Goal: Task Accomplishment & Management: Complete application form

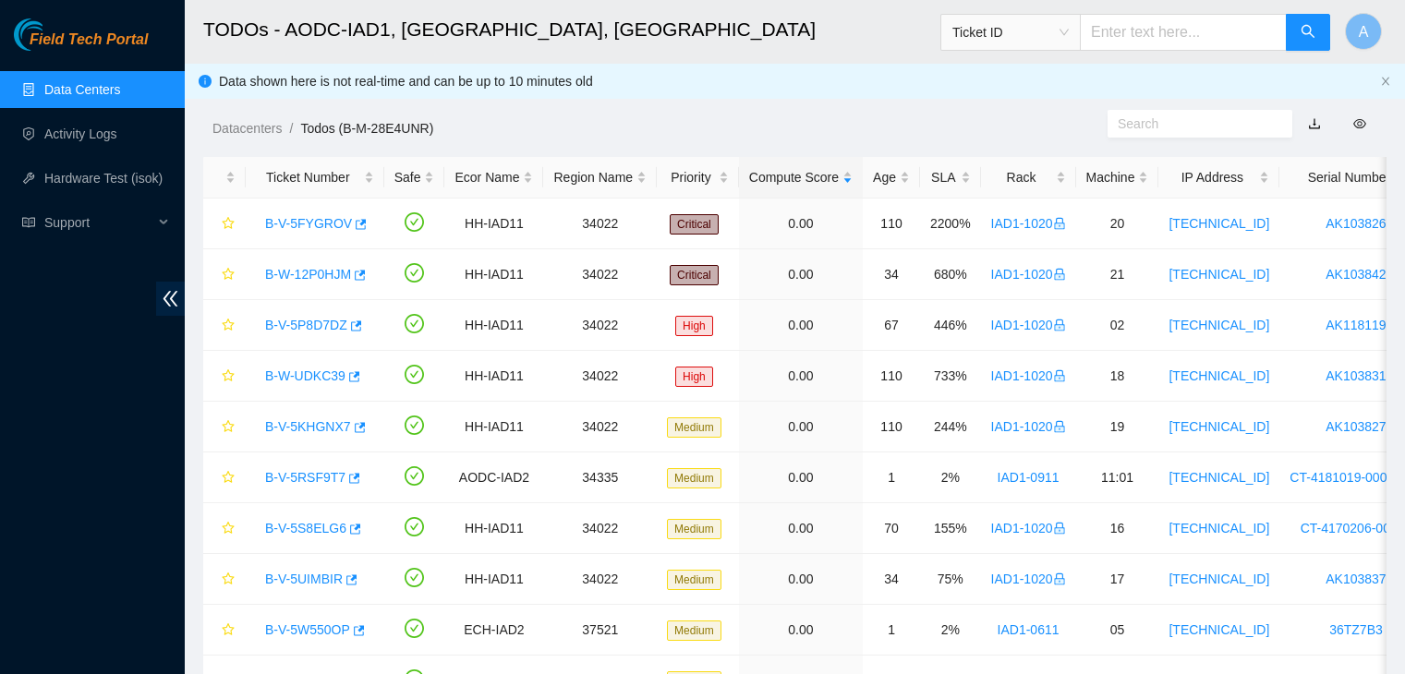
scroll to position [553, 0]
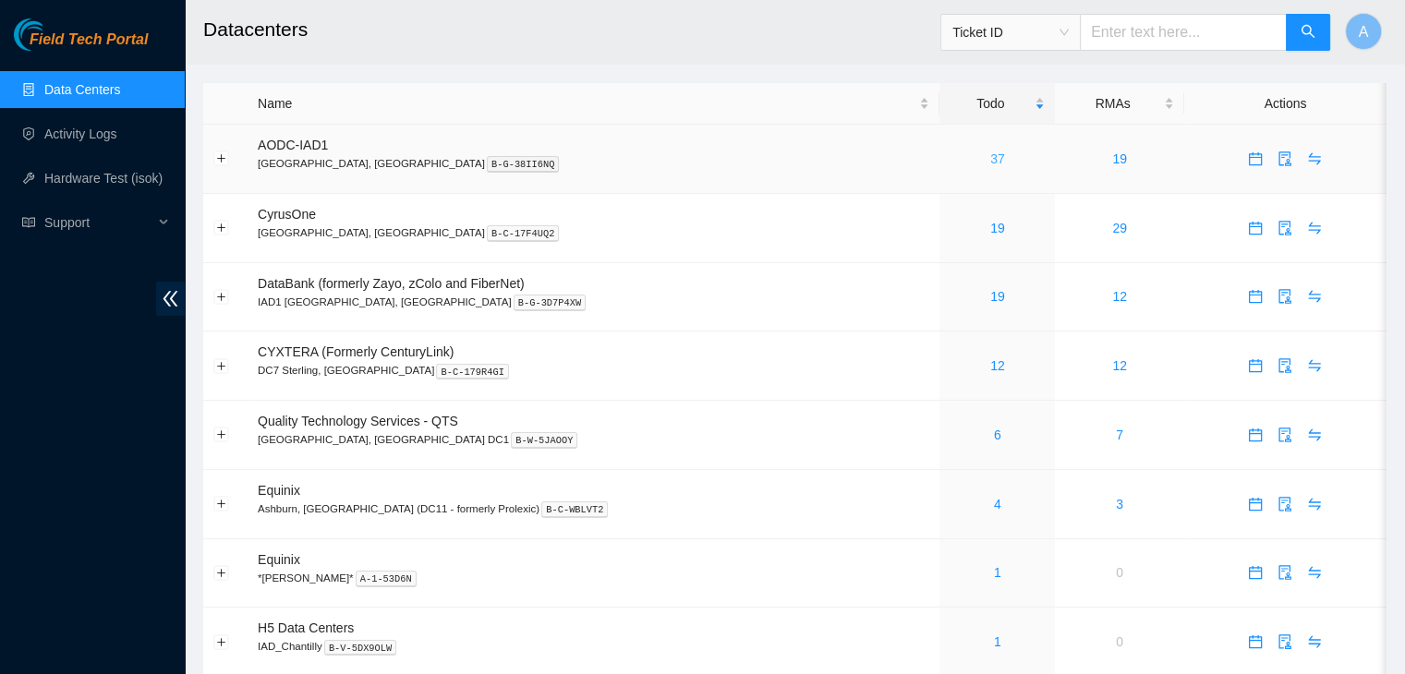
click at [990, 164] on link "37" at bounding box center [997, 158] width 15 height 15
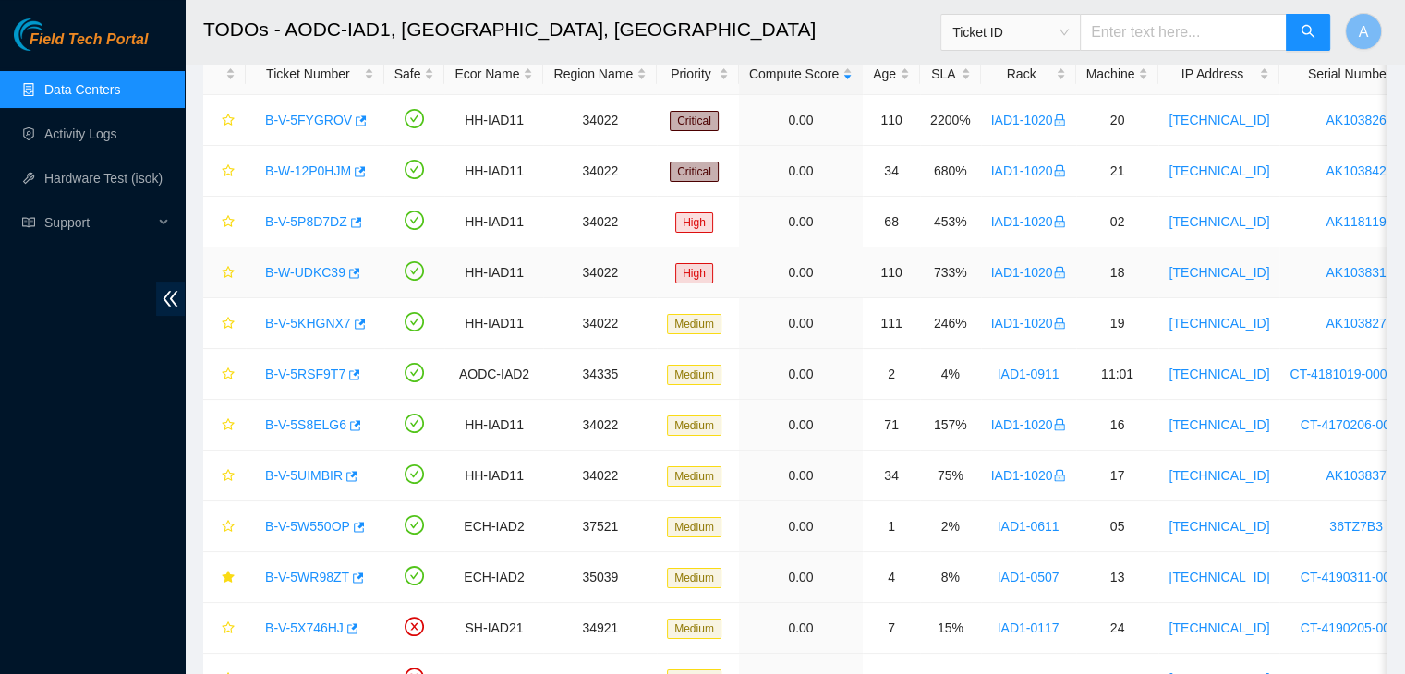
scroll to position [105, 0]
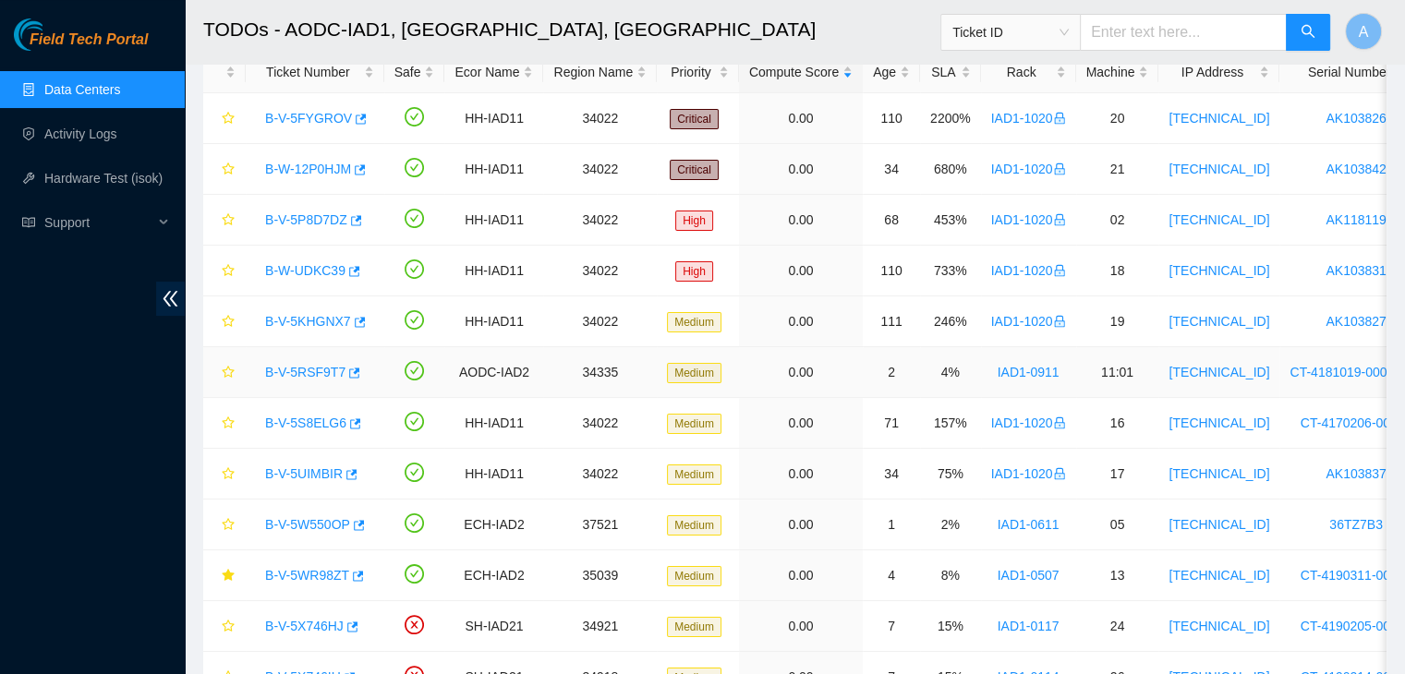
click at [324, 366] on link "B-V-5RSF9T7" at bounding box center [305, 372] width 80 height 15
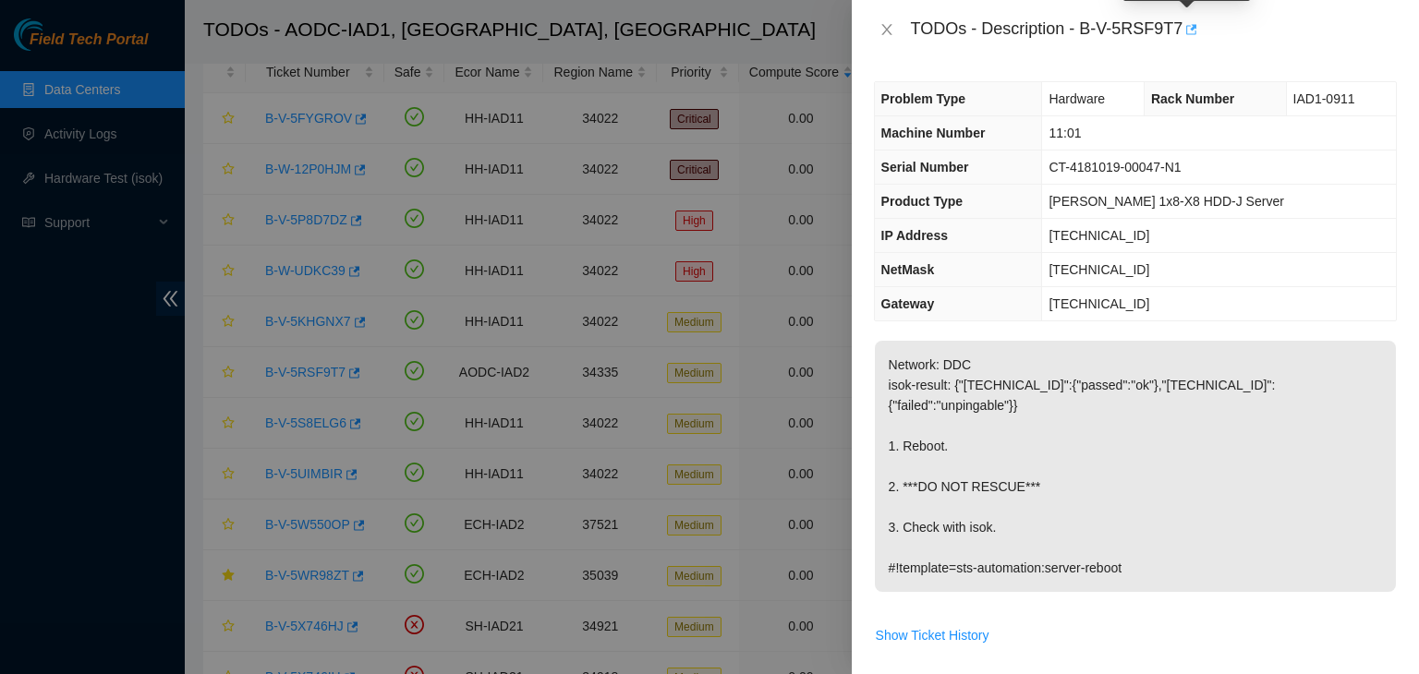
click at [1186, 33] on icon "button" at bounding box center [1189, 29] width 13 height 13
click at [882, 33] on icon "close" at bounding box center [886, 29] width 15 height 15
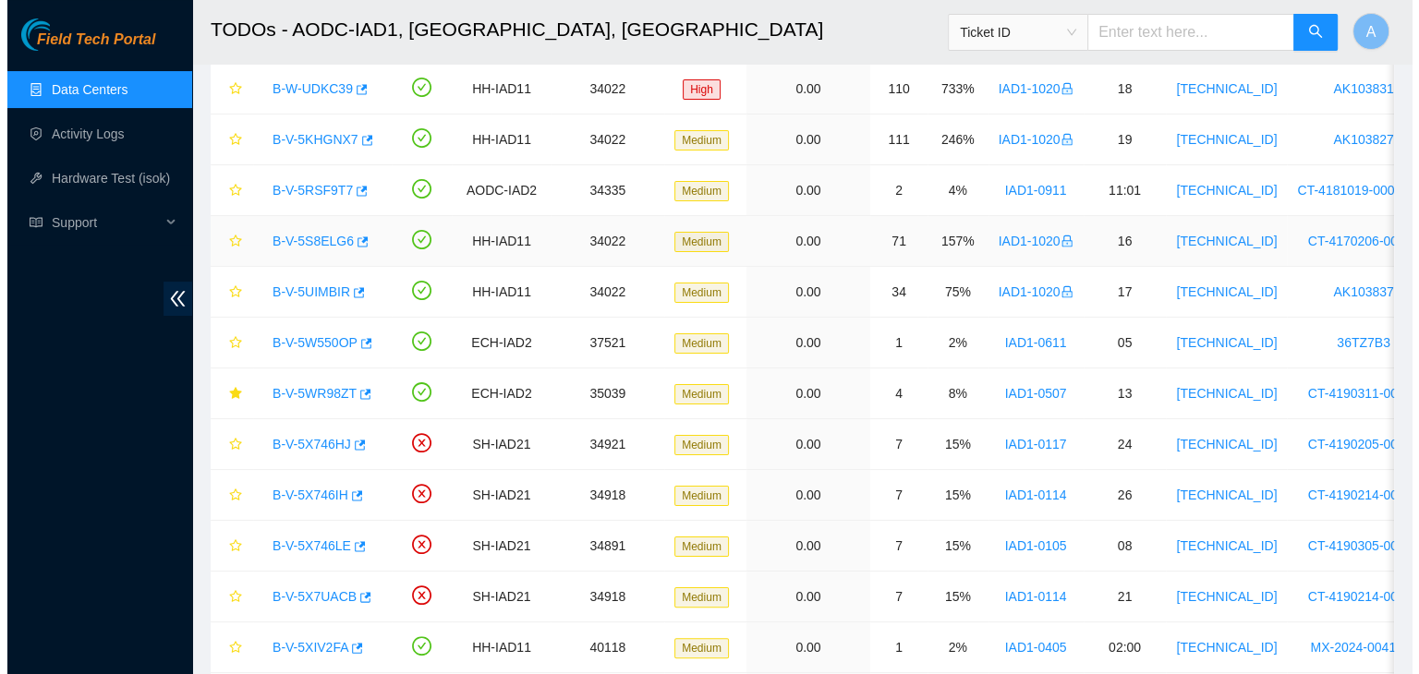
scroll to position [297, 0]
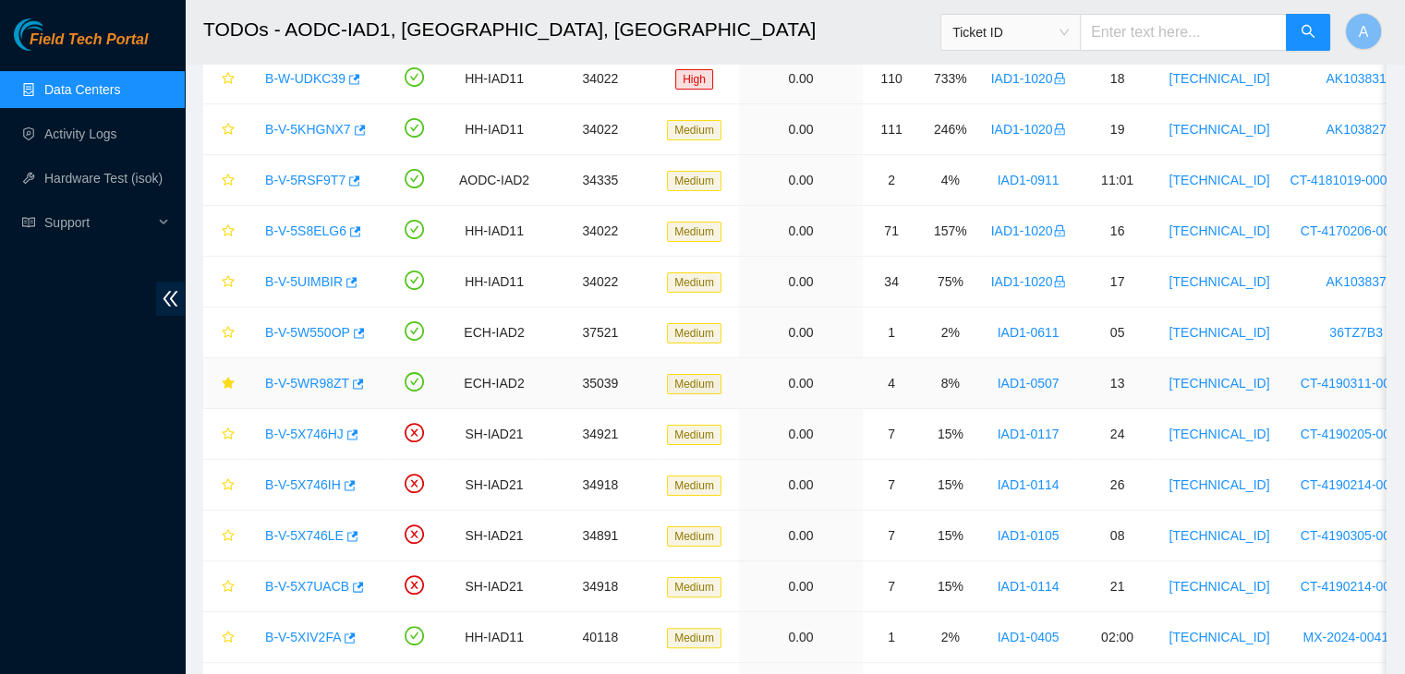
click at [311, 385] on link "B-V-5WR98ZT" at bounding box center [307, 383] width 84 height 15
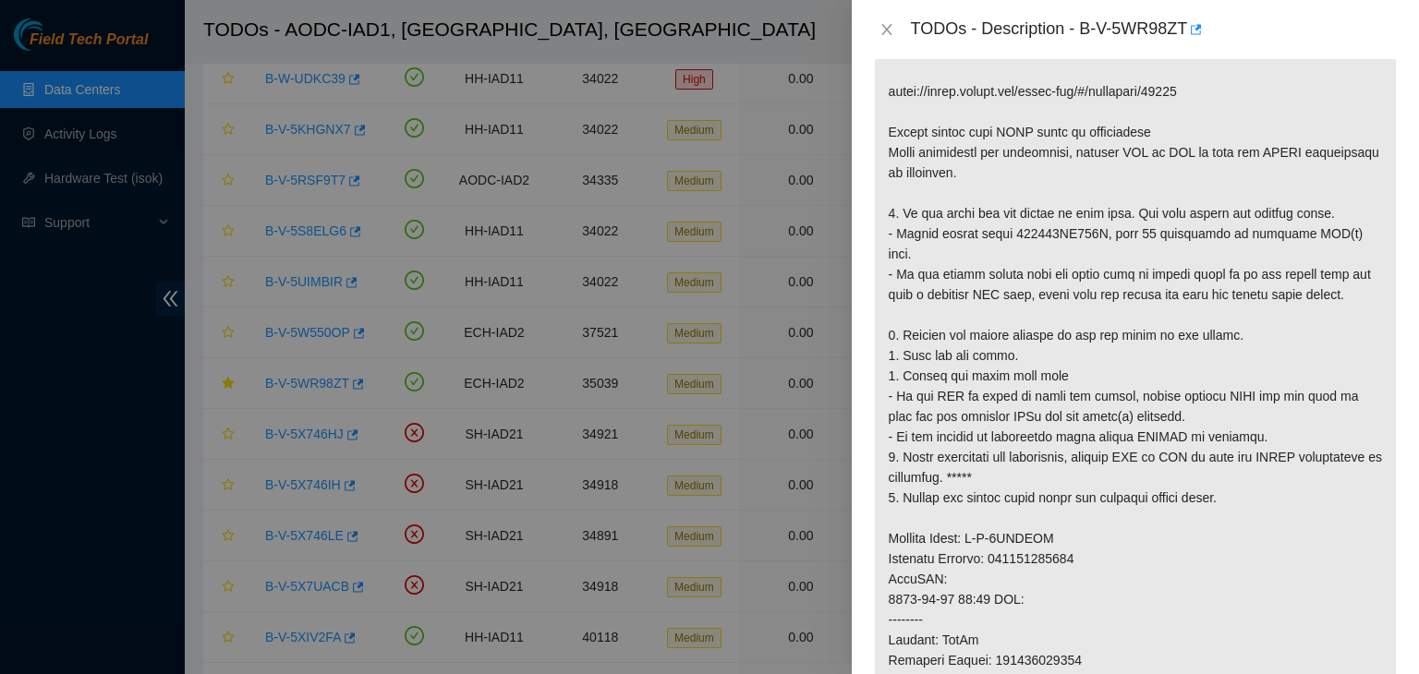
scroll to position [498, 0]
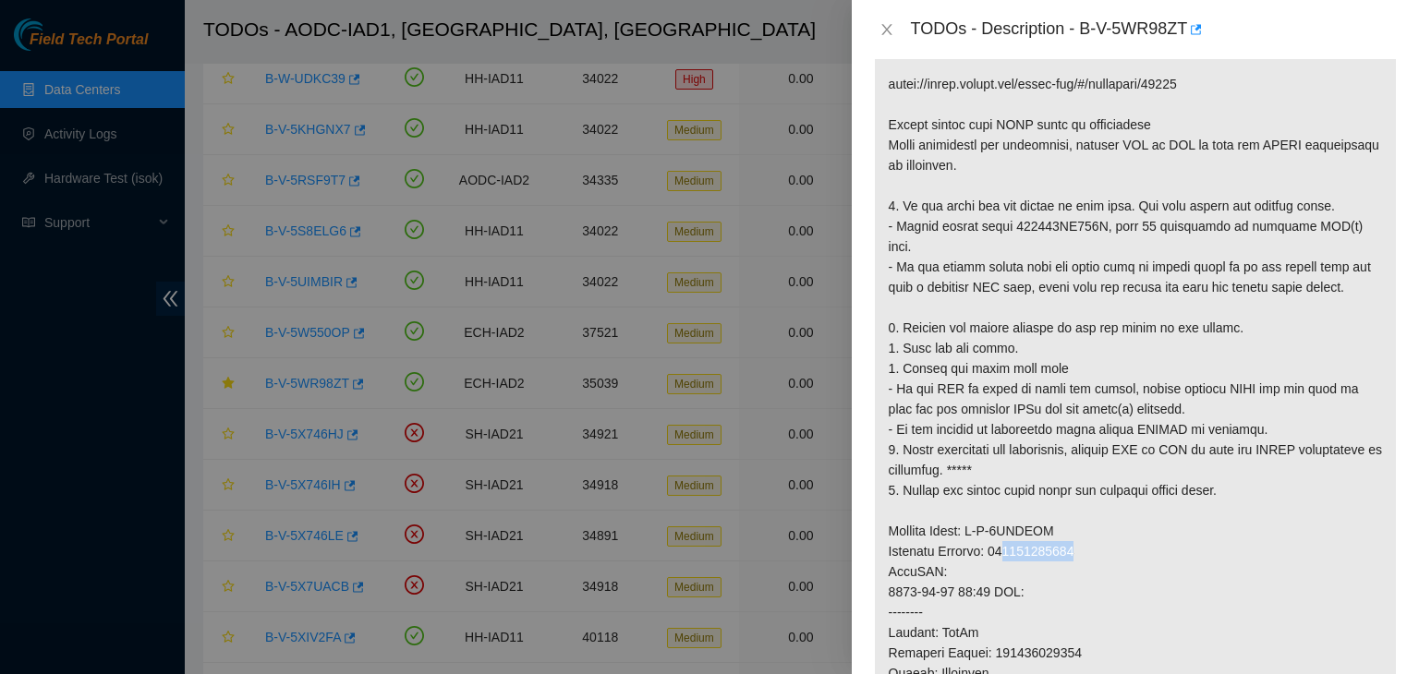
drag, startPoint x: 1009, startPoint y: 530, endPoint x: 1107, endPoint y: 526, distance: 98.9
click at [1107, 526] on p at bounding box center [1135, 480] width 521 height 1125
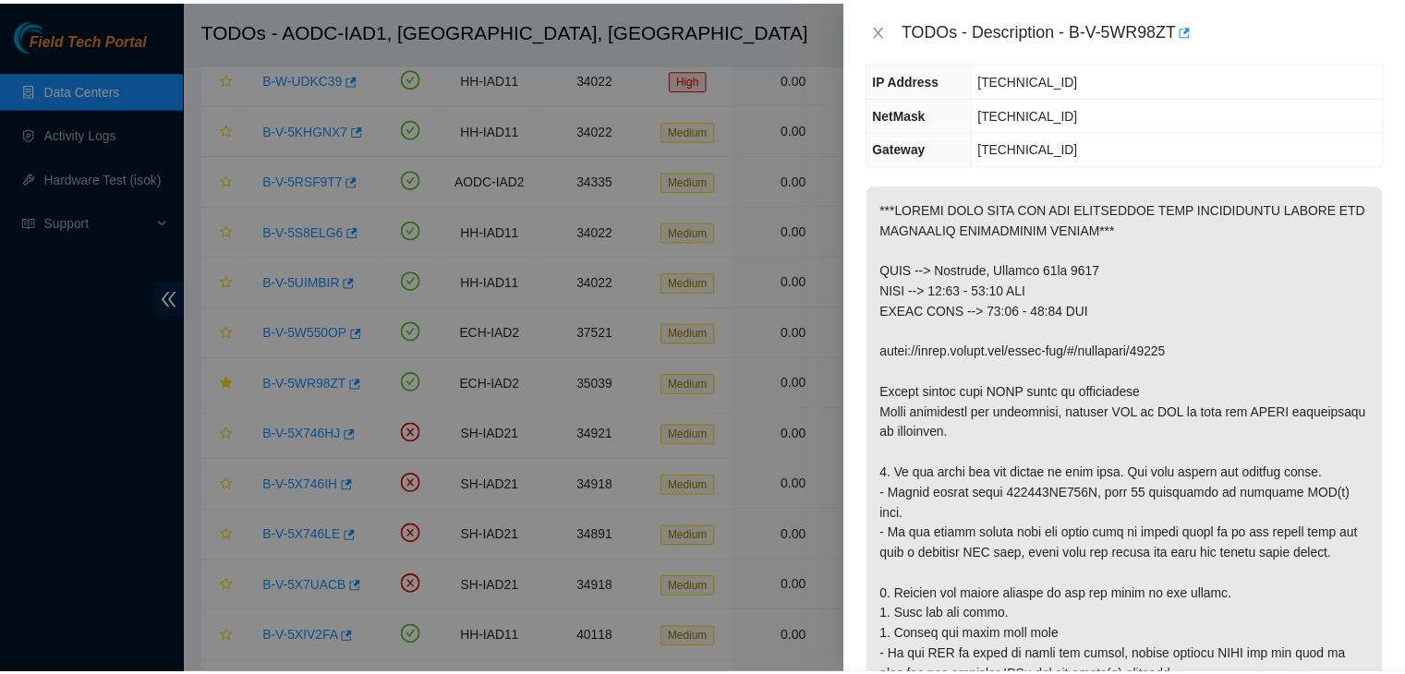
scroll to position [218, 0]
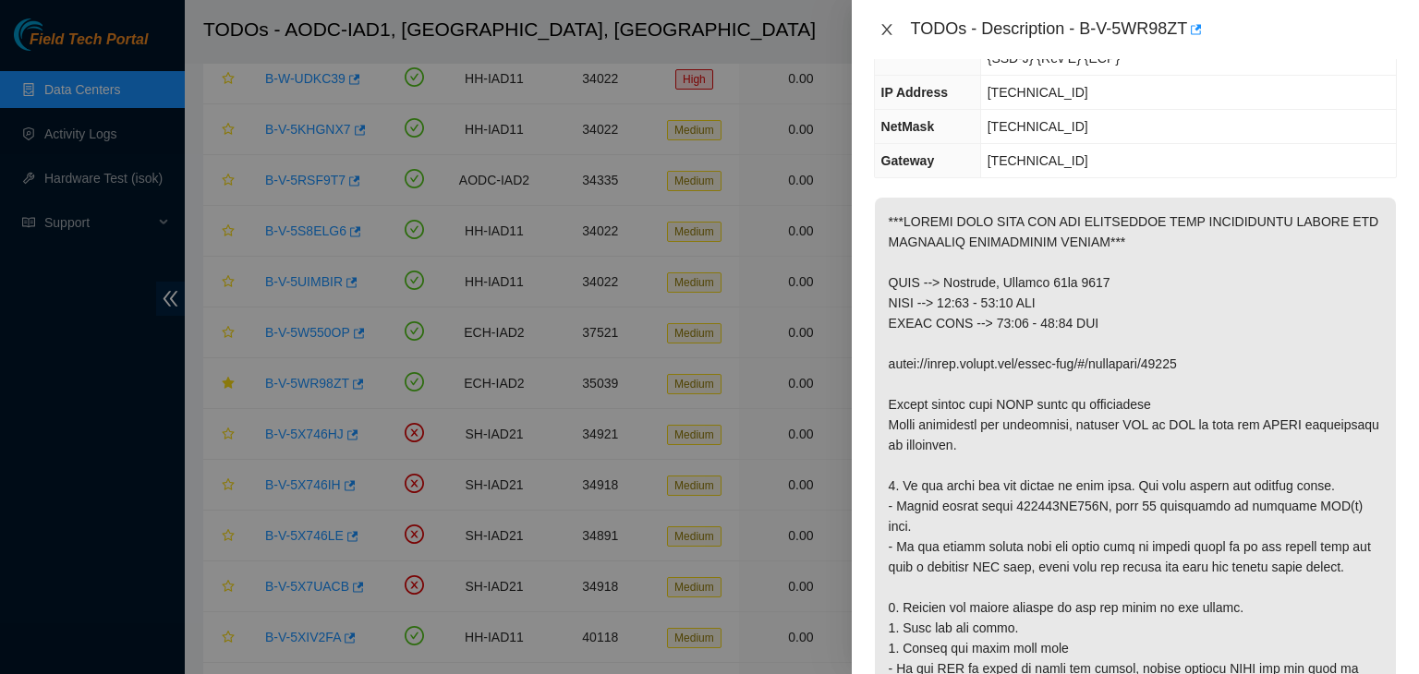
click at [894, 34] on button "Close" at bounding box center [887, 30] width 26 height 18
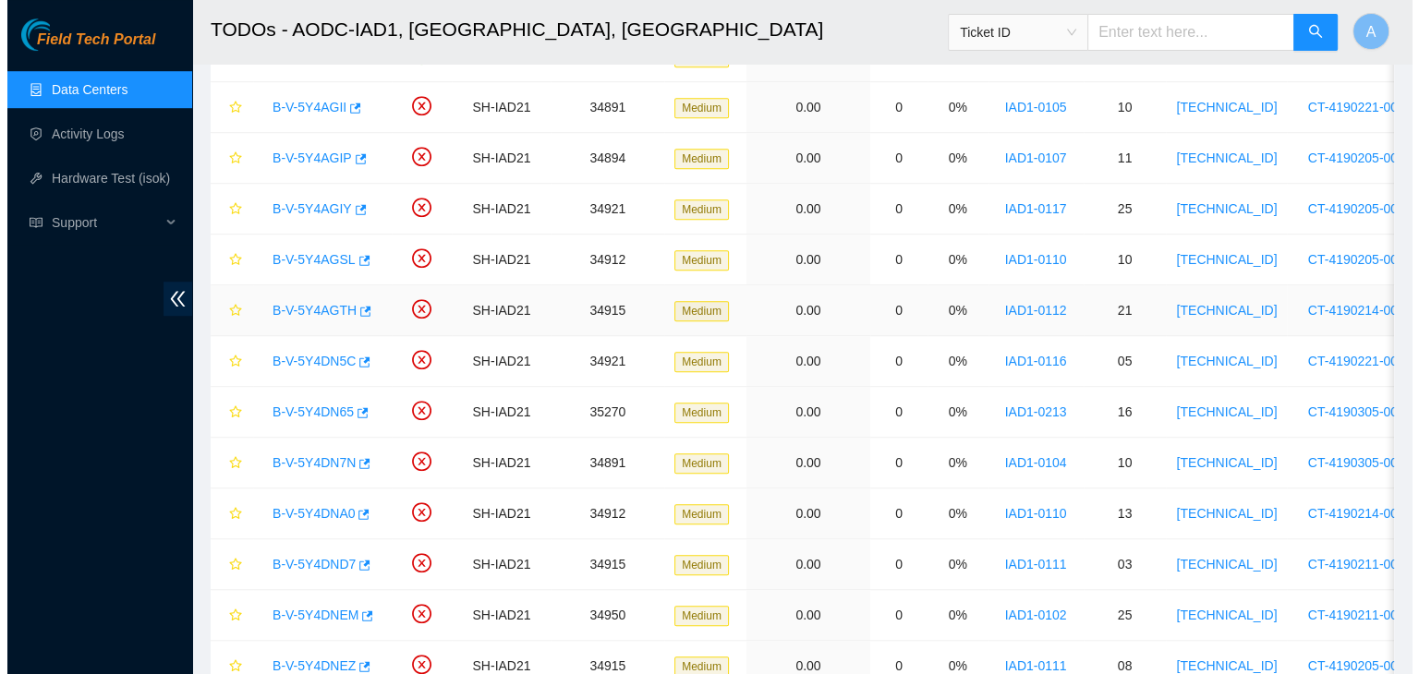
scroll to position [1469, 0]
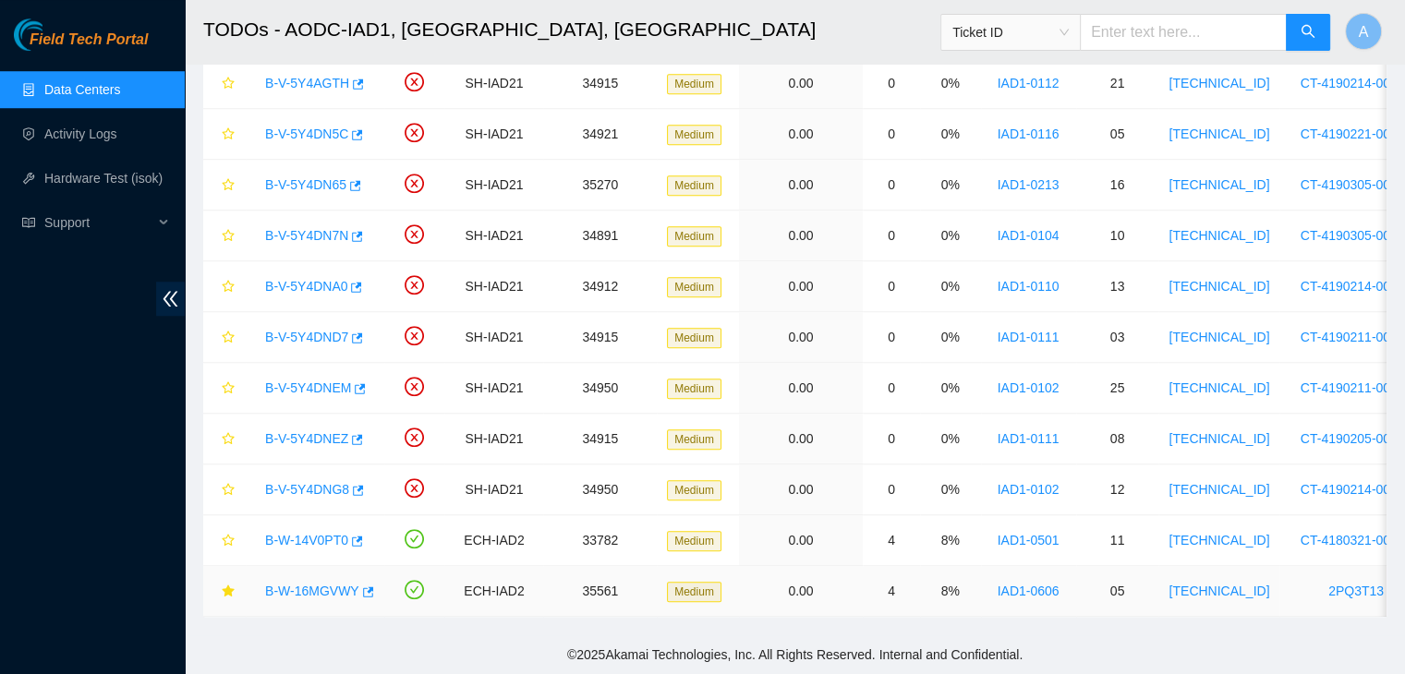
click at [311, 584] on link "B-W-16MGVWY" at bounding box center [312, 591] width 94 height 15
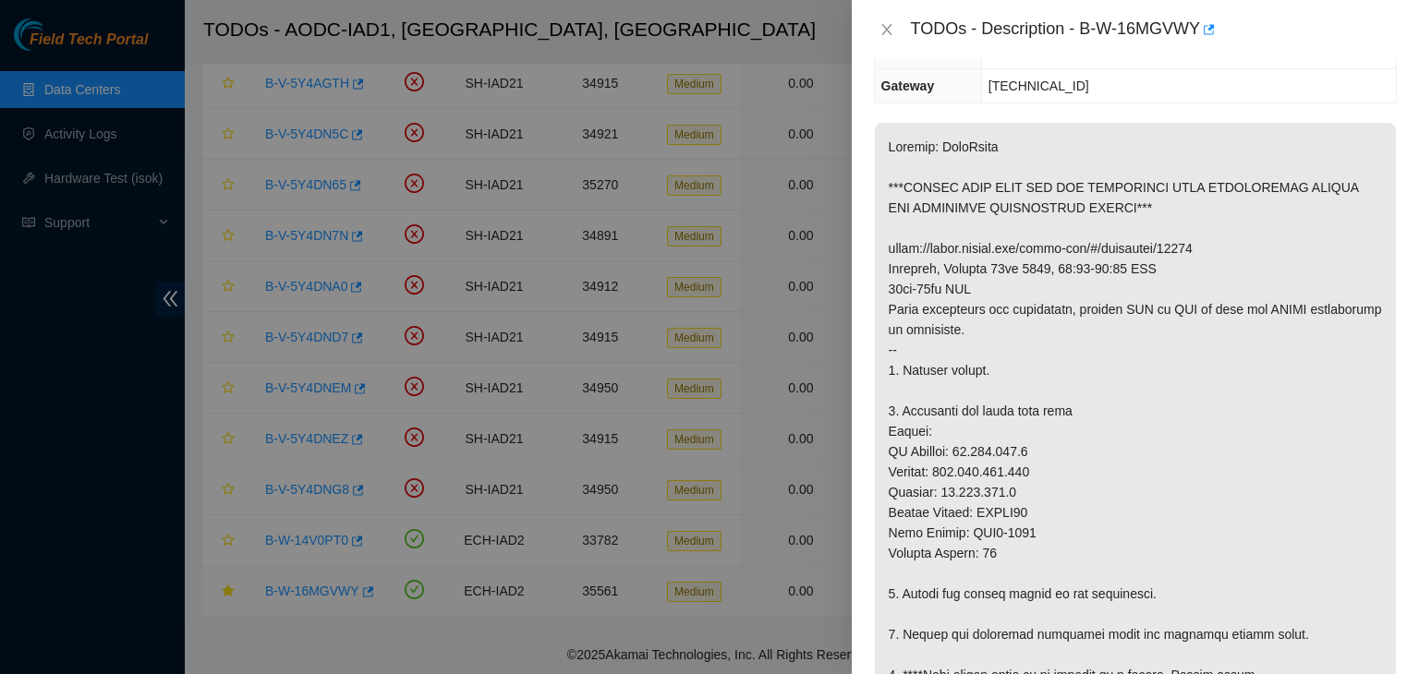
scroll to position [238, 0]
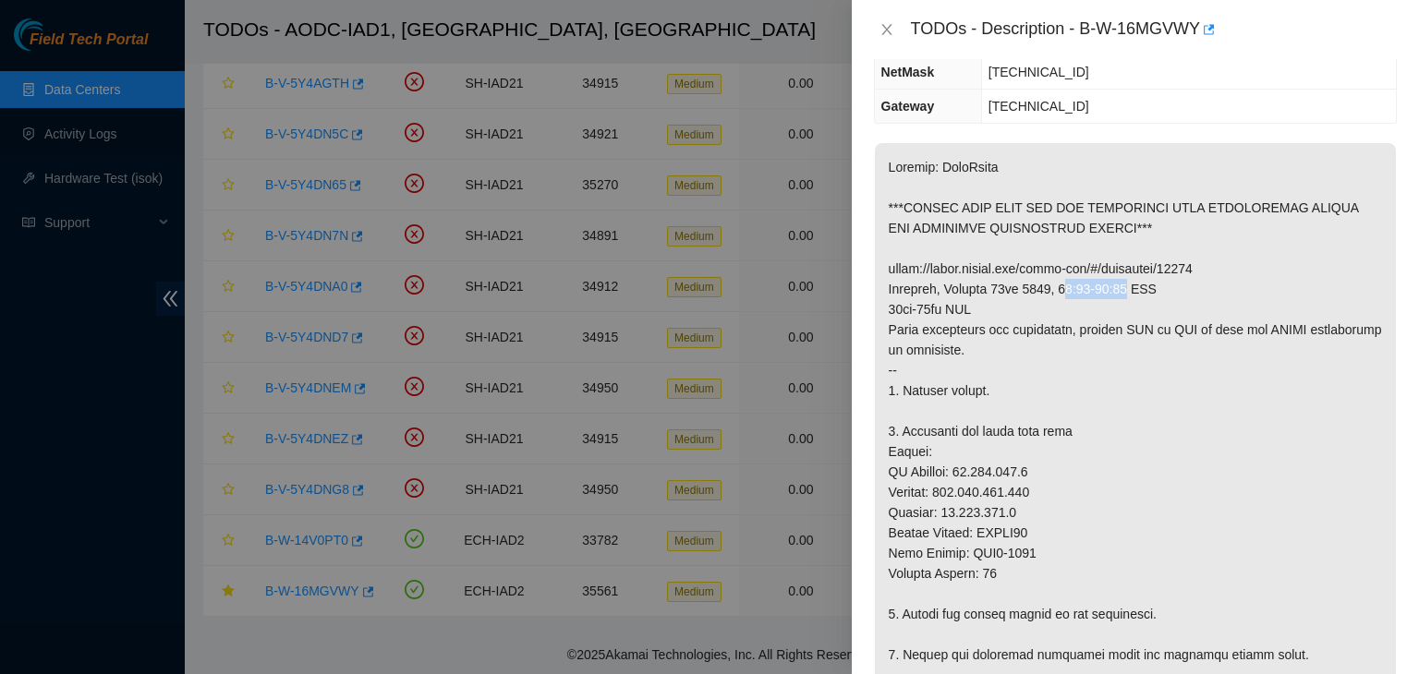
drag, startPoint x: 1126, startPoint y: 285, endPoint x: 1065, endPoint y: 286, distance: 61.0
drag, startPoint x: 889, startPoint y: 307, endPoint x: 955, endPoint y: 307, distance: 65.6
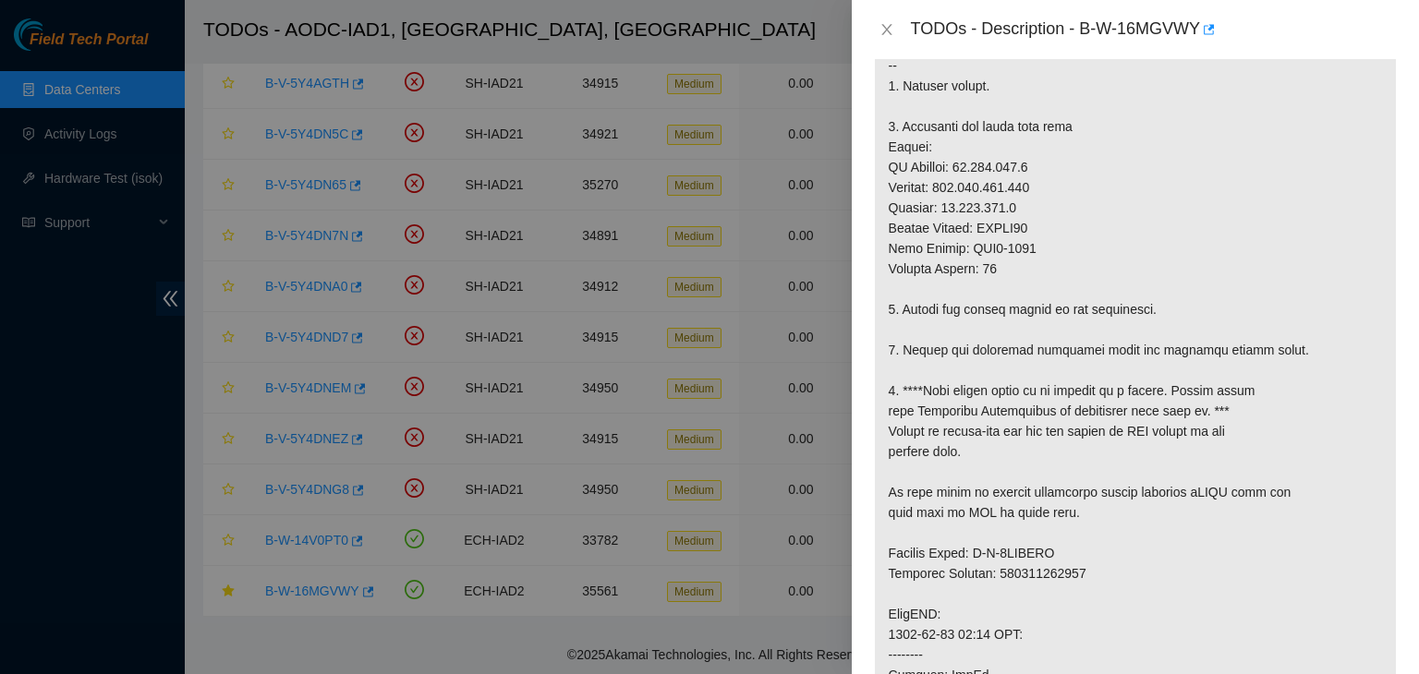
scroll to position [542, 0]
drag, startPoint x: 966, startPoint y: 452, endPoint x: 996, endPoint y: 464, distance: 31.9
click at [996, 464] on p at bounding box center [1135, 493] width 521 height 1308
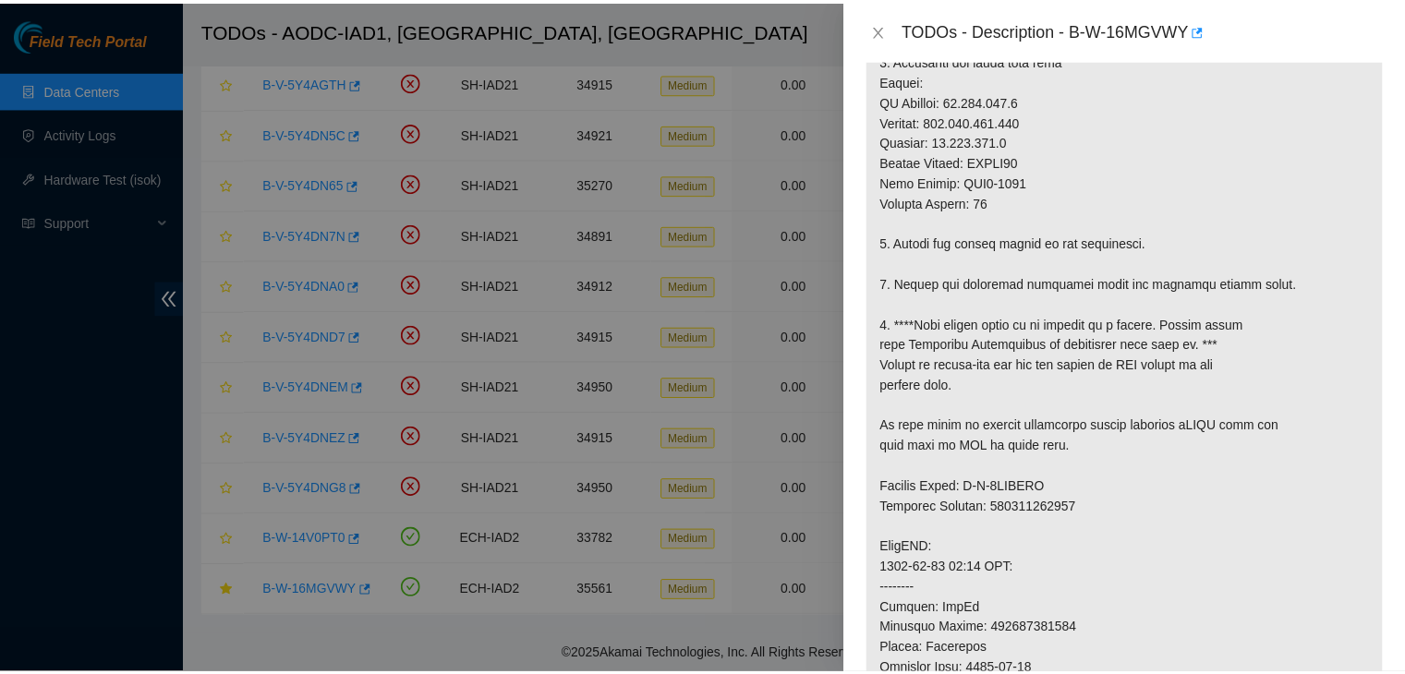
scroll to position [609, 0]
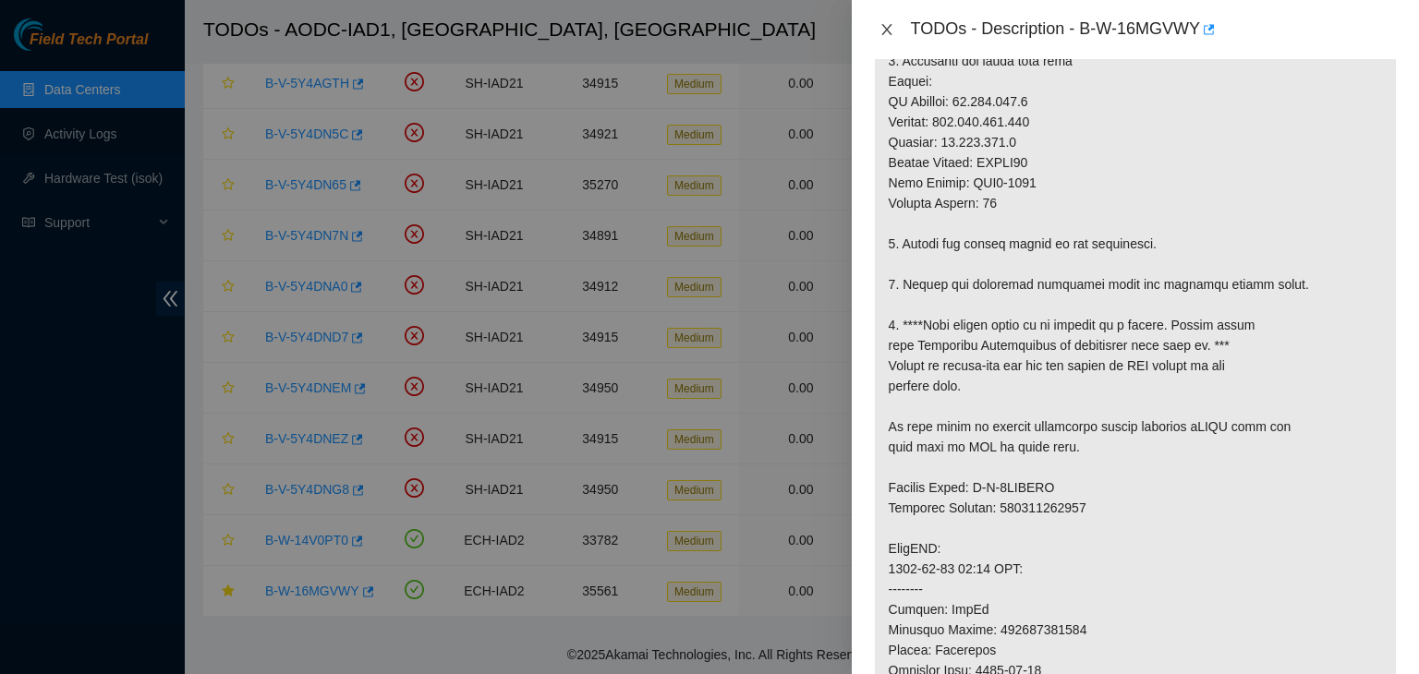
click at [881, 27] on icon "close" at bounding box center [886, 29] width 15 height 15
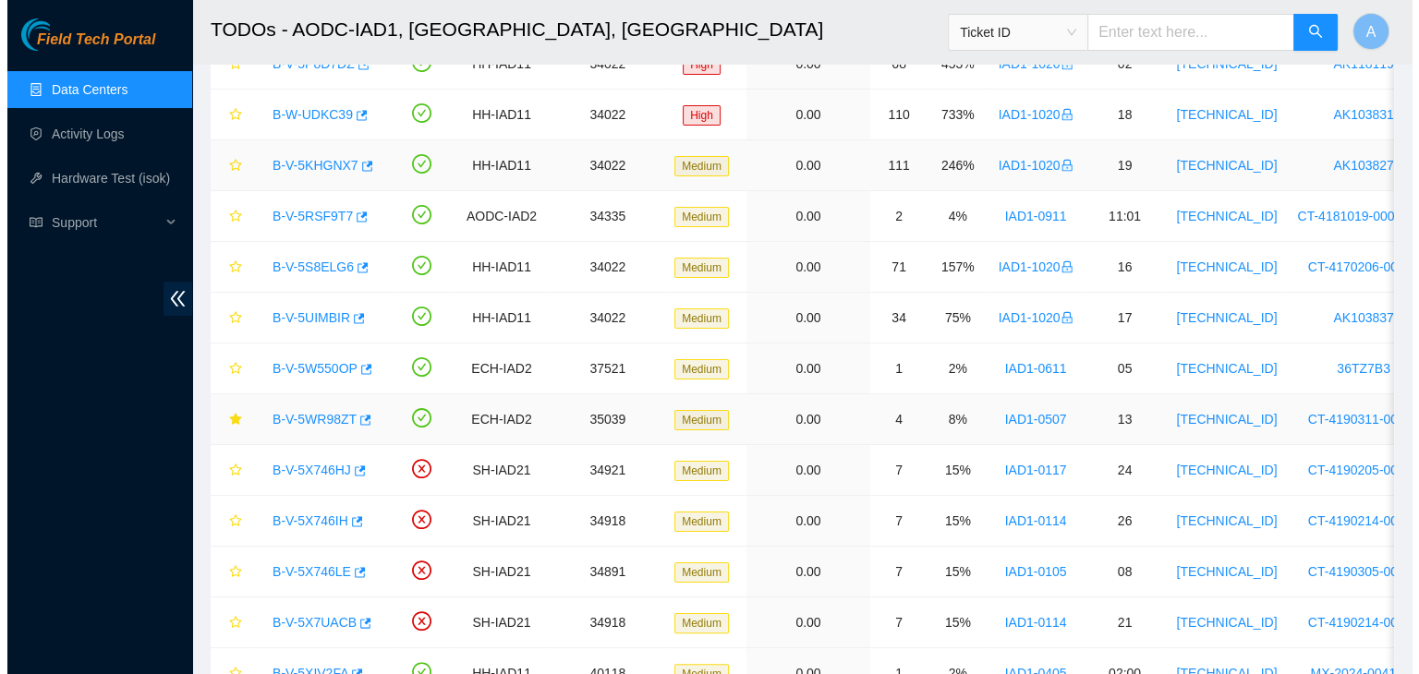
scroll to position [257, 0]
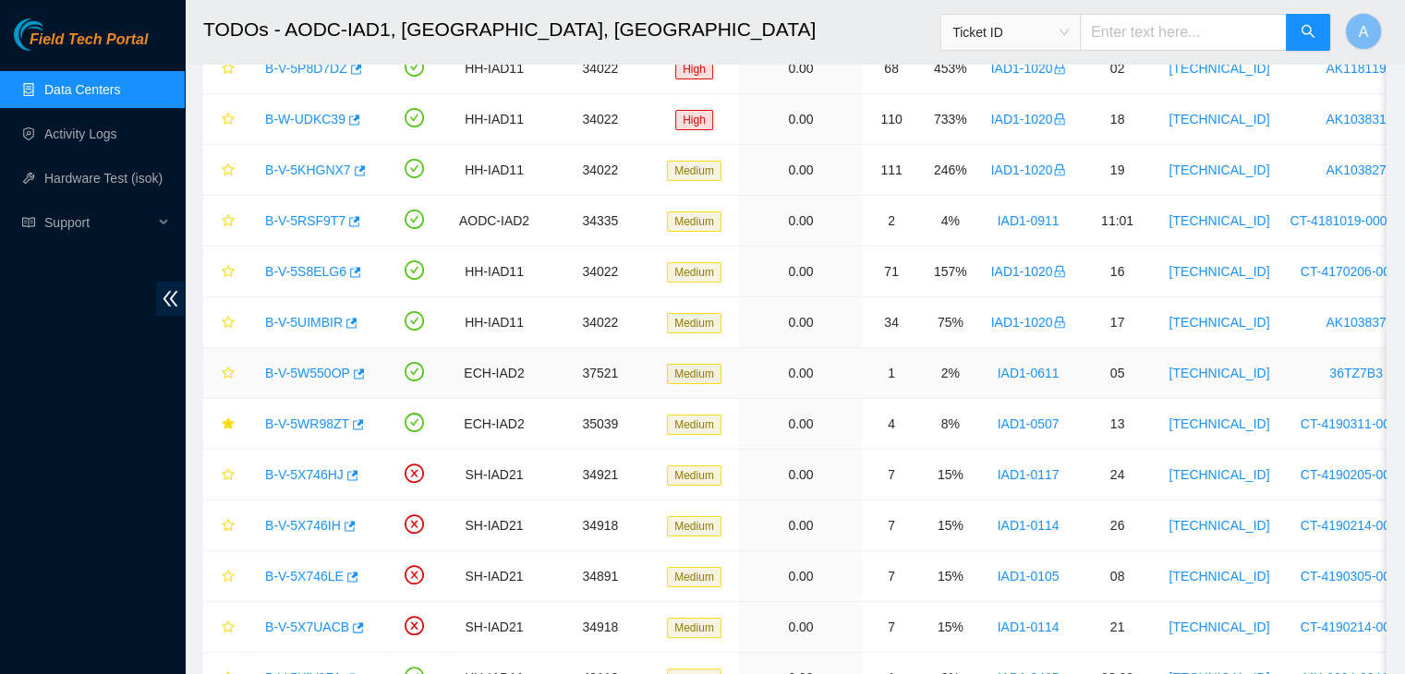
click at [320, 366] on link "B-V-5W550OP" at bounding box center [307, 373] width 85 height 15
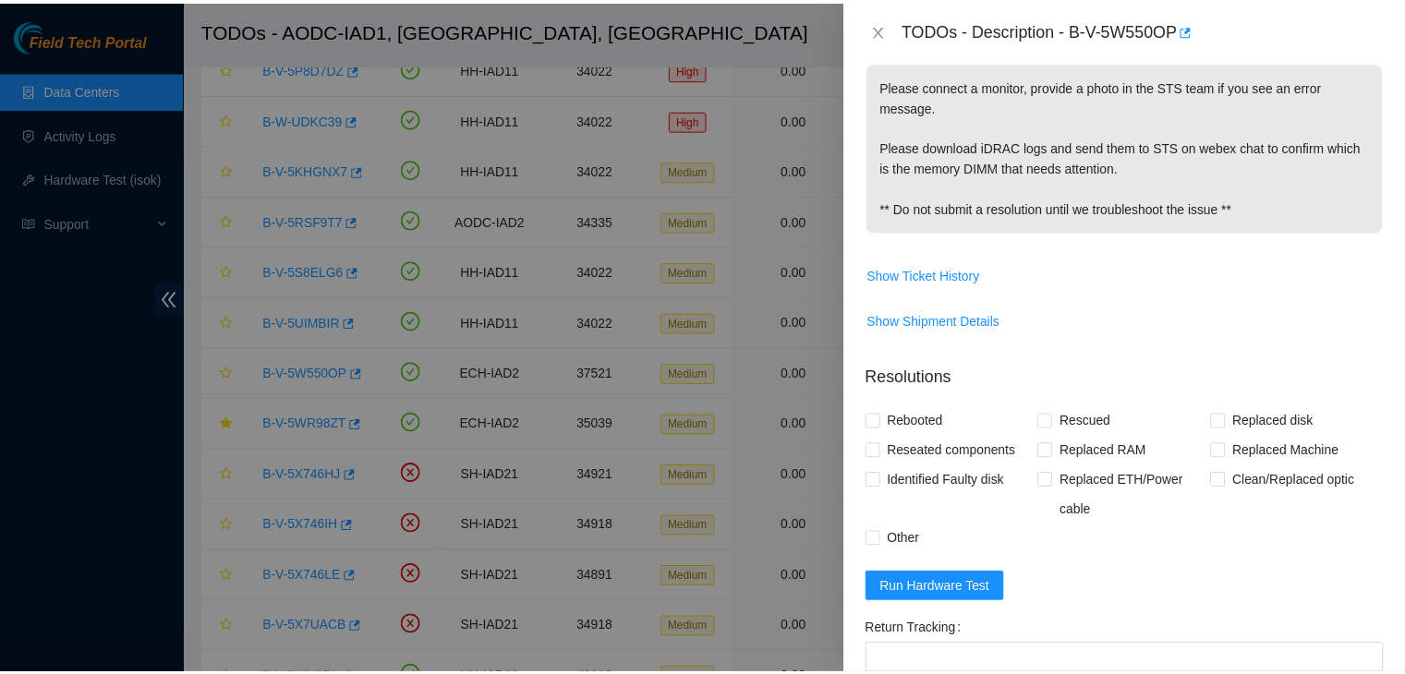
scroll to position [318, 0]
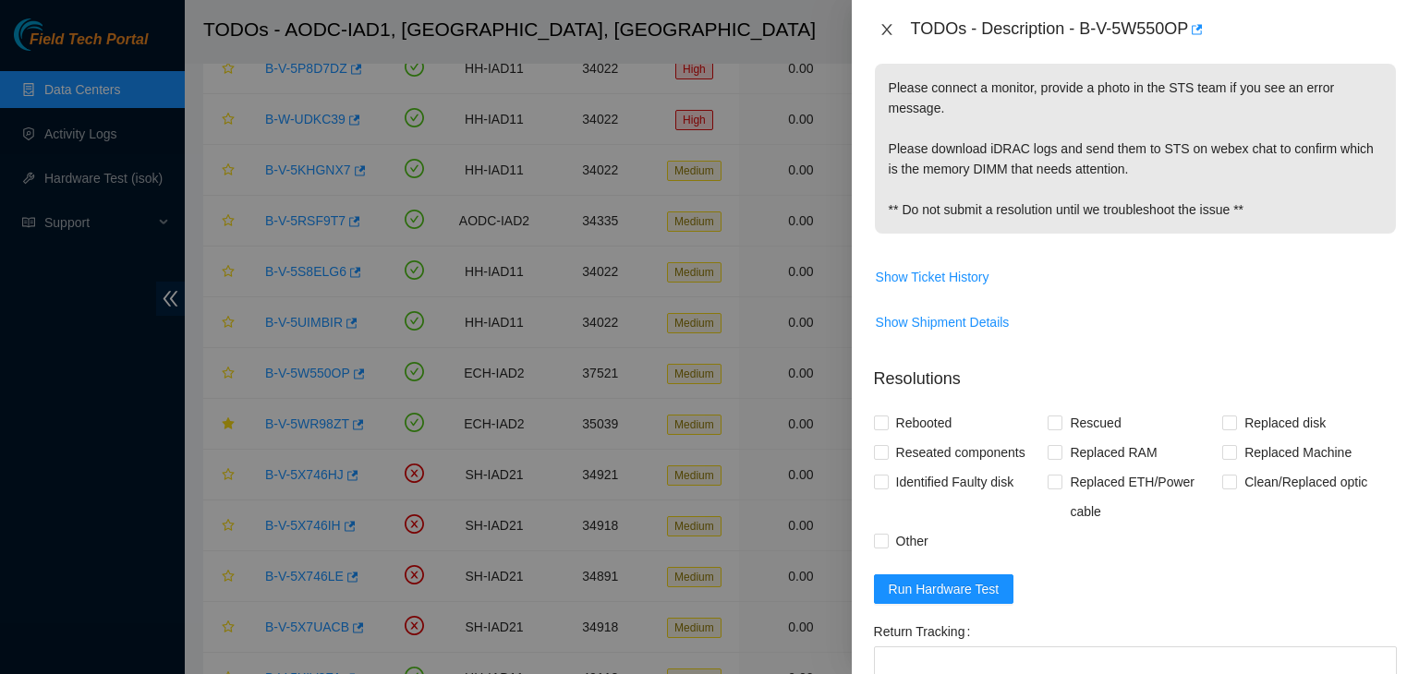
click at [888, 30] on icon "close" at bounding box center [886, 29] width 10 height 11
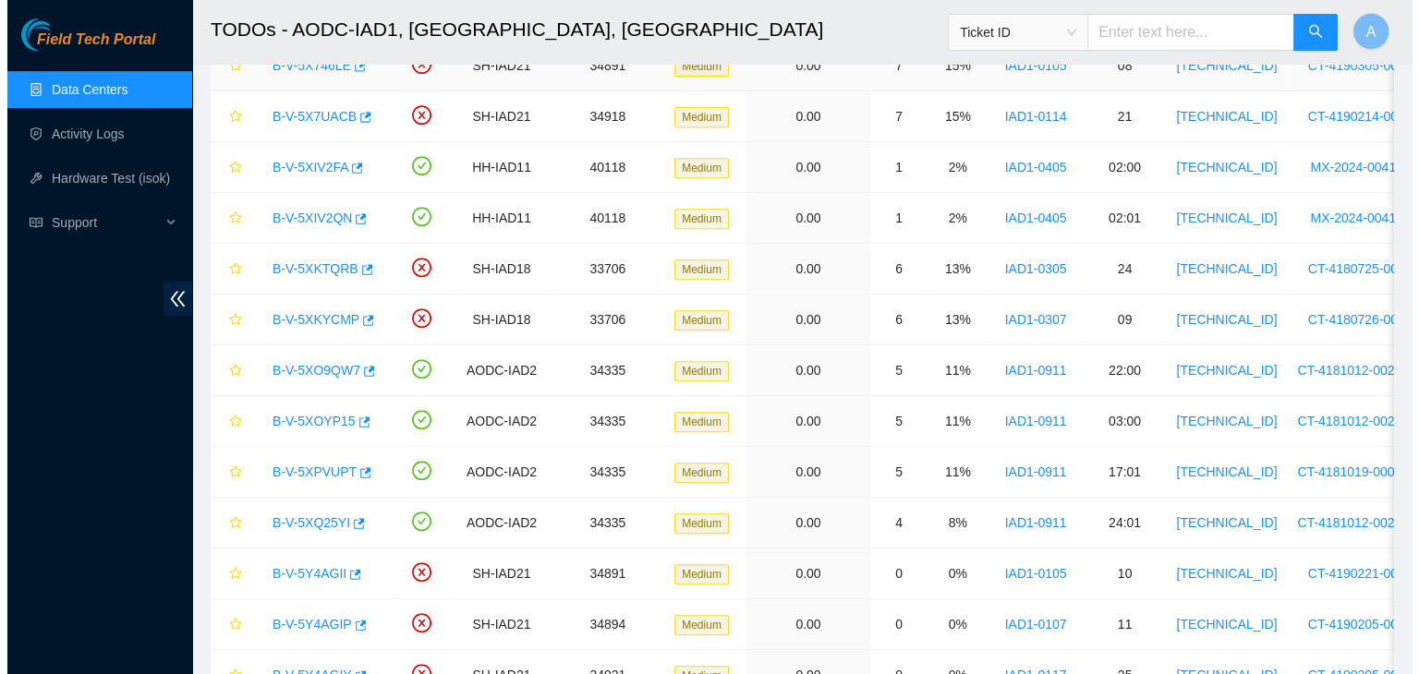
scroll to position [738, 0]
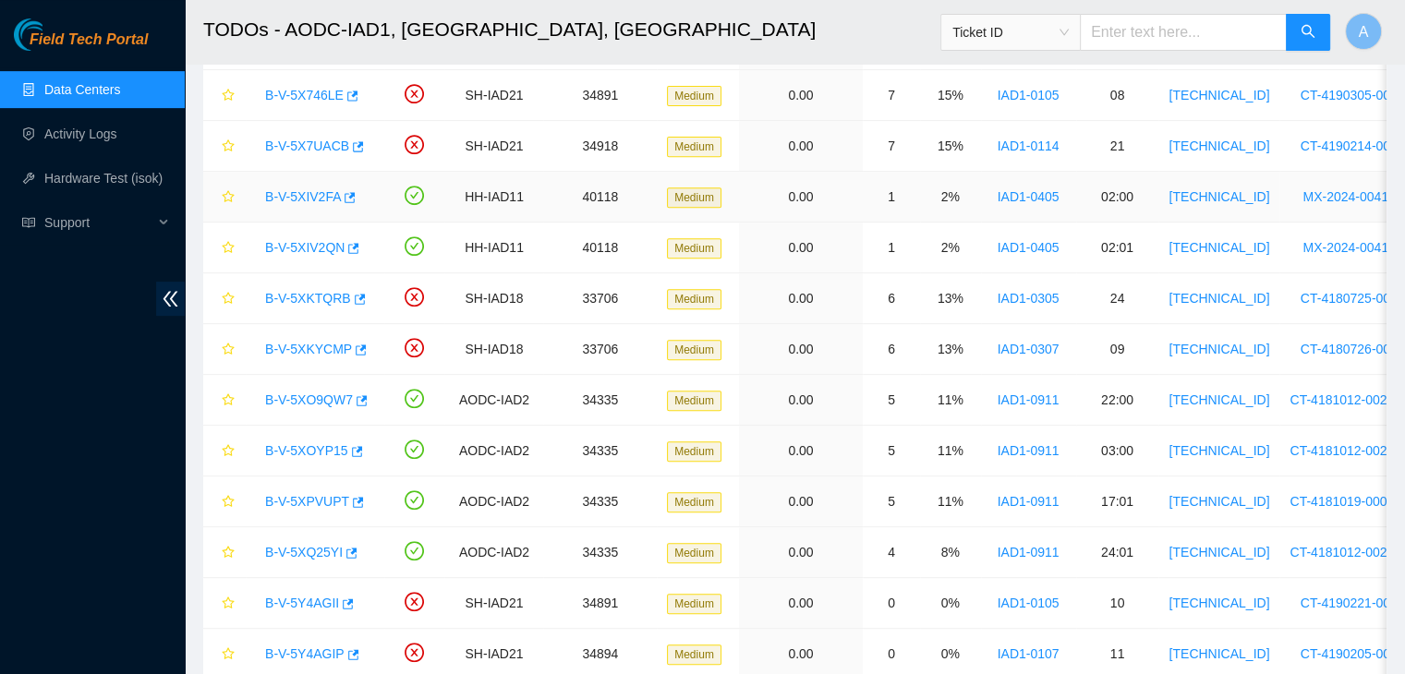
click at [321, 202] on div "B-V-5XIV2FA" at bounding box center [315, 197] width 118 height 30
click at [321, 197] on link "B-V-5XIV2FA" at bounding box center [303, 196] width 76 height 15
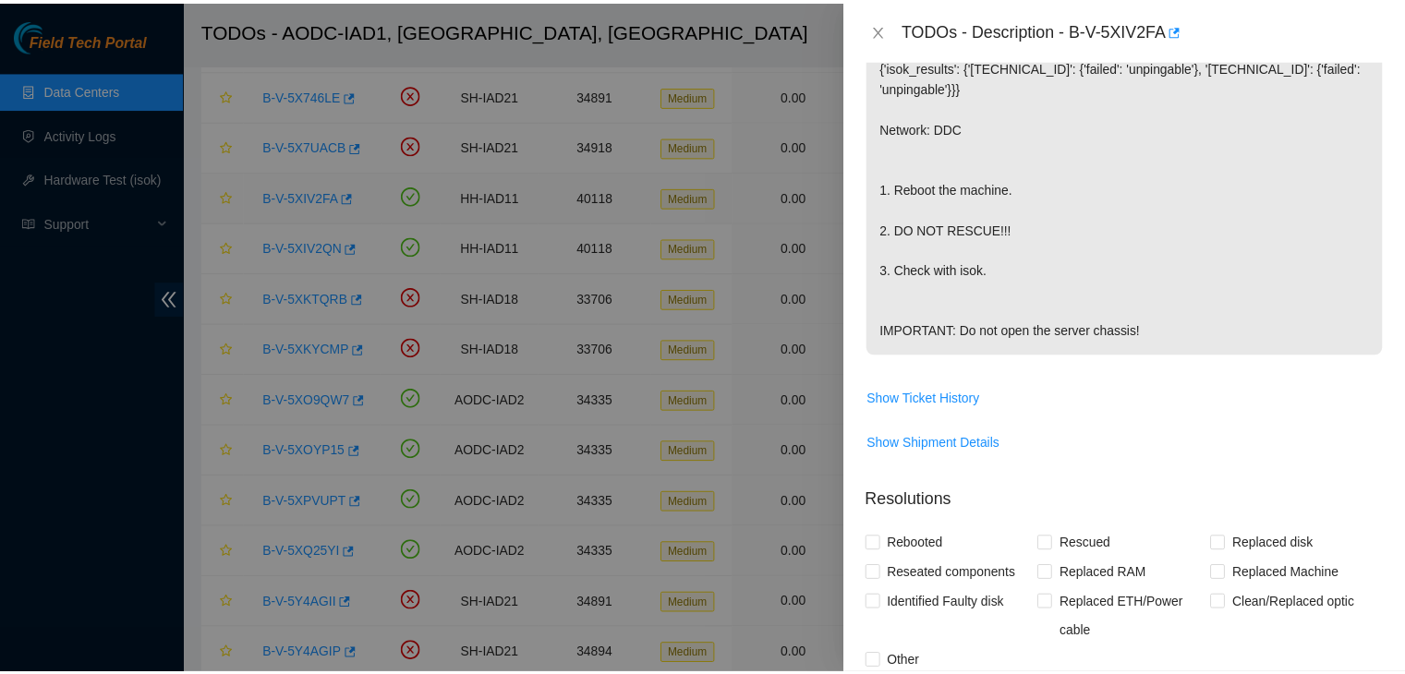
scroll to position [277, 0]
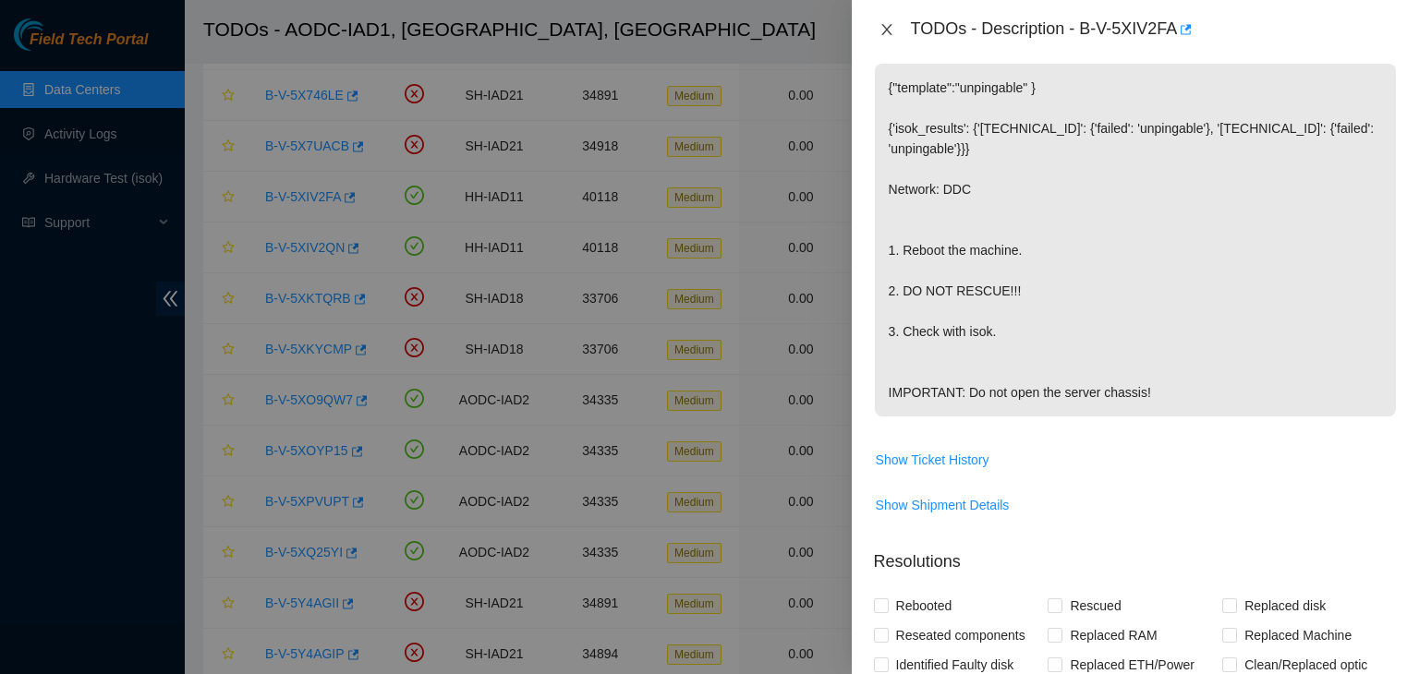
click at [889, 36] on icon "close" at bounding box center [886, 29] width 15 height 15
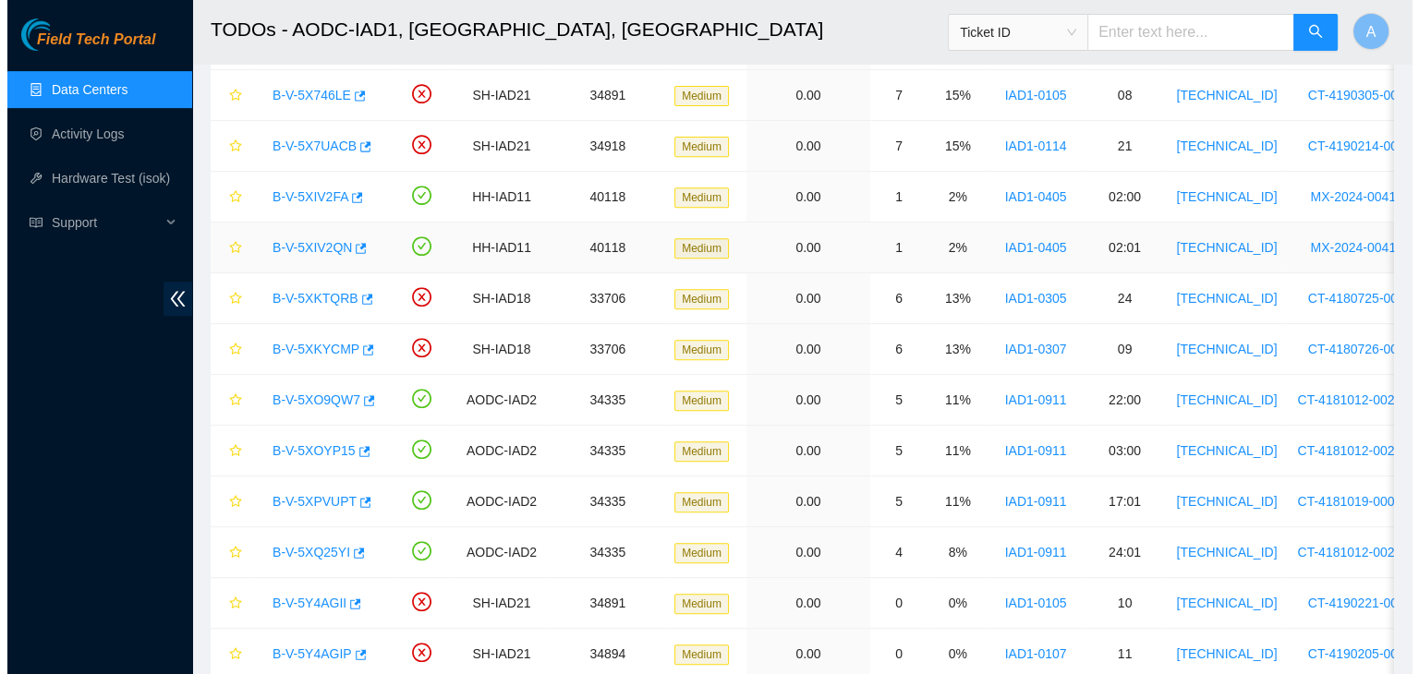
scroll to position [339, 0]
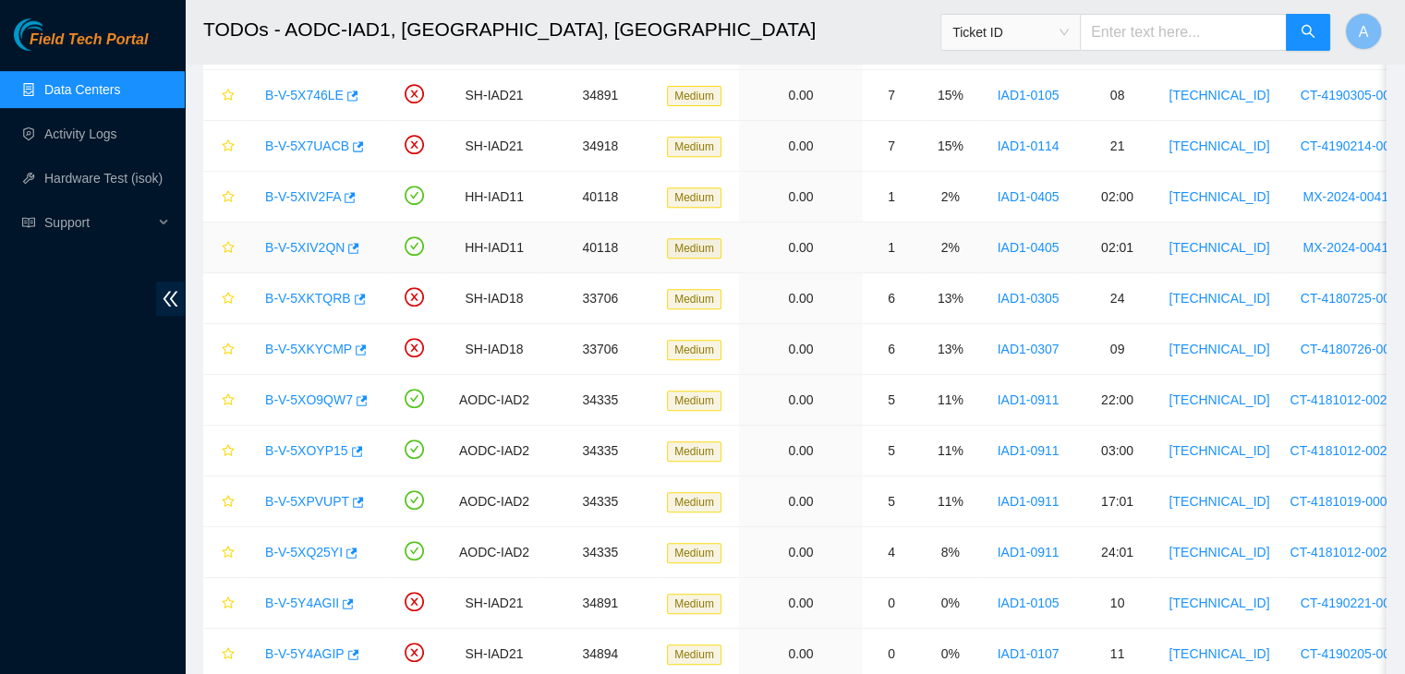
click at [329, 242] on link "B-V-5XIV2QN" at bounding box center [304, 247] width 79 height 15
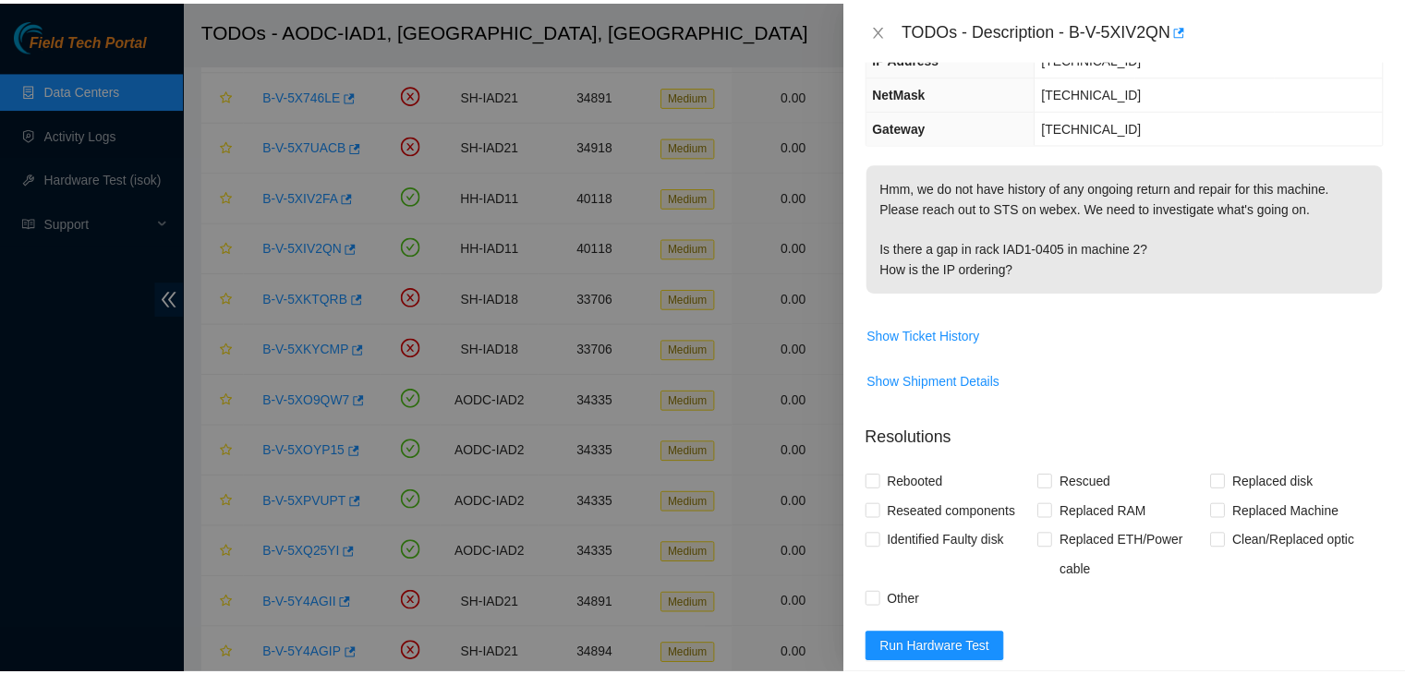
scroll to position [177, 0]
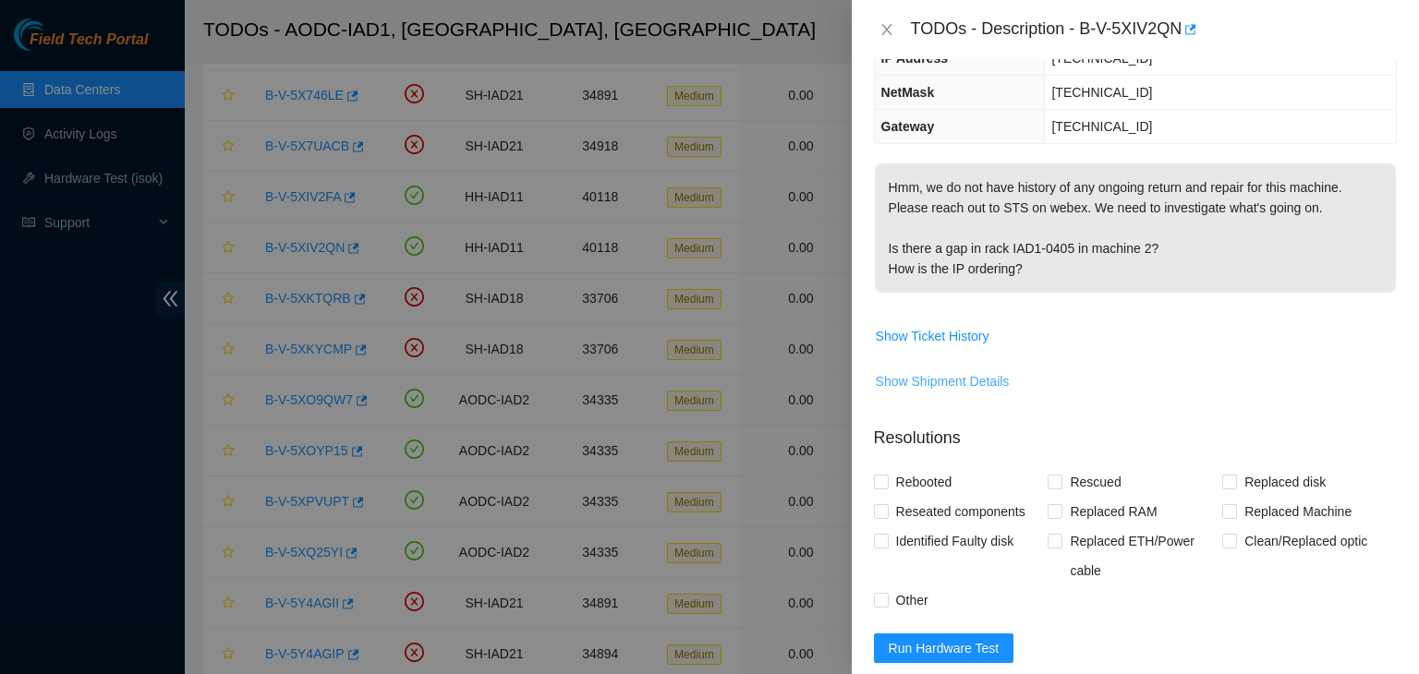
click at [949, 376] on span "Show Shipment Details" at bounding box center [943, 381] width 134 height 20
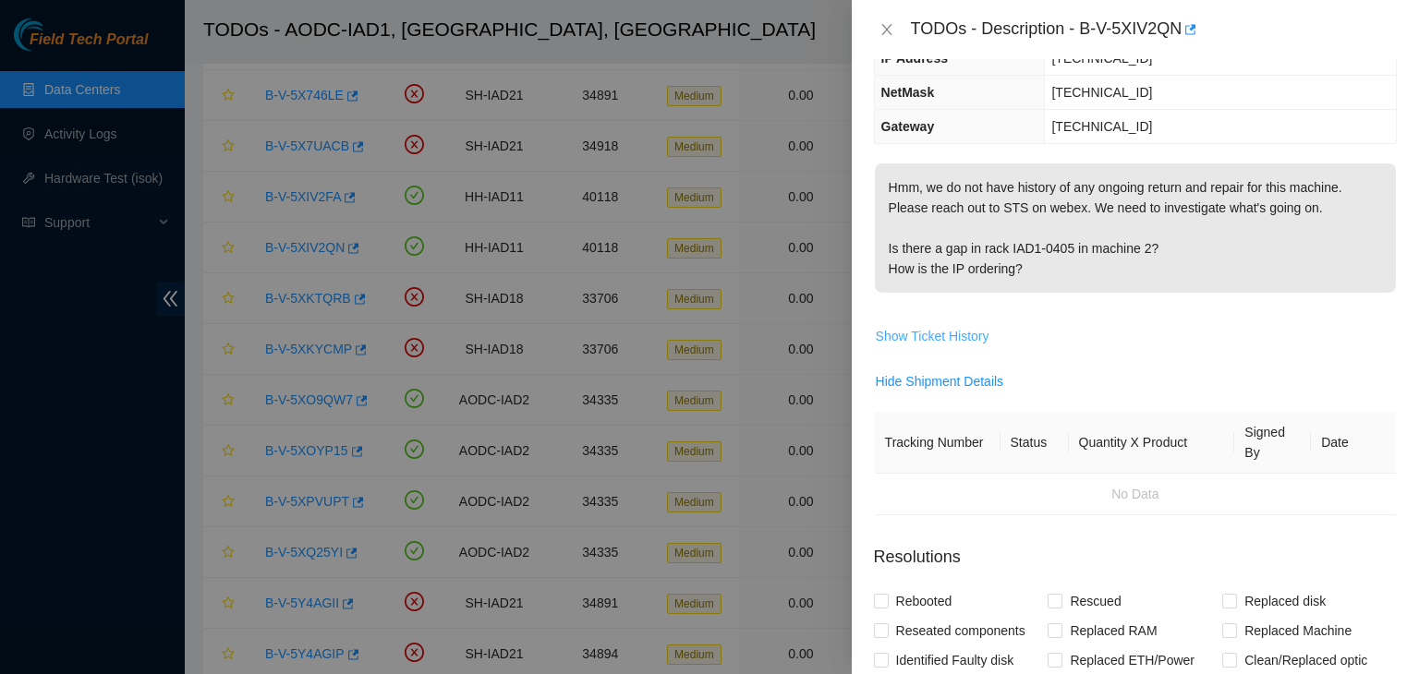
click at [946, 333] on span "Show Ticket History" at bounding box center [933, 336] width 114 height 20
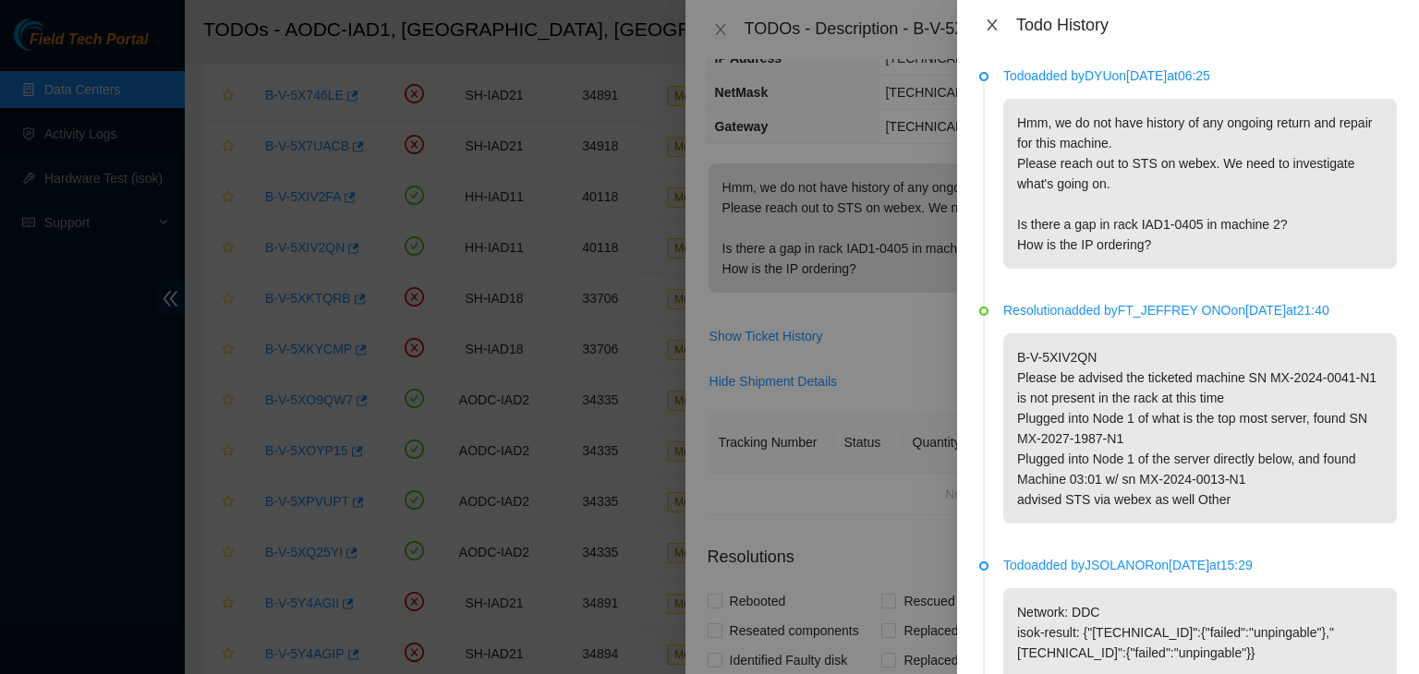
click at [993, 28] on icon "close" at bounding box center [992, 25] width 15 height 15
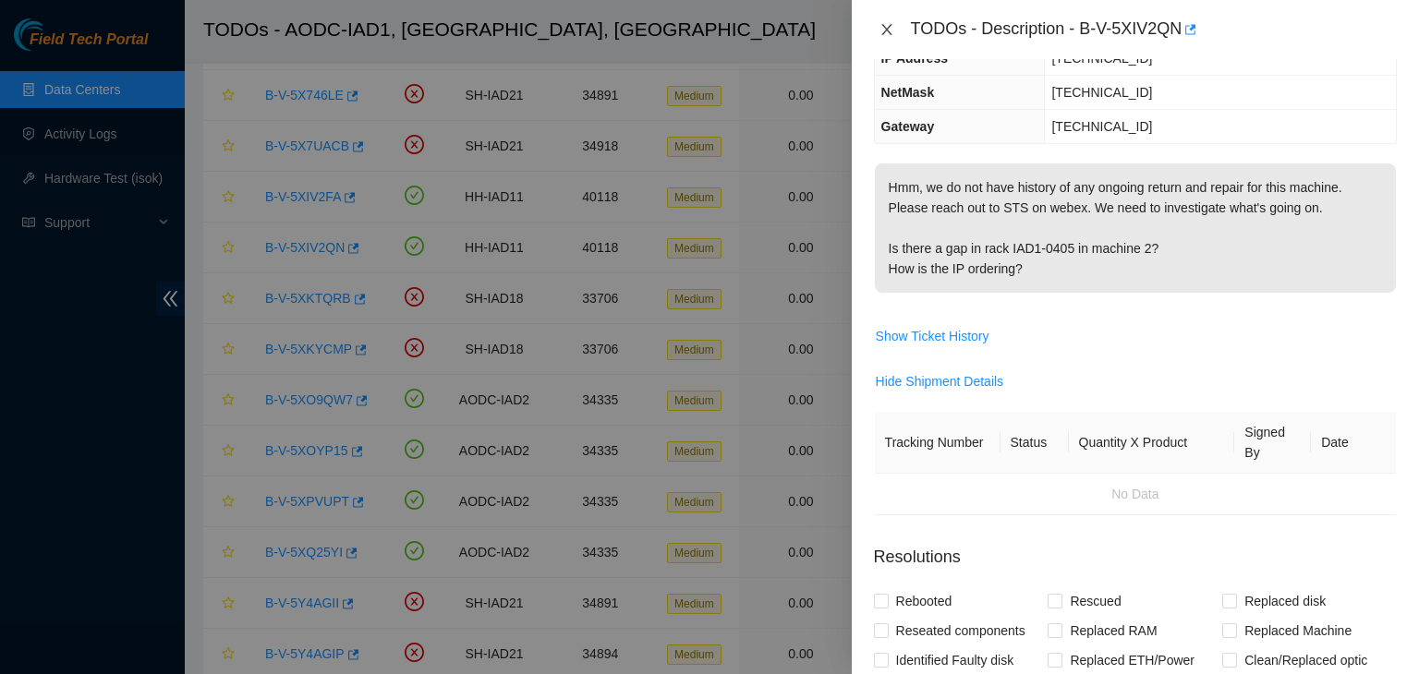
click at [884, 30] on icon "close" at bounding box center [886, 29] width 10 height 11
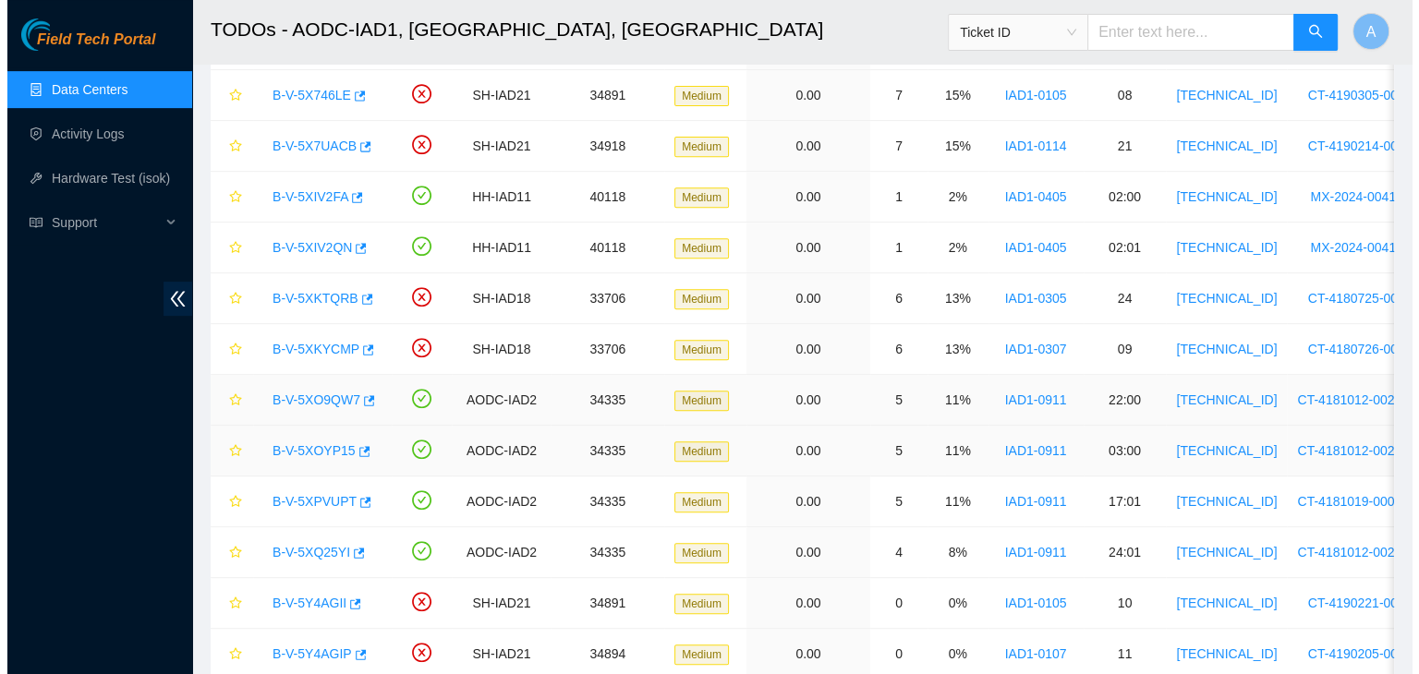
scroll to position [237, 0]
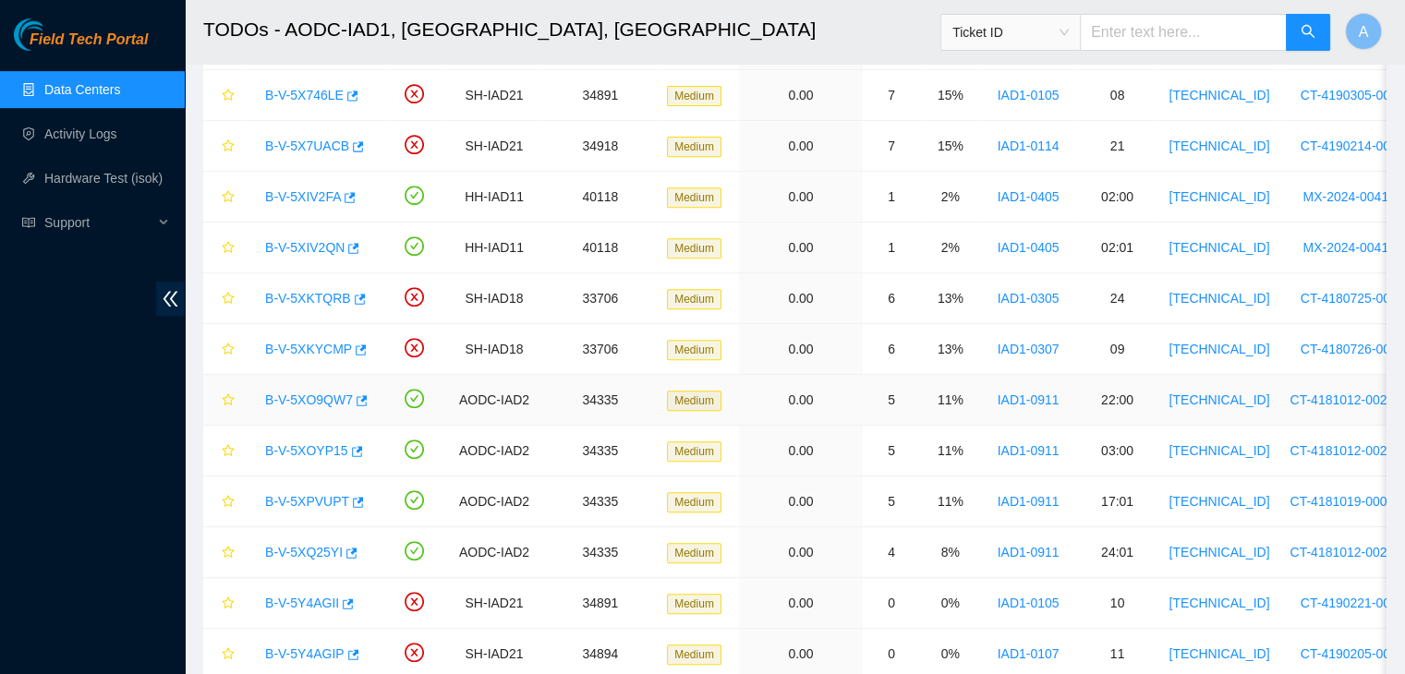
click at [322, 393] on link "B-V-5XO9QW7" at bounding box center [309, 400] width 88 height 15
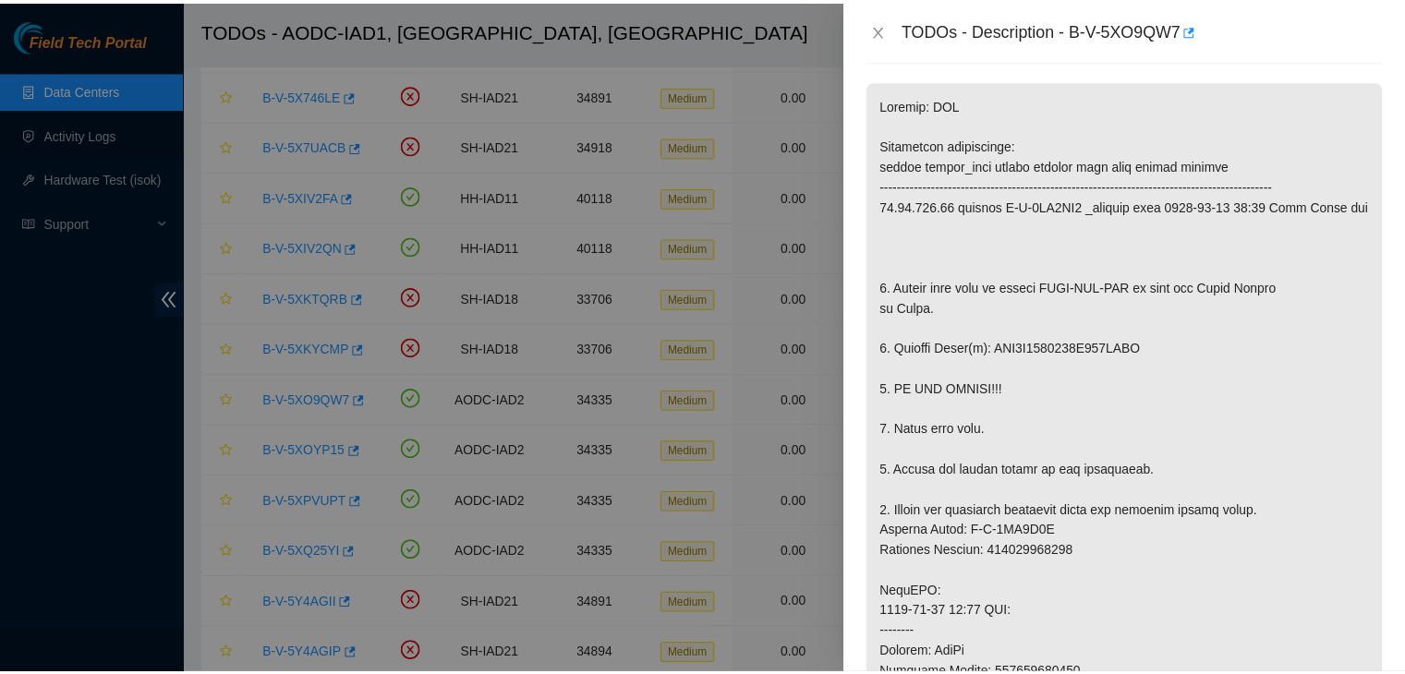
scroll to position [261, 0]
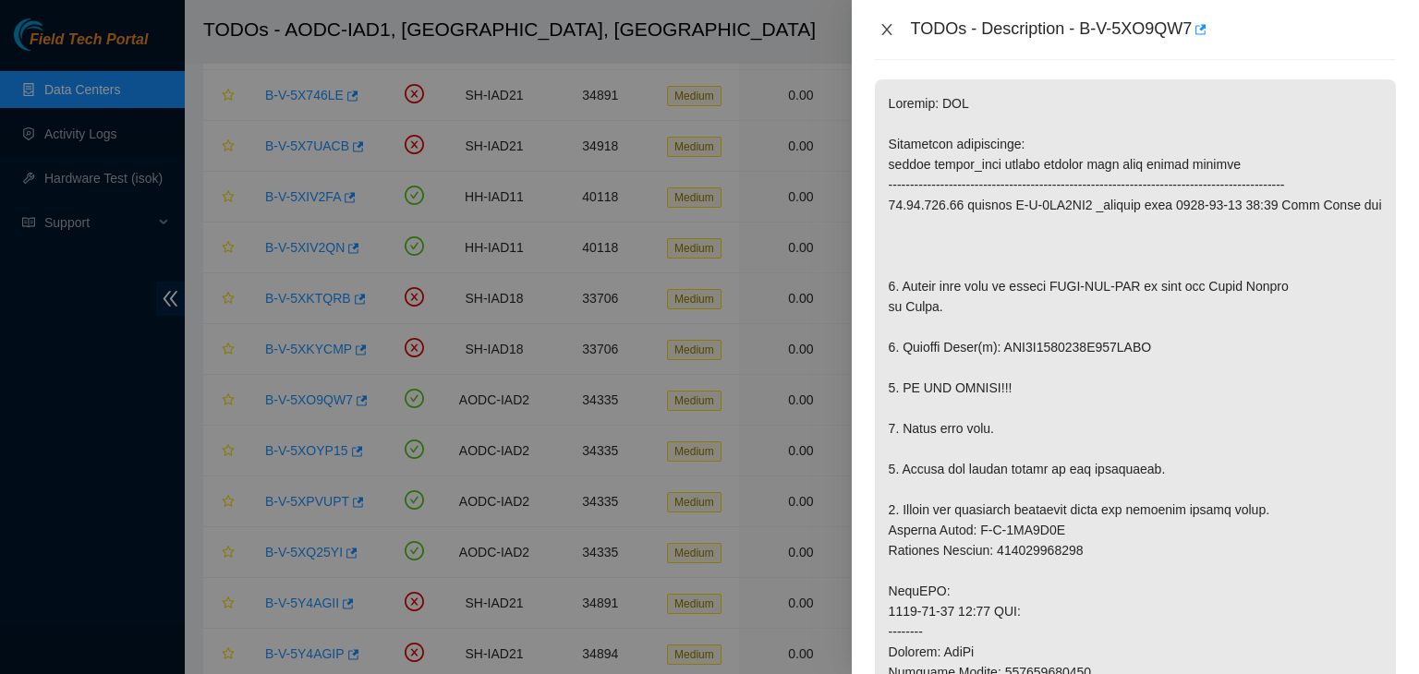
click at [891, 35] on icon "close" at bounding box center [886, 29] width 15 height 15
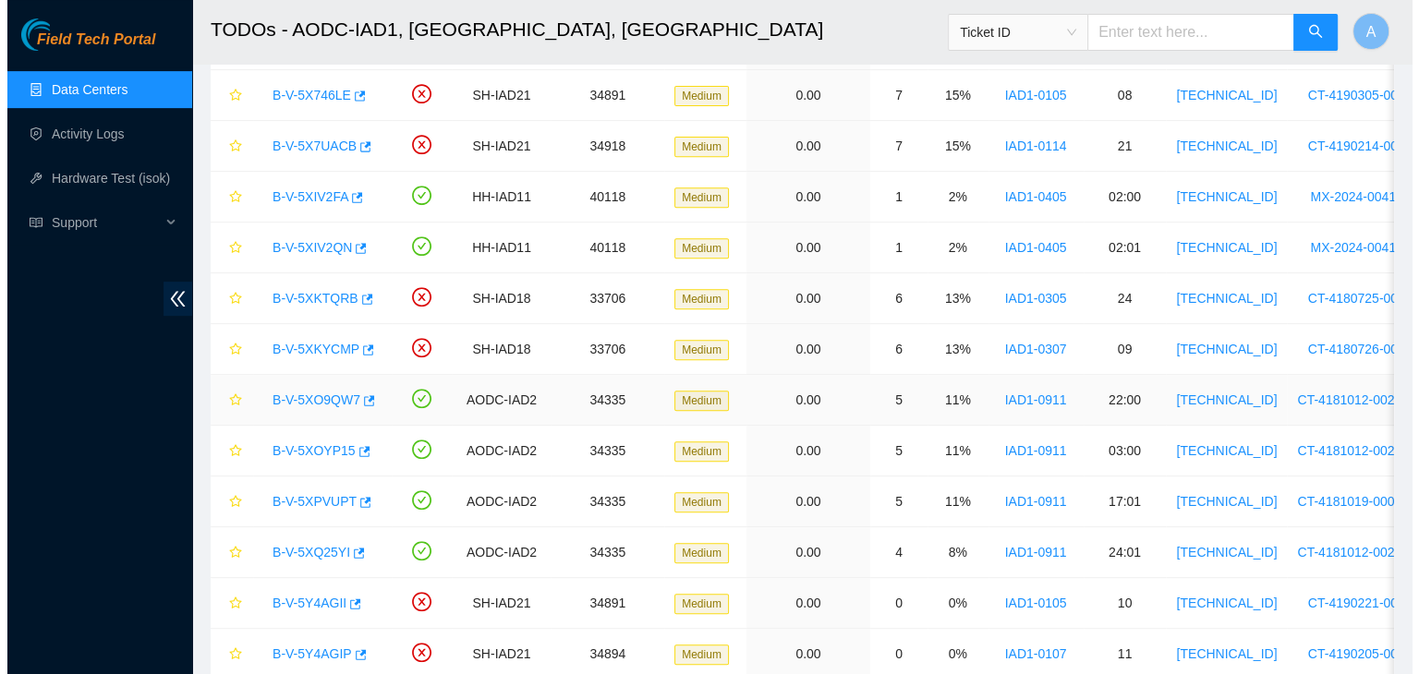
scroll to position [322, 0]
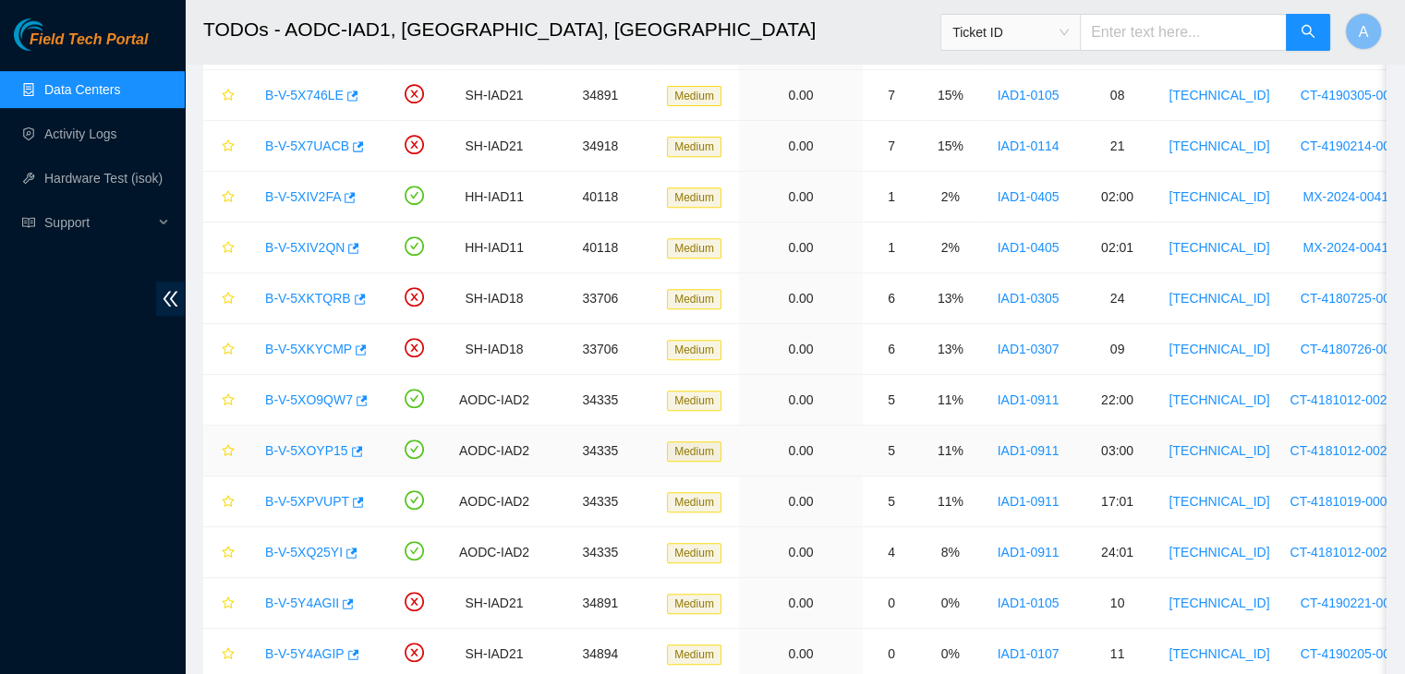
click at [319, 443] on link "B-V-5XOYP15" at bounding box center [306, 450] width 83 height 15
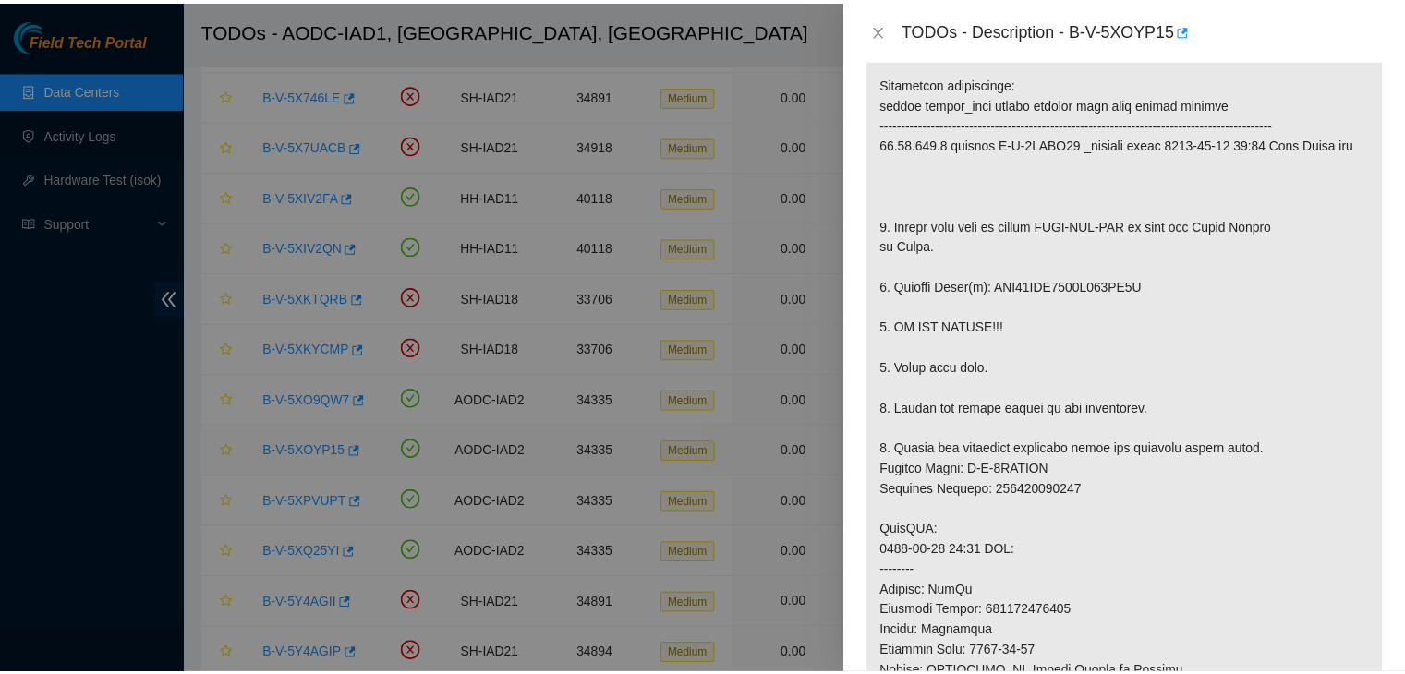
scroll to position [261, 0]
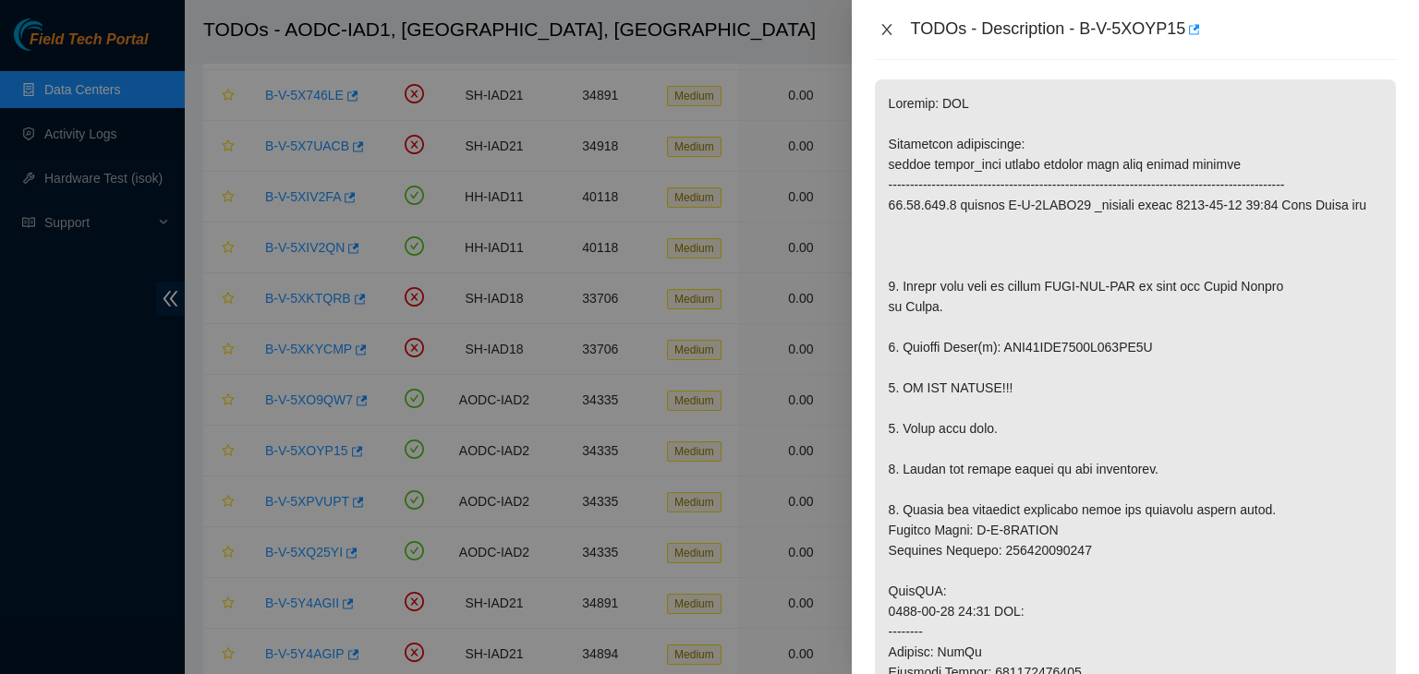
click at [890, 37] on button "Close" at bounding box center [887, 30] width 26 height 18
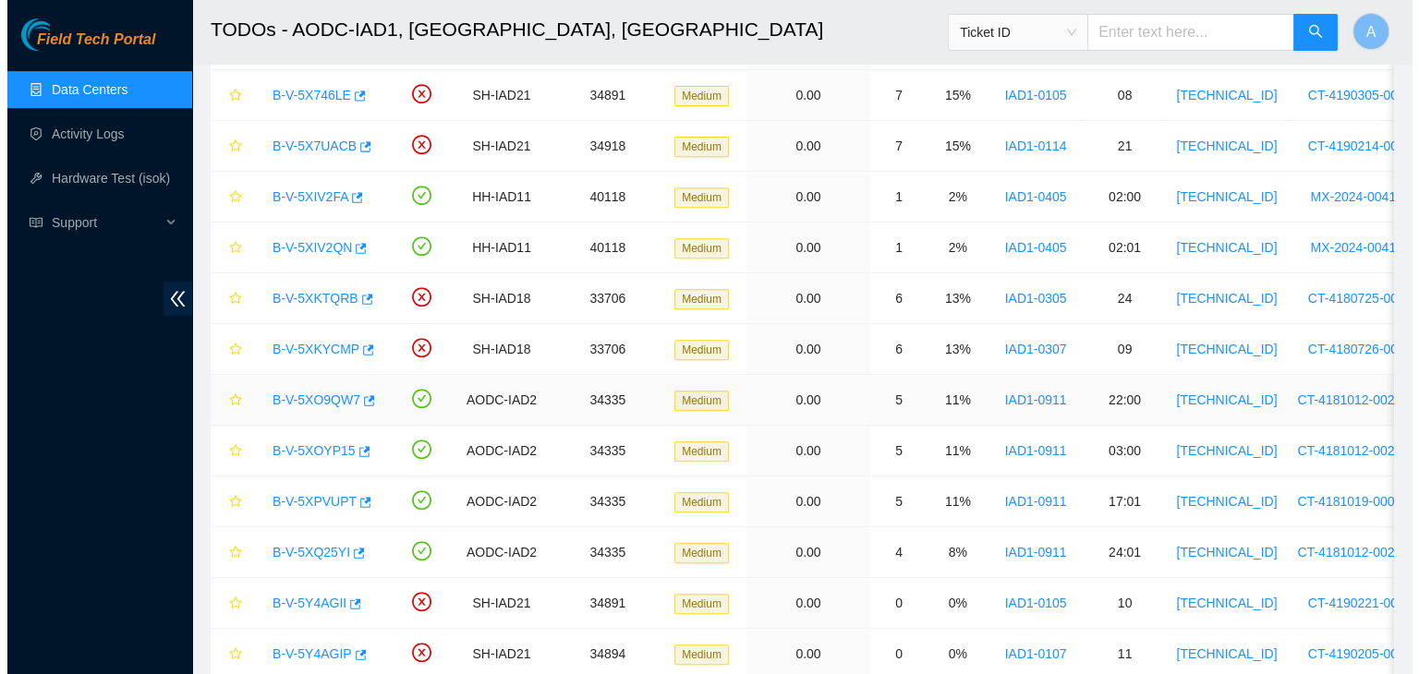
scroll to position [322, 0]
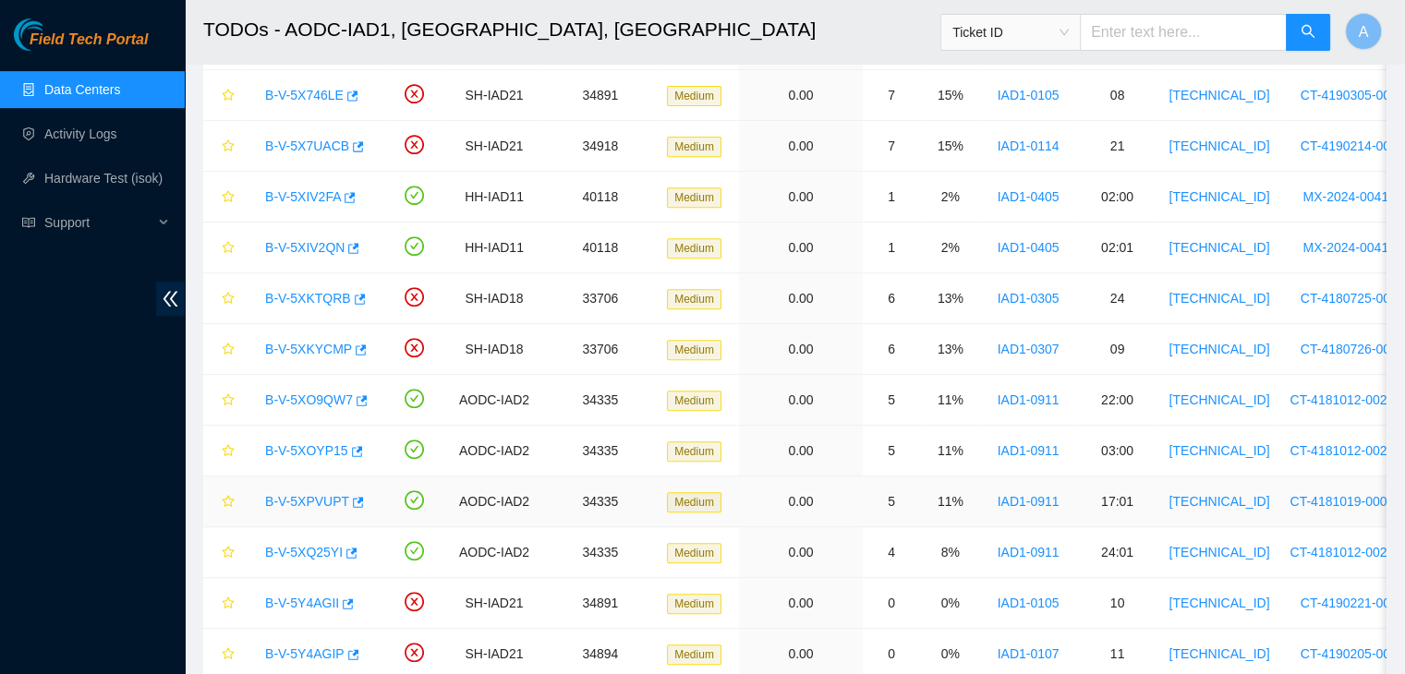
click at [328, 494] on link "B-V-5XPVUPT" at bounding box center [307, 501] width 84 height 15
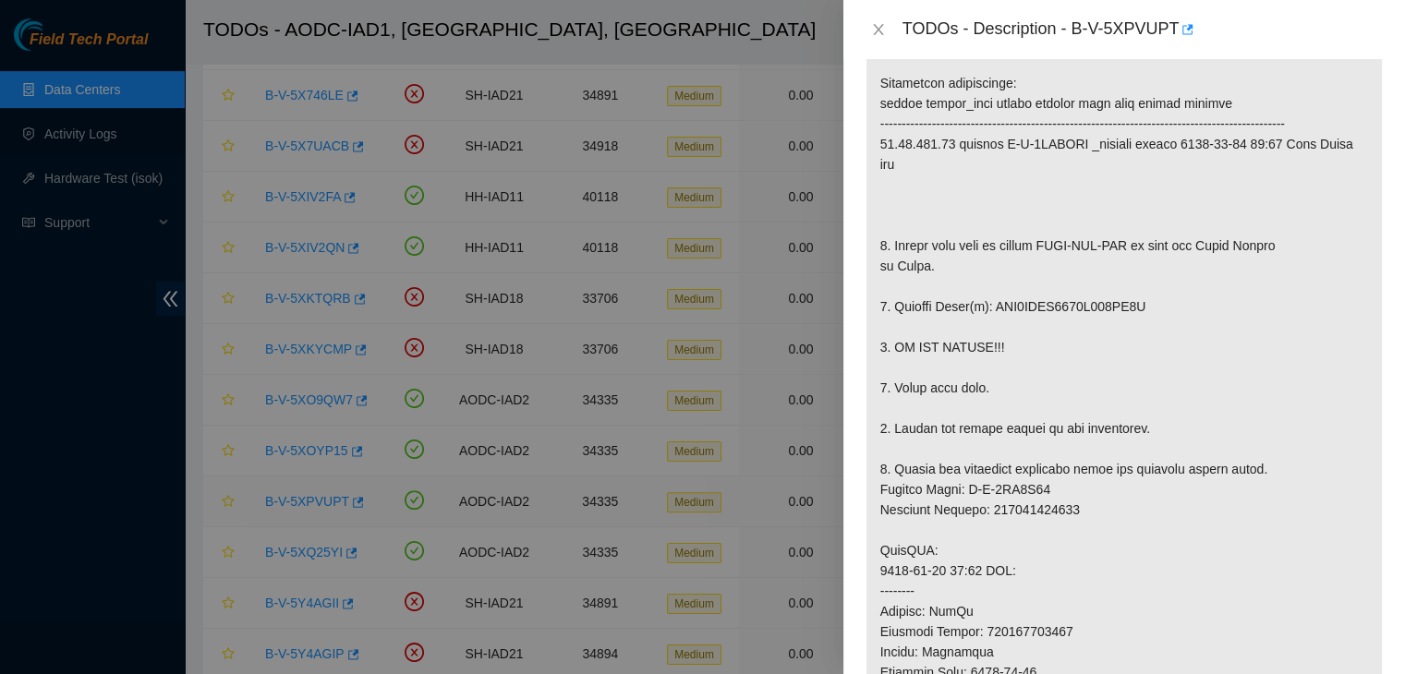
scroll to position [261, 0]
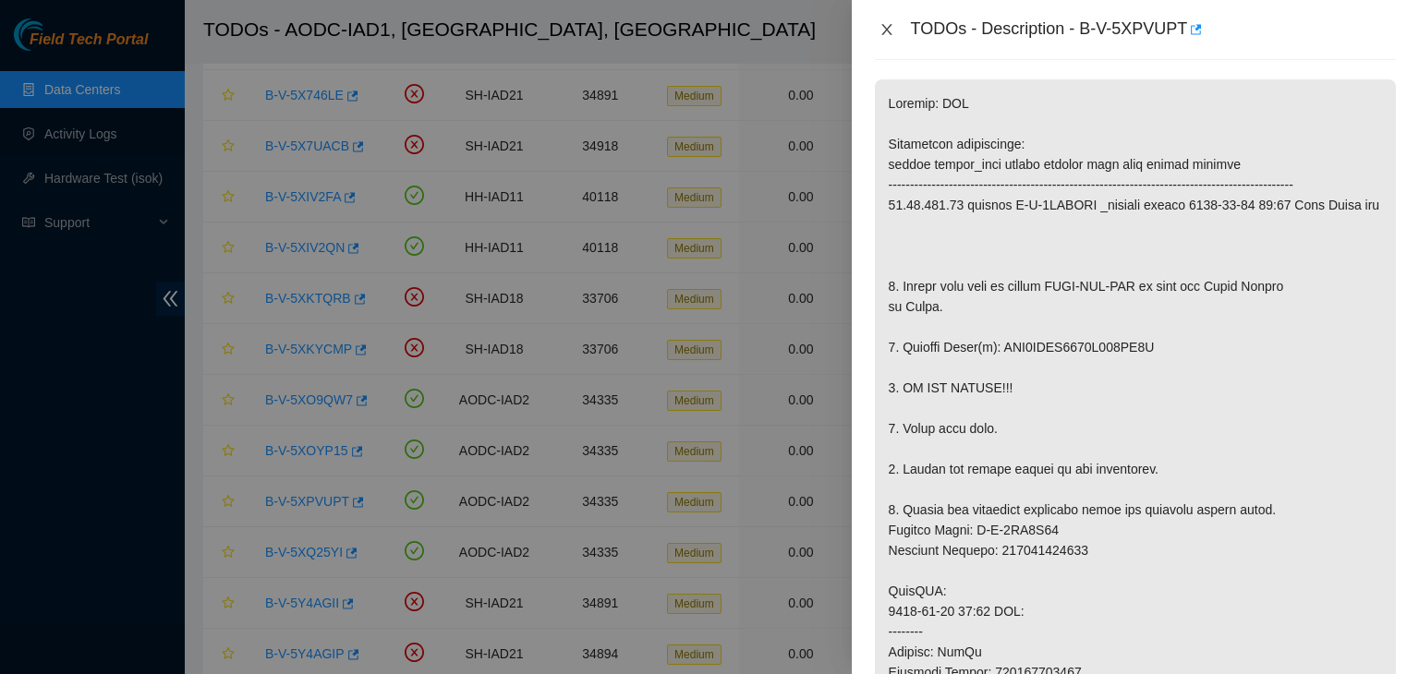
click at [888, 28] on icon "close" at bounding box center [886, 29] width 10 height 11
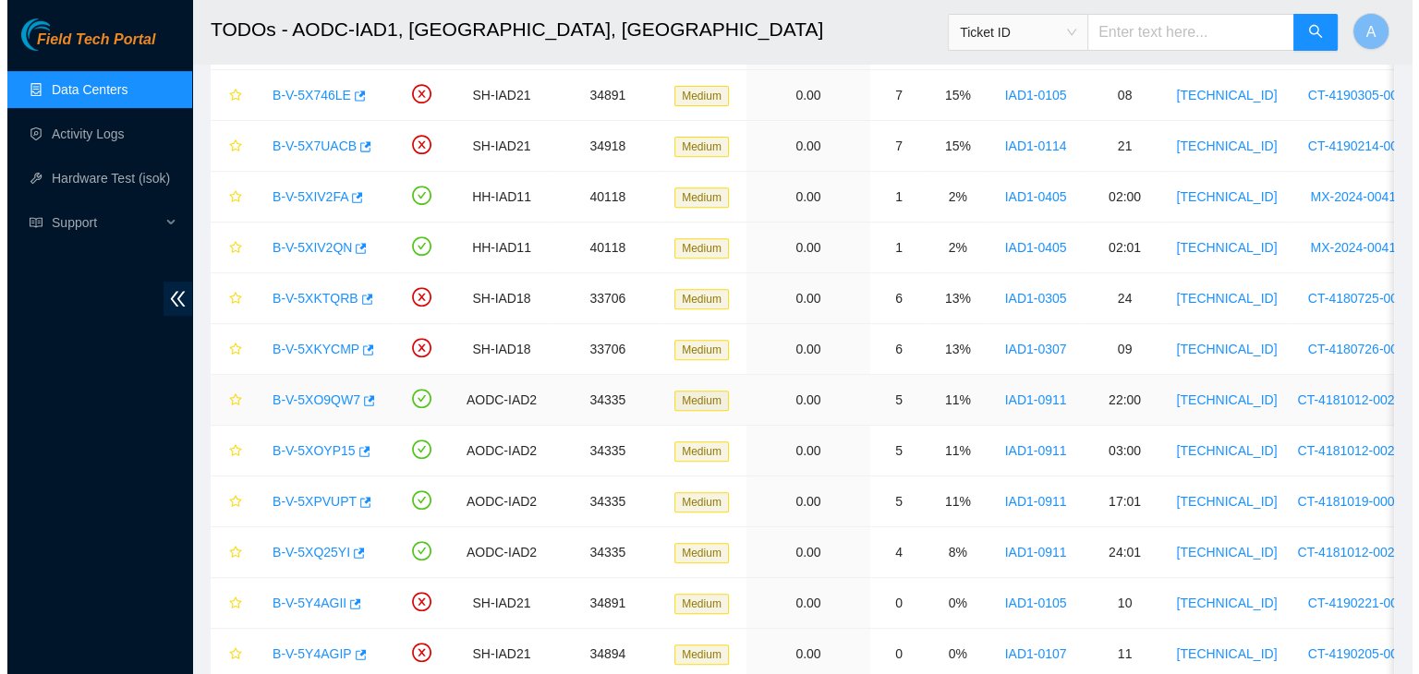
scroll to position [322, 0]
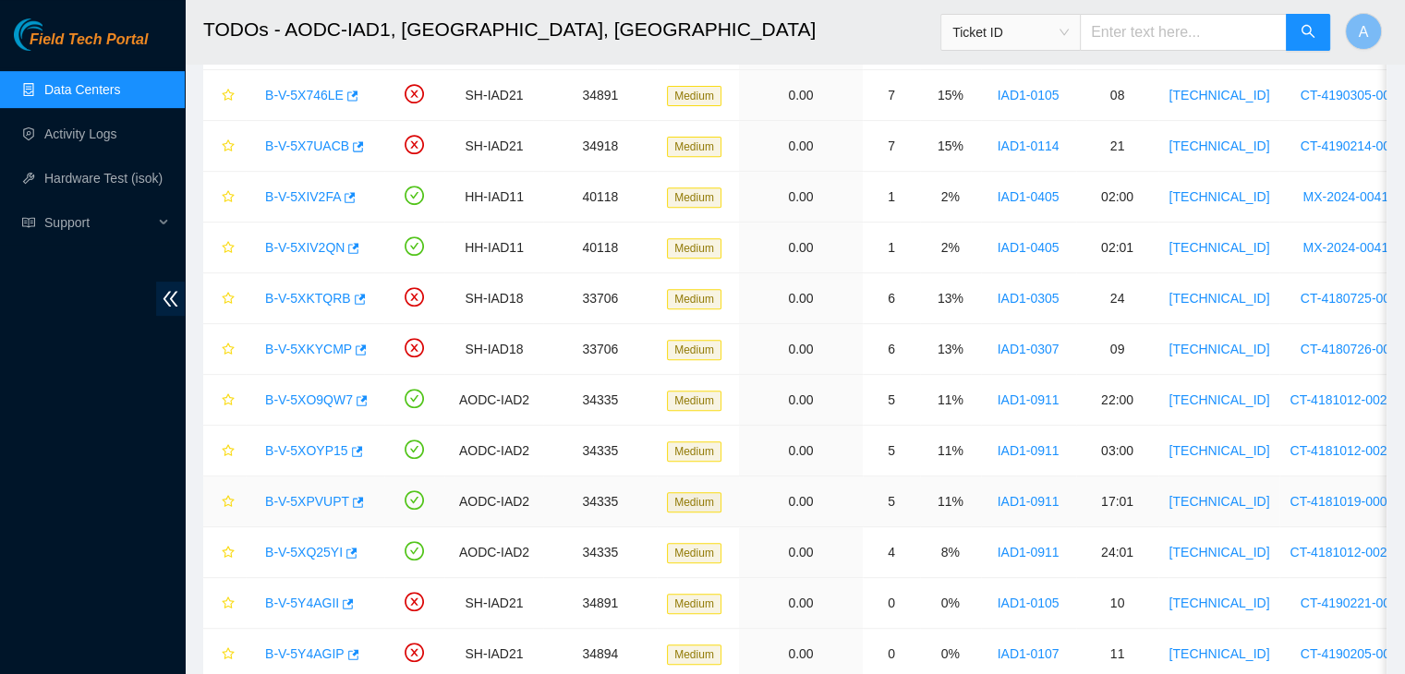
click at [291, 497] on link "B-V-5XPVUPT" at bounding box center [307, 501] width 84 height 15
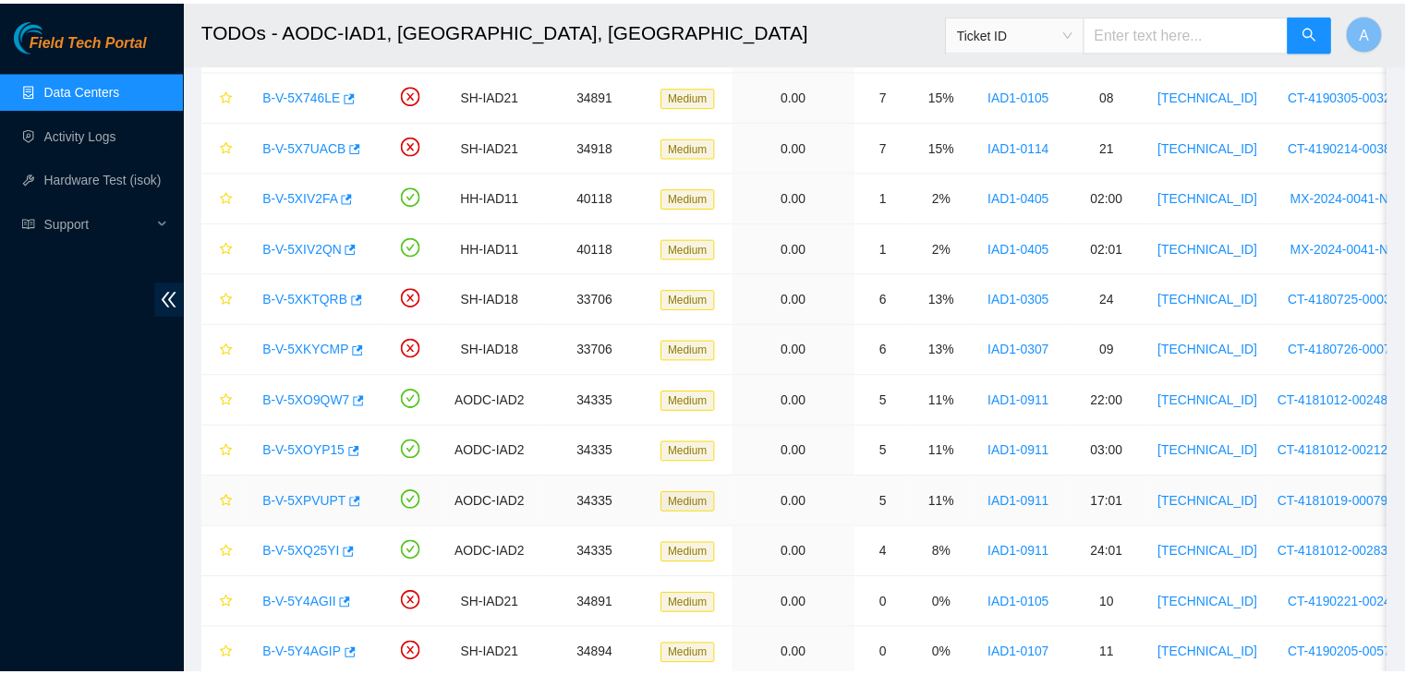
scroll to position [261, 0]
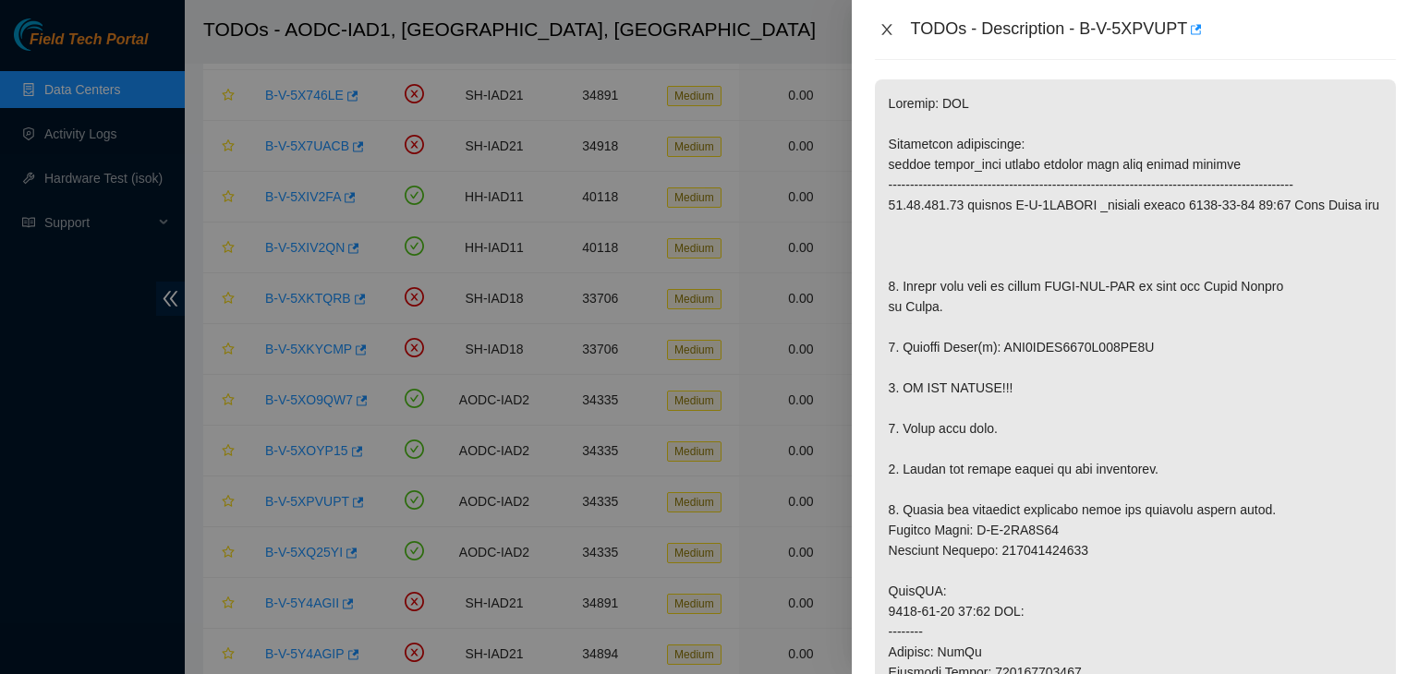
click at [879, 30] on icon "close" at bounding box center [886, 29] width 15 height 15
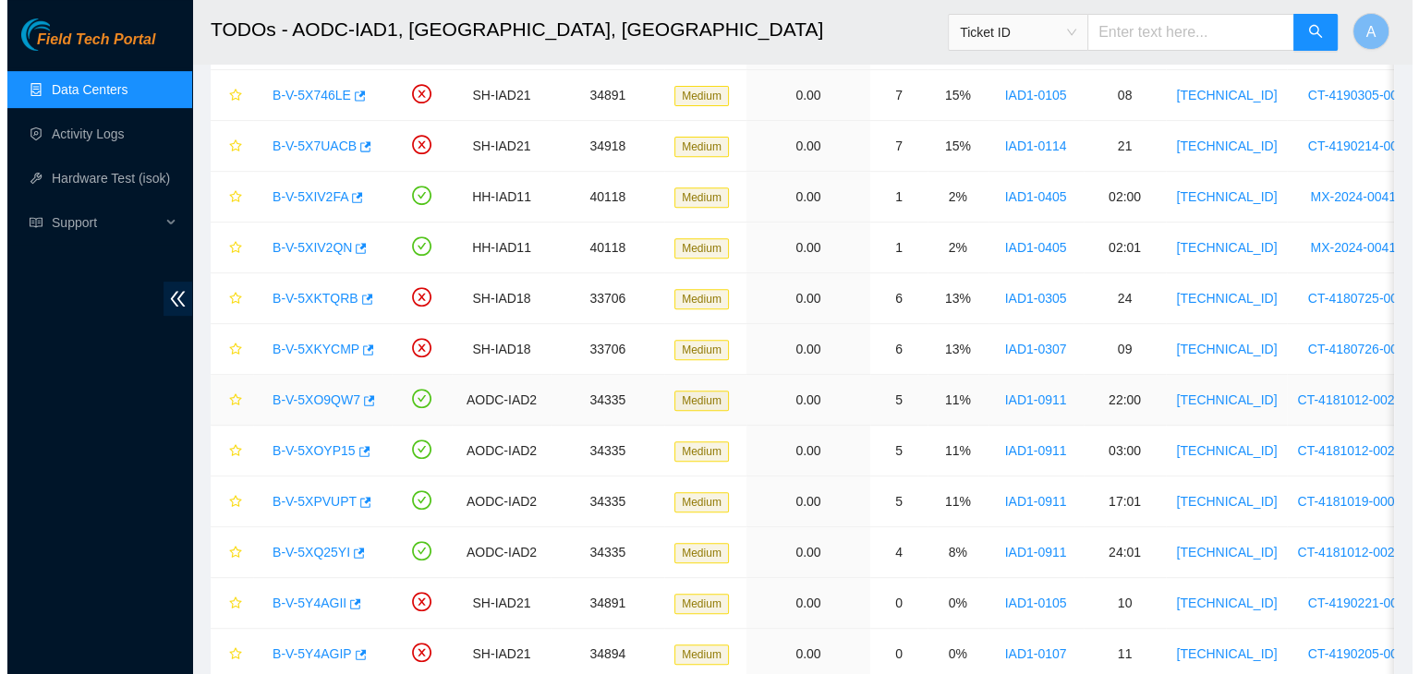
scroll to position [322, 0]
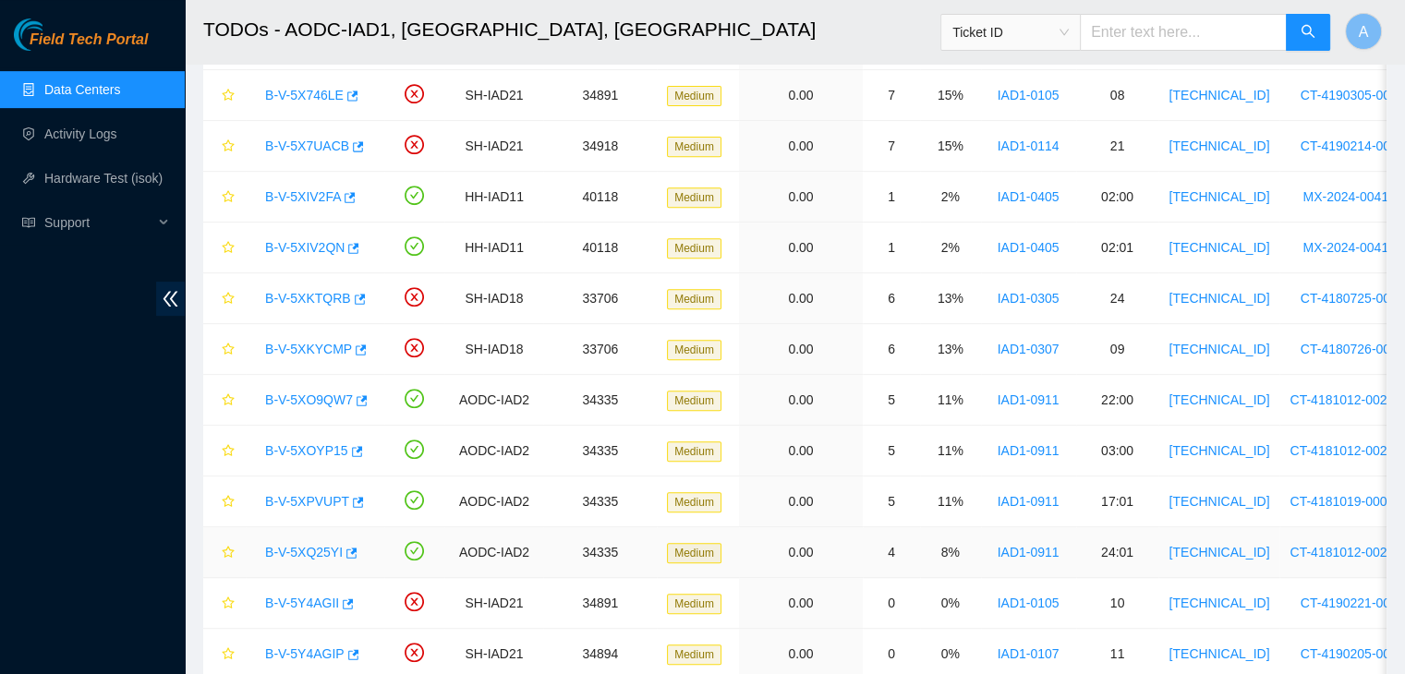
click at [314, 545] on link "B-V-5XQ25YI" at bounding box center [304, 552] width 78 height 15
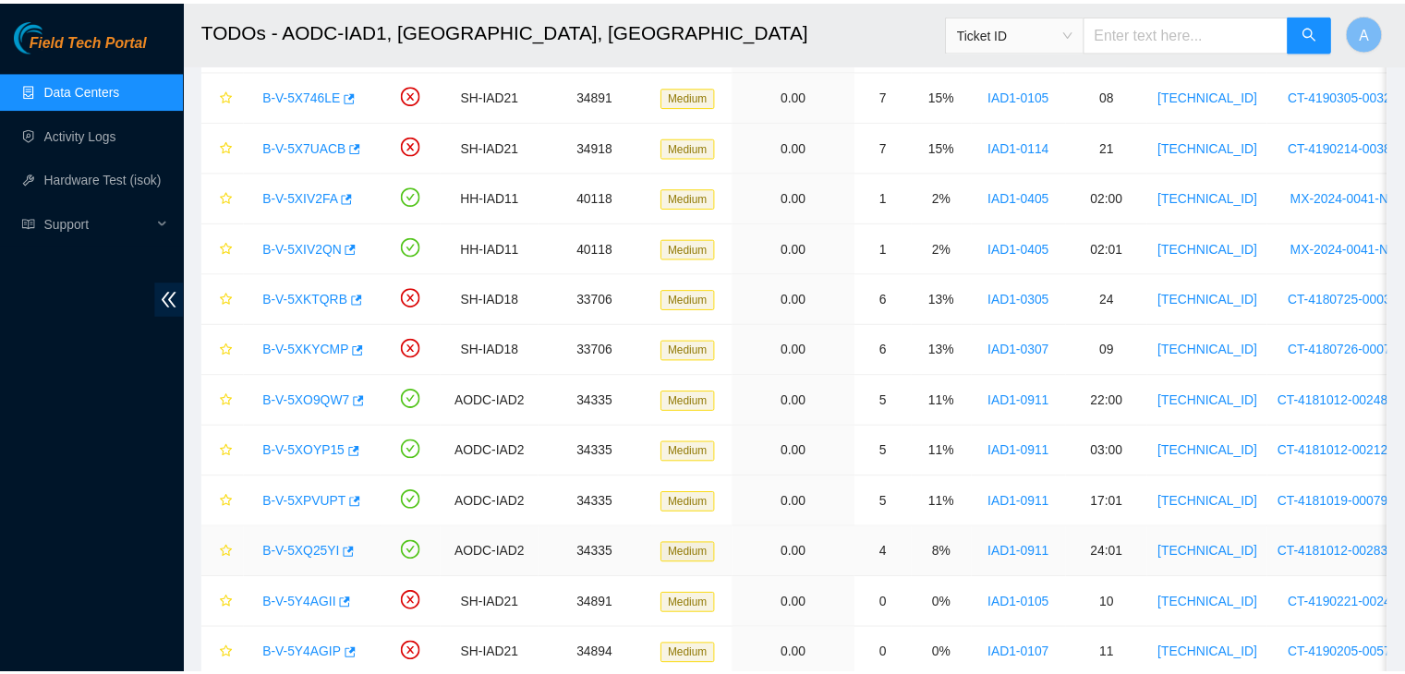
scroll to position [261, 0]
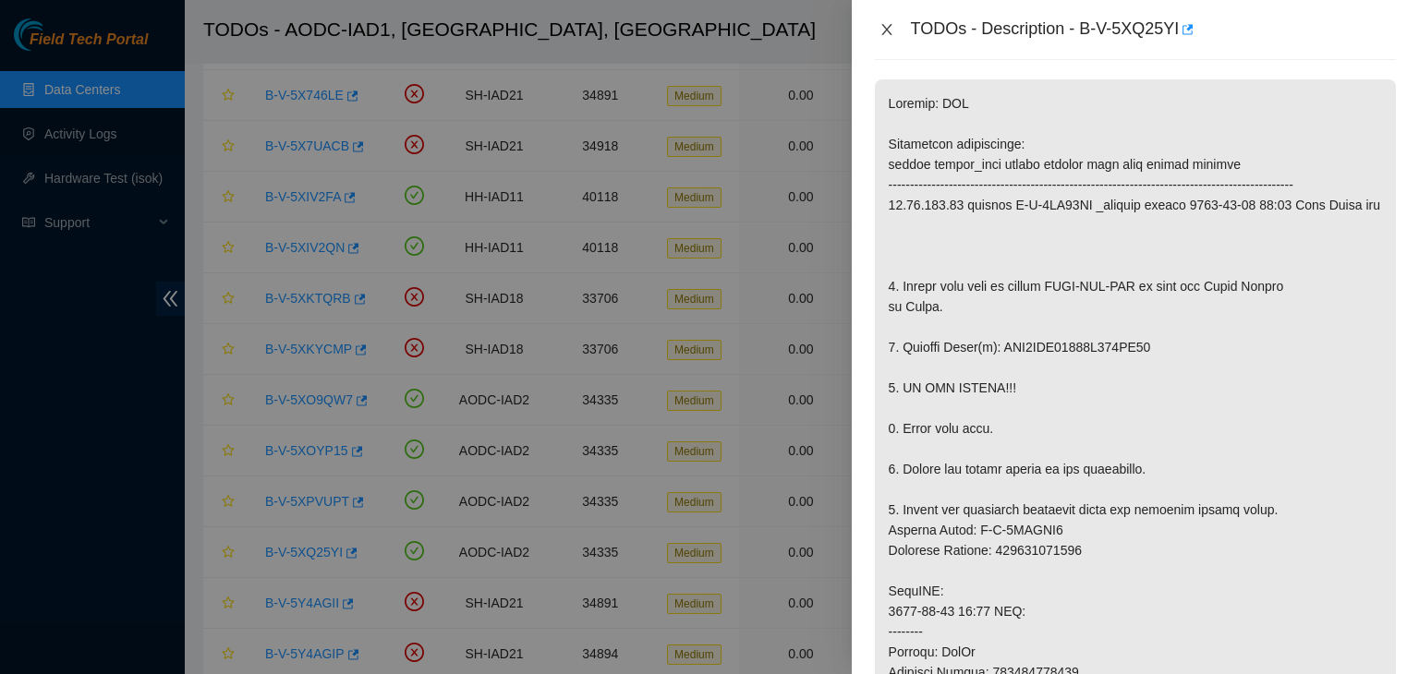
click at [883, 32] on icon "close" at bounding box center [886, 29] width 10 height 11
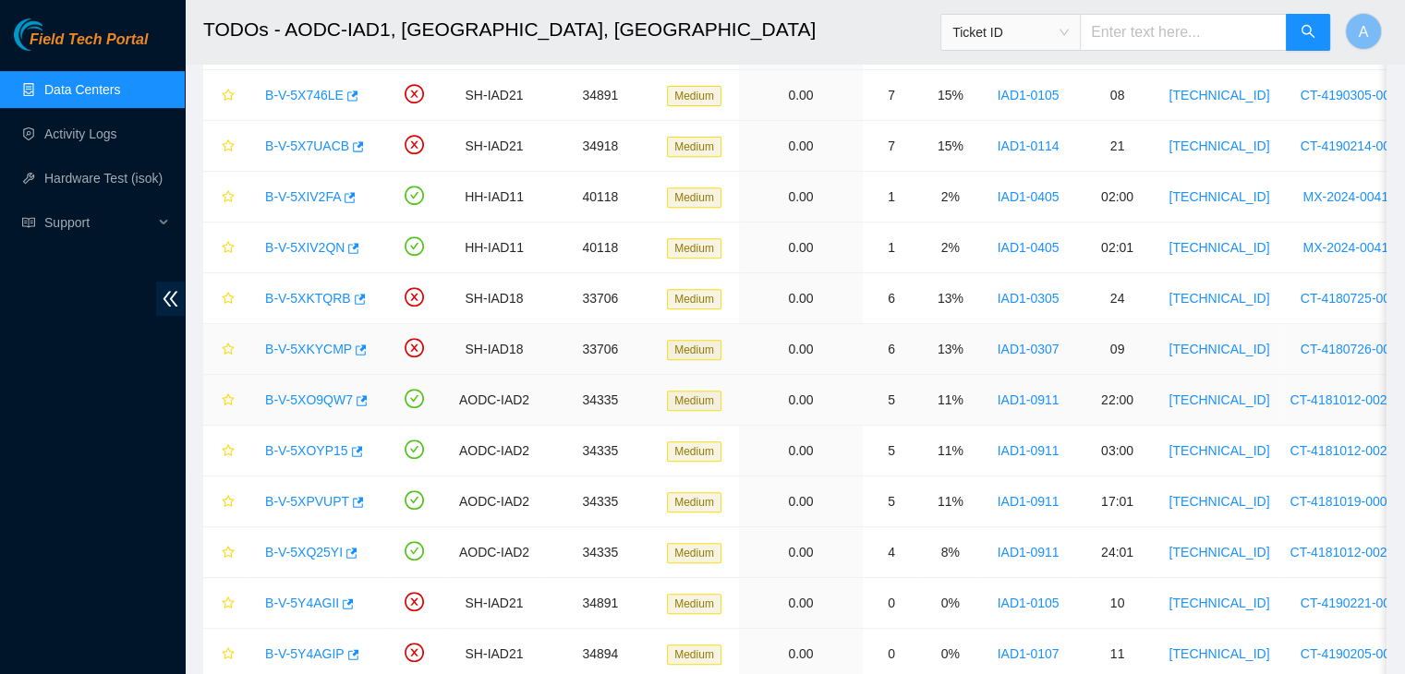
scroll to position [322, 0]
click at [362, 400] on icon "button" at bounding box center [362, 400] width 11 height 10
click at [357, 444] on div "B-V-5XOYP15" at bounding box center [315, 451] width 118 height 30
click at [356, 446] on icon "button" at bounding box center [357, 451] width 11 height 10
click at [354, 497] on icon "button" at bounding box center [358, 502] width 11 height 10
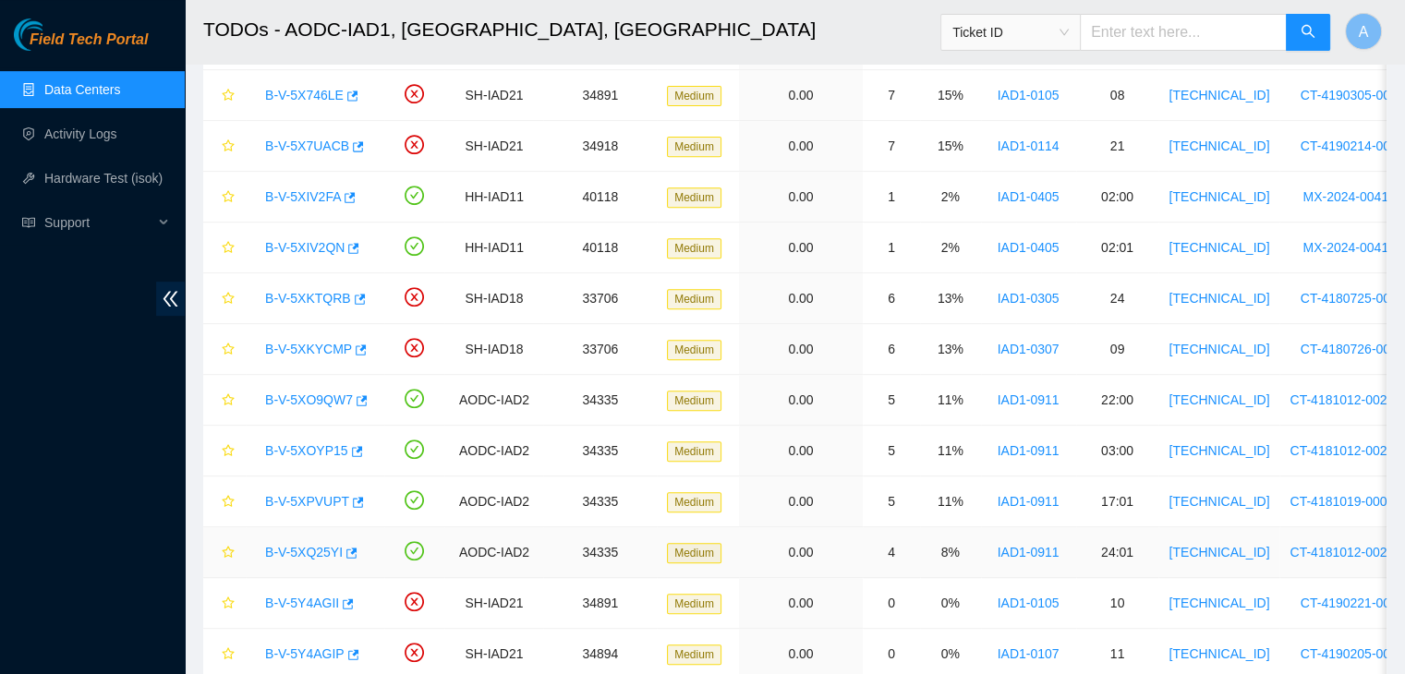
click at [354, 551] on div "B-V-5XQ25YI" at bounding box center [315, 553] width 118 height 30
click at [347, 552] on icon "button" at bounding box center [350, 553] width 13 height 13
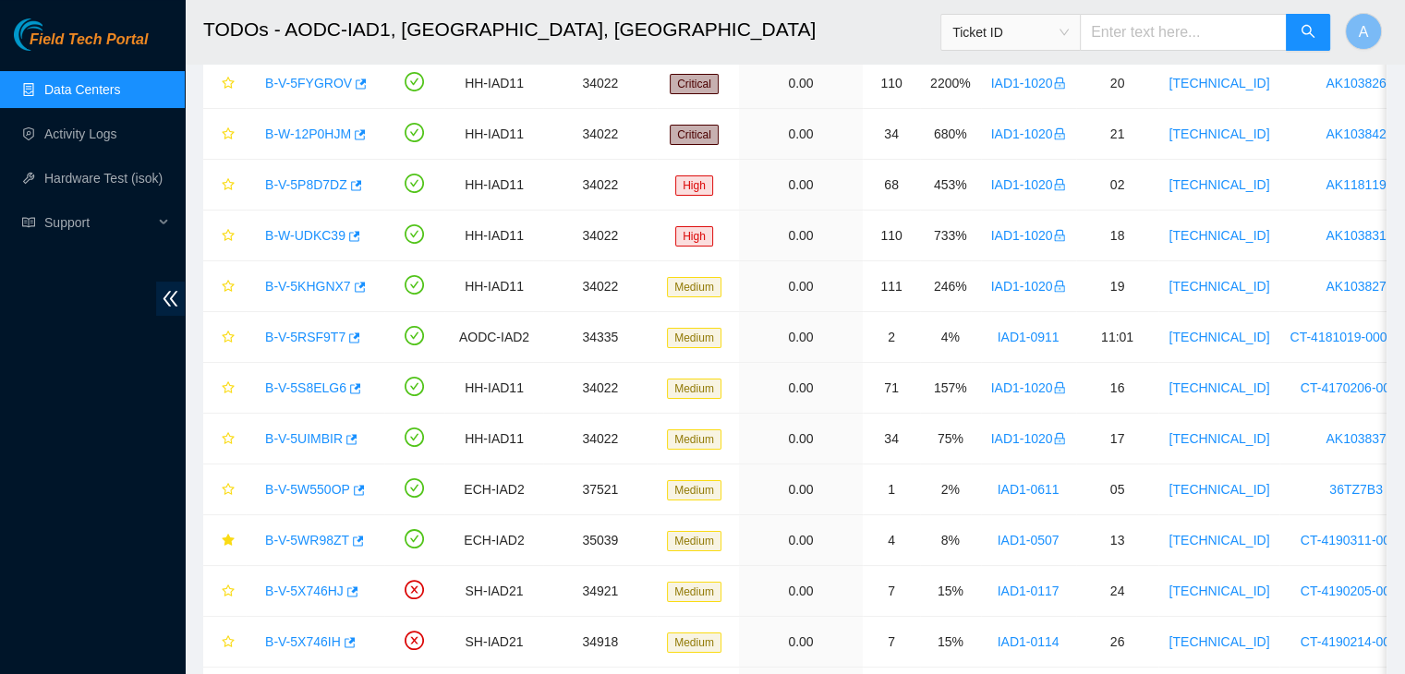
scroll to position [0, 0]
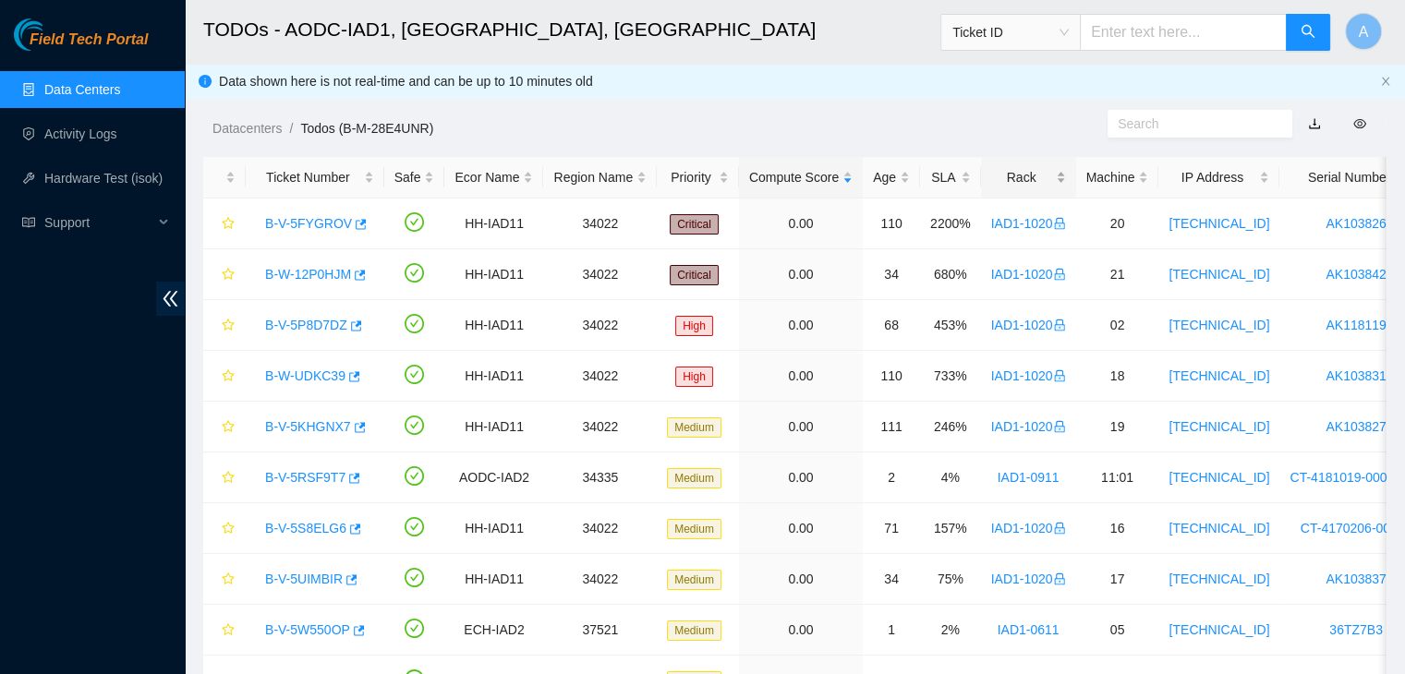
click at [1026, 187] on div "Rack" at bounding box center [1028, 177] width 75 height 20
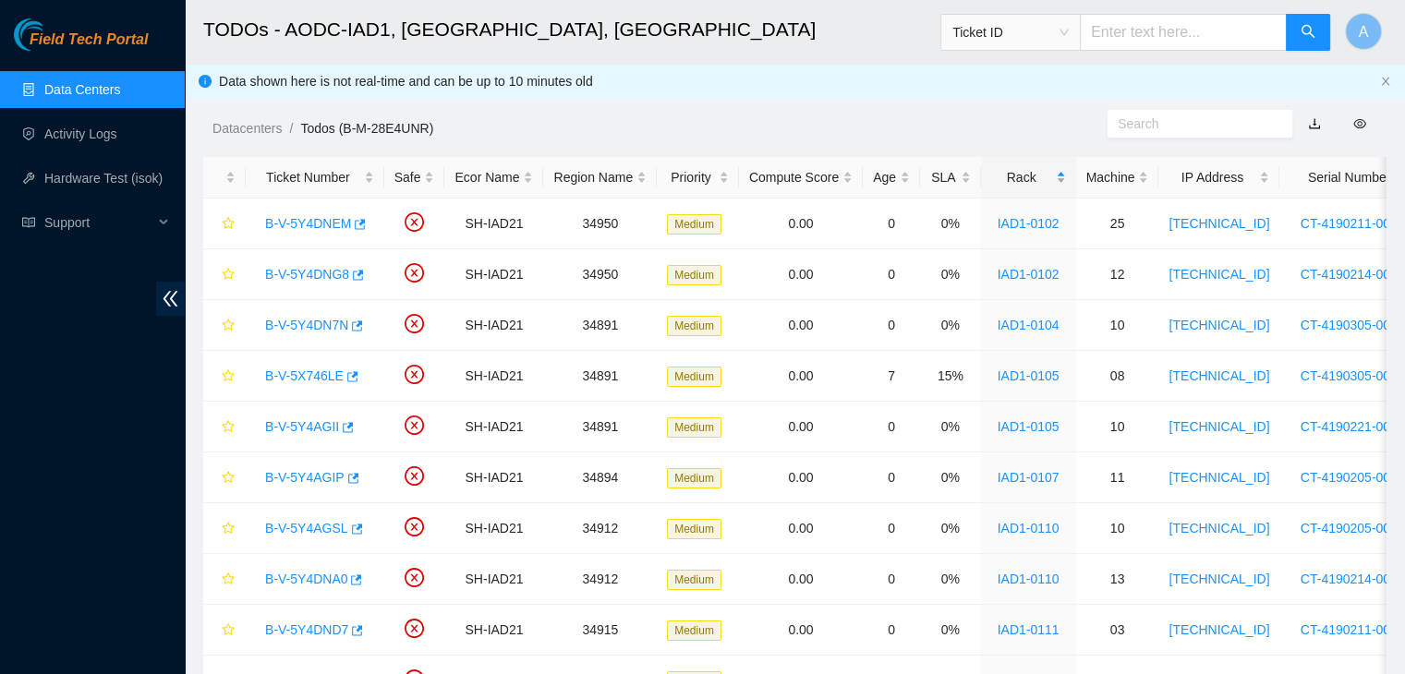
click at [1026, 187] on div "Rack" at bounding box center [1028, 177] width 75 height 20
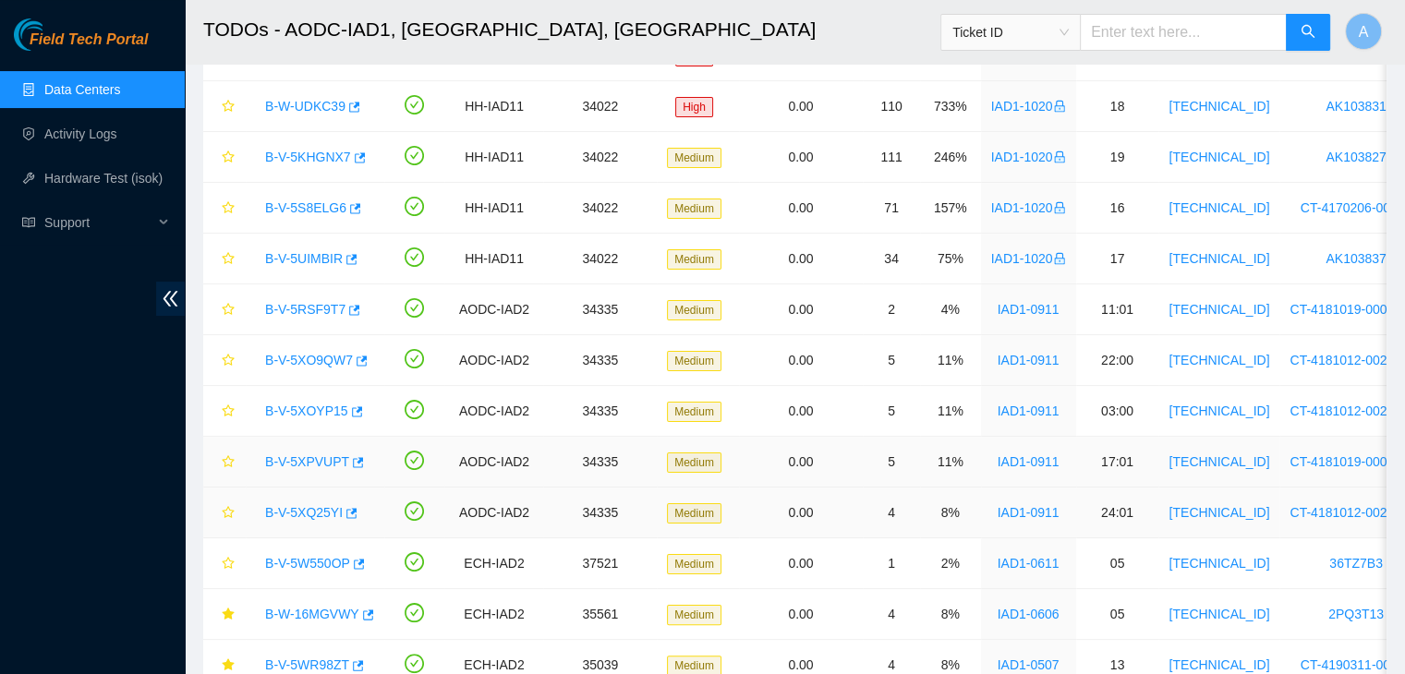
scroll to position [269, 0]
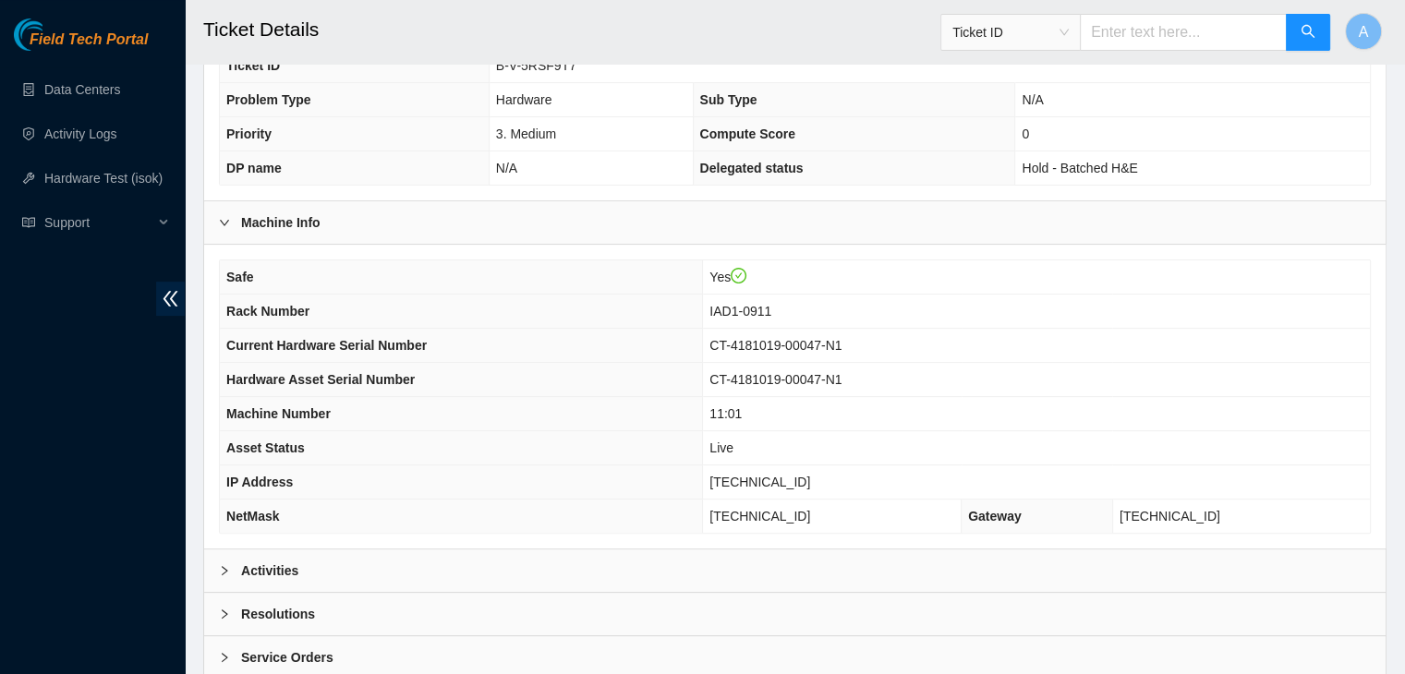
scroll to position [473, 0]
click at [785, 568] on div "Activities" at bounding box center [794, 571] width 1181 height 42
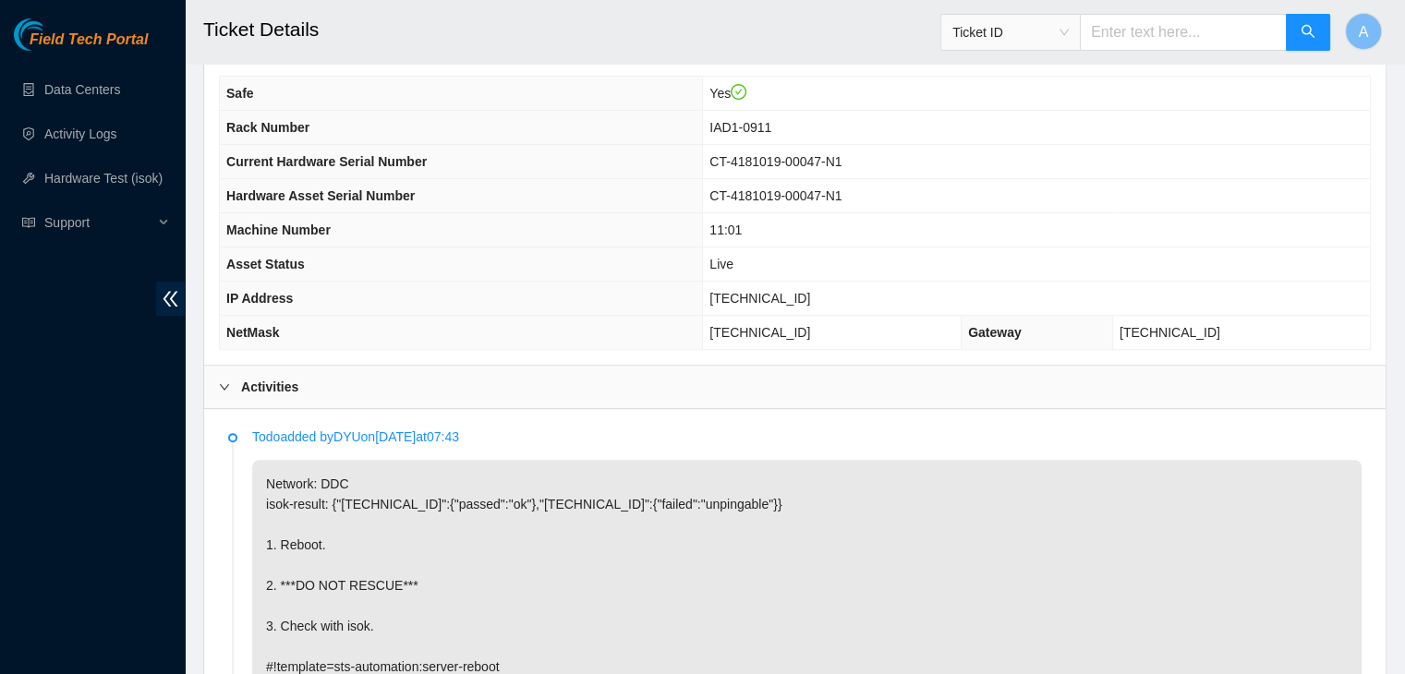
scroll to position [656, 0]
click at [804, 297] on span "23.76.147.23" at bounding box center [759, 299] width 101 height 15
copy span "23.76.147.23"
click at [804, 297] on span "23.76.147.23" at bounding box center [759, 299] width 101 height 15
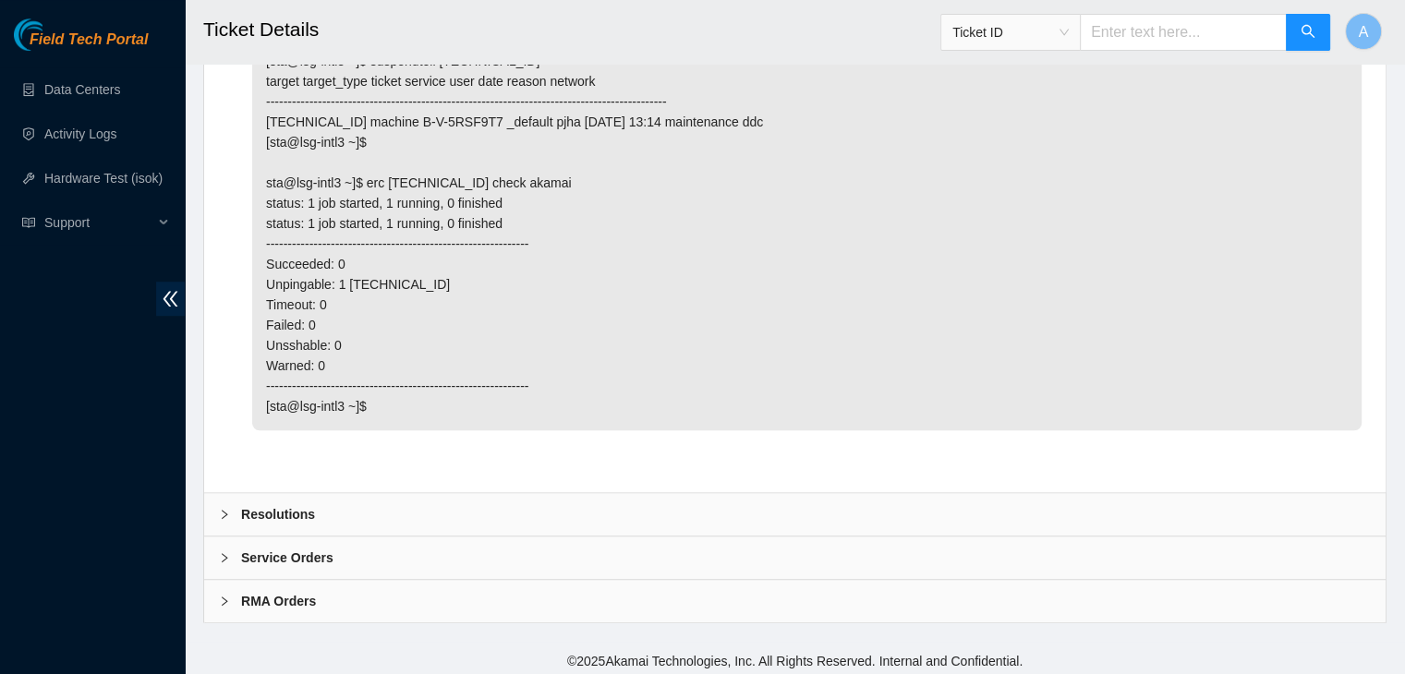
scroll to position [1376, 0]
click at [460, 492] on div "Resolutions" at bounding box center [794, 513] width 1181 height 42
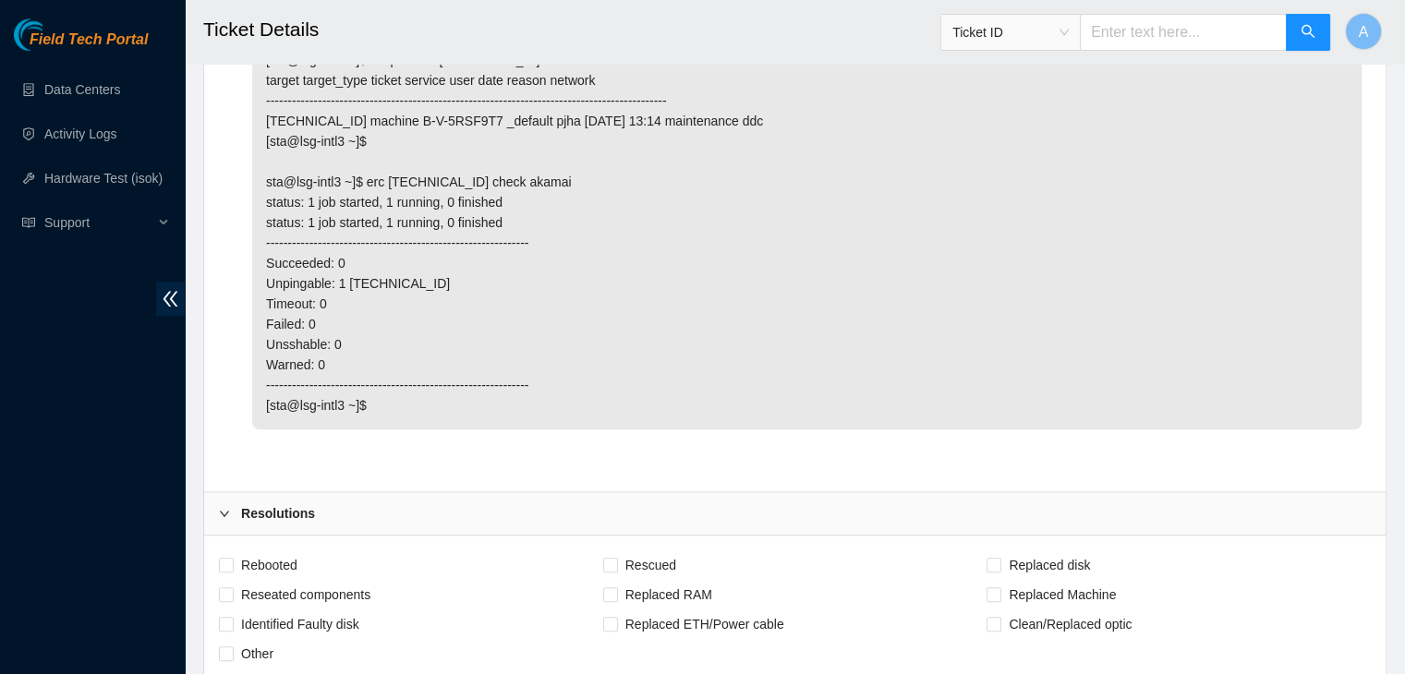
scroll to position [1477, 0]
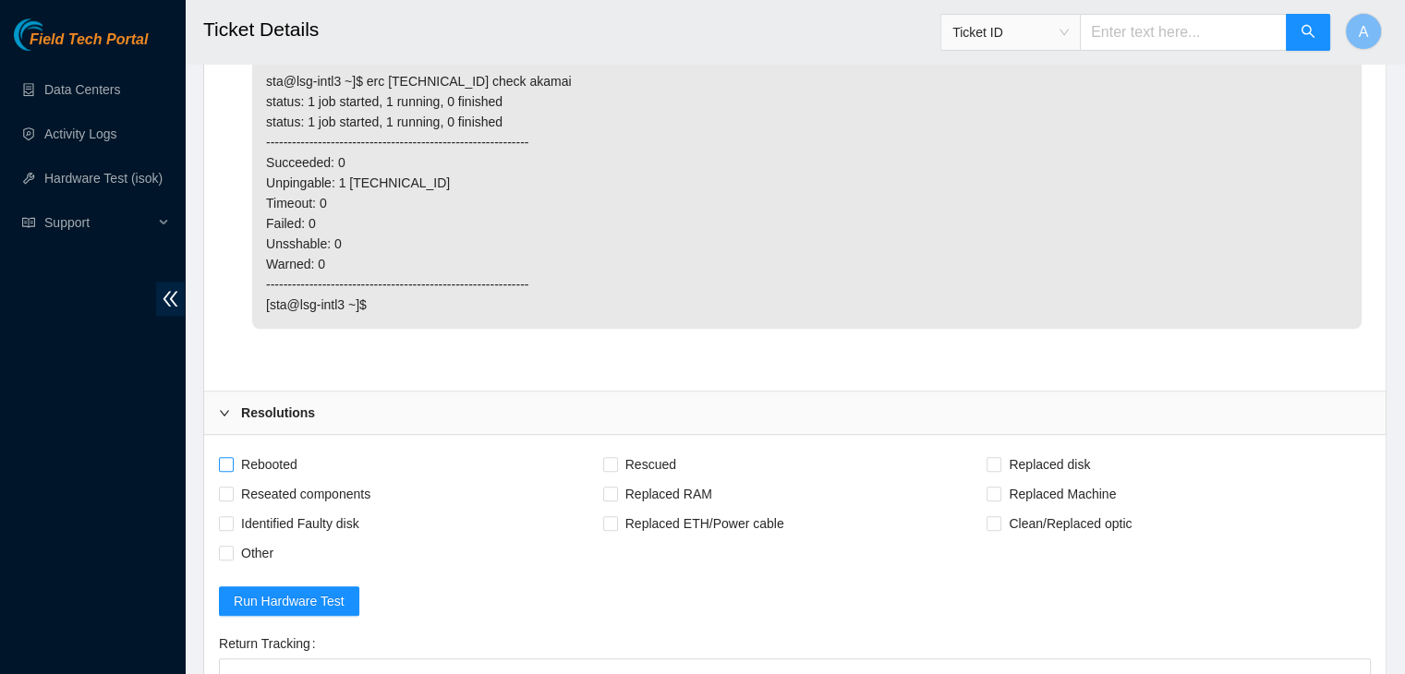
click at [295, 466] on span "Rebooted" at bounding box center [269, 465] width 71 height 30
click at [232, 466] on input "Rebooted" at bounding box center [225, 463] width 13 height 13
checkbox input "true"
click at [272, 546] on span "Other" at bounding box center [257, 553] width 47 height 30
click at [232, 546] on input "Other" at bounding box center [225, 552] width 13 height 13
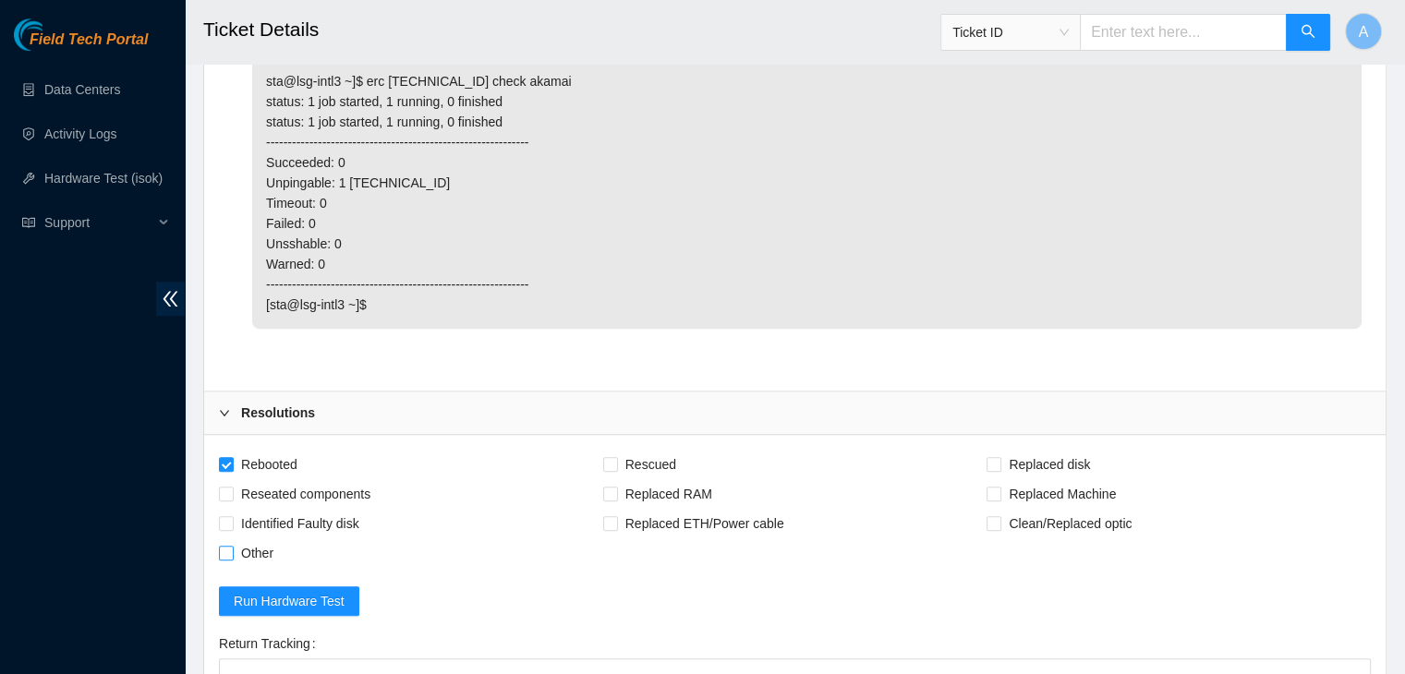
checkbox input "true"
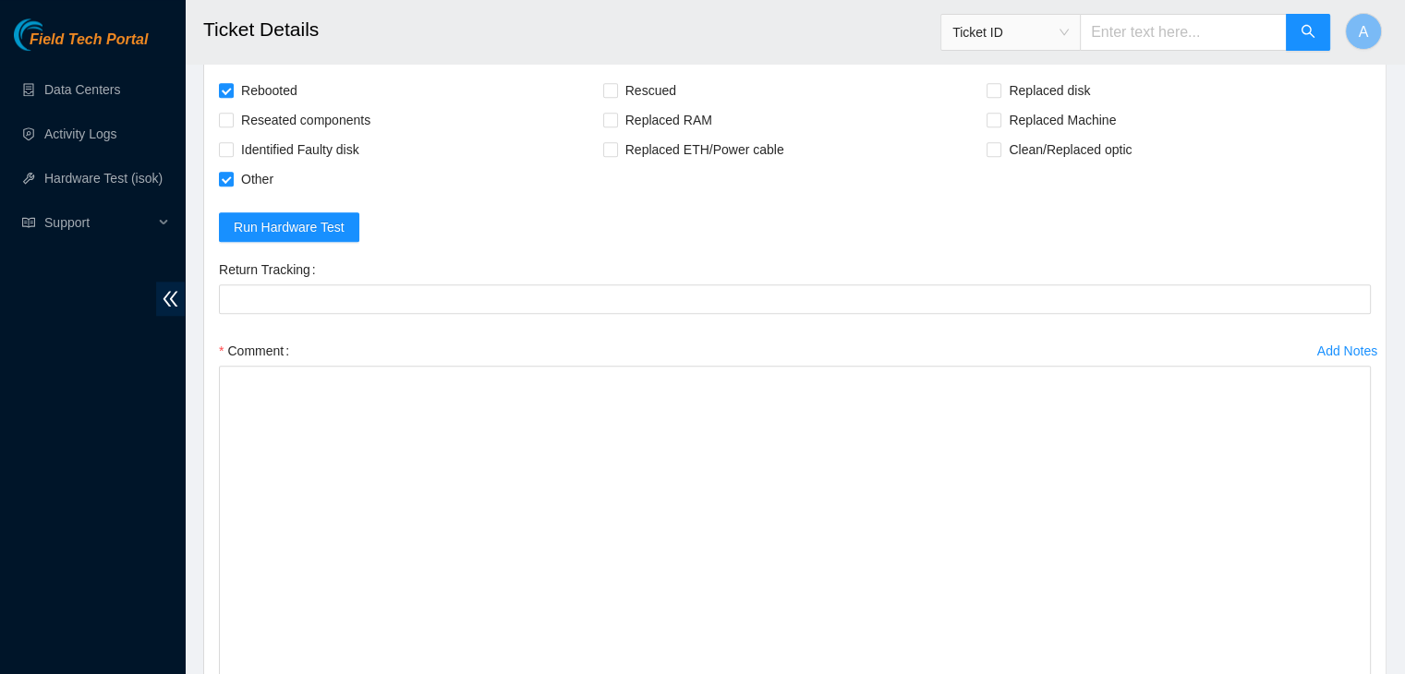
drag, startPoint x: 1366, startPoint y: 425, endPoint x: 1337, endPoint y: 717, distance: 293.3
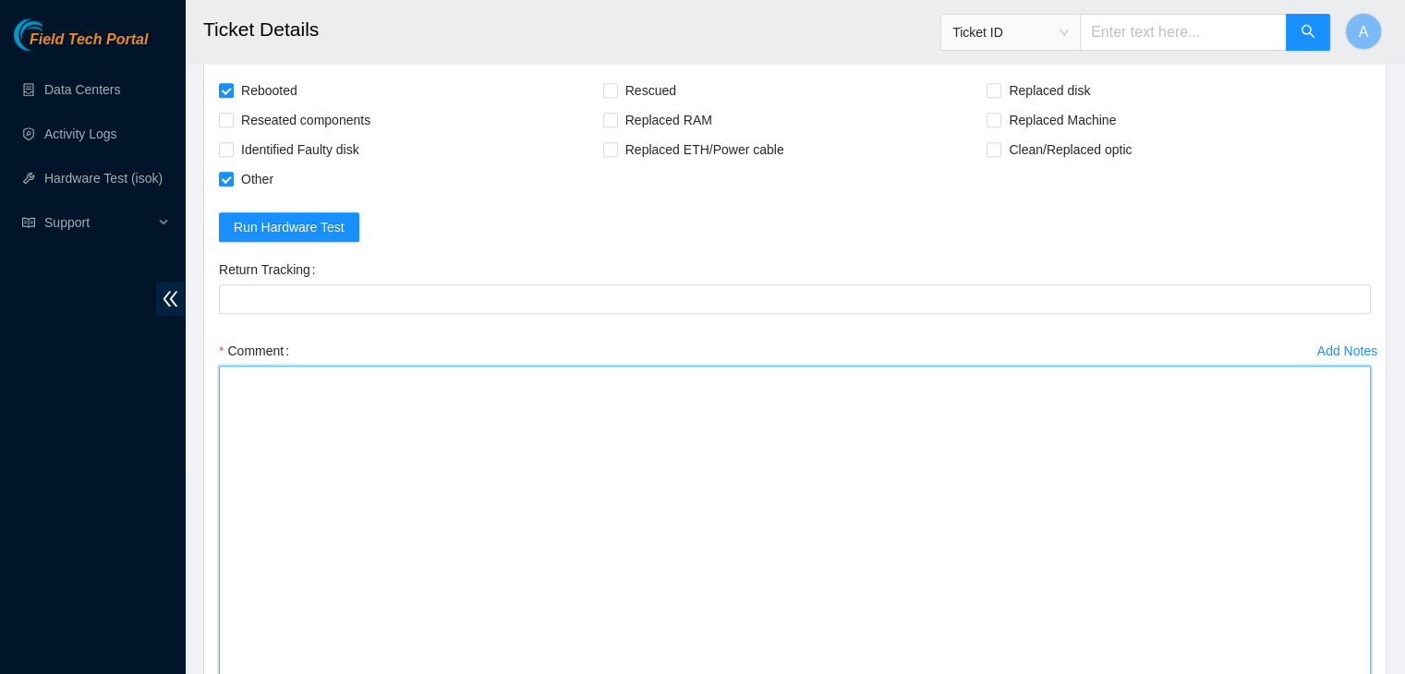
click at [1277, 588] on textarea "Comment" at bounding box center [795, 547] width 1152 height 362
paste textarea "350847 15-10-2025 09:23:28 23.76.147.23 FAILED Result Detail Message Ticket ID …"
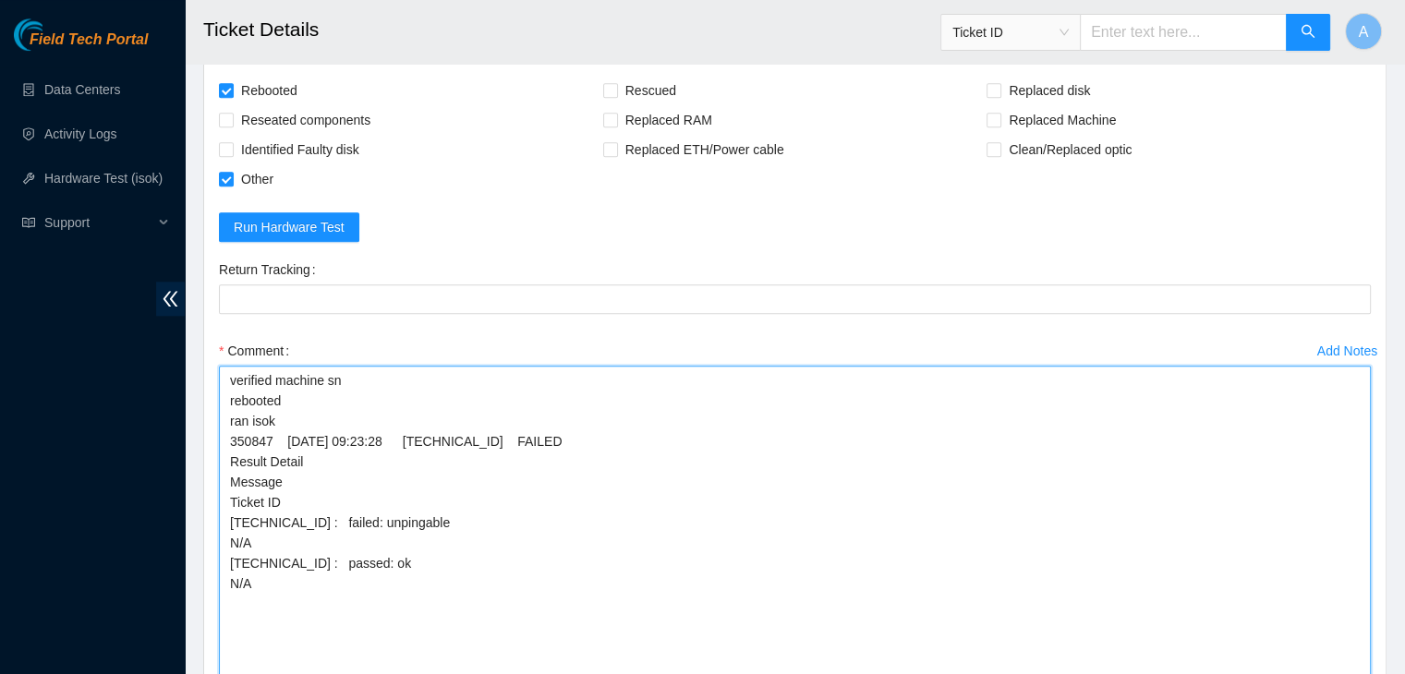
type textarea "verified machine sn rebooted ran isok 350847 15-10-2025 09:23:28 23.76.147.23 F…"
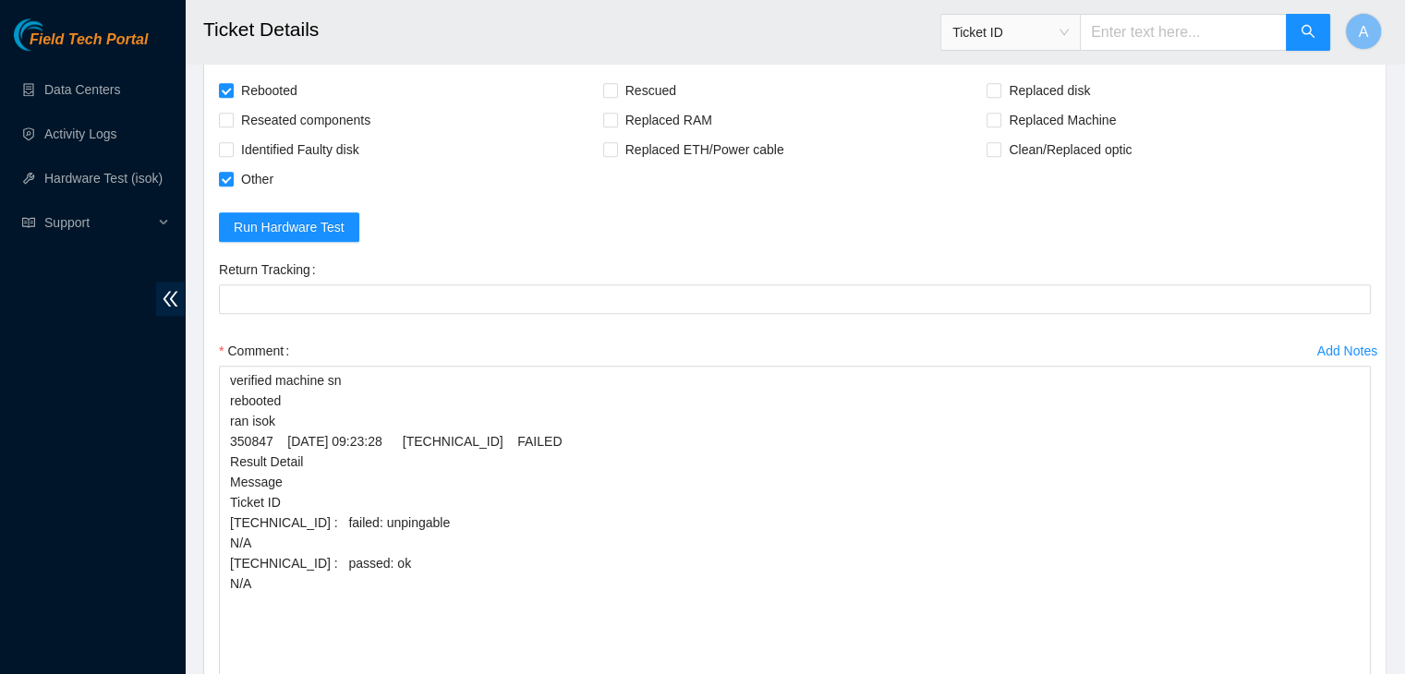
click at [528, 231] on form "Rebooted Rescued Replaced disk Reseated components Replaced RAM Replaced Machin…" at bounding box center [795, 444] width 1152 height 737
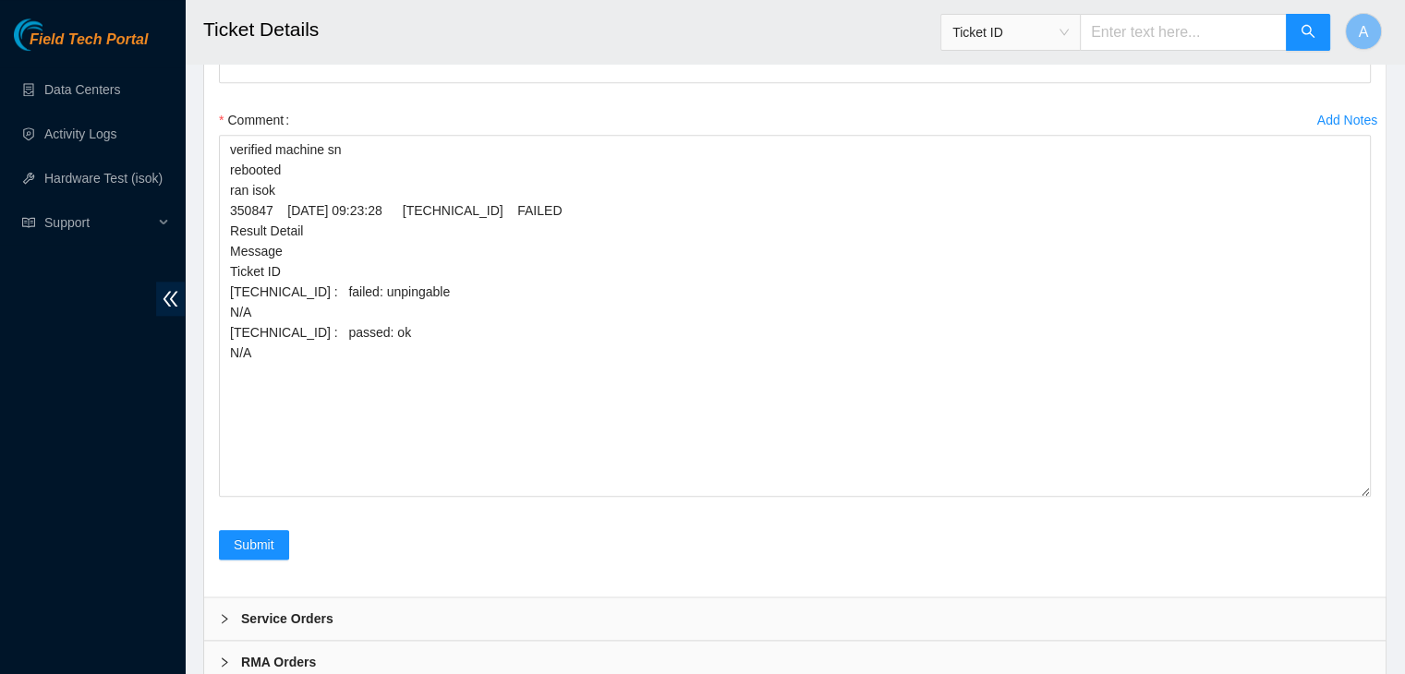
scroll to position [2080, 0]
click at [282, 537] on button "Submit" at bounding box center [254, 547] width 70 height 30
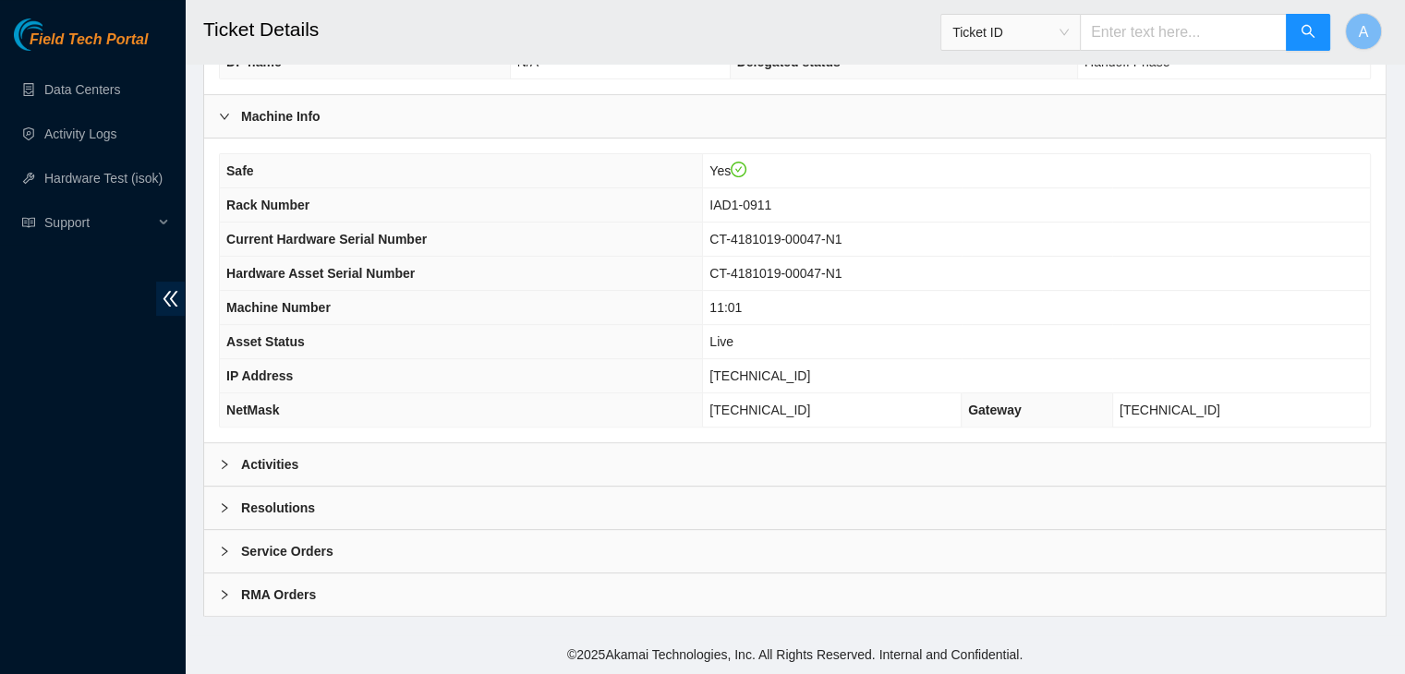
scroll to position [574, 0]
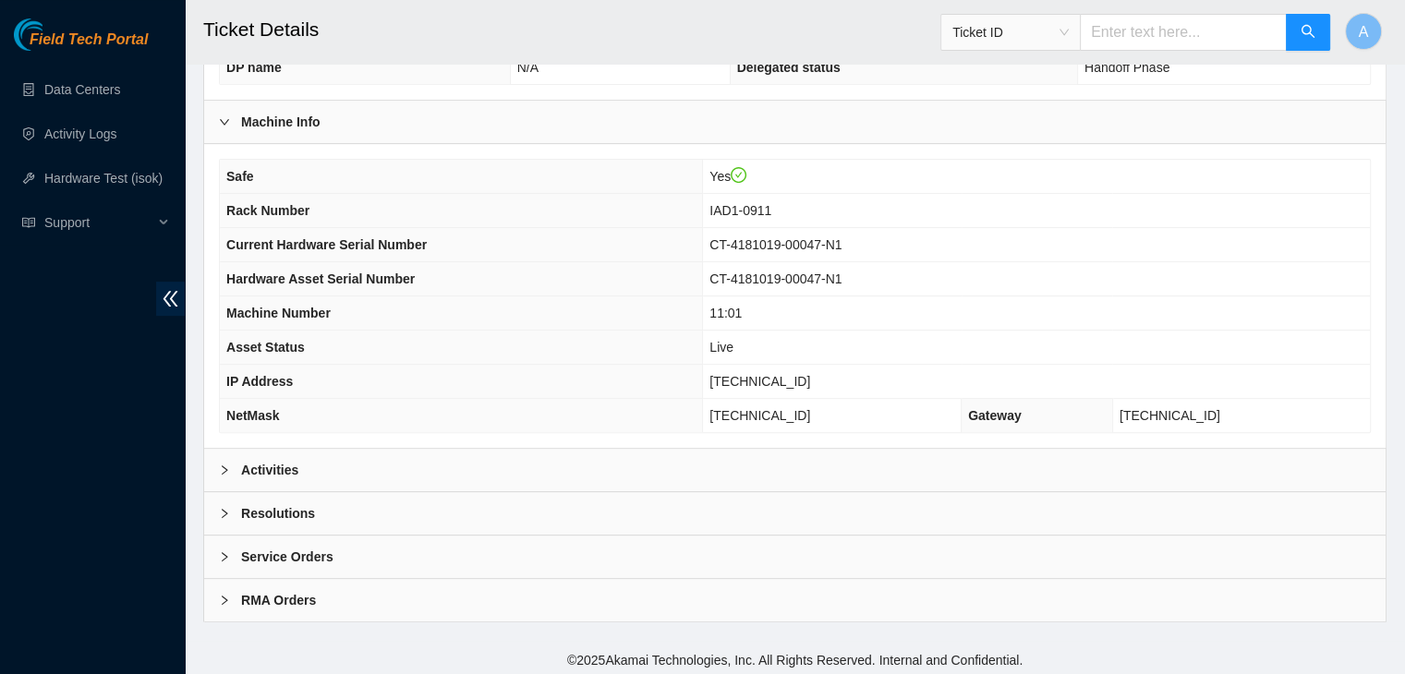
click at [632, 479] on div "Activities" at bounding box center [794, 470] width 1181 height 42
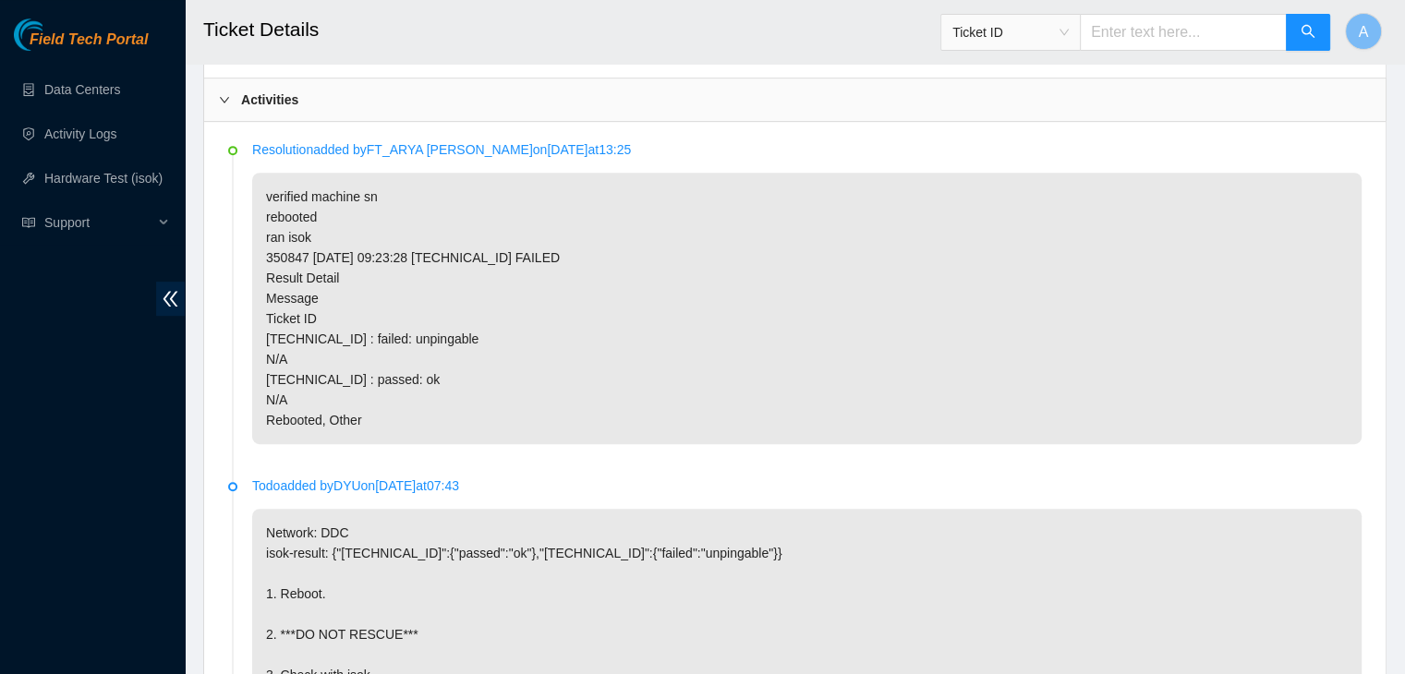
scroll to position [935, 0]
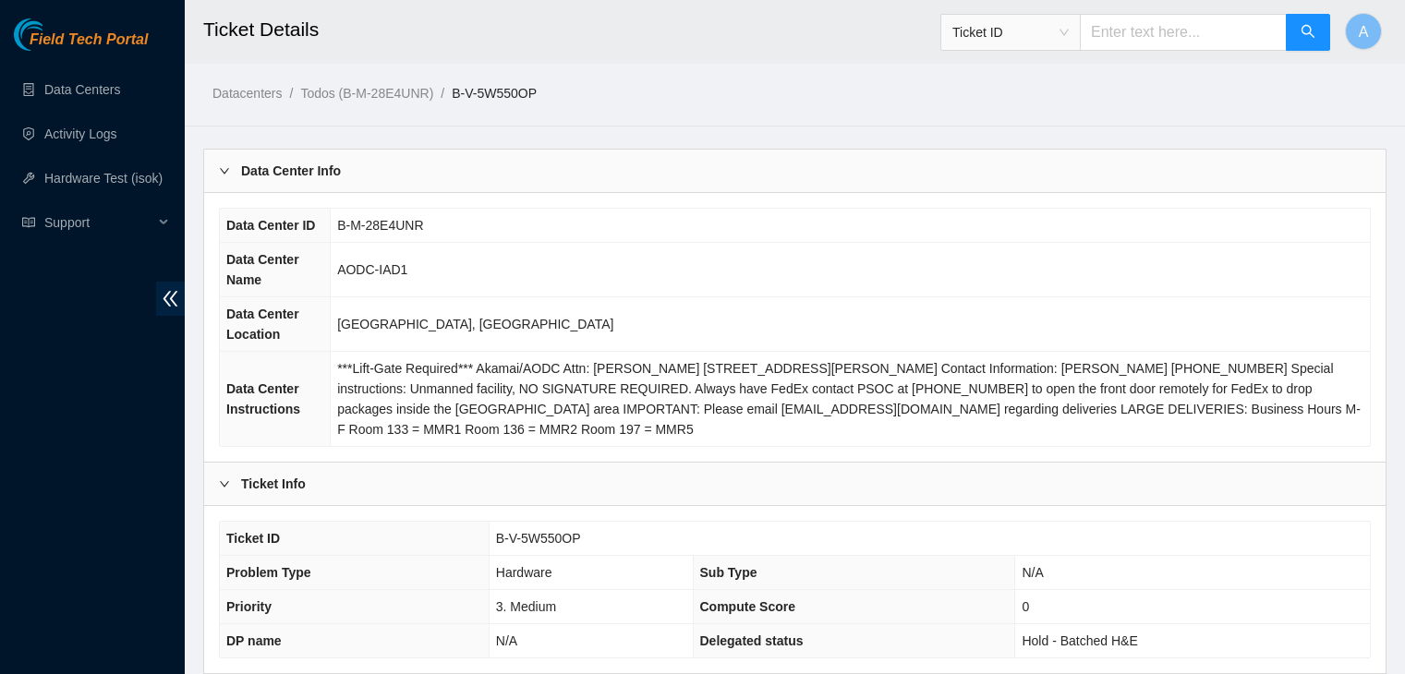
scroll to position [816, 0]
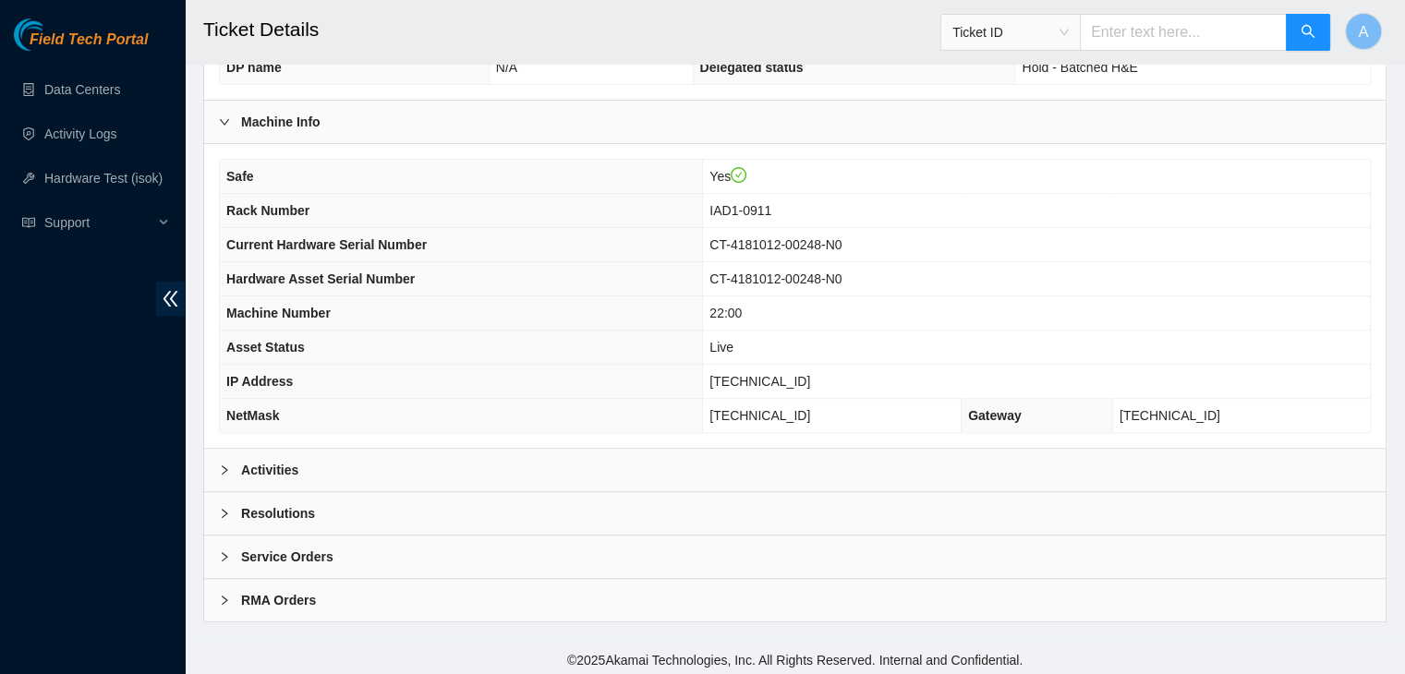
click at [626, 463] on div "Activities" at bounding box center [794, 470] width 1181 height 42
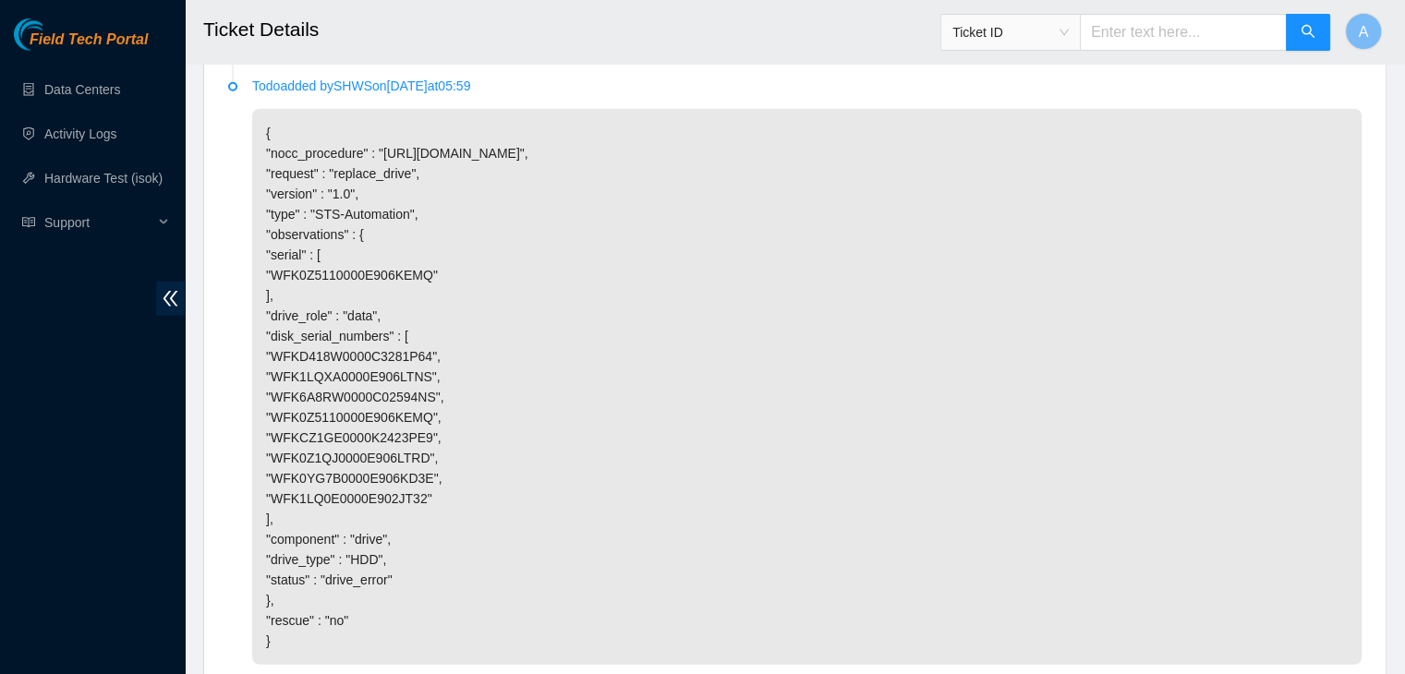
scroll to position [5189, 0]
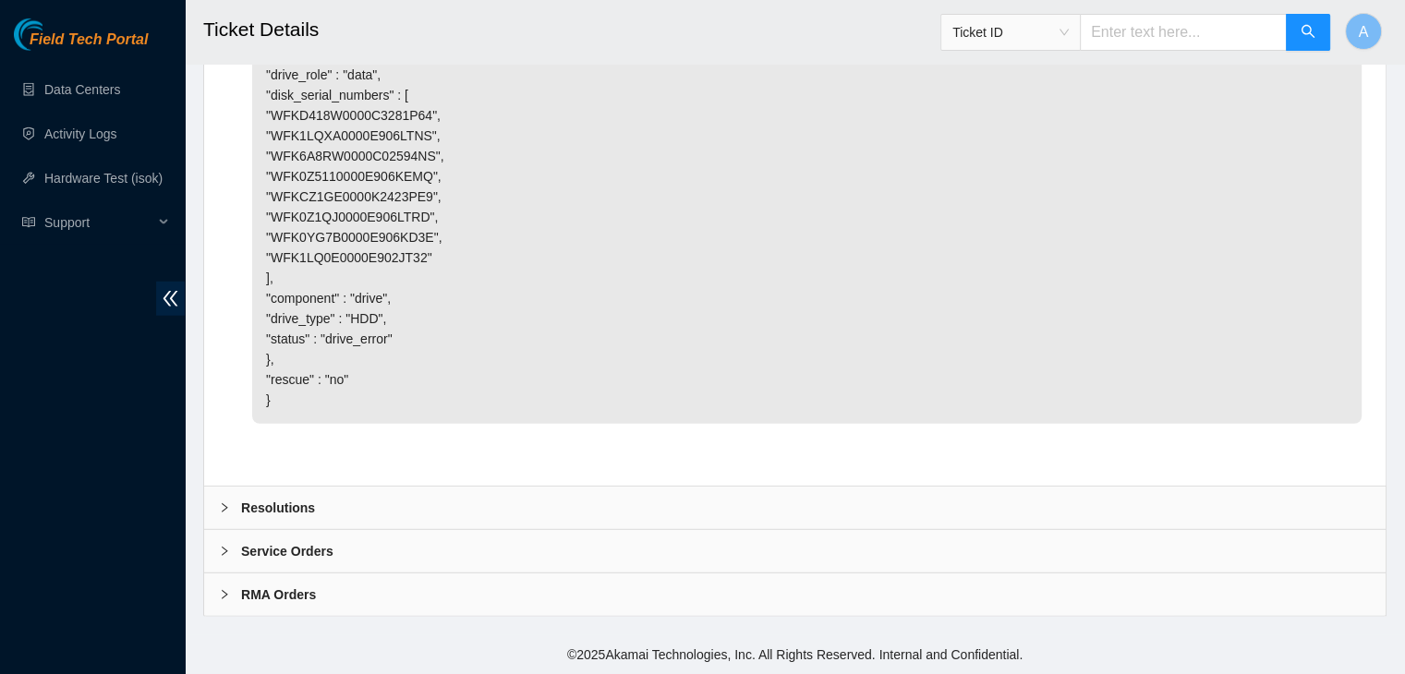
click at [1009, 500] on div "Resolutions" at bounding box center [794, 508] width 1181 height 42
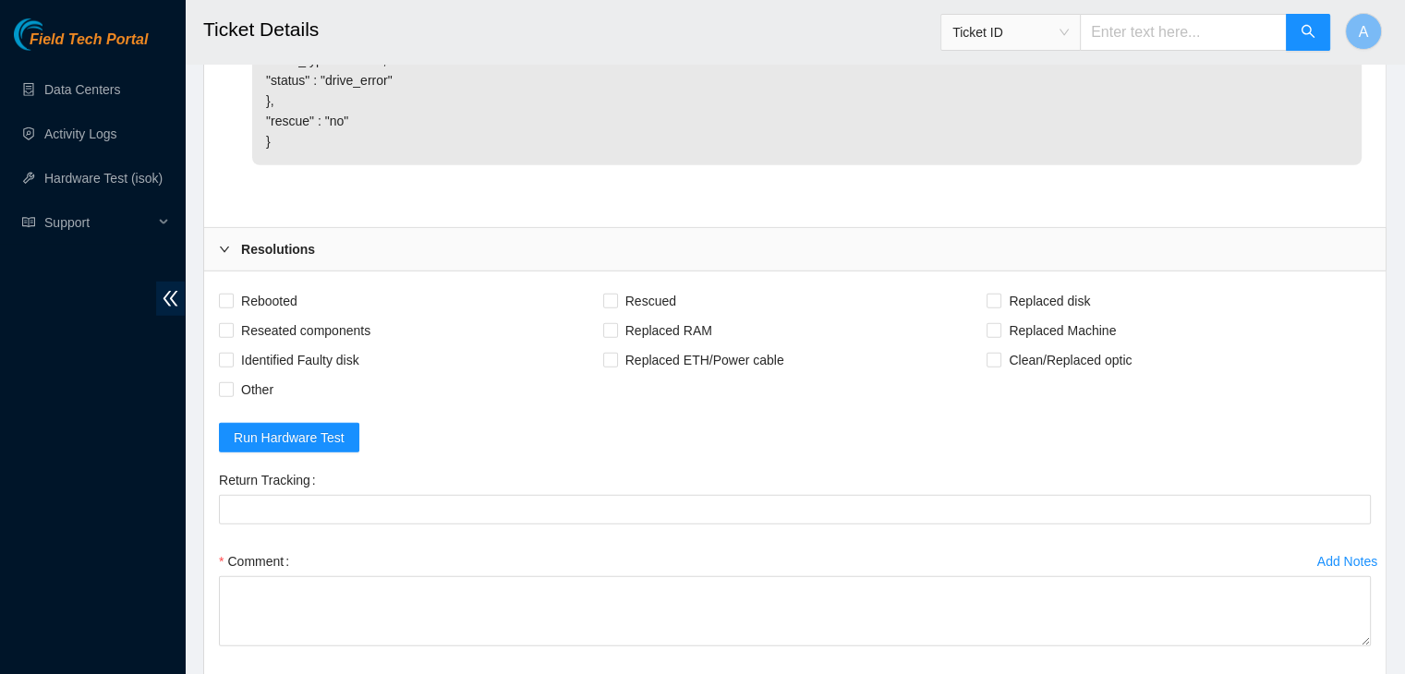
scroll to position [5664, 0]
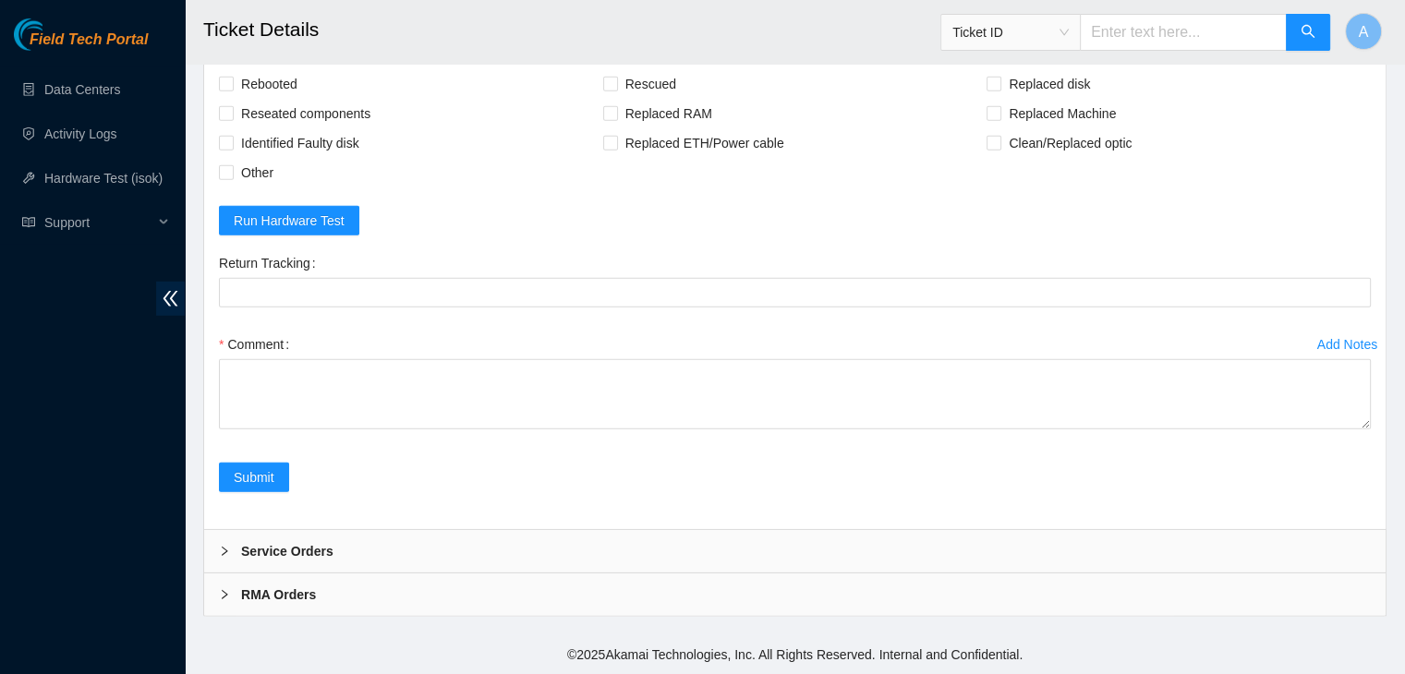
drag, startPoint x: 1363, startPoint y: 426, endPoint x: 1341, endPoint y: 707, distance: 282.6
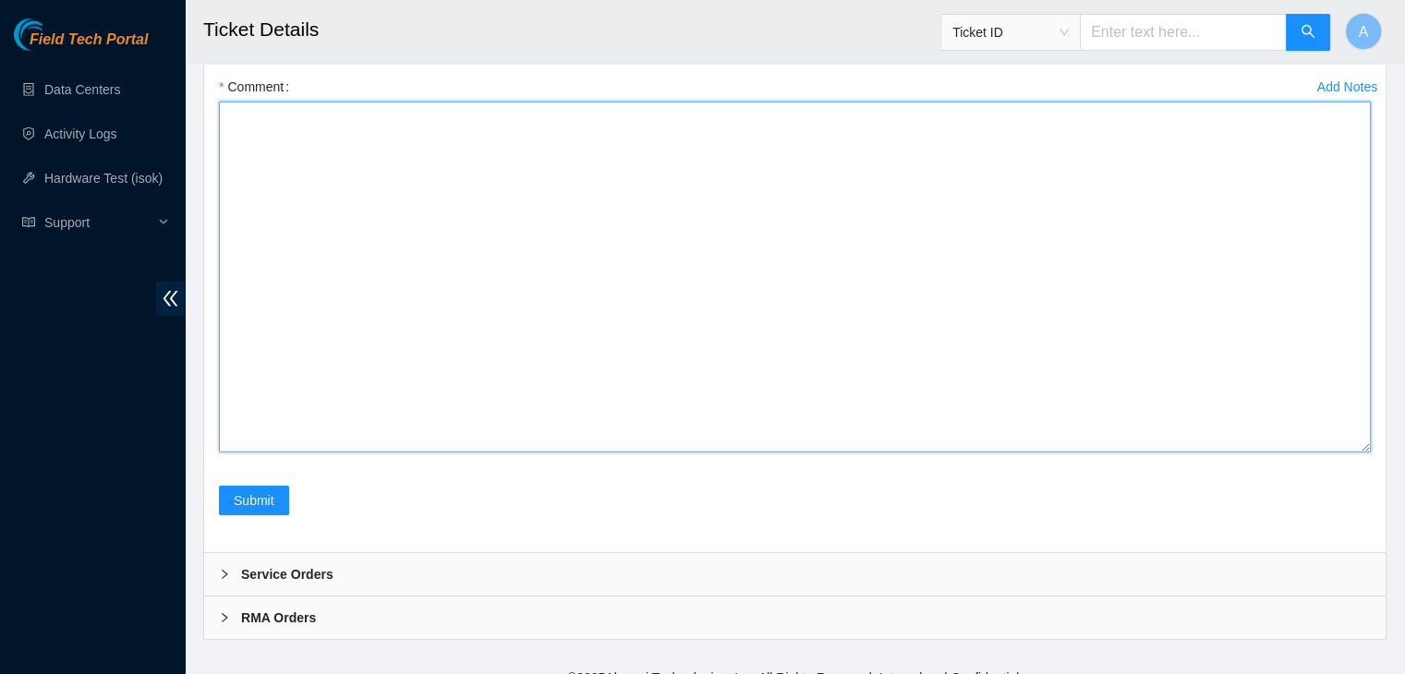
click at [1131, 453] on textarea "Comment" at bounding box center [795, 277] width 1152 height 351
paste textarea "verified machine sn safely powered down machine node0 removed disk sn: replaced…"
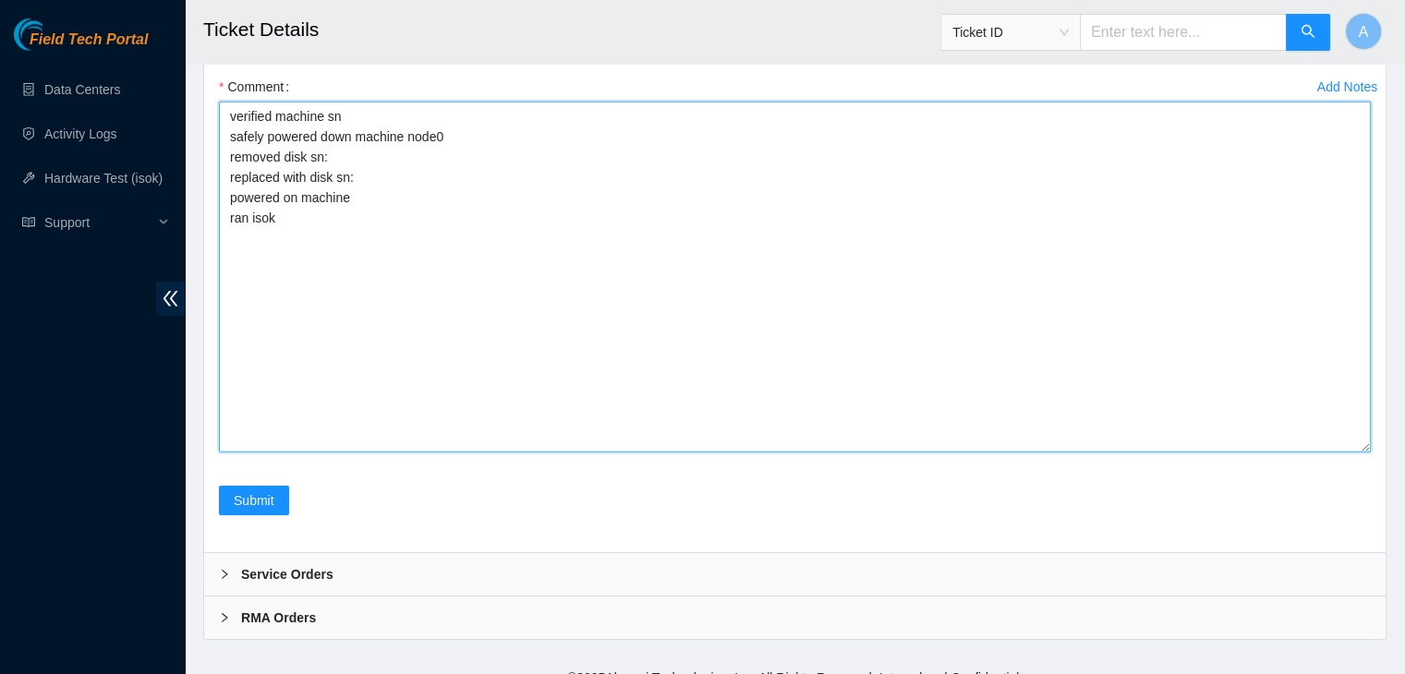
type textarea "verified machine sn safely powered down machine node0 removed disk sn: replaced…"
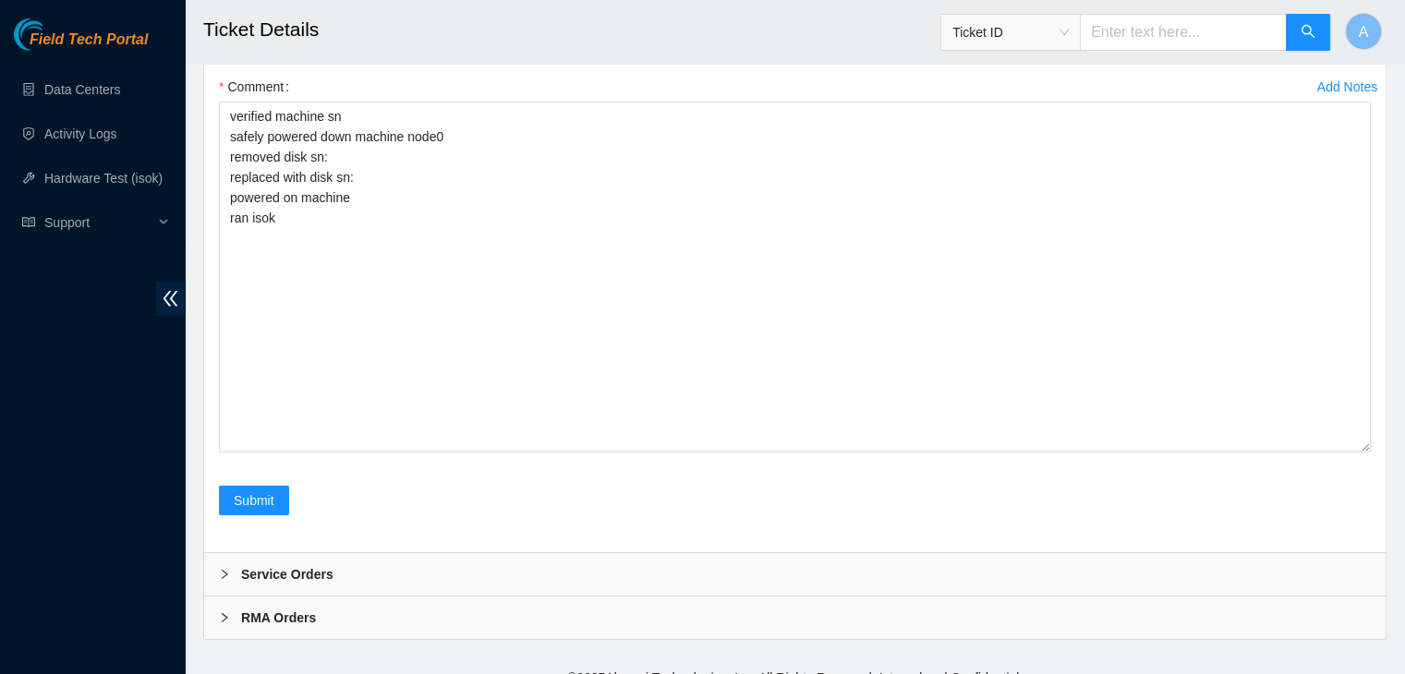
checkbox input "true"
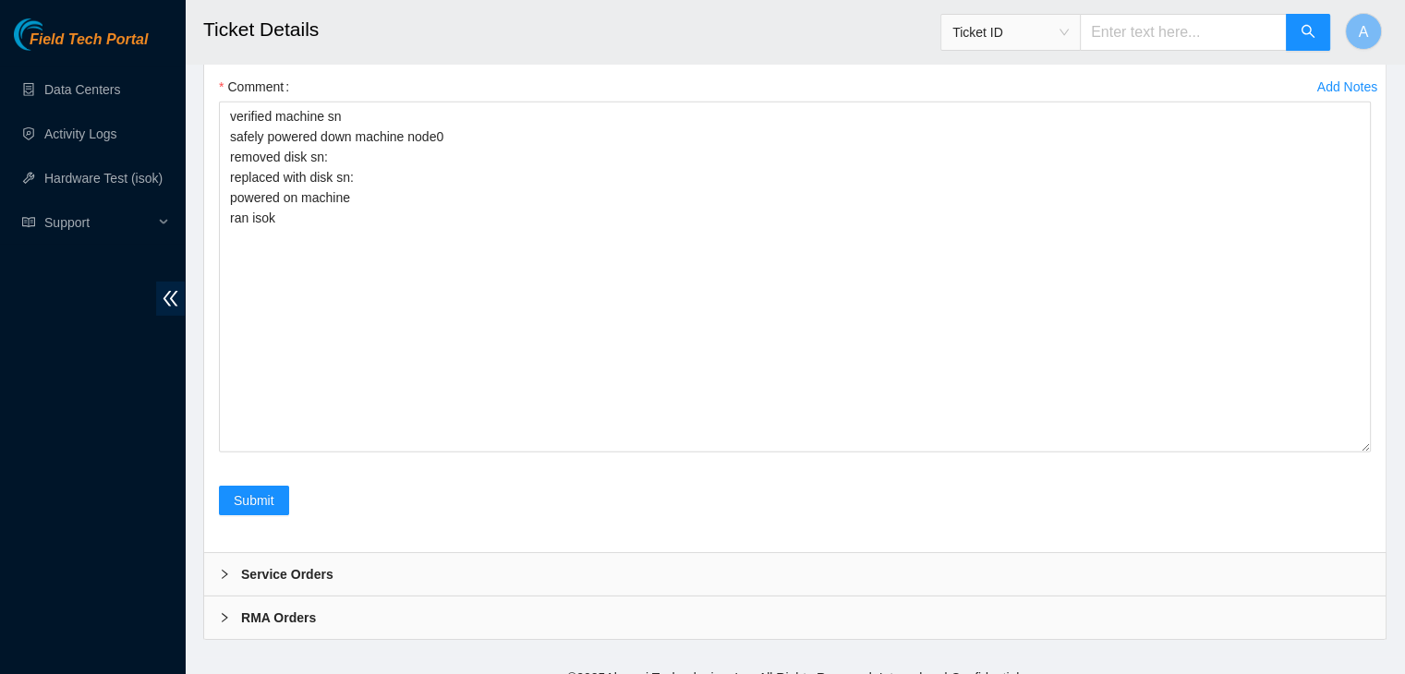
checkbox input "true"
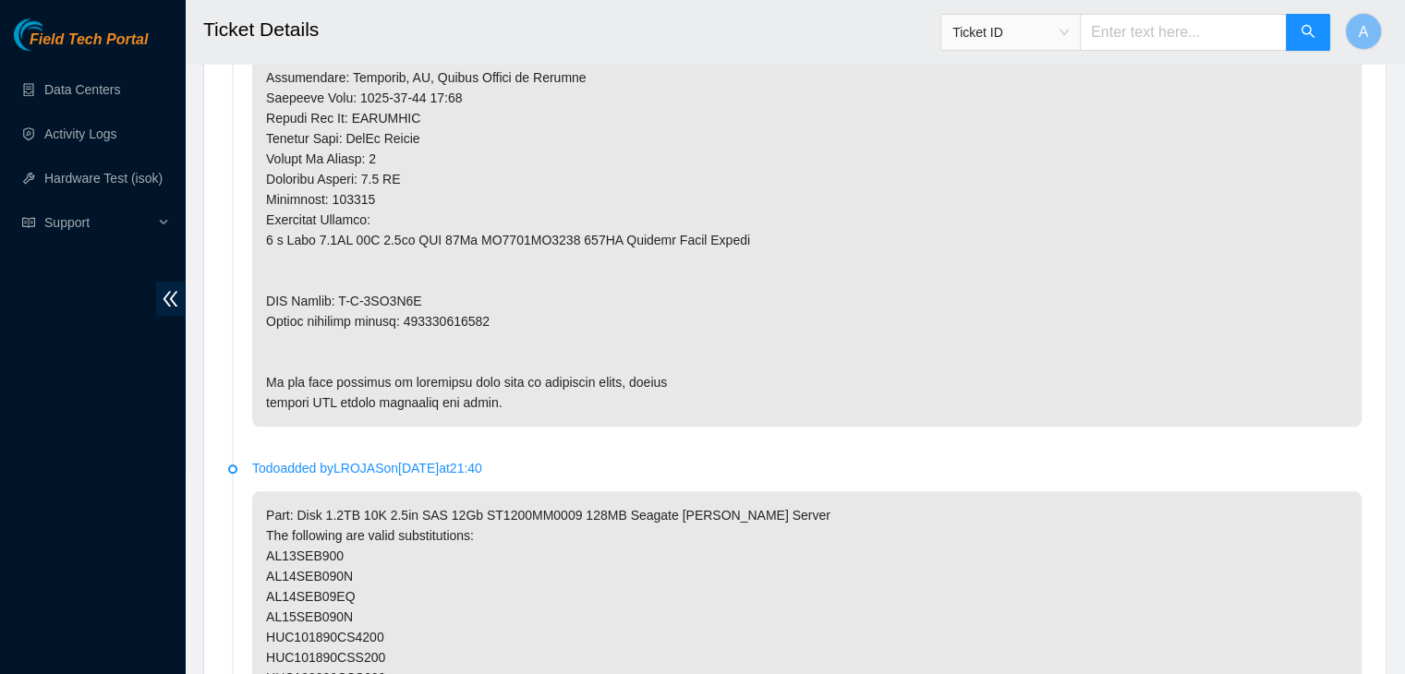
scroll to position [1711, 0]
copy p "463470063730"
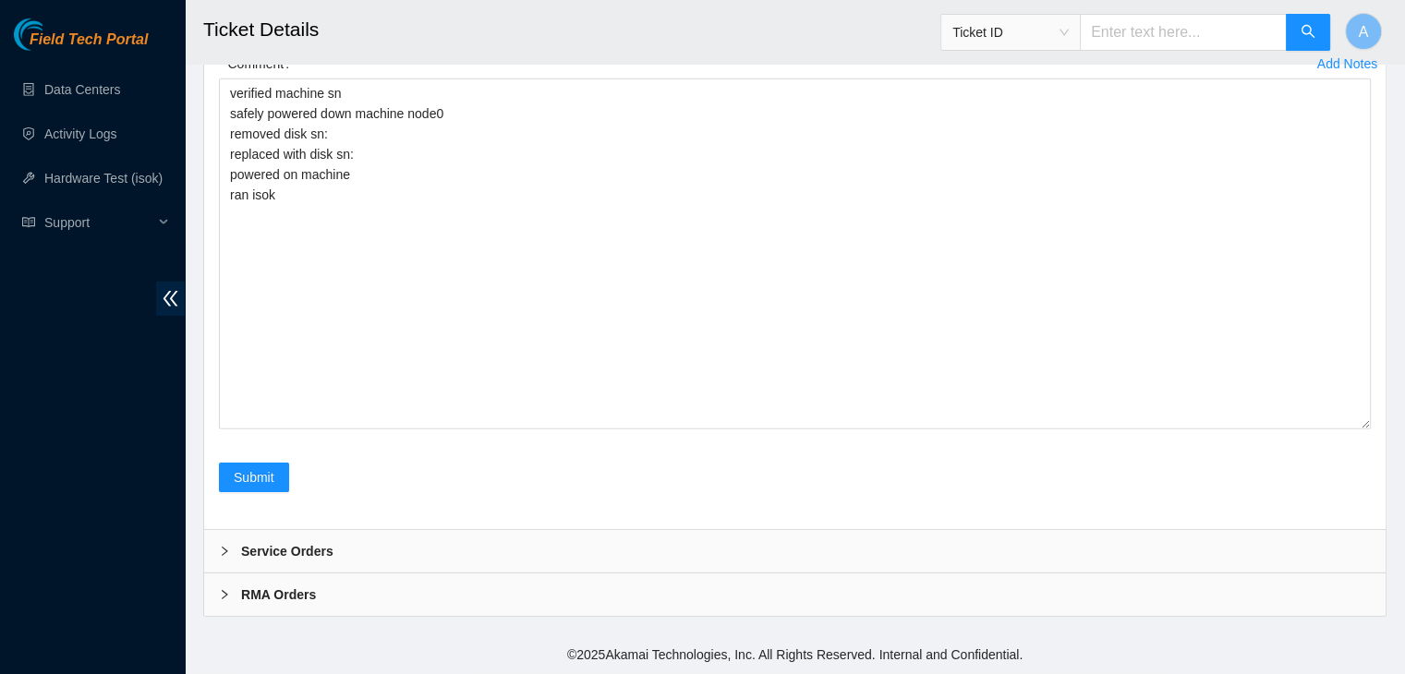
scroll to position [5744, 0]
click at [590, 27] on Tracking "Return Tracking" at bounding box center [795, 12] width 1152 height 30
paste Tracking "463470063730"
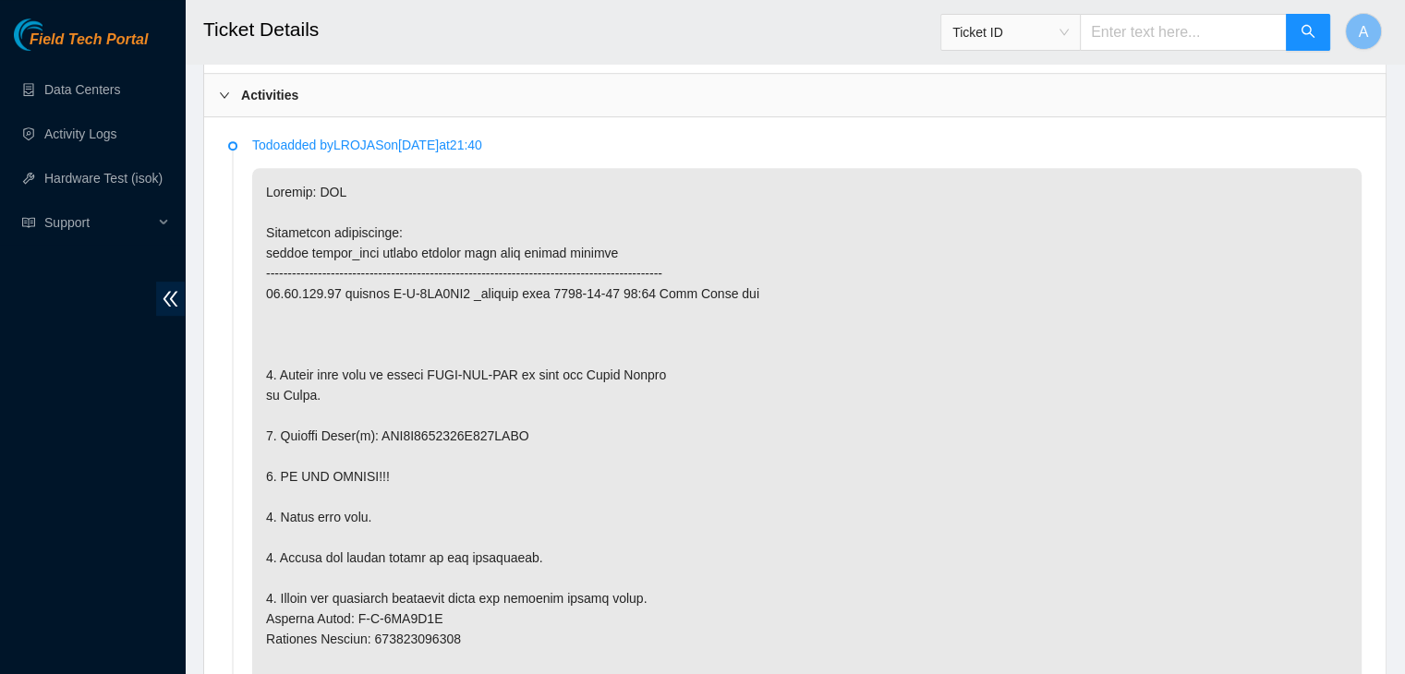
scroll to position [953, 0]
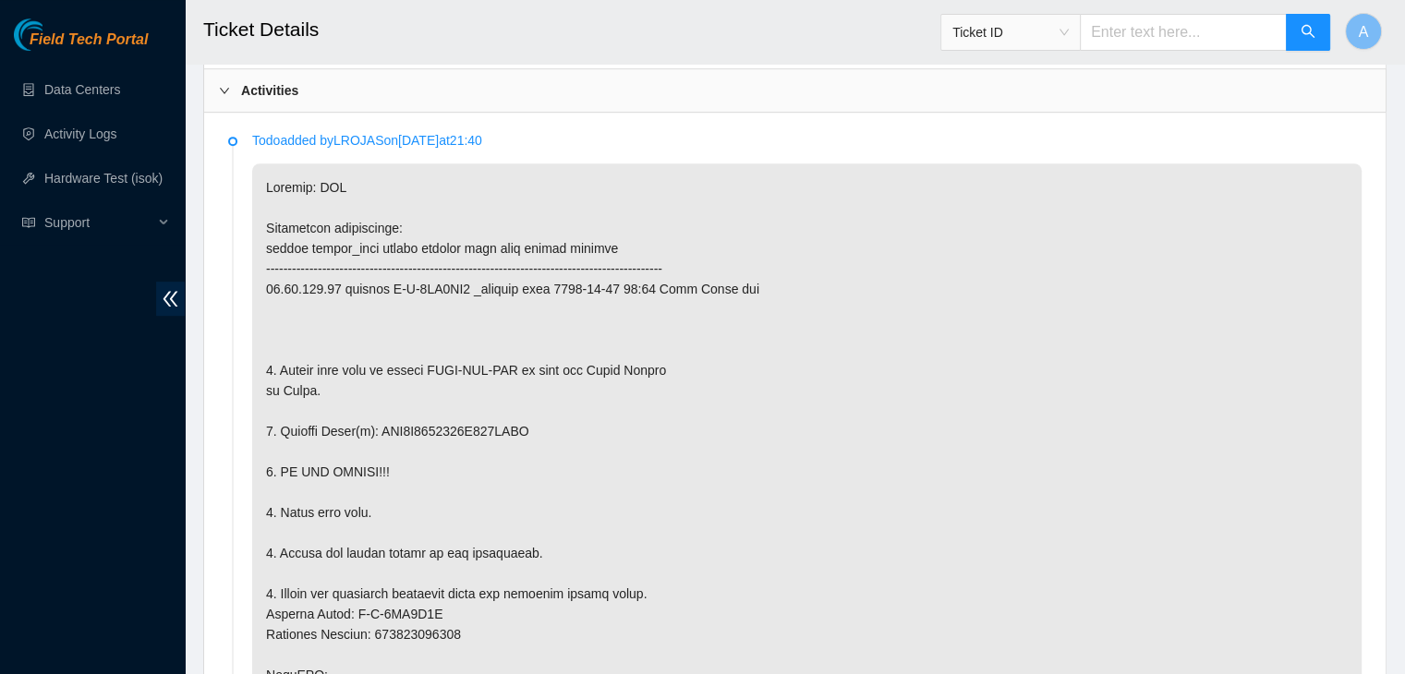
type Tracking "463470063730"
click at [505, 419] on p at bounding box center [806, 674] width 1109 height 1023
copy p "WFK0Z5110000E906KEMQ"
click at [505, 419] on p at bounding box center [806, 674] width 1109 height 1023
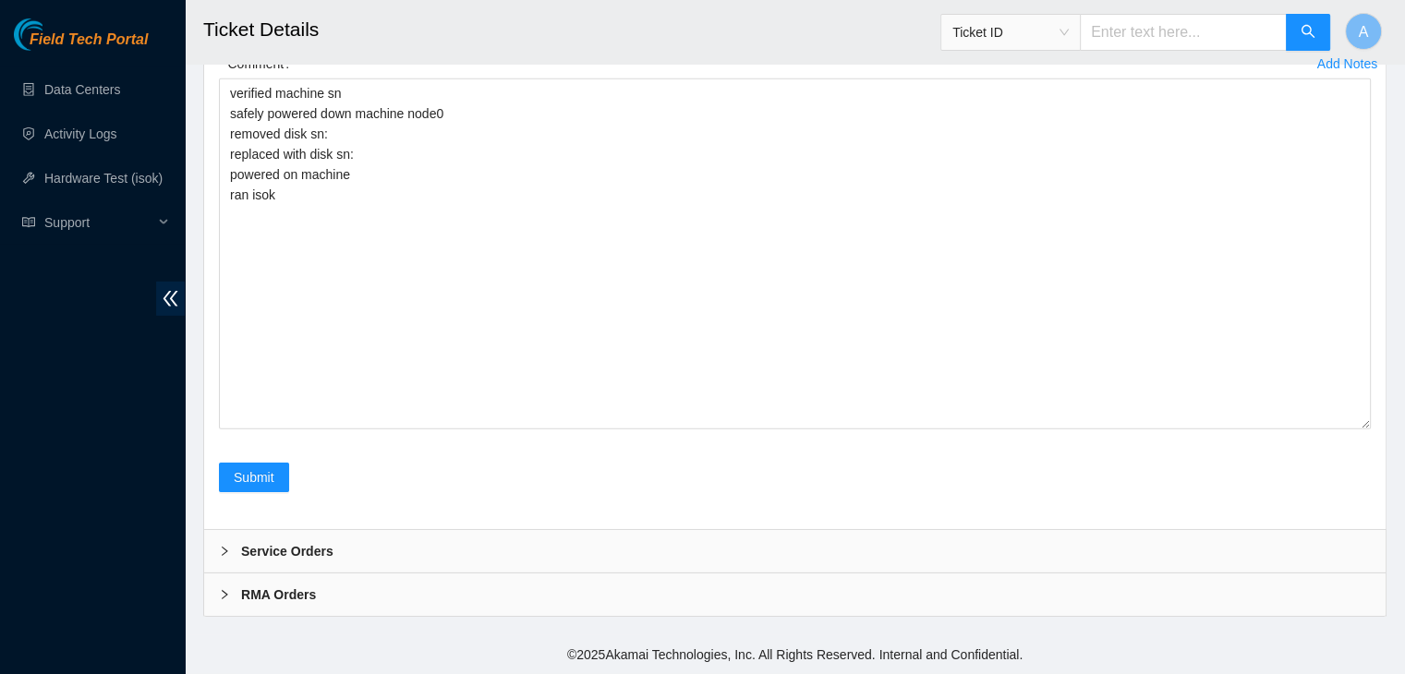
scroll to position [5763, 0]
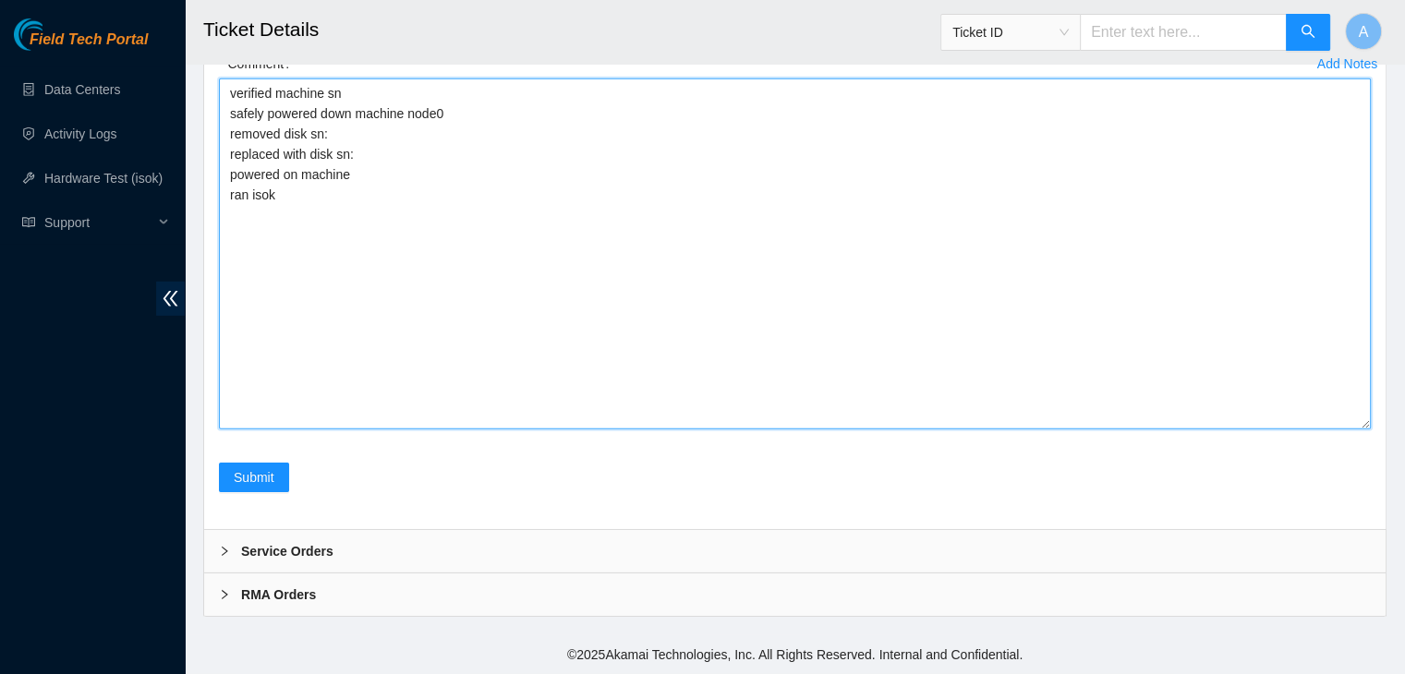
click at [603, 340] on textarea "verified machine sn safely powered down machine node0 removed disk sn: replaced…" at bounding box center [795, 254] width 1152 height 351
paste textarea "WFK0Z5110000E906KEMQ"
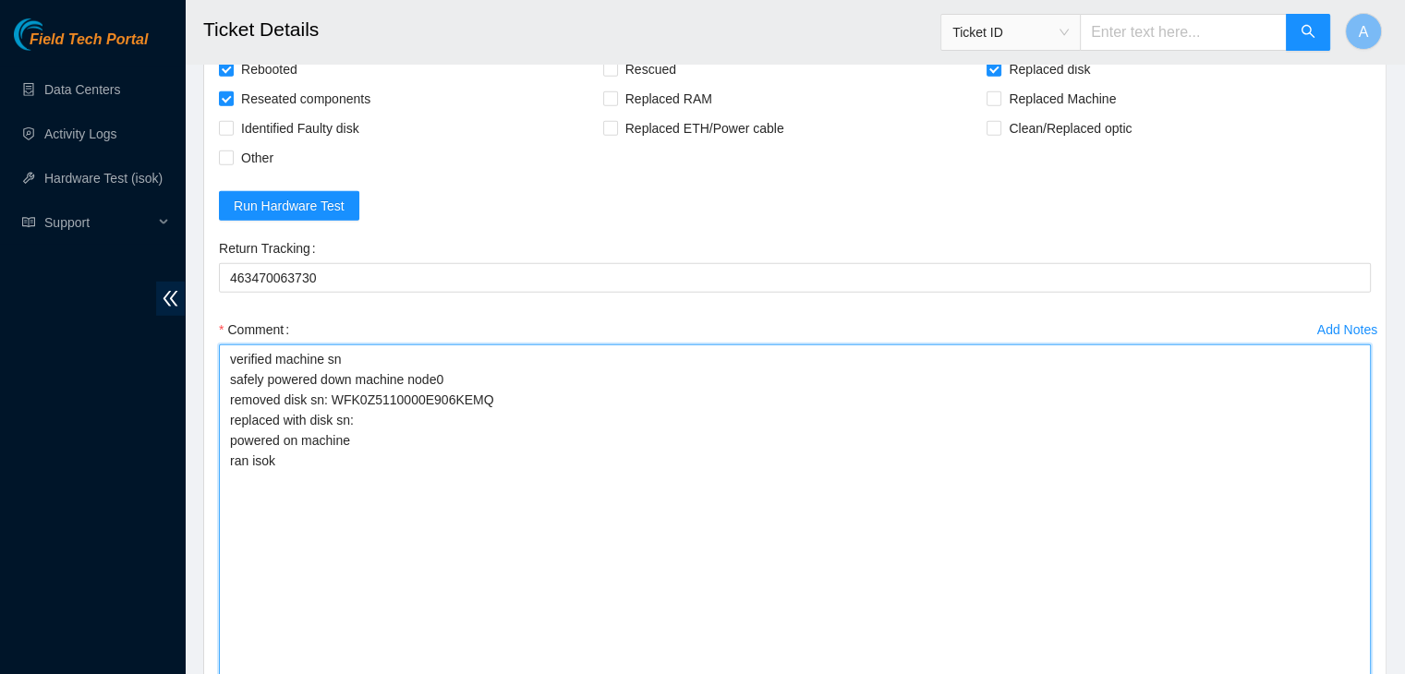
scroll to position [5420, 0]
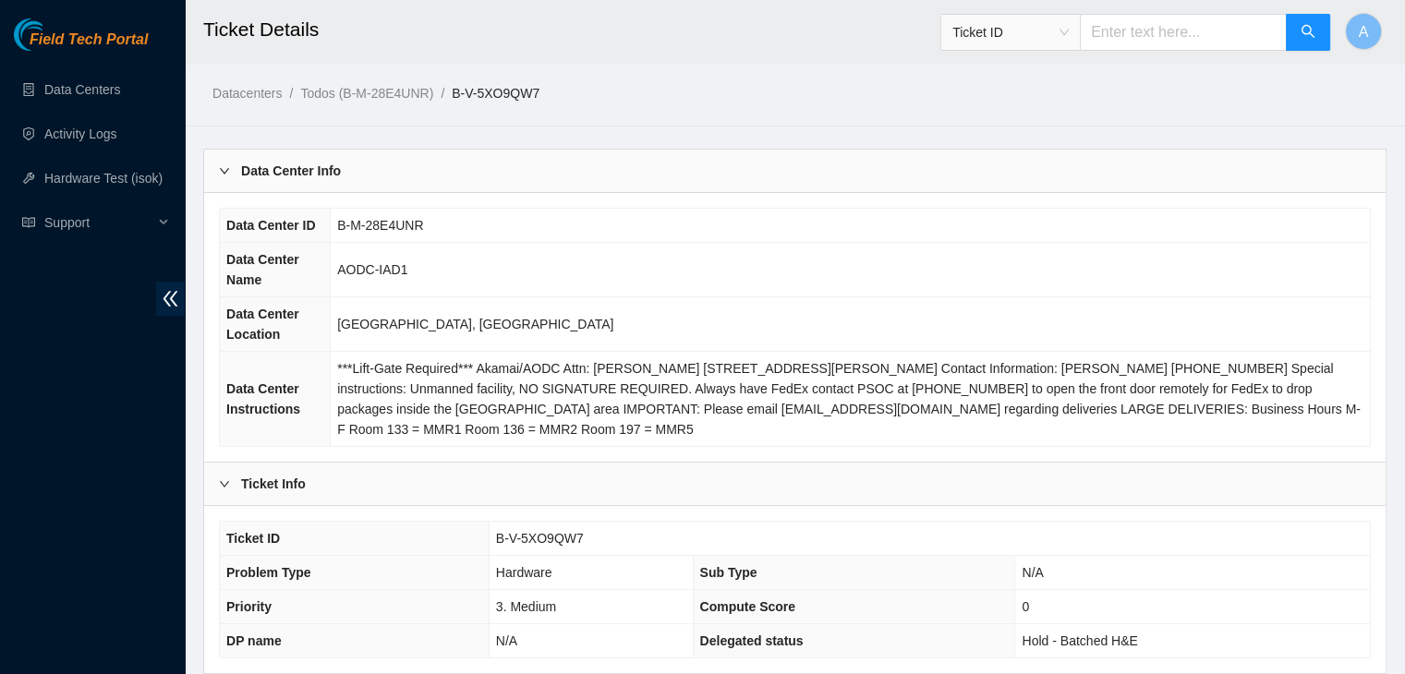
click at [515, 347] on td "[GEOGRAPHIC_DATA], [GEOGRAPHIC_DATA]" at bounding box center [850, 324] width 1039 height 54
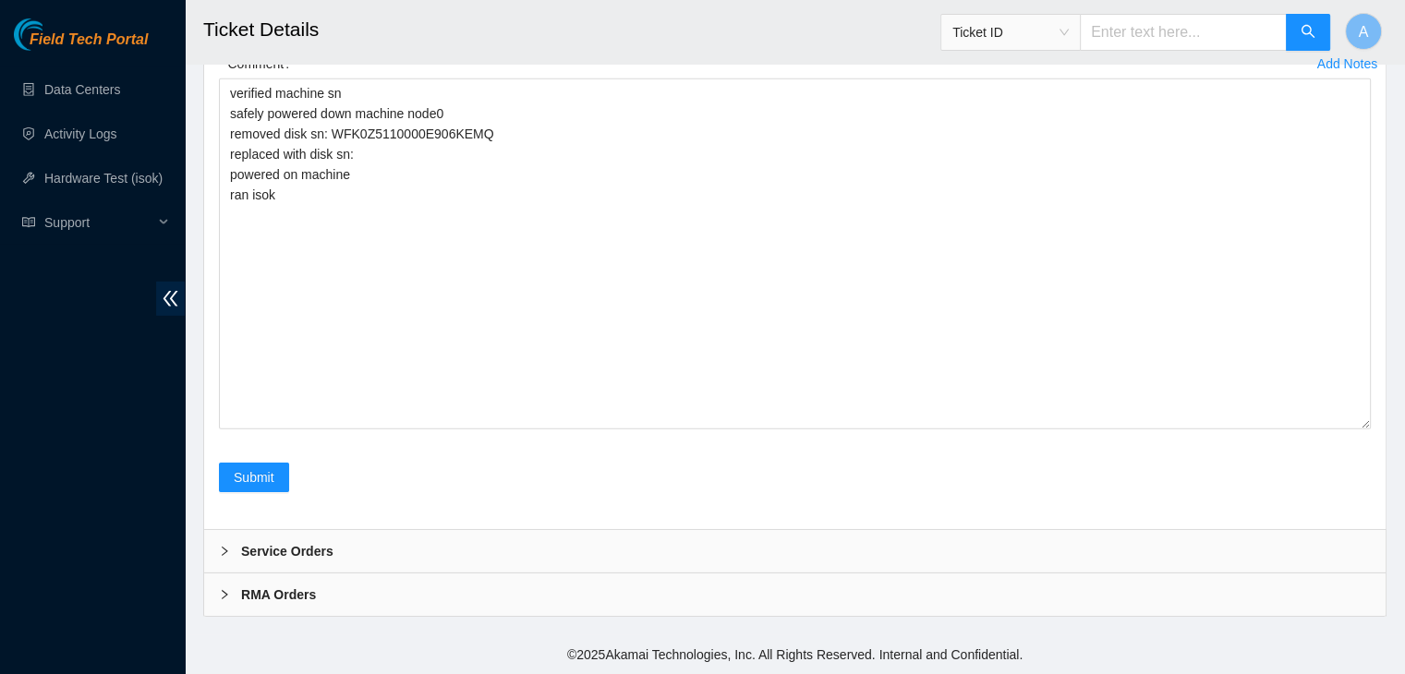
scroll to position [5628, 0]
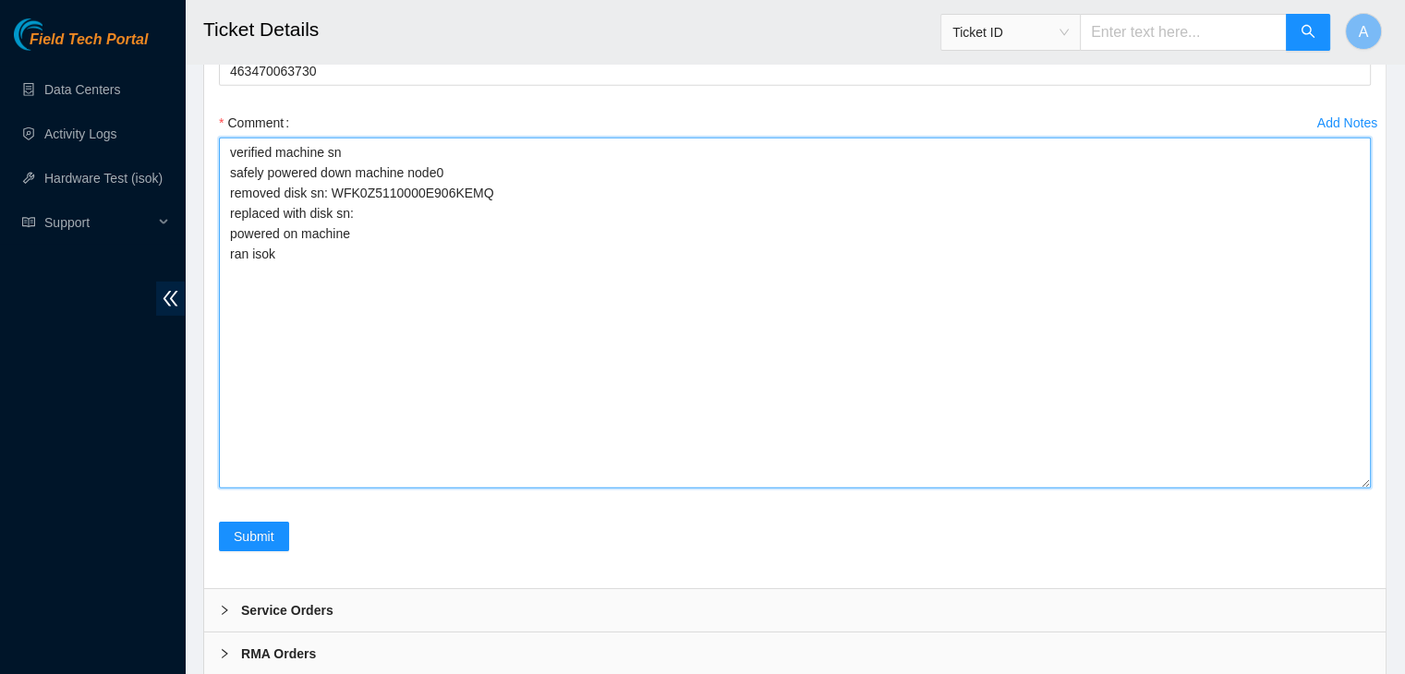
click at [506, 441] on textarea "verified machine sn safely powered down machine node0 removed disk sn: WFK0Z511…" at bounding box center [795, 313] width 1152 height 351
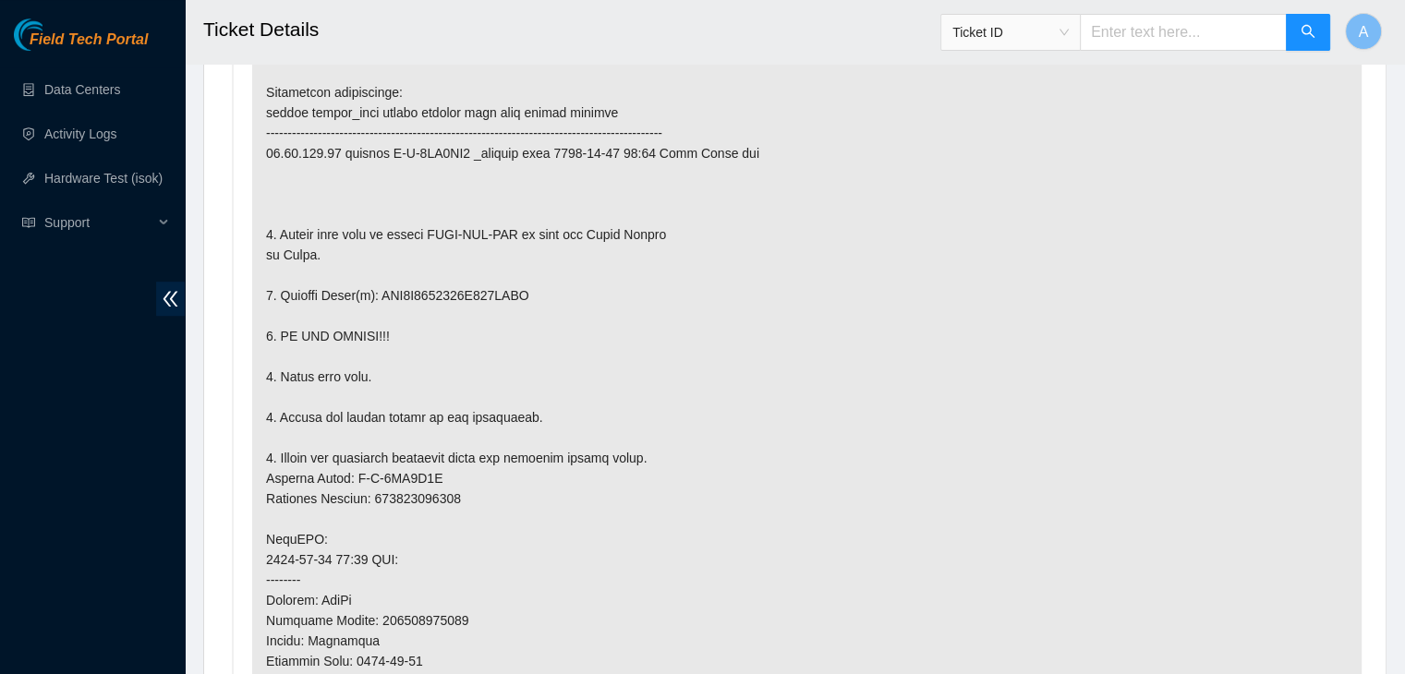
scroll to position [1112, 0]
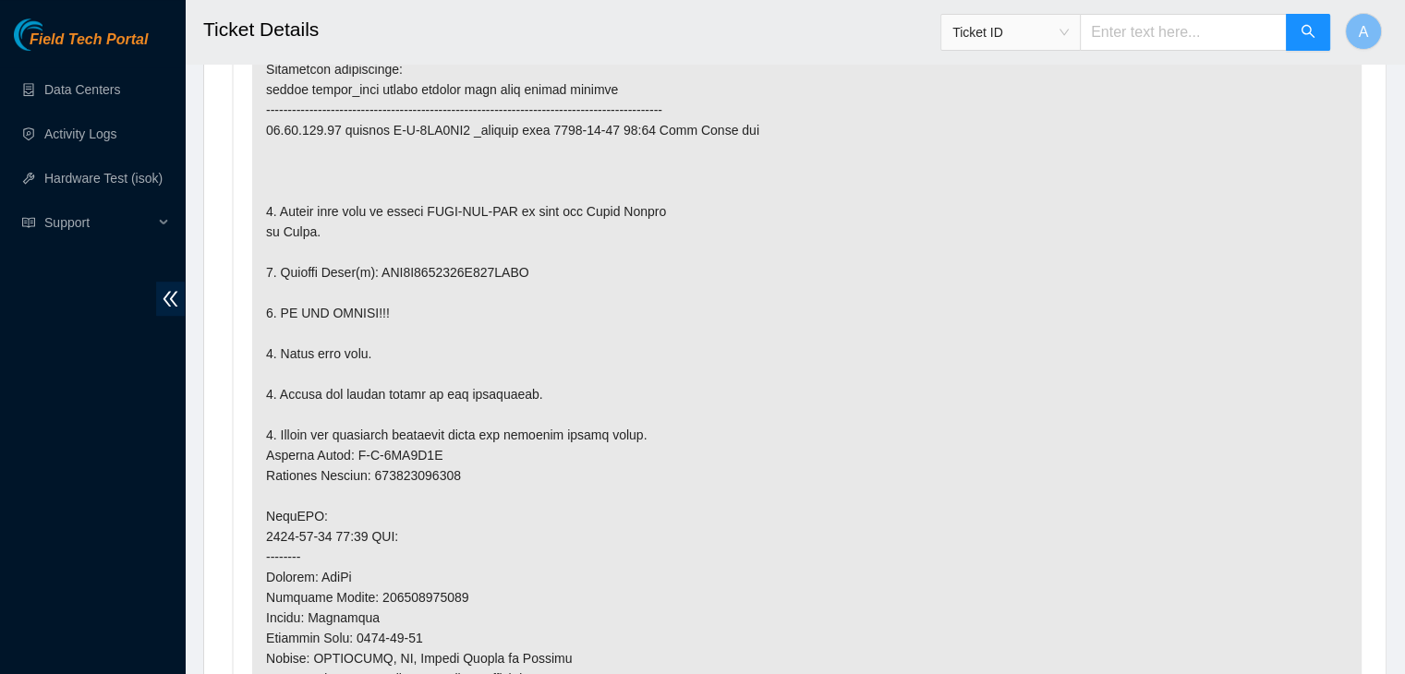
drag, startPoint x: 586, startPoint y: 459, endPoint x: 539, endPoint y: 496, distance: 59.9
click at [539, 496] on p at bounding box center [806, 516] width 1109 height 1023
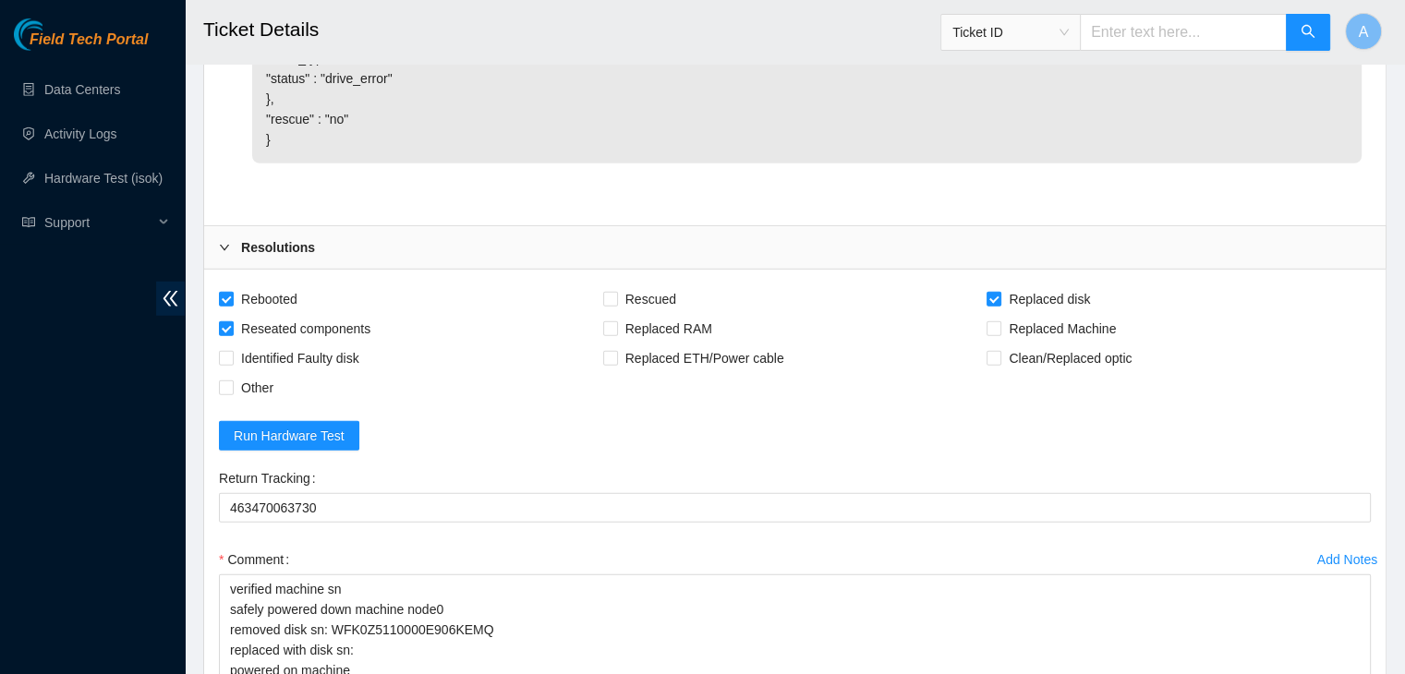
scroll to position [5944, 0]
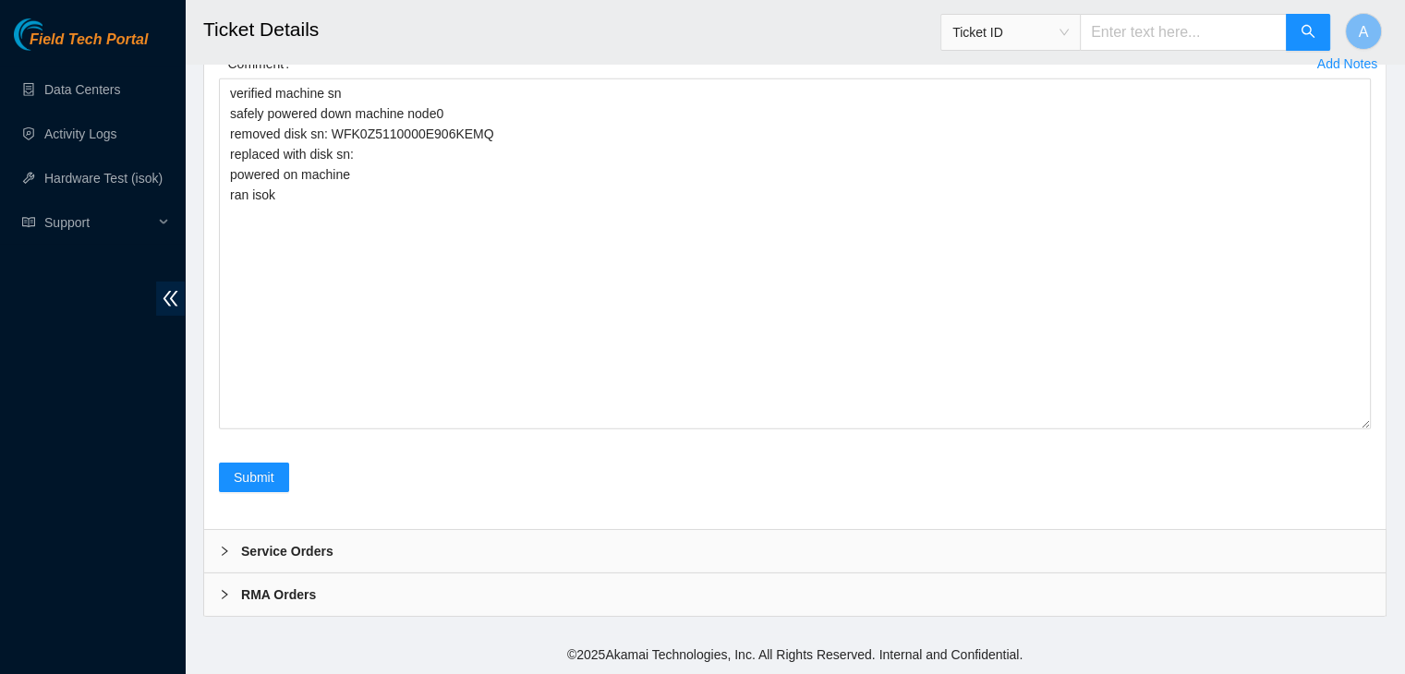
drag, startPoint x: 126, startPoint y: 370, endPoint x: 138, endPoint y: 361, distance: 15.1
click at [126, 370] on div "Field Tech Portal Data Centers Activity Logs Hardware Test (isok) Support" at bounding box center [92, 346] width 185 height 656
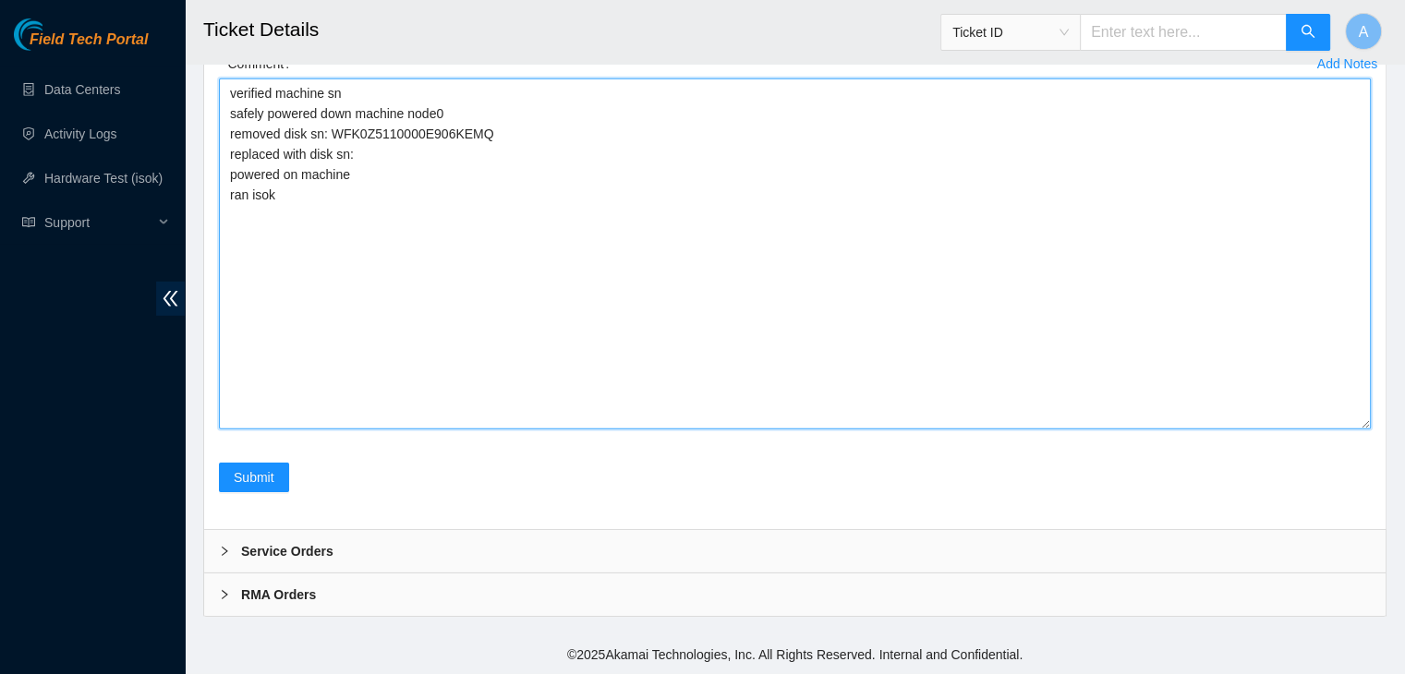
click at [521, 148] on textarea "verified machine sn safely powered down machine node0 removed disk sn: WFK0Z511…" at bounding box center [795, 254] width 1152 height 351
paste textarea "WFKA7BSY"
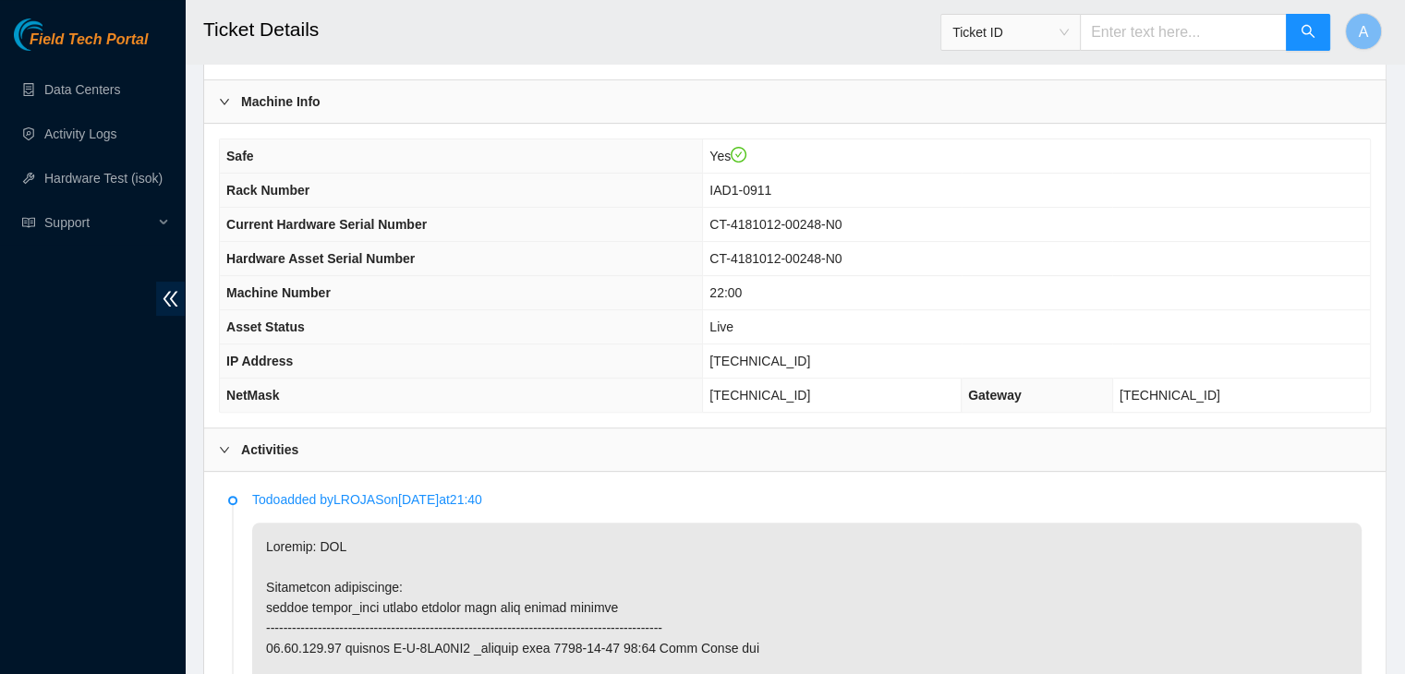
scroll to position [595, 0]
click at [807, 357] on span "23.76.147.44" at bounding box center [759, 360] width 101 height 15
copy span "23.76.147.44"
click at [807, 357] on span "23.76.147.44" at bounding box center [759, 360] width 101 height 15
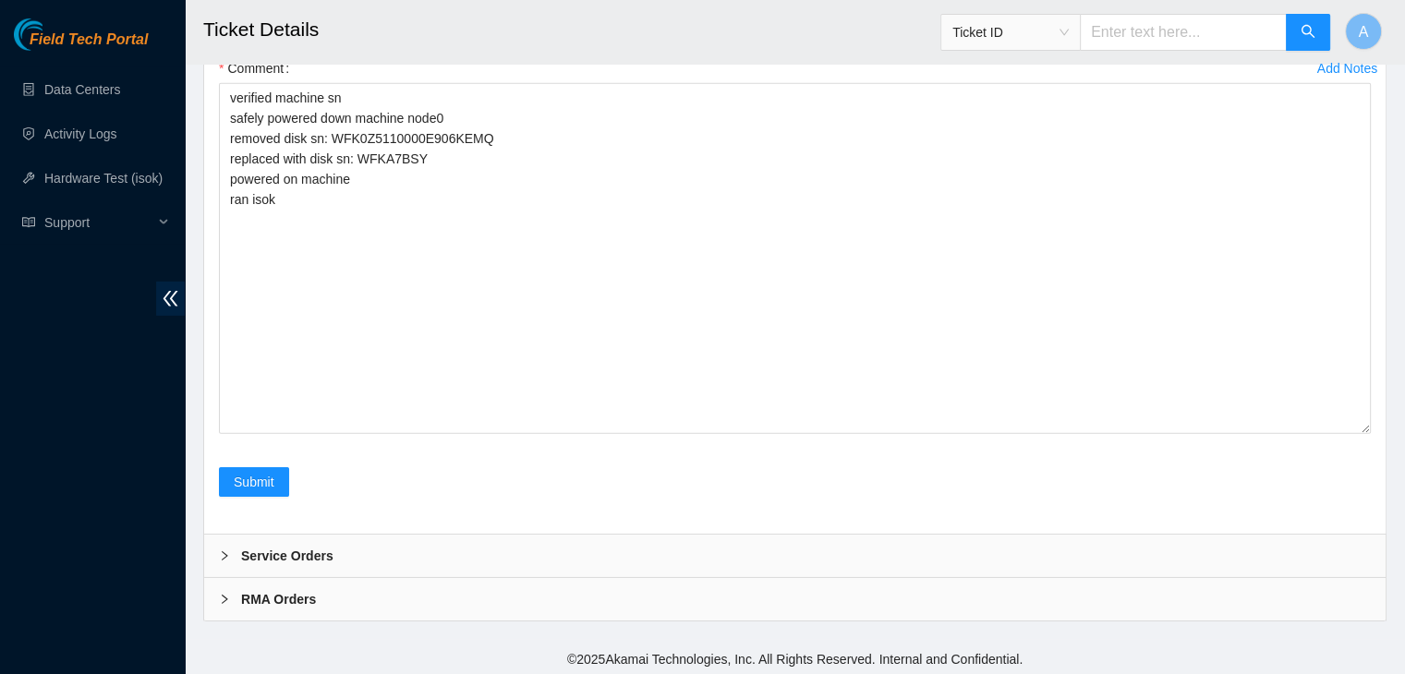
scroll to position [5944, 0]
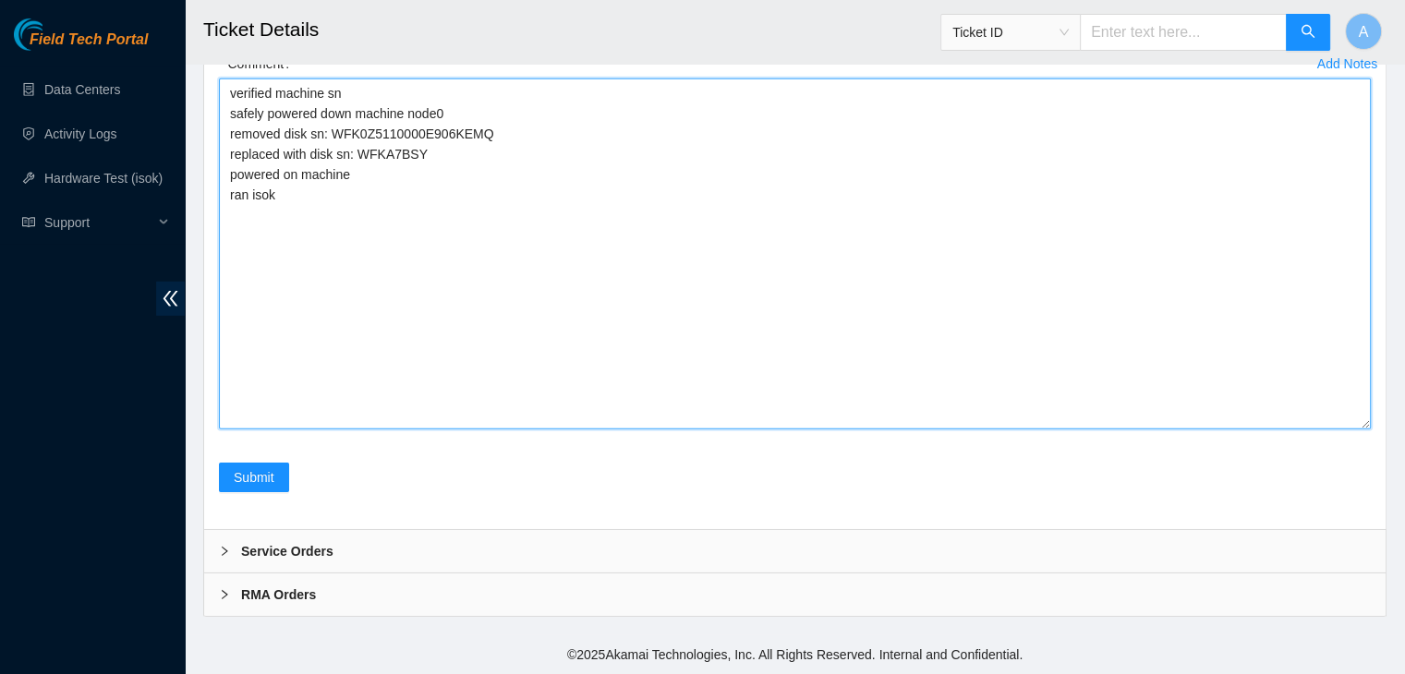
click at [510, 381] on textarea "verified machine sn safely powered down machine node0 removed disk sn: WFK0Z511…" at bounding box center [795, 254] width 1152 height 351
paste textarea "350843 15-10-2025 09:19:38 23.76.147.44 FAILED Result Detail Message Ticket ID …"
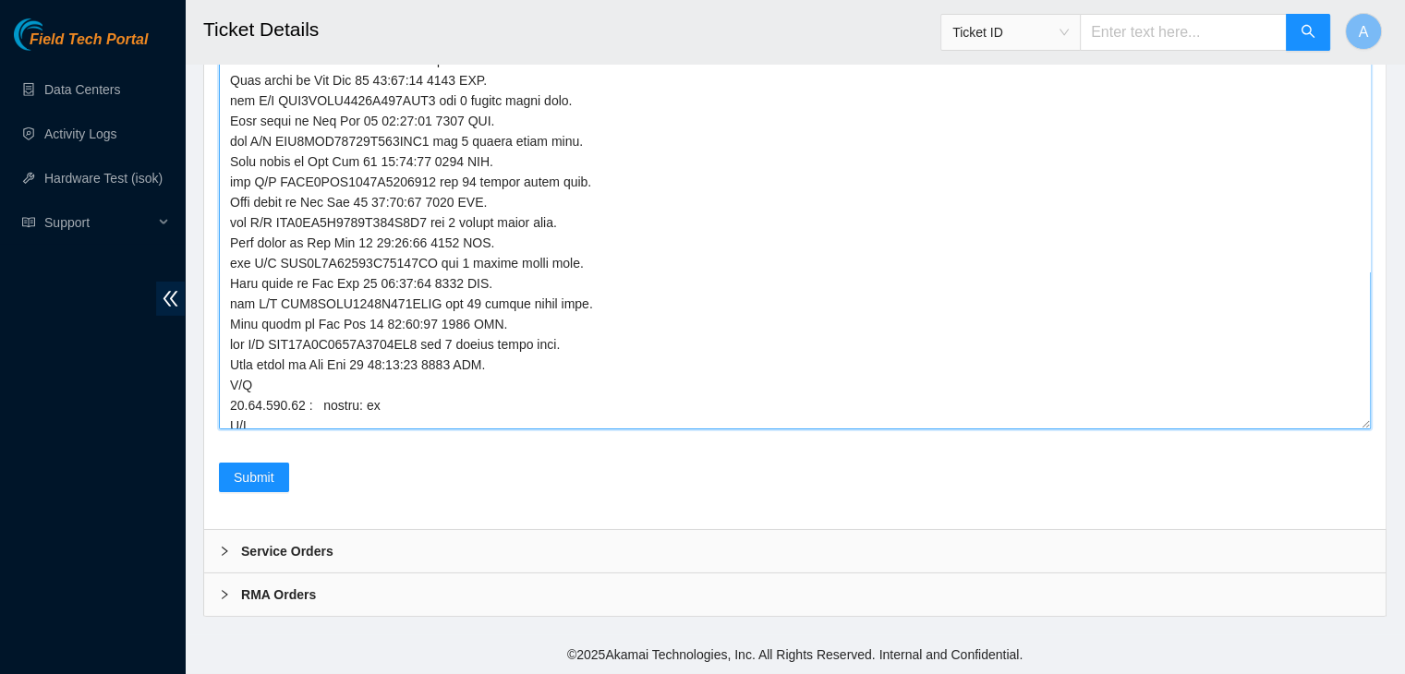
scroll to position [0, 0]
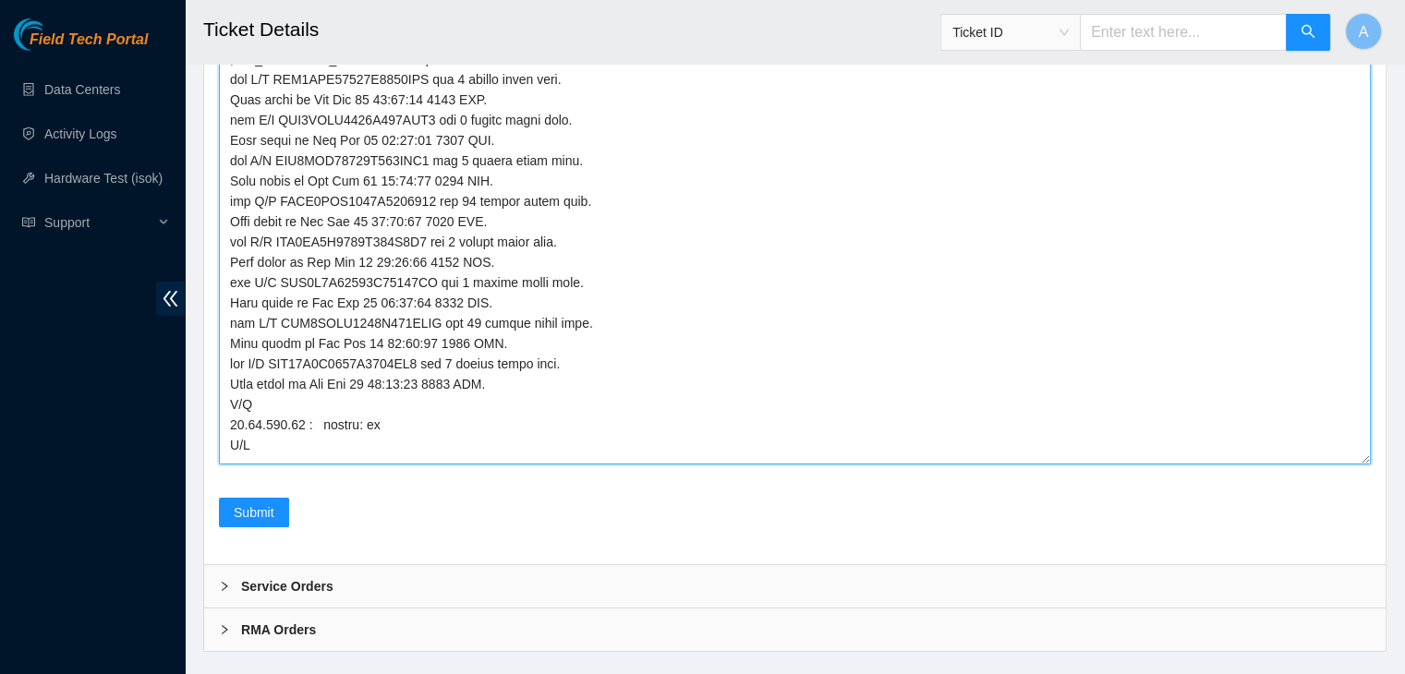
drag, startPoint x: 1363, startPoint y: 425, endPoint x: 1375, endPoint y: 717, distance: 292.1
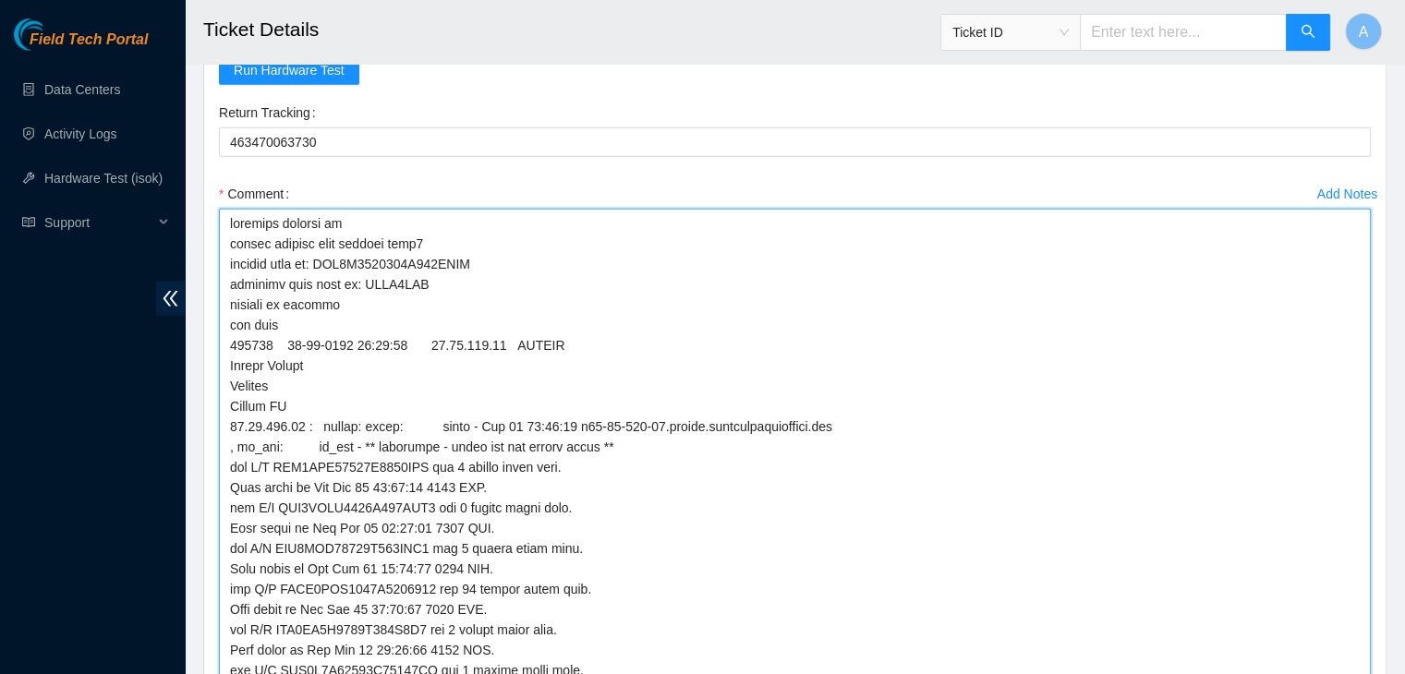
scroll to position [6237, 0]
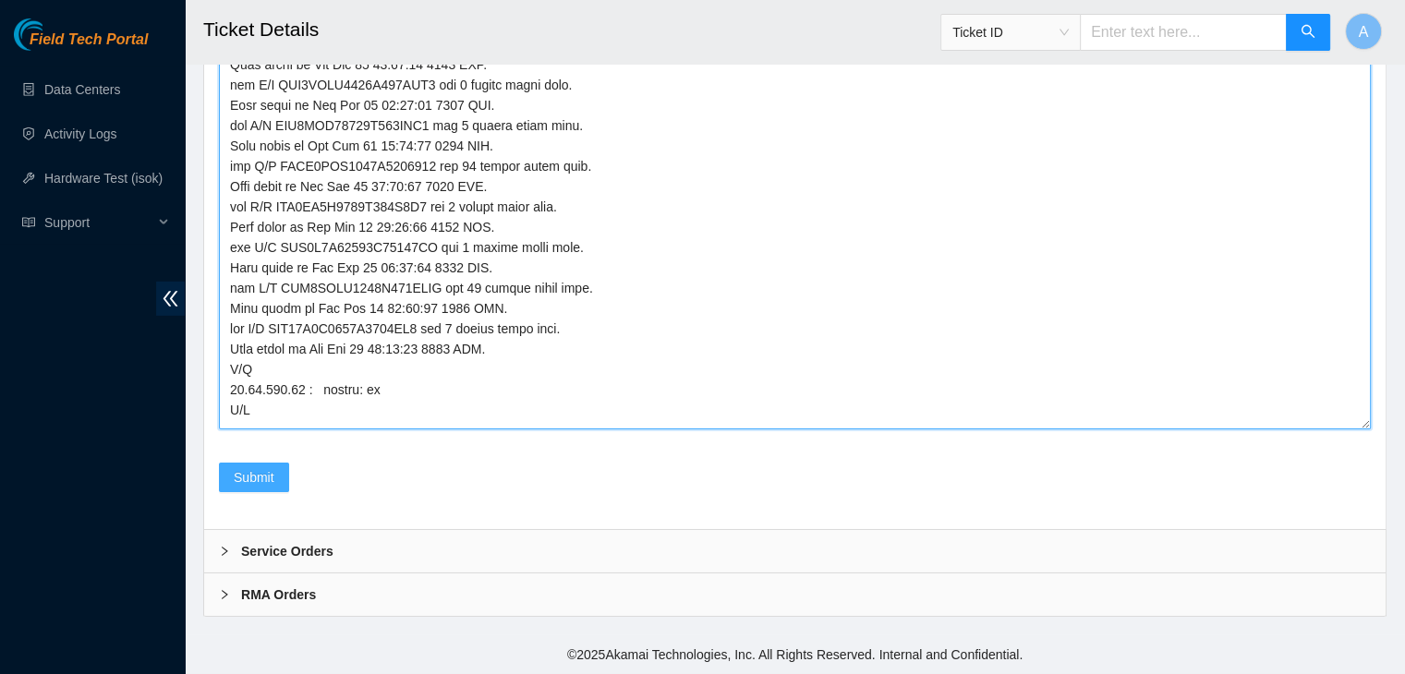
type textarea "verified machine sn safely powered down machine node0 removed disk sn: WFK0Z511…"
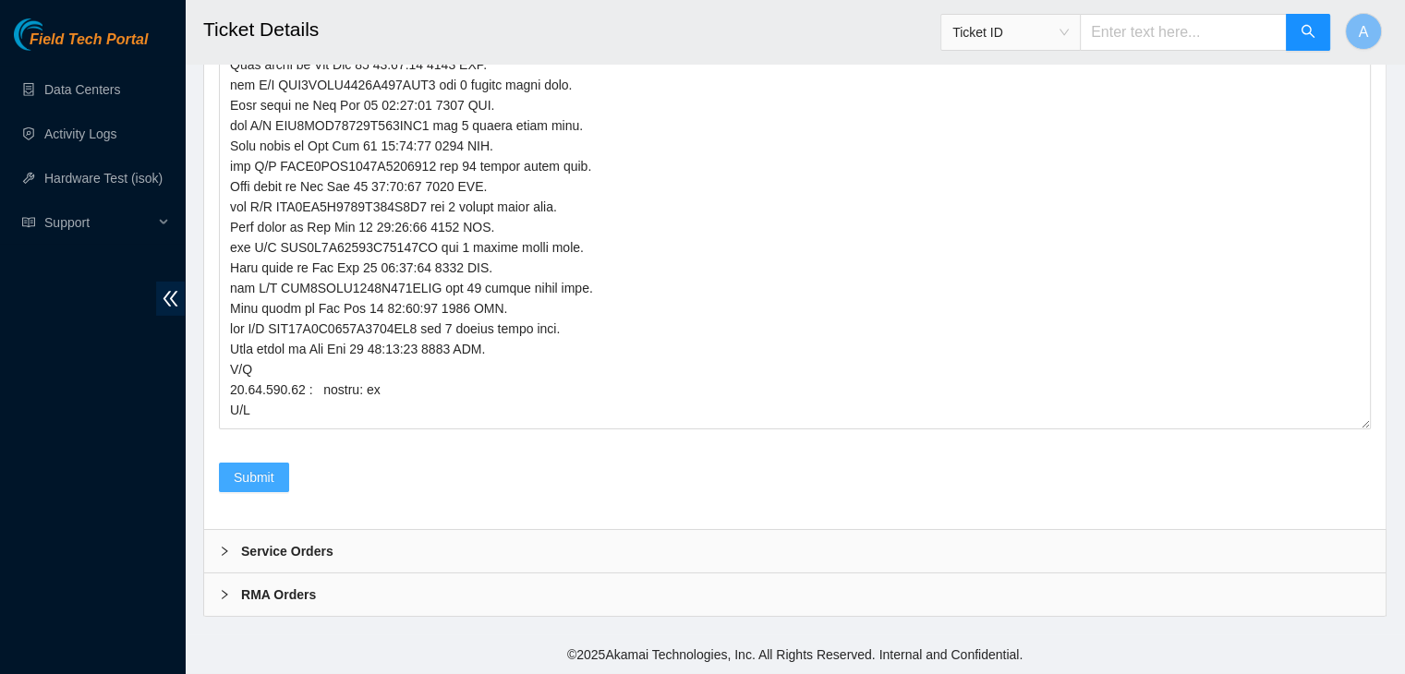
click at [244, 487] on span "Submit" at bounding box center [254, 477] width 41 height 20
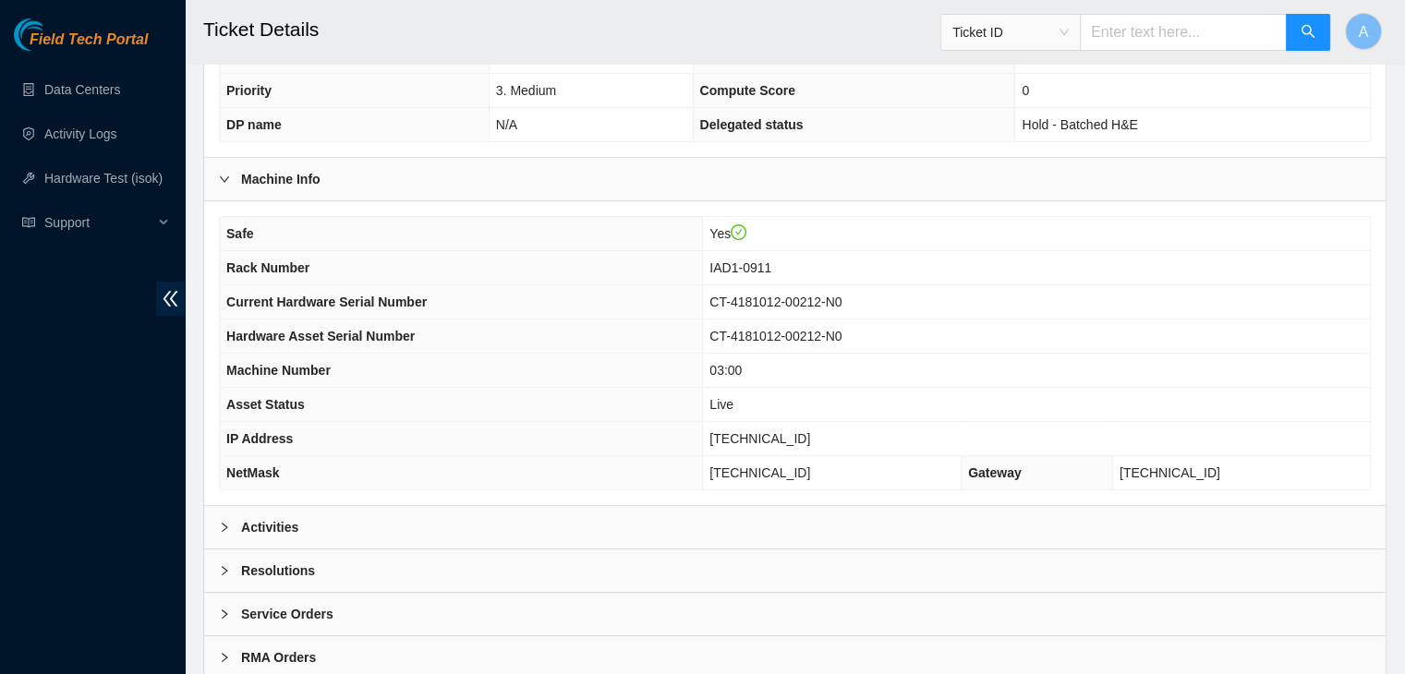
scroll to position [574, 0]
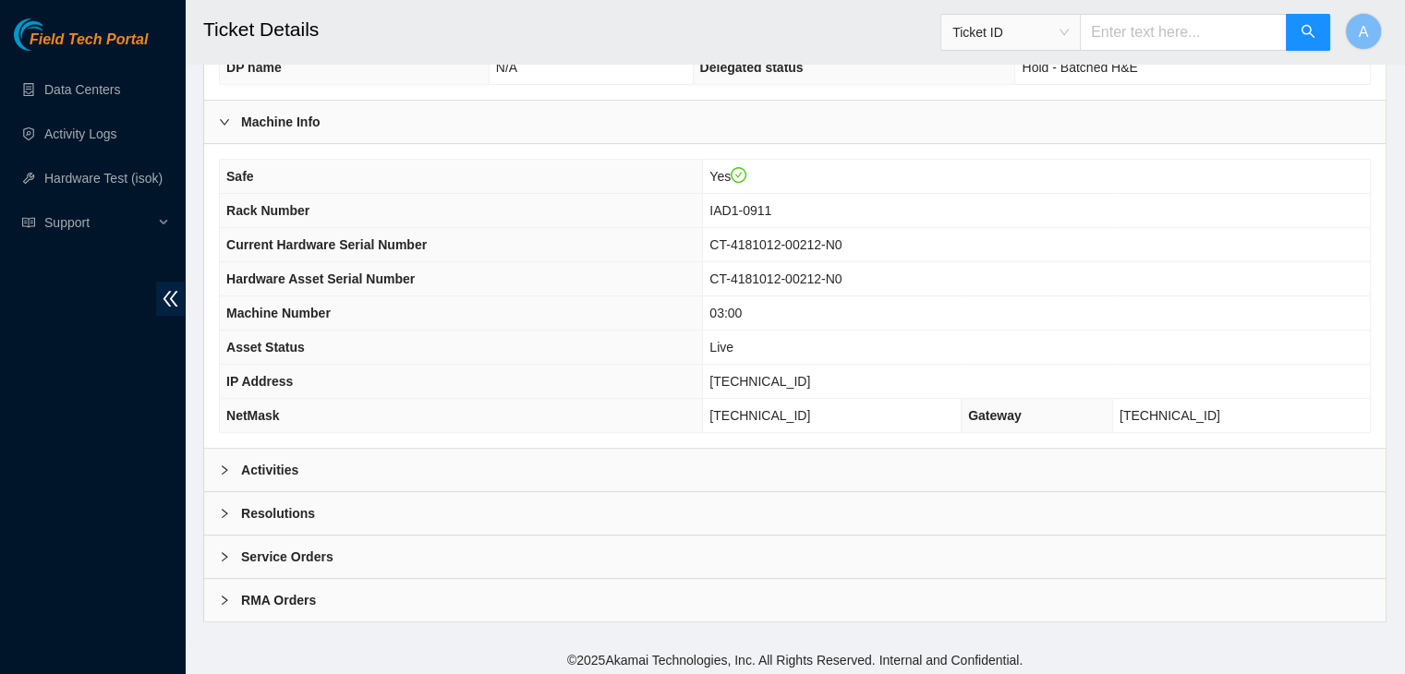
click at [575, 481] on div "Activities" at bounding box center [794, 470] width 1181 height 42
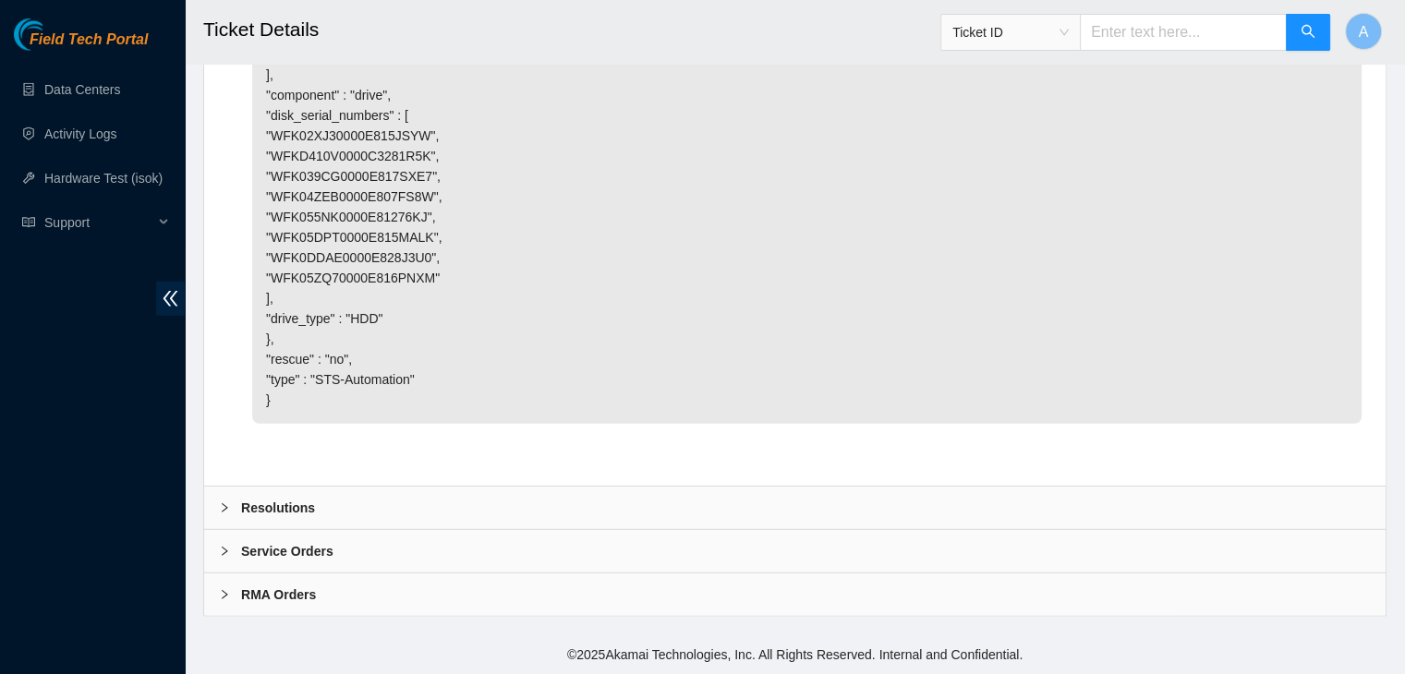
scroll to position [5331, 0]
click at [422, 502] on div "Resolutions" at bounding box center [794, 508] width 1181 height 42
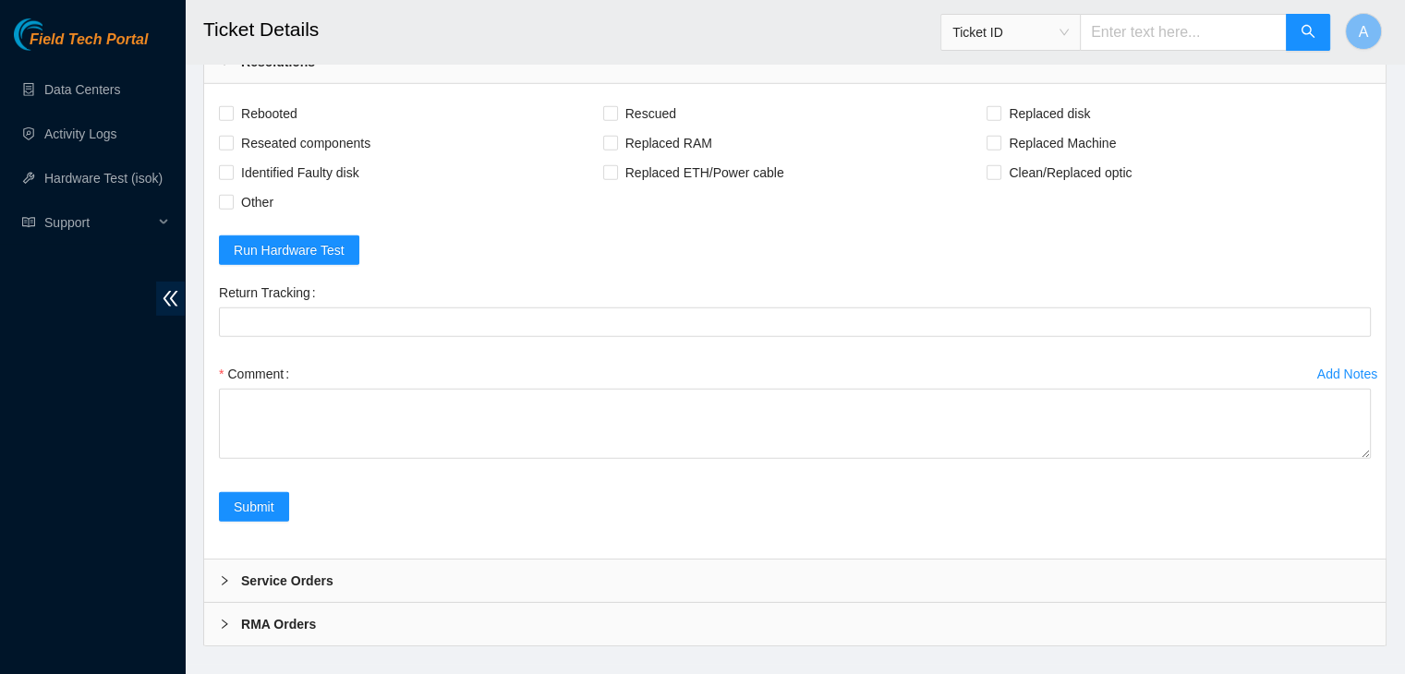
scroll to position [5521, 0]
click at [261, 126] on span "Rebooted" at bounding box center [269, 111] width 71 height 30
click at [232, 116] on input "Rebooted" at bounding box center [225, 109] width 13 height 13
checkbox input "true"
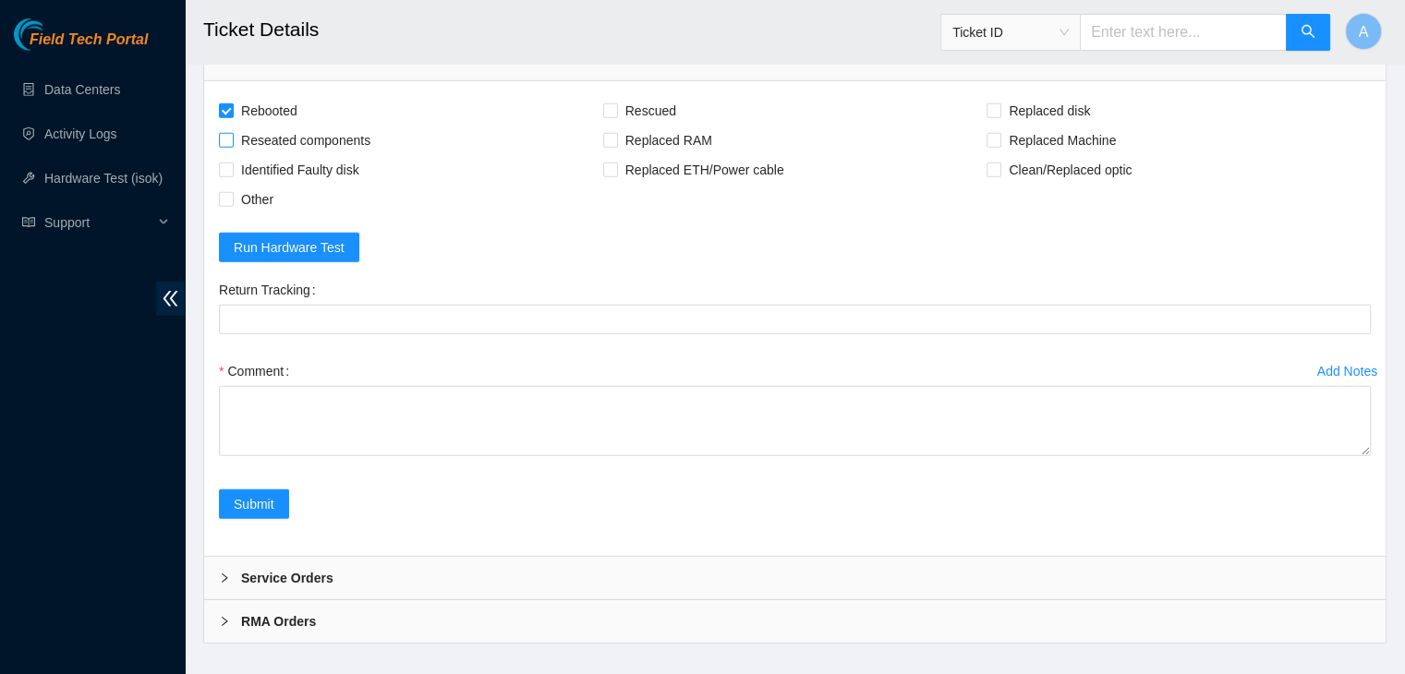
click at [288, 155] on span "Reseated components" at bounding box center [306, 141] width 144 height 30
click at [232, 146] on input "Reseated components" at bounding box center [225, 139] width 13 height 13
checkbox input "true"
click at [1083, 126] on span "Replaced disk" at bounding box center [1049, 111] width 96 height 30
click at [999, 116] on input "Replaced disk" at bounding box center [992, 109] width 13 height 13
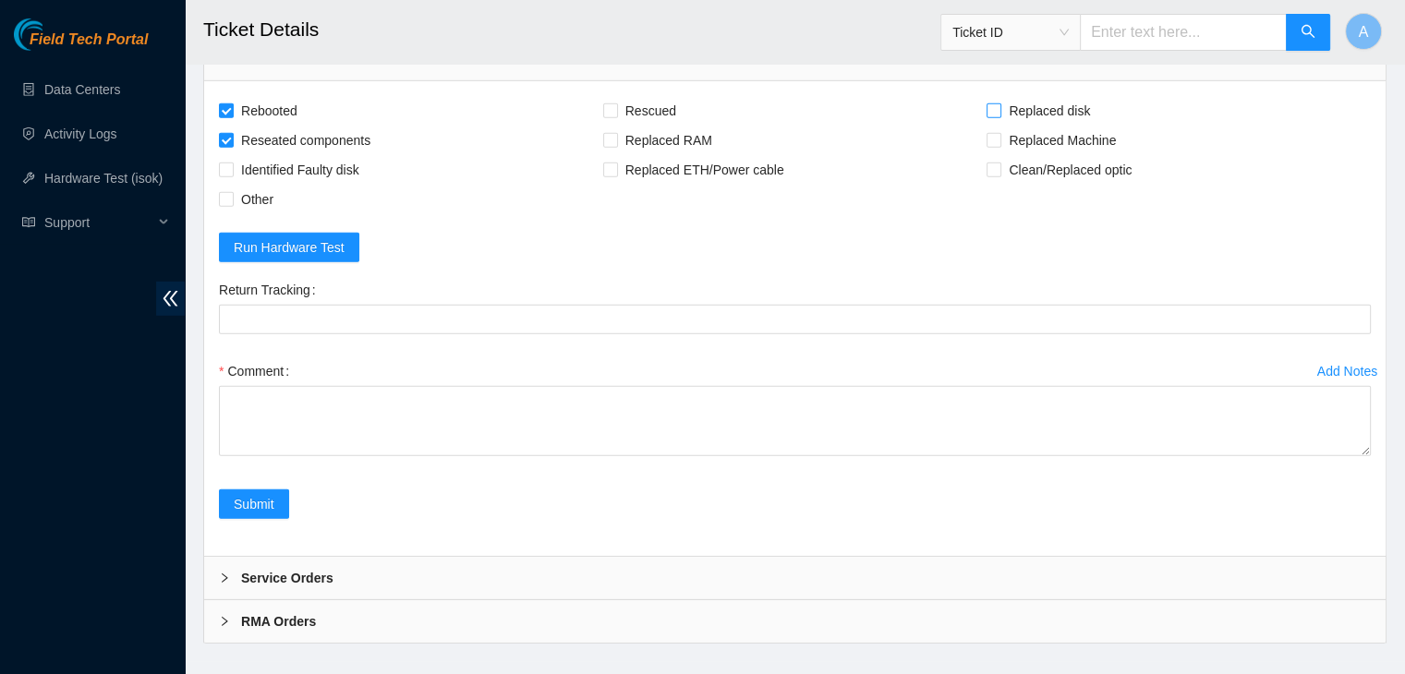
checkbox input "true"
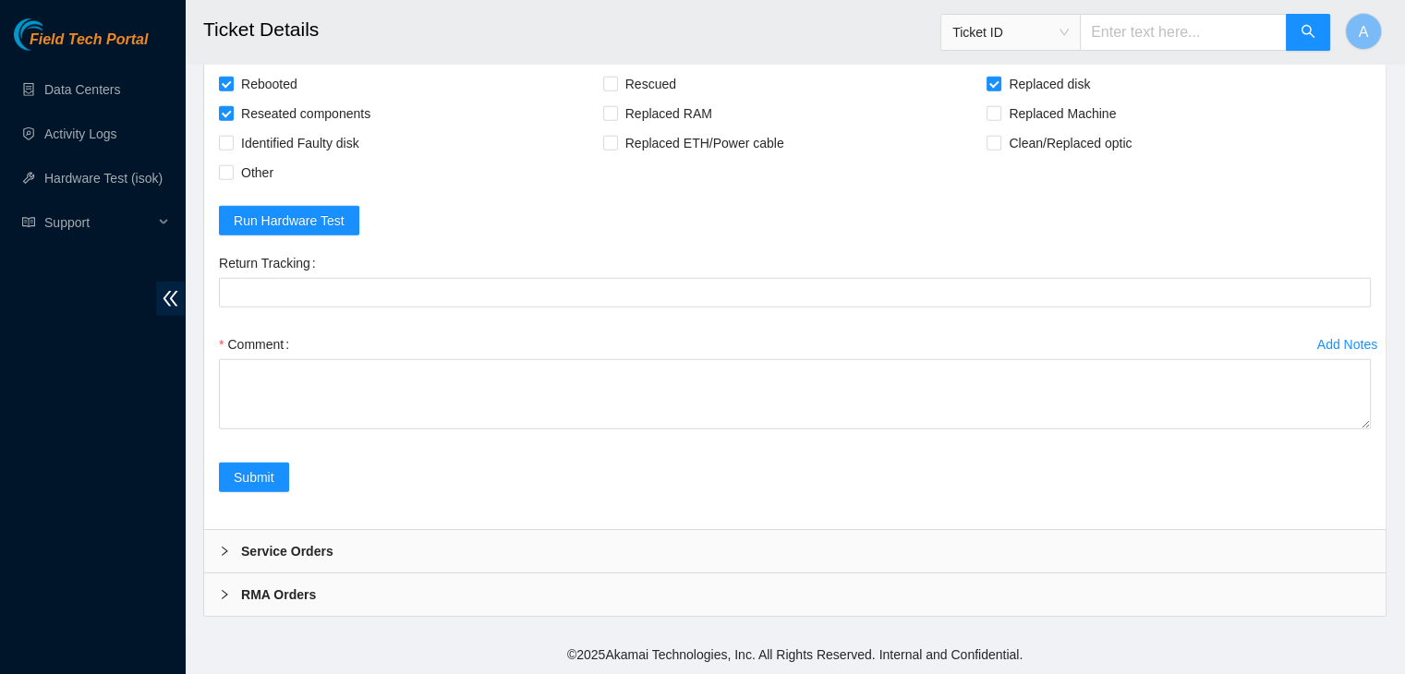
click at [1362, 430] on div "Comment" at bounding box center [795, 385] width 1152 height 111
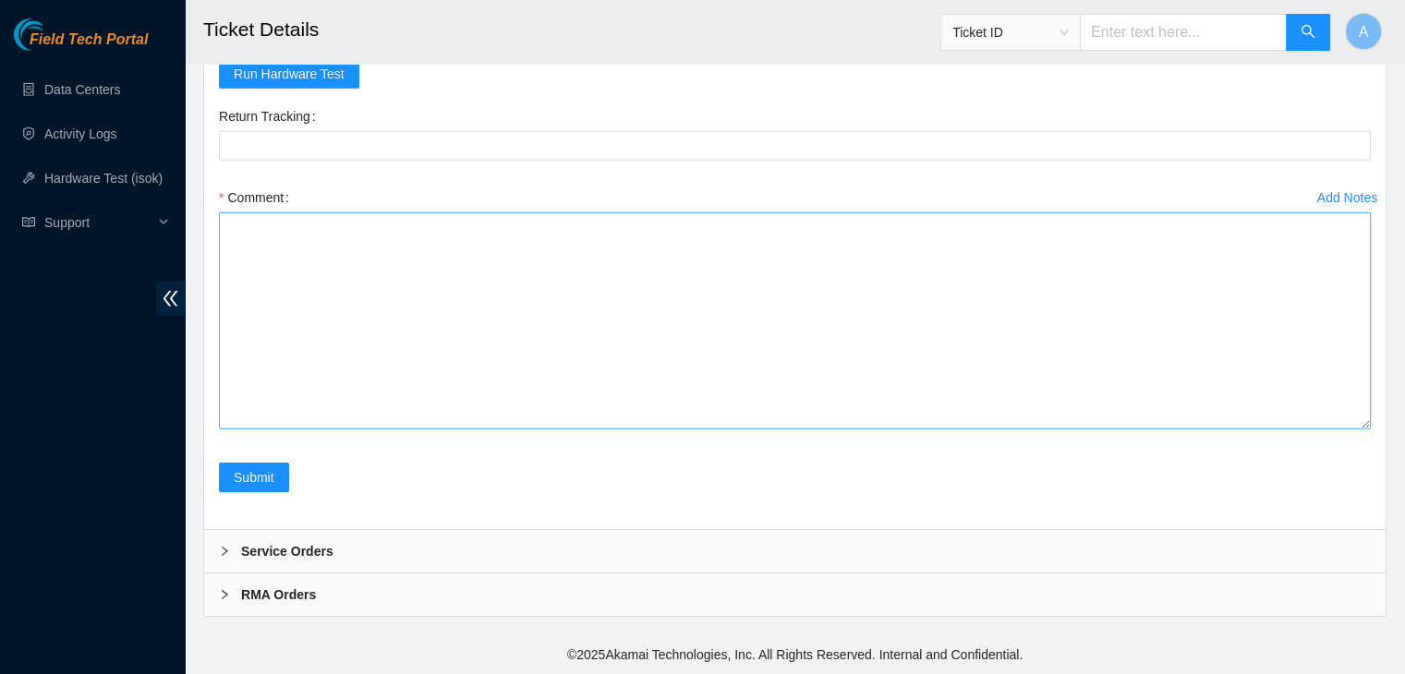
drag, startPoint x: 1363, startPoint y: 424, endPoint x: 1362, endPoint y: 586, distance: 162.6
click at [1362, 429] on textarea "Comment" at bounding box center [795, 320] width 1152 height 217
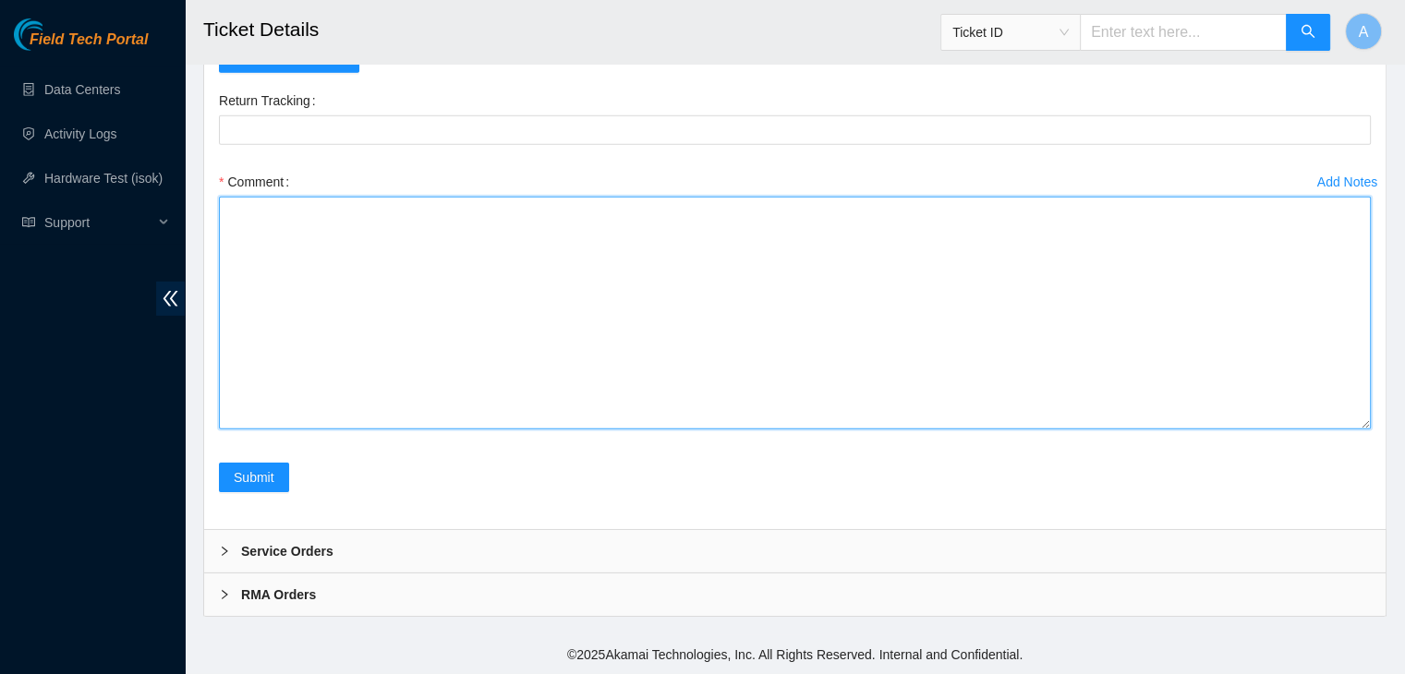
click at [1241, 429] on textarea "Comment" at bounding box center [795, 313] width 1152 height 233
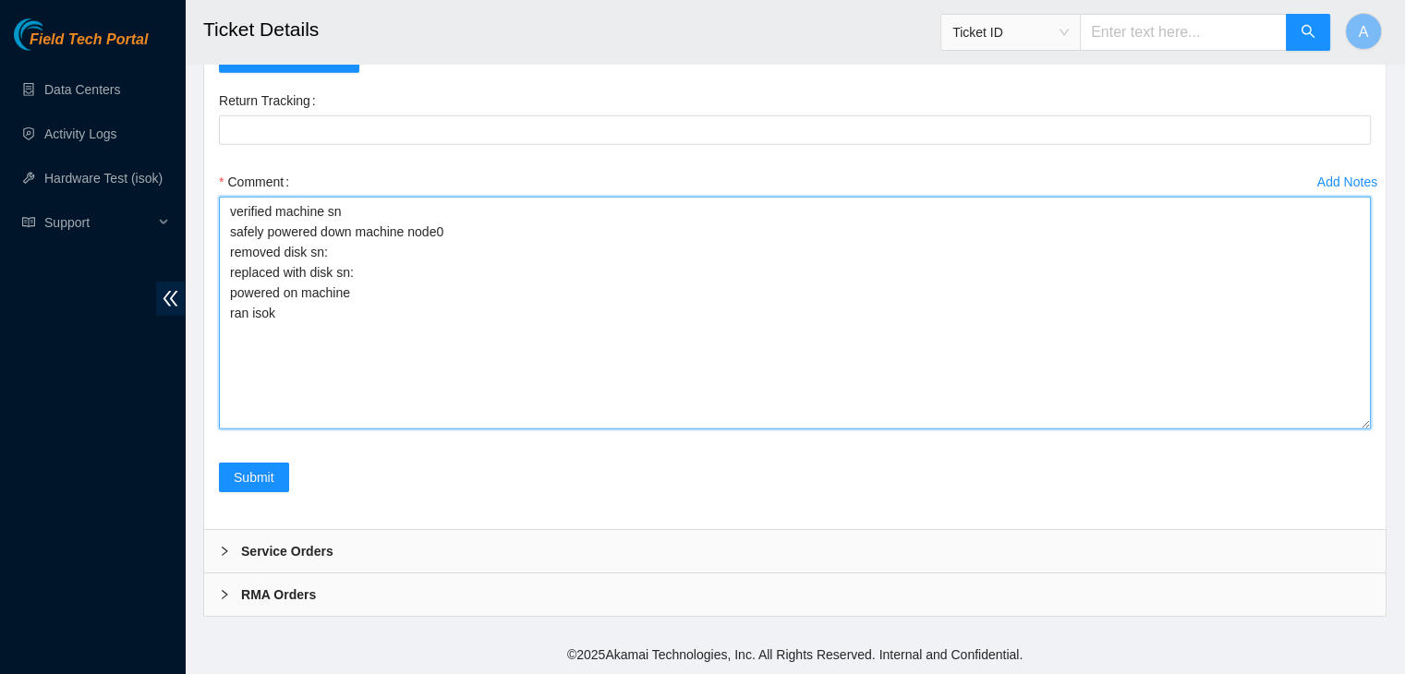
drag, startPoint x: 302, startPoint y: 319, endPoint x: 228, endPoint y: 215, distance: 127.1
click at [228, 215] on textarea "verified machine sn safely powered down machine node0 removed disk sn: replaced…" at bounding box center [795, 313] width 1152 height 233
click at [470, 295] on textarea "verified machine sn safely powered down machine node0 removed disk sn: replaced…" at bounding box center [795, 313] width 1152 height 233
click at [515, 248] on textarea "verified machine sn safely powered down machine node0 removed disk sn: replaced…" at bounding box center [795, 313] width 1152 height 233
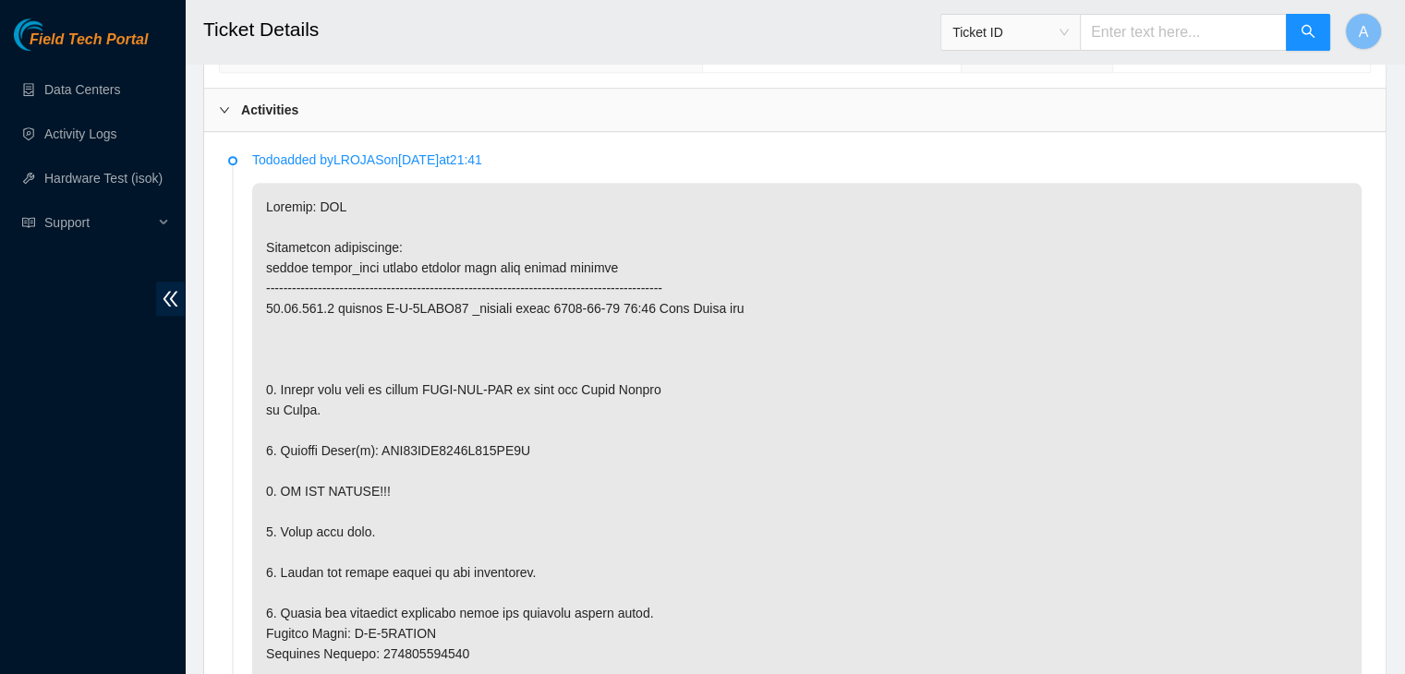
scroll to position [932, 0]
copy p "WFK04ZEB0000E807FS8W"
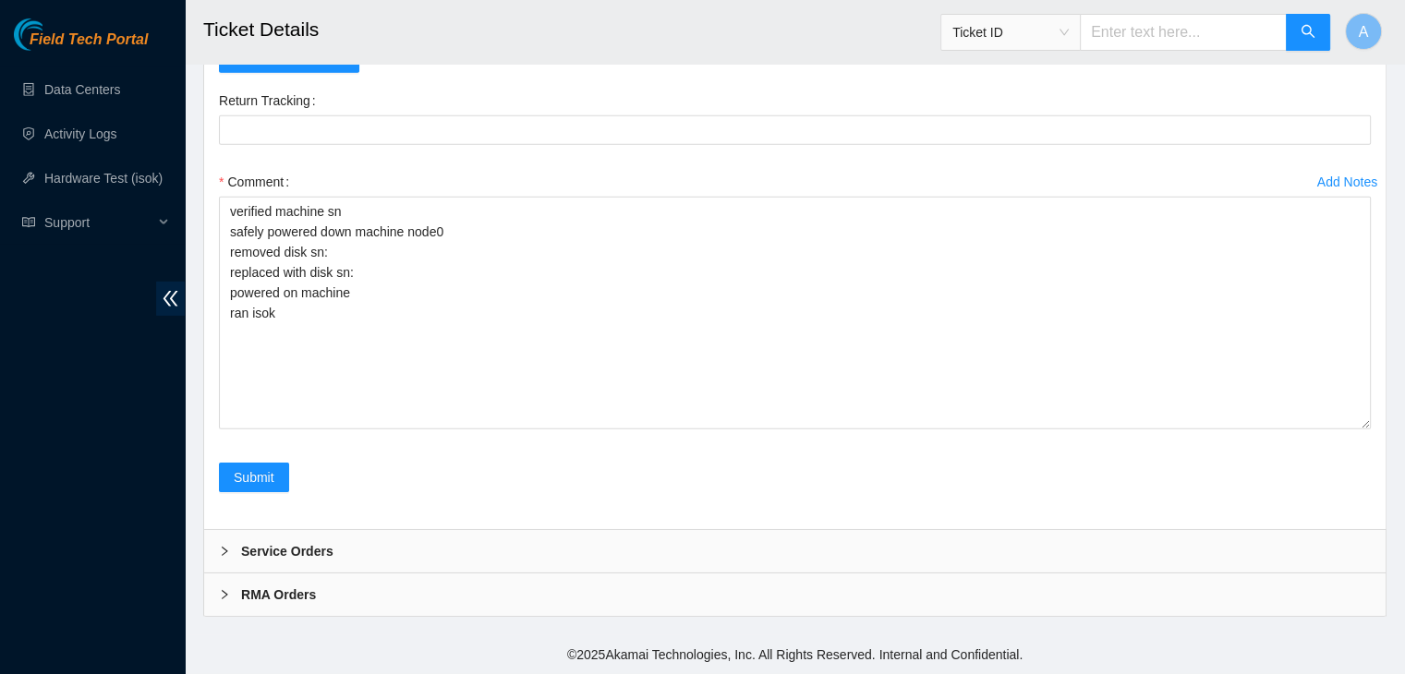
scroll to position [5945, 0]
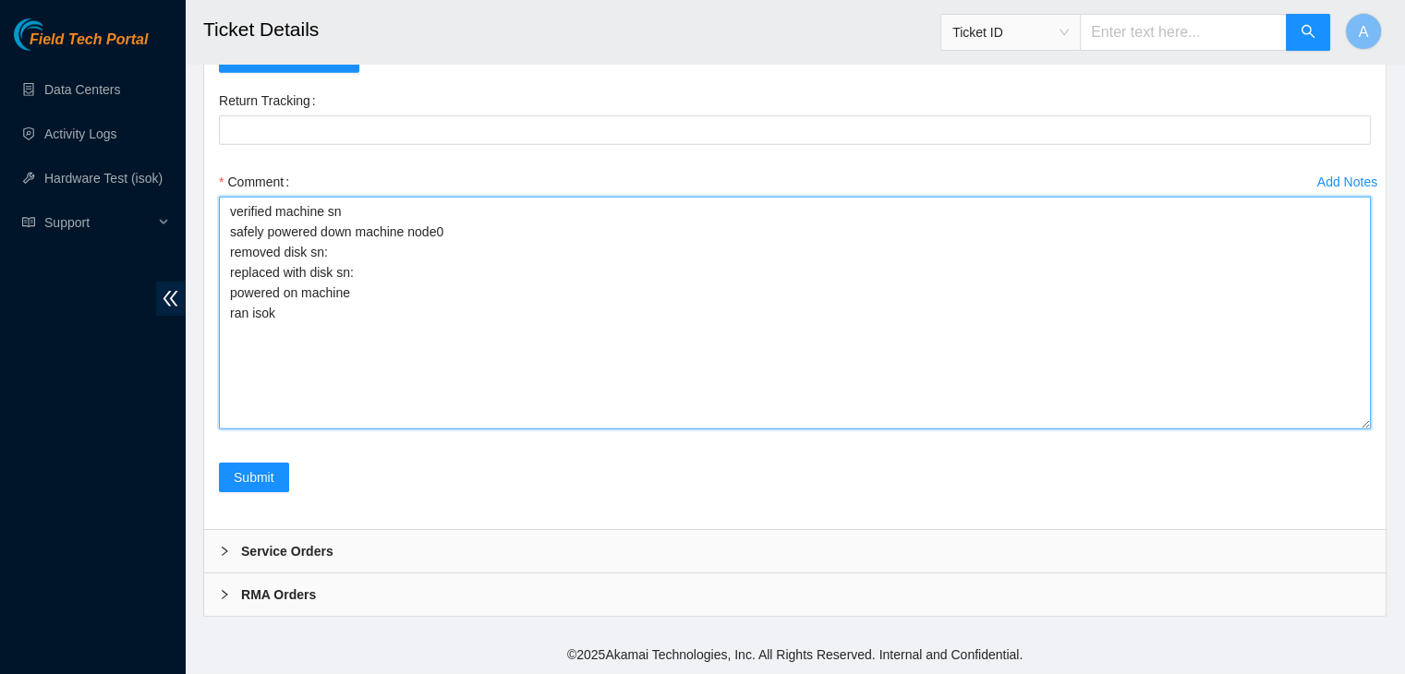
click at [584, 332] on textarea "verified machine sn safely powered down machine node0 removed disk sn: replaced…" at bounding box center [795, 313] width 1152 height 233
paste textarea "WFK04ZEB0000E807FS8W"
paste textarea "WFKA7G98"
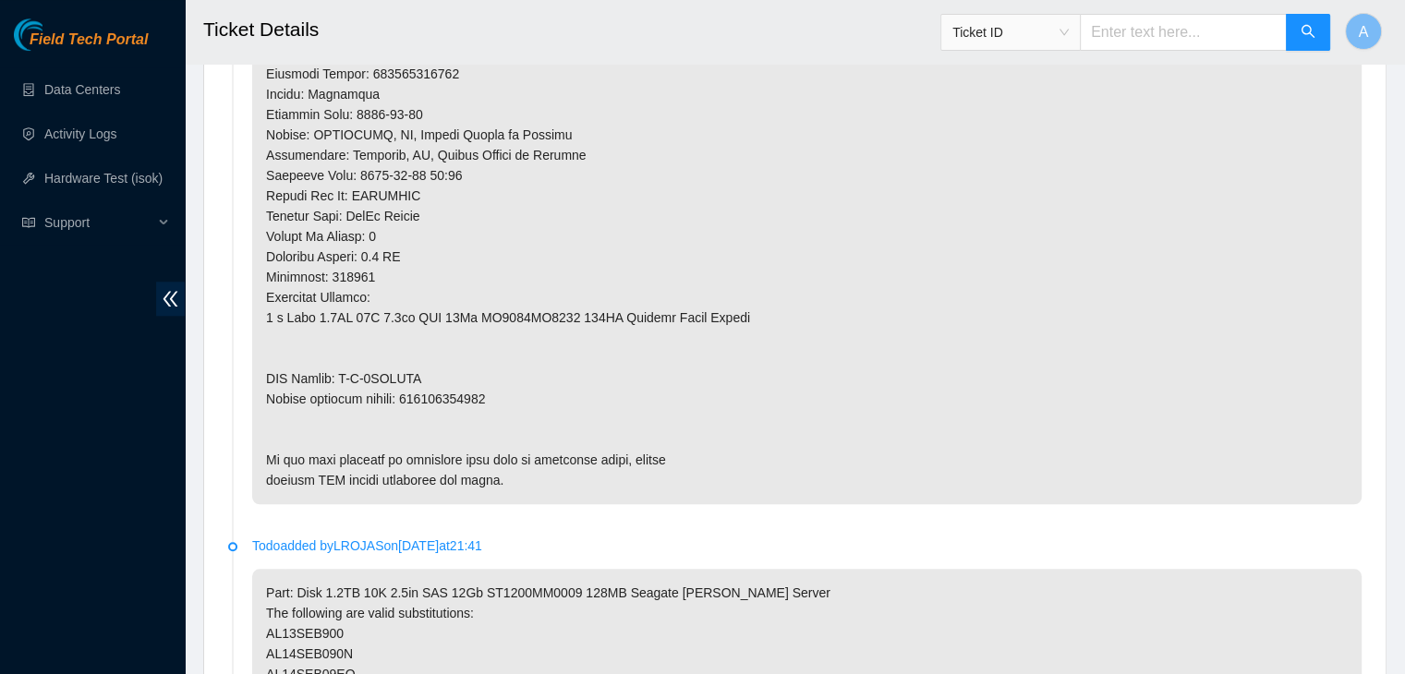
scroll to position [1638, 0]
type textarea "verified machine sn safely powered down machine node0 removed disk sn: WFK04ZEB…"
copy p "463470063718"
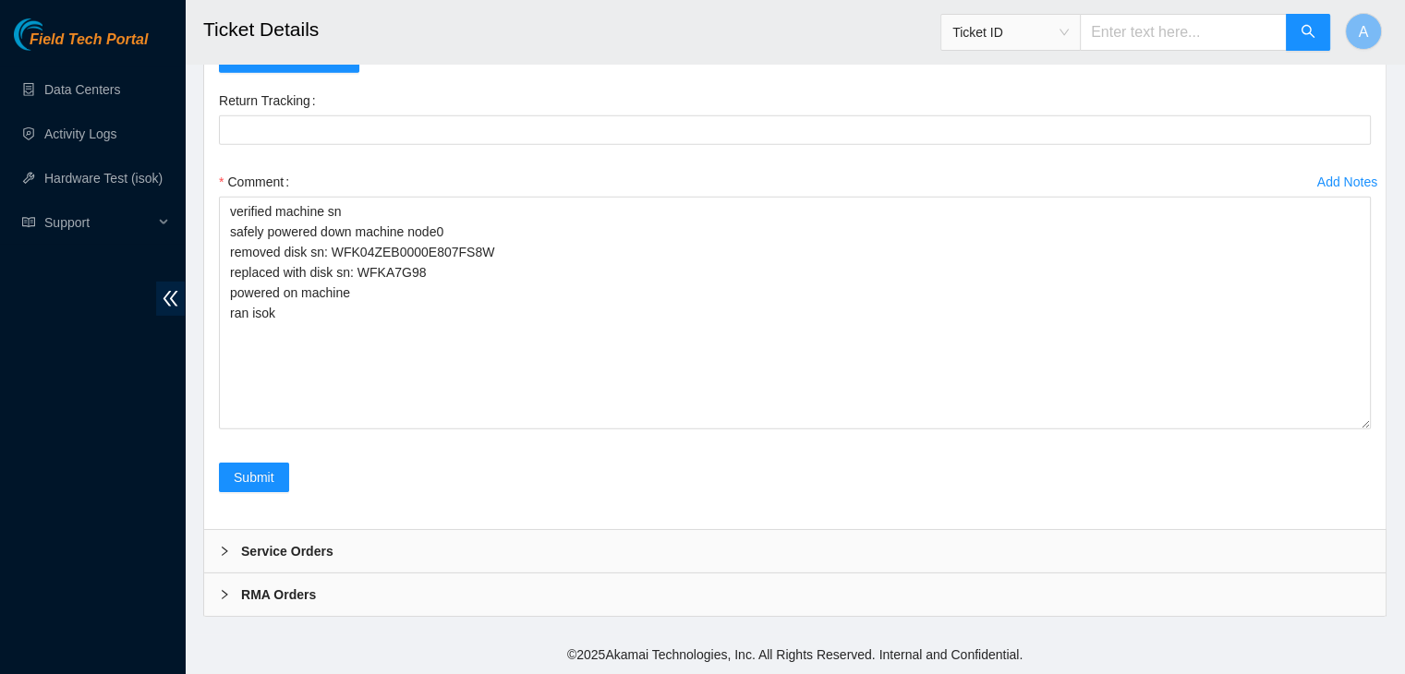
scroll to position [5968, 0]
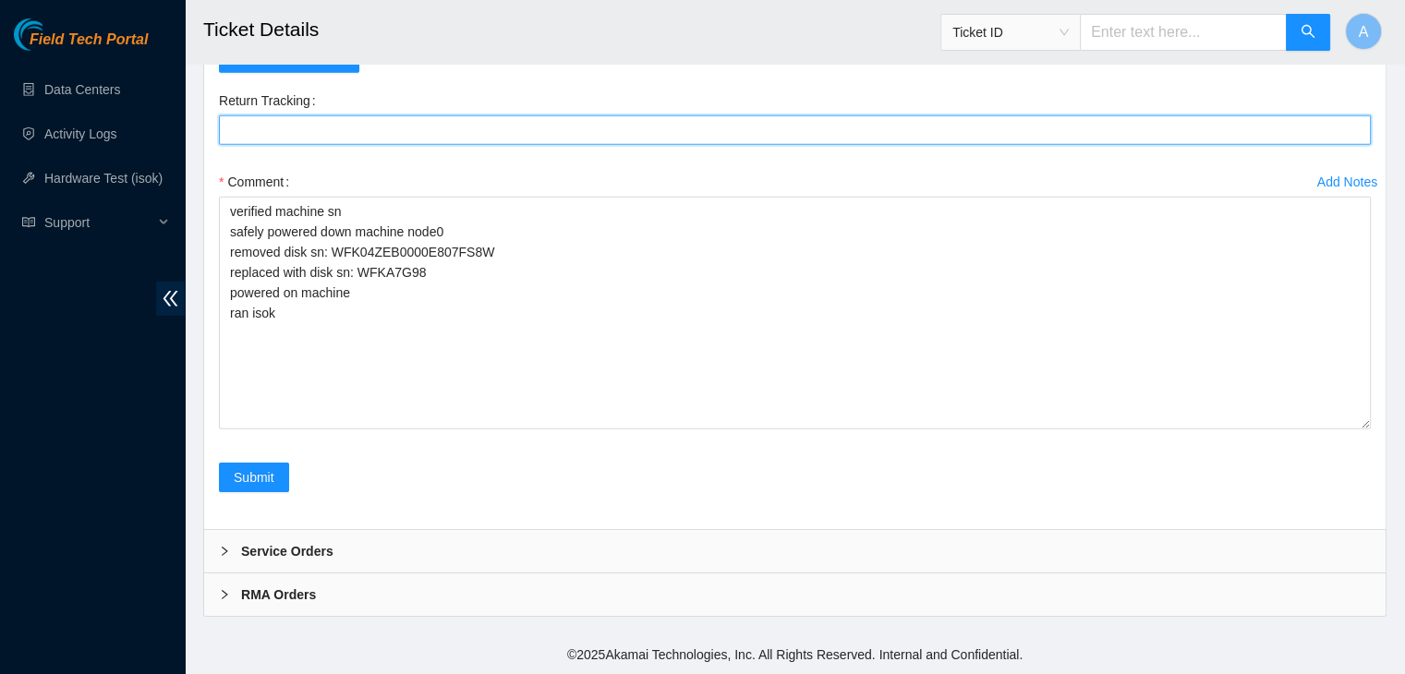
click at [679, 117] on Tracking "Return Tracking" at bounding box center [795, 130] width 1152 height 30
paste Tracking "463470063718"
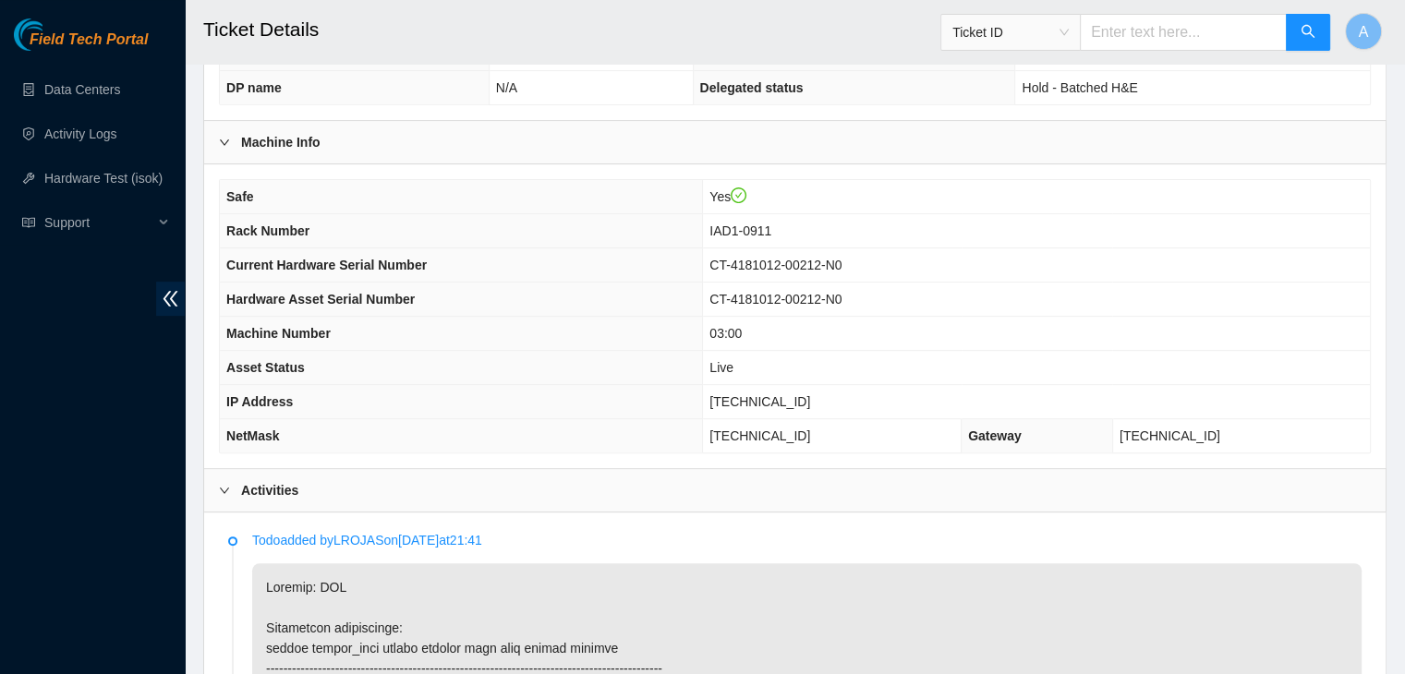
scroll to position [552, 0]
type Tracking "463470063718"
click at [780, 396] on span "[TECHNICAL_ID]" at bounding box center [759, 402] width 101 height 15
copy span "[TECHNICAL_ID]"
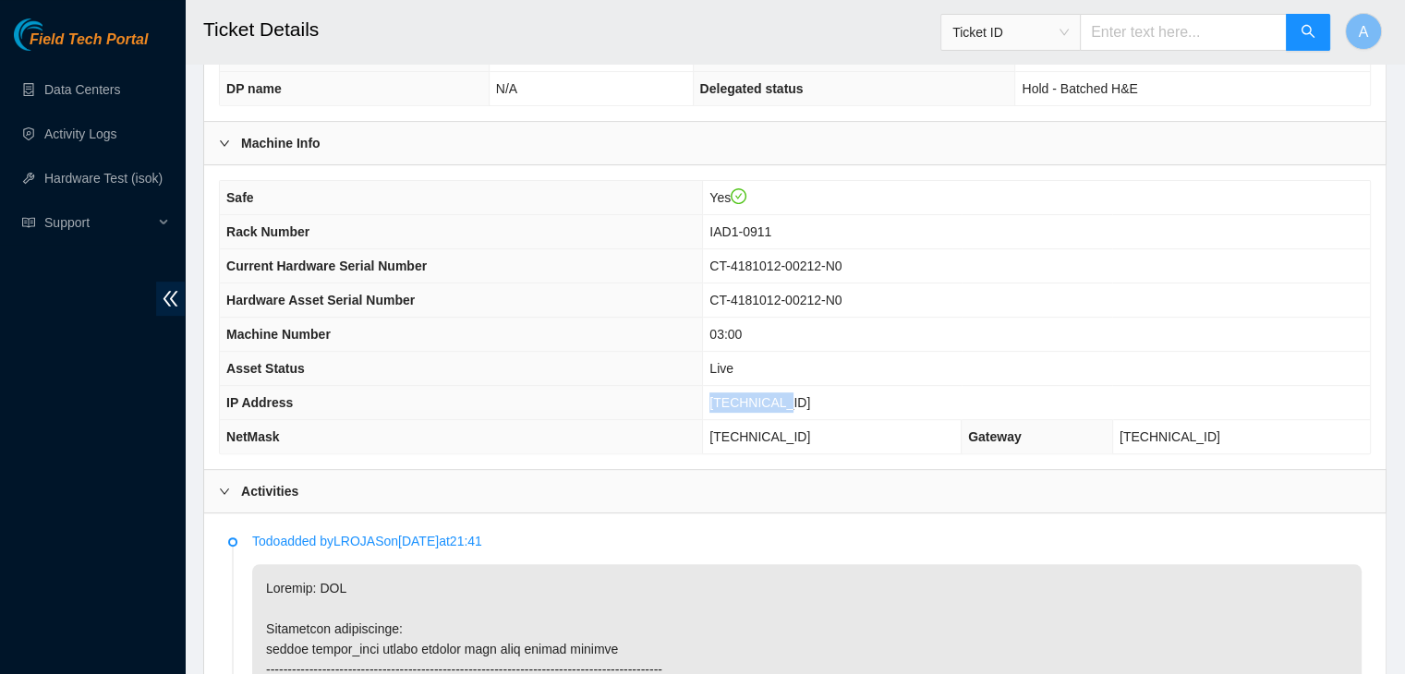
click at [780, 396] on span "[TECHNICAL_ID]" at bounding box center [759, 402] width 101 height 15
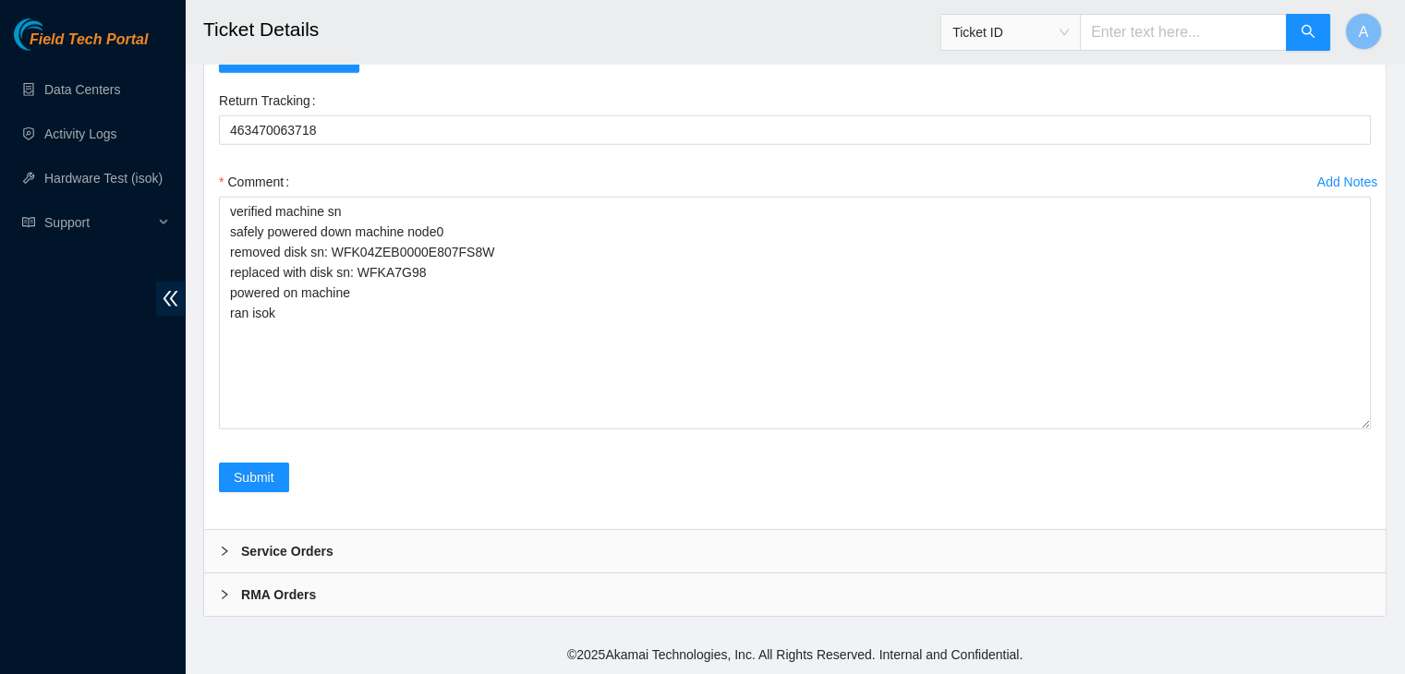
scroll to position [5969, 0]
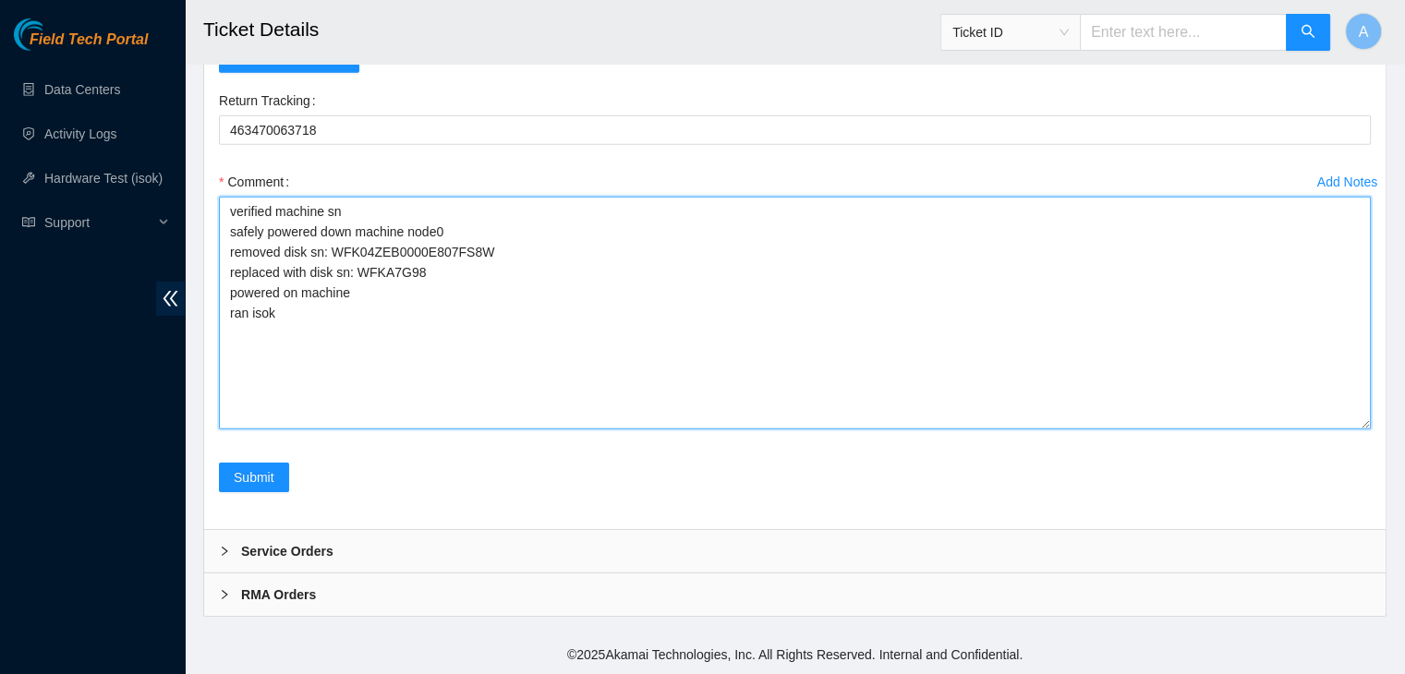
click at [499, 374] on textarea "verified machine sn safely powered down machine node0 removed disk sn: WFK04ZEB…" at bounding box center [795, 313] width 1152 height 233
paste textarea "350838 15-10-2025 09:16:48 23.76.147.6 COMPLETE Result Detail Message Ticket ID…"
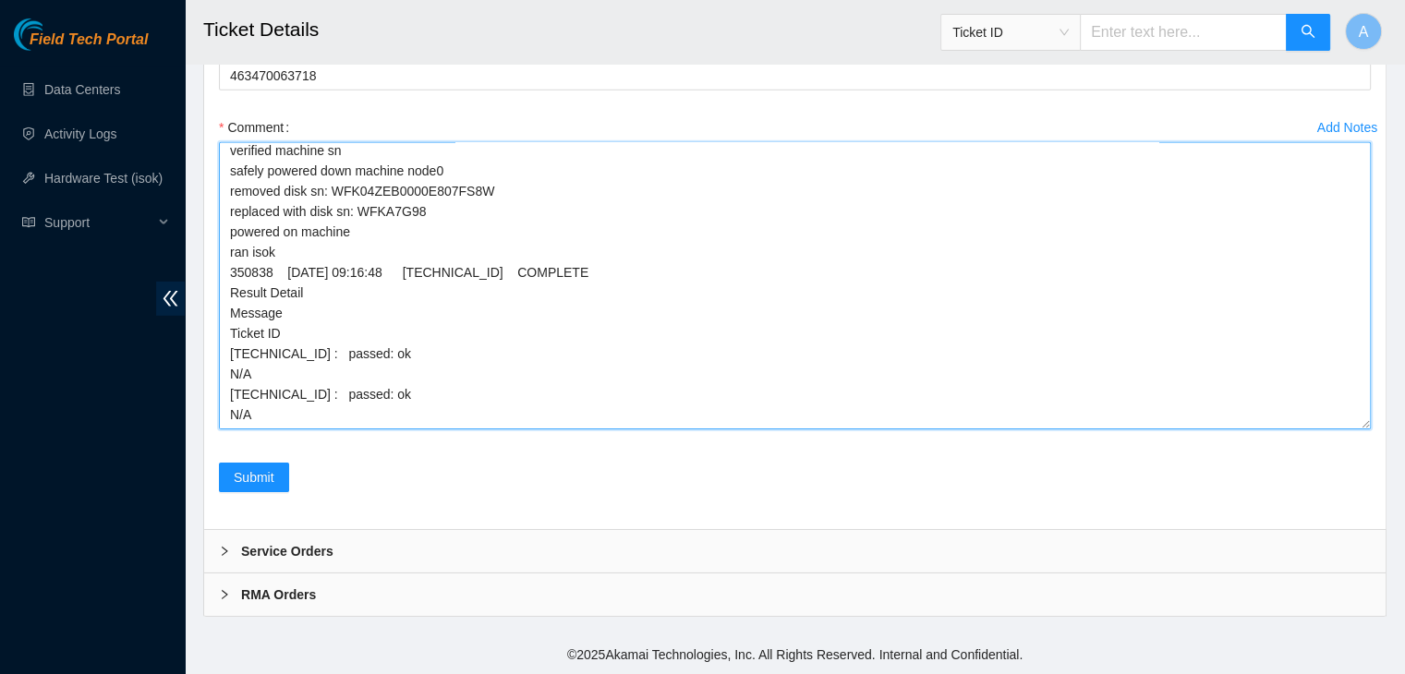
scroll to position [0, 0]
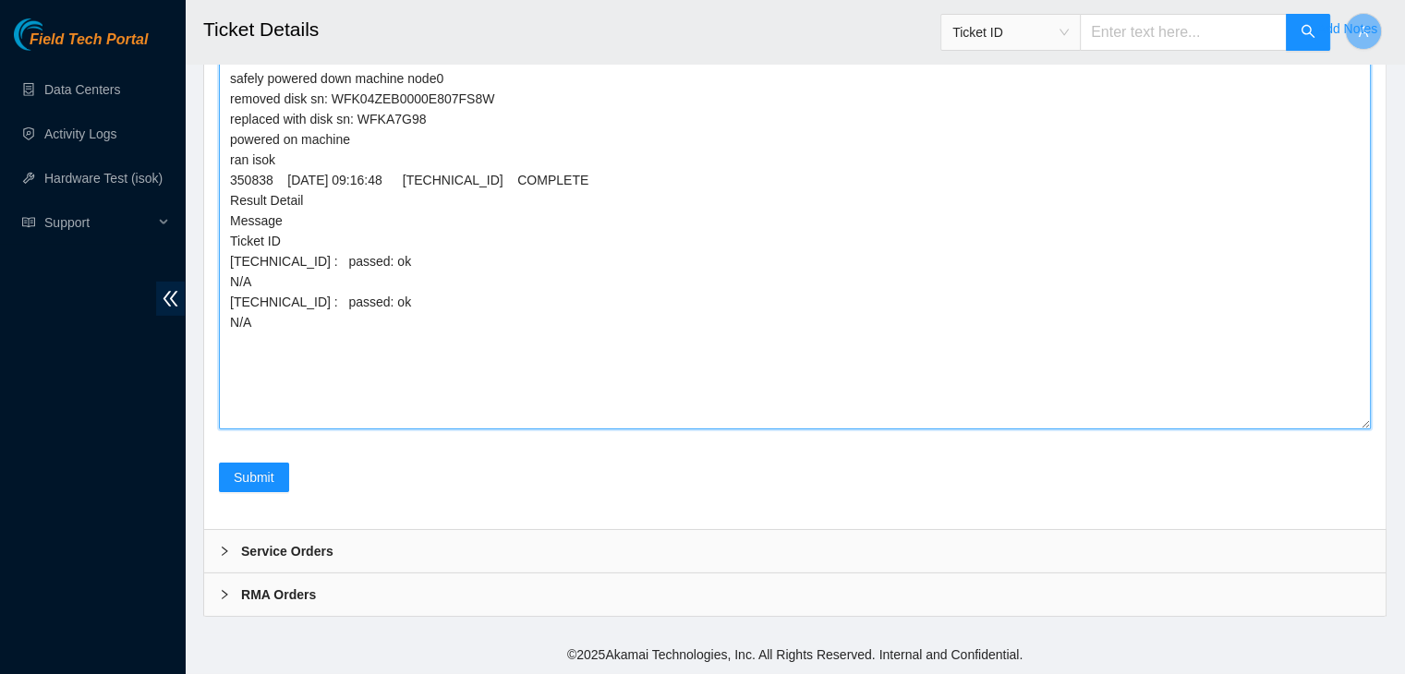
drag, startPoint x: 1367, startPoint y: 424, endPoint x: 1352, endPoint y: 586, distance: 163.2
click at [1352, 429] on textarea "verified machine sn safely powered down machine node0 removed disk sn: WFK04ZEB…" at bounding box center [795, 236] width 1152 height 386
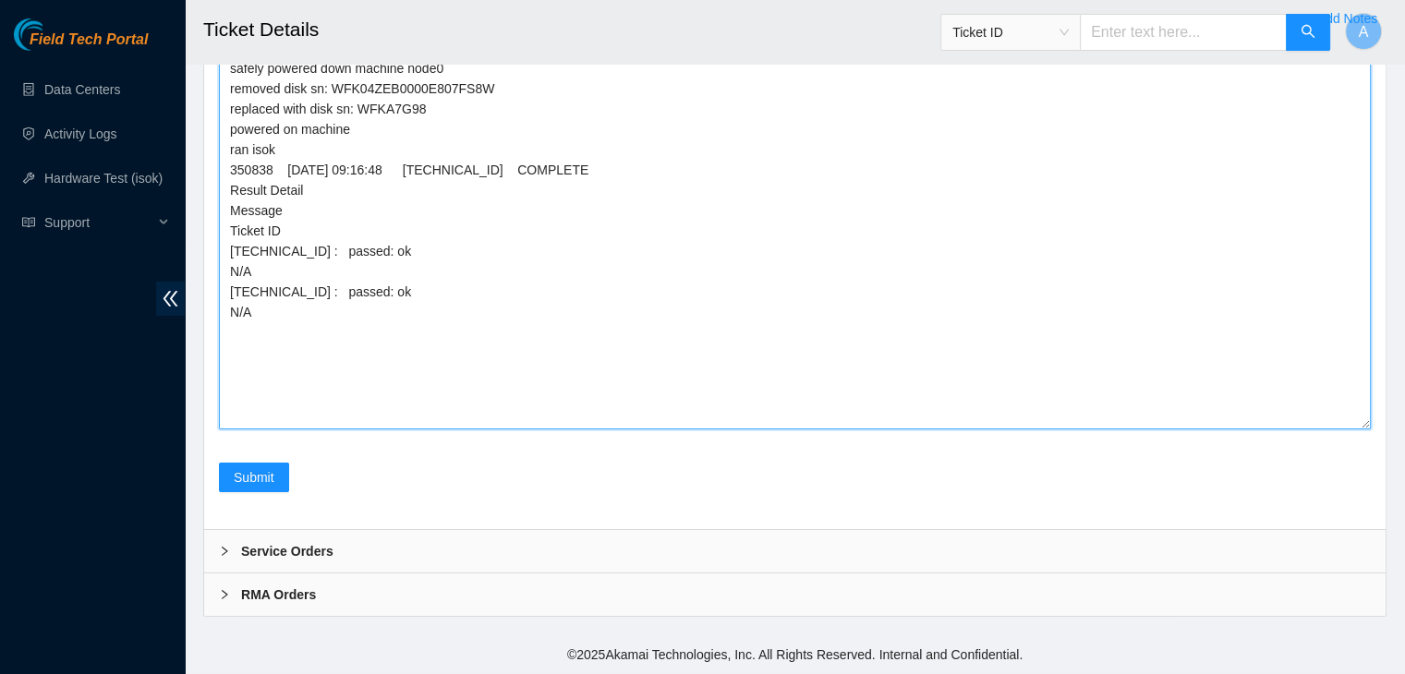
scroll to position [6068, 0]
type textarea "verified machine sn safely powered down machine node0 removed disk sn: WFK04ZEB…"
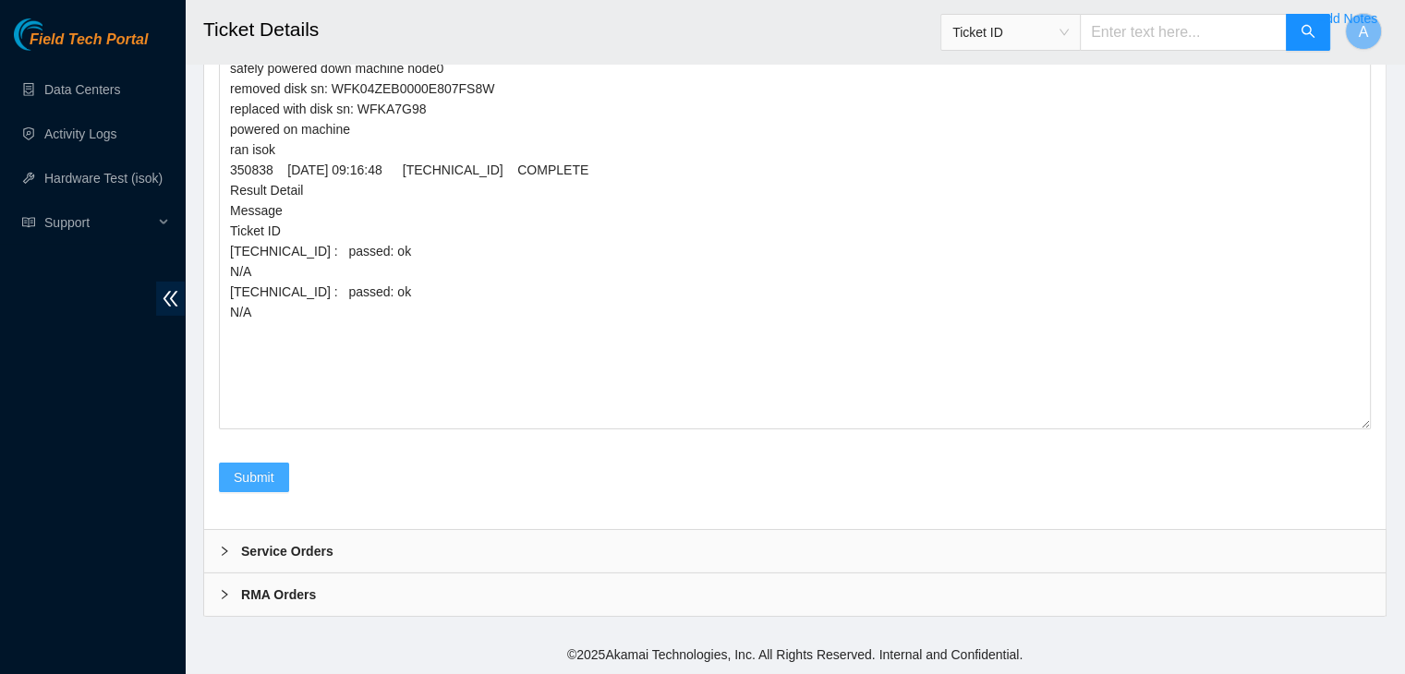
click at [268, 488] on span "Submit" at bounding box center [254, 477] width 41 height 20
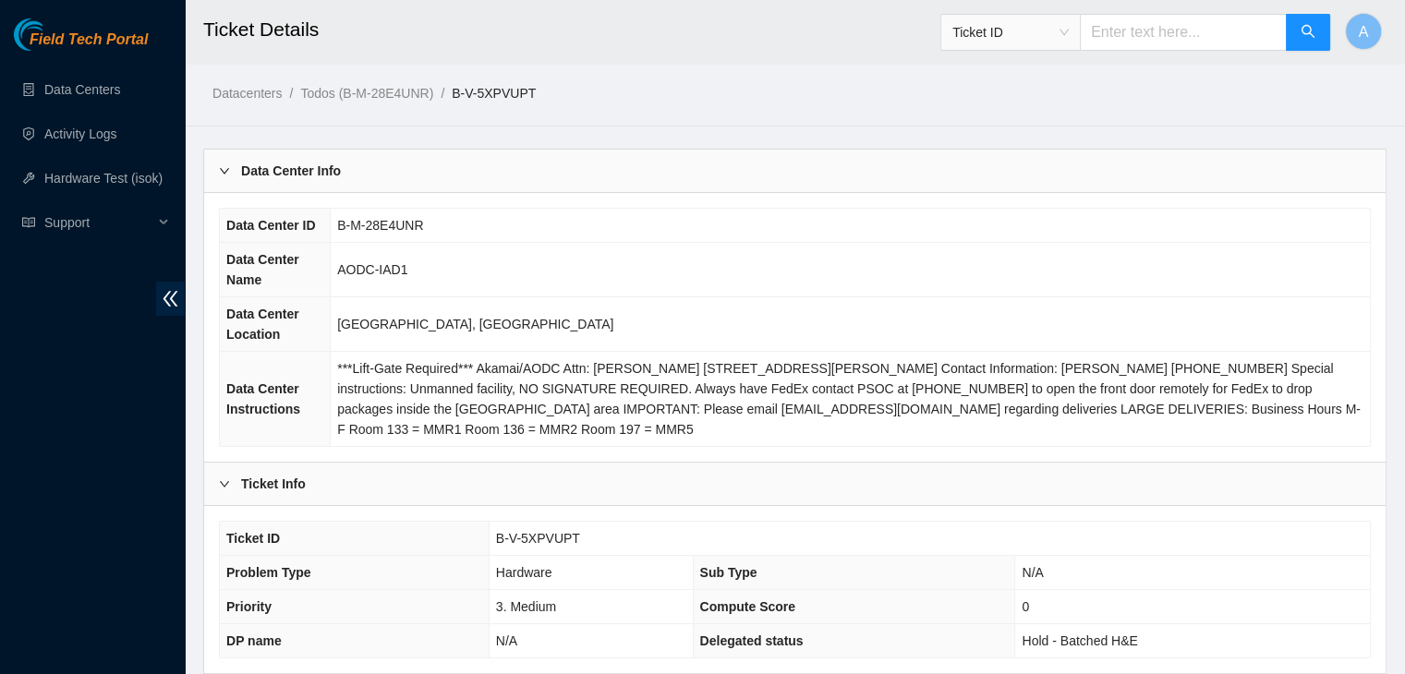
scroll to position [574, 0]
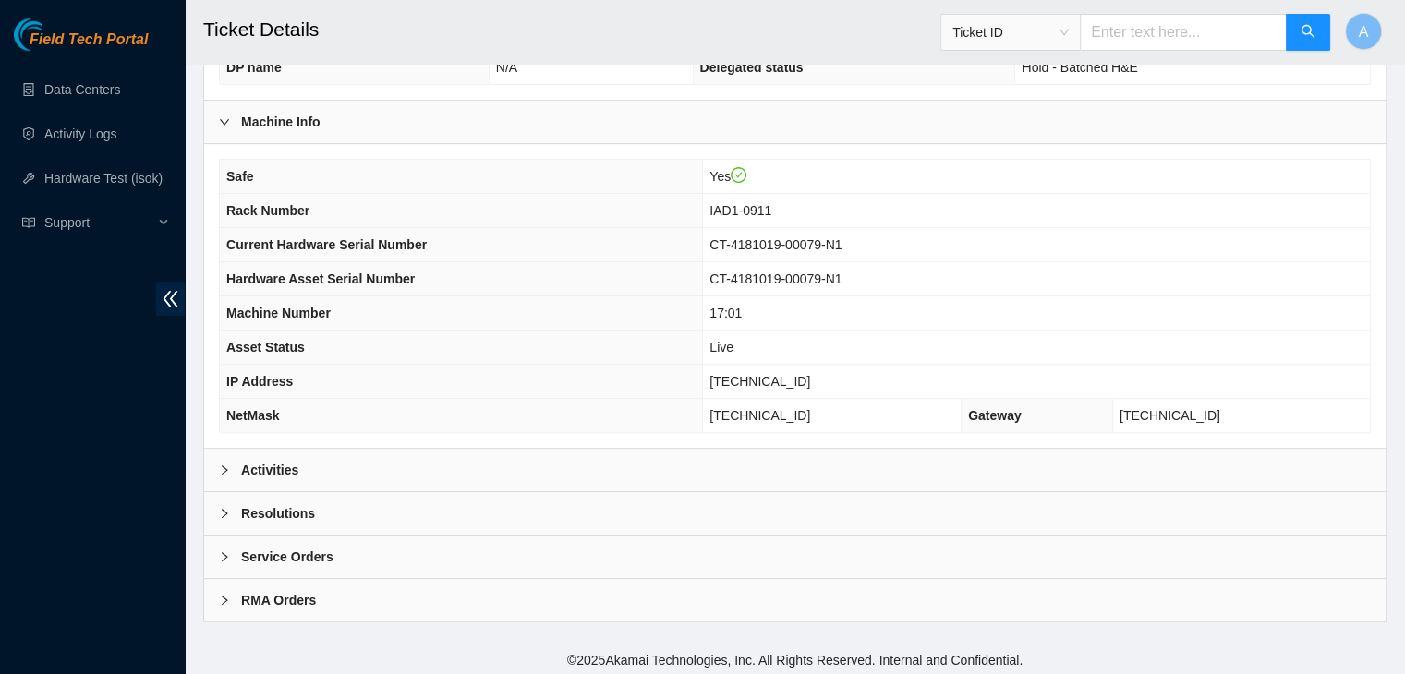
click at [562, 473] on div "Activities" at bounding box center [794, 470] width 1181 height 42
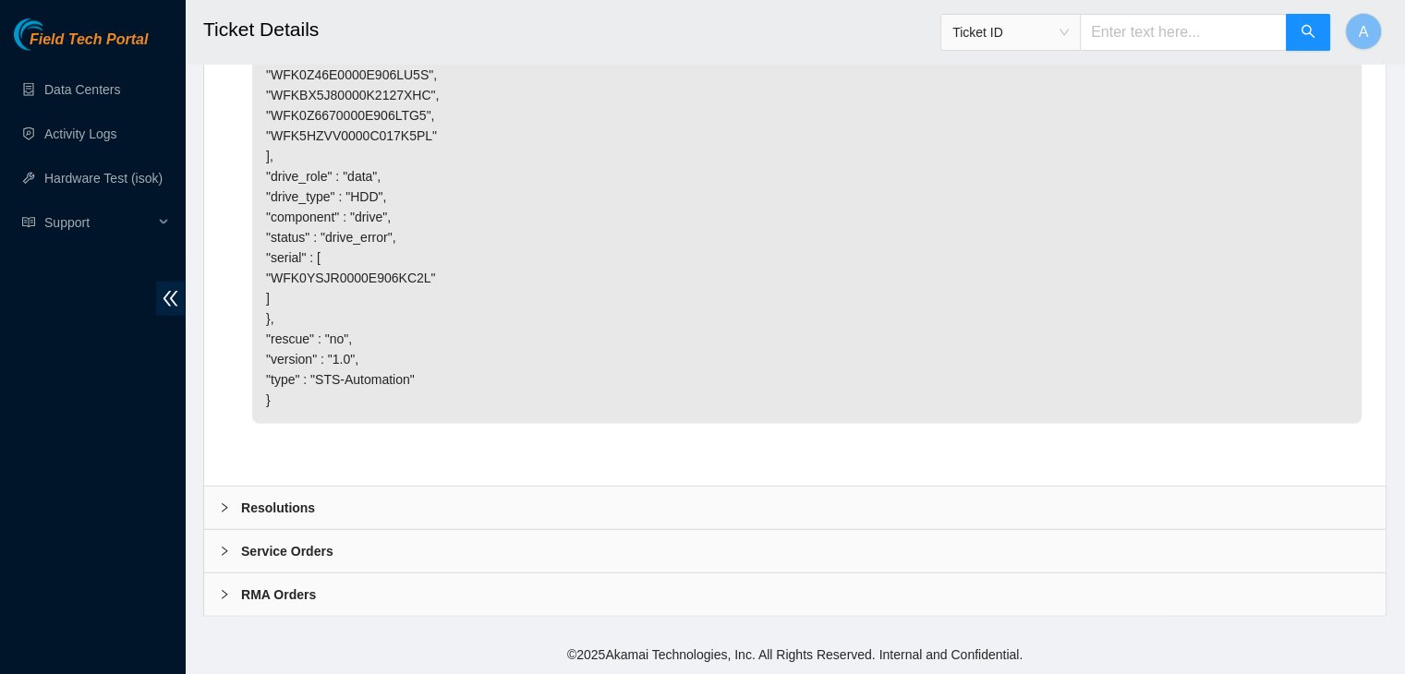
scroll to position [5128, 0]
click at [466, 503] on div "Resolutions" at bounding box center [794, 508] width 1181 height 42
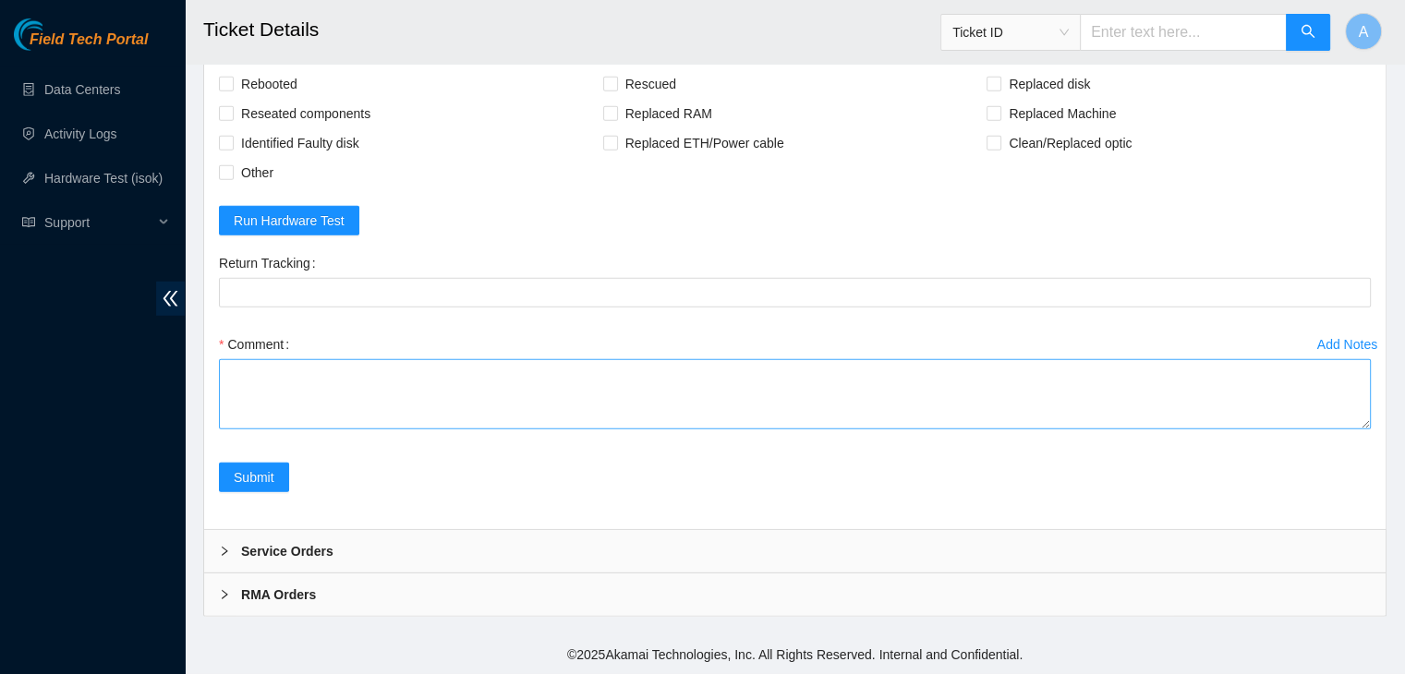
scroll to position [5603, 0]
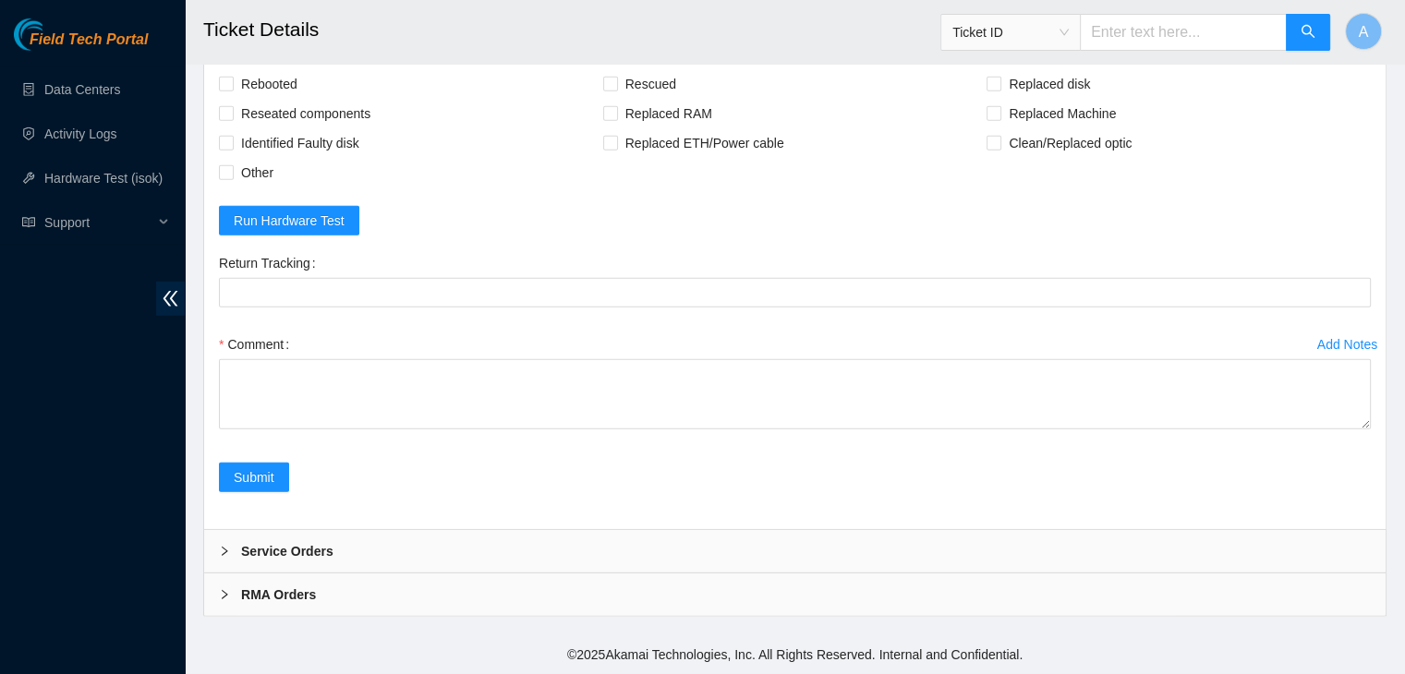
drag, startPoint x: 1361, startPoint y: 422, endPoint x: 1361, endPoint y: 717, distance: 294.6
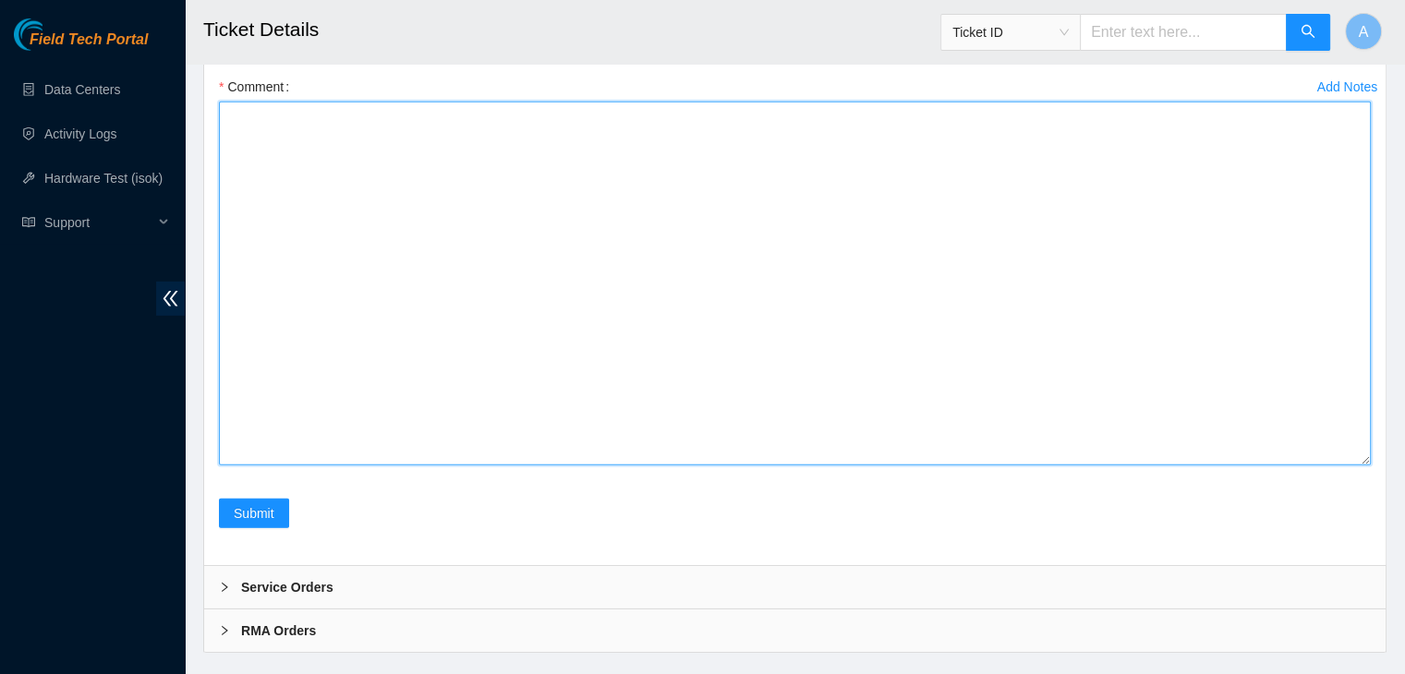
click at [1226, 466] on textarea "Comment" at bounding box center [795, 284] width 1152 height 364
paste textarea "verified machine sn safely powered down machine node0 removed disk sn: replaced…"
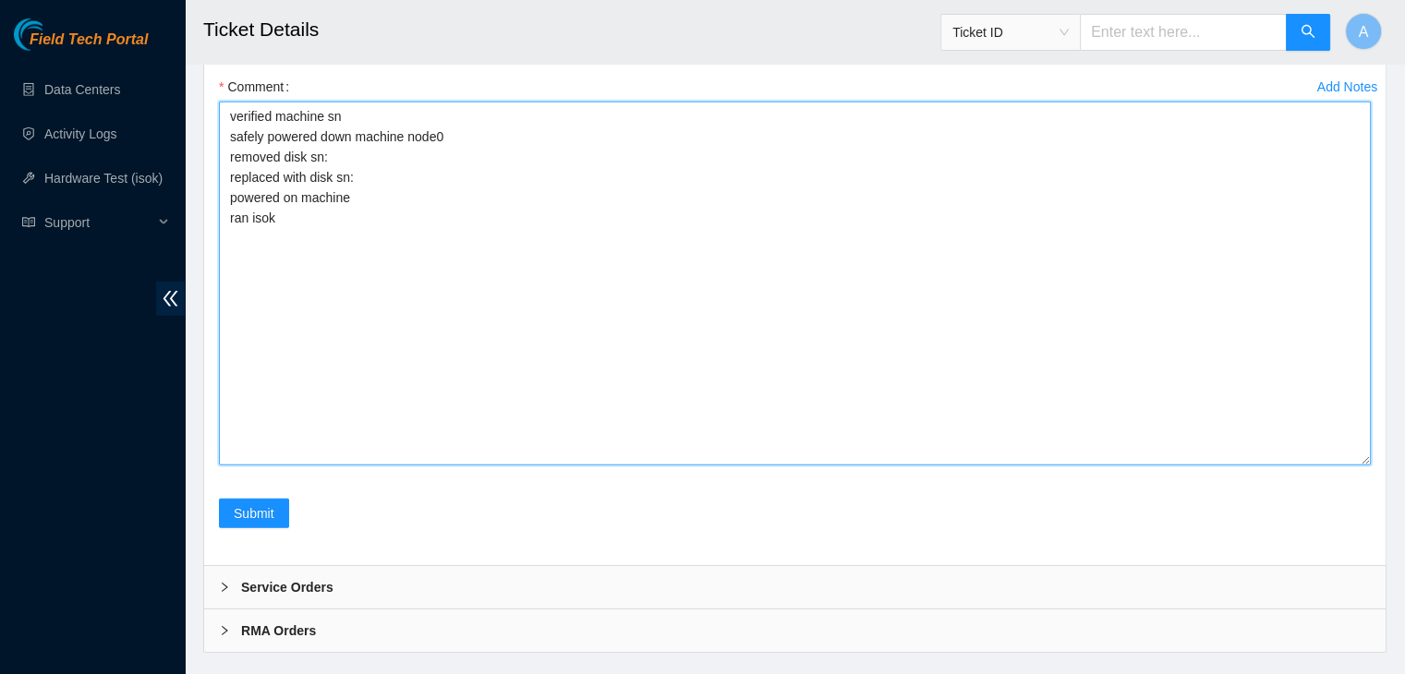
type textarea "verified machine sn safely powered down machine node0 removed disk sn: replaced…"
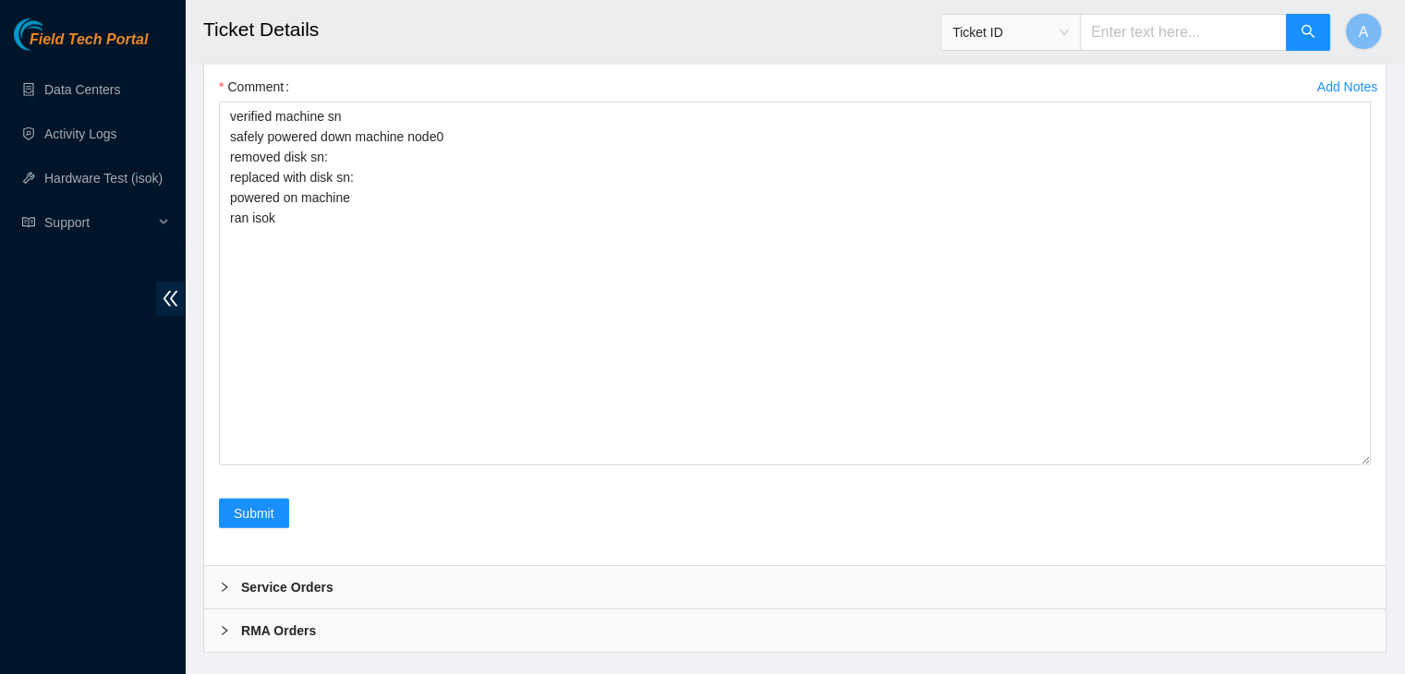
checkbox input "true"
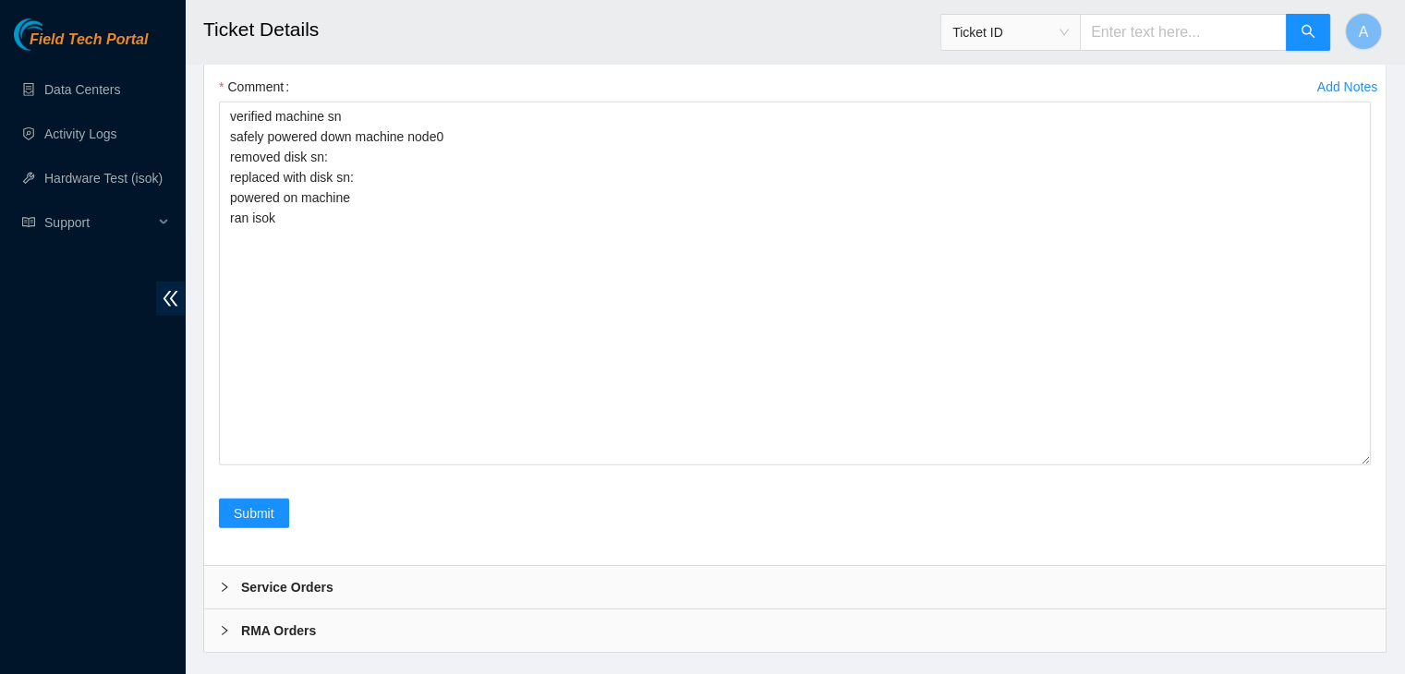
checkbox input "true"
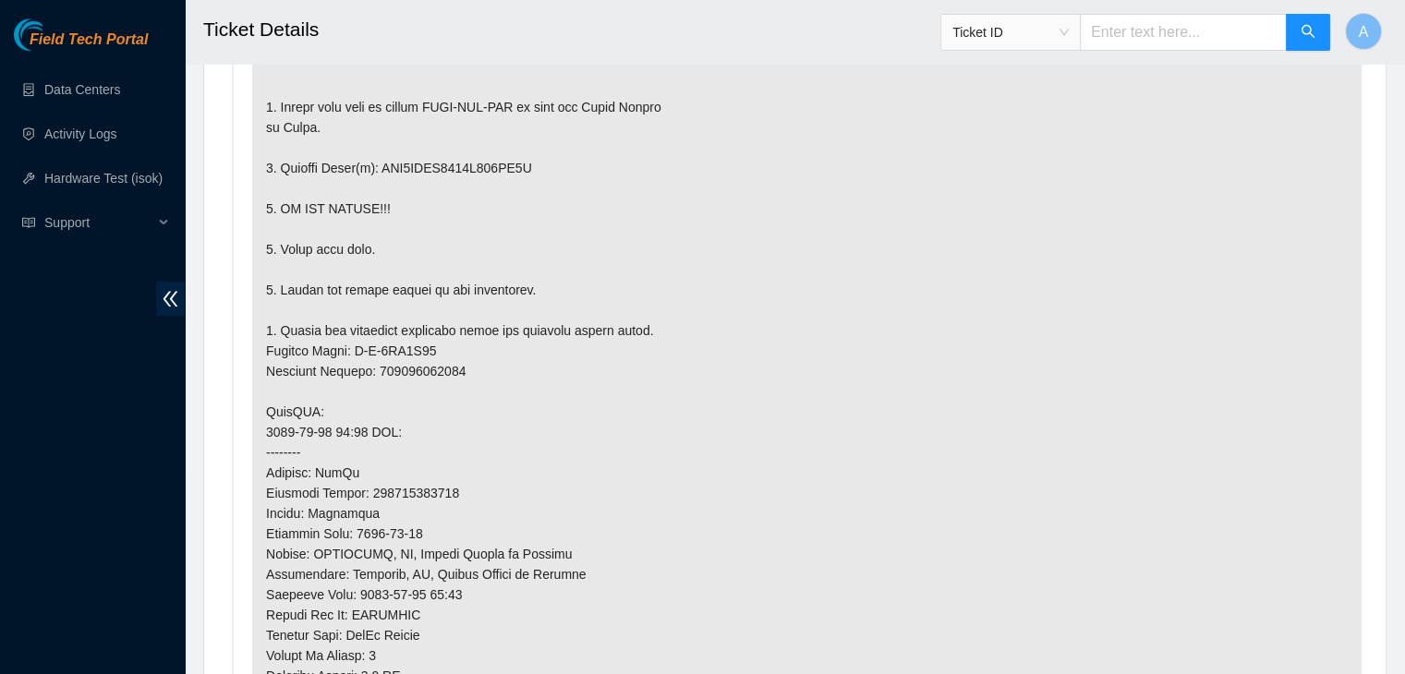
scroll to position [1202, 0]
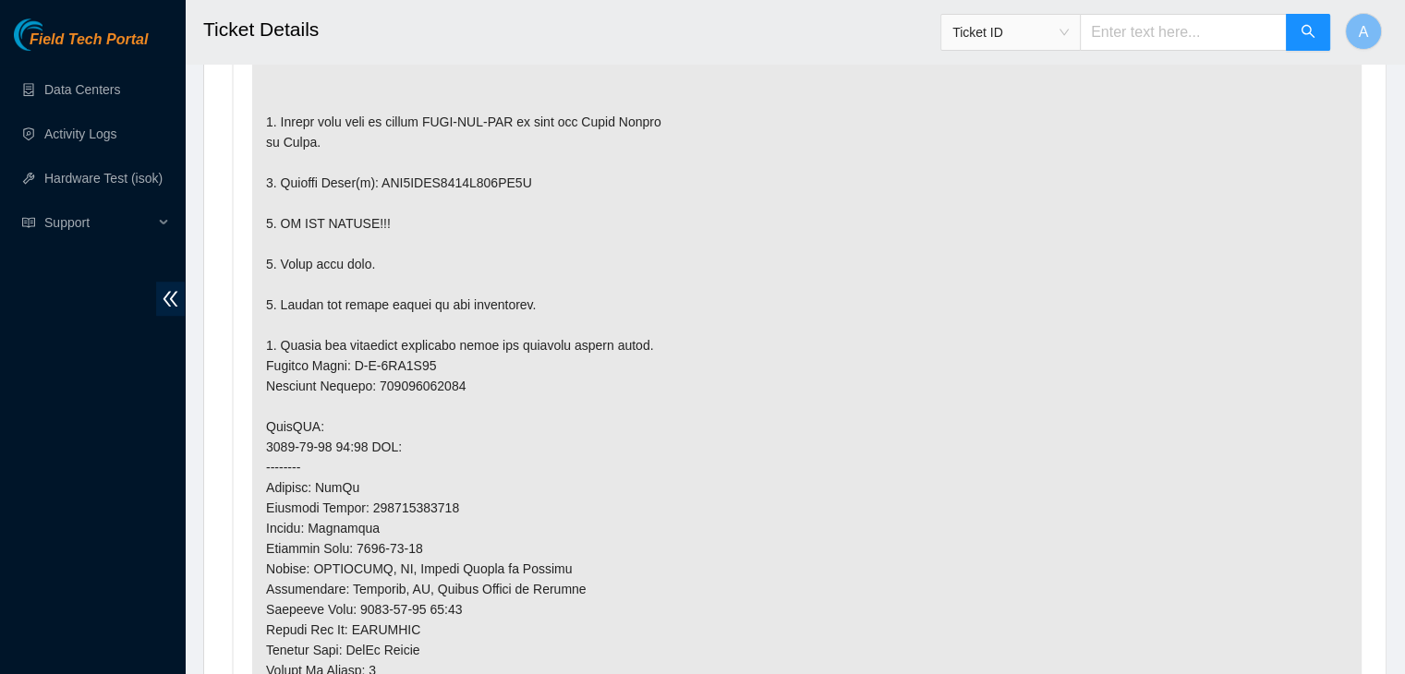
click at [490, 180] on p at bounding box center [806, 426] width 1109 height 1023
copy p "WFK0YSJR0000E906KC2L"
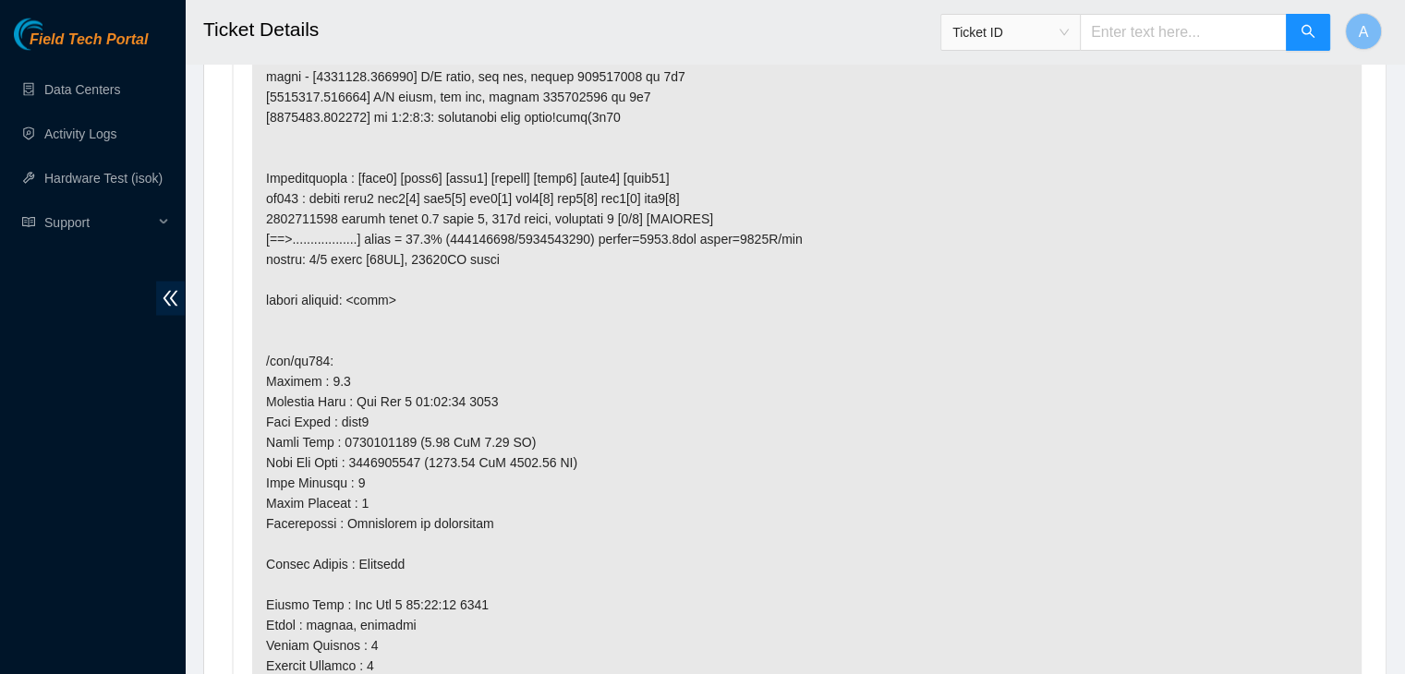
scroll to position [5896, 0]
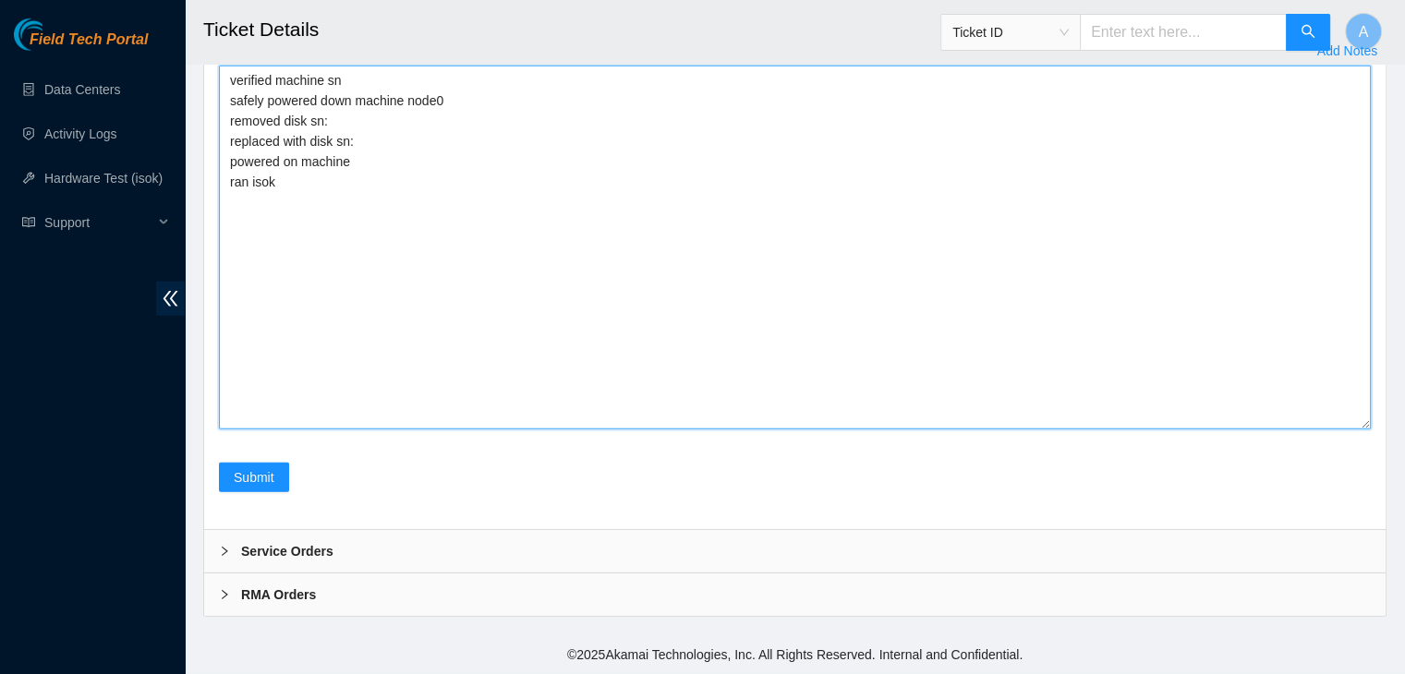
click at [606, 117] on textarea "verified machine sn safely powered down machine node0 removed disk sn: replaced…" at bounding box center [795, 248] width 1152 height 364
paste textarea "WFK0YSJR0000E906KC2L"
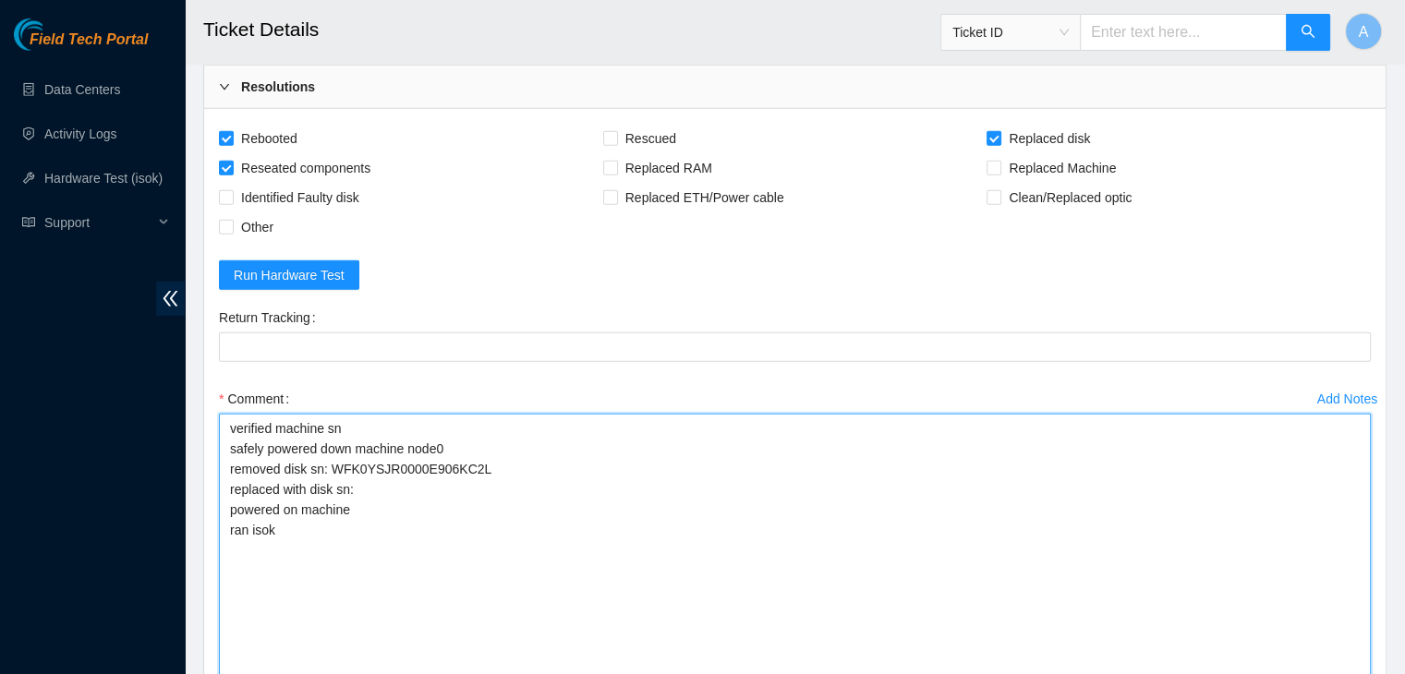
scroll to position [5217, 0]
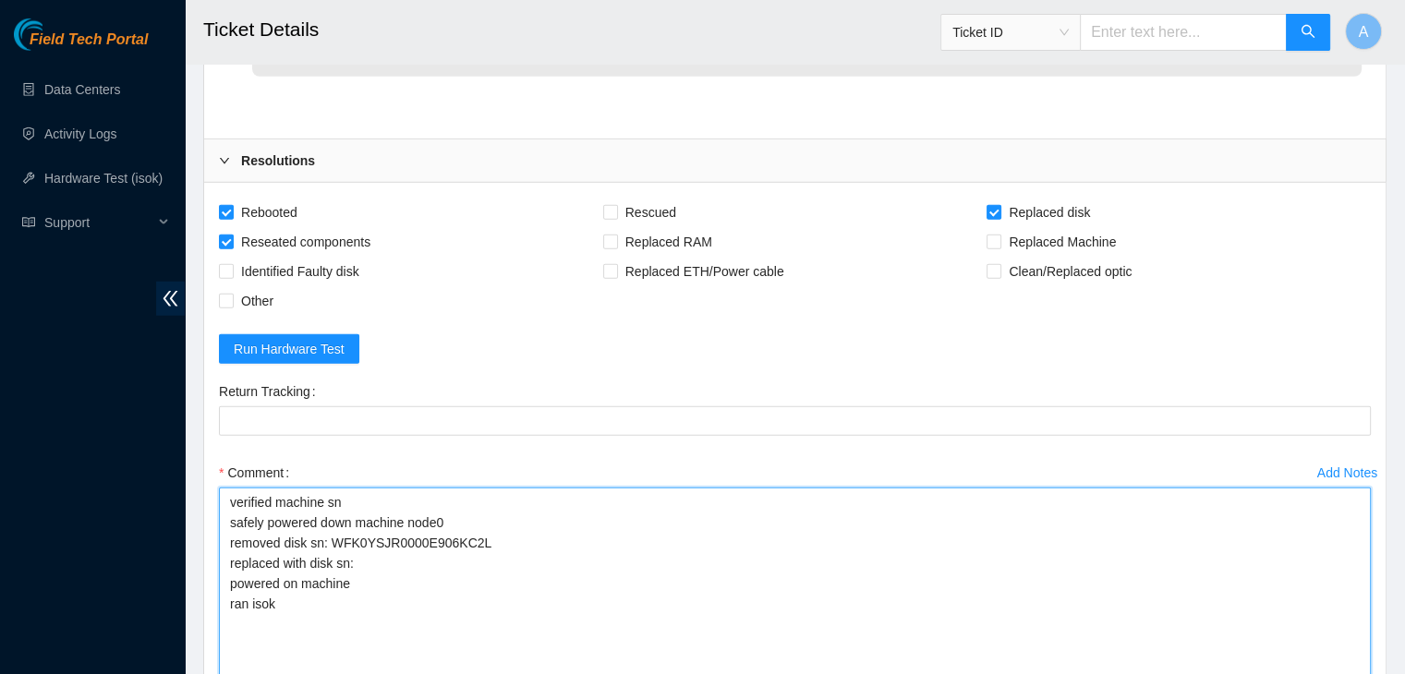
type textarea "verified machine sn safely powered down machine node0 removed disk sn: WFK0YSJR…"
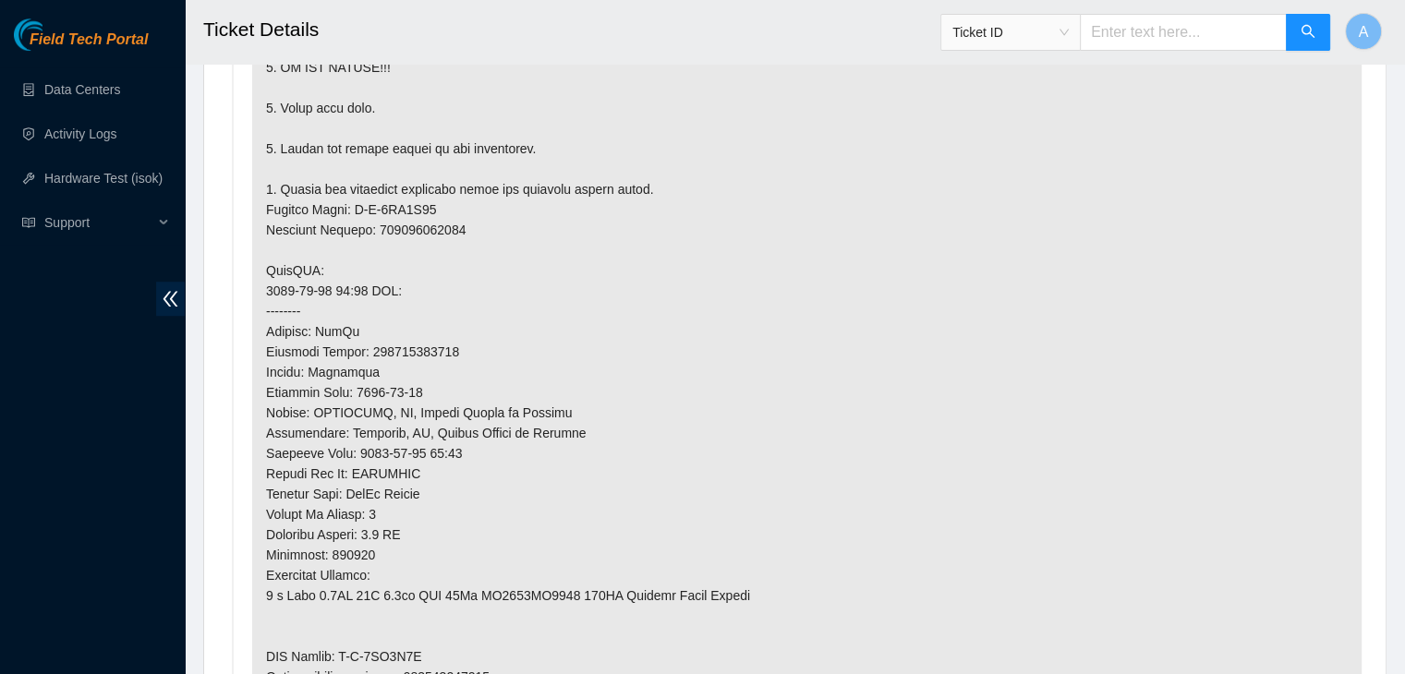
scroll to position [1838, 0]
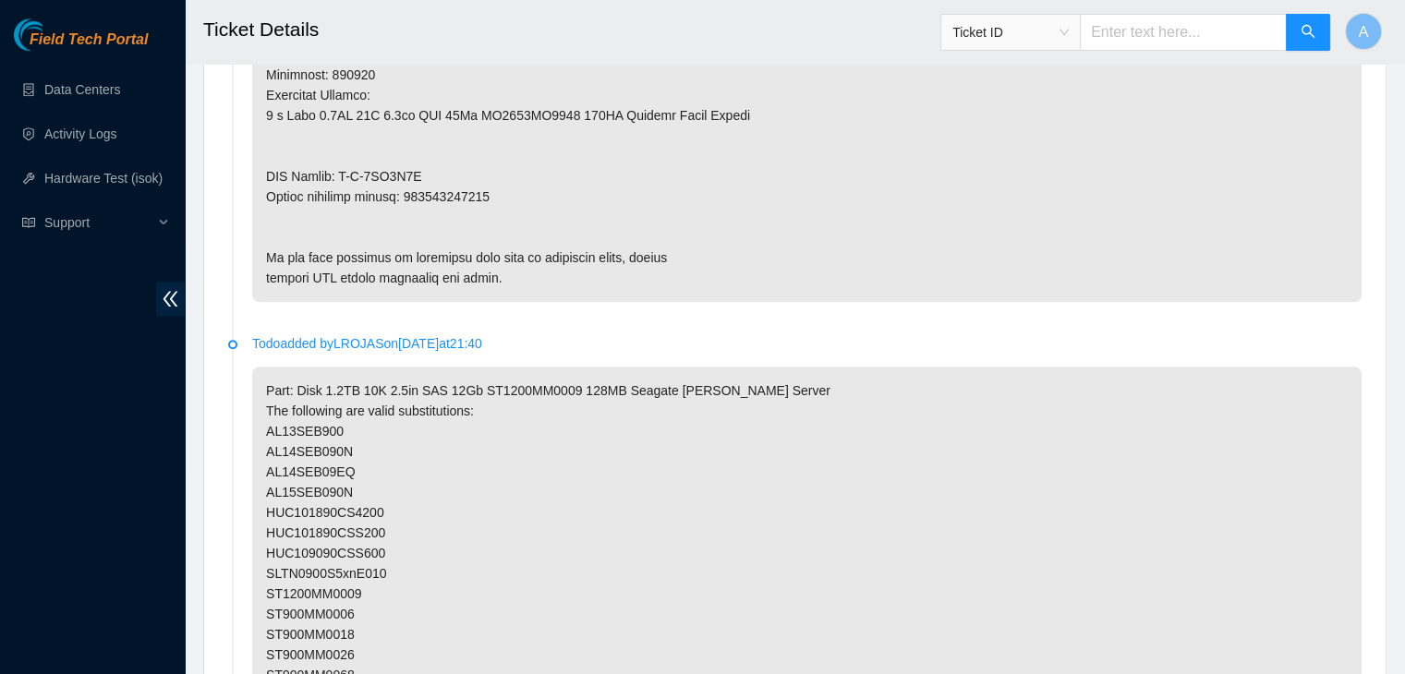
copy p "463470064015"
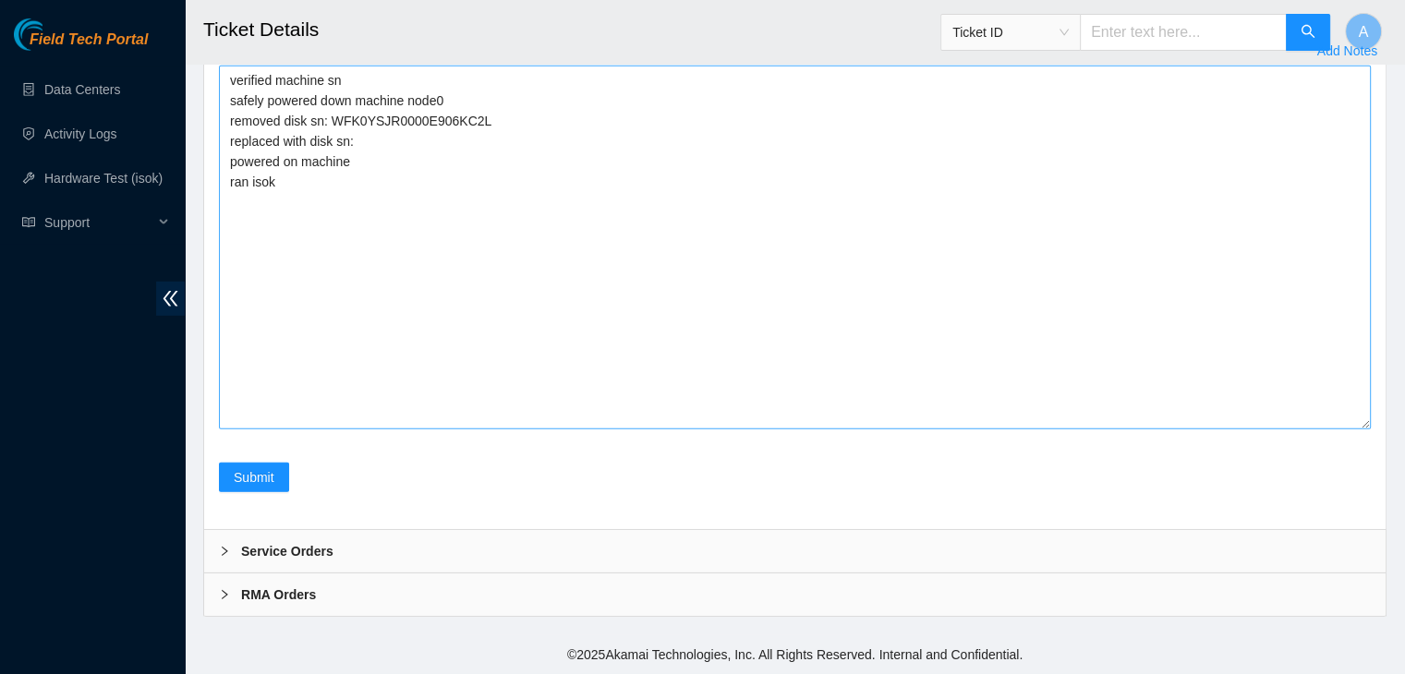
scroll to position [5705, 0]
paste Tracking "463470064015"
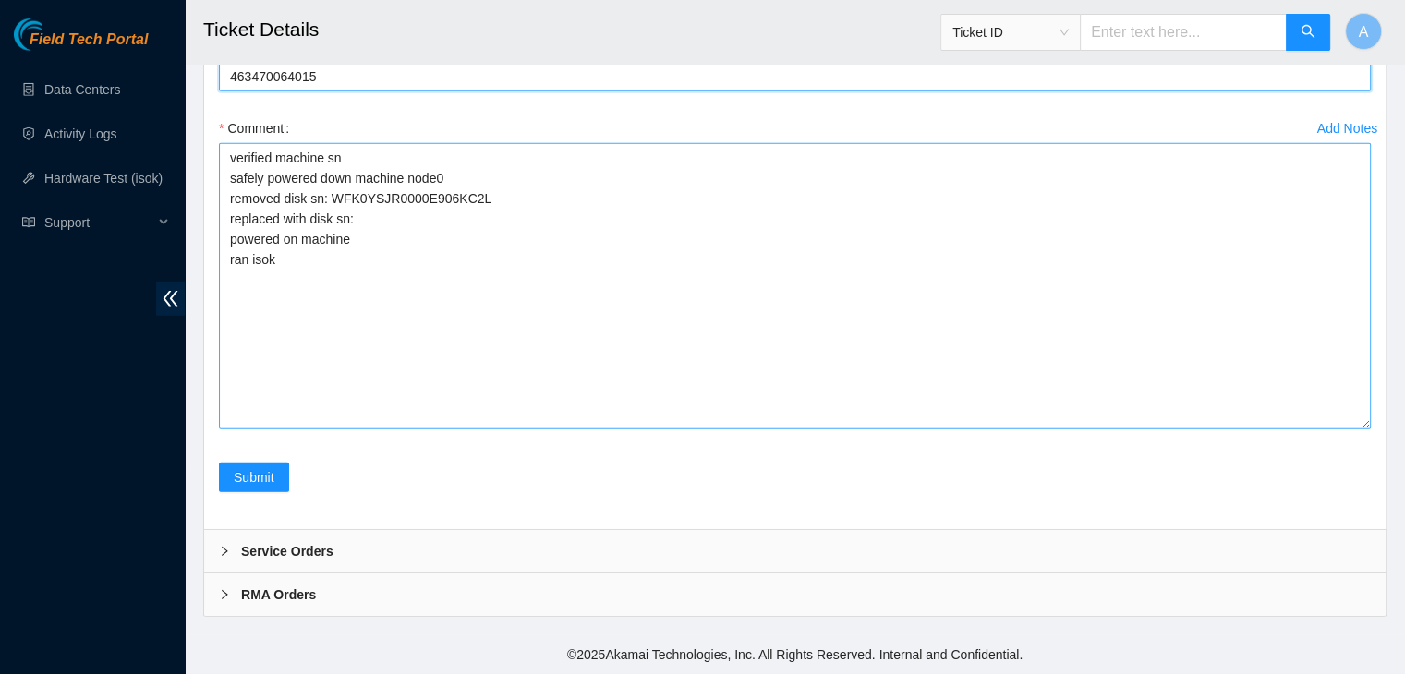
drag, startPoint x: 1368, startPoint y: 617, endPoint x: 1363, endPoint y: 538, distance: 78.6
click at [1363, 429] on textarea "verified machine sn safely powered down machine node0 removed disk sn: WFK0YSJR…" at bounding box center [795, 286] width 1152 height 286
type Tracking "463470064015"
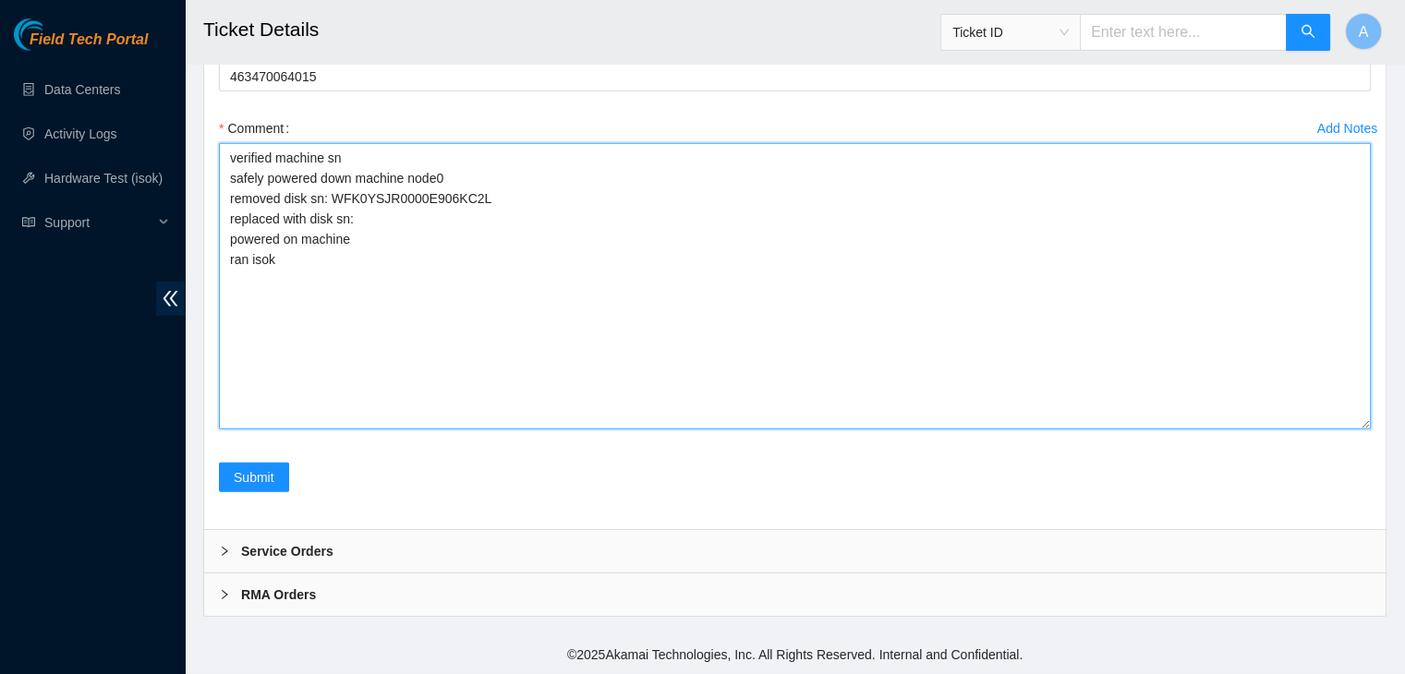
click at [575, 324] on textarea "verified machine sn safely powered down machine node0 removed disk sn: WFK0YSJR…" at bounding box center [795, 286] width 1152 height 286
click at [610, 310] on textarea "verified machine sn safely powered down machine node0 removed disk sn: WFK0YSJR…" at bounding box center [795, 286] width 1152 height 286
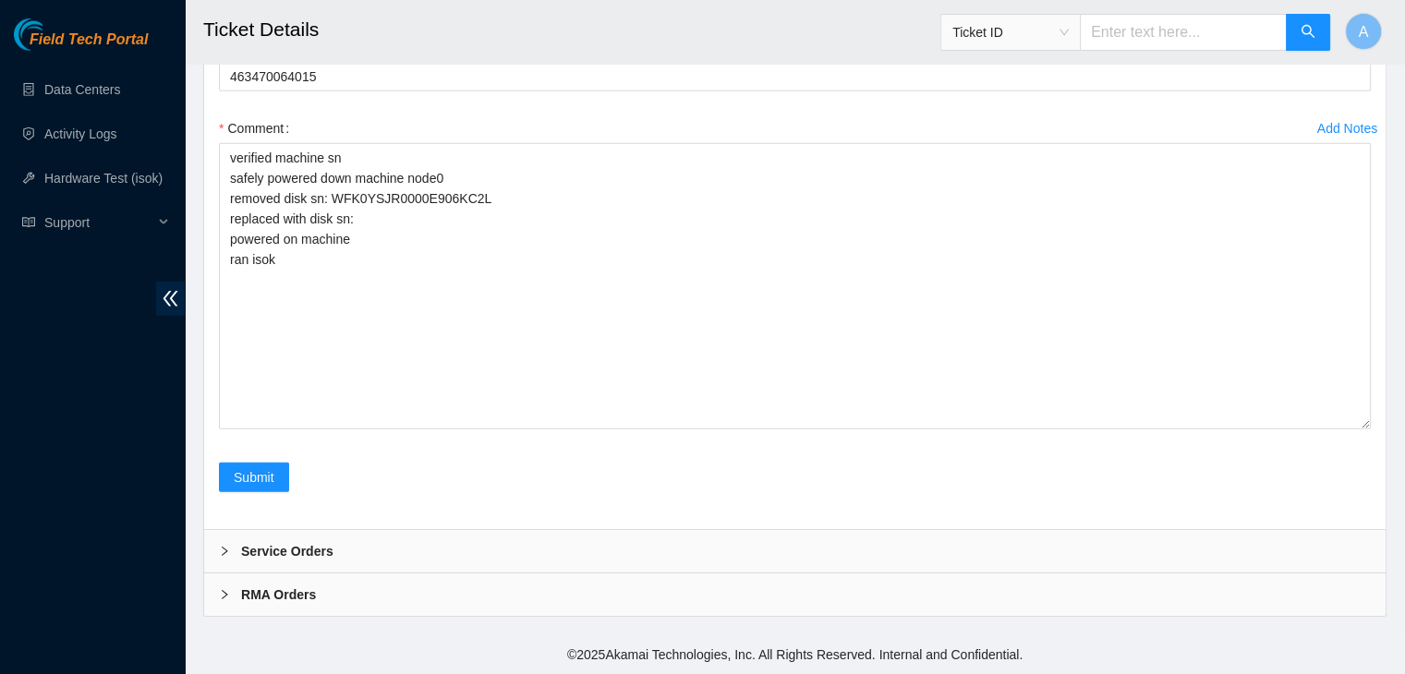
click at [30, 491] on div "Field Tech Portal Data Centers Activity Logs Hardware Test (isok) Support" at bounding box center [92, 346] width 185 height 656
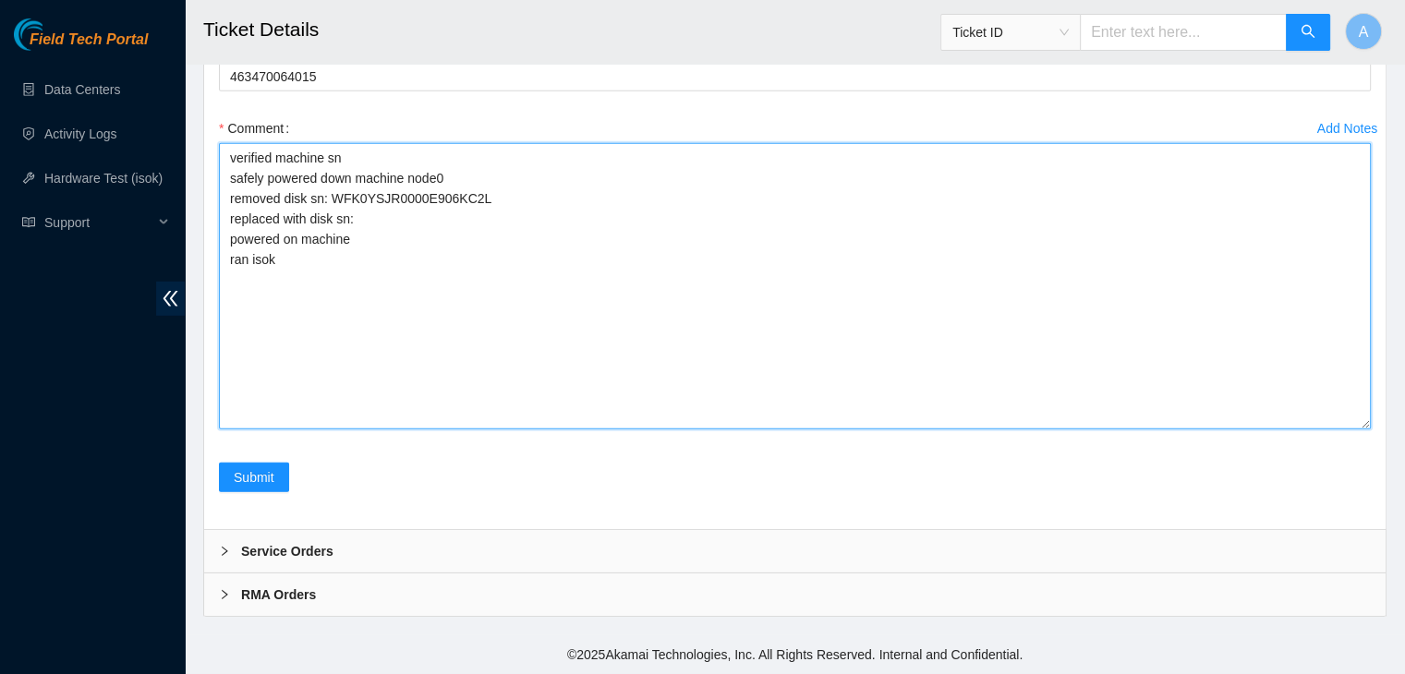
click at [532, 322] on textarea "verified machine sn safely powered down machine node0 removed disk sn: WFK0YSJR…" at bounding box center [795, 286] width 1152 height 286
paste textarea "WFKA8A4M"
click at [283, 429] on textarea "verified machine sn safely powered down machine node0 removed disk sn: WFK0YSJR…" at bounding box center [795, 286] width 1152 height 286
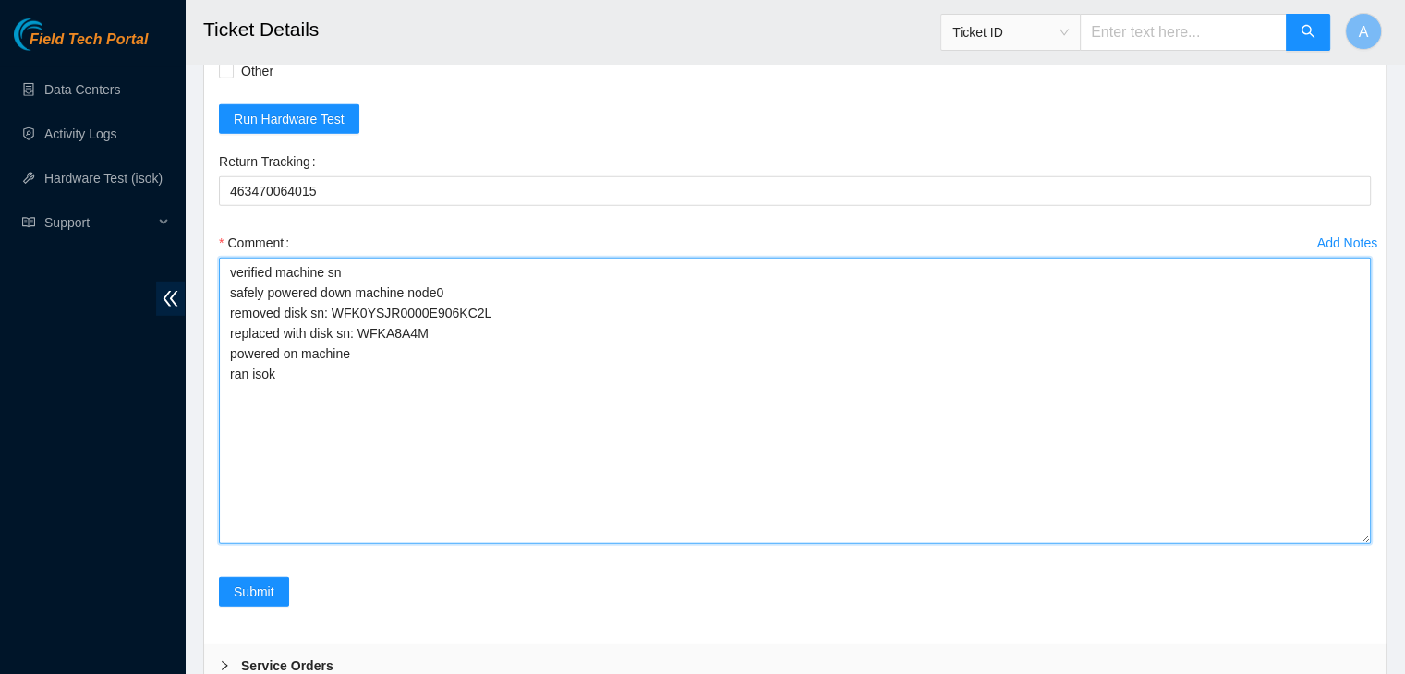
scroll to position [5722, 0]
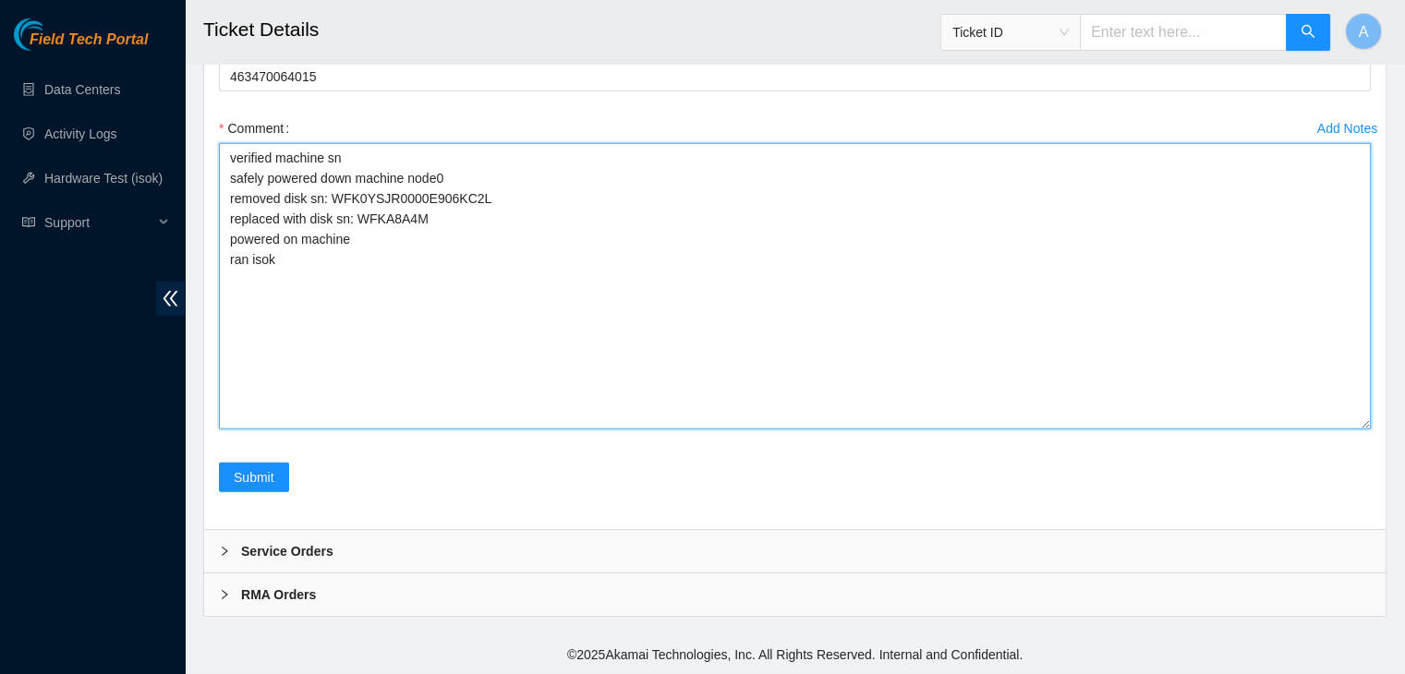
drag, startPoint x: 599, startPoint y: 296, endPoint x: 616, endPoint y: 274, distance: 28.3
click at [616, 274] on textarea "verified machine sn safely powered down machine node0 removed disk sn: WFK0YSJR…" at bounding box center [795, 286] width 1152 height 286
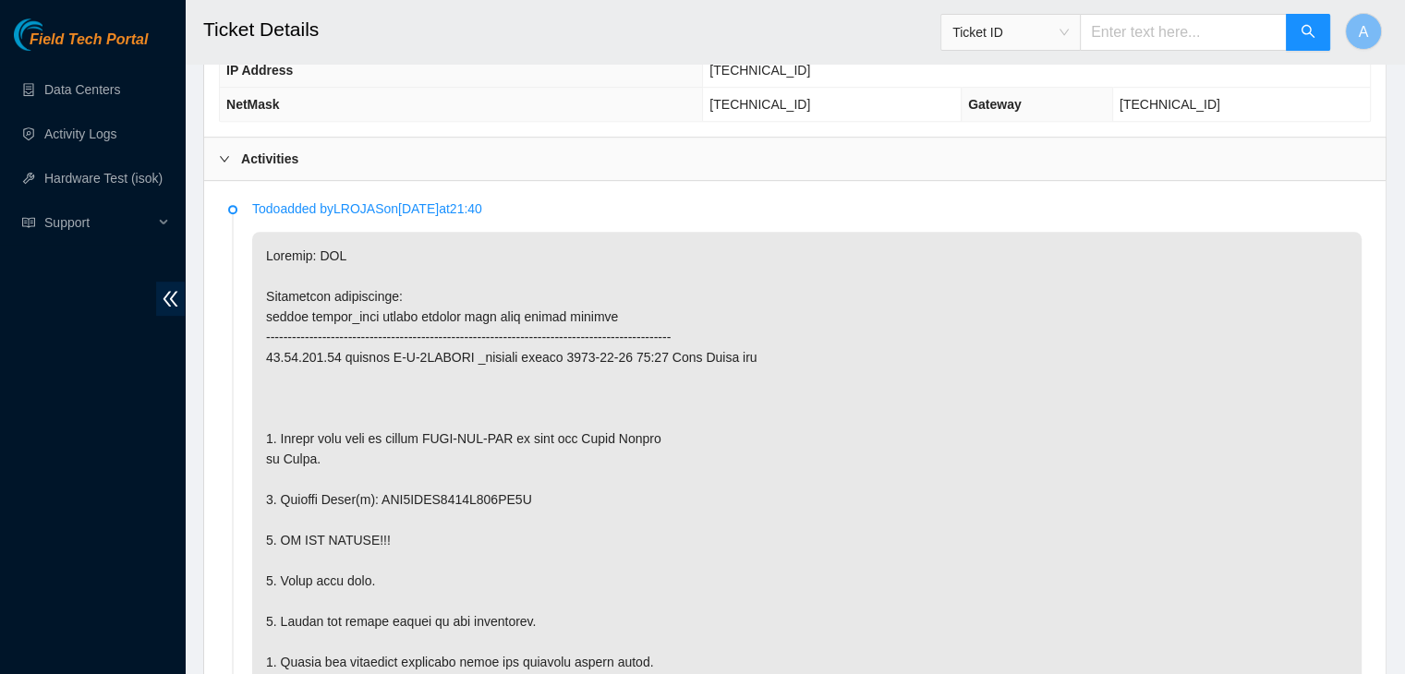
scroll to position [817, 0]
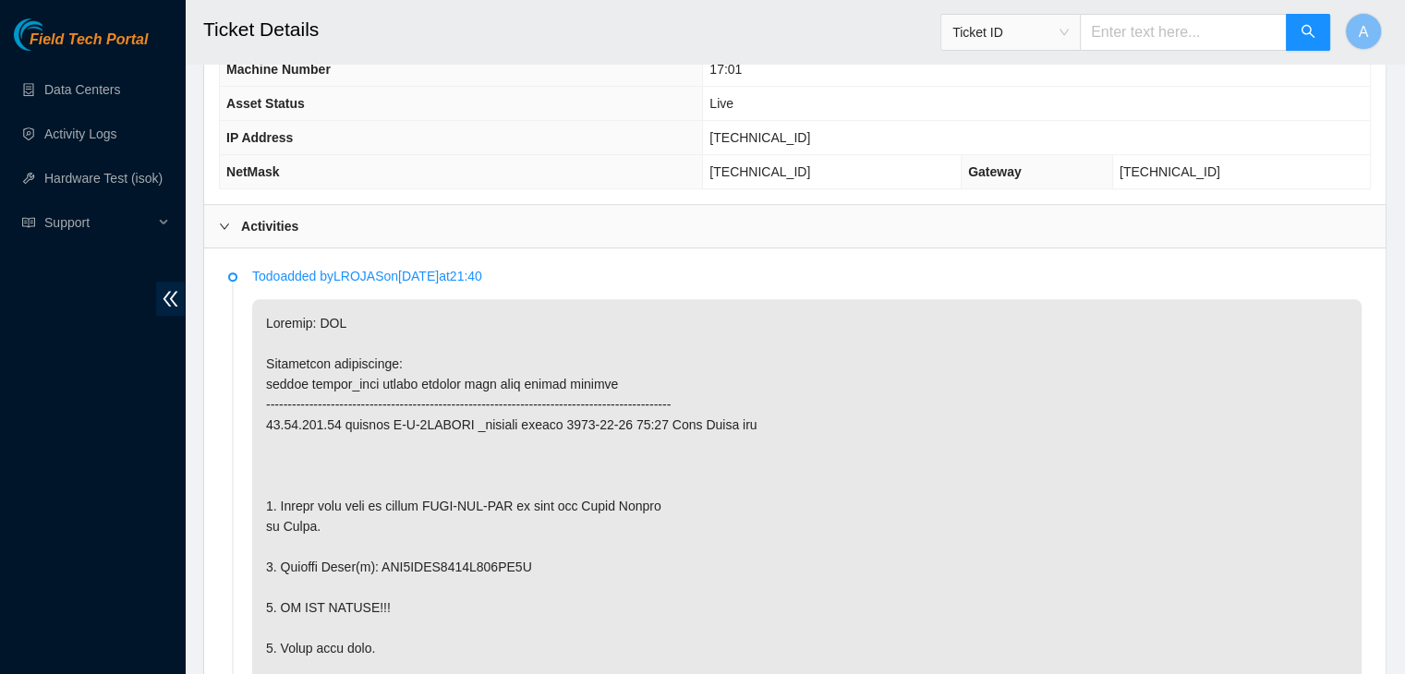
click at [795, 134] on span "23.76.147.35" at bounding box center [759, 137] width 101 height 15
copy span "23.76.147.35"
click at [795, 134] on span "23.76.147.35" at bounding box center [759, 137] width 101 height 15
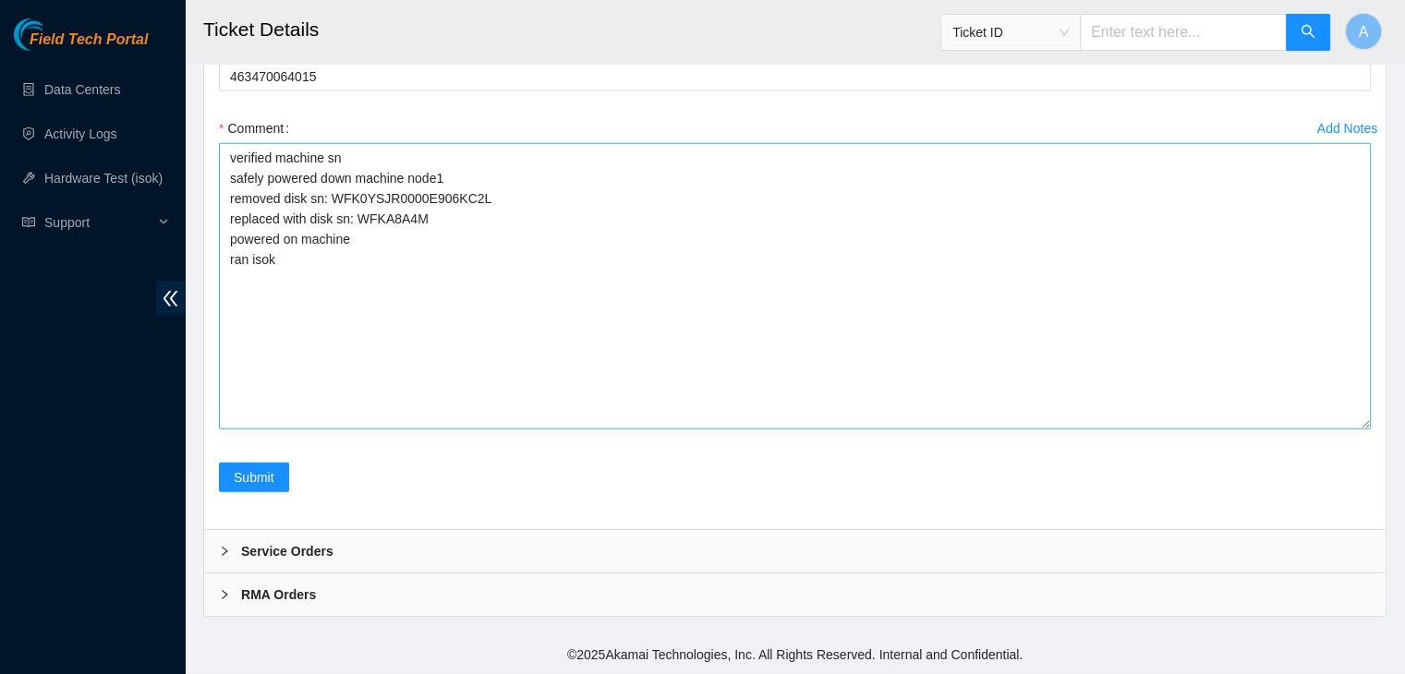
scroll to position [5794, 0]
click at [436, 419] on textarea "verified machine sn safely powered down machine node1 removed disk sn: WFK0YSJR…" at bounding box center [795, 286] width 1152 height 286
paste textarea "350840 15-10-2025 09:18:00 23.76.147.35 FAILED Result Detail Message Ticket ID …"
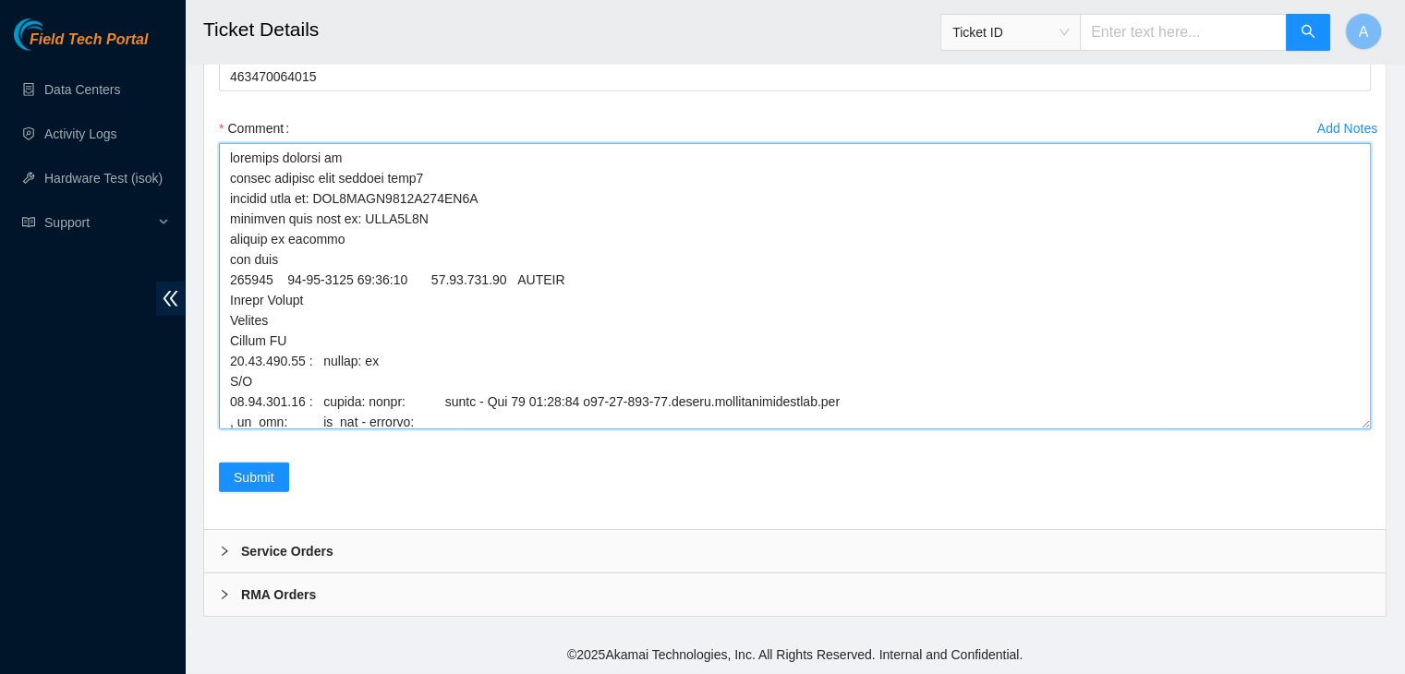
scroll to position [307, 0]
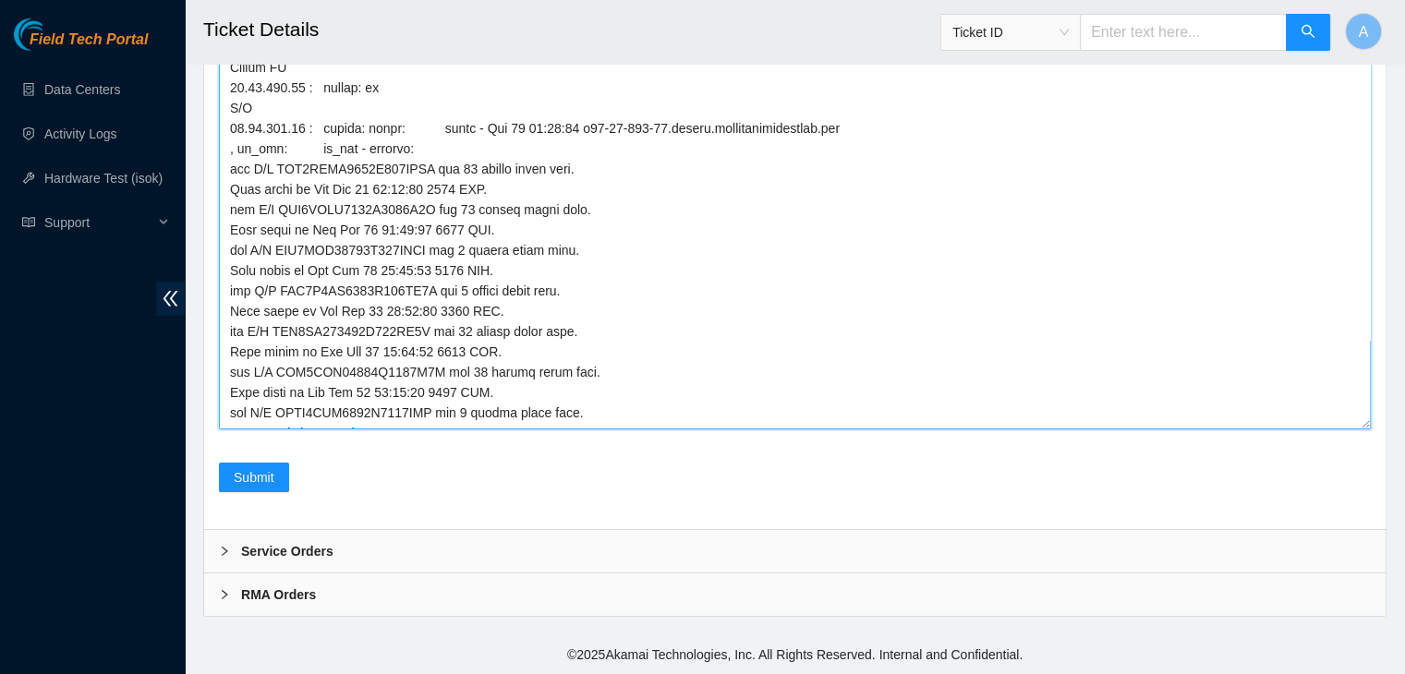
drag, startPoint x: 1360, startPoint y: 451, endPoint x: 1356, endPoint y: 699, distance: 248.5
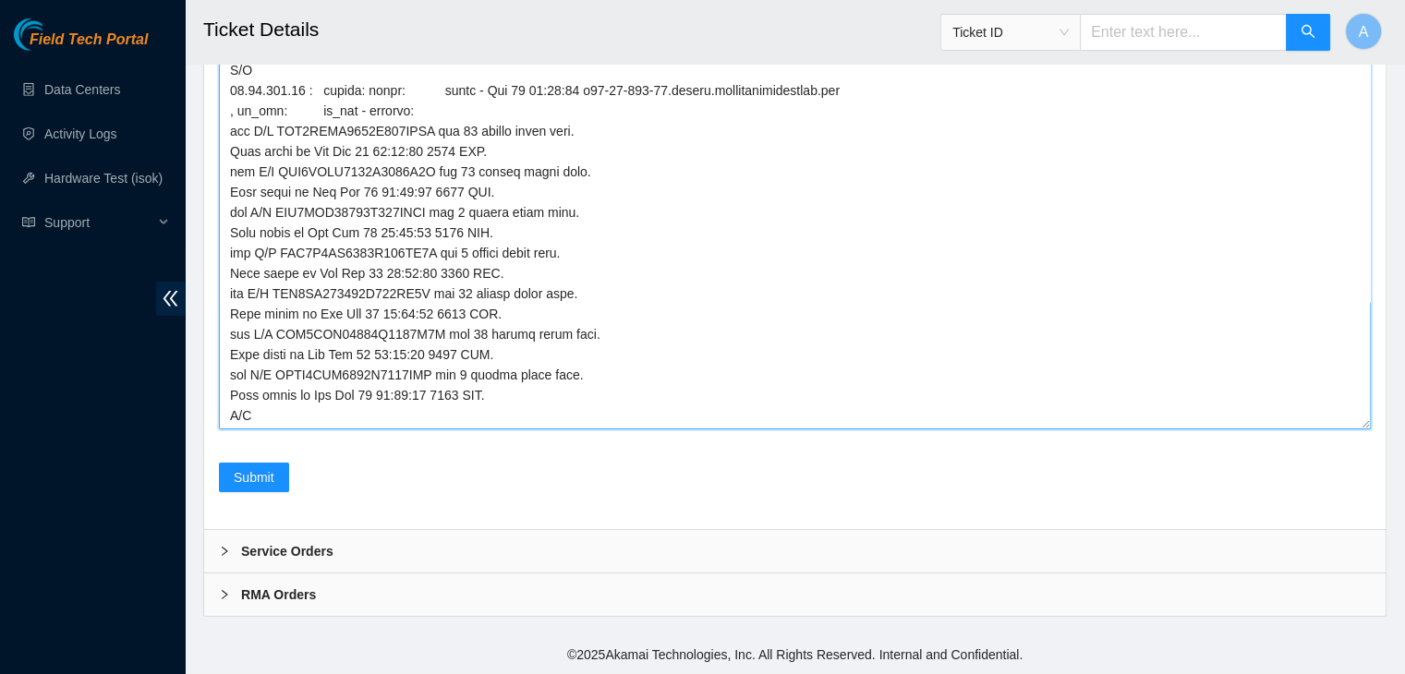
scroll to position [63, 0]
type textarea "verified machine sn safely powered down machine node1 removed disk sn: WFK0YSJR…"
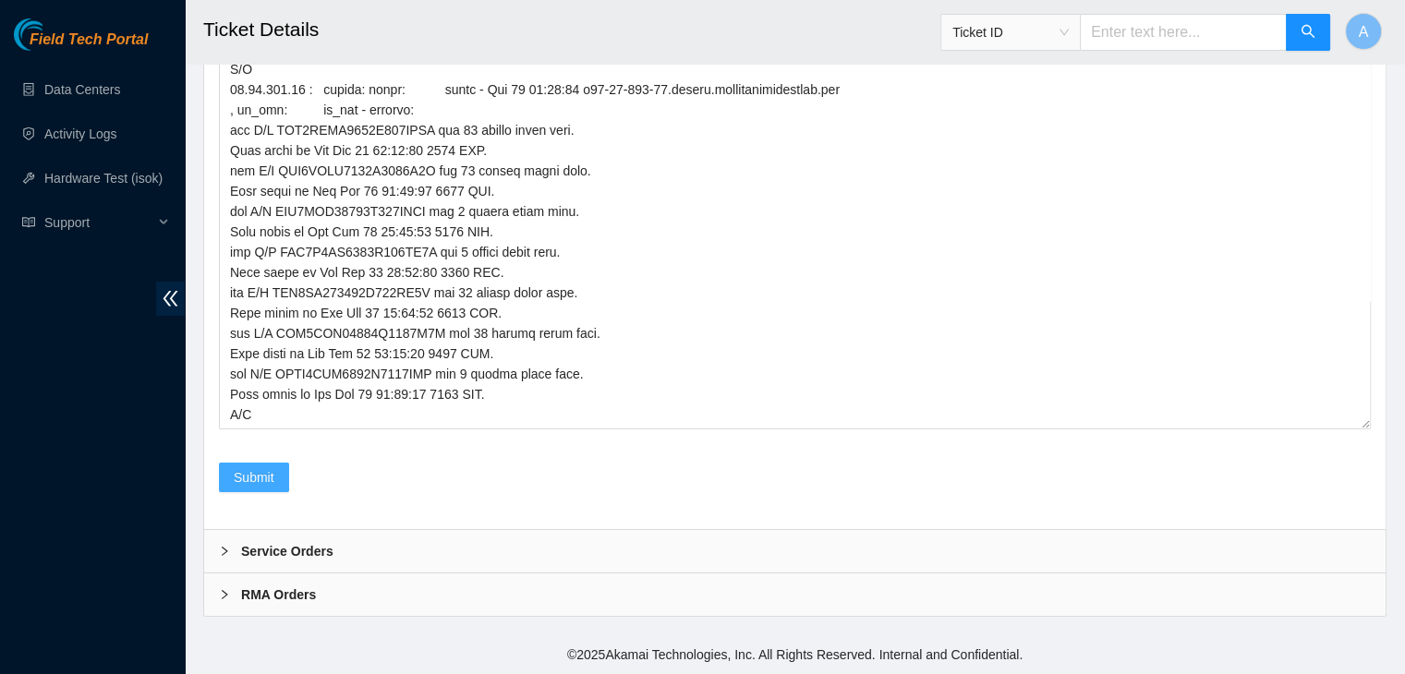
click at [270, 488] on span "Submit" at bounding box center [254, 477] width 41 height 20
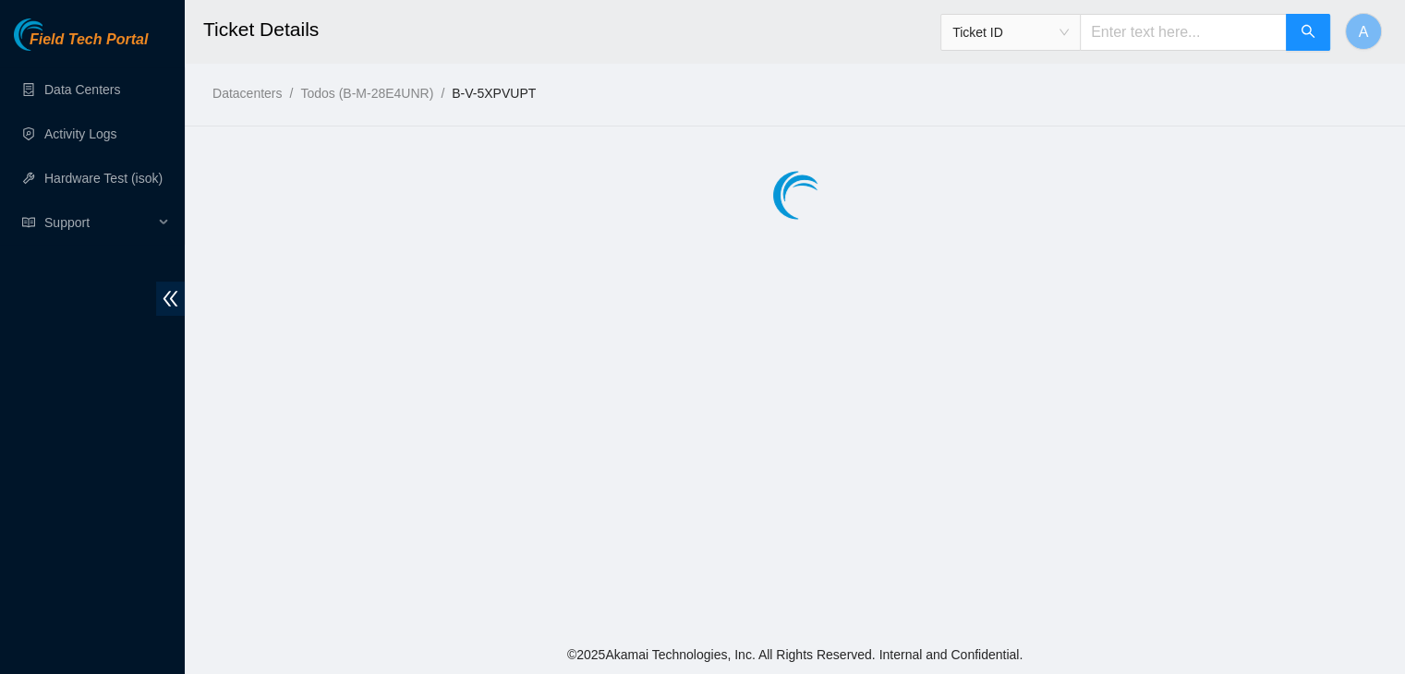
scroll to position [0, 0]
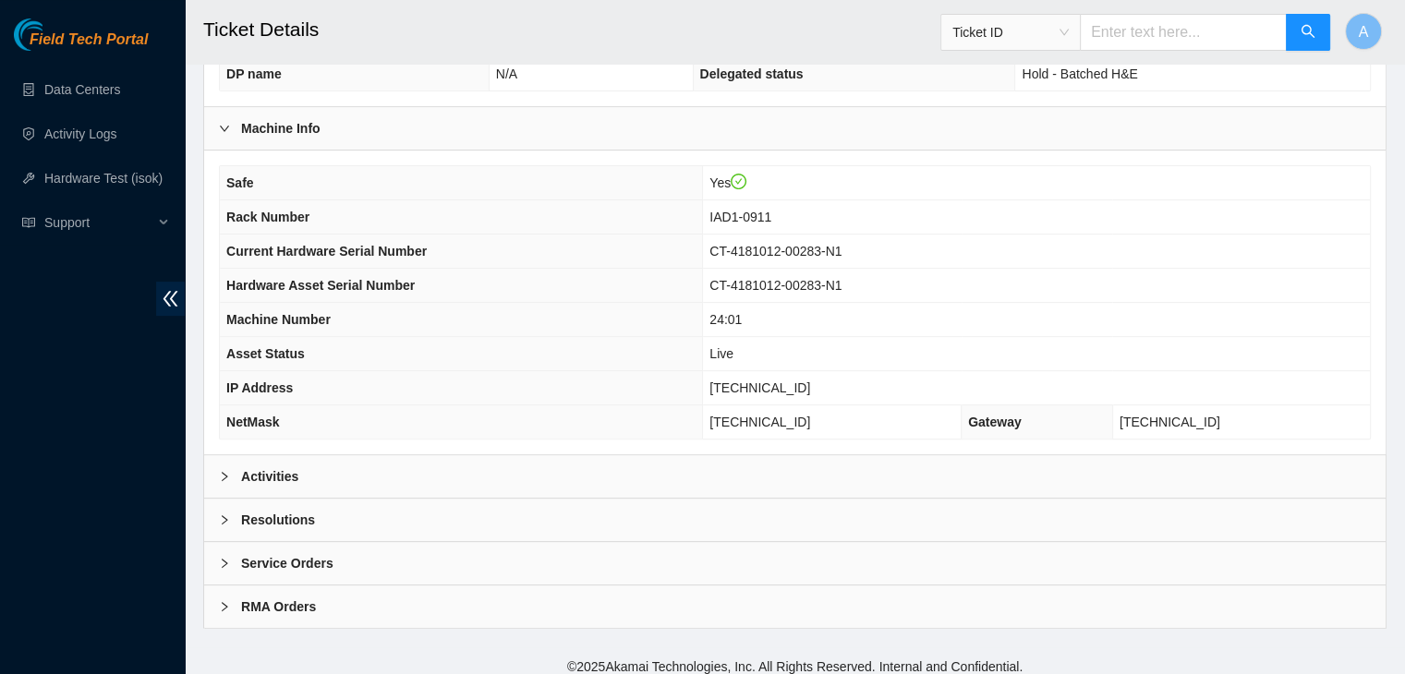
scroll to position [568, 0]
click at [432, 463] on div "Activities" at bounding box center [794, 475] width 1181 height 42
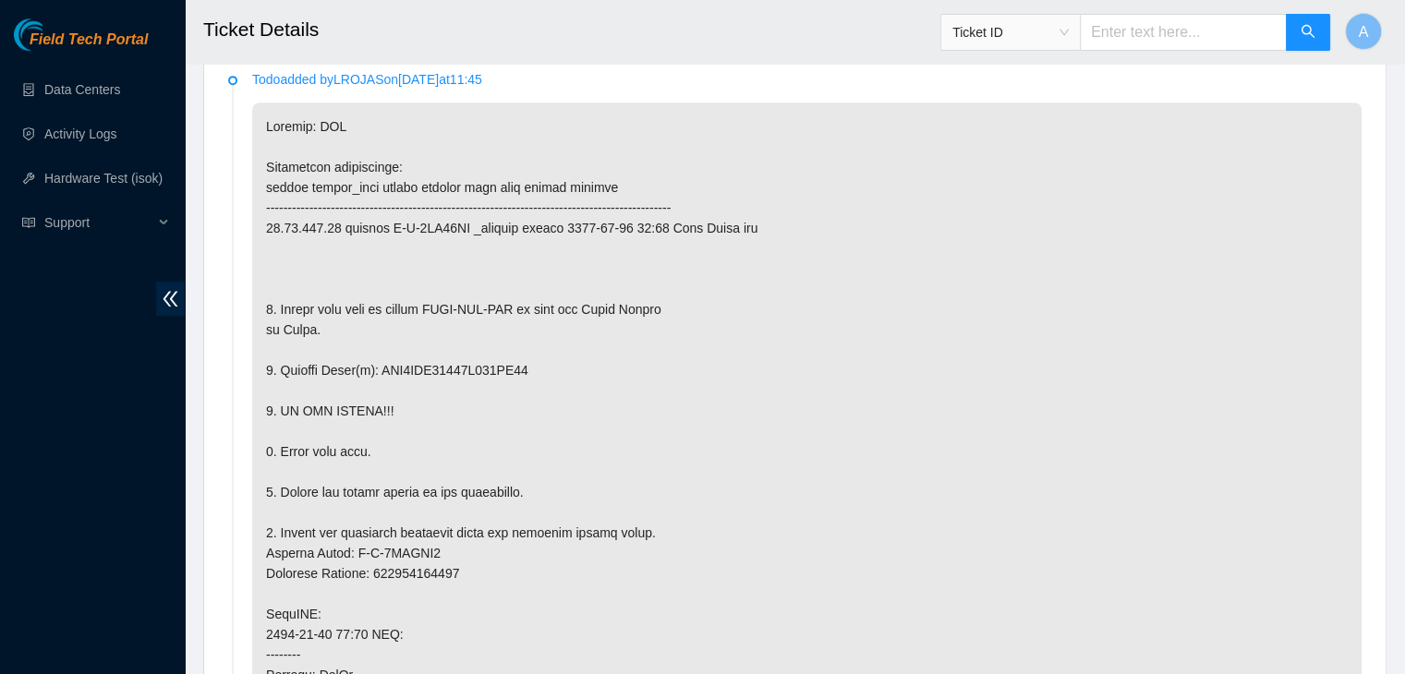
scroll to position [1019, 0]
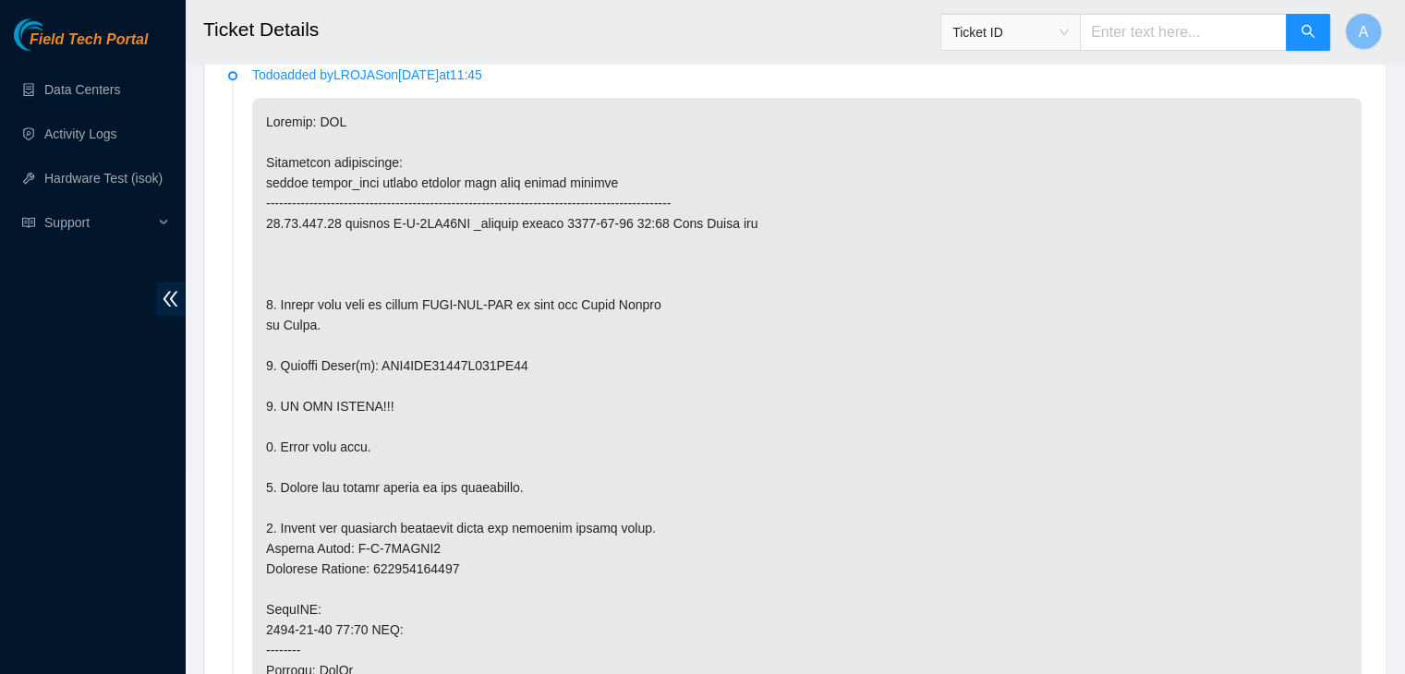
click at [1046, 500] on p at bounding box center [806, 609] width 1109 height 1023
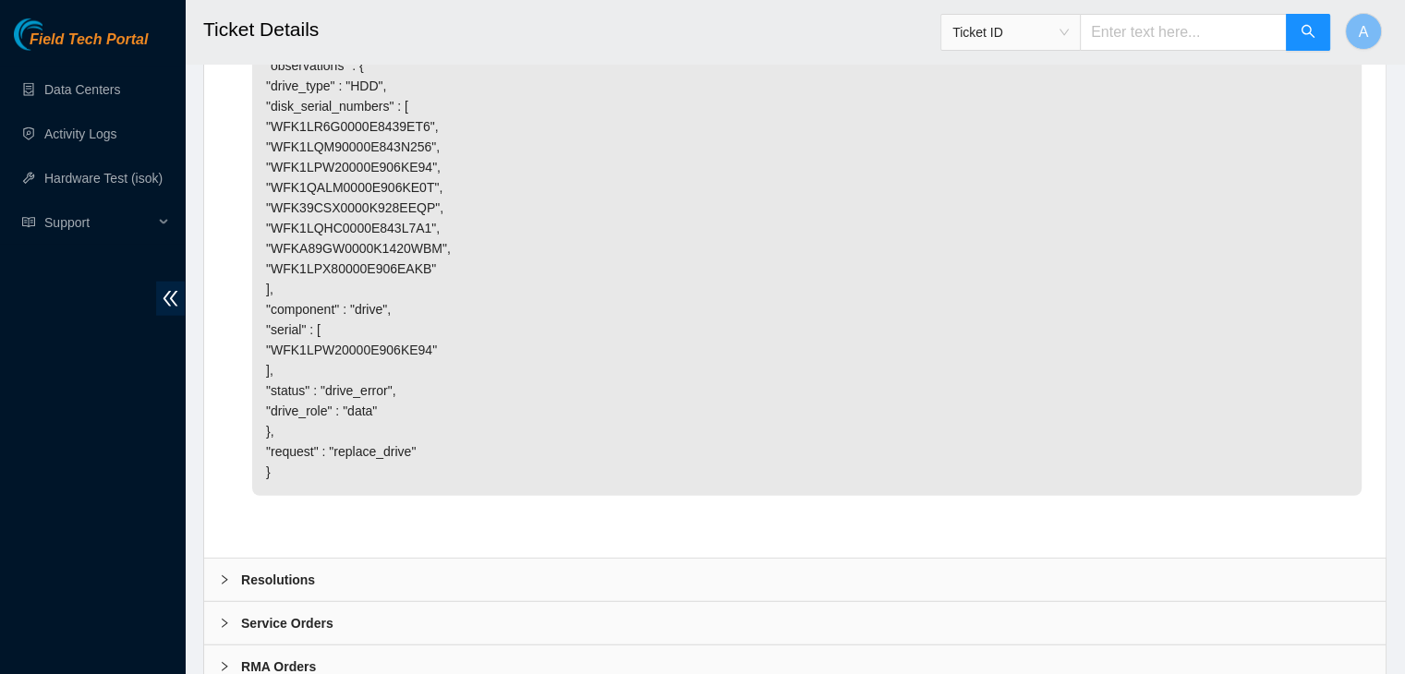
scroll to position [5026, 0]
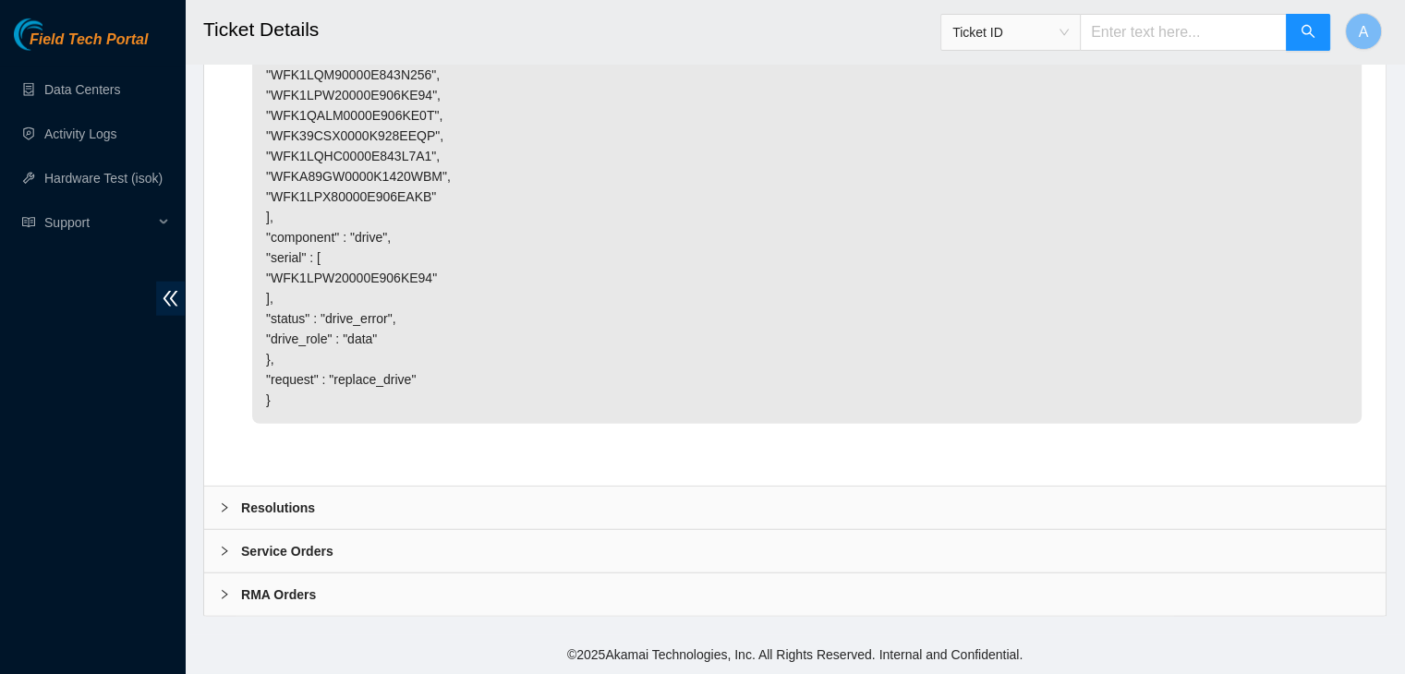
click at [793, 495] on div "Resolutions" at bounding box center [794, 508] width 1181 height 42
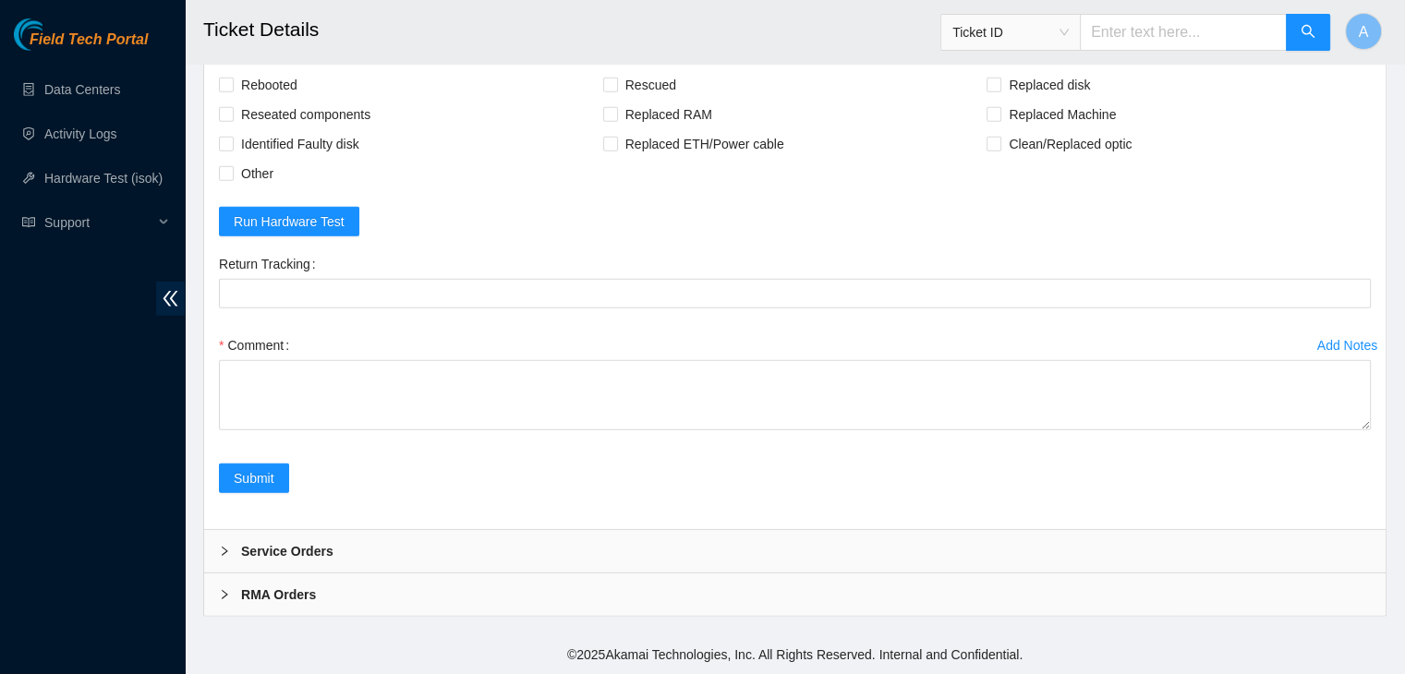
scroll to position [5501, 0]
drag, startPoint x: 1366, startPoint y: 424, endPoint x: 1305, endPoint y: 699, distance: 281.9
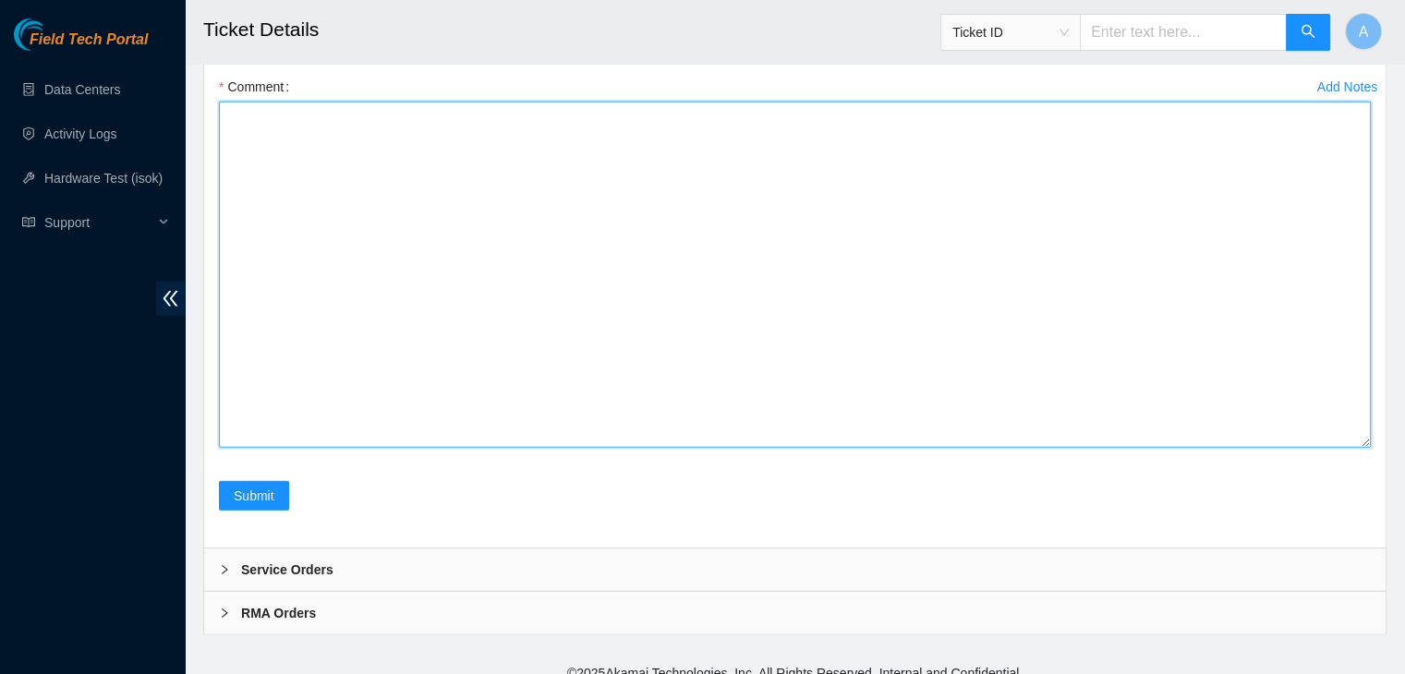
click at [1057, 448] on textarea "Comment" at bounding box center [795, 275] width 1152 height 346
paste textarea "verified machine sn safely powered down machine node0 removed disk sn: replaced…"
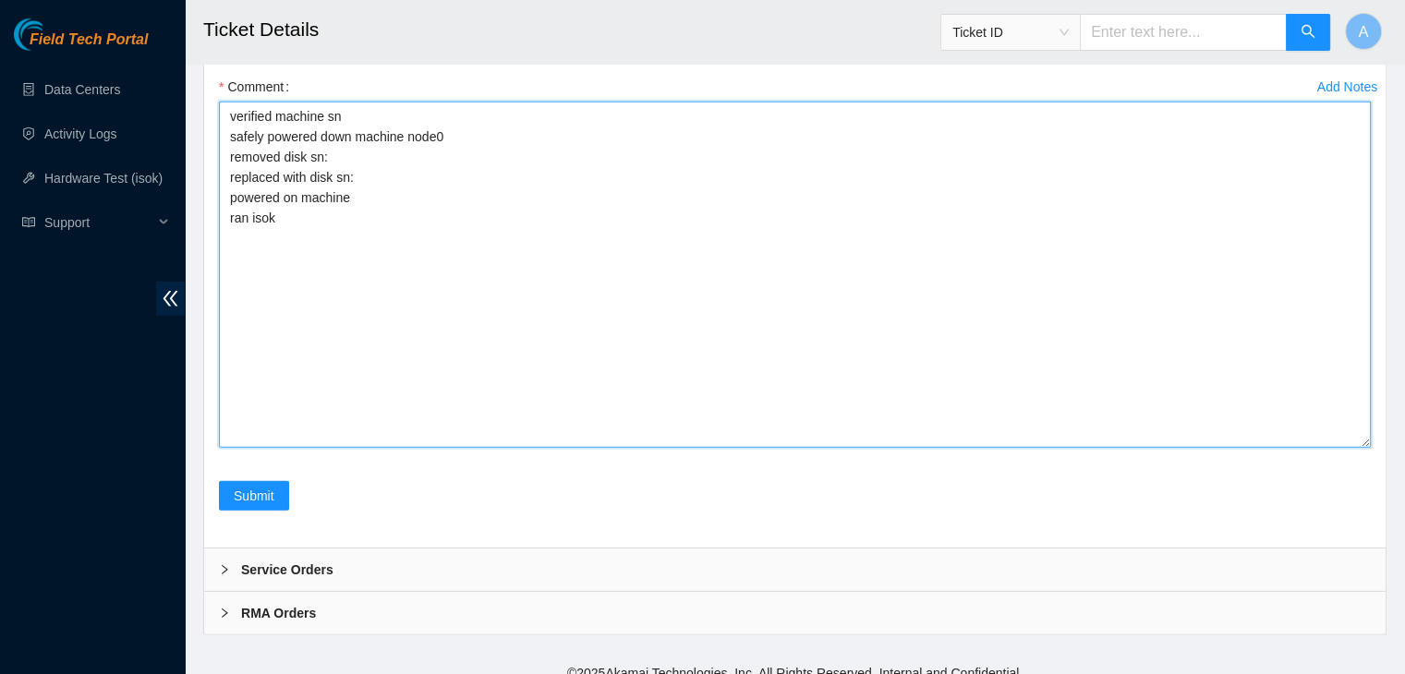
type textarea "verified machine sn safely powered down machine node0 removed disk sn: replaced…"
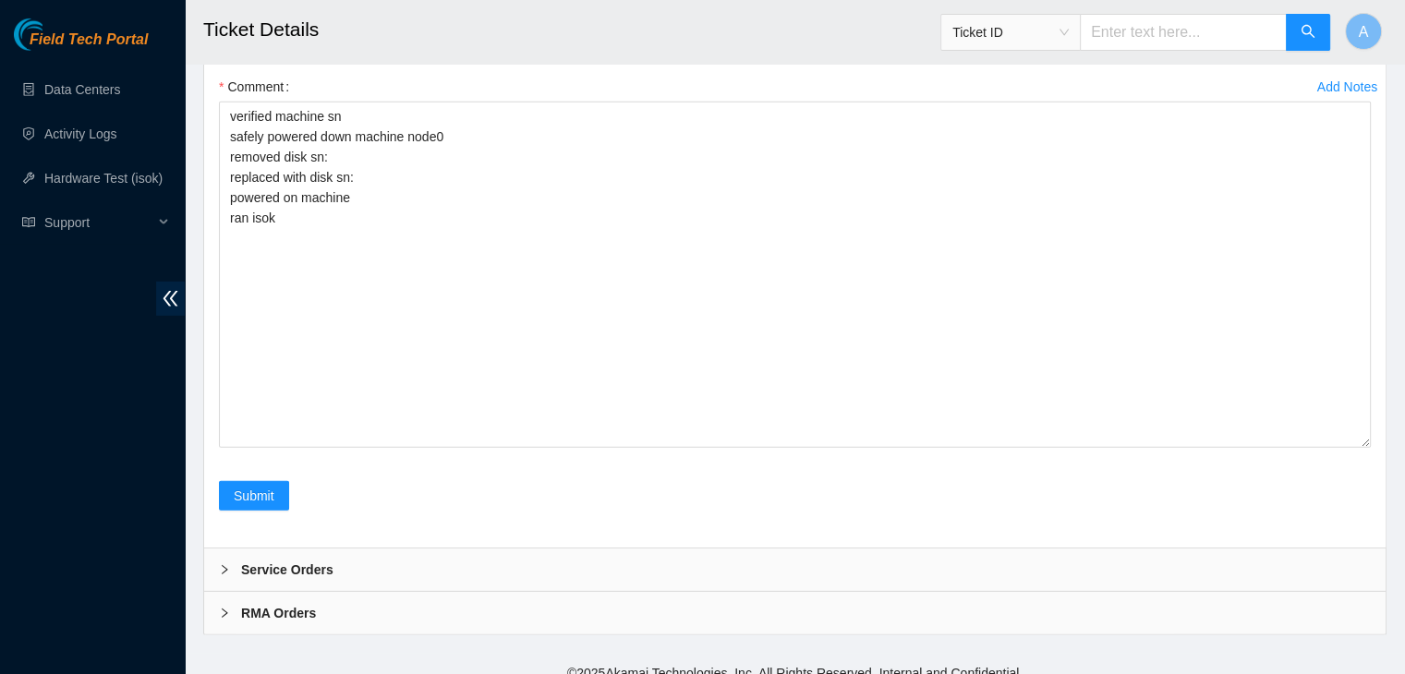
checkbox input "true"
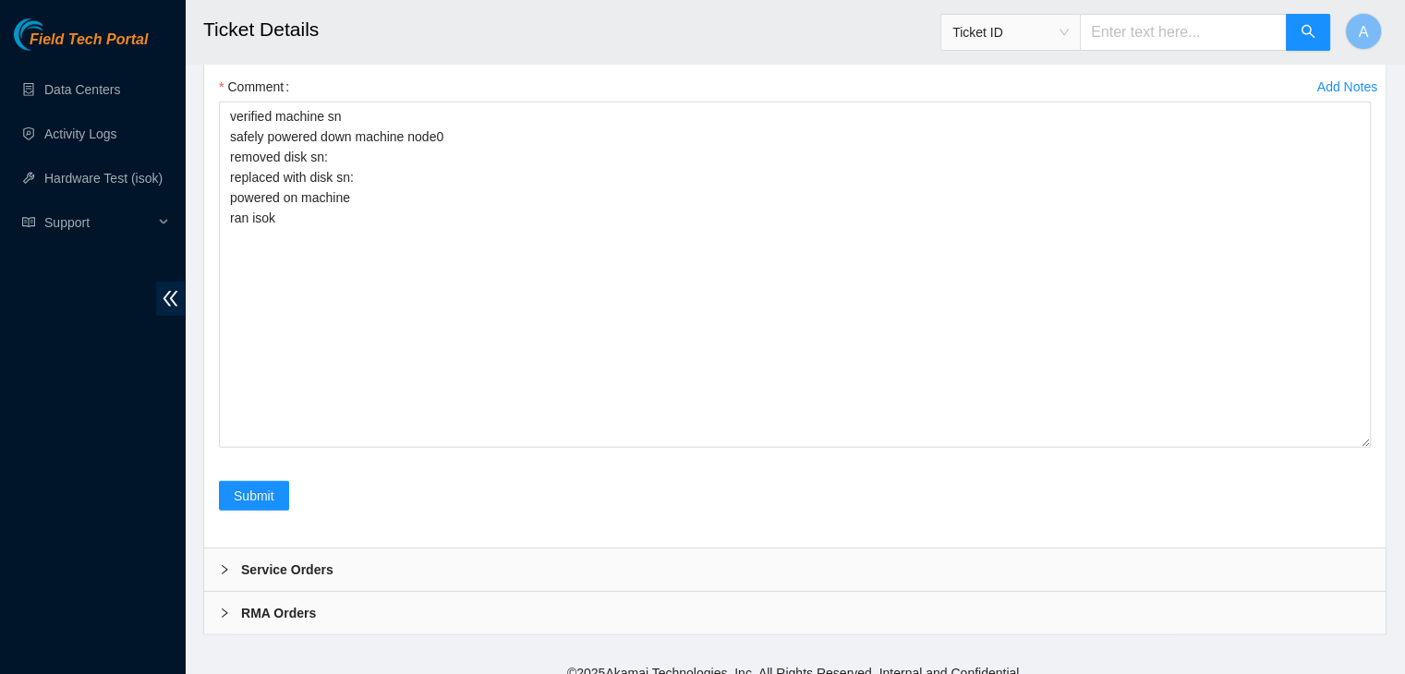
checkbox input "true"
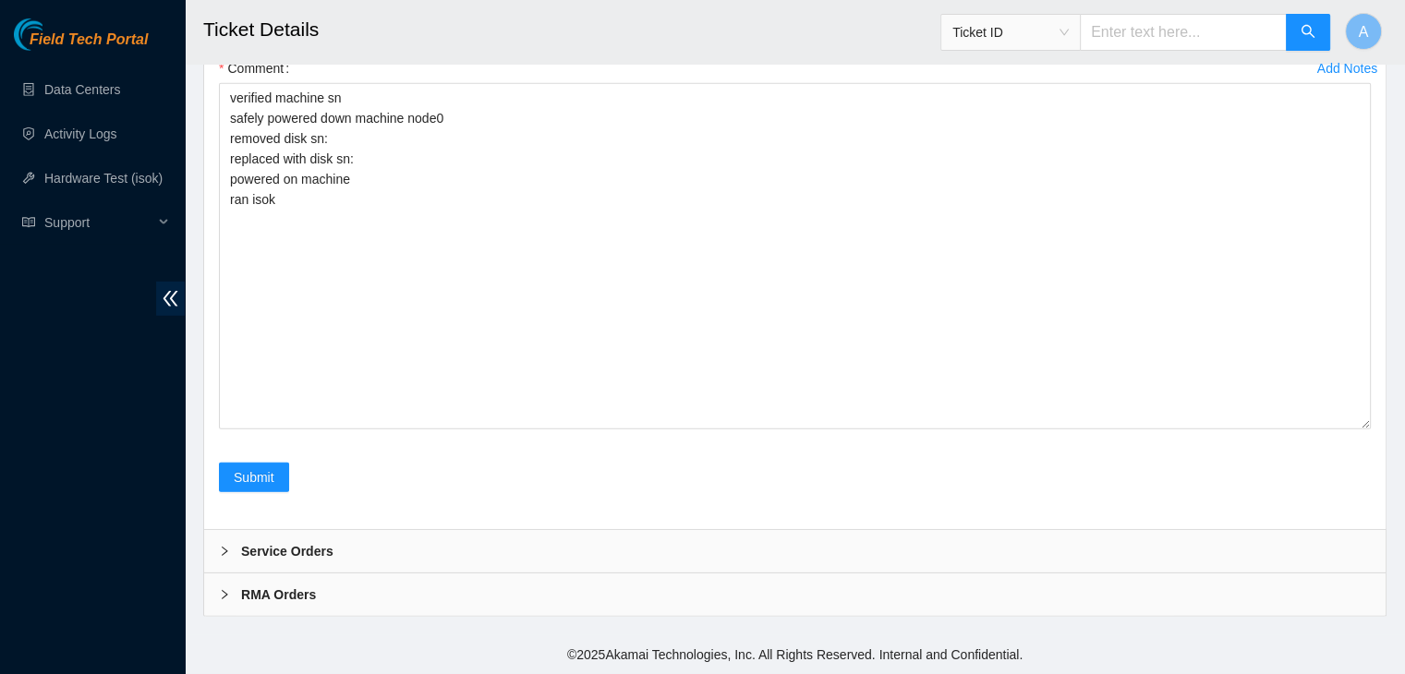
scroll to position [5556, 0]
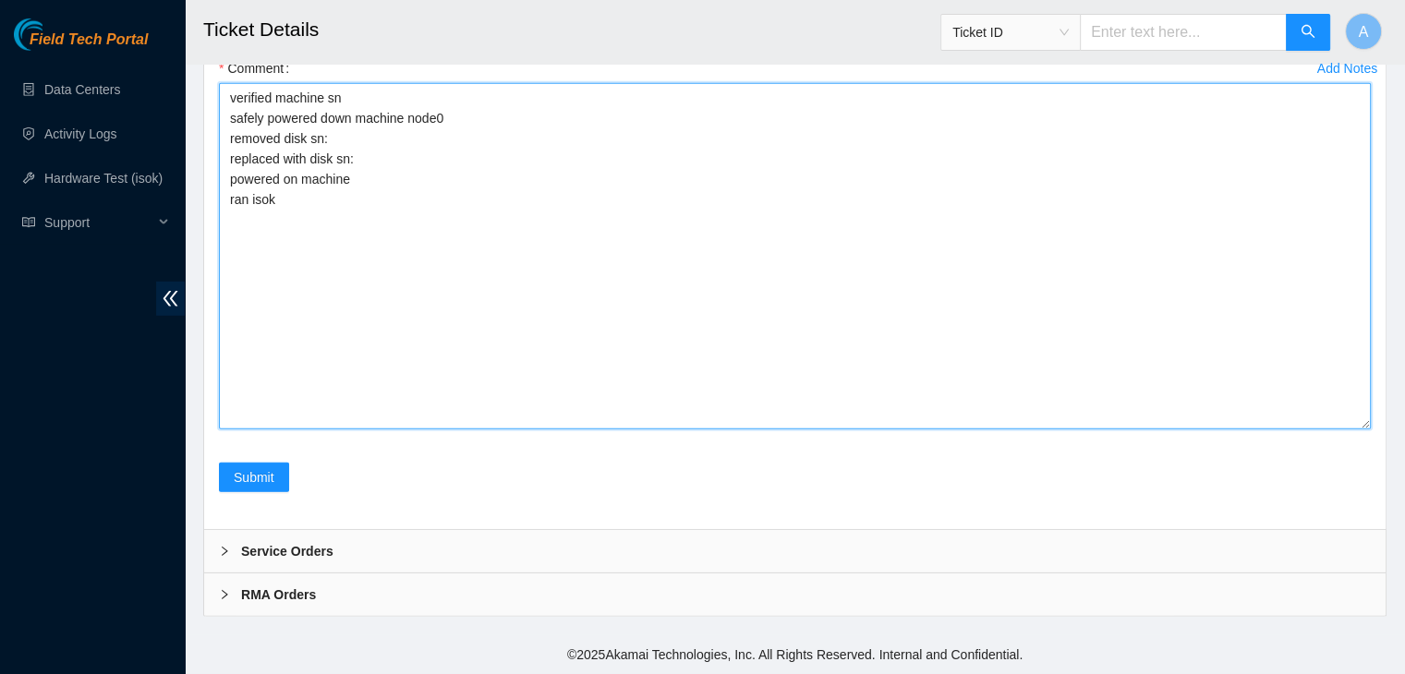
click at [674, 342] on textarea "verified machine sn safely powered down machine node0 removed disk sn: replaced…" at bounding box center [795, 256] width 1152 height 346
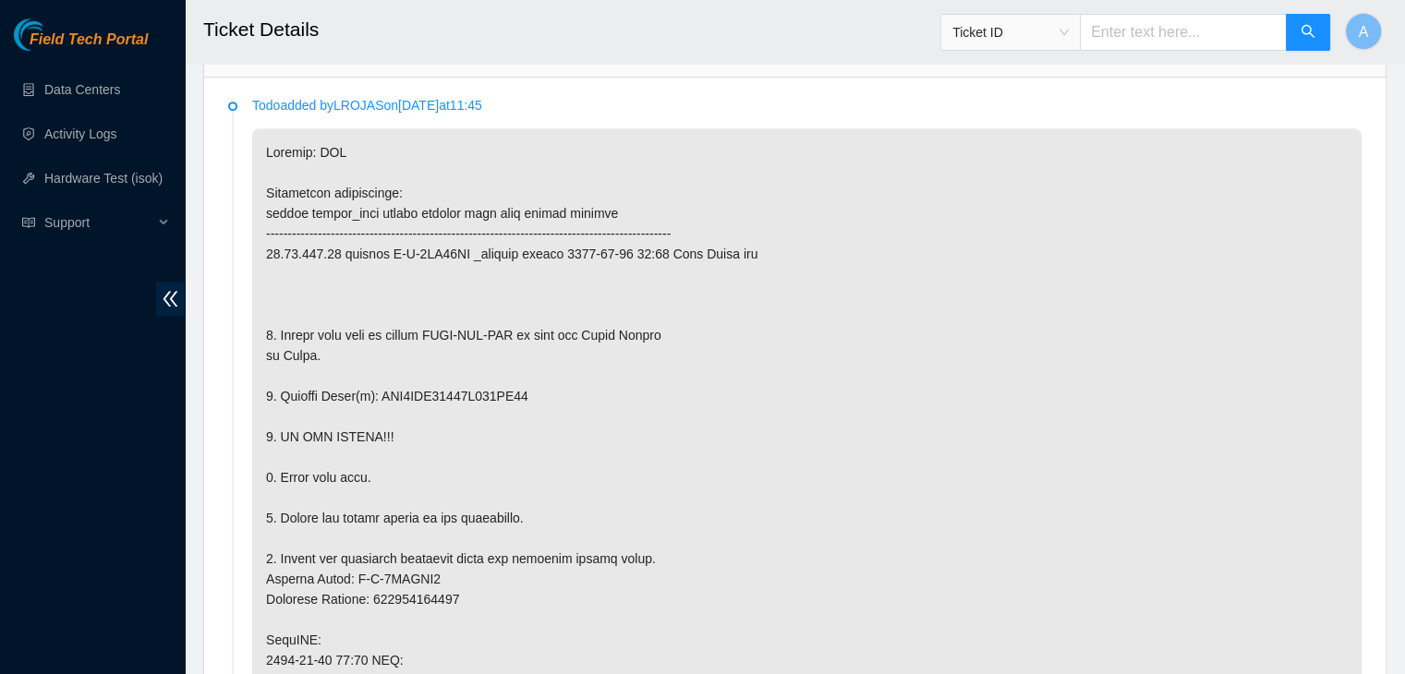
scroll to position [986, 0]
click at [498, 389] on p at bounding box center [806, 641] width 1109 height 1023
copy p "WFK1LPW20000E906KE94"
click at [498, 389] on p at bounding box center [806, 641] width 1109 height 1023
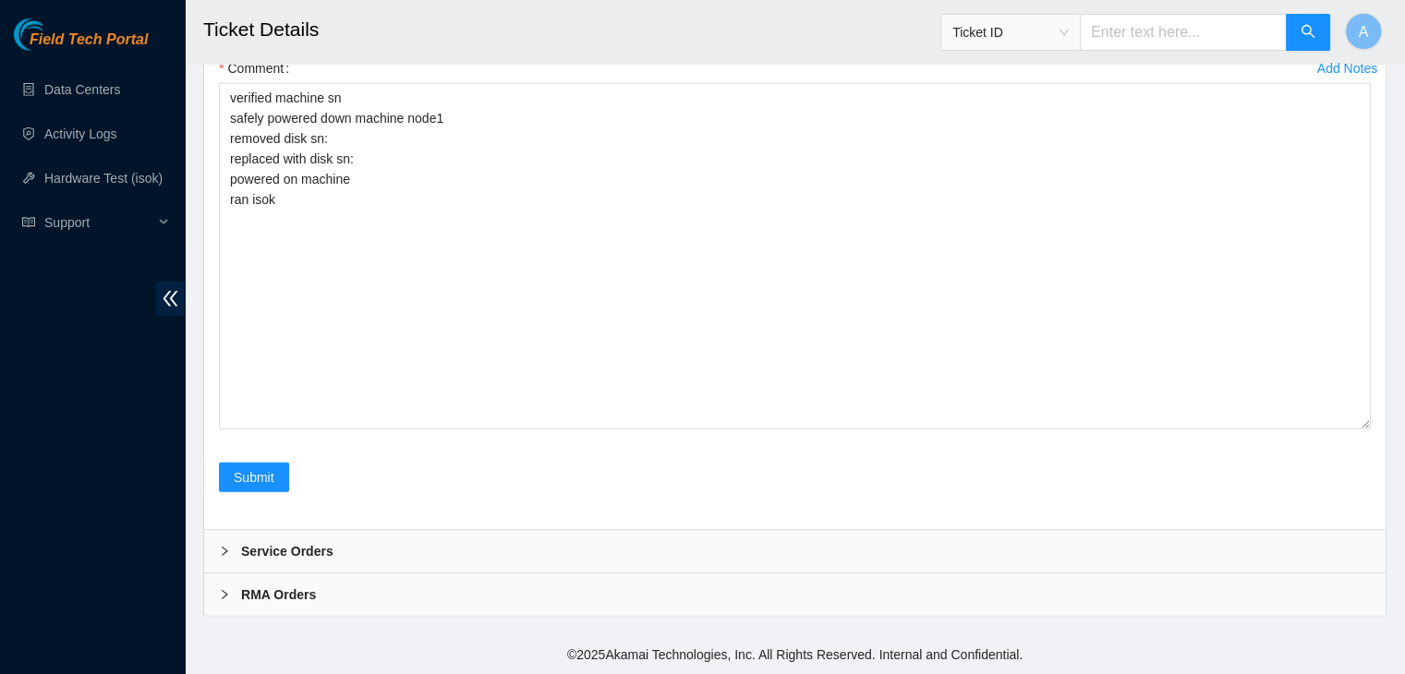
scroll to position [5641, 0]
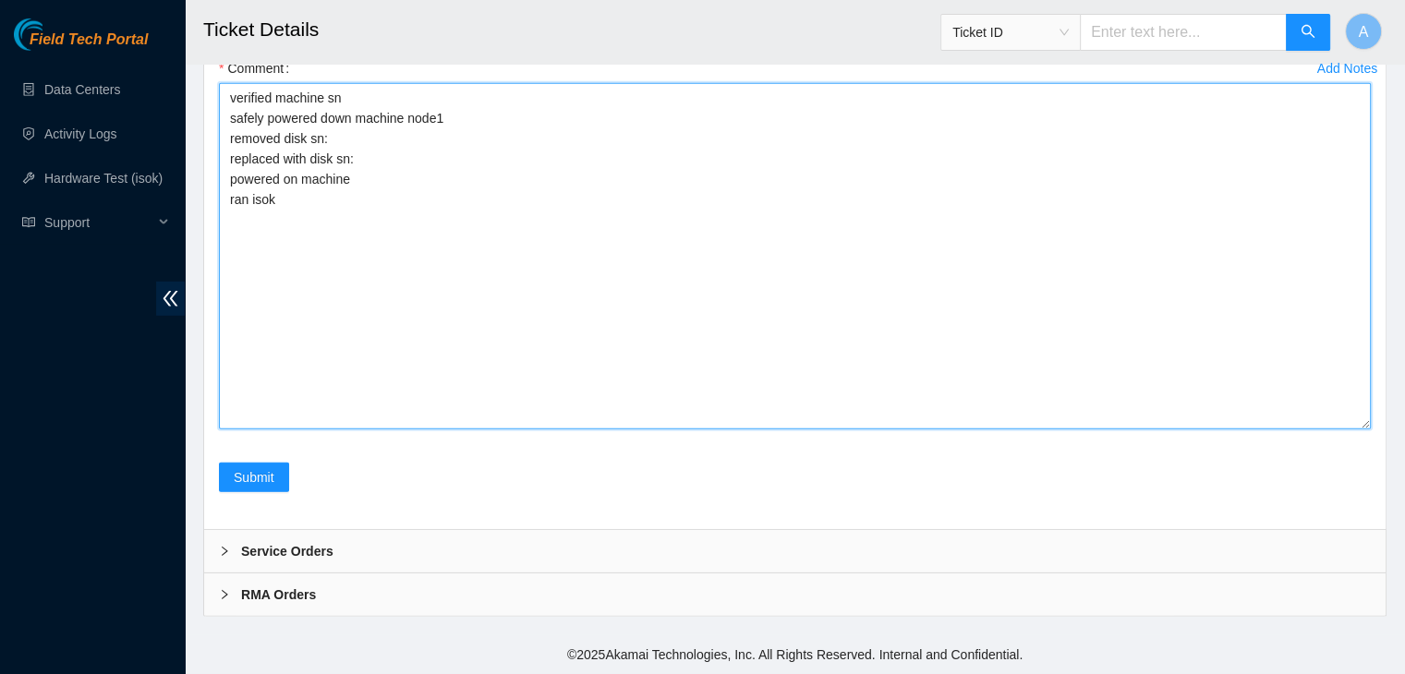
click at [578, 345] on textarea "verified machine sn safely powered down machine node1 removed disk sn: replaced…" at bounding box center [795, 256] width 1152 height 346
paste textarea "WFK1LPW20000E906KE94"
click at [578, 345] on textarea "verified machine sn safely powered down machine node1 removed disk sn: WFK1LPW2…" at bounding box center [795, 256] width 1152 height 346
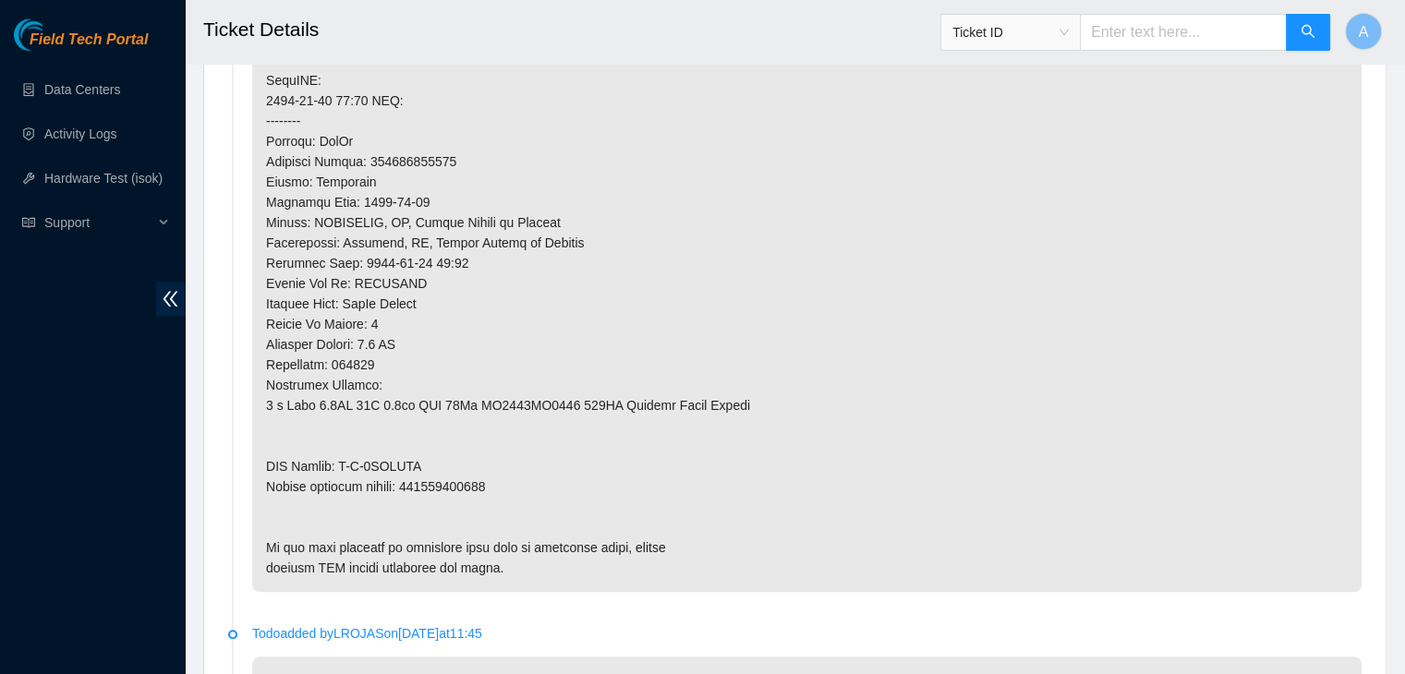
scroll to position [1514, 0]
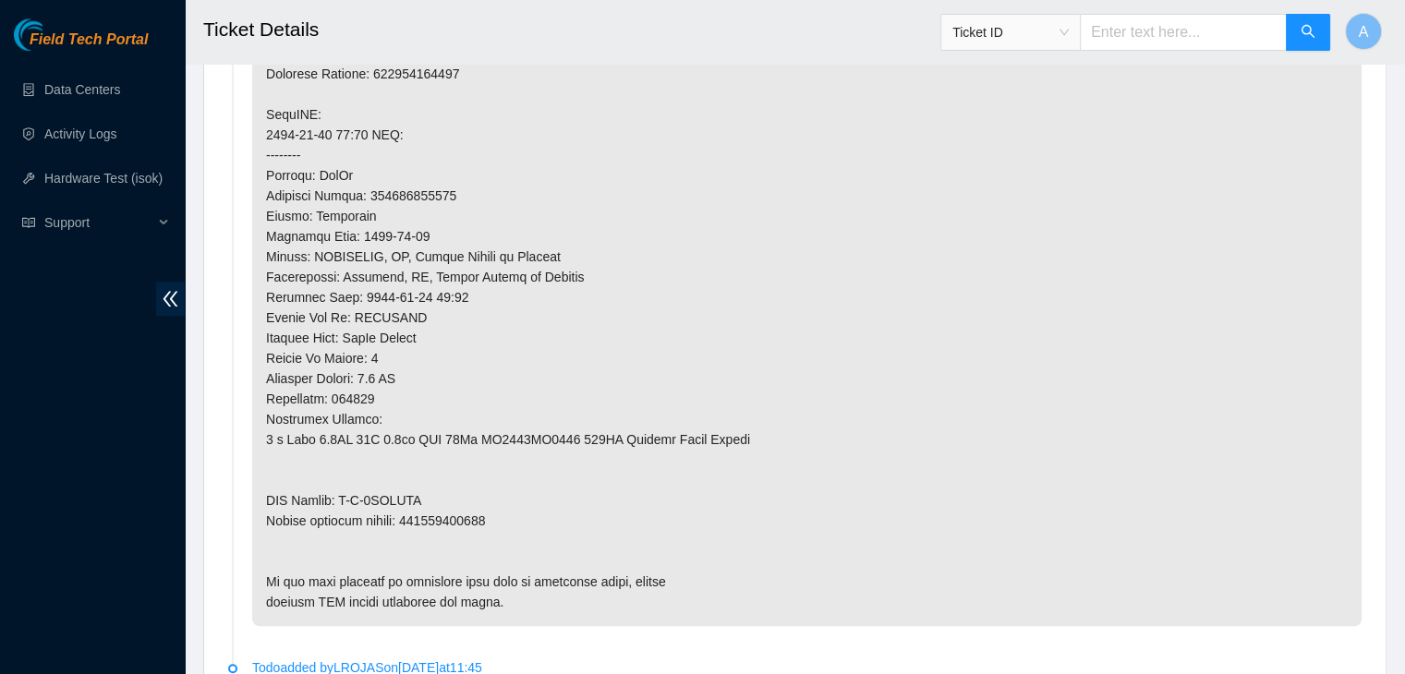
type textarea "verified machine sn safely powered down machine node1 removed disk sn: WFK1LPW2…"
click at [478, 511] on p at bounding box center [806, 114] width 1109 height 1023
copy p "463470063876"
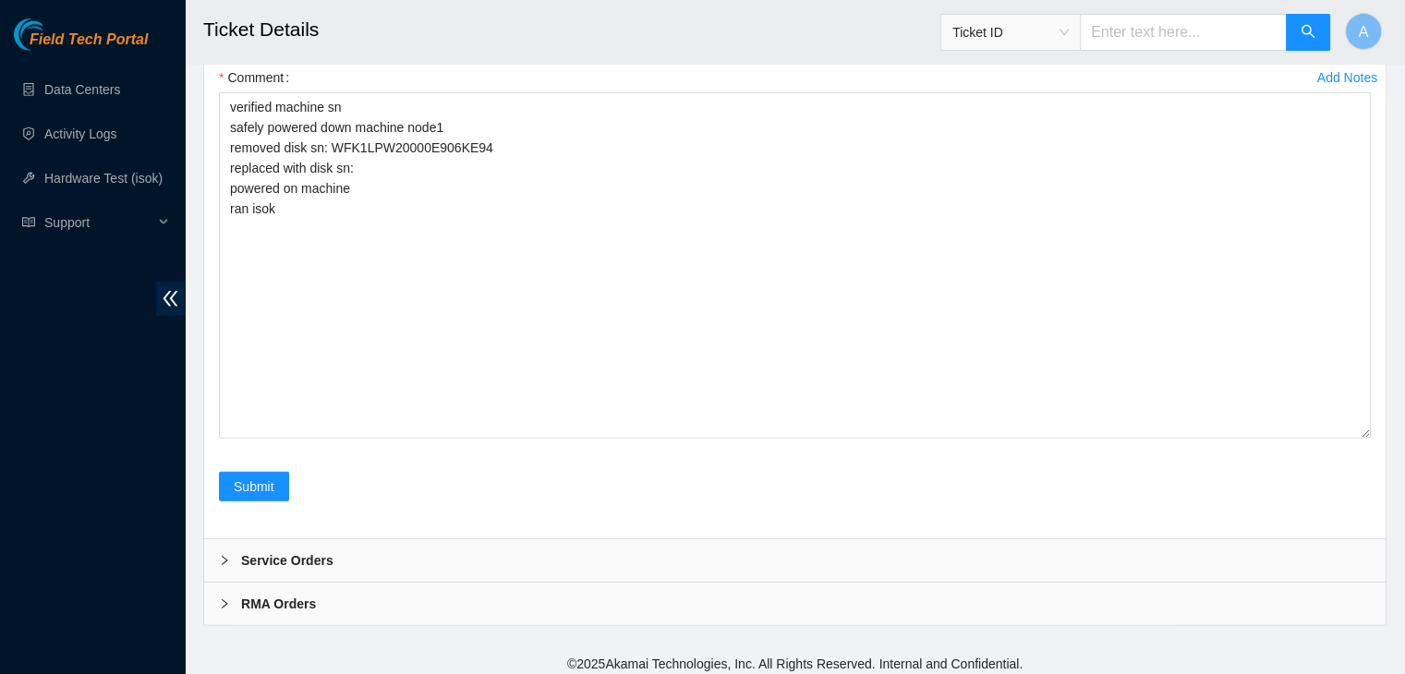
scroll to position [5503, 0]
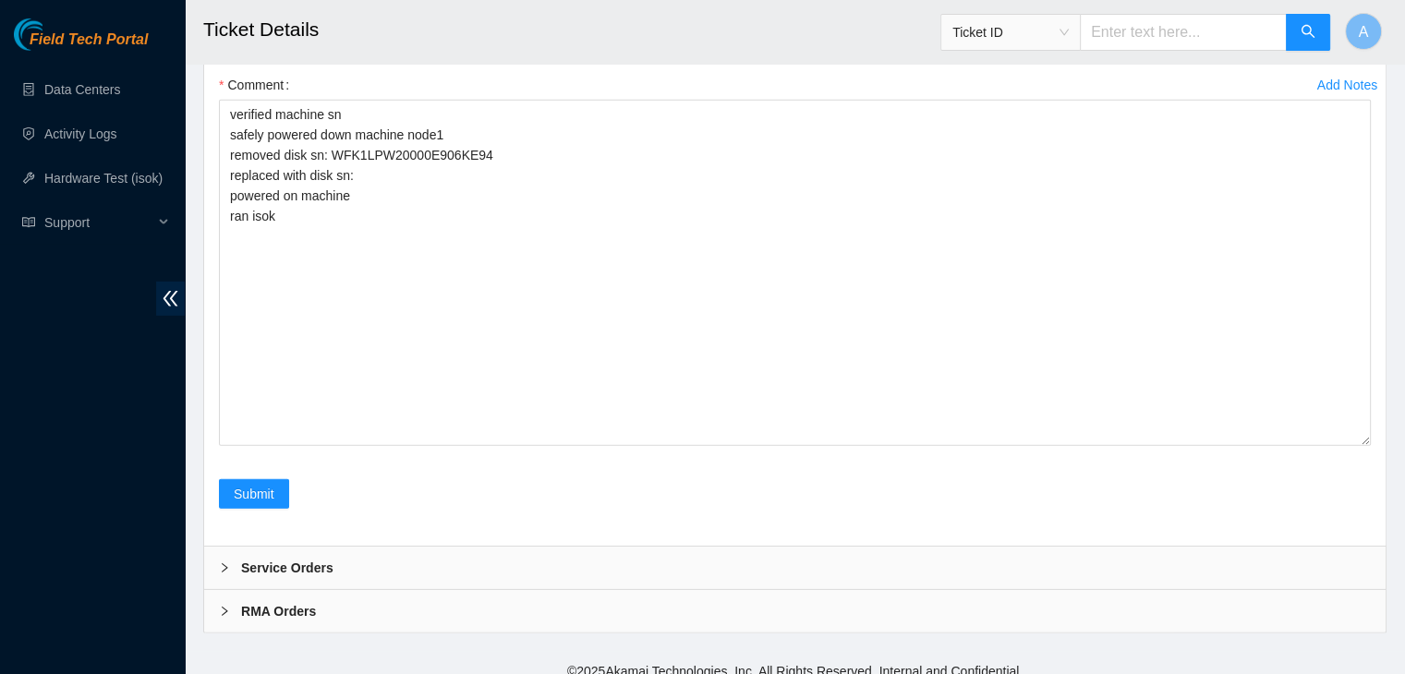
click at [595, 48] on Tracking "Return Tracking" at bounding box center [795, 33] width 1152 height 30
paste Tracking "463470063876"
type Tracking "463470063876"
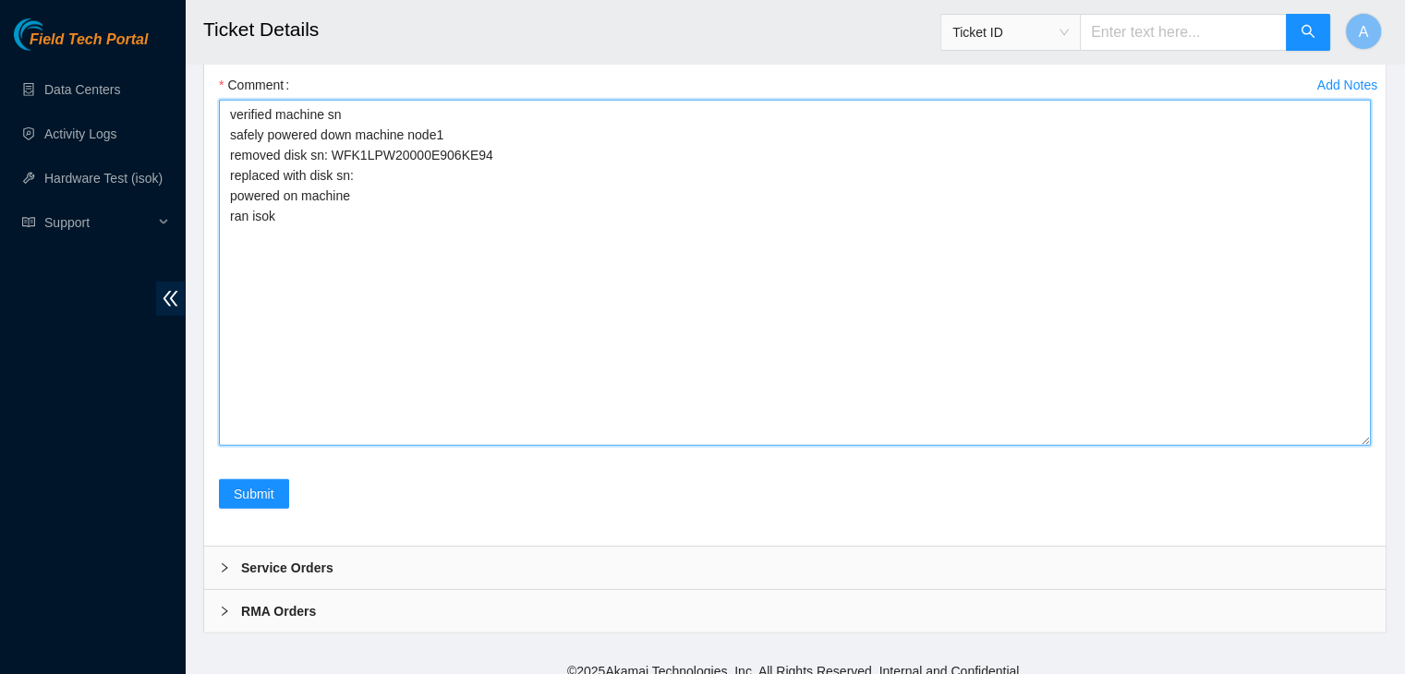
click at [588, 441] on textarea "verified machine sn safely powered down machine node1 removed disk sn: WFK1LPW2…" at bounding box center [795, 273] width 1152 height 346
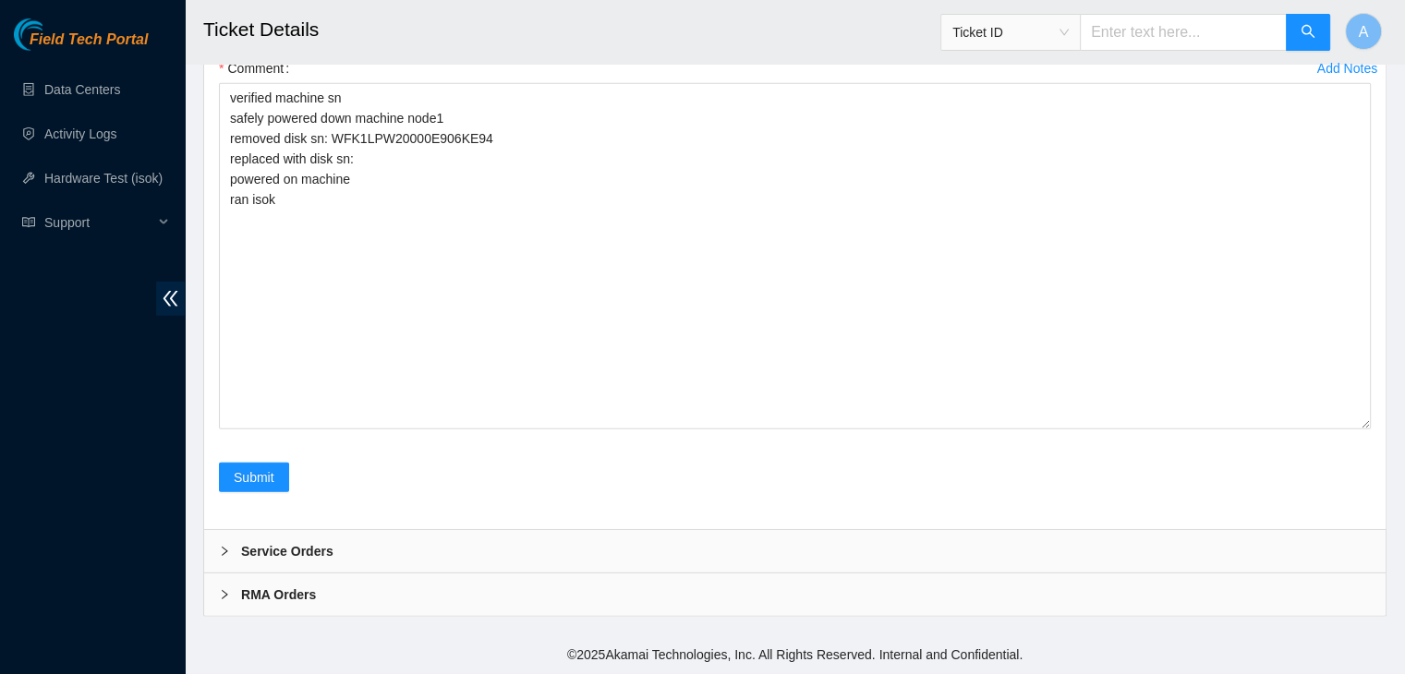
scroll to position [5615, 0]
click at [107, 478] on div "Field Tech Portal Data Centers Activity Logs Hardware Test (isok) Support" at bounding box center [92, 346] width 185 height 656
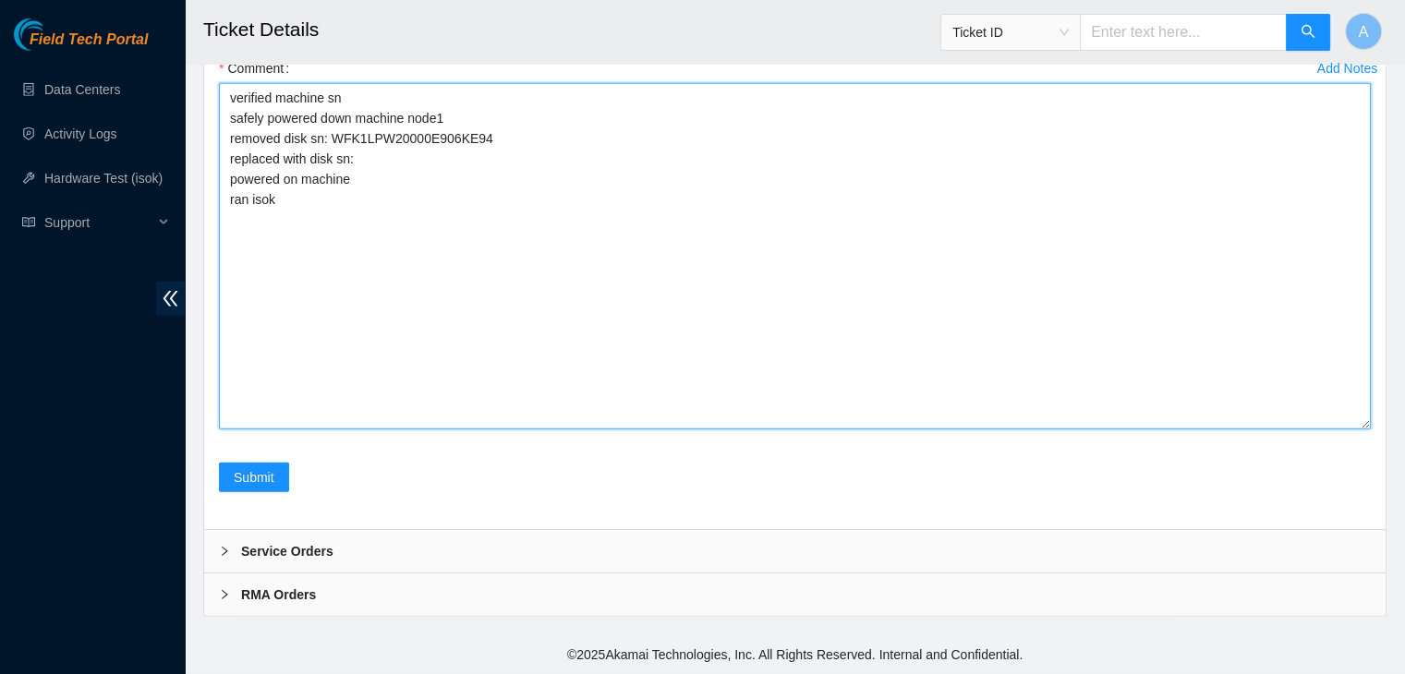
click at [437, 353] on textarea "verified machine sn safely powered down machine node1 removed disk sn: WFK1LPW2…" at bounding box center [795, 256] width 1152 height 346
paste textarea "WFKA85QL"
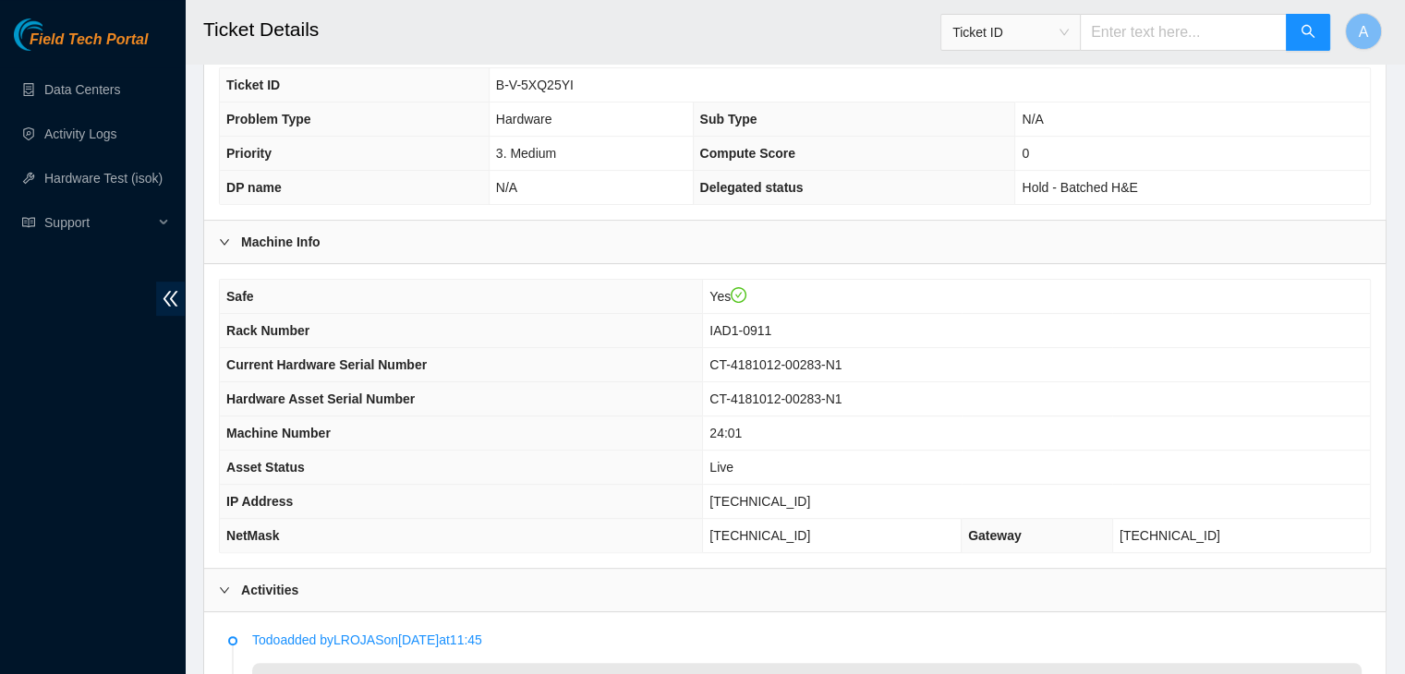
scroll to position [449, 0]
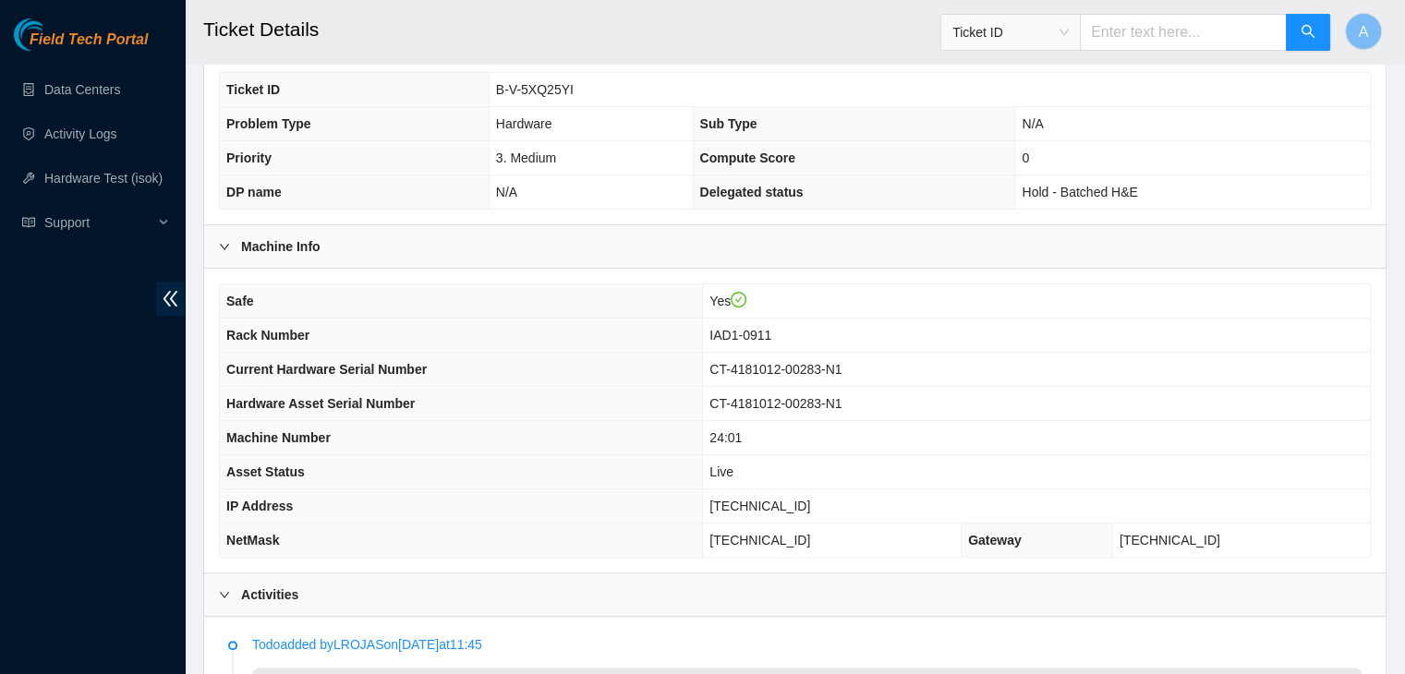
click at [810, 504] on span "23.76.147.49" at bounding box center [759, 506] width 101 height 15
copy span "23.76.147.49"
click at [810, 504] on span "23.76.147.49" at bounding box center [759, 506] width 101 height 15
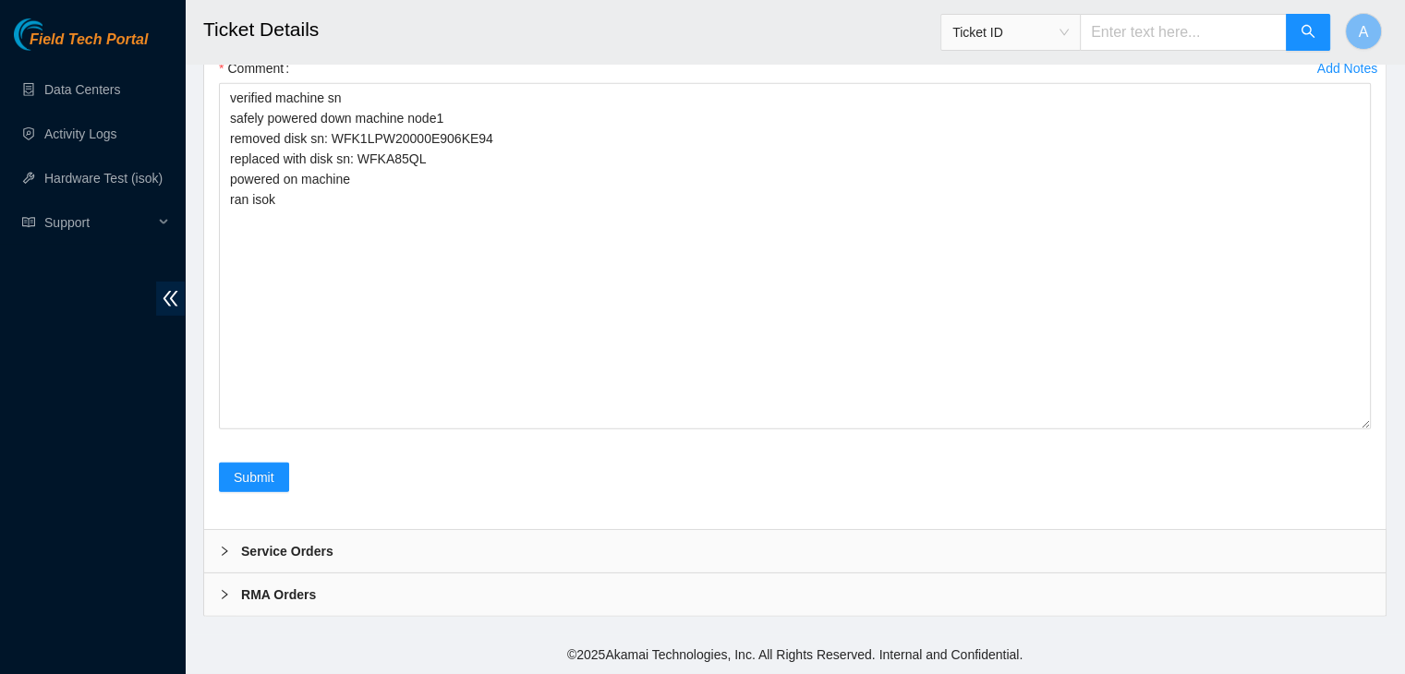
scroll to position [5653, 0]
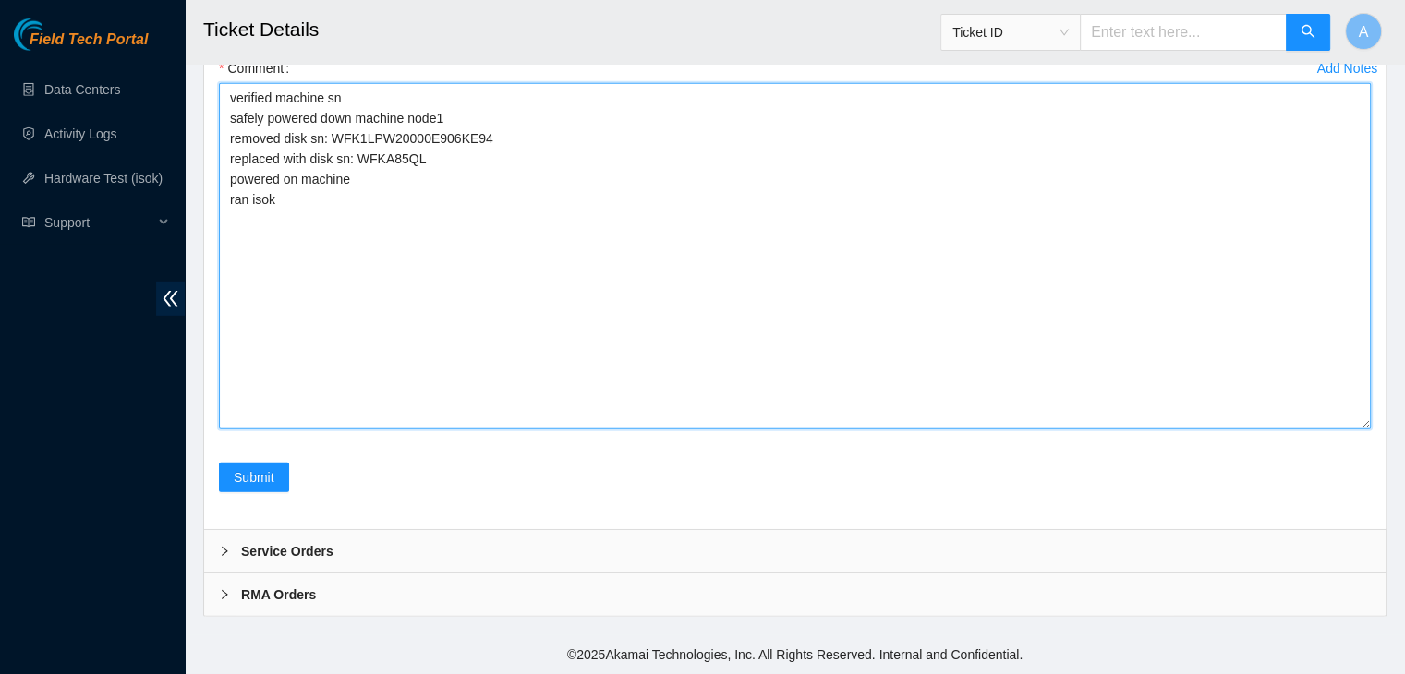
click at [451, 429] on textarea "verified machine sn safely powered down machine node1 removed disk sn: WFK1LPW2…" at bounding box center [795, 256] width 1152 height 346
paste textarea "350845 15-10-2025 09:22:04 23.76.147.49 COMPLETE Result Detail Message Ticket I…"
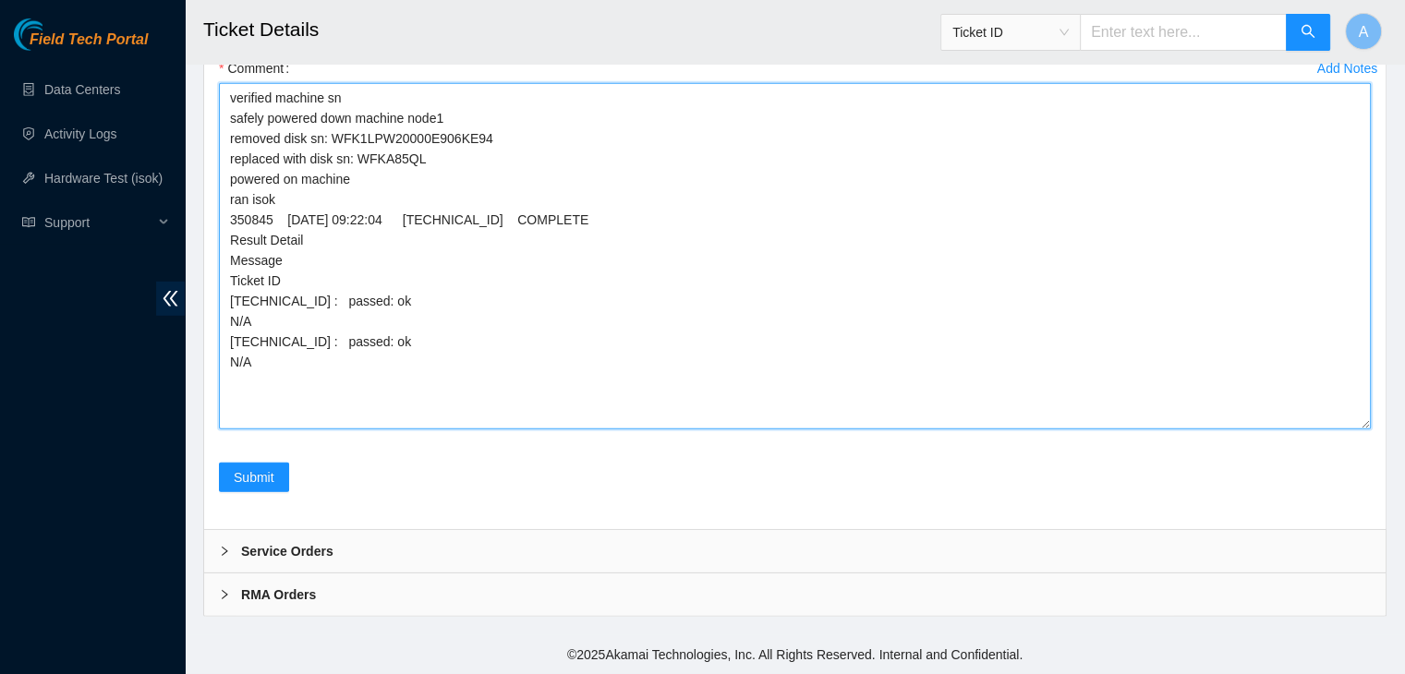
scroll to position [5715, 0]
type textarea "verified machine sn safely powered down machine node1 removed disk sn: WFK1LPW2…"
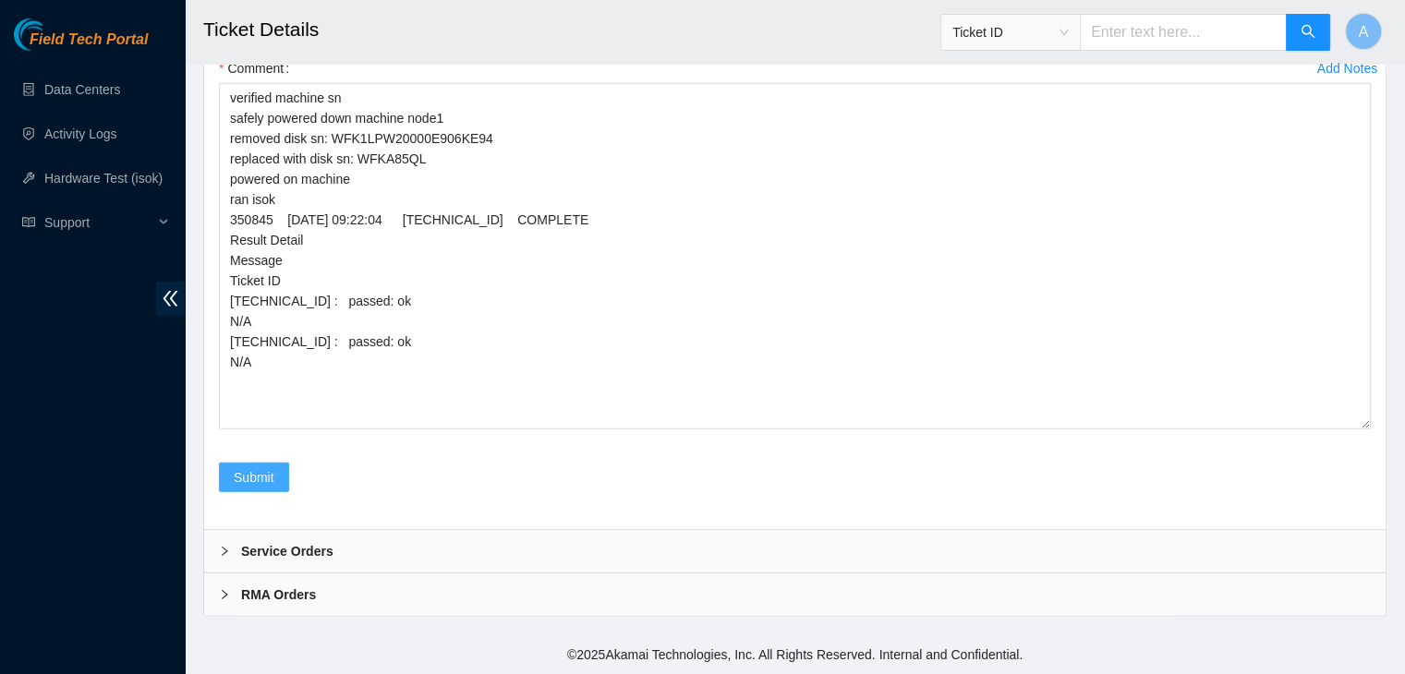
click at [275, 492] on button "Submit" at bounding box center [254, 478] width 70 height 30
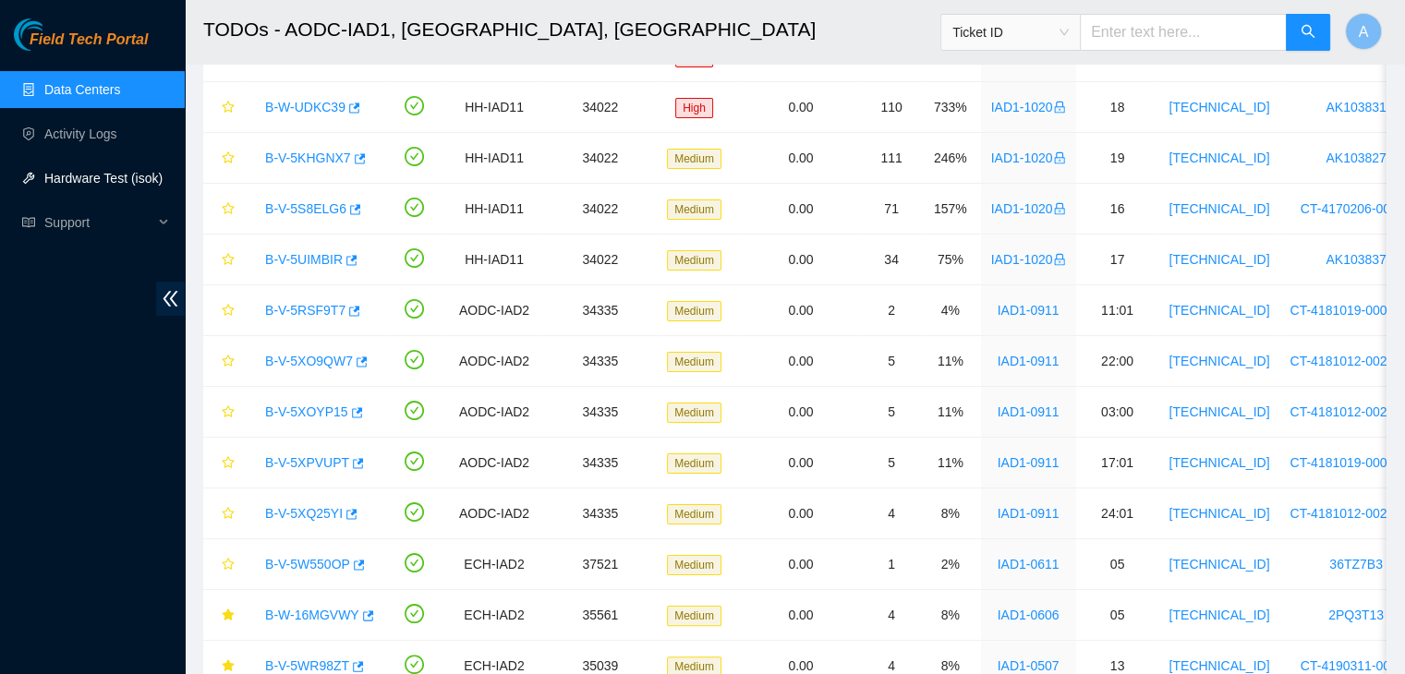
scroll to position [322, 0]
click at [127, 186] on link "Hardware Test (isok)" at bounding box center [103, 178] width 118 height 15
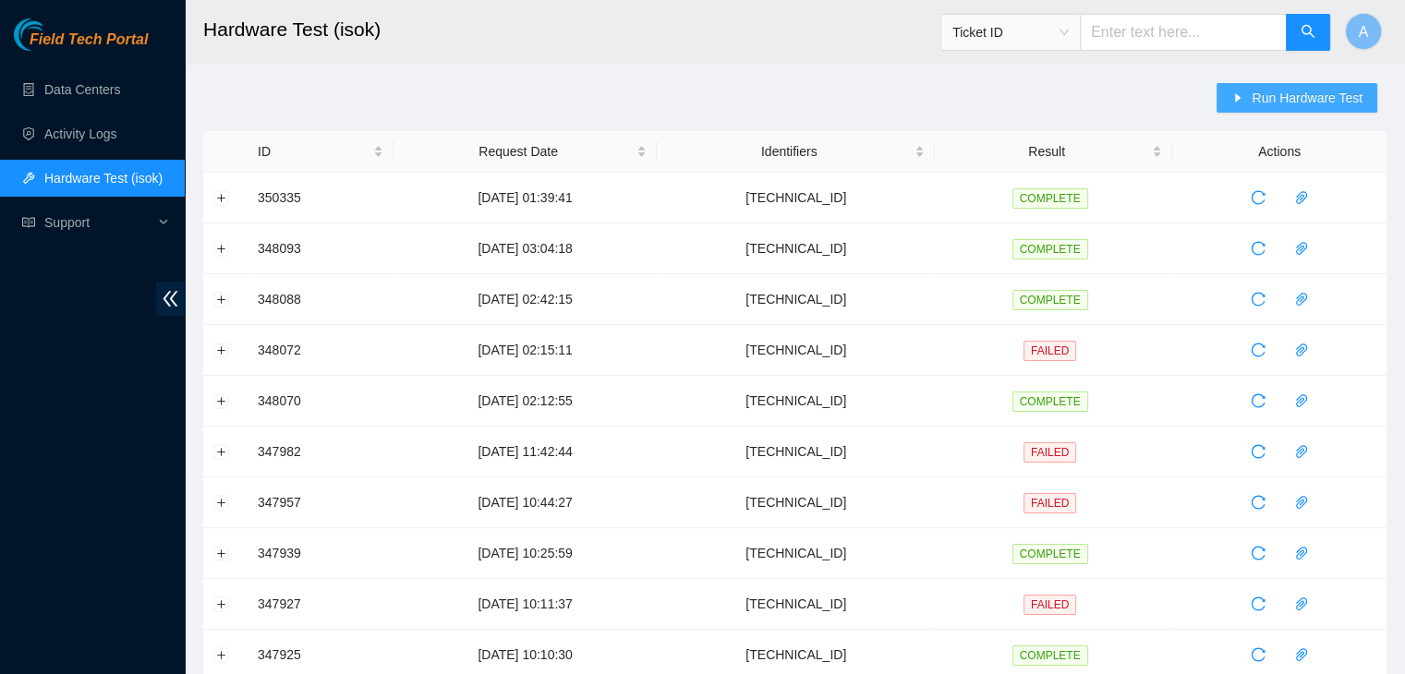
click at [1308, 98] on span "Run Hardware Test" at bounding box center [1306, 98] width 111 height 20
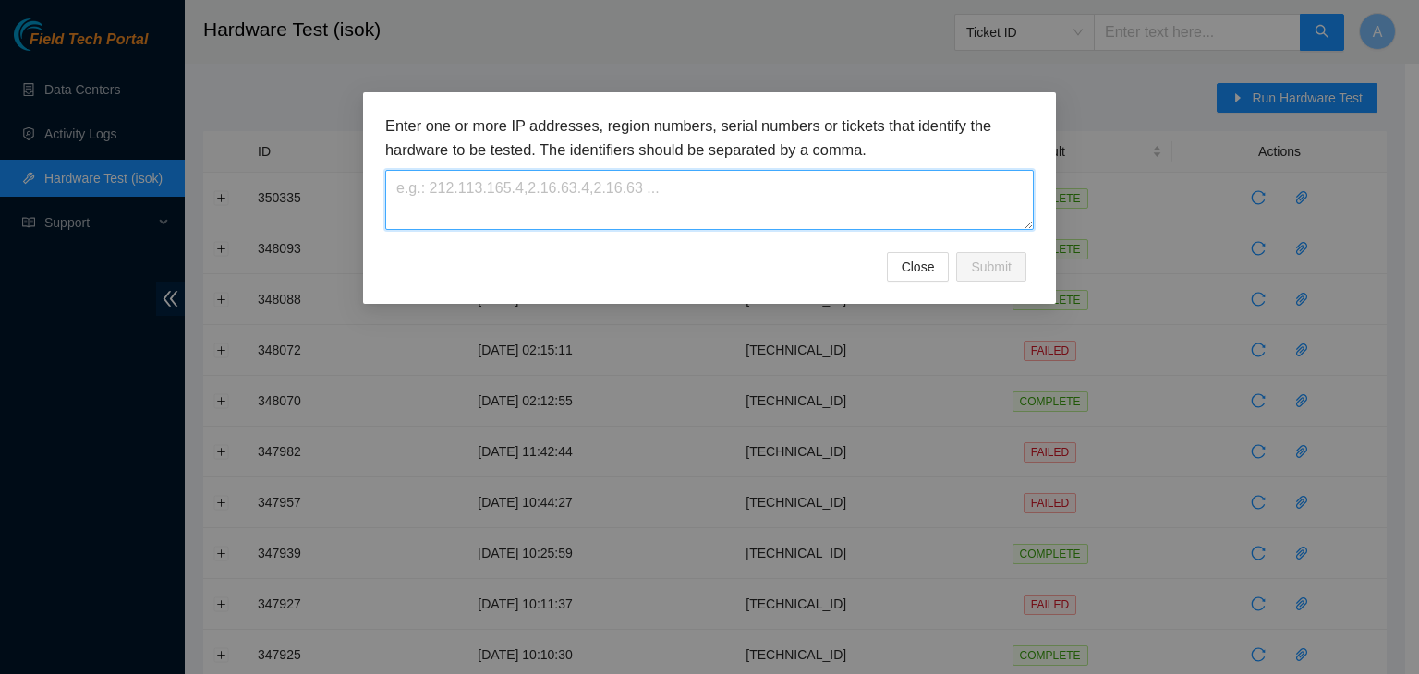
click at [975, 192] on textarea at bounding box center [709, 200] width 648 height 60
paste textarea "[TECHNICAL_ID]"
type textarea "[TECHNICAL_ID]"
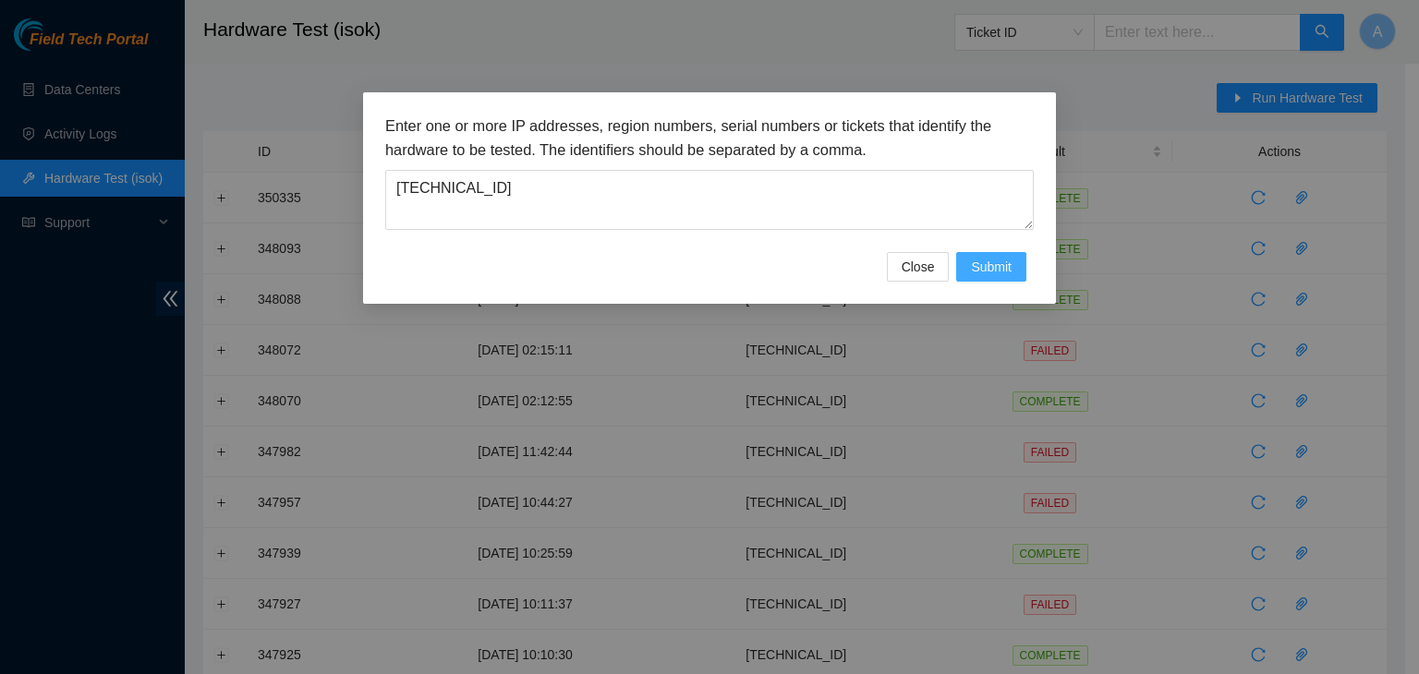
click at [1009, 272] on span "Submit" at bounding box center [991, 267] width 41 height 20
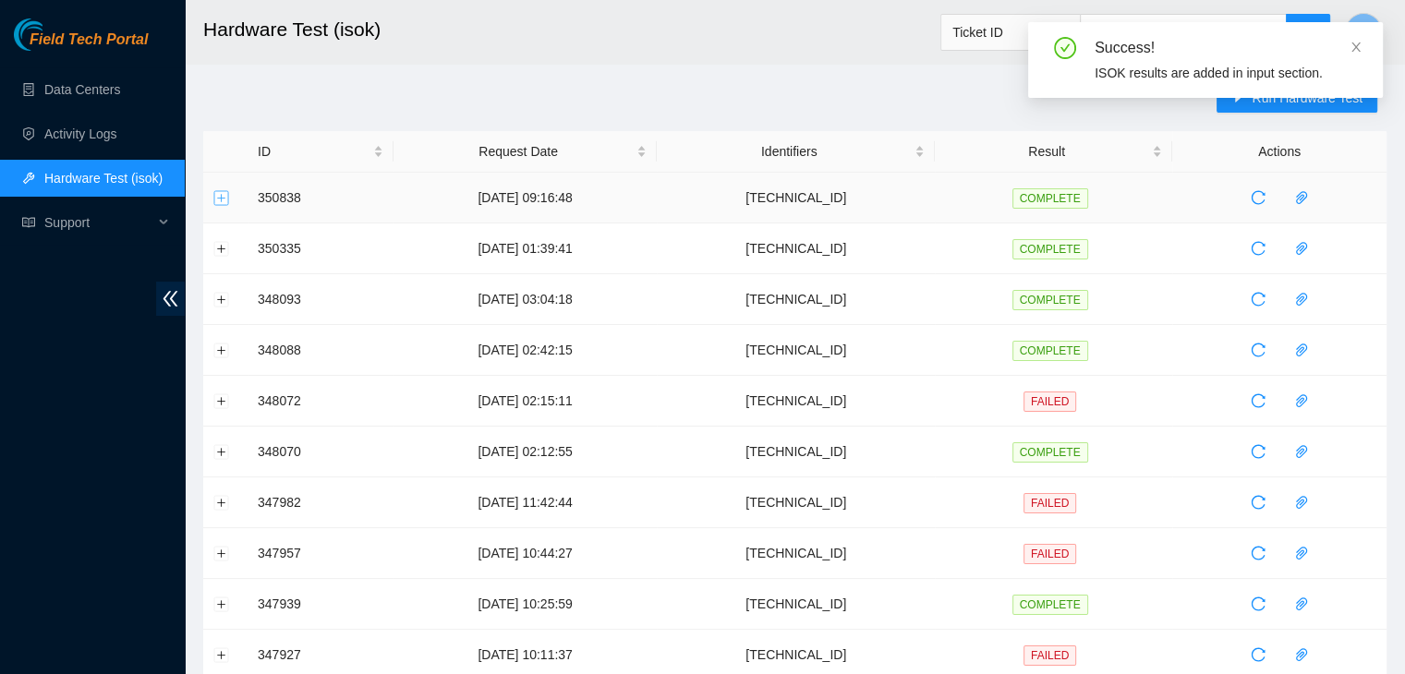
click at [222, 193] on button "Expand row" at bounding box center [221, 197] width 15 height 15
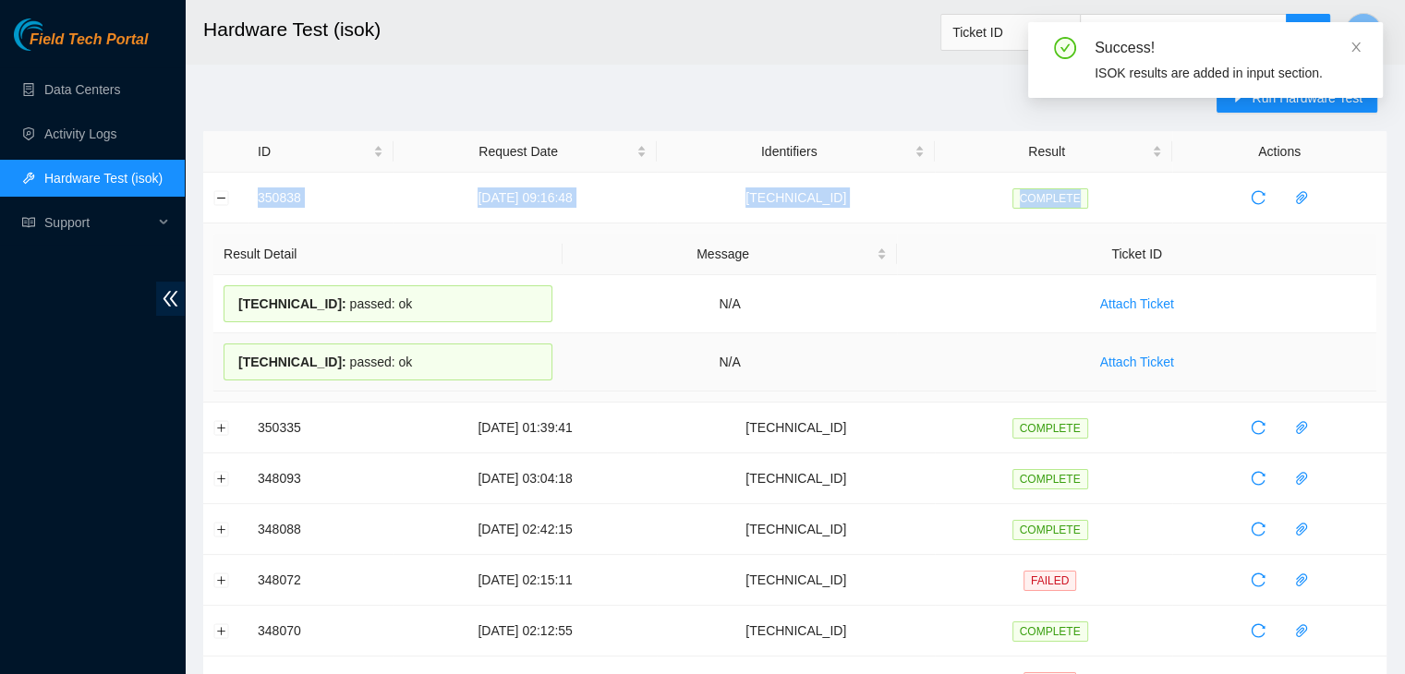
drag, startPoint x: 242, startPoint y: 193, endPoint x: 938, endPoint y: 382, distance: 721.7
copy tr "350838 15-10-2025 09:16:48 23.76.147.6 COMPLETE"
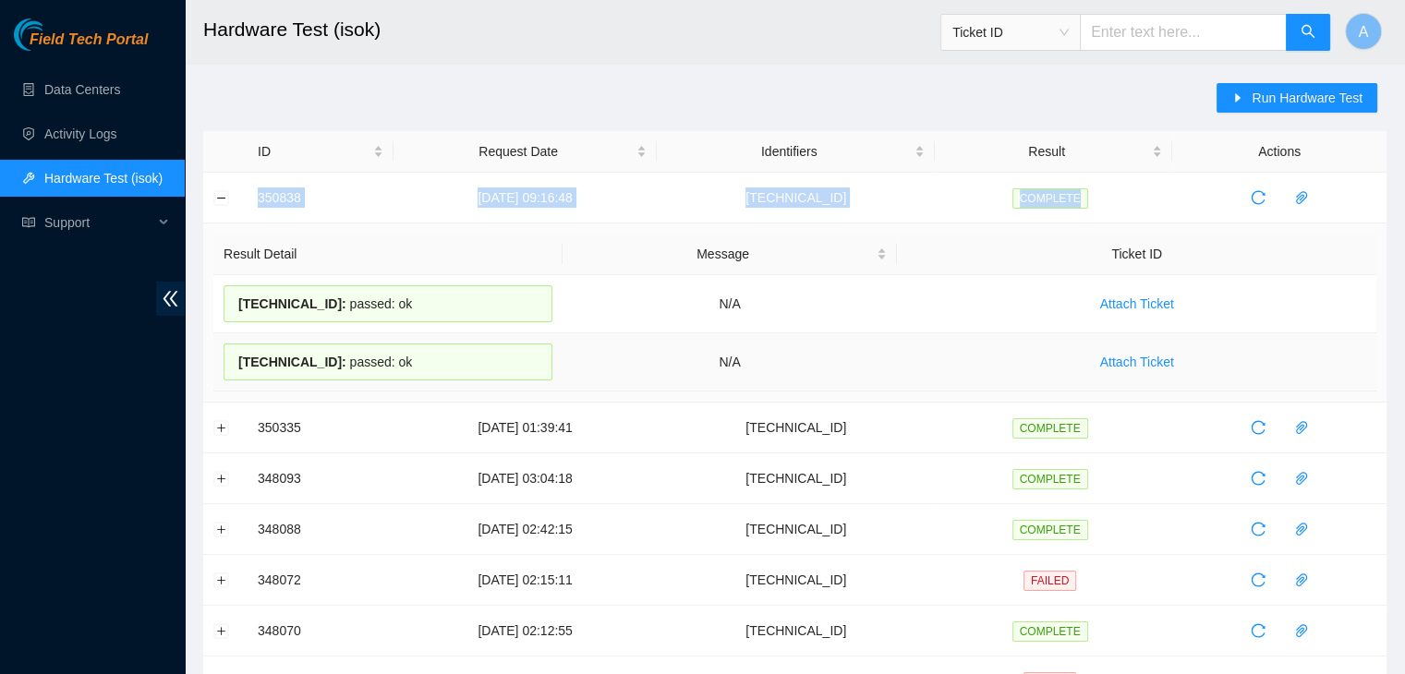
click at [938, 382] on td "Attach Ticket" at bounding box center [1136, 362] width 479 height 58
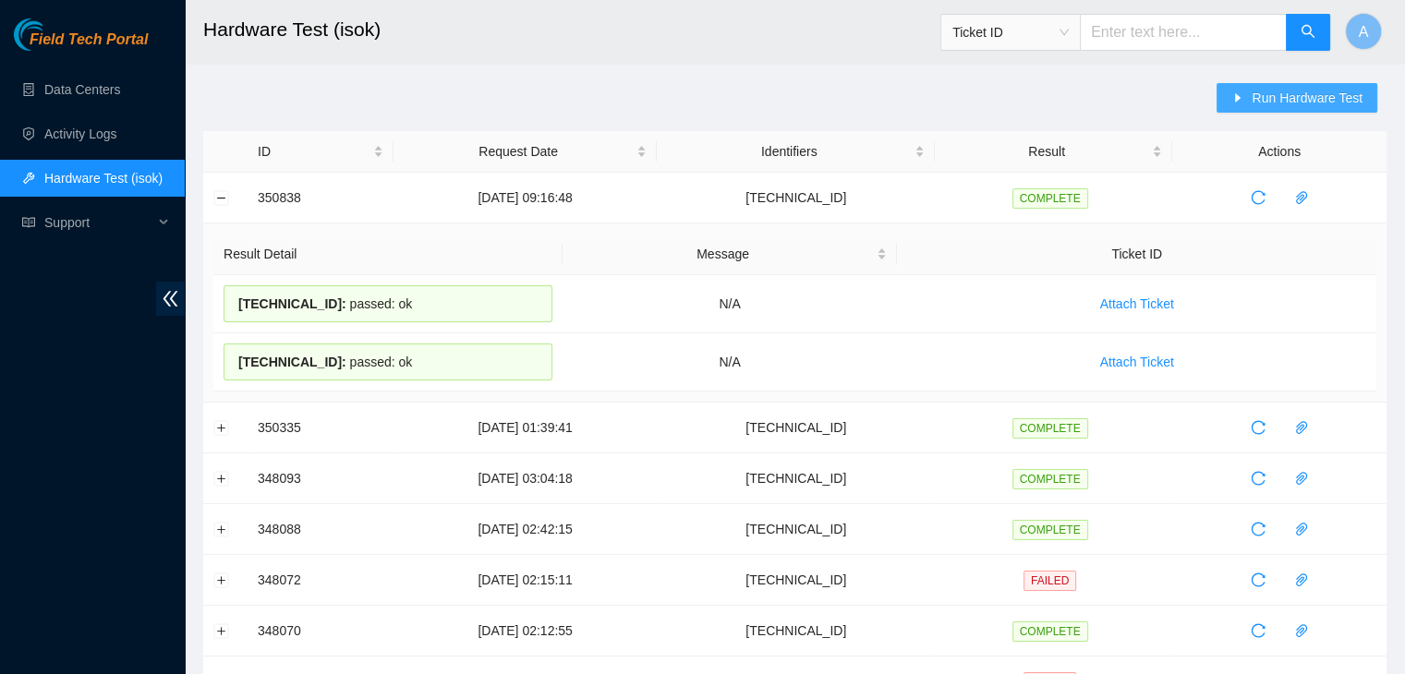
click at [1231, 92] on button "Run Hardware Test" at bounding box center [1296, 98] width 161 height 30
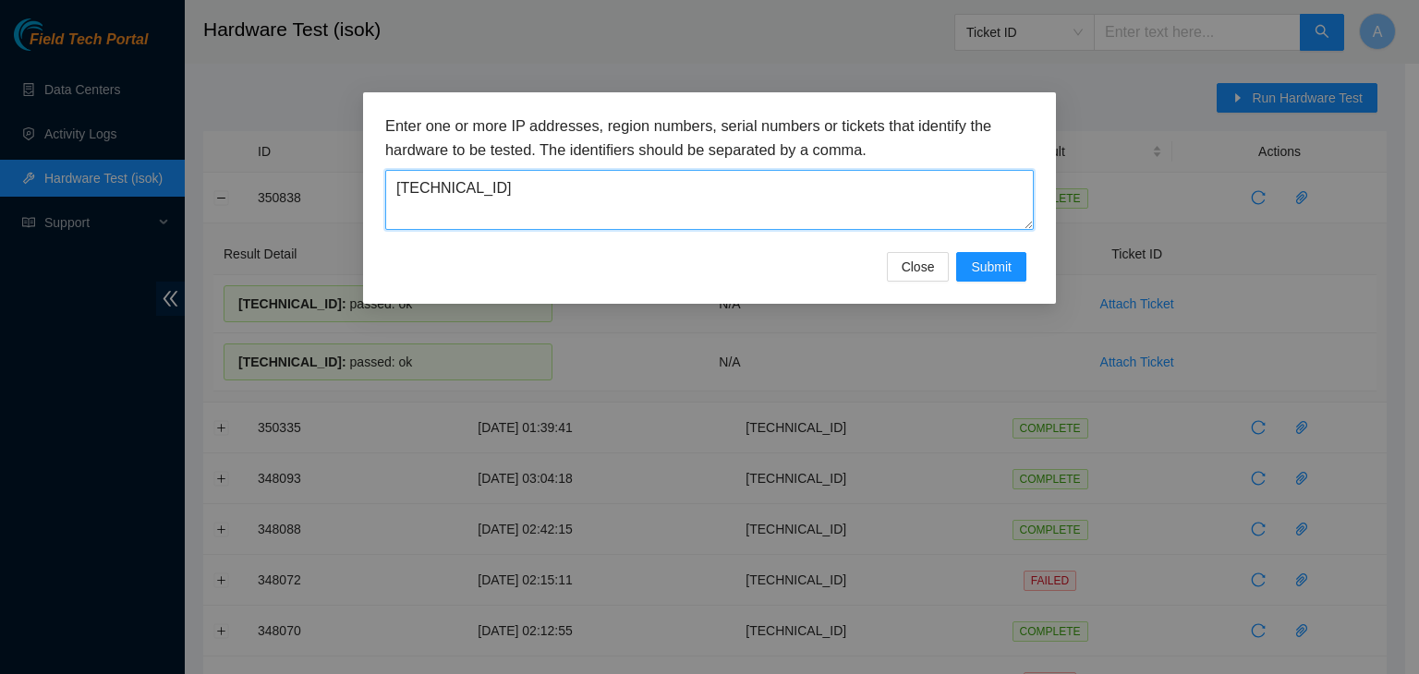
click at [839, 171] on textarea "23.76.147.6" at bounding box center [709, 200] width 648 height 60
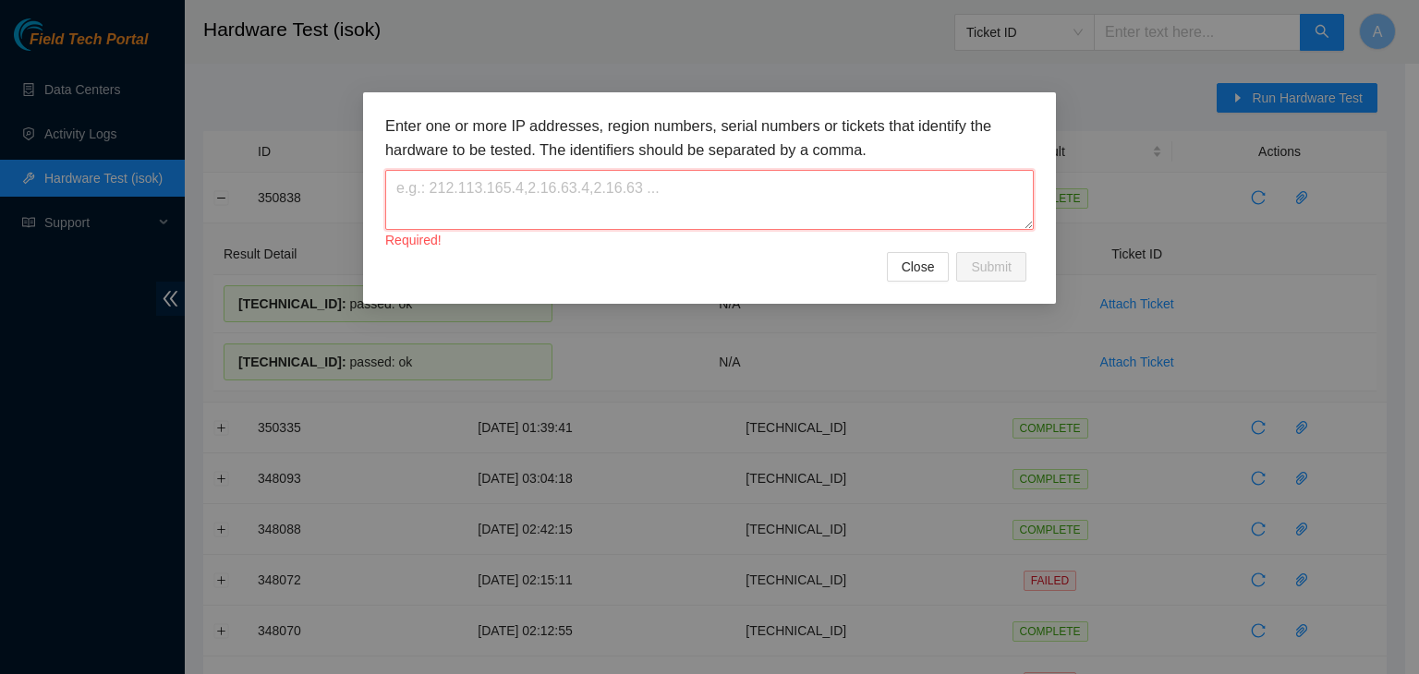
paste textarea "23.76.147.35"
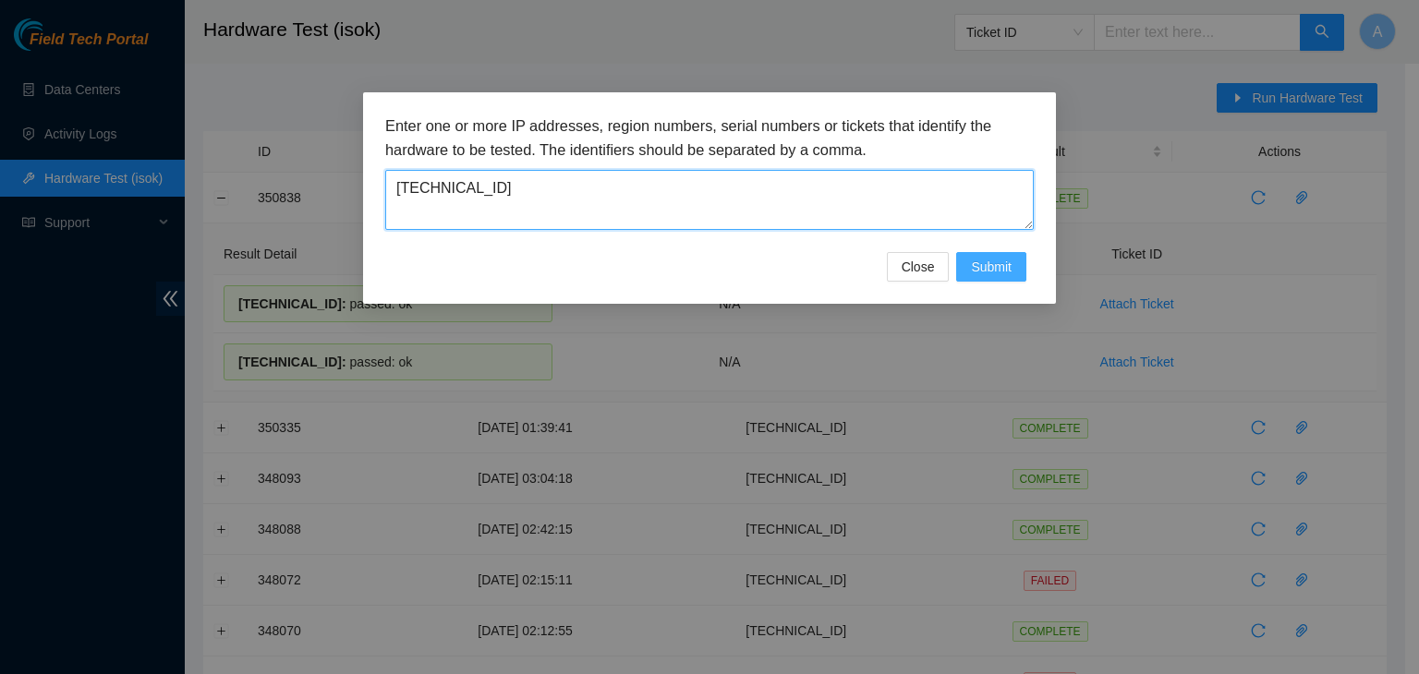
type textarea "23.76.147.35"
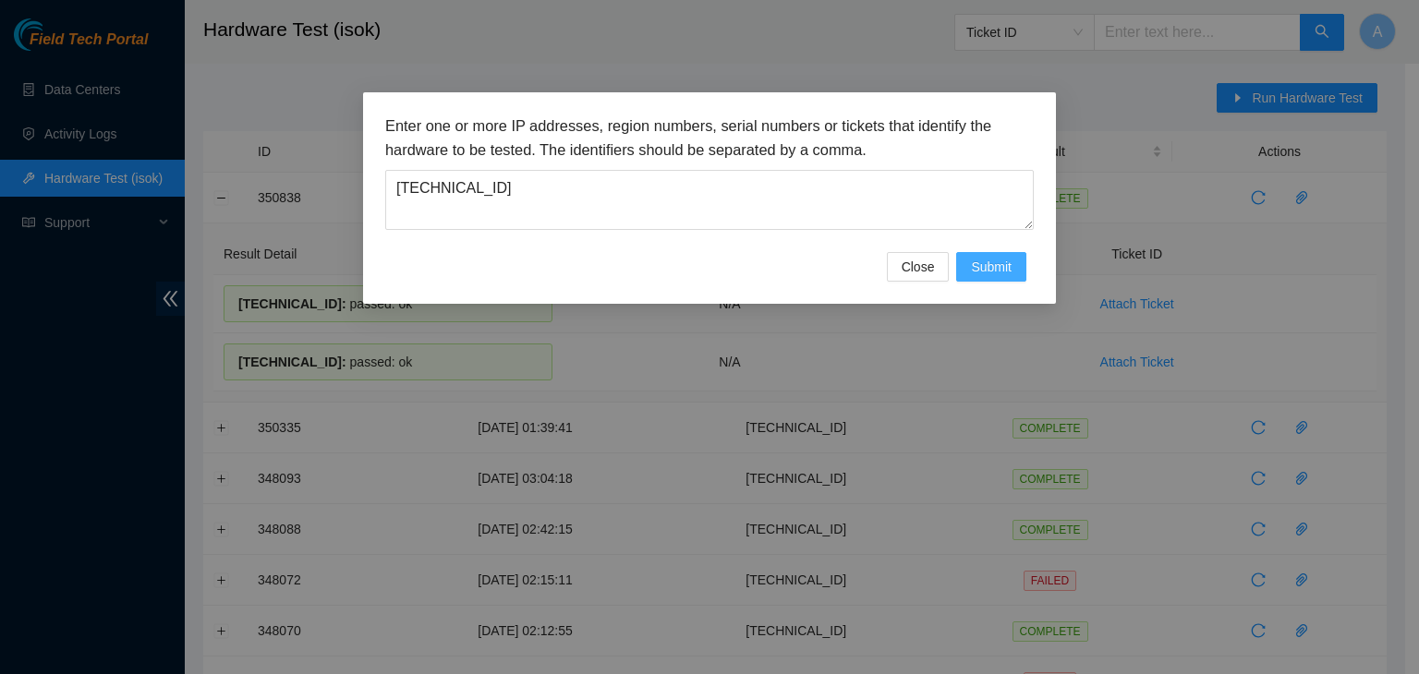
click at [1009, 263] on span "Submit" at bounding box center [991, 267] width 41 height 20
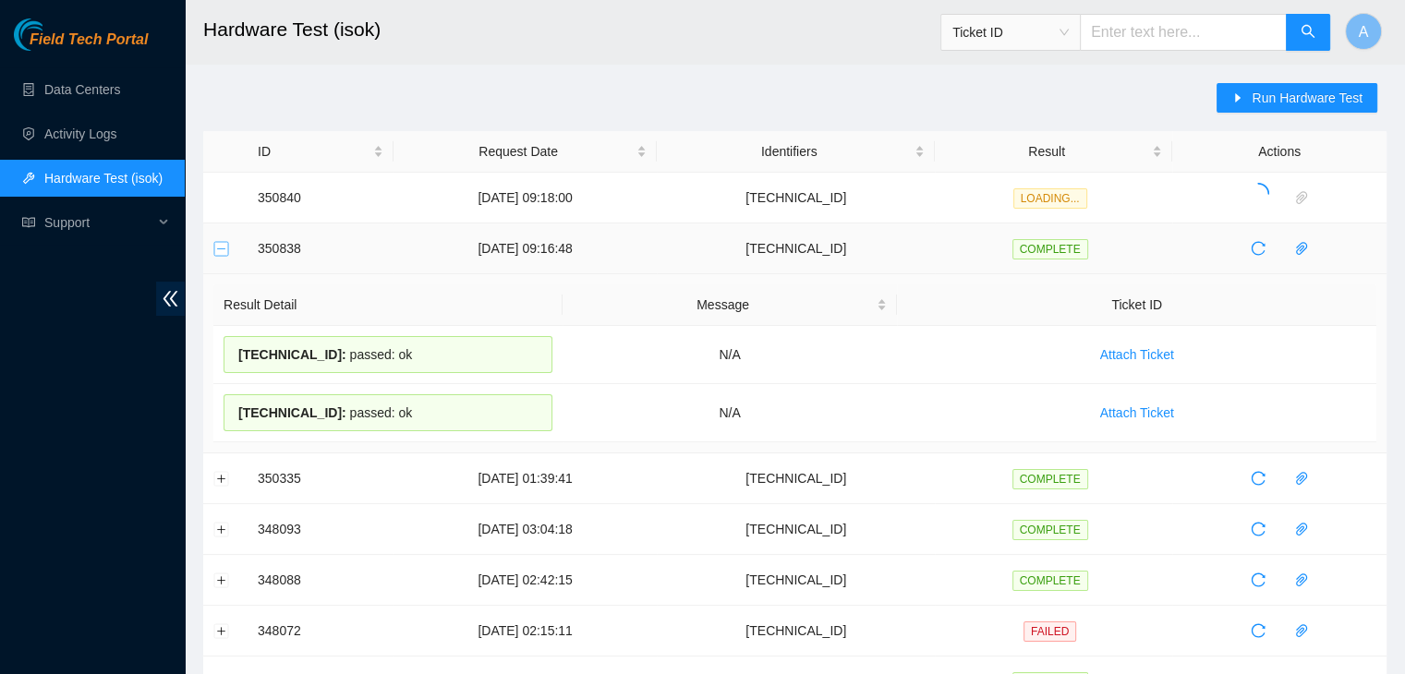
click at [225, 249] on button "Collapse row" at bounding box center [221, 248] width 15 height 15
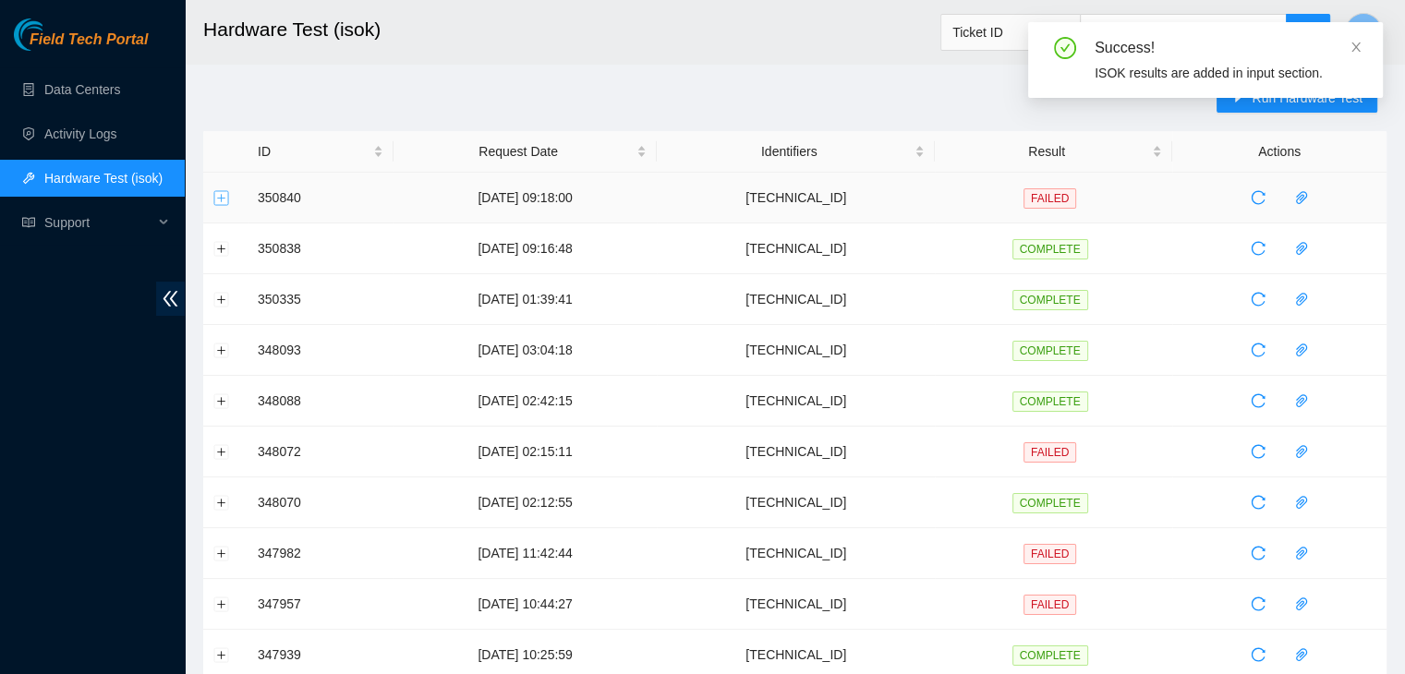
click at [220, 192] on button "Expand row" at bounding box center [221, 197] width 15 height 15
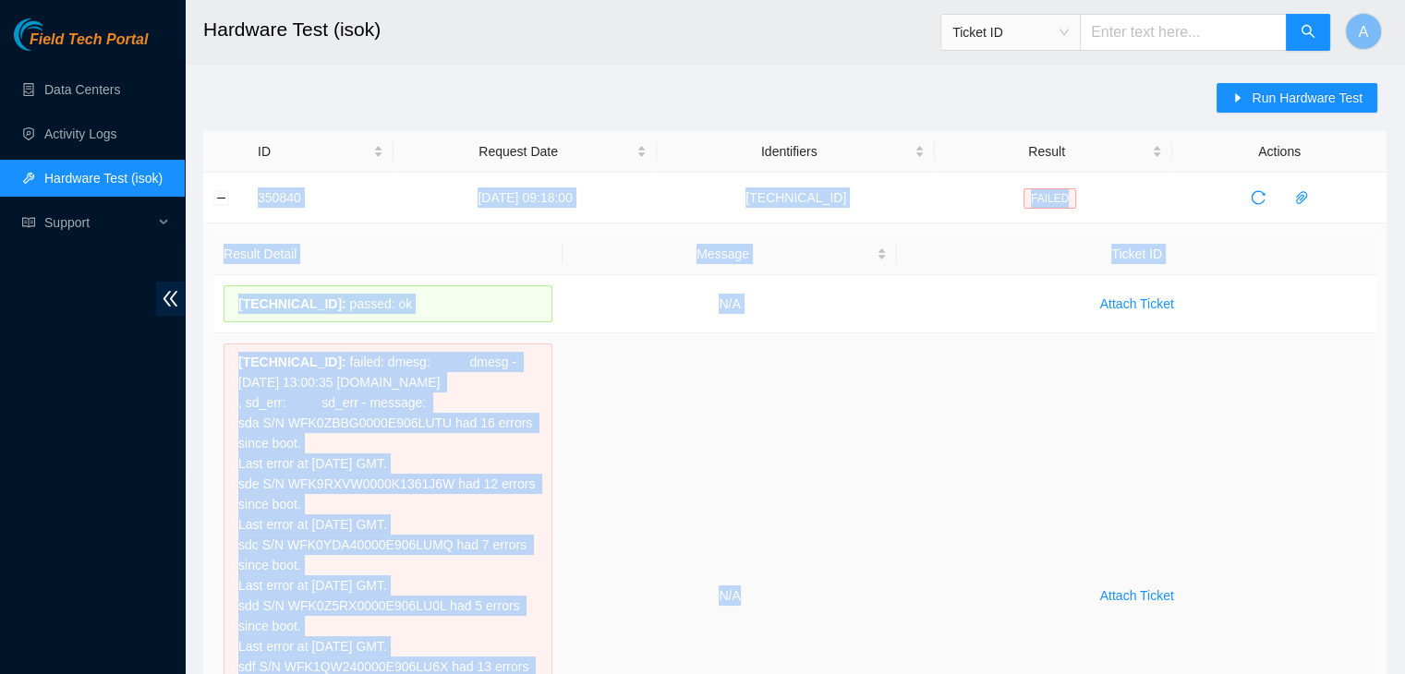
drag, startPoint x: 254, startPoint y: 192, endPoint x: 848, endPoint y: 627, distance: 736.2
copy tbody "350840 15-10-2025 09:18:00 23.76.147.35 FAILED Result Detail Message Ticket ID …"
click at [848, 627] on td "N/A" at bounding box center [729, 596] width 335 height 526
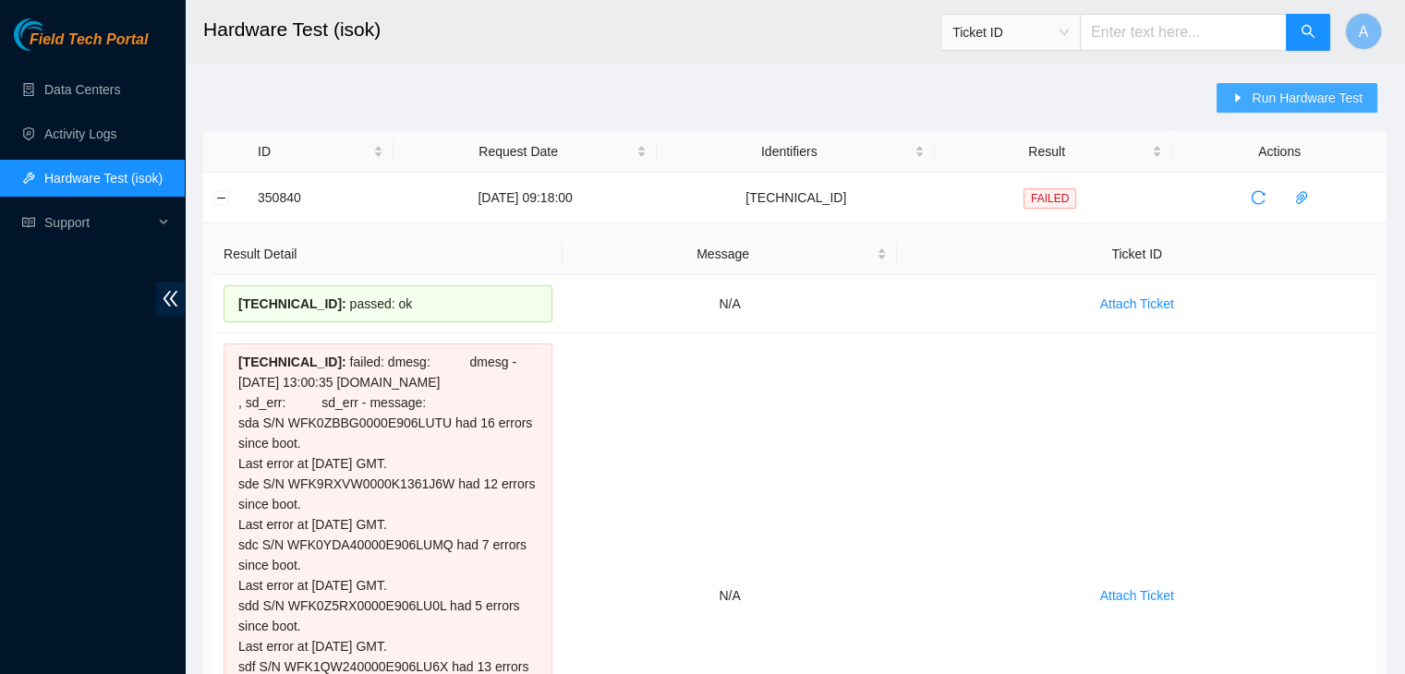
click at [1241, 87] on button "Run Hardware Test" at bounding box center [1296, 98] width 161 height 30
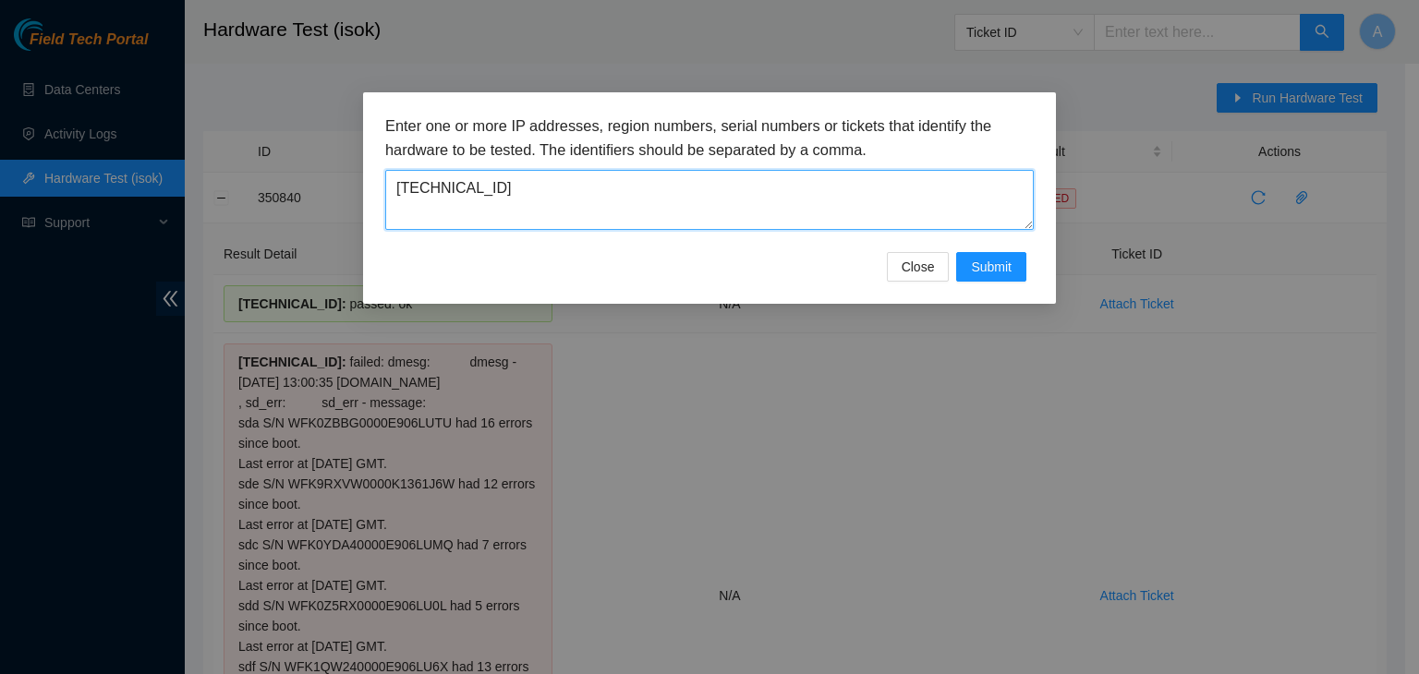
click at [844, 178] on textarea "23.76.147.35" at bounding box center [709, 200] width 648 height 60
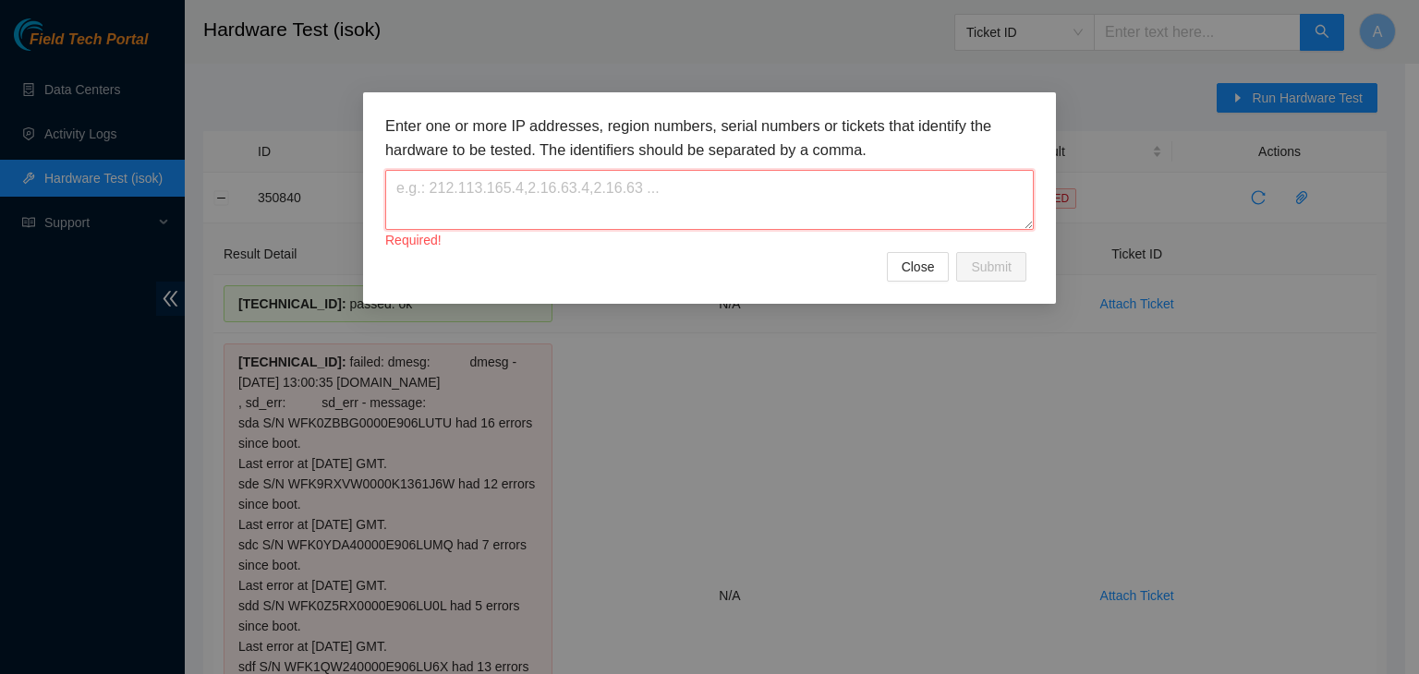
paste textarea "23.76.147.44"
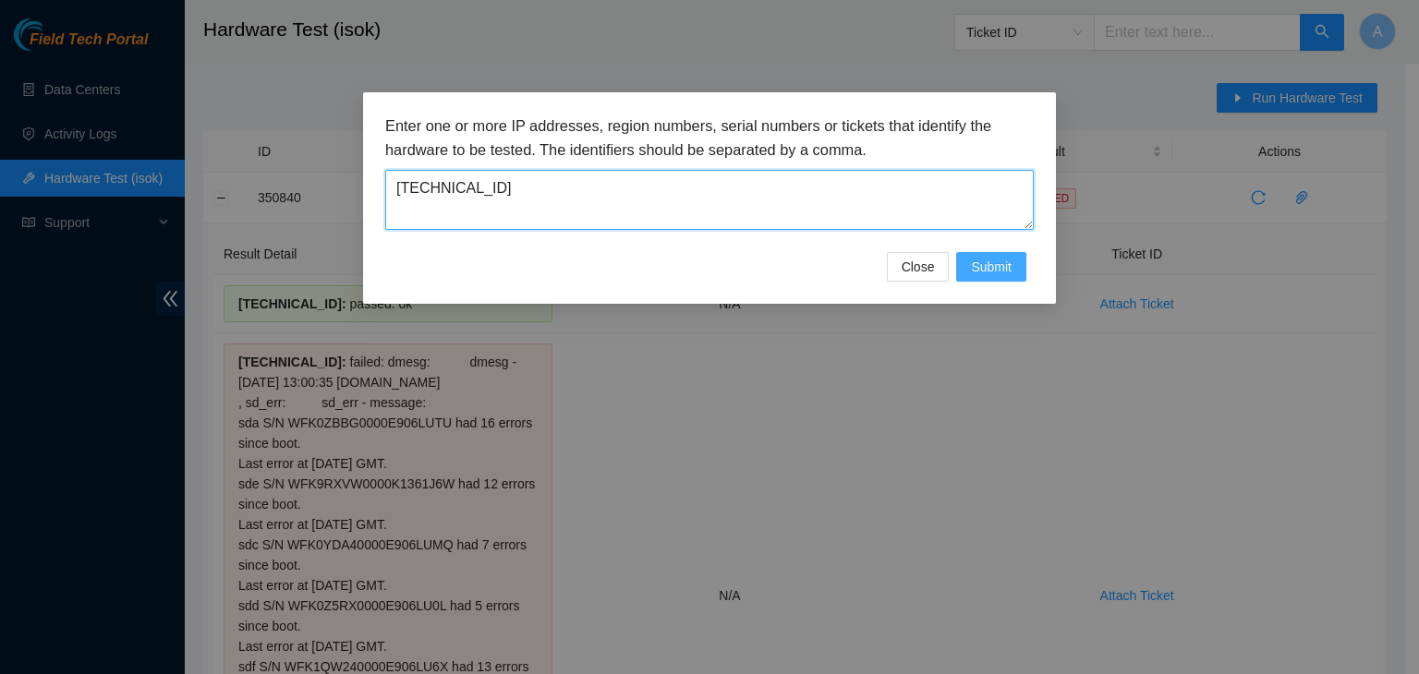
type textarea "23.76.147.44"
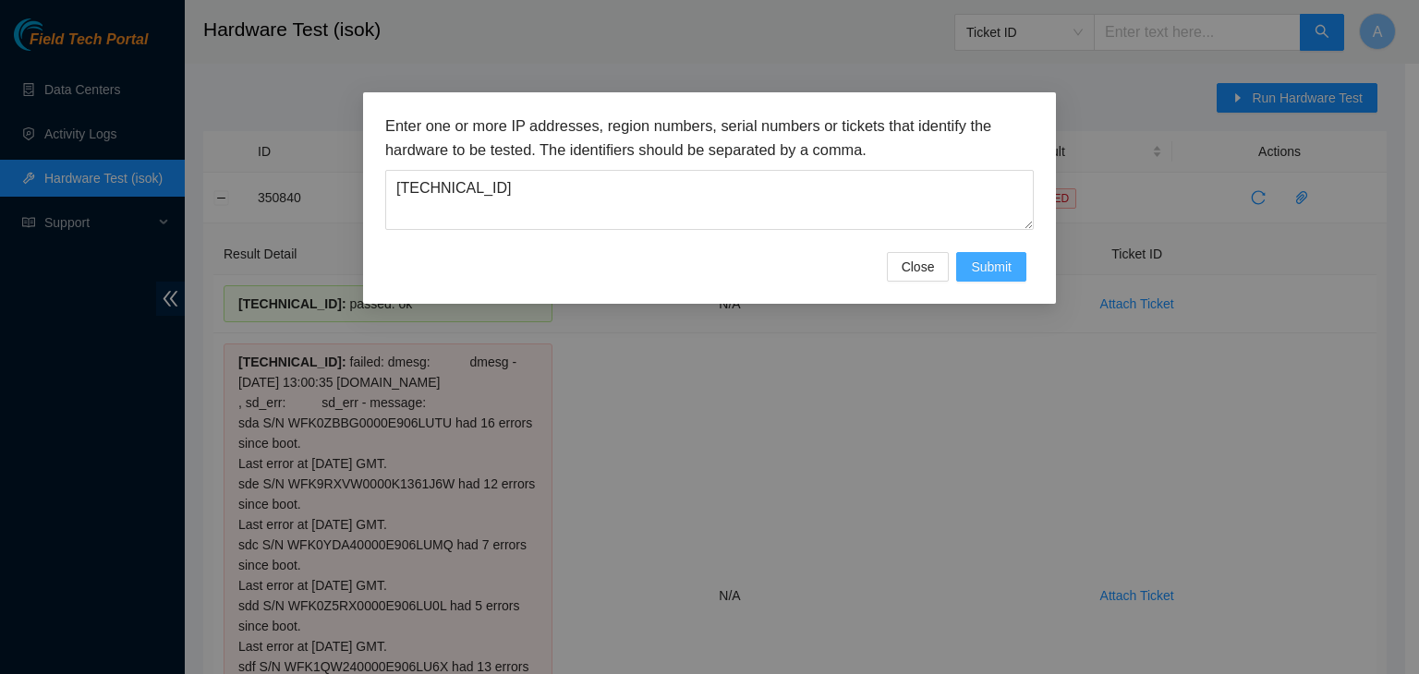
click at [981, 273] on span "Submit" at bounding box center [991, 267] width 41 height 20
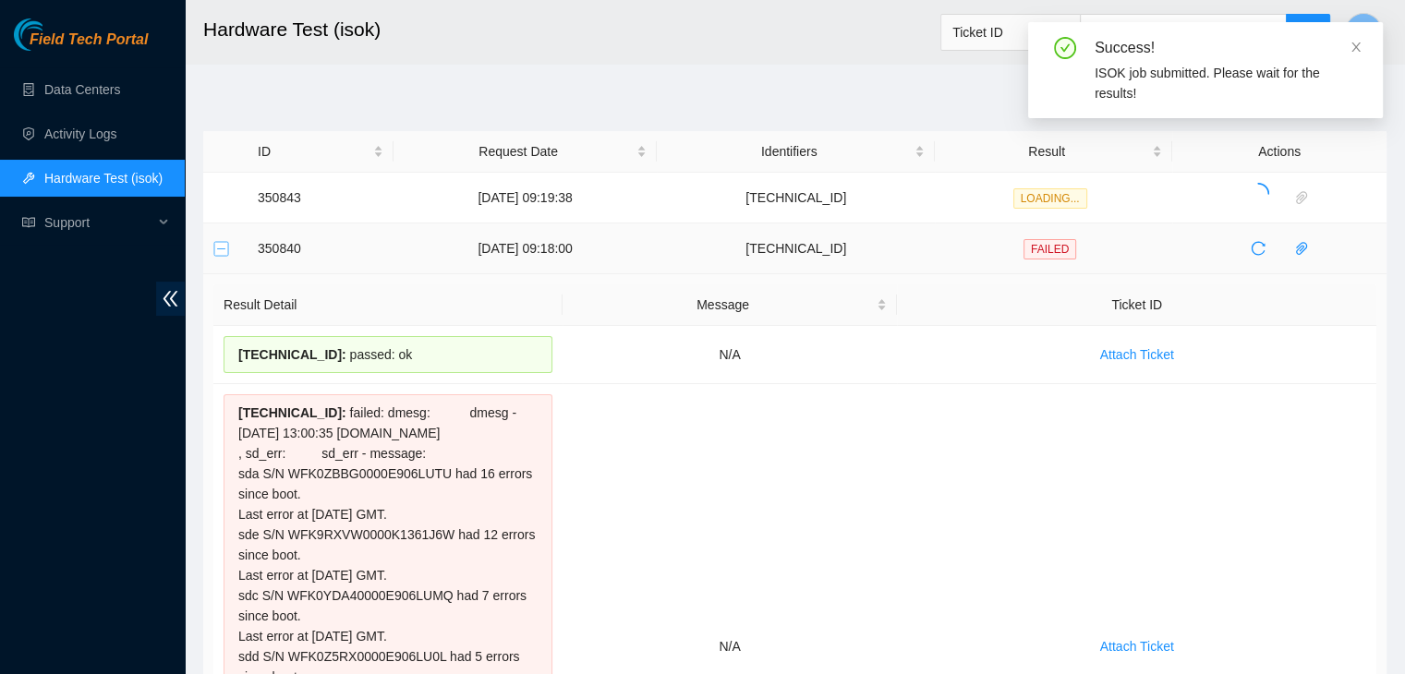
click at [220, 249] on button "Collapse row" at bounding box center [221, 248] width 15 height 15
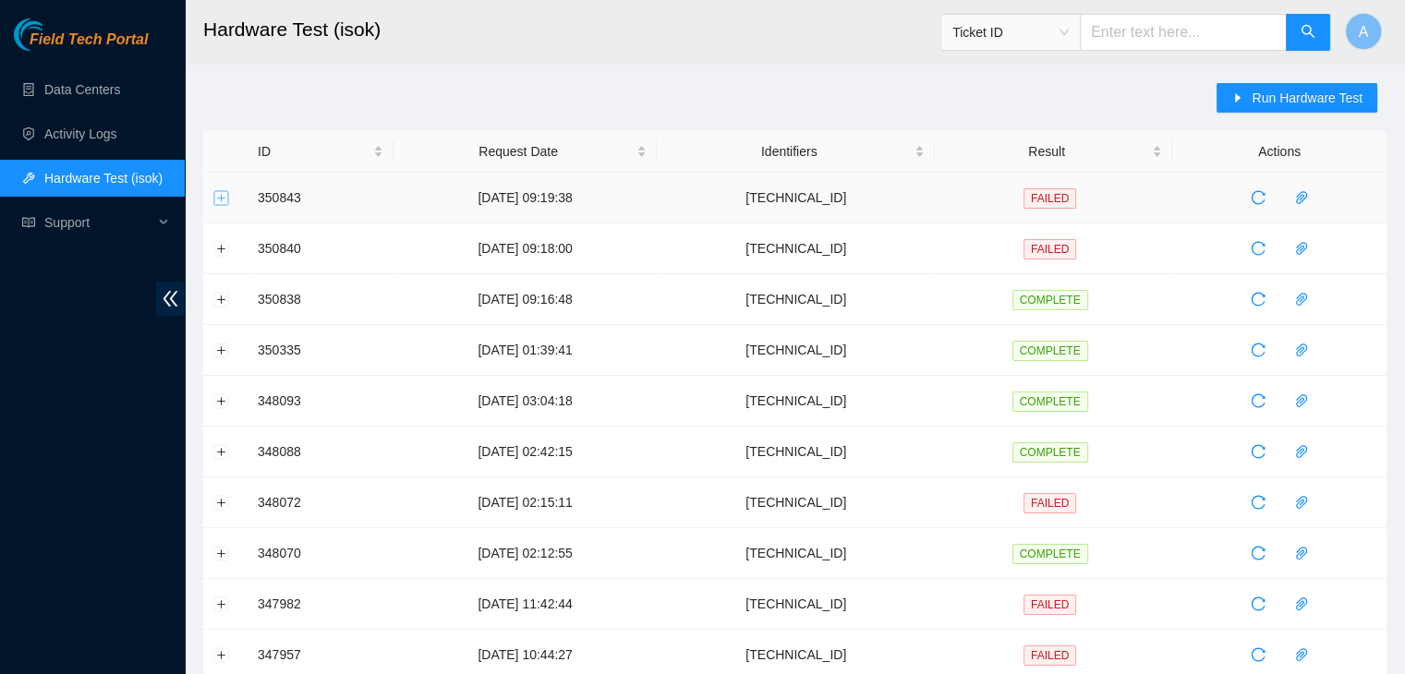
click at [218, 199] on button "Expand row" at bounding box center [221, 197] width 15 height 15
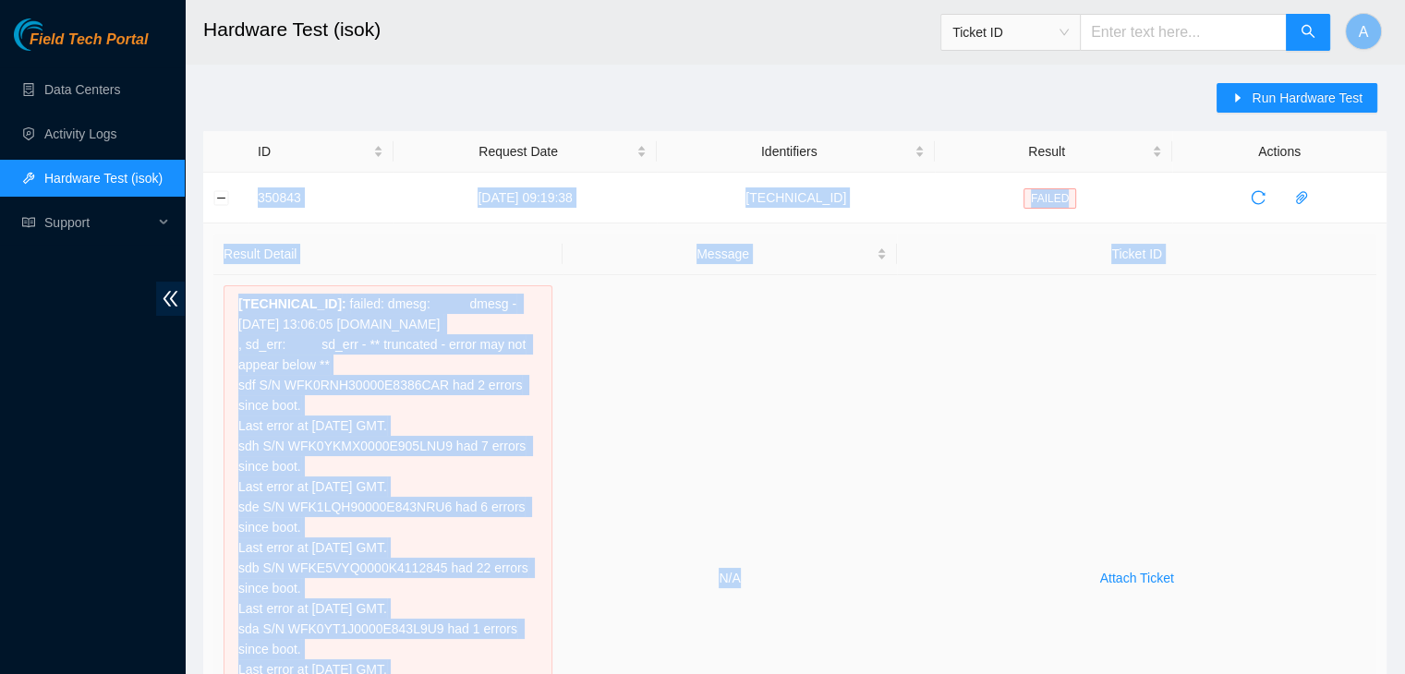
drag, startPoint x: 248, startPoint y: 195, endPoint x: 840, endPoint y: 581, distance: 707.6
click at [336, 260] on th "Result Detail" at bounding box center [387, 255] width 349 height 42
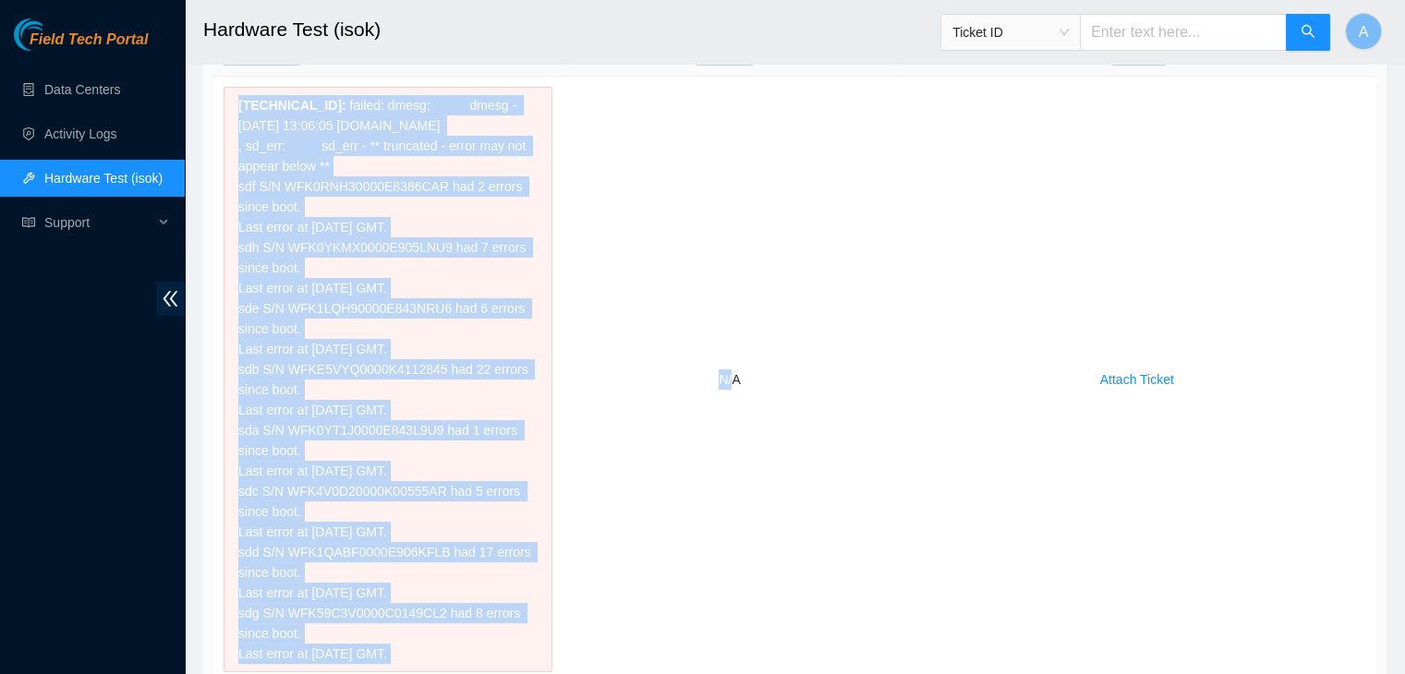
scroll to position [307, 0]
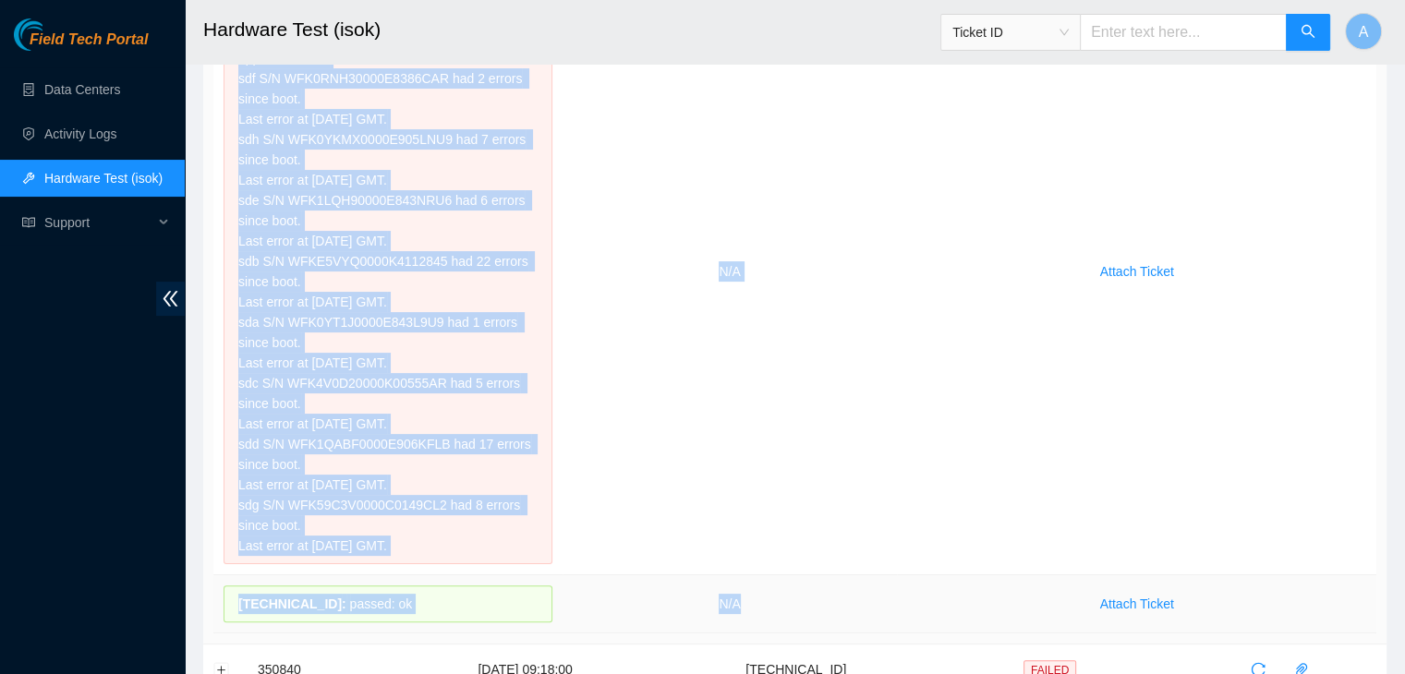
drag, startPoint x: 248, startPoint y: 193, endPoint x: 844, endPoint y: 609, distance: 726.4
copy tbody "350843 15-10-2025 09:19:38 23.76.147.44 FAILED Result Detail Message Ticket ID …"
click at [844, 609] on td "N/A" at bounding box center [729, 604] width 335 height 58
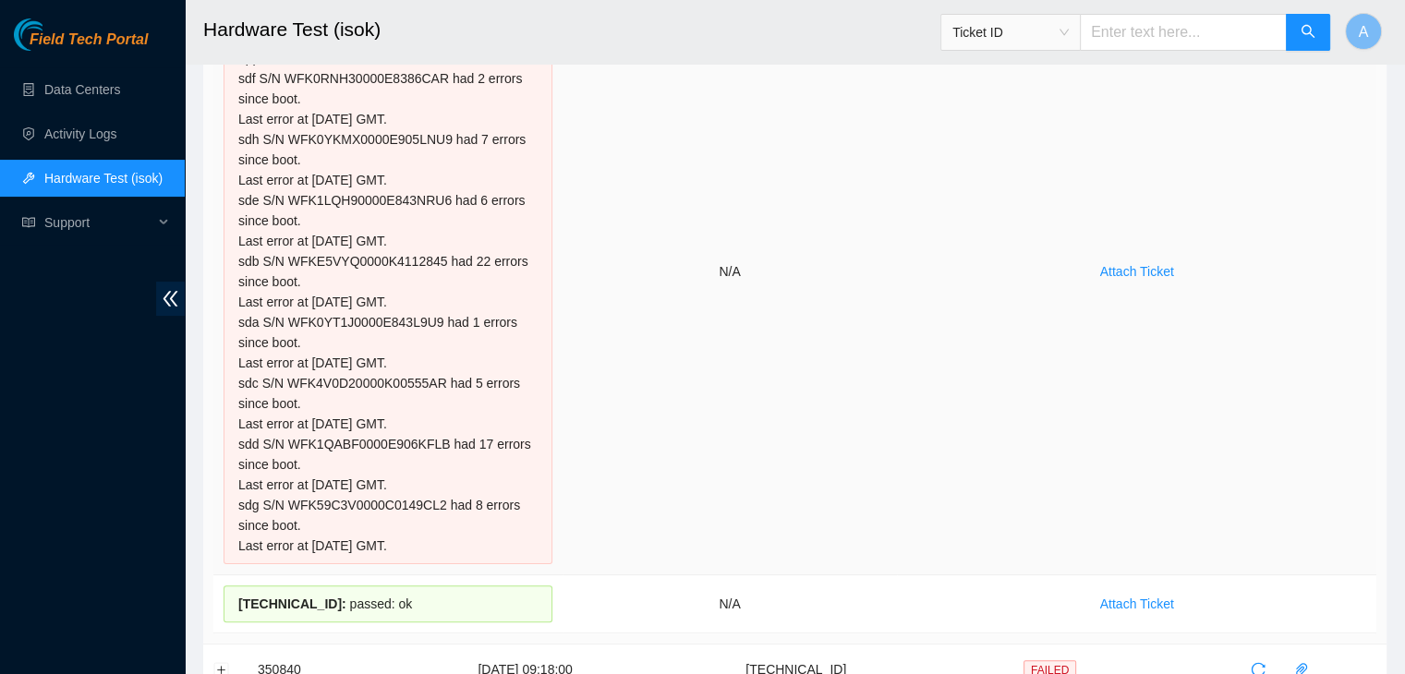
scroll to position [0, 0]
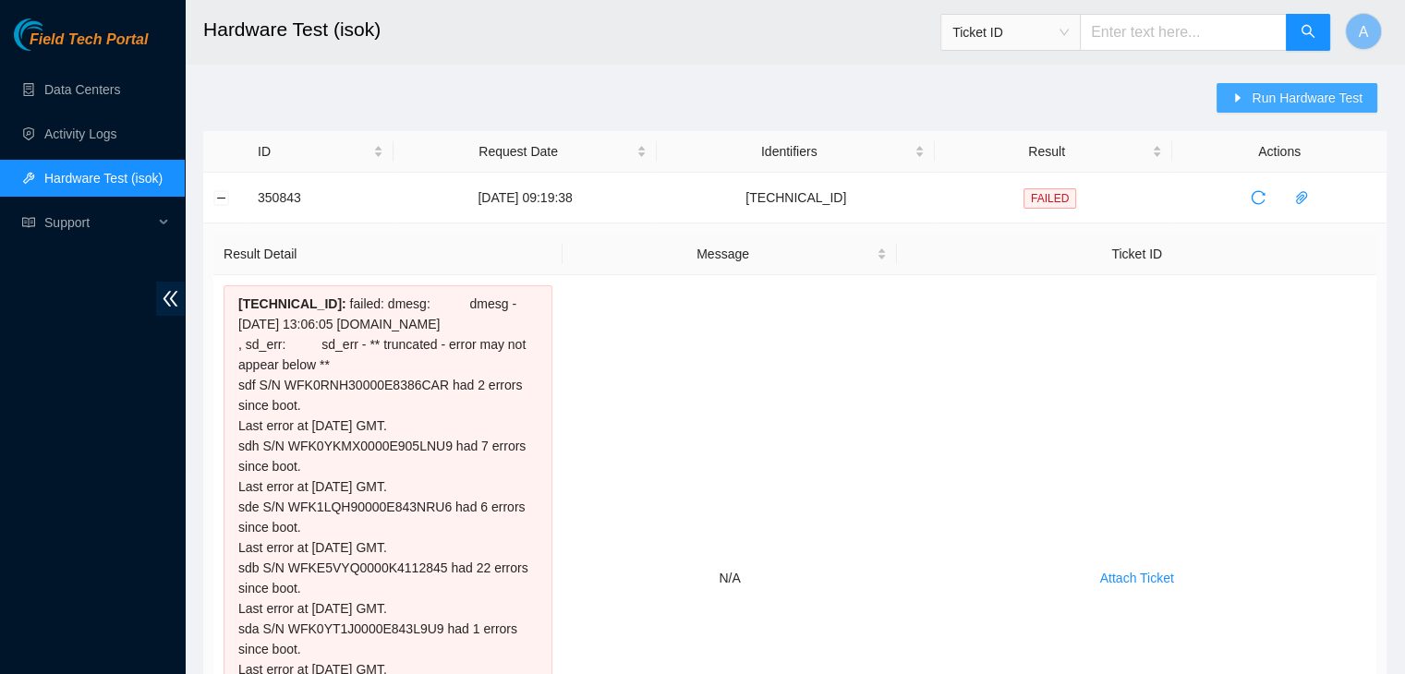
click at [1254, 104] on button "Run Hardware Test" at bounding box center [1296, 98] width 161 height 30
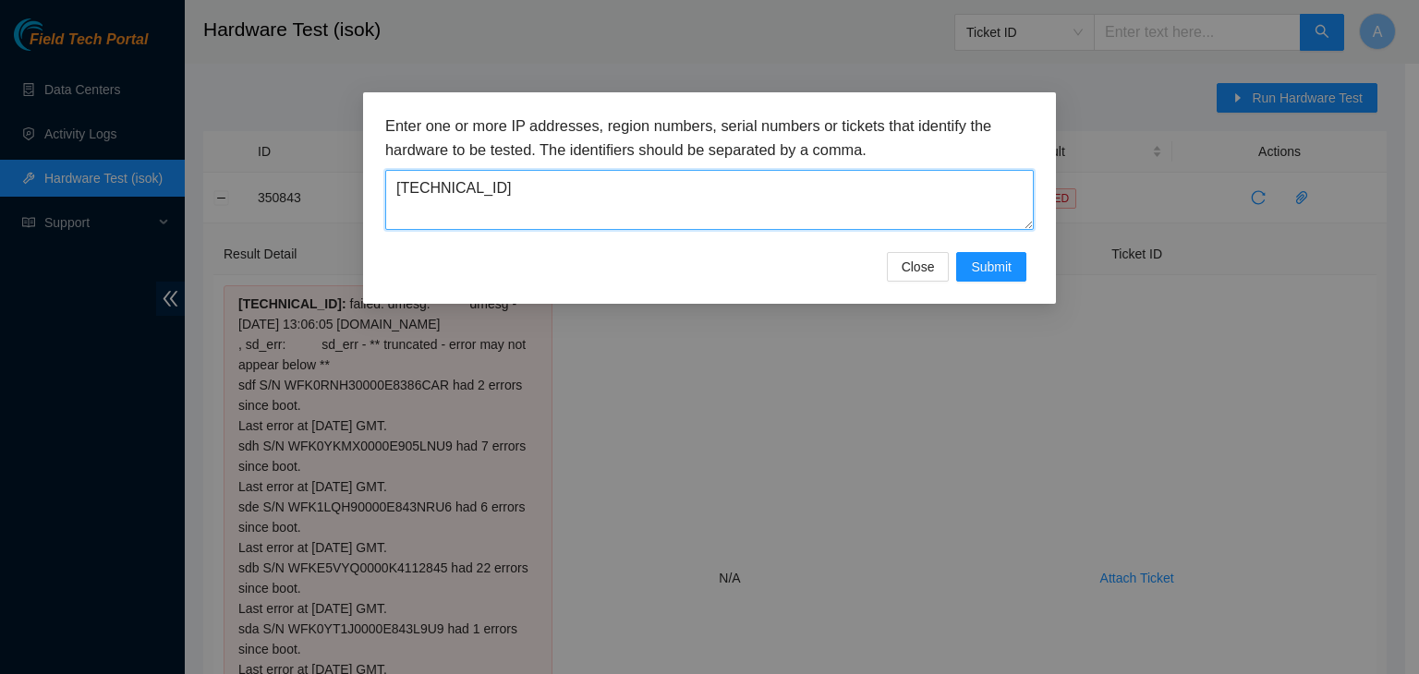
click at [814, 204] on textarea "23.76.147.44" at bounding box center [709, 200] width 648 height 60
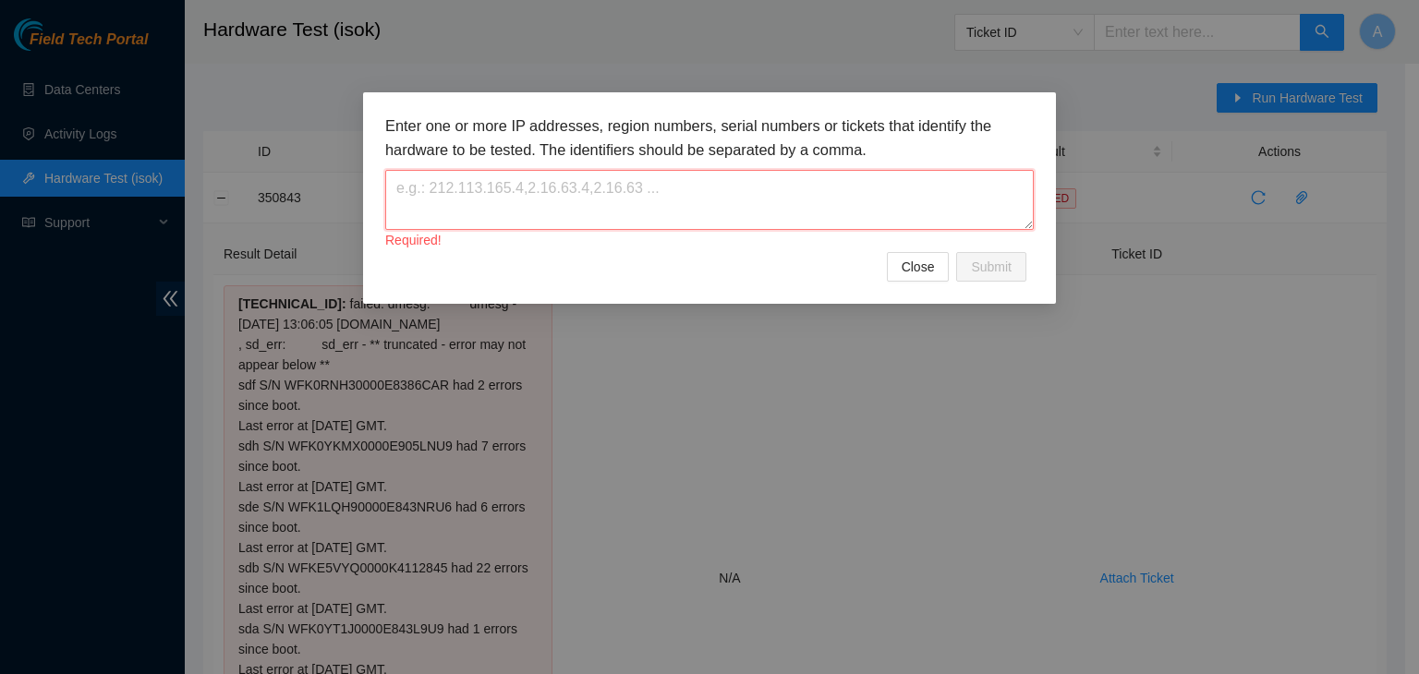
paste textarea "23.76.147.49"
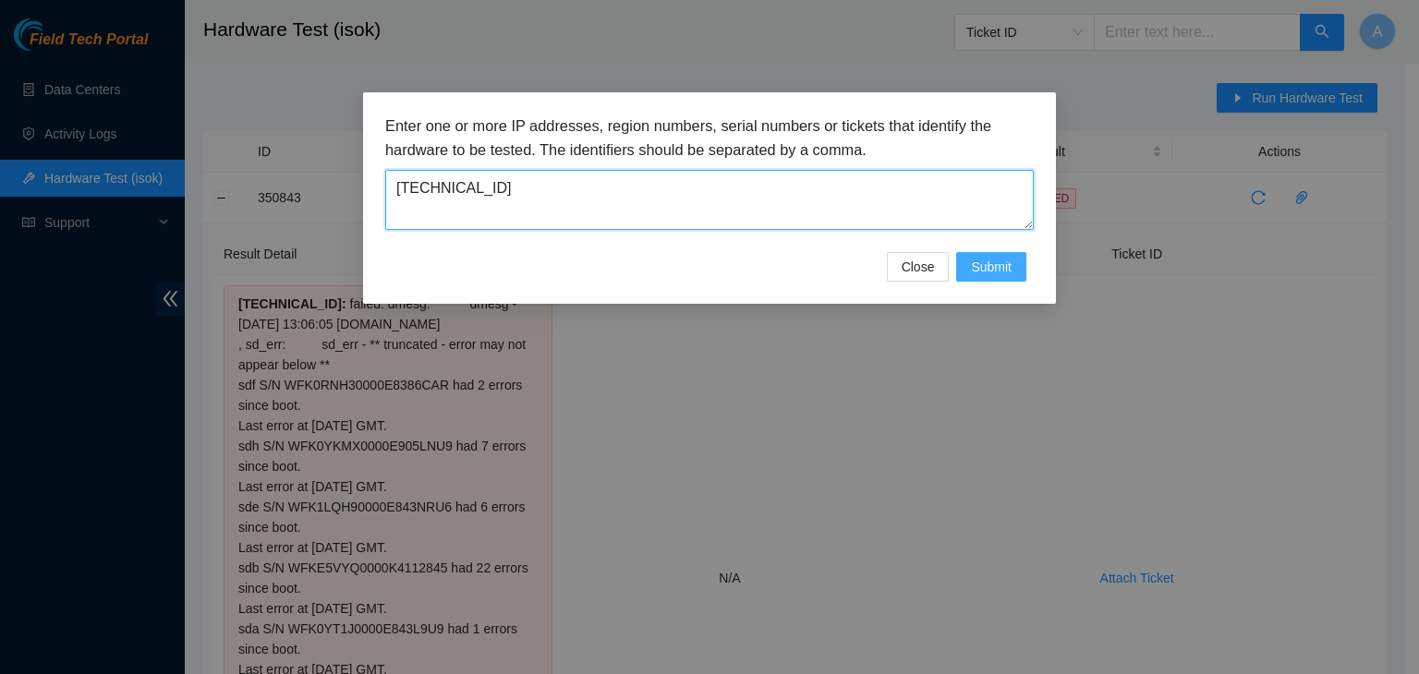
type textarea "23.76.147.49"
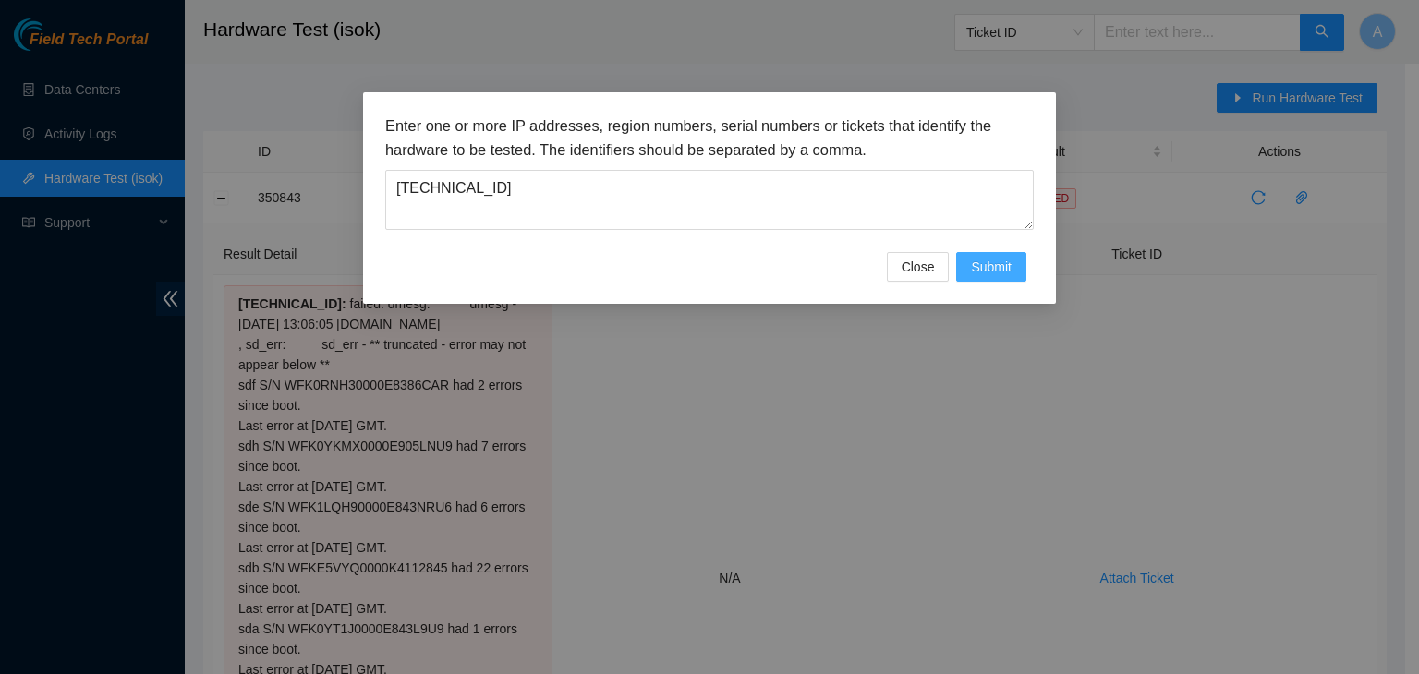
click at [998, 264] on span "Submit" at bounding box center [991, 267] width 41 height 20
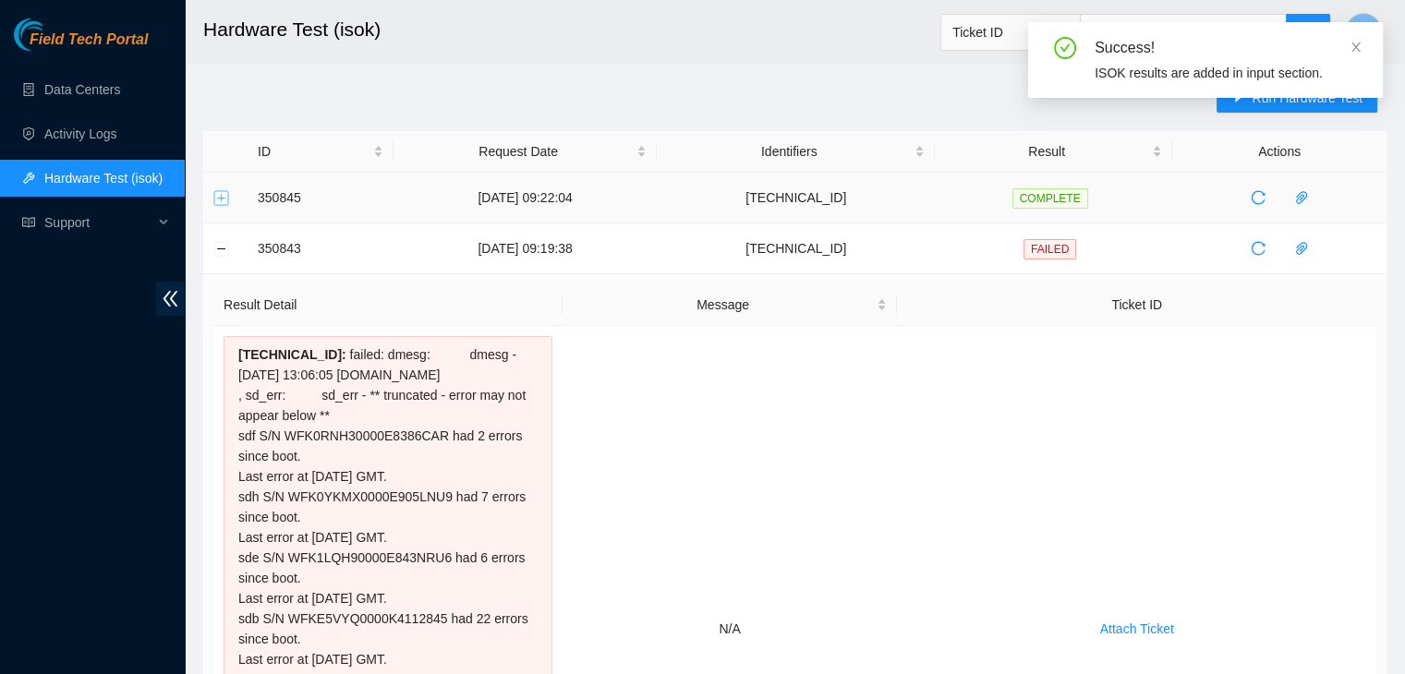
click at [225, 197] on button "Expand row" at bounding box center [221, 197] width 15 height 15
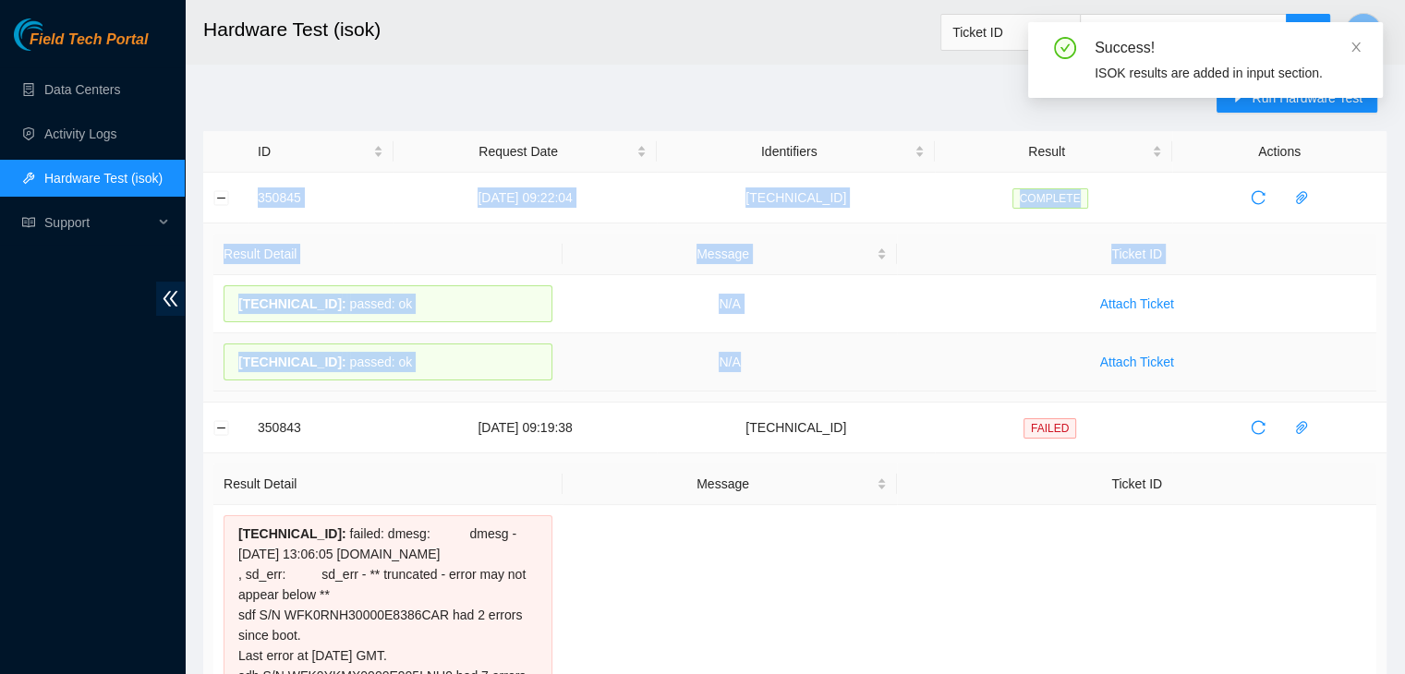
drag, startPoint x: 239, startPoint y: 198, endPoint x: 883, endPoint y: 375, distance: 667.7
copy tbody "350845 15-10-2025 09:22:04 23.76.147.49 COMPLETE Result Detail Message Ticket I…"
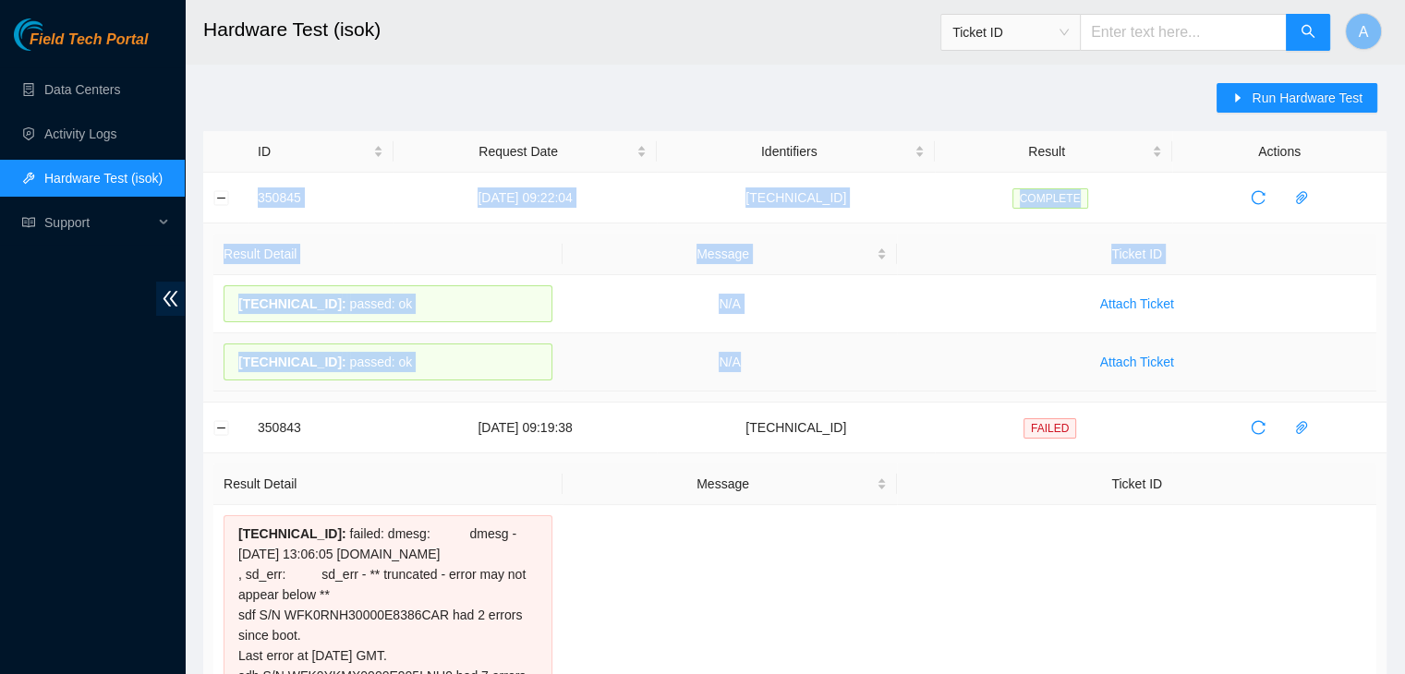
click at [883, 375] on td "N/A" at bounding box center [729, 362] width 335 height 58
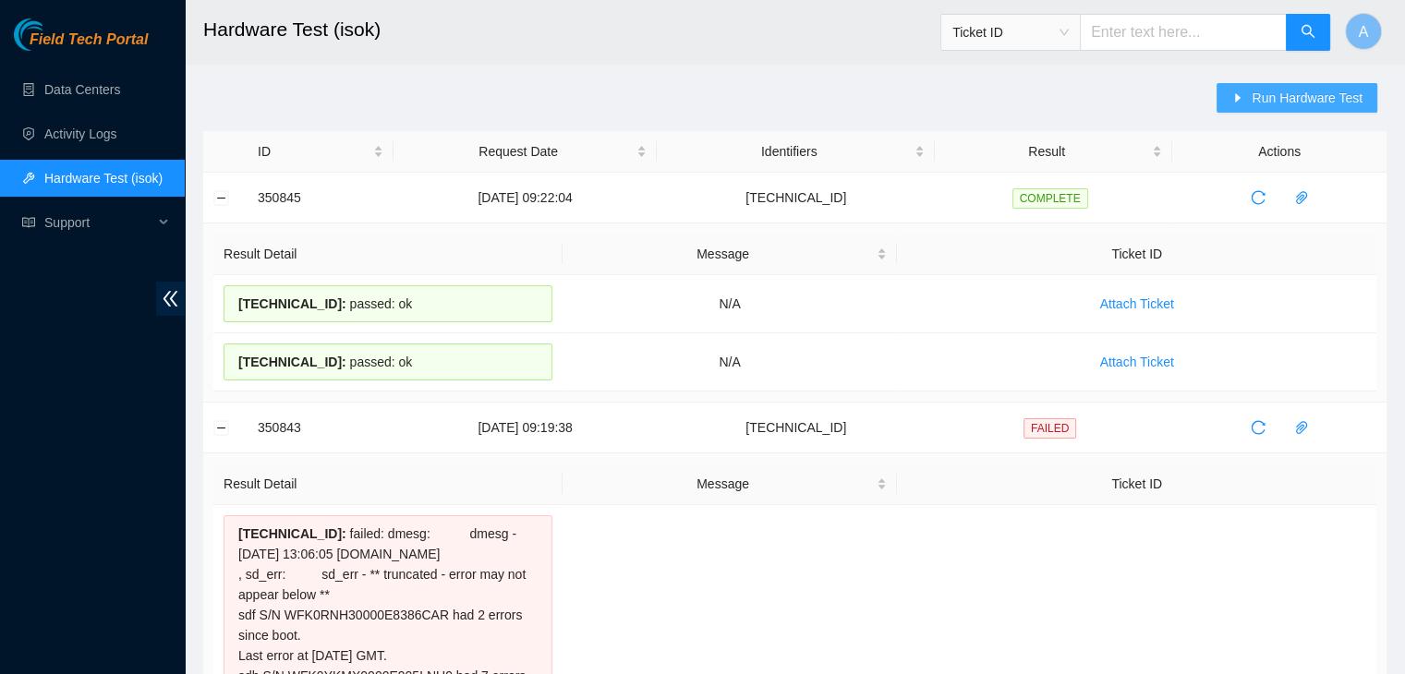
click at [1317, 98] on span "Run Hardware Test" at bounding box center [1306, 98] width 111 height 20
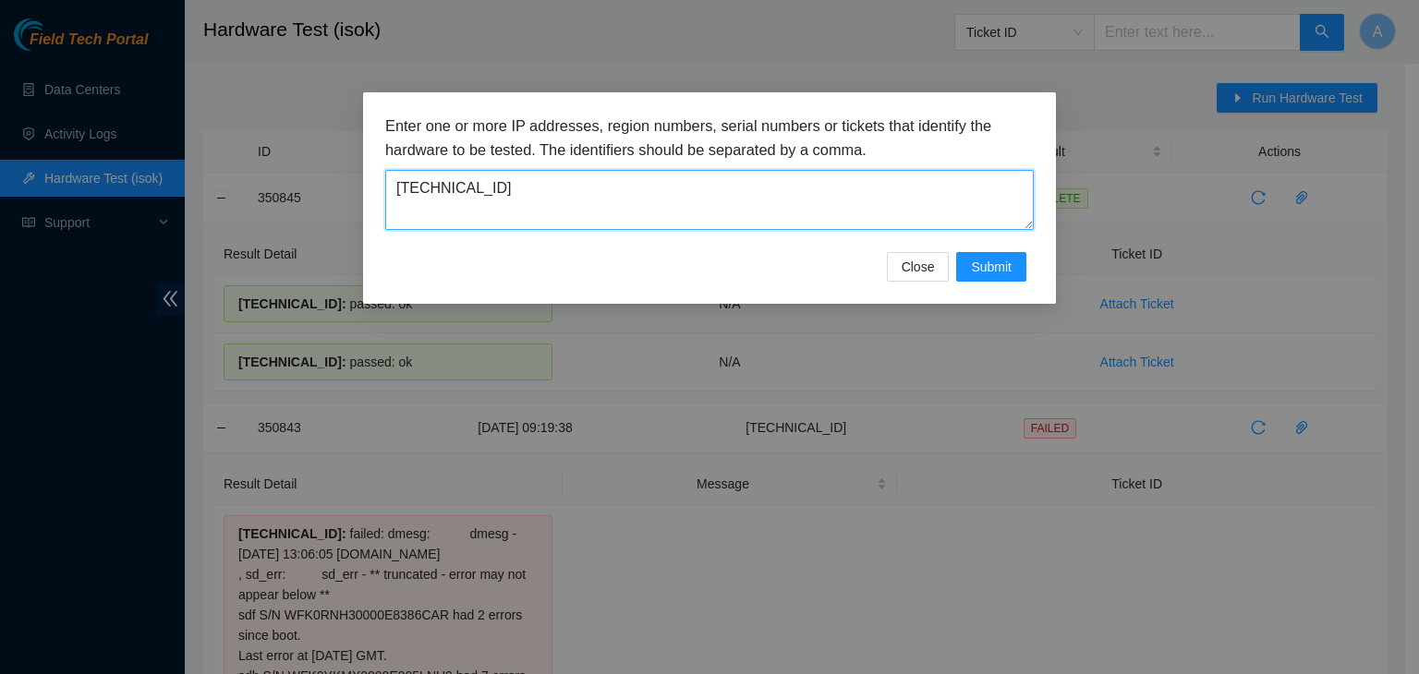
click at [724, 196] on textarea "23.76.147.49" at bounding box center [709, 200] width 648 height 60
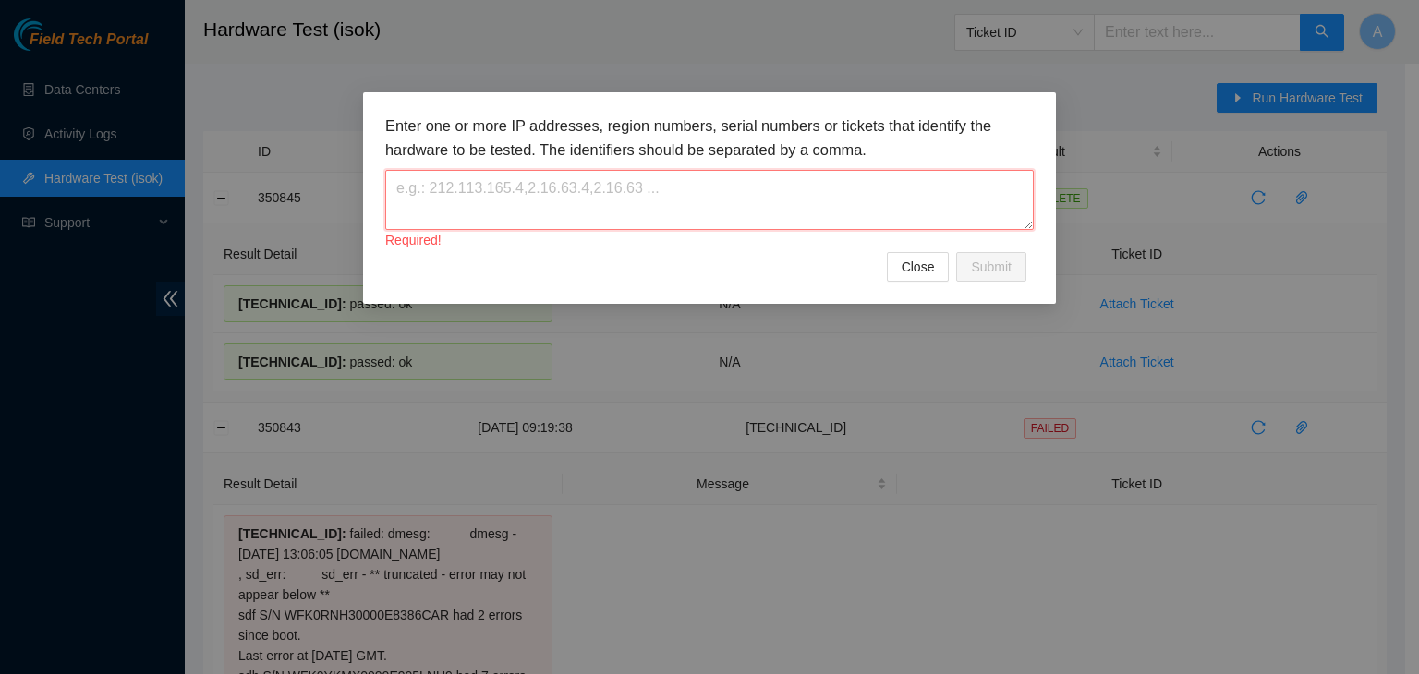
paste textarea "23.76.147.23"
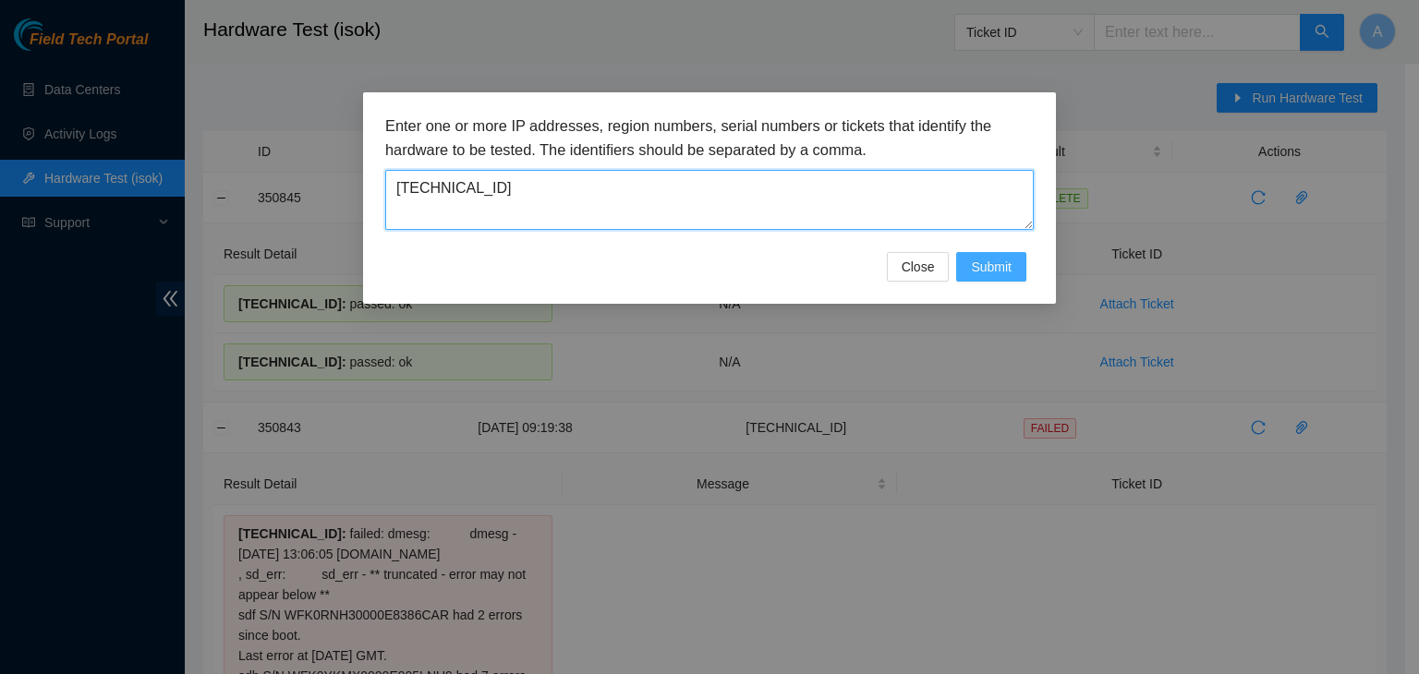
type textarea "23.76.147.23"
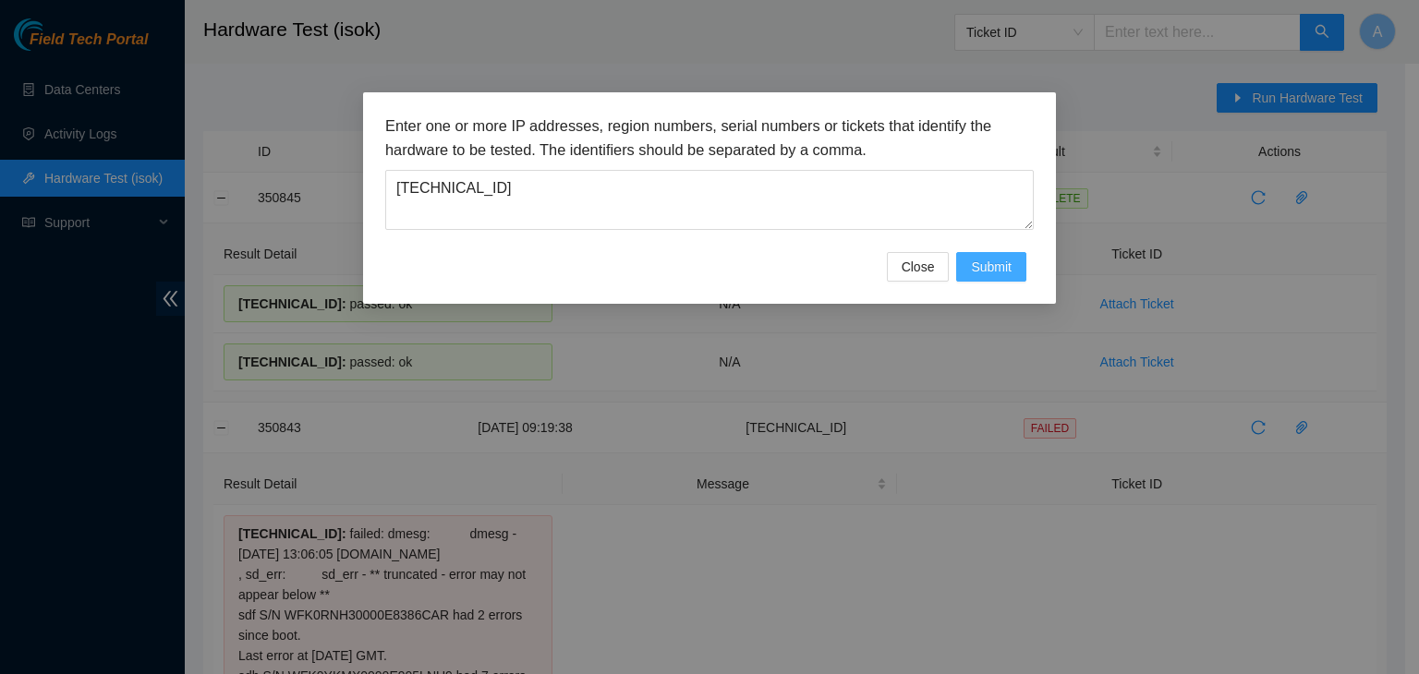
click at [994, 260] on span "Submit" at bounding box center [991, 267] width 41 height 20
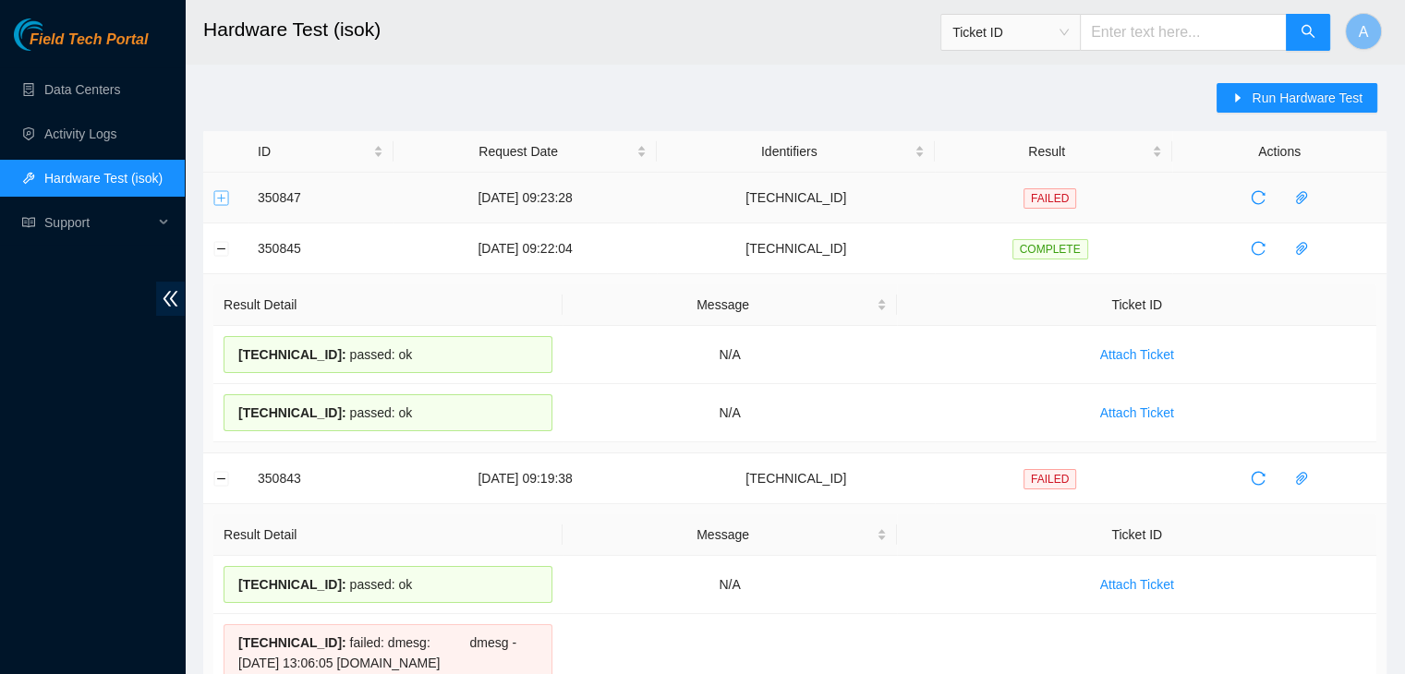
click at [220, 202] on button "Expand row" at bounding box center [221, 197] width 15 height 15
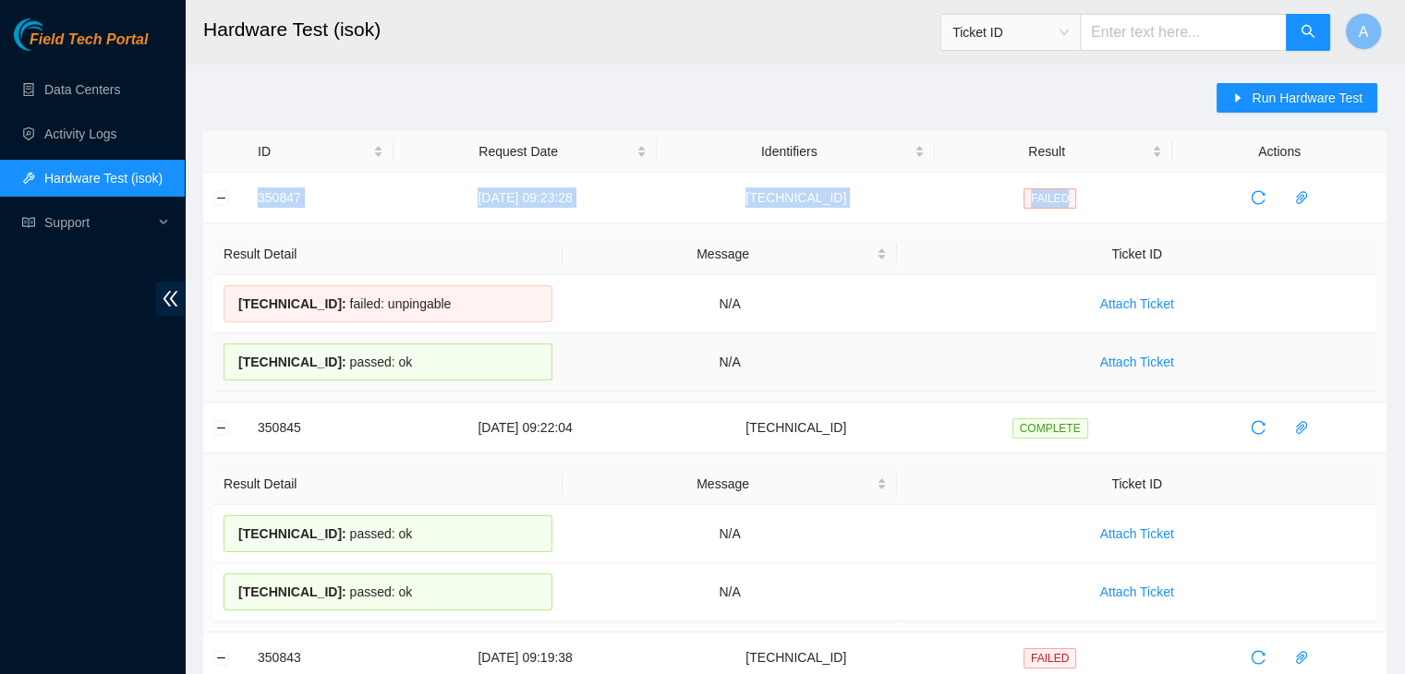
drag, startPoint x: 248, startPoint y: 197, endPoint x: 949, endPoint y: 376, distance: 723.6
copy tr "350847 15-10-2025 09:23:28 23.76.147.23 FAILED"
click at [949, 376] on td "Attach Ticket" at bounding box center [1136, 362] width 479 height 58
click at [120, 93] on link "Data Centers" at bounding box center [82, 89] width 76 height 15
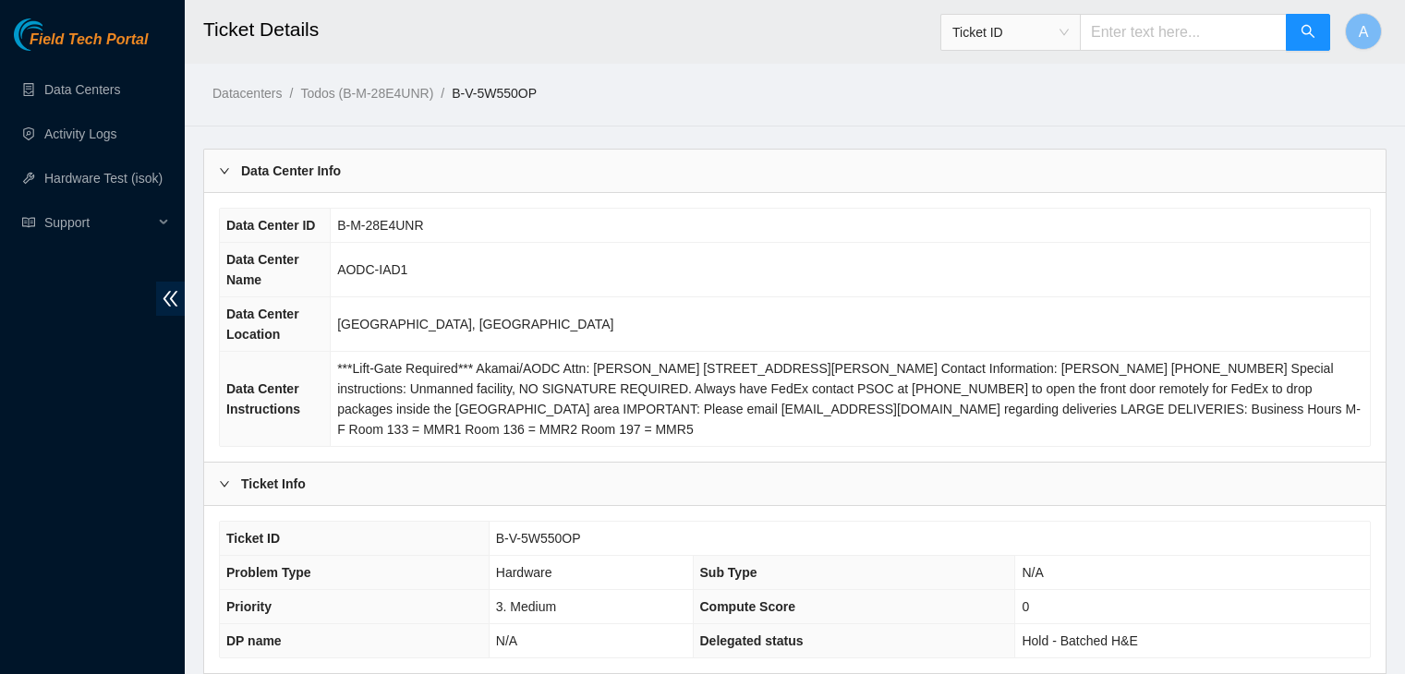
scroll to position [816, 0]
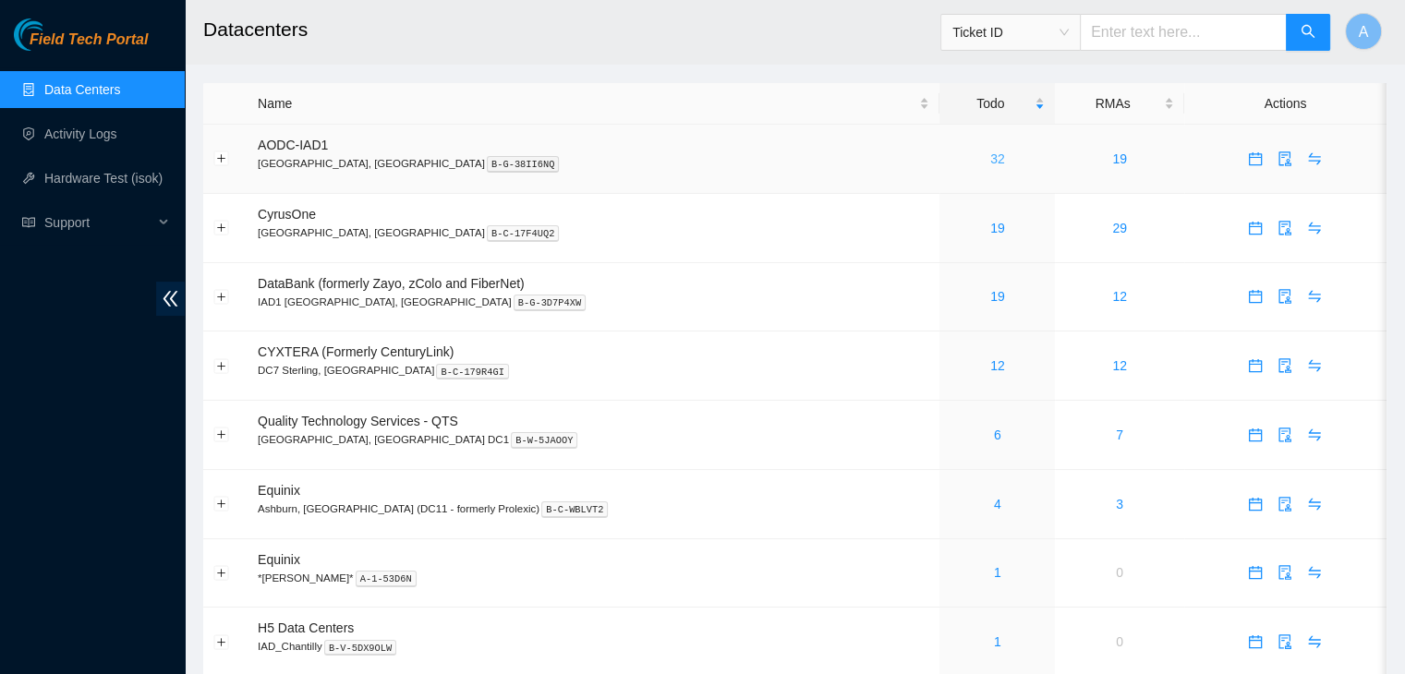
click at [990, 159] on link "32" at bounding box center [997, 158] width 15 height 15
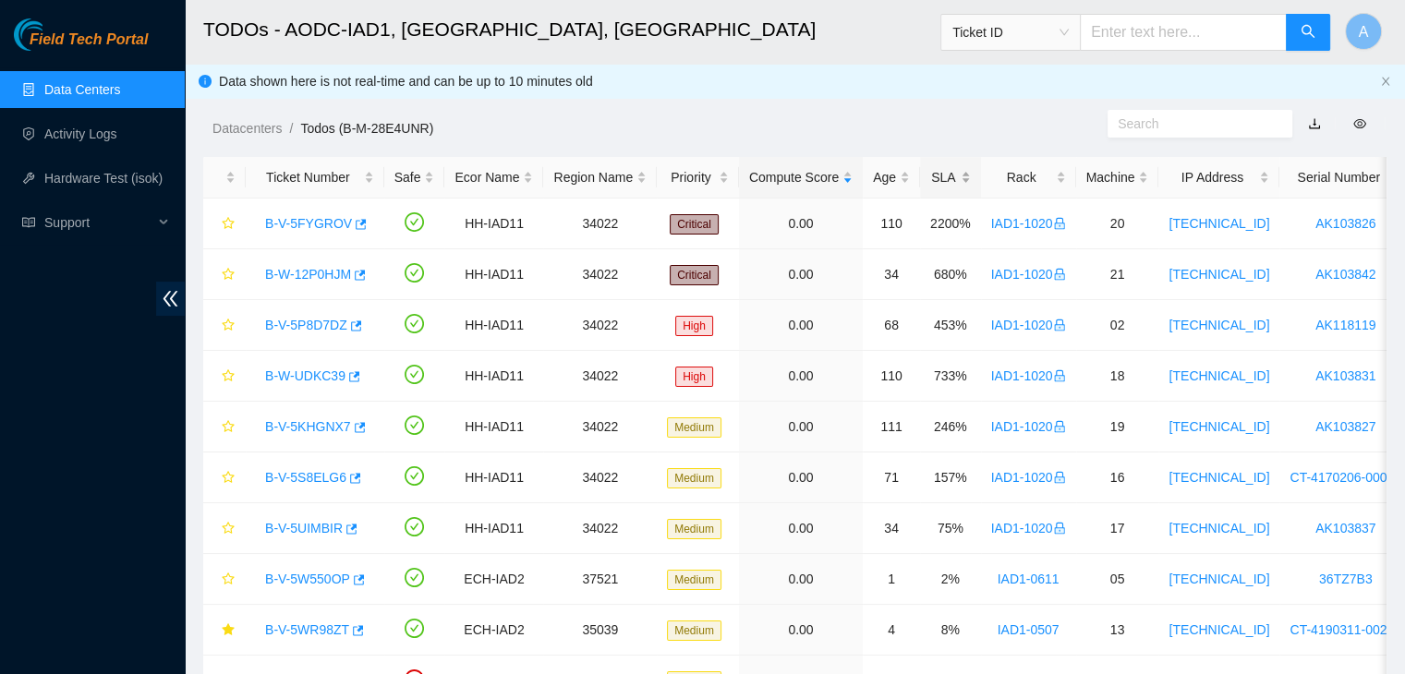
click at [951, 175] on div "SLA" at bounding box center [950, 177] width 41 height 20
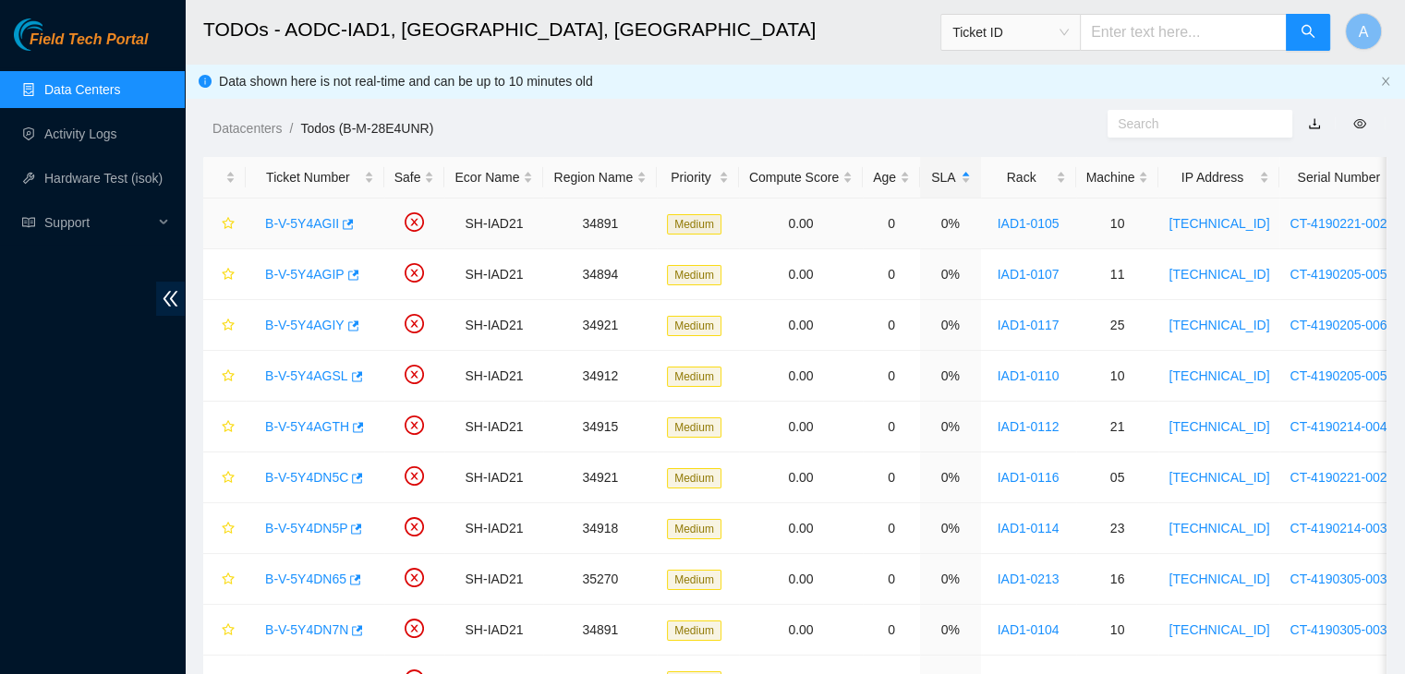
click at [313, 219] on link "B-V-5Y4AGII" at bounding box center [302, 223] width 74 height 15
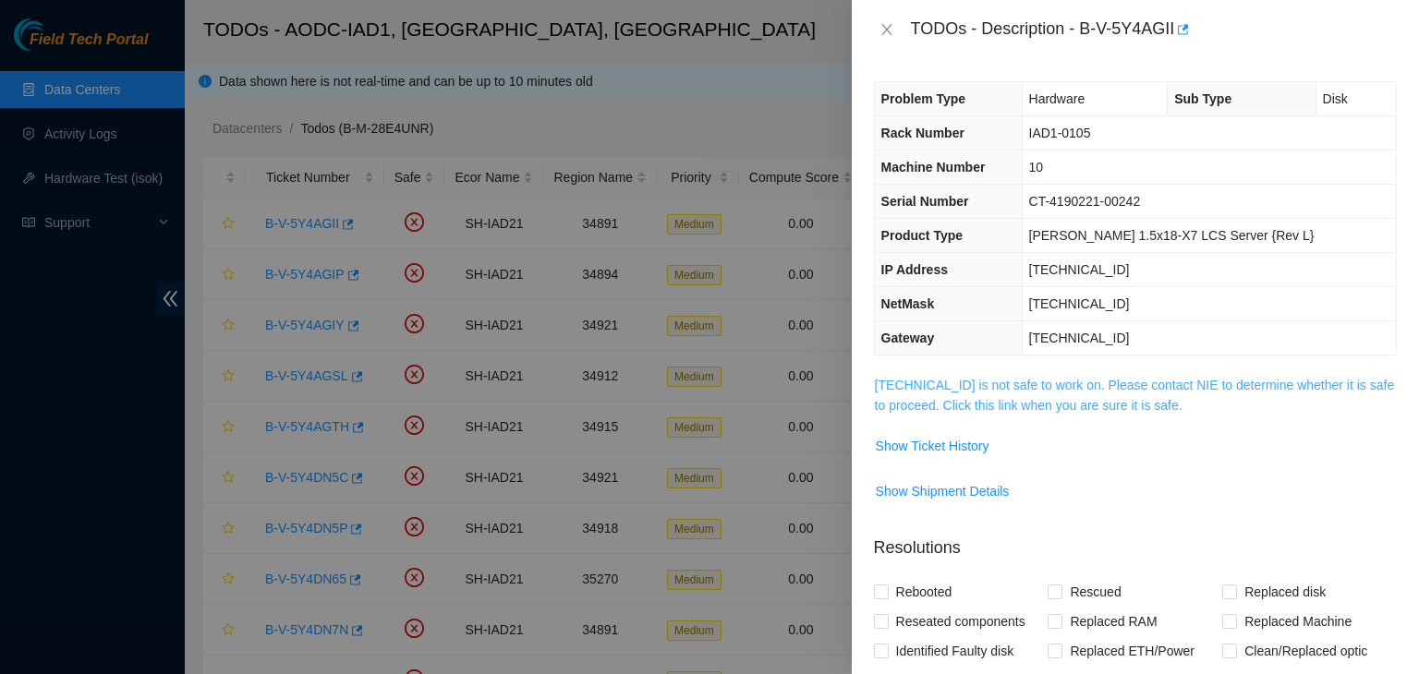
click at [997, 384] on link "[TECHNICAL_ID] is not safe to work on. Please contact NIE to determine whether …" at bounding box center [1135, 395] width 520 height 35
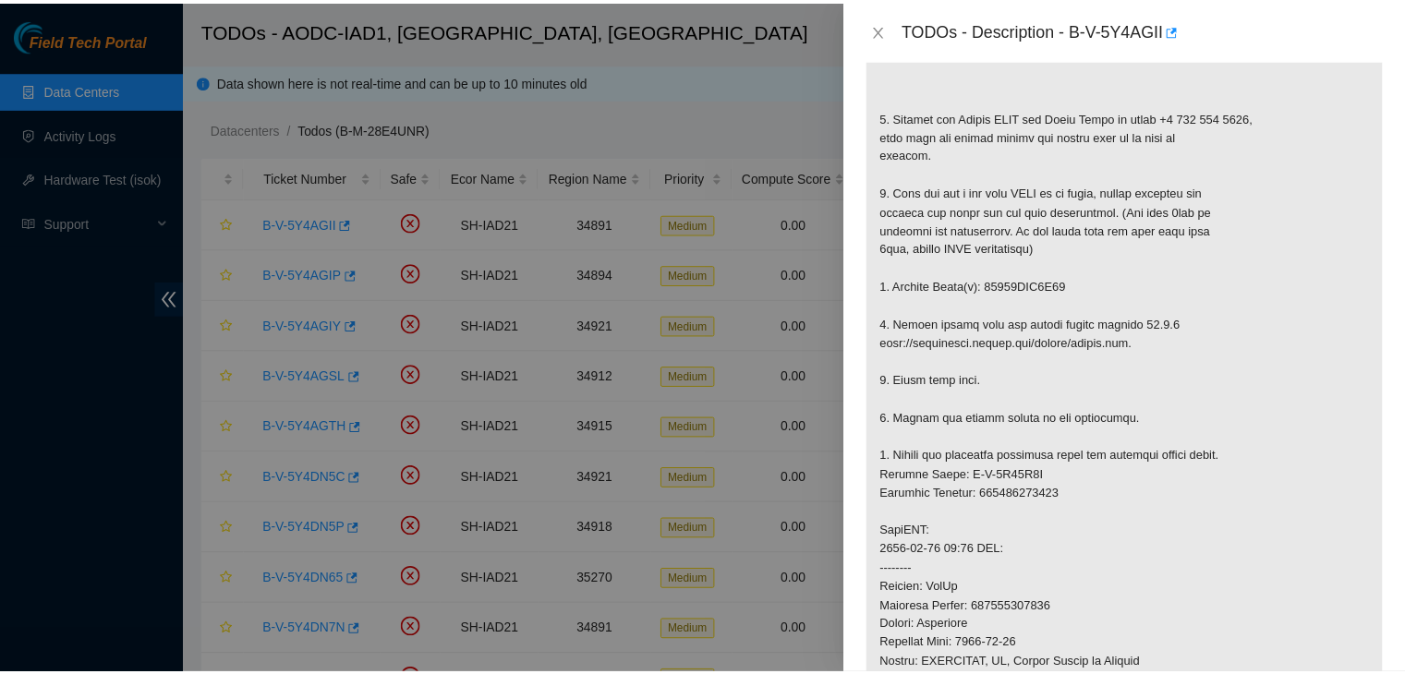
scroll to position [395, 0]
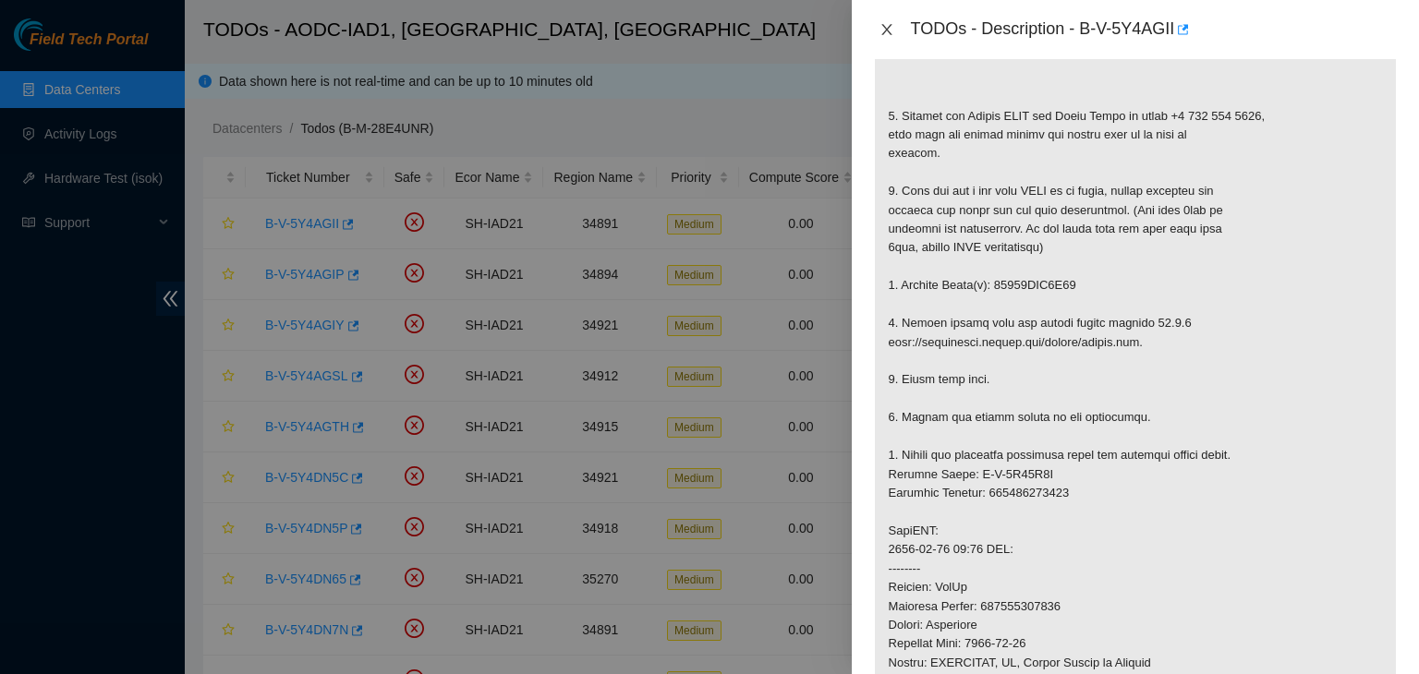
click at [889, 35] on icon "close" at bounding box center [886, 29] width 15 height 15
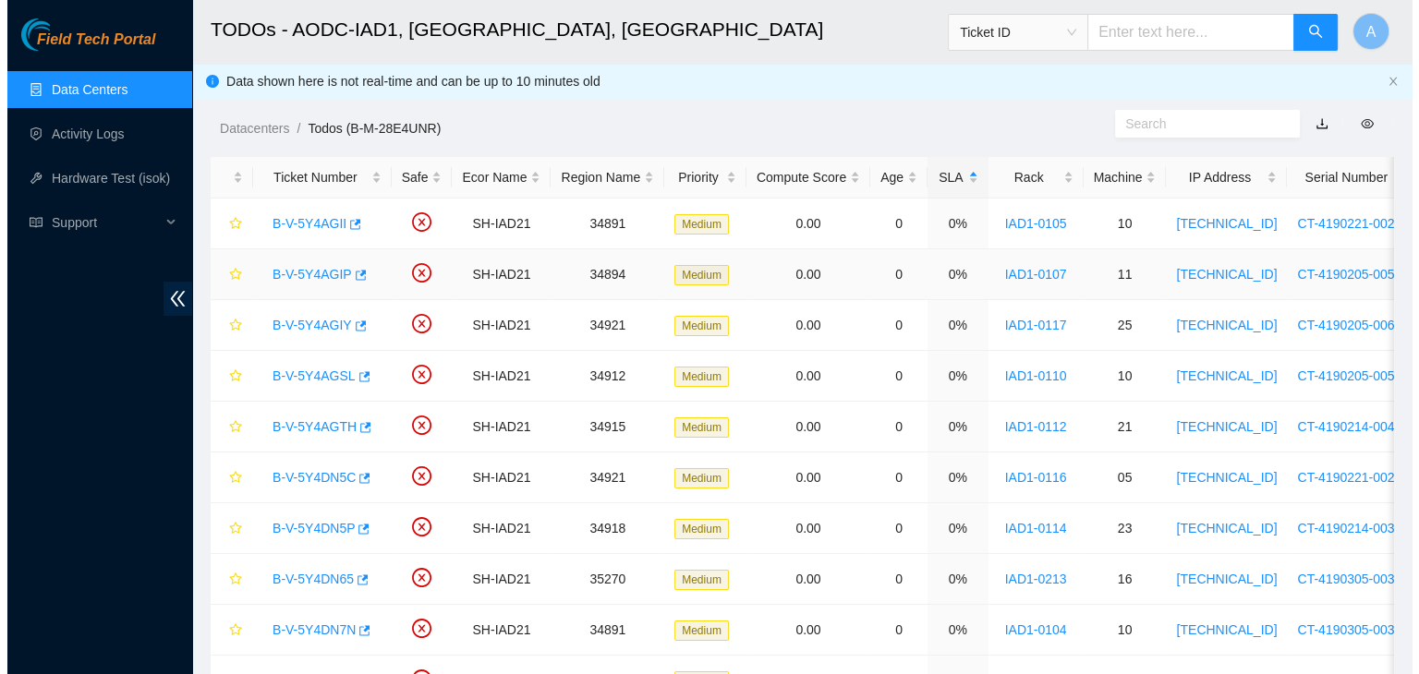
scroll to position [387, 0]
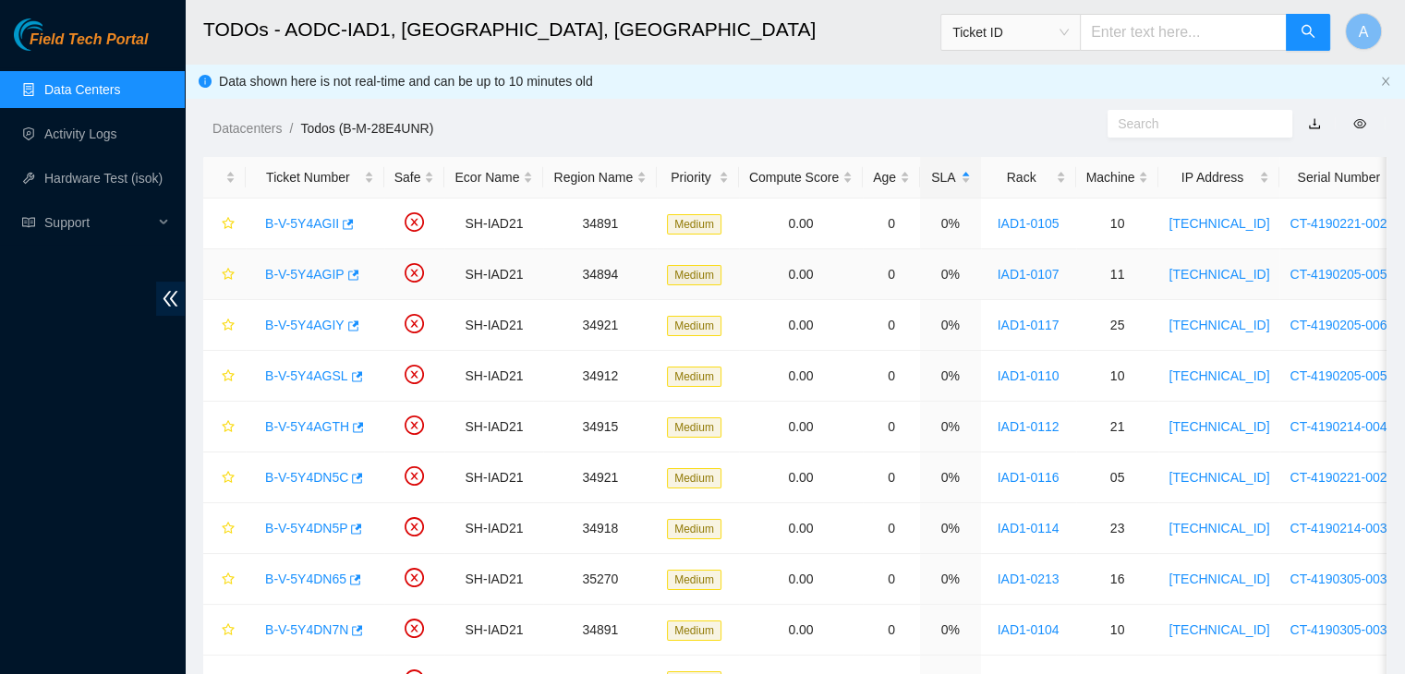
click at [299, 271] on link "B-V-5Y4AGIP" at bounding box center [304, 274] width 79 height 15
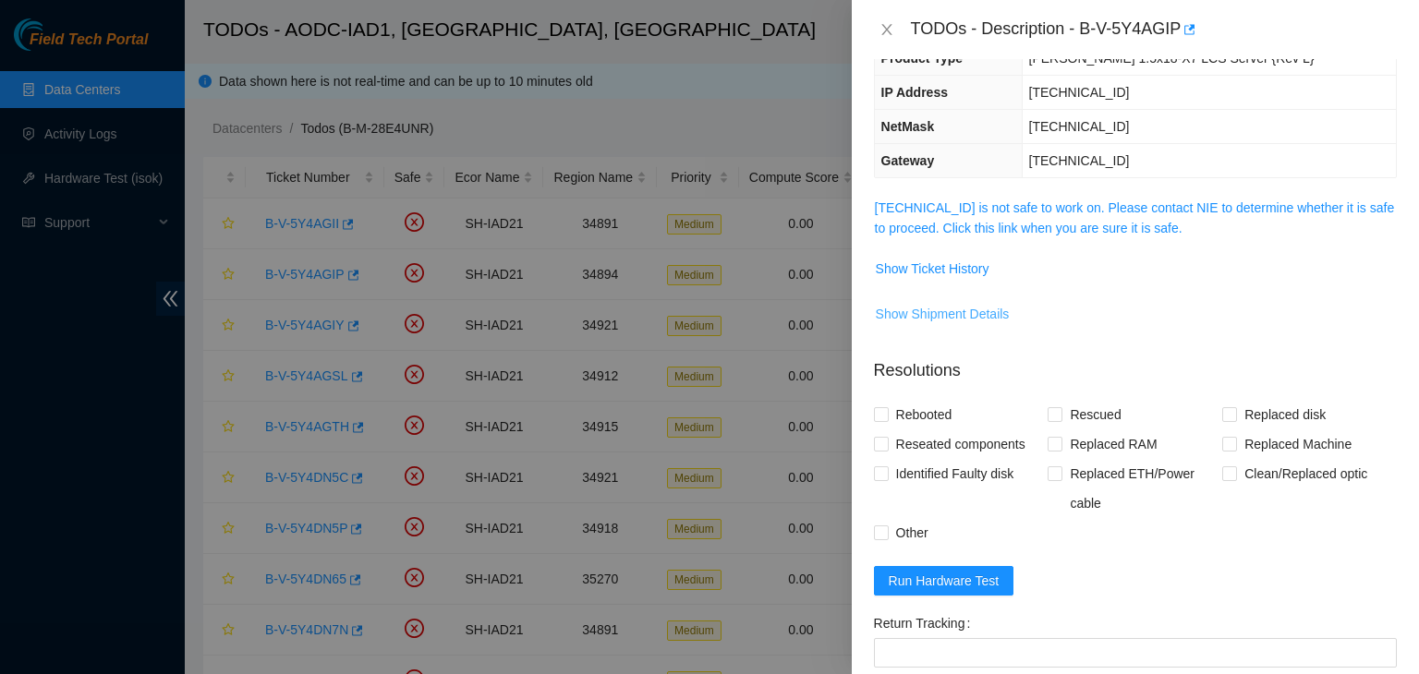
scroll to position [175, 0]
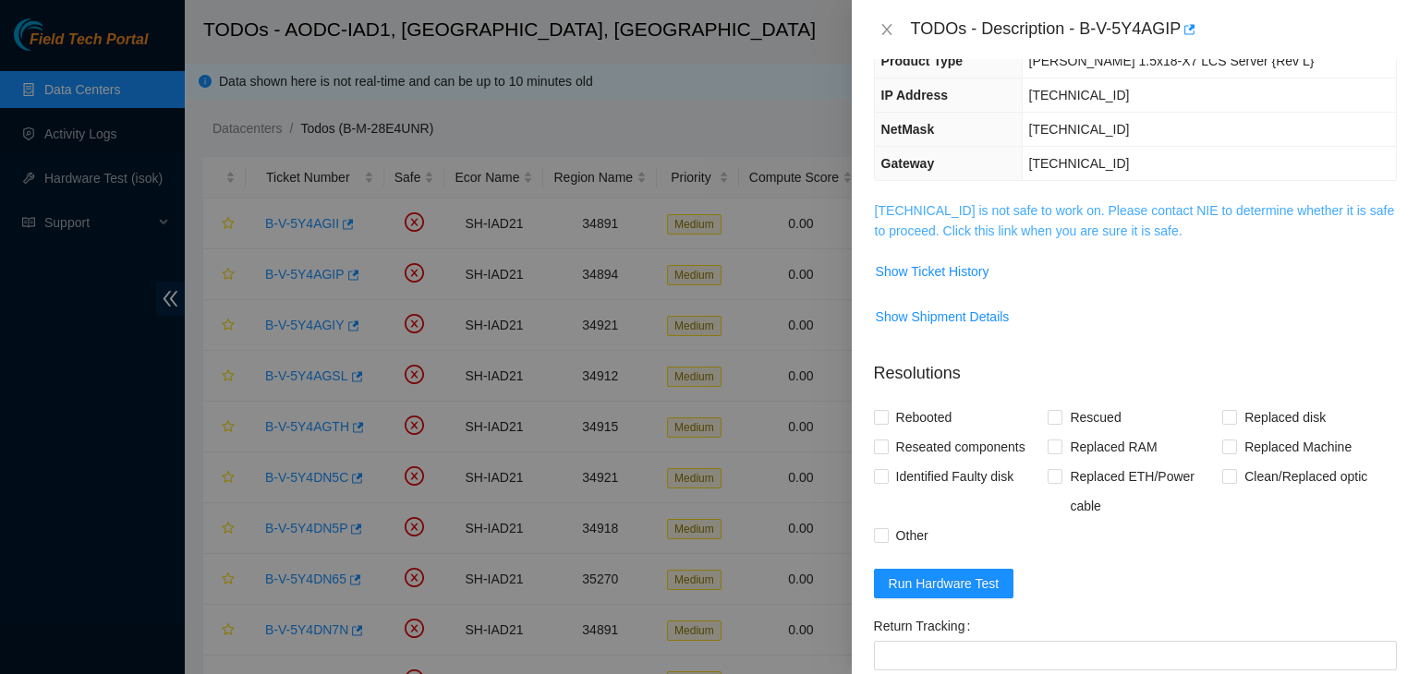
click at [996, 213] on link "[TECHNICAL_ID] is not safe to work on. Please contact NIE to determine whether …" at bounding box center [1135, 220] width 520 height 35
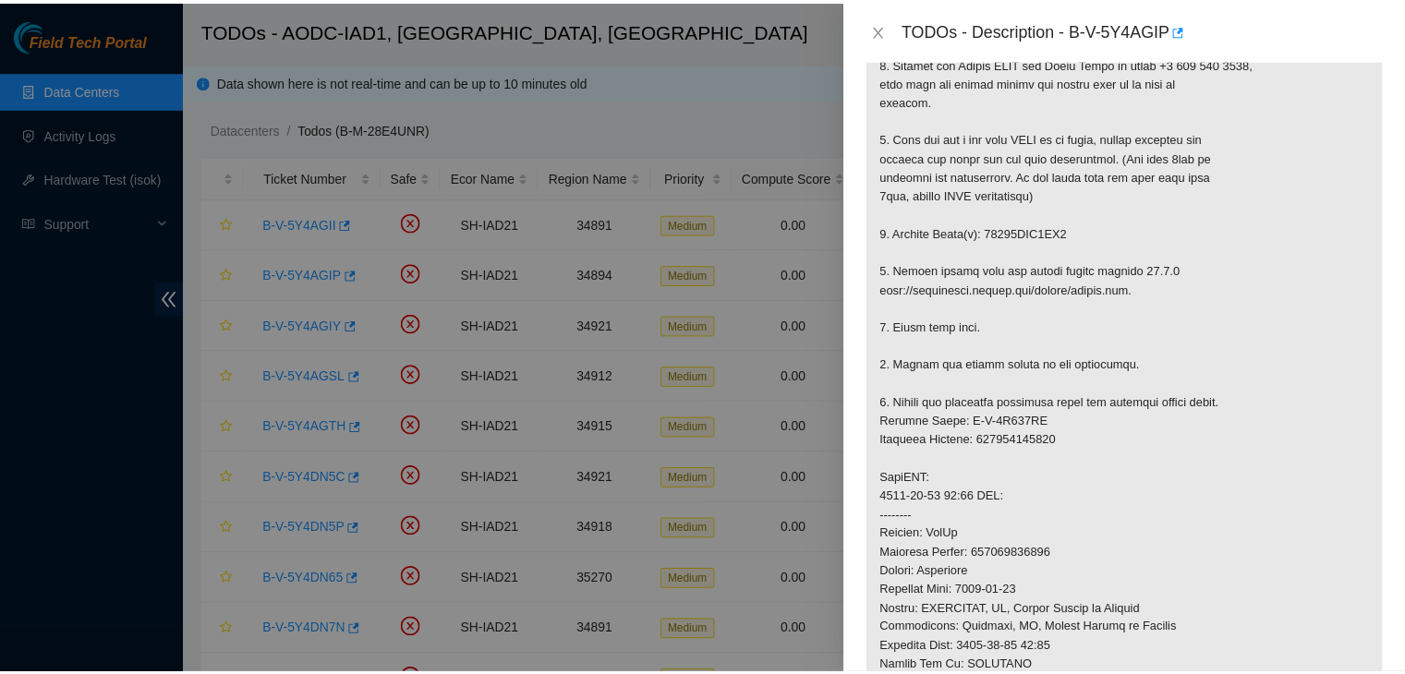
scroll to position [447, 0]
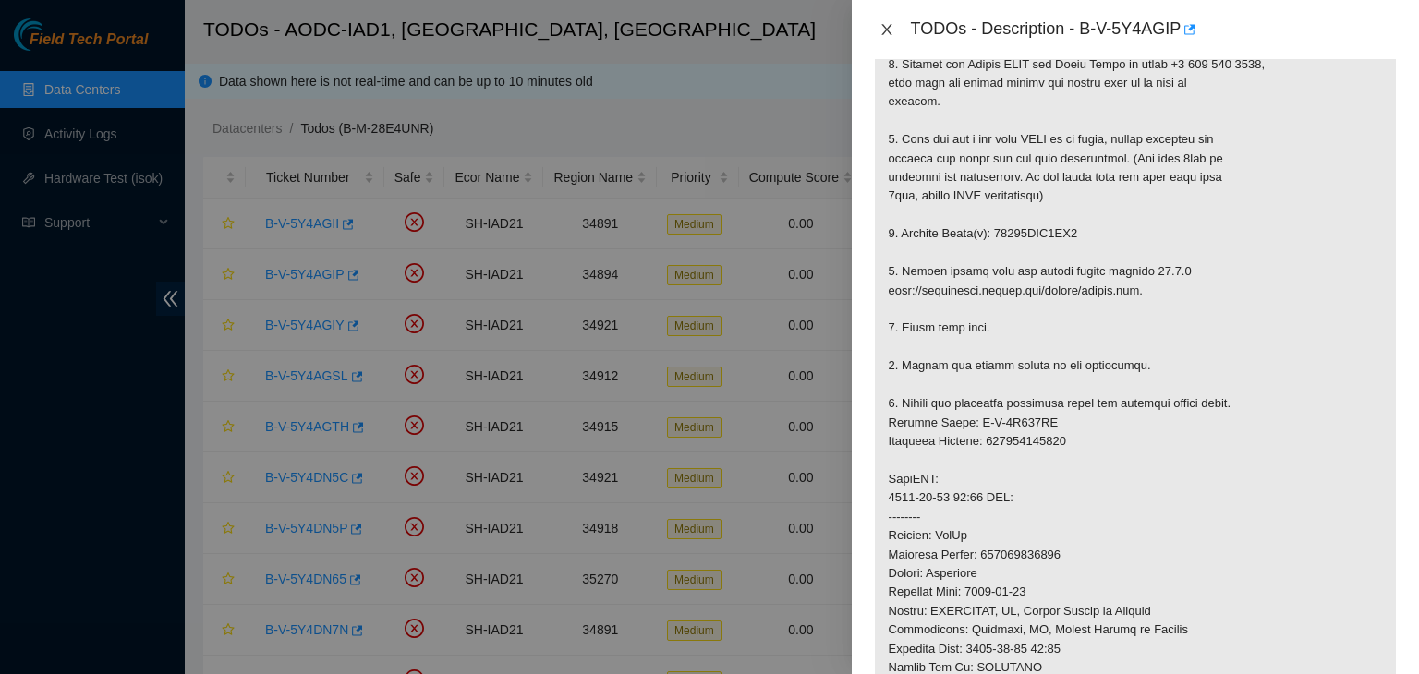
click at [887, 27] on icon "close" at bounding box center [886, 29] width 15 height 15
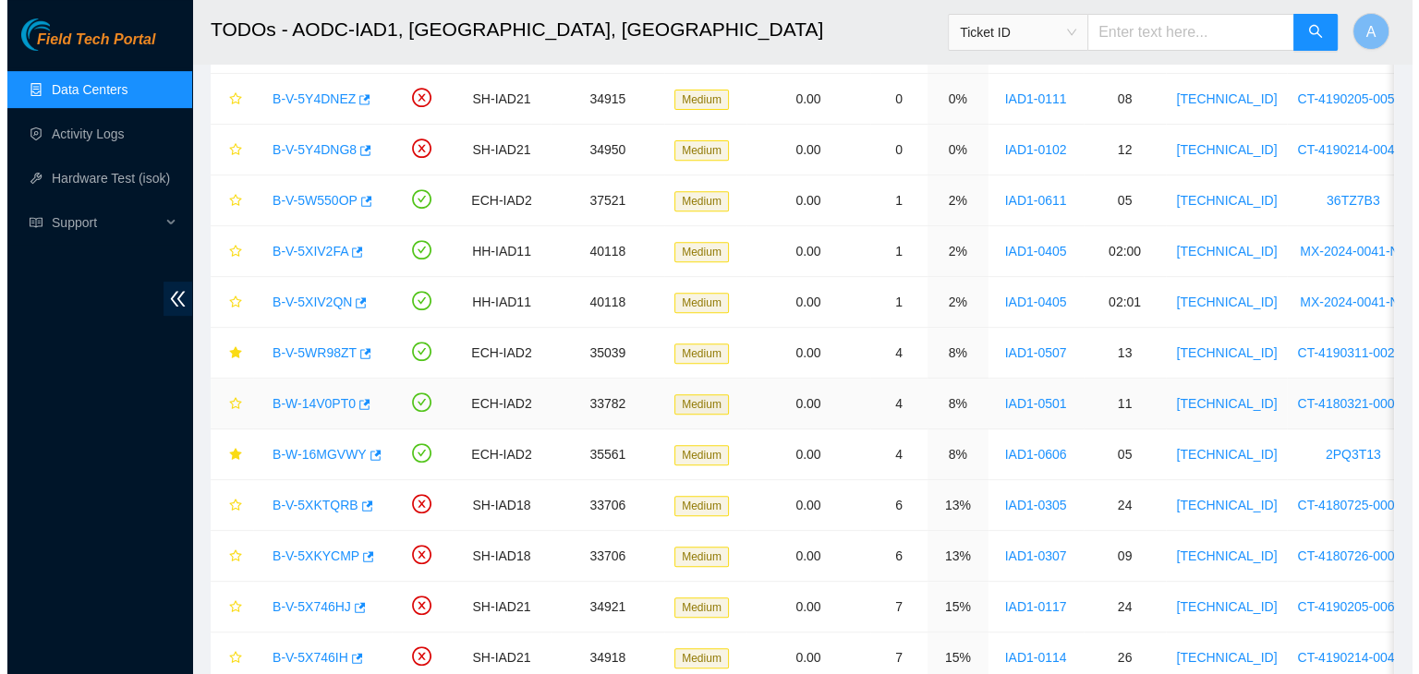
scroll to position [732, 0]
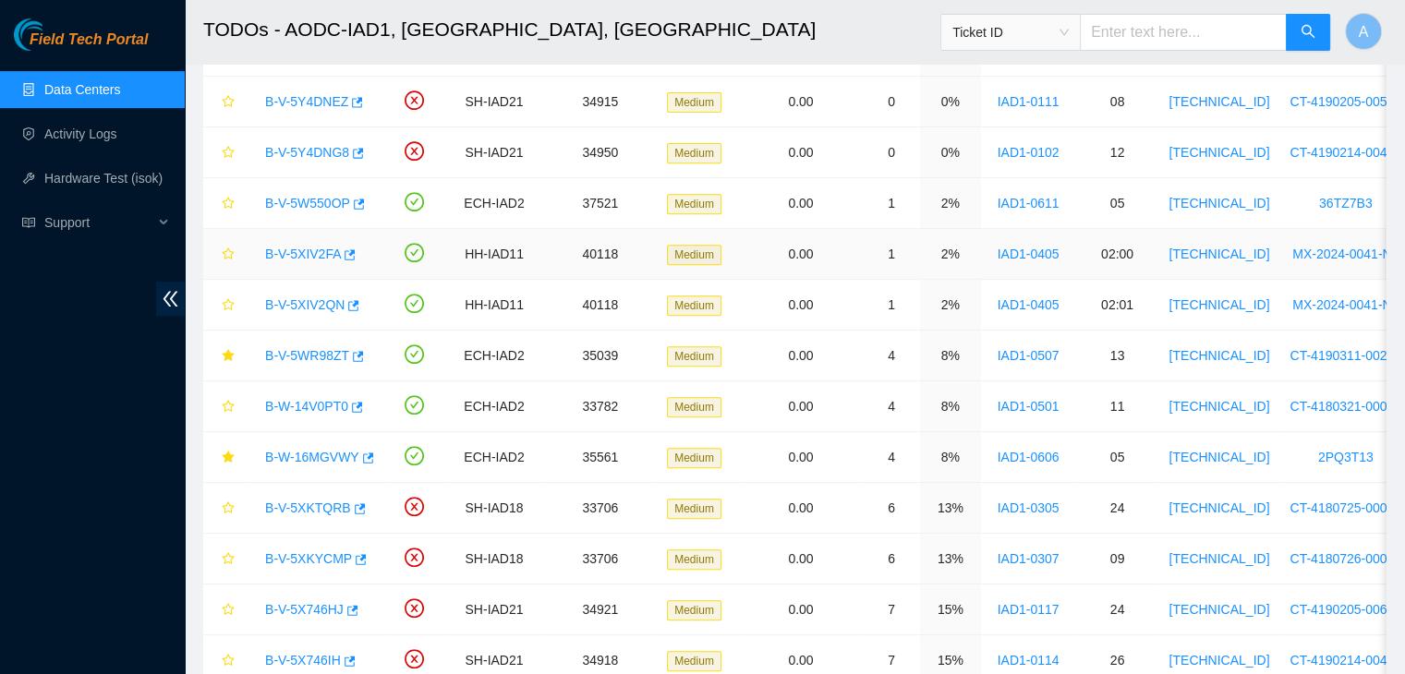
click at [303, 252] on link "B-V-5XIV2FA" at bounding box center [303, 254] width 76 height 15
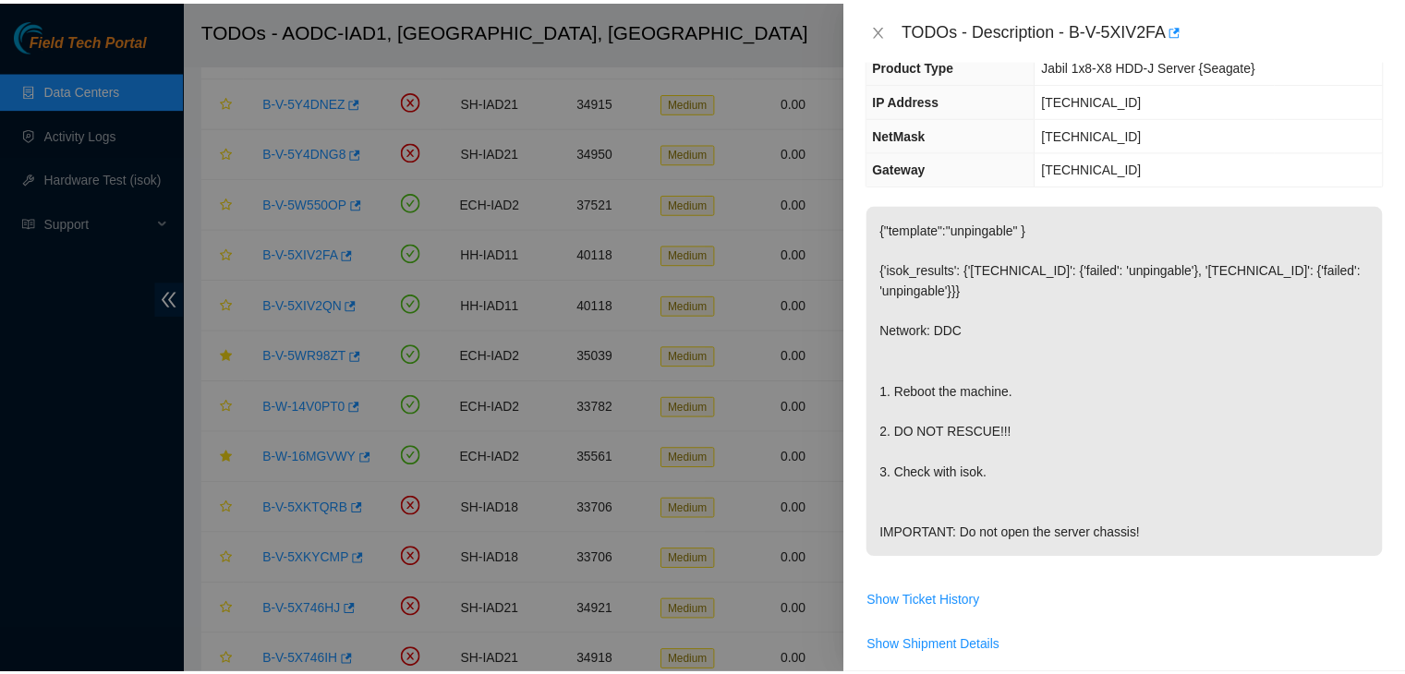
scroll to position [139, 0]
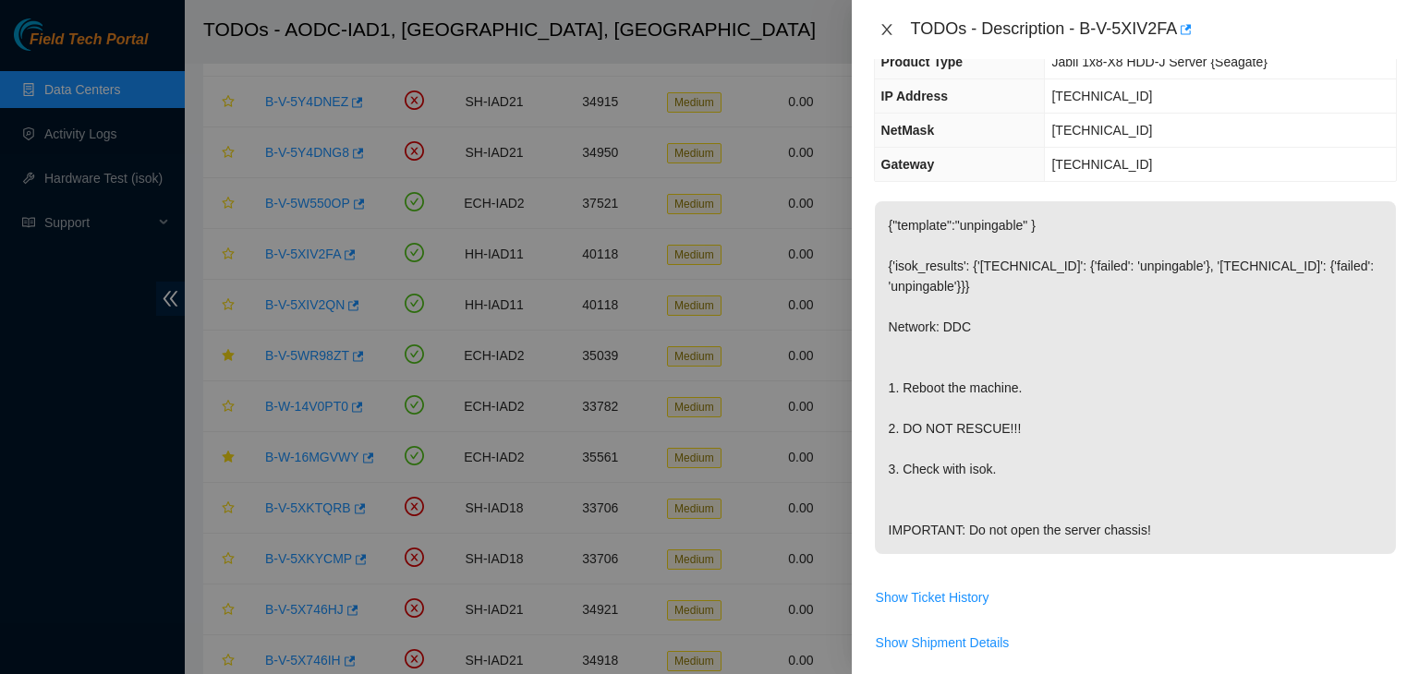
click at [891, 26] on icon "close" at bounding box center [886, 29] width 15 height 15
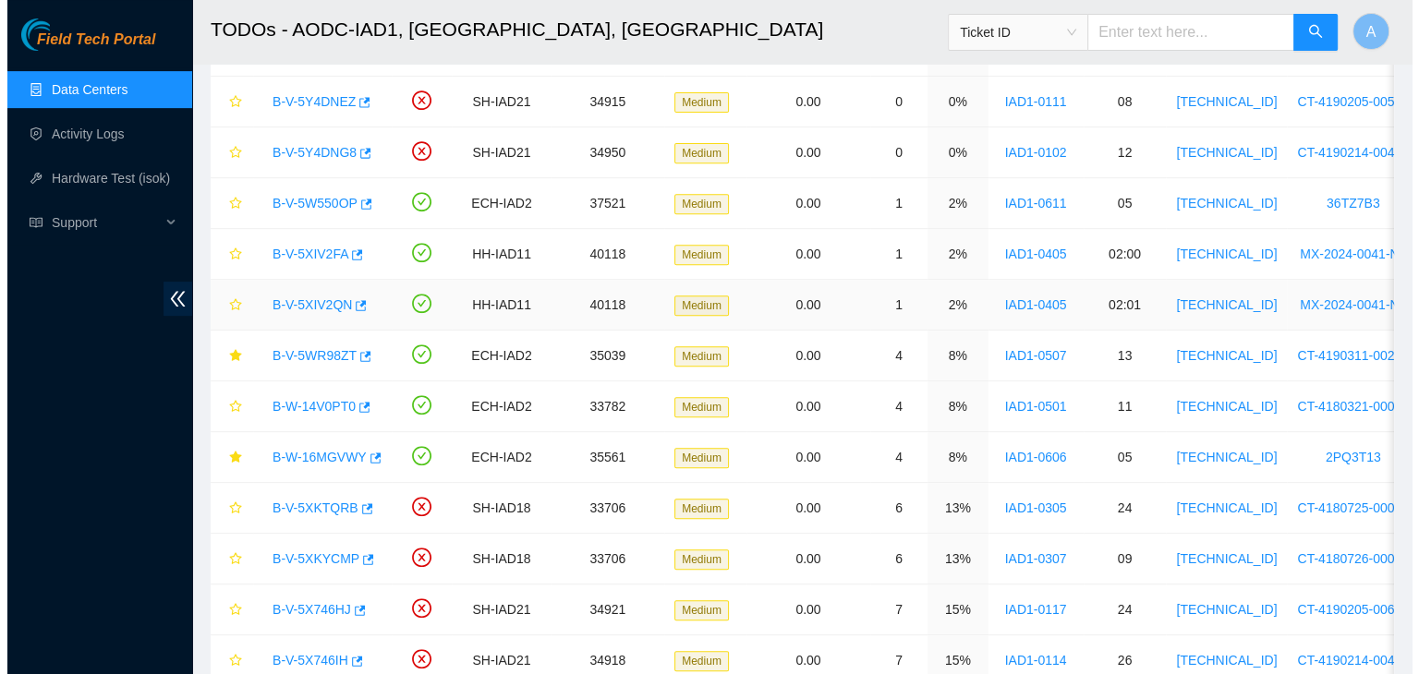
scroll to position [200, 0]
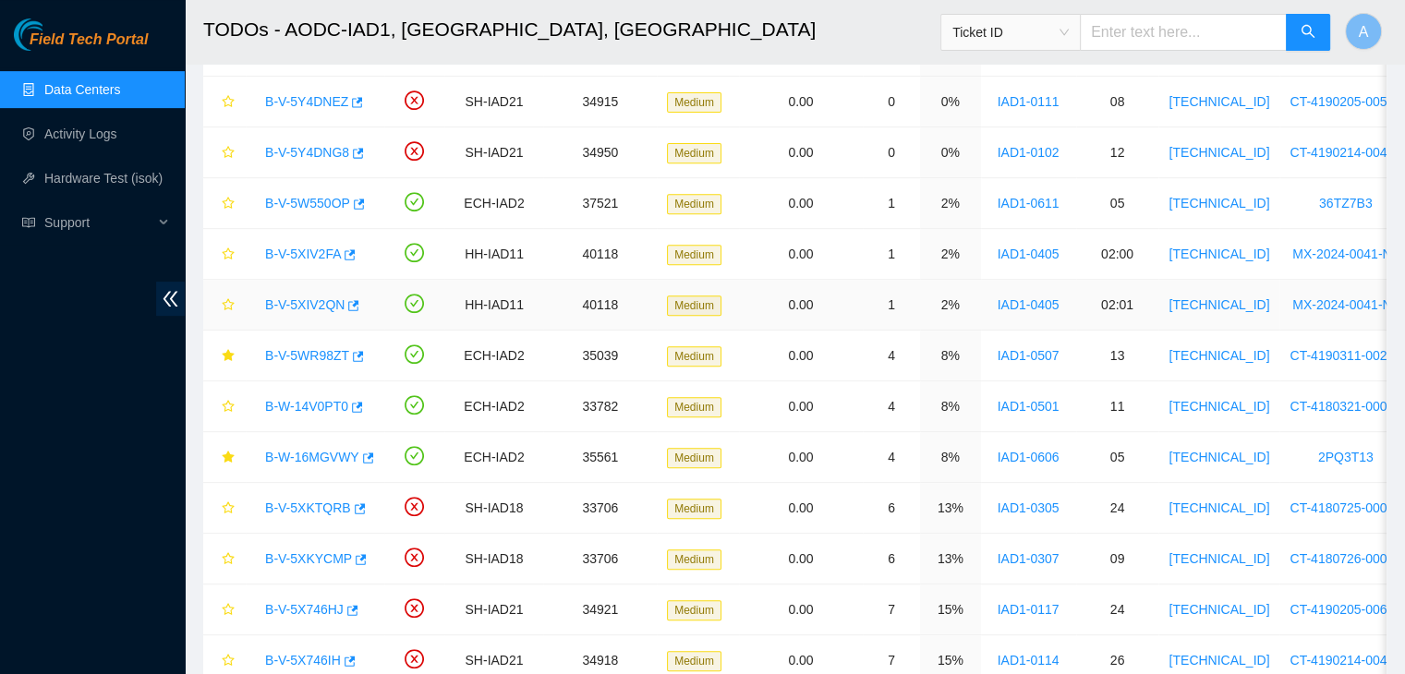
click at [306, 300] on link "B-V-5XIV2QN" at bounding box center [304, 304] width 79 height 15
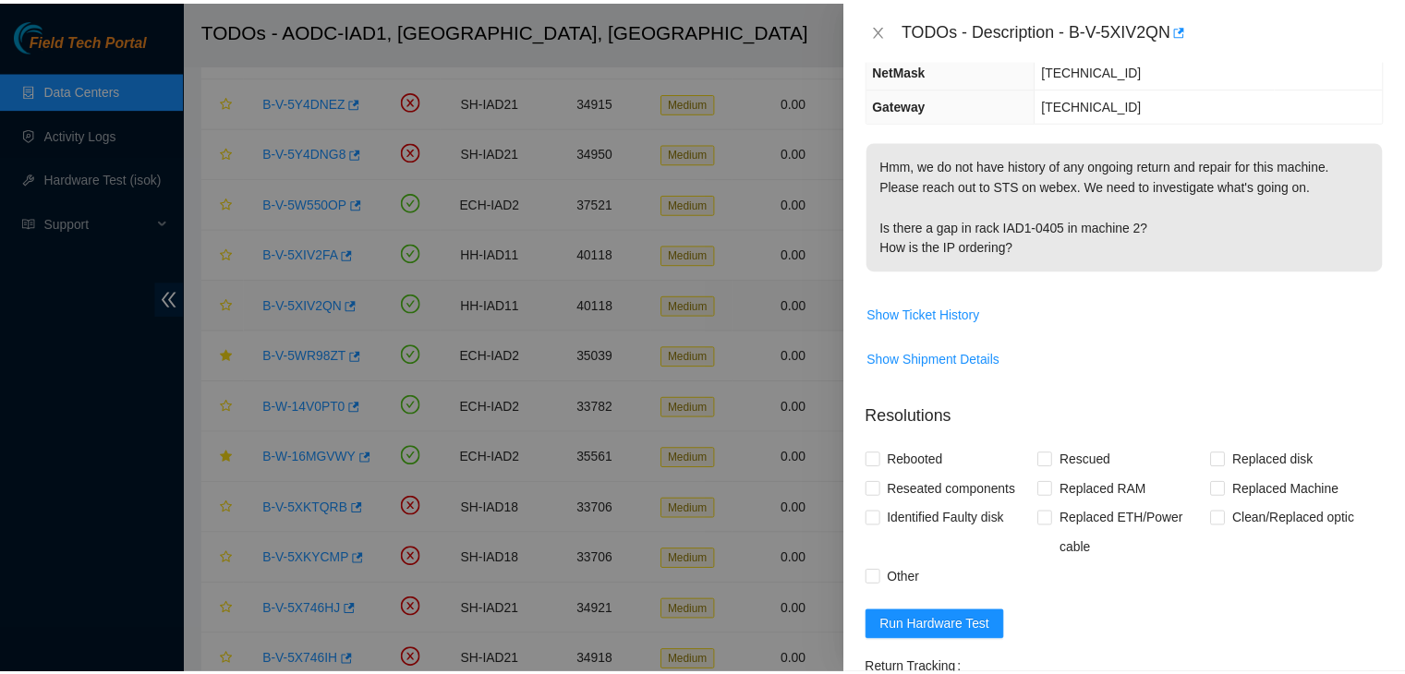
scroll to position [139, 0]
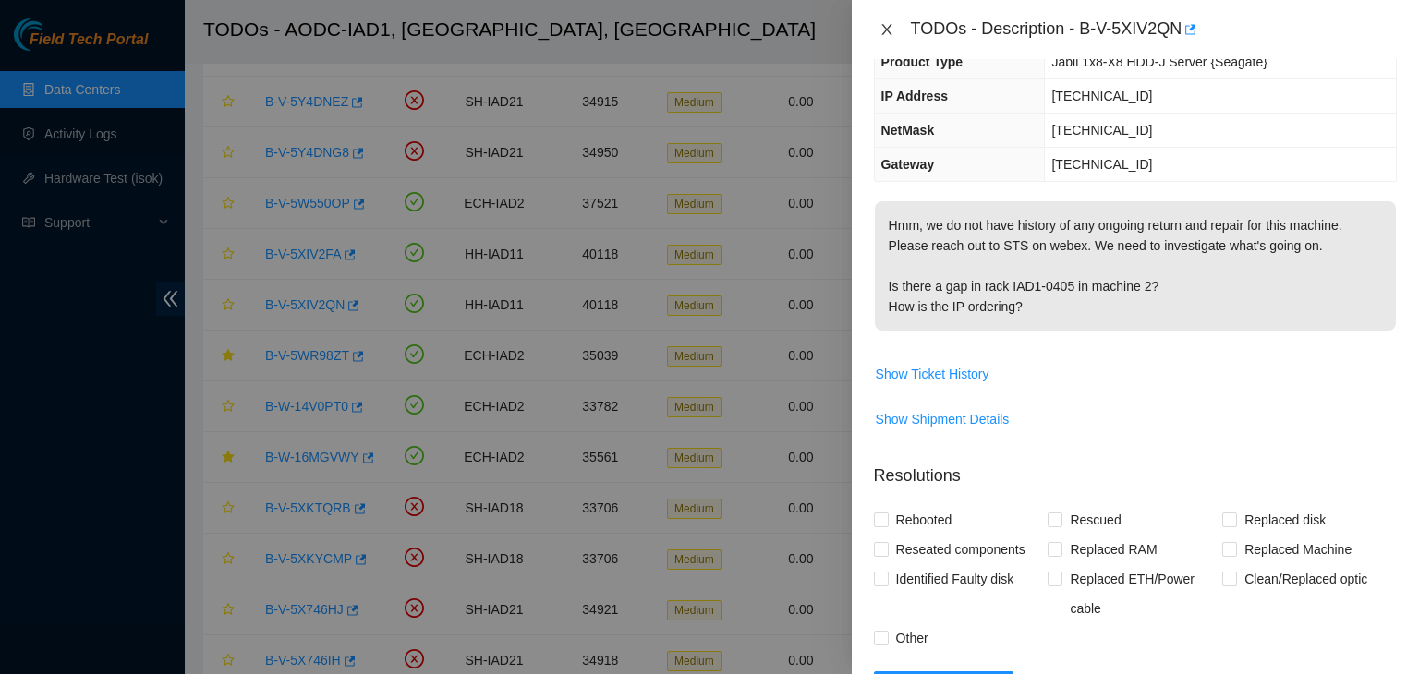
click at [889, 34] on icon "close" at bounding box center [886, 29] width 15 height 15
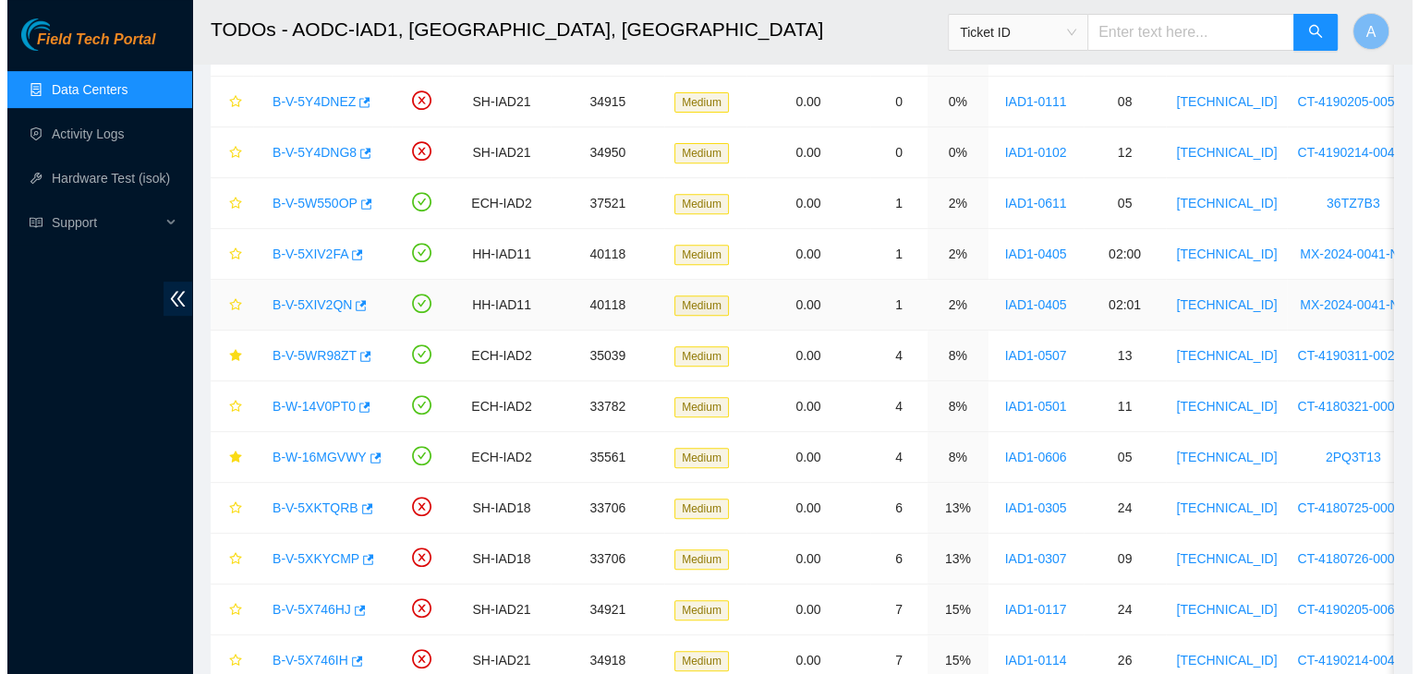
scroll to position [200, 0]
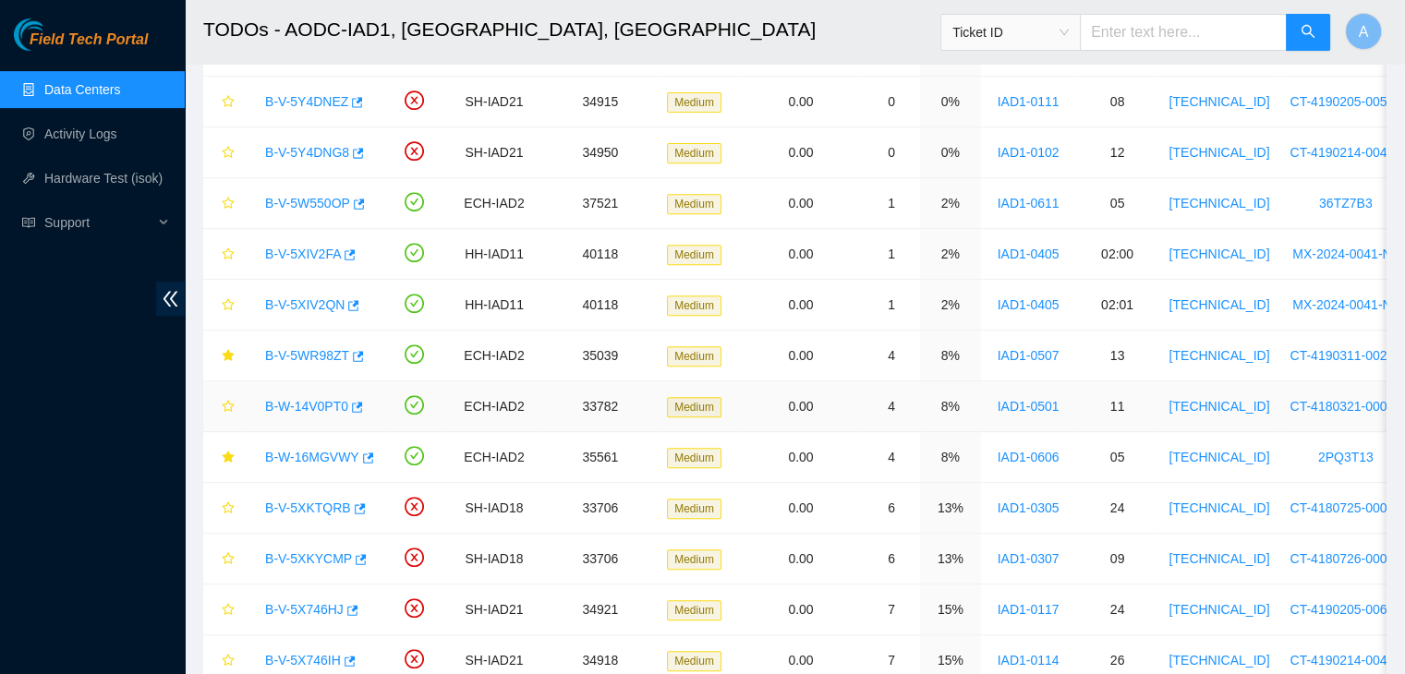
click at [321, 399] on link "B-W-14V0PT0" at bounding box center [306, 406] width 83 height 15
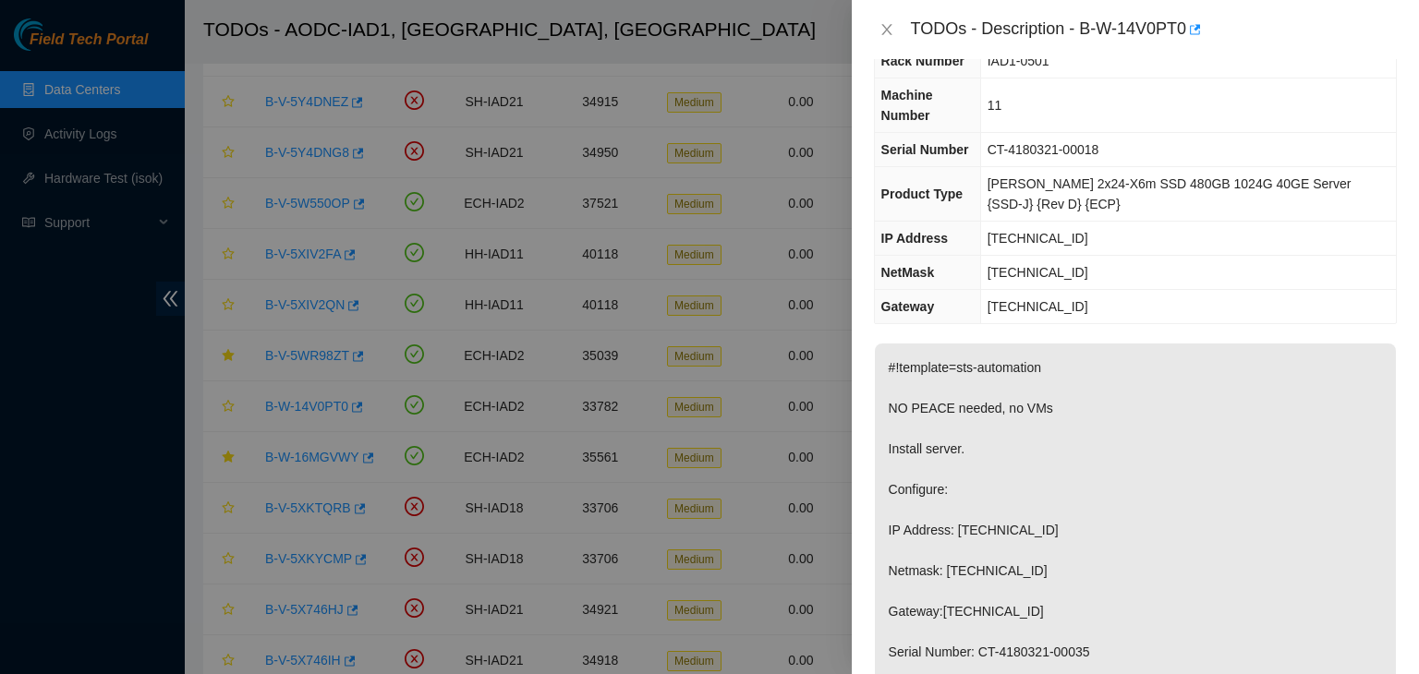
scroll to position [0, 0]
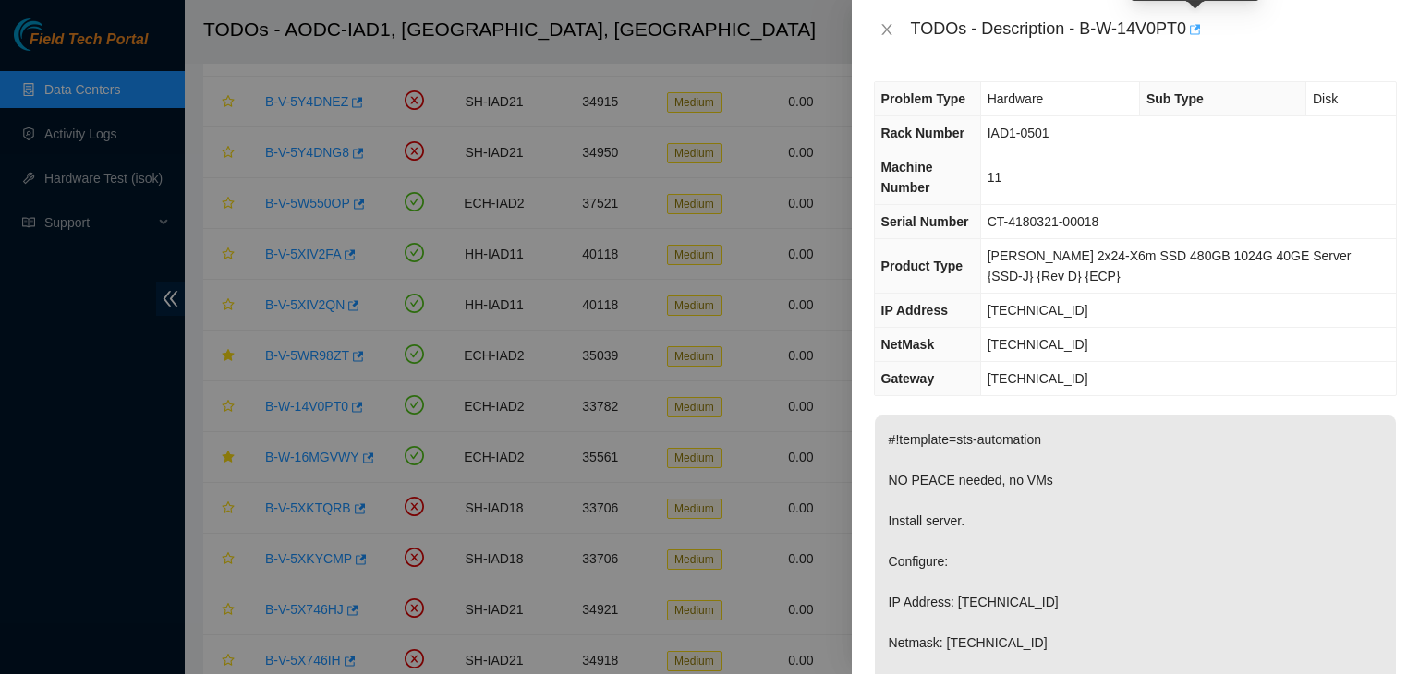
click at [1195, 34] on icon "button" at bounding box center [1193, 29] width 13 height 13
click at [885, 34] on icon "close" at bounding box center [886, 29] width 15 height 15
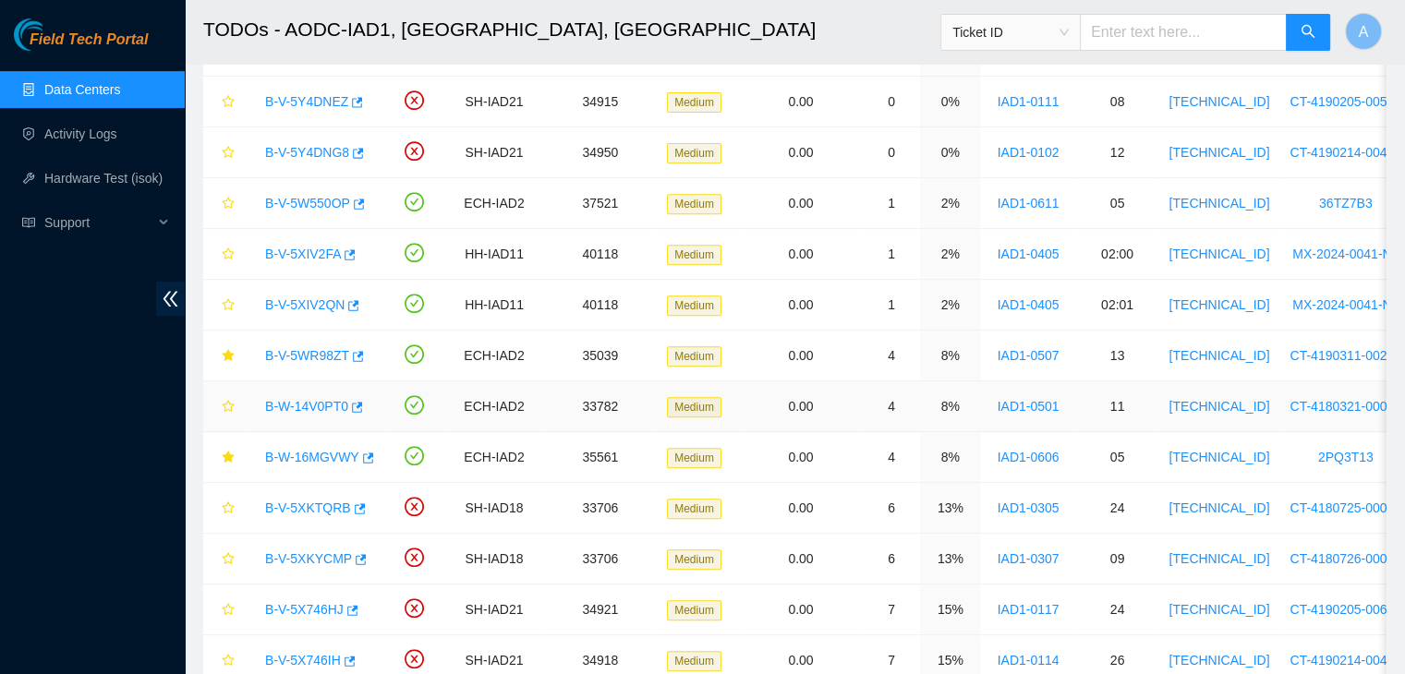
click at [330, 399] on link "B-W-14V0PT0" at bounding box center [306, 406] width 83 height 15
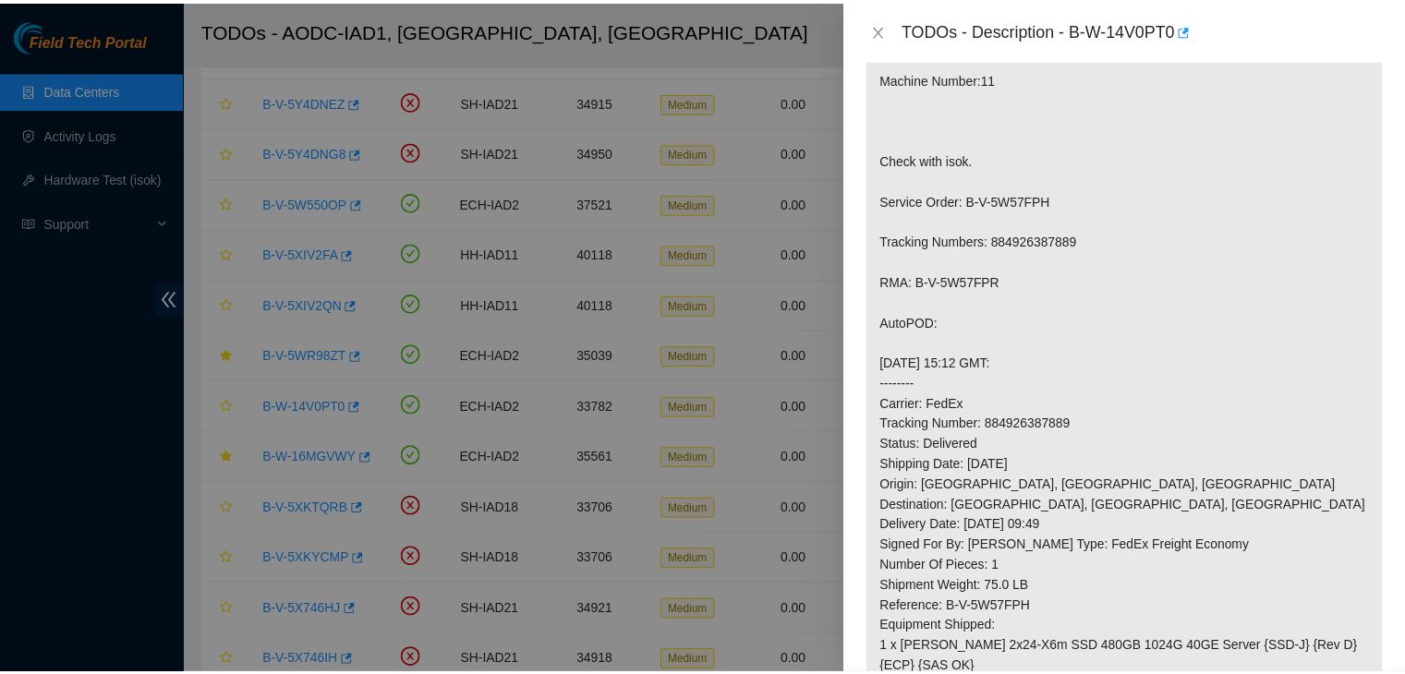
scroll to position [728, 0]
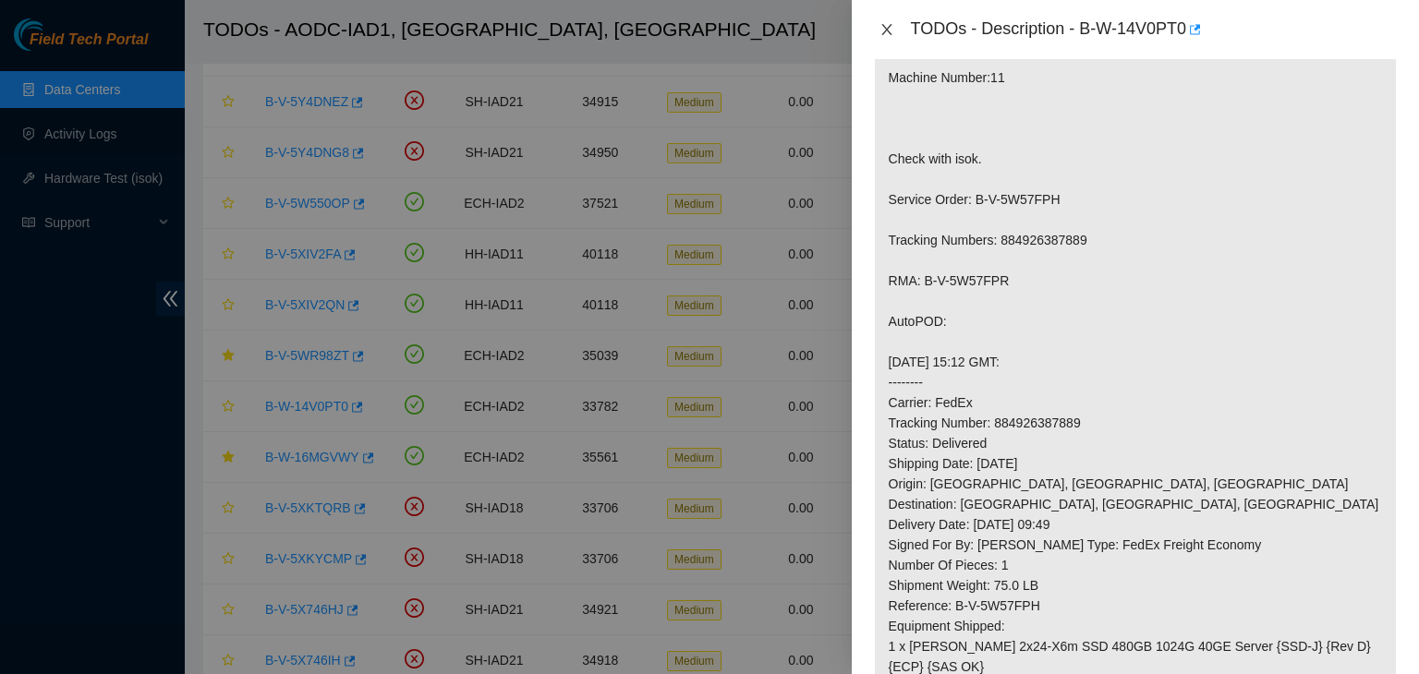
click at [889, 23] on icon "close" at bounding box center [886, 29] width 15 height 15
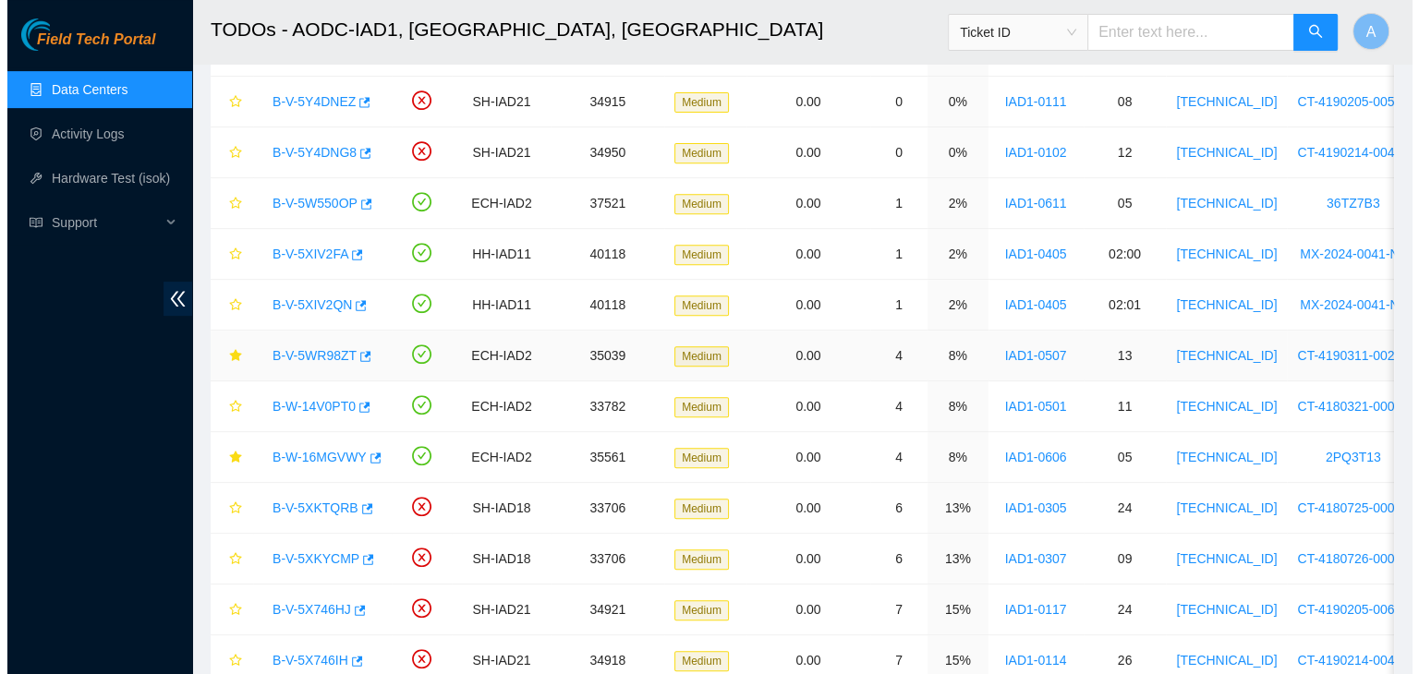
scroll to position [543, 0]
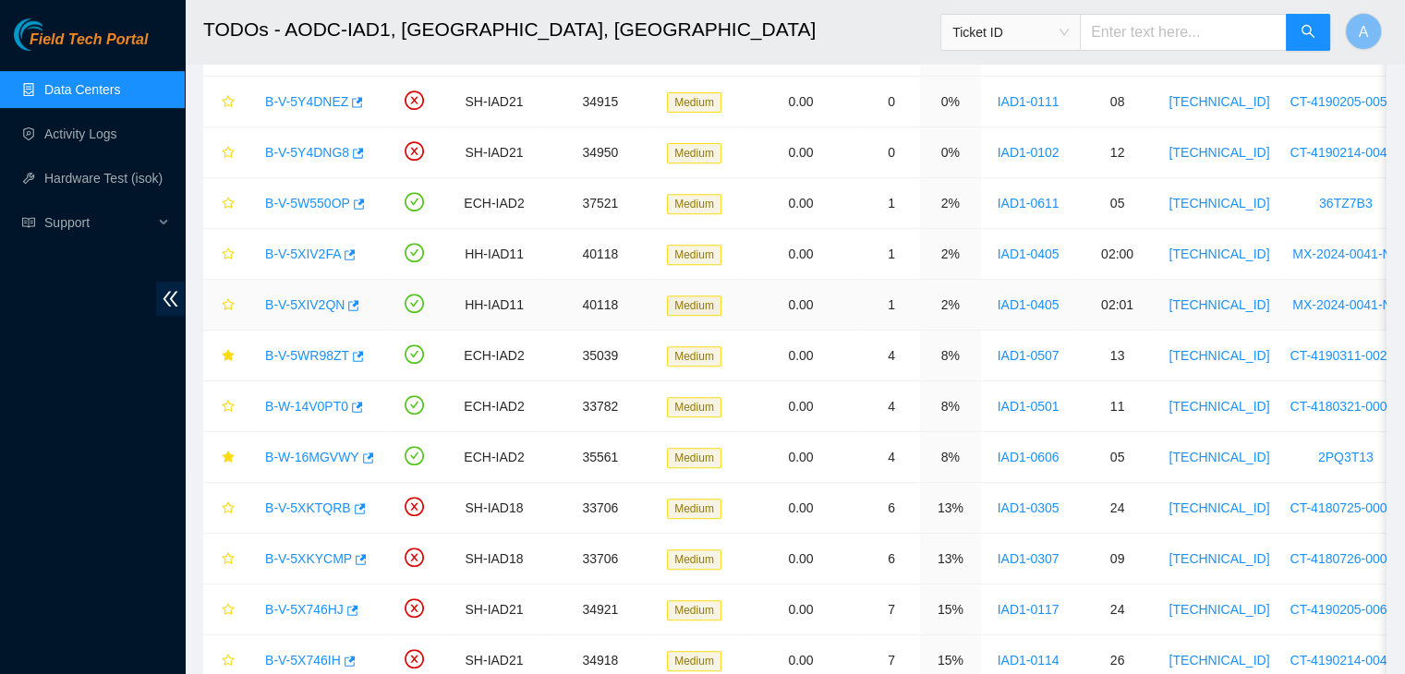
click at [299, 299] on link "B-V-5XIV2QN" at bounding box center [304, 304] width 79 height 15
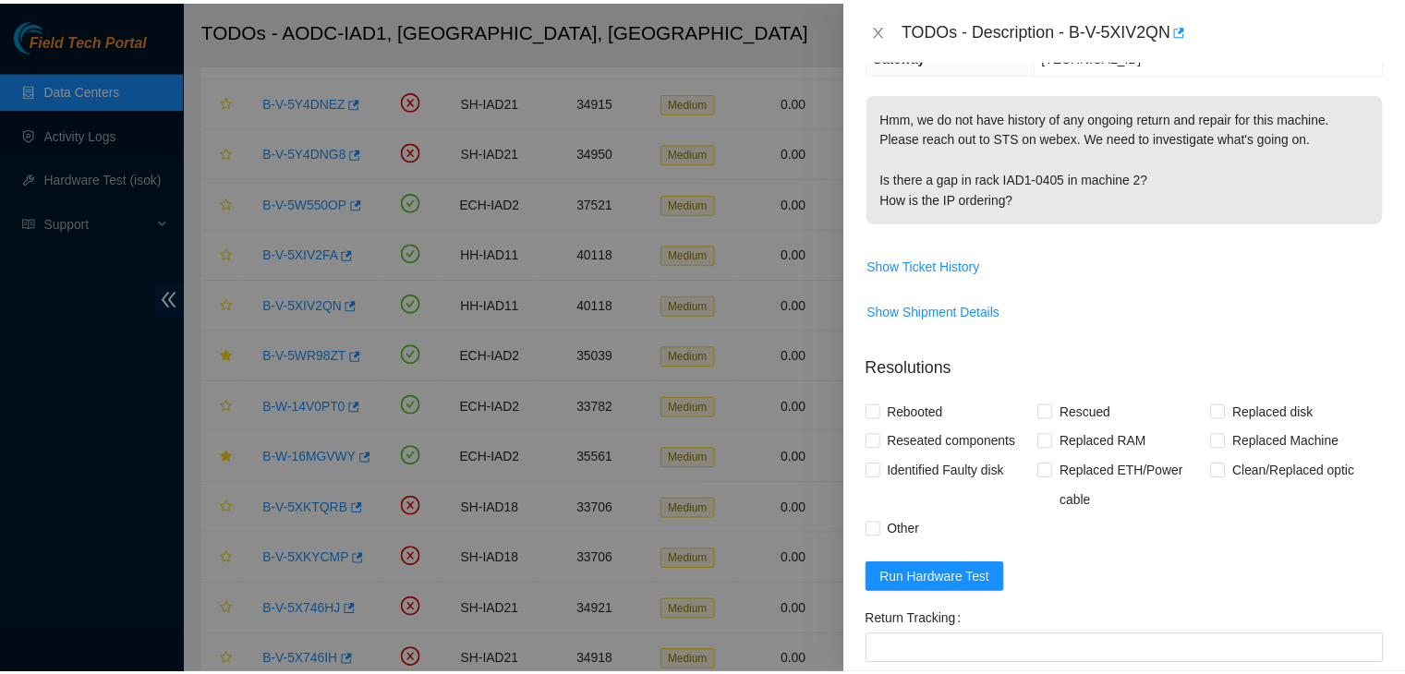
scroll to position [245, 0]
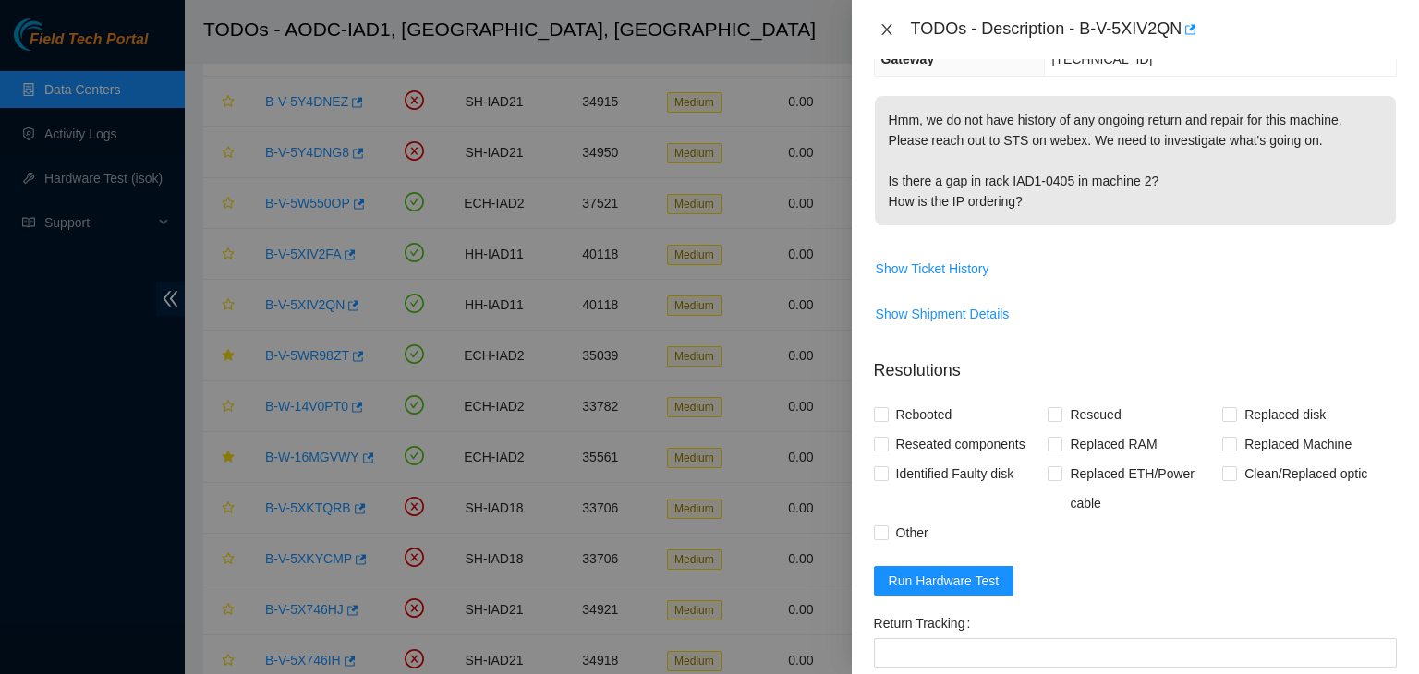
click at [889, 30] on icon "close" at bounding box center [886, 29] width 15 height 15
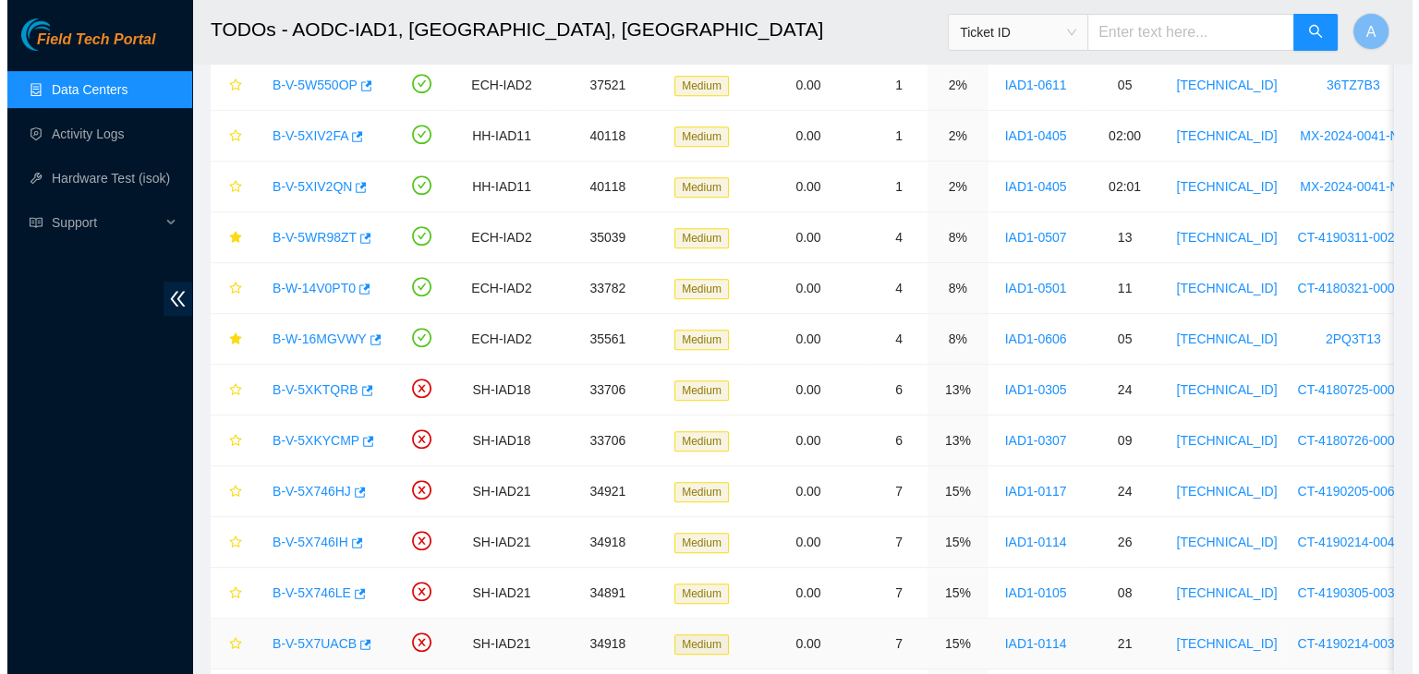
scroll to position [849, 0]
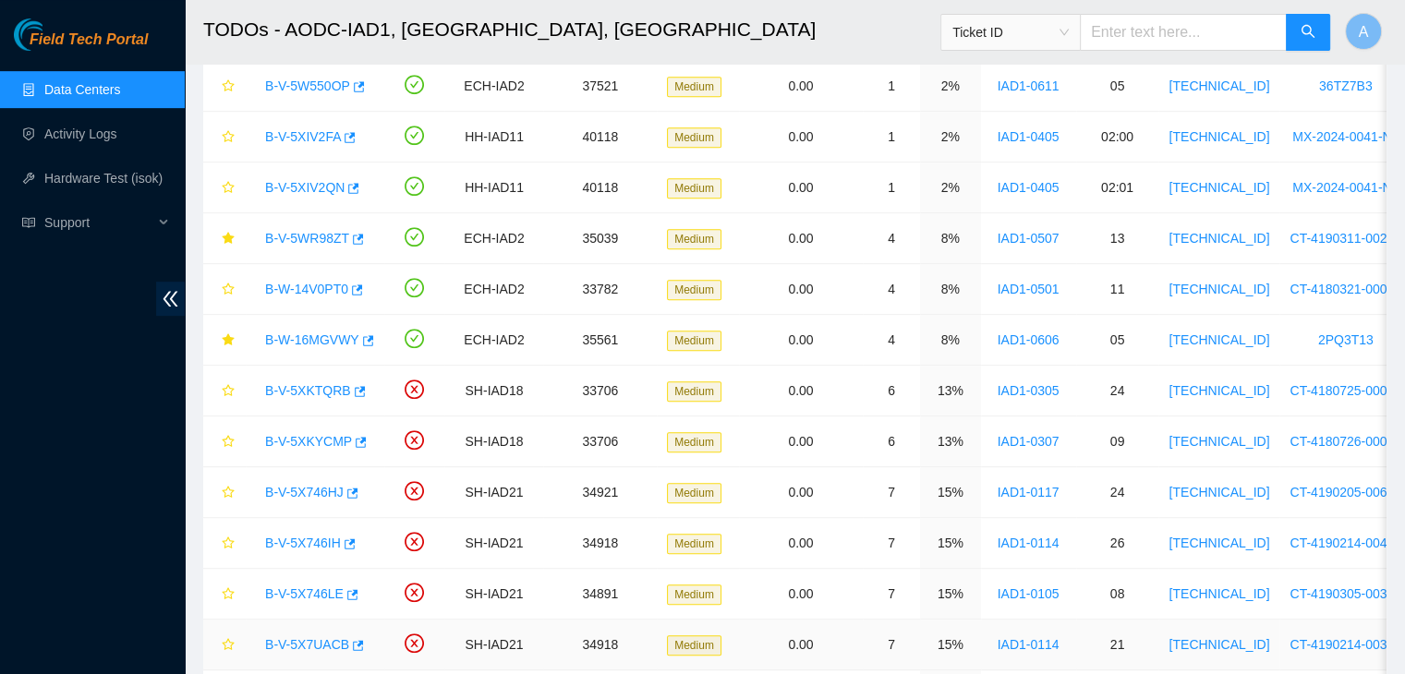
click at [306, 639] on link "B-V-5X7UACB" at bounding box center [307, 644] width 84 height 15
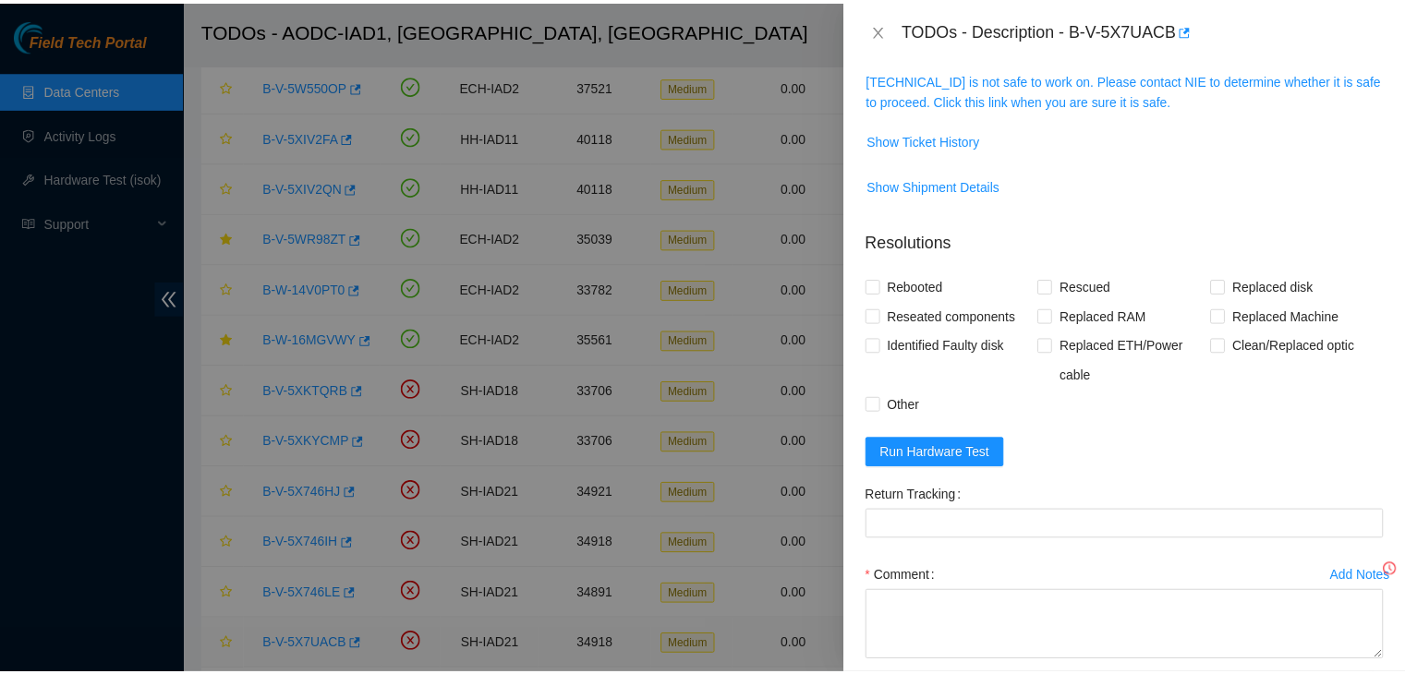
scroll to position [245, 0]
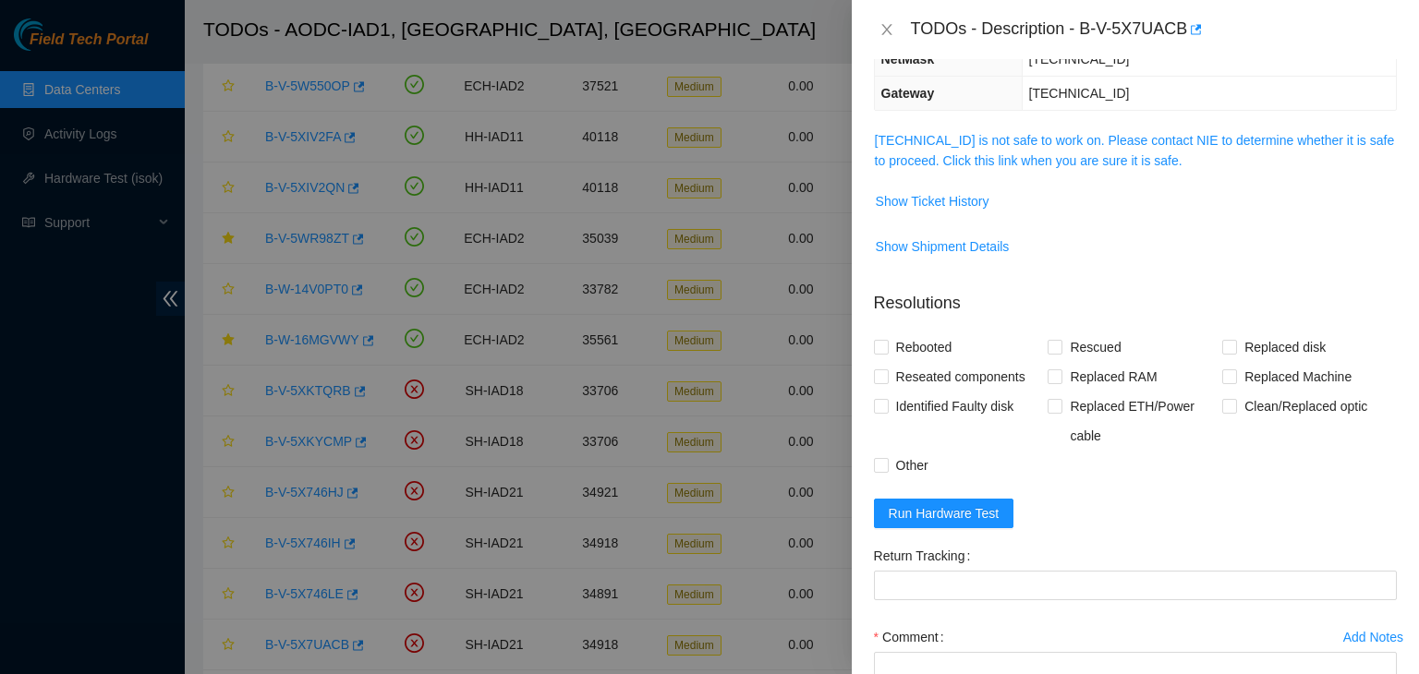
click at [938, 149] on span "[TECHNICAL_ID] is not safe to work on. Please contact NIE to determine whether …" at bounding box center [1135, 150] width 521 height 41
click at [940, 155] on link "[TECHNICAL_ID] is not safe to work on. Please contact NIE to determine whether …" at bounding box center [1135, 150] width 520 height 35
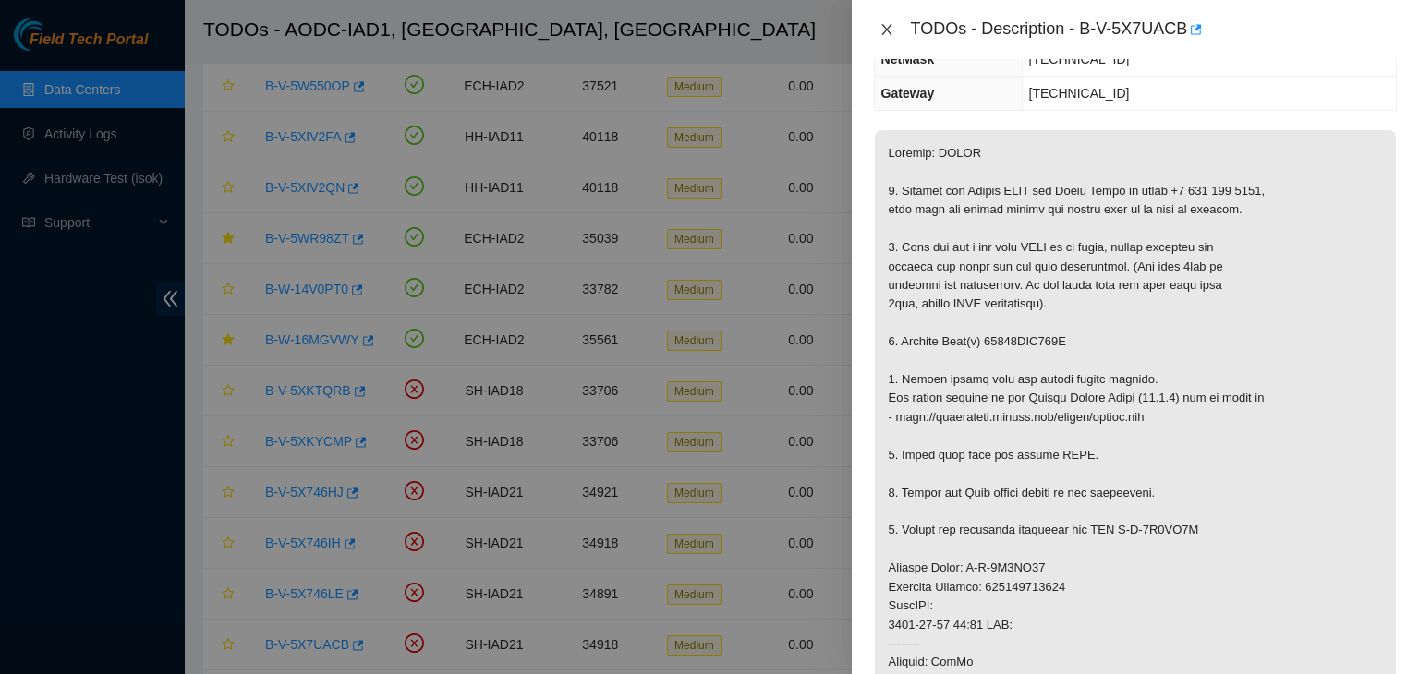
click at [890, 21] on button "Close" at bounding box center [887, 30] width 26 height 18
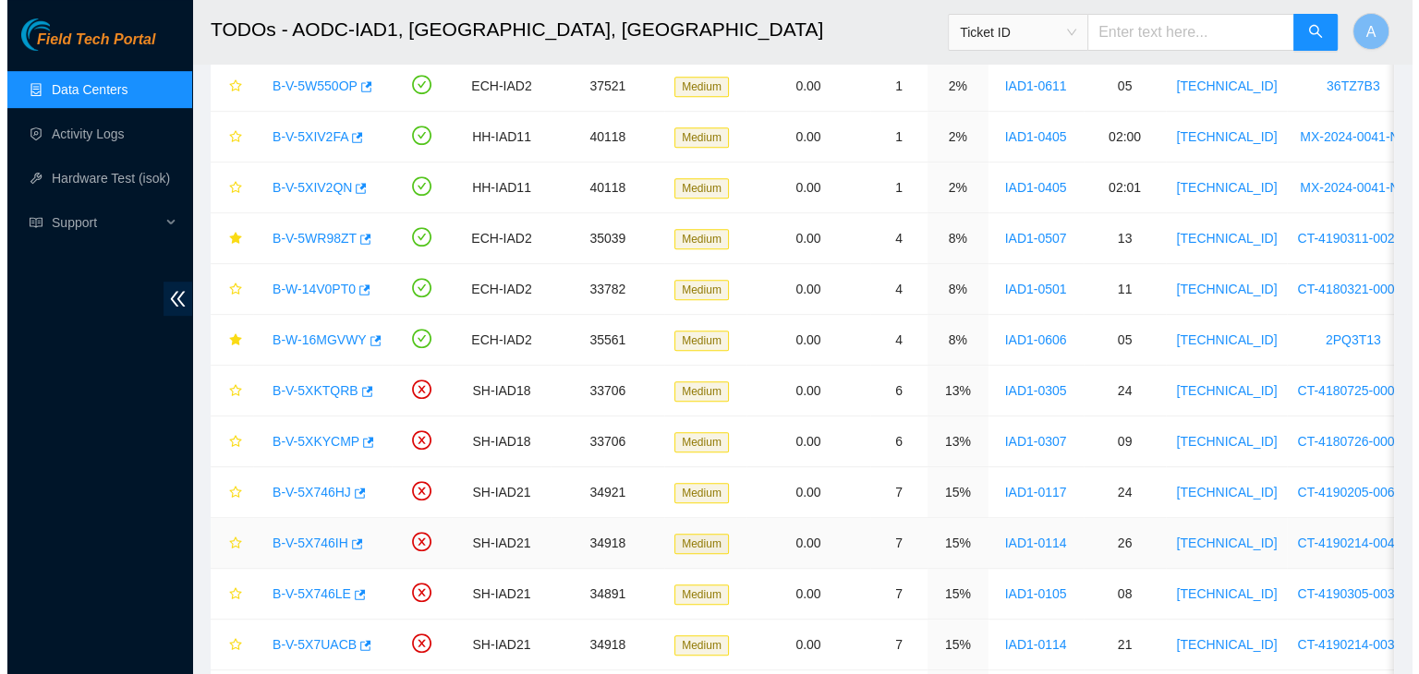
scroll to position [306, 0]
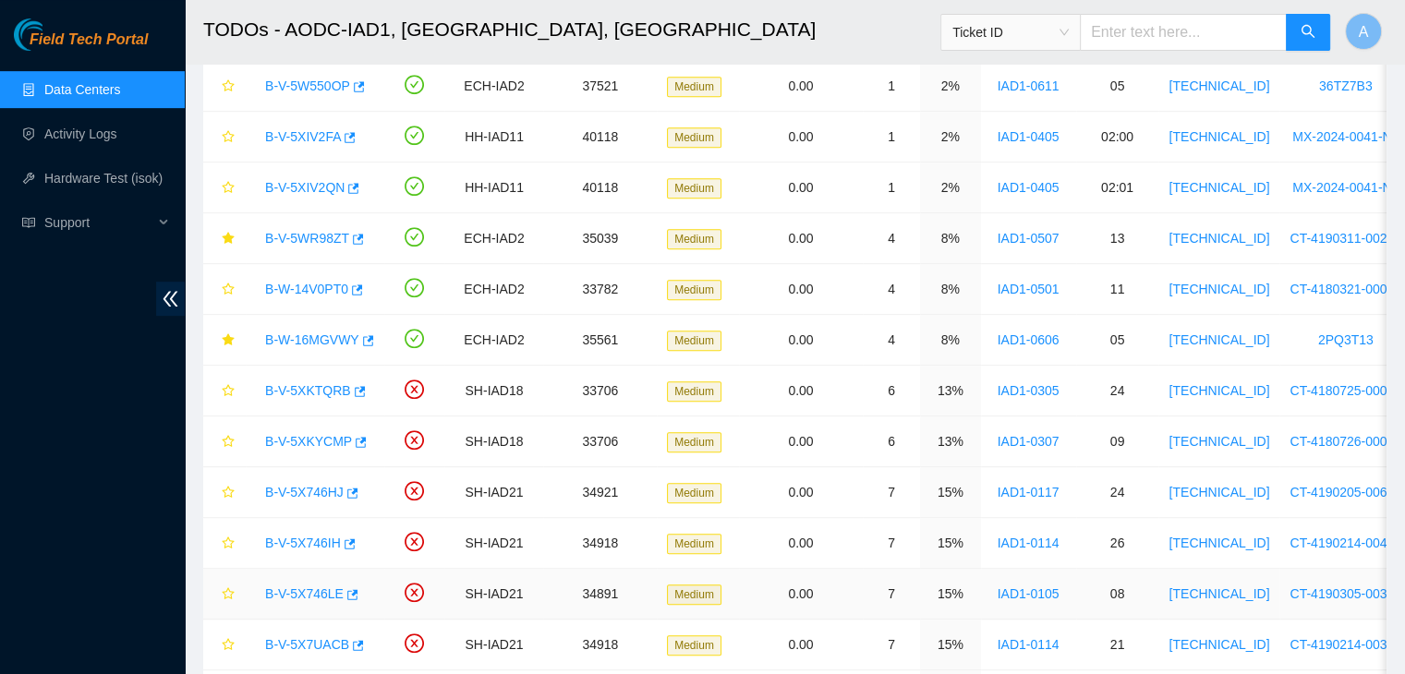
click at [318, 590] on link "B-V-5X746LE" at bounding box center [304, 593] width 79 height 15
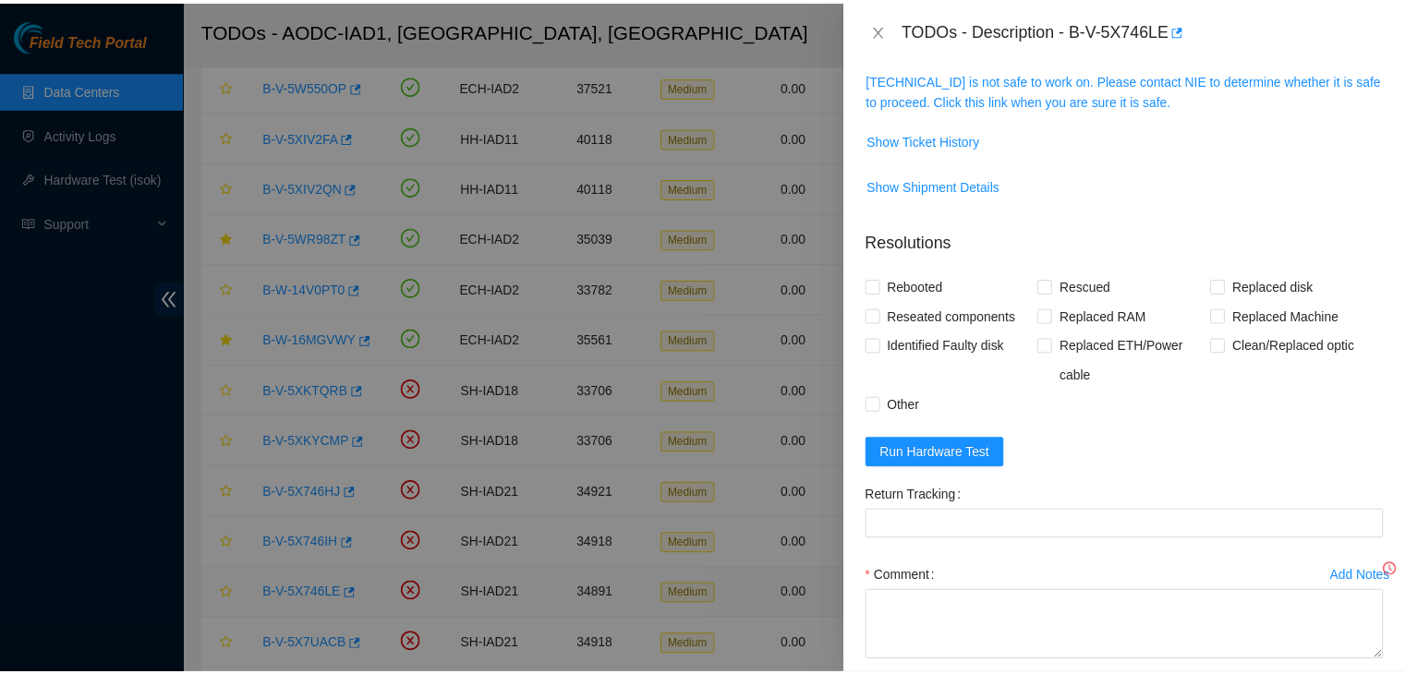
scroll to position [245, 0]
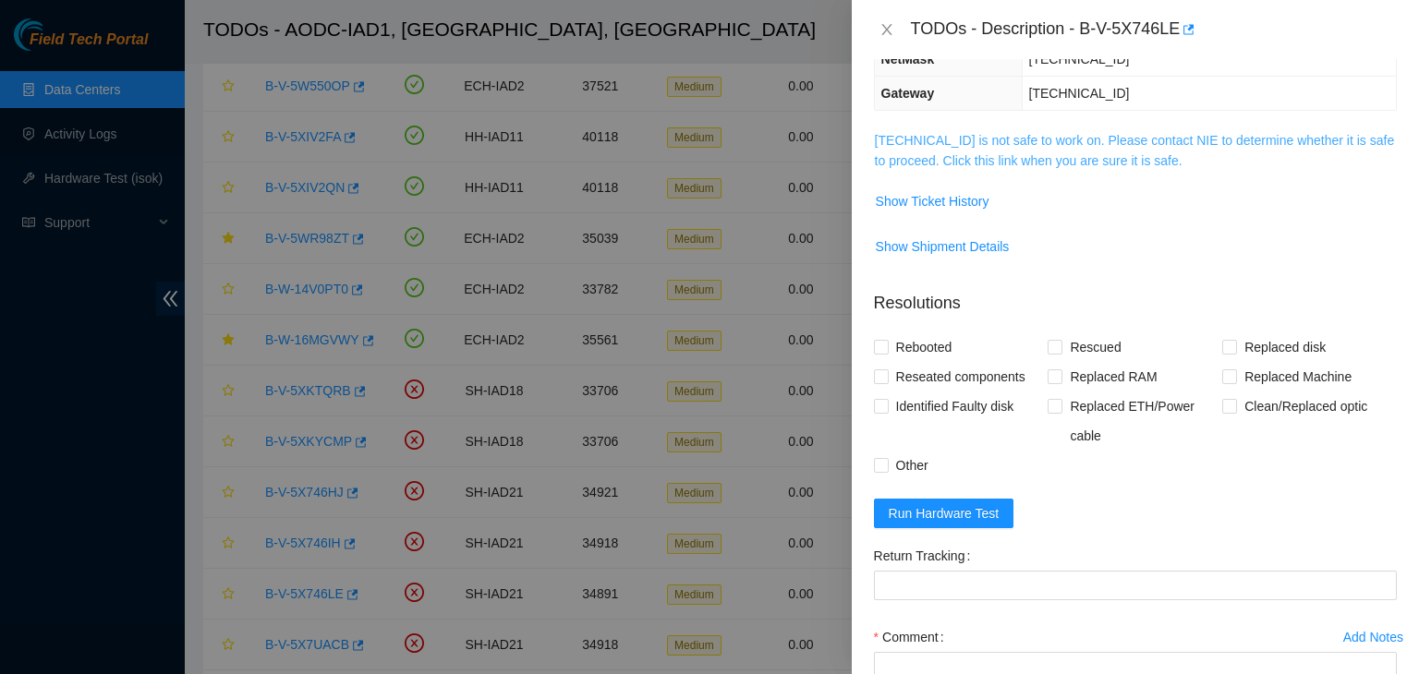
click at [998, 160] on link "[TECHNICAL_ID] is not safe to work on. Please contact NIE to determine whether …" at bounding box center [1135, 150] width 520 height 35
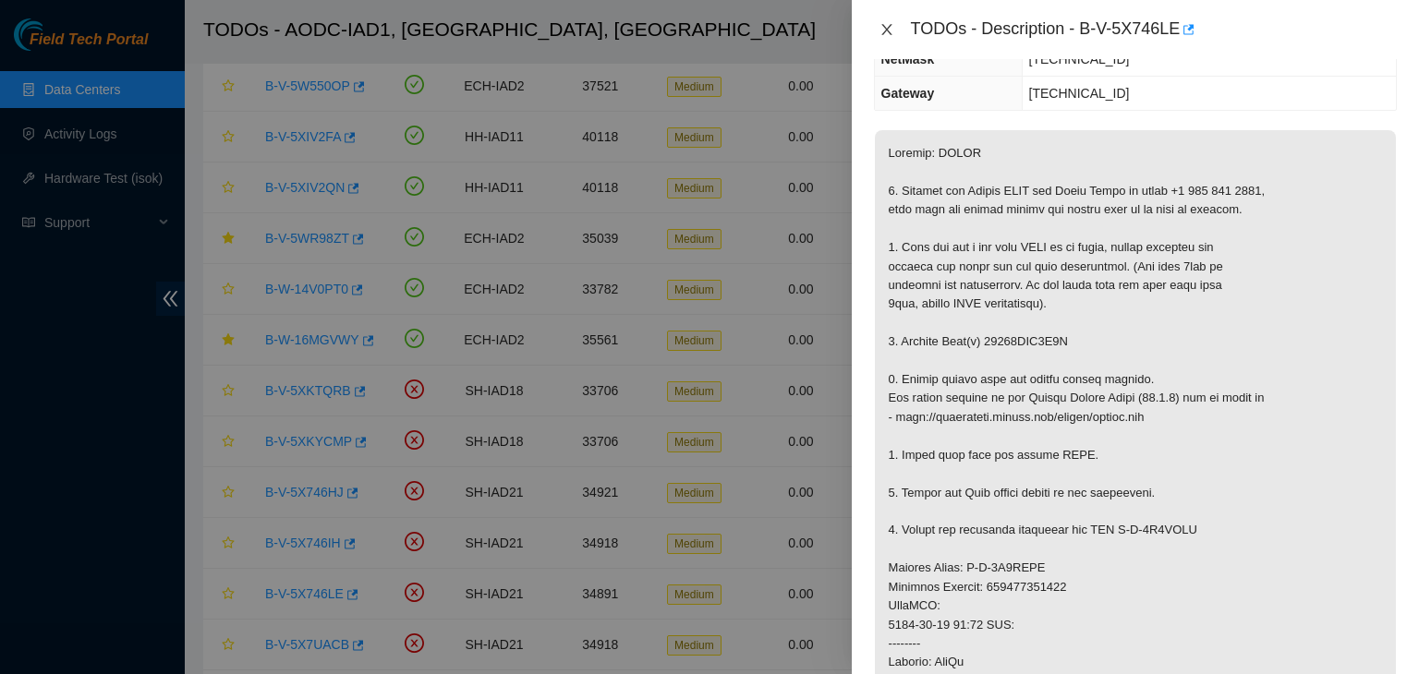
click at [889, 31] on icon "close" at bounding box center [886, 29] width 10 height 11
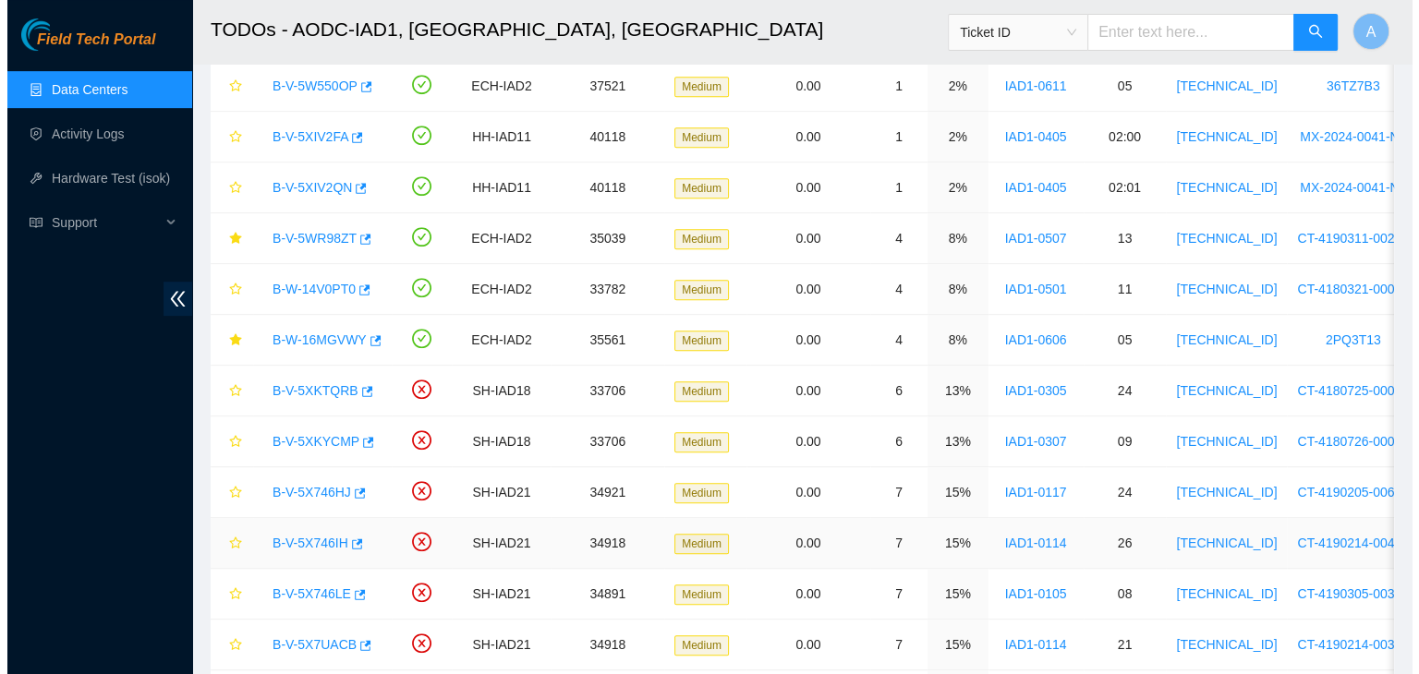
scroll to position [306, 0]
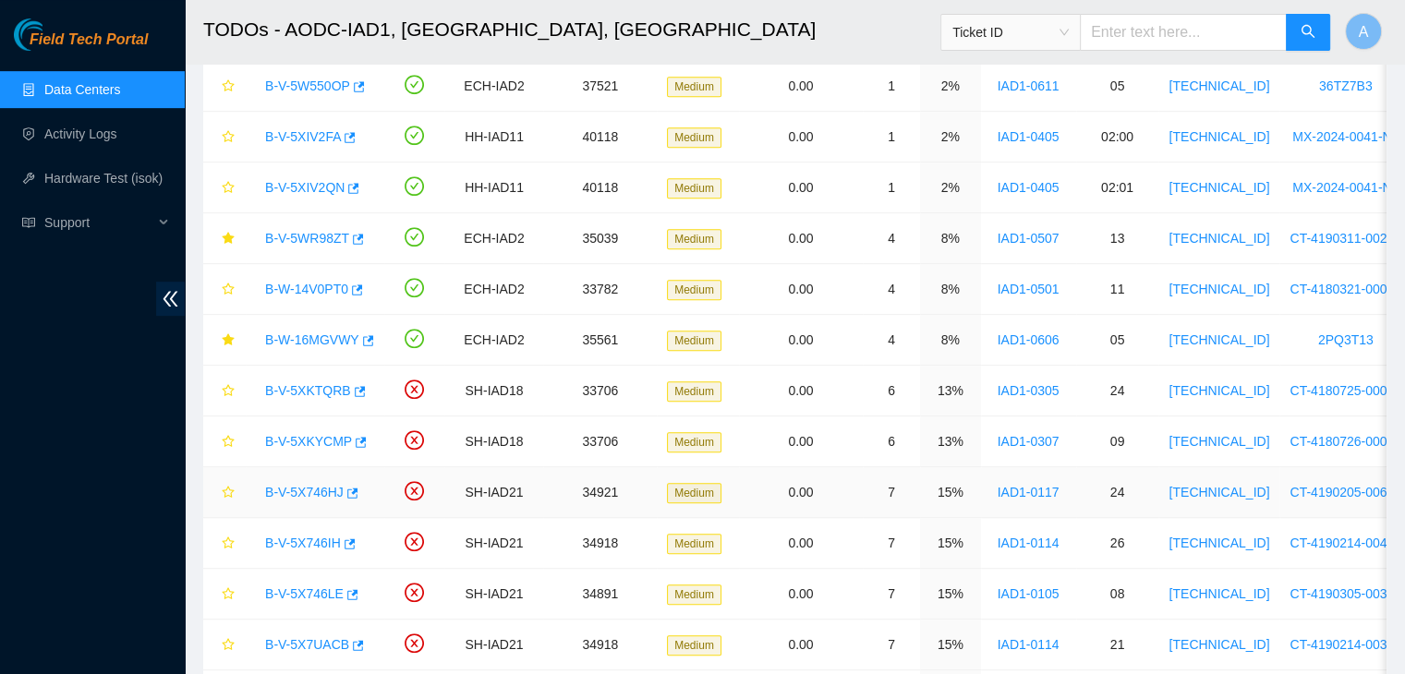
click at [312, 490] on link "B-V-5X746HJ" at bounding box center [304, 492] width 79 height 15
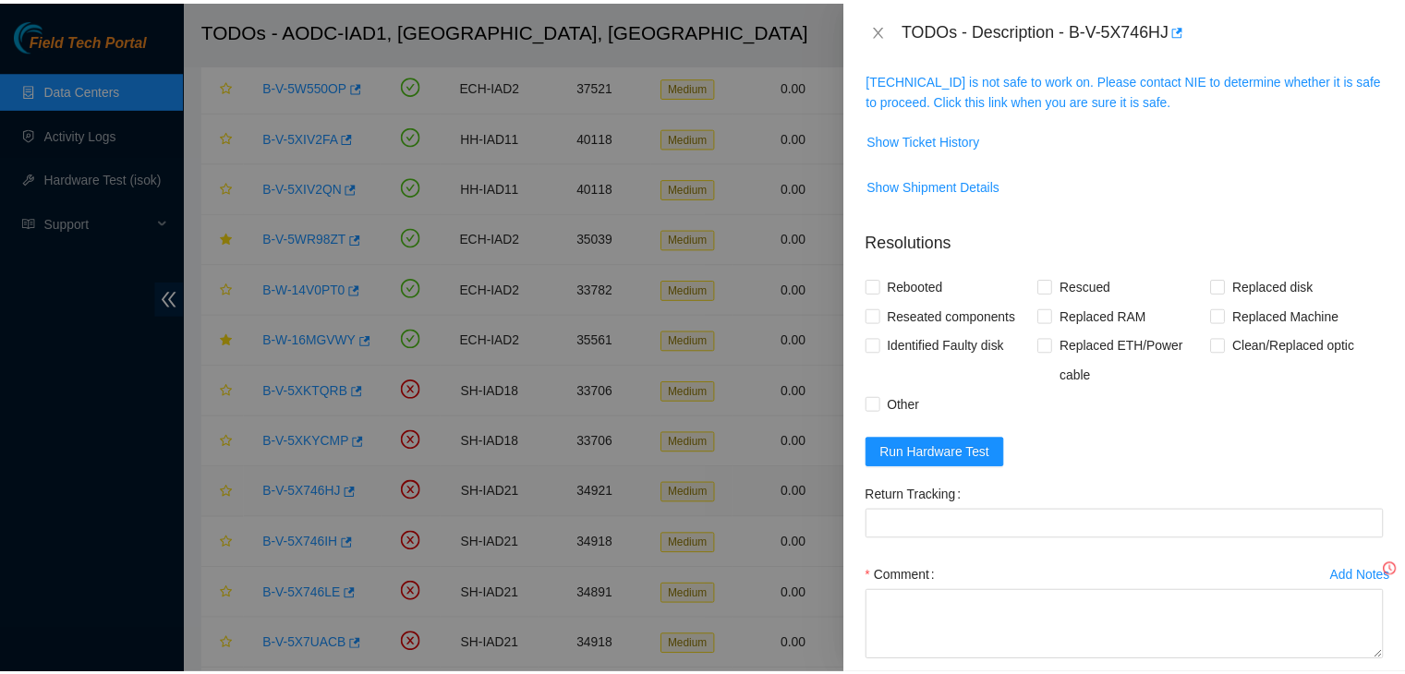
scroll to position [245, 0]
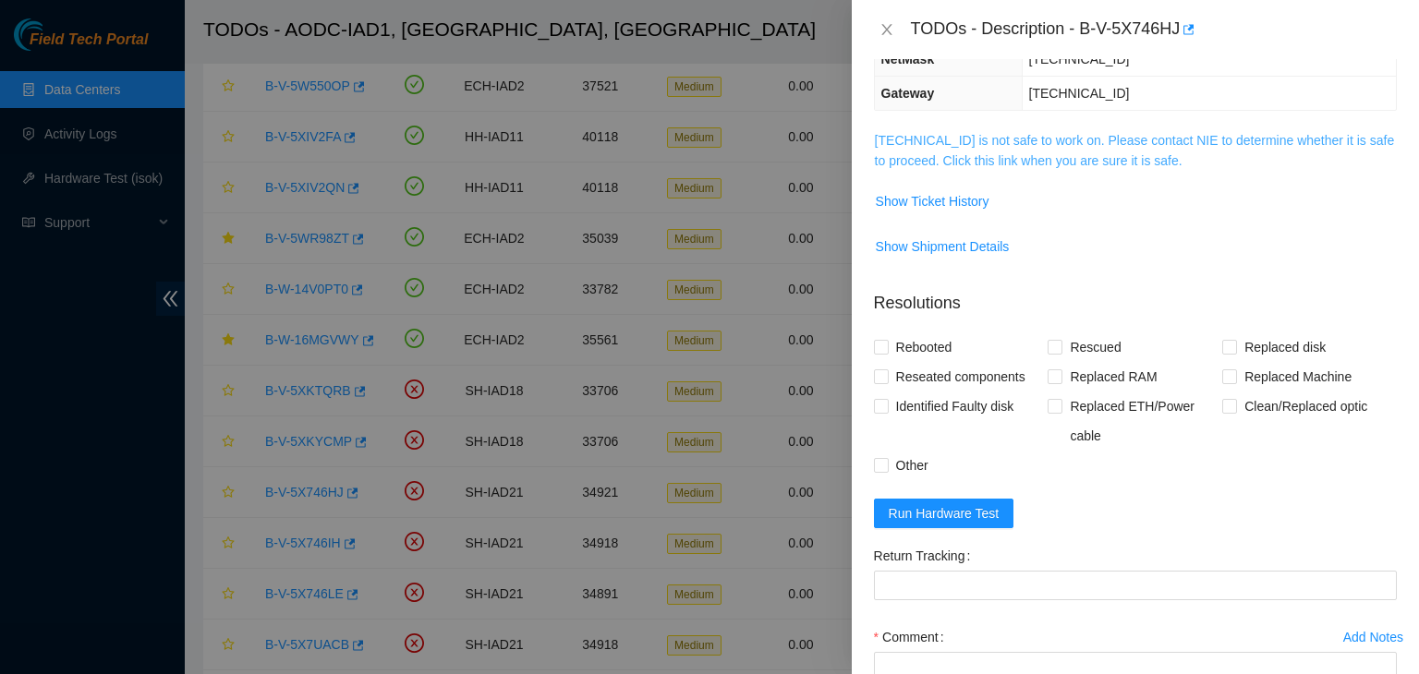
click at [937, 145] on link "[TECHNICAL_ID] is not safe to work on. Please contact NIE to determine whether …" at bounding box center [1135, 150] width 520 height 35
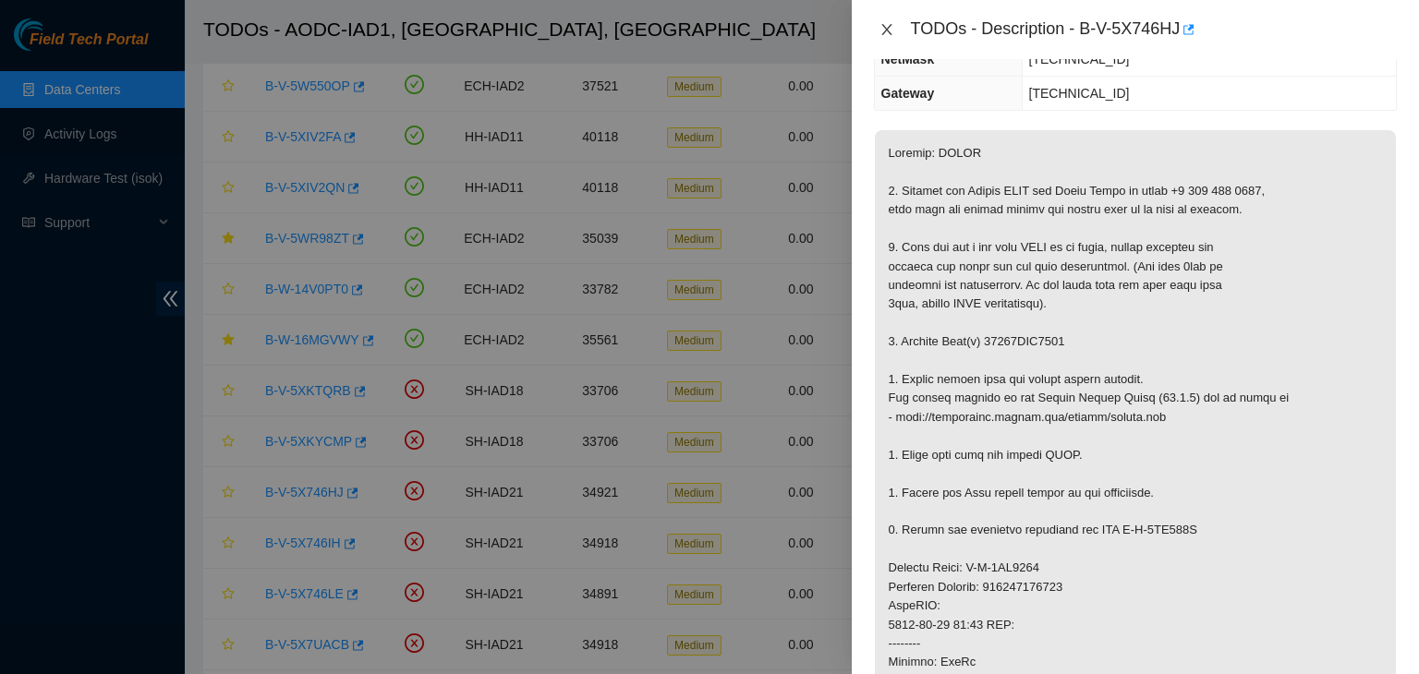
click at [889, 34] on icon "close" at bounding box center [886, 29] width 15 height 15
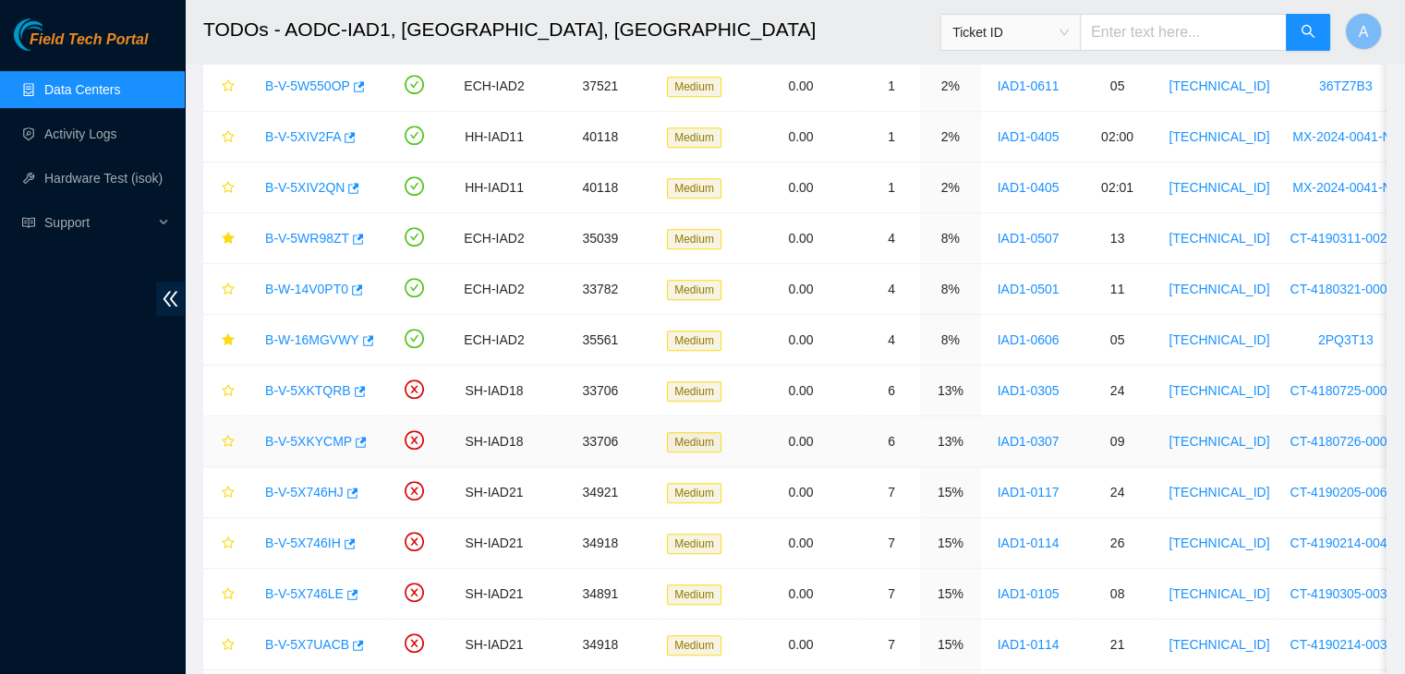
click at [321, 434] on link "B-V-5XKYCMP" at bounding box center [308, 441] width 87 height 15
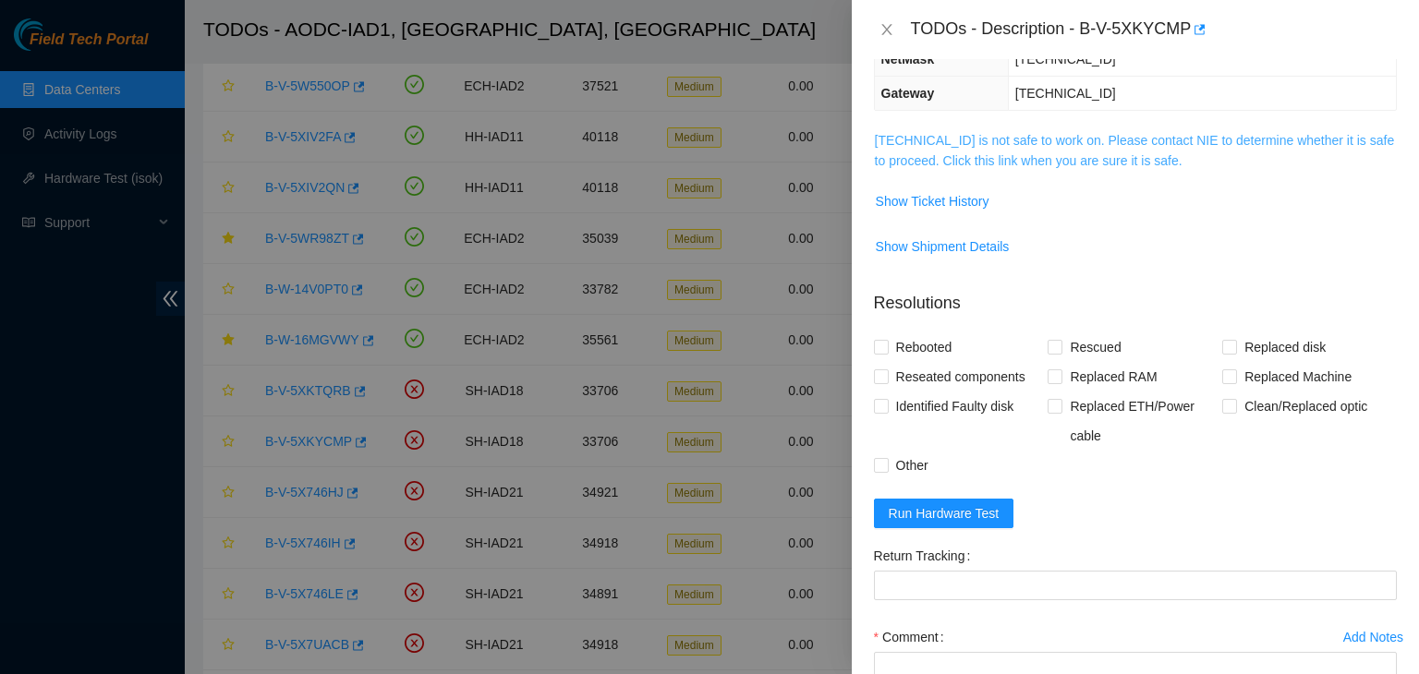
click at [961, 141] on span "[TECHNICAL_ID] is not safe to work on. Please contact NIE to determine whether …" at bounding box center [1135, 150] width 521 height 41
click at [961, 141] on link "[TECHNICAL_ID] is not safe to work on. Please contact NIE to determine whether …" at bounding box center [1135, 150] width 520 height 35
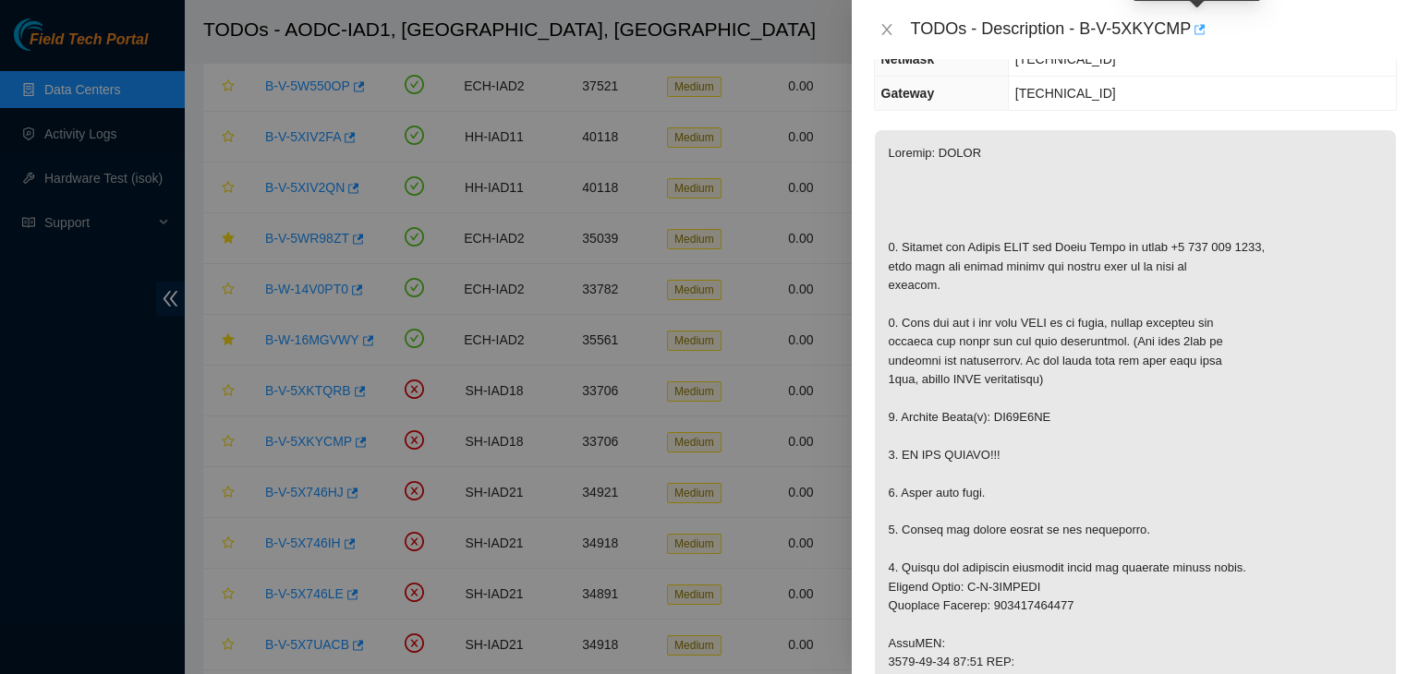
click at [1201, 30] on icon "button" at bounding box center [1197, 29] width 13 height 13
click at [884, 23] on icon "close" at bounding box center [886, 29] width 15 height 15
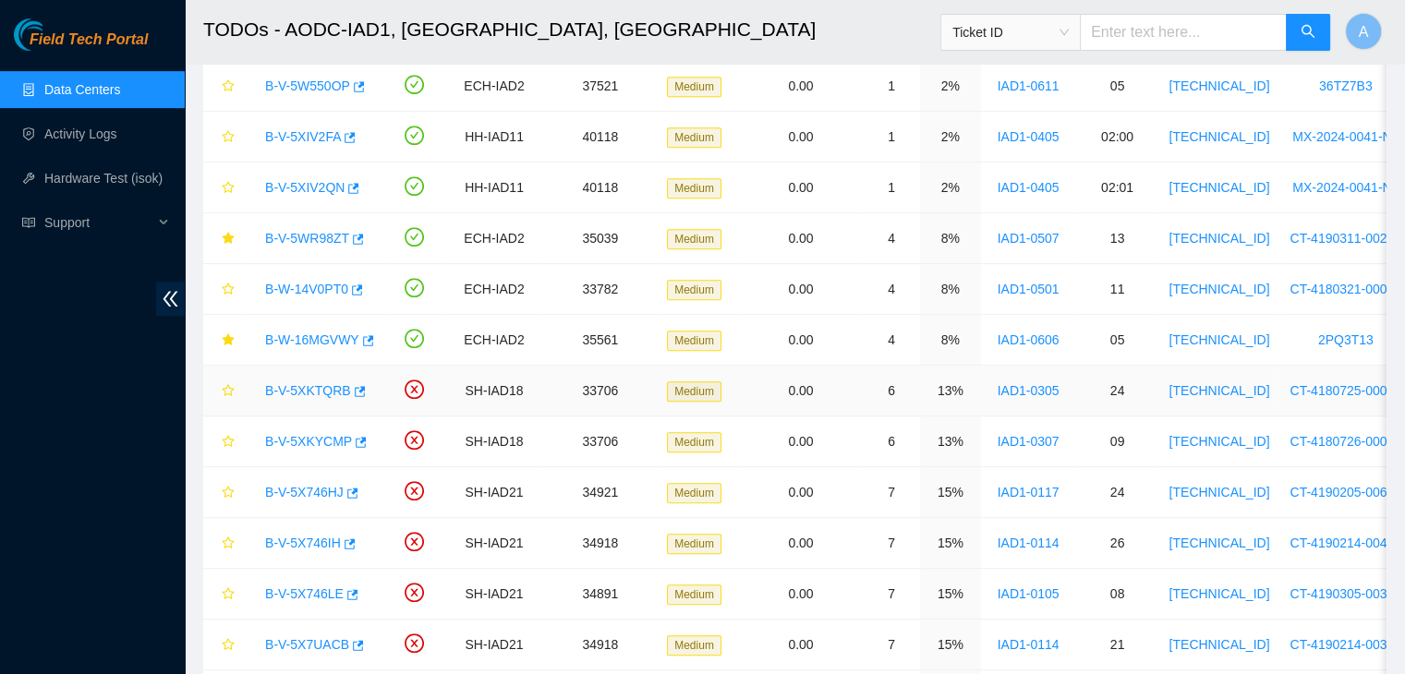
click at [321, 385] on link "B-V-5XKTQRB" at bounding box center [308, 390] width 86 height 15
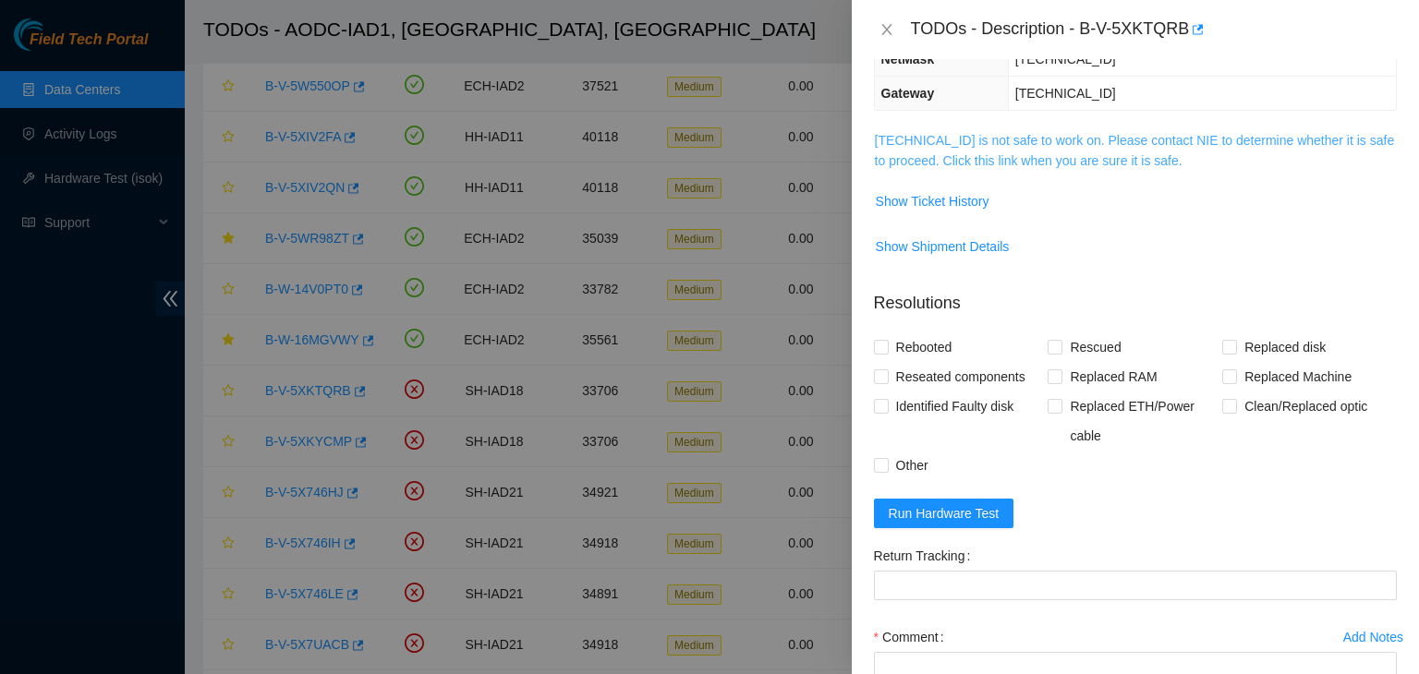
click at [998, 156] on link "[TECHNICAL_ID] is not safe to work on. Please contact NIE to determine whether …" at bounding box center [1135, 150] width 520 height 35
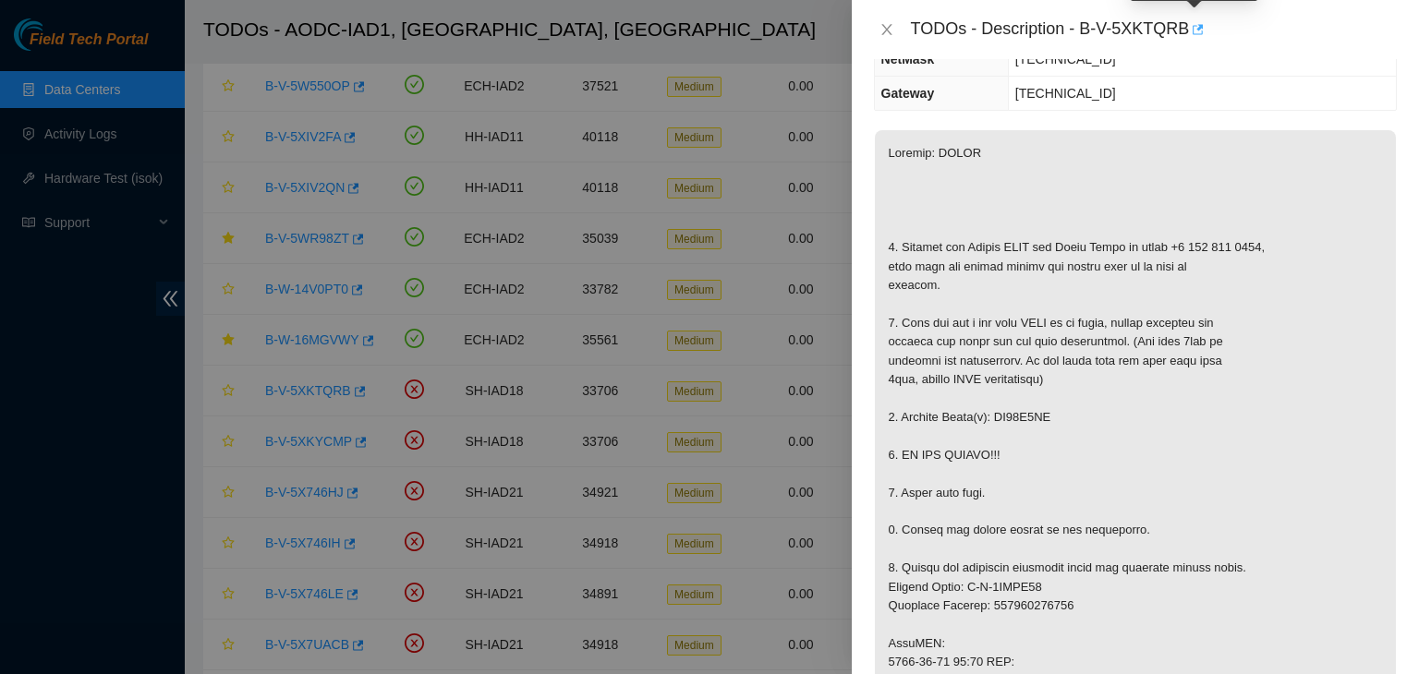
click at [1200, 32] on button "button" at bounding box center [1196, 30] width 15 height 30
click at [884, 25] on icon "close" at bounding box center [886, 29] width 15 height 15
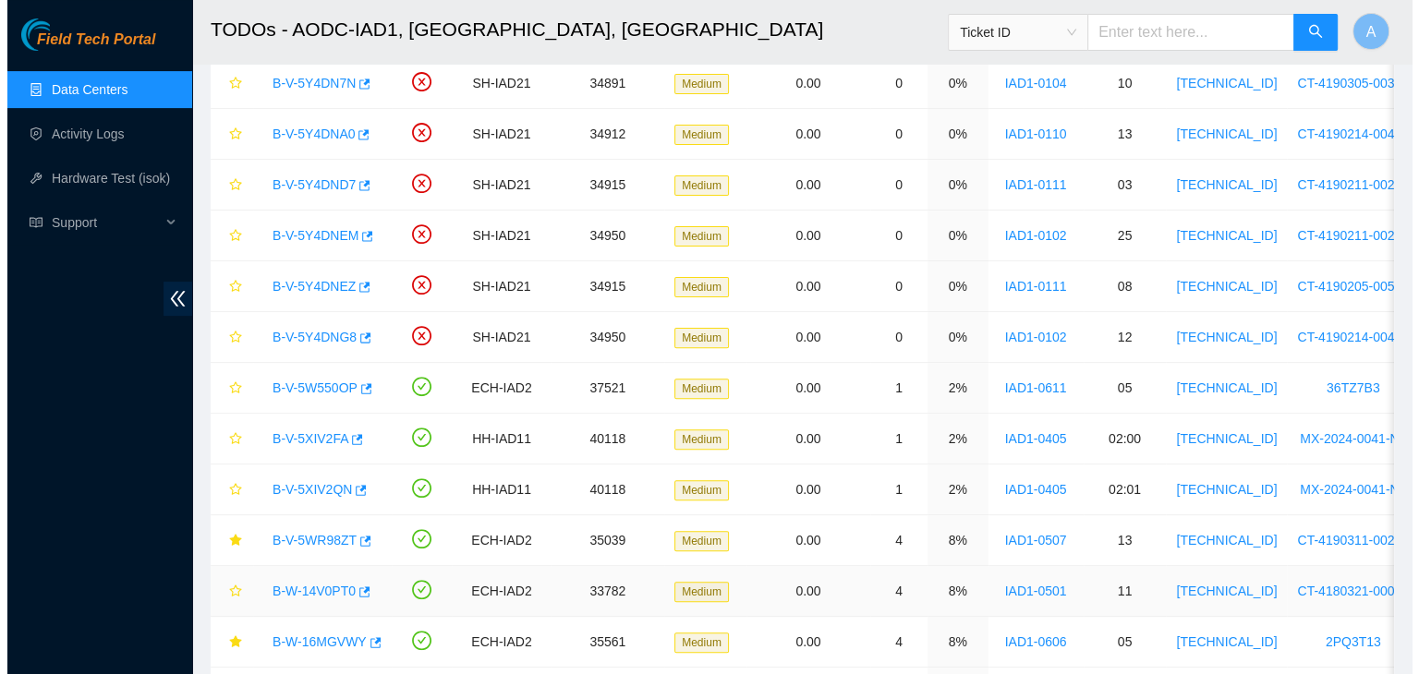
scroll to position [546, 0]
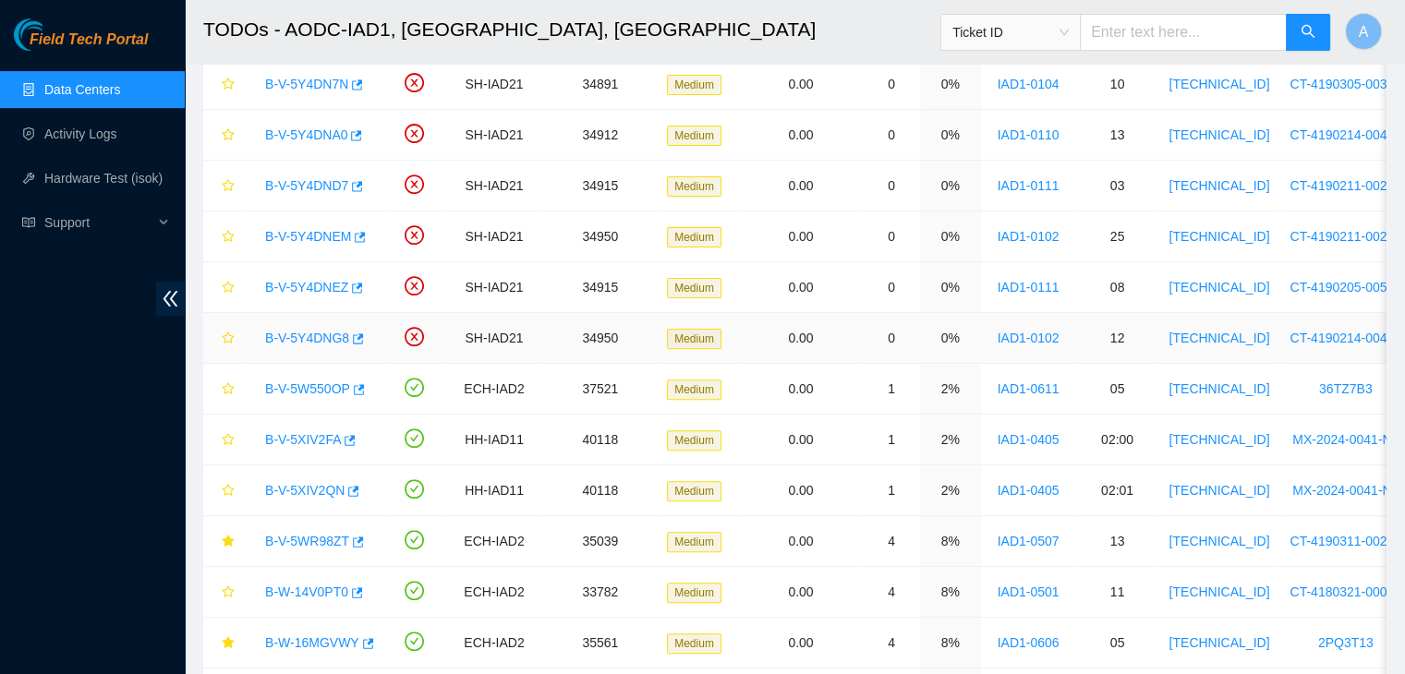
click at [317, 333] on link "B-V-5Y4DNG8" at bounding box center [307, 338] width 84 height 15
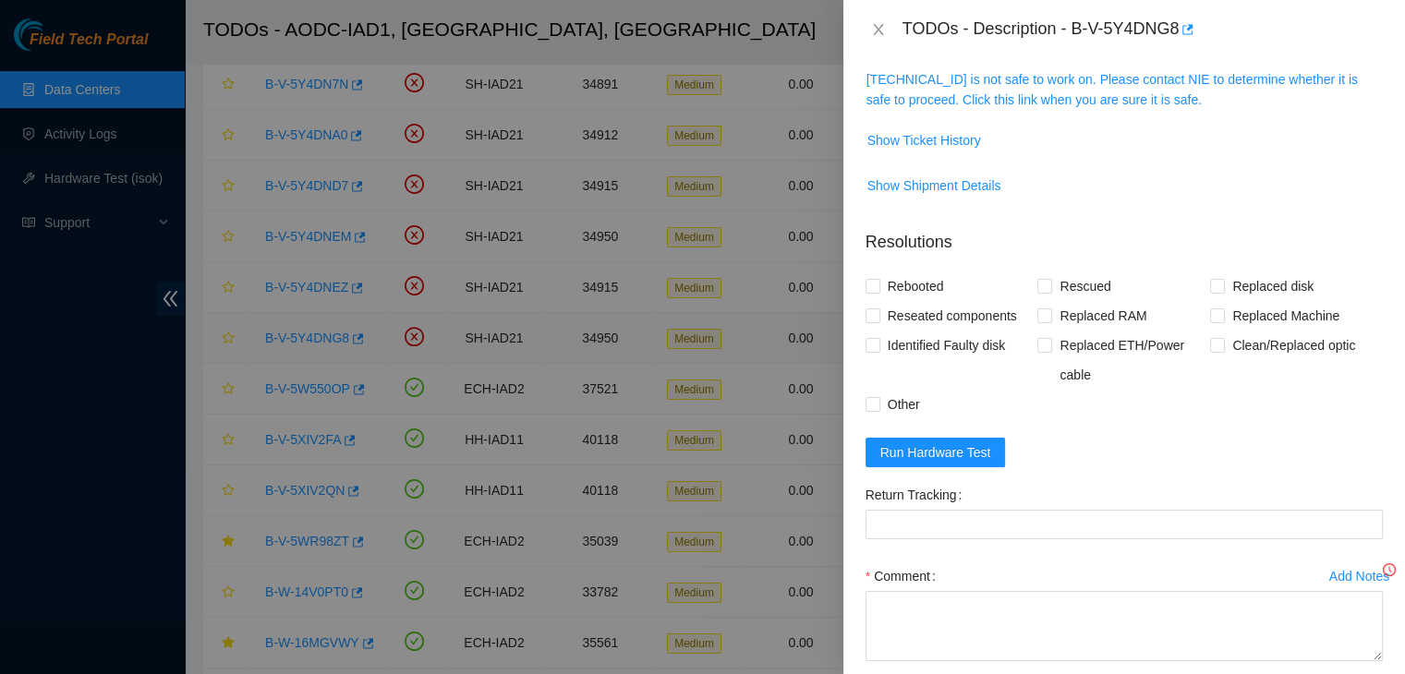
scroll to position [245, 0]
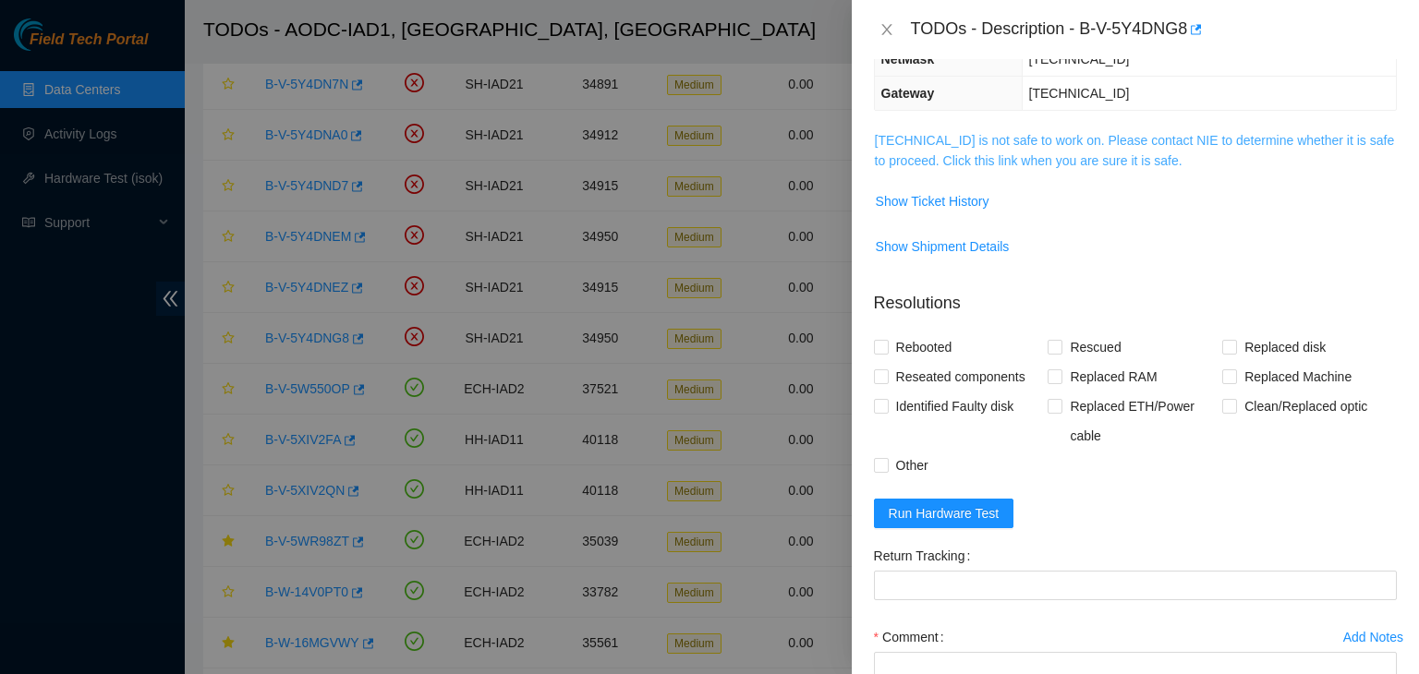
click at [972, 161] on link "104.84.154.31 is not safe to work on. Please contact NIE to determine whether i…" at bounding box center [1135, 150] width 520 height 35
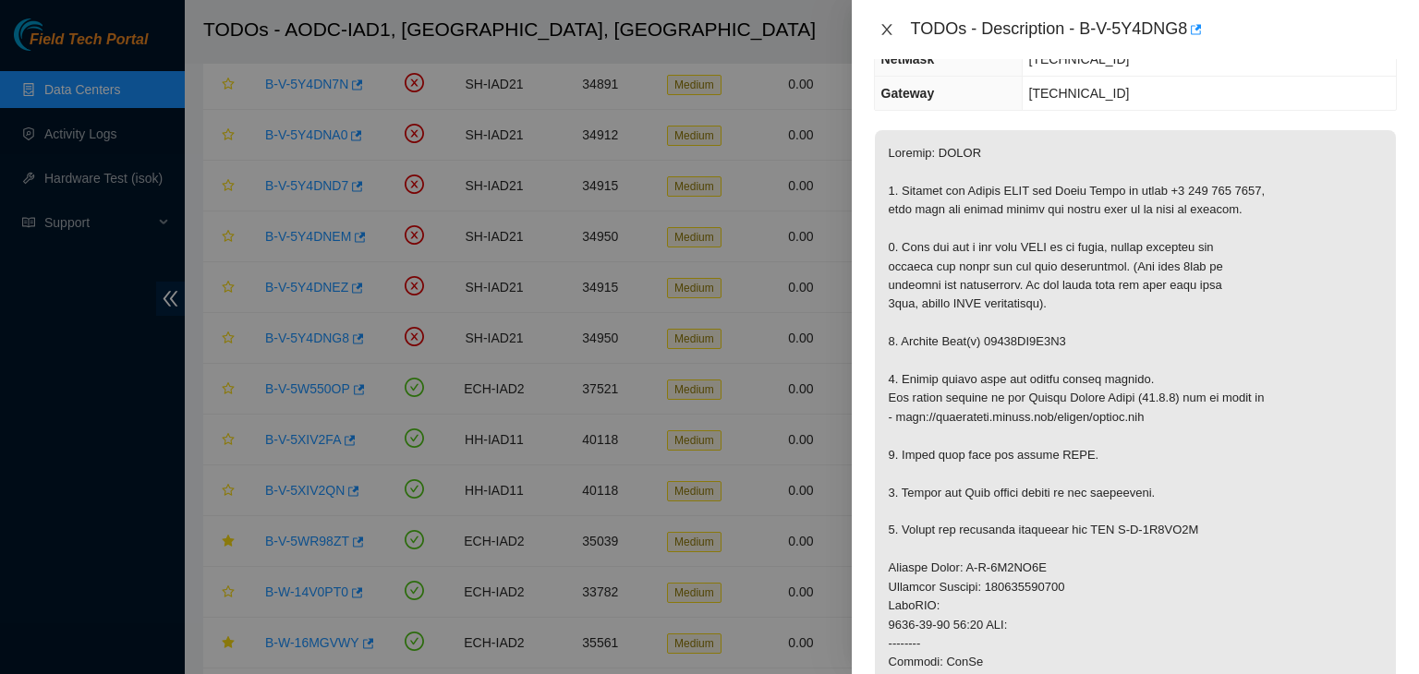
click at [889, 35] on icon "close" at bounding box center [886, 29] width 15 height 15
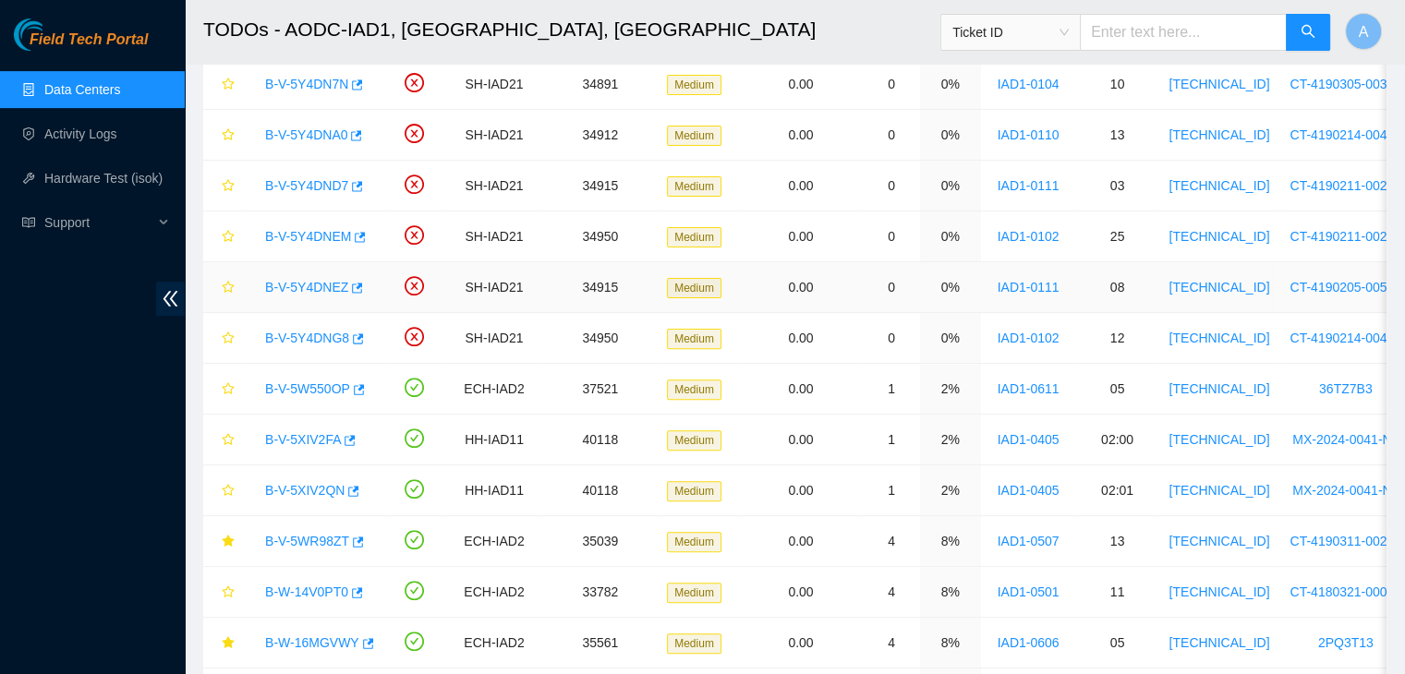
click at [322, 280] on link "B-V-5Y4DNEZ" at bounding box center [306, 287] width 83 height 15
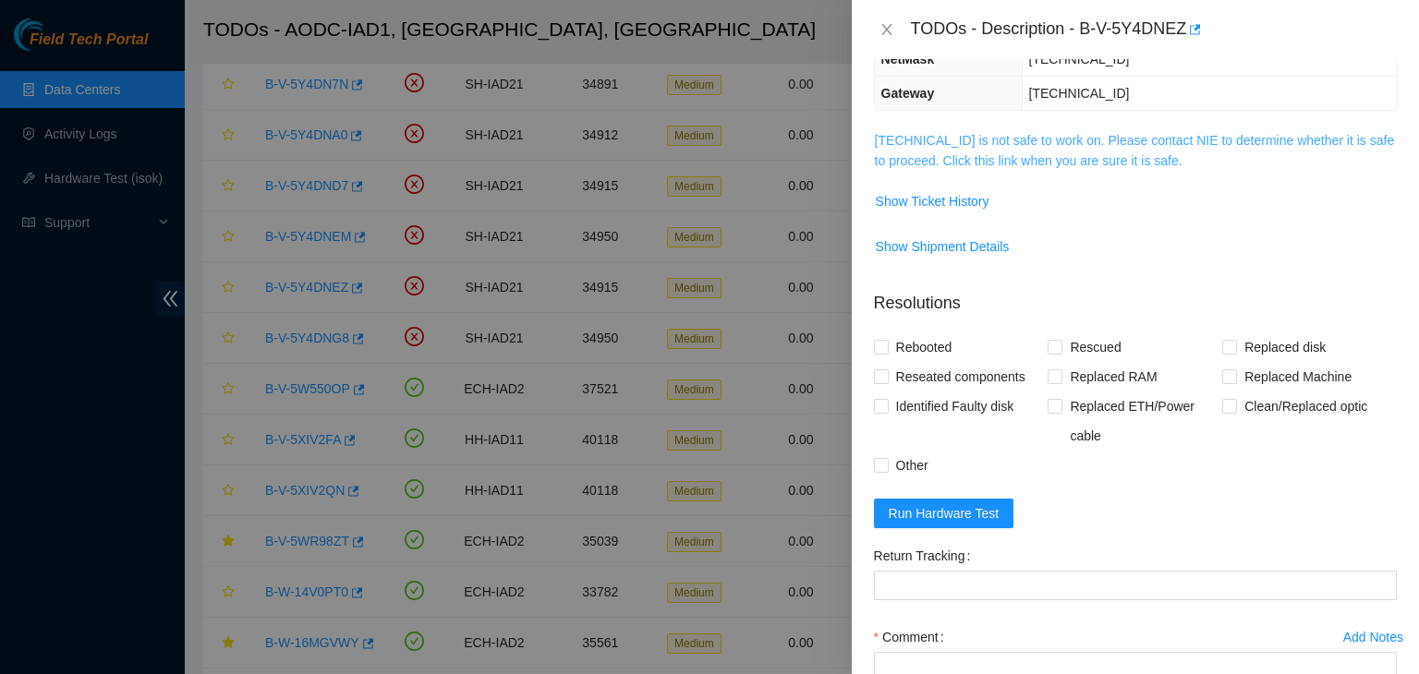
click at [941, 140] on link "104.84.228.31 is not safe to work on. Please contact NIE to determine whether i…" at bounding box center [1135, 150] width 520 height 35
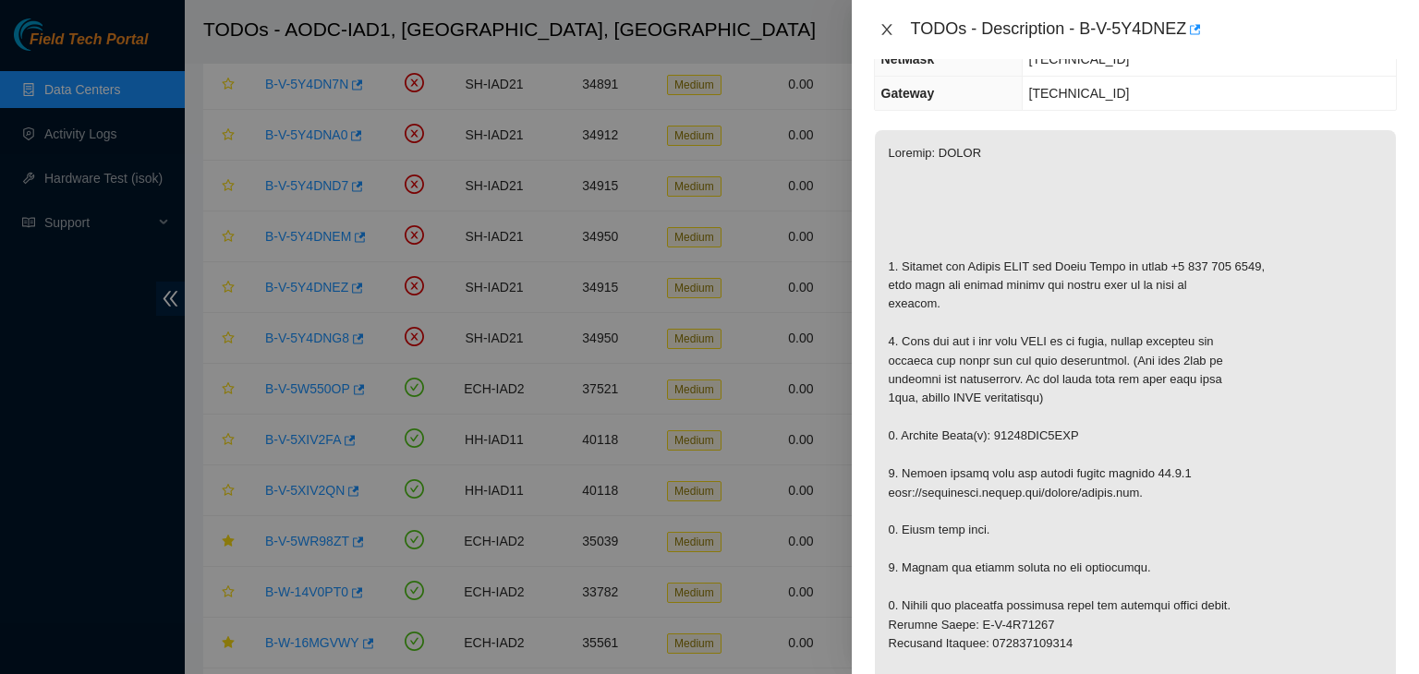
click at [886, 26] on icon "close" at bounding box center [886, 29] width 15 height 15
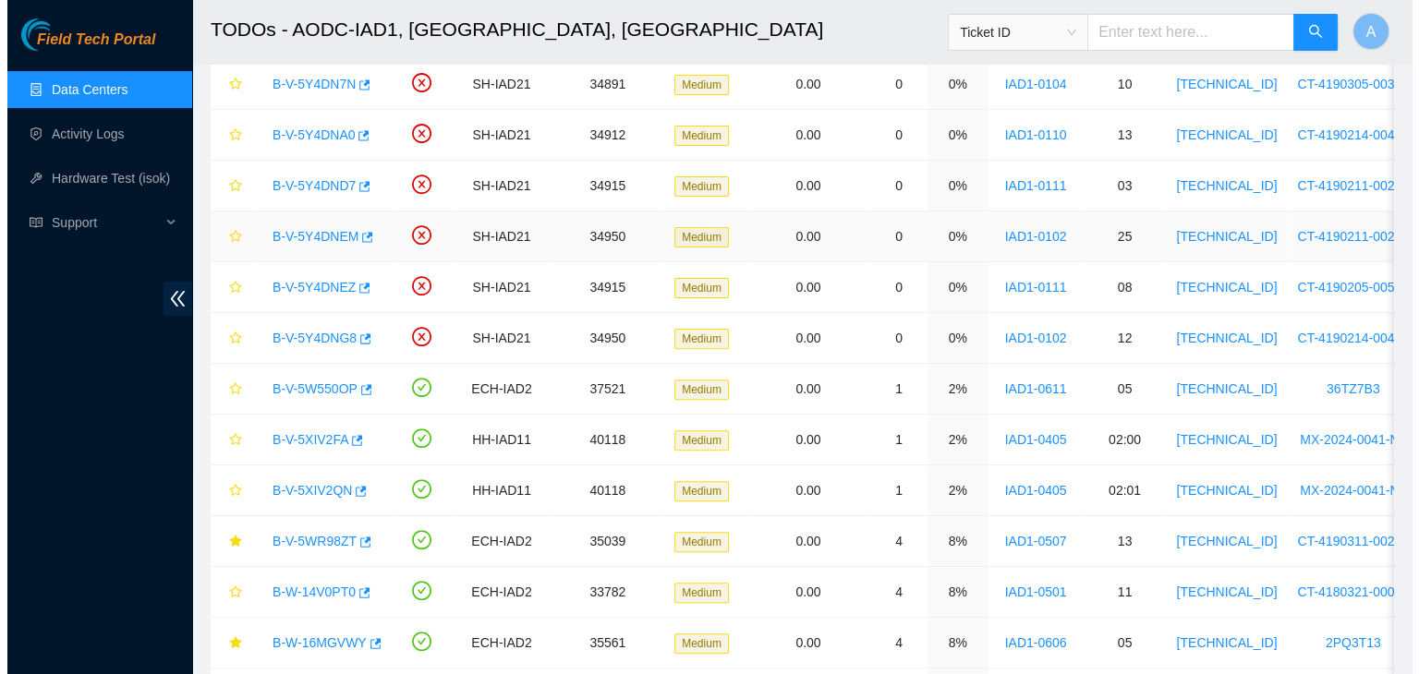
scroll to position [306, 0]
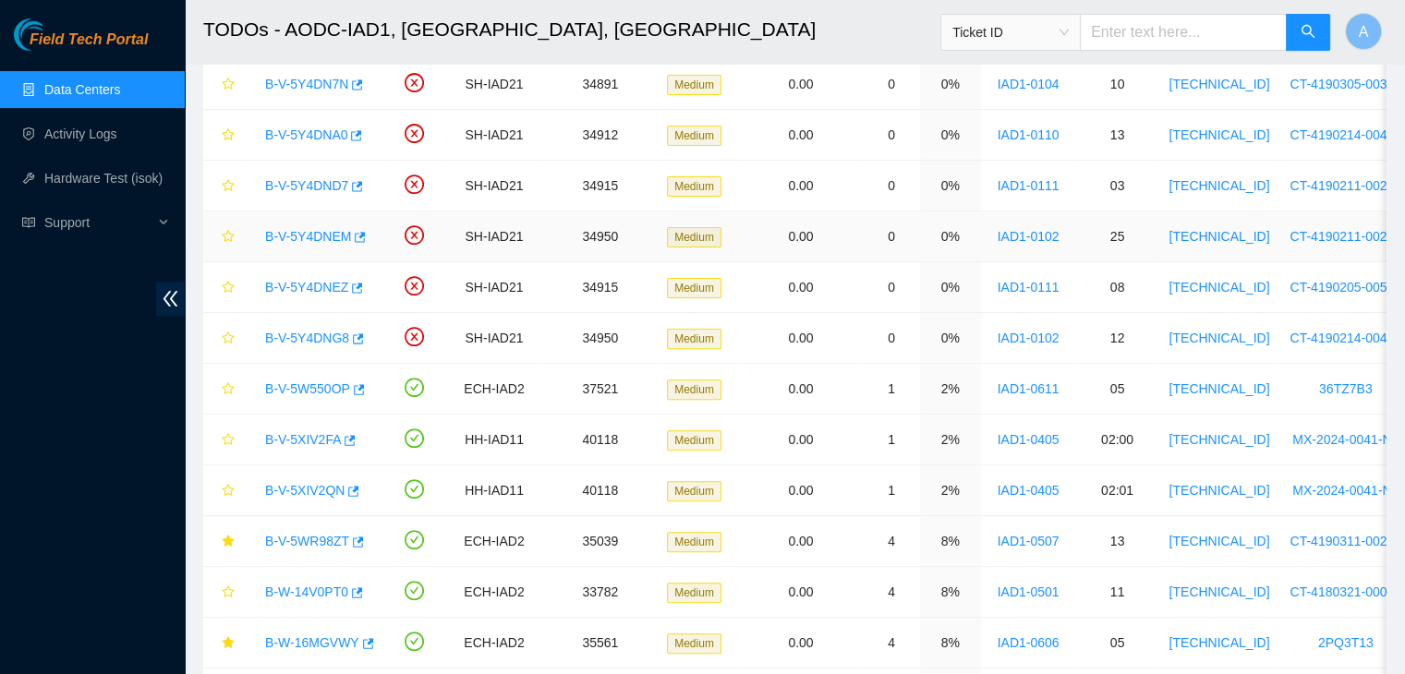
click at [304, 230] on link "B-V-5Y4DNEM" at bounding box center [308, 236] width 86 height 15
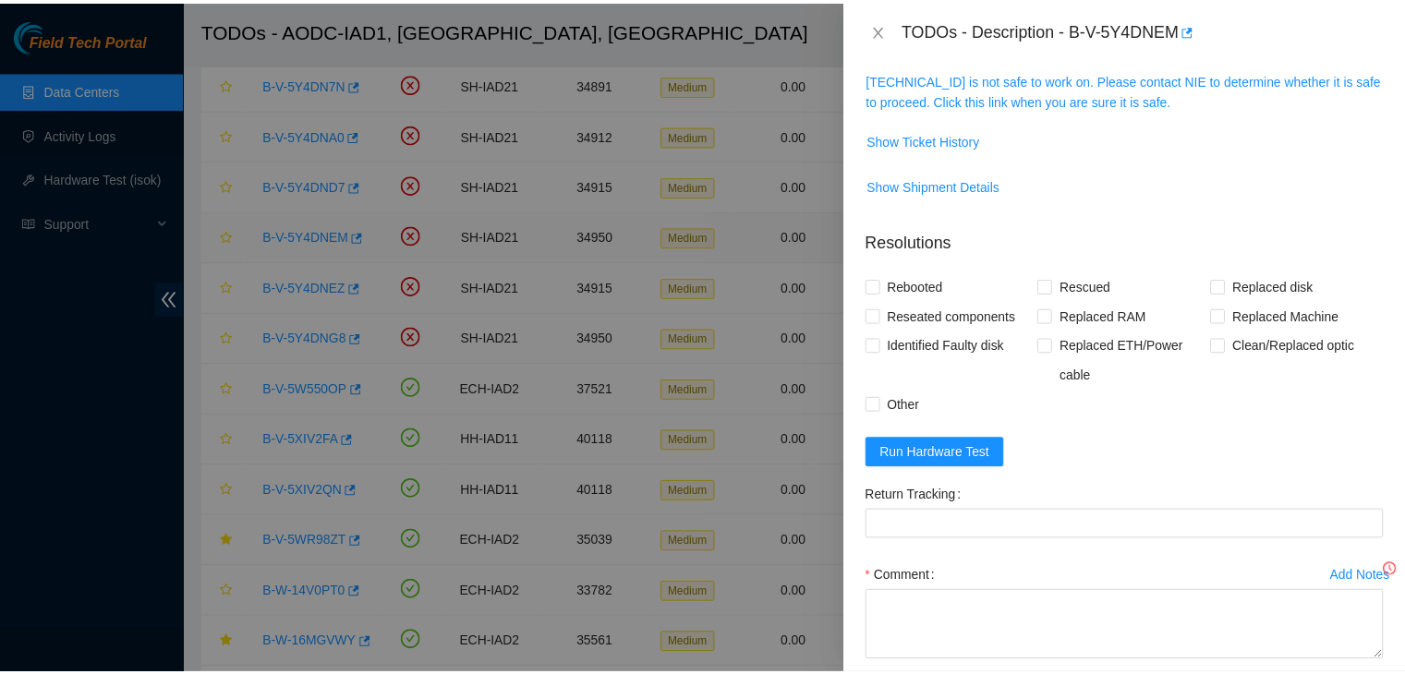
scroll to position [245, 0]
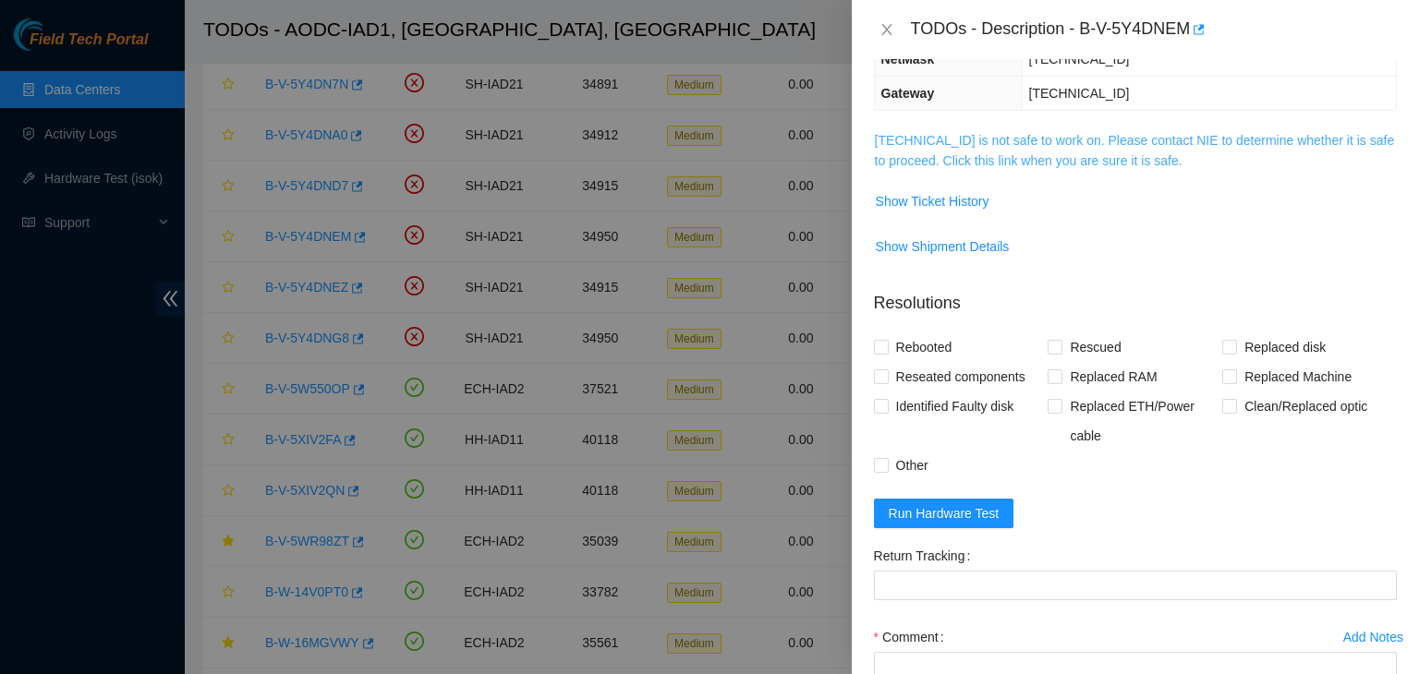
click at [1001, 143] on link "104.84.154.44 is not safe to work on. Please contact NIE to determine whether i…" at bounding box center [1135, 150] width 520 height 35
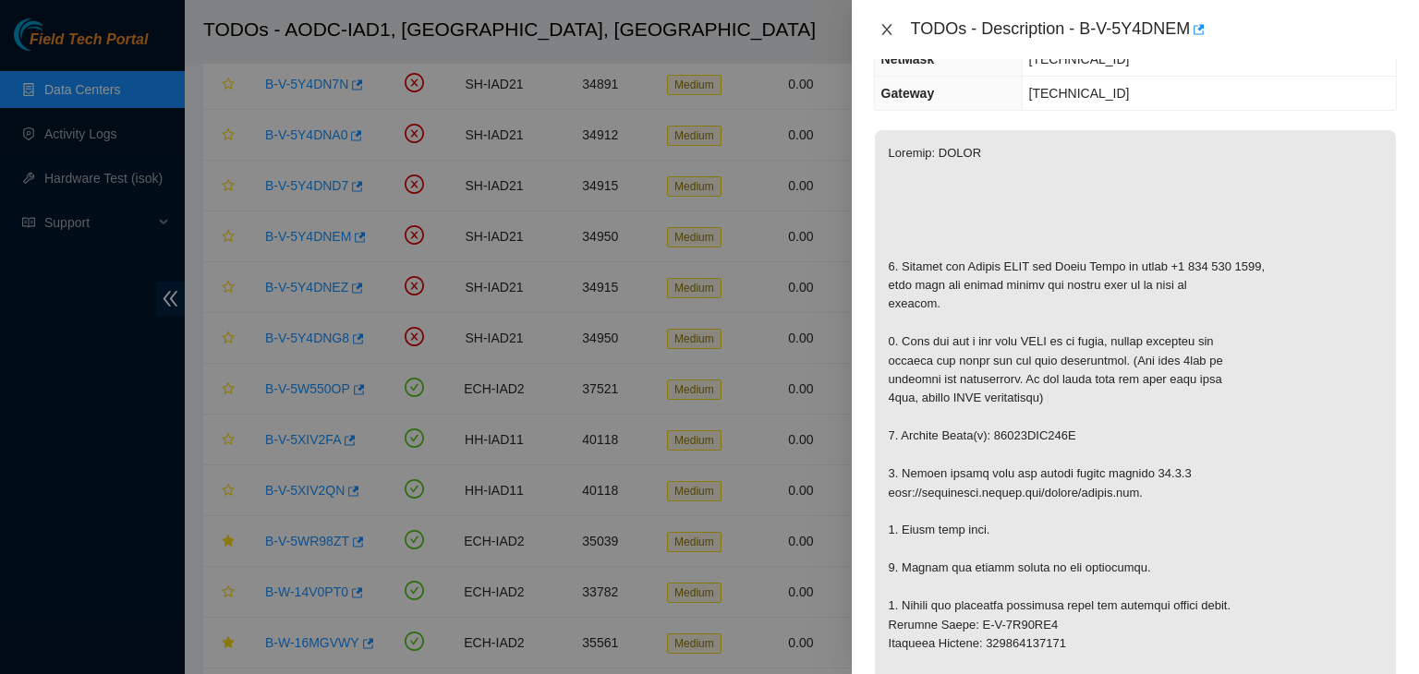
click at [880, 23] on icon "close" at bounding box center [886, 29] width 15 height 15
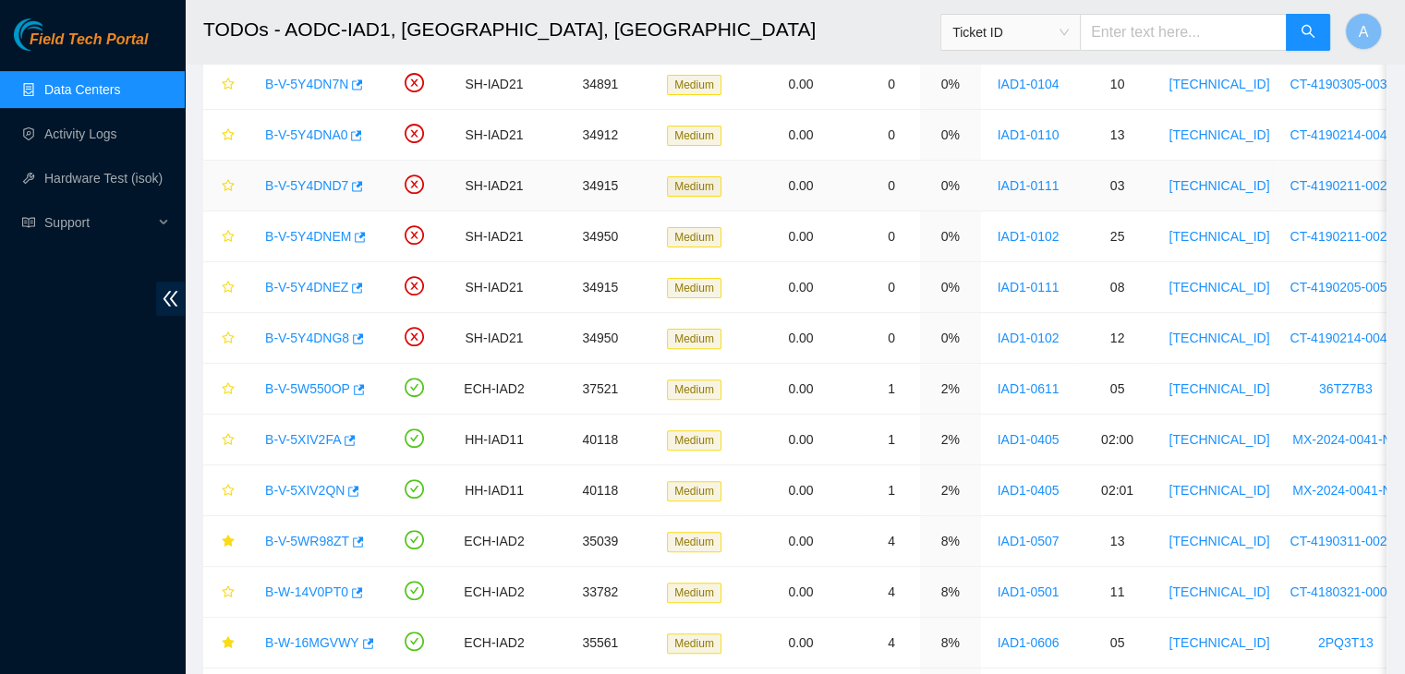
click at [326, 182] on link "B-V-5Y4DND7" at bounding box center [306, 185] width 83 height 15
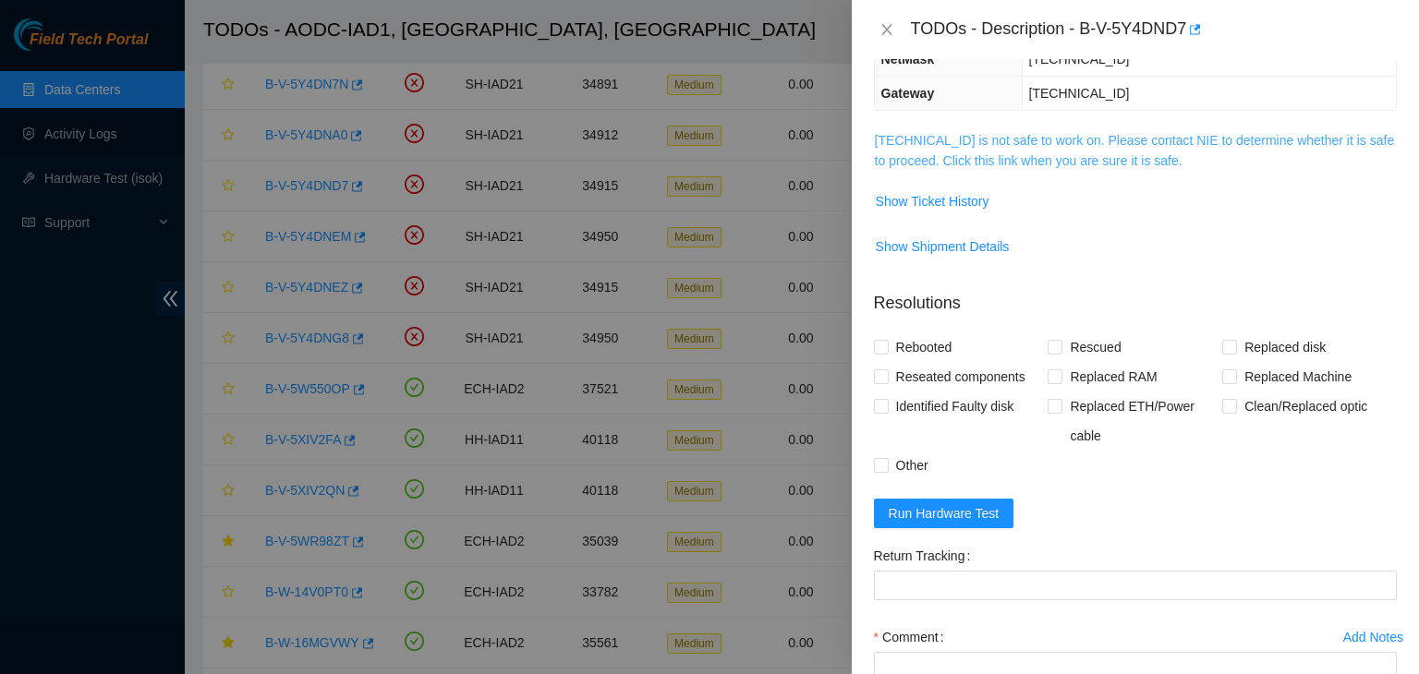
click at [916, 141] on link "104.84.228.26 is not safe to work on. Please contact NIE to determine whether i…" at bounding box center [1135, 150] width 520 height 35
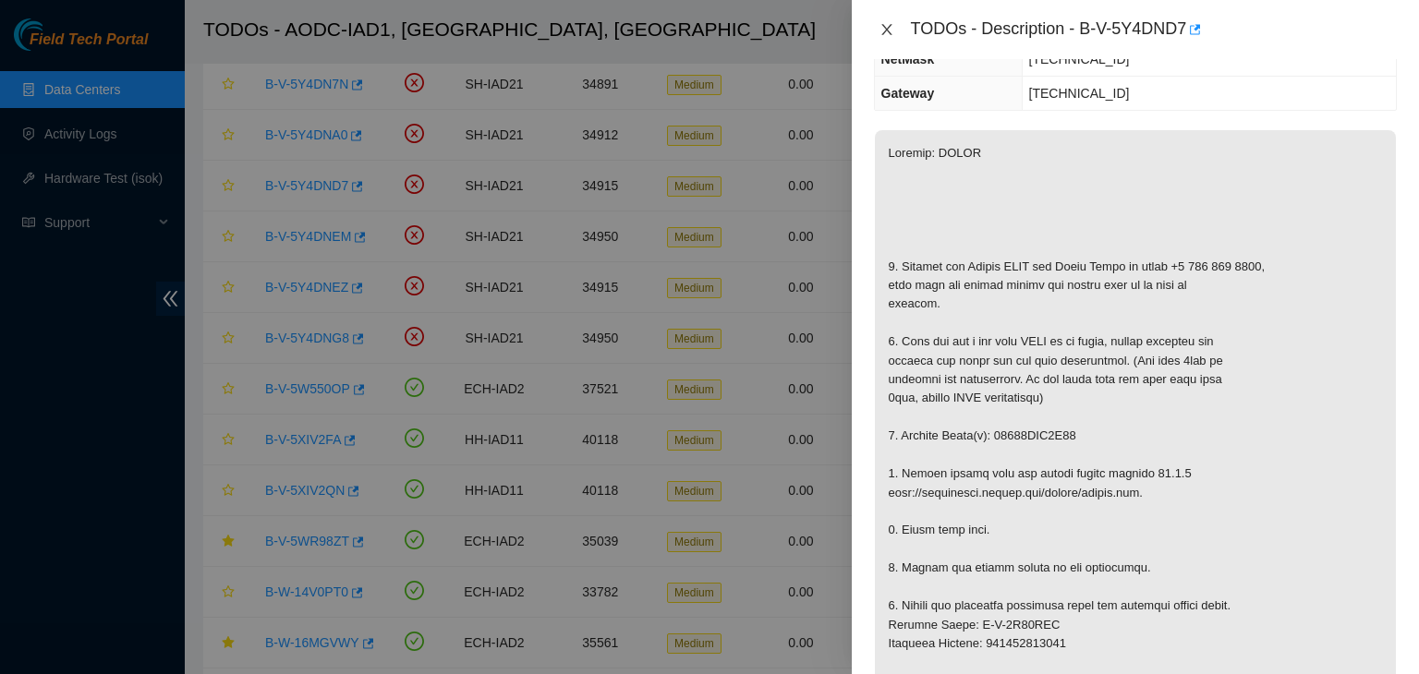
click at [887, 32] on icon "close" at bounding box center [886, 29] width 15 height 15
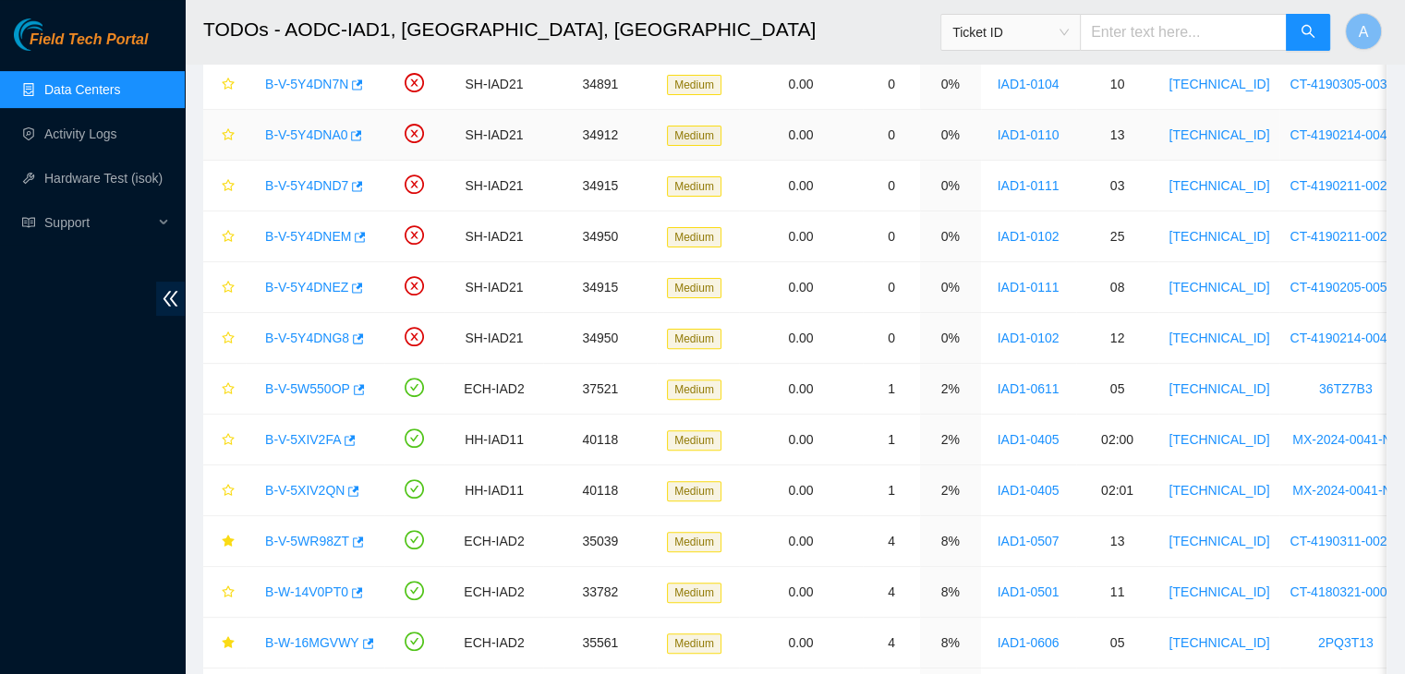
click at [317, 134] on link "B-V-5Y4DNA0" at bounding box center [306, 134] width 82 height 15
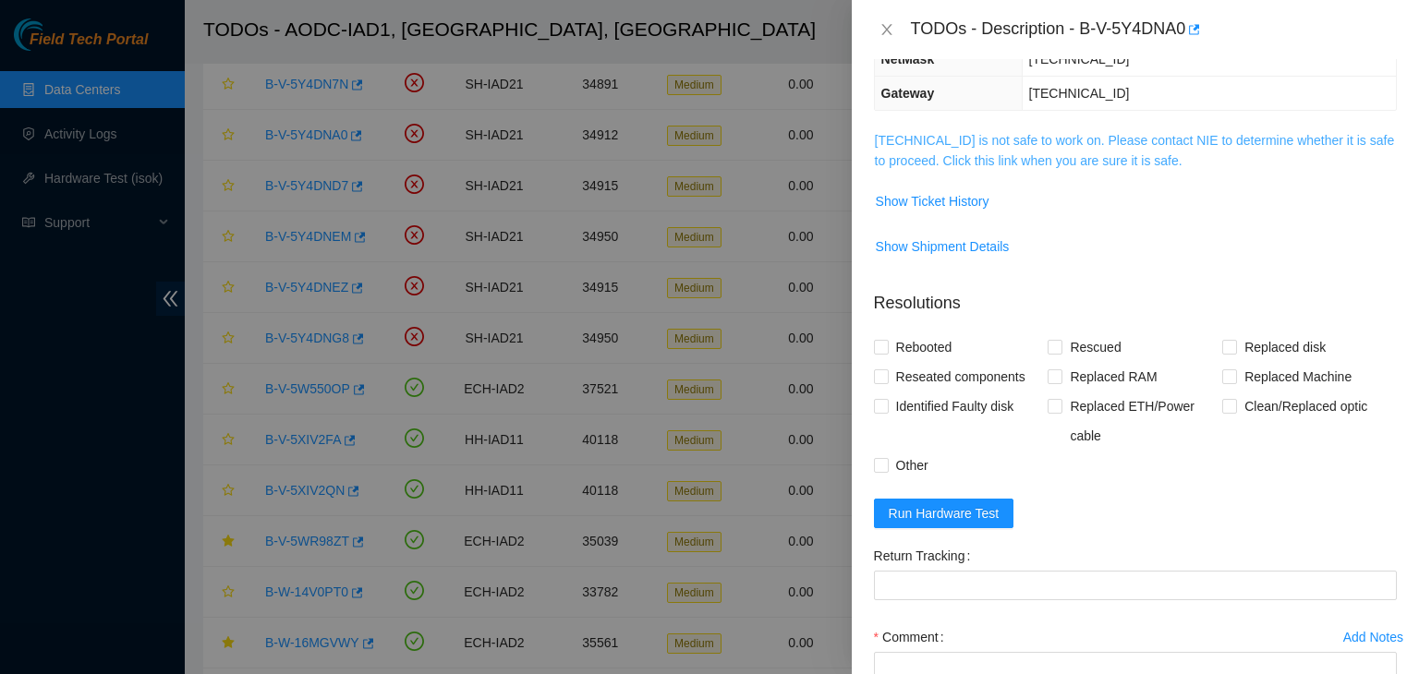
click at [888, 133] on link "104.84.155.184 is not safe to work on. Please contact NIE to determine whether …" at bounding box center [1135, 150] width 520 height 35
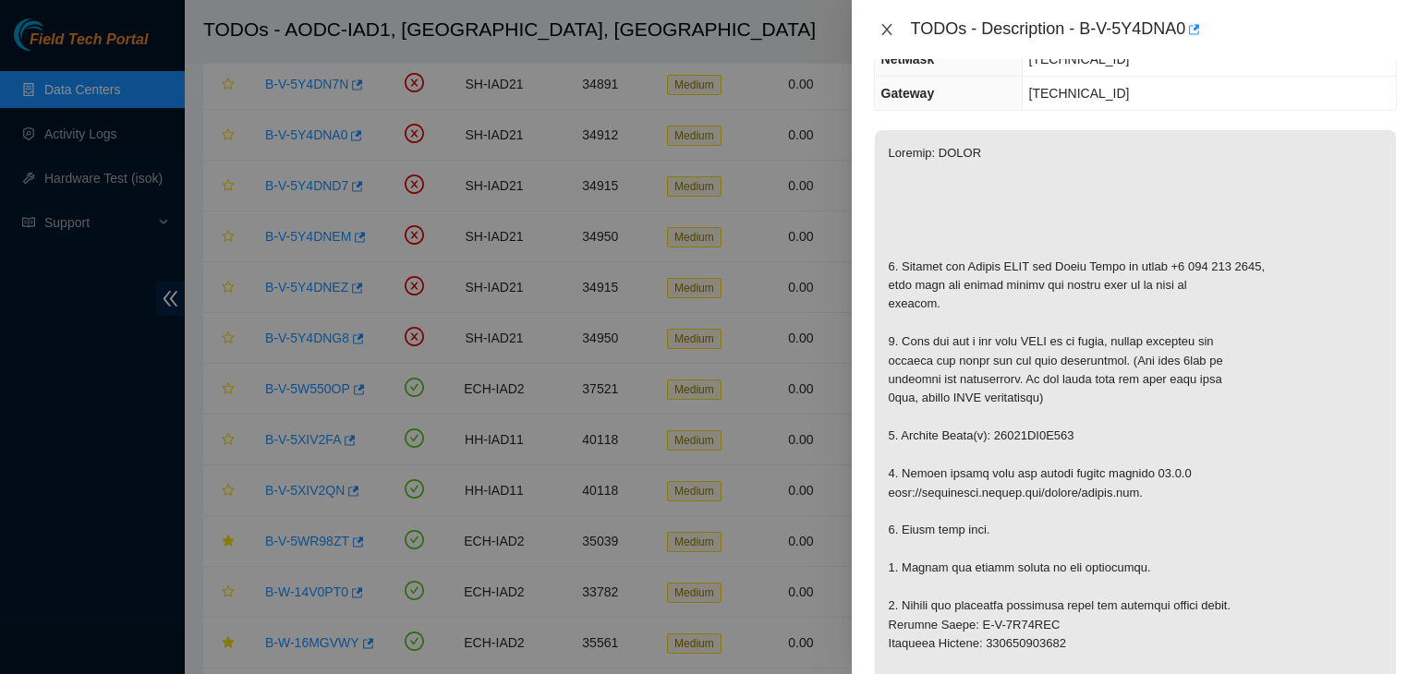
click at [886, 29] on icon "close" at bounding box center [886, 29] width 10 height 11
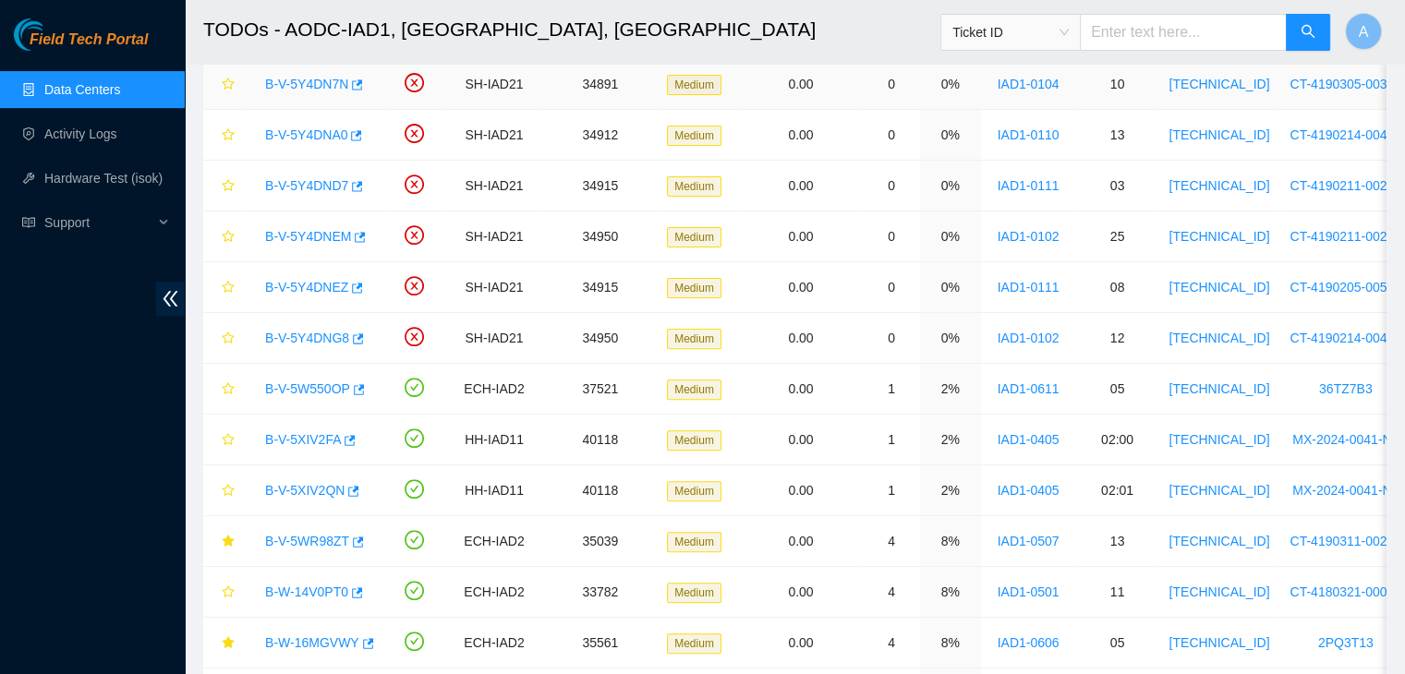
click at [330, 78] on link "B-V-5Y4DN7N" at bounding box center [306, 84] width 83 height 15
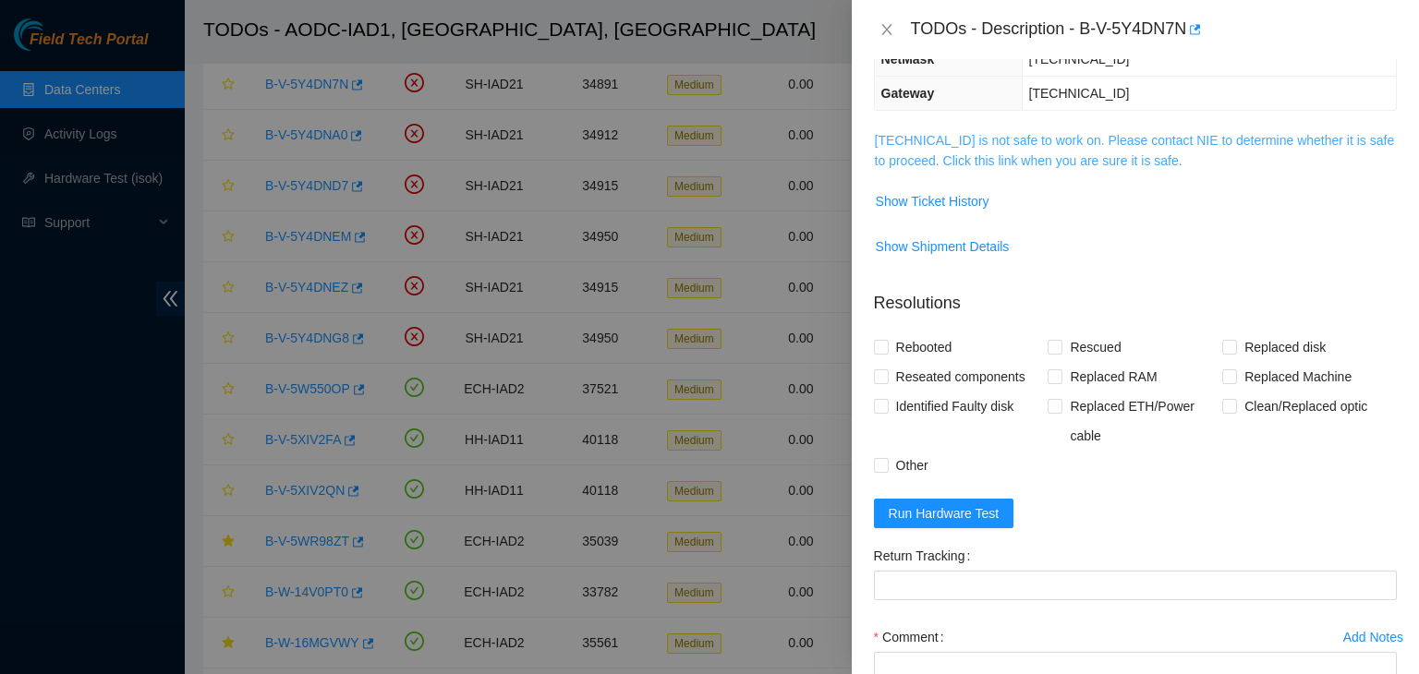
click at [900, 134] on td "104.84.154.161 is not safe to work on. Please contact NIE to determine whether …" at bounding box center [1135, 157] width 523 height 56
click at [900, 134] on link "104.84.154.161 is not safe to work on. Please contact NIE to determine whether …" at bounding box center [1135, 150] width 520 height 35
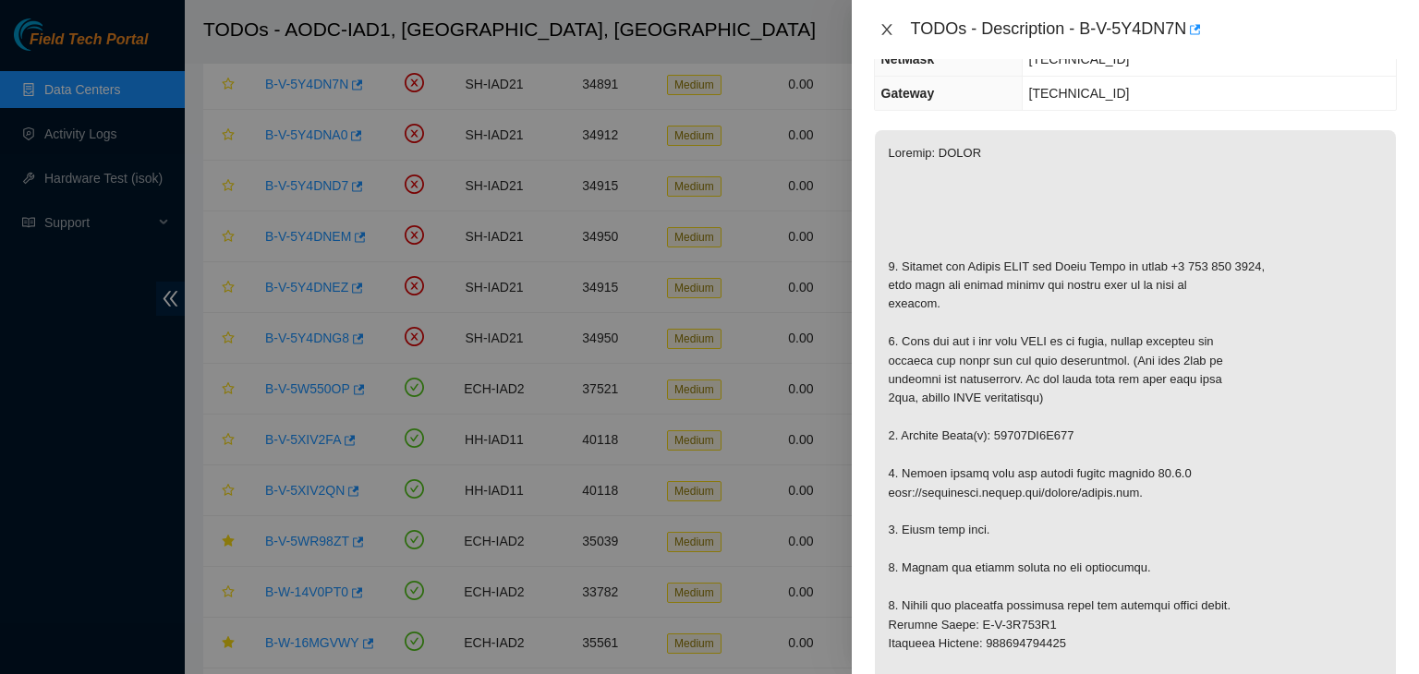
click at [887, 33] on icon "close" at bounding box center [886, 29] width 15 height 15
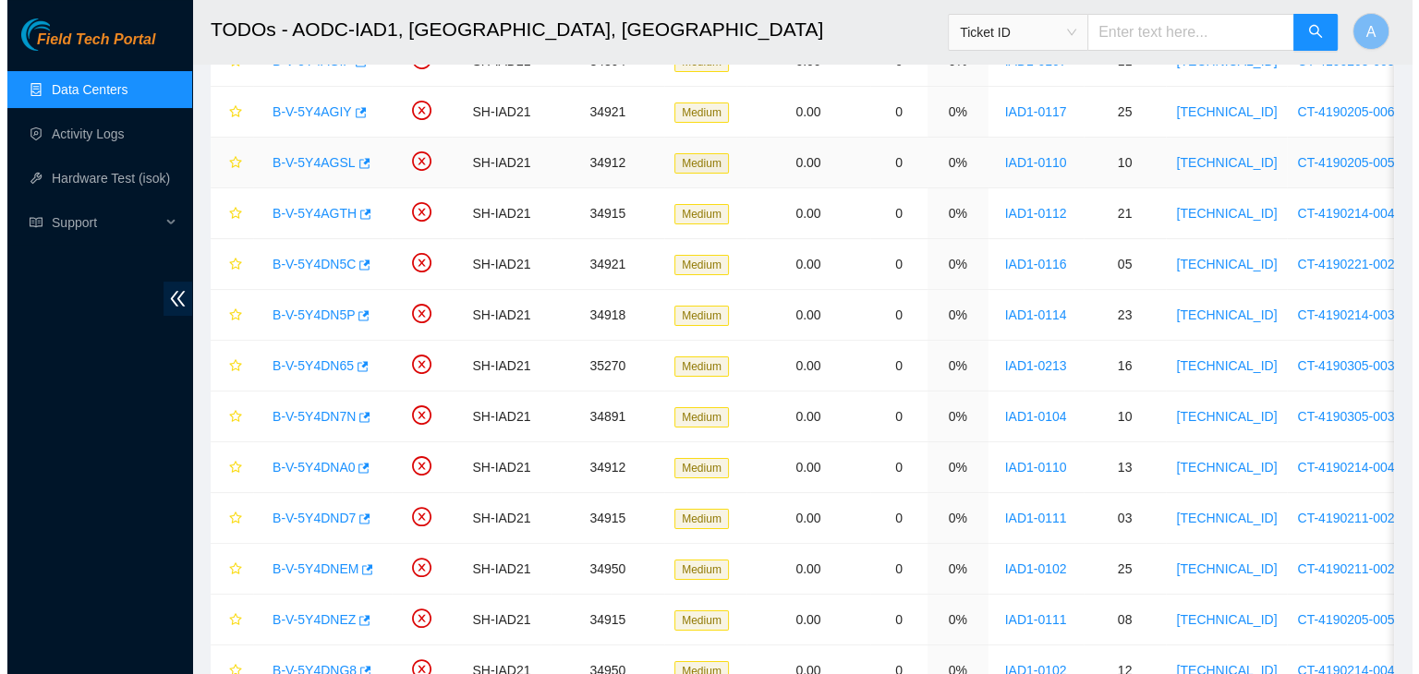
scroll to position [103, 0]
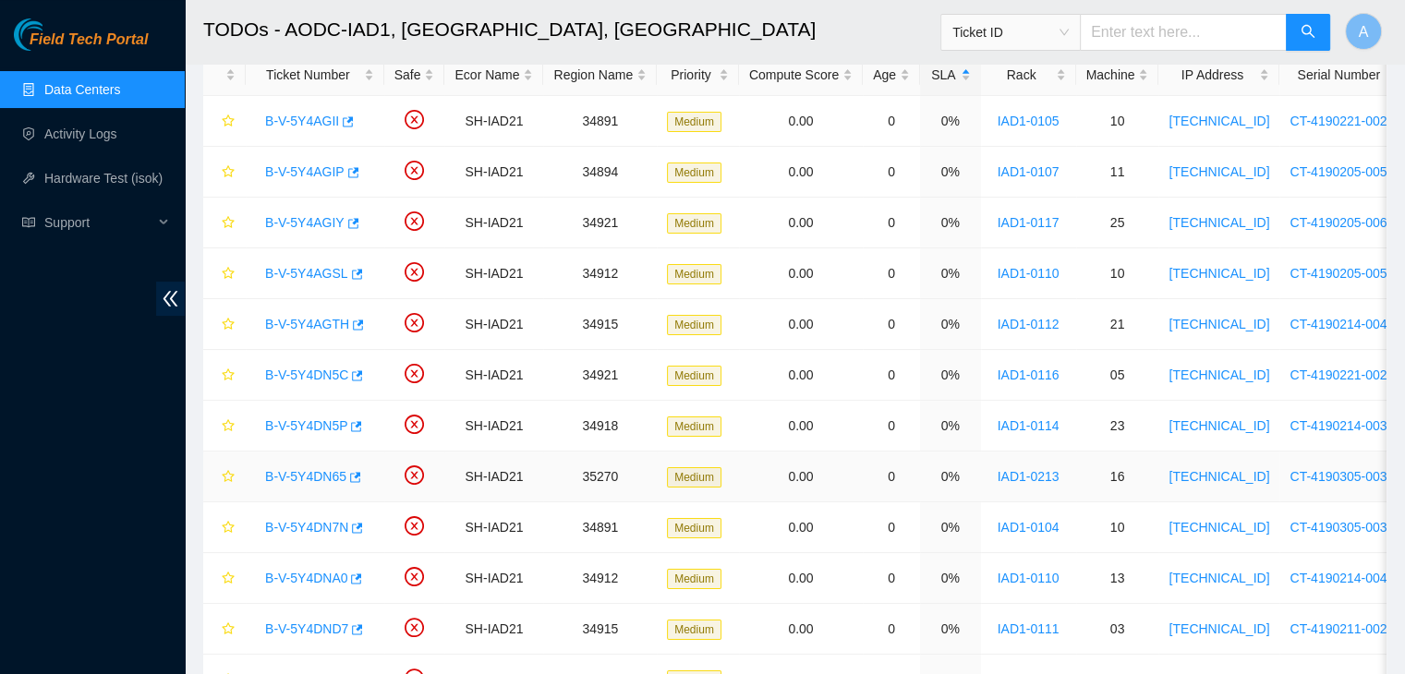
click at [325, 469] on link "B-V-5Y4DN65" at bounding box center [305, 476] width 81 height 15
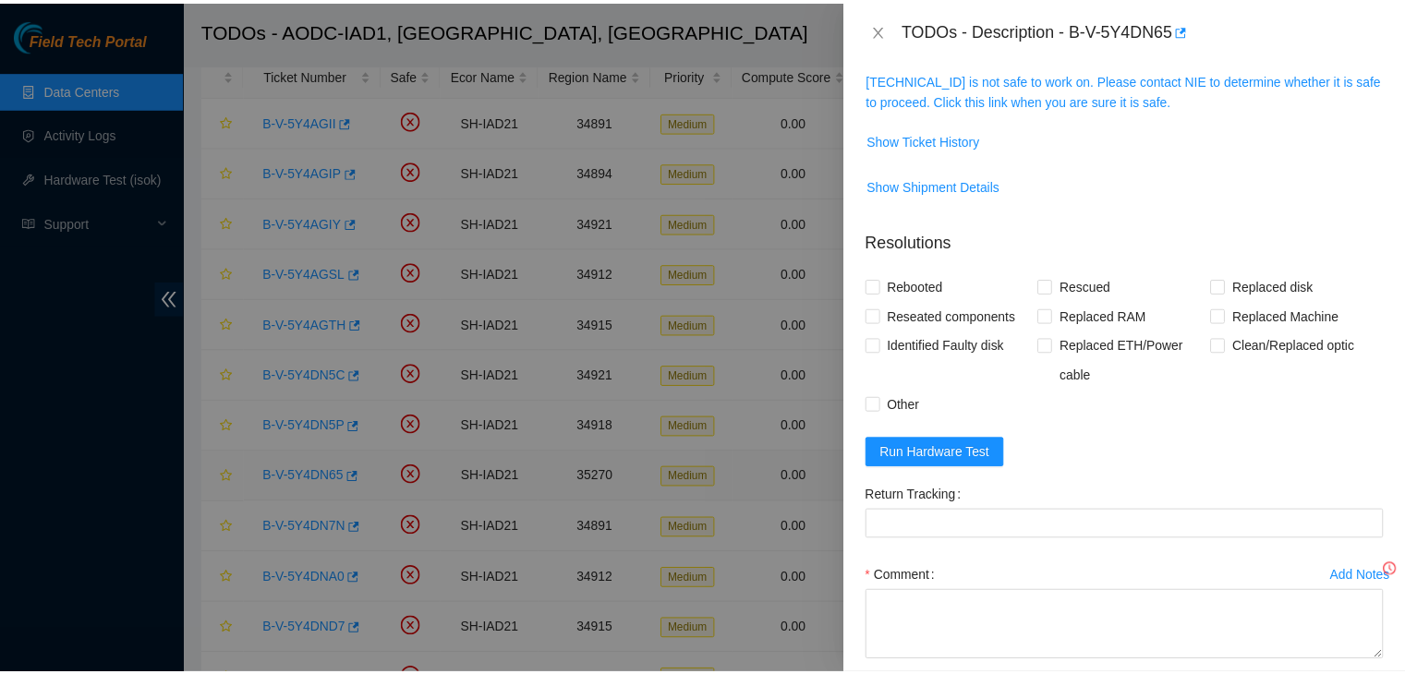
scroll to position [245, 0]
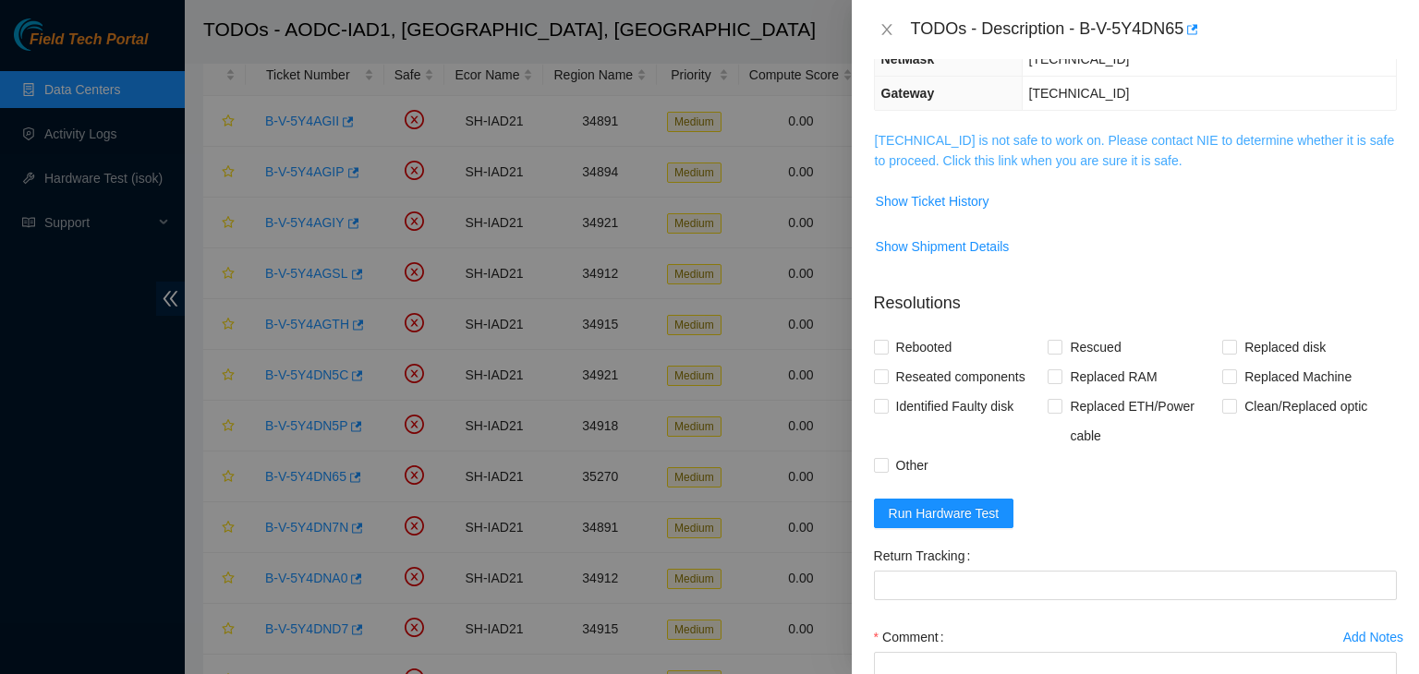
click at [1048, 164] on link "104.98.119.39 is not safe to work on. Please contact NIE to determine whether i…" at bounding box center [1135, 150] width 520 height 35
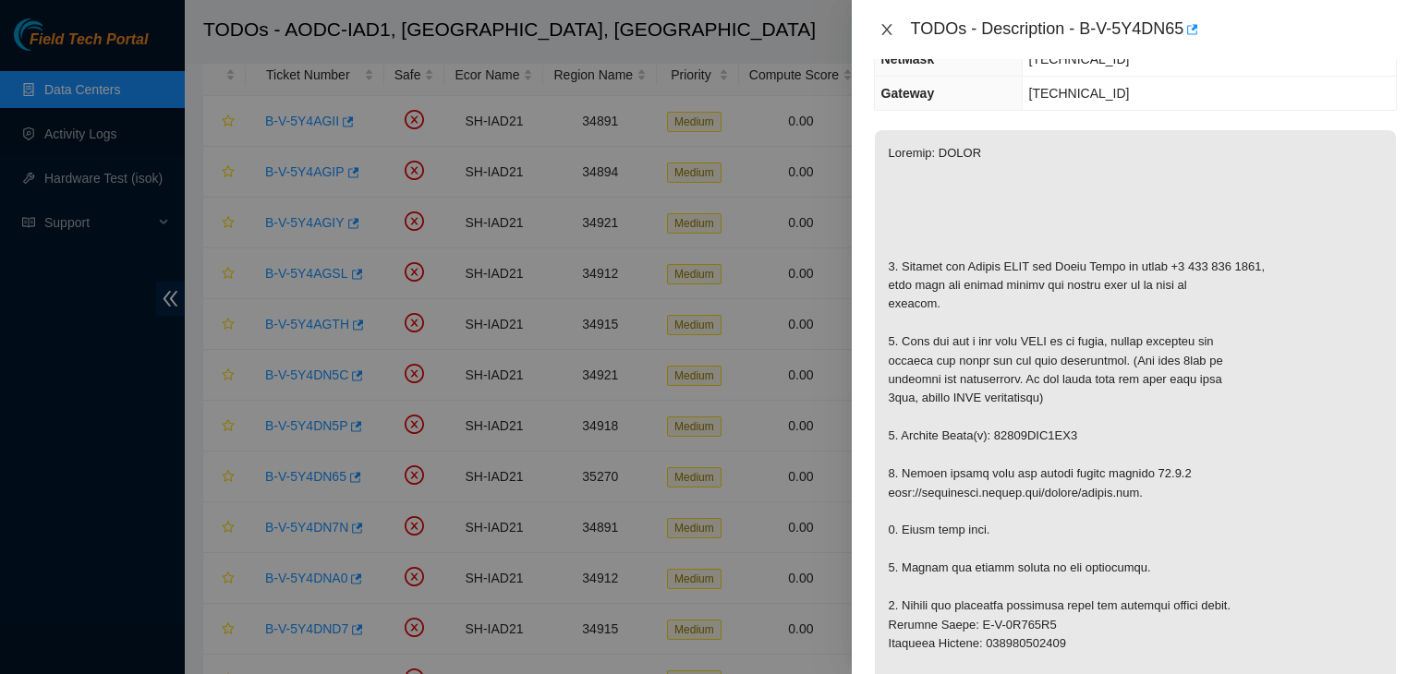
click at [893, 21] on button "Close" at bounding box center [887, 30] width 26 height 18
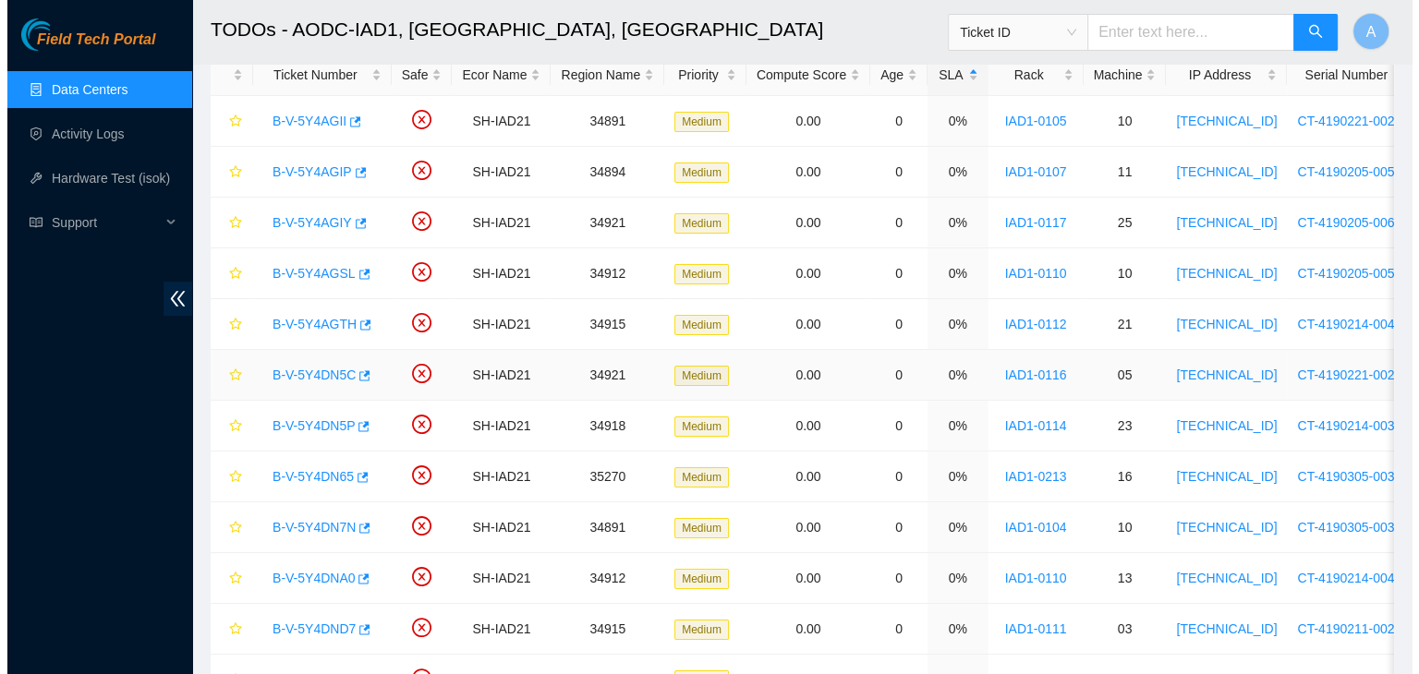
scroll to position [306, 0]
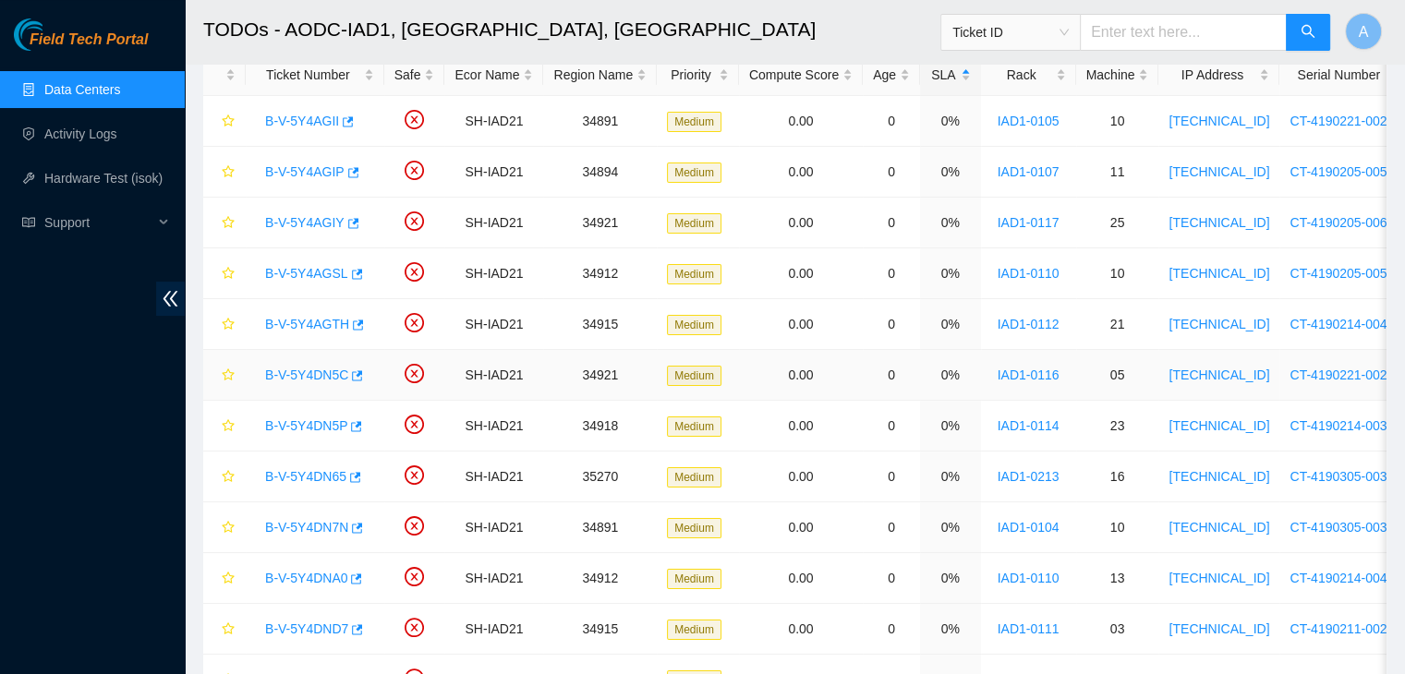
click at [296, 378] on link "B-V-5Y4DN5C" at bounding box center [306, 375] width 83 height 15
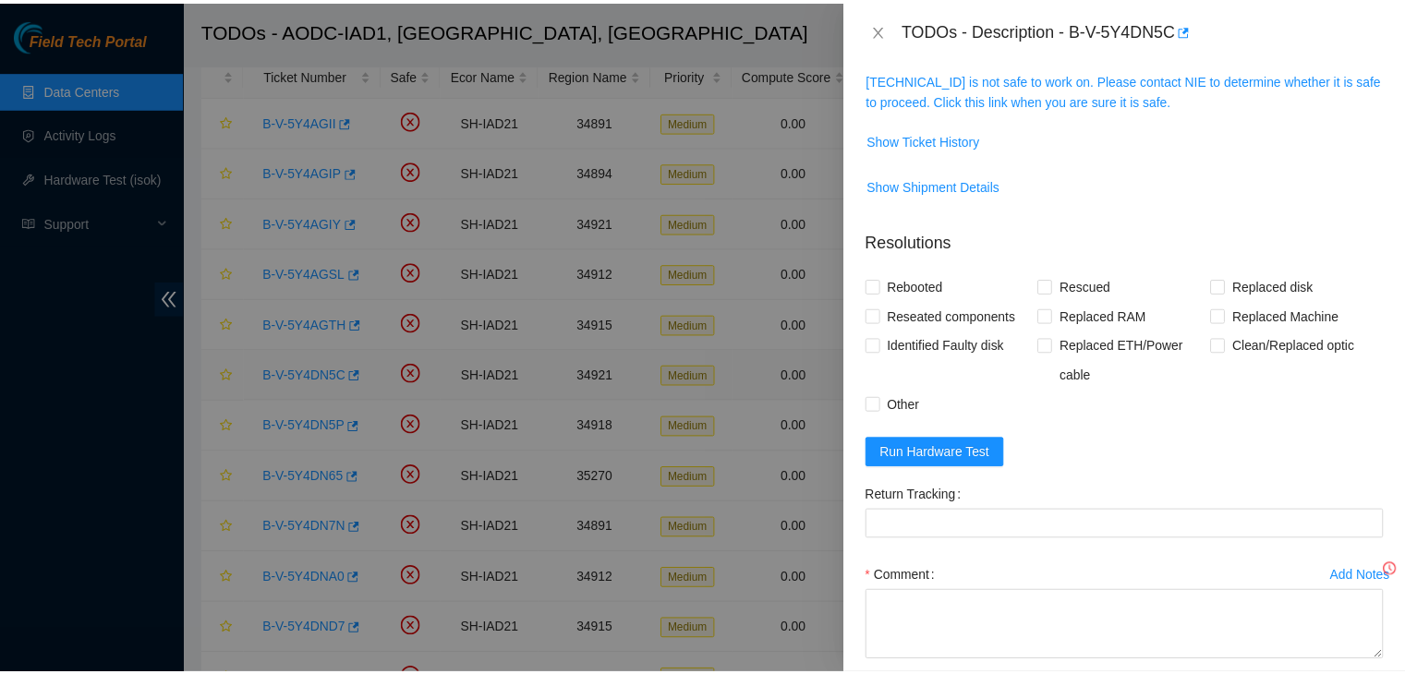
scroll to position [245, 0]
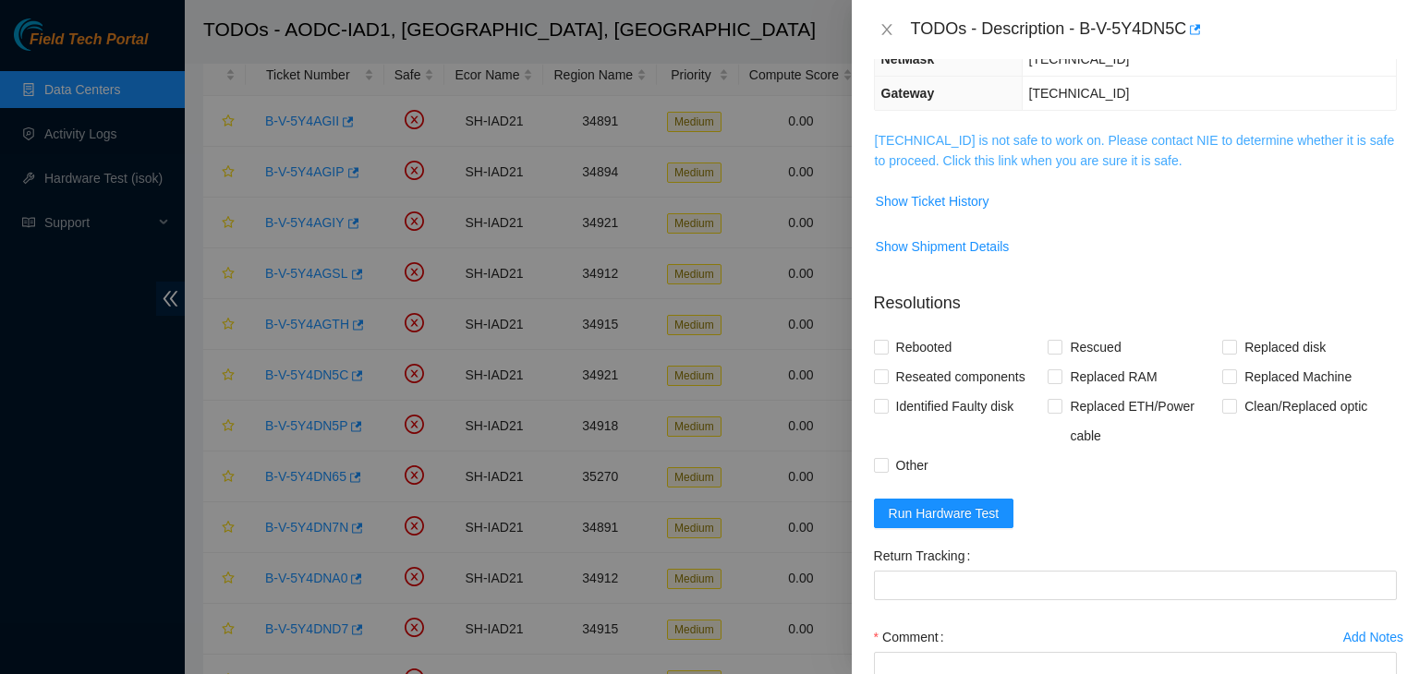
click at [923, 157] on link "104.84.229.24 is not safe to work on. Please contact NIE to determine whether i…" at bounding box center [1135, 150] width 520 height 35
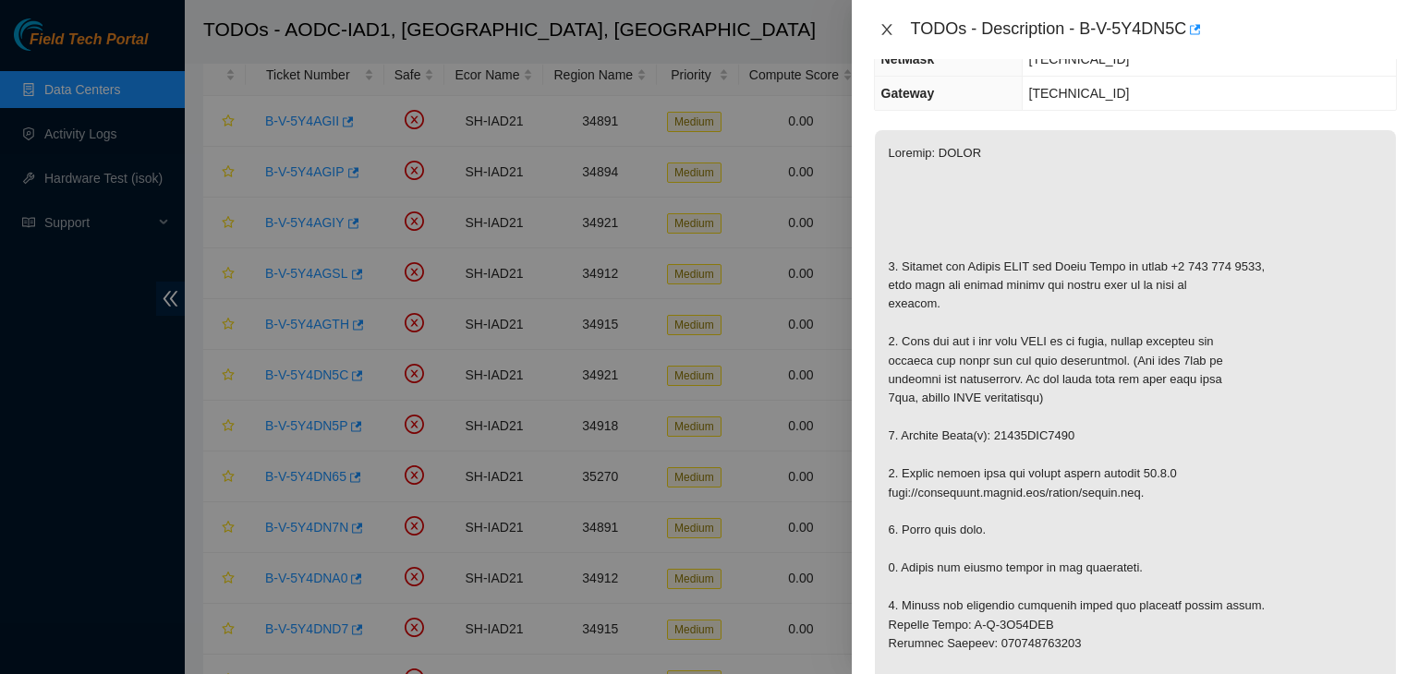
click at [894, 30] on button "Close" at bounding box center [887, 30] width 26 height 18
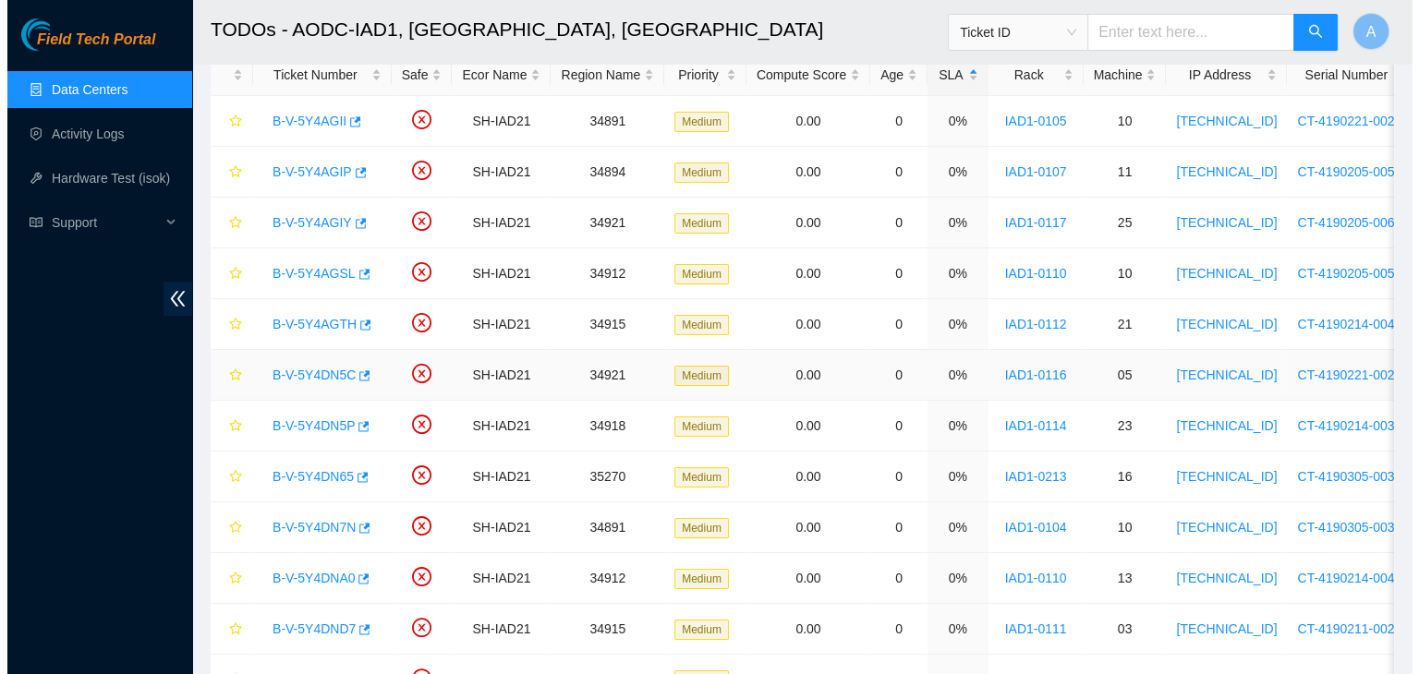
scroll to position [306, 0]
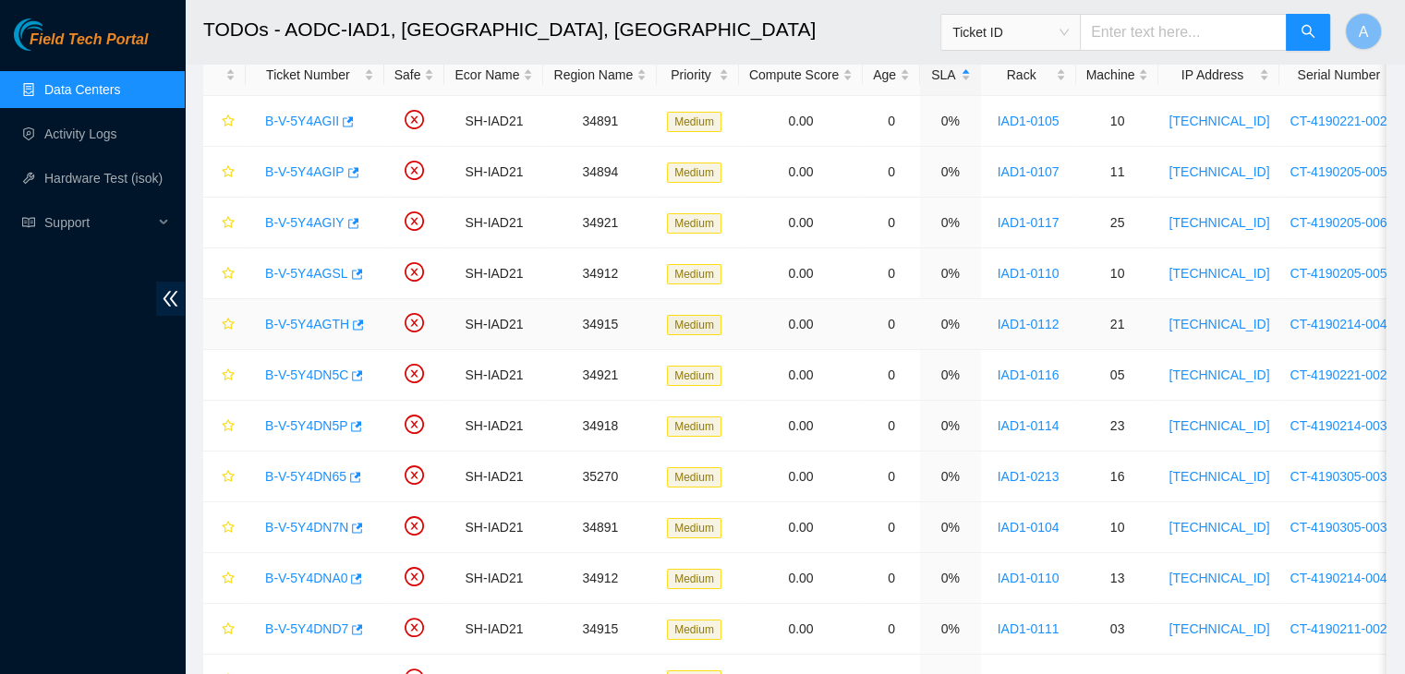
click at [312, 325] on link "B-V-5Y4AGTH" at bounding box center [307, 324] width 84 height 15
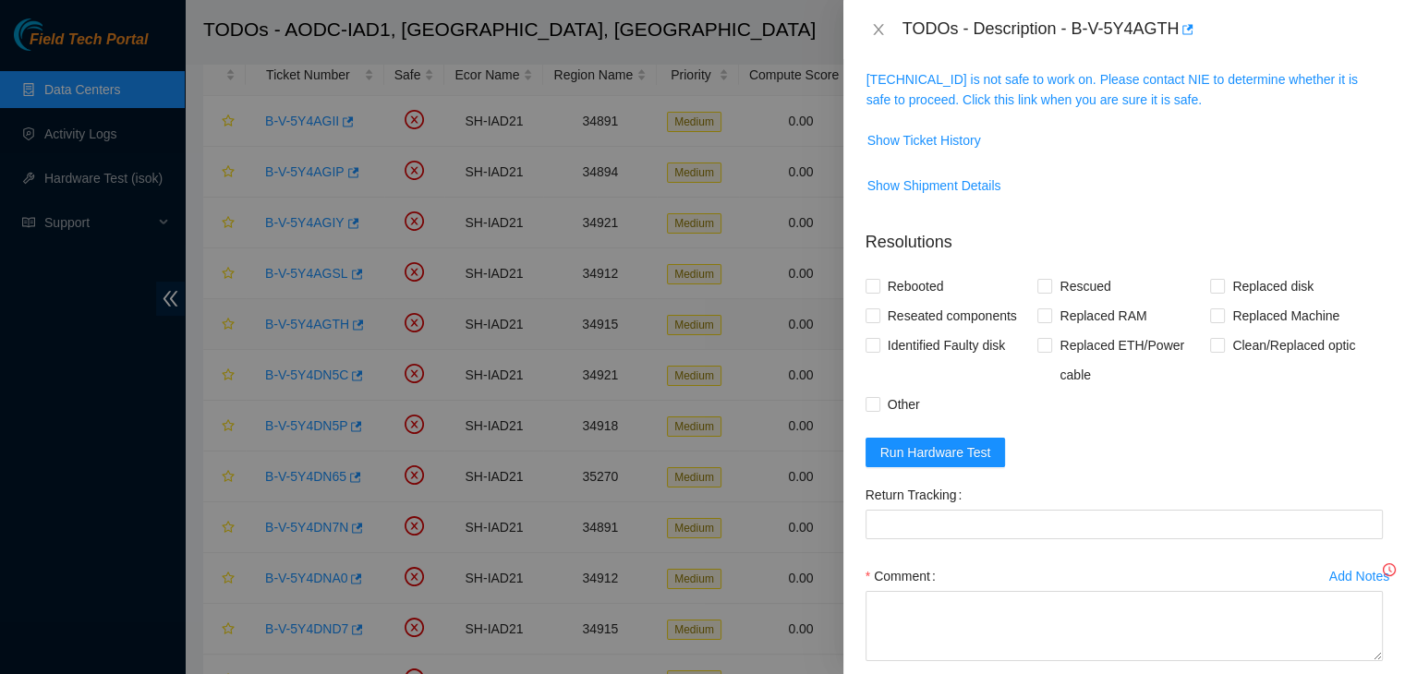
scroll to position [245, 0]
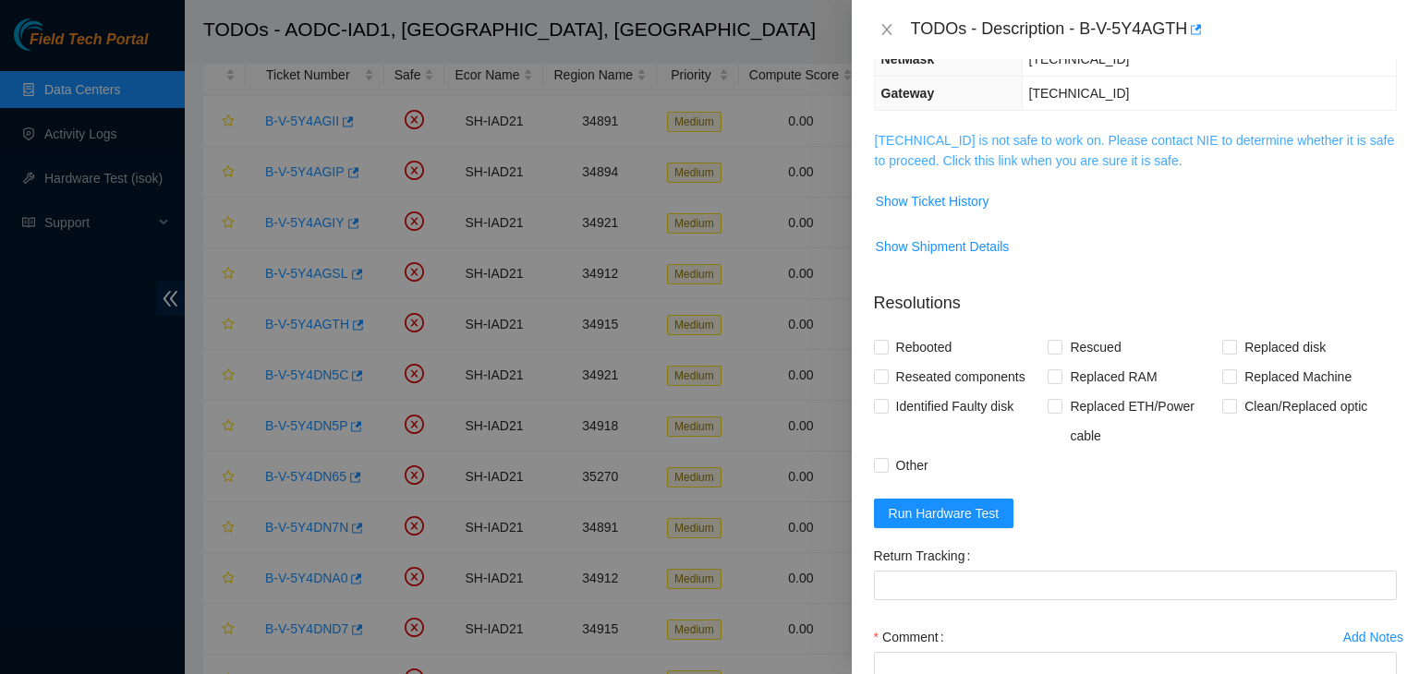
click at [968, 161] on link "104.84.228.66 is not safe to work on. Please contact NIE to determine whether i…" at bounding box center [1135, 150] width 520 height 35
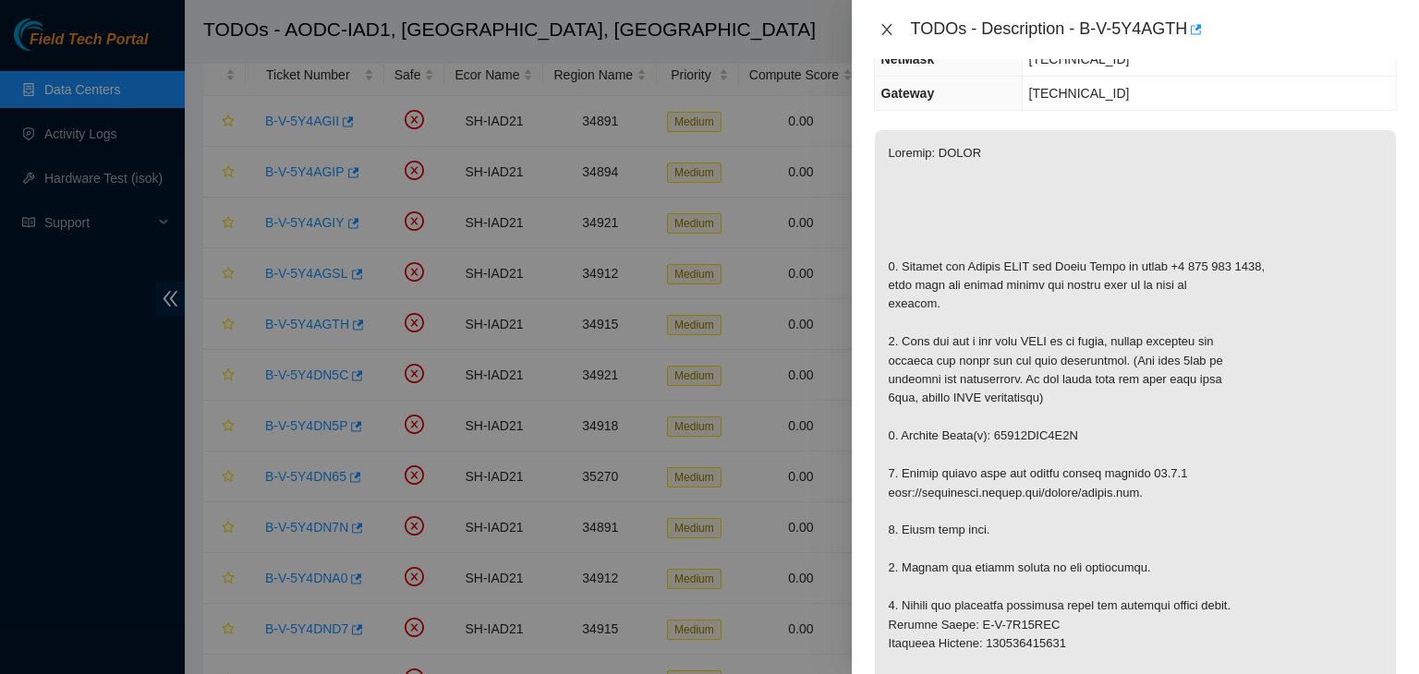
click at [894, 28] on button "Close" at bounding box center [887, 30] width 26 height 18
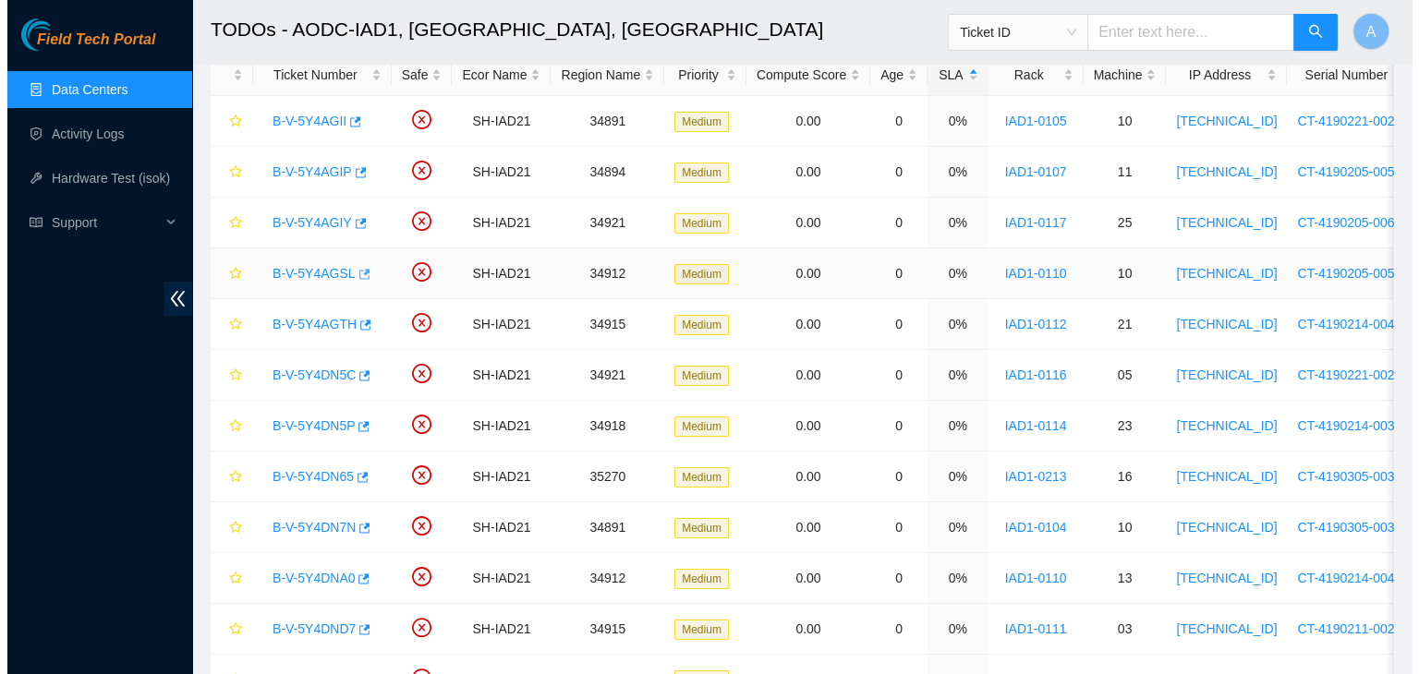
scroll to position [306, 0]
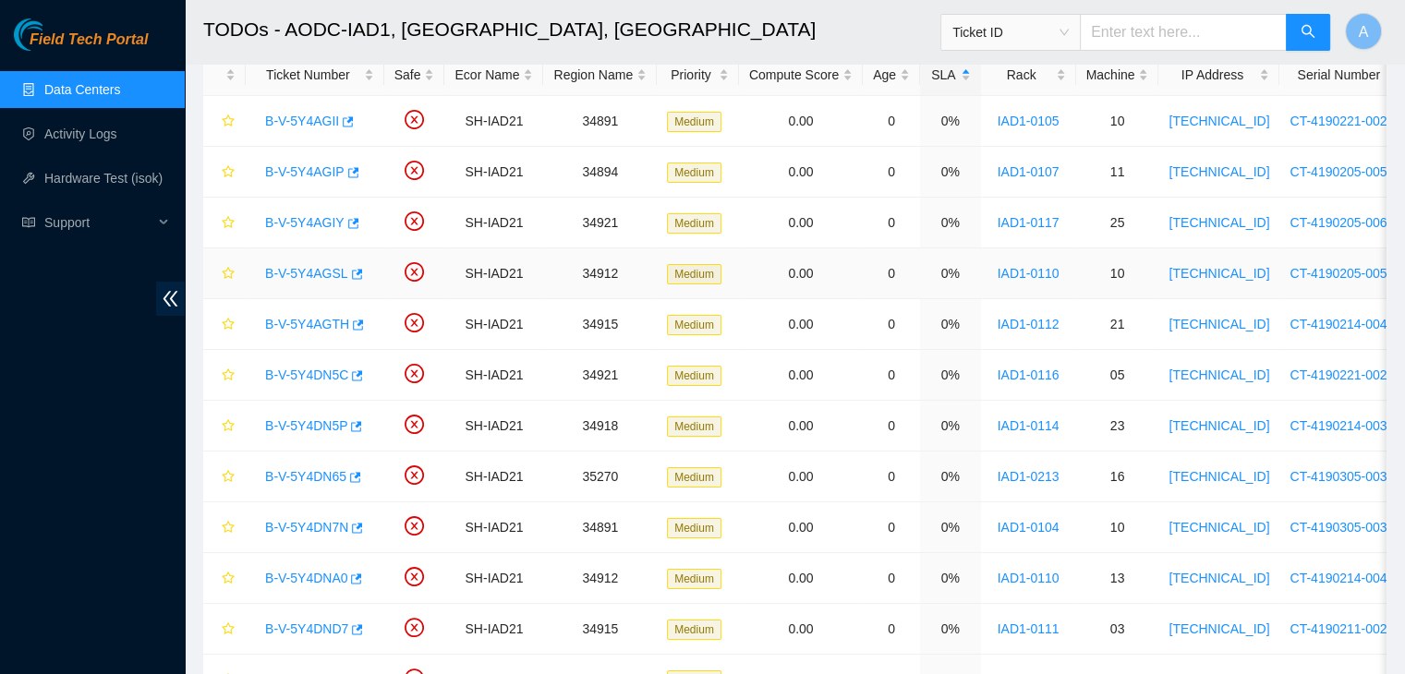
click at [309, 275] on link "B-V-5Y4AGSL" at bounding box center [306, 273] width 83 height 15
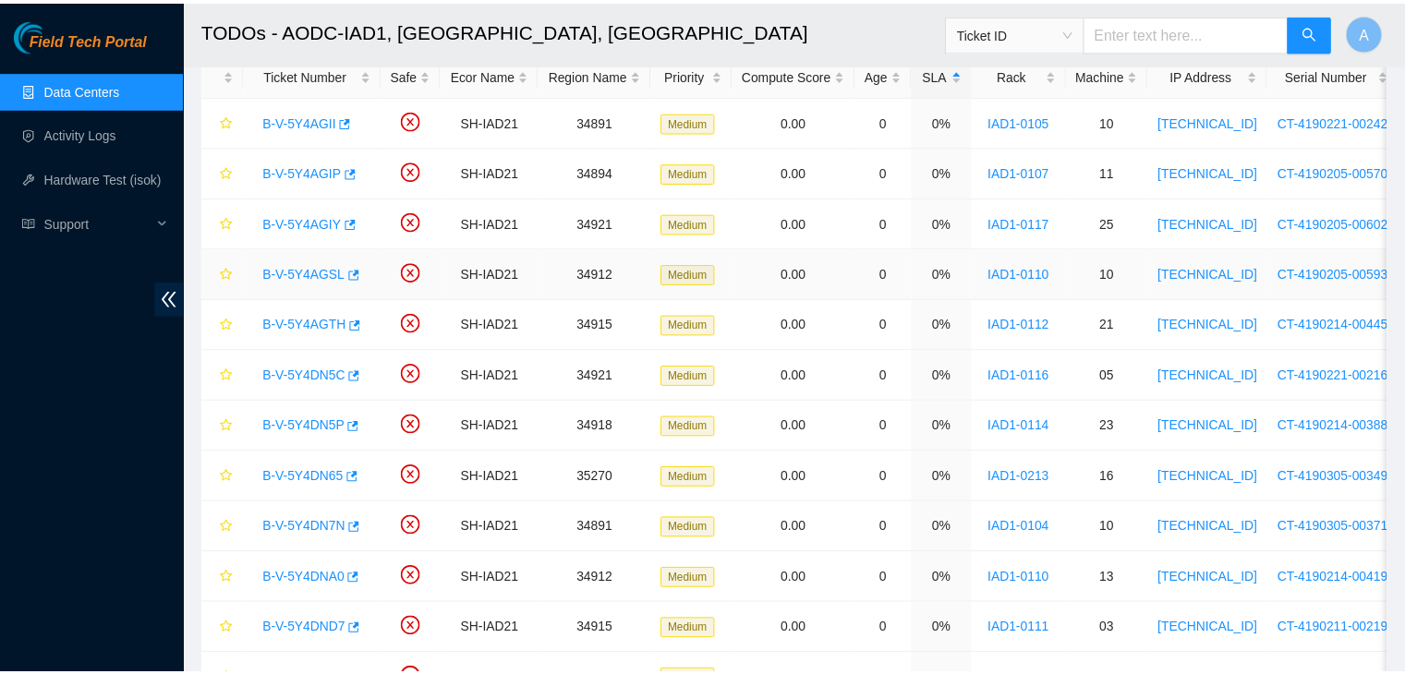
scroll to position [245, 0]
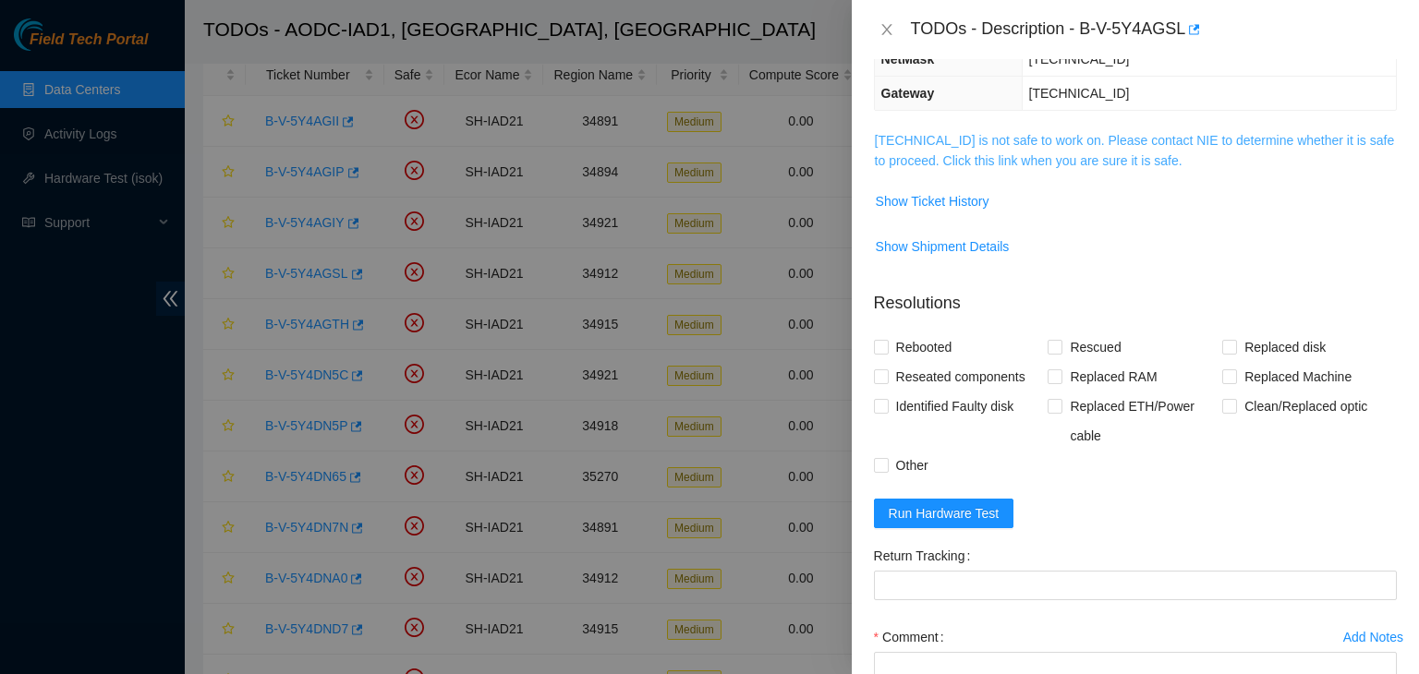
click at [898, 158] on link "104.84.155.181 is not safe to work on. Please contact NIE to determine whether …" at bounding box center [1135, 150] width 520 height 35
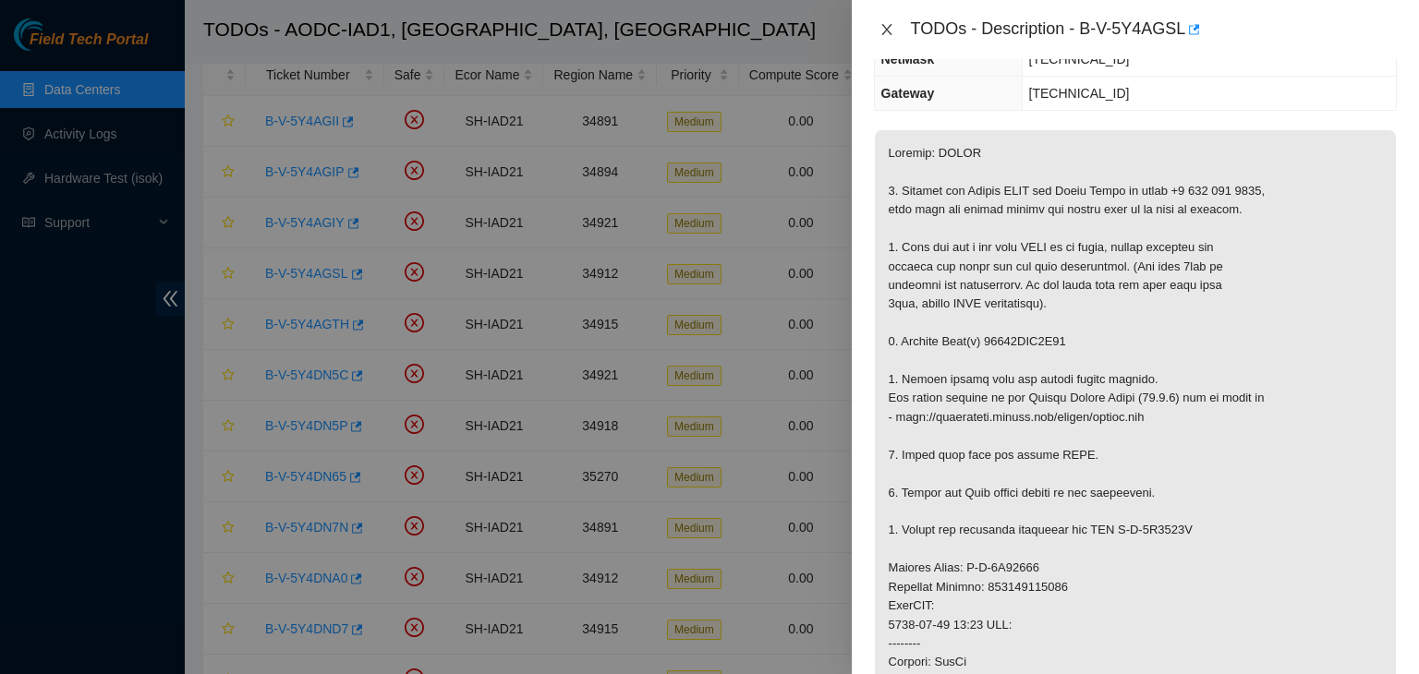
click at [881, 31] on icon "close" at bounding box center [886, 29] width 15 height 15
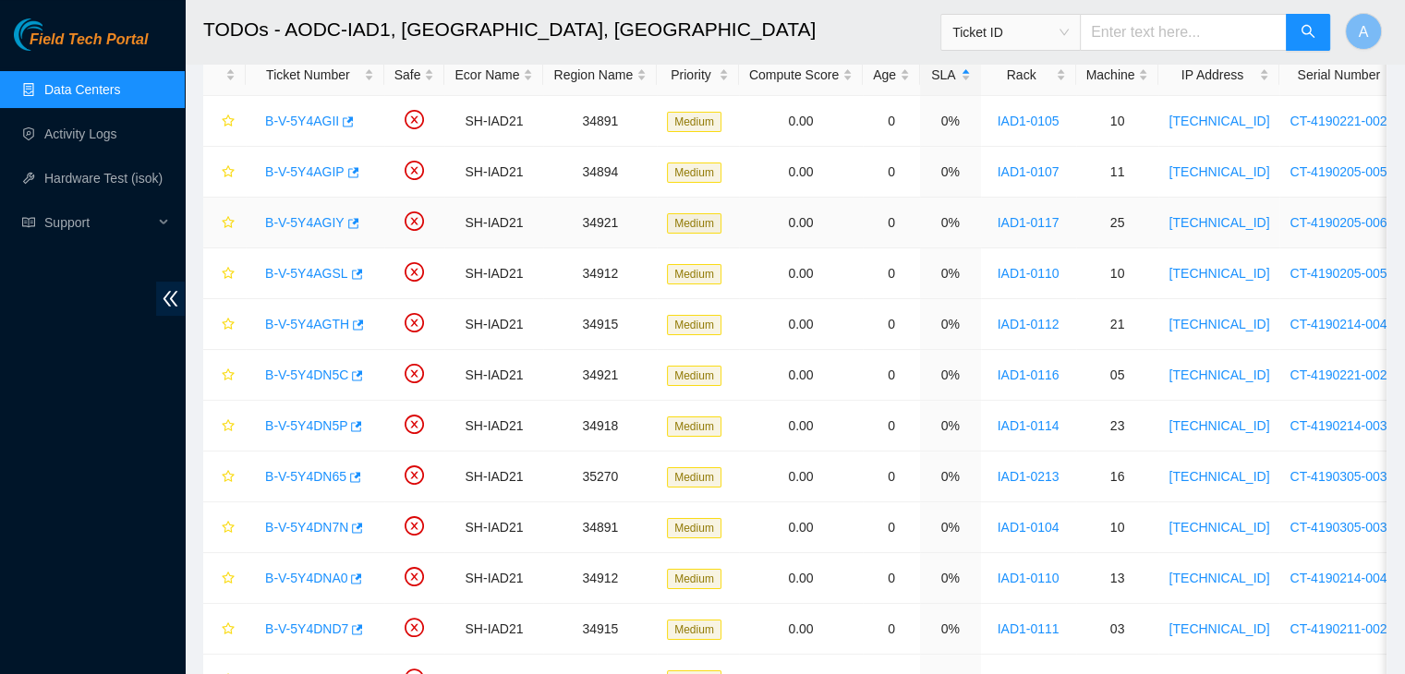
click at [325, 224] on link "B-V-5Y4AGIY" at bounding box center [304, 222] width 79 height 15
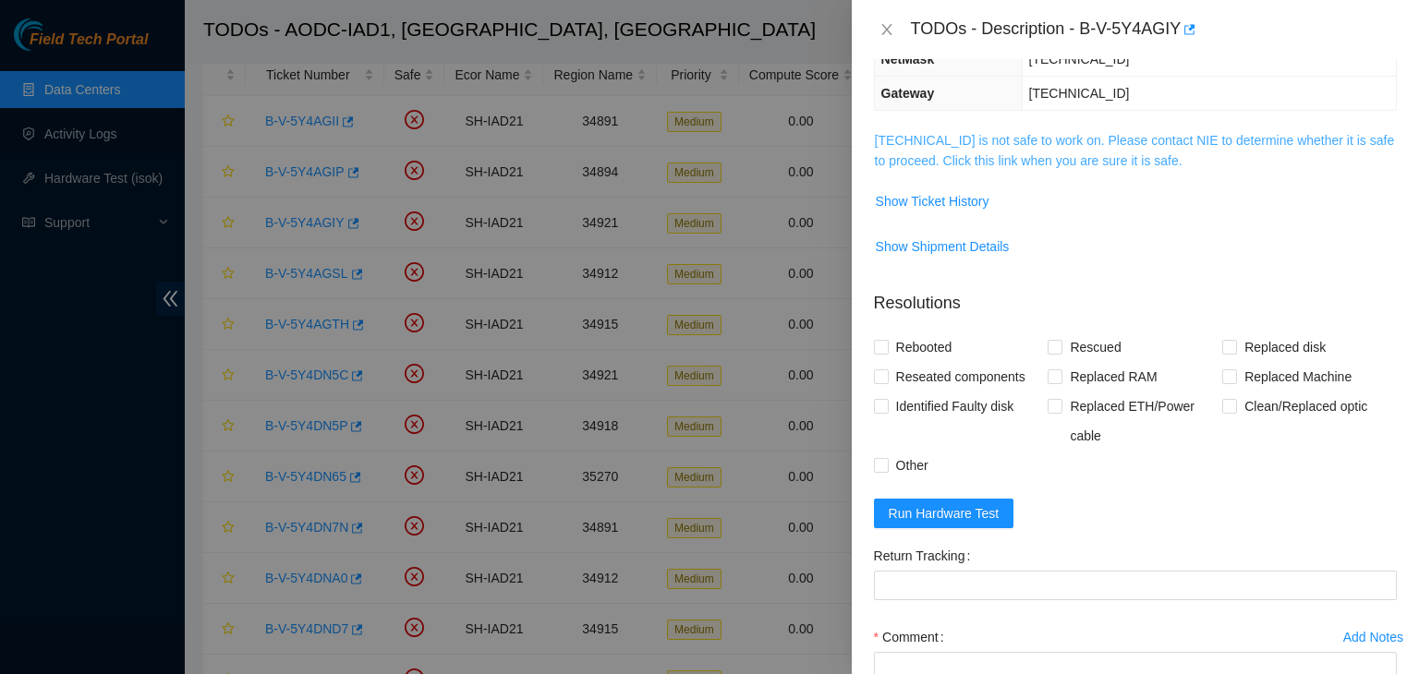
click at [969, 145] on link "104.84.229.64 is not safe to work on. Please contact NIE to determine whether i…" at bounding box center [1135, 150] width 520 height 35
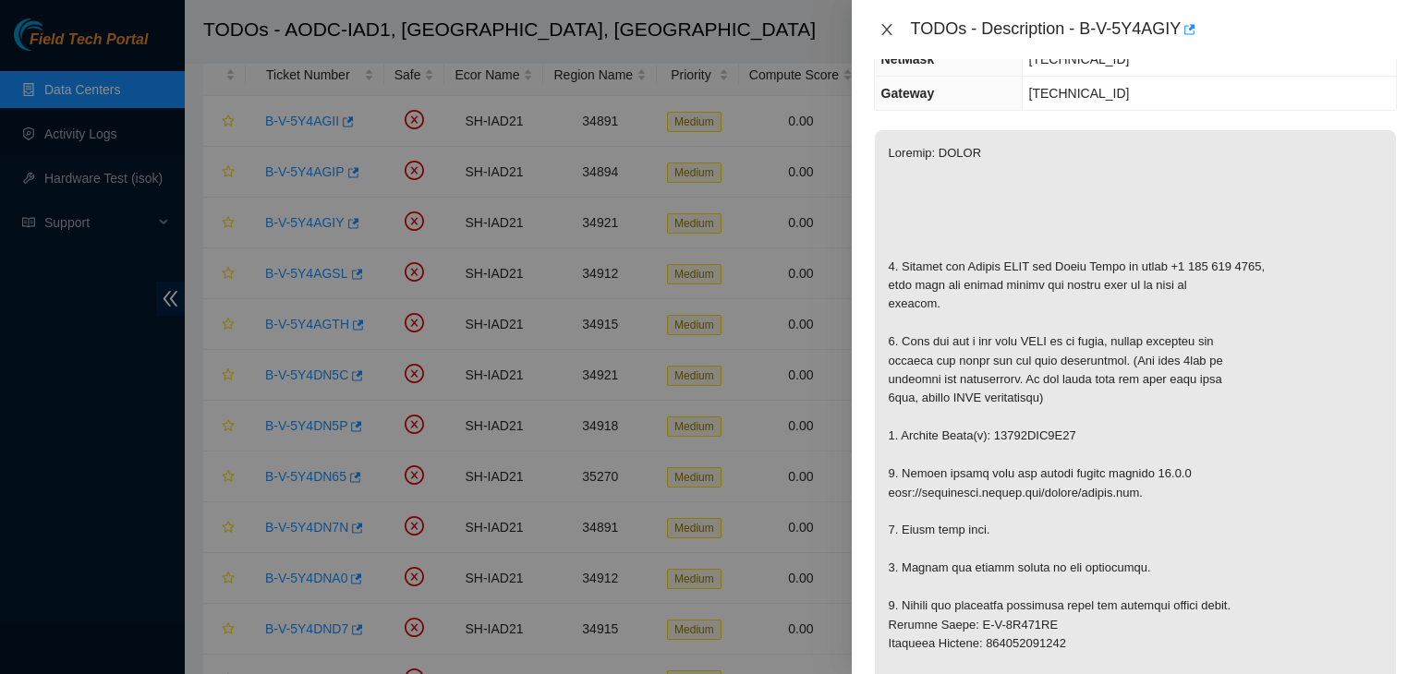
click at [882, 35] on icon "close" at bounding box center [886, 29] width 15 height 15
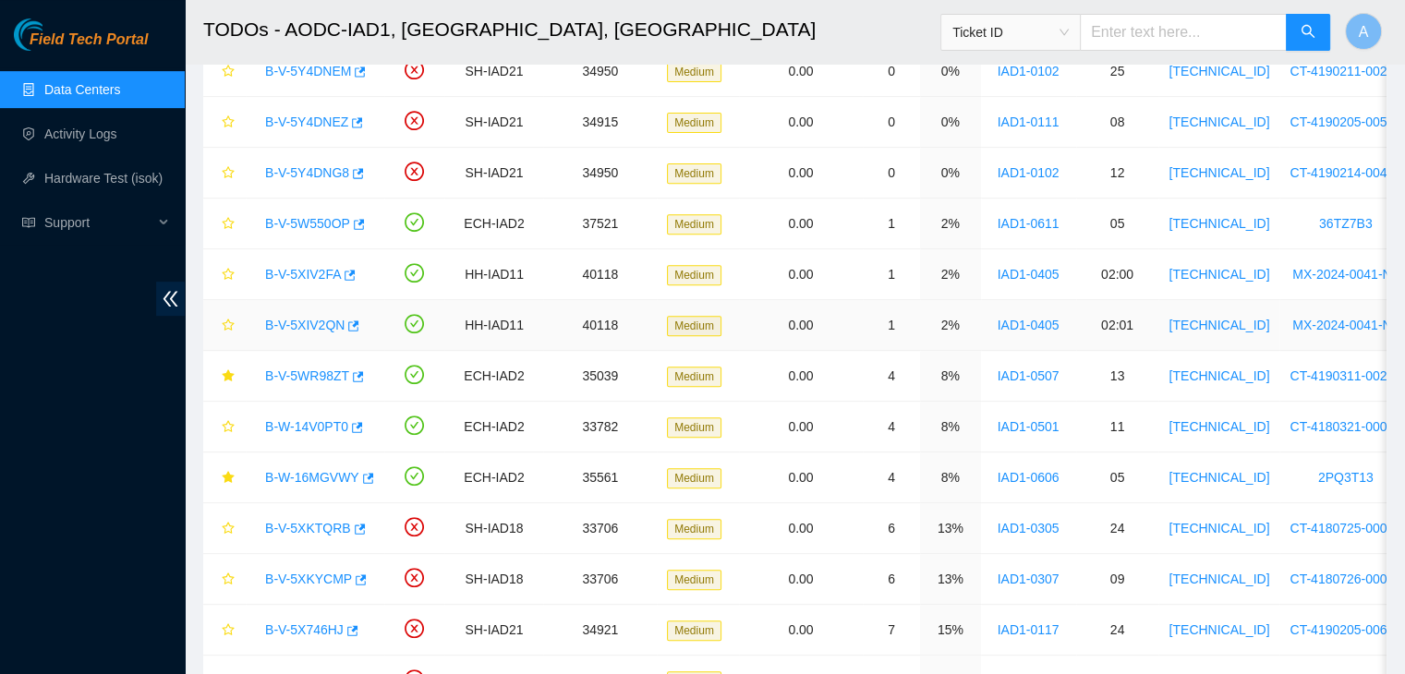
scroll to position [0, 0]
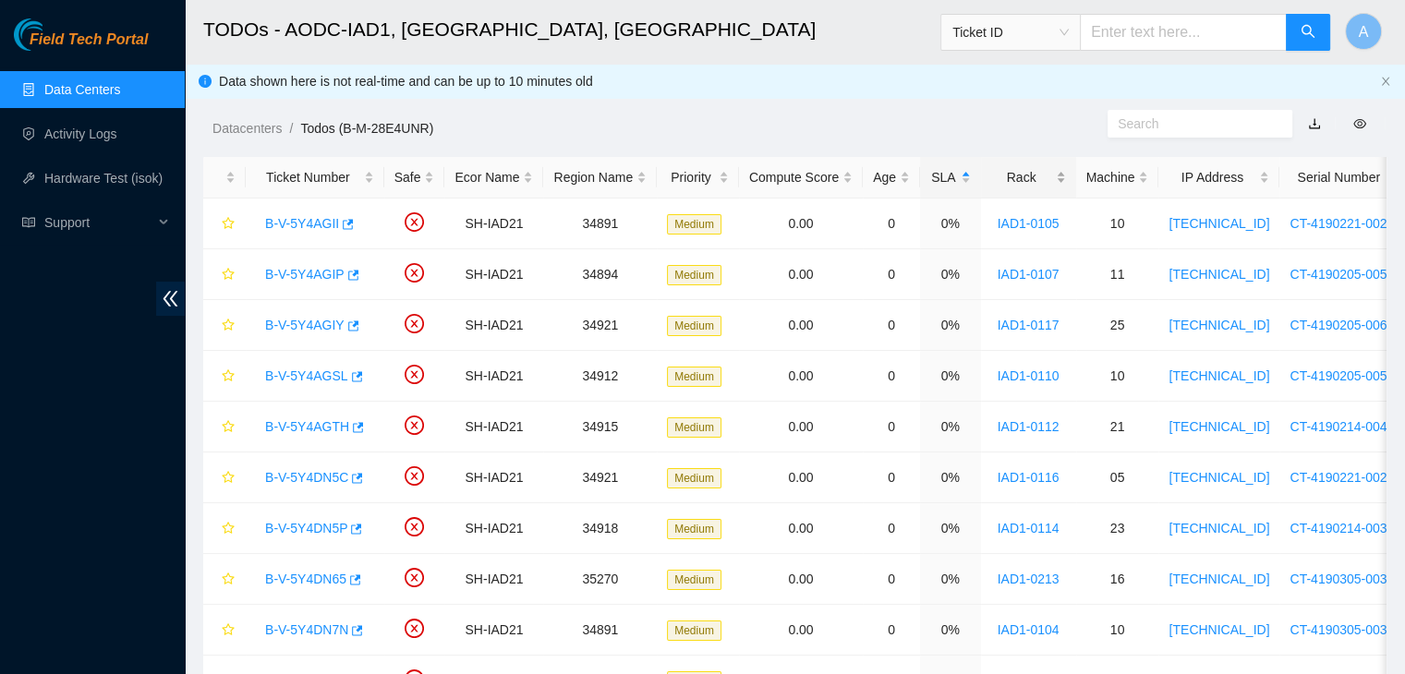
click at [1040, 182] on div "Rack" at bounding box center [1028, 177] width 75 height 20
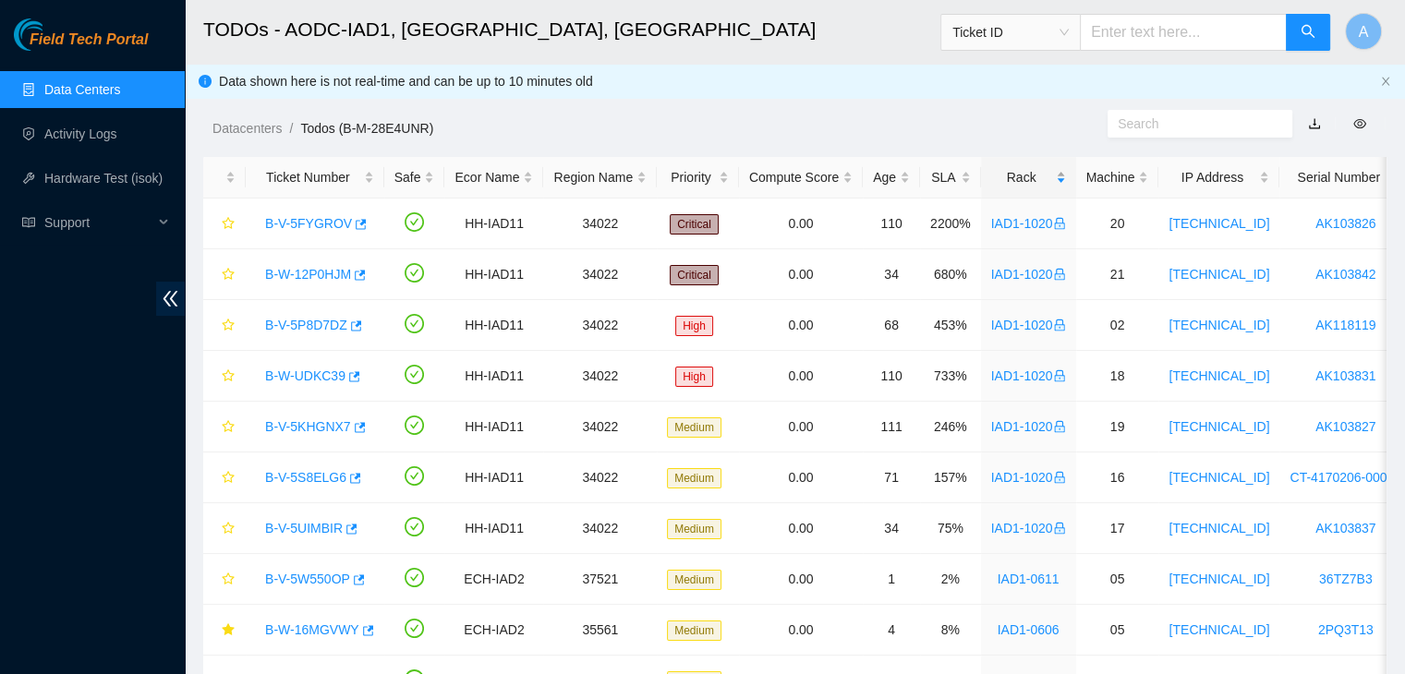
click at [1040, 182] on div "Rack" at bounding box center [1028, 177] width 75 height 20
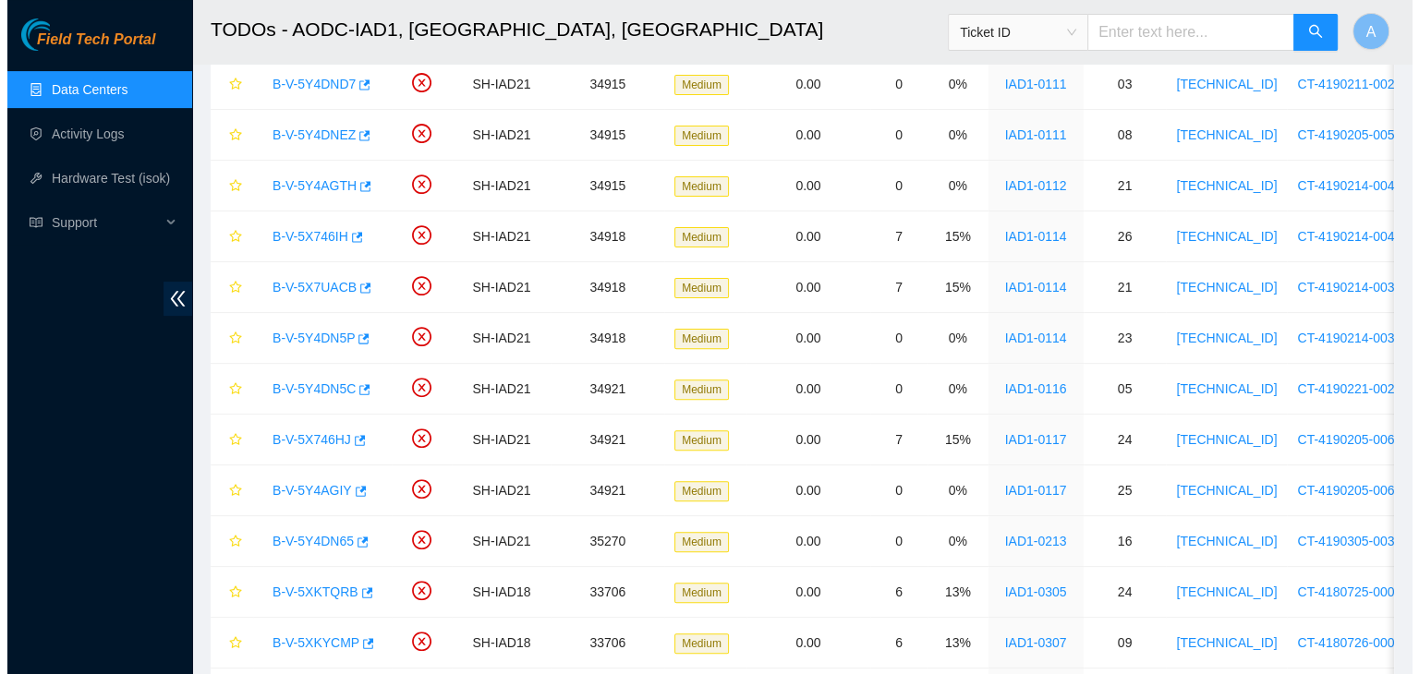
scroll to position [545, 0]
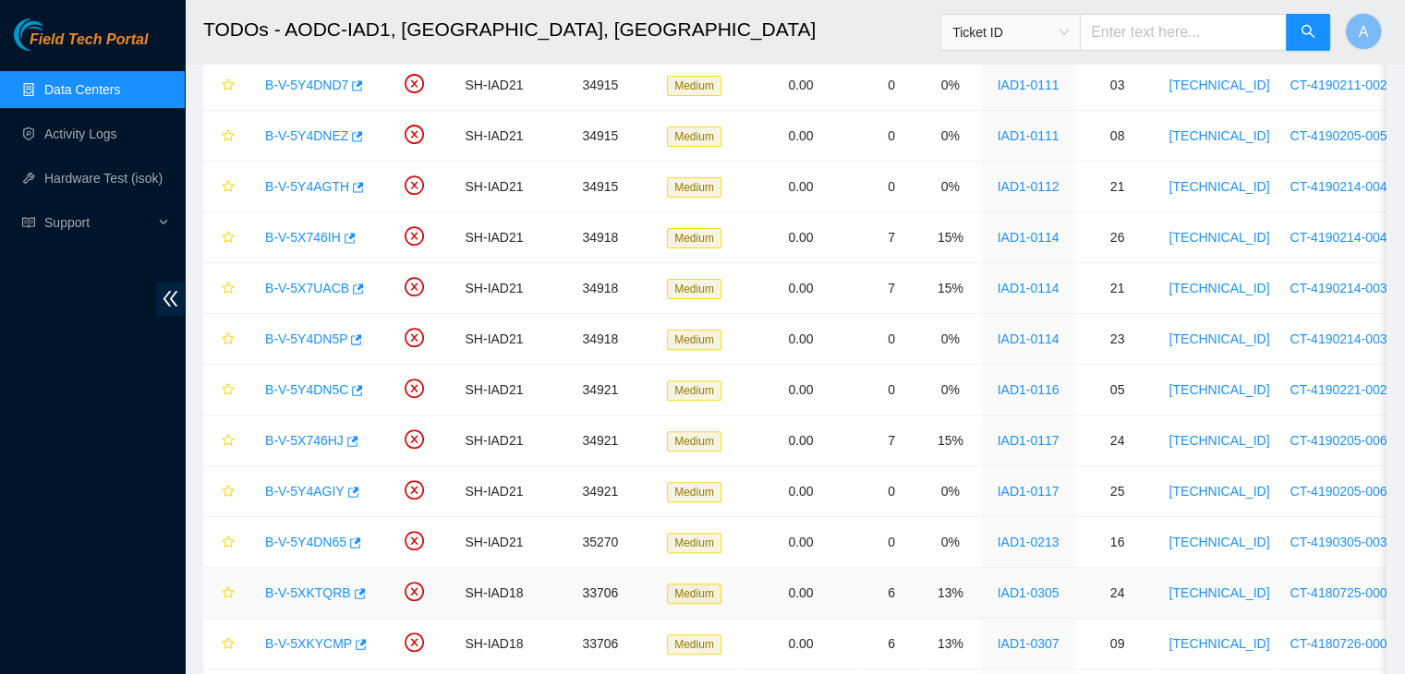
click at [321, 590] on link "B-V-5XKTQRB" at bounding box center [308, 593] width 86 height 15
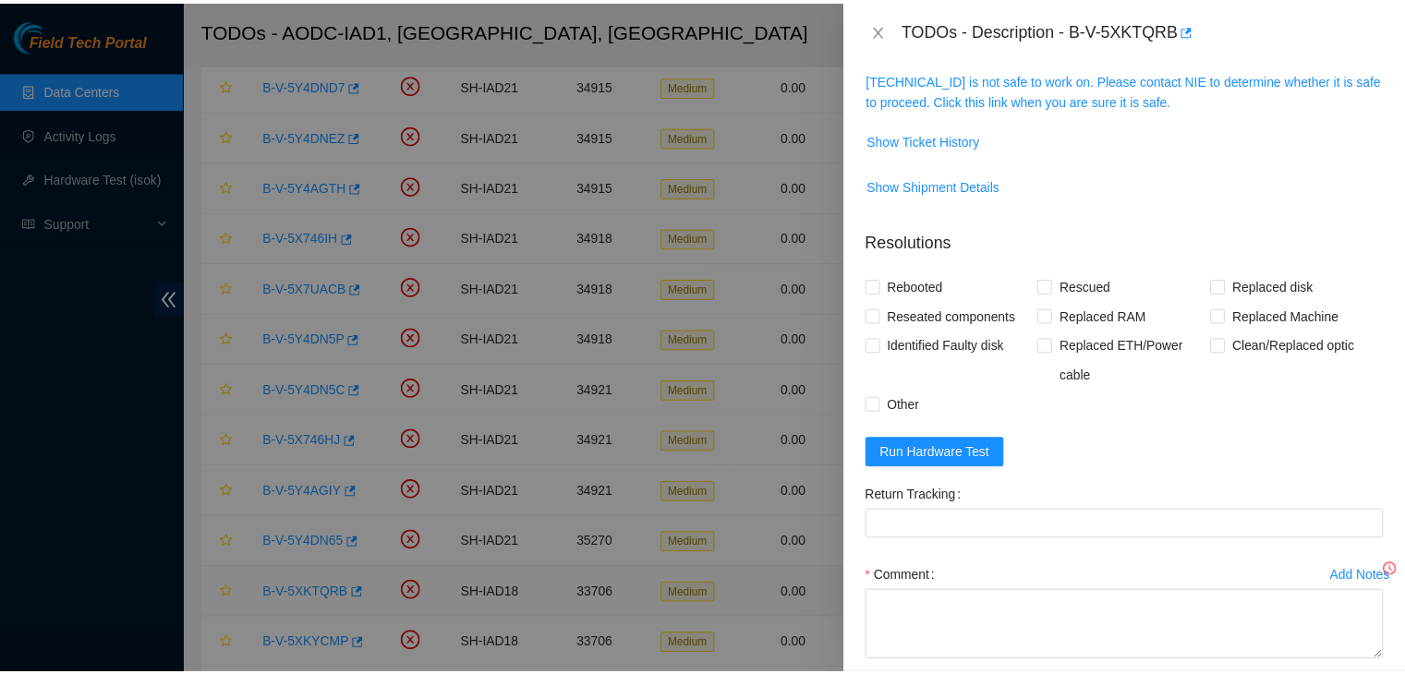
scroll to position [245, 0]
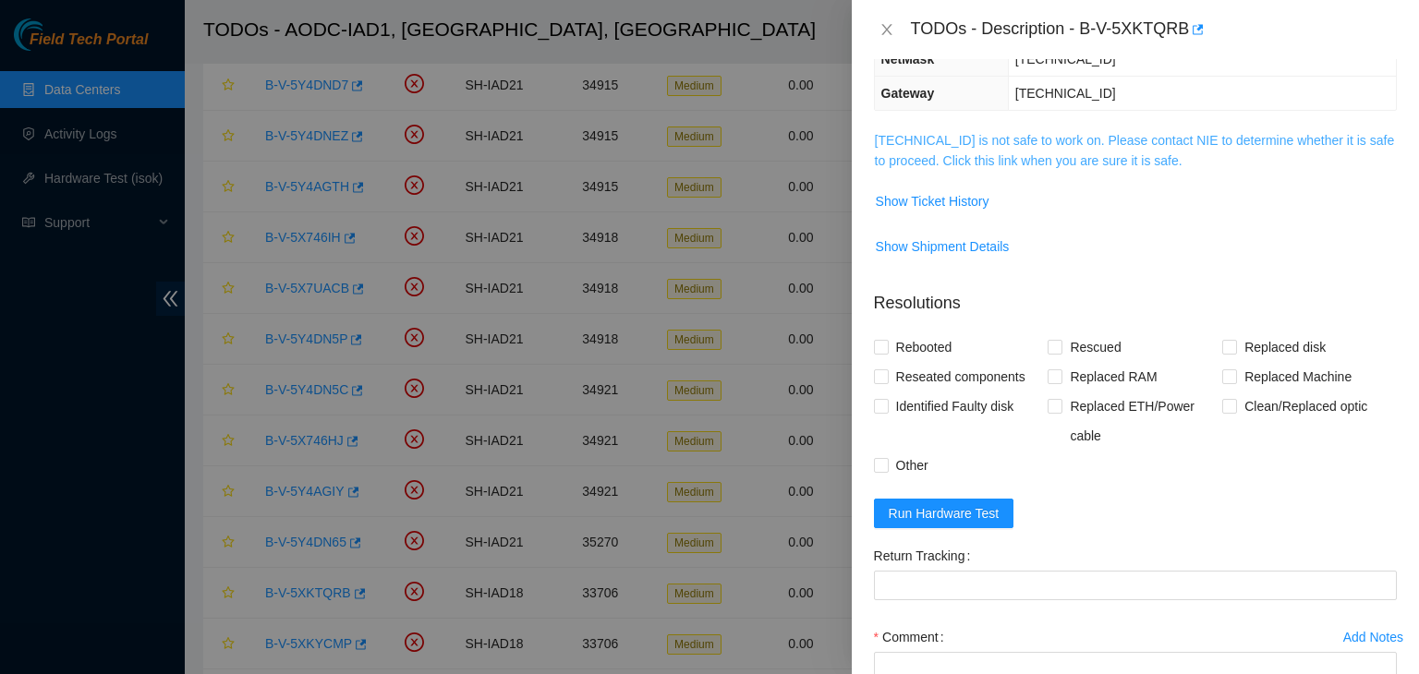
click at [1125, 151] on link "23.60.99.50 is not safe to work on. Please contact NIE to determine whether it …" at bounding box center [1135, 150] width 520 height 35
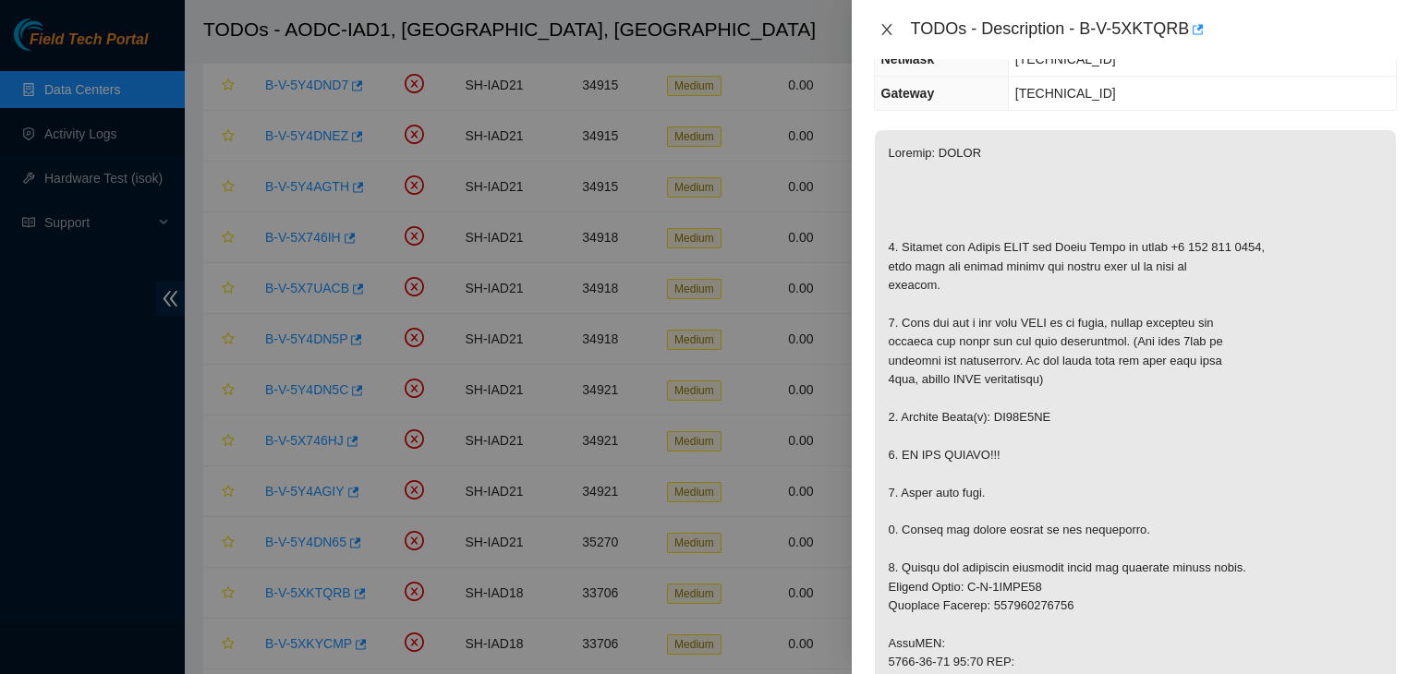
click at [882, 28] on icon "close" at bounding box center [886, 29] width 15 height 15
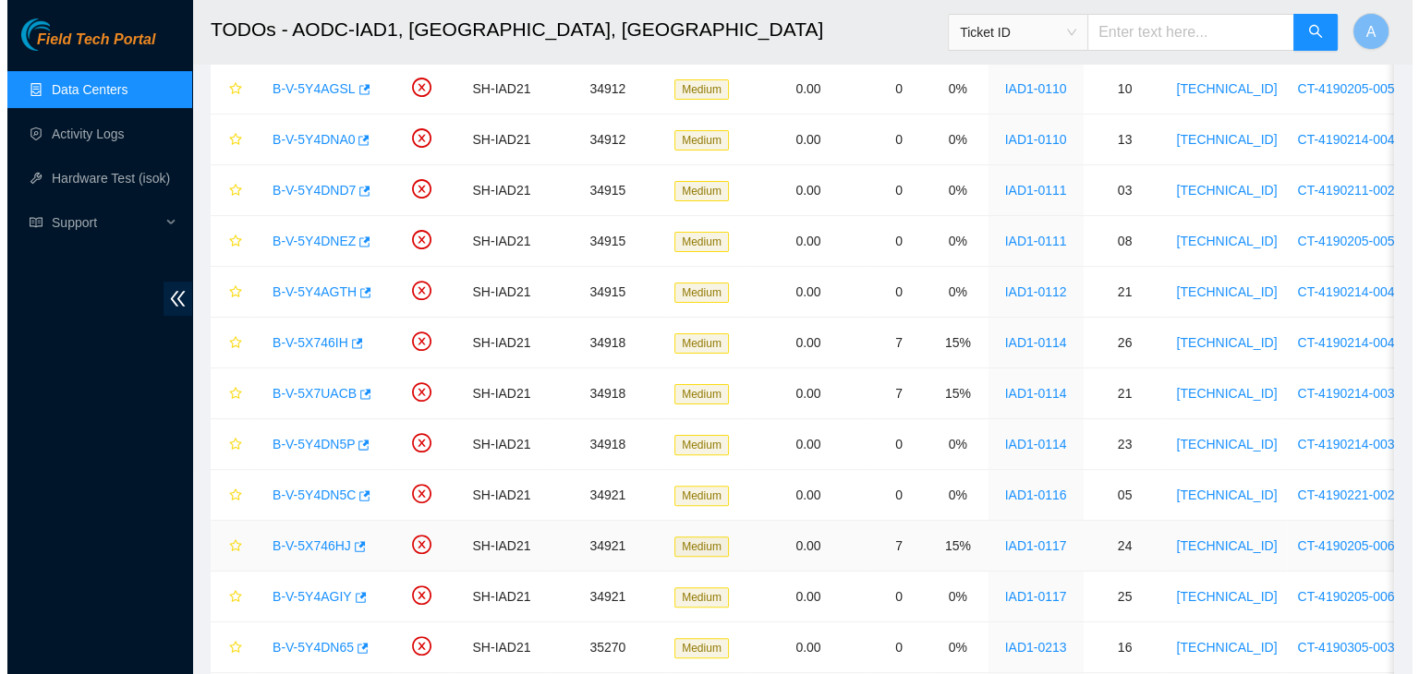
scroll to position [436, 0]
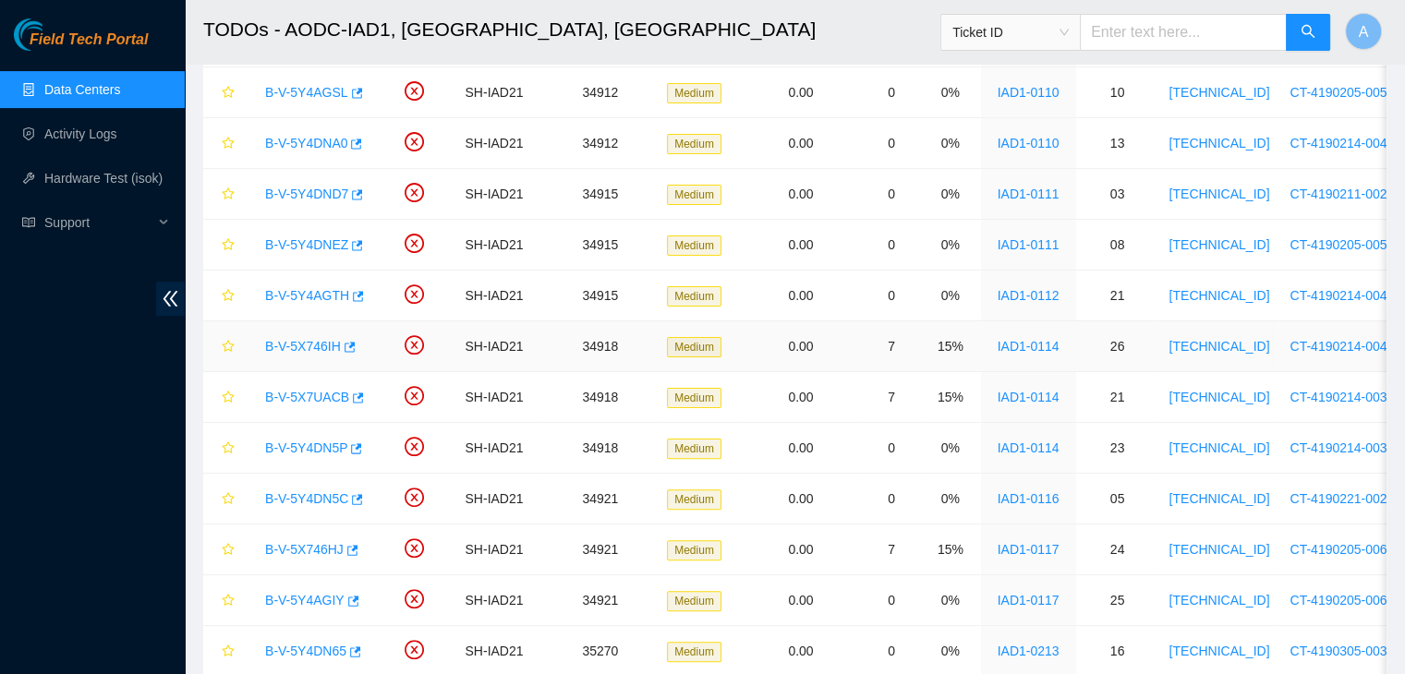
click at [326, 344] on link "B-V-5X746IH" at bounding box center [303, 346] width 76 height 15
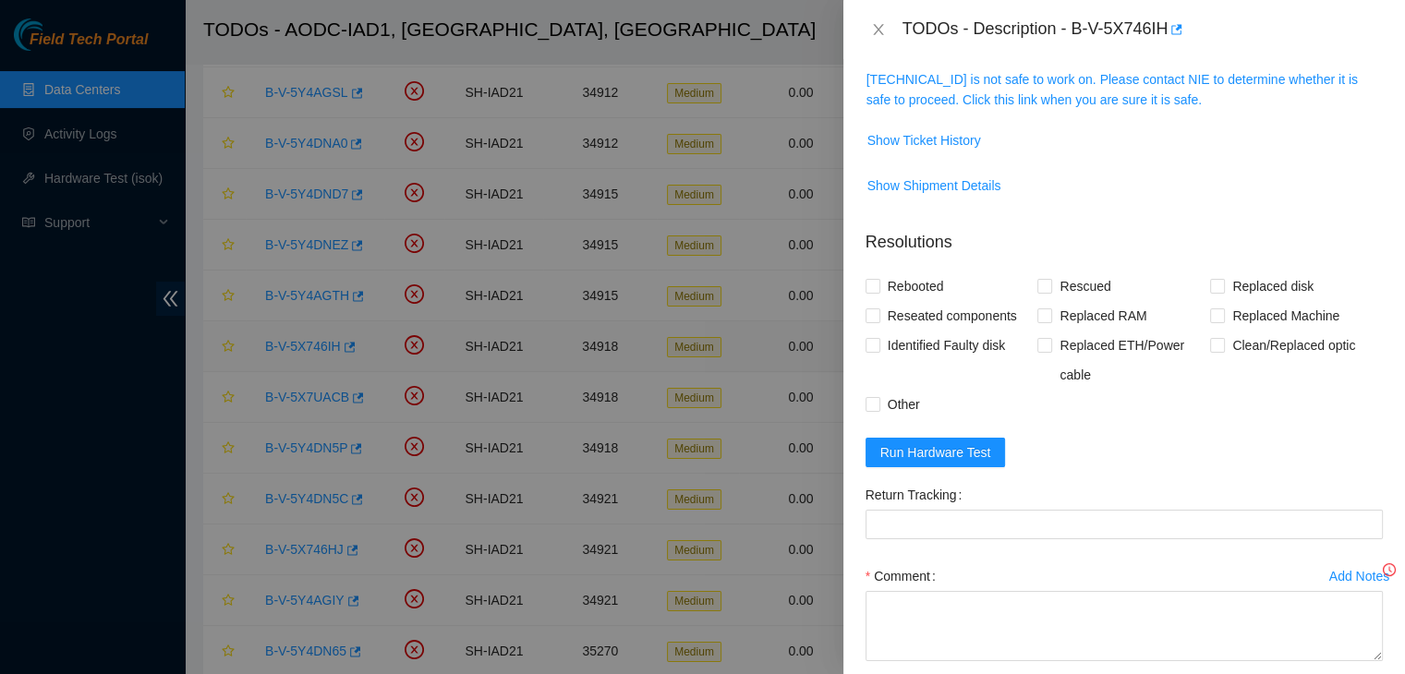
scroll to position [245, 0]
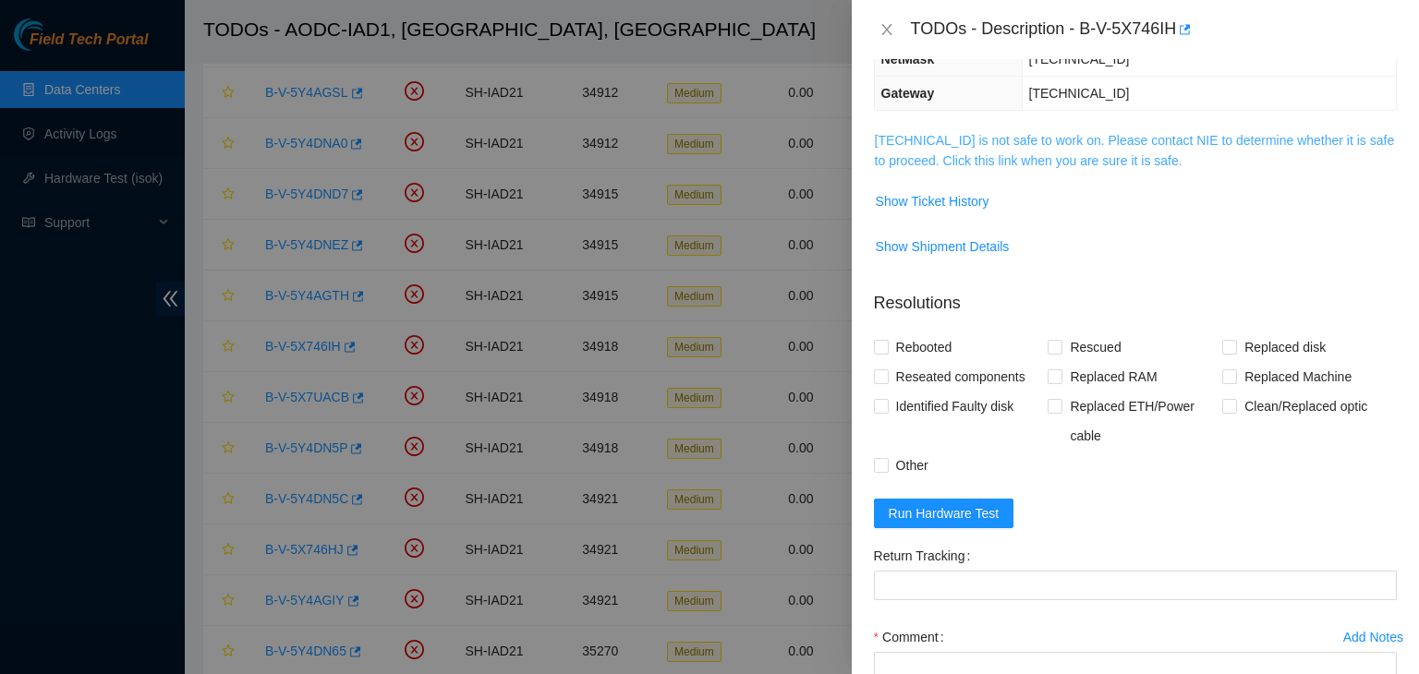
click at [1081, 152] on link "104.84.228.173 is not safe to work on. Please contact NIE to determine whether …" at bounding box center [1135, 150] width 520 height 35
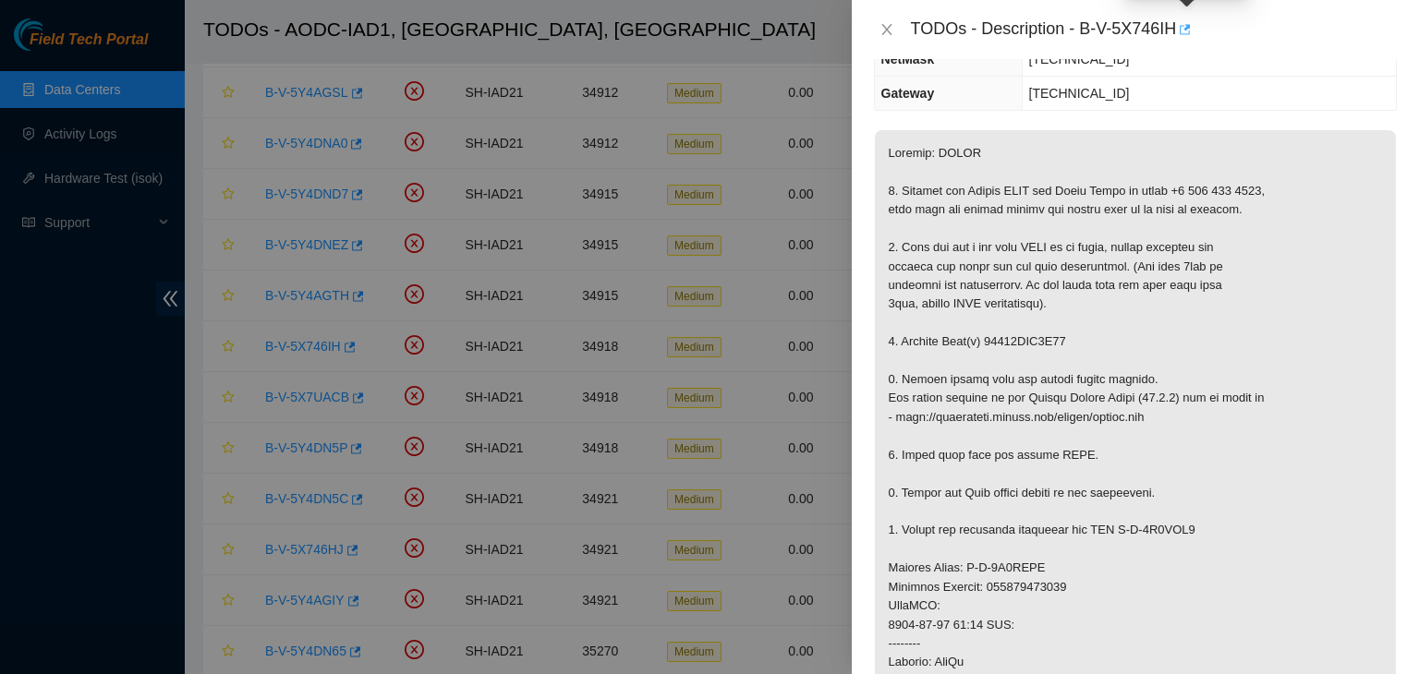
click at [1190, 34] on icon "button" at bounding box center [1183, 29] width 13 height 13
click at [898, 37] on button "Close" at bounding box center [887, 30] width 26 height 18
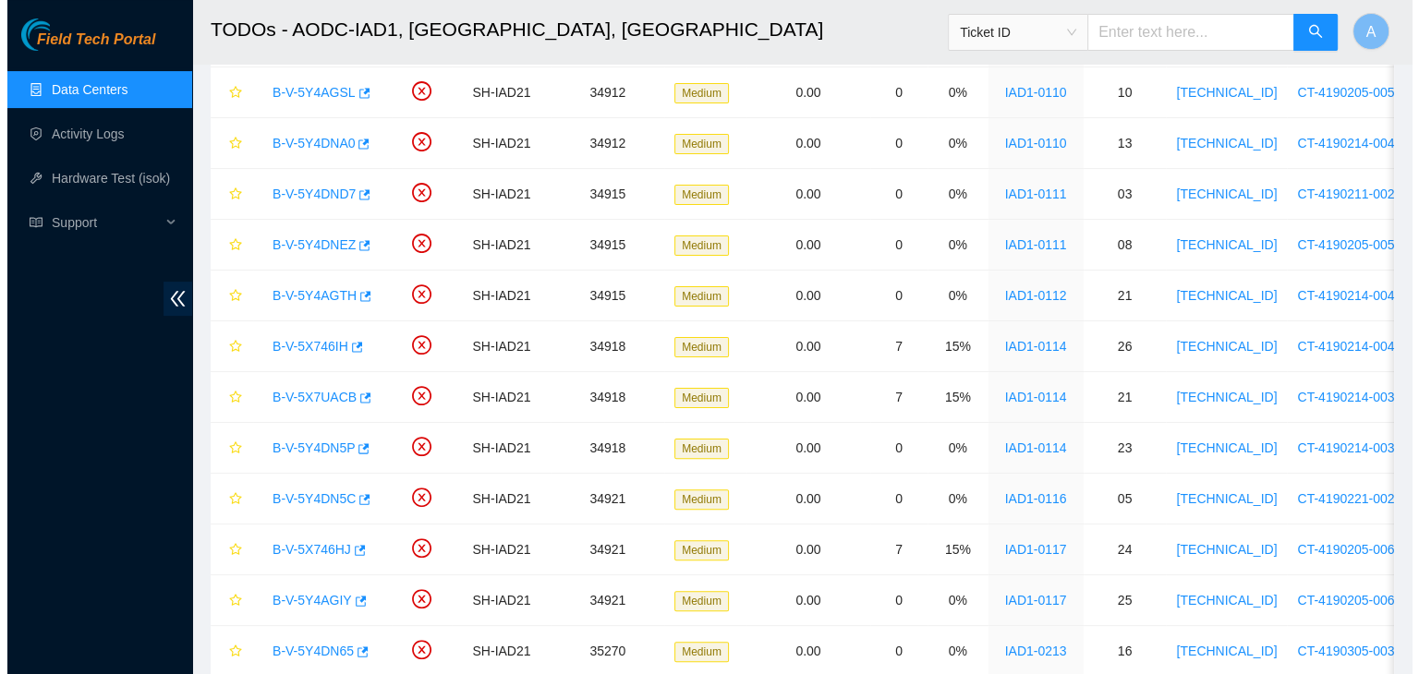
scroll to position [306, 0]
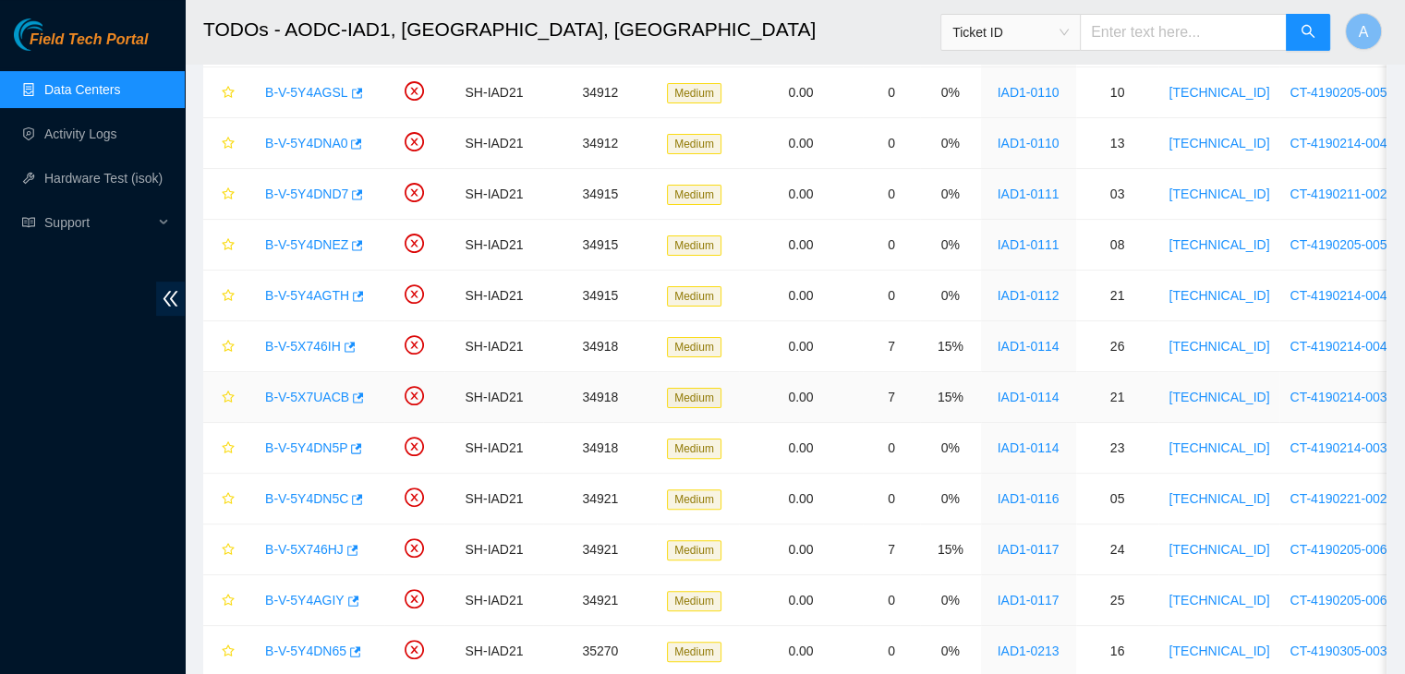
click at [333, 392] on link "B-V-5X7UACB" at bounding box center [307, 397] width 84 height 15
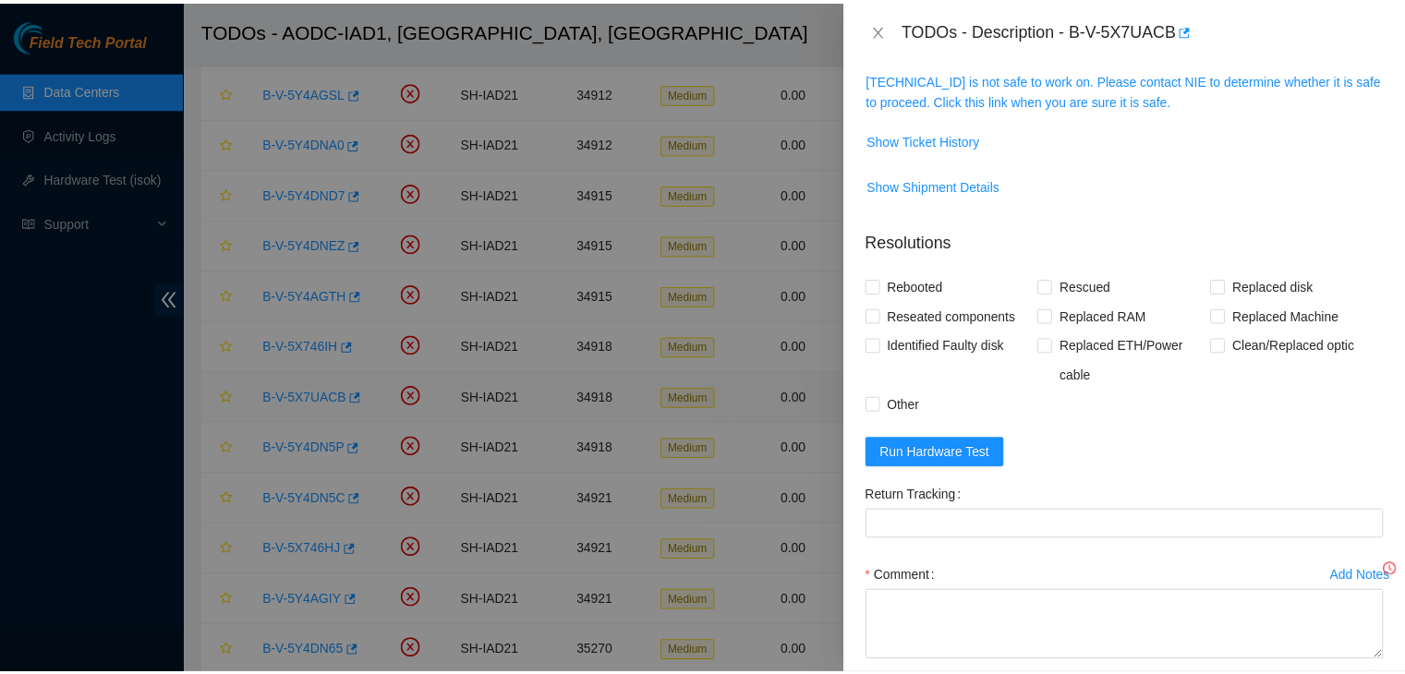
scroll to position [245, 0]
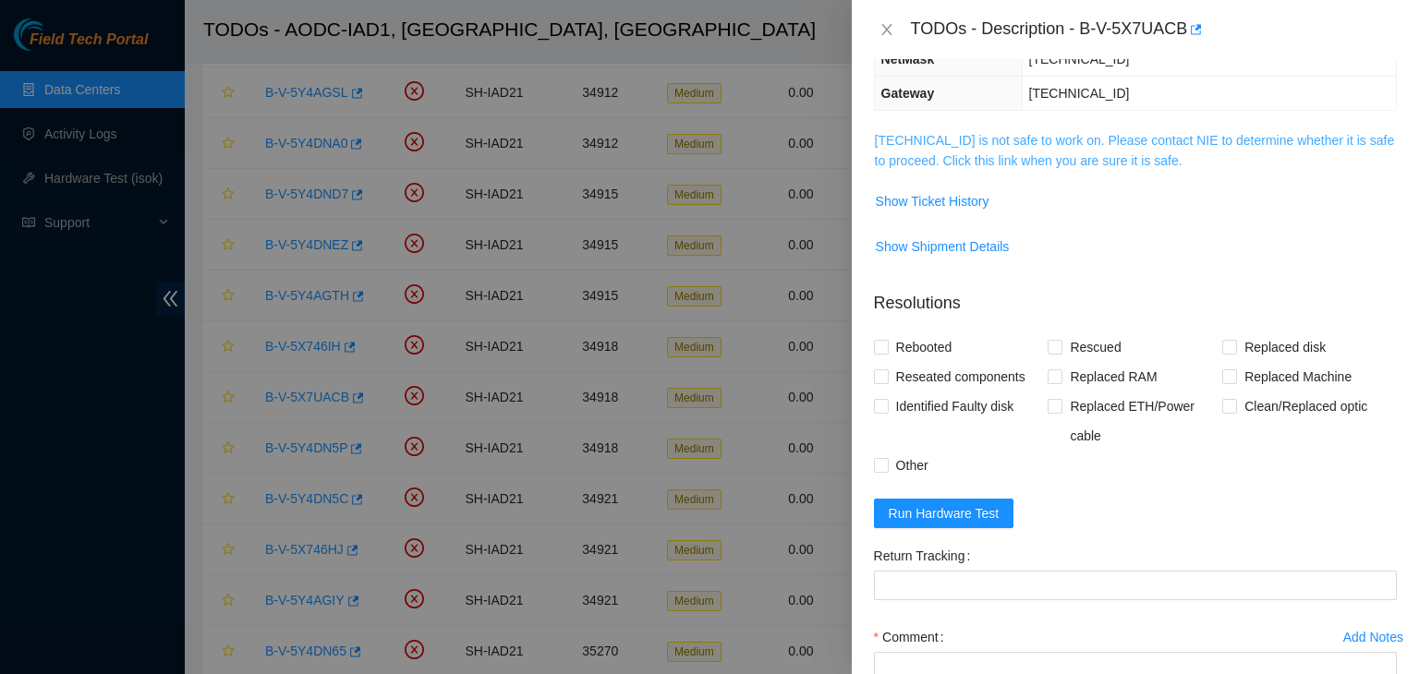
click at [898, 149] on link "104.84.228.168 is not safe to work on. Please contact NIE to determine whether …" at bounding box center [1135, 150] width 520 height 35
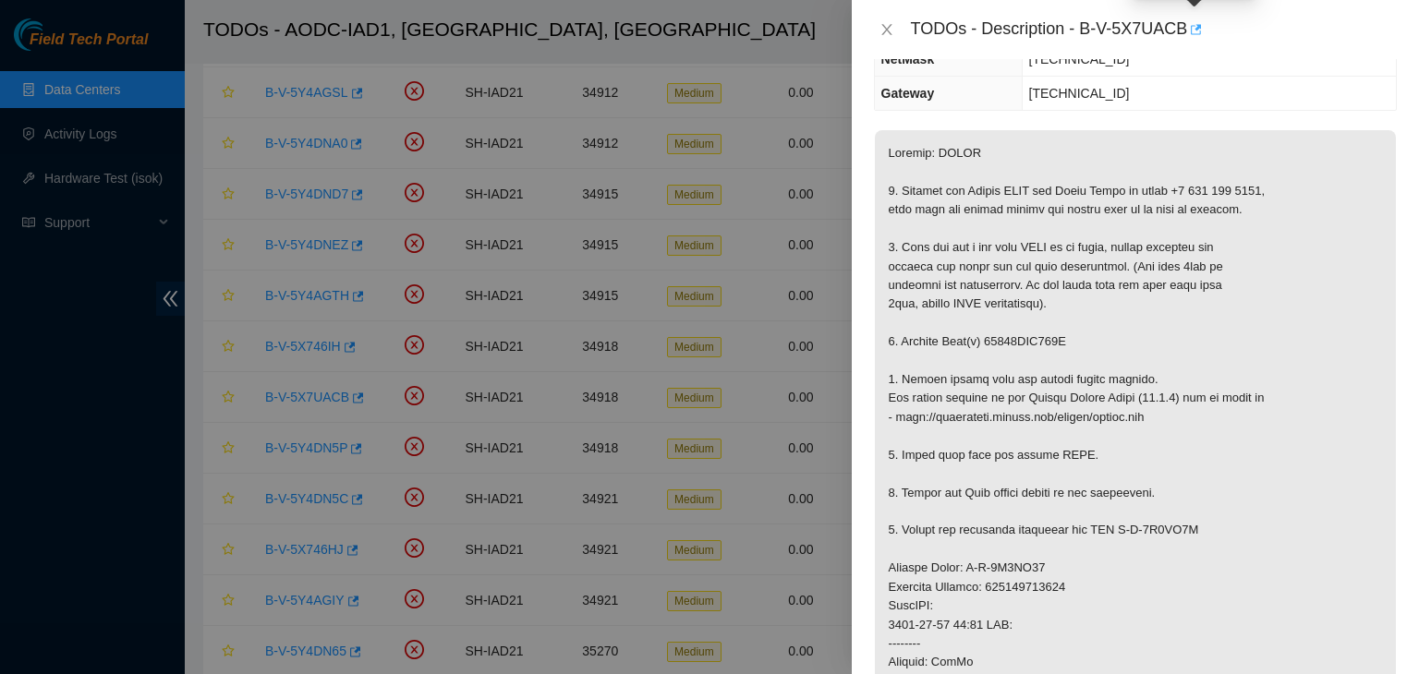
click at [1192, 32] on icon "button" at bounding box center [1194, 29] width 13 height 13
click at [885, 34] on icon "close" at bounding box center [886, 29] width 15 height 15
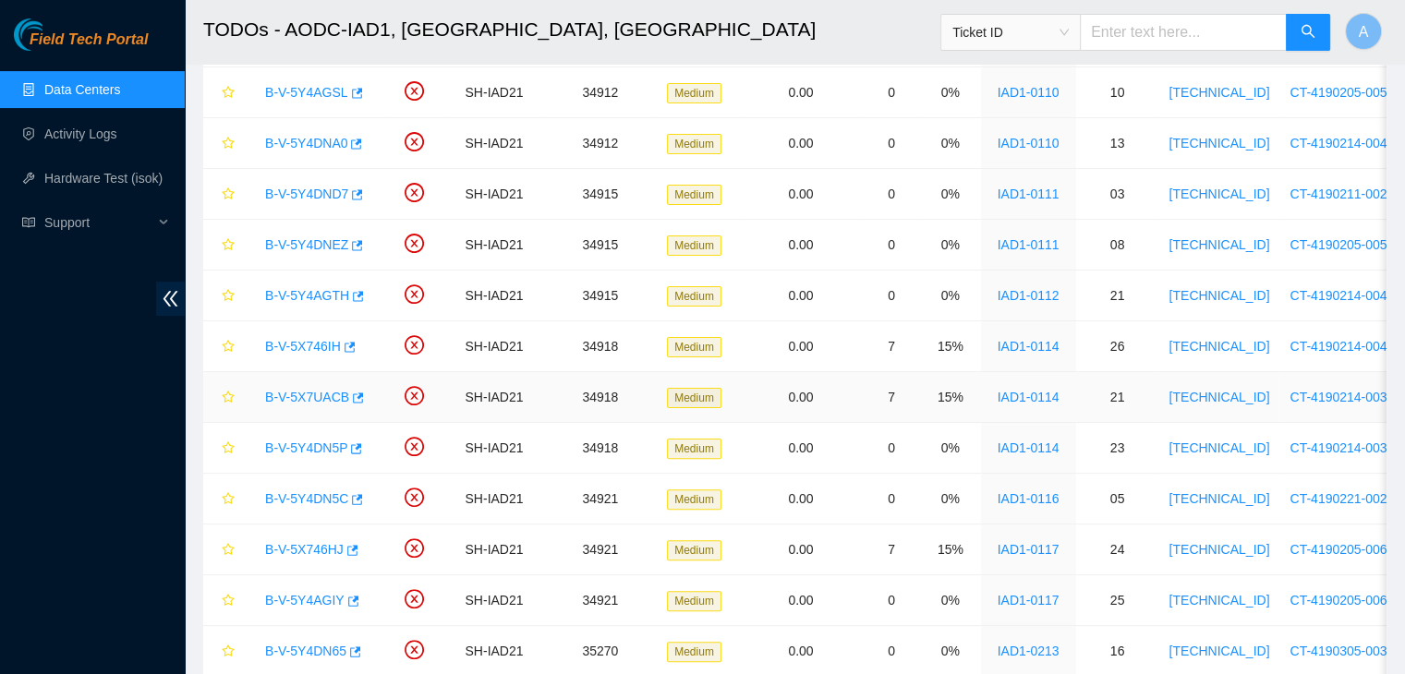
scroll to position [306, 0]
click at [348, 447] on icon "button" at bounding box center [354, 448] width 13 height 13
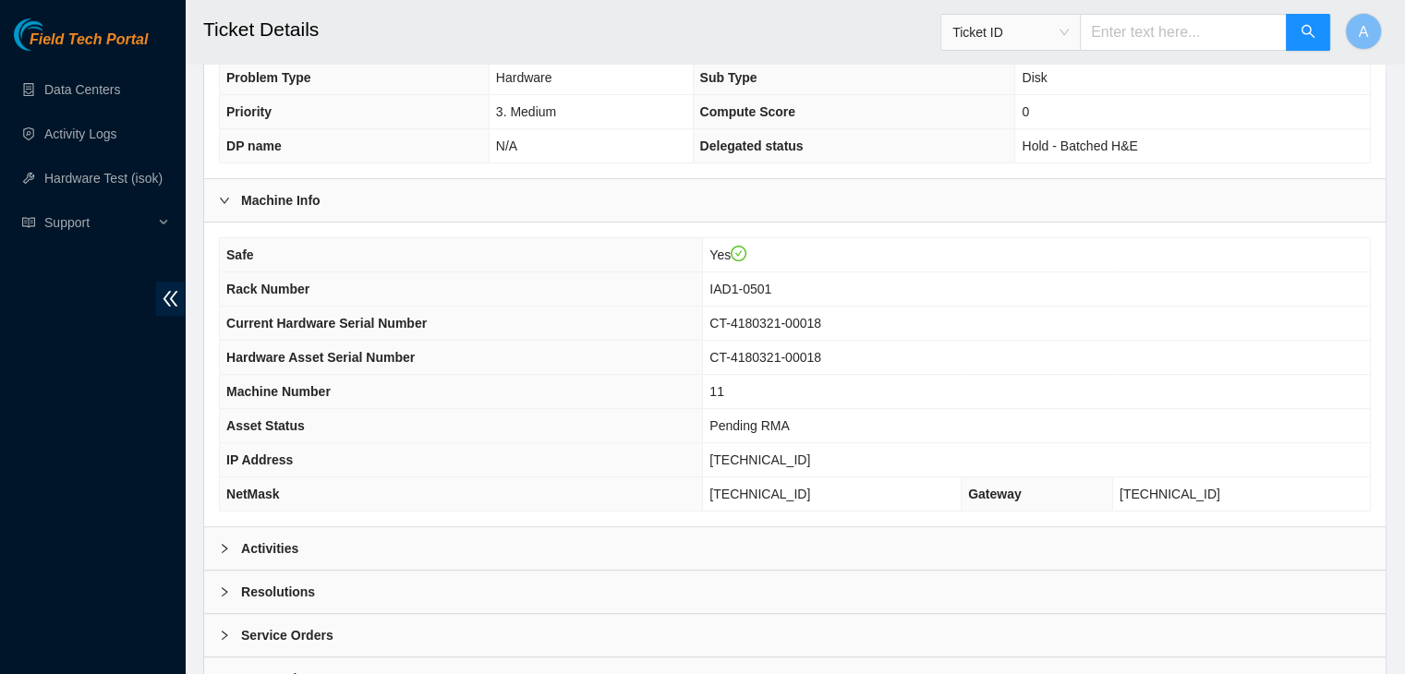
scroll to position [517, 0]
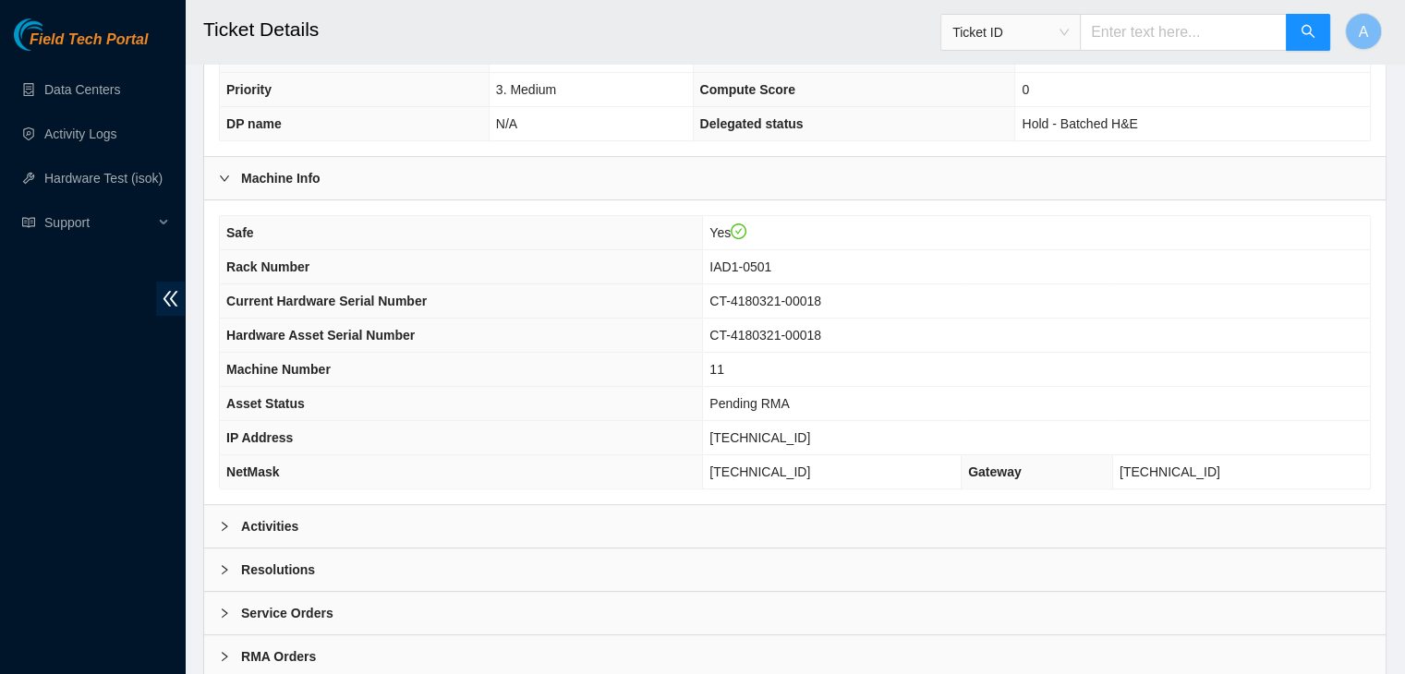
click at [647, 525] on div "Activities" at bounding box center [794, 526] width 1181 height 42
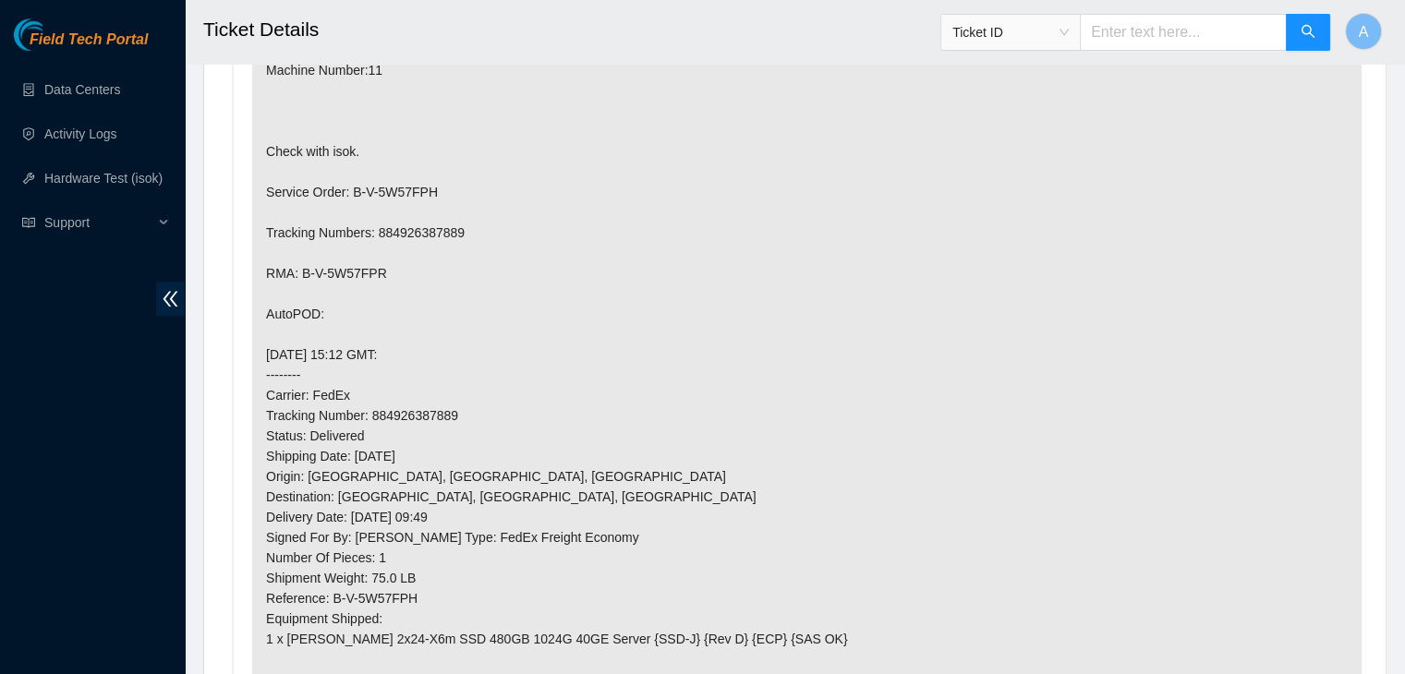
scroll to position [1446, 0]
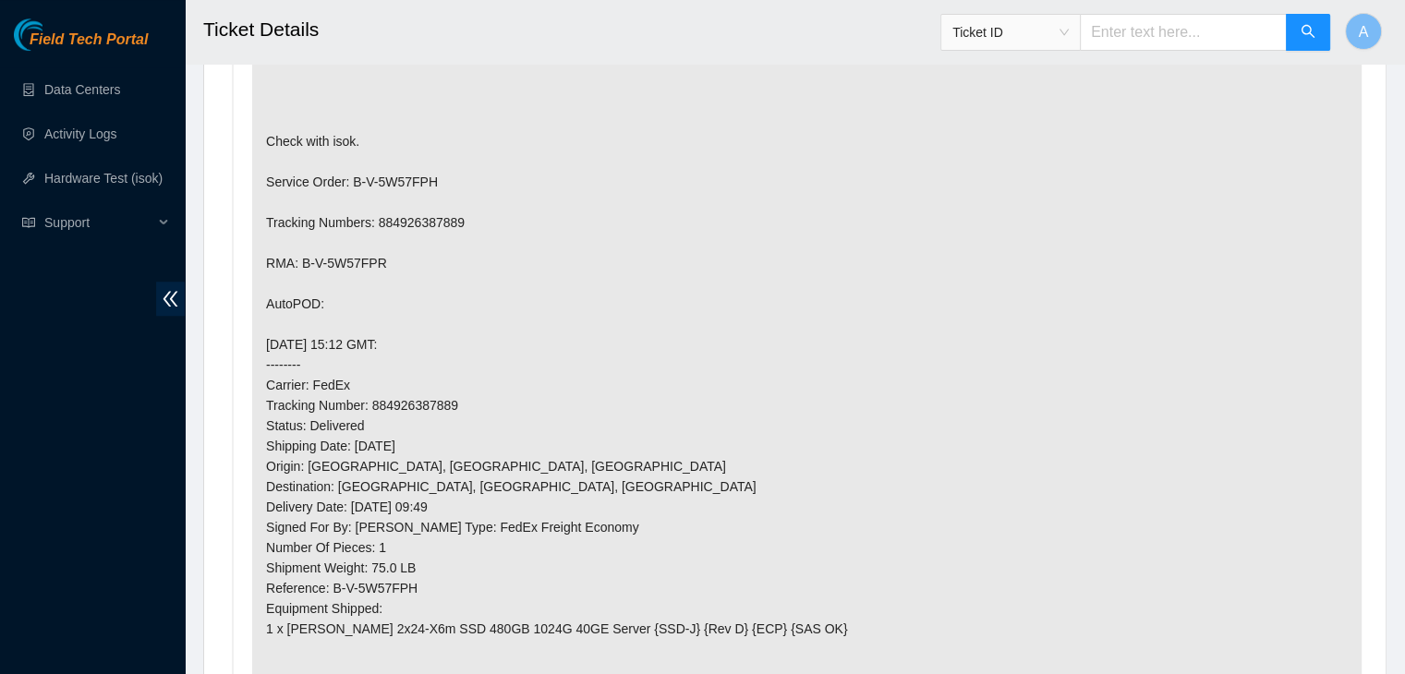
click at [638, 524] on p "#!template=sts-automation NO PEACE needed, no VMs Install server. Configure: IP…" at bounding box center [806, 222] width 1109 height 1105
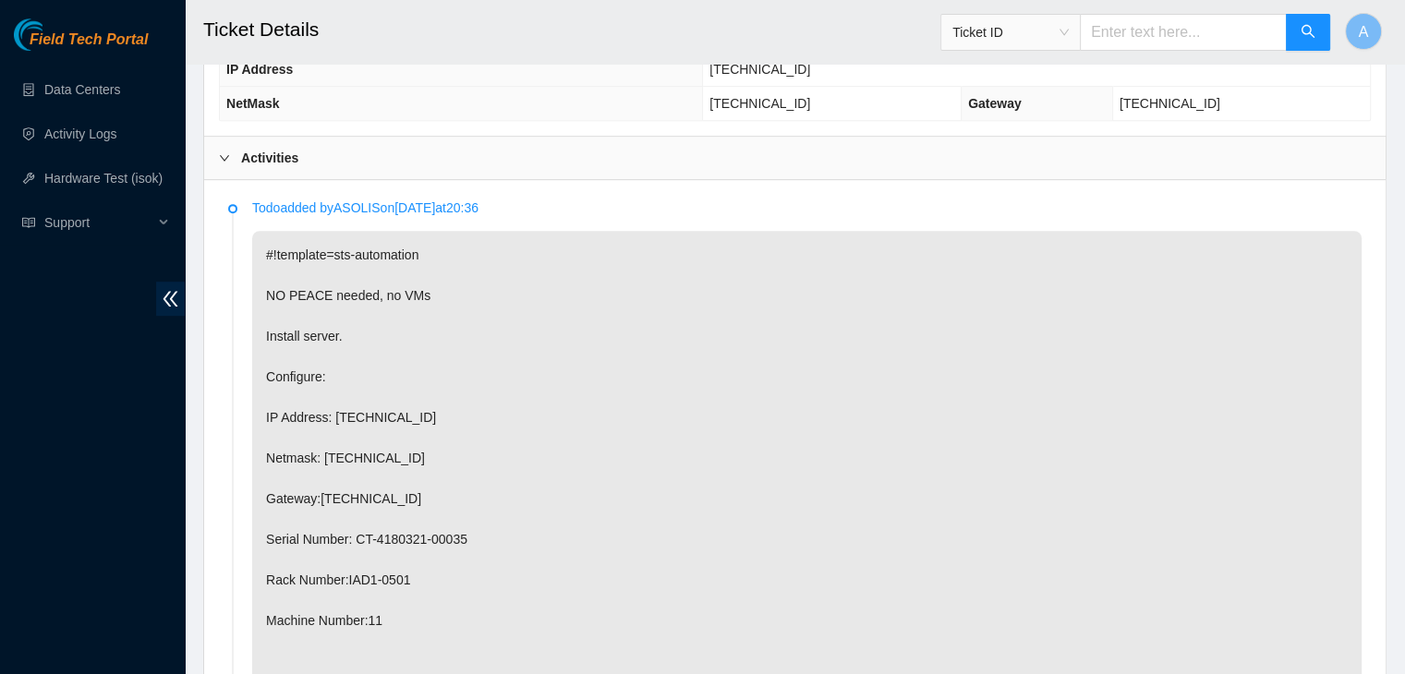
scroll to position [881, 0]
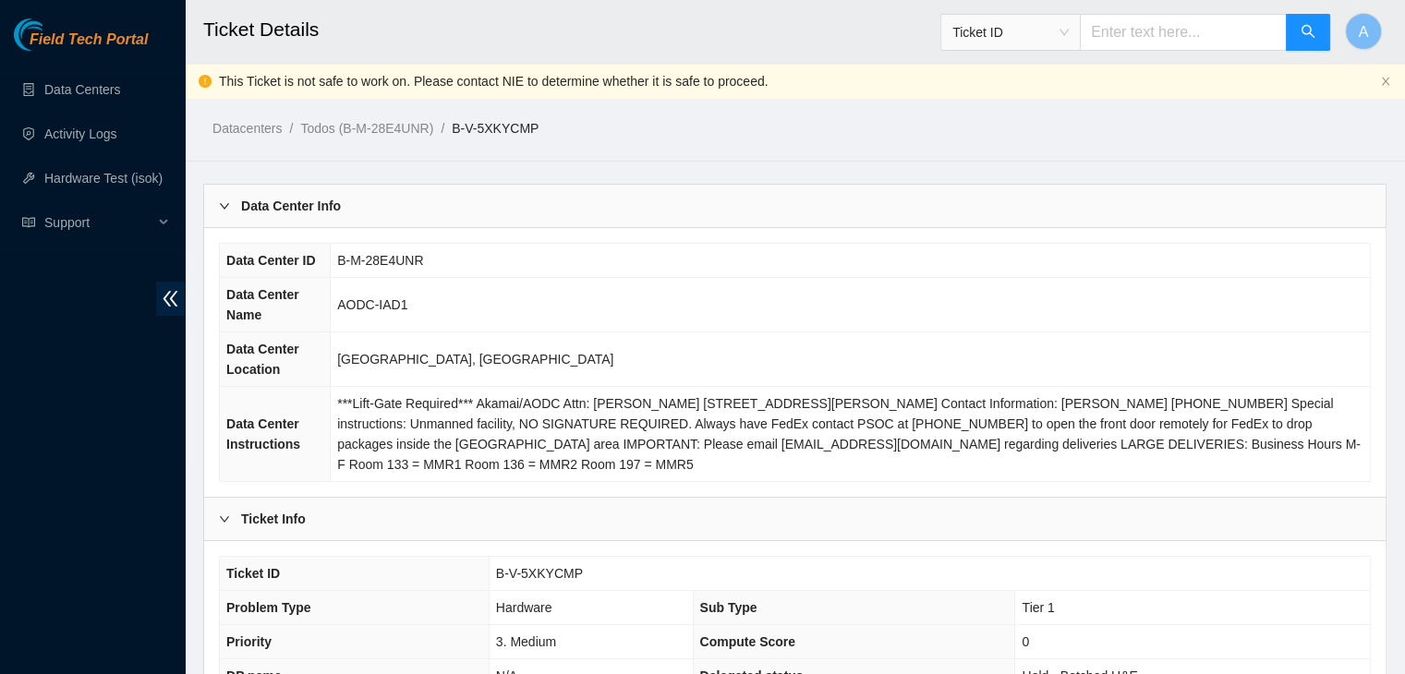
scroll to position [609, 0]
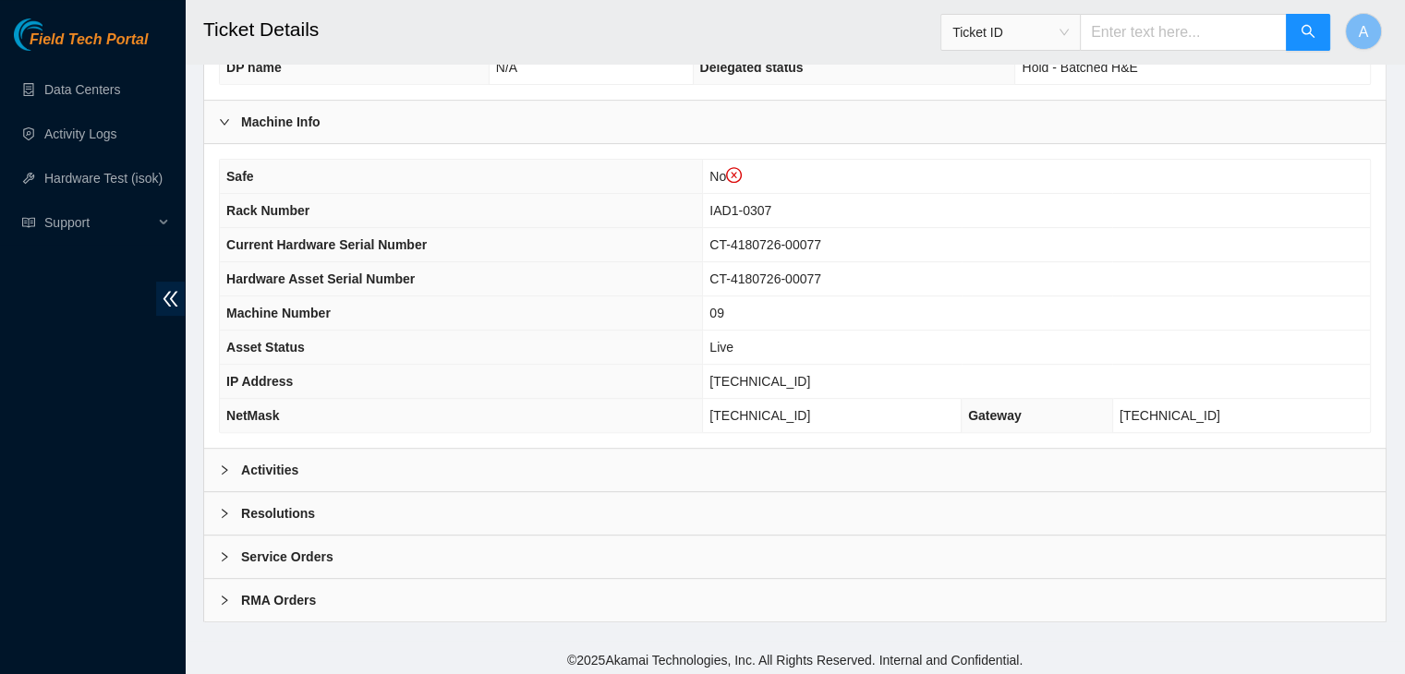
click at [650, 492] on div "Resolutions" at bounding box center [794, 513] width 1181 height 42
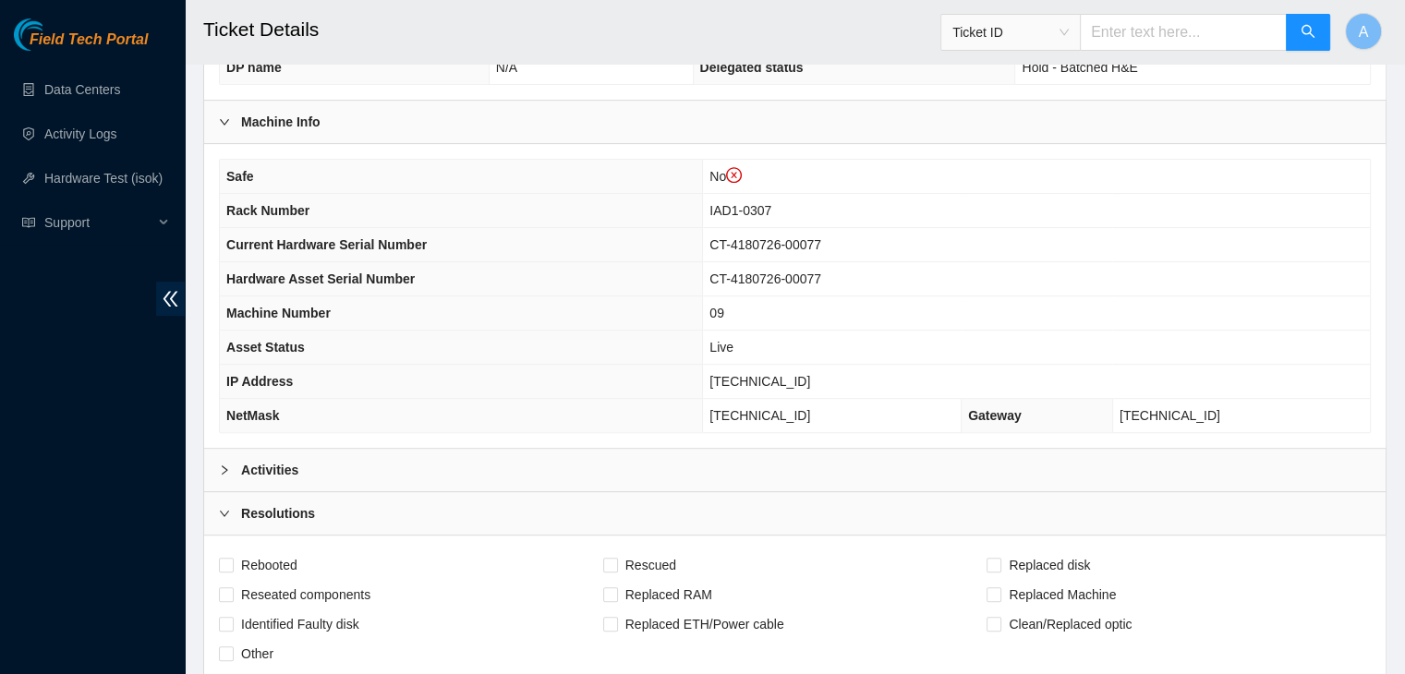
click at [650, 492] on div "Resolutions" at bounding box center [794, 513] width 1181 height 42
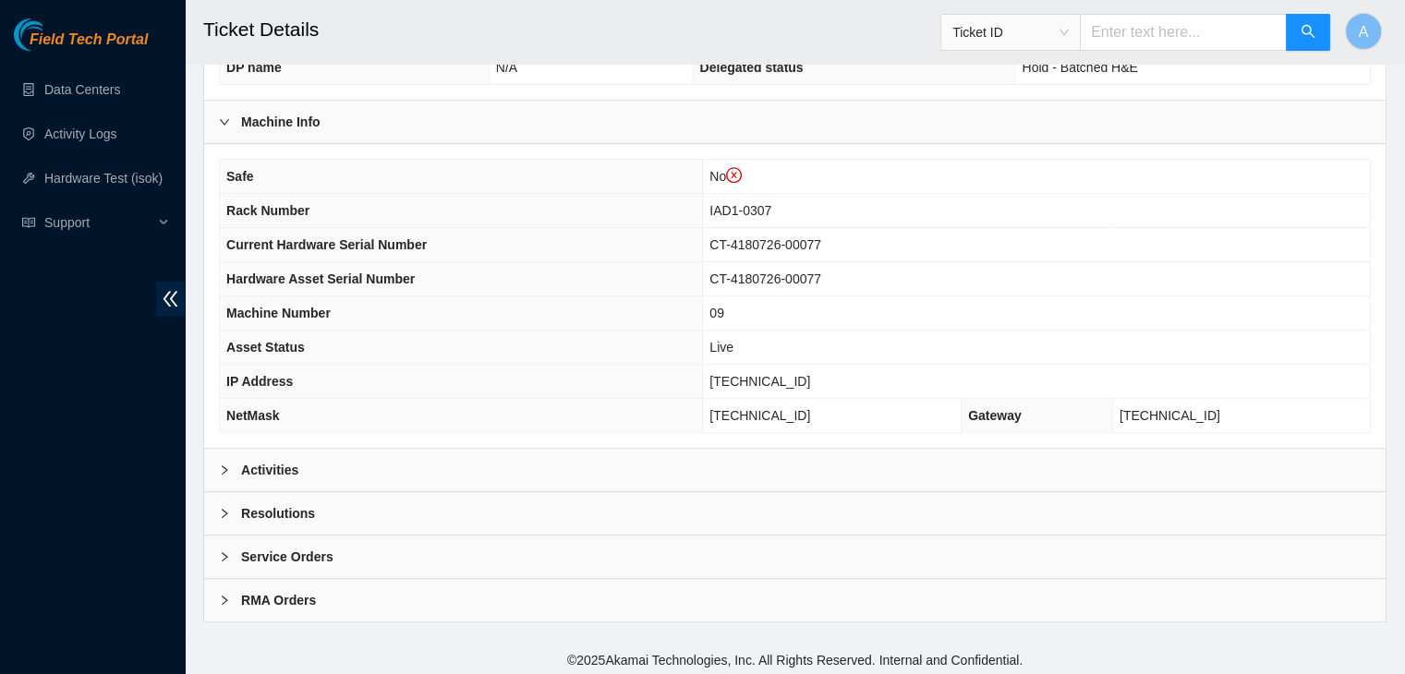
click at [662, 459] on div "Activities" at bounding box center [794, 470] width 1181 height 42
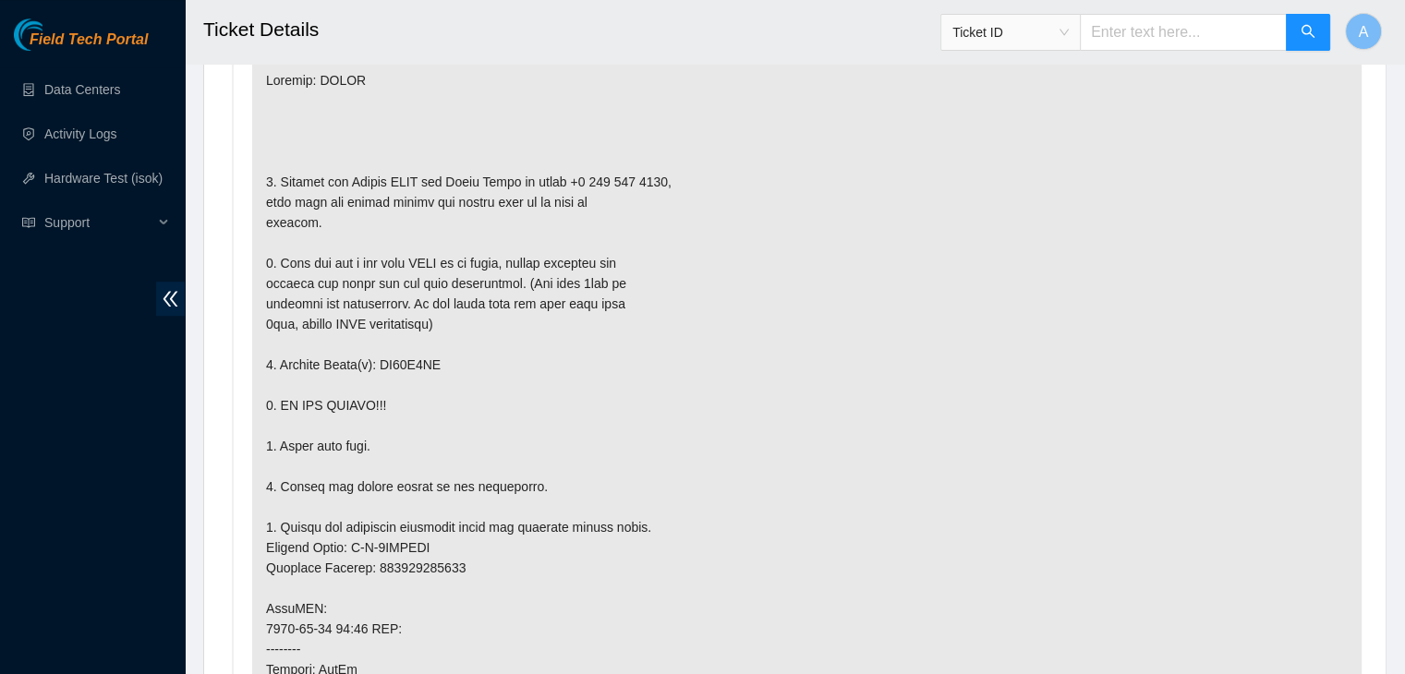
scroll to position [1097, 0]
click at [67, 456] on div "Field Tech Portal Data Centers Activity Logs Hardware Test (isok) Support" at bounding box center [92, 346] width 185 height 656
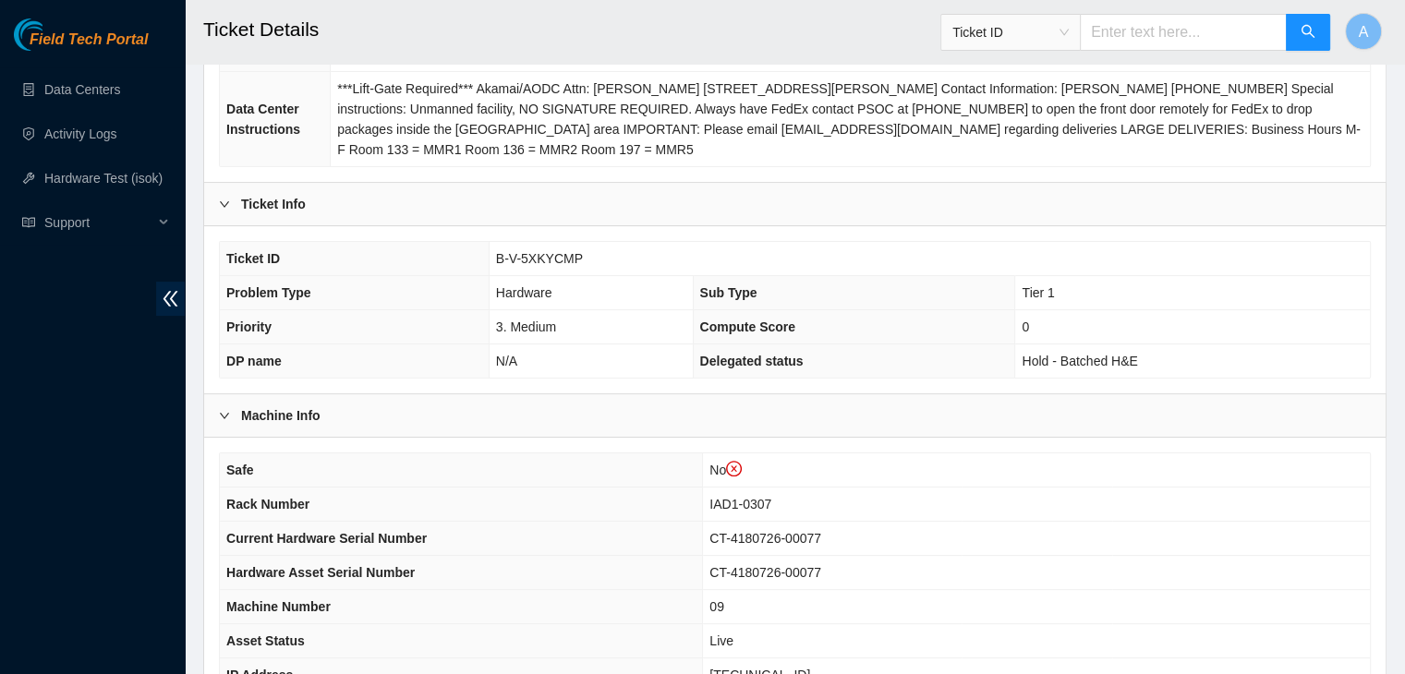
scroll to position [296, 0]
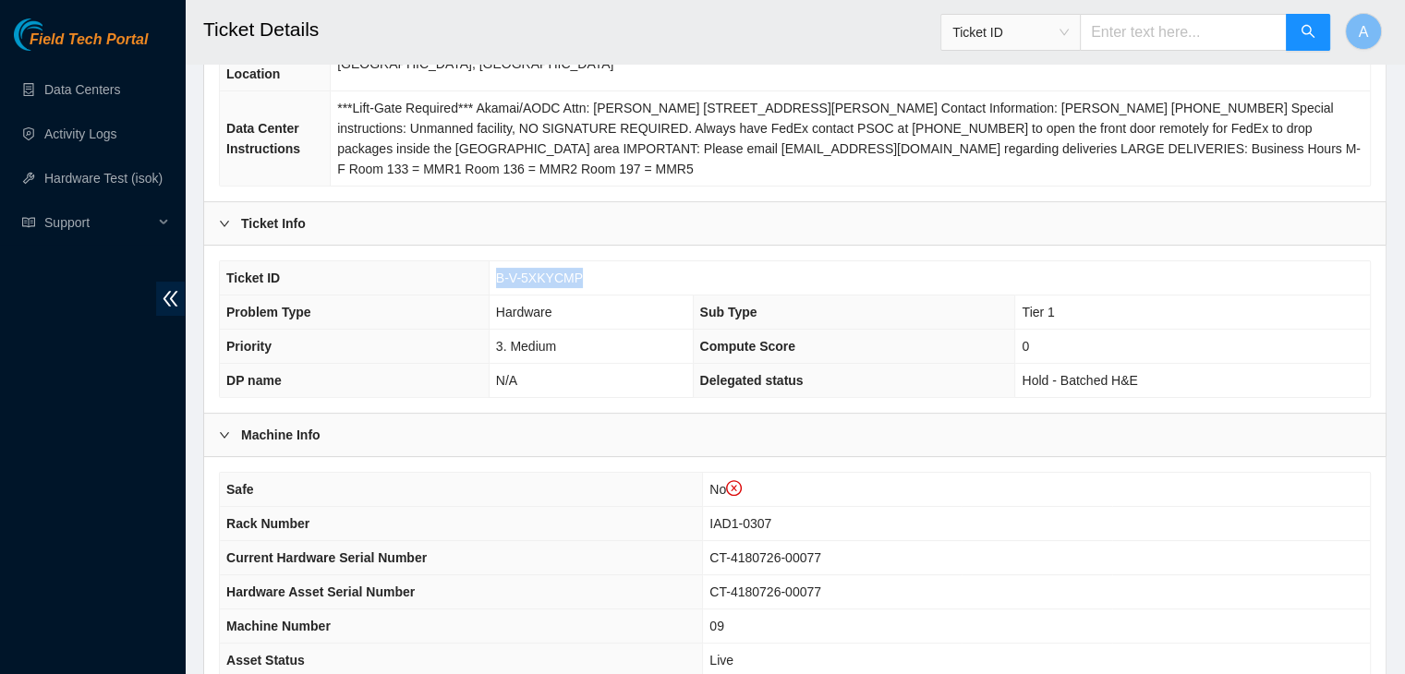
drag, startPoint x: 580, startPoint y: 276, endPoint x: 492, endPoint y: 282, distance: 87.9
click at [492, 282] on td "B-V-5XKYCMP" at bounding box center [929, 278] width 881 height 34
copy span "B-V-5XKYCMP"
click at [492, 282] on td "B-V-5XKYCMP" at bounding box center [929, 278] width 881 height 34
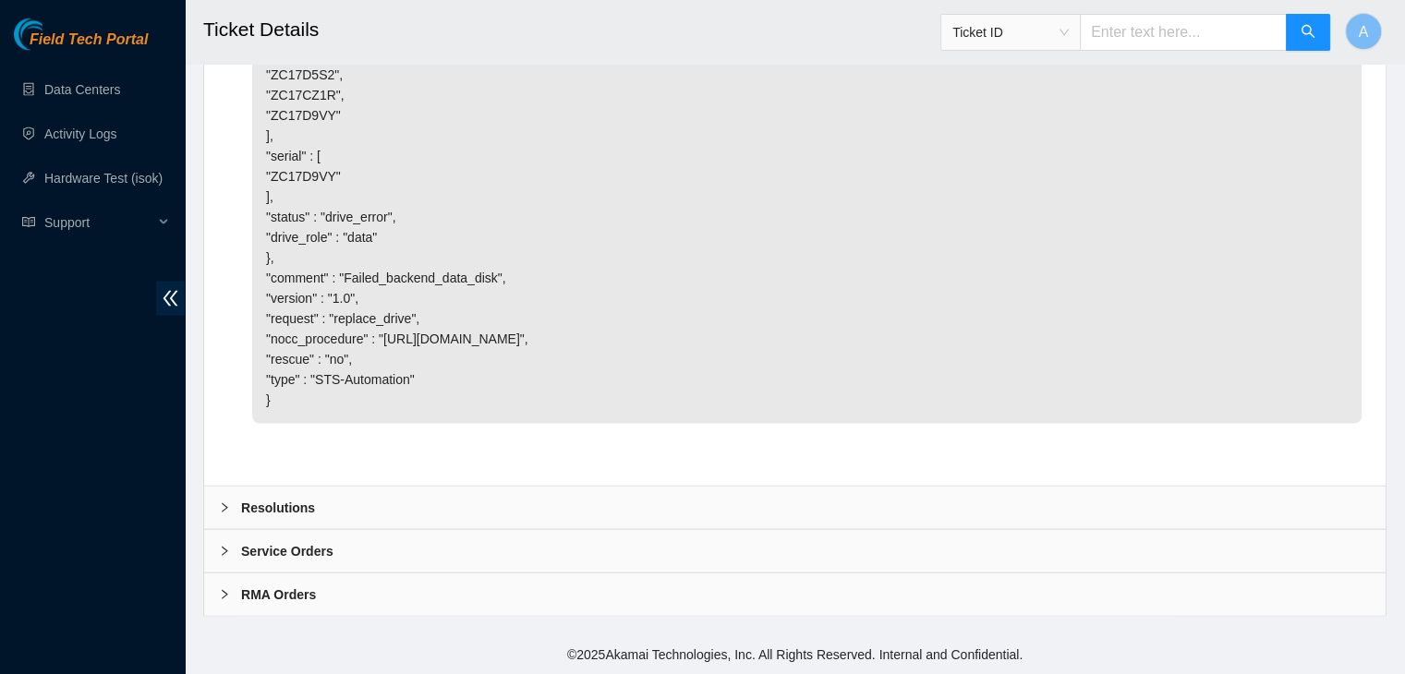
scroll to position [4197, 0]
click at [660, 488] on div "Resolutions" at bounding box center [794, 508] width 1181 height 42
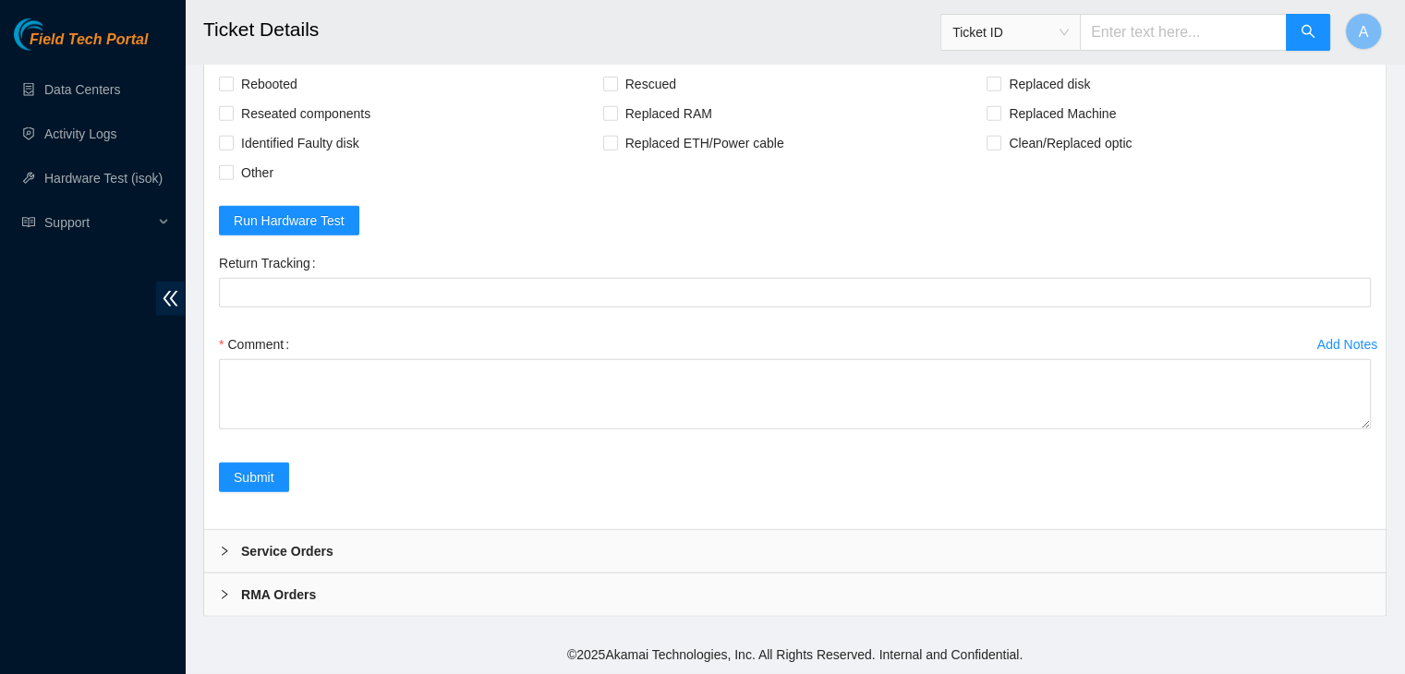
scroll to position [4672, 0]
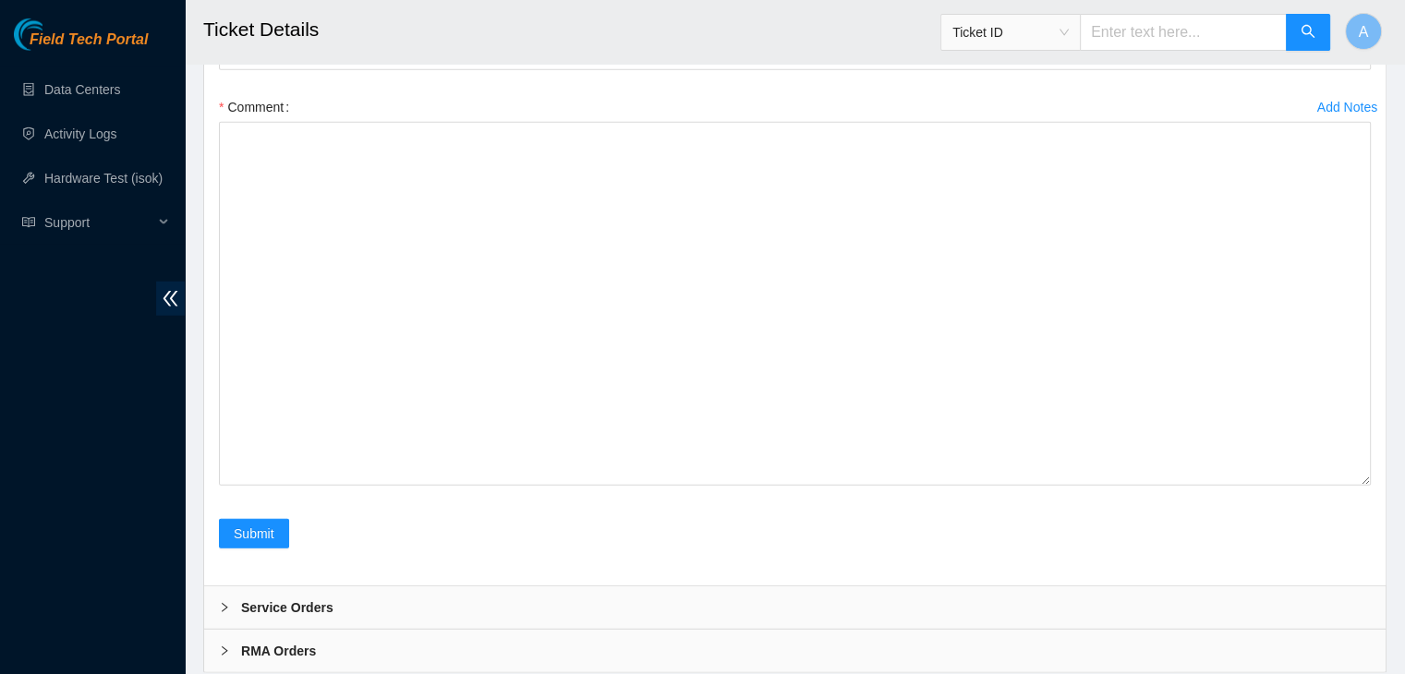
drag, startPoint x: 1367, startPoint y: 422, endPoint x: 1213, endPoint y: 714, distance: 330.1
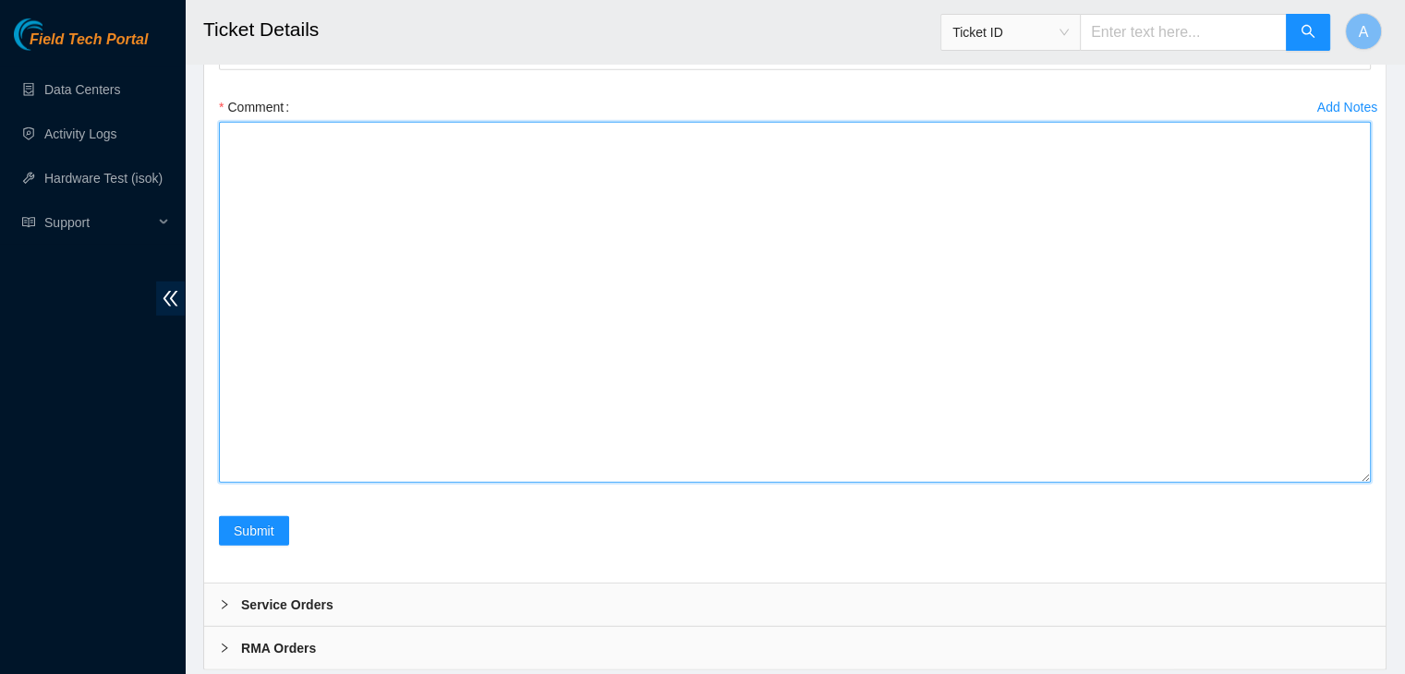
click at [1161, 483] on textarea "Comment" at bounding box center [795, 302] width 1152 height 361
paste textarea "verified machine sn safely powered down machine removed disk sn: replaced with …"
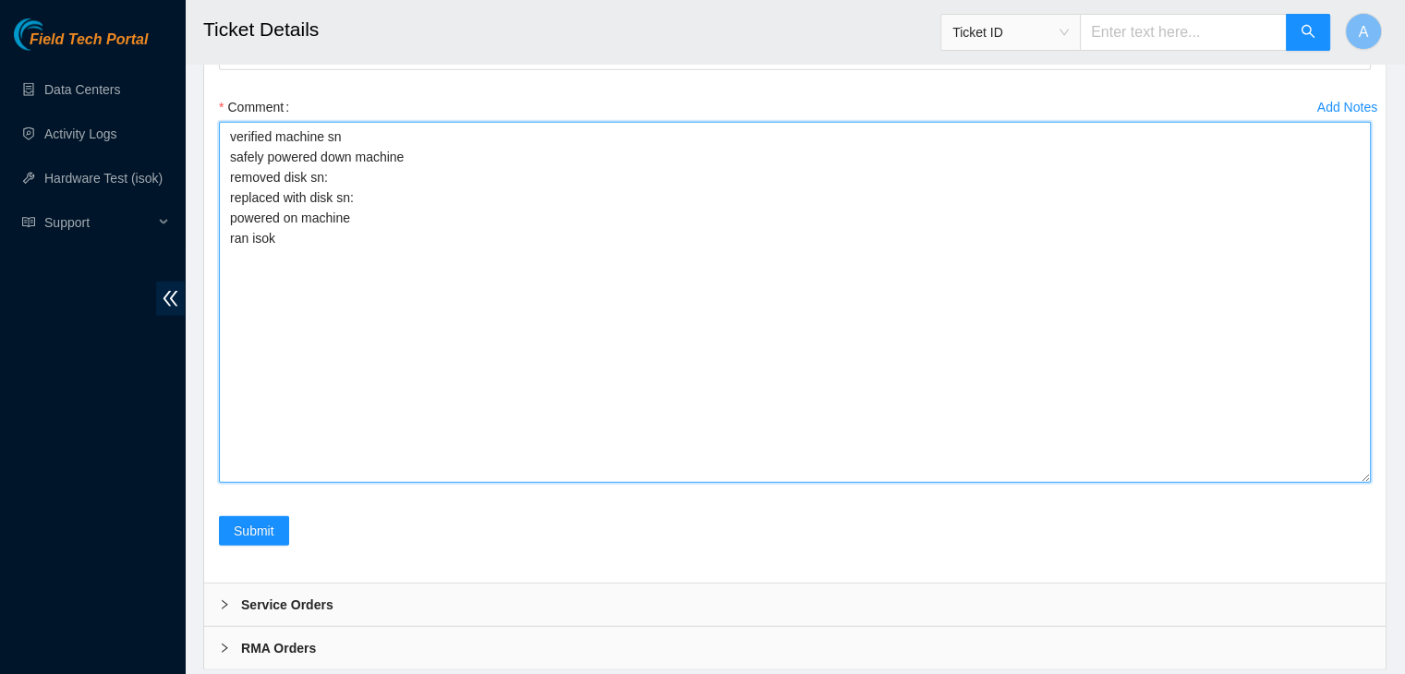
type textarea "verified machine sn safely powered down machine removed disk sn: replaced with …"
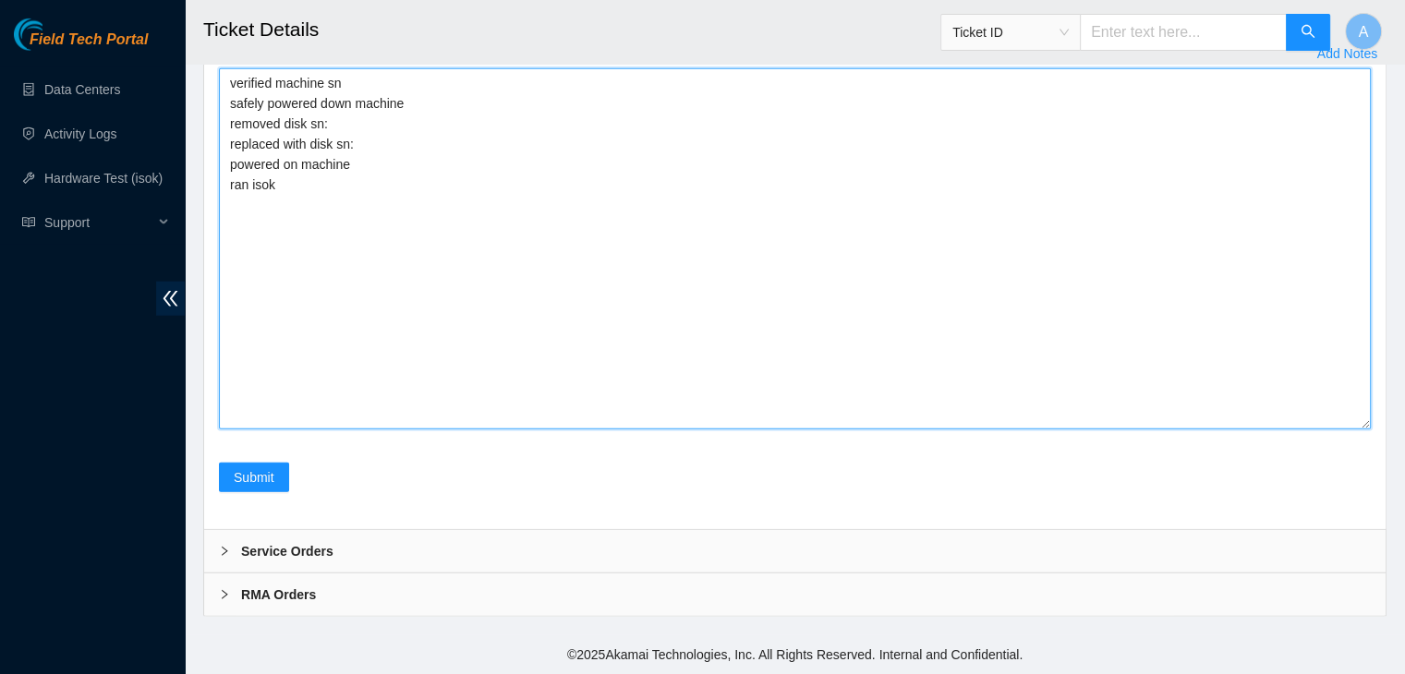
scroll to position [4631, 0]
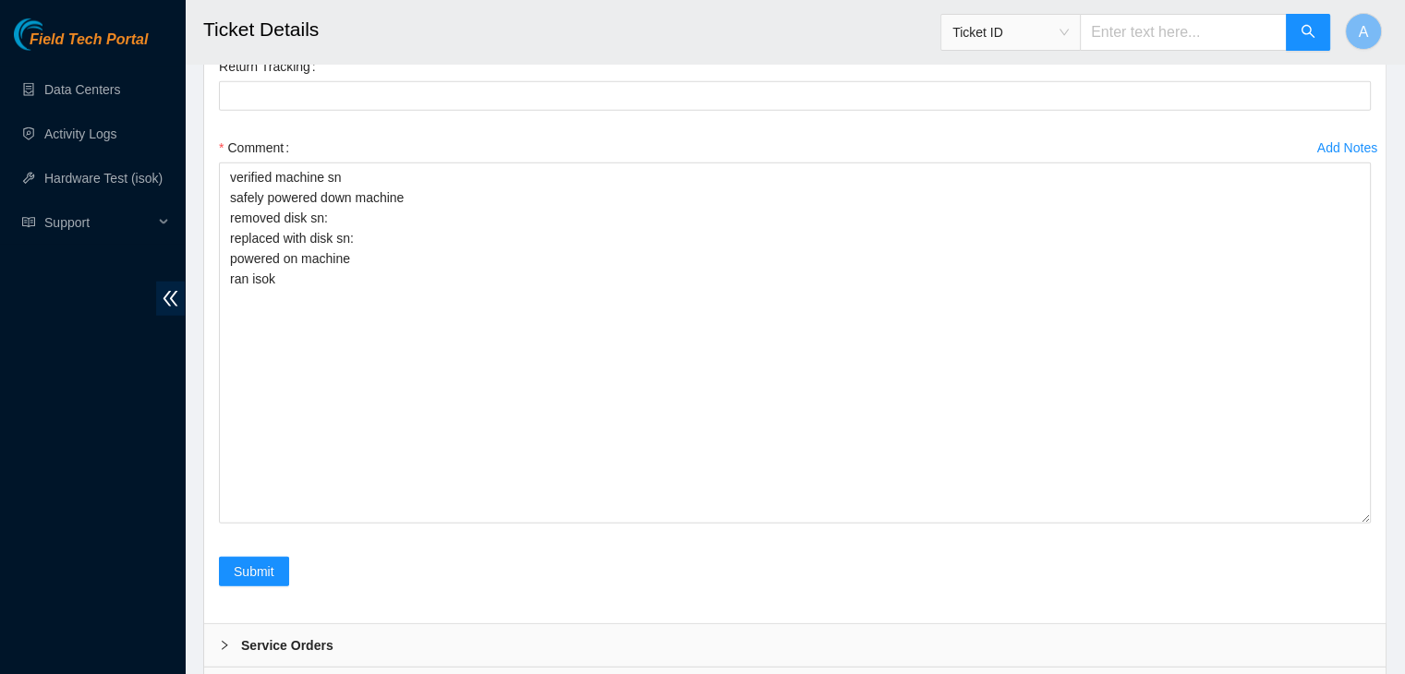
checkbox input "true"
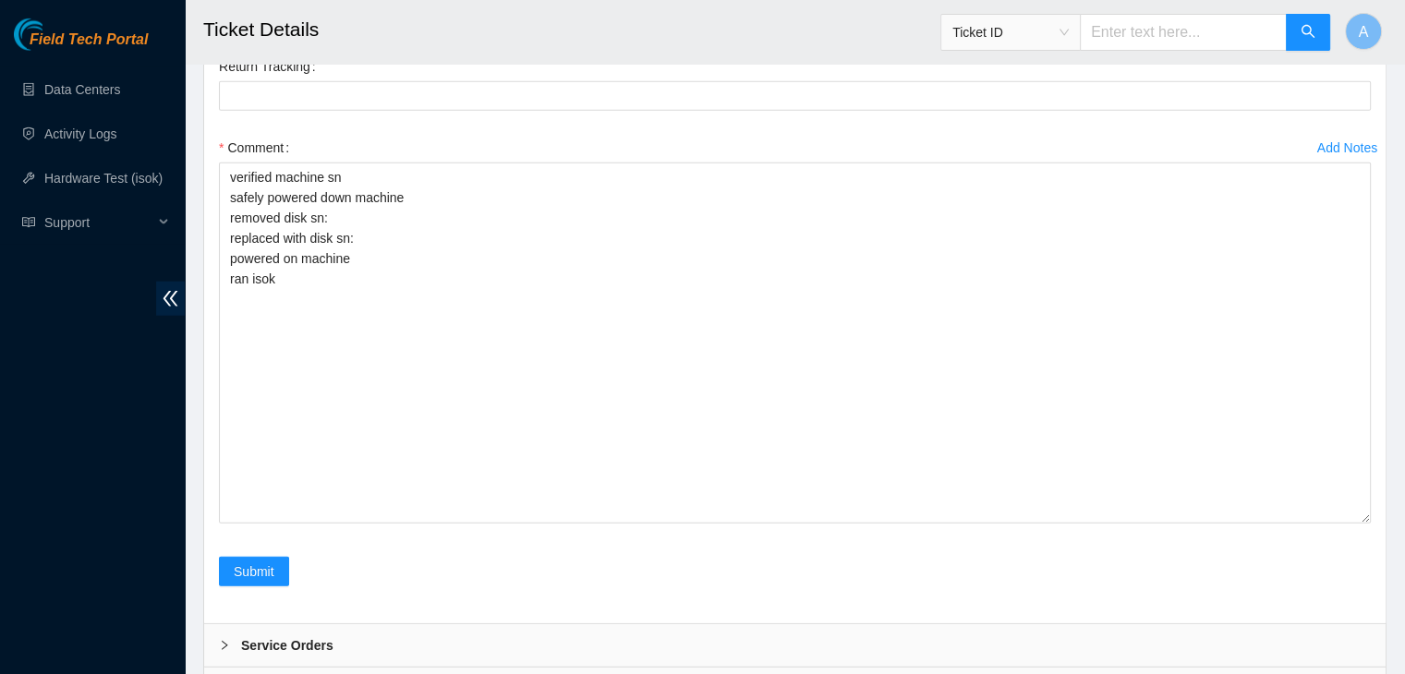
checkbox input "true"
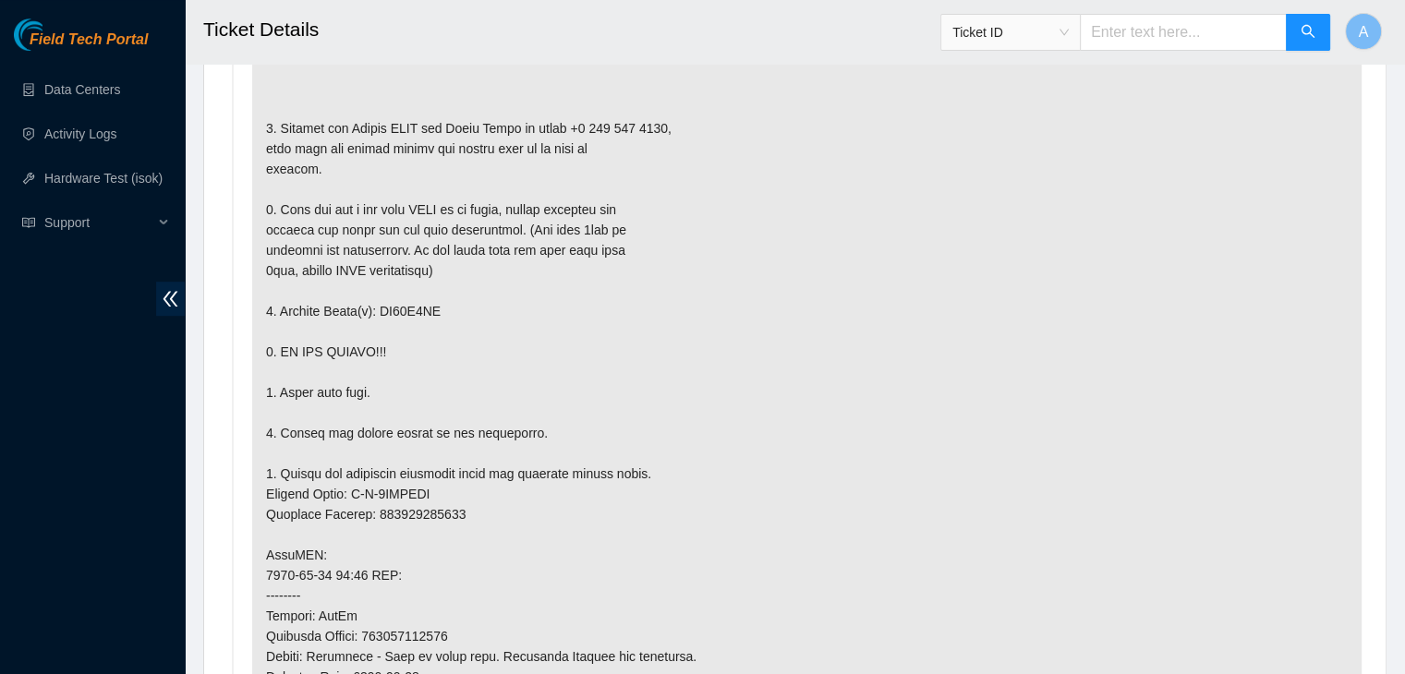
scroll to position [1150, 0]
click at [402, 303] on p at bounding box center [806, 534] width 1109 height 1064
copy p "ZC17D9VY"
click at [402, 303] on p at bounding box center [806, 534] width 1109 height 1064
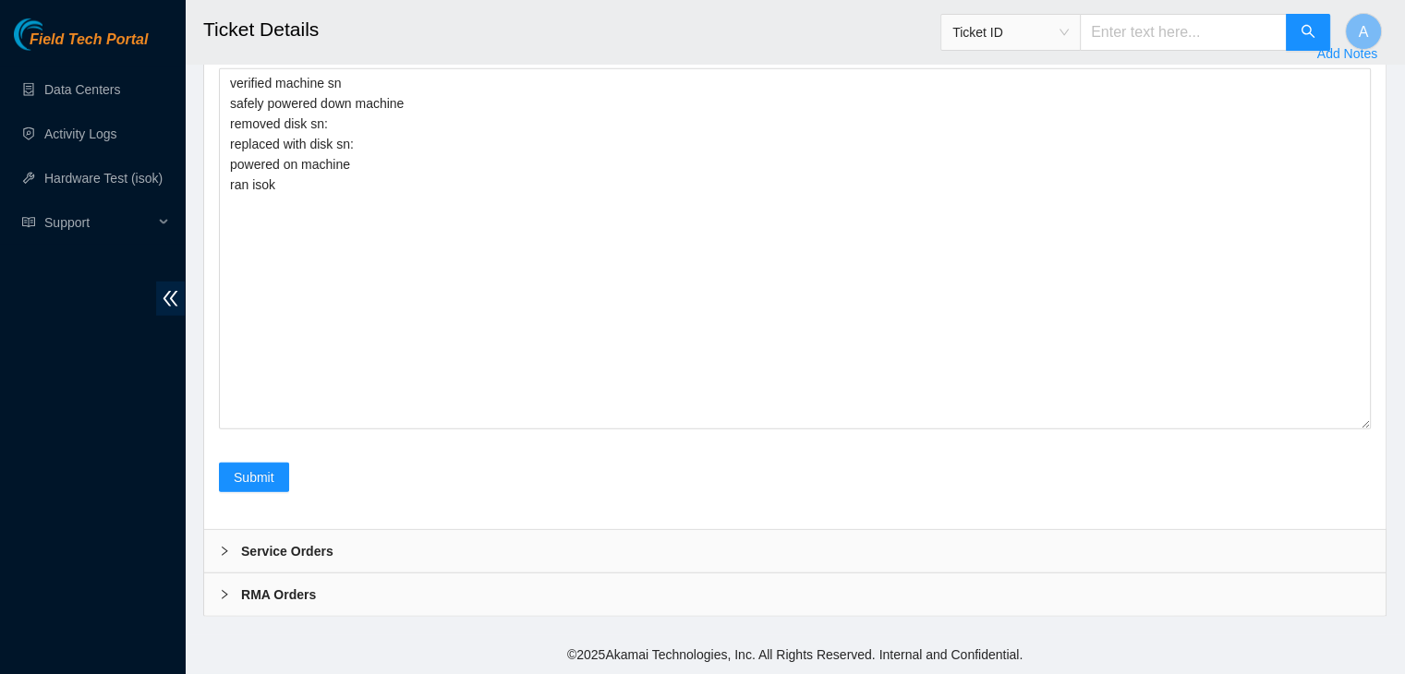
scroll to position [4764, 0]
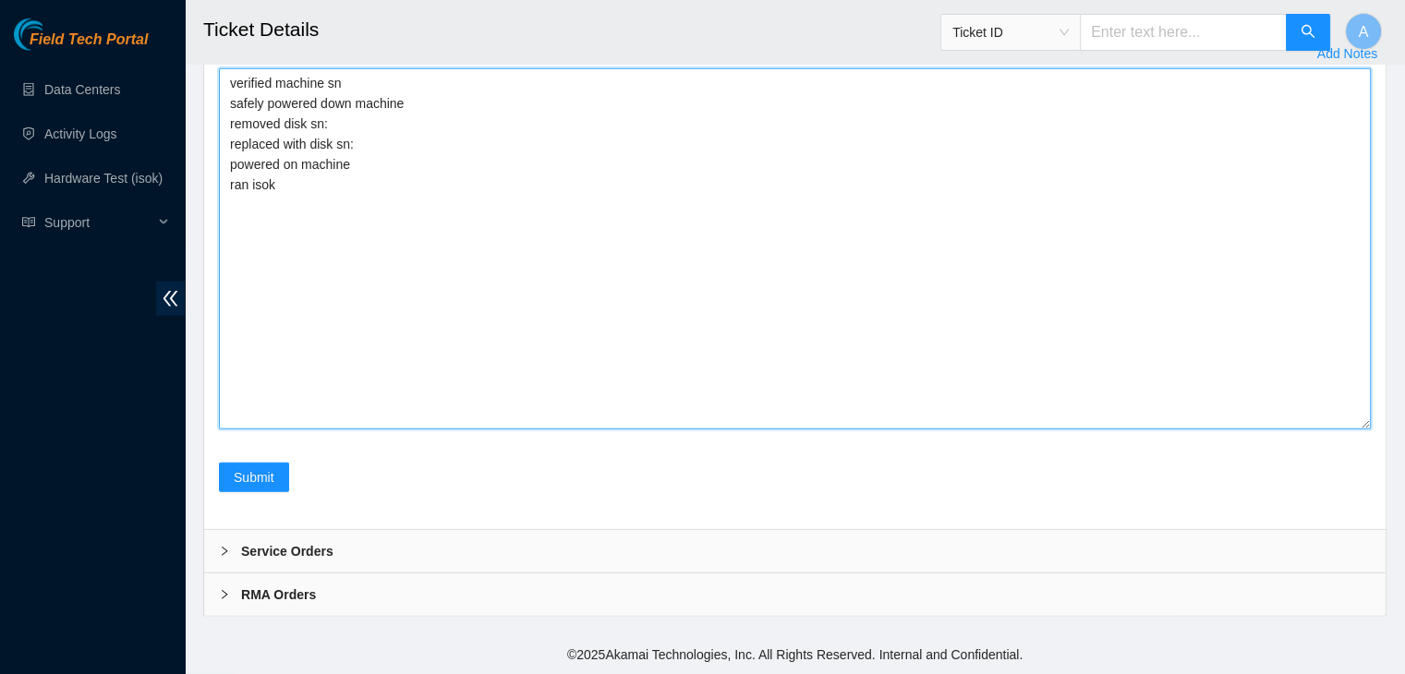
click at [402, 303] on textarea "verified machine sn safely powered down machine removed disk sn: replaced with …" at bounding box center [795, 248] width 1152 height 361
paste textarea "ZC17D9VY"
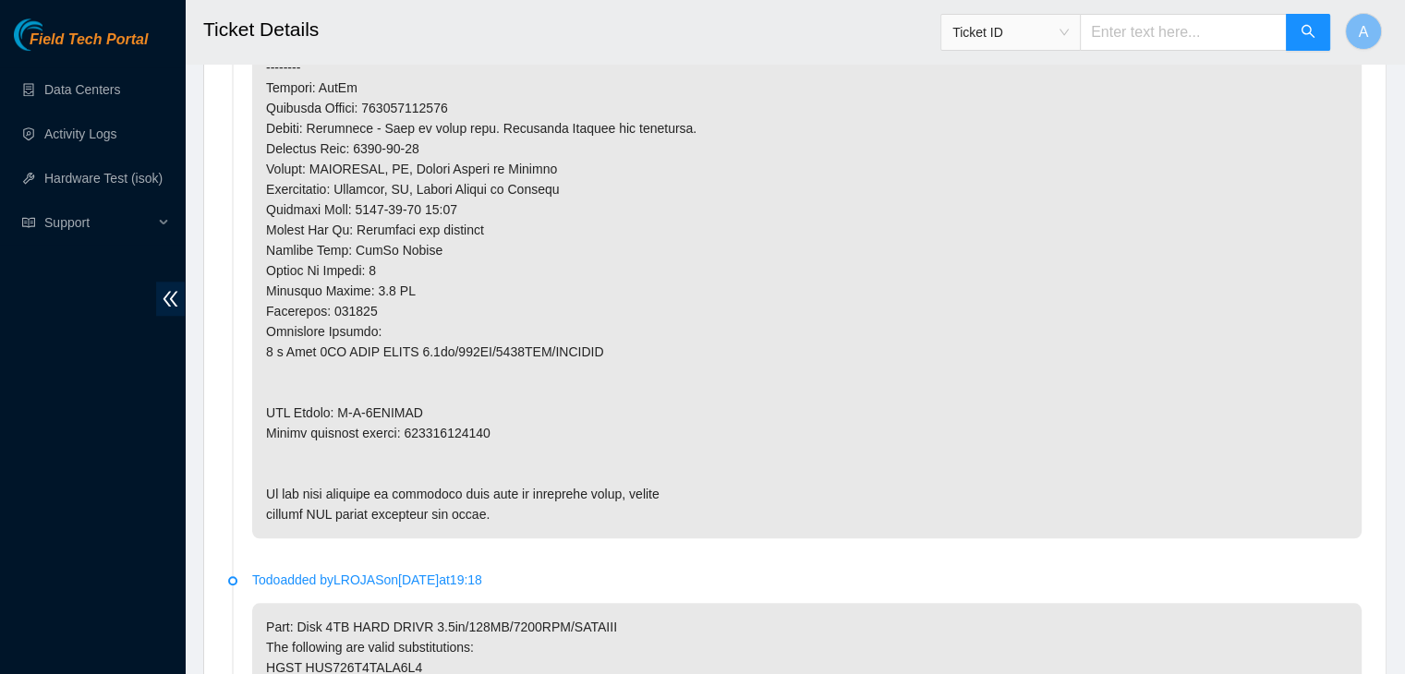
scroll to position [1678, 0]
type textarea "verified machine sn safely powered down machine removed disk sn: ZC17D9VY repla…"
drag, startPoint x: 462, startPoint y: 412, endPoint x: 457, endPoint y: 423, distance: 12.0
click at [457, 423] on p at bounding box center [806, 6] width 1109 height 1064
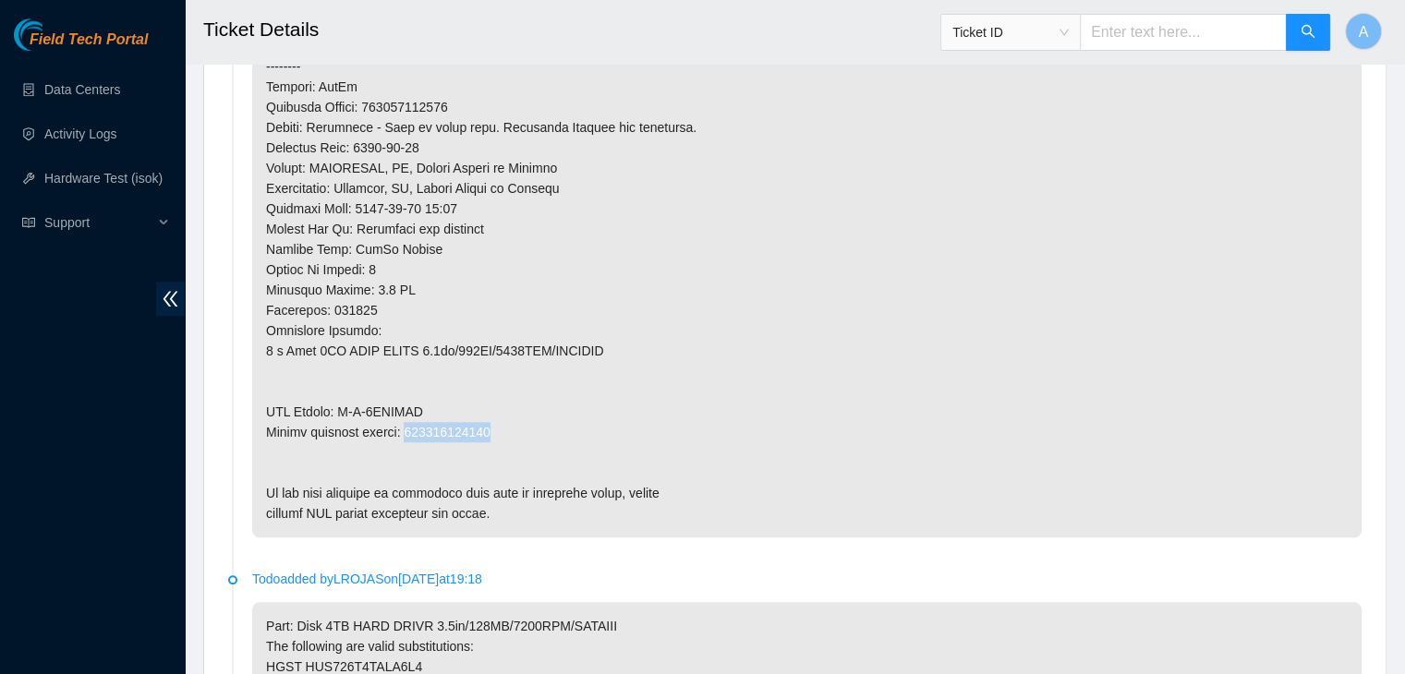
click at [457, 423] on p at bounding box center [806, 6] width 1109 height 1064
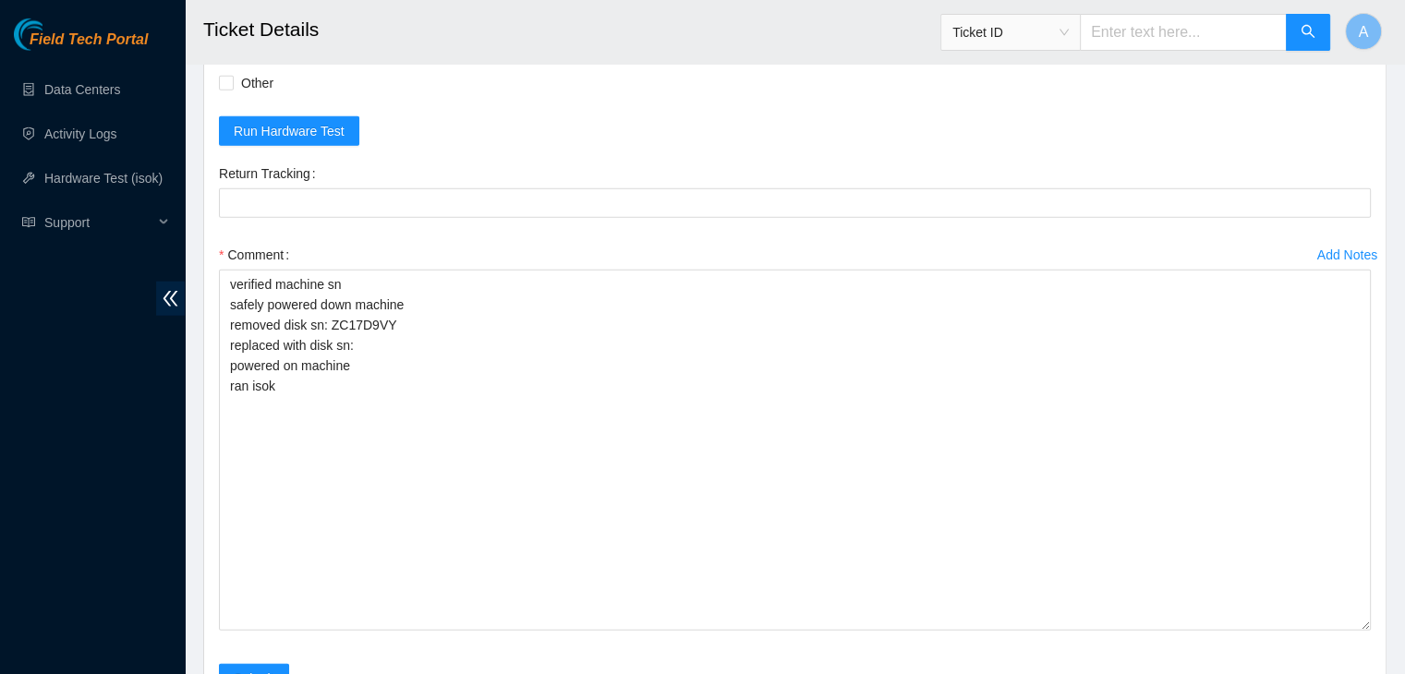
scroll to position [4545, 0]
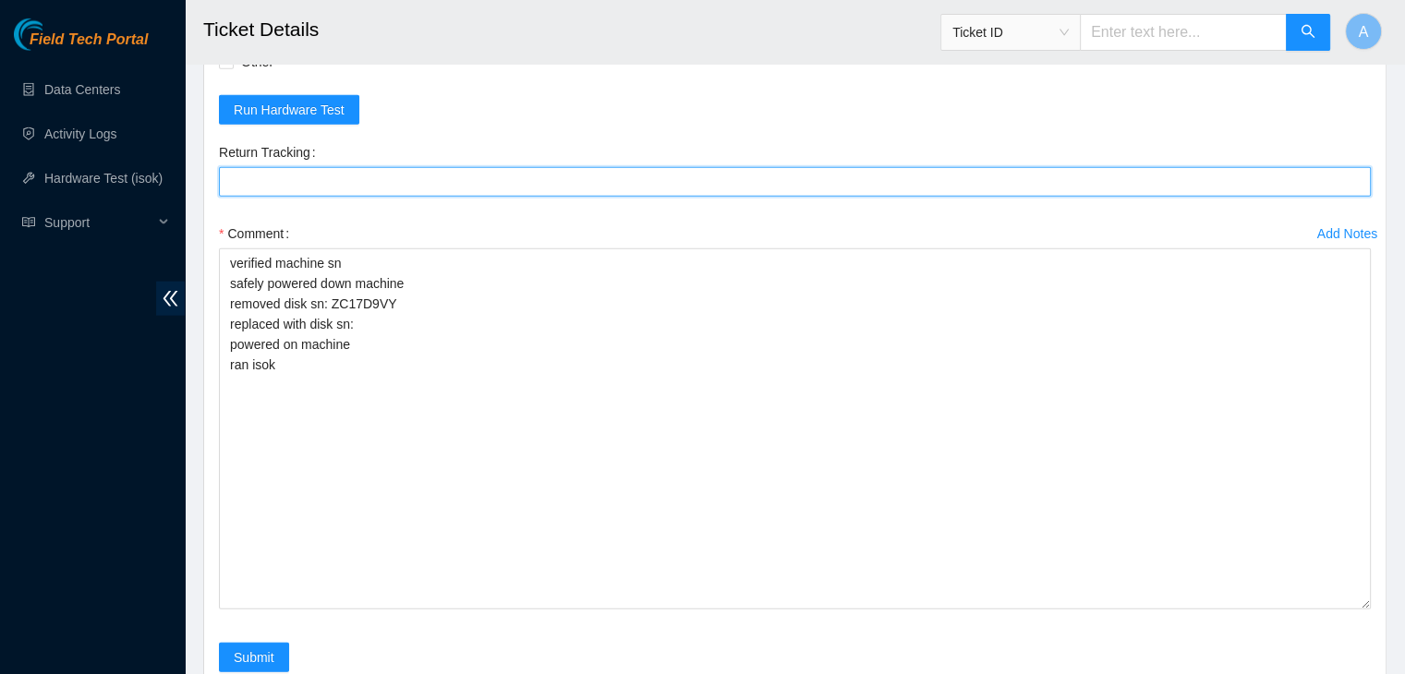
click at [457, 197] on Tracking "Return Tracking" at bounding box center [795, 182] width 1152 height 30
paste Tracking "450826223850"
type Tracking "450826223850"
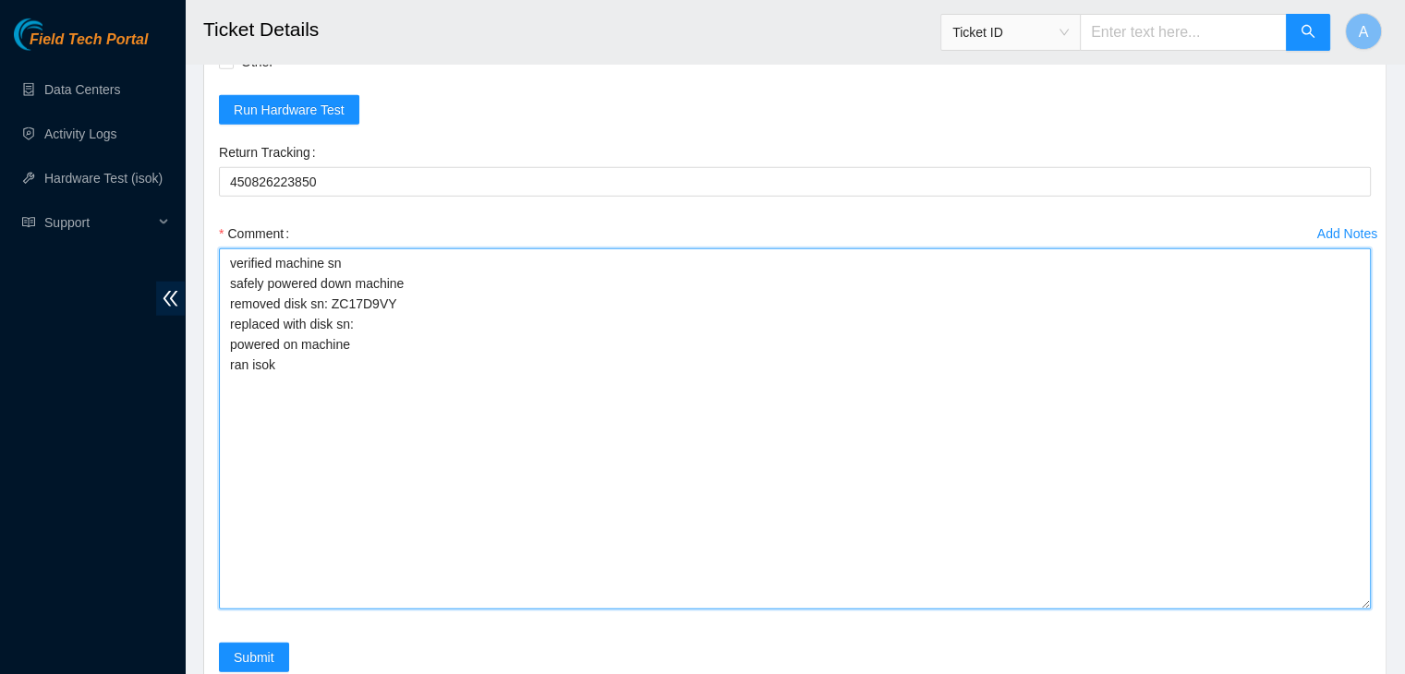
click at [347, 491] on textarea "verified machine sn safely powered down machine removed disk sn: ZC17D9VY repla…" at bounding box center [795, 428] width 1152 height 361
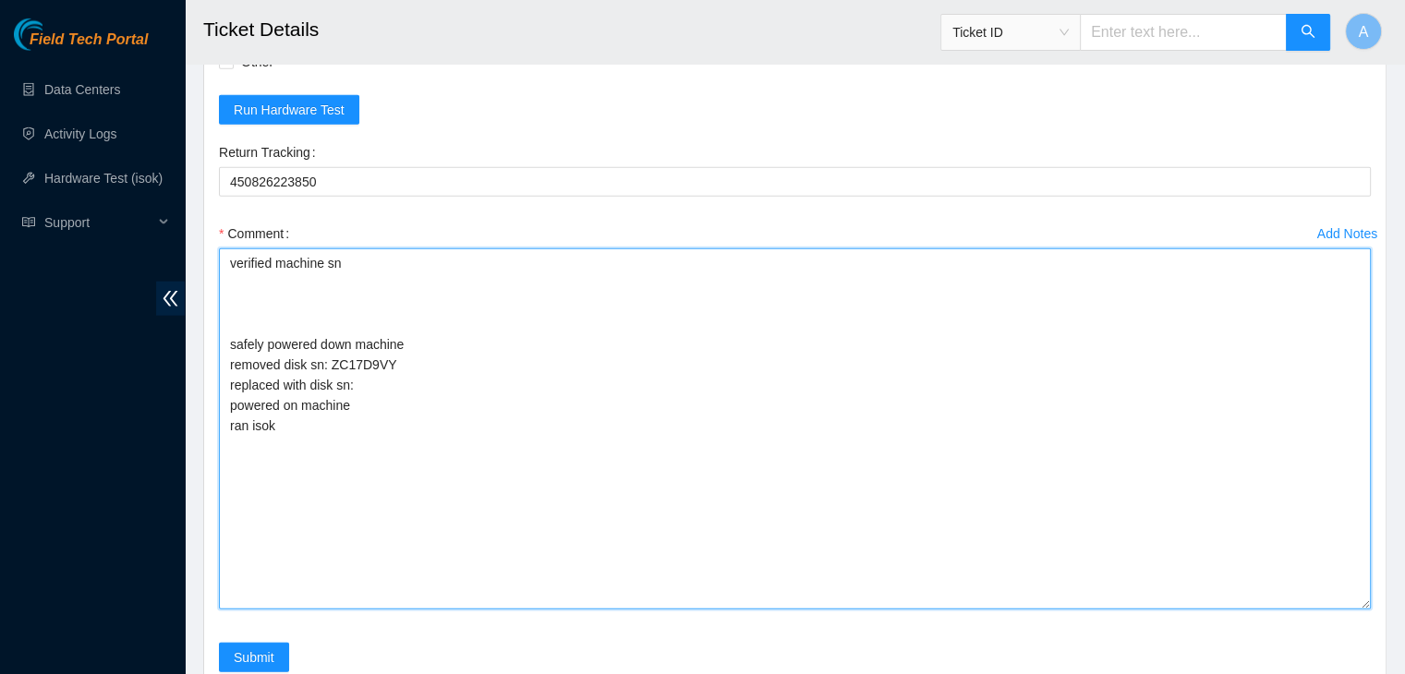
paste textarea "dhindsa.arya25@gmail.com - pdogipar has completed your request (B-V-5XKTQRB, B-…"
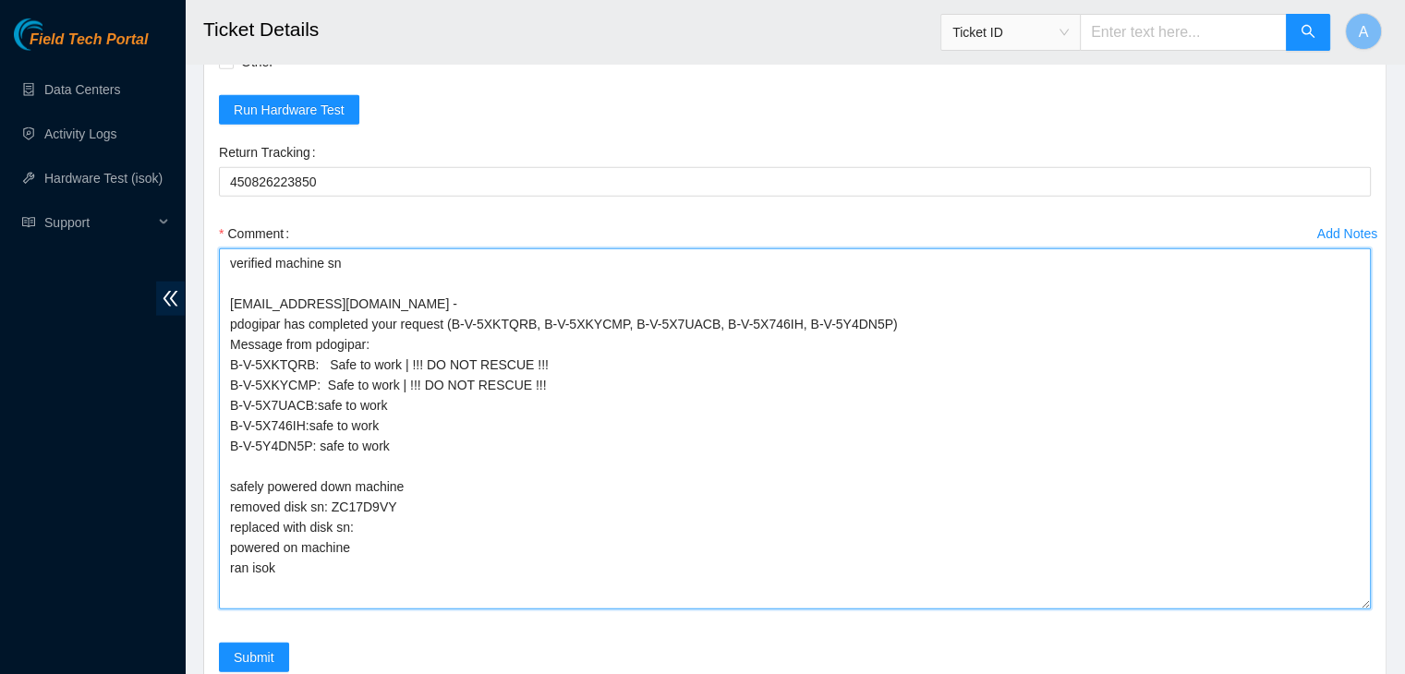
scroll to position [4564, 0]
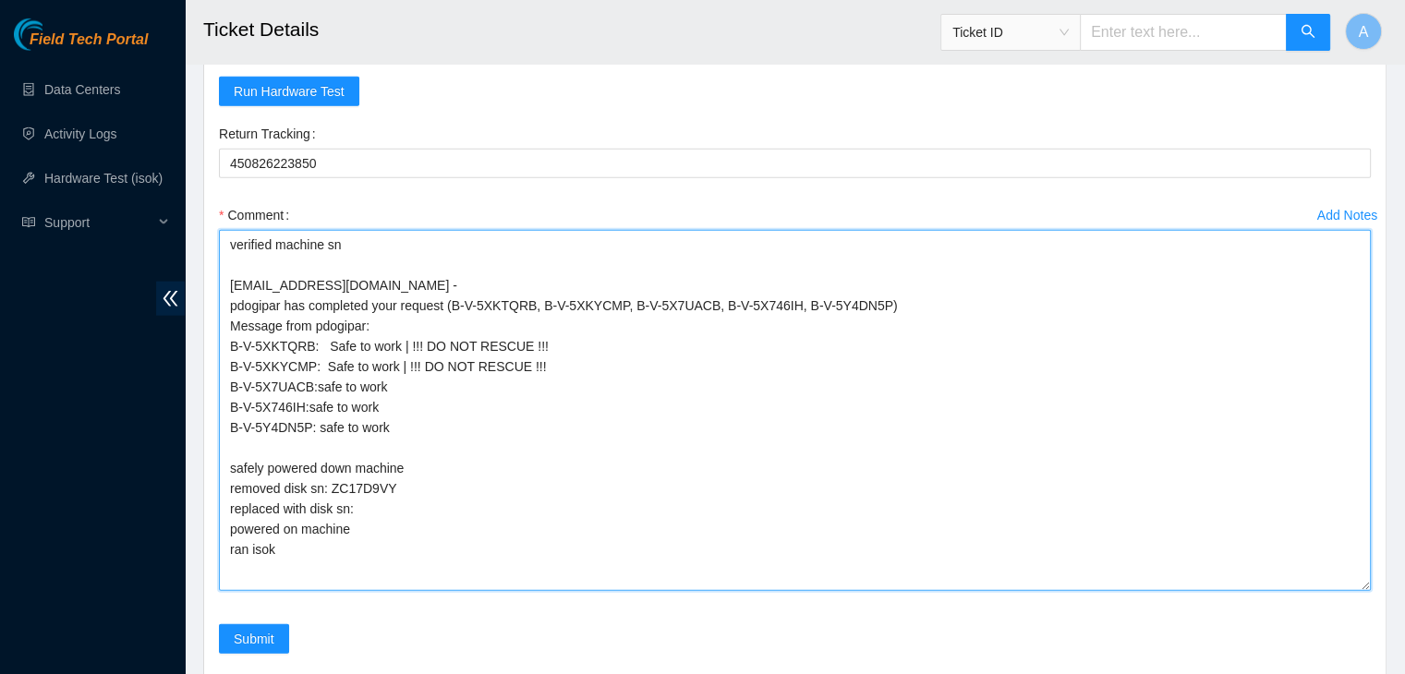
type textarea "verified machine sn dhindsa.arya25@gmail.com - pdogipar has completed your requ…"
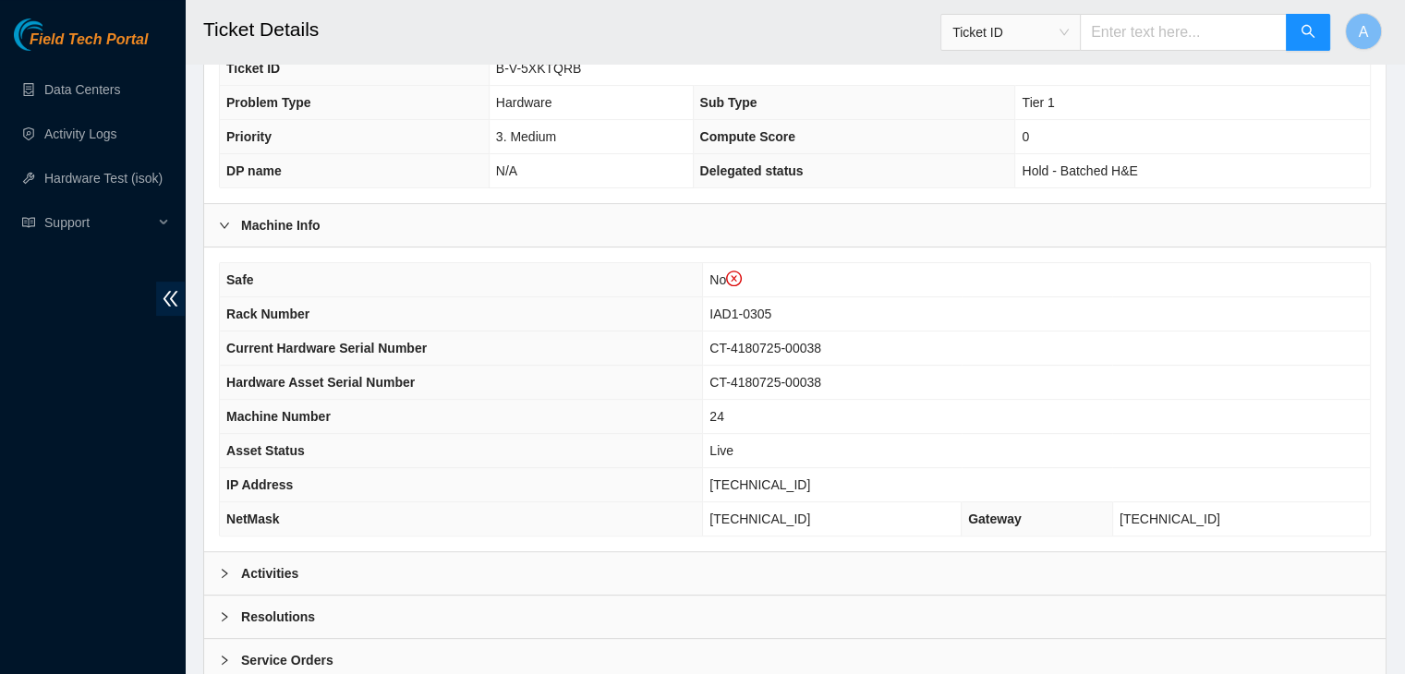
scroll to position [550, 0]
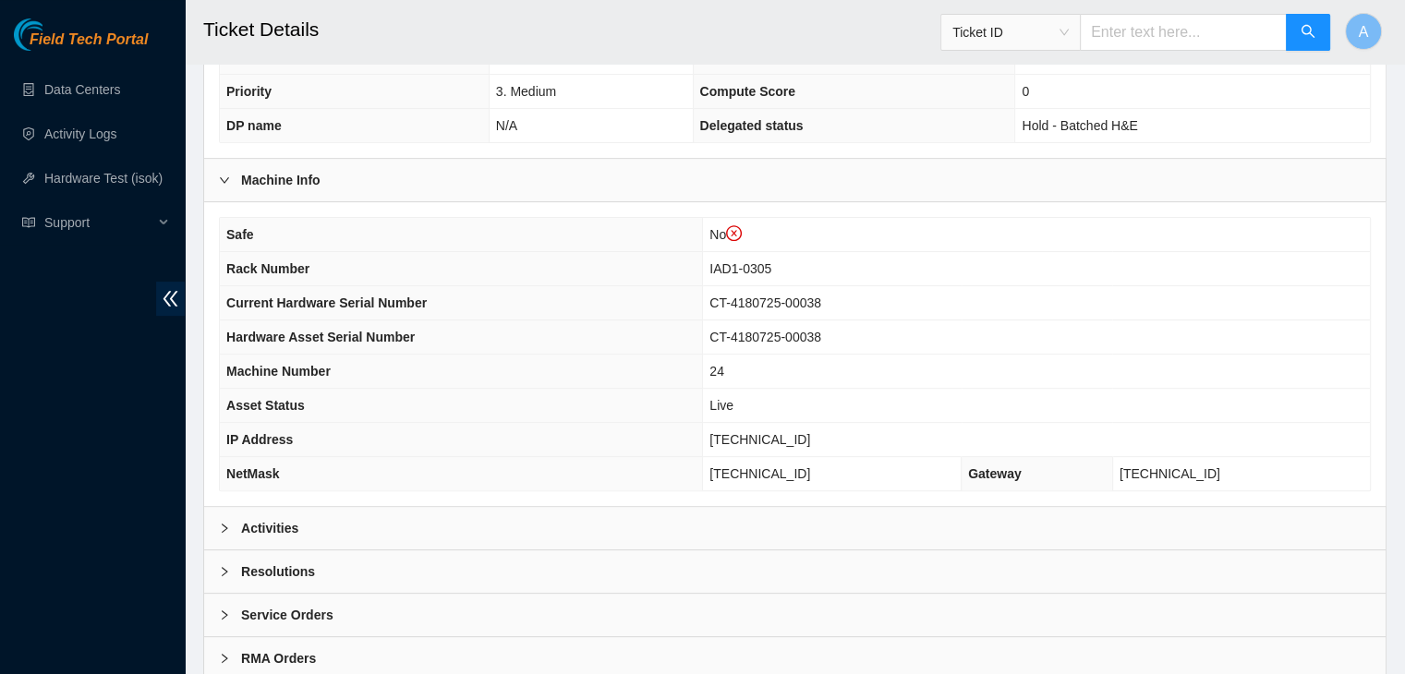
click at [676, 522] on div "Activities" at bounding box center [794, 528] width 1181 height 42
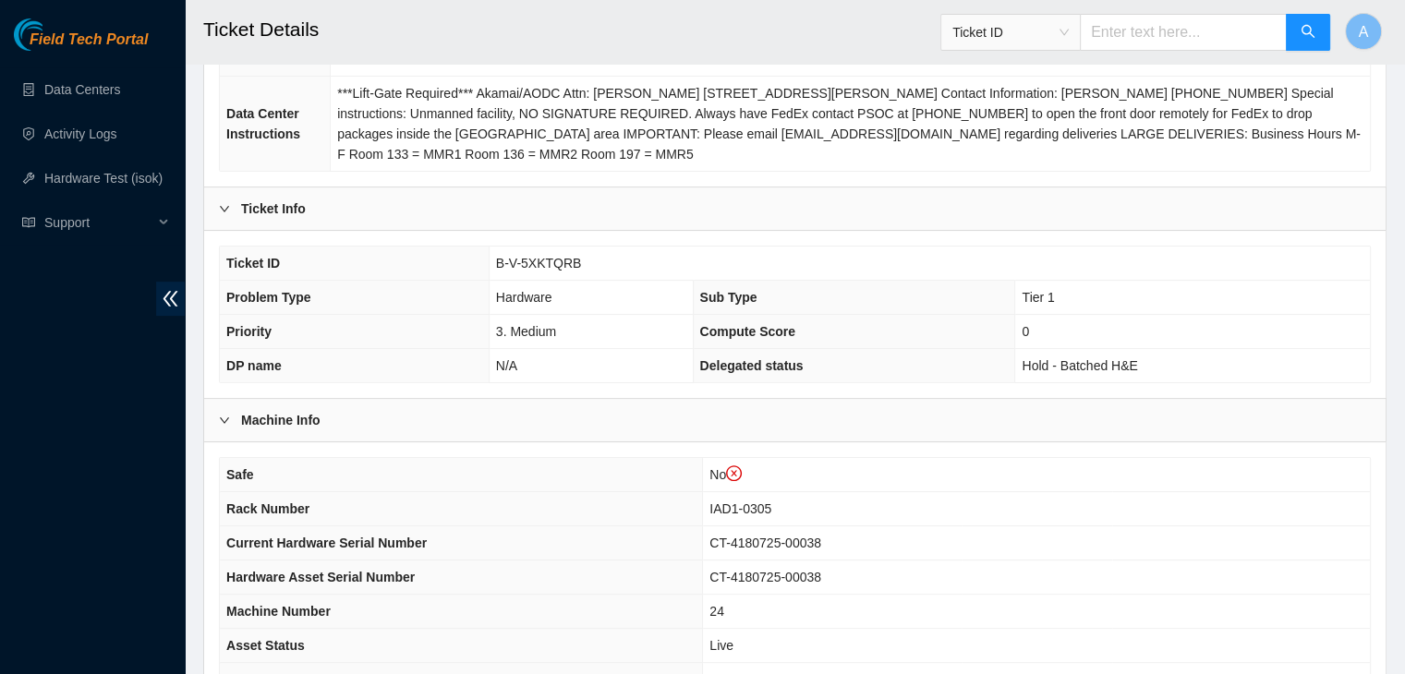
scroll to position [243, 0]
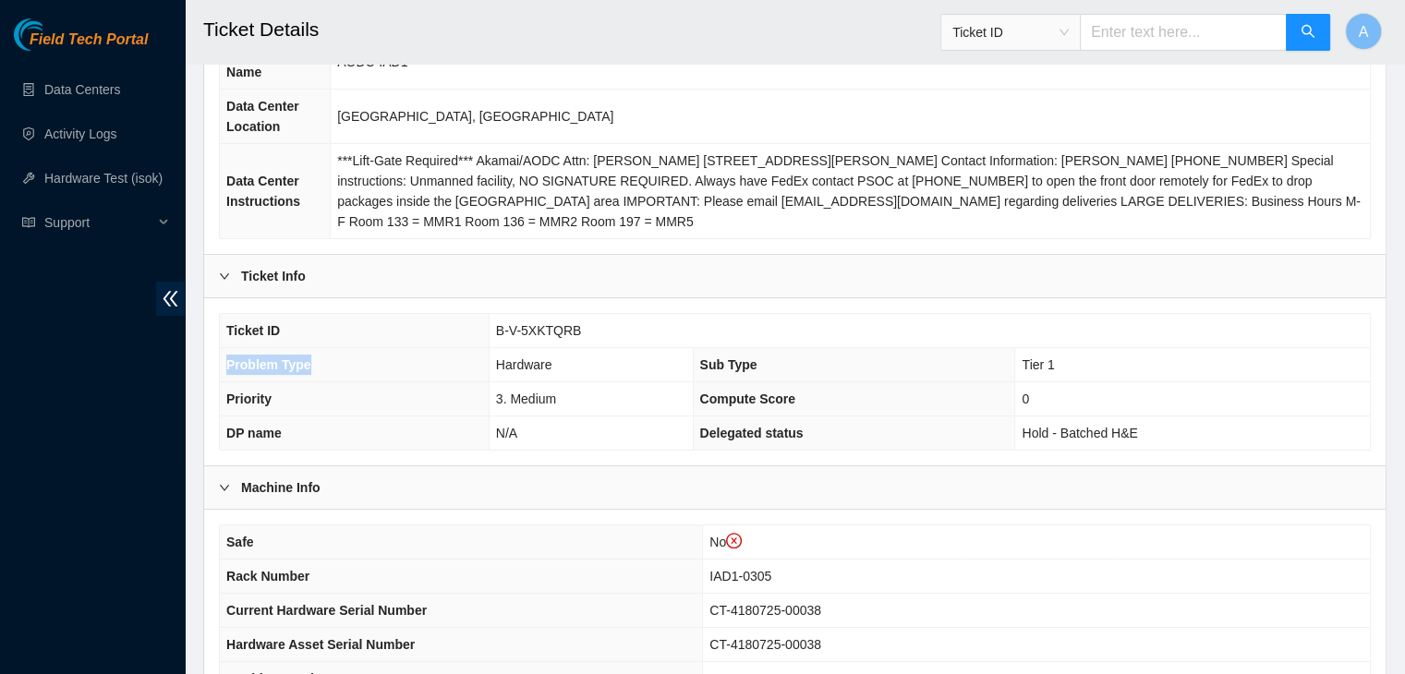
drag, startPoint x: 571, startPoint y: 329, endPoint x: 488, endPoint y: 349, distance: 85.6
click at [488, 349] on tbody "Ticket ID B-V-5XKTQRB Problem Type Hardware Sub Type Tier 1 Priority 3. Medium …" at bounding box center [795, 382] width 1150 height 136
click at [582, 333] on td "B-V-5XKTQRB" at bounding box center [929, 331] width 881 height 34
drag, startPoint x: 576, startPoint y: 326, endPoint x: 490, endPoint y: 337, distance: 87.5
click at [490, 337] on td "B-V-5XKTQRB" at bounding box center [929, 331] width 881 height 34
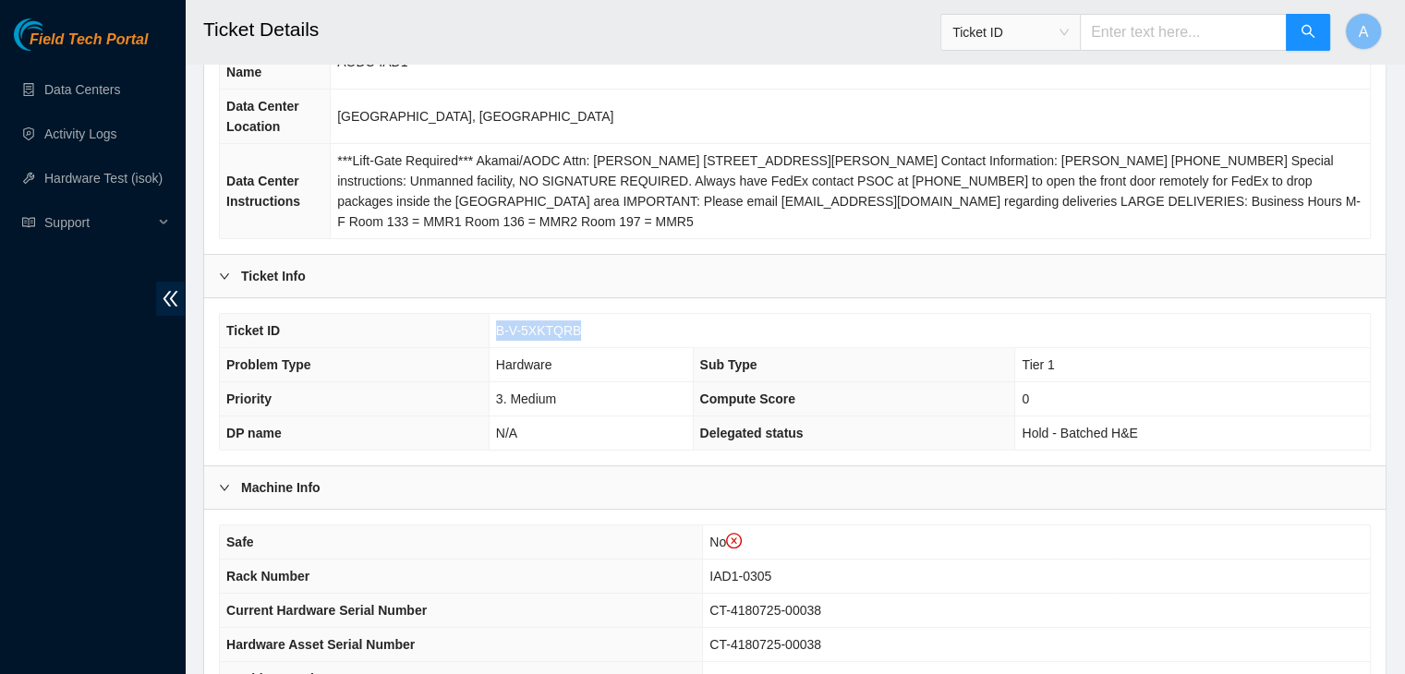
copy span "B-V-5XKTQRB"
click at [490, 337] on td "B-V-5XKTQRB" at bounding box center [929, 331] width 881 height 34
click at [95, 503] on div "Field Tech Portal Data Centers Activity Logs Hardware Test (isok) Support" at bounding box center [92, 346] width 185 height 656
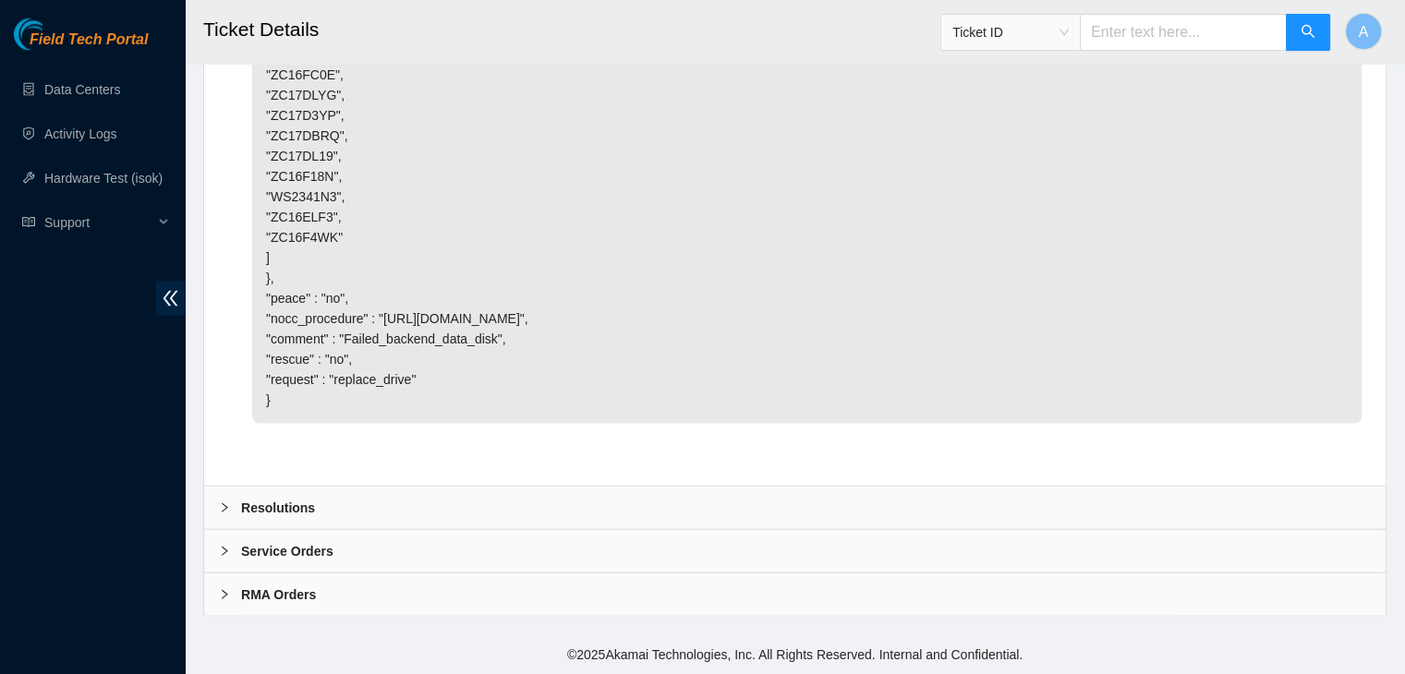
scroll to position [4197, 0]
click at [886, 490] on div "Resolutions" at bounding box center [794, 508] width 1181 height 42
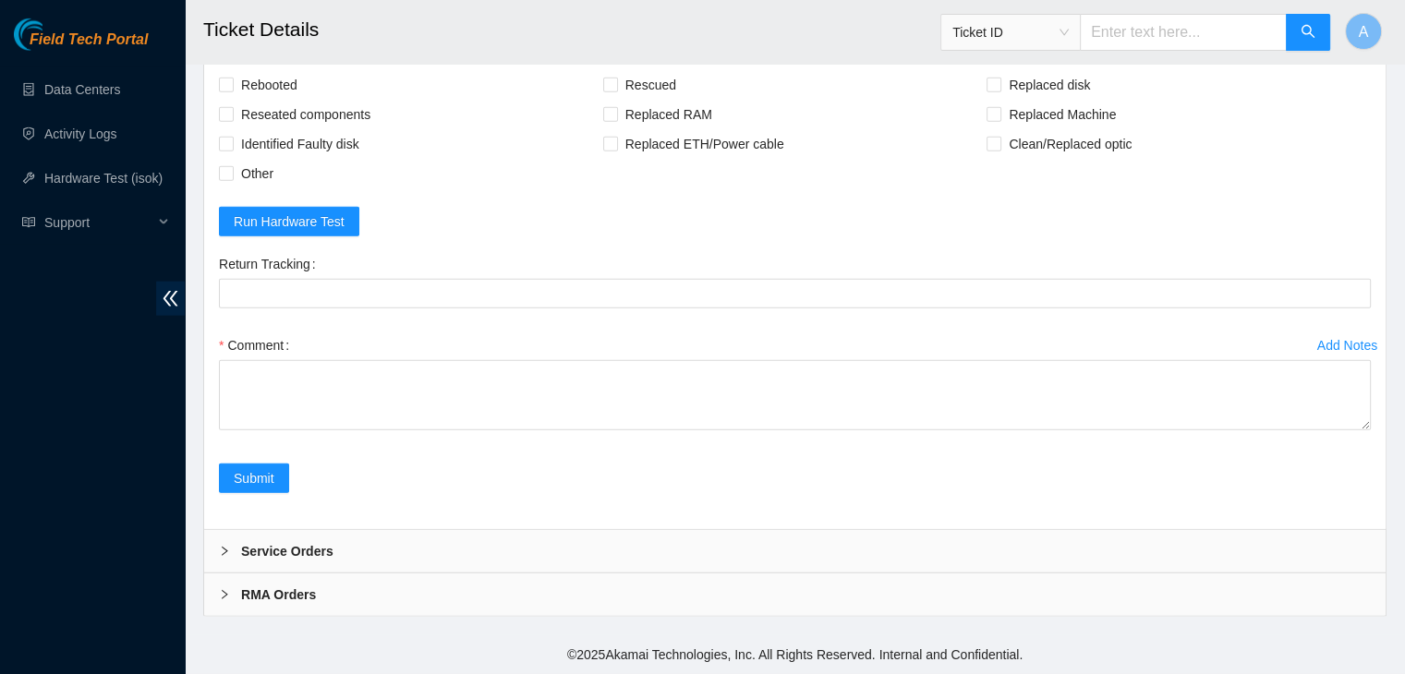
scroll to position [4672, 0]
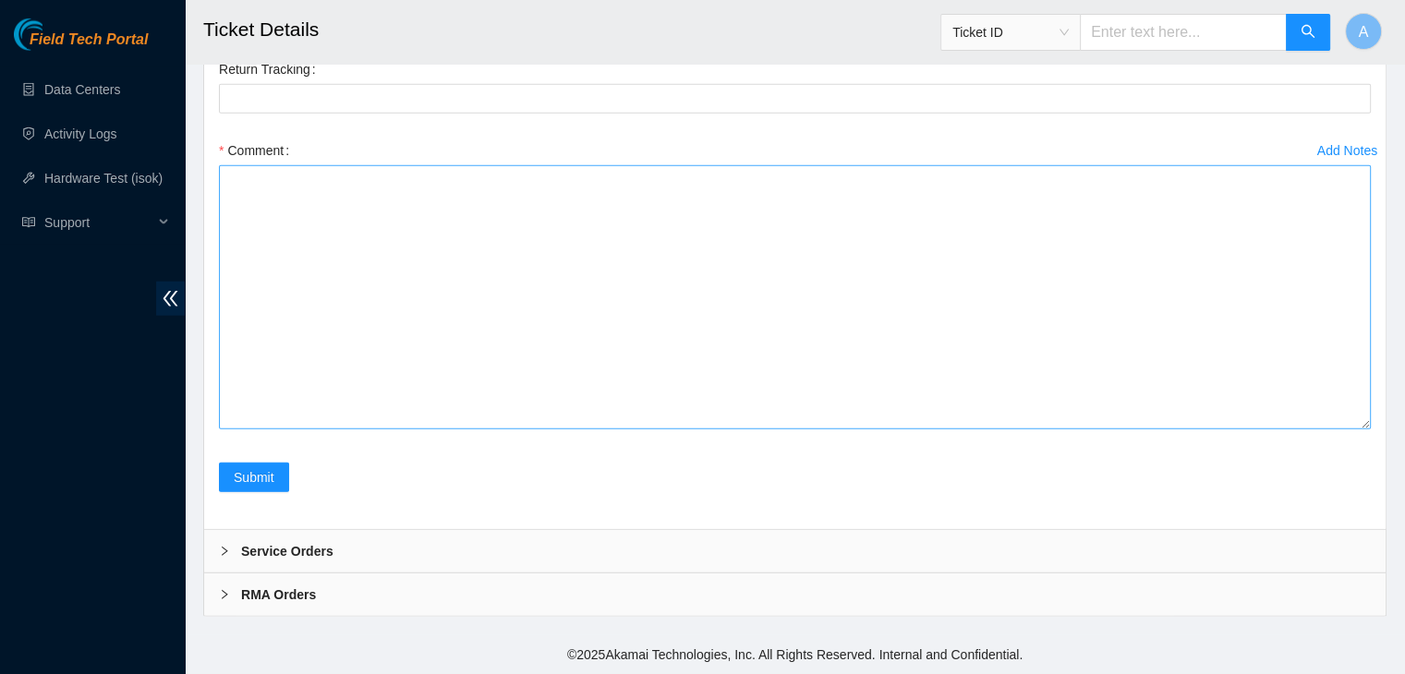
drag, startPoint x: 1367, startPoint y: 420, endPoint x: 1340, endPoint y: 639, distance: 220.5
click at [1340, 429] on textarea "Comment" at bounding box center [795, 297] width 1152 height 264
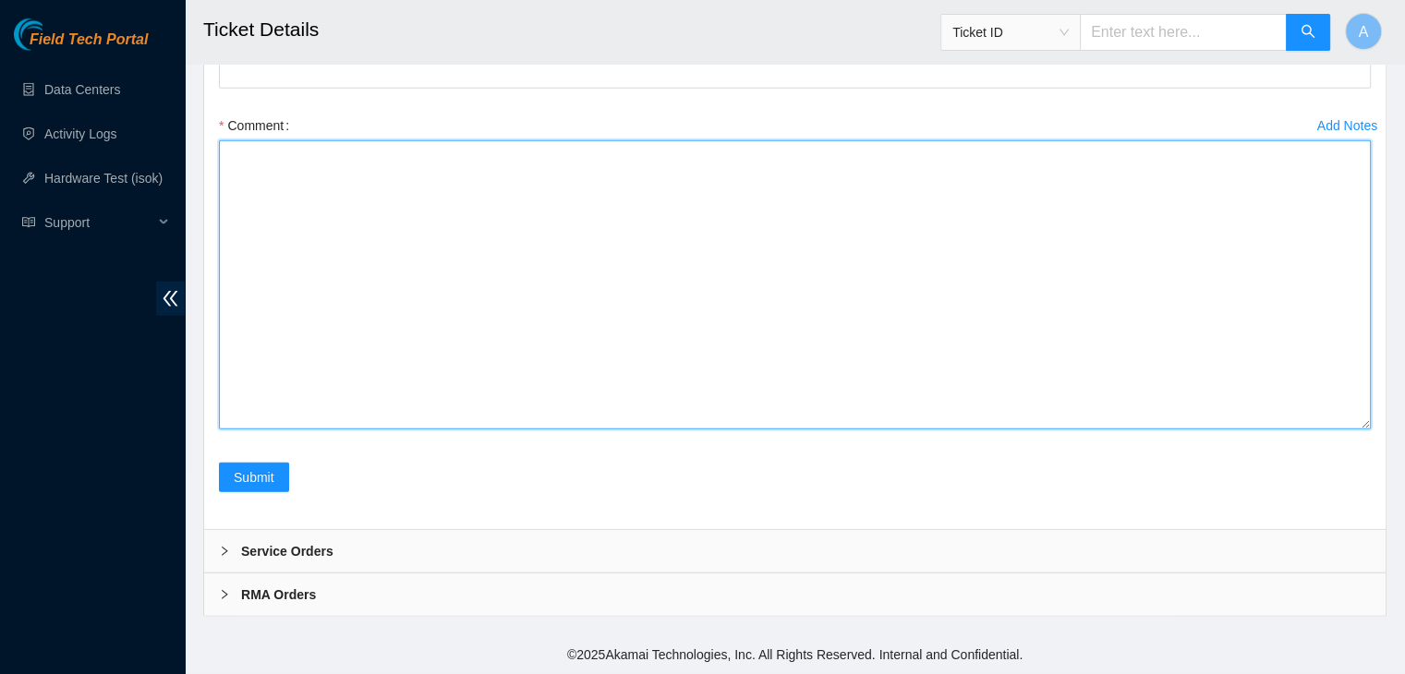
click at [1095, 429] on textarea "Comment" at bounding box center [795, 284] width 1152 height 289
paste textarea "verified machine sn safely powered down machine removed drive sn: replaced with…"
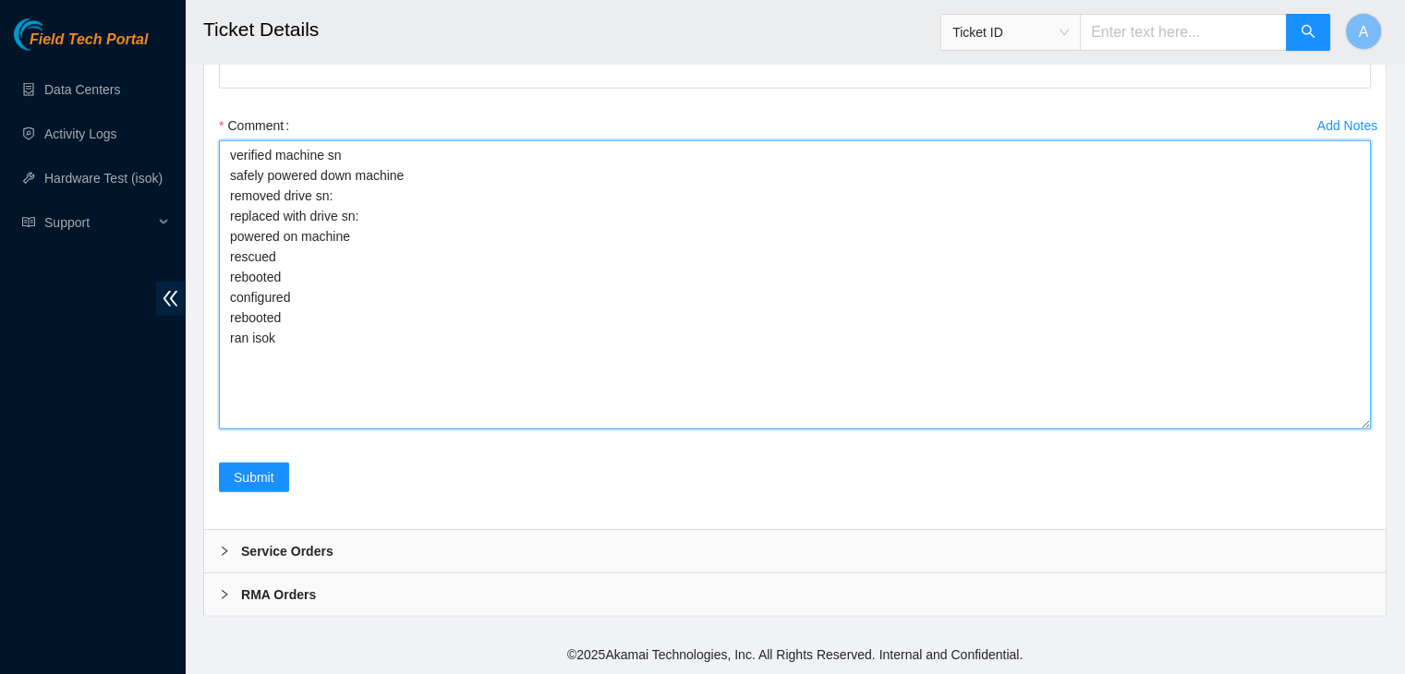
scroll to position [4773, 0]
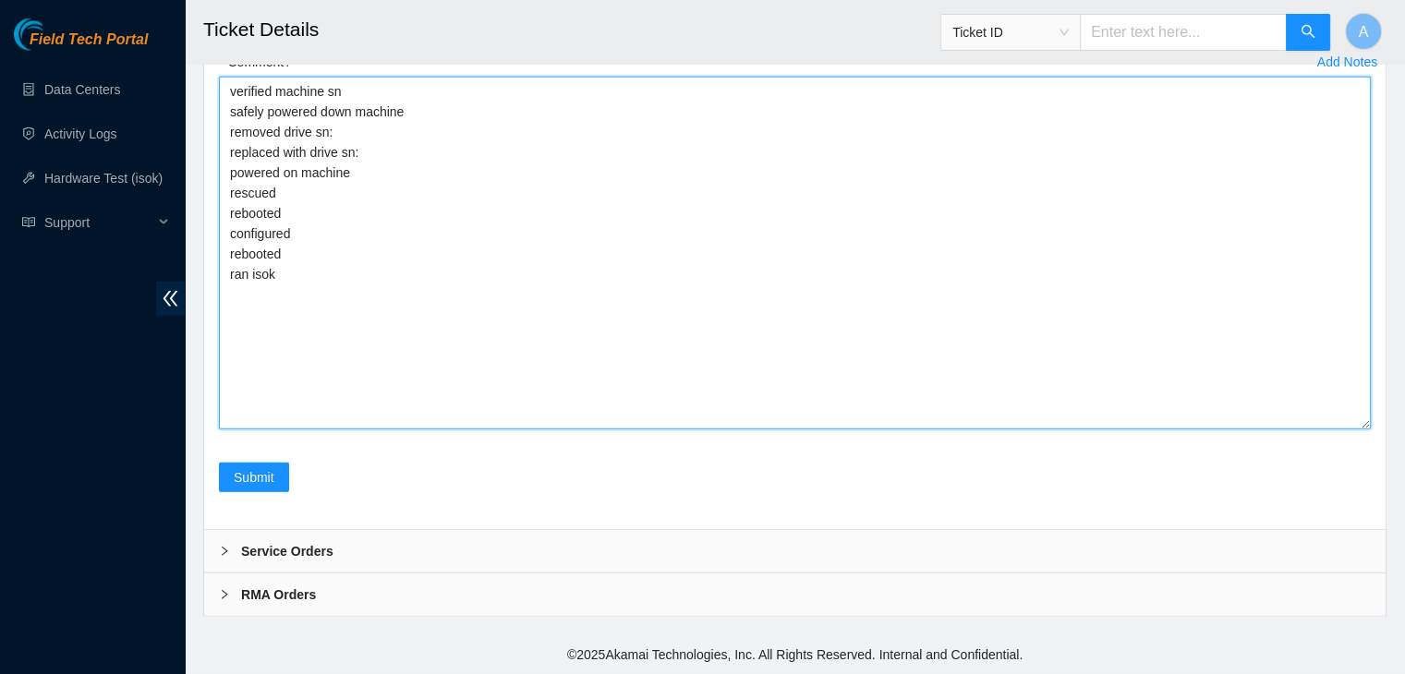
drag, startPoint x: 1361, startPoint y: 542, endPoint x: 1363, endPoint y: 606, distance: 63.8
click at [1363, 429] on textarea "verified machine sn safely powered down machine removed drive sn: replaced with…" at bounding box center [795, 253] width 1152 height 353
drag, startPoint x: 284, startPoint y: 437, endPoint x: 229, endPoint y: 381, distance: 78.4
click at [229, 381] on textarea "verified machine sn safely powered down machine removed drive sn: replaced with…" at bounding box center [795, 253] width 1152 height 353
click at [310, 319] on textarea "verified machine sn safely powered down machine removed drive sn: replaced with…" at bounding box center [795, 253] width 1152 height 353
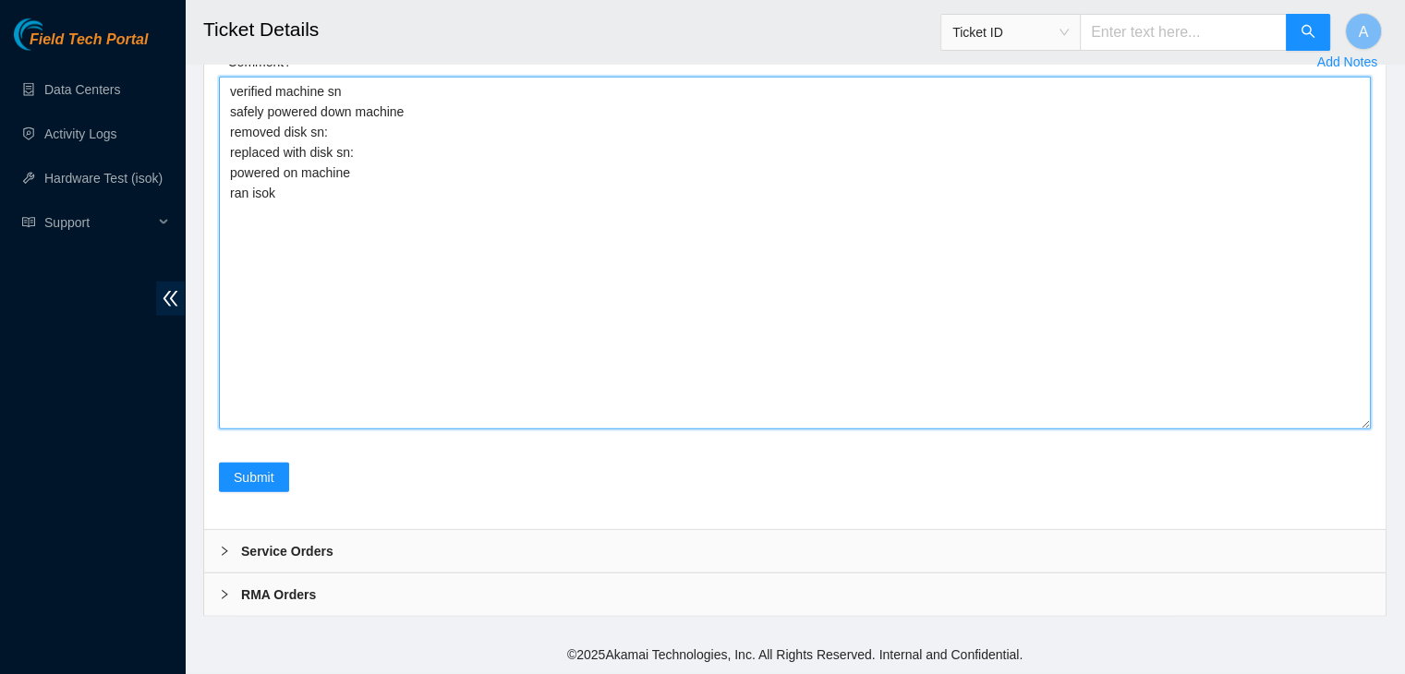
drag, startPoint x: 297, startPoint y: 396, endPoint x: 226, endPoint y: 275, distance: 140.3
click at [226, 275] on textarea "verified machine sn safely powered down machine removed disk sn: replaced with …" at bounding box center [795, 253] width 1152 height 353
type textarea "verified machine sn safely powered down machine removed disk sn: replaced with …"
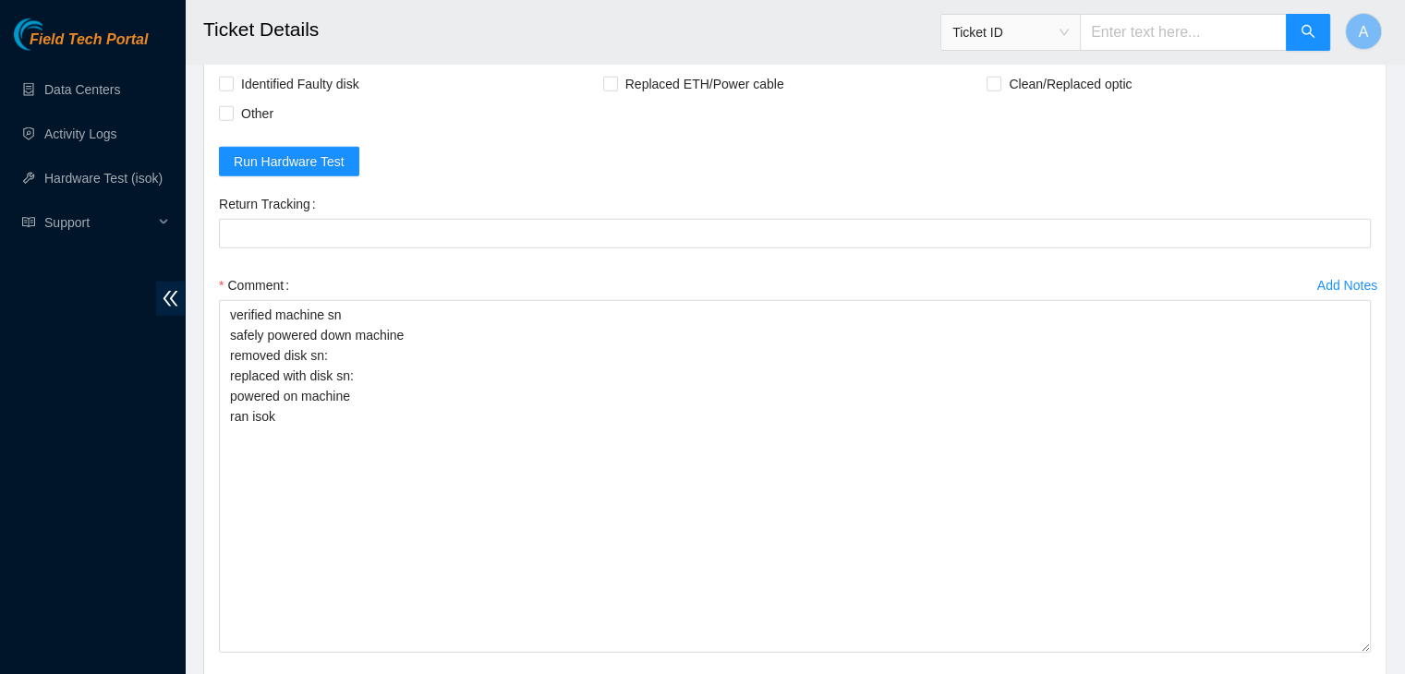
click at [275, 40] on span "Rebooted" at bounding box center [269, 25] width 71 height 30
click at [232, 30] on input "Rebooted" at bounding box center [225, 24] width 13 height 13
checkbox input "true"
click at [285, 69] on span "Reseated components" at bounding box center [306, 55] width 144 height 30
click at [232, 60] on input "Reseated components" at bounding box center [225, 53] width 13 height 13
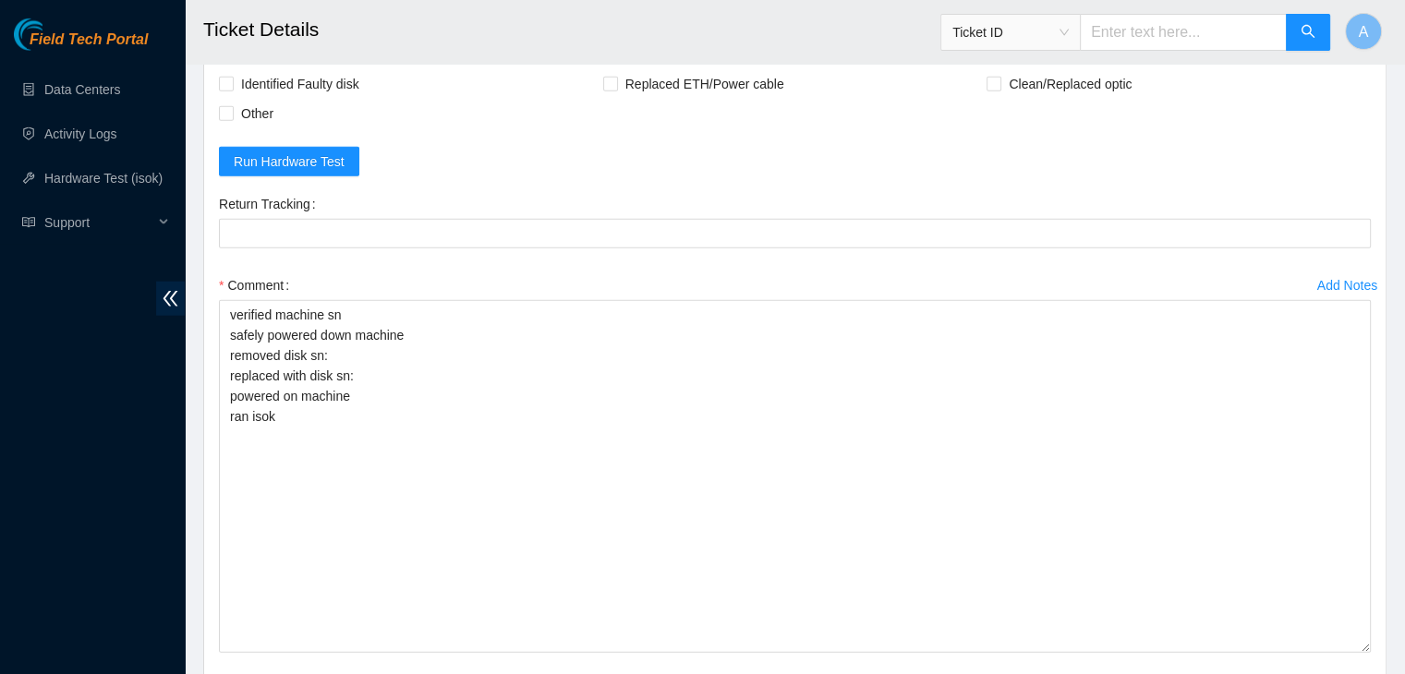
checkbox input "true"
click at [1032, 40] on span "Replaced disk" at bounding box center [1049, 25] width 96 height 30
click at [999, 30] on input "Replaced disk" at bounding box center [992, 24] width 13 height 13
checkbox input "true"
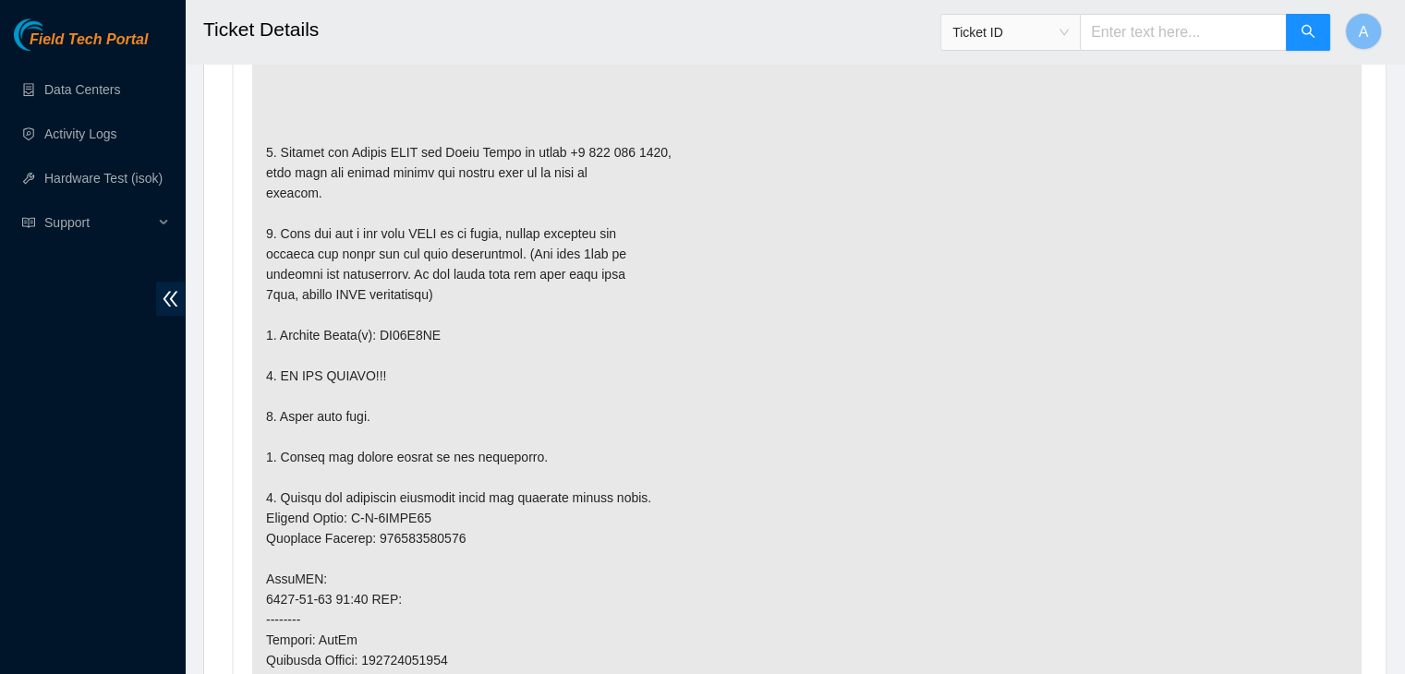
scroll to position [1124, 0]
click at [418, 325] on p at bounding box center [806, 560] width 1109 height 1064
copy p "ZC16F4WK"
click at [418, 325] on p at bounding box center [806, 560] width 1109 height 1064
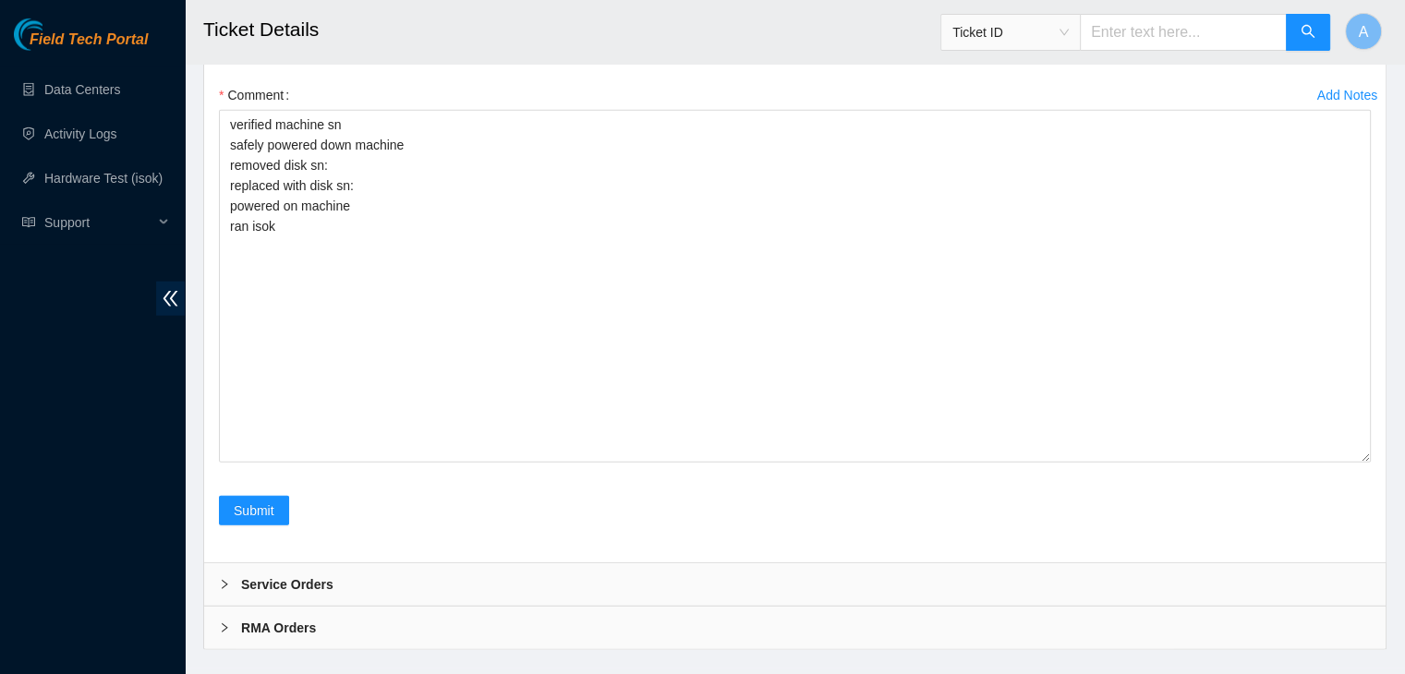
scroll to position [4680, 0]
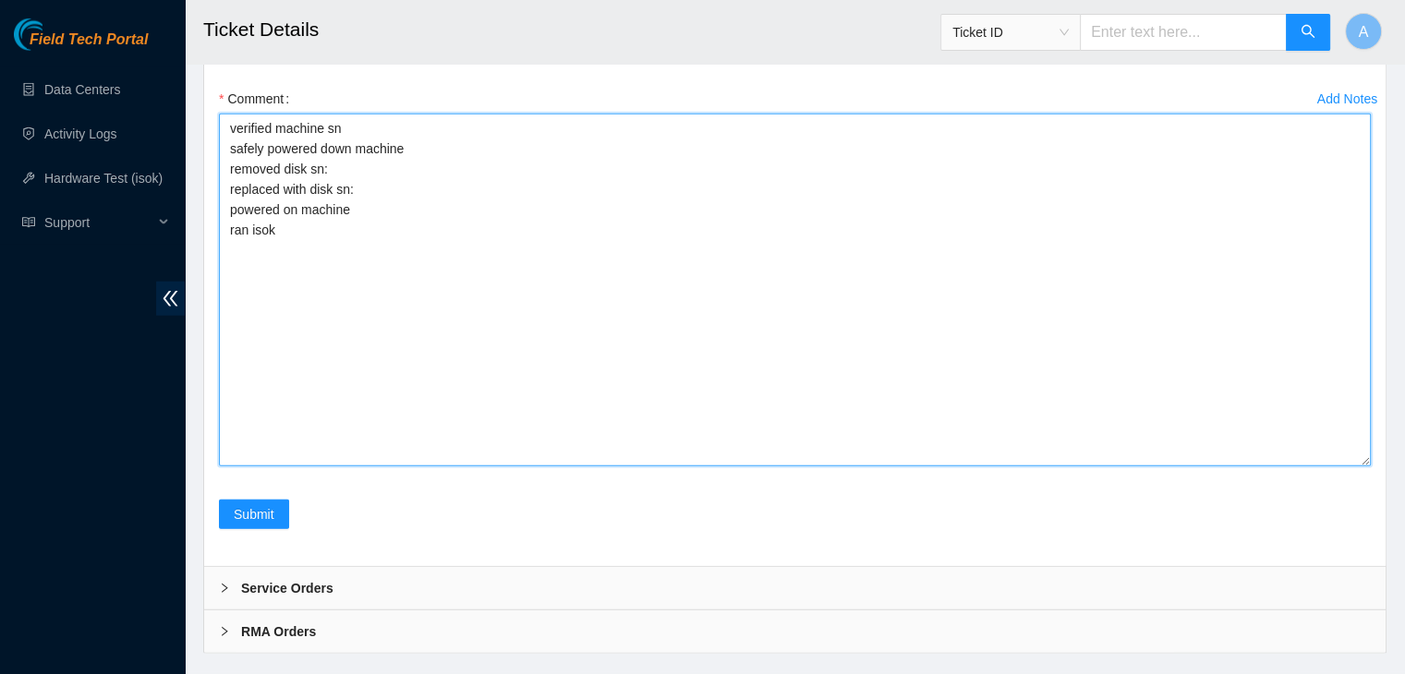
click at [406, 418] on textarea "verified machine sn safely powered down machine removed disk sn: replaced with …" at bounding box center [795, 290] width 1152 height 353
paste textarea "ZC16F4WK"
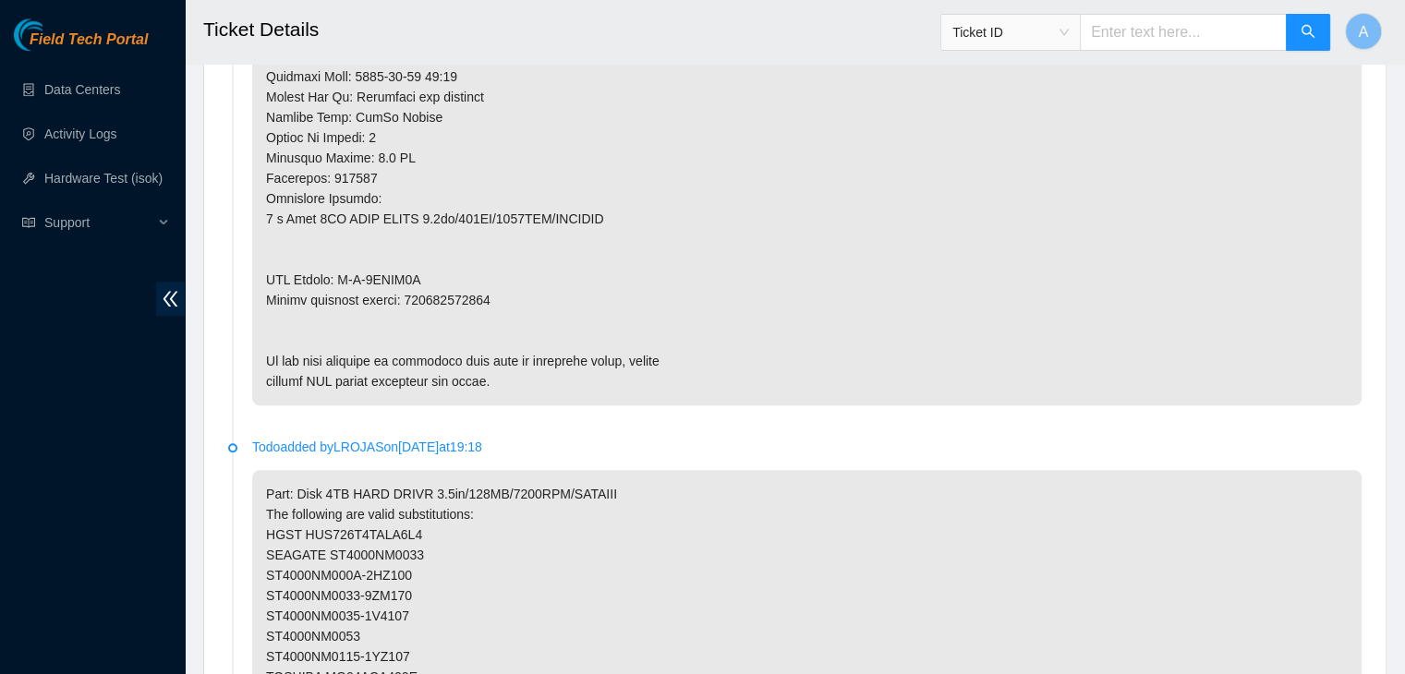
scroll to position [1799, 0]
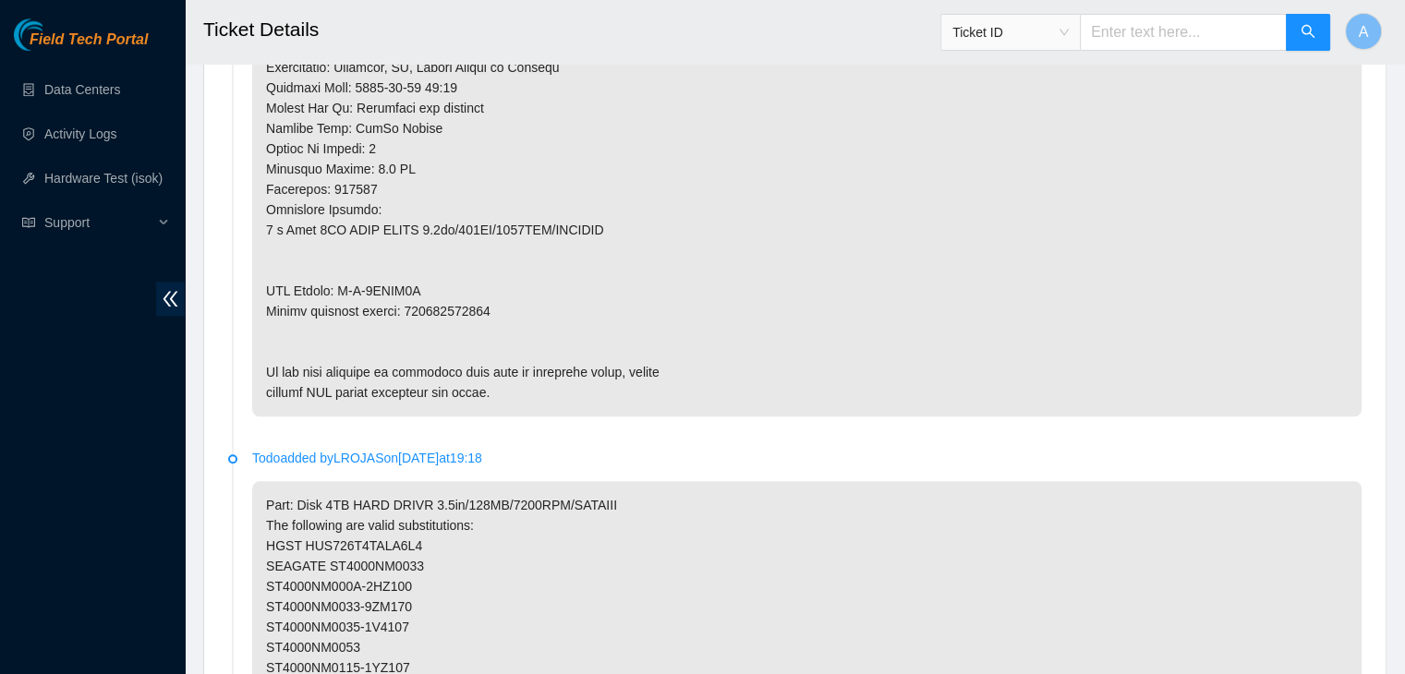
type textarea "verified machine sn safely powered down machine removed disk sn: ZC16F4WK repla…"
copy p "450826224011"
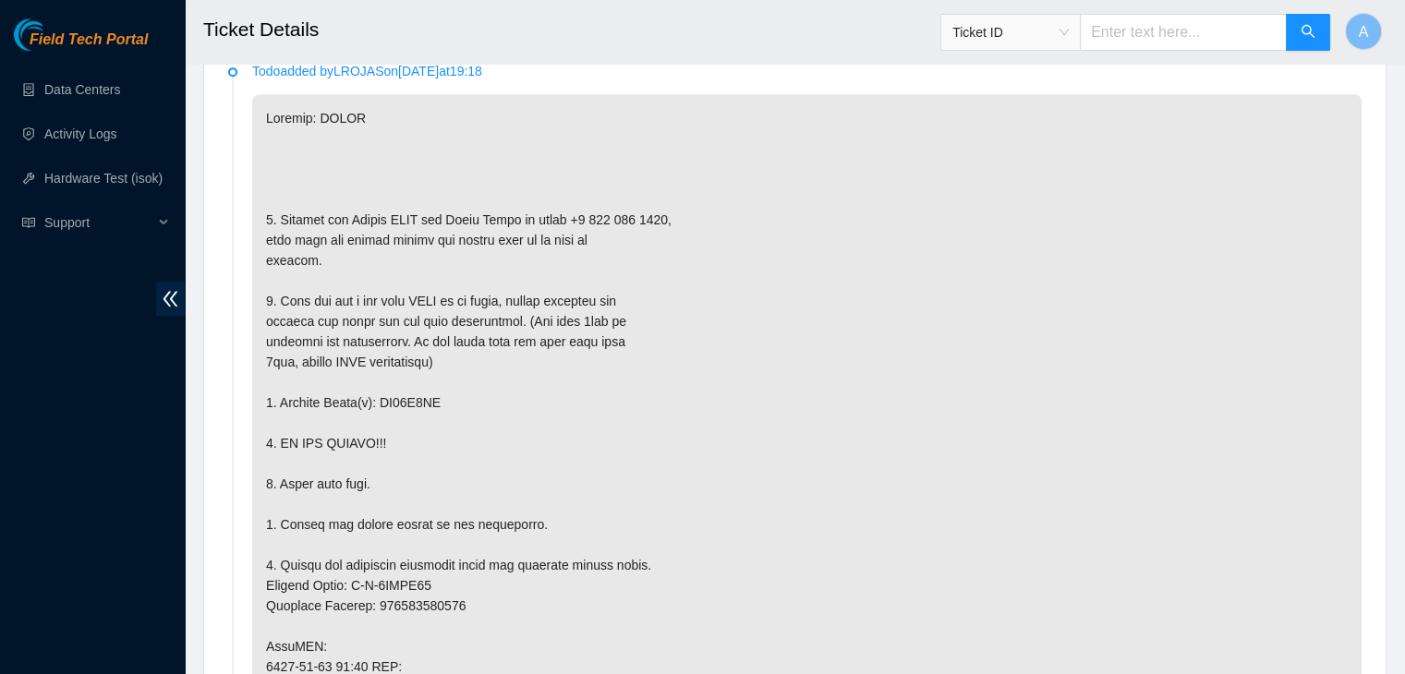
click at [569, 307] on p at bounding box center [806, 626] width 1109 height 1064
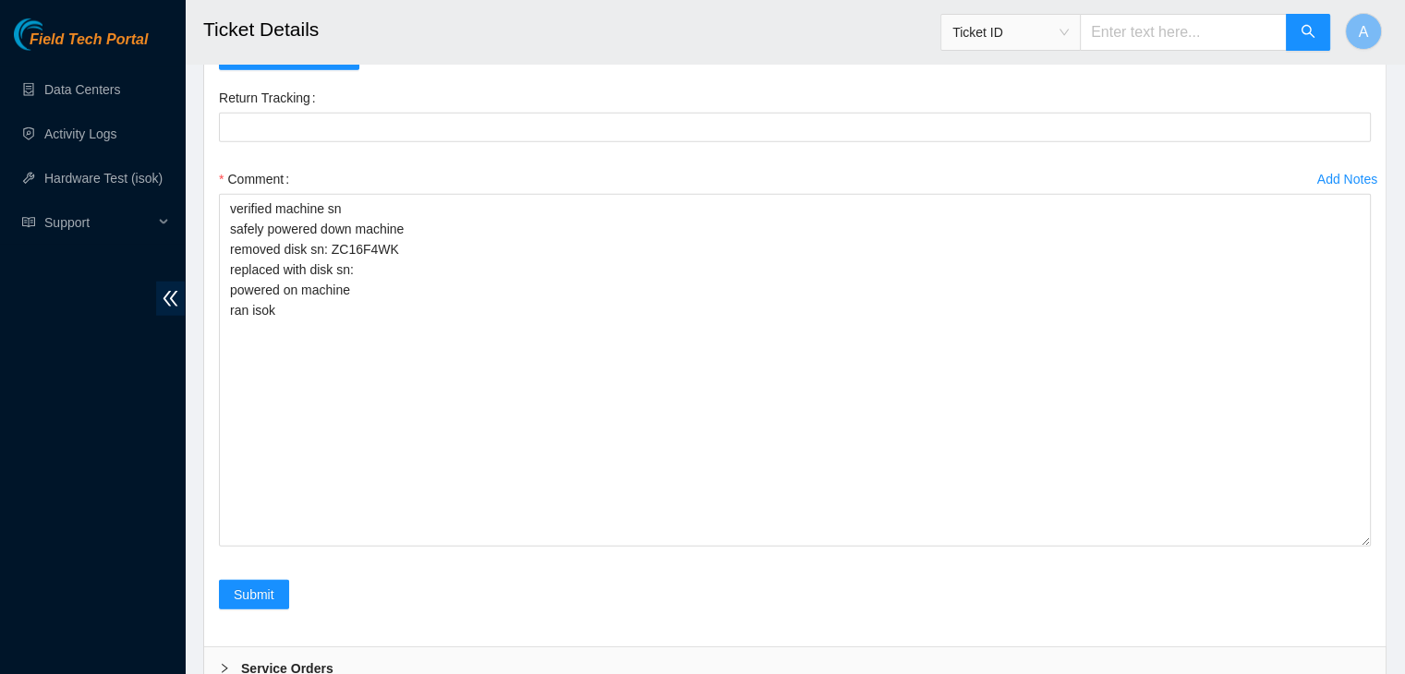
scroll to position [4600, 0]
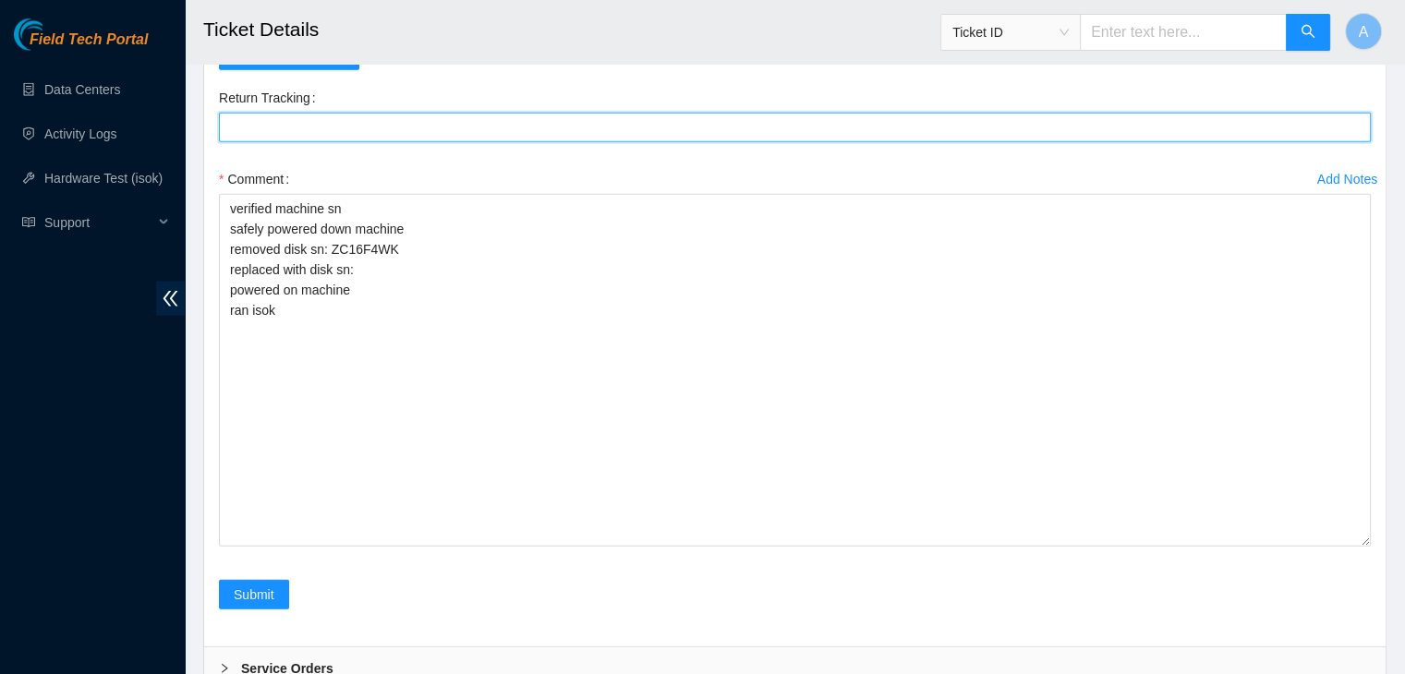
click at [551, 142] on Tracking "Return Tracking" at bounding box center [795, 128] width 1152 height 30
paste Tracking "450826224011"
type Tracking "450826224011"
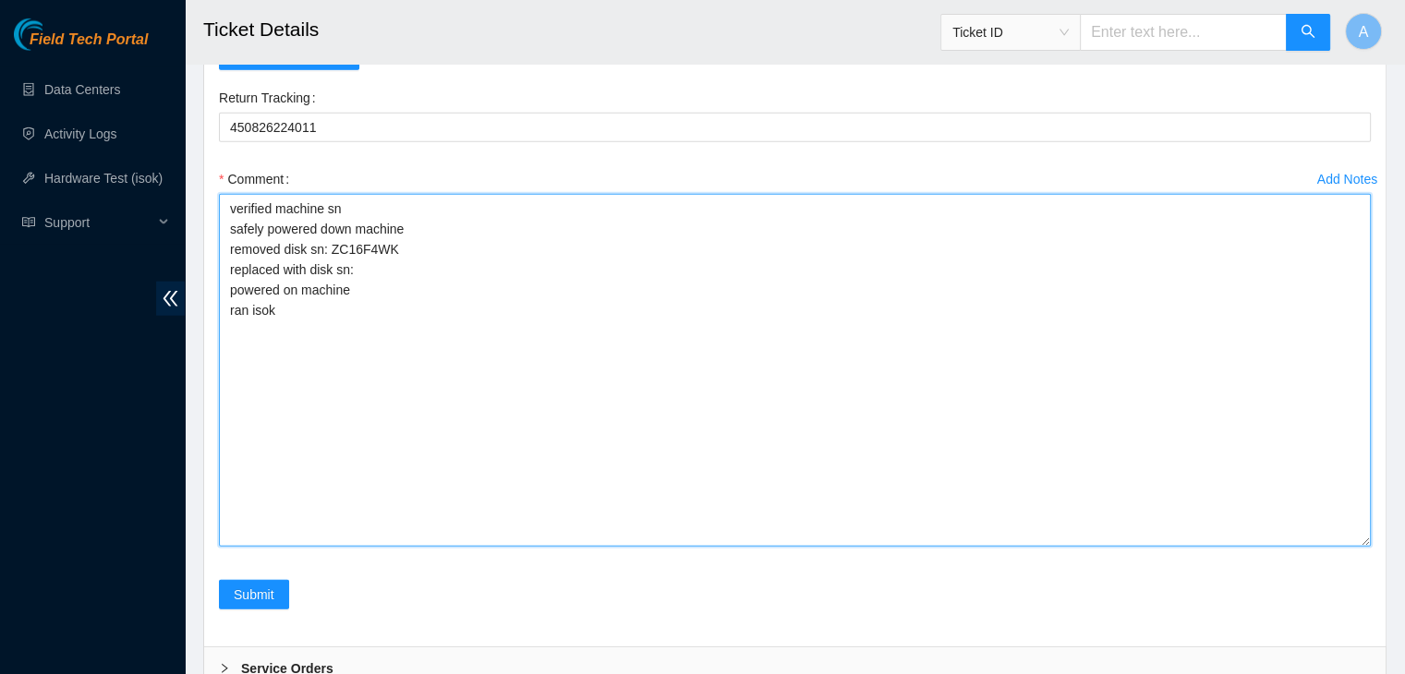
click at [395, 454] on textarea "verified machine sn safely powered down machine removed disk sn: ZC16F4WK repla…" at bounding box center [795, 370] width 1152 height 353
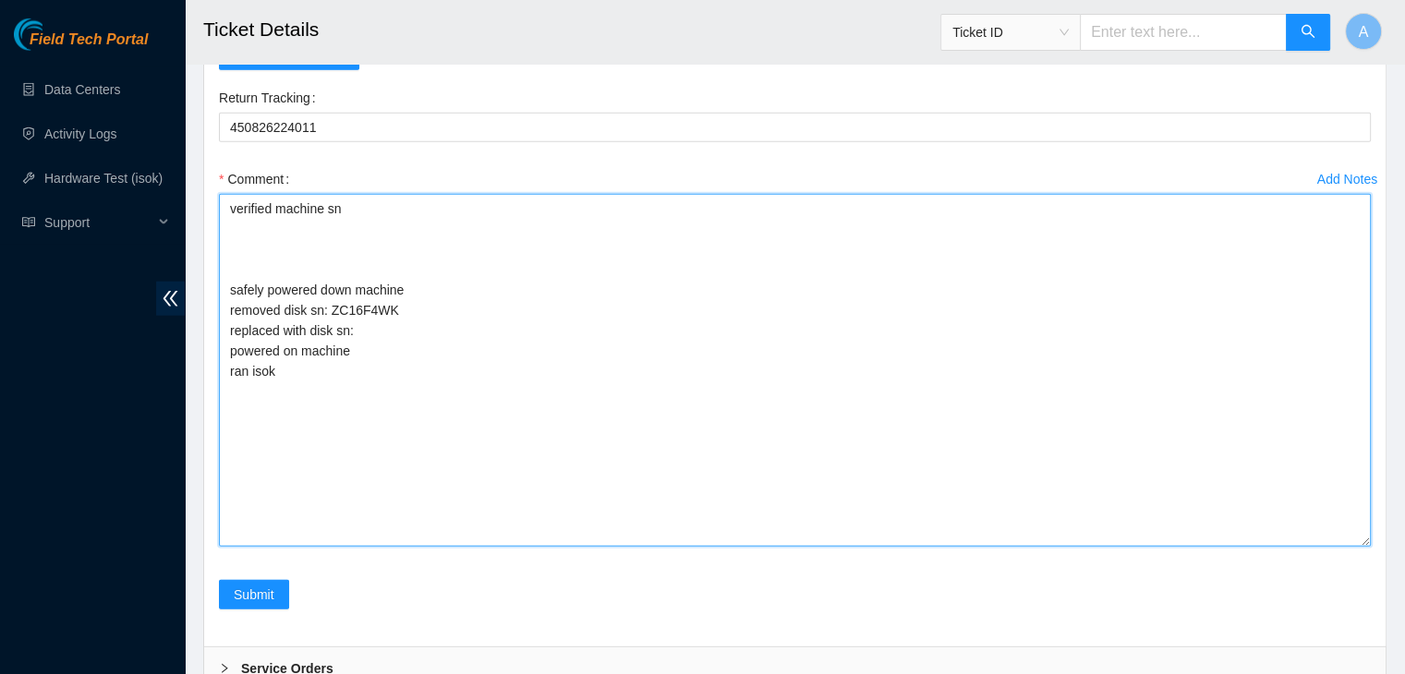
paste textarea "[PERSON_NAME][EMAIL_ADDRESS][DOMAIN_NAME] - pdogipar has completed your request…"
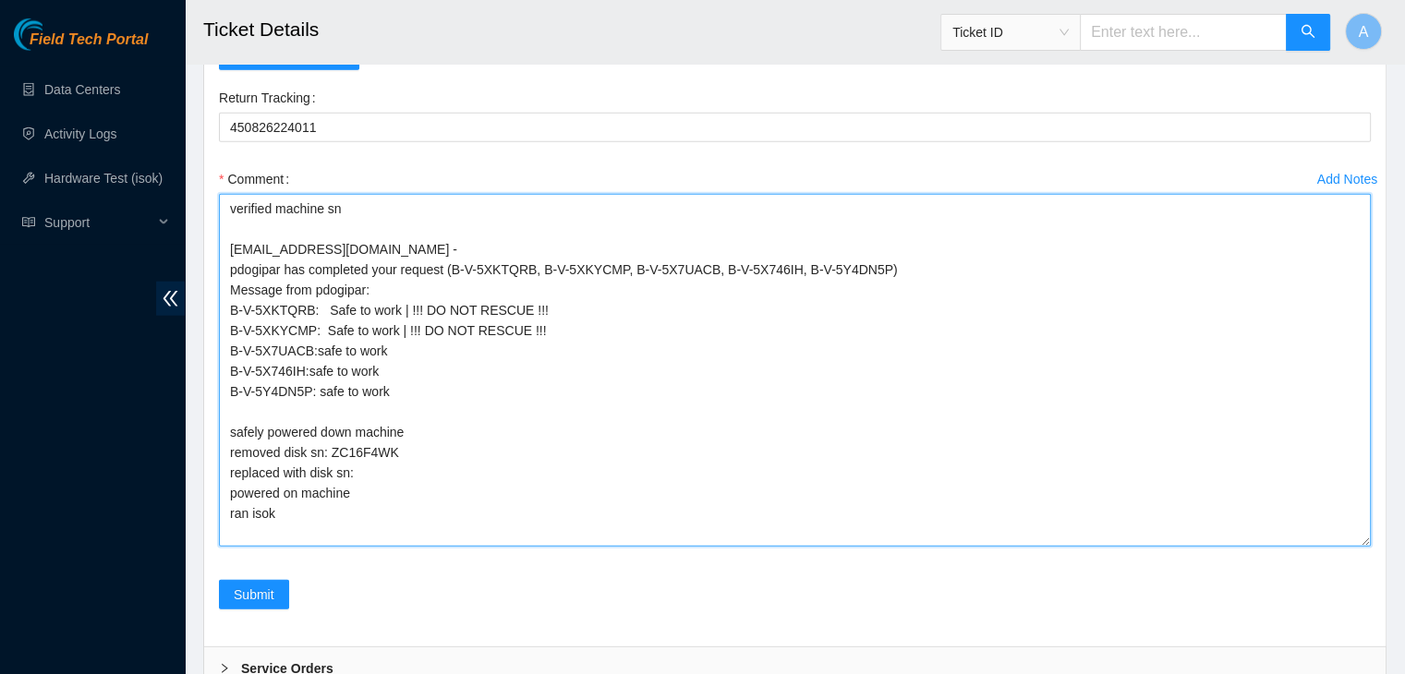
type textarea "verified machine sn dhindsa.arya25@gmail.com - pdogipar has completed your requ…"
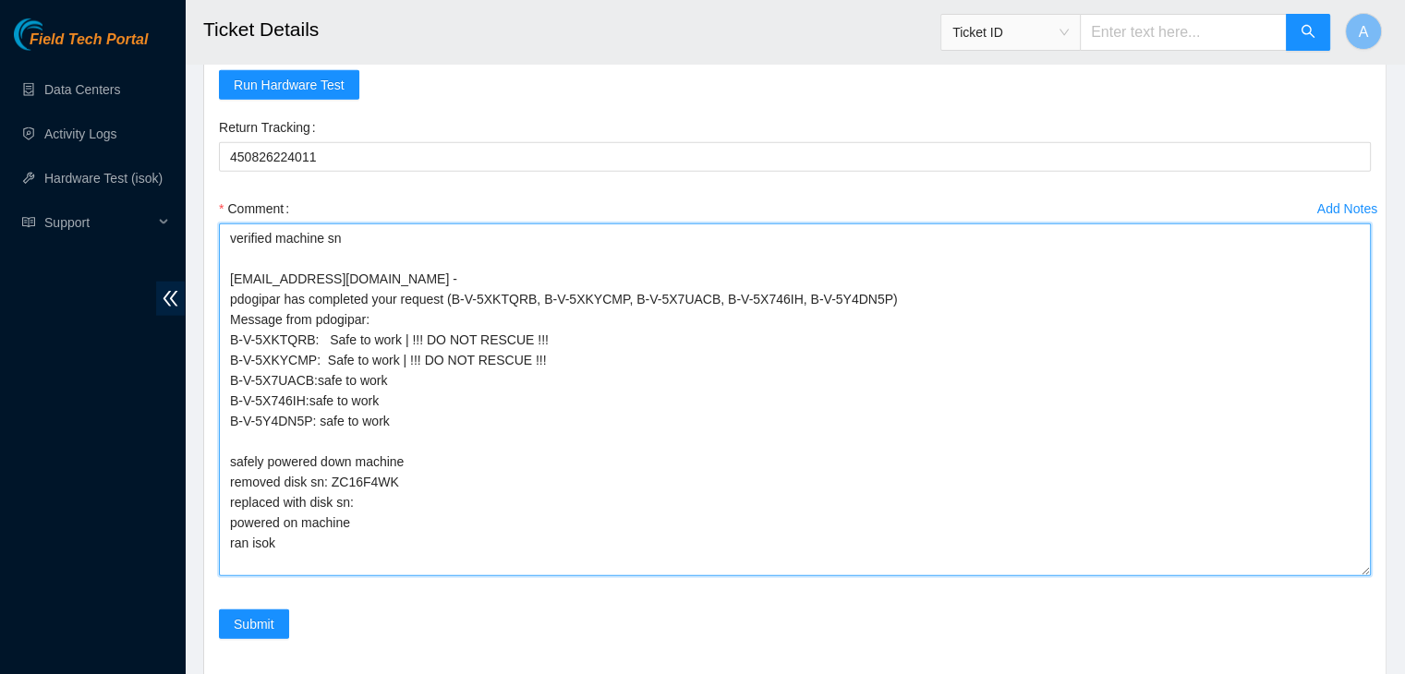
scroll to position [4954, 0]
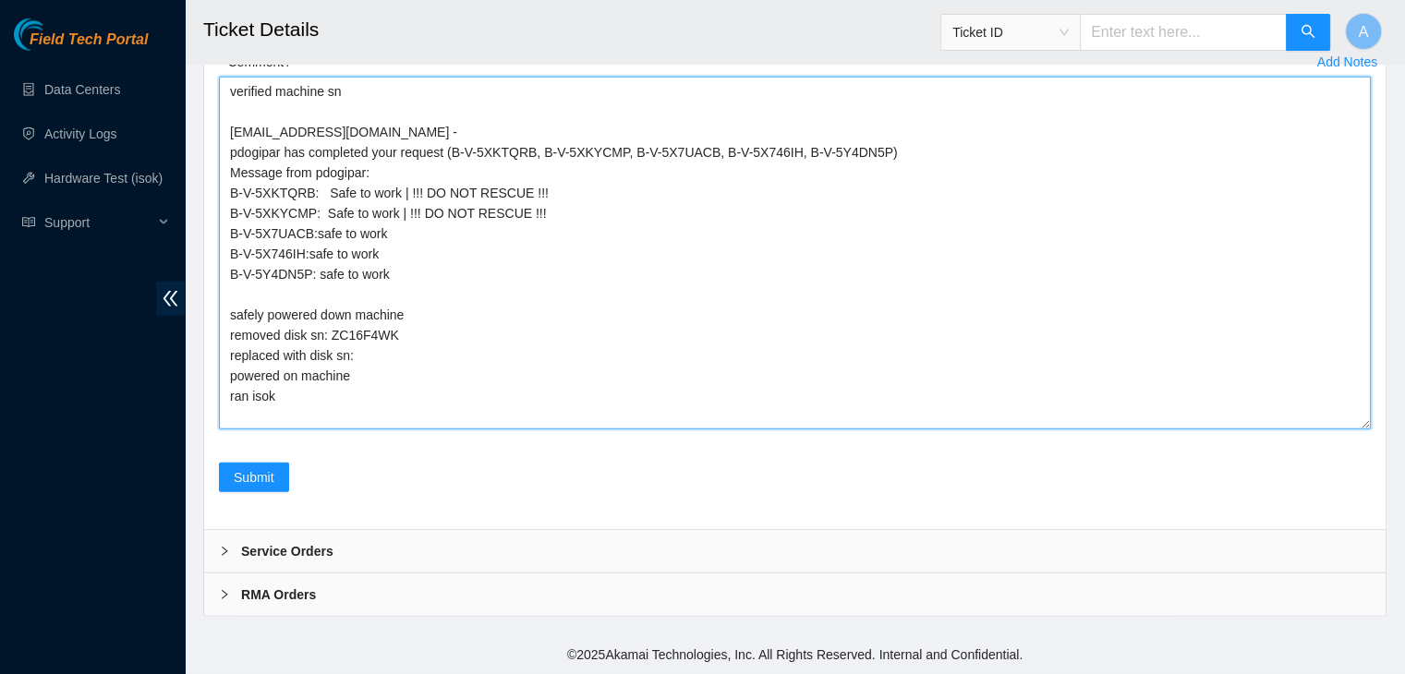
drag, startPoint x: 296, startPoint y: 400, endPoint x: 225, endPoint y: 96, distance: 312.1
click at [225, 96] on textarea "verified machine sn dhindsa.arya25@gmail.com - pdogipar has completed your requ…" at bounding box center [795, 253] width 1152 height 353
click at [283, 184] on textarea "verified machine sn dhindsa.arya25@gmail.com - pdogipar has completed your requ…" at bounding box center [795, 253] width 1152 height 353
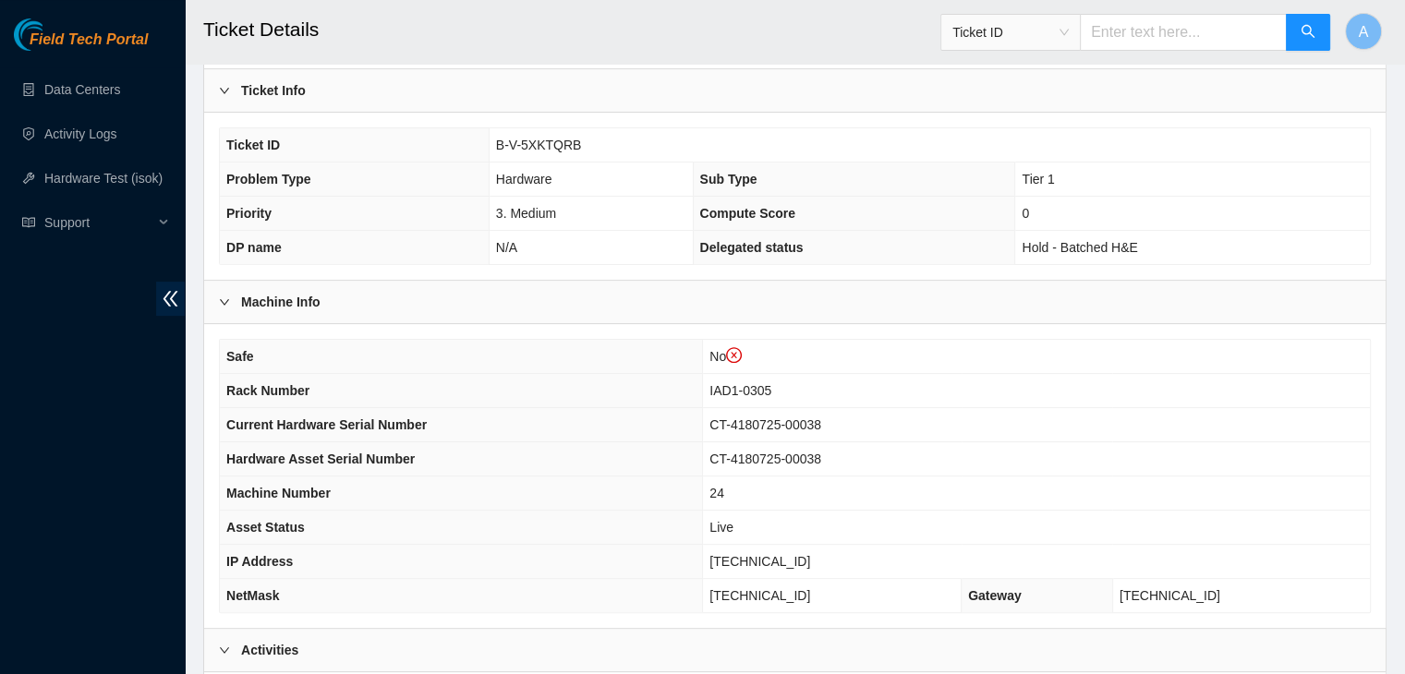
scroll to position [429, 0]
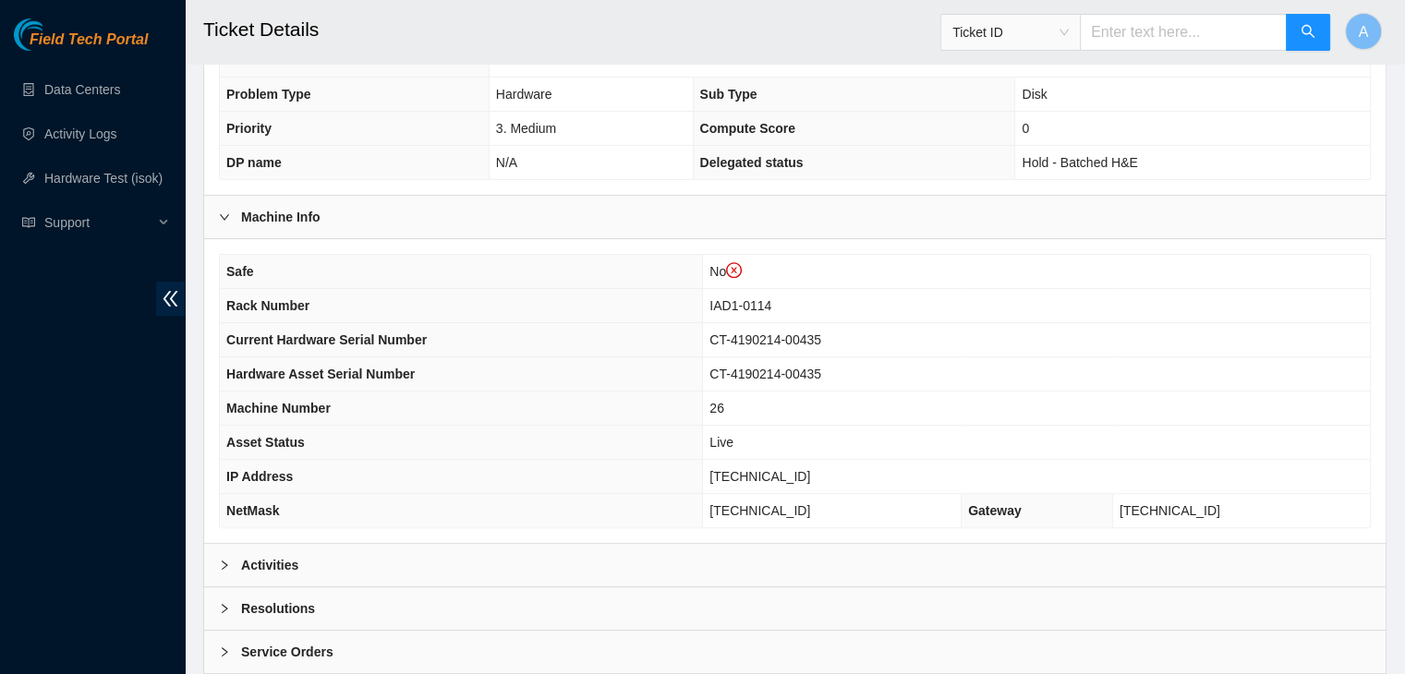
scroll to position [609, 0]
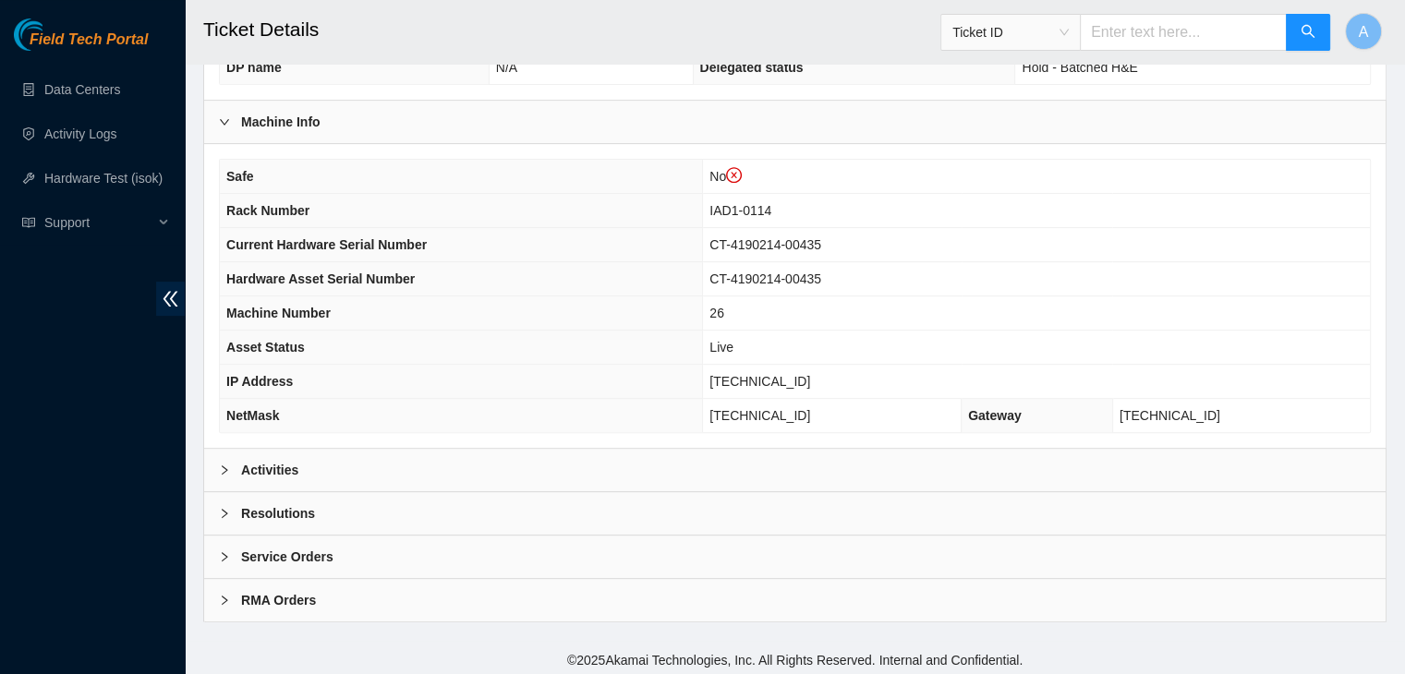
click at [638, 455] on div "Activities" at bounding box center [794, 470] width 1181 height 42
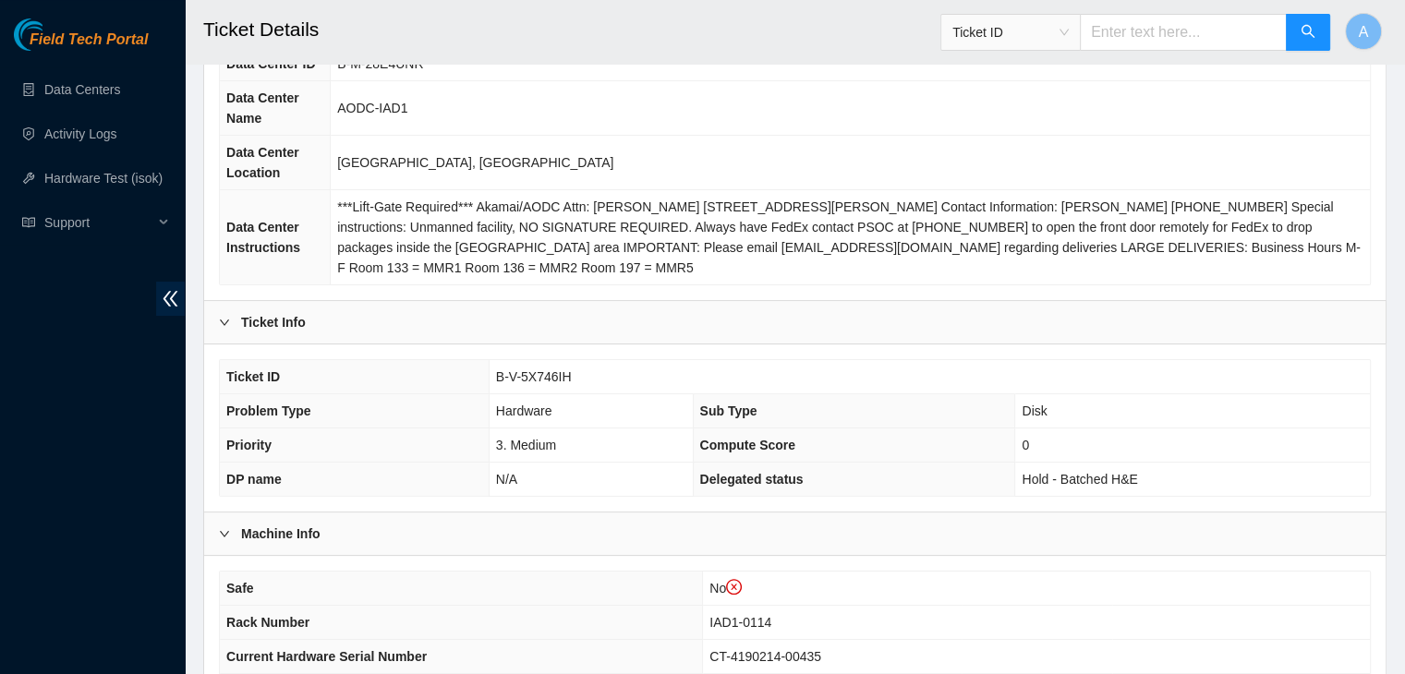
scroll to position [196, 0]
drag, startPoint x: 576, startPoint y: 381, endPoint x: 493, endPoint y: 385, distance: 83.2
click at [493, 385] on td "B-V-5X746IH" at bounding box center [929, 378] width 881 height 34
copy span "B-V-5X746IH"
click at [493, 385] on td "B-V-5X746IH" at bounding box center [929, 378] width 881 height 34
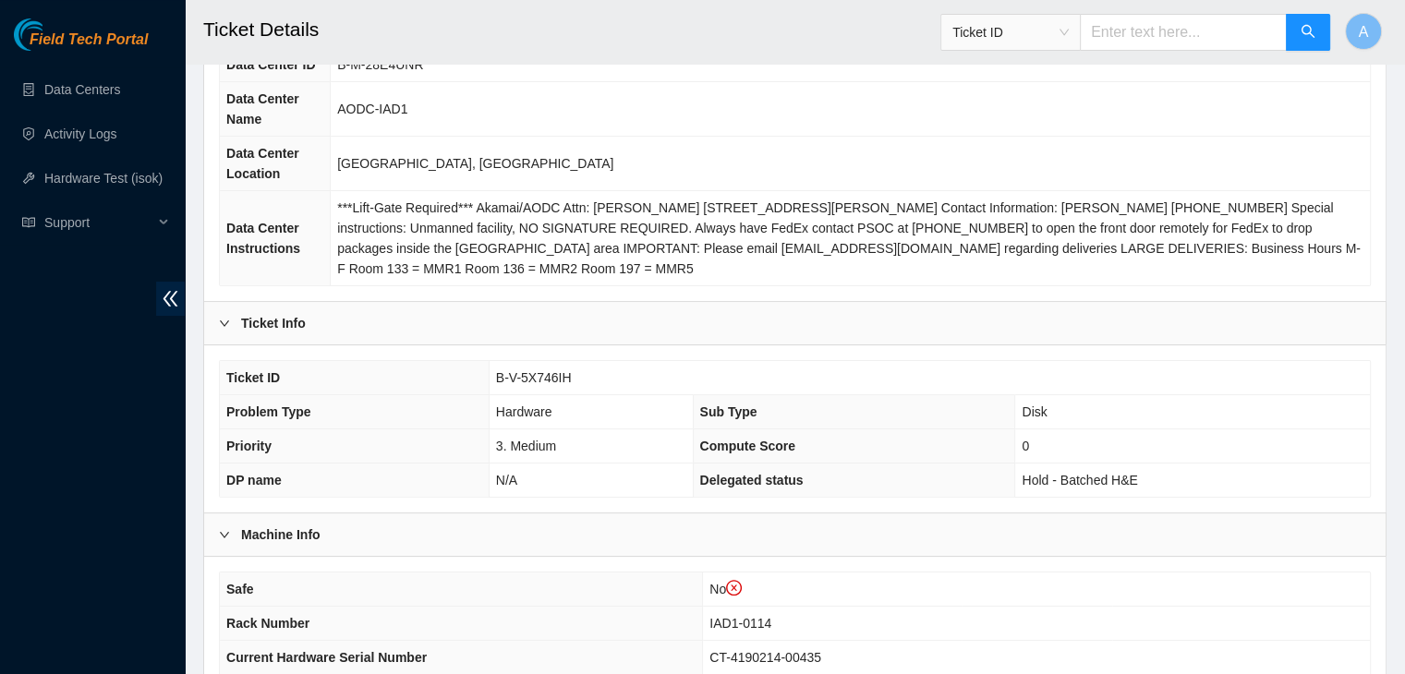
click at [82, 440] on div "Field Tech Portal Data Centers Activity Logs Hardware Test (isok) Support" at bounding box center [92, 346] width 185 height 656
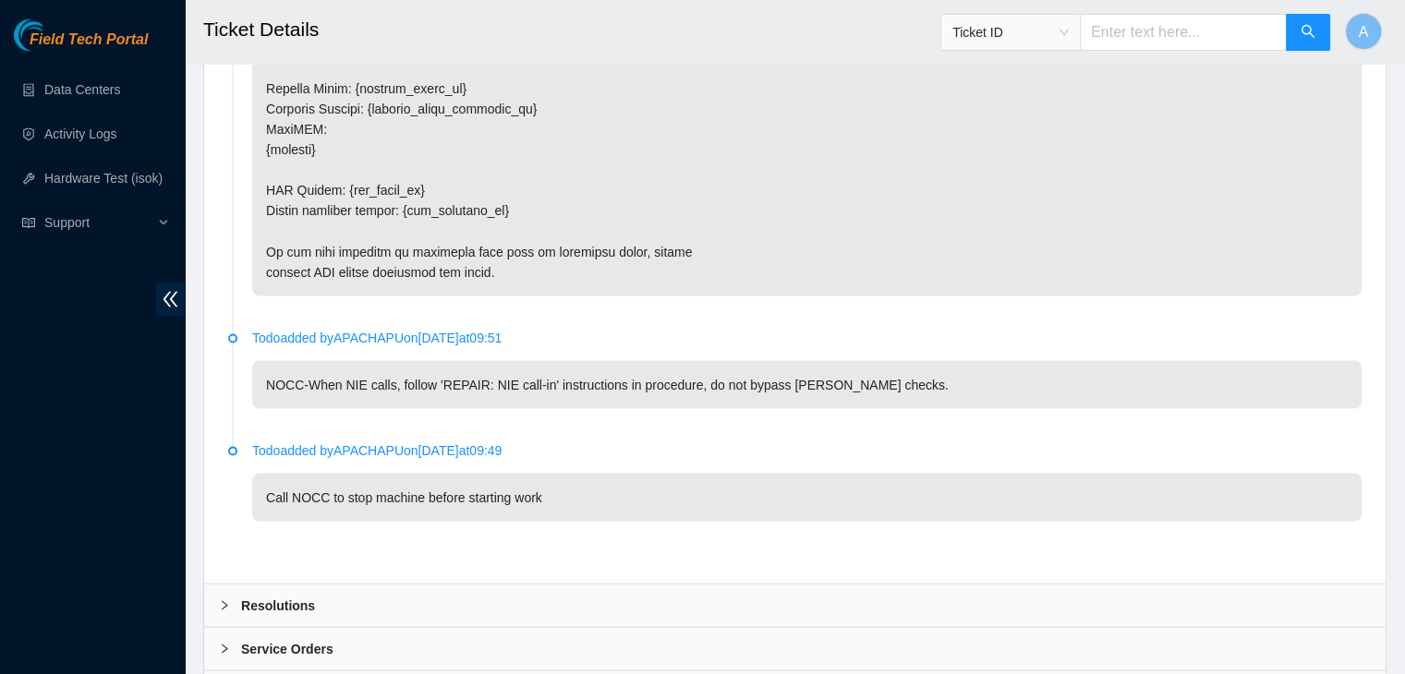
scroll to position [3355, 0]
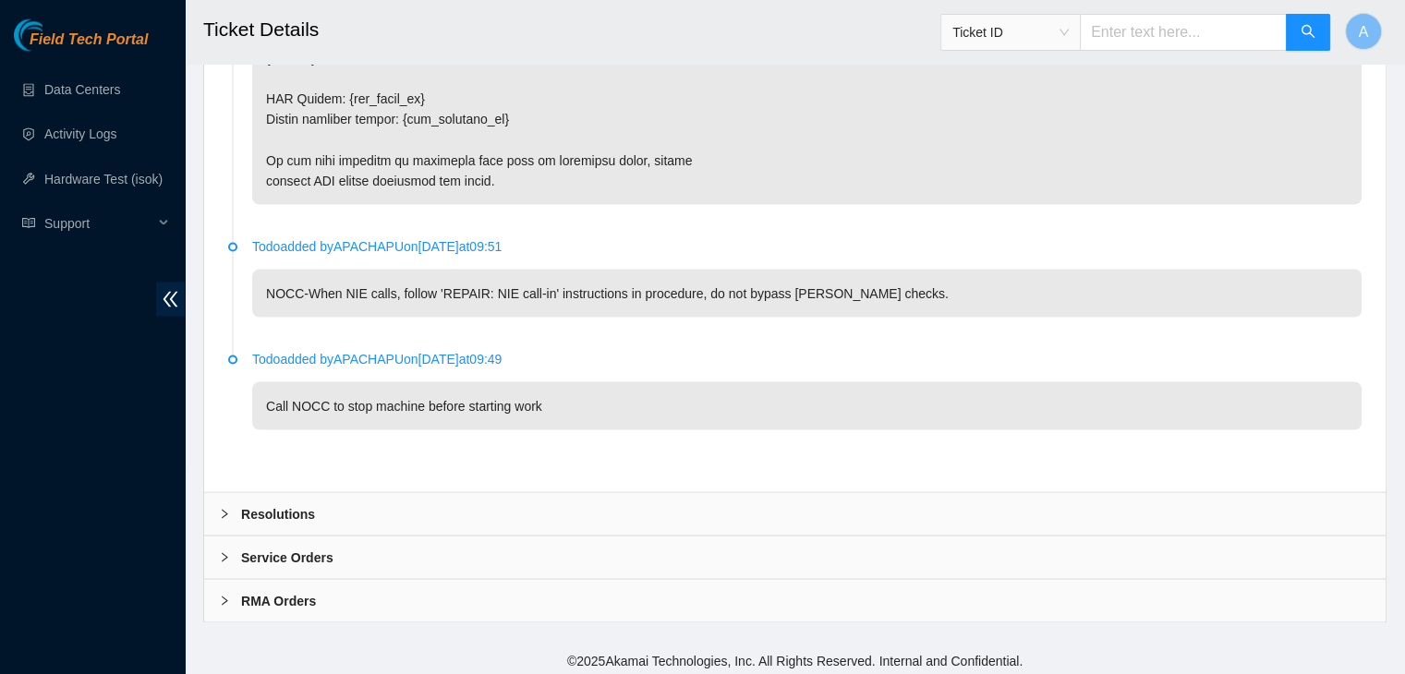
click at [853, 524] on div "Resolutions" at bounding box center [794, 513] width 1181 height 42
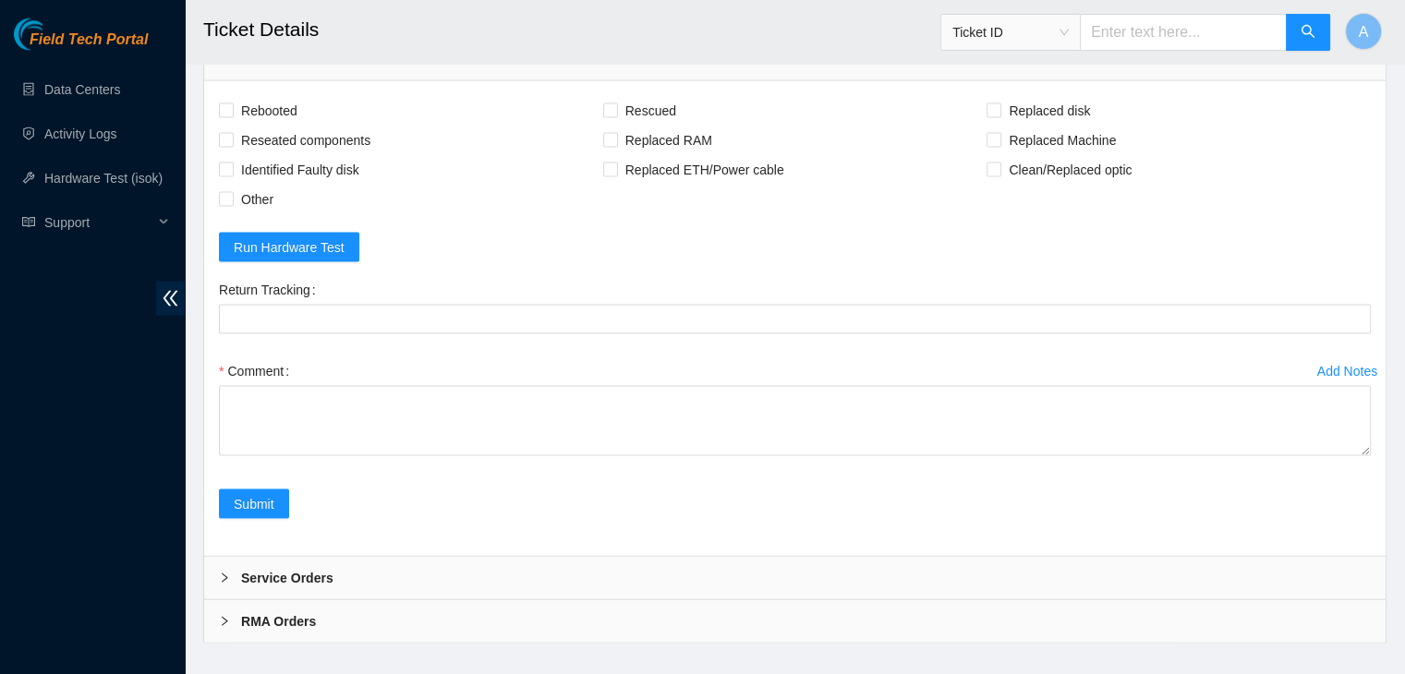
scroll to position [3829, 0]
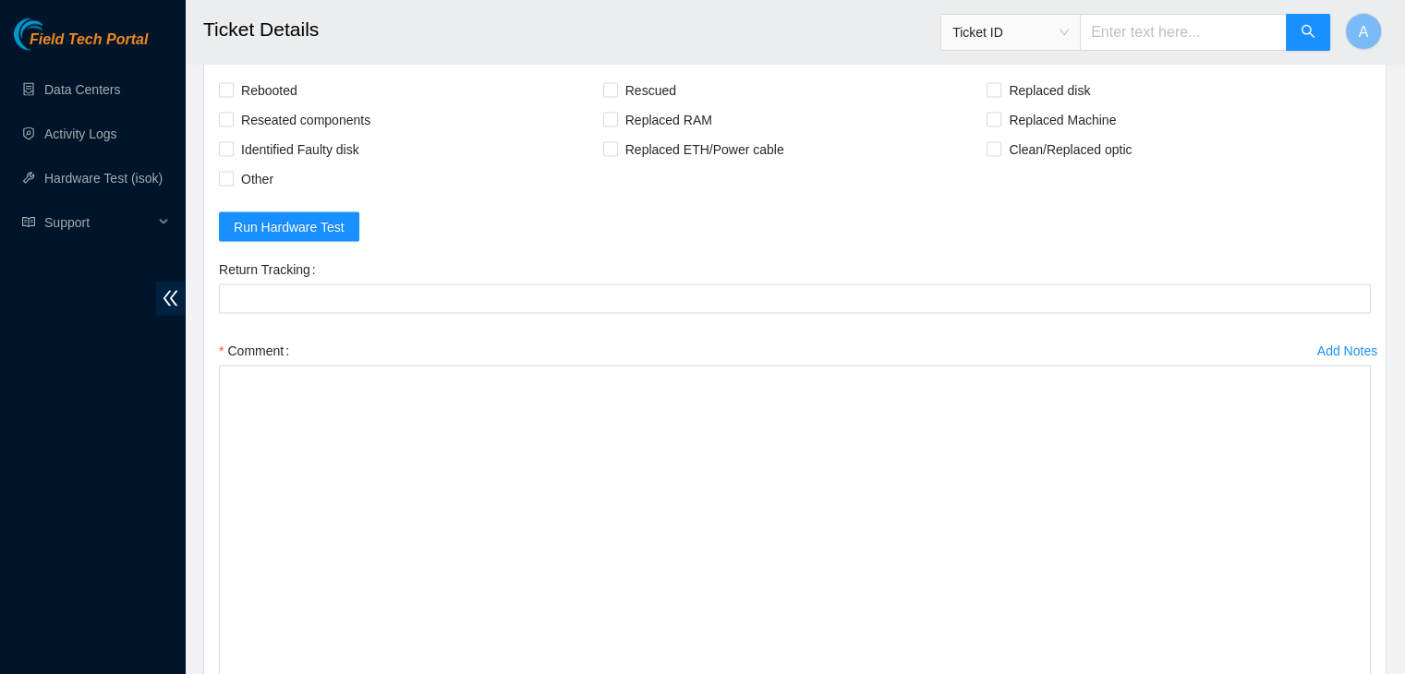
drag, startPoint x: 1363, startPoint y: 422, endPoint x: 1312, endPoint y: 686, distance: 269.0
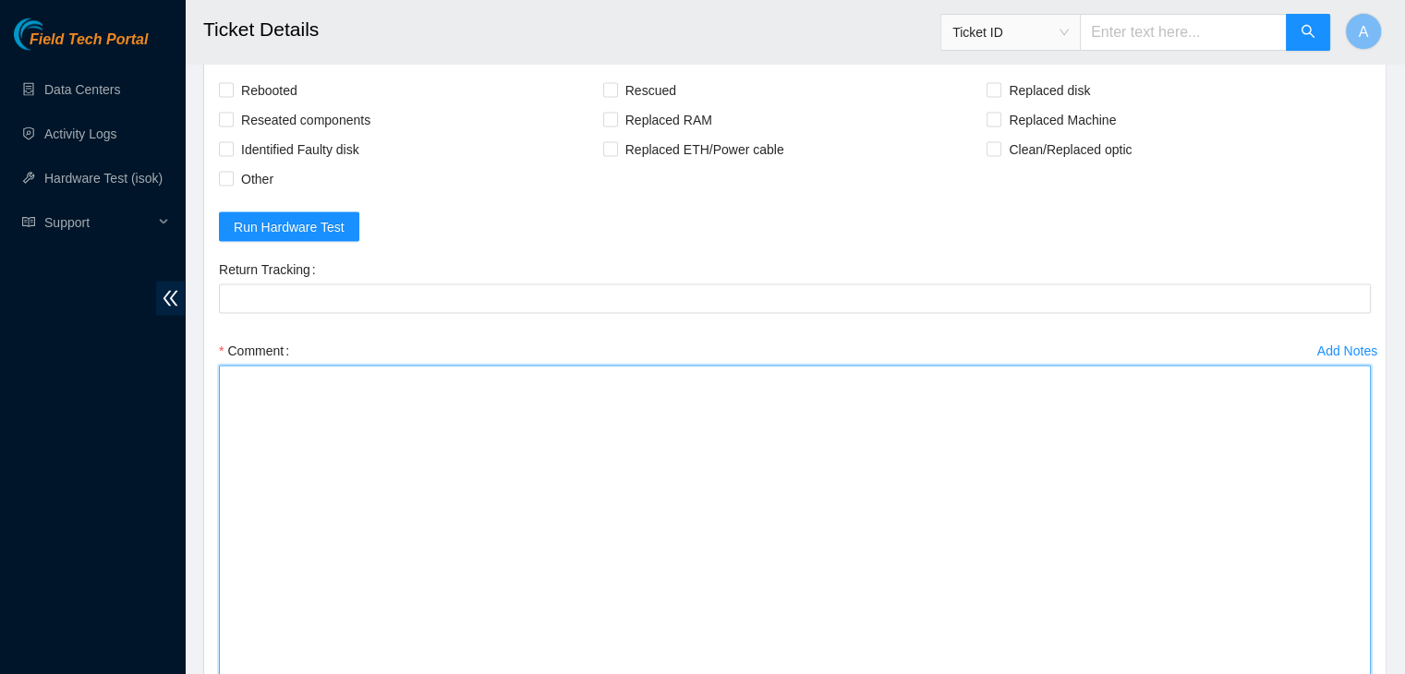
click at [1042, 526] on textarea "Comment" at bounding box center [795, 533] width 1152 height 335
paste textarea "verified machine sn safely powered down machine removed drive sn: replaced with…"
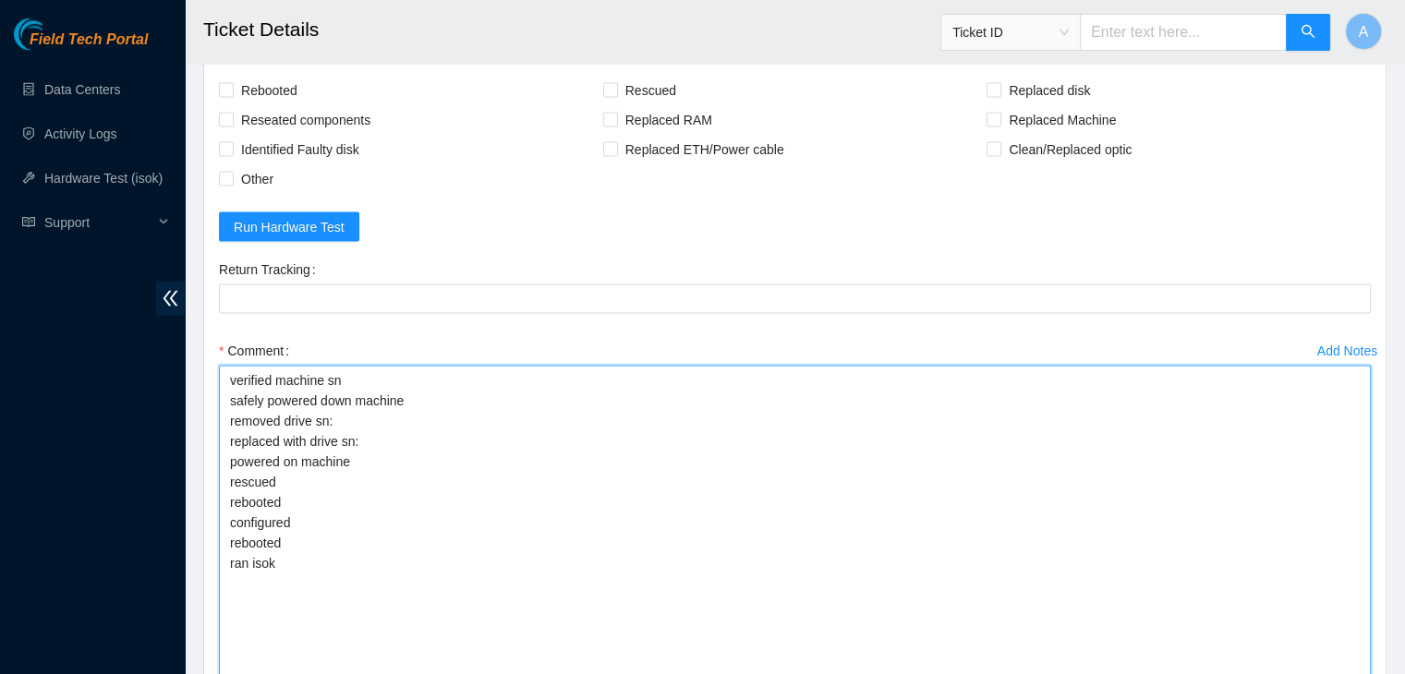
type textarea "verified machine sn safely powered down machine removed drive sn: replaced with…"
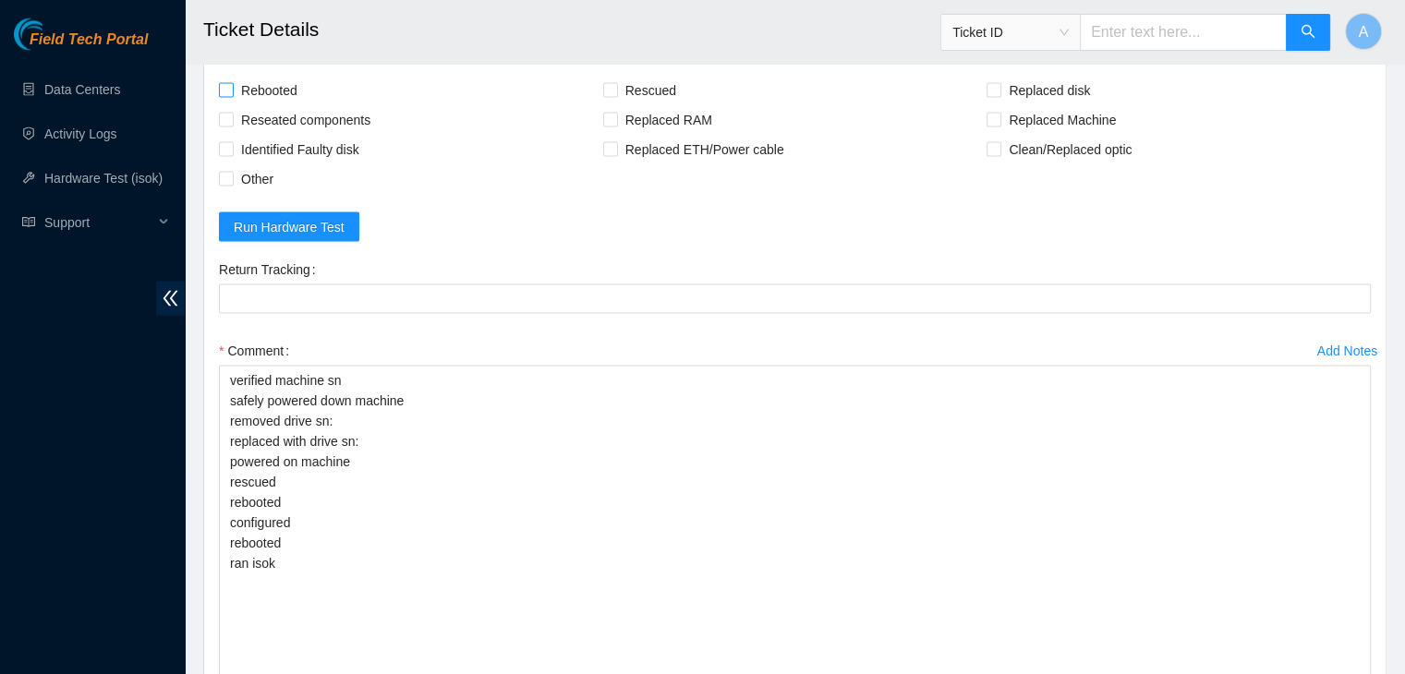
click at [294, 93] on span "Rebooted" at bounding box center [269, 91] width 71 height 30
click at [232, 93] on input "Rebooted" at bounding box center [225, 89] width 13 height 13
checkbox input "true"
click at [302, 110] on span "Reseated components" at bounding box center [306, 120] width 144 height 30
click at [232, 113] on input "Reseated components" at bounding box center [225, 119] width 13 height 13
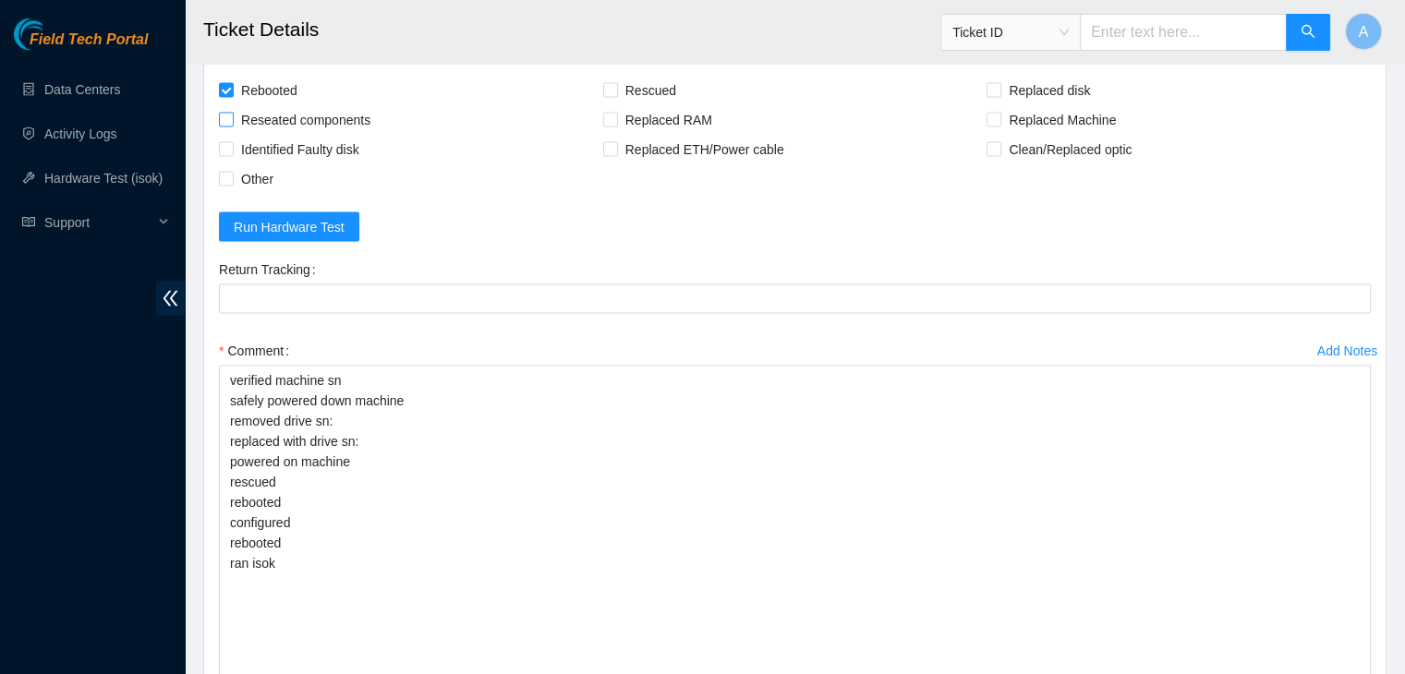
checkbox input "true"
click at [649, 85] on span "Rescued" at bounding box center [651, 91] width 66 height 30
click at [616, 85] on input "Rescued" at bounding box center [609, 89] width 13 height 13
checkbox input "true"
click at [804, 91] on div "Rescued" at bounding box center [795, 91] width 384 height 30
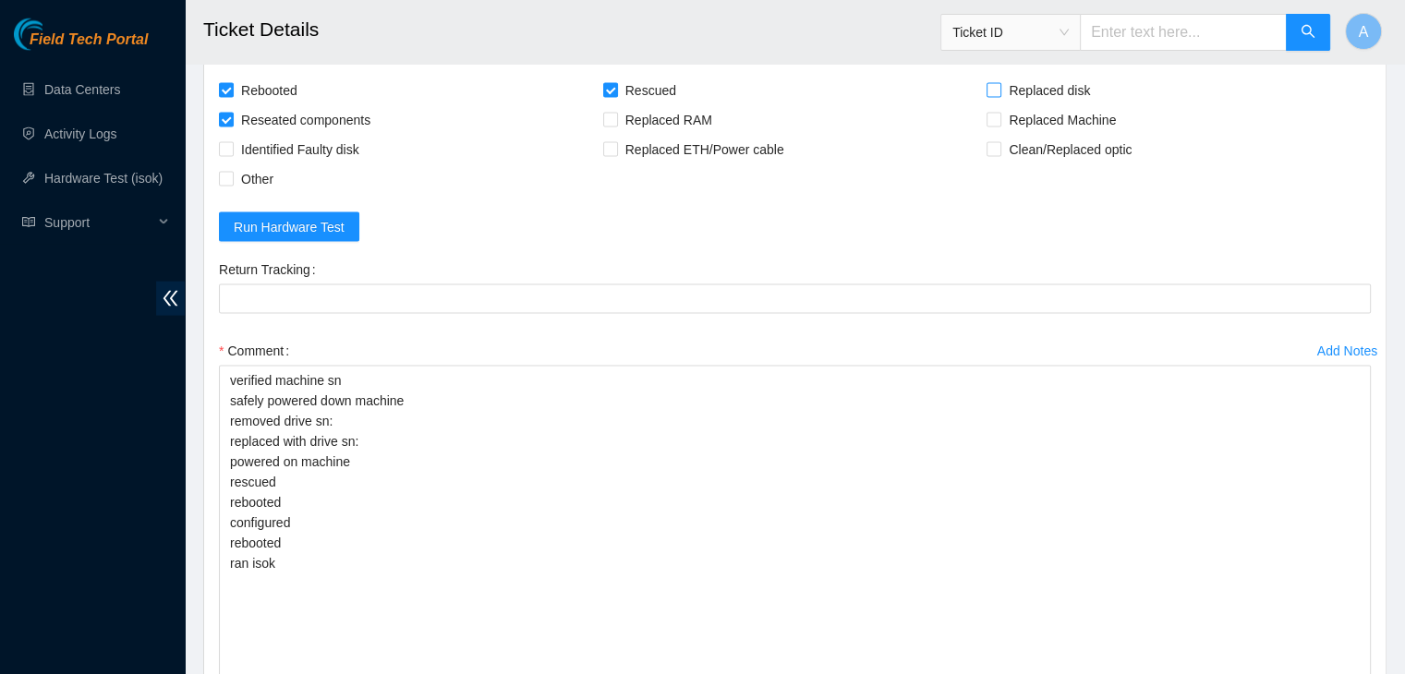
click at [1054, 90] on span "Replaced disk" at bounding box center [1049, 91] width 96 height 30
click at [999, 90] on input "Replaced disk" at bounding box center [992, 89] width 13 height 13
checkbox input "true"
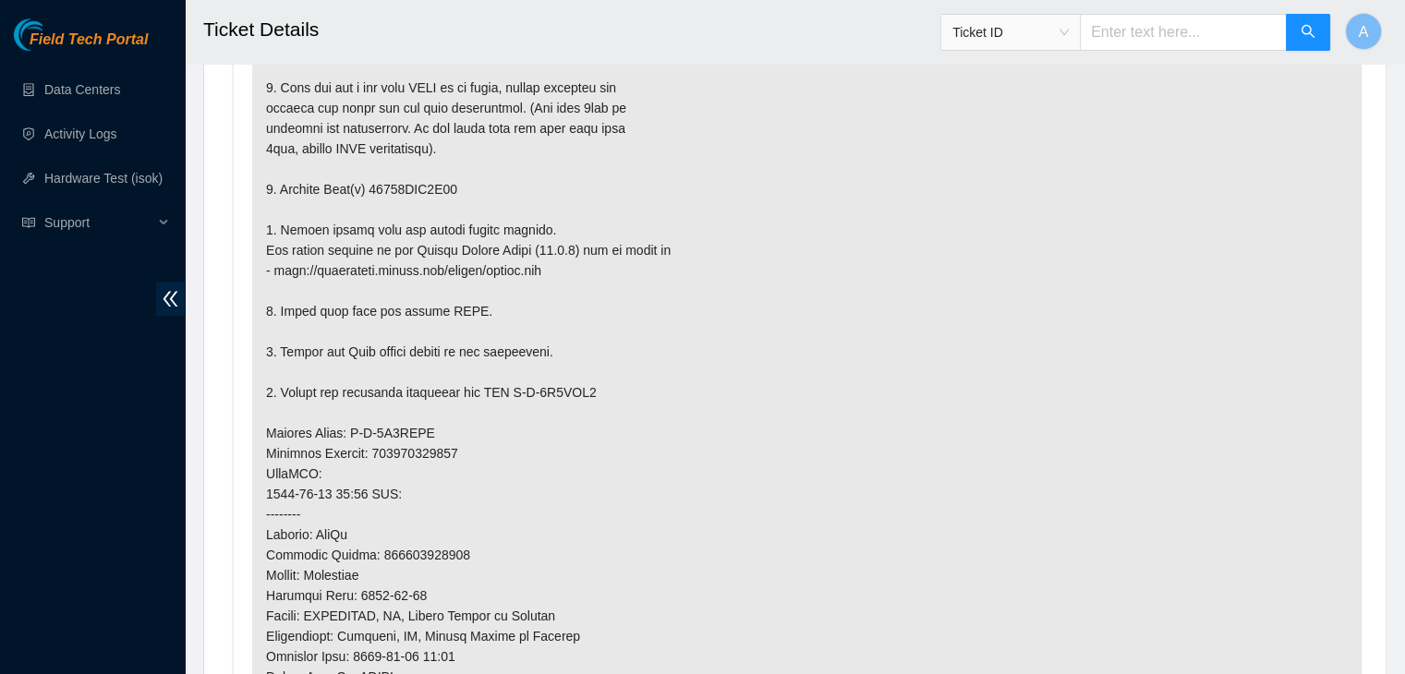
scroll to position [1124, 0]
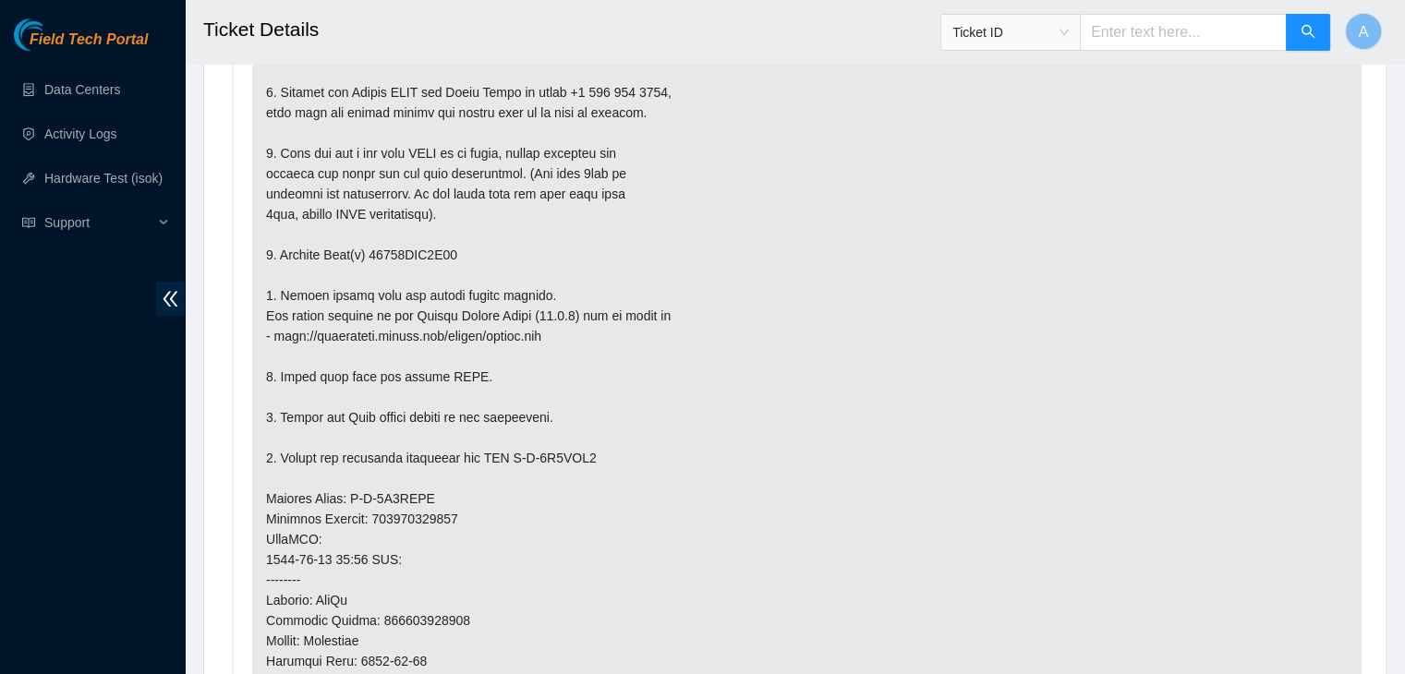
click at [432, 243] on p at bounding box center [806, 519] width 1109 height 983
copy p "18521FDA0D29"
click at [432, 243] on p at bounding box center [806, 519] width 1109 height 983
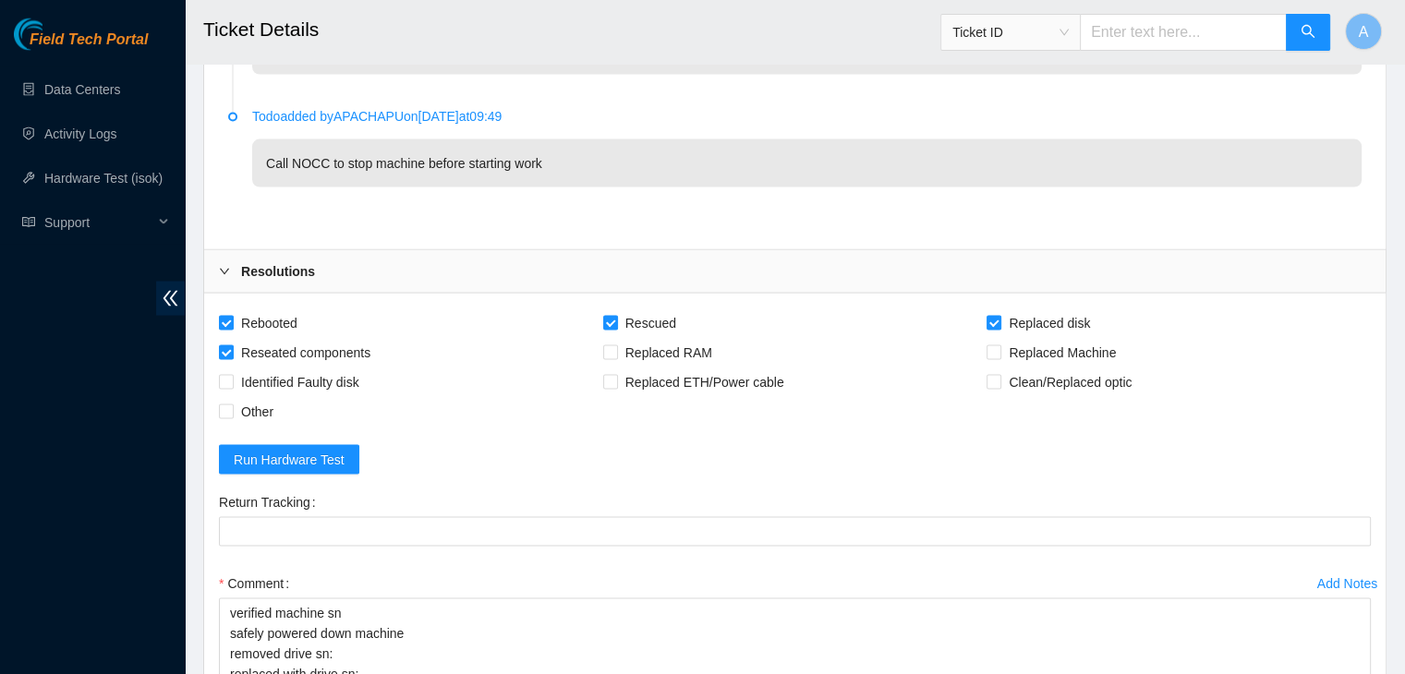
scroll to position [3685, 0]
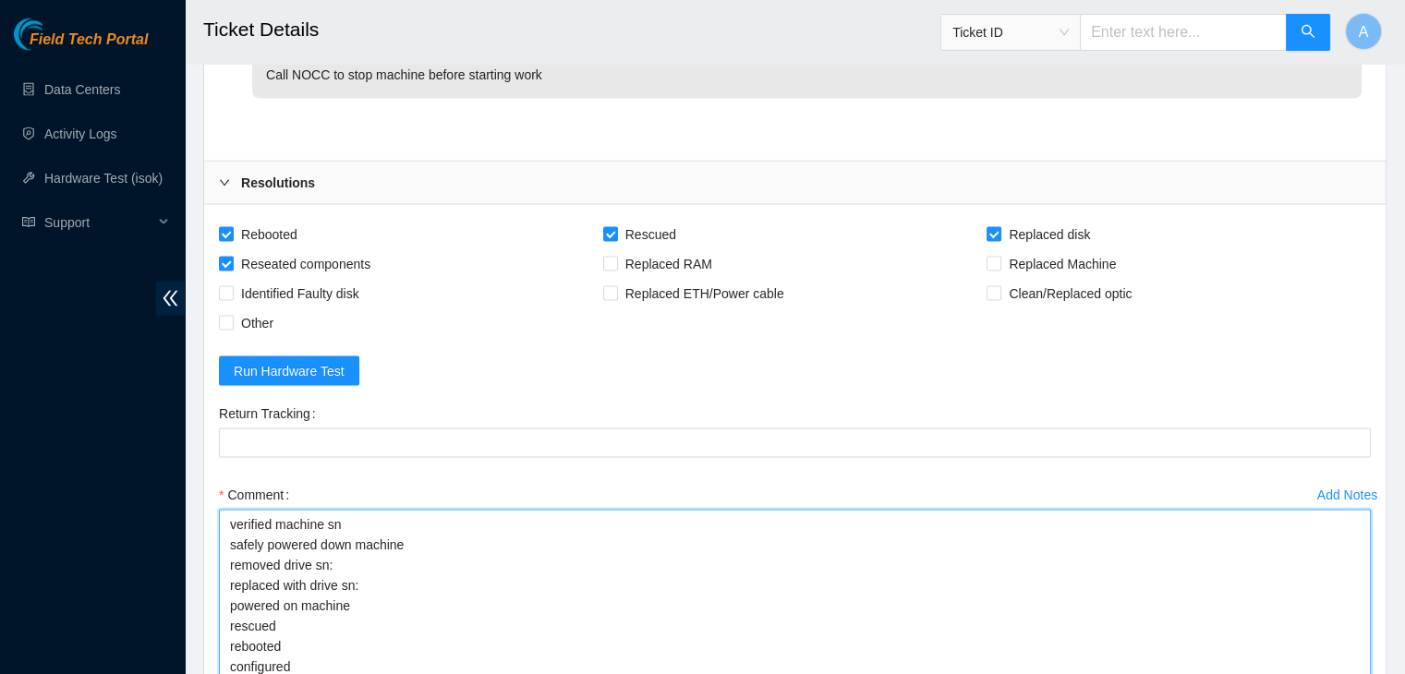
click at [400, 576] on textarea "verified machine sn safely powered down machine removed drive sn: replaced with…" at bounding box center [795, 677] width 1152 height 335
paste textarea "18521FDA0D29"
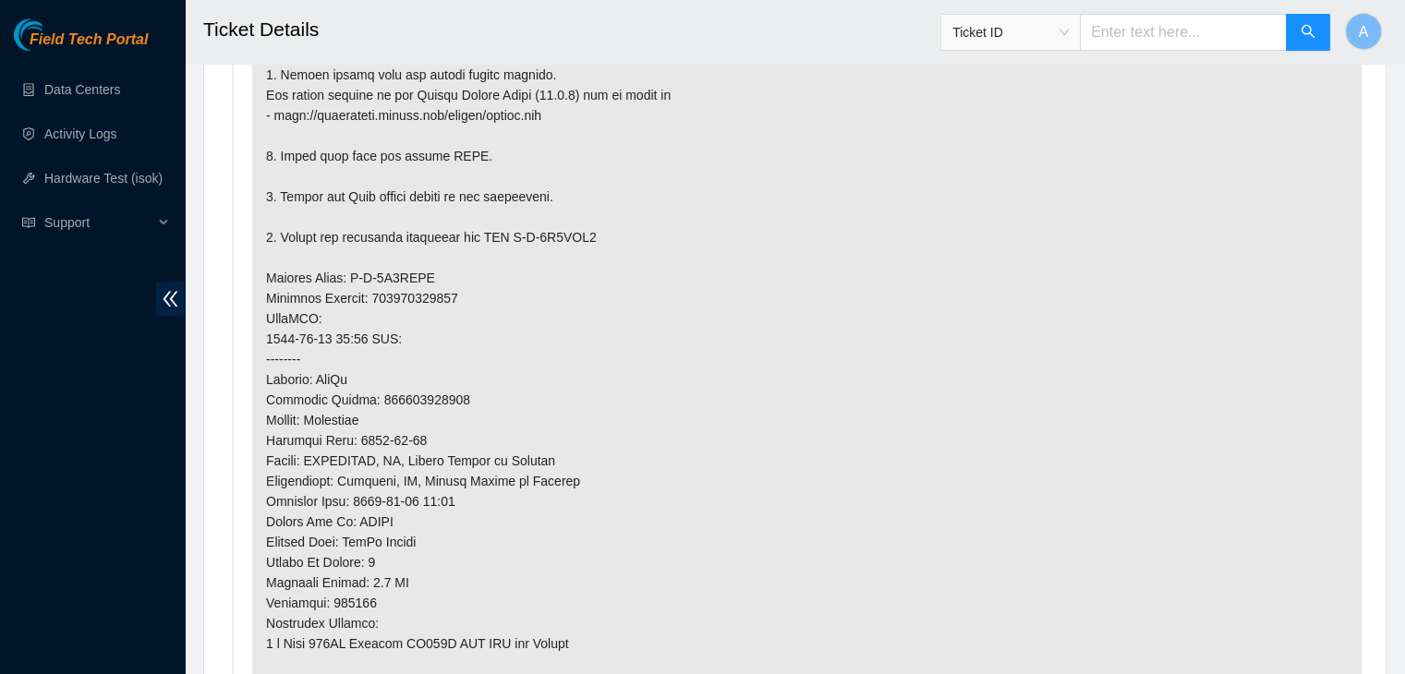
scroll to position [1505, 0]
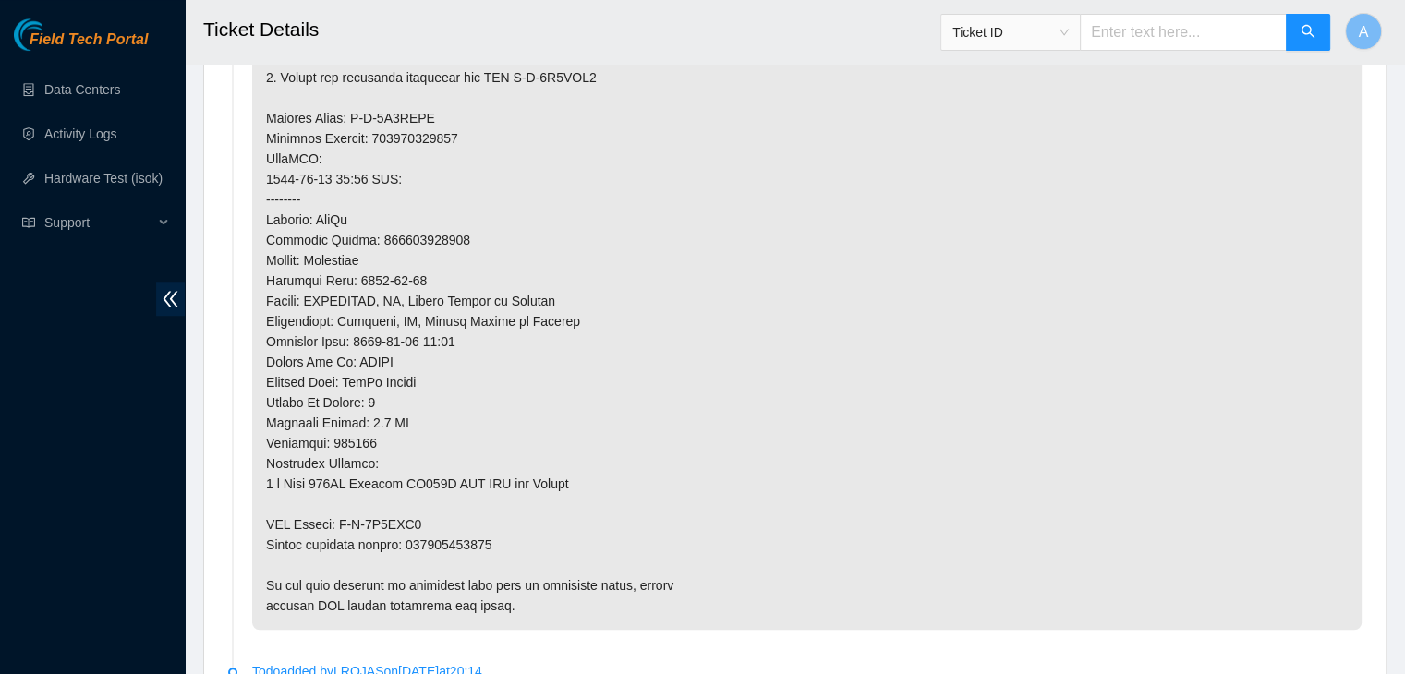
type textarea "verified machine sn safely powered down machine removed drive sn: 18521FDA0D29 …"
click at [464, 539] on p at bounding box center [806, 138] width 1109 height 983
copy p "463470062917"
click at [464, 539] on p at bounding box center [806, 138] width 1109 height 983
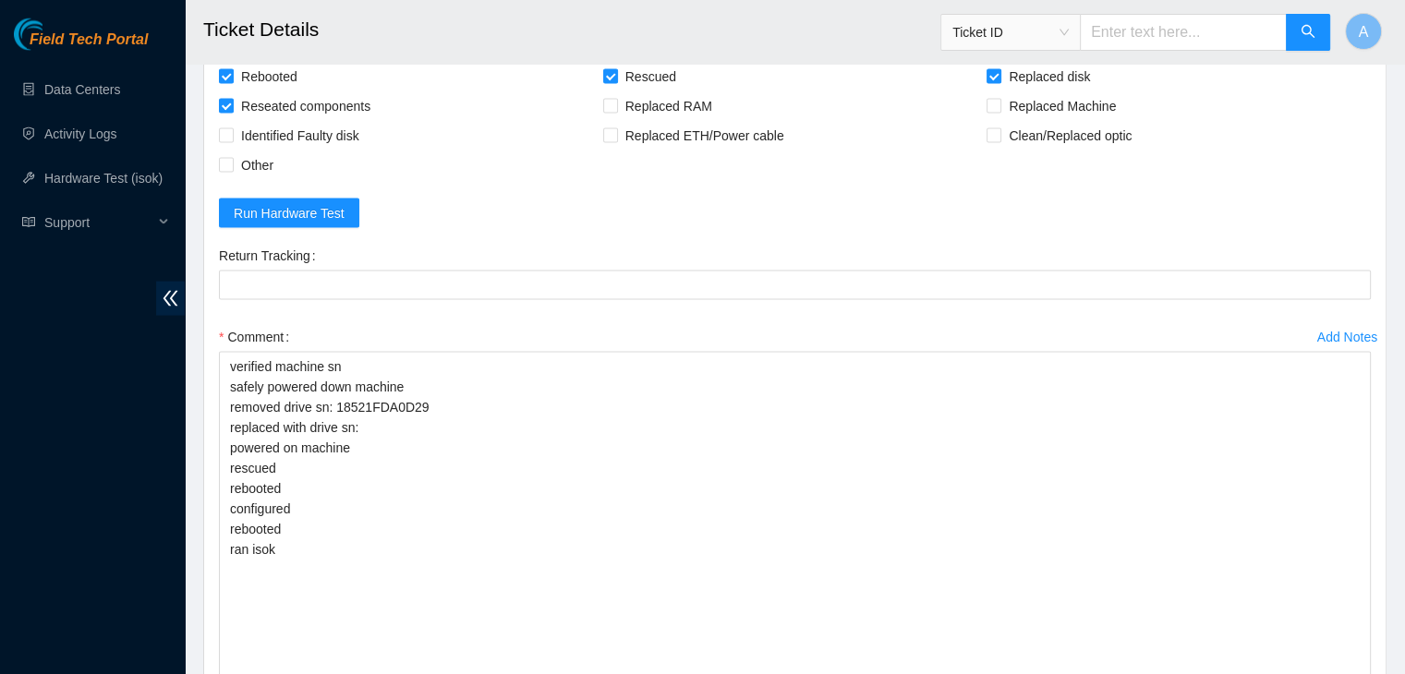
scroll to position [3842, 0]
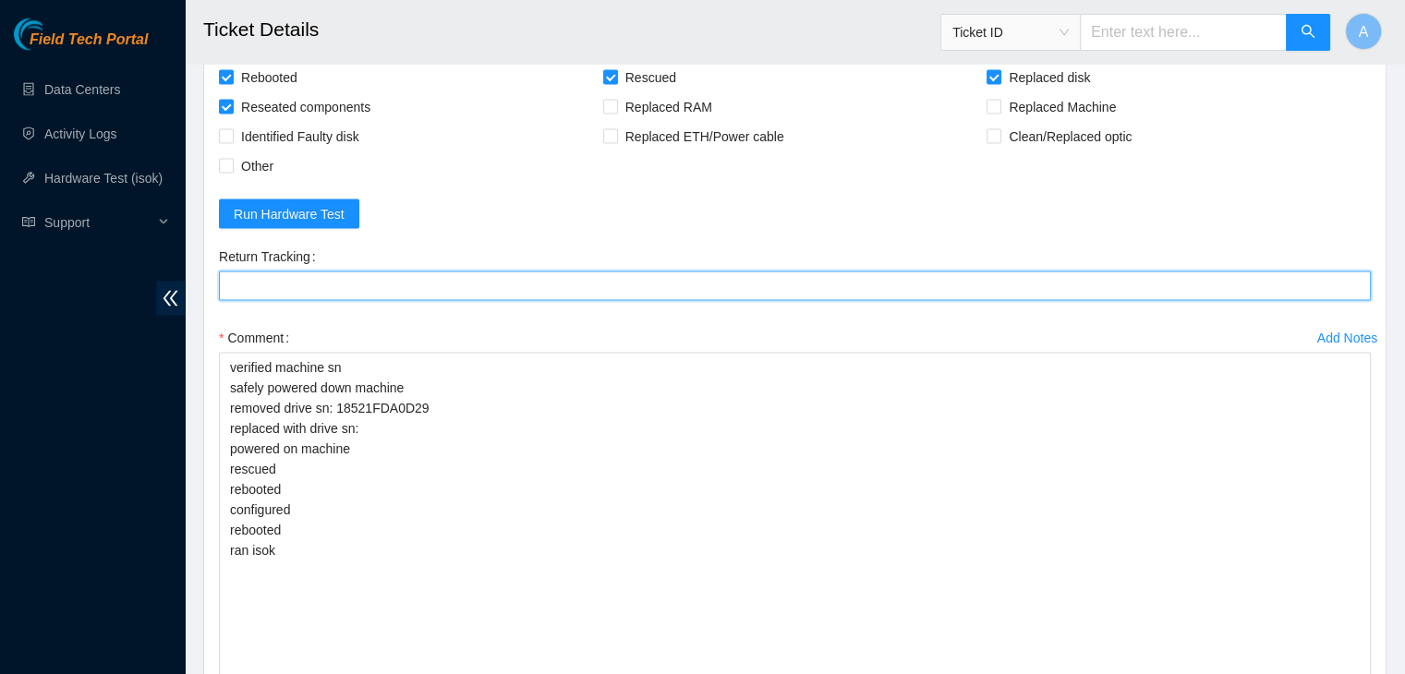
click at [510, 284] on Tracking "Return Tracking" at bounding box center [795, 287] width 1152 height 30
paste Tracking "463470062917"
type Tracking "463470062917"
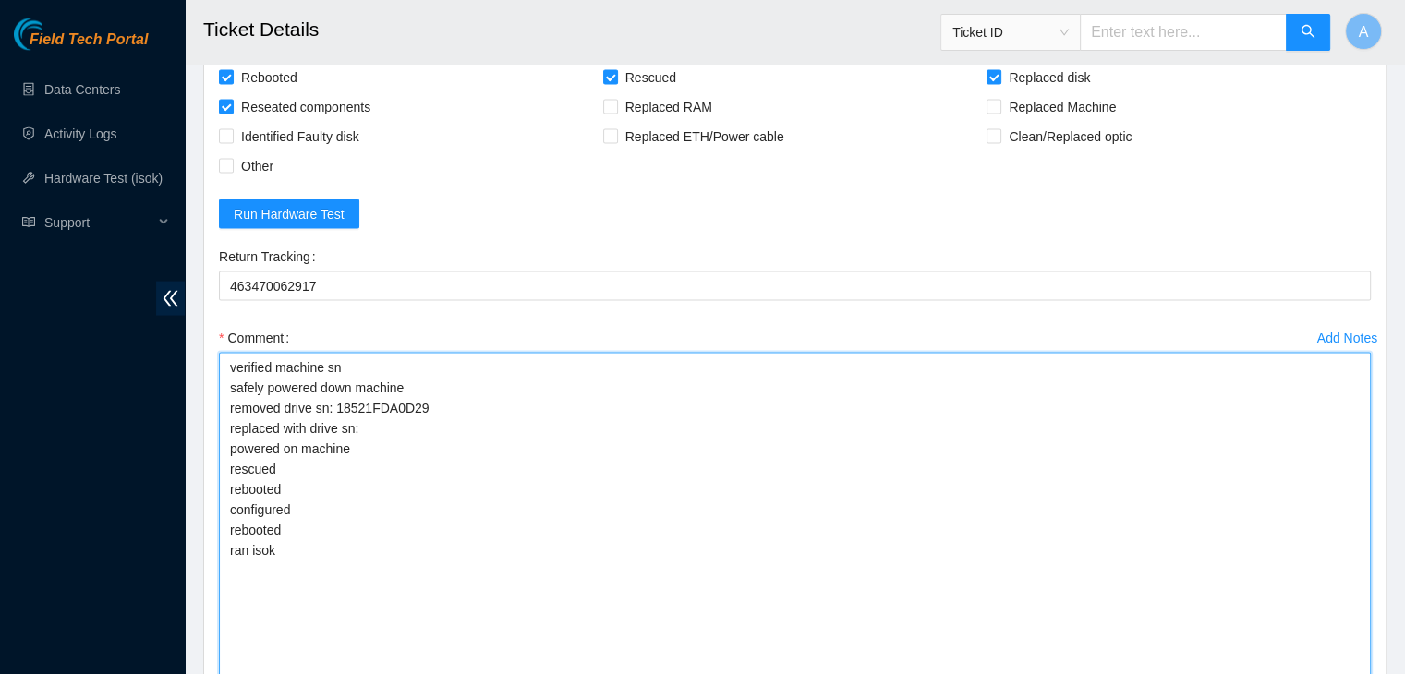
click at [488, 367] on textarea "verified machine sn safely powered down machine removed drive sn: 18521FDA0D29 …" at bounding box center [795, 520] width 1152 height 335
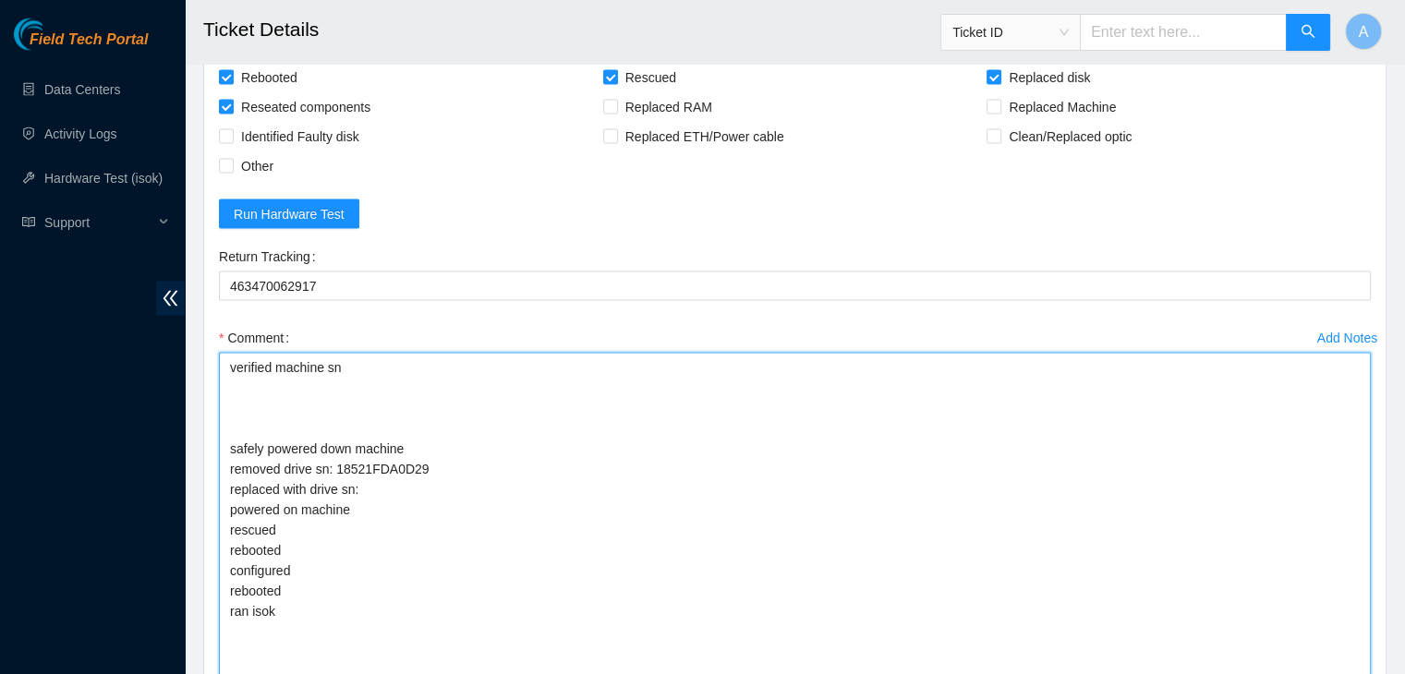
paste textarea "[PERSON_NAME][EMAIL_ADDRESS][DOMAIN_NAME] - pdogipar has completed your request…"
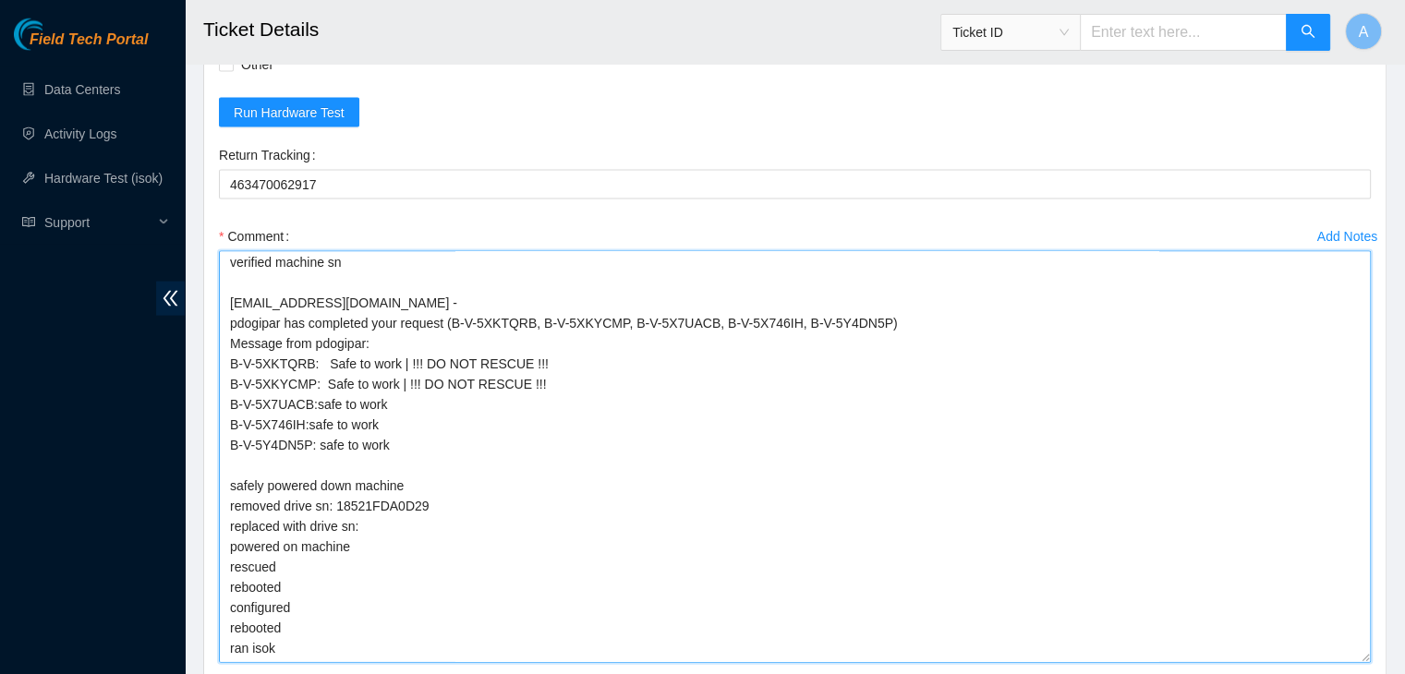
scroll to position [0, 0]
drag, startPoint x: 1363, startPoint y: 573, endPoint x: 1316, endPoint y: 717, distance: 151.6
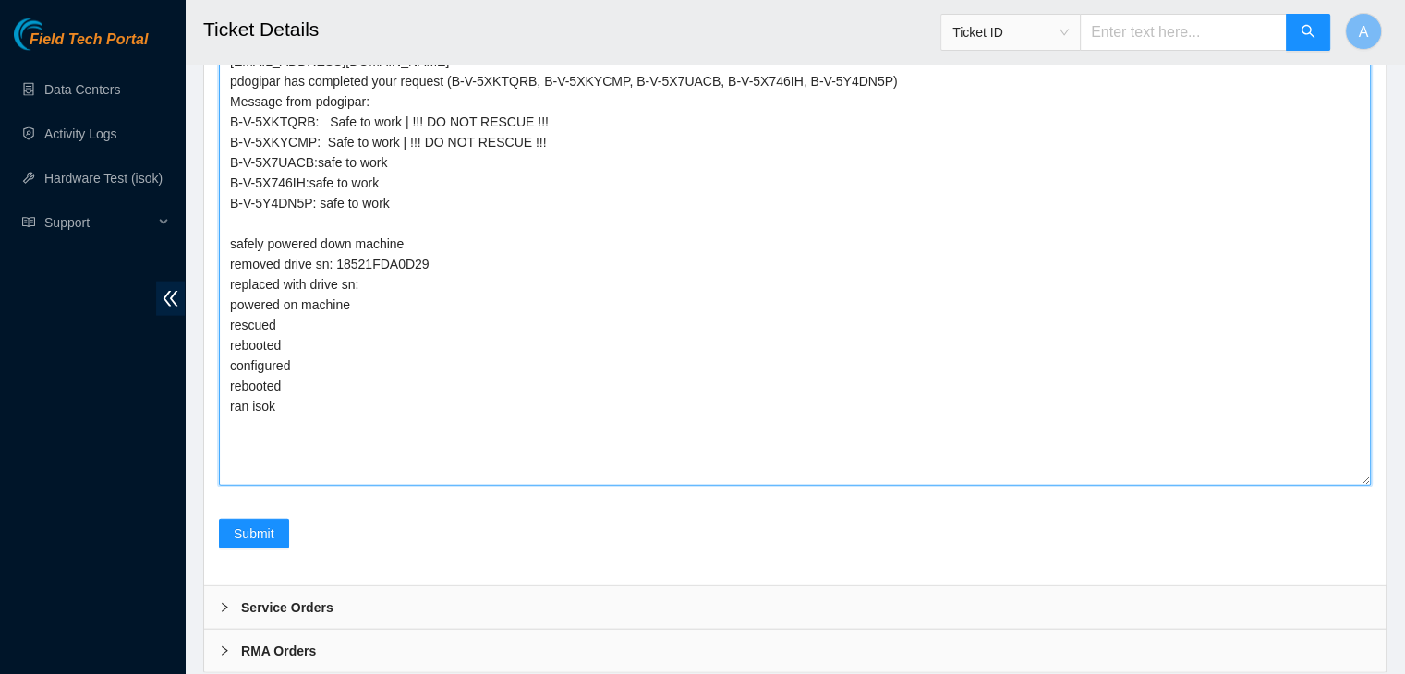
scroll to position [4197, 0]
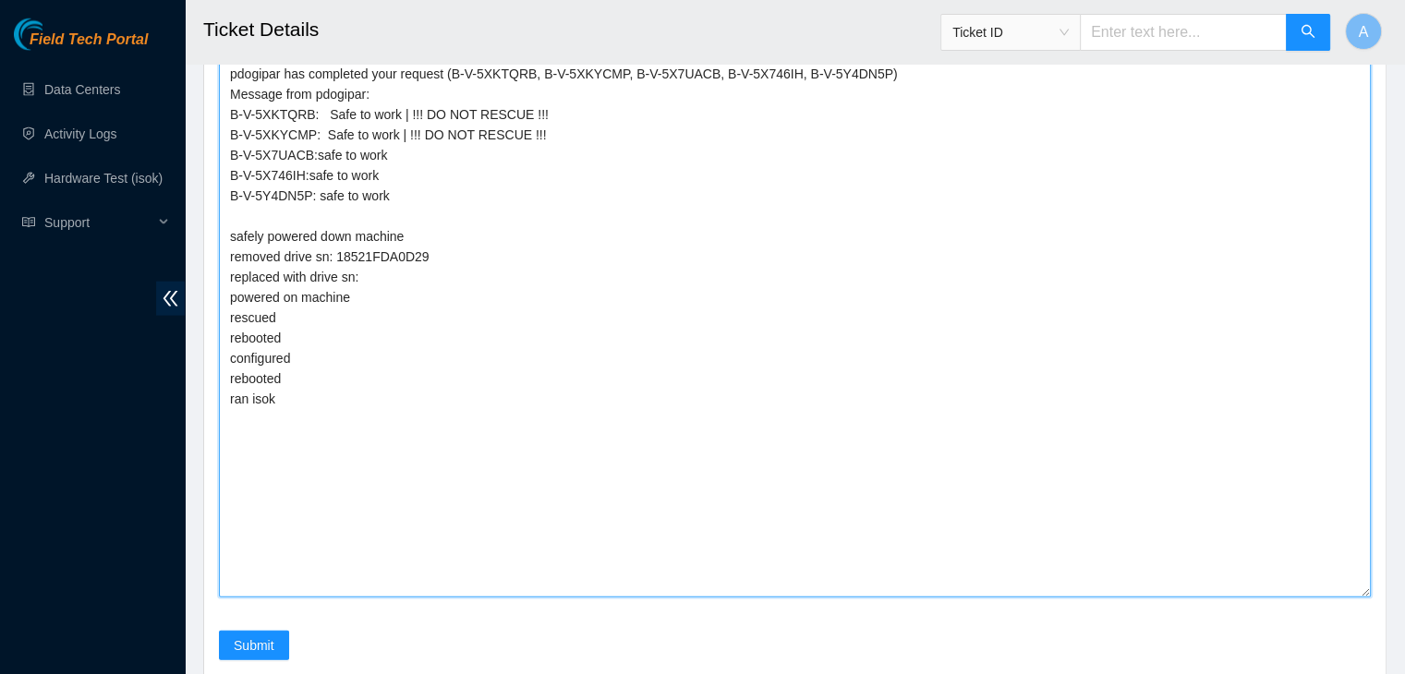
drag, startPoint x: 1363, startPoint y: 465, endPoint x: 1352, endPoint y: 585, distance: 120.6
click at [1352, 585] on textarea "verified machine sn dhindsa.arya25@gmail.com - pdogipar has completed your requ…" at bounding box center [795, 297] width 1152 height 599
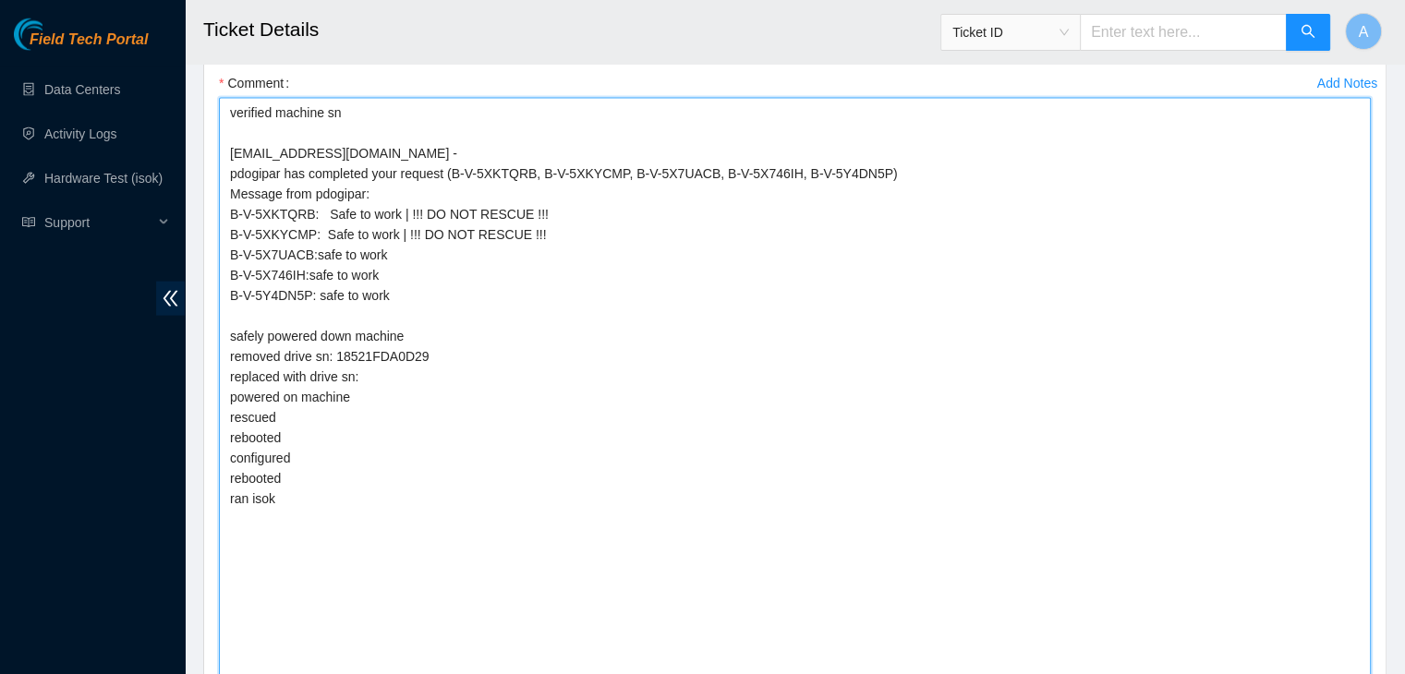
scroll to position [4071, 0]
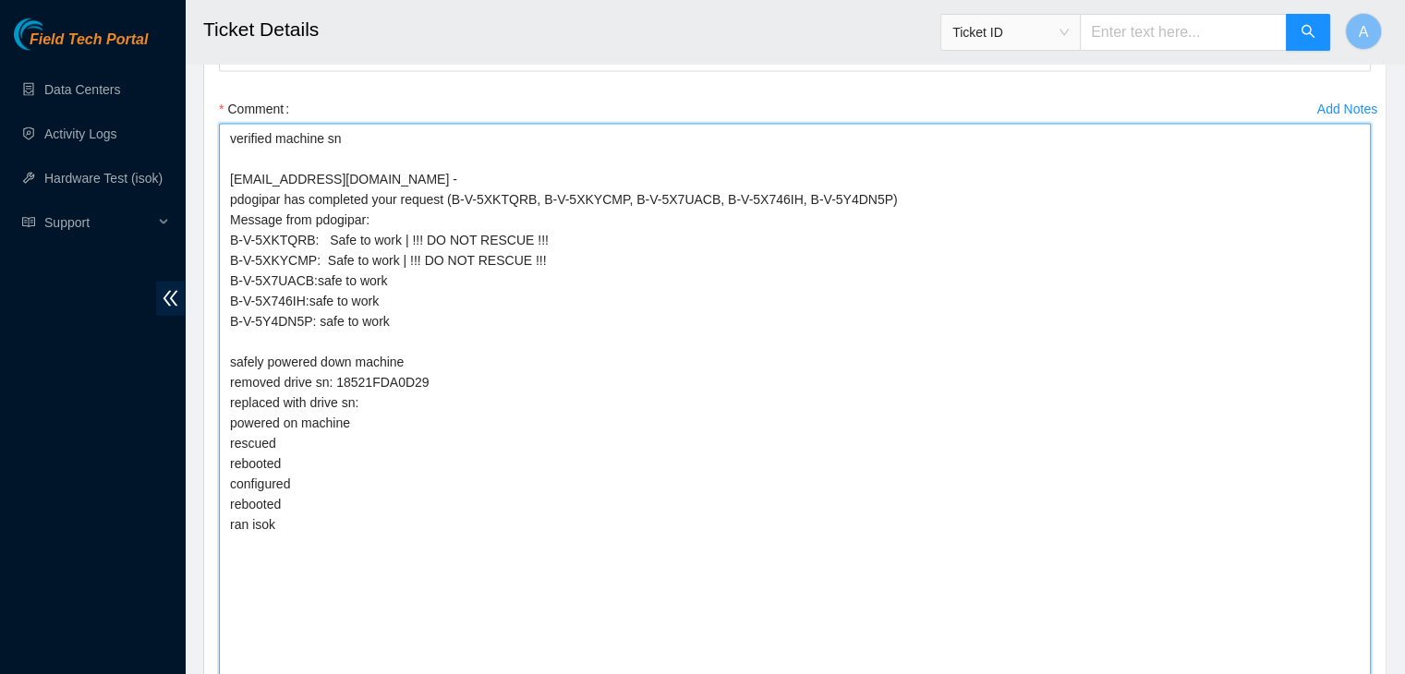
click at [1160, 425] on textarea "verified machine sn dhindsa.arya25@gmail.com - pdogipar has completed your requ…" at bounding box center [795, 424] width 1152 height 600
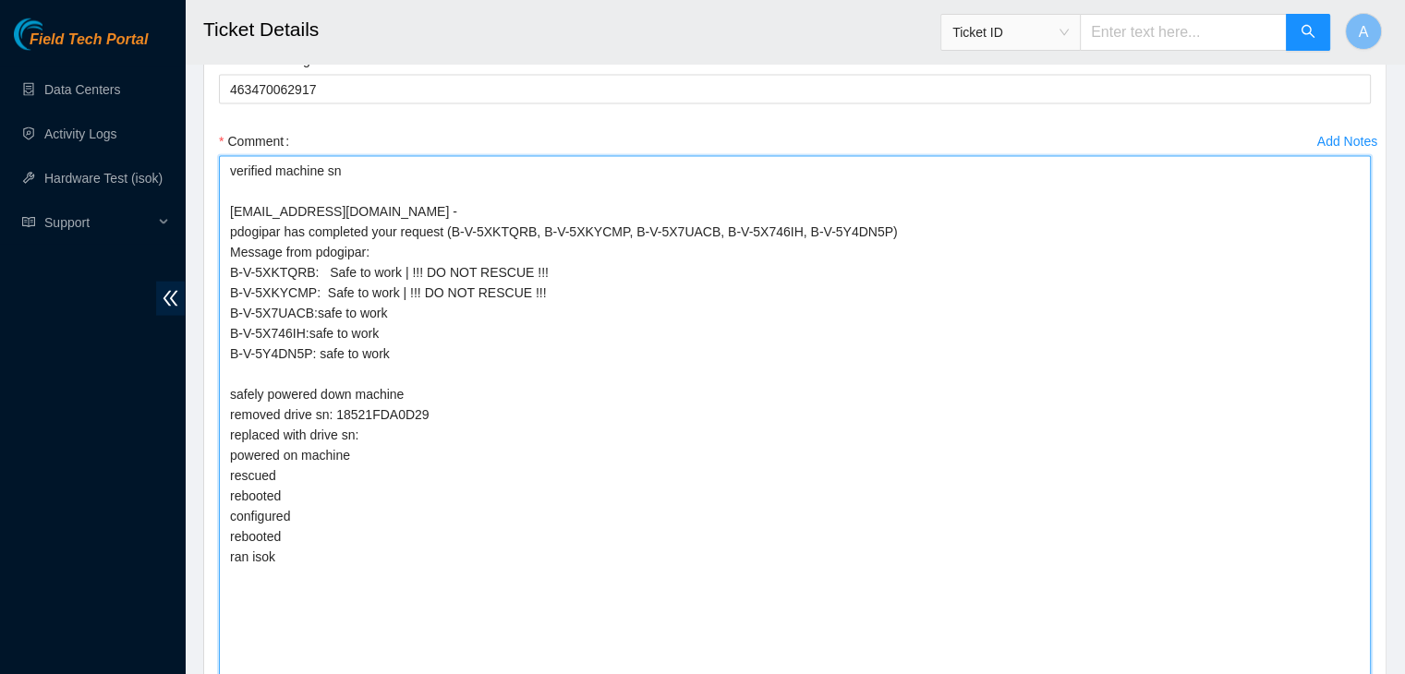
scroll to position [4038, 0]
click at [1160, 425] on textarea "verified machine sn dhindsa.arya25@gmail.com - pdogipar has completed your requ…" at bounding box center [795, 457] width 1152 height 600
click at [358, 429] on textarea "verified machine sn dhindsa.arya25@gmail.com - pdogipar has completed your requ…" at bounding box center [795, 457] width 1152 height 600
paste textarea "S1G0NYAF509195"
type textarea "verified machine sn dhindsa.arya25@gmail.com - pdogipar has completed your requ…"
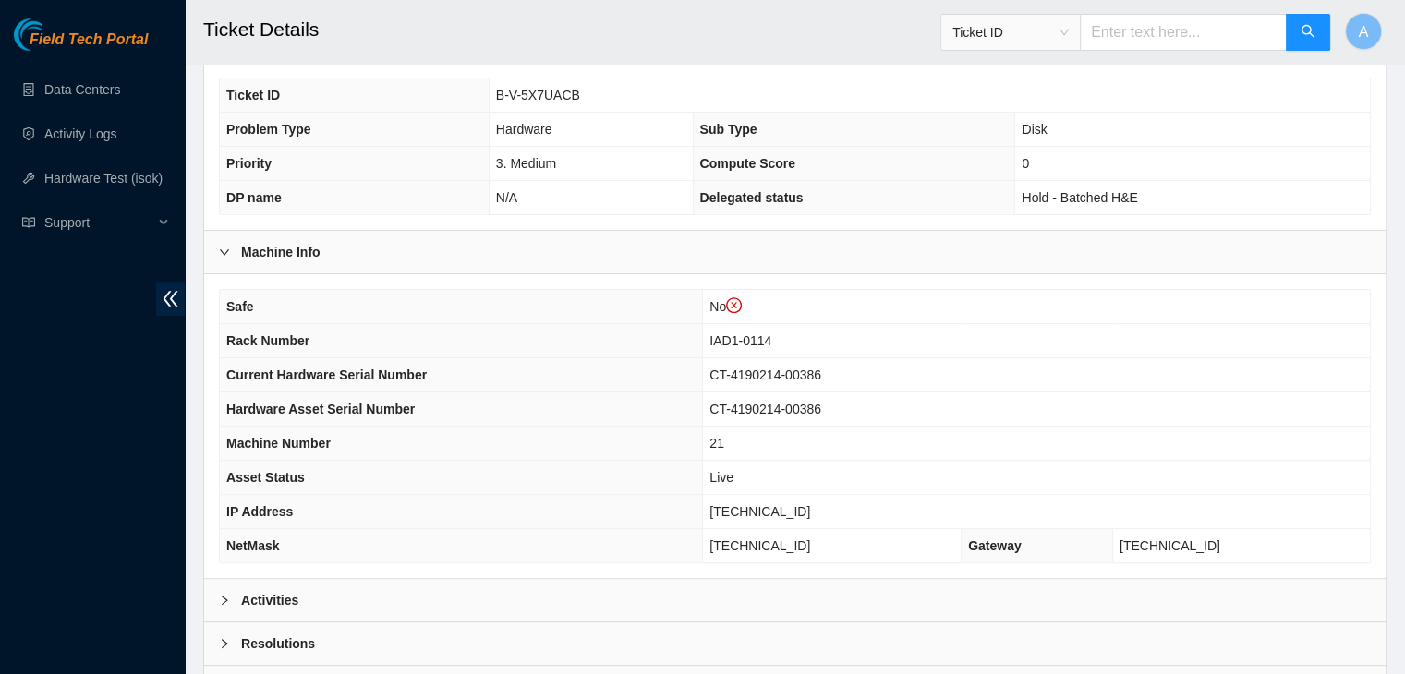
scroll to position [609, 0]
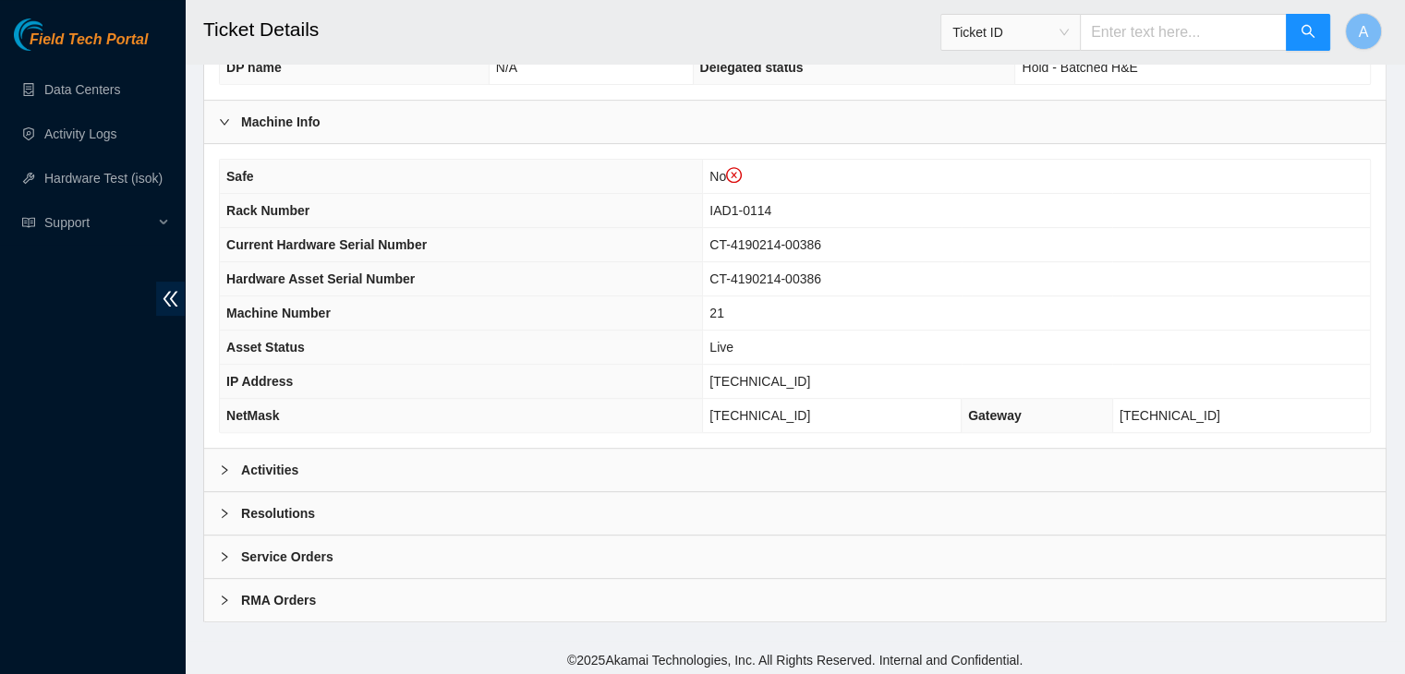
click at [564, 455] on div "Activities" at bounding box center [794, 470] width 1181 height 42
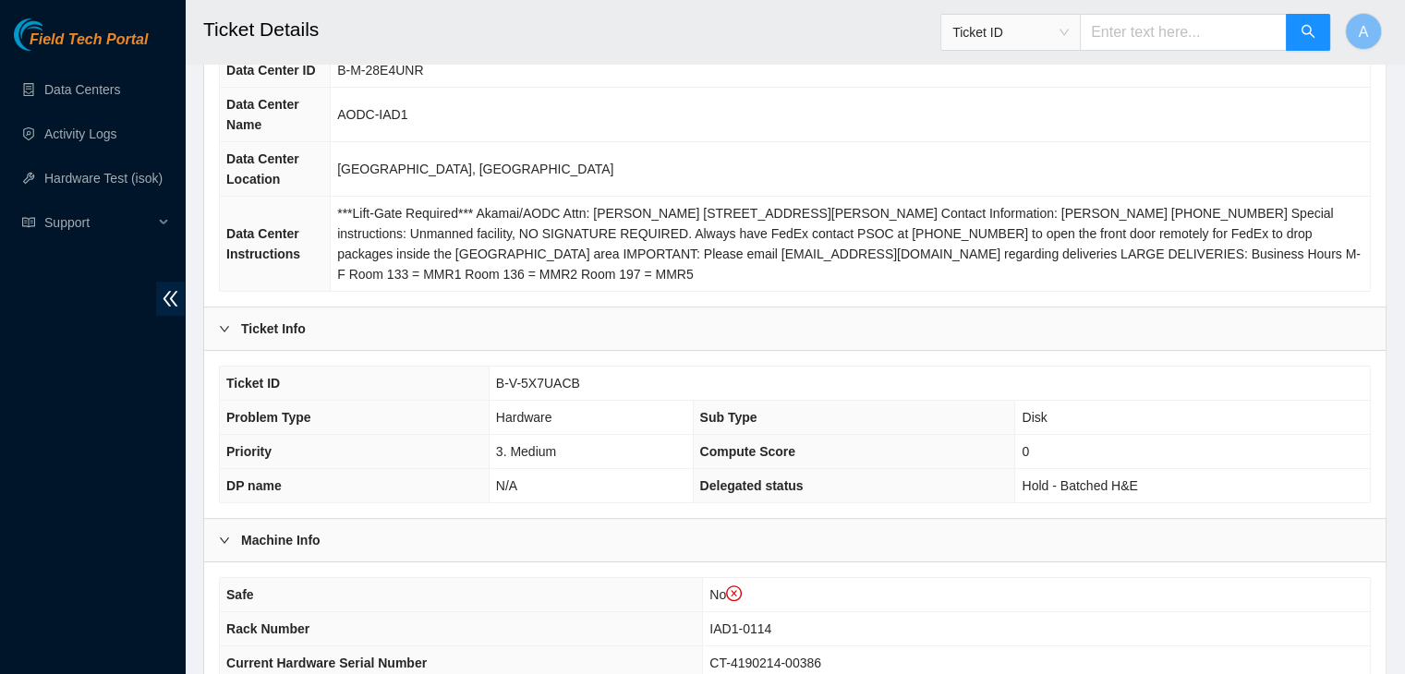
scroll to position [191, 0]
drag, startPoint x: 581, startPoint y: 382, endPoint x: 494, endPoint y: 376, distance: 87.1
click at [494, 376] on td "B-V-5X7UACB" at bounding box center [929, 383] width 881 height 34
copy span "B-V-5X7UACB"
click at [494, 376] on td "B-V-5X7UACB" at bounding box center [929, 383] width 881 height 34
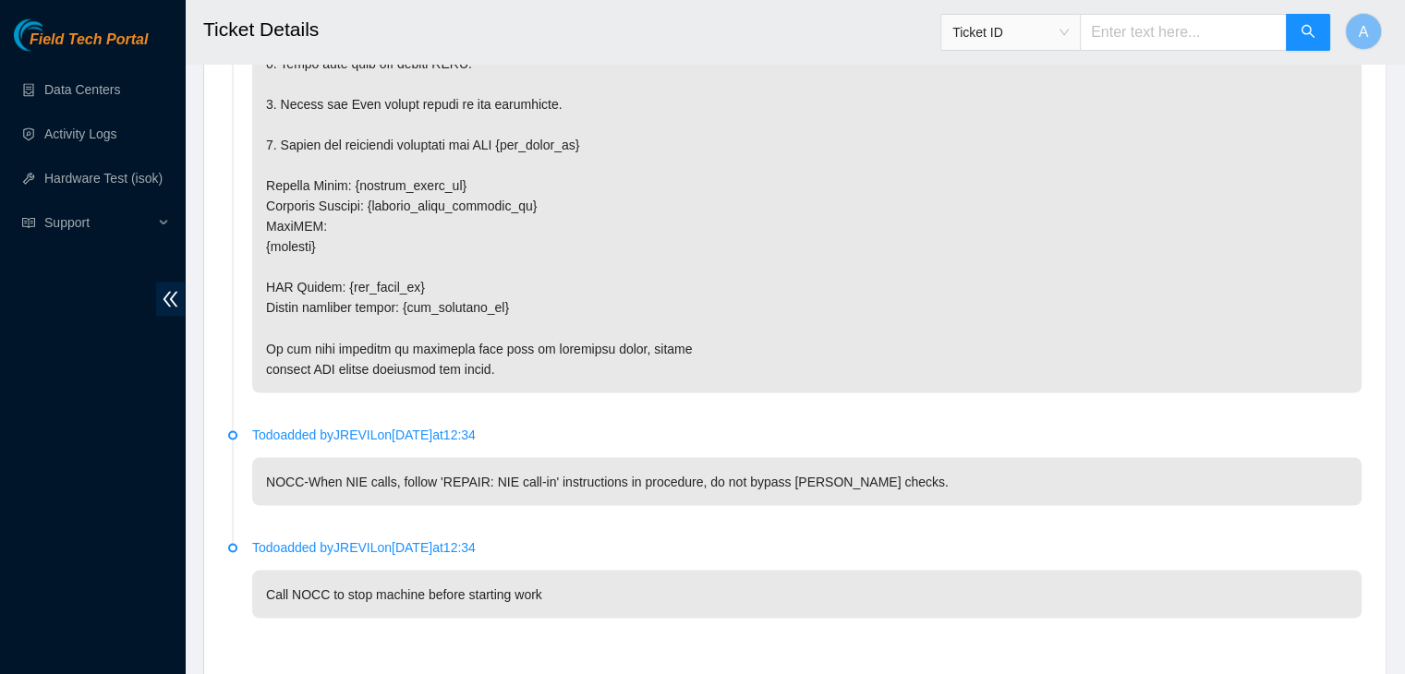
scroll to position [3355, 0]
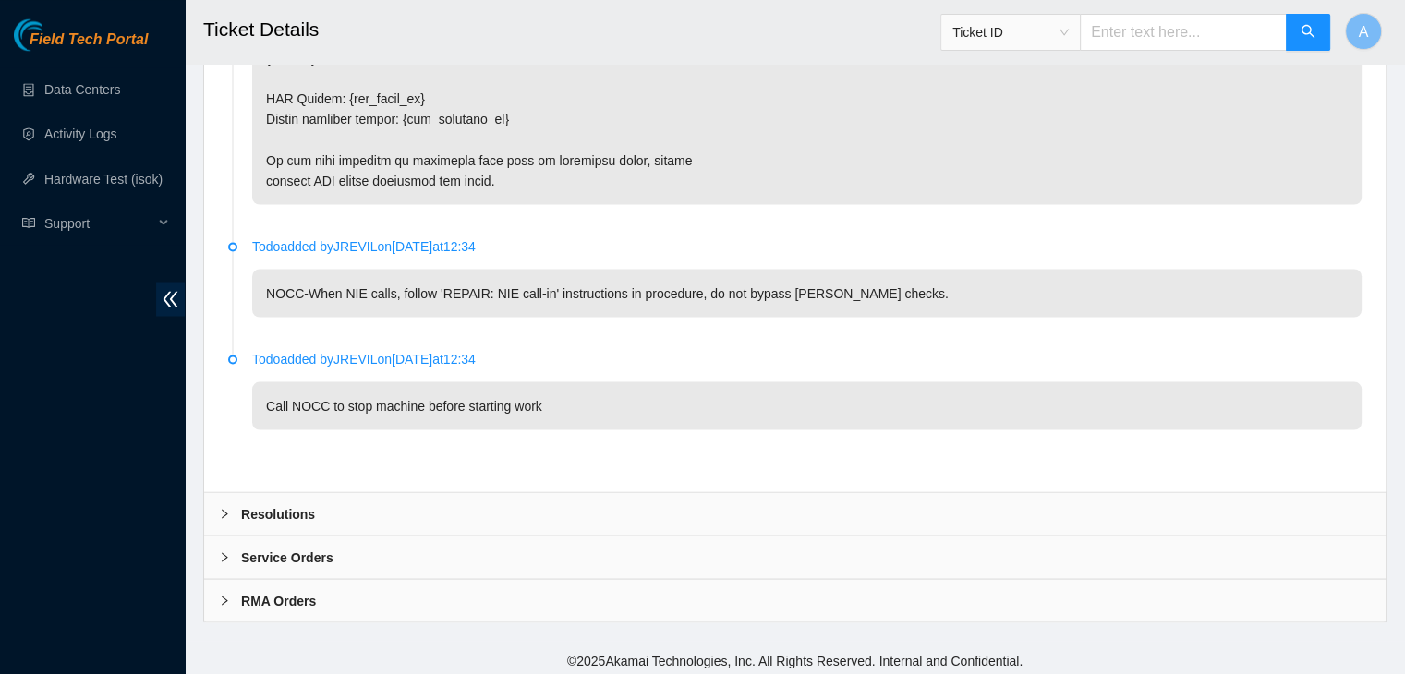
click at [606, 500] on div "Resolutions" at bounding box center [794, 513] width 1181 height 42
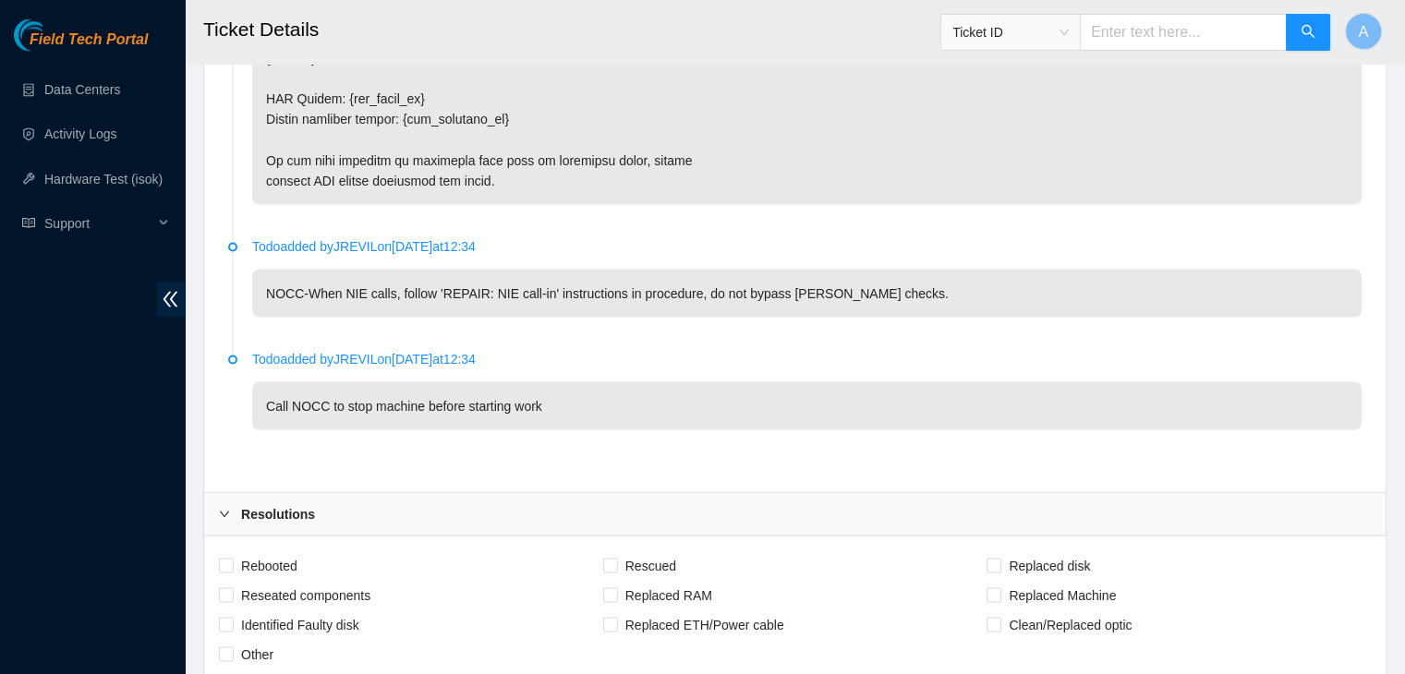
scroll to position [3829, 0]
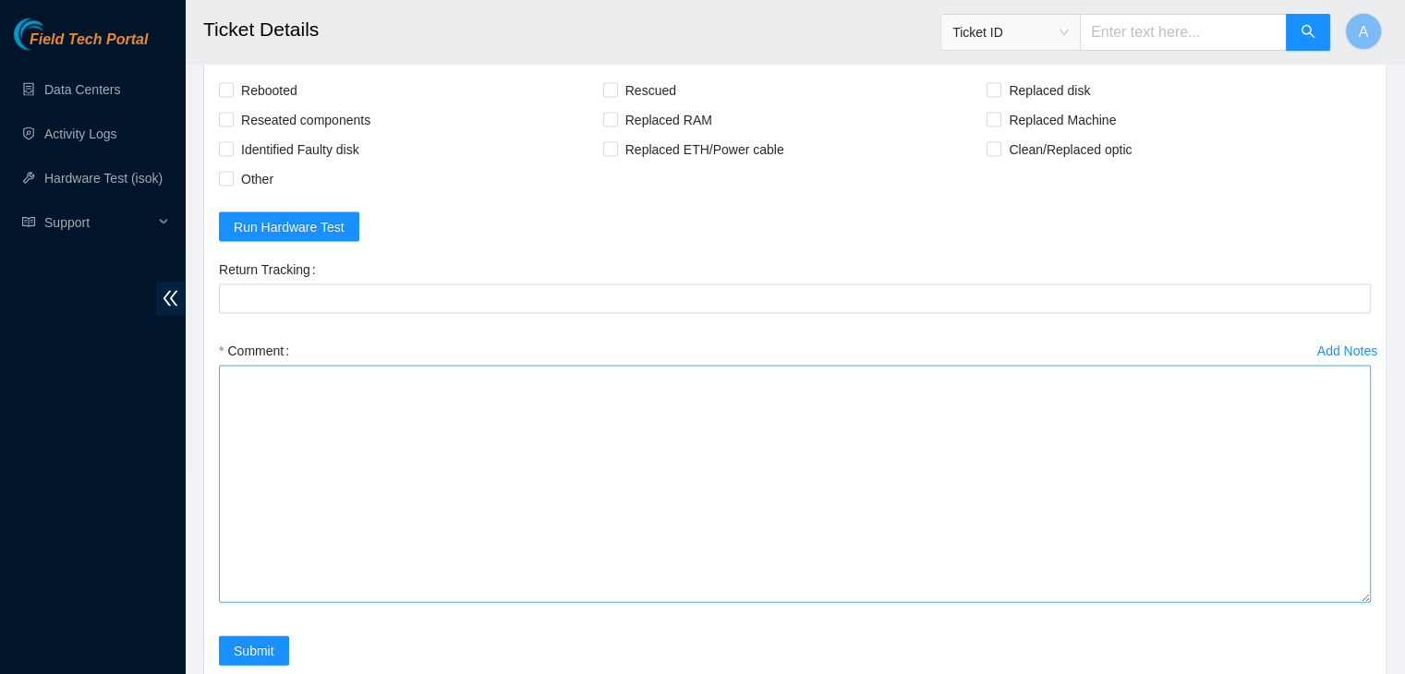
drag, startPoint x: 1363, startPoint y: 420, endPoint x: 1341, endPoint y: 587, distance: 168.6
click at [1341, 587] on textarea "Comment" at bounding box center [795, 484] width 1152 height 237
click at [1079, 515] on textarea "Comment" at bounding box center [795, 484] width 1152 height 237
paste textarea "verified machine sn safely powered down machine removed drive sn: replaced with…"
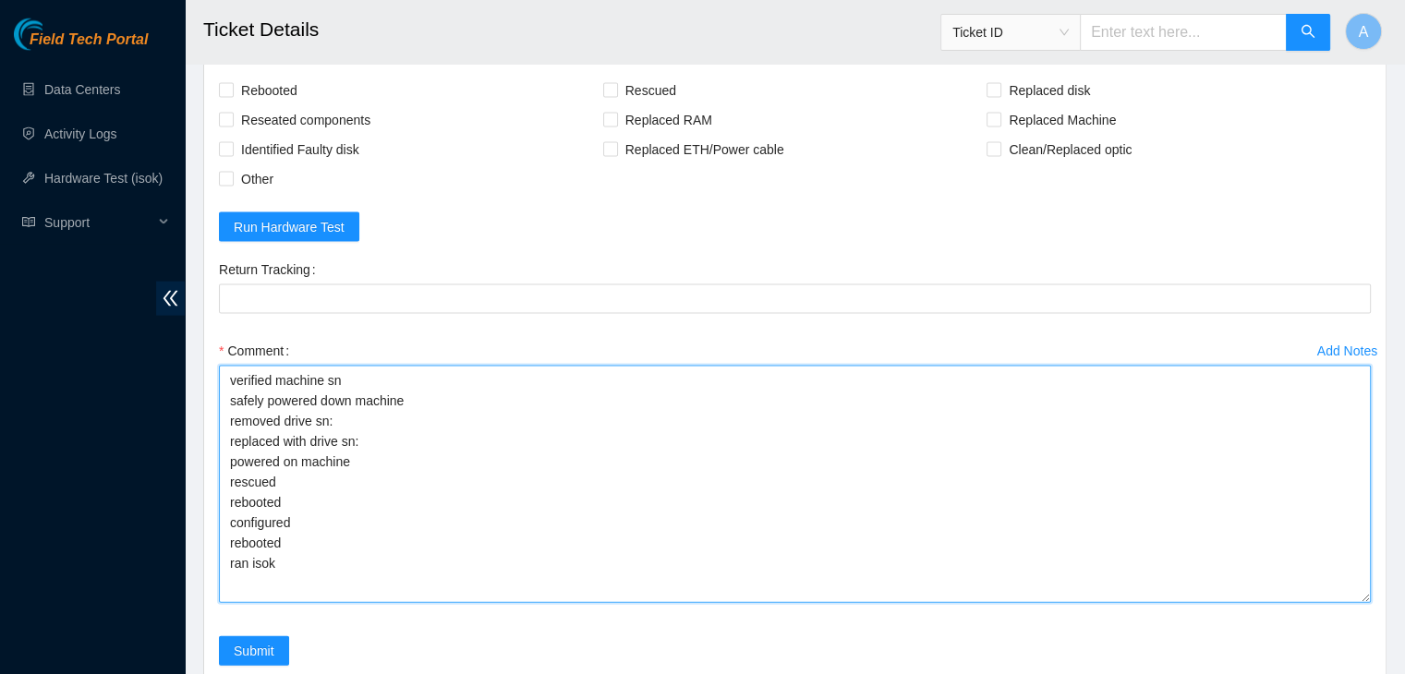
scroll to position [3997, 0]
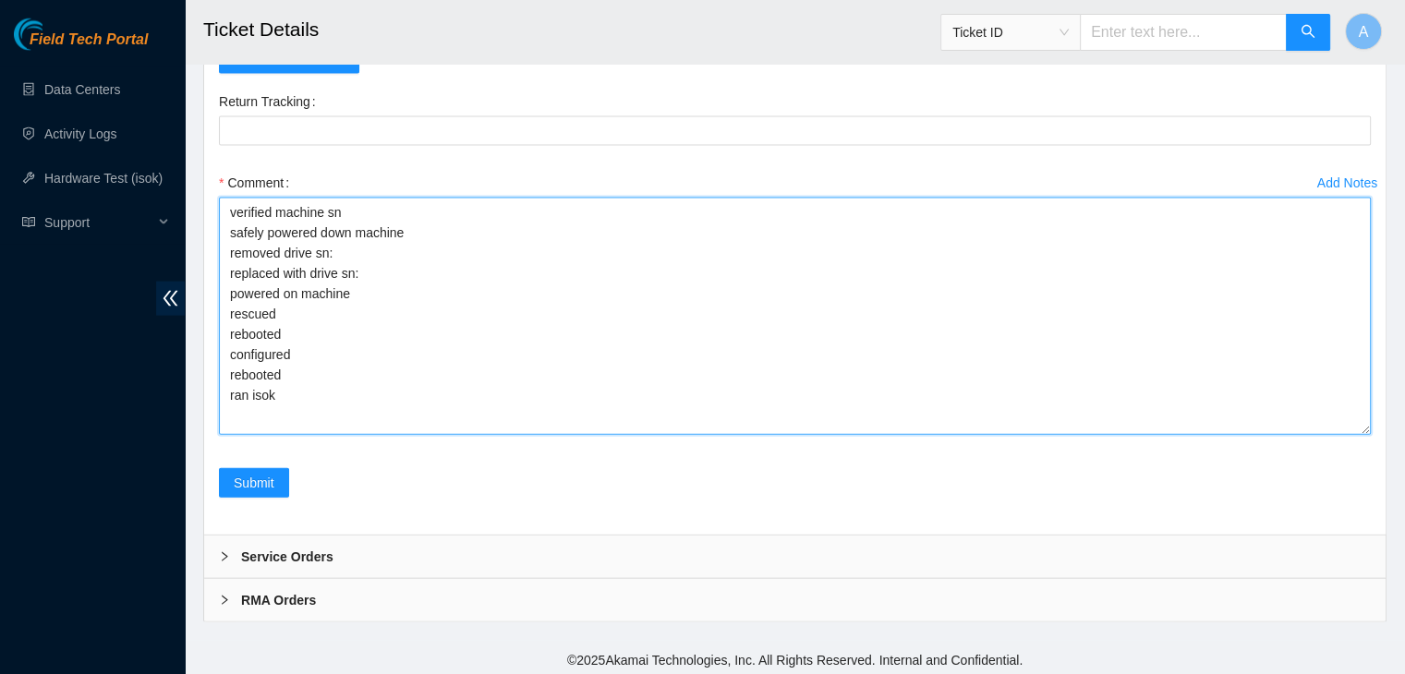
drag, startPoint x: 1367, startPoint y: 417, endPoint x: 1341, endPoint y: 684, distance: 268.2
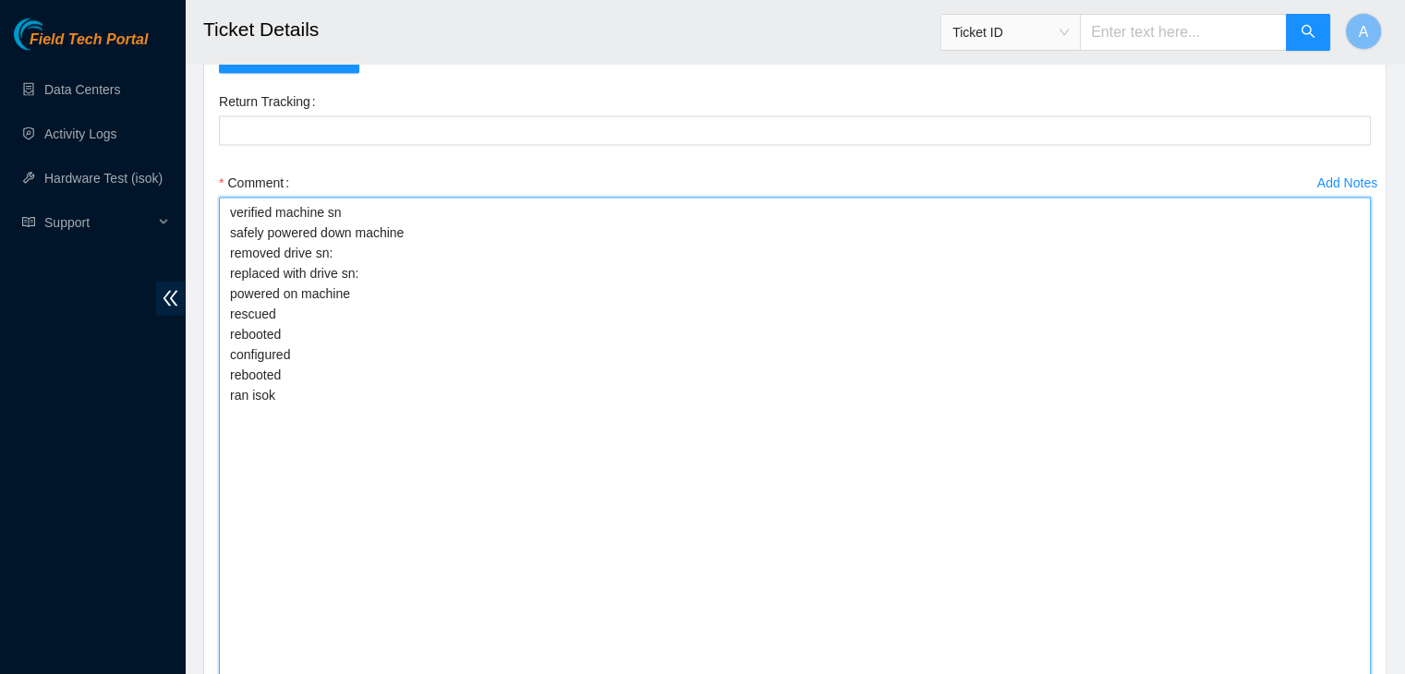
type textarea "verified machine sn safely powered down machine removed drive sn: replaced with…"
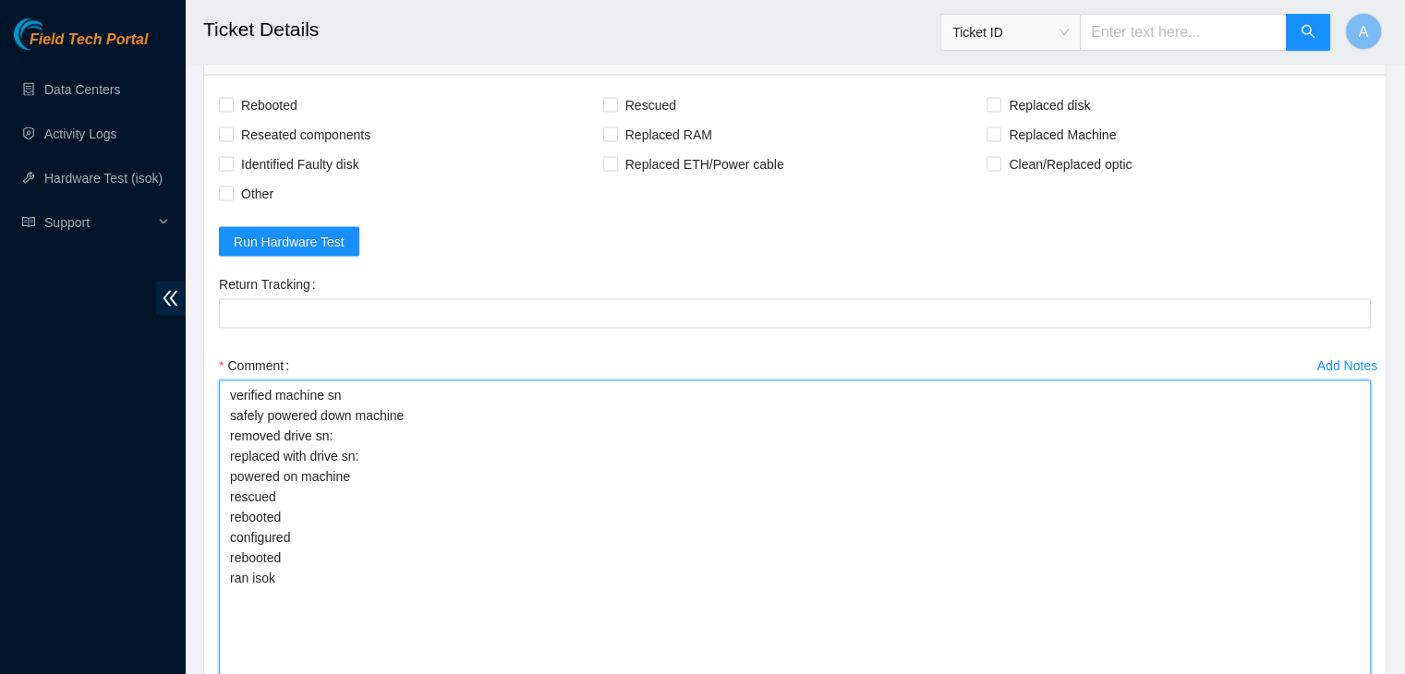
scroll to position [3813, 0]
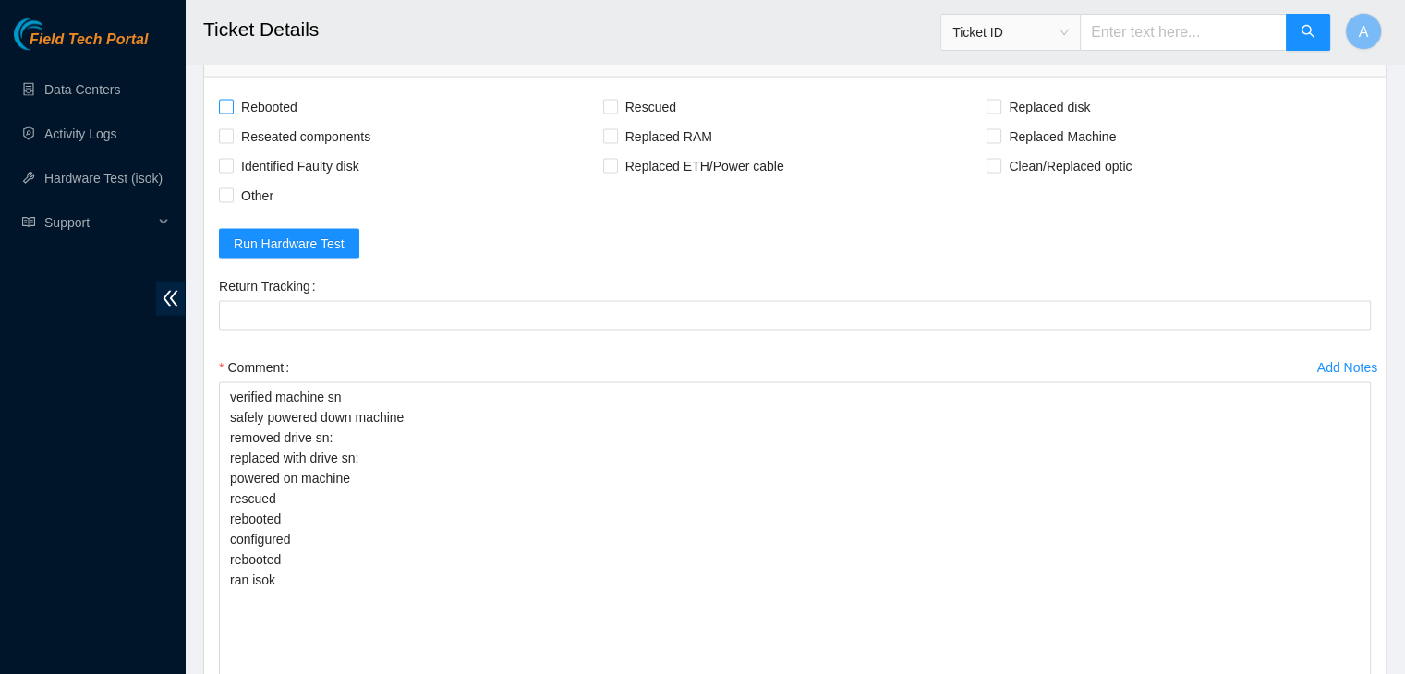
click at [277, 97] on span "Rebooted" at bounding box center [269, 107] width 71 height 30
click at [232, 100] on input "Rebooted" at bounding box center [225, 106] width 13 height 13
checkbox input "true"
click at [289, 129] on span "Reseated components" at bounding box center [306, 137] width 144 height 30
click at [232, 129] on input "Reseated components" at bounding box center [225, 135] width 13 height 13
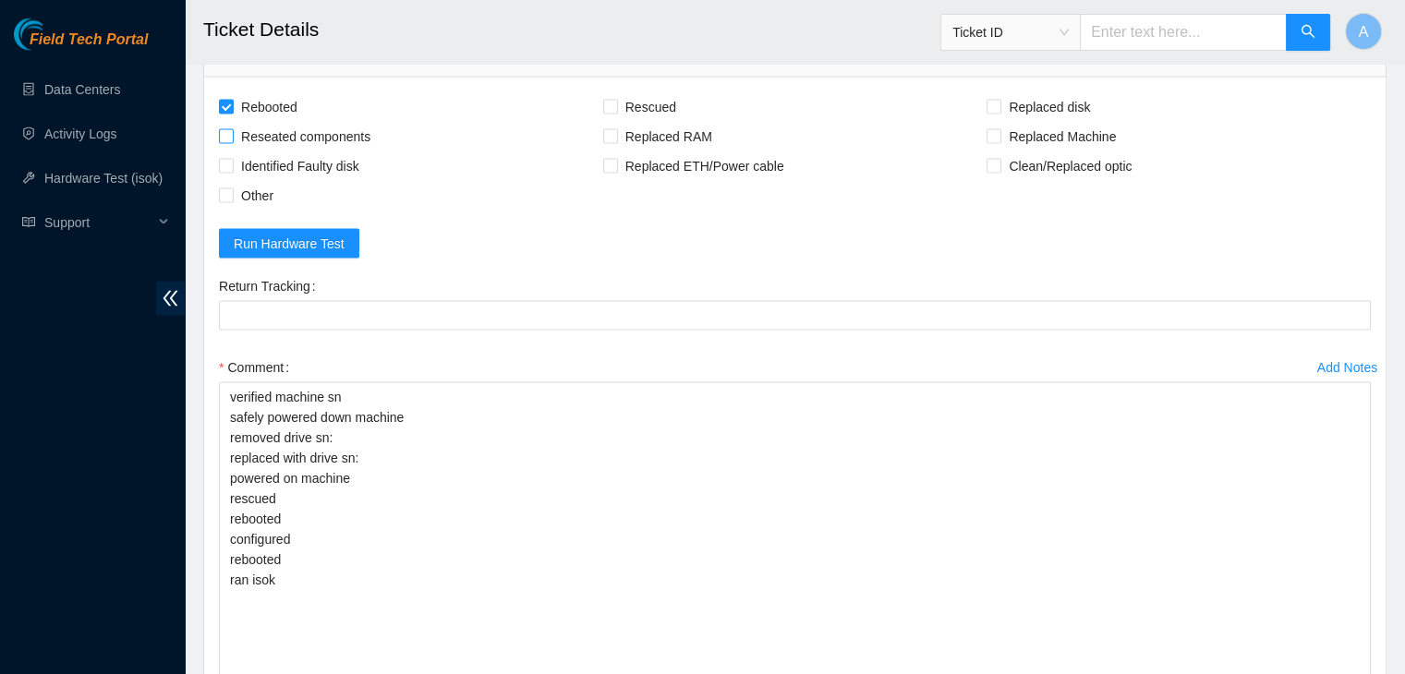
checkbox input "true"
click at [623, 92] on span "Rescued" at bounding box center [651, 107] width 66 height 30
click at [616, 100] on input "Rescued" at bounding box center [609, 106] width 13 height 13
checkbox input "true"
click at [1016, 93] on span "Replaced disk" at bounding box center [1049, 107] width 96 height 30
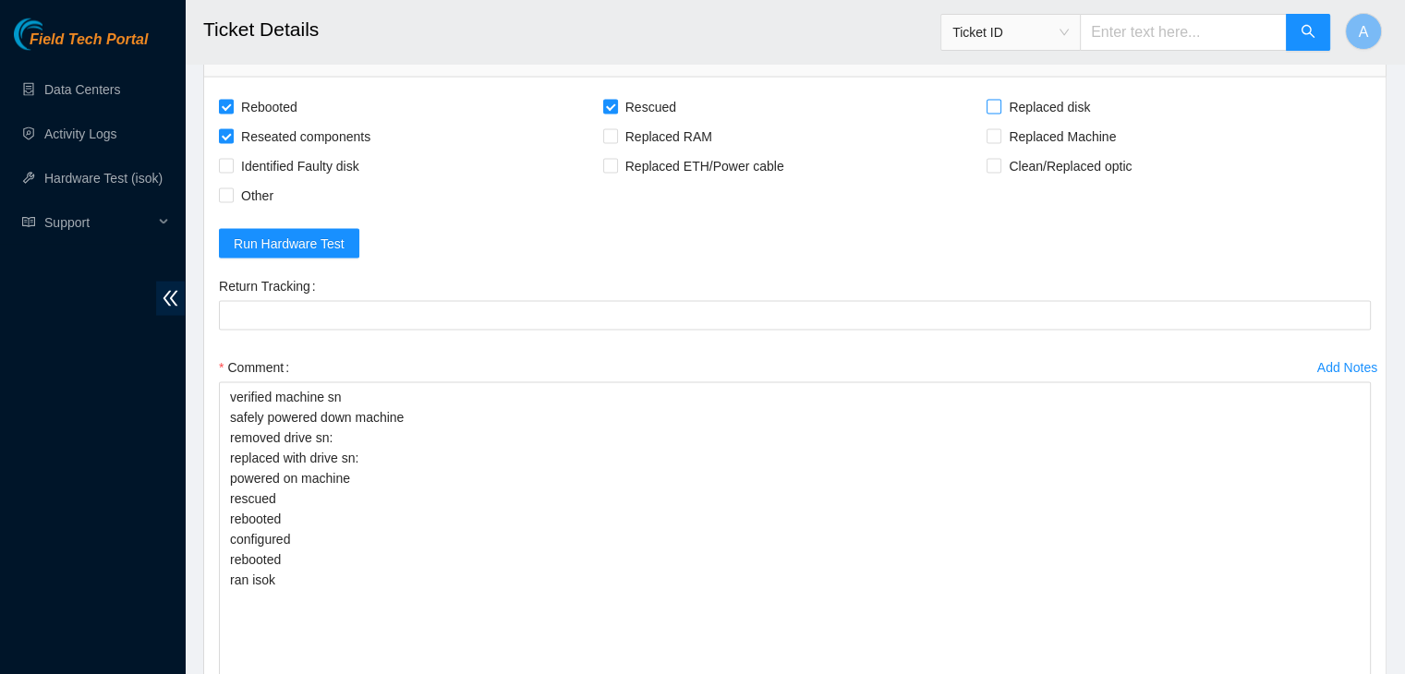
click at [999, 100] on input "Replaced disk" at bounding box center [992, 106] width 13 height 13
checkbox input "true"
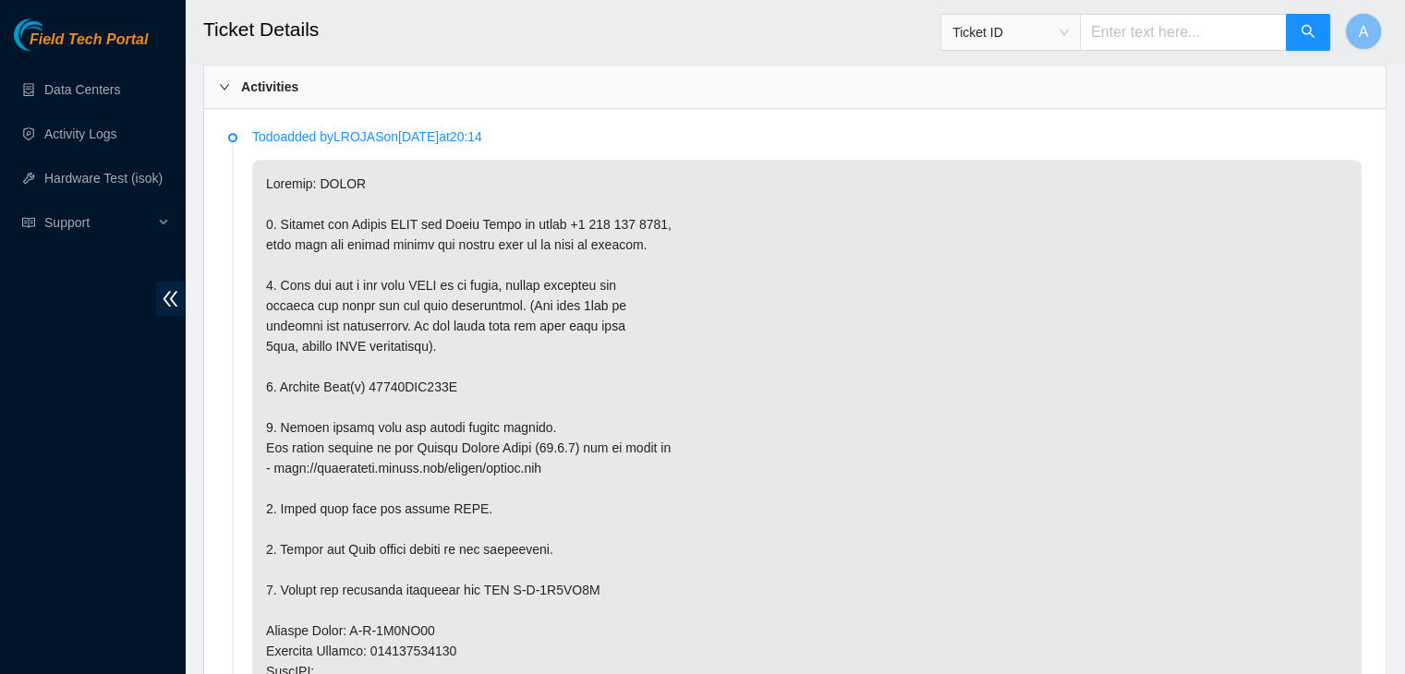
scroll to position [990, 0]
click at [403, 386] on p at bounding box center [806, 653] width 1109 height 983
copy p "18521FDB765C"
click at [403, 386] on p at bounding box center [806, 653] width 1109 height 983
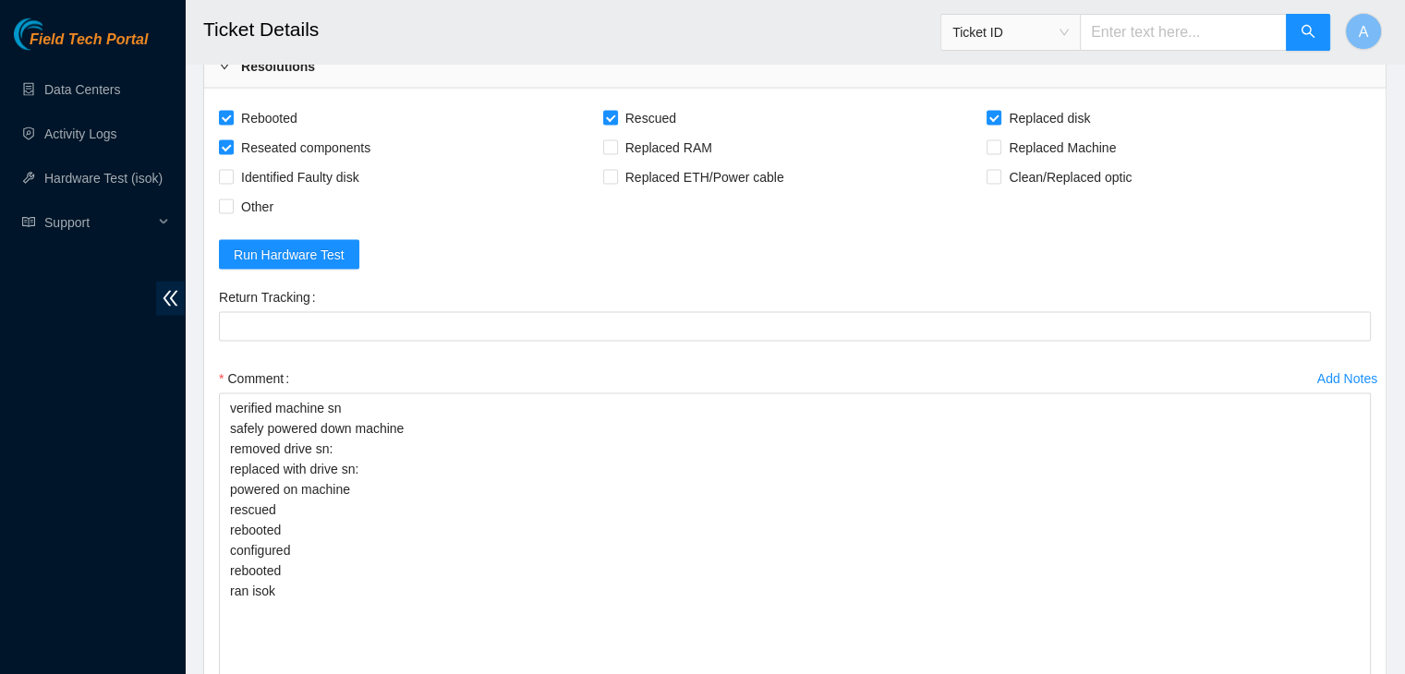
scroll to position [3816, 0]
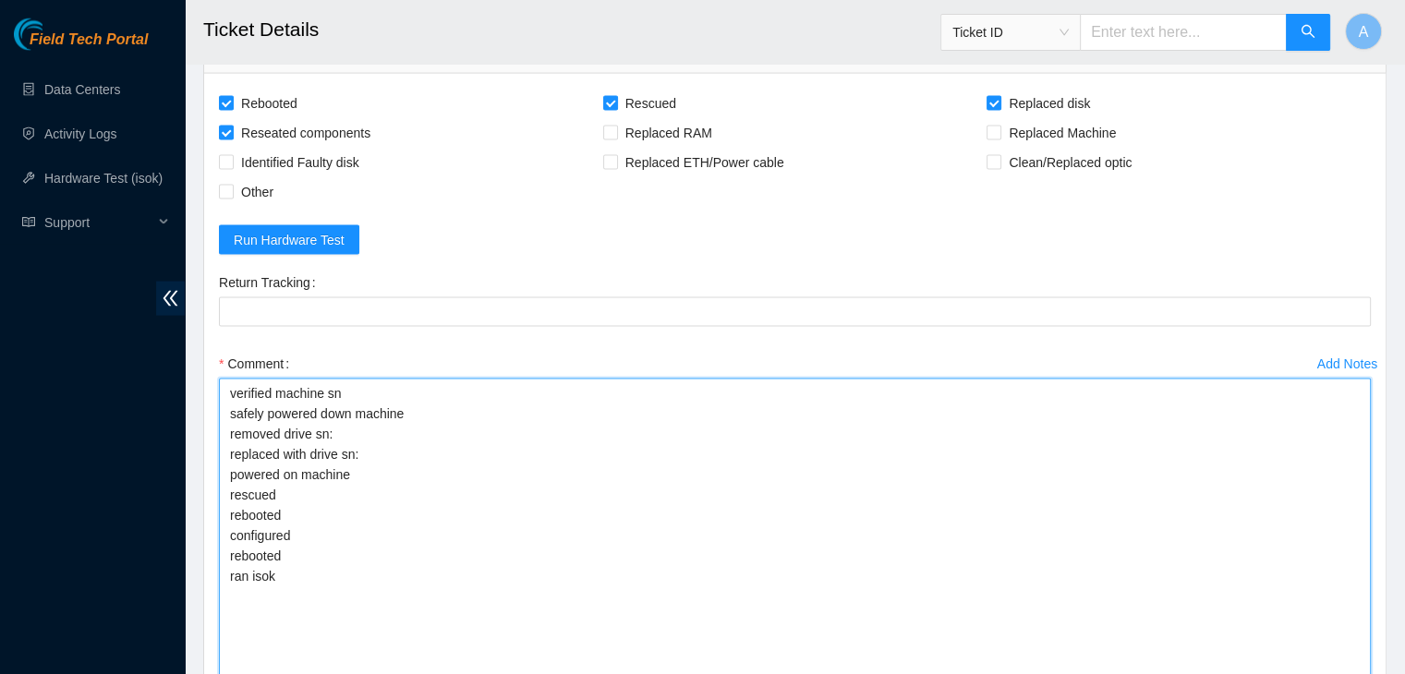
click at [415, 429] on textarea "verified machine sn safely powered down machine removed drive sn: replaced with…" at bounding box center [795, 631] width 1152 height 505
paste textarea "18521FDB765C"
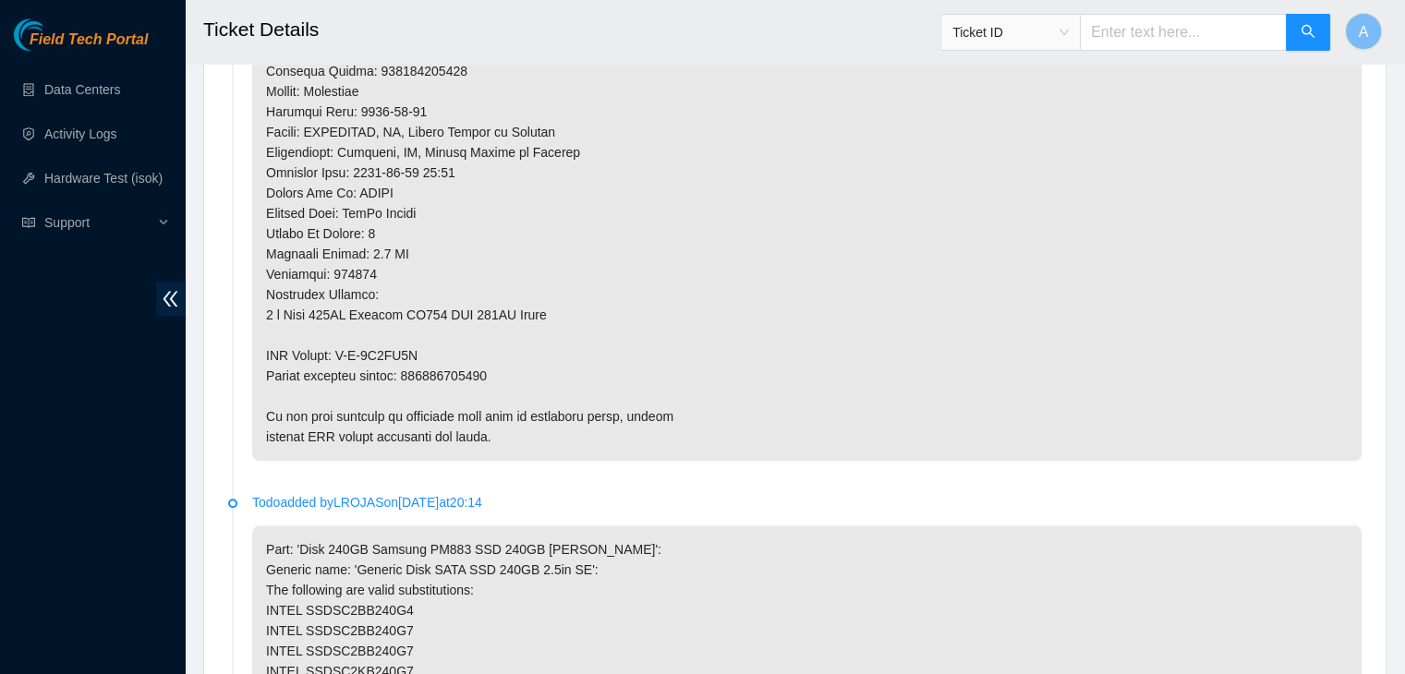
scroll to position [1650, 0]
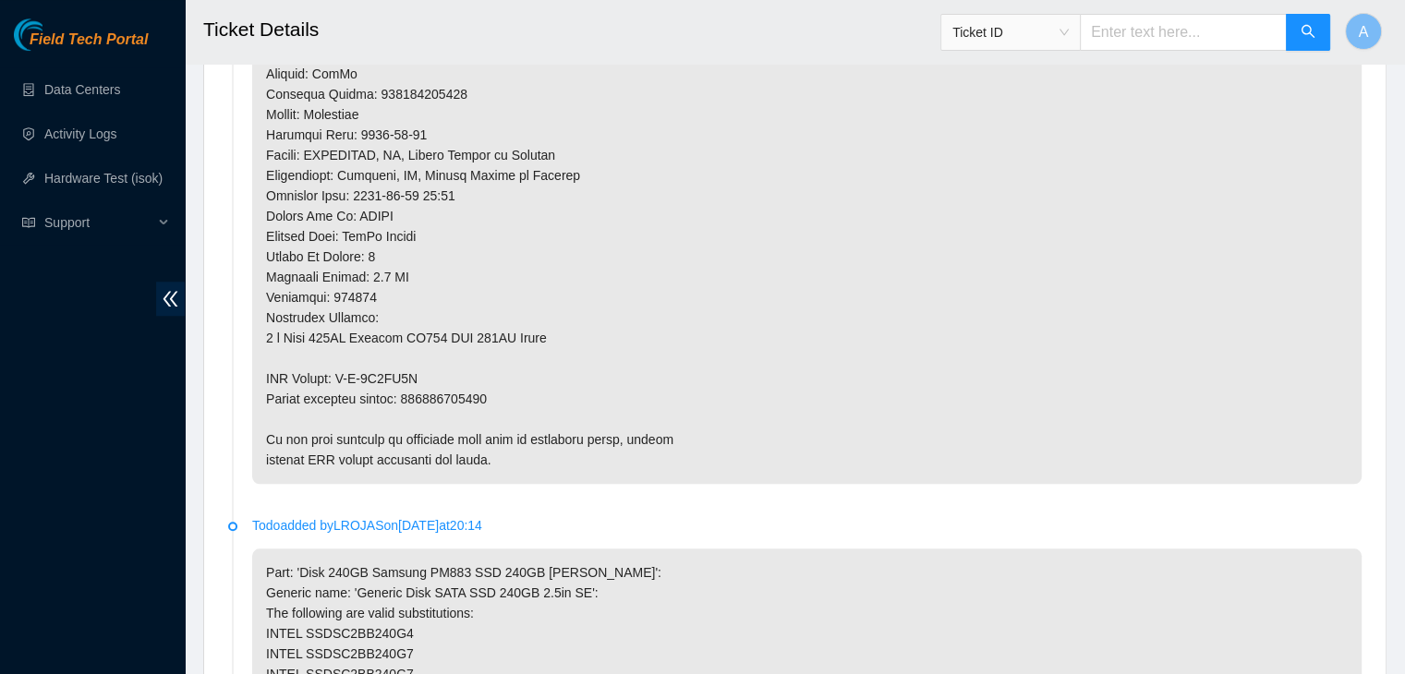
type textarea "verified machine sn safely powered down machine removed drive sn: 18521FDB765C …"
copy p "463470062994"
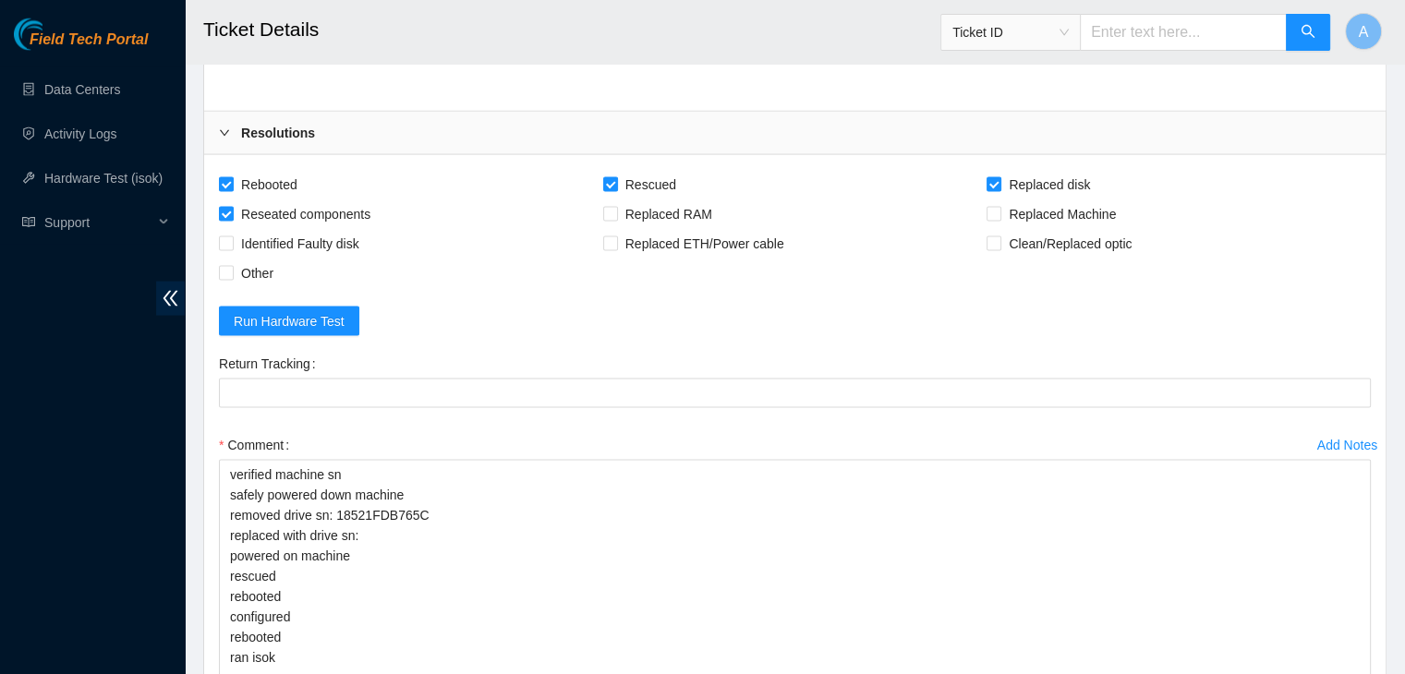
scroll to position [3735, 0]
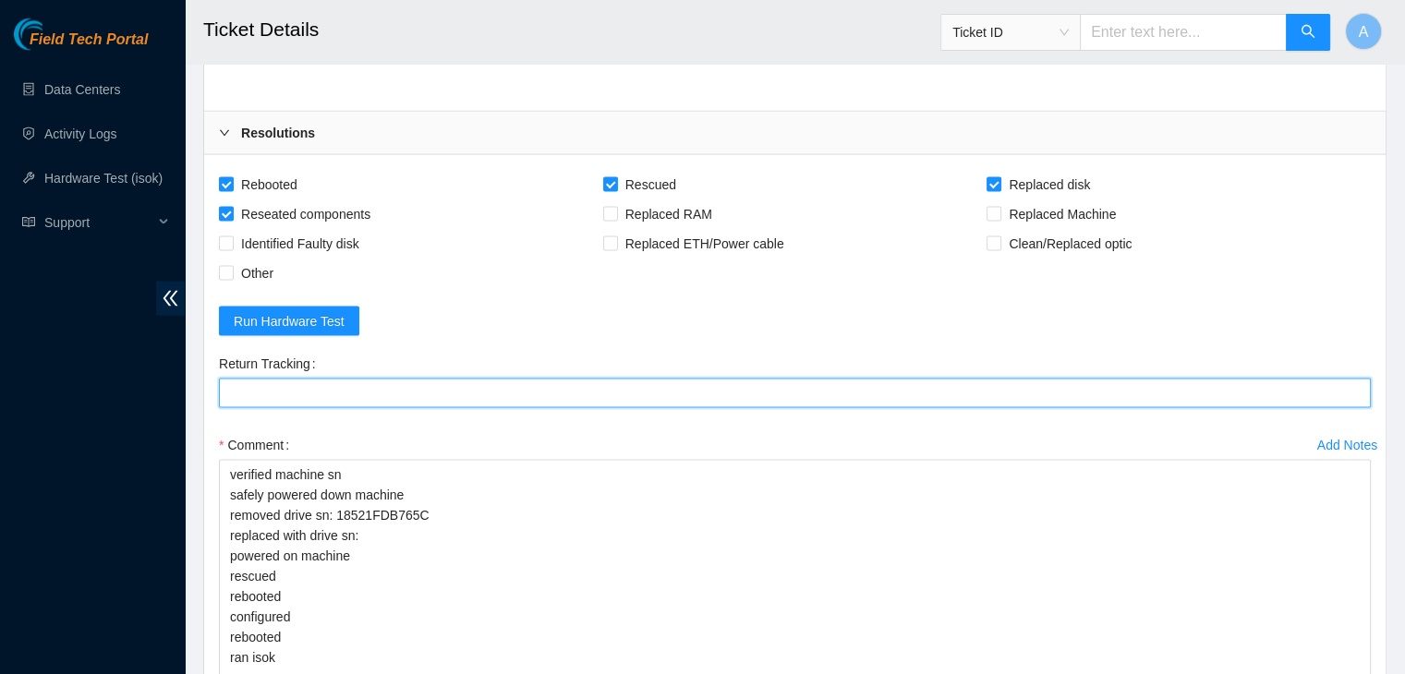
click at [466, 385] on Tracking "Return Tracking" at bounding box center [795, 394] width 1152 height 30
paste Tracking "463470062994"
type Tracking "463470062994"
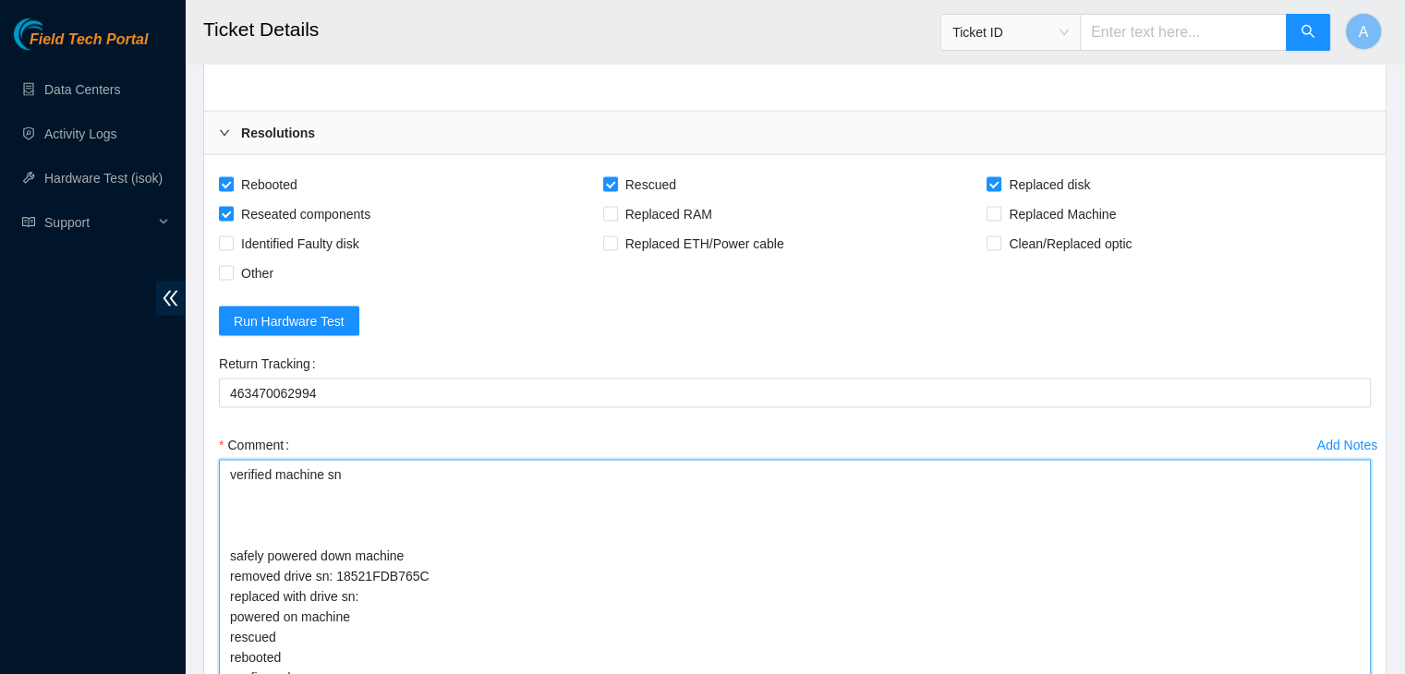
paste textarea "dhindsa.arya25@gmail.com - pdogipar has completed your request (B-V-5XKTQRB, B-…"
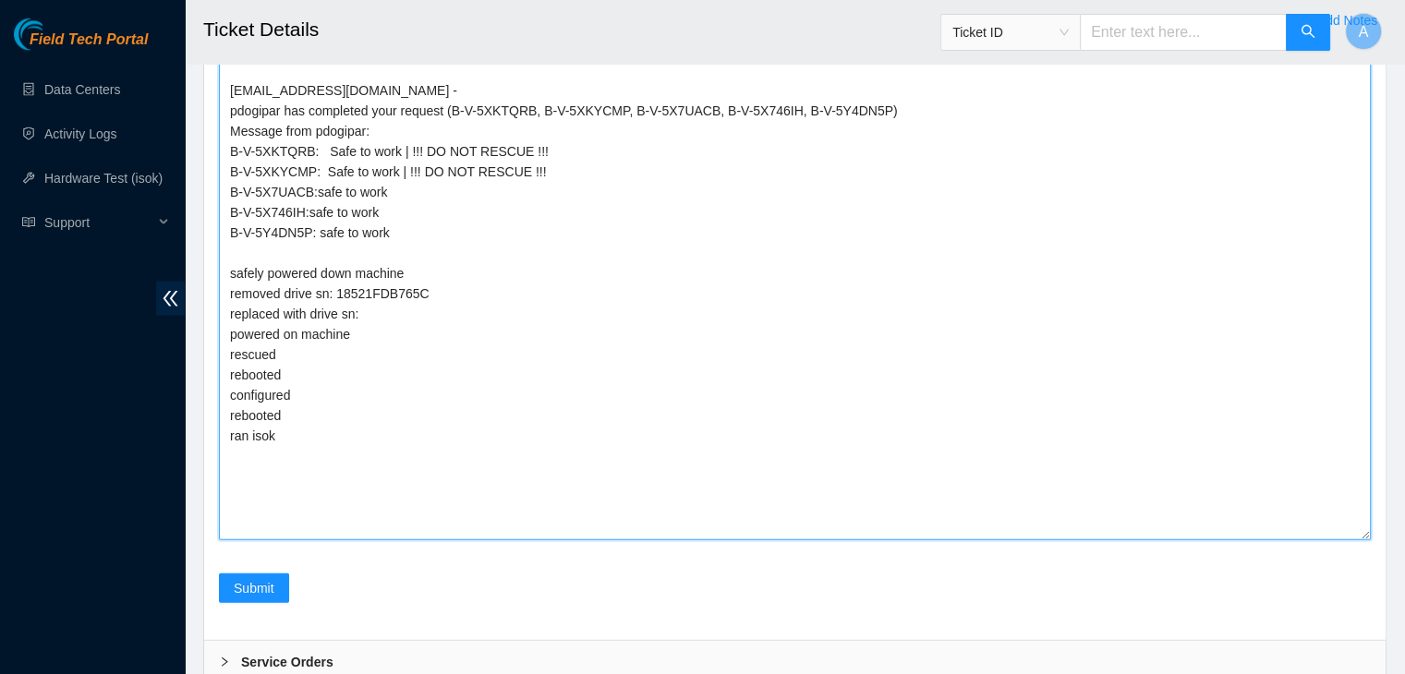
scroll to position [4165, 0]
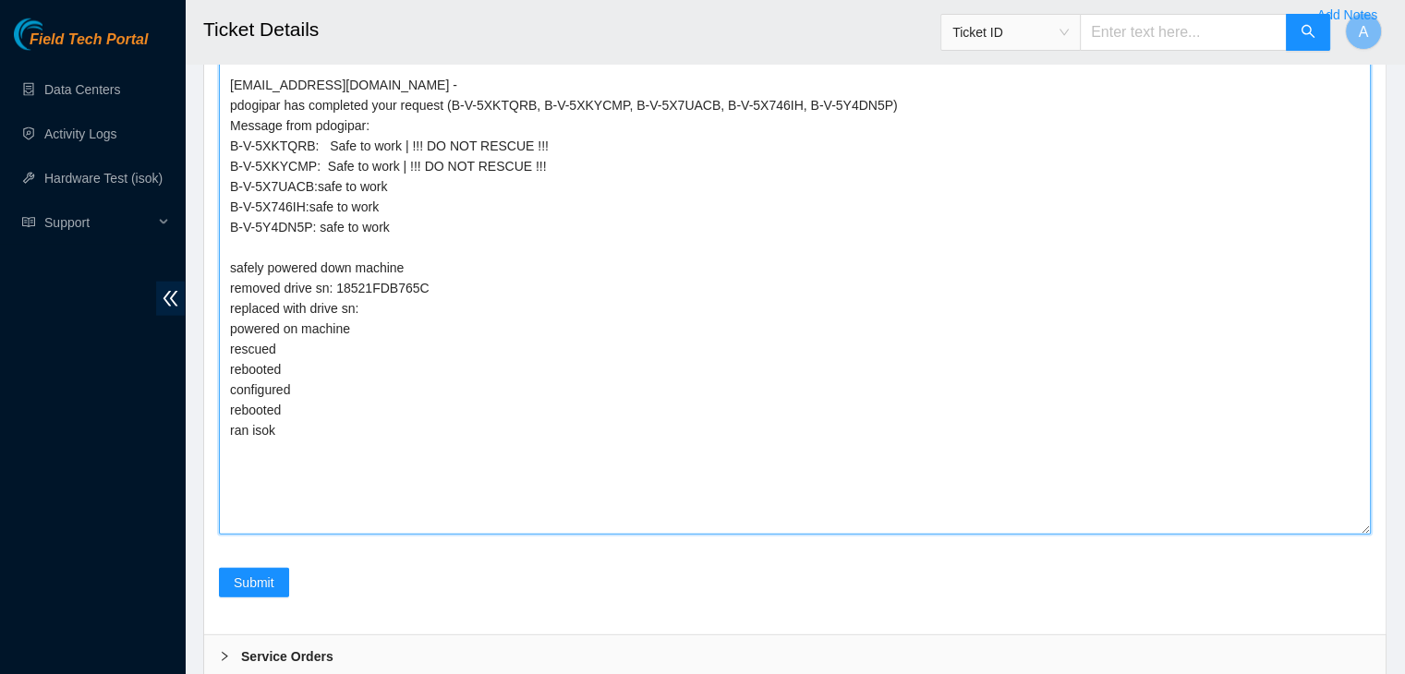
click at [654, 292] on textarea "verified machine sn dhindsa.arya25@gmail.com - pdogipar has completed your requ…" at bounding box center [795, 282] width 1152 height 505
paste textarea "S45RNC0R826811"
type textarea "verified machine sn dhindsa.arya25@gmail.com - pdogipar has completed your requ…"
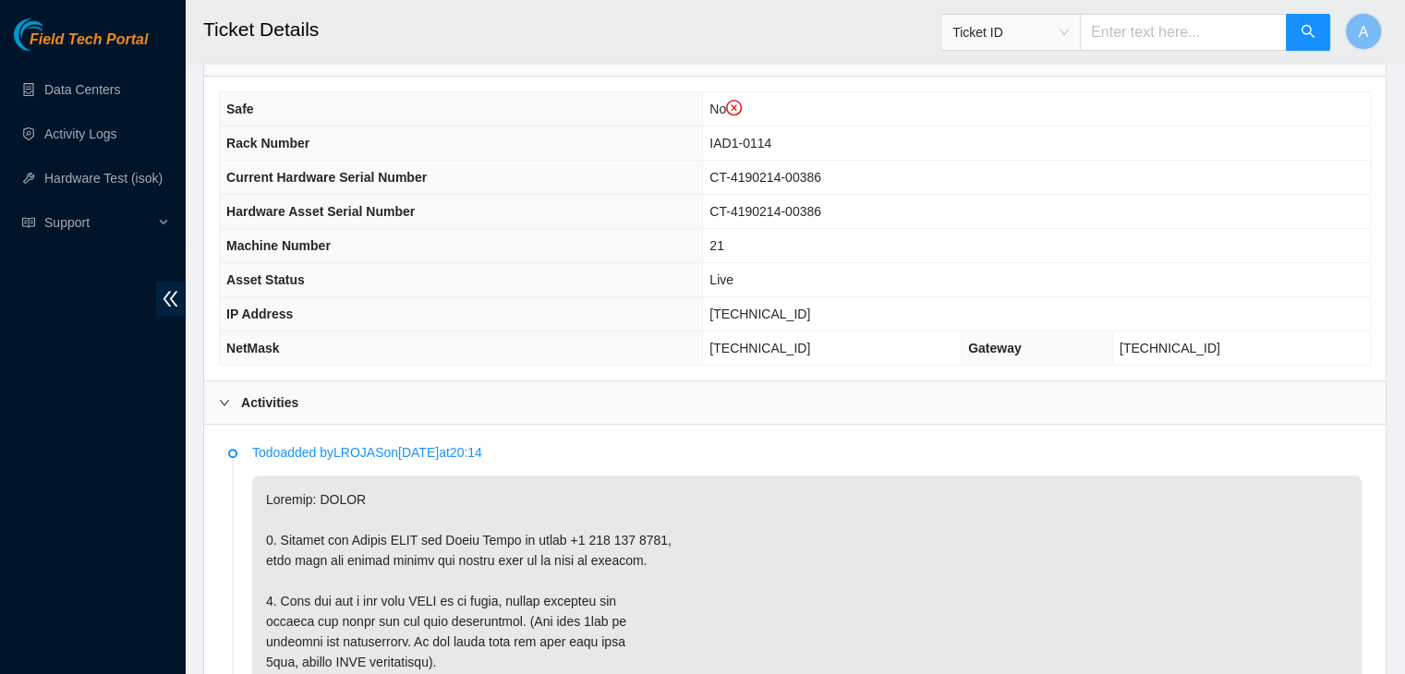
scroll to position [676, 0]
click at [799, 307] on span "[TECHNICAL_ID]" at bounding box center [759, 314] width 101 height 15
copy span "[TECHNICAL_ID]"
click at [799, 307] on span "[TECHNICAL_ID]" at bounding box center [759, 314] width 101 height 15
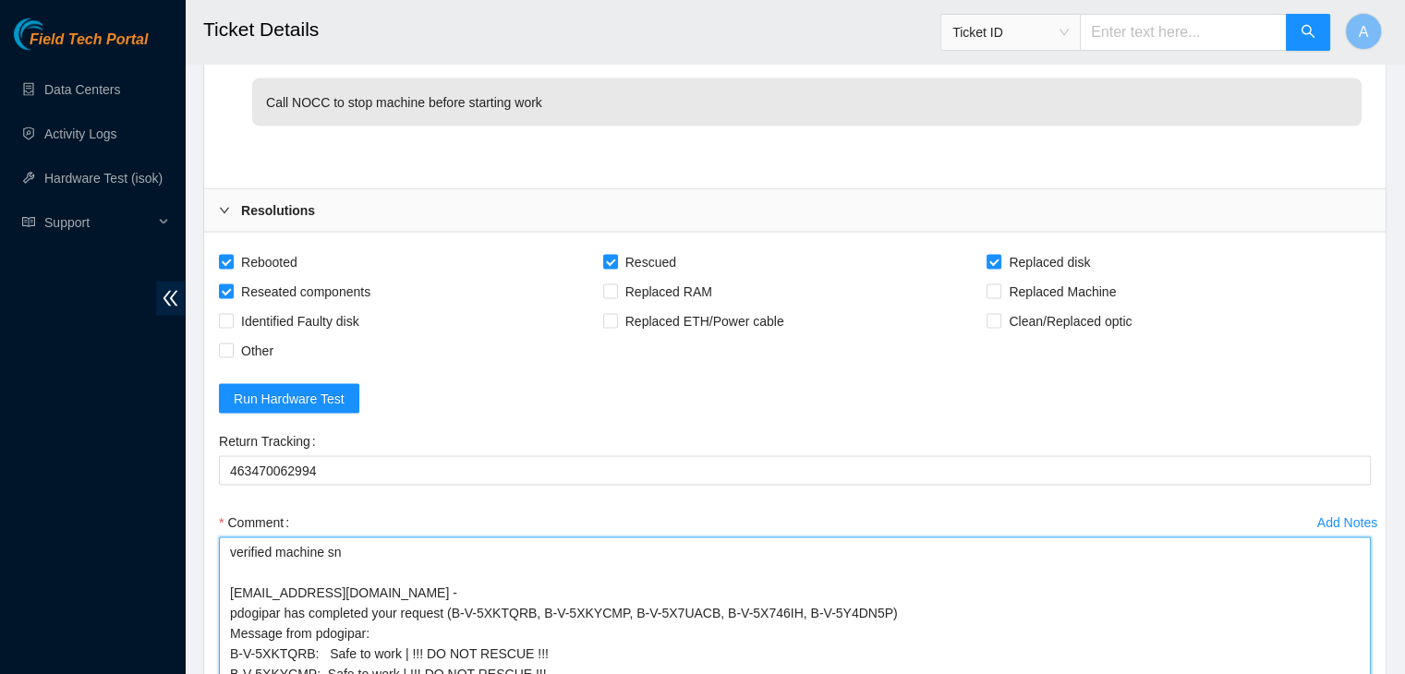
scroll to position [3700, 0]
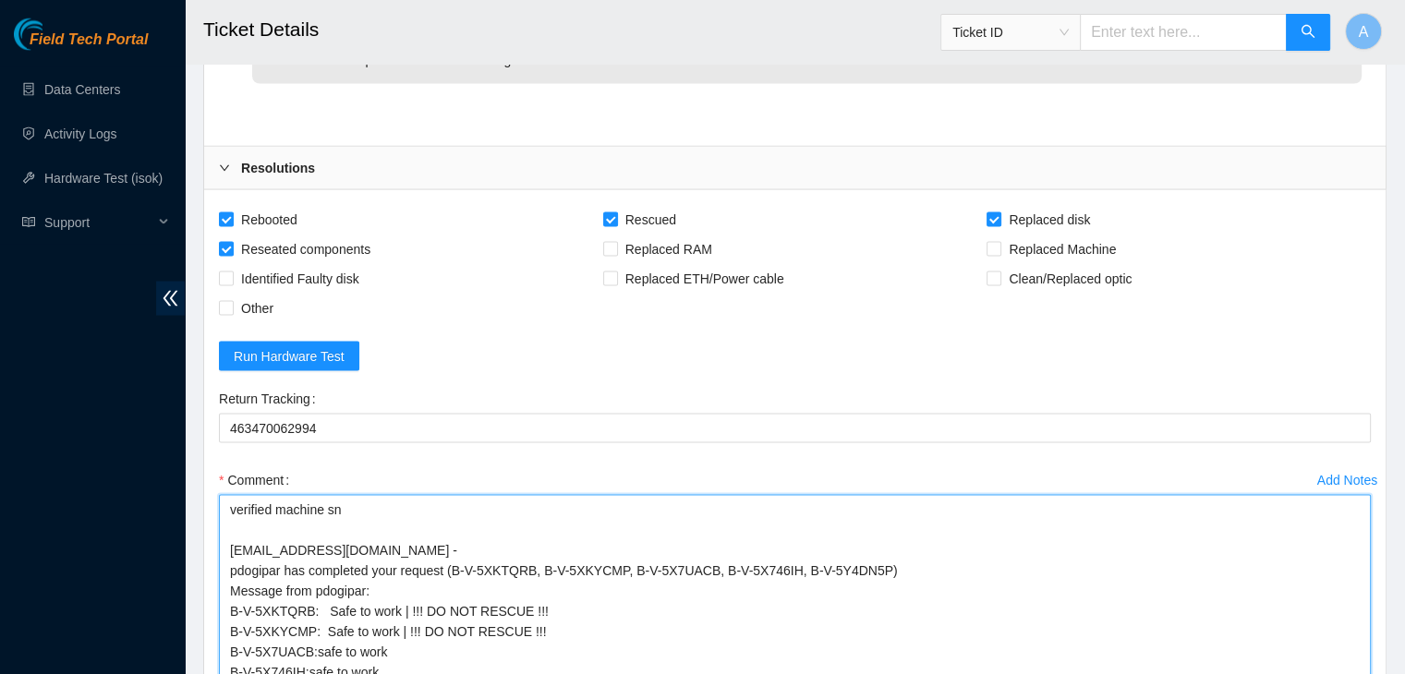
drag, startPoint x: 338, startPoint y: 351, endPoint x: 211, endPoint y: 495, distance: 192.4
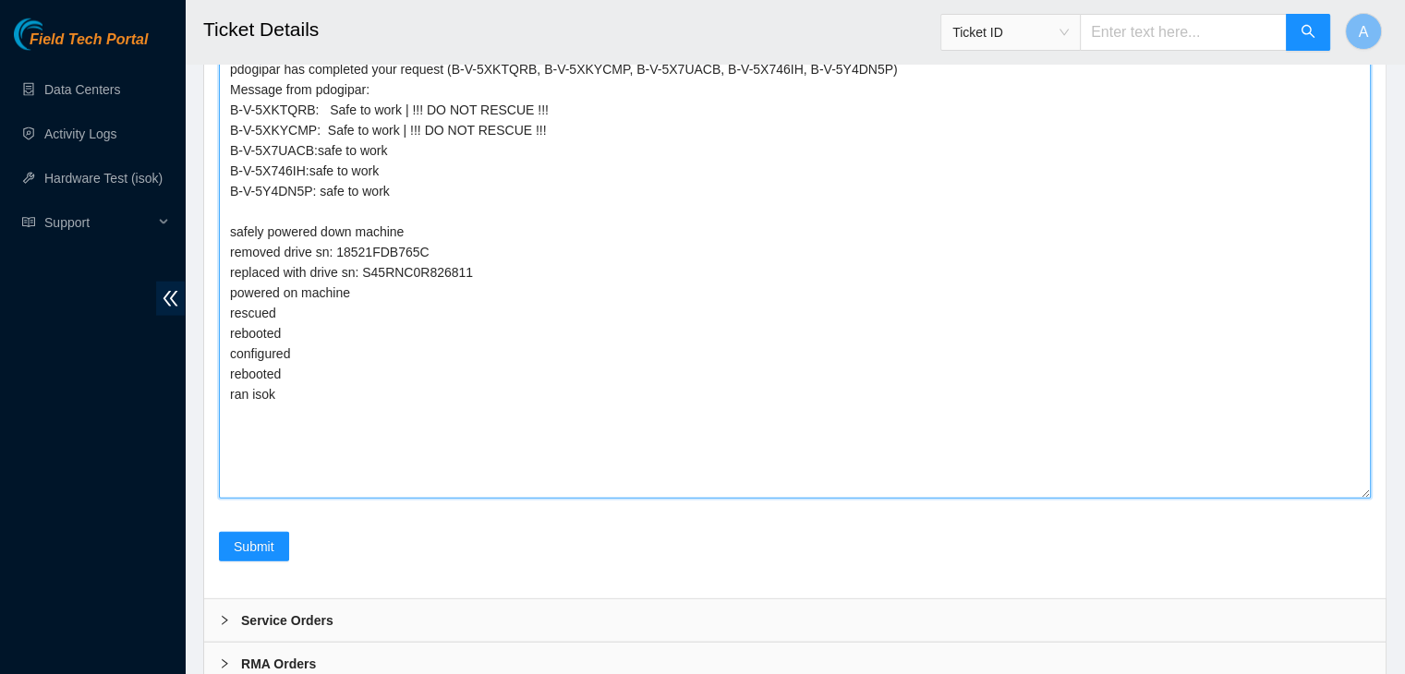
scroll to position [4264, 0]
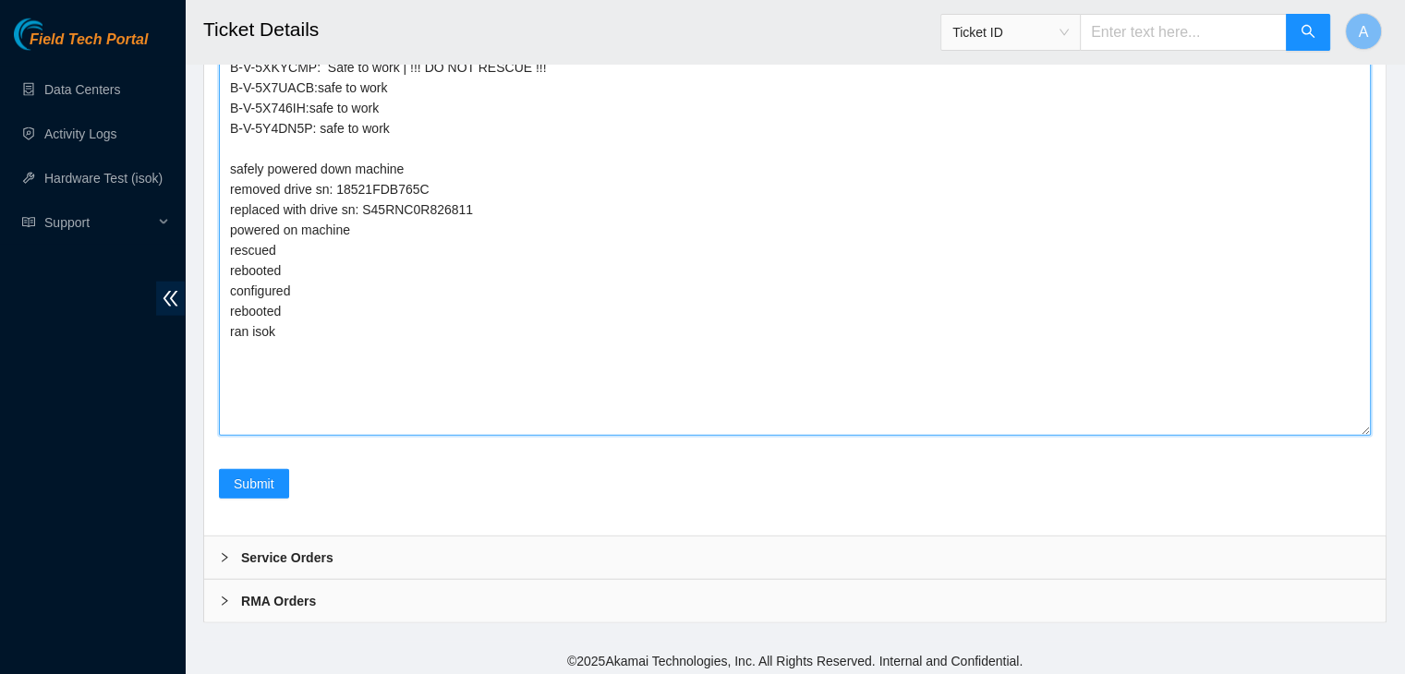
drag, startPoint x: 228, startPoint y: 259, endPoint x: 562, endPoint y: 358, distance: 348.9
click at [562, 358] on textarea "verified machine sn dhindsa.arya25@gmail.com - pdogipar has completed your requ…" at bounding box center [795, 183] width 1152 height 505
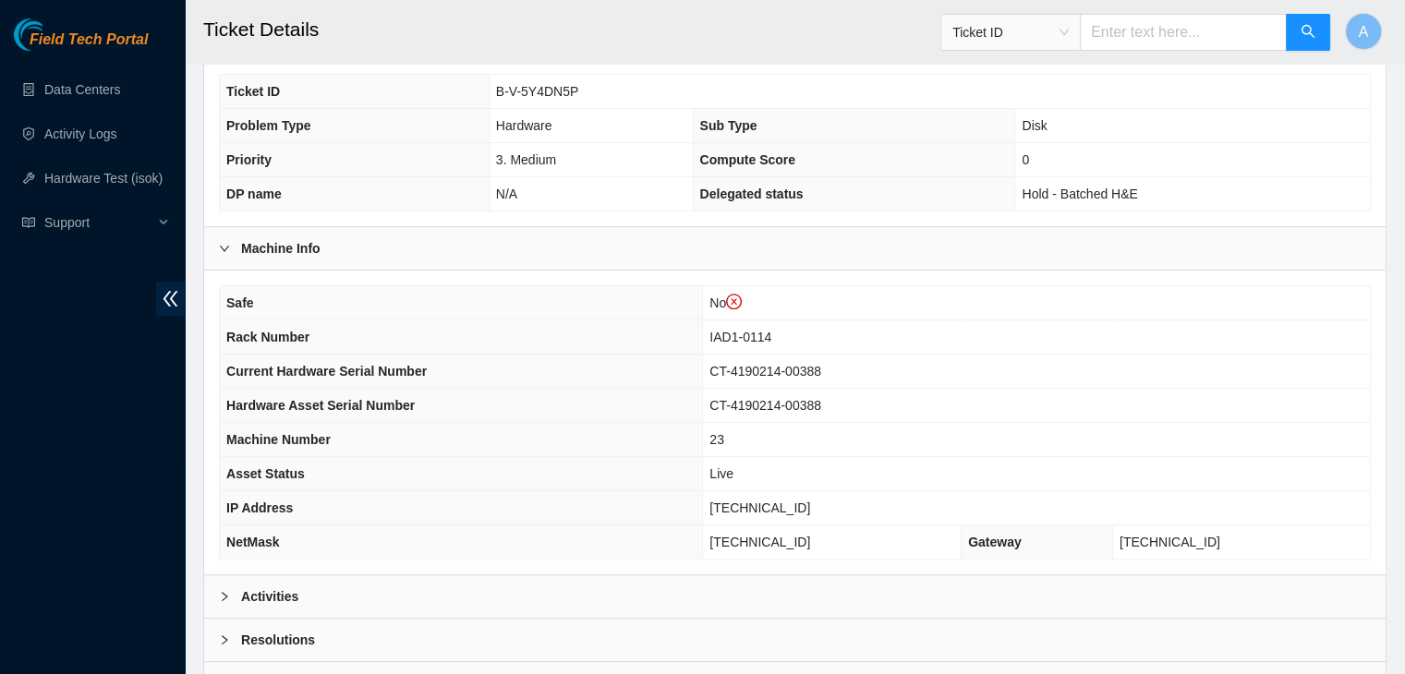
scroll to position [488, 0]
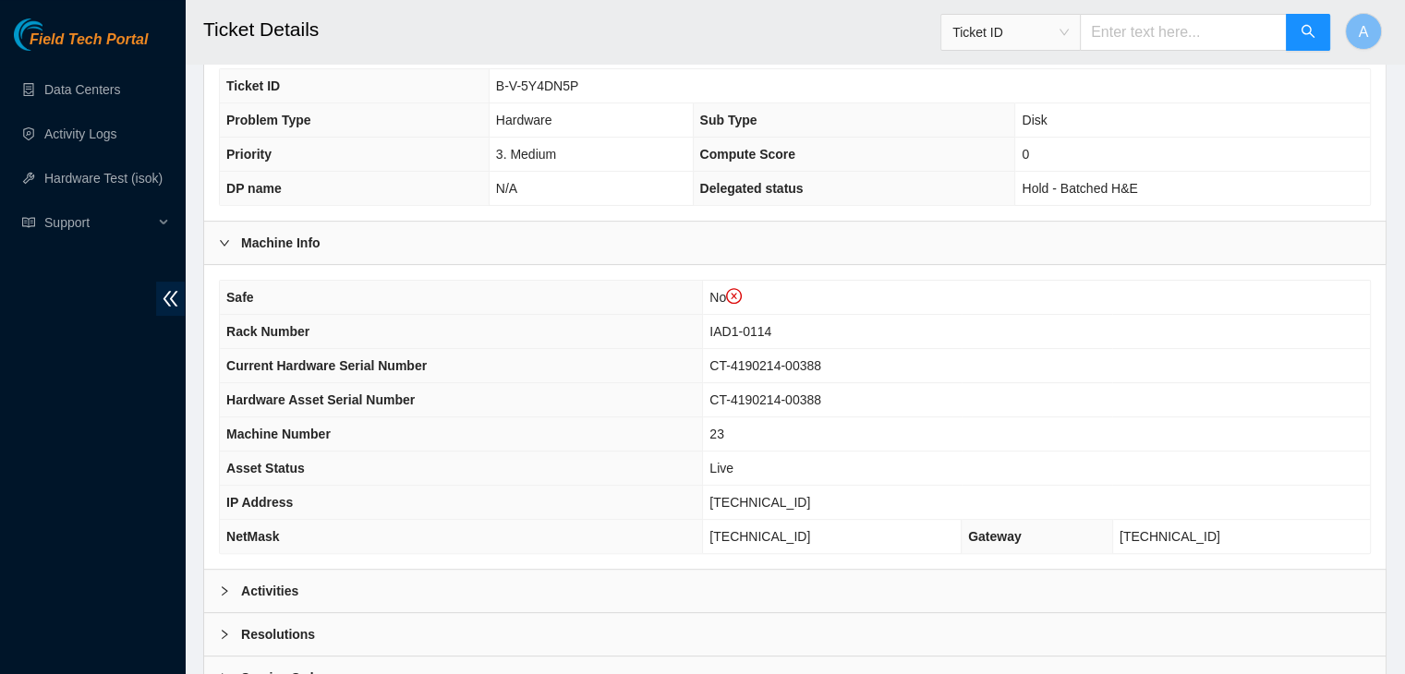
click at [623, 613] on div "Resolutions" at bounding box center [794, 634] width 1181 height 42
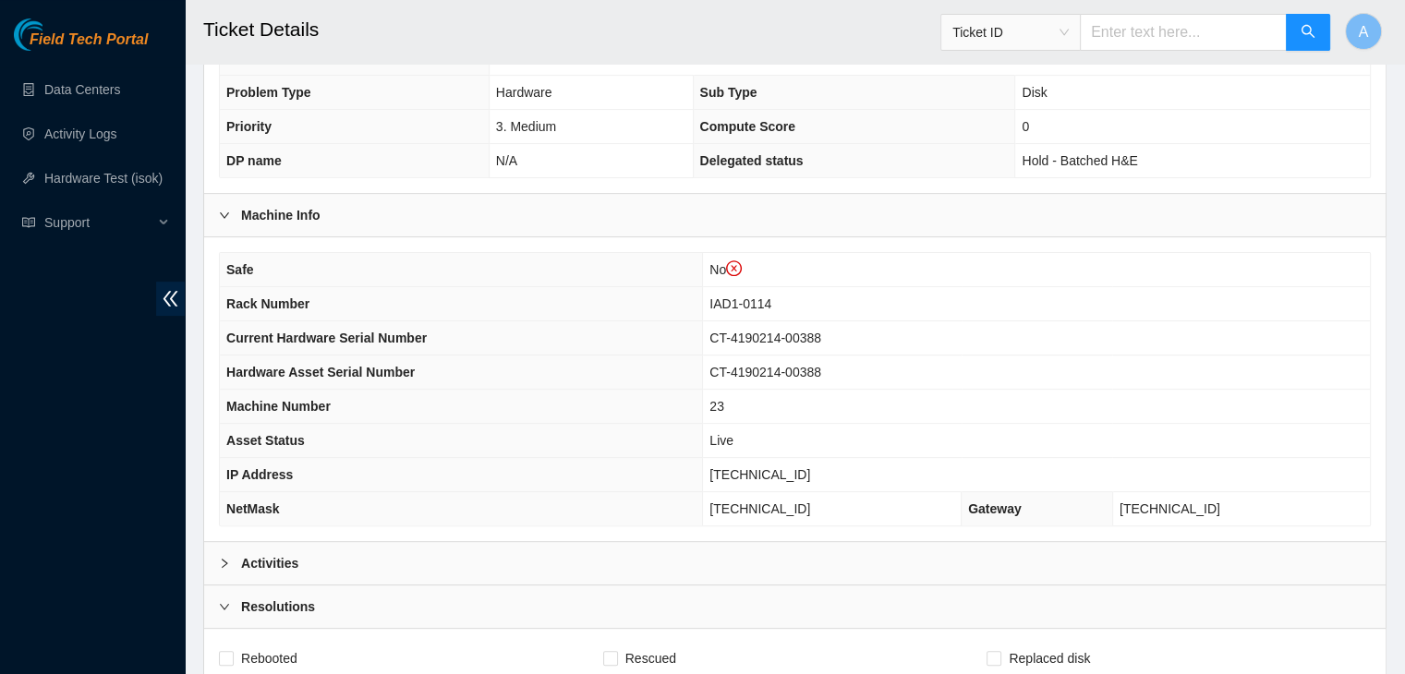
scroll to position [517, 0]
click at [643, 540] on div "Activities" at bounding box center [794, 561] width 1181 height 42
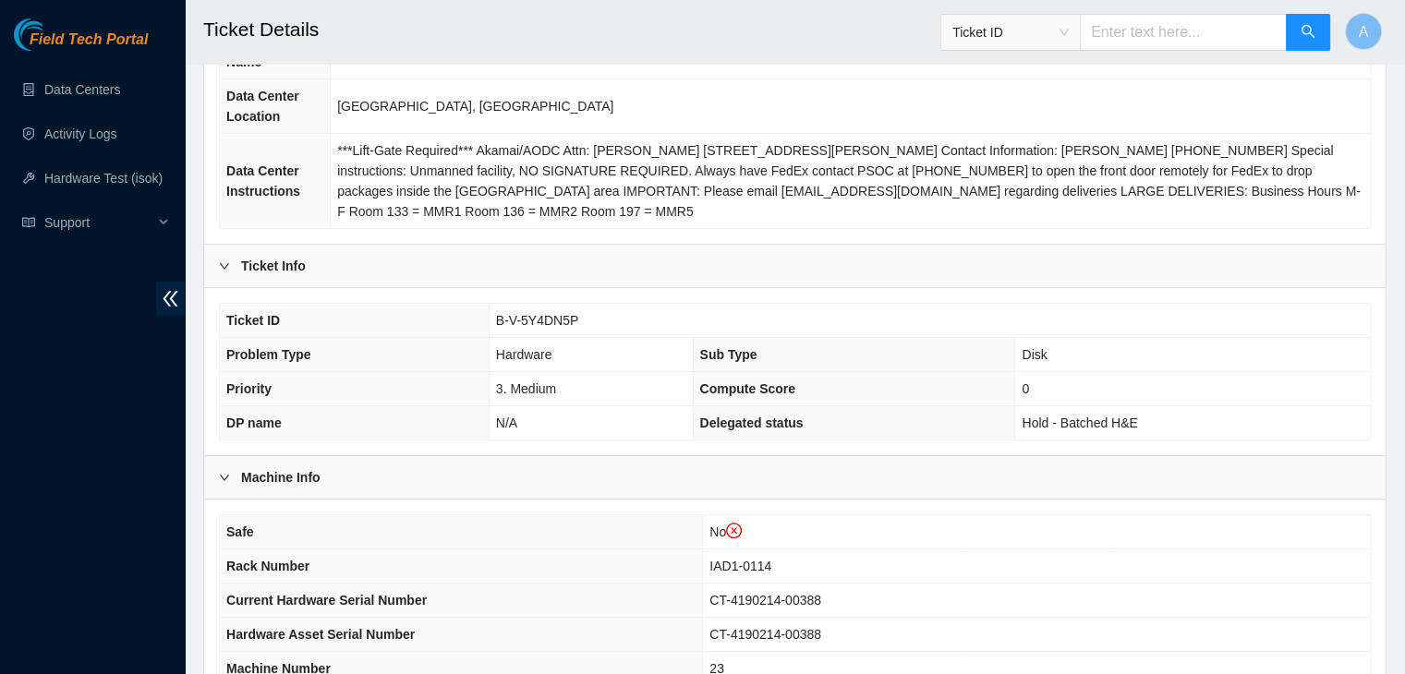
scroll to position [254, 0]
drag, startPoint x: 578, startPoint y: 316, endPoint x: 492, endPoint y: 321, distance: 86.1
click at [492, 321] on td "B-V-5Y4DN5P" at bounding box center [929, 320] width 881 height 34
copy span "B-V-5Y4DN5P"
click at [492, 321] on td "B-V-5Y4DN5P" at bounding box center [929, 320] width 881 height 34
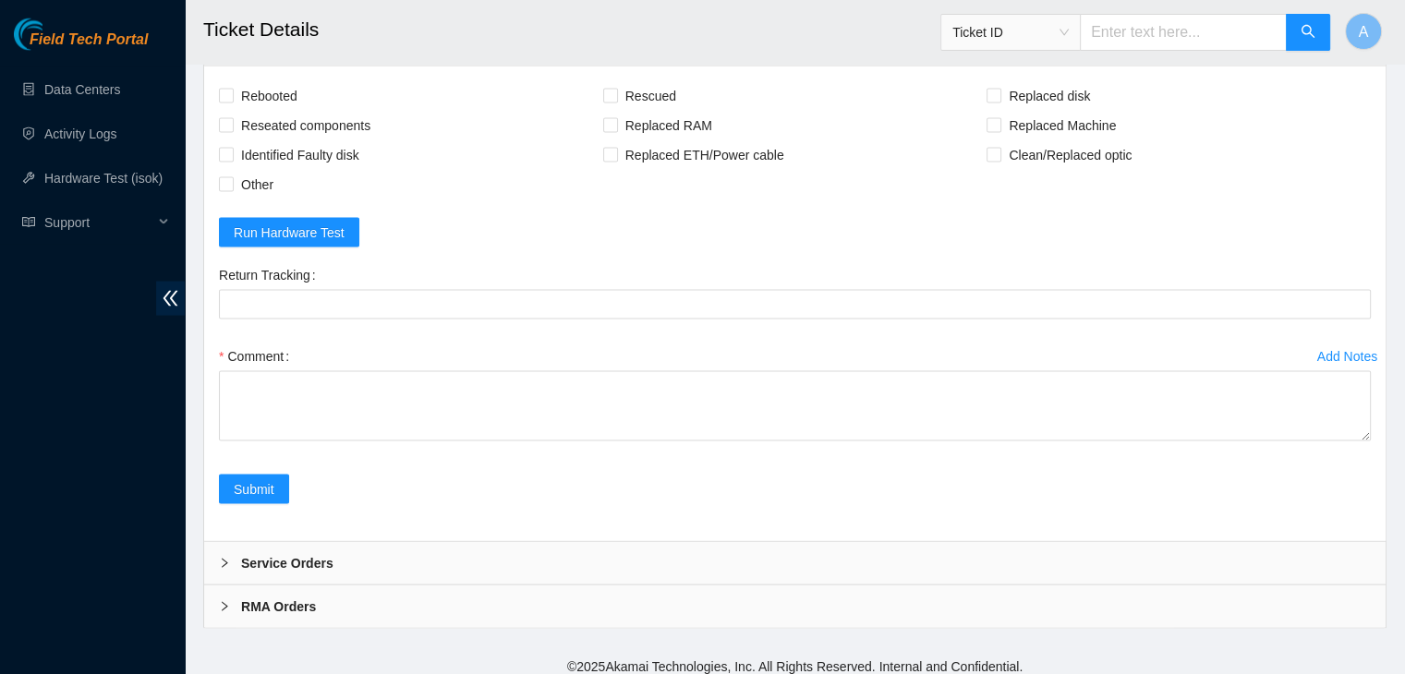
scroll to position [4032, 0]
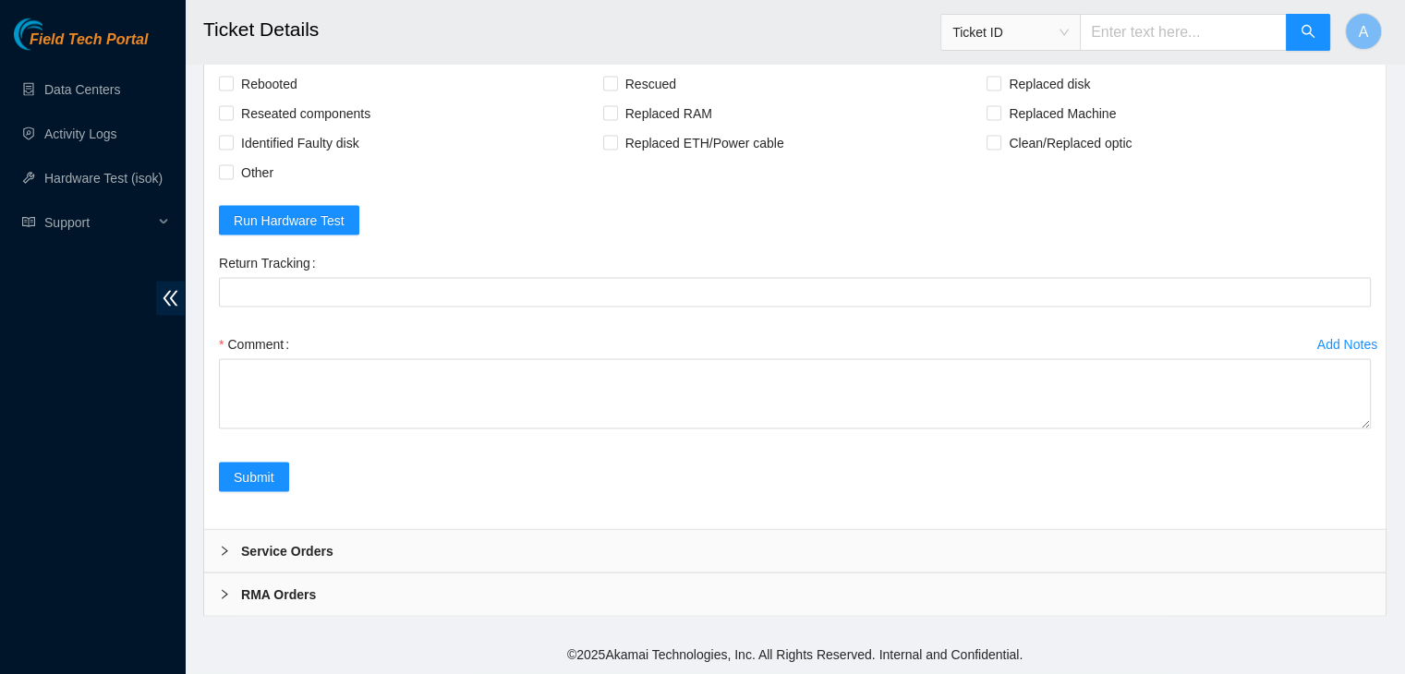
click at [1371, 425] on div "Add Notes Comment" at bounding box center [795, 396] width 1167 height 133
drag, startPoint x: 1366, startPoint y: 424, endPoint x: 1290, endPoint y: 717, distance: 302.4
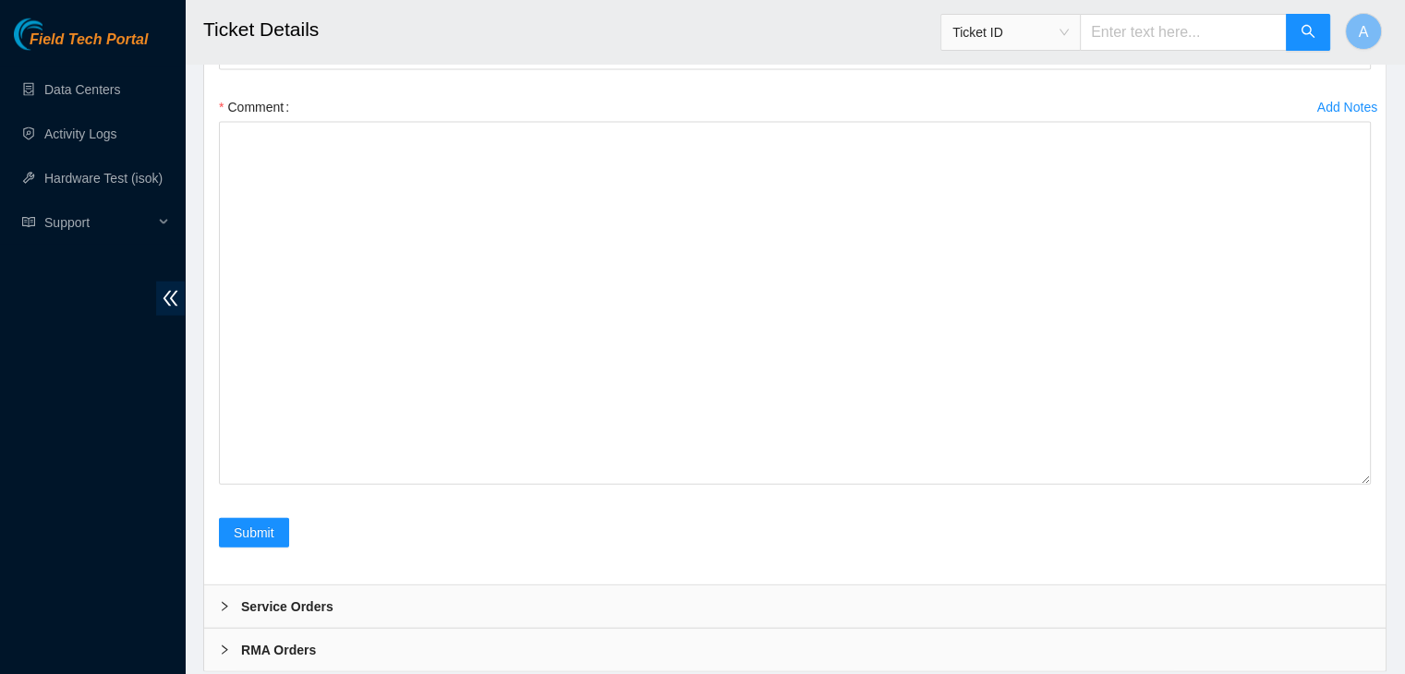
checkbox input "true"
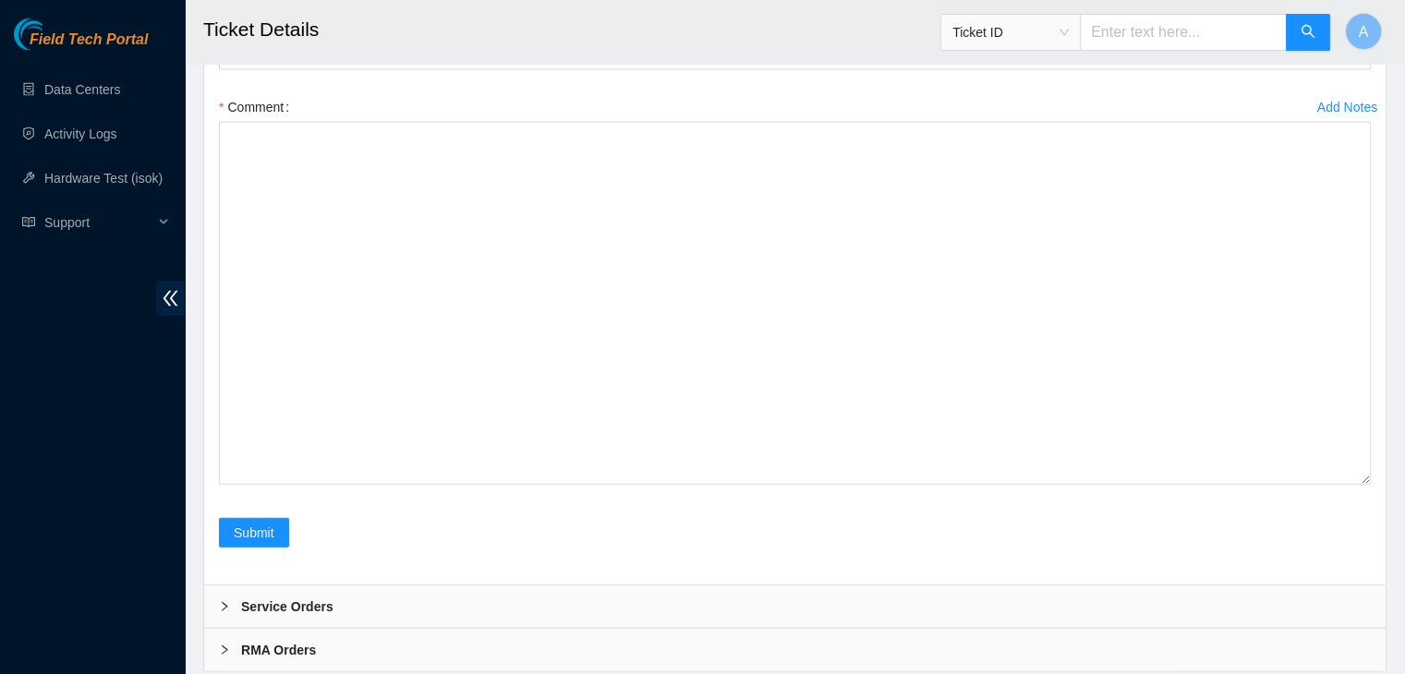
checkbox input "true"
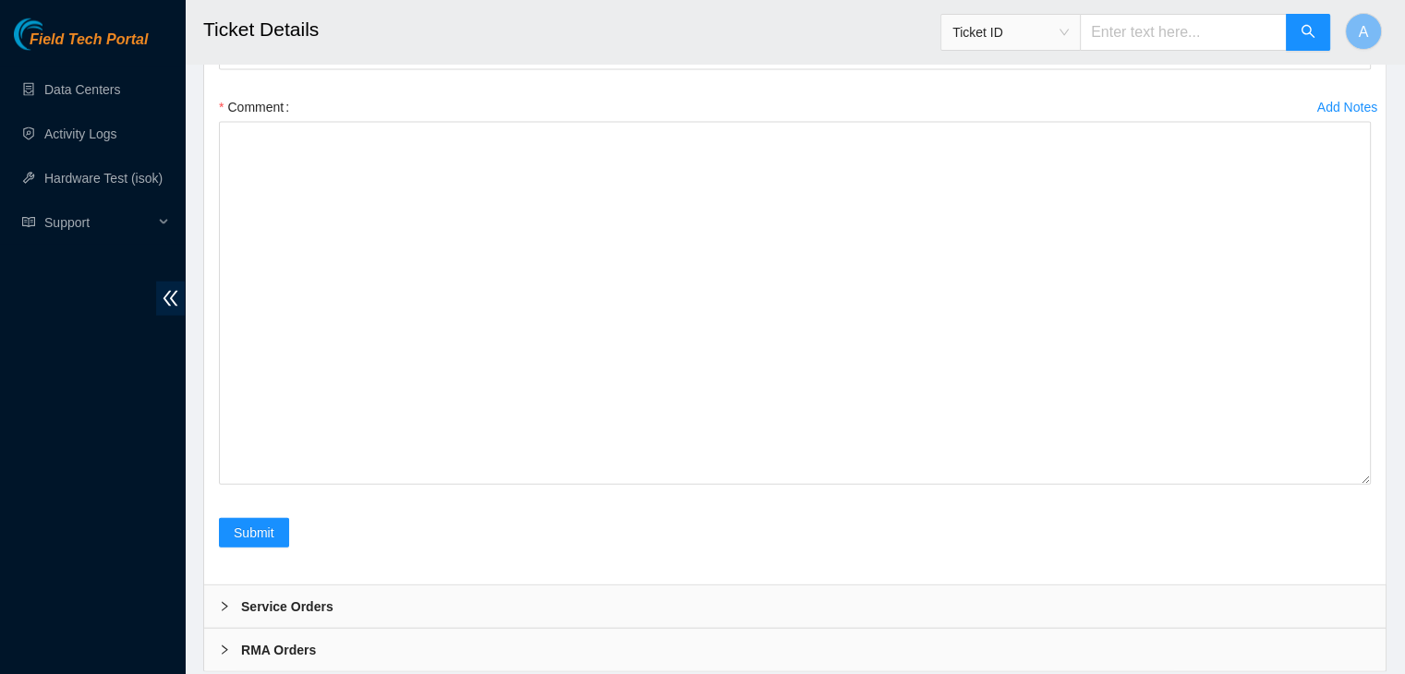
checkbox input "true"
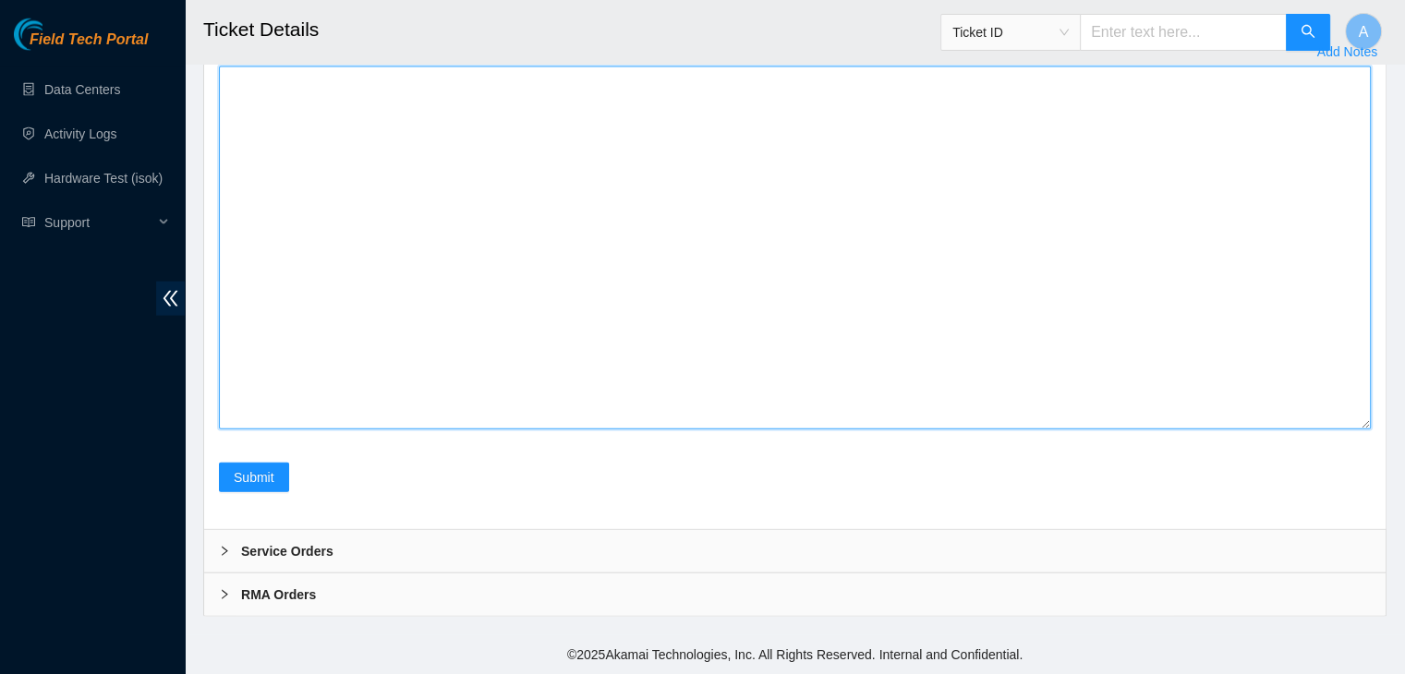
click at [962, 354] on textarea "Comment" at bounding box center [795, 248] width 1152 height 363
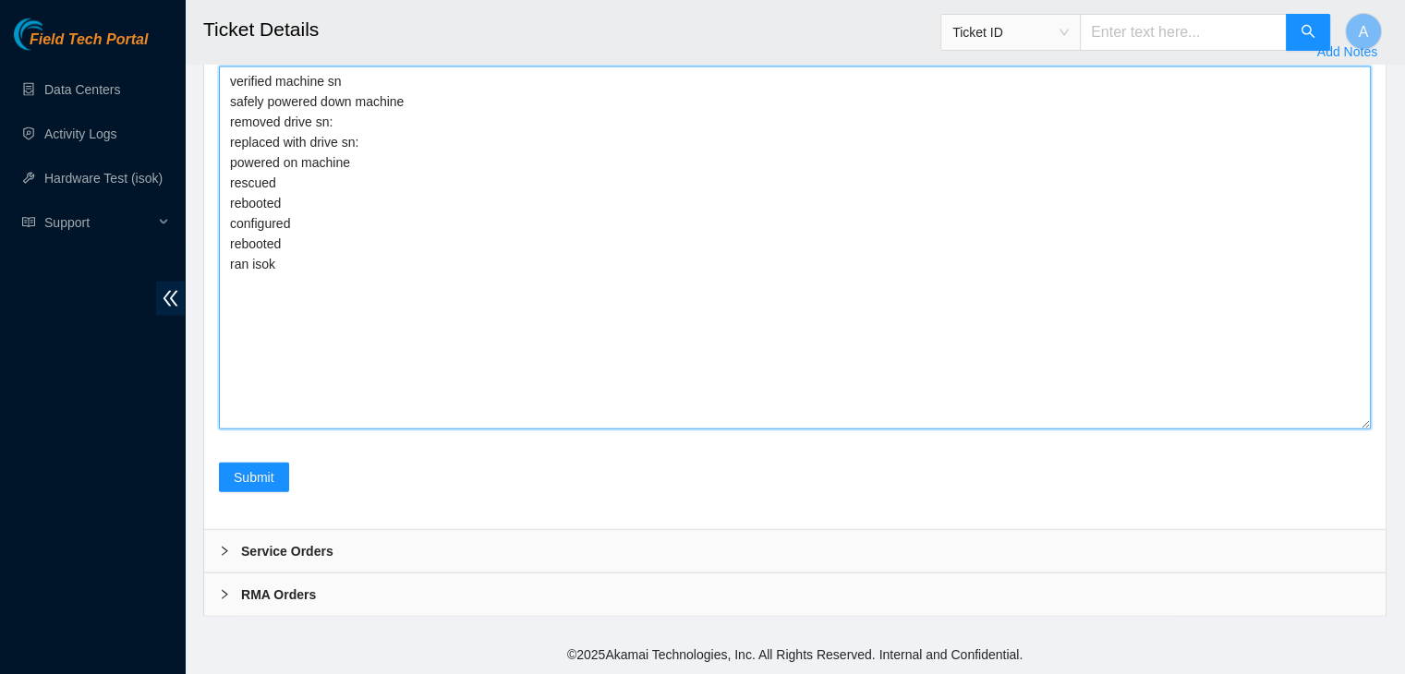
drag, startPoint x: 296, startPoint y: 407, endPoint x: 214, endPoint y: 215, distance: 208.6
click at [214, 215] on div "Add Notes Comment verified machine sn safely powered down machine removed drive…" at bounding box center [795, 250] width 1167 height 426
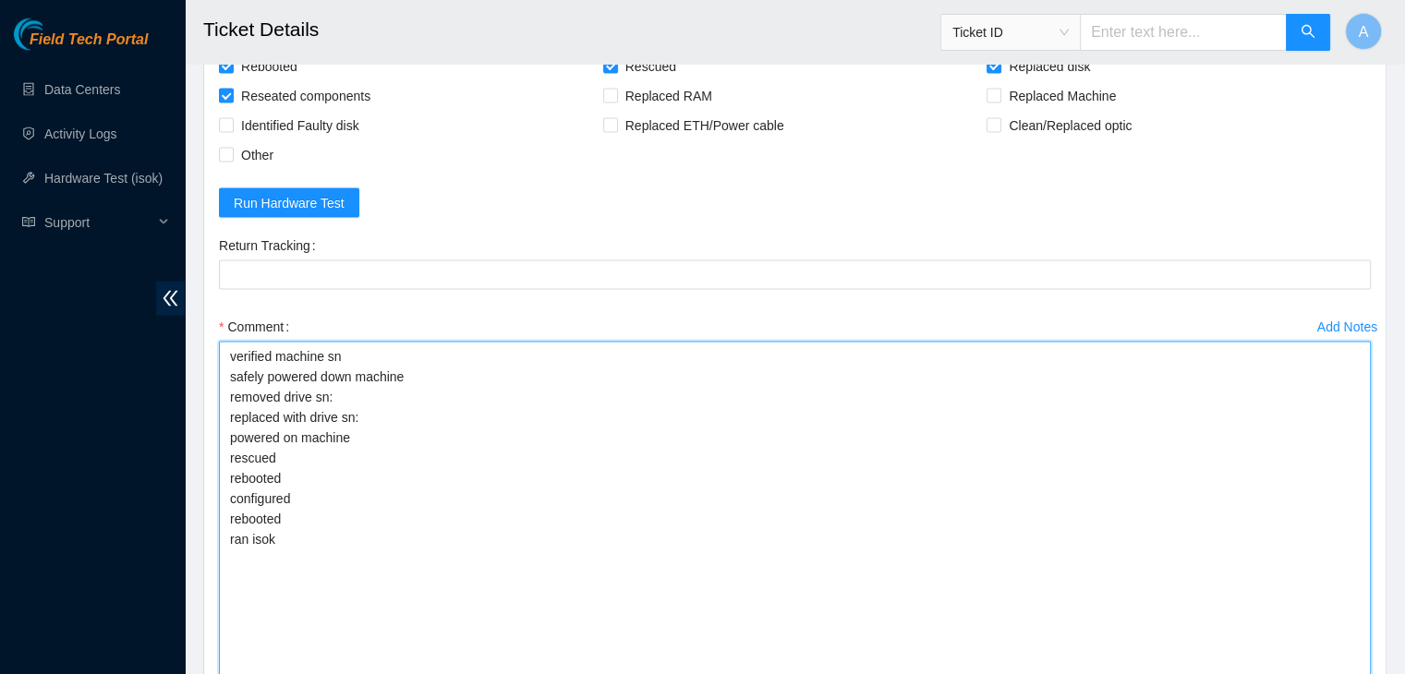
scroll to position [3811, 0]
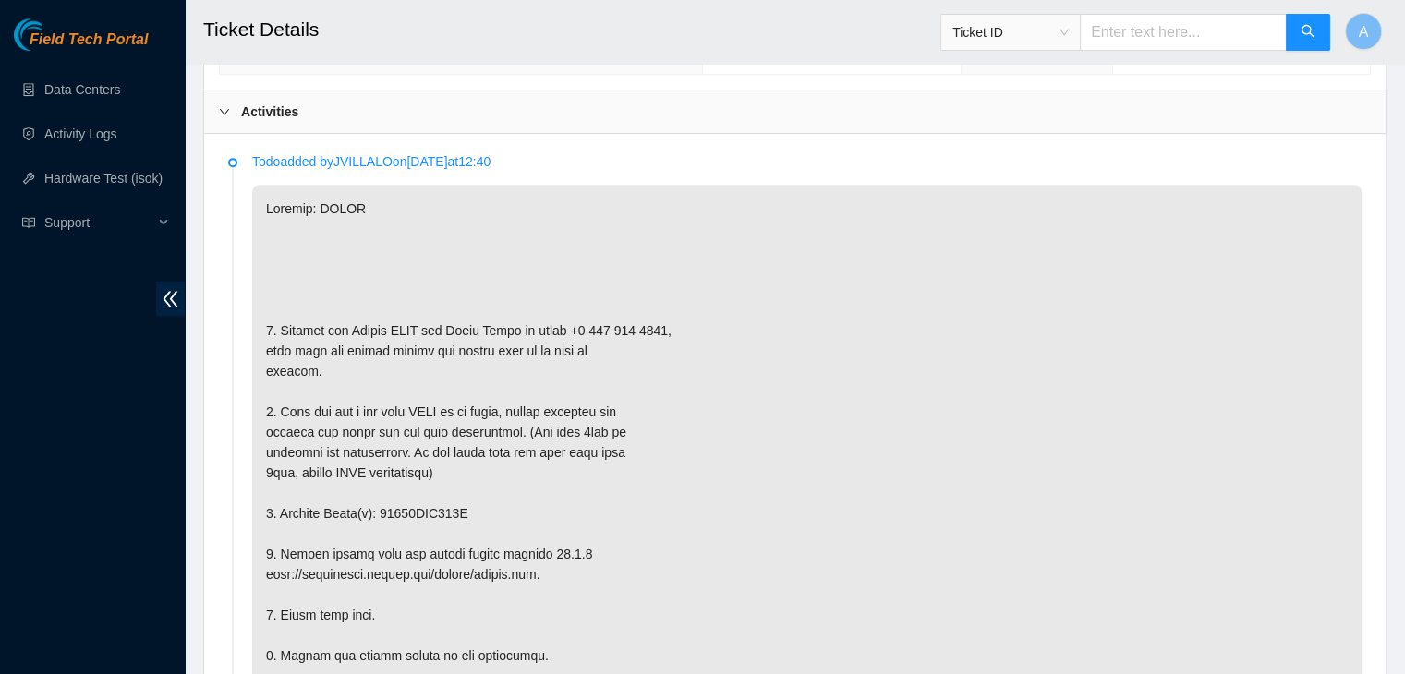
scroll to position [1156, 0]
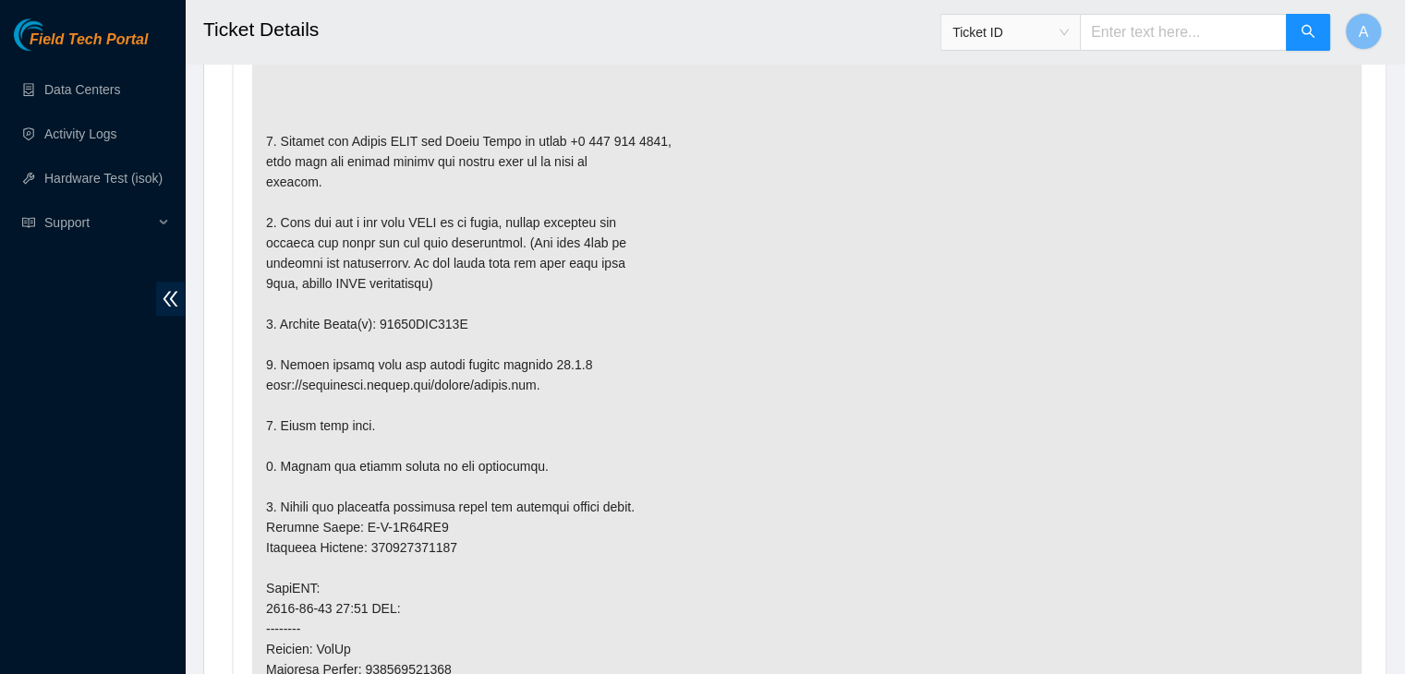
click at [443, 316] on p at bounding box center [806, 547] width 1109 height 1105
copy p "18521FDB770C"
click at [443, 316] on p at bounding box center [806, 547] width 1109 height 1105
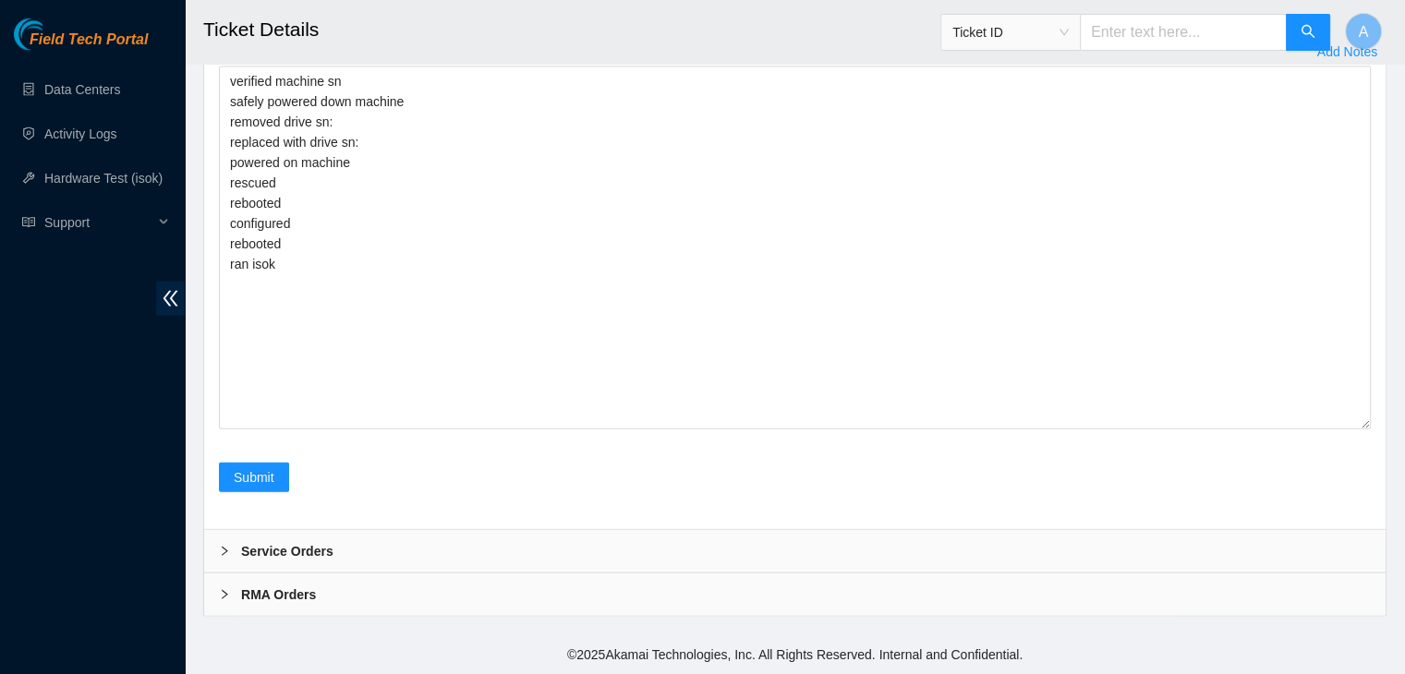
scroll to position [4134, 0]
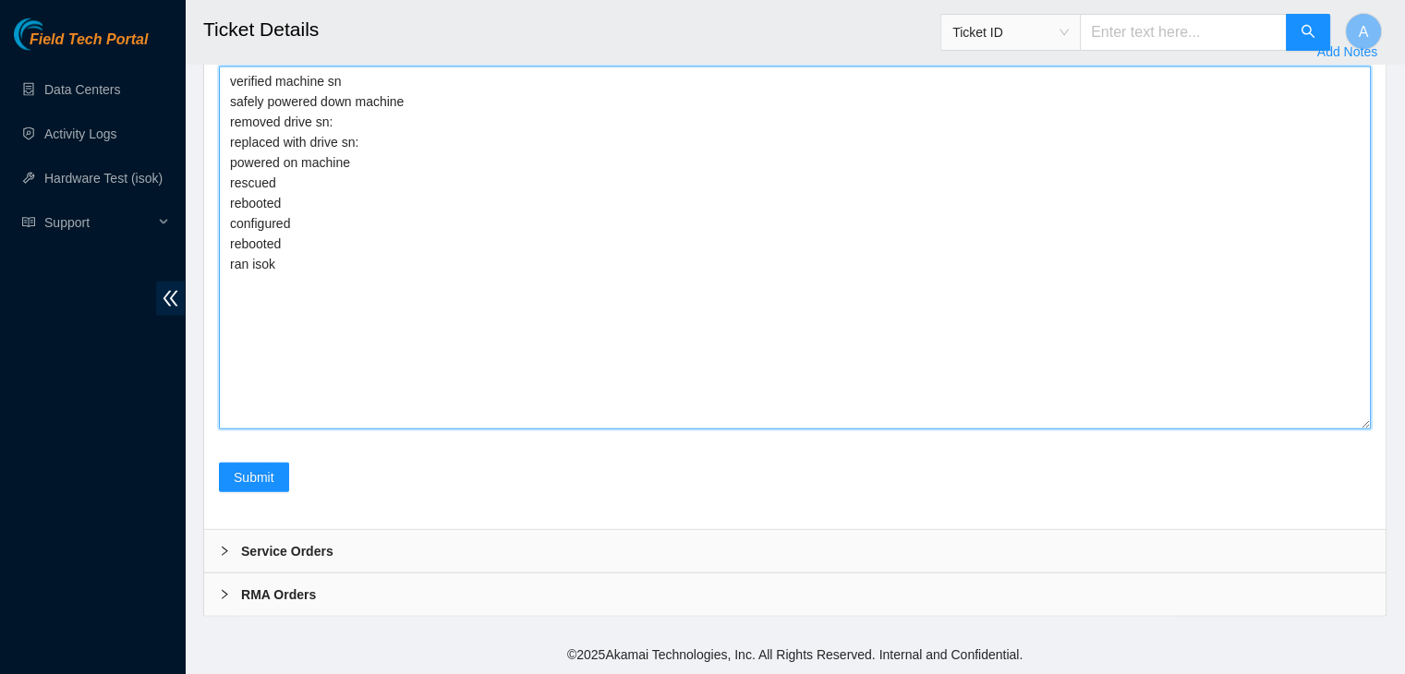
click at [537, 293] on textarea "verified machine sn safely powered down machine removed drive sn: replaced with…" at bounding box center [795, 248] width 1152 height 363
paste textarea "18521FDB770C"
click at [425, 271] on textarea "verified machine sn safely powered down machine removed drive sn: 18521FDB770C …" at bounding box center [795, 248] width 1152 height 363
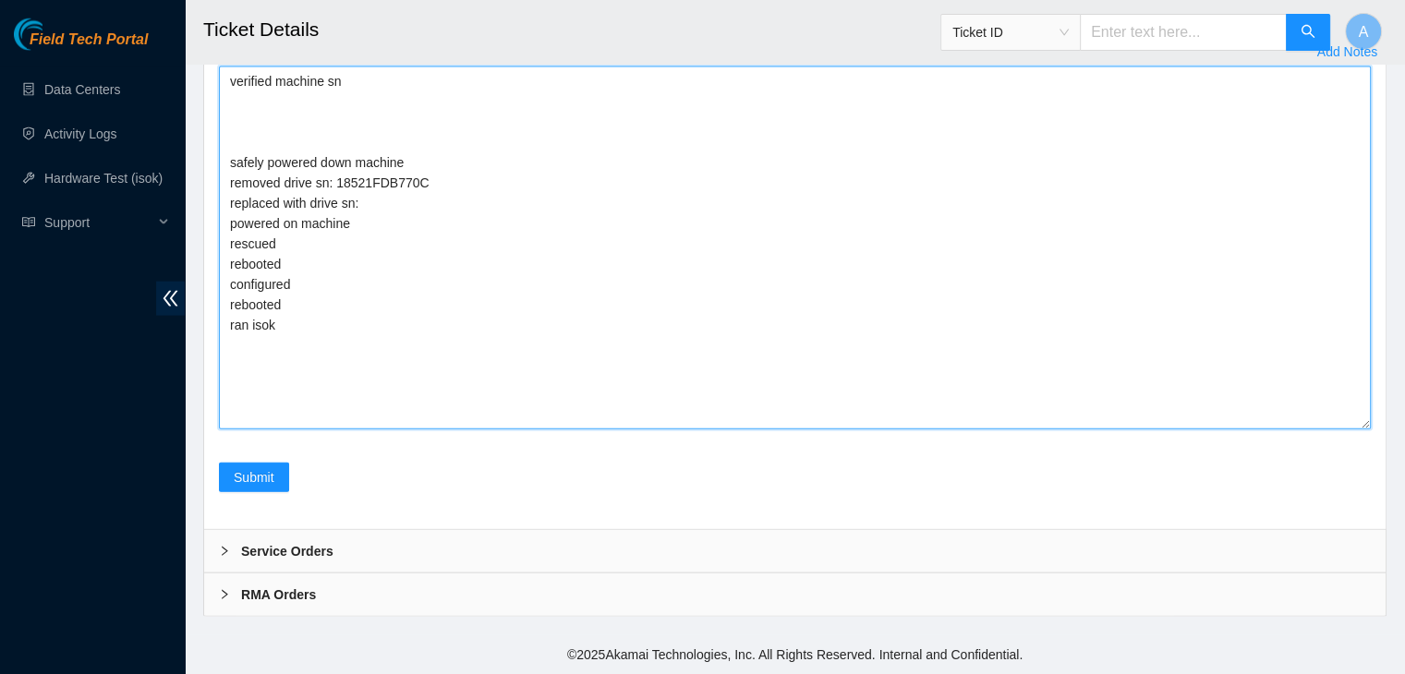
paste textarea "dhindsa.arya25@gmail.com - pdogipar has completed your request (B-V-5XKTQRB, B-…"
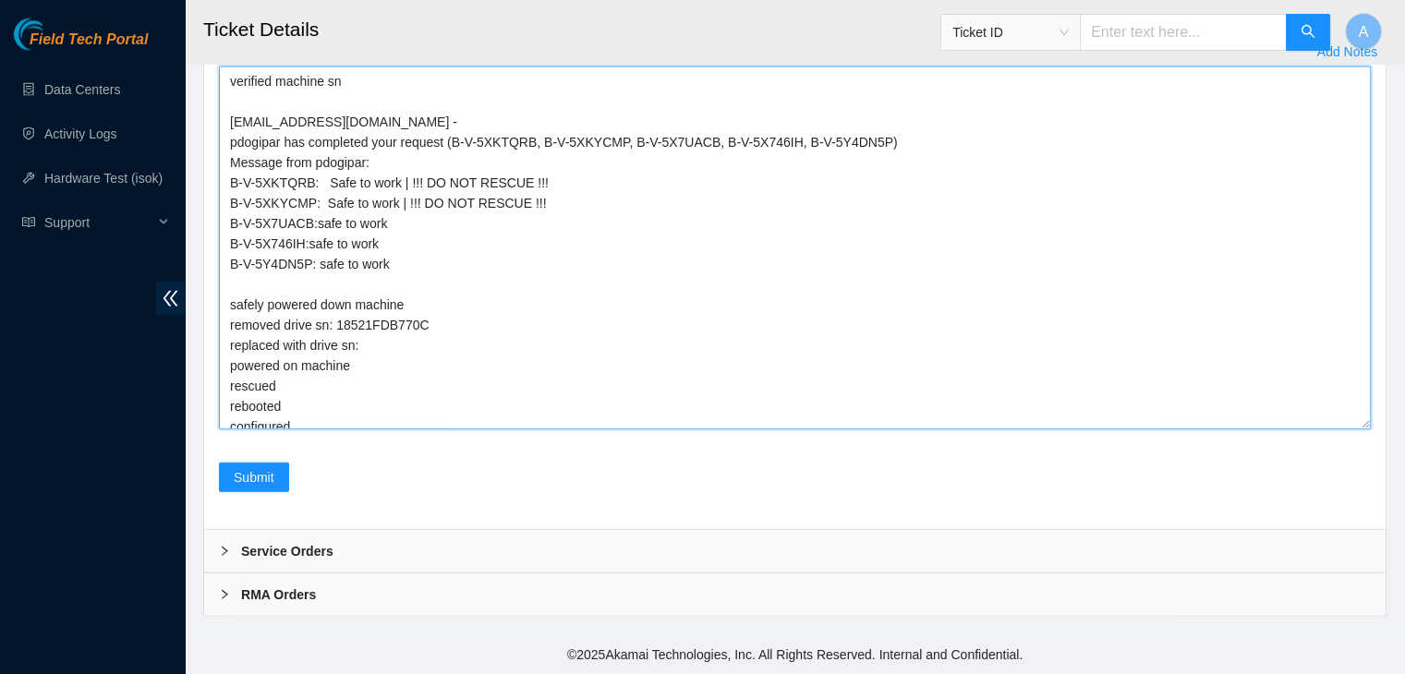
type textarea "verified machine sn [EMAIL_ADDRESS][DOMAIN_NAME] - pdogipar has completed your …"
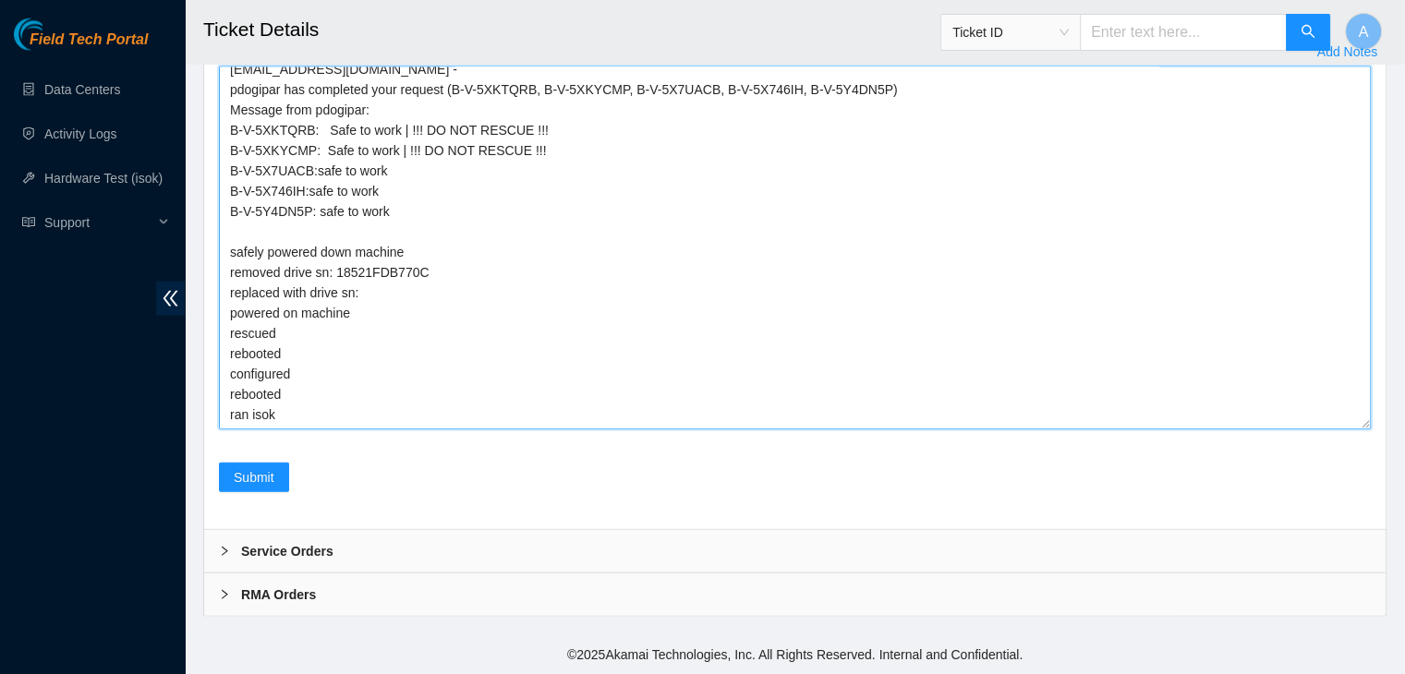
click at [1147, 429] on textarea "verified machine sn [EMAIL_ADDRESS][DOMAIN_NAME] - pdogipar has completed your …" at bounding box center [795, 248] width 1152 height 363
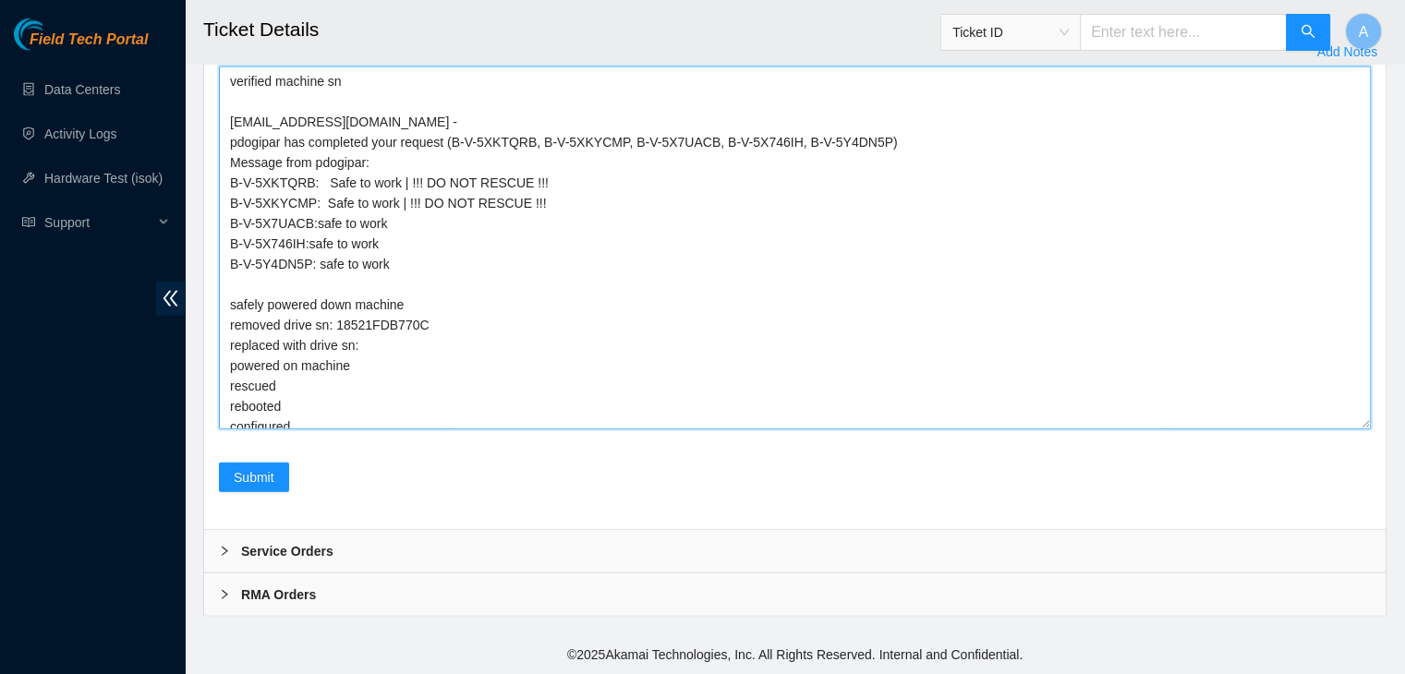
click at [1147, 429] on textarea "verified machine sn [EMAIL_ADDRESS][DOMAIN_NAME] - pdogipar has completed your …" at bounding box center [795, 248] width 1152 height 363
click at [1108, 429] on textarea "verified machine sn [EMAIL_ADDRESS][DOMAIN_NAME] - pdogipar has completed your …" at bounding box center [795, 248] width 1152 height 363
click at [1123, 429] on textarea "verified machine sn [EMAIL_ADDRESS][DOMAIN_NAME] - pdogipar has completed your …" at bounding box center [795, 248] width 1152 height 363
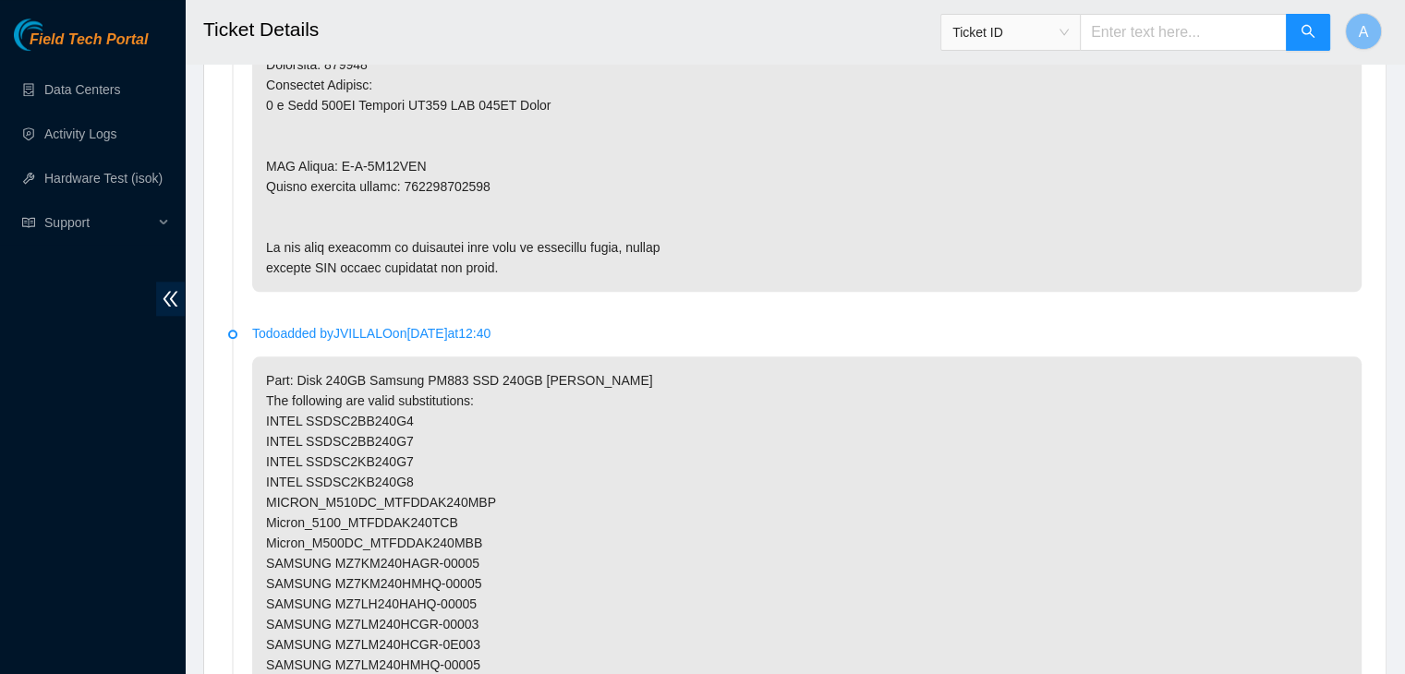
scroll to position [1945, 0]
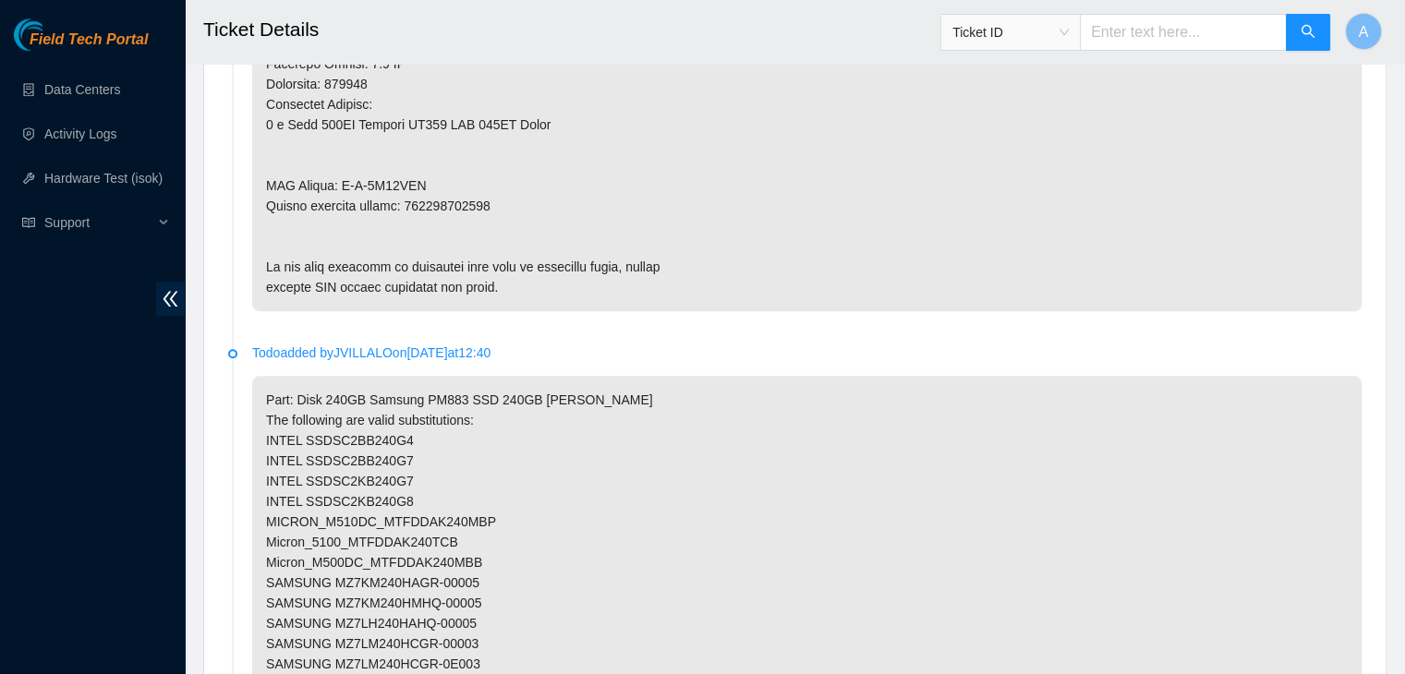
copy p "463470065559"
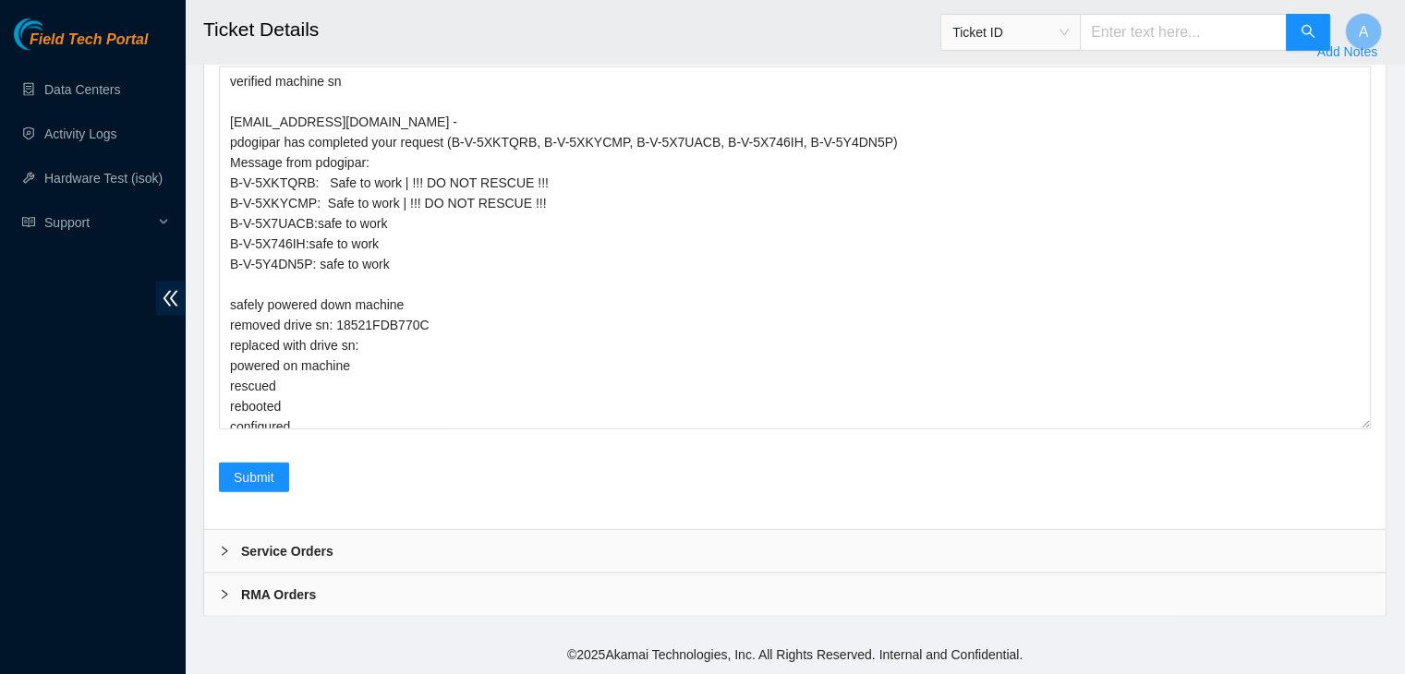
scroll to position [4156, 0]
click at [486, 15] on Tracking "Return Tracking" at bounding box center [795, 0] width 1152 height 30
paste Tracking "463470065559"
type Tracking "463470065559"
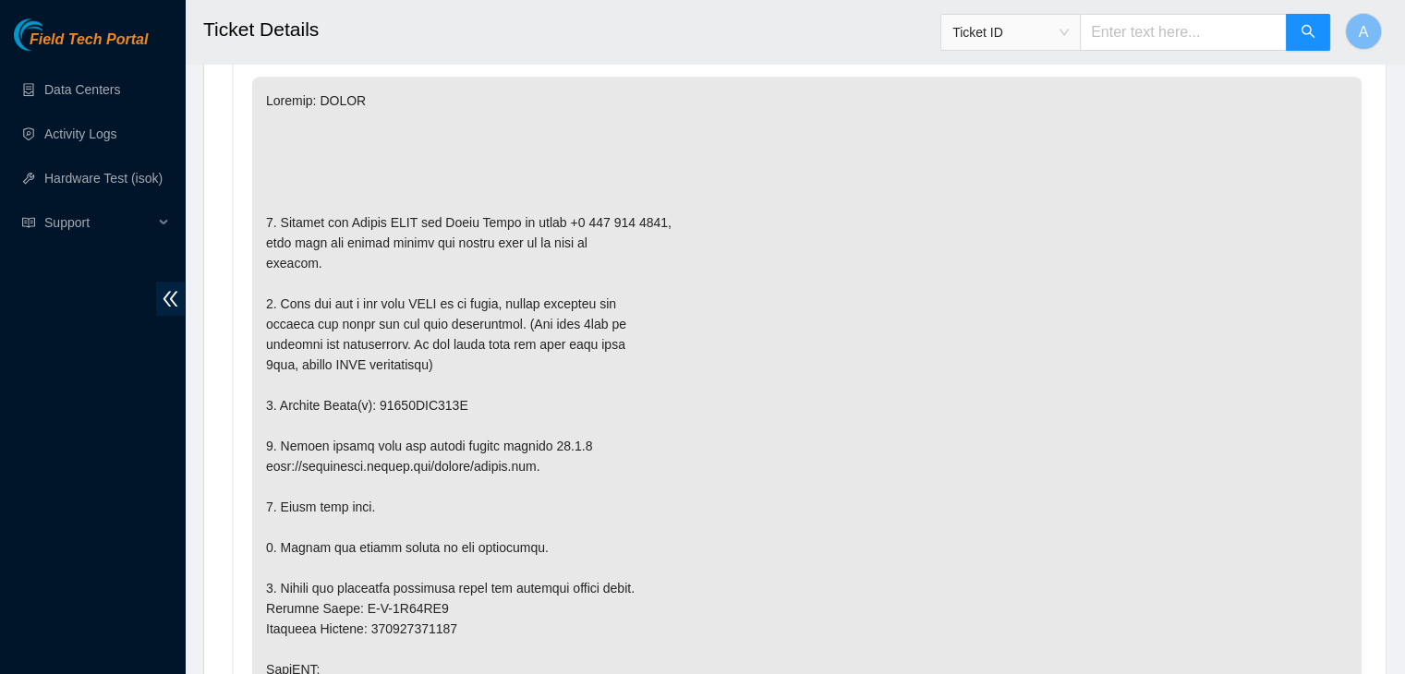
scroll to position [1060, 0]
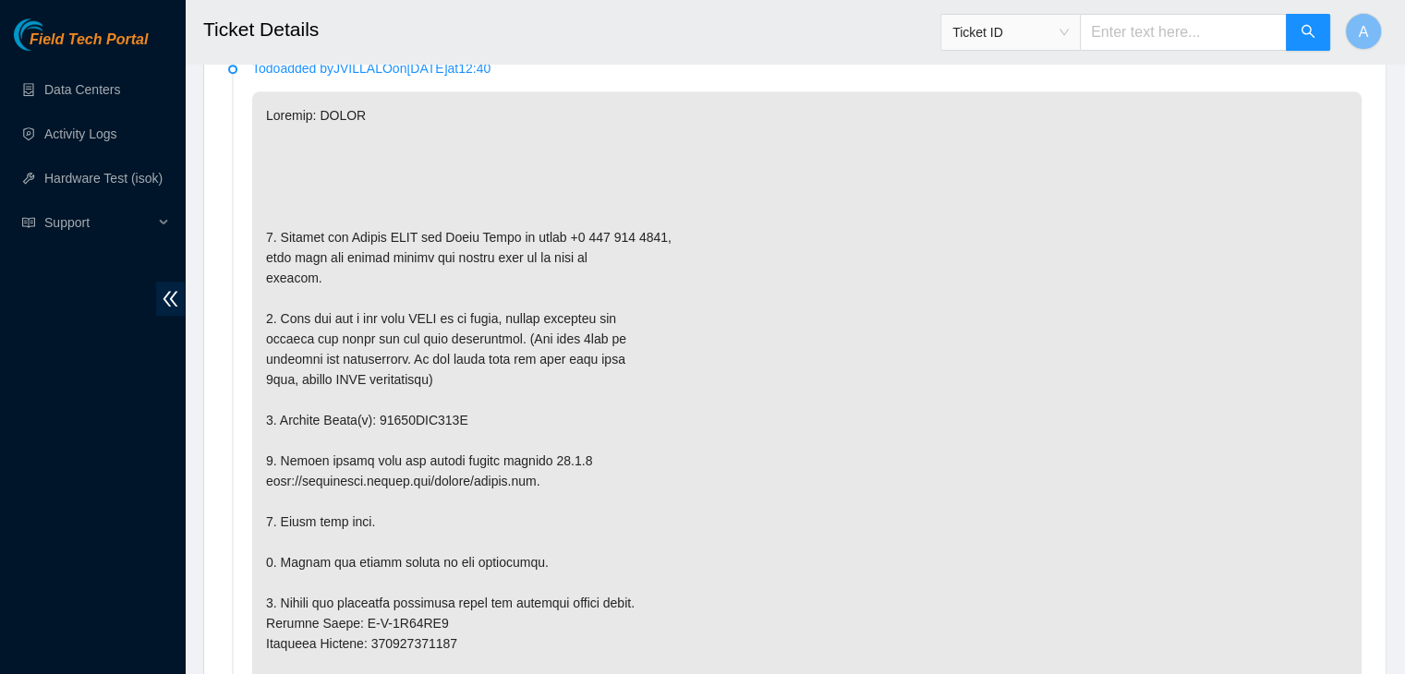
click at [152, 412] on div "Field Tech Portal Data Centers Activity Logs Hardware Test (isok) Support" at bounding box center [92, 346] width 185 height 656
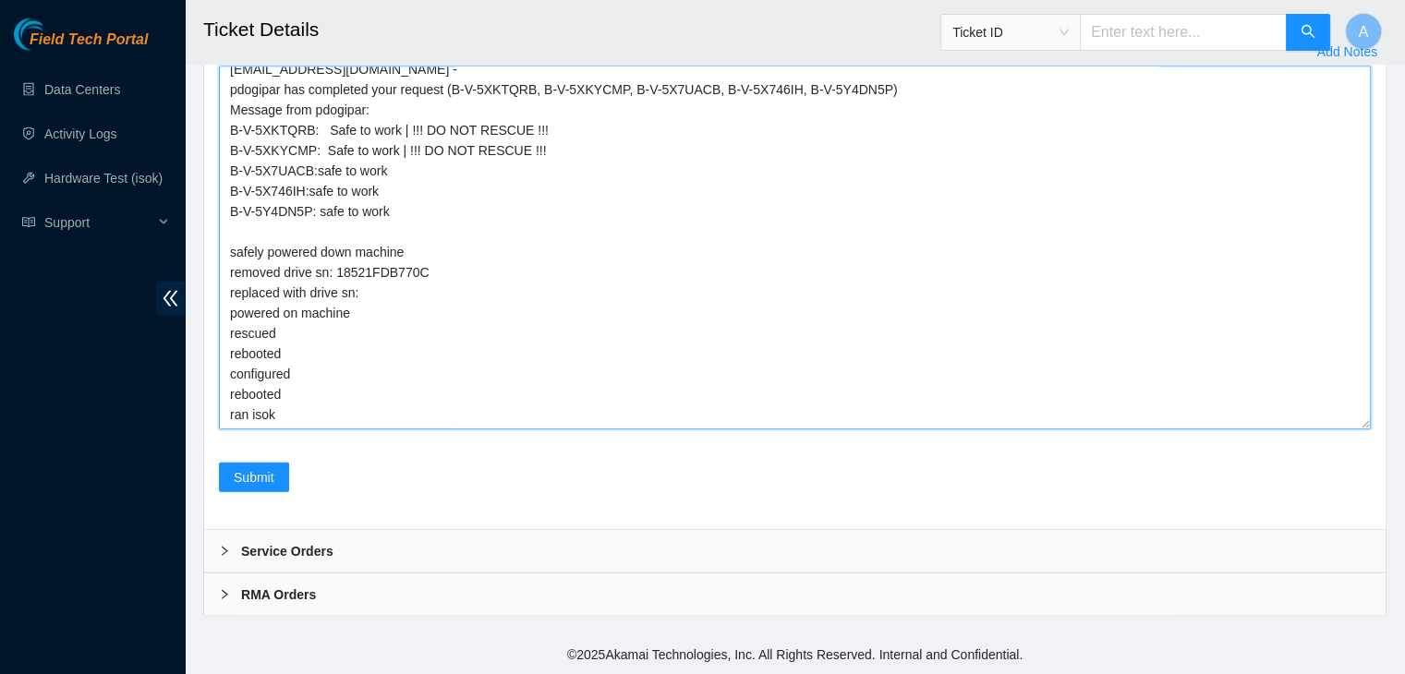
scroll to position [0, 0]
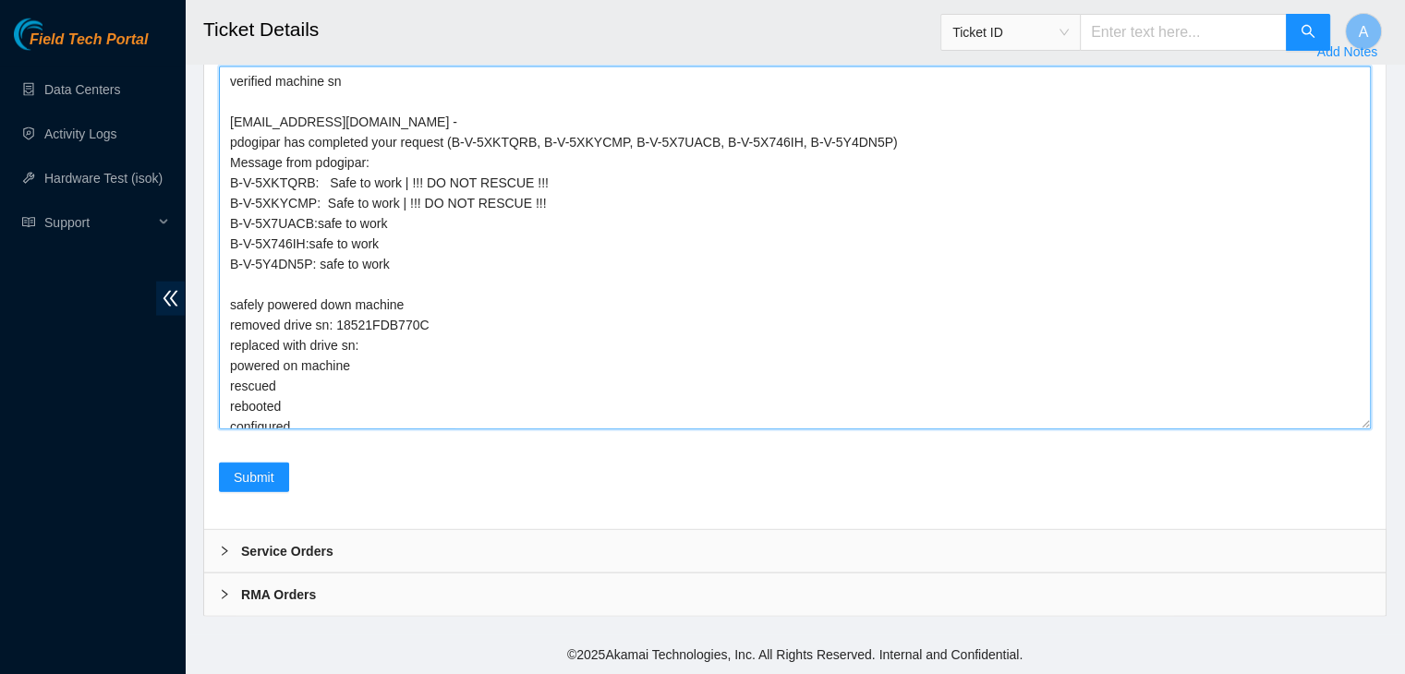
drag, startPoint x: 303, startPoint y: 507, endPoint x: 217, endPoint y: 127, distance: 390.1
click at [219, 127] on form "Rebooted Rescued Replaced disk Reseated components Replaced RAM Replaced Machin…" at bounding box center [795, 145] width 1152 height 738
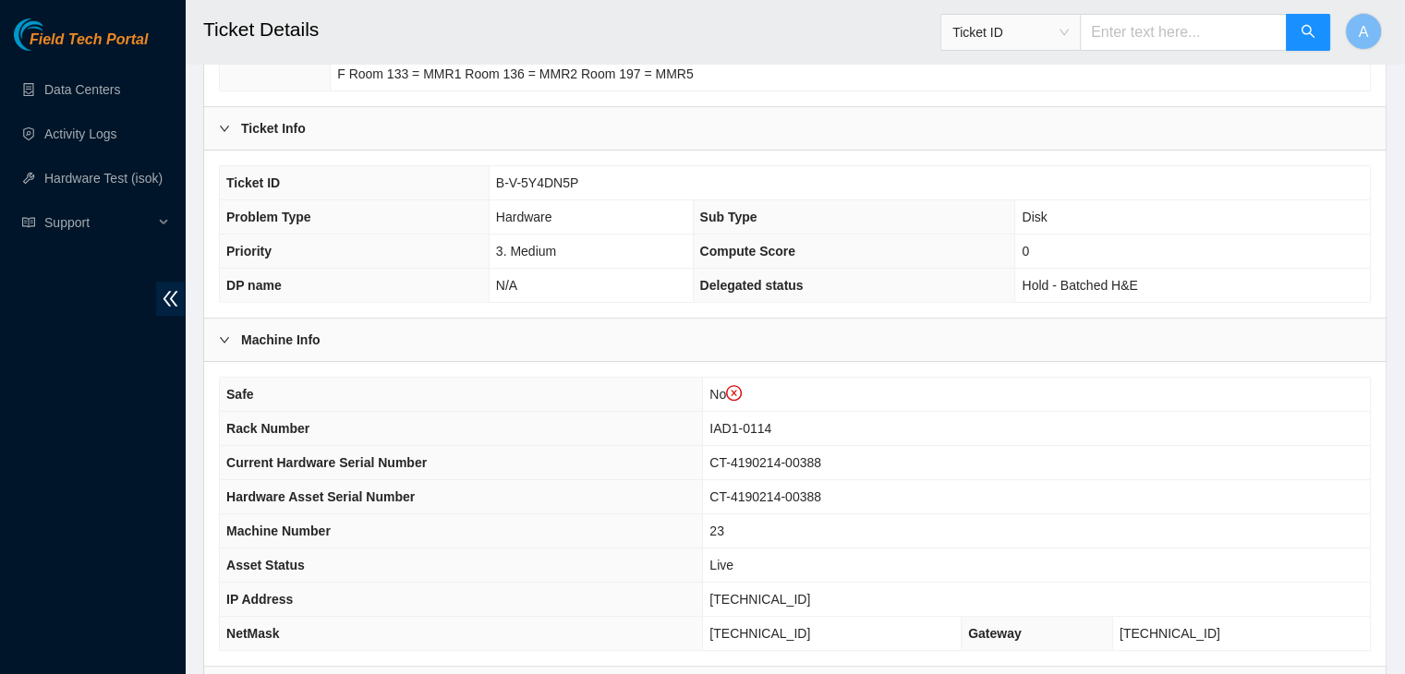
scroll to position [392, 0]
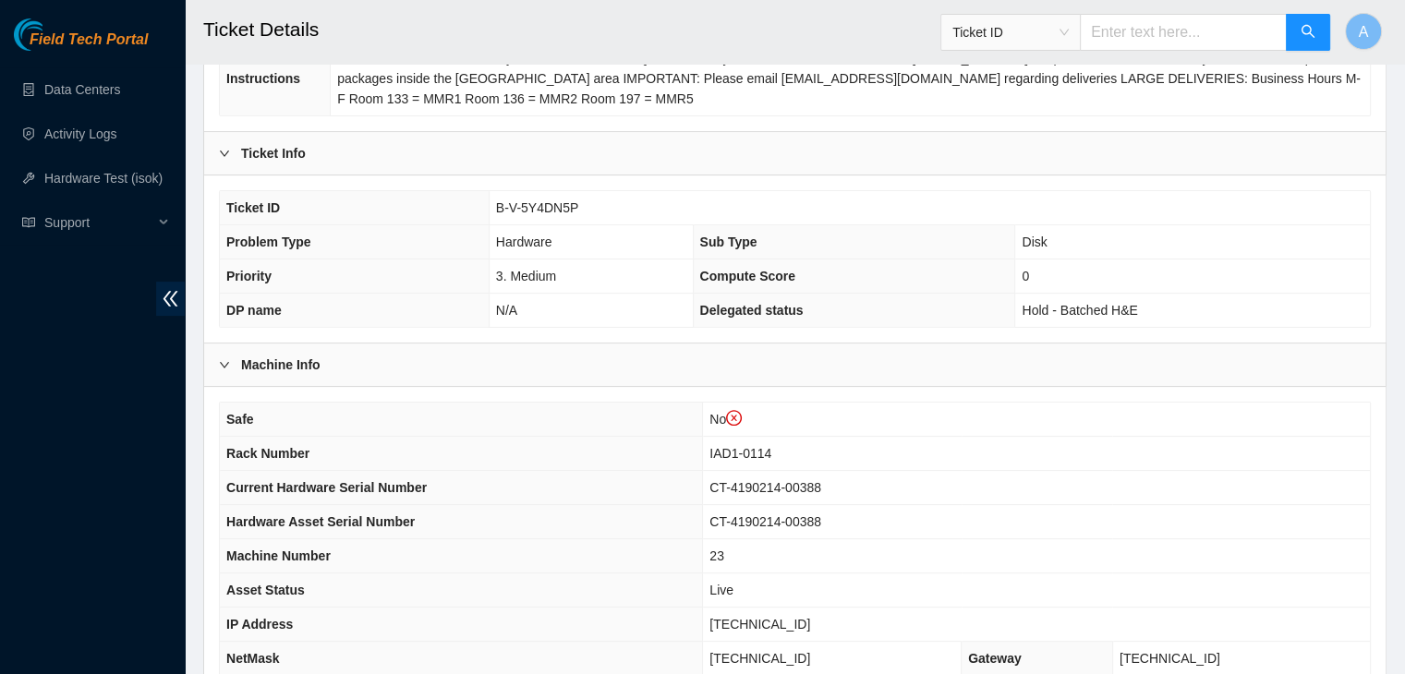
scroll to position [609, 0]
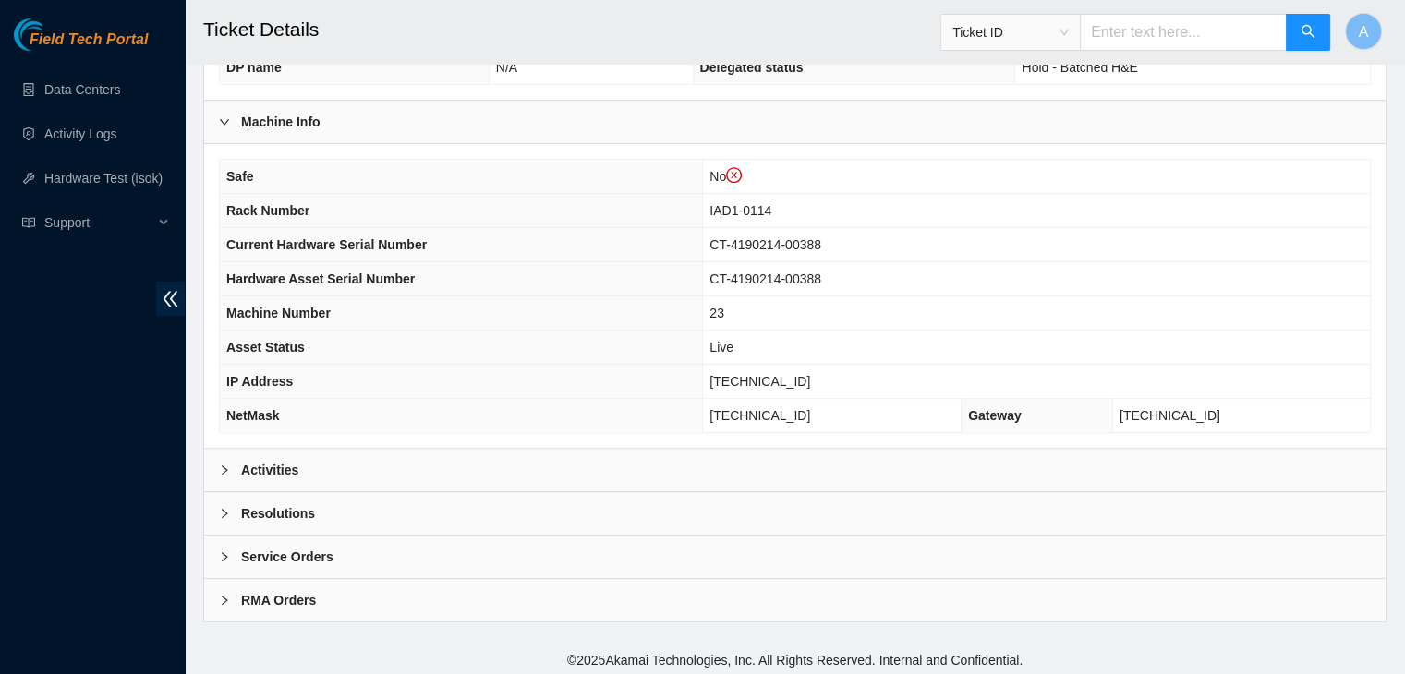
click at [510, 466] on div "Activities" at bounding box center [794, 470] width 1181 height 42
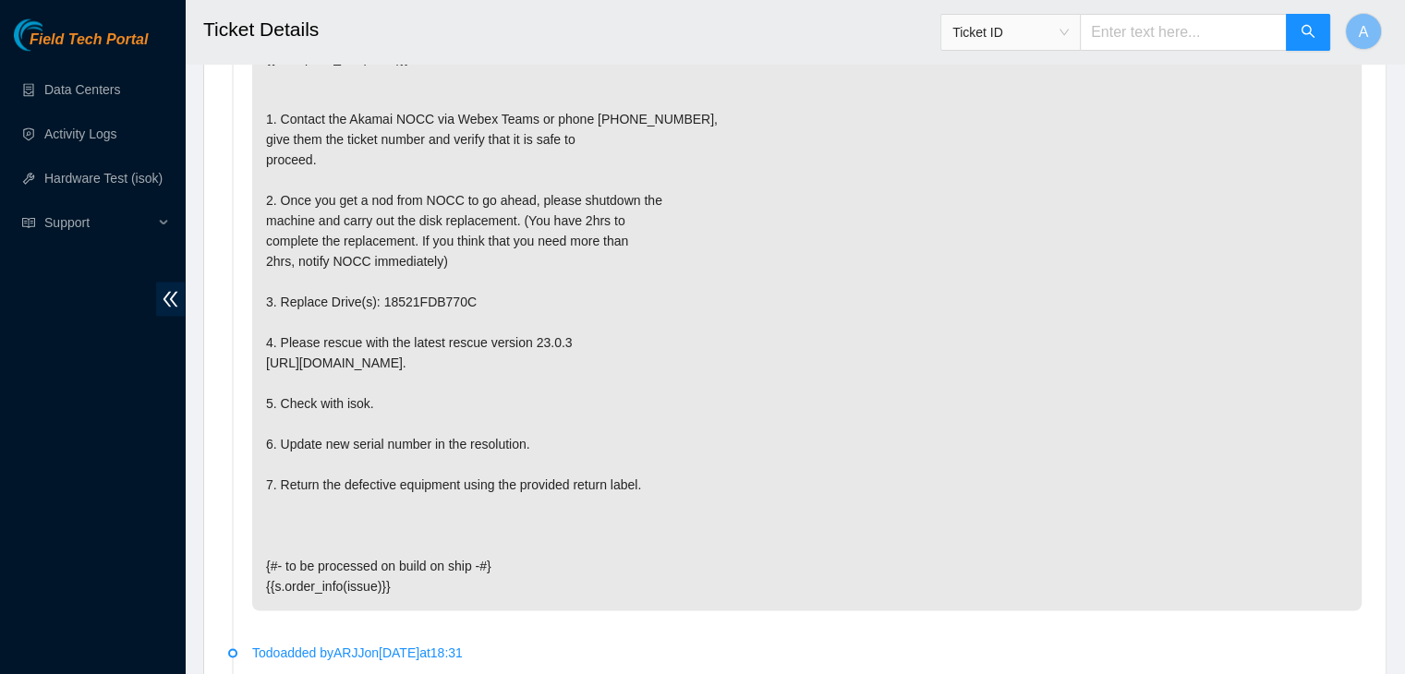
scroll to position [3558, 0]
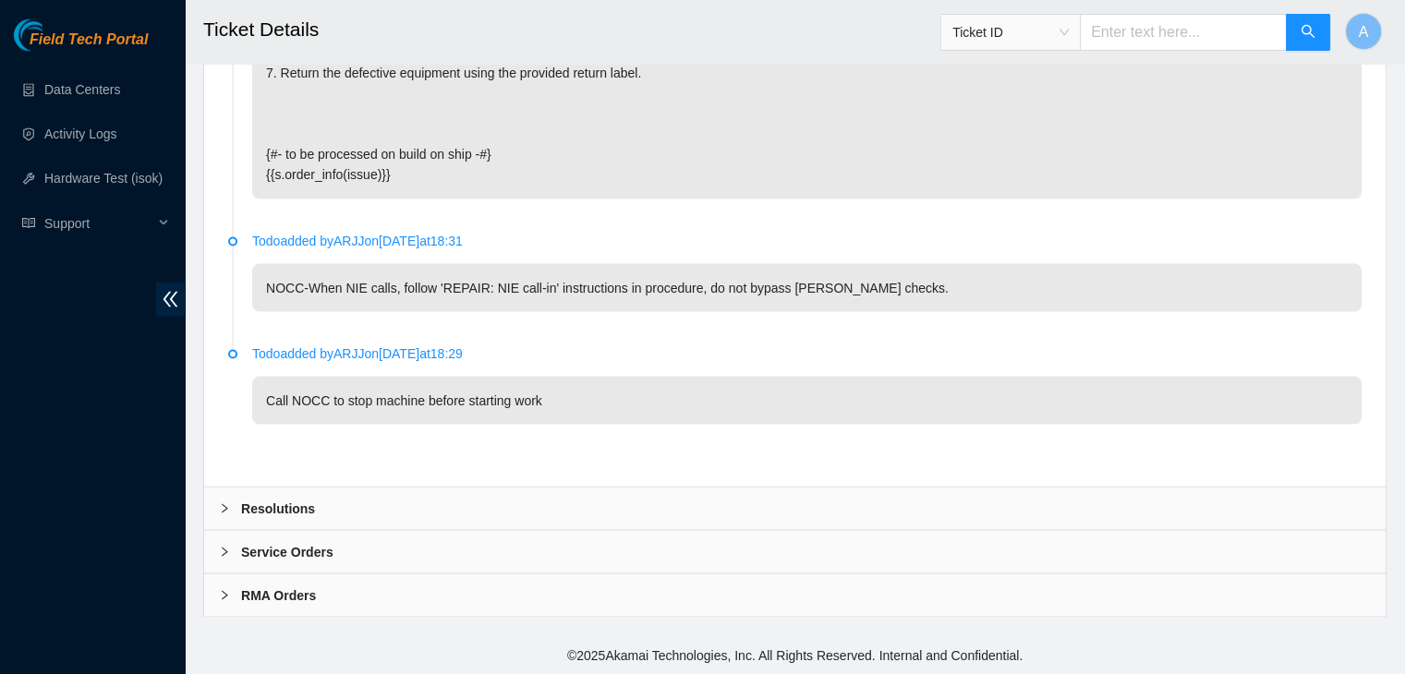
click at [513, 491] on div "Resolutions" at bounding box center [794, 508] width 1181 height 42
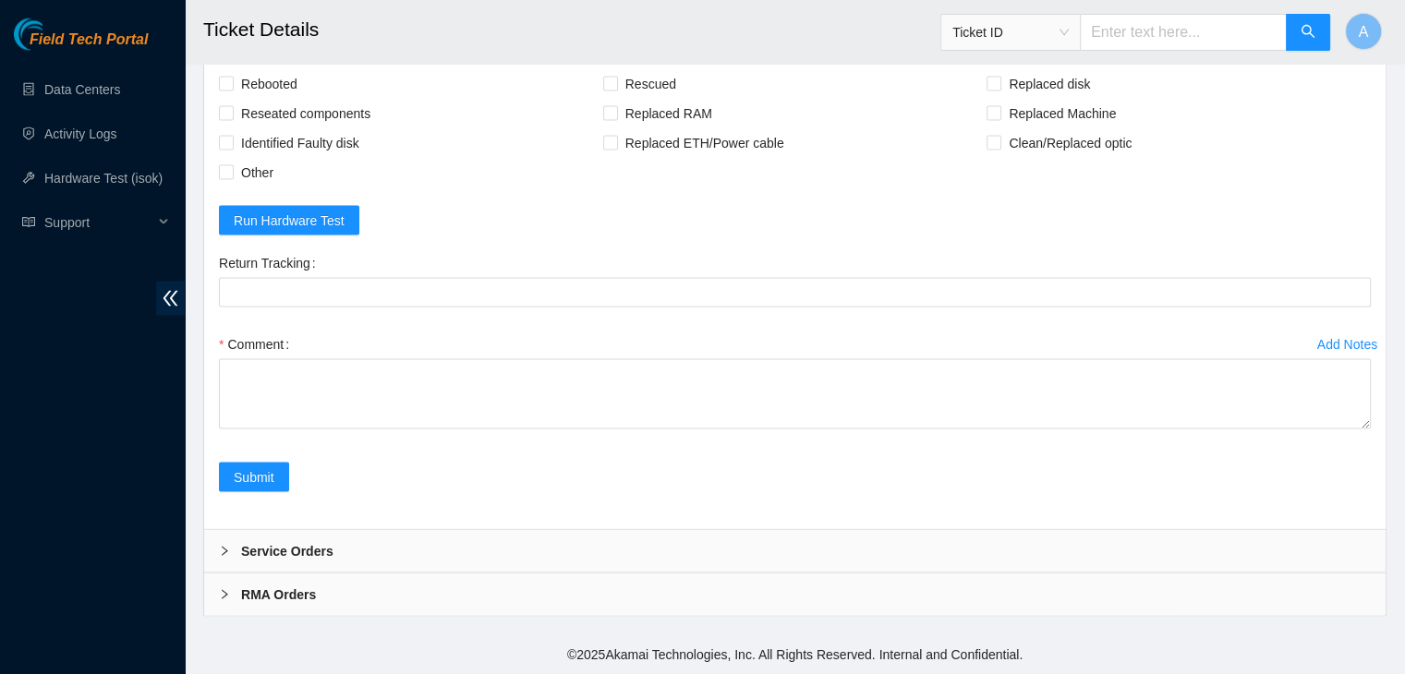
scroll to position [3835, 0]
click at [291, 99] on span "Rebooted" at bounding box center [269, 84] width 71 height 30
click at [232, 90] on input "Rebooted" at bounding box center [225, 83] width 13 height 13
checkbox input "true"
click at [299, 128] on span "Reseated components" at bounding box center [306, 114] width 144 height 30
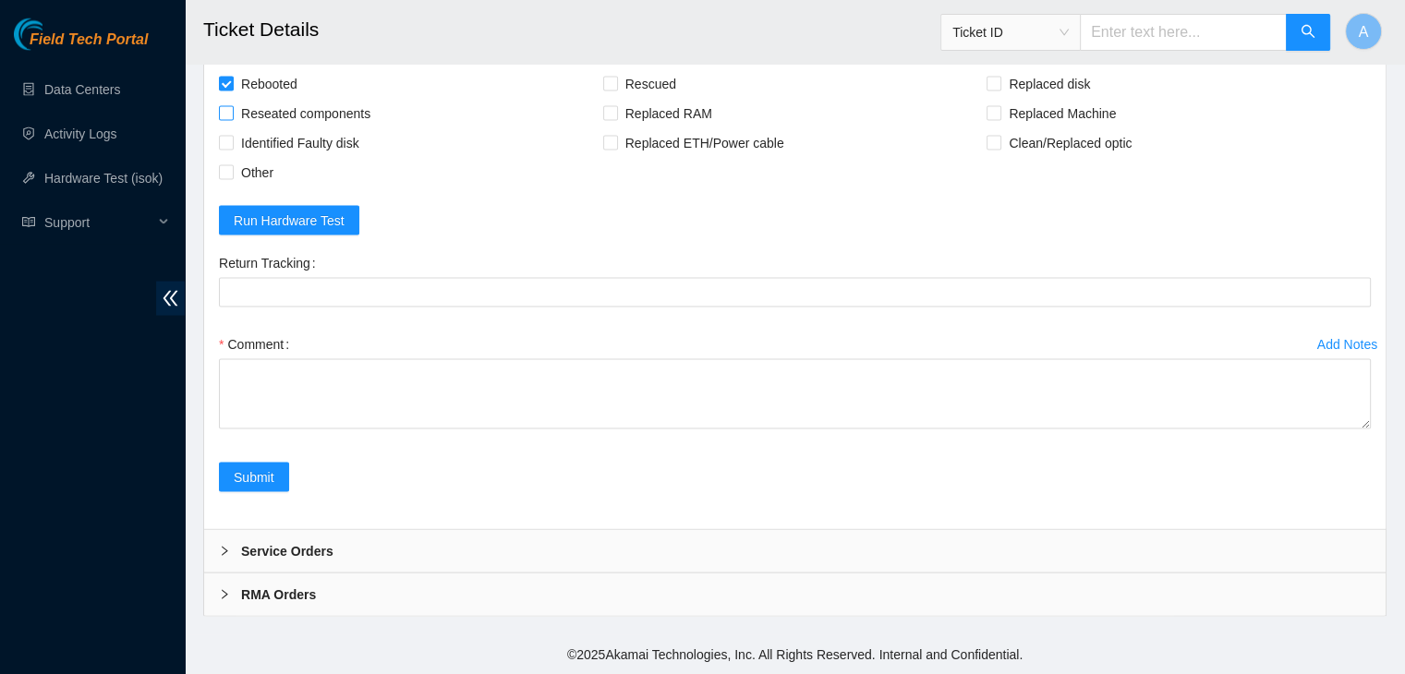
click at [232, 119] on input "Reseated components" at bounding box center [225, 112] width 13 height 13
checkbox input "true"
click at [635, 267] on div "Rebooted Rescued Replaced disk Reseated components Replaced RAM Replaced Machin…" at bounding box center [794, 291] width 1181 height 475
click at [645, 99] on span "Rescued" at bounding box center [651, 84] width 66 height 30
click at [616, 90] on input "Rescued" at bounding box center [609, 83] width 13 height 13
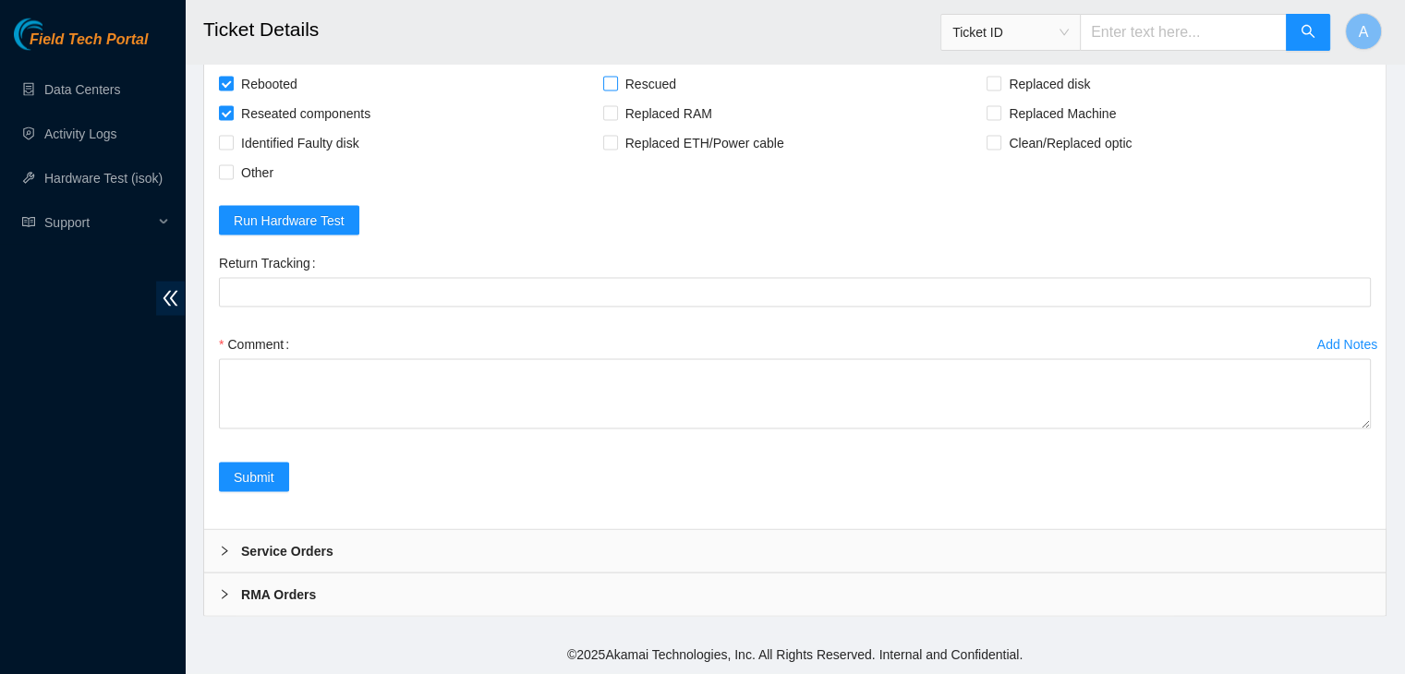
checkbox input "true"
click at [1029, 99] on span "Replaced disk" at bounding box center [1049, 84] width 96 height 30
click at [999, 90] on input "Replaced disk" at bounding box center [992, 83] width 13 height 13
checkbox input "true"
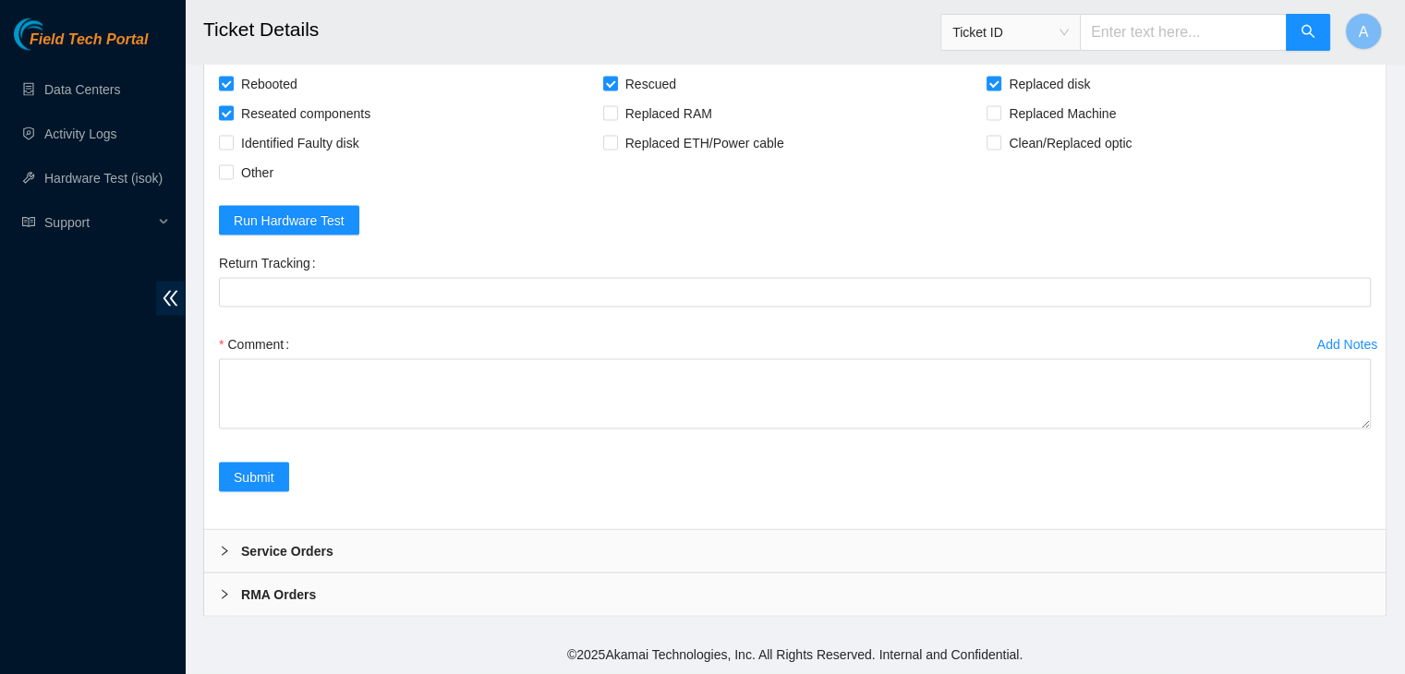
drag, startPoint x: 1367, startPoint y: 426, endPoint x: 1264, endPoint y: 717, distance: 308.8
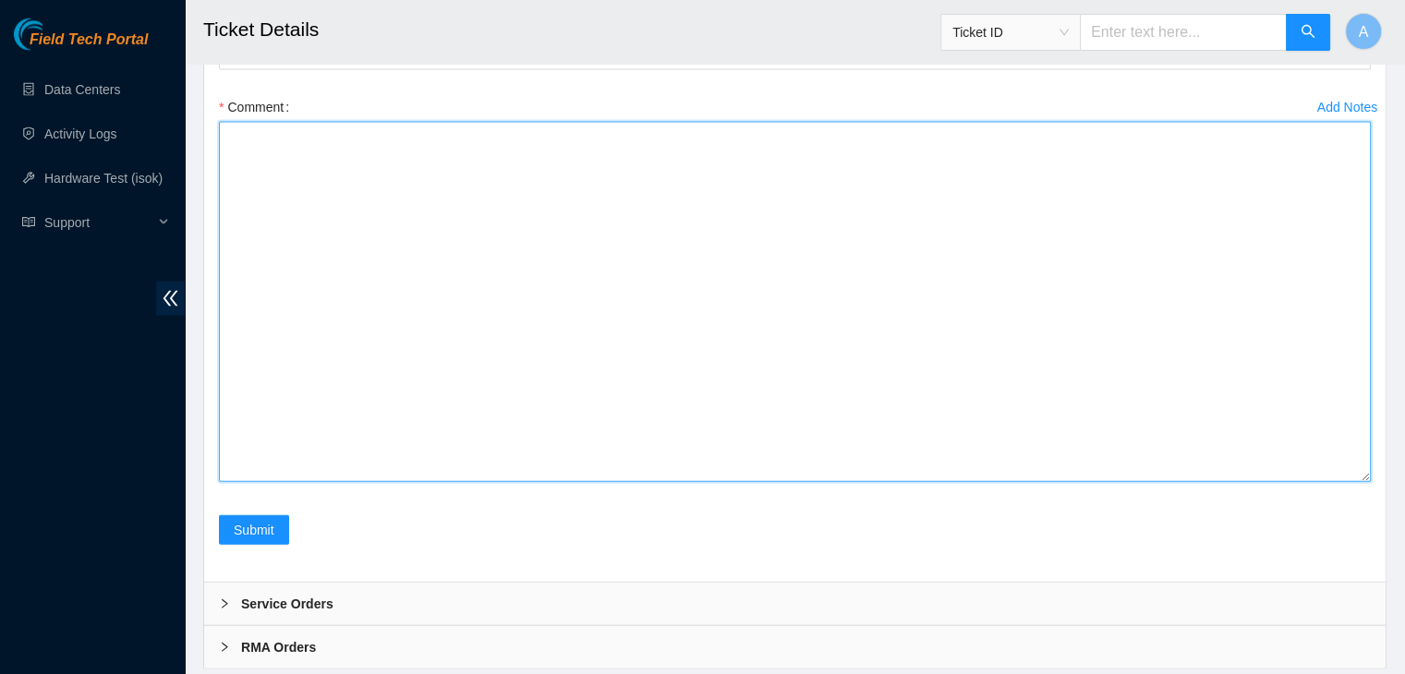
click at [1070, 482] on textarea "Comment" at bounding box center [795, 302] width 1152 height 360
paste textarea "verified machine sn [EMAIL_ADDRESS][DOMAIN_NAME] - pdogipar has completed your …"
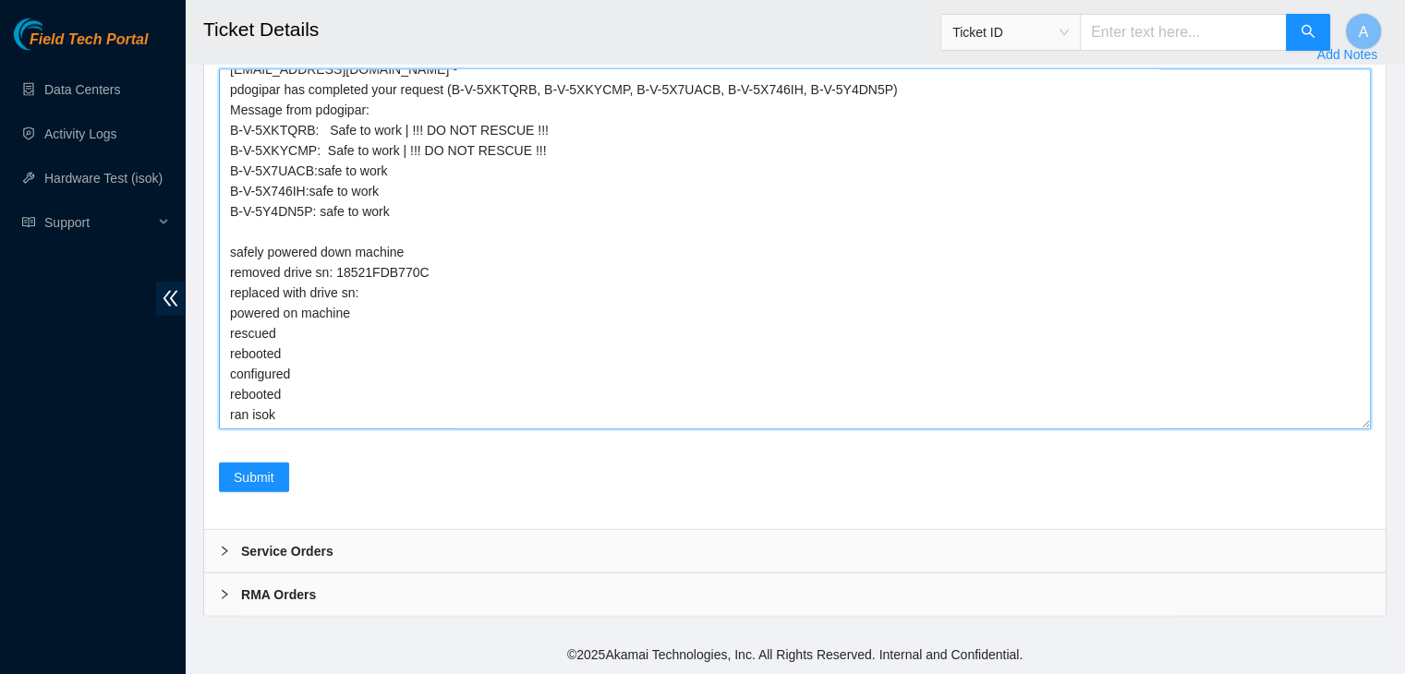
scroll to position [0, 0]
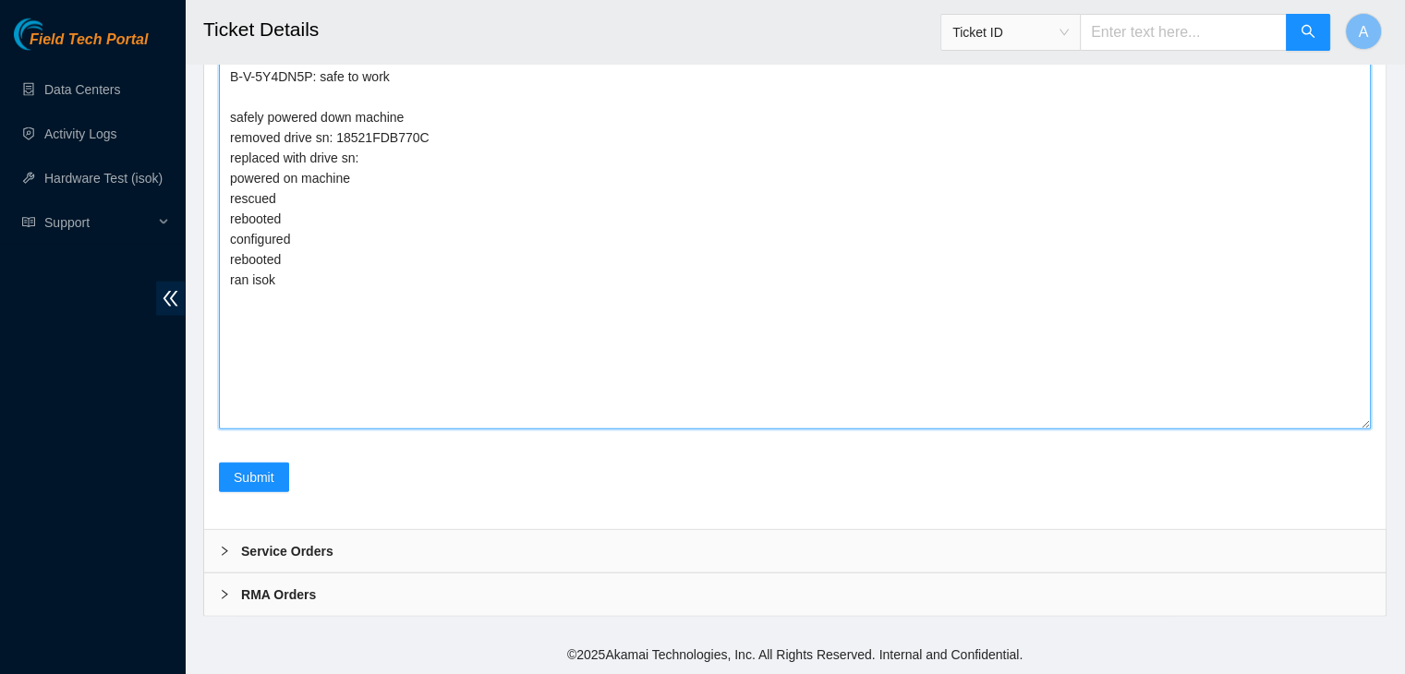
drag, startPoint x: 1363, startPoint y: 466, endPoint x: 1340, endPoint y: 659, distance: 195.3
click at [1340, 429] on textarea "verified machine sn [EMAIL_ADDRESS][DOMAIN_NAME] - pdogipar has completed your …" at bounding box center [795, 154] width 1152 height 550
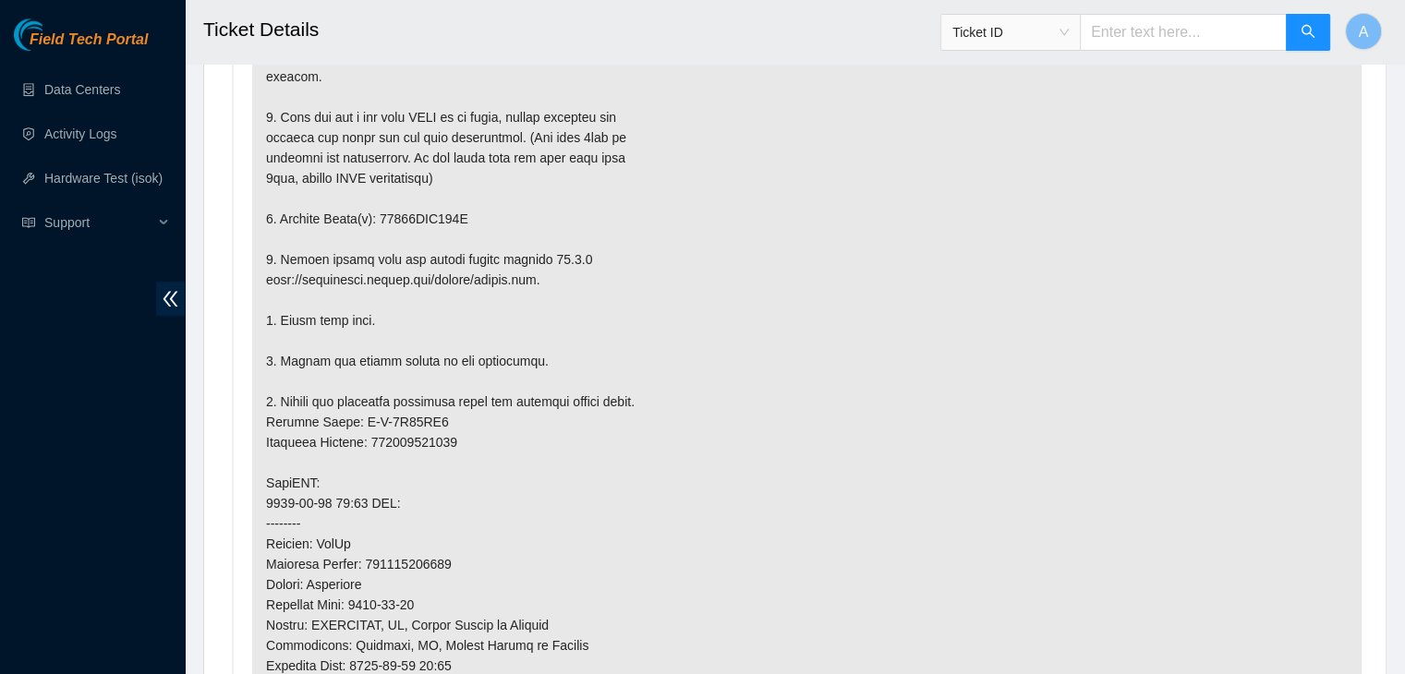
scroll to position [1735, 0]
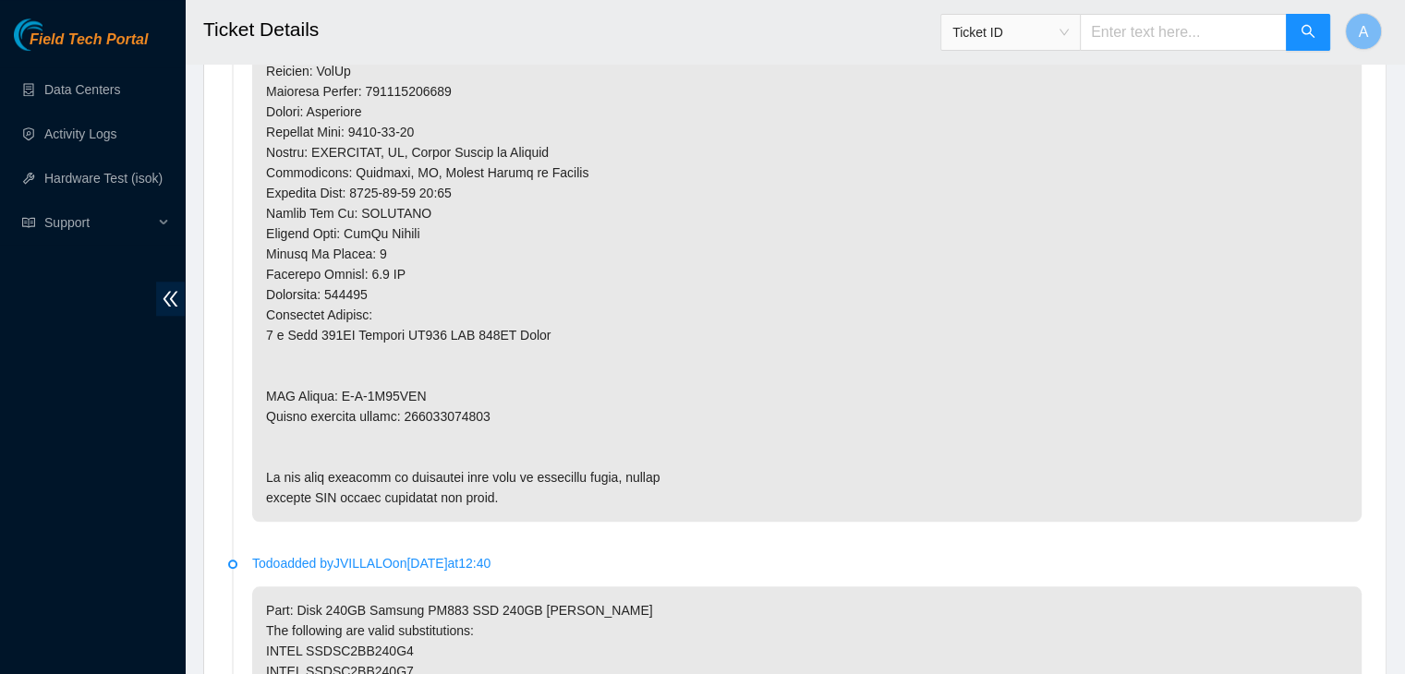
type textarea "verified machine sn [EMAIL_ADDRESS][DOMAIN_NAME] - pdogipar has completed your …"
copy p "463470065559"
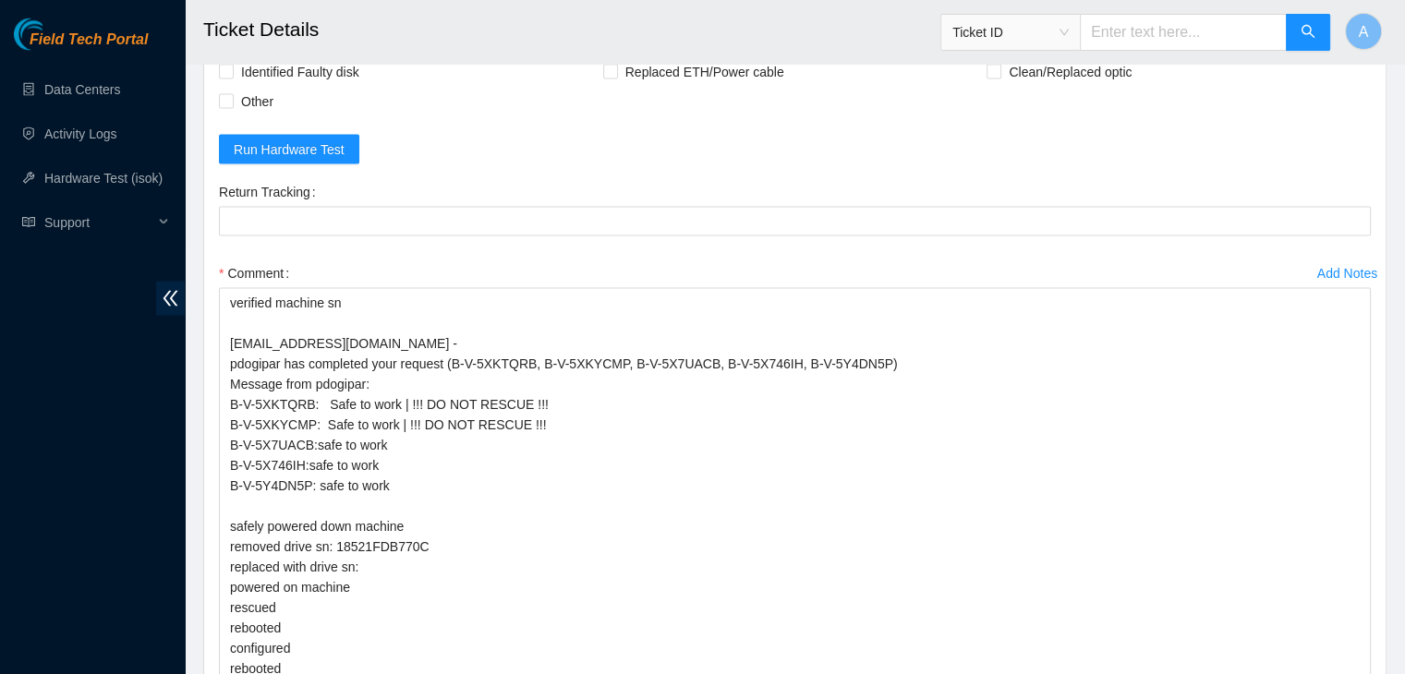
scroll to position [3888, 0]
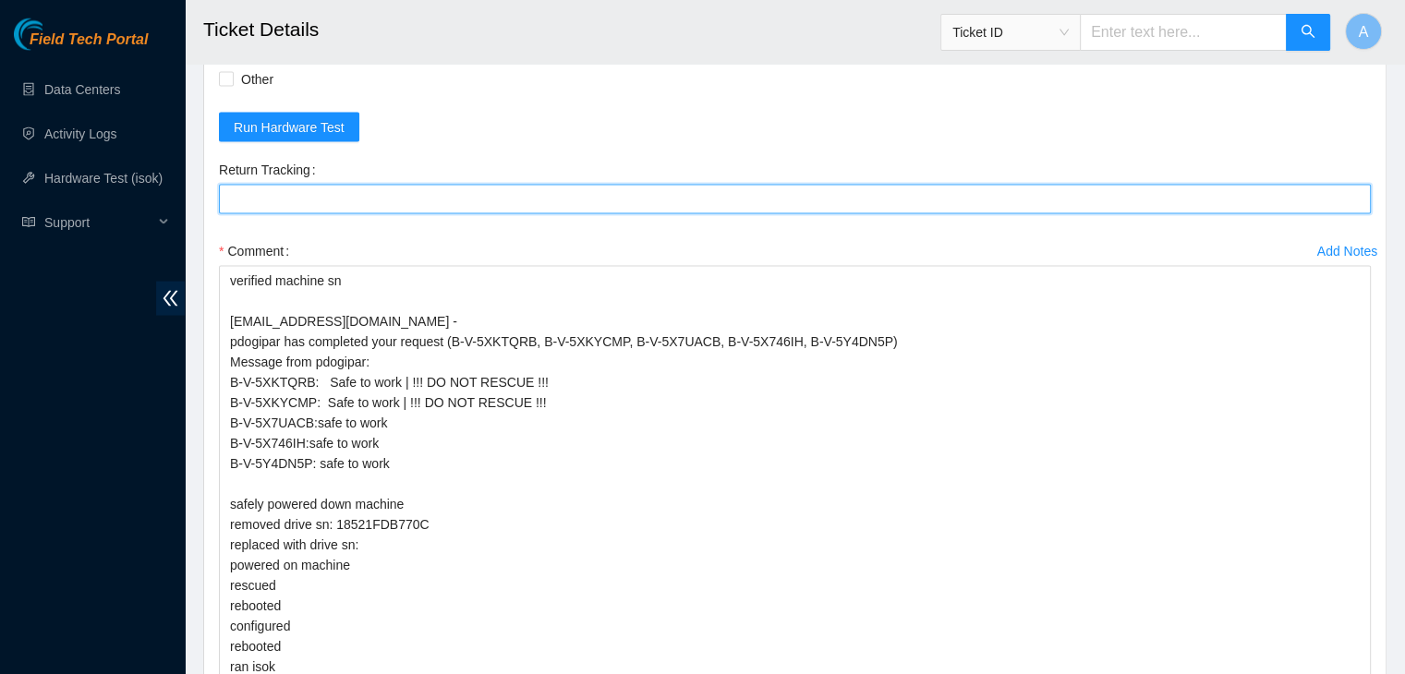
click at [452, 214] on Tracking "Return Tracking" at bounding box center [795, 200] width 1152 height 30
paste Tracking "463470065559"
type Tracking "463470065559"
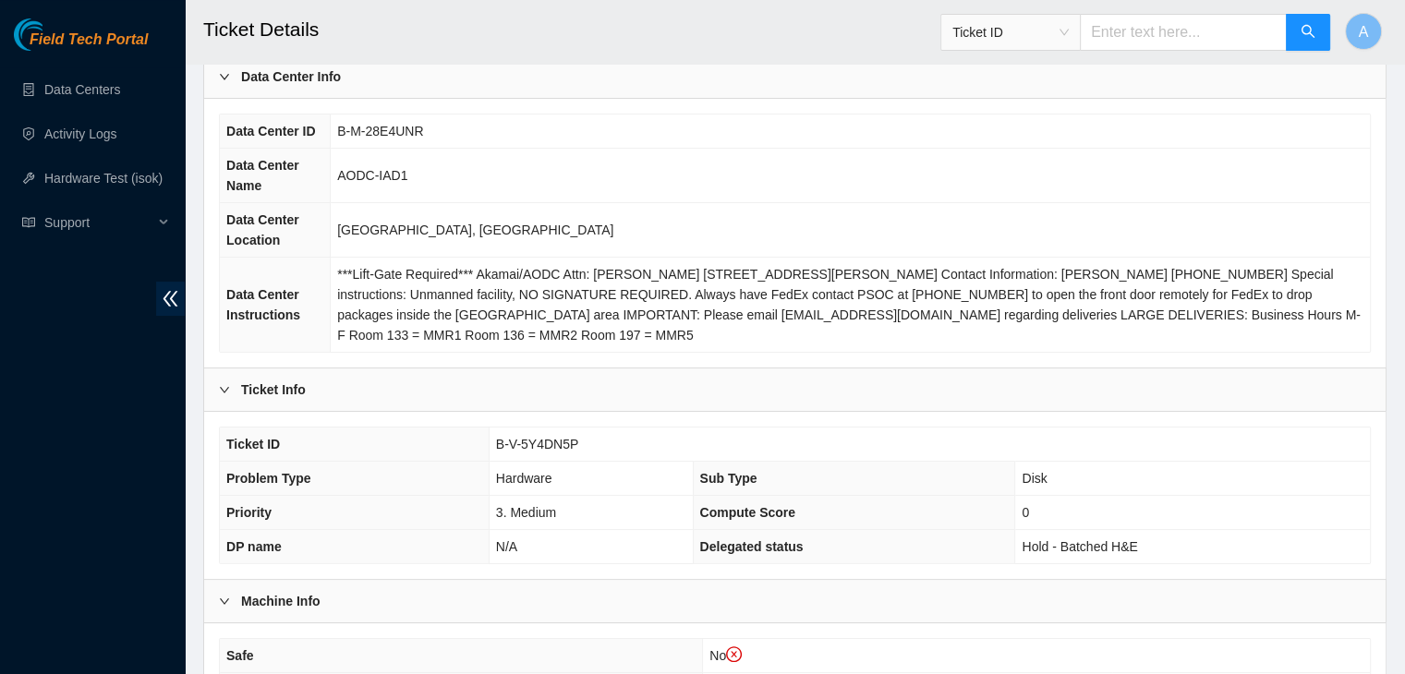
scroll to position [0, 0]
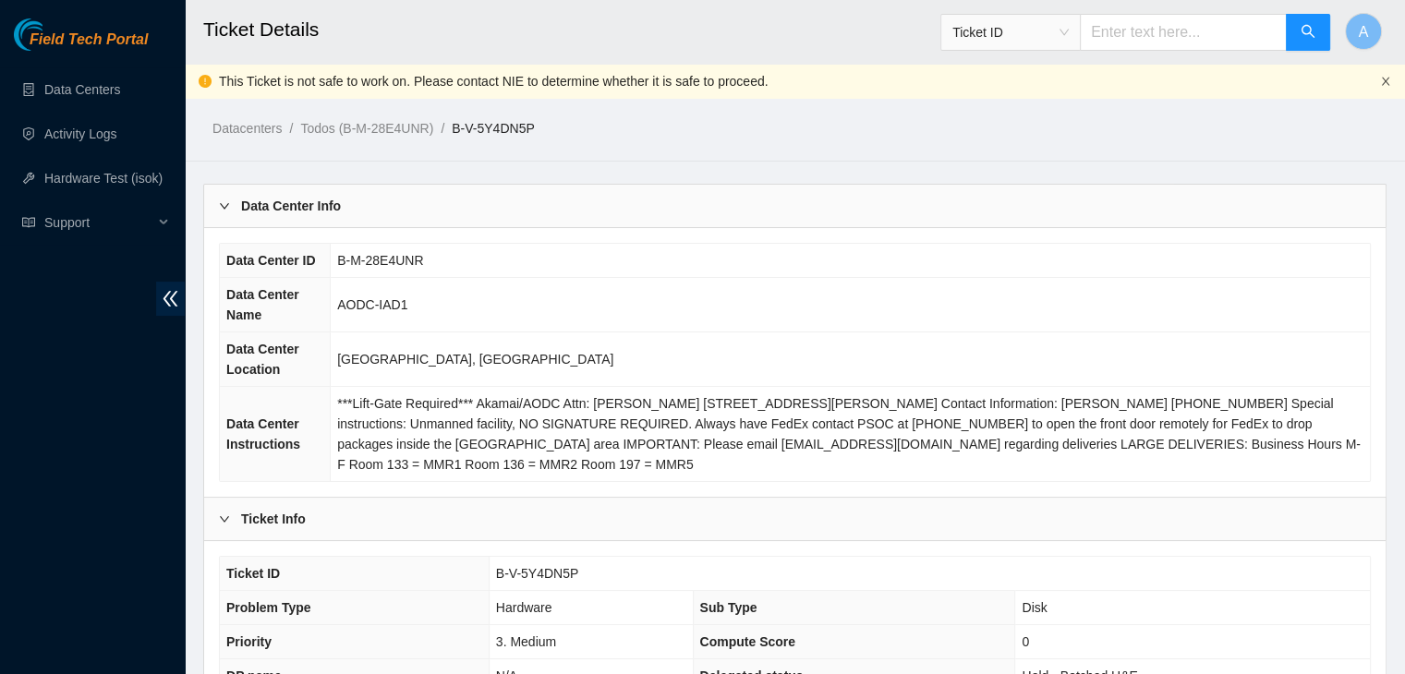
click at [1383, 84] on icon "close" at bounding box center [1385, 81] width 11 height 11
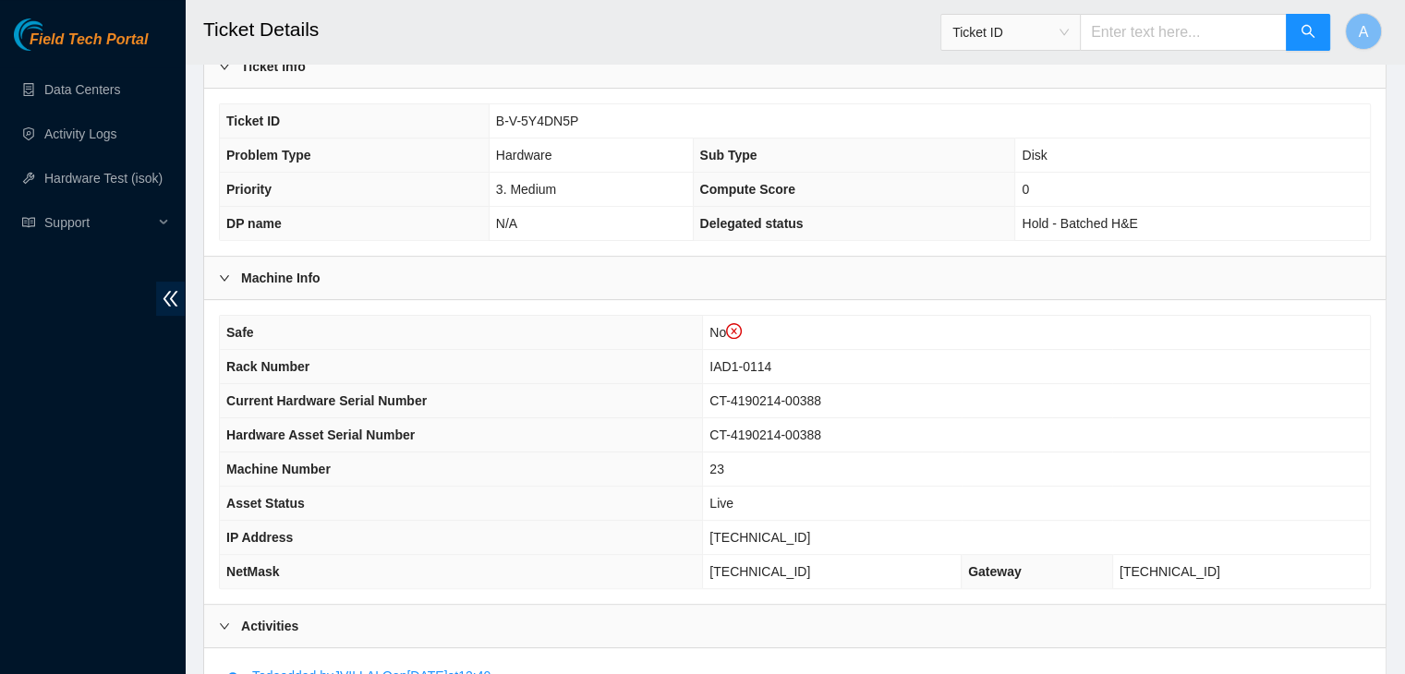
scroll to position [414, 0]
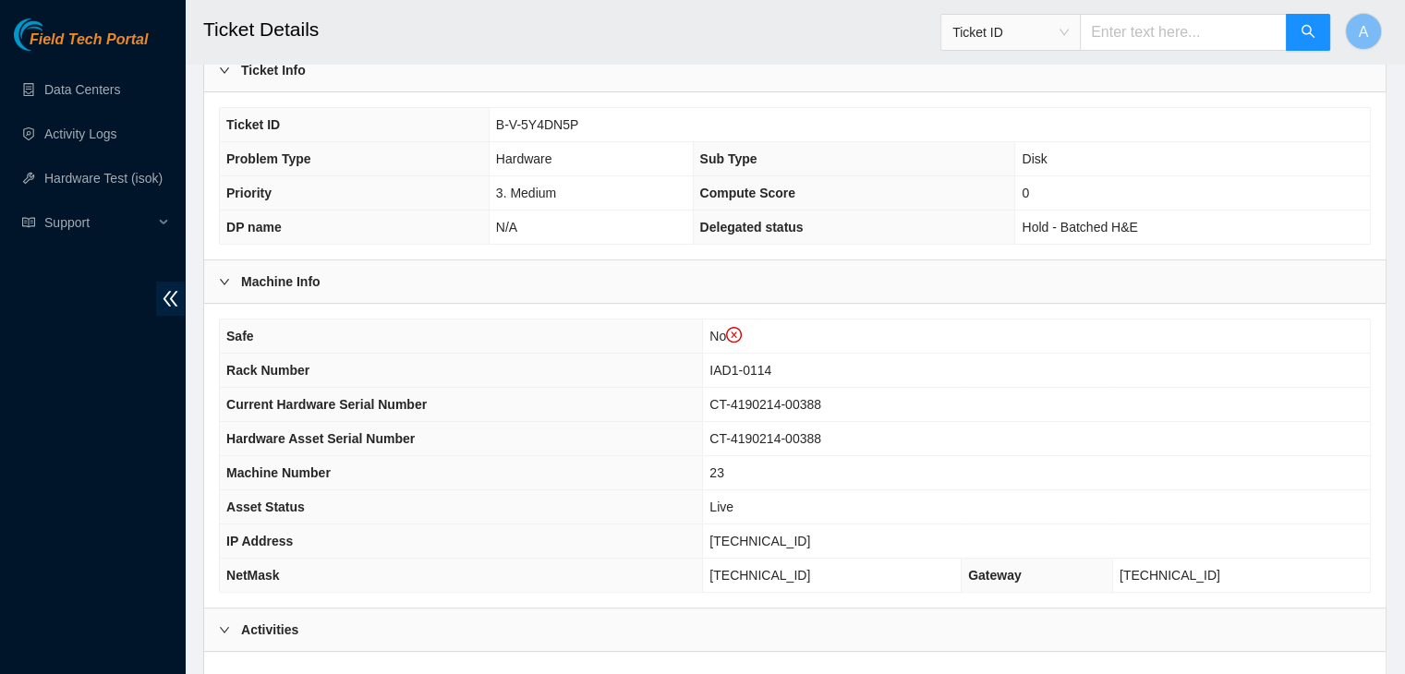
click at [118, 492] on div "Field Tech Portal Data Centers Activity Logs Hardware Test (isok) Support" at bounding box center [92, 346] width 185 height 656
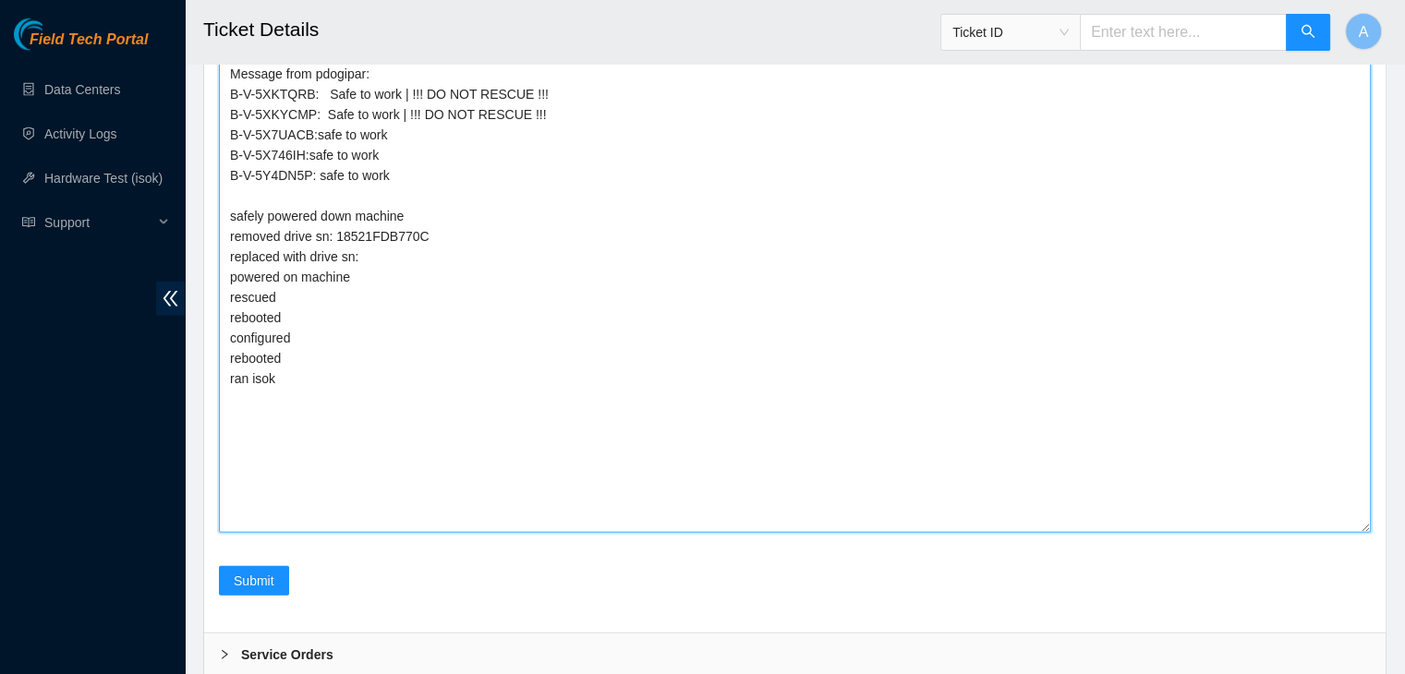
scroll to position [4178, 0]
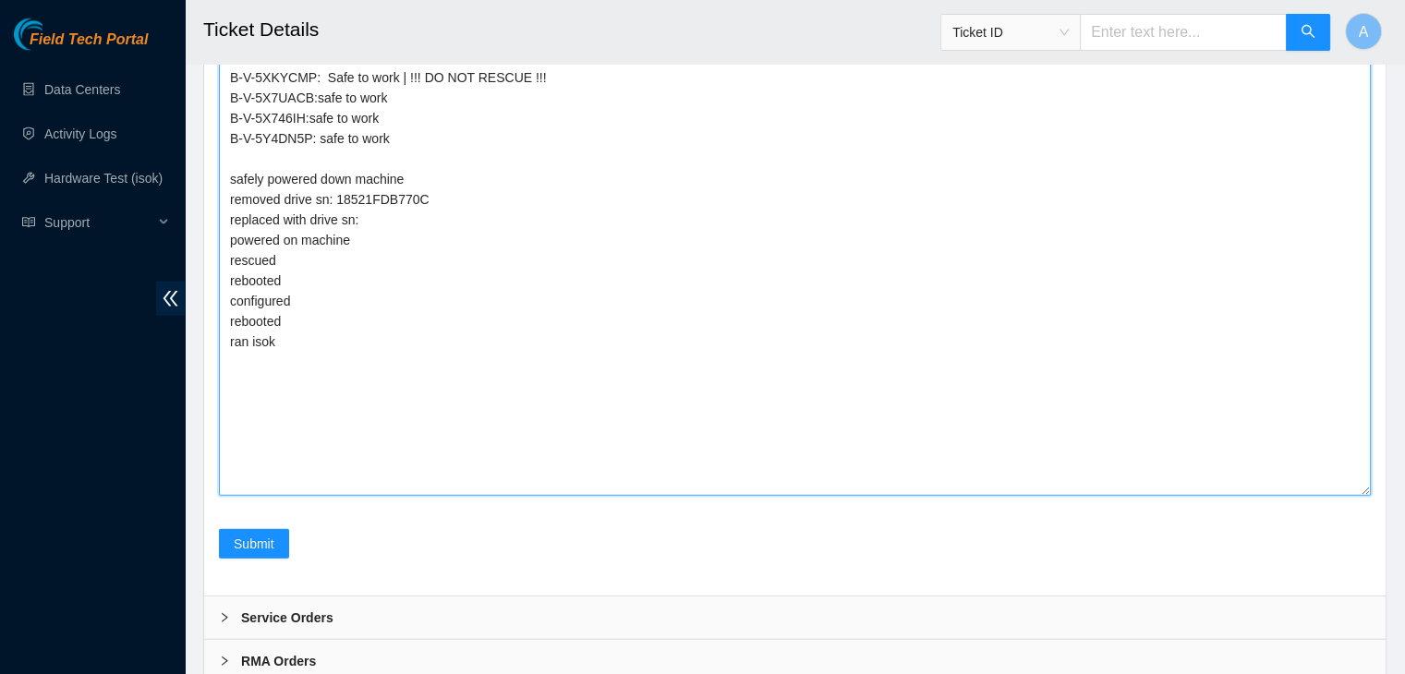
drag, startPoint x: 412, startPoint y: 341, endPoint x: 222, endPoint y: 200, distance: 237.0
click at [222, 200] on textarea "verified machine sn [EMAIL_ADDRESS][DOMAIN_NAME] - pdogipar has completed your …" at bounding box center [795, 218] width 1152 height 555
click at [291, 256] on textarea "verified machine sn [EMAIL_ADDRESS][DOMAIN_NAME] - pdogipar has completed your …" at bounding box center [795, 218] width 1152 height 555
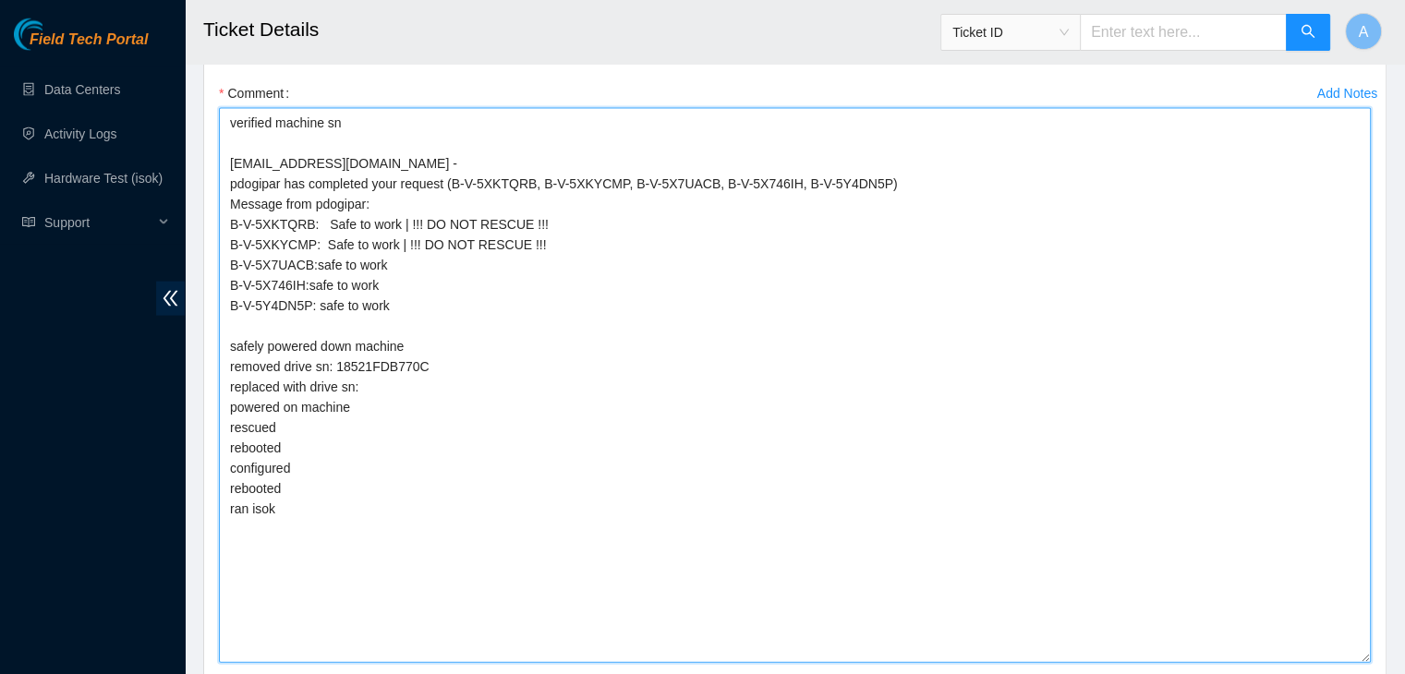
scroll to position [3987, 0]
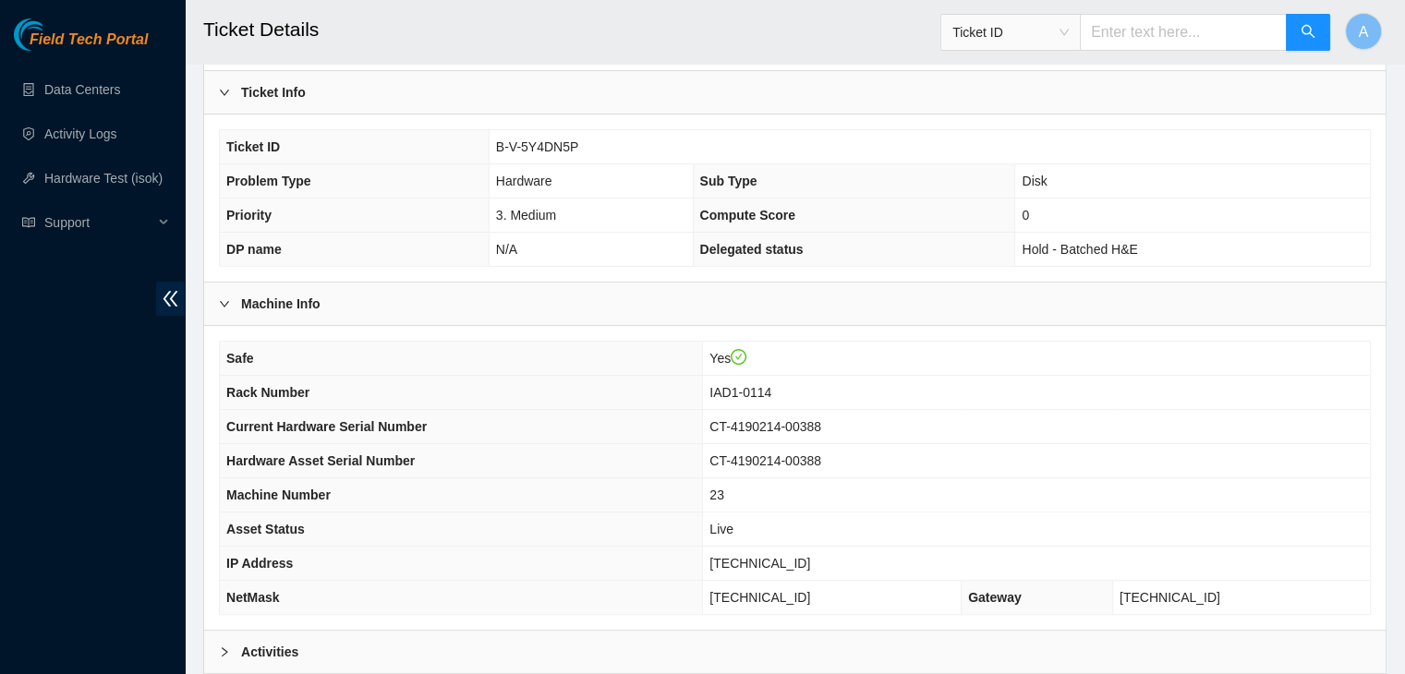
scroll to position [574, 0]
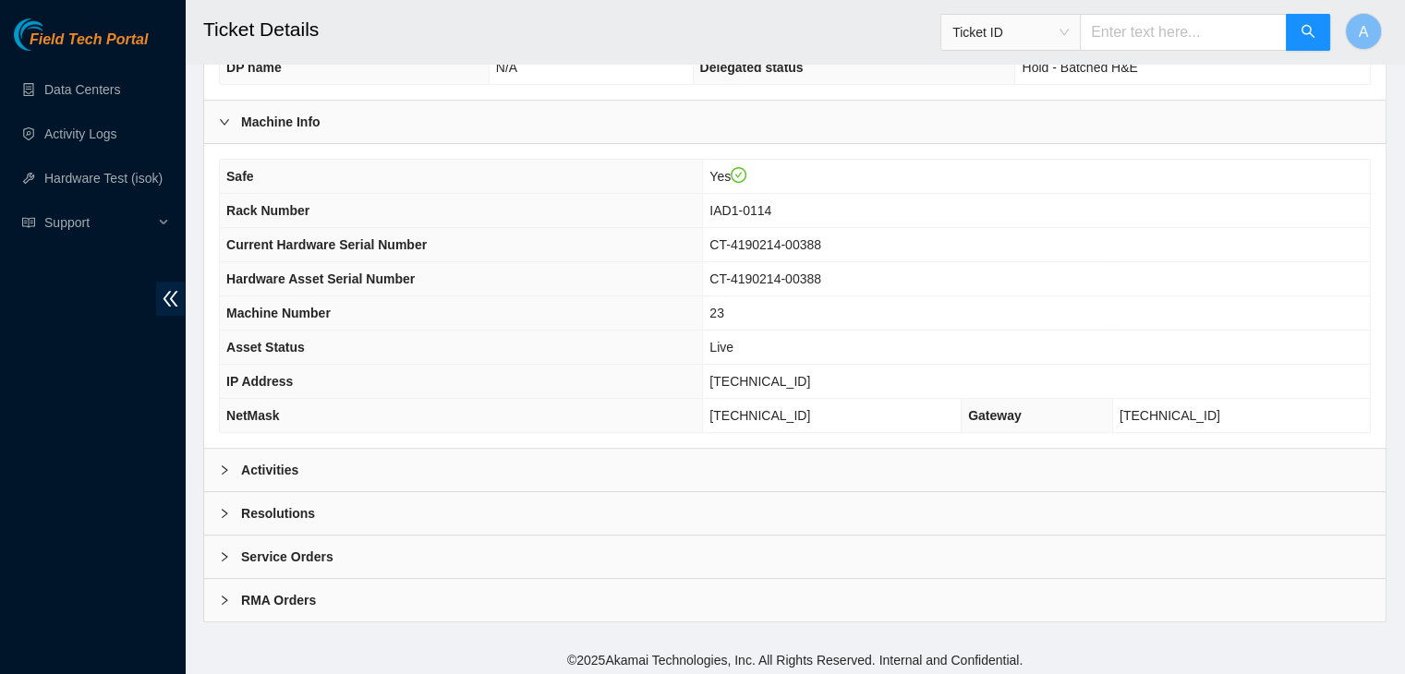
click at [724, 474] on div "Activities" at bounding box center [794, 470] width 1181 height 42
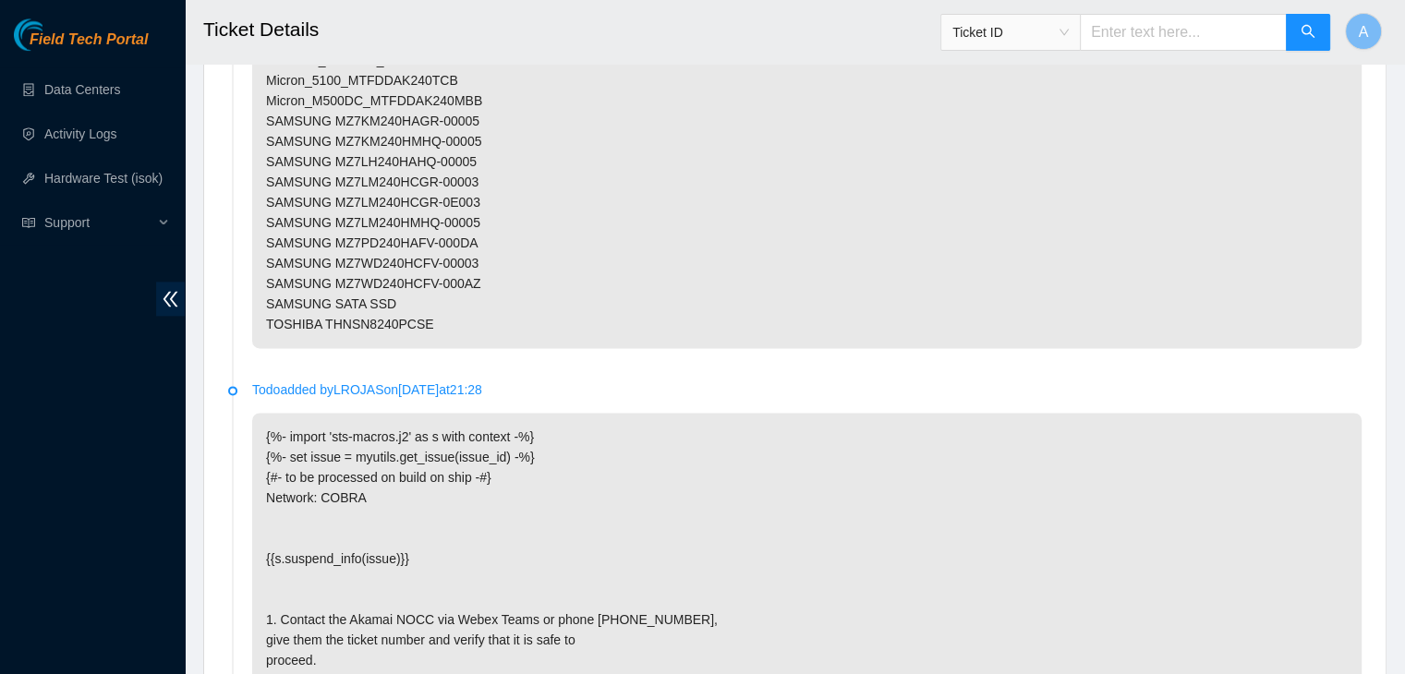
scroll to position [3523, 0]
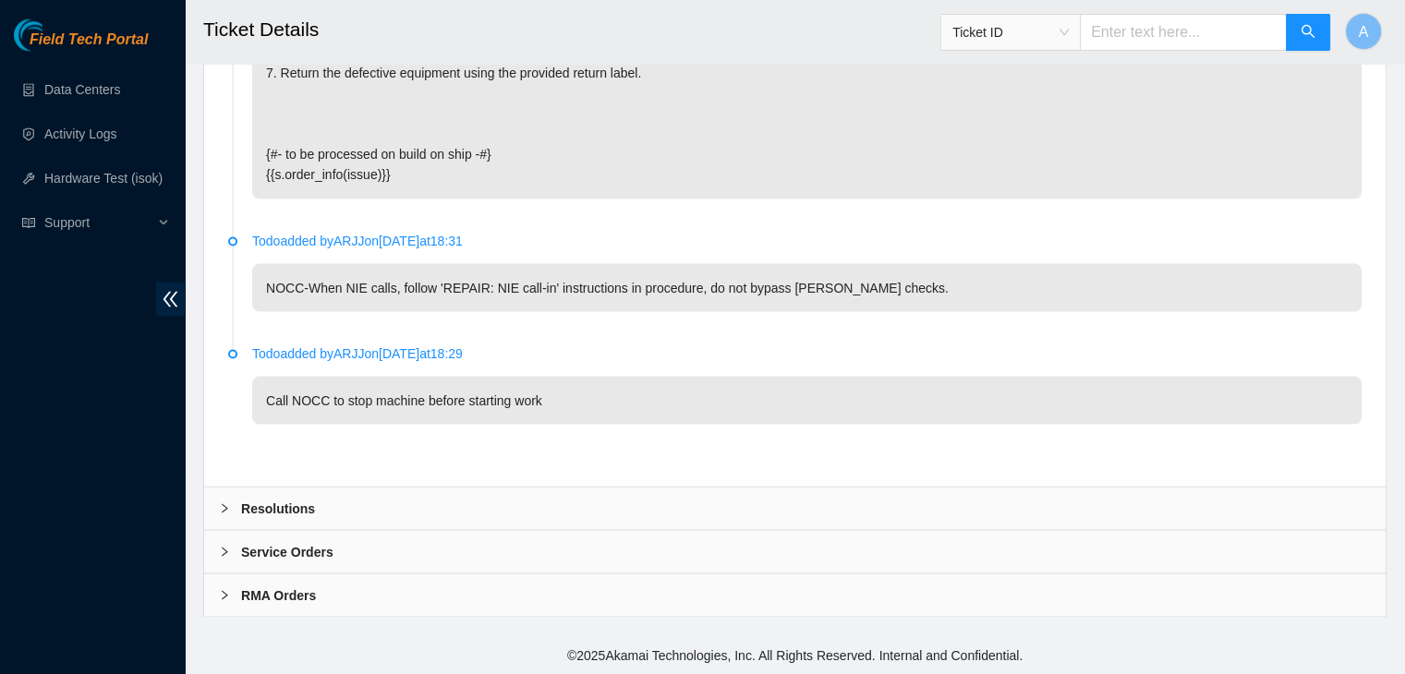
click at [728, 502] on div "Resolutions" at bounding box center [794, 508] width 1181 height 42
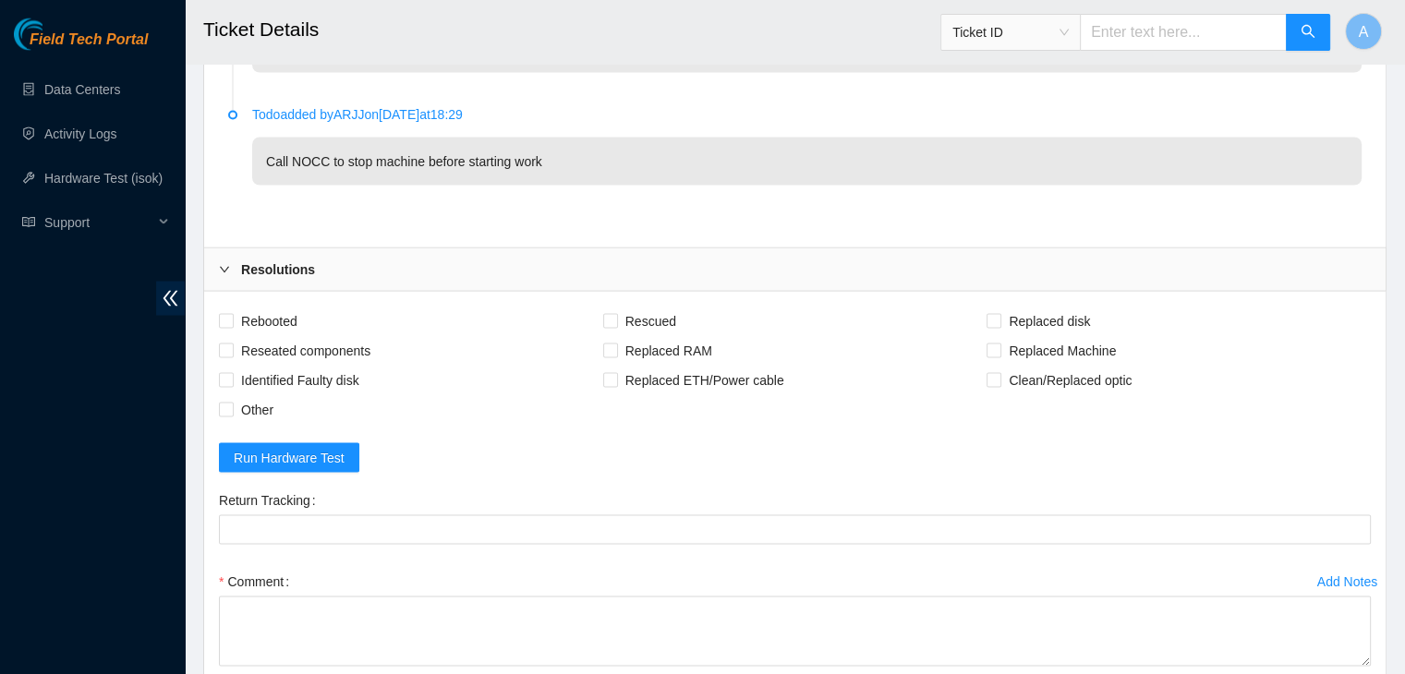
scroll to position [3997, 0]
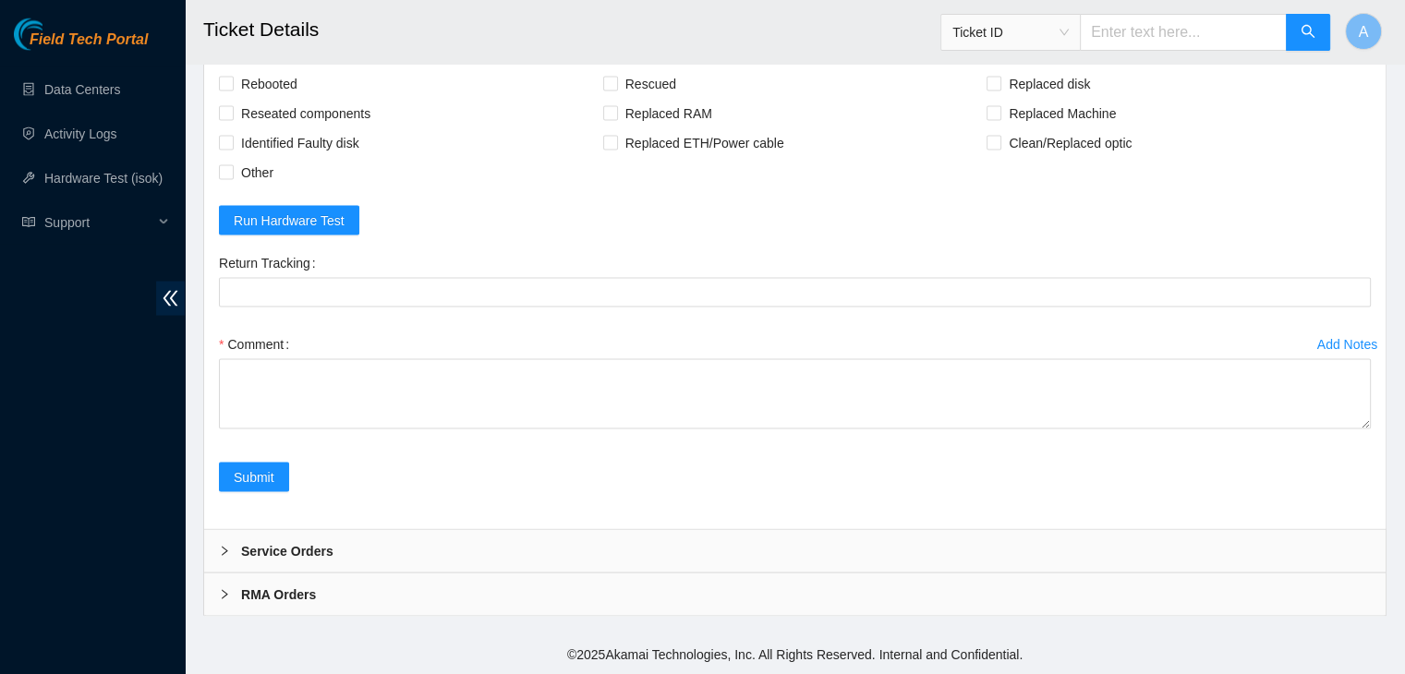
click at [1368, 432] on div "Comment" at bounding box center [795, 385] width 1152 height 111
drag, startPoint x: 1365, startPoint y: 422, endPoint x: 1323, endPoint y: 717, distance: 297.7
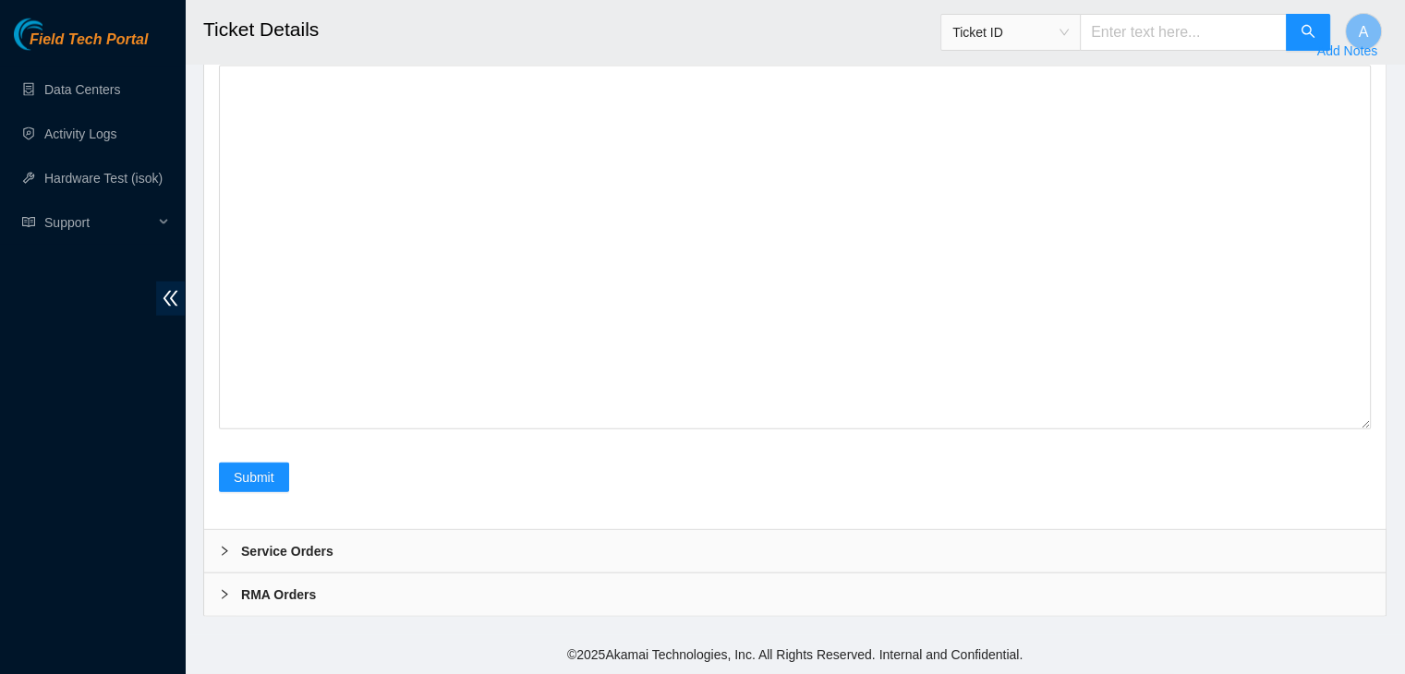
scroll to position [4292, 0]
drag, startPoint x: 1363, startPoint y: 418, endPoint x: 1365, endPoint y: 717, distance: 298.3
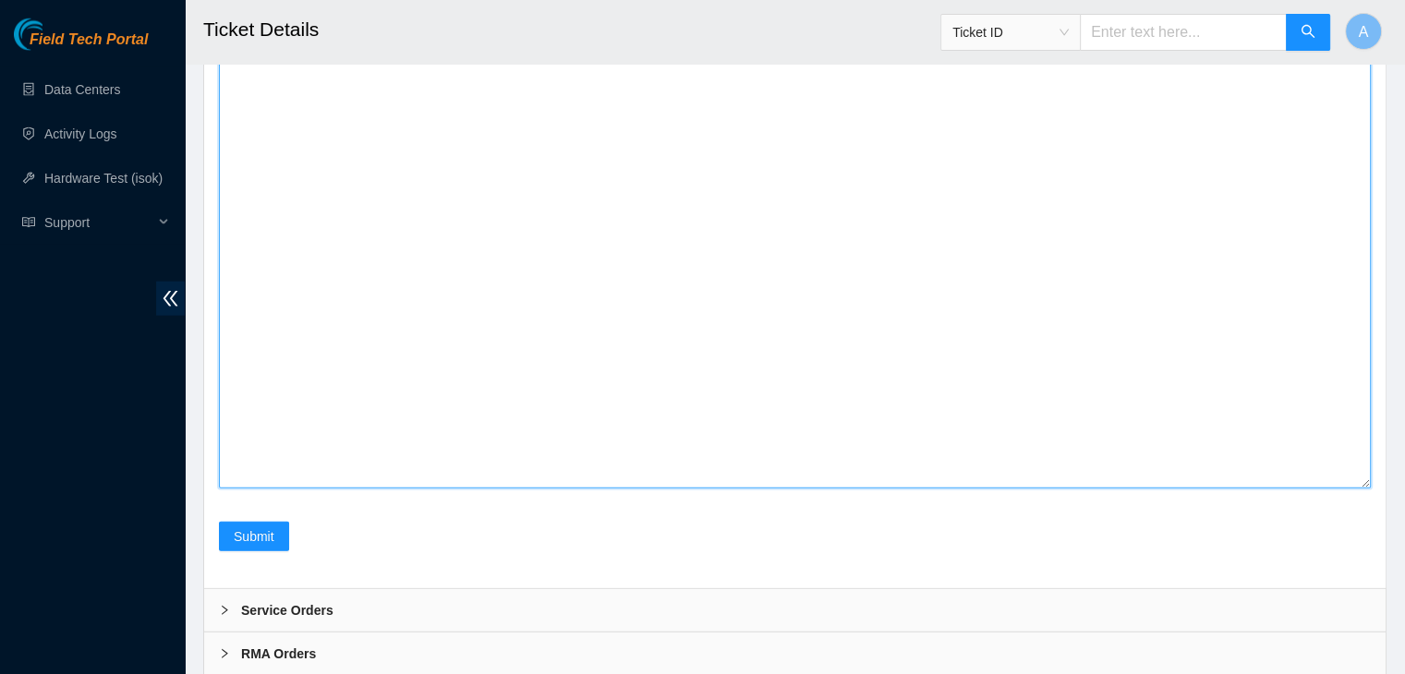
click at [1181, 449] on textarea "Comment" at bounding box center [795, 157] width 1152 height 661
paste textarea "verified machine sn [EMAIL_ADDRESS][DOMAIN_NAME] - pdogipar has completed your …"
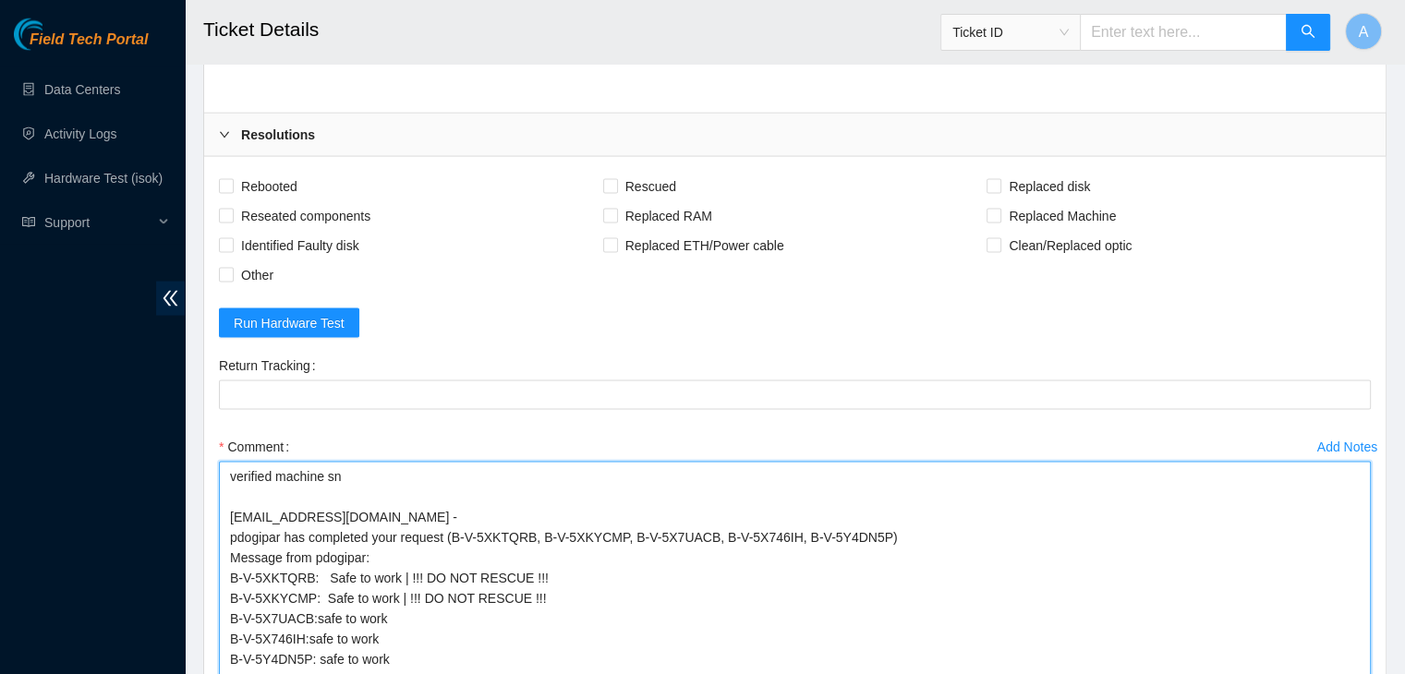
scroll to position [3657, 0]
type textarea "verified machine sn [EMAIL_ADDRESS][DOMAIN_NAME] - pdogipar has completed your …"
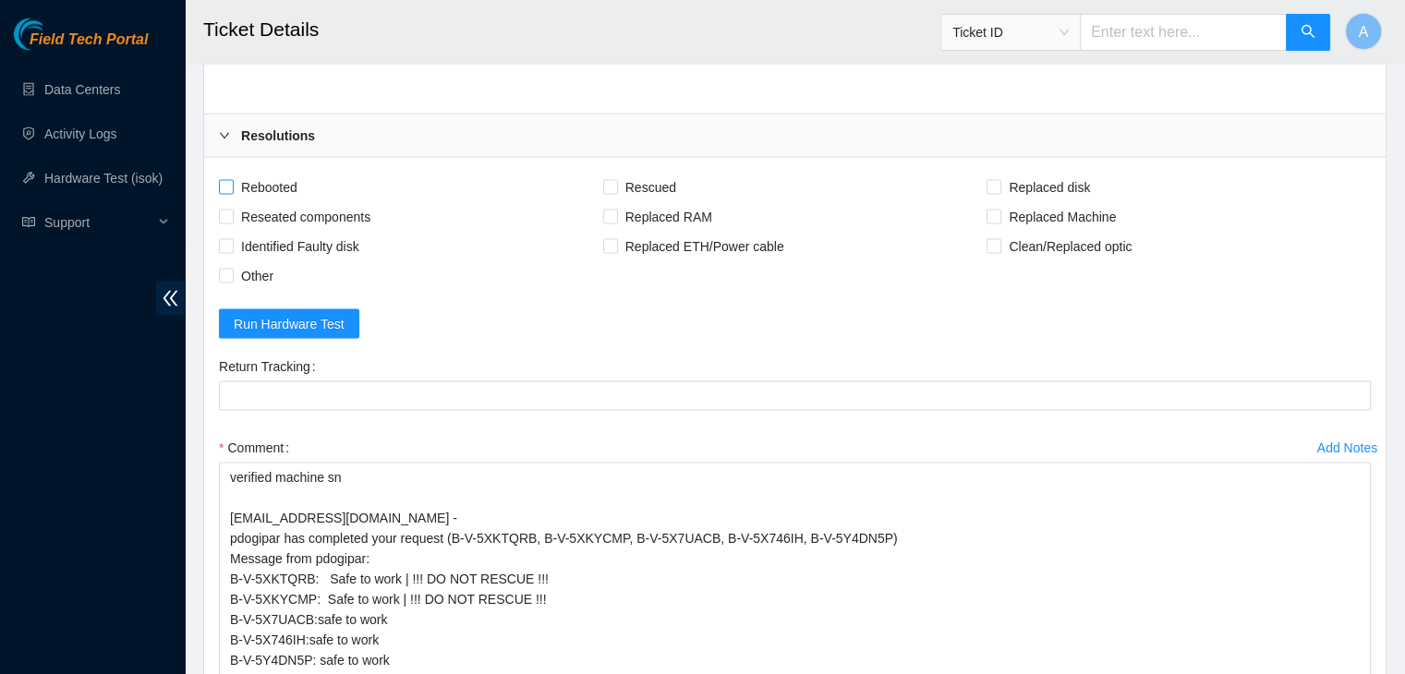
click at [256, 202] on span "Rebooted" at bounding box center [269, 188] width 71 height 30
click at [232, 193] on input "Rebooted" at bounding box center [225, 186] width 13 height 13
checkbox input "true"
click at [292, 232] on span "Reseated components" at bounding box center [306, 217] width 144 height 30
click at [232, 223] on input "Reseated components" at bounding box center [225, 216] width 13 height 13
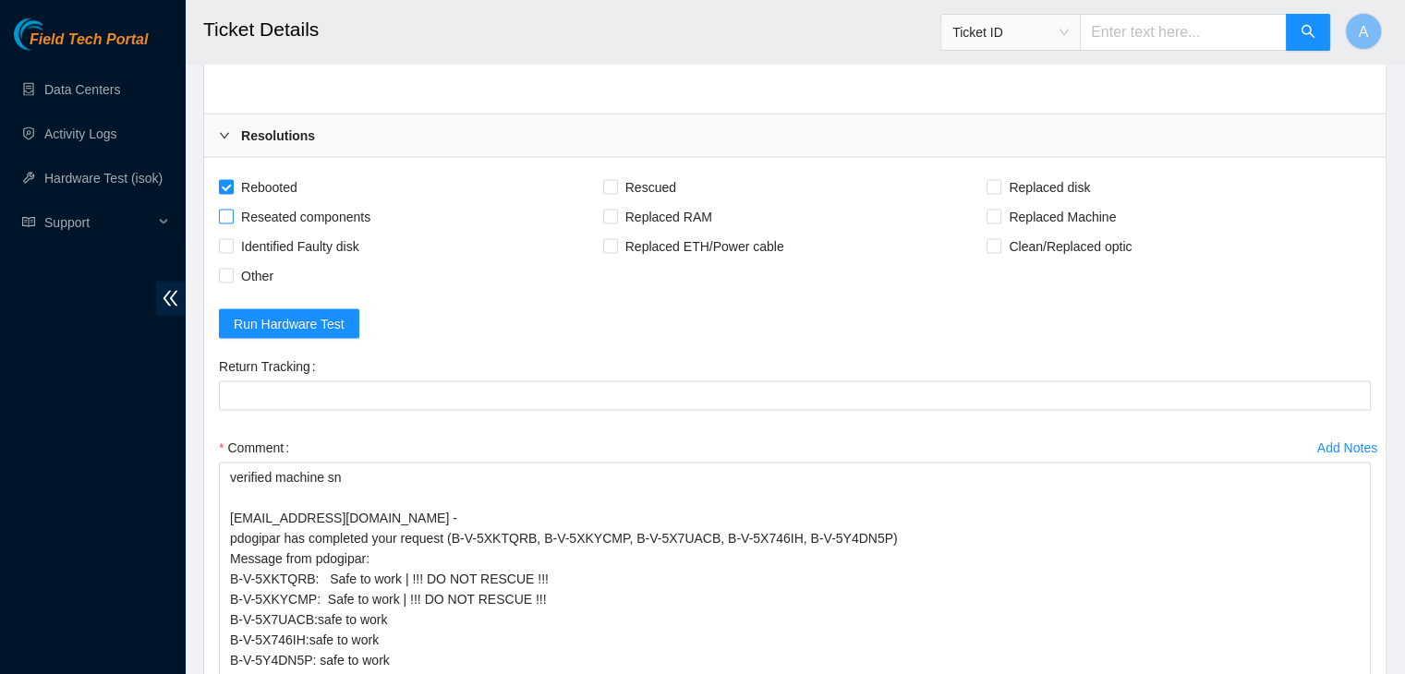
checkbox input "true"
click at [648, 202] on span "Rescued" at bounding box center [651, 188] width 66 height 30
click at [616, 193] on input "Rescued" at bounding box center [609, 186] width 13 height 13
checkbox input "true"
click at [1023, 202] on span "Replaced disk" at bounding box center [1049, 188] width 96 height 30
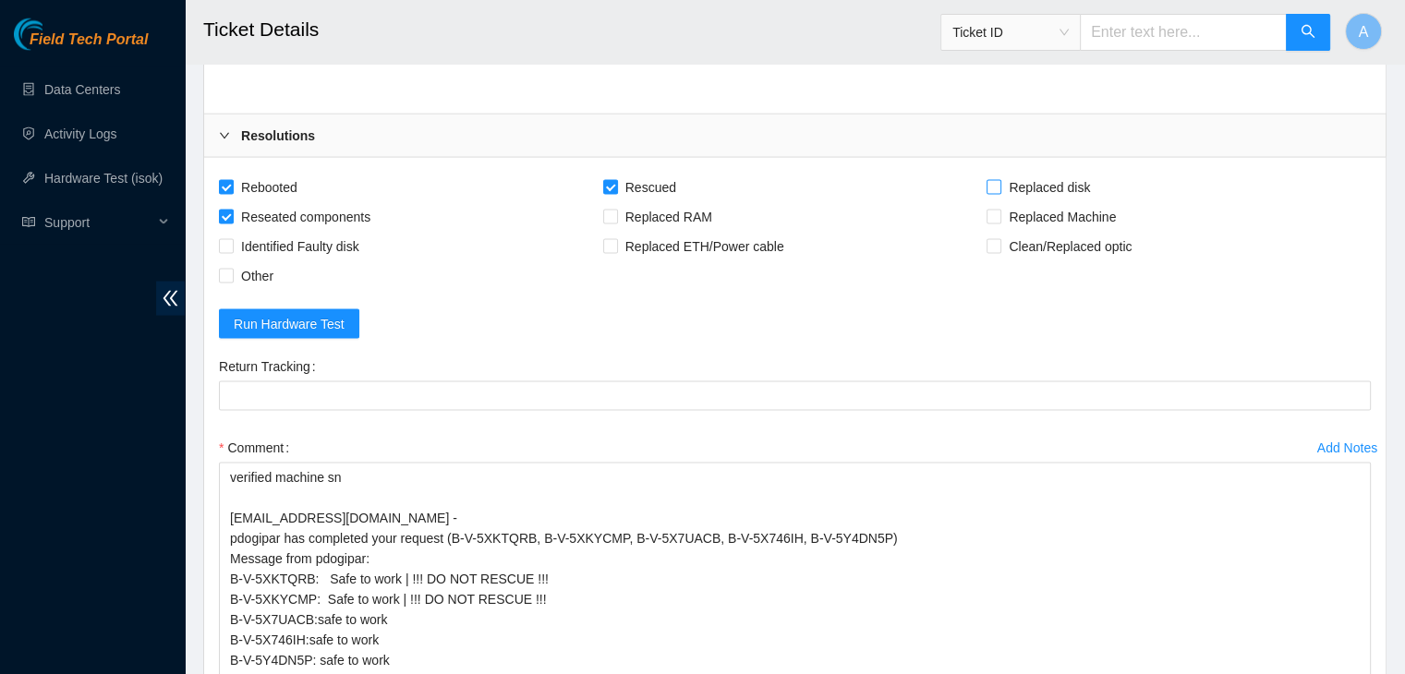
click at [999, 193] on input "Replaced disk" at bounding box center [992, 186] width 13 height 13
checkbox input "true"
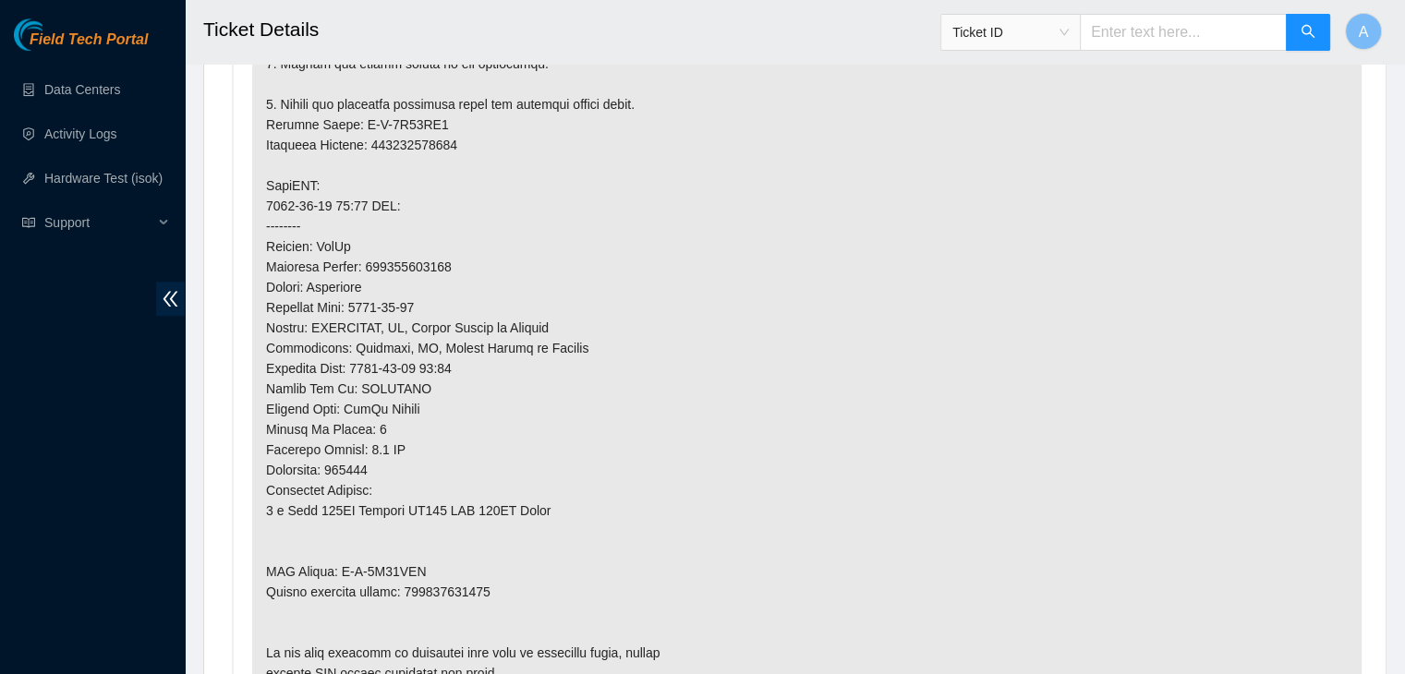
scroll to position [1647, 0]
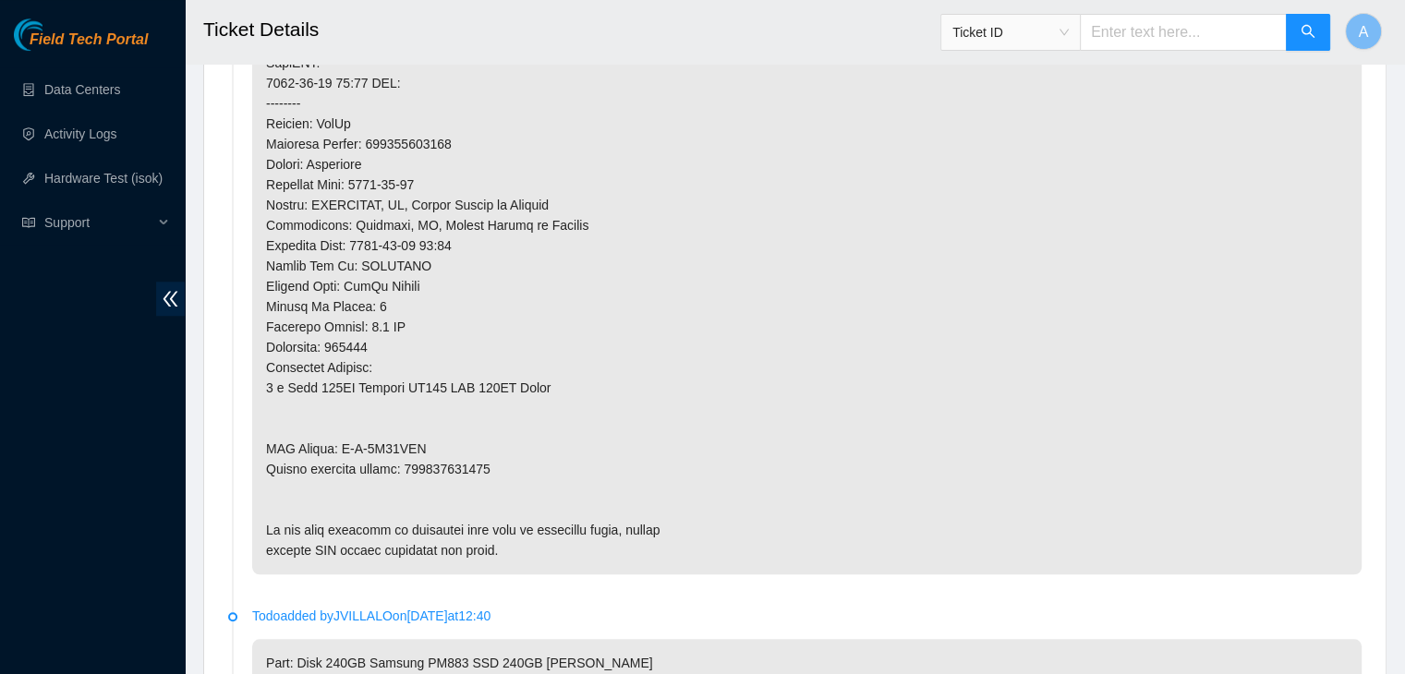
click at [476, 461] on p at bounding box center [806, 22] width 1109 height 1105
copy p "463470065559"
click at [476, 461] on p at bounding box center [806, 22] width 1109 height 1105
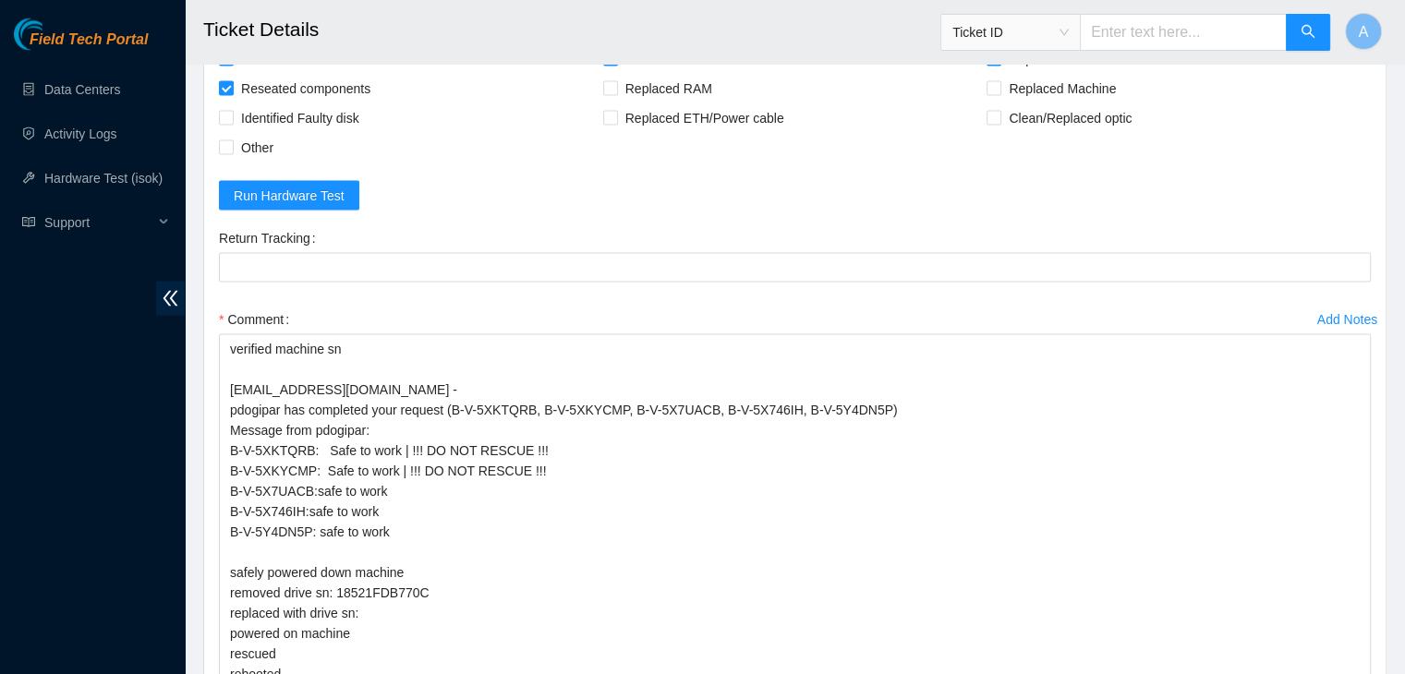
scroll to position [3788, 0]
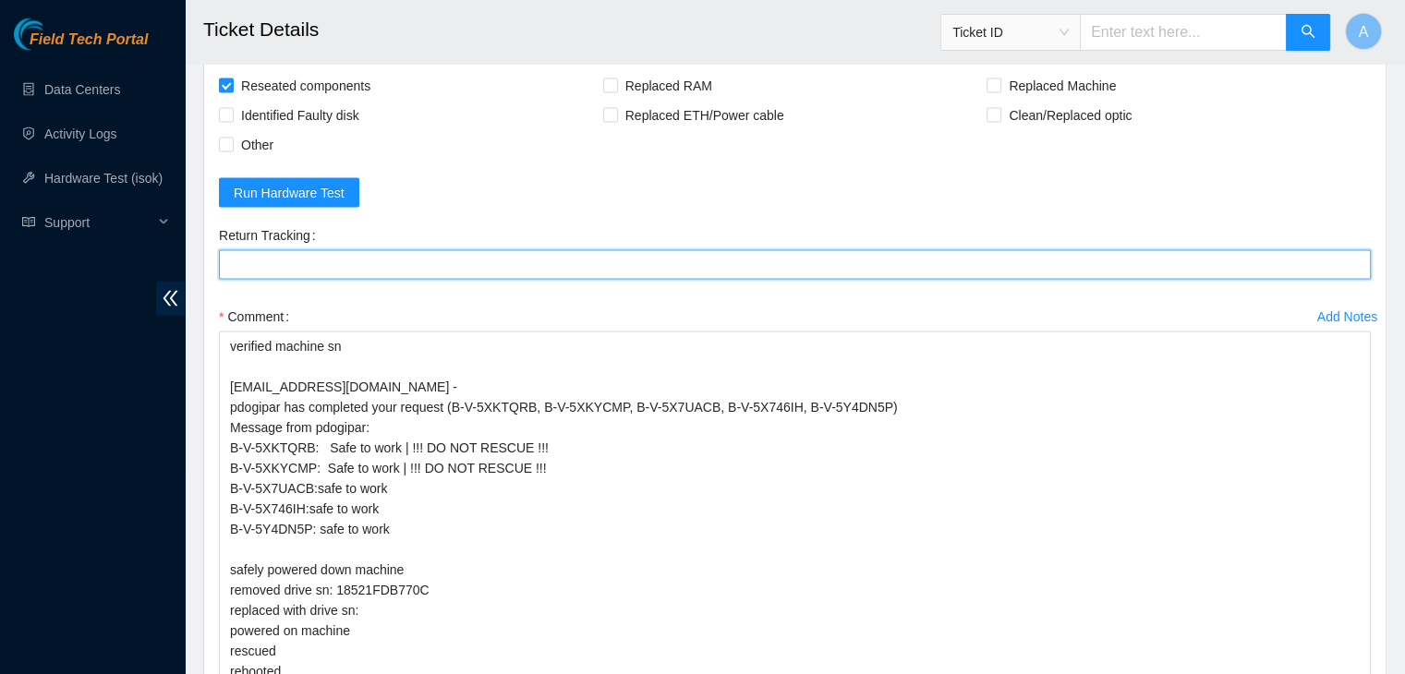
click at [474, 280] on Tracking "Return Tracking" at bounding box center [795, 265] width 1152 height 30
paste Tracking "463470065559"
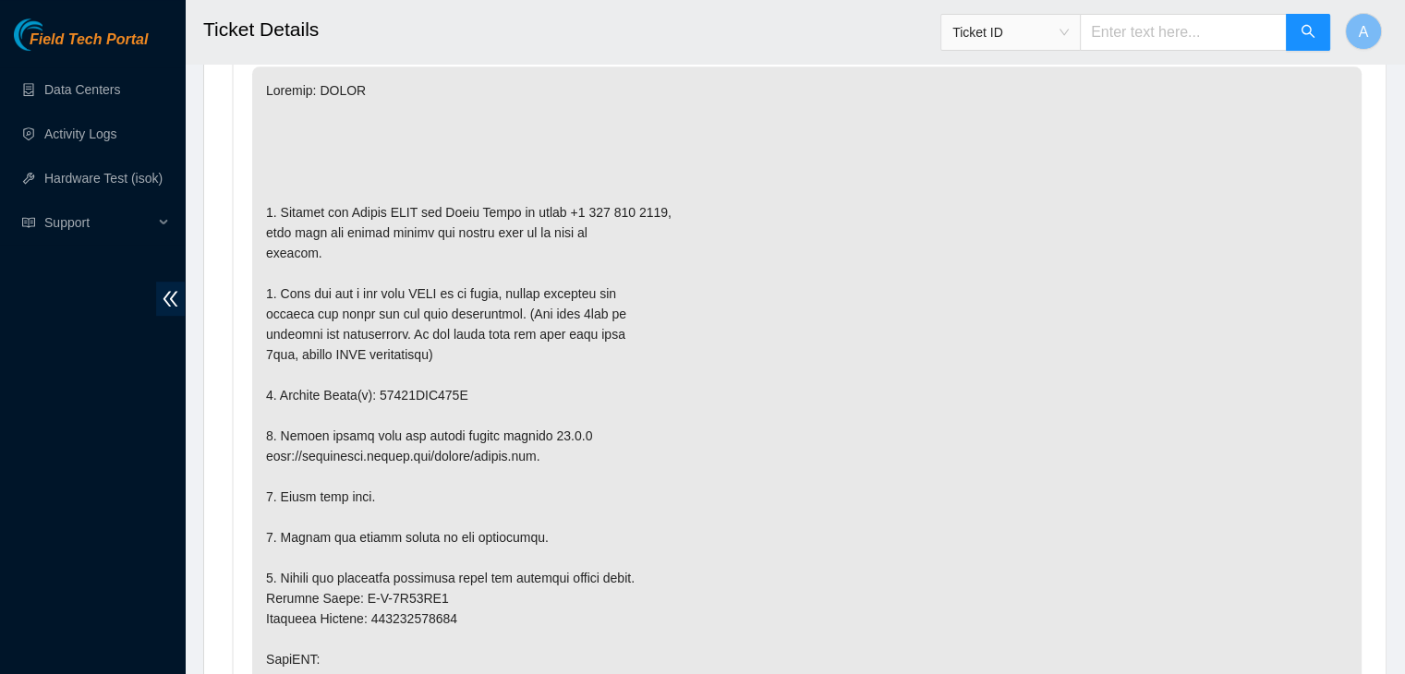
scroll to position [1049, 0]
type Tracking "463470065559"
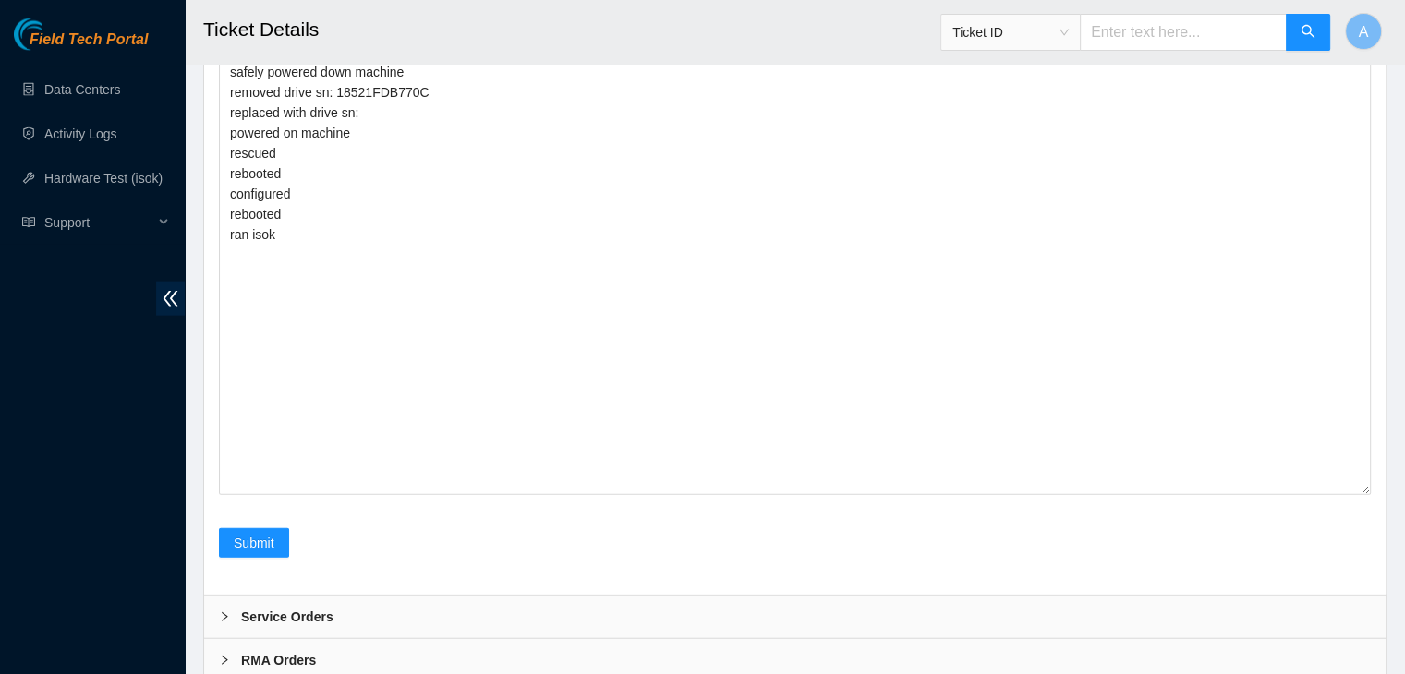
scroll to position [4286, 0]
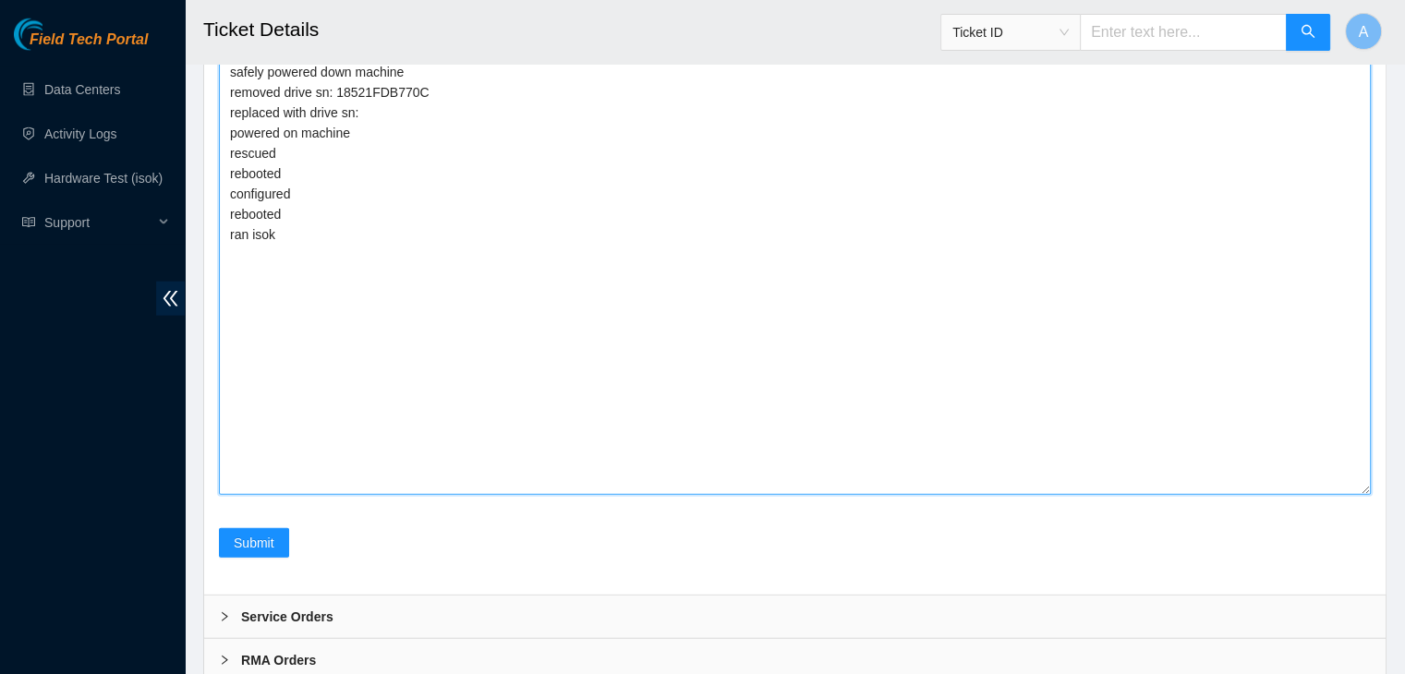
click at [738, 338] on textarea "verified machine sn dhindsa.arya25@gmail.com - pdogipar has completed your requ…" at bounding box center [795, 164] width 1152 height 661
paste textarea "S45RNA0R334411"
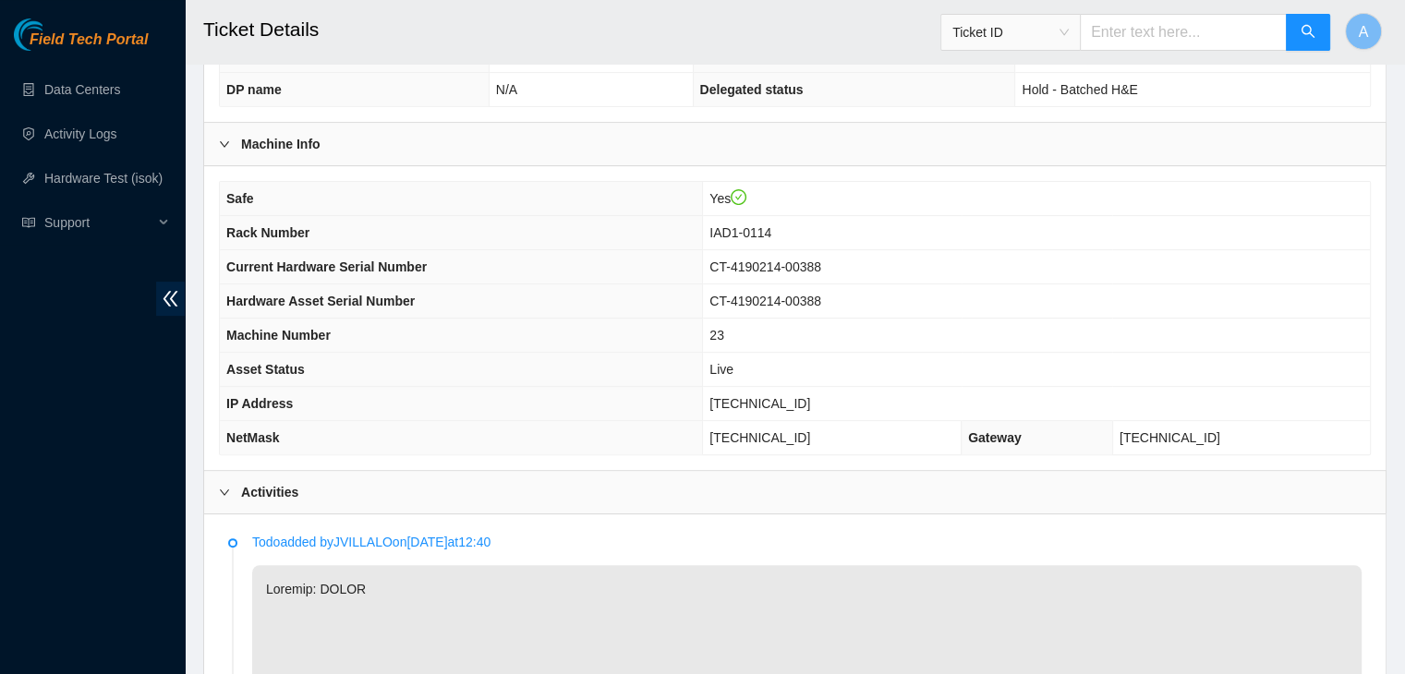
scroll to position [550, 0]
click at [785, 407] on span "104.84.228.170" at bounding box center [759, 404] width 101 height 15
copy span "104.84.228.170"
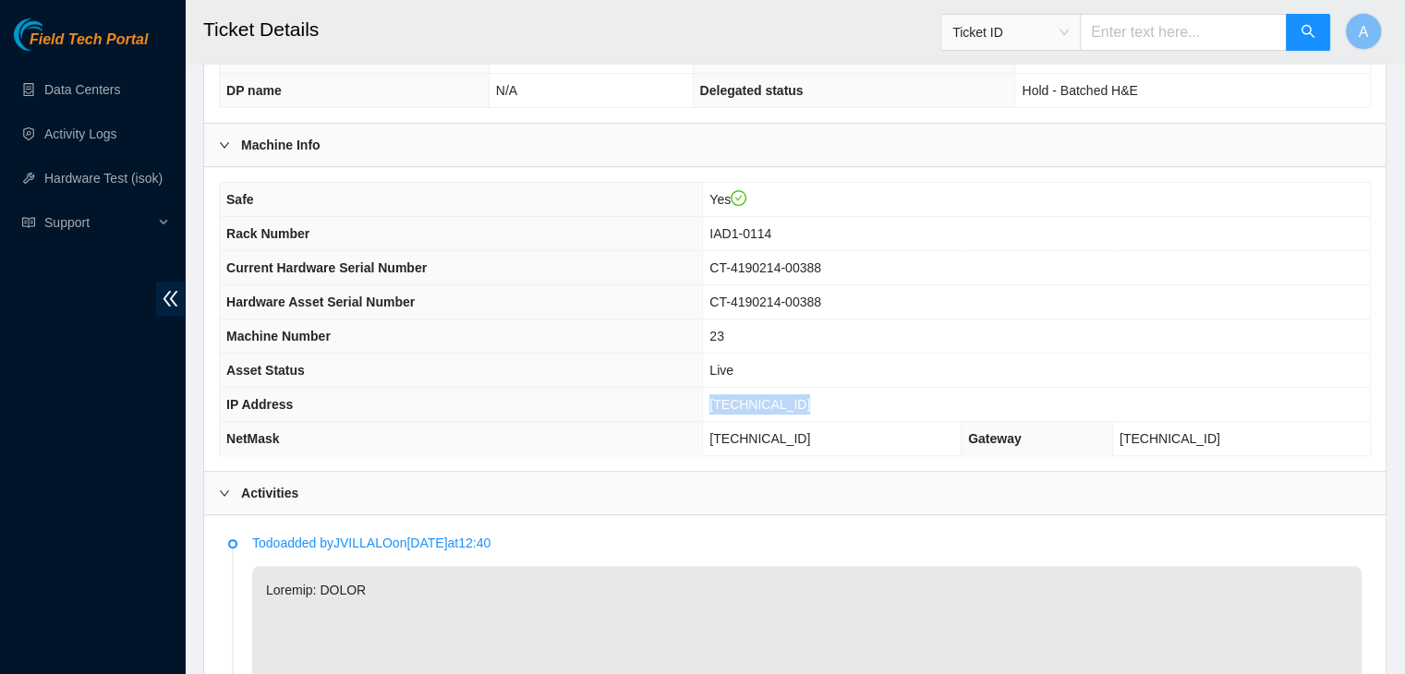
click at [768, 407] on span "104.84.228.170" at bounding box center [759, 404] width 101 height 15
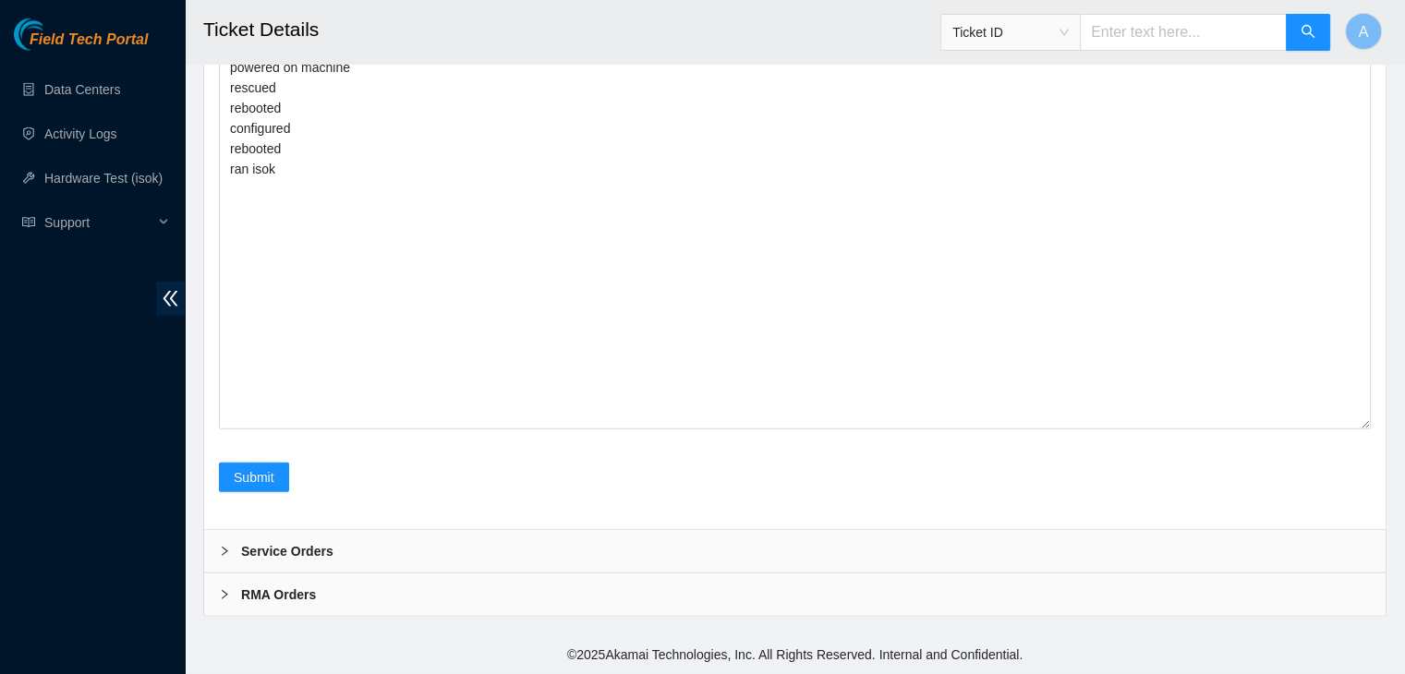
scroll to position [4589, 0]
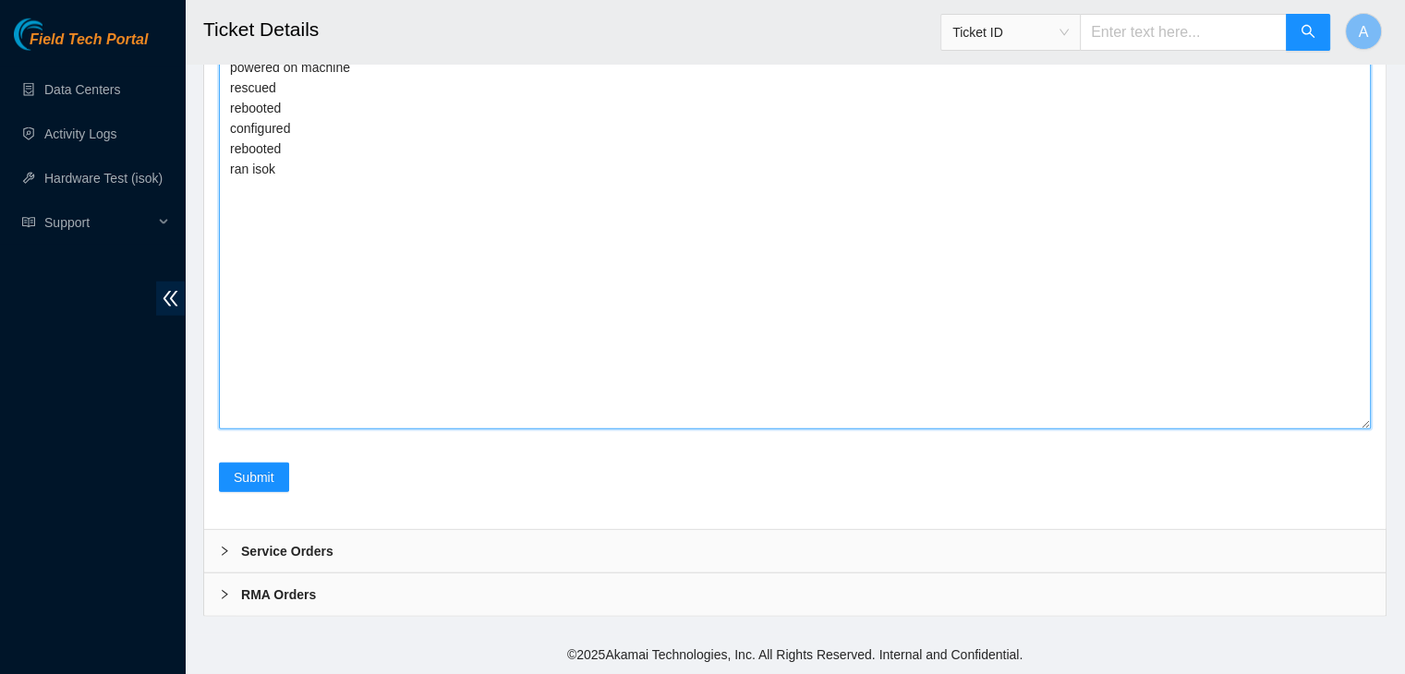
click at [628, 282] on textarea "verified machine sn dhindsa.arya25@gmail.com - pdogipar has completed your requ…" at bounding box center [795, 98] width 1152 height 661
paste textarea "350943 15-10-2025 11:14:27 104.84.228.170 COMPLETE Result Detail Message Ticket…"
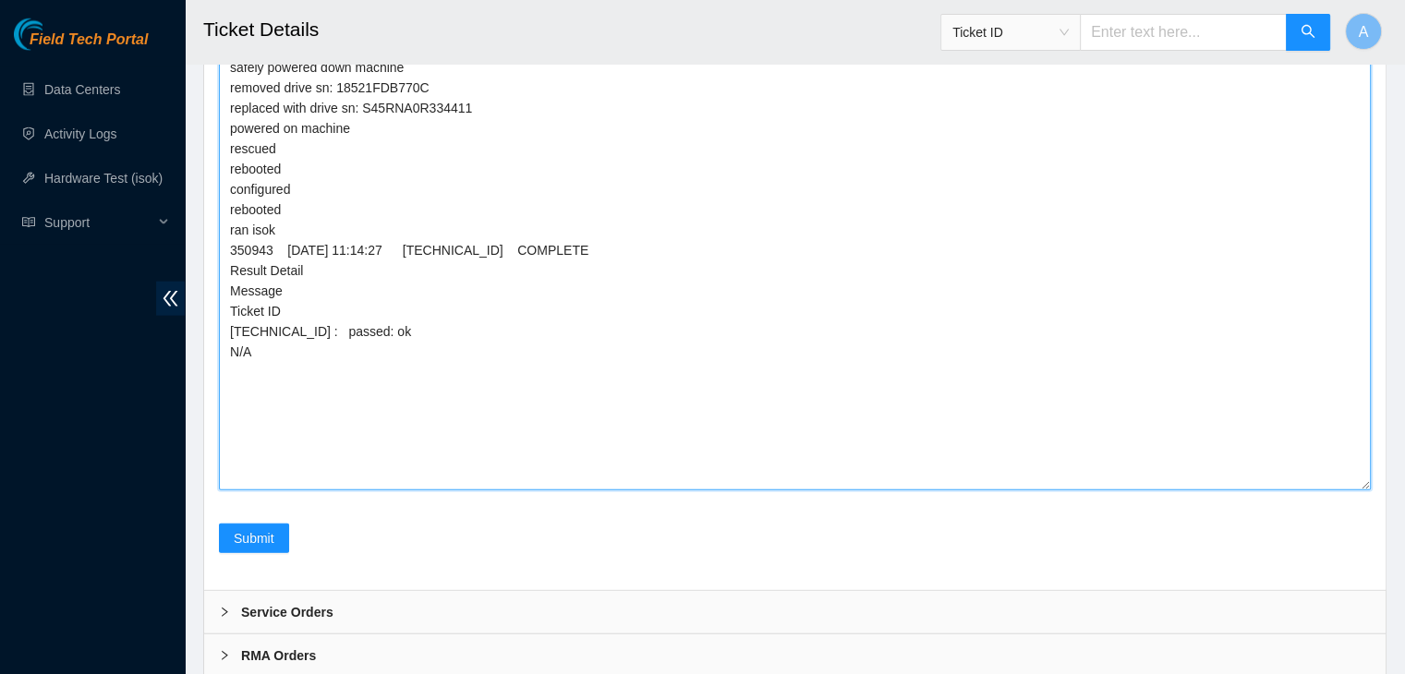
scroll to position [4555, 0]
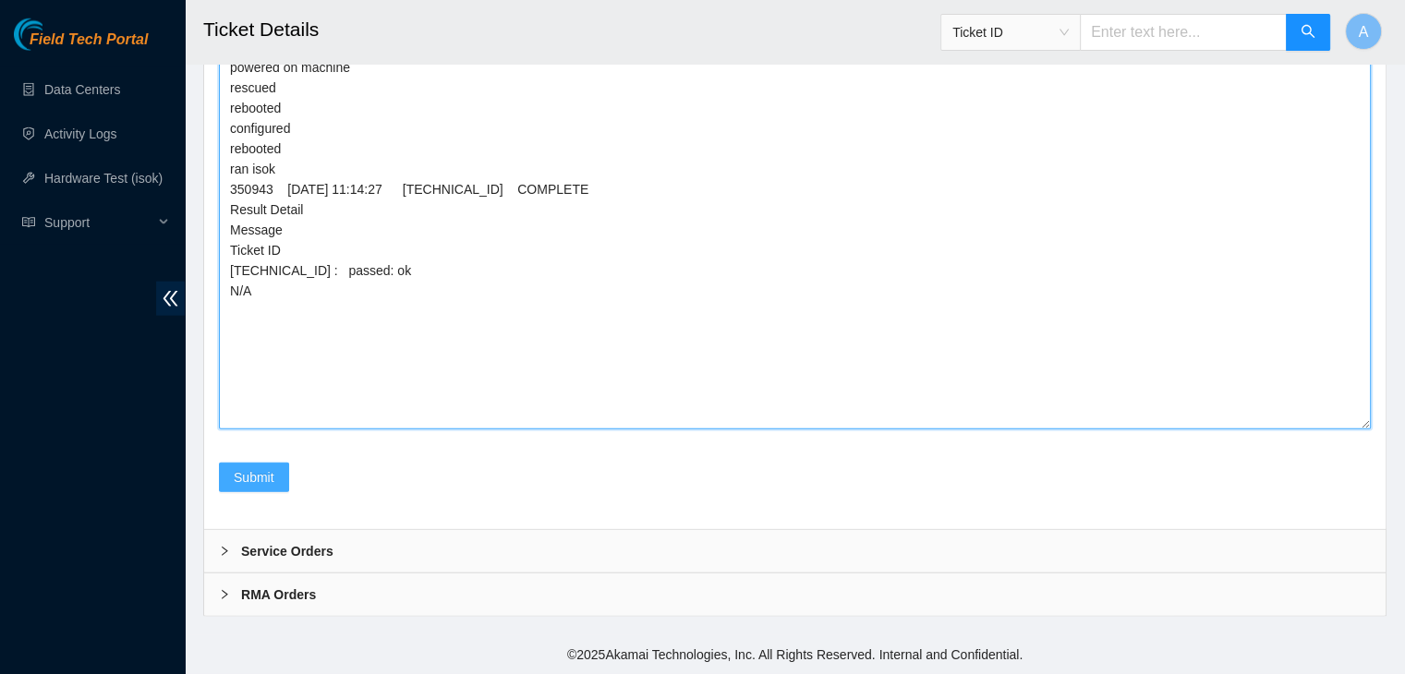
type textarea "verified machine sn dhindsa.arya25@gmail.com - pdogipar has completed your requ…"
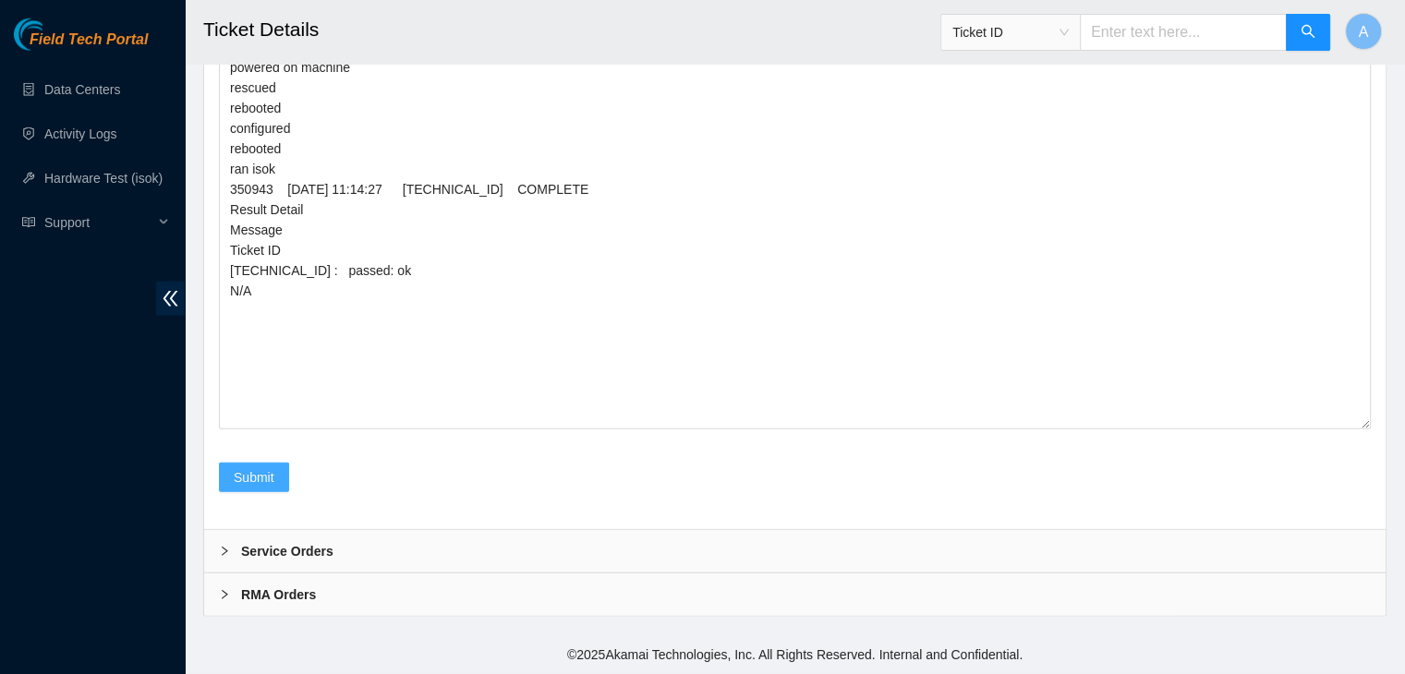
click at [243, 488] on span "Submit" at bounding box center [254, 477] width 41 height 20
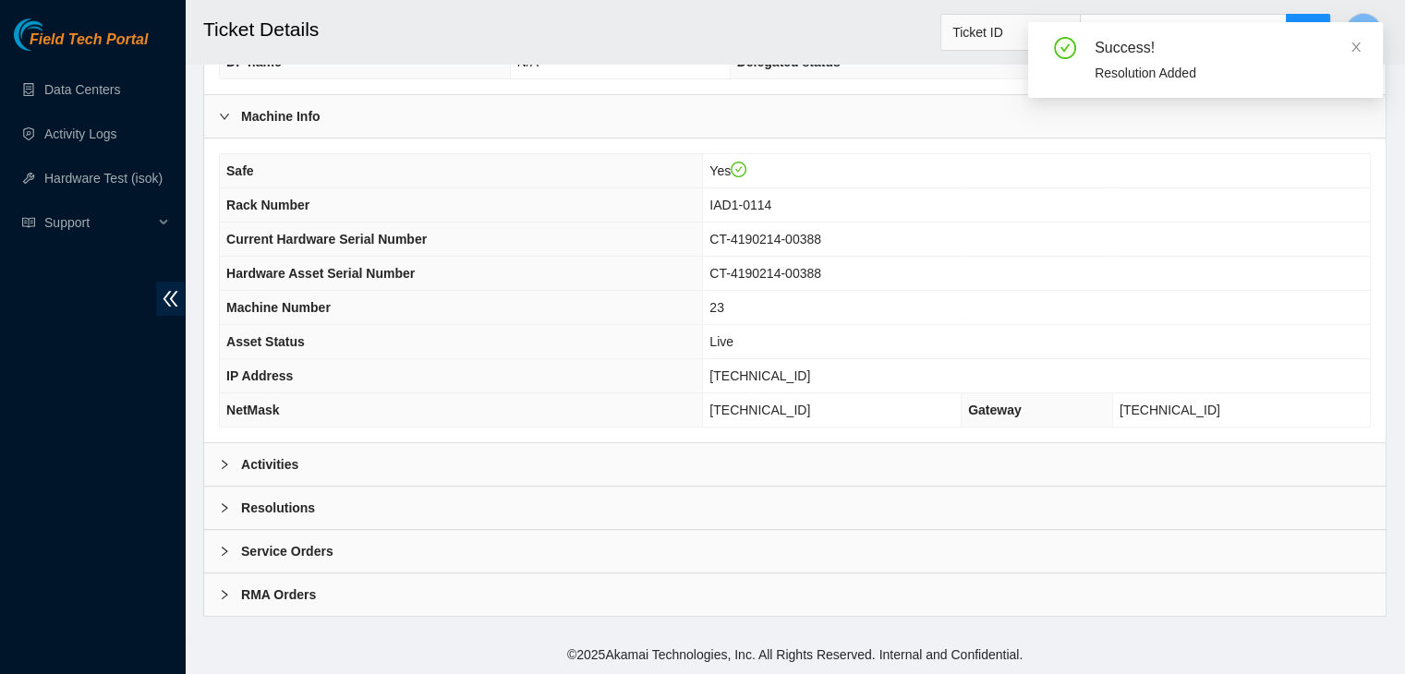
scroll to position [574, 0]
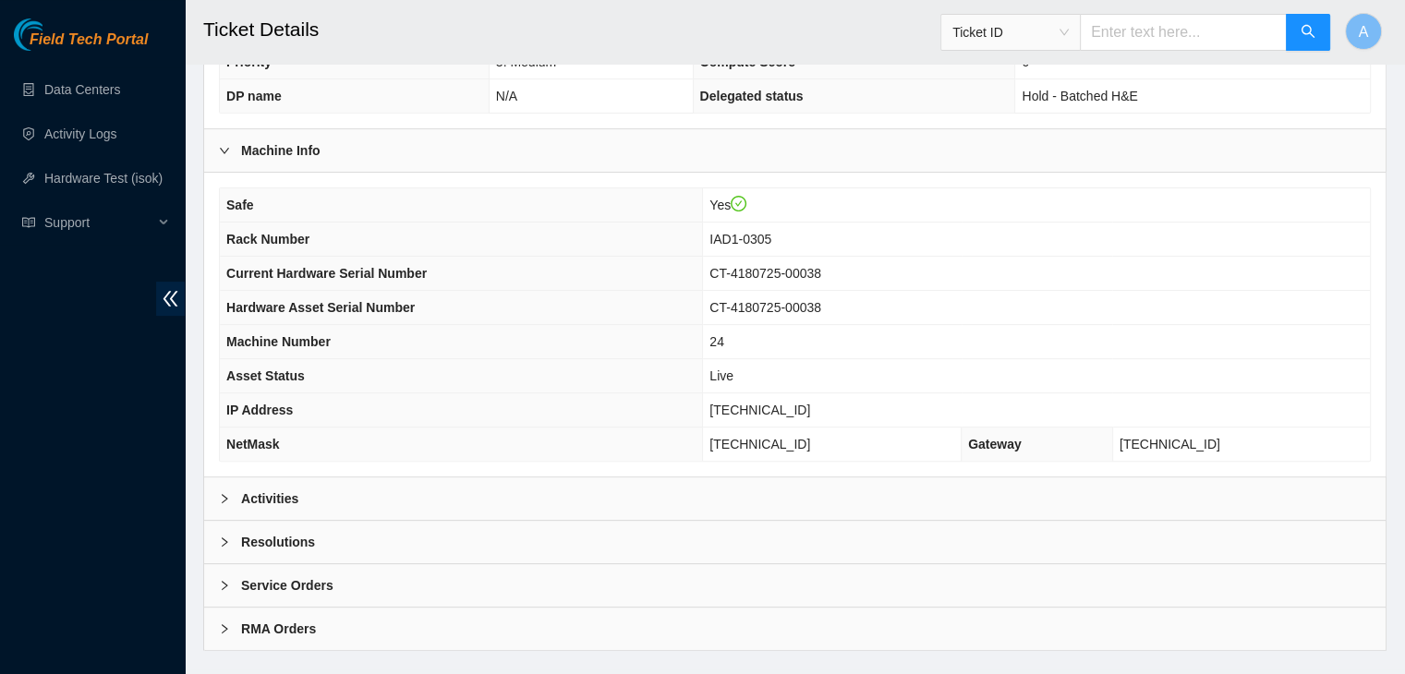
scroll to position [574, 0]
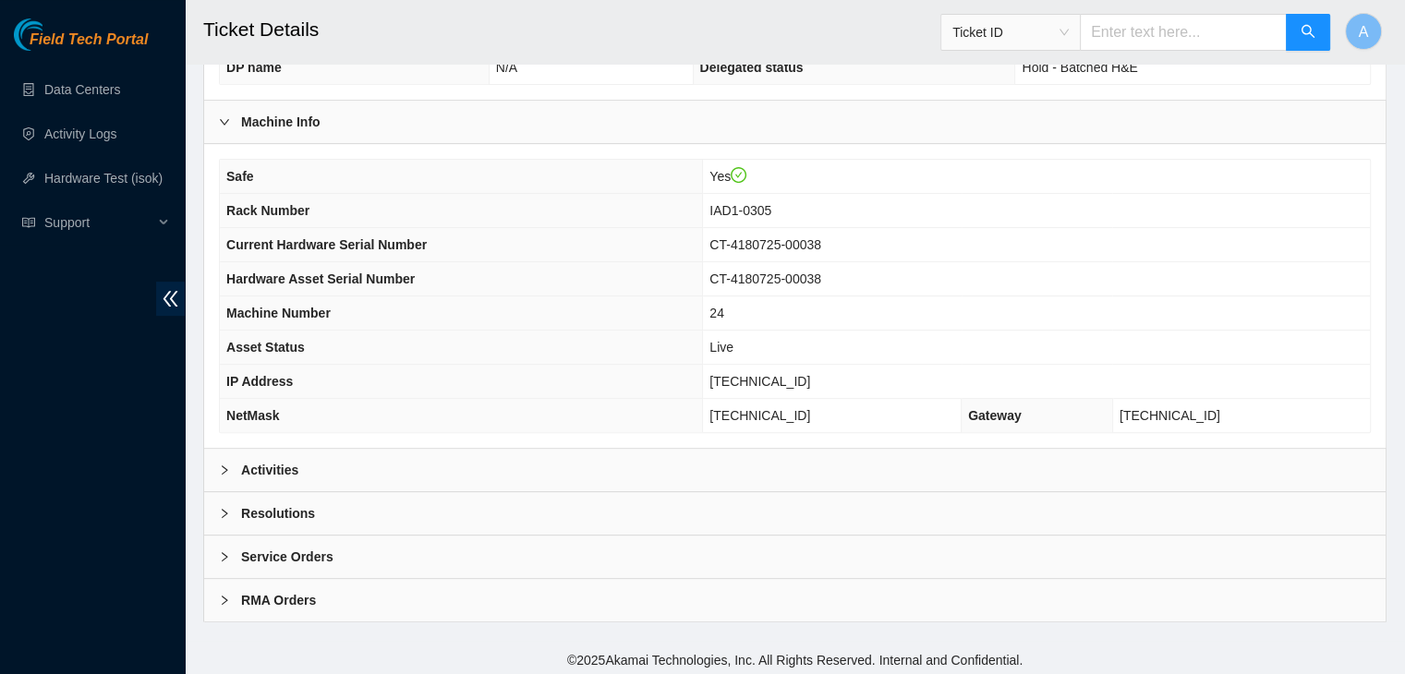
click at [768, 521] on div "Resolutions" at bounding box center [794, 513] width 1181 height 42
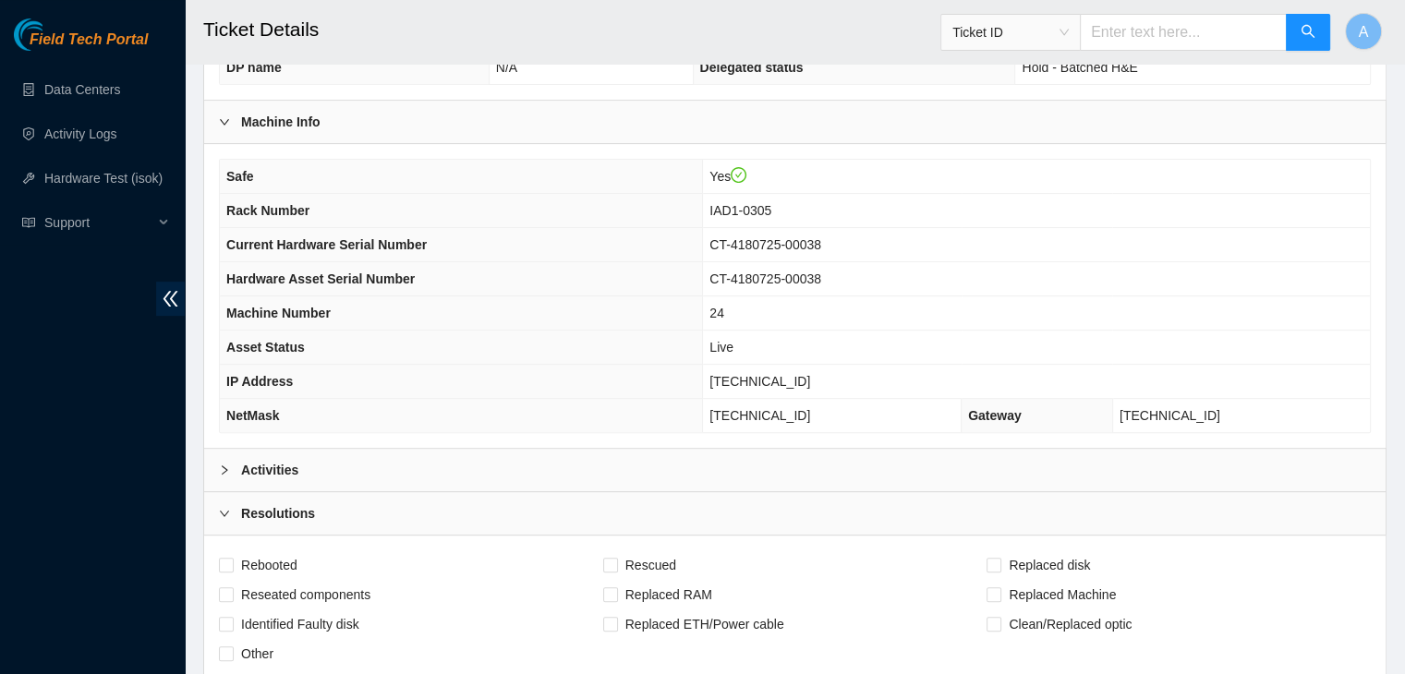
scroll to position [1049, 0]
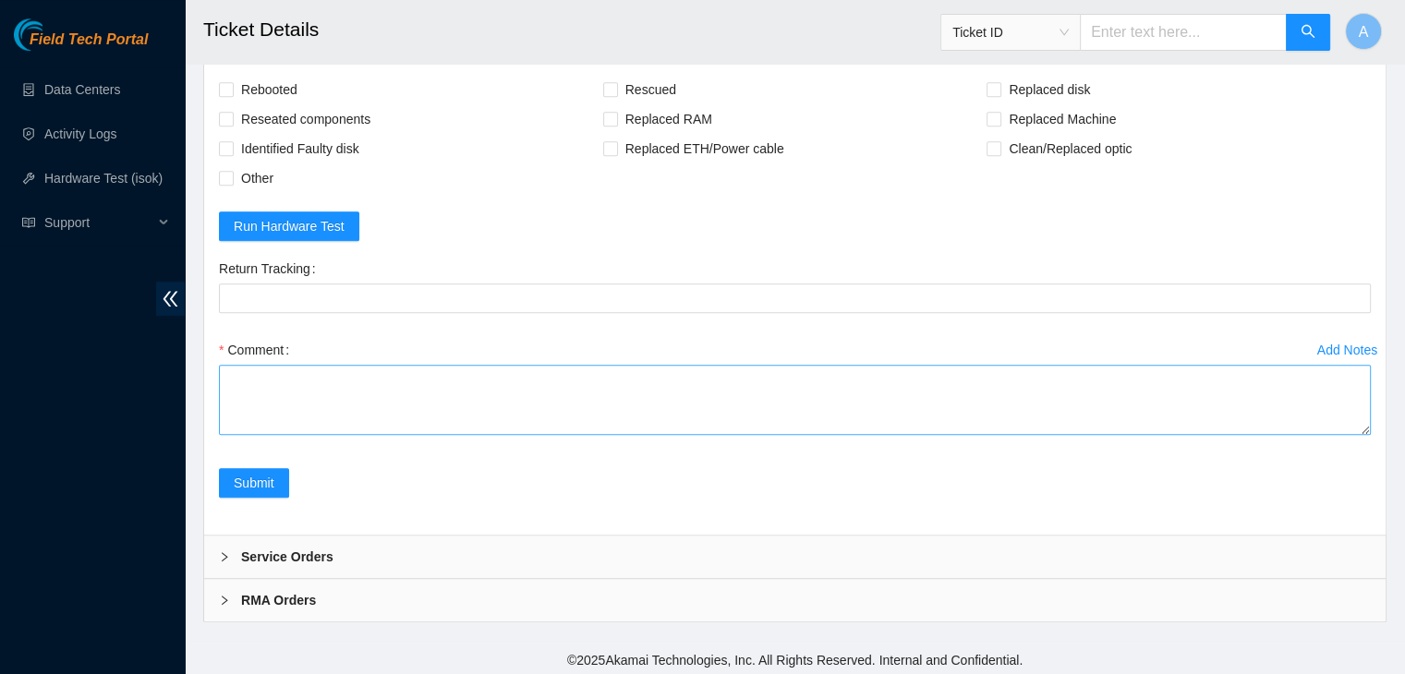
drag, startPoint x: 1366, startPoint y: 427, endPoint x: 1309, endPoint y: 658, distance: 237.9
click at [1309, 435] on textarea "Comment" at bounding box center [795, 400] width 1152 height 70
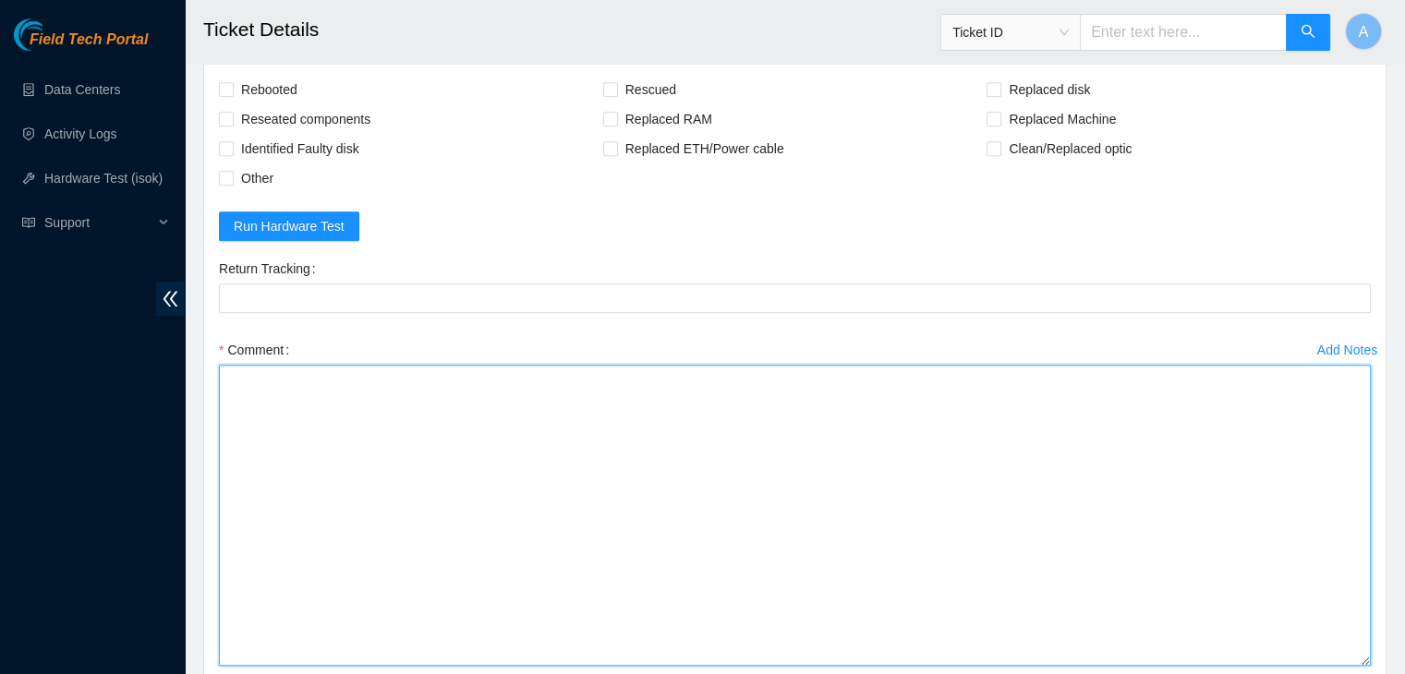
click at [1009, 470] on textarea "Comment" at bounding box center [795, 515] width 1152 height 301
paste textarea "verified machine sn dhindsa.arya25@gmail.com - pdogipar has completed your requ…"
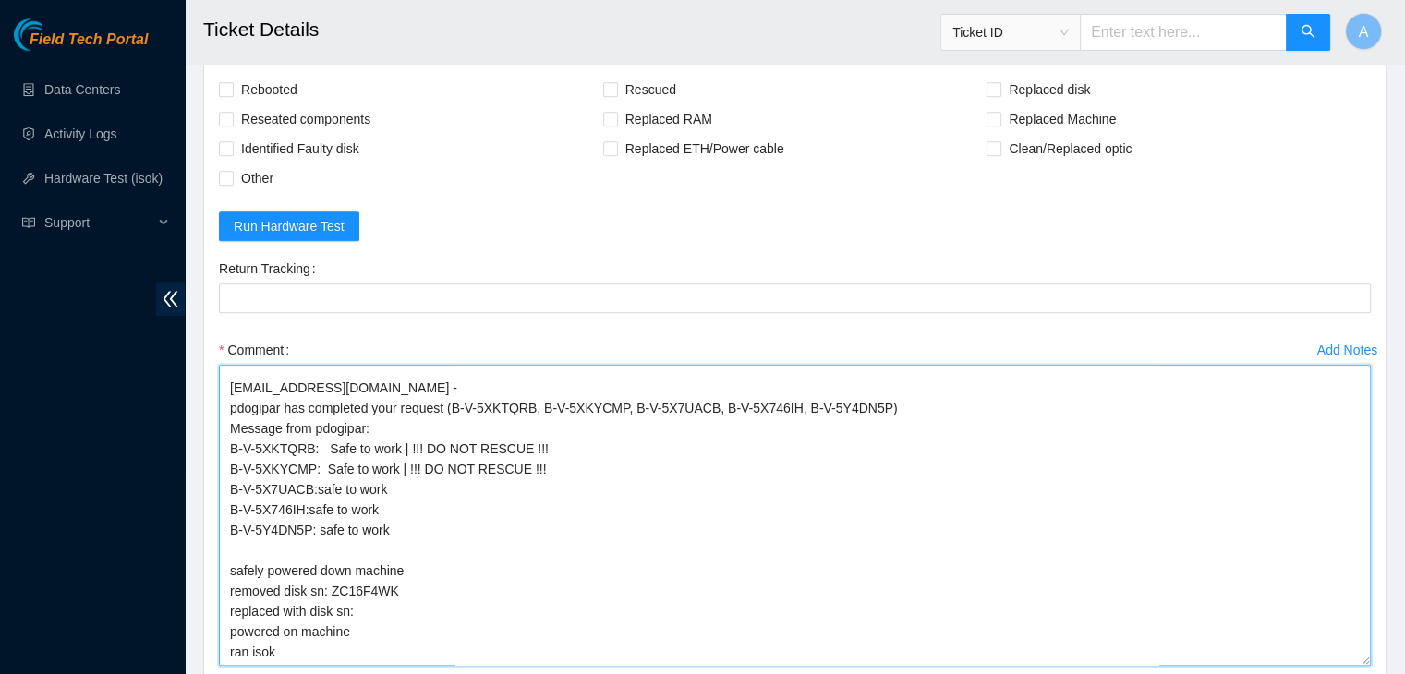
scroll to position [0, 0]
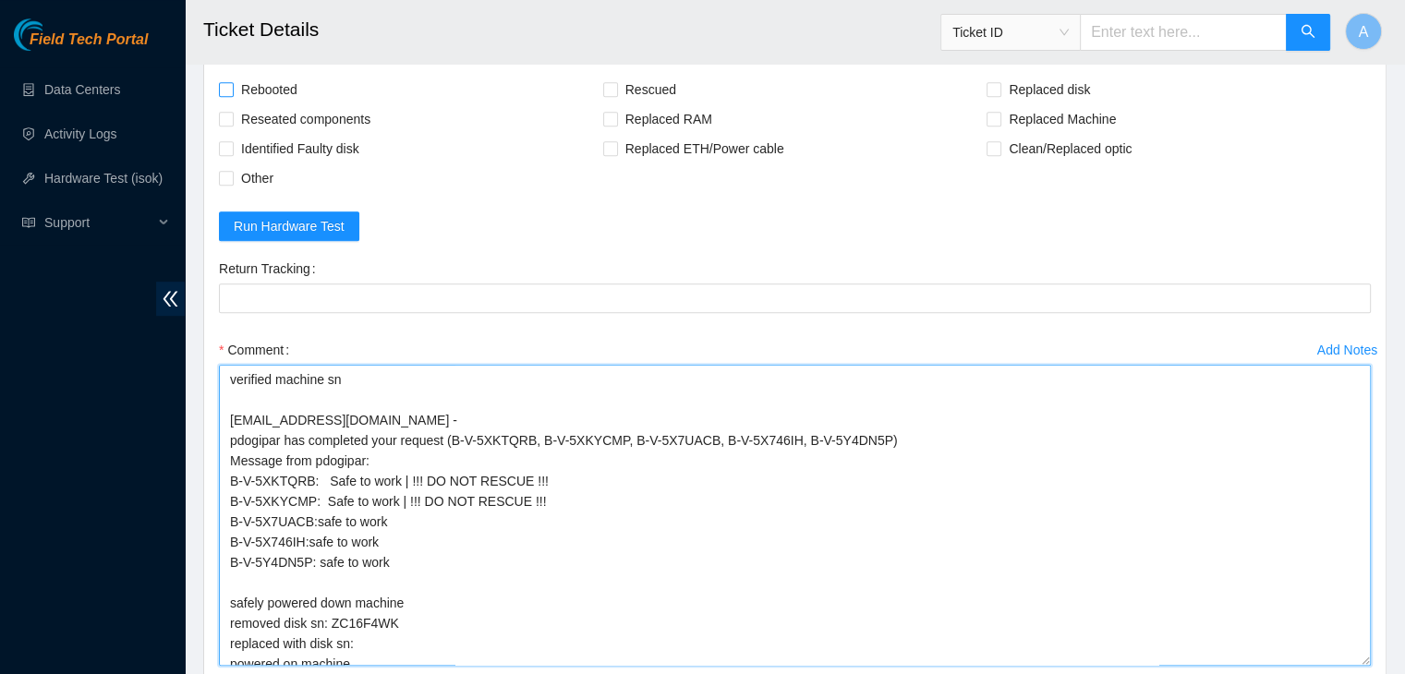
type textarea "verified machine sn dhindsa.arya25@gmail.com - pdogipar has completed your requ…"
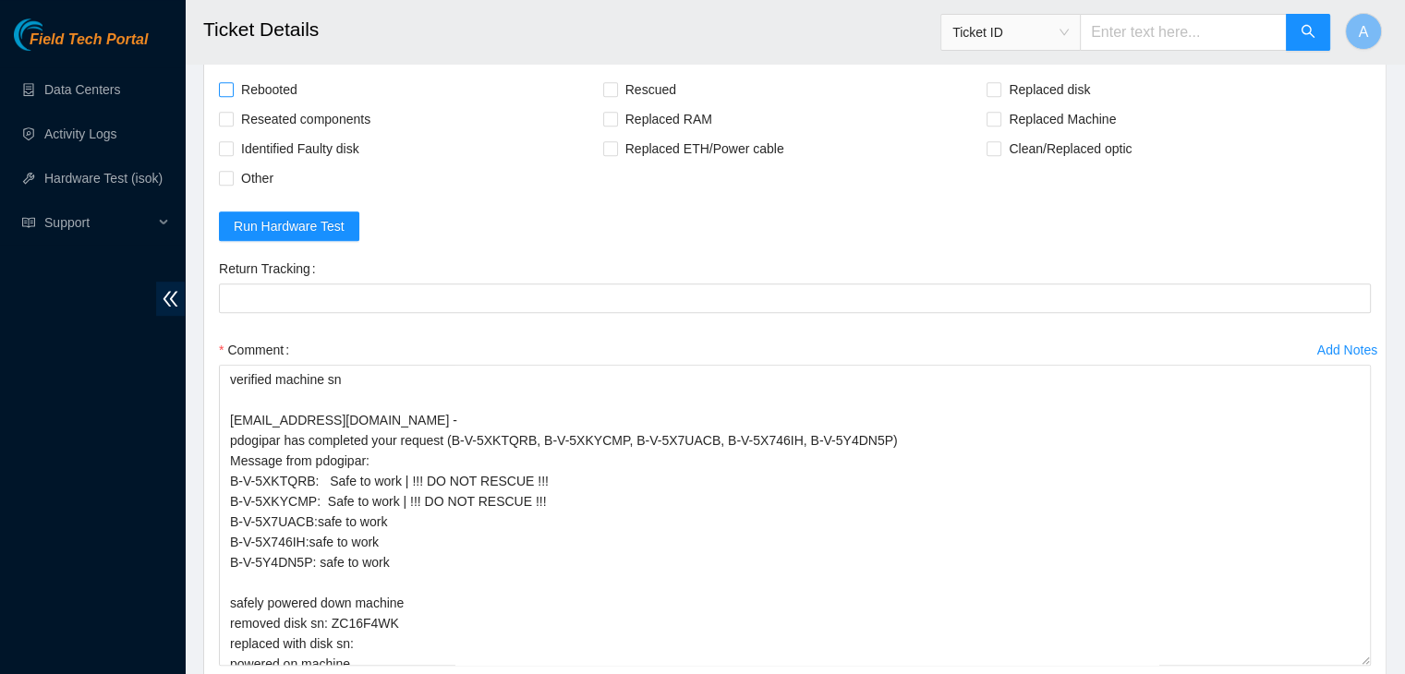
click at [294, 87] on span "Rebooted" at bounding box center [269, 90] width 71 height 30
click at [232, 87] on input "Rebooted" at bounding box center [225, 88] width 13 height 13
checkbox input "true"
click at [314, 113] on span "Reseated components" at bounding box center [306, 119] width 144 height 30
click at [232, 113] on input "Reseated components" at bounding box center [225, 118] width 13 height 13
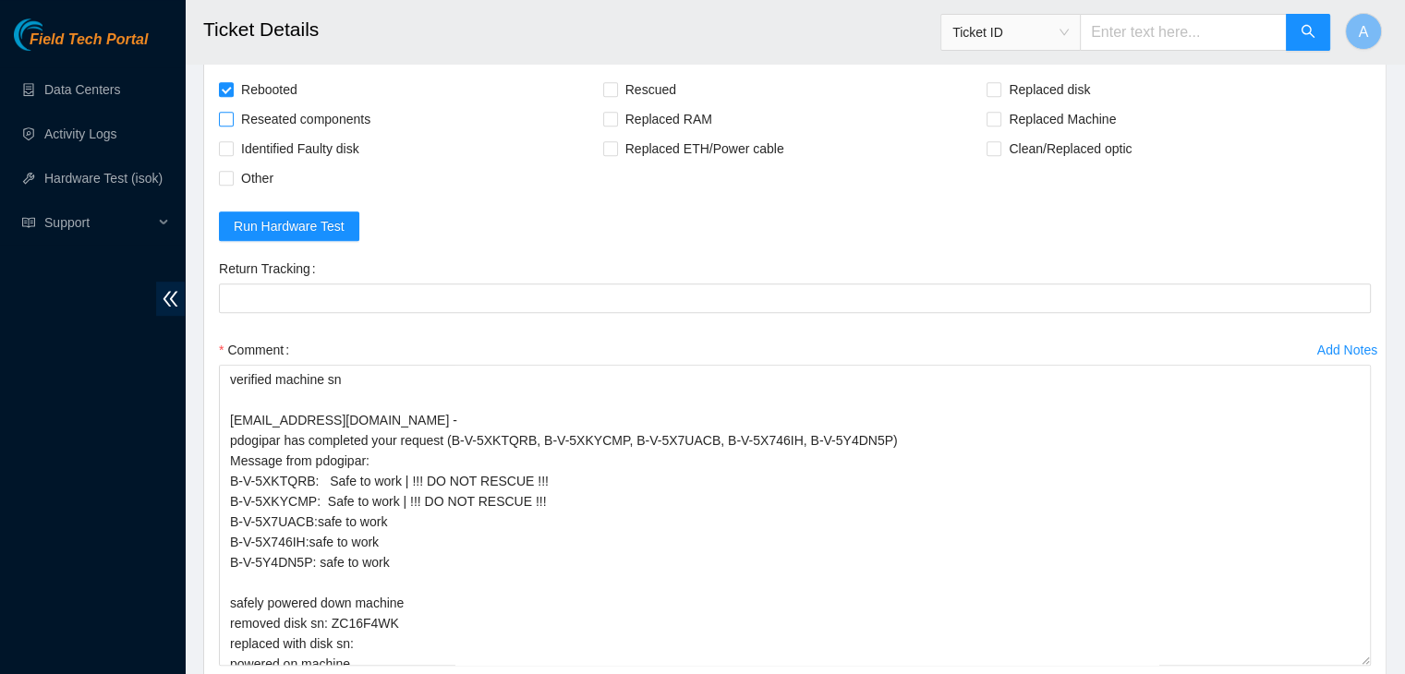
checkbox input "true"
click at [1070, 82] on span "Replaced disk" at bounding box center [1049, 90] width 96 height 30
click at [999, 82] on input "Replaced disk" at bounding box center [992, 88] width 13 height 13
checkbox input "true"
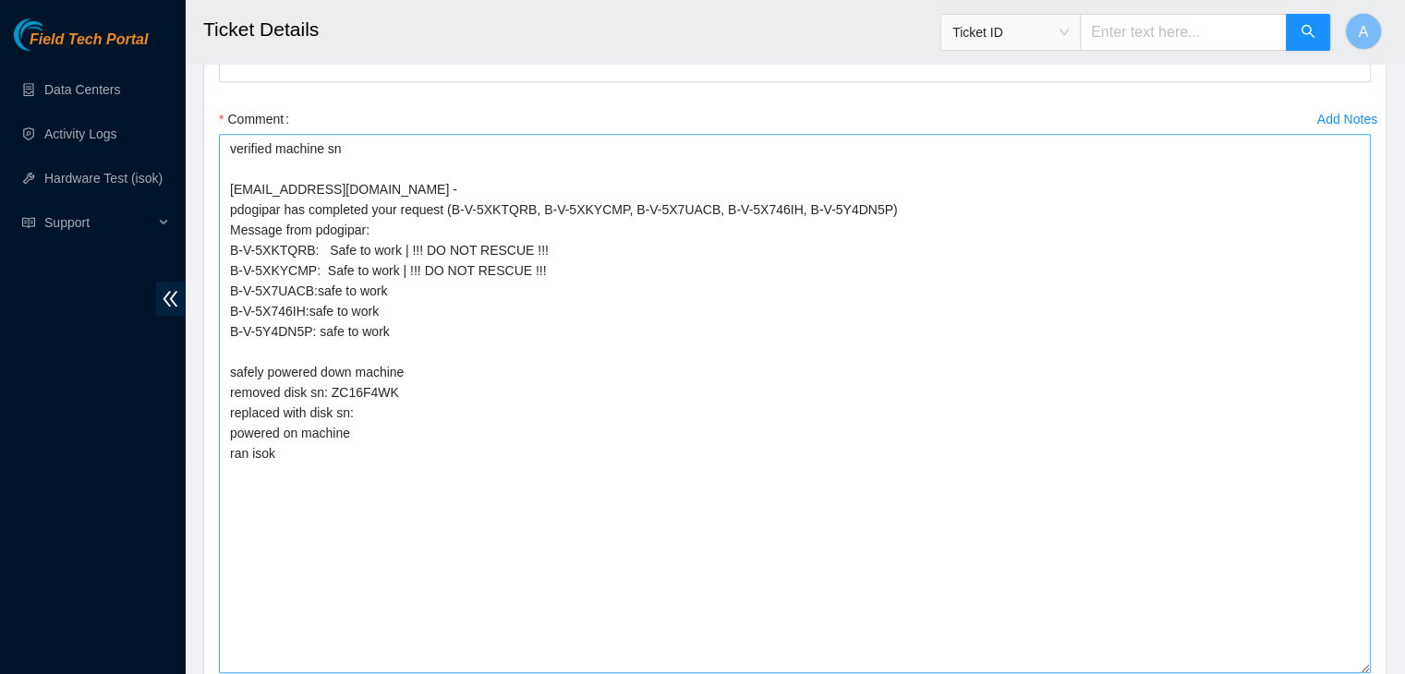
drag, startPoint x: 1364, startPoint y: 424, endPoint x: 1341, endPoint y: 662, distance: 239.4
click at [1341, 662] on textarea "verified machine sn dhindsa.arya25@gmail.com - pdogipar has completed your requ…" at bounding box center [795, 403] width 1152 height 539
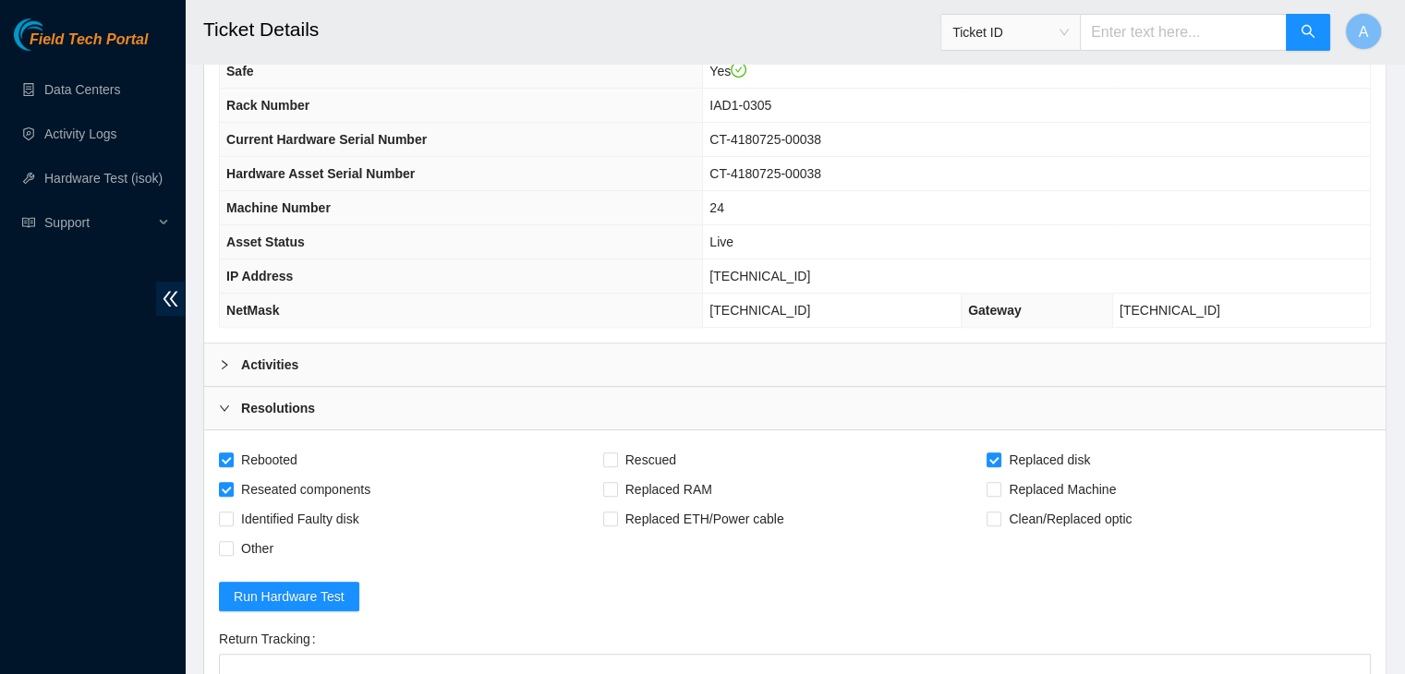
scroll to position [691, 0]
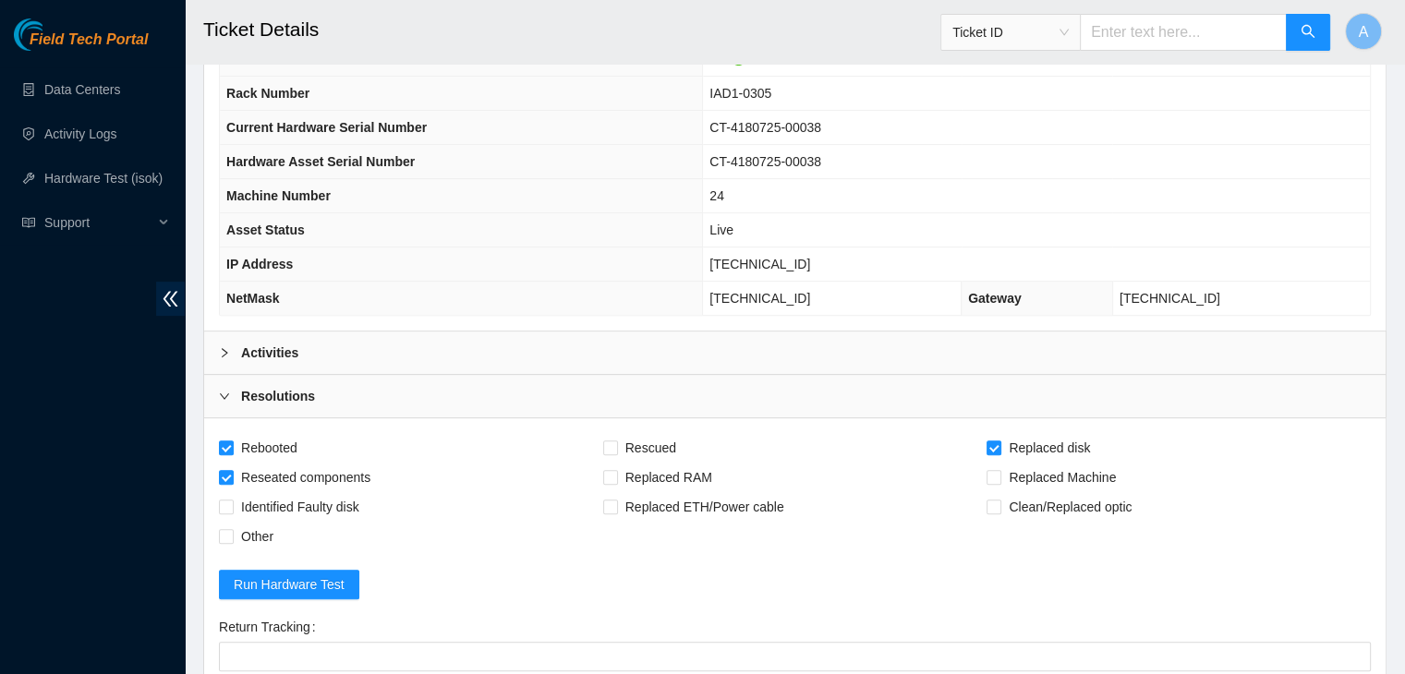
click at [629, 357] on div "Activities" at bounding box center [794, 353] width 1181 height 42
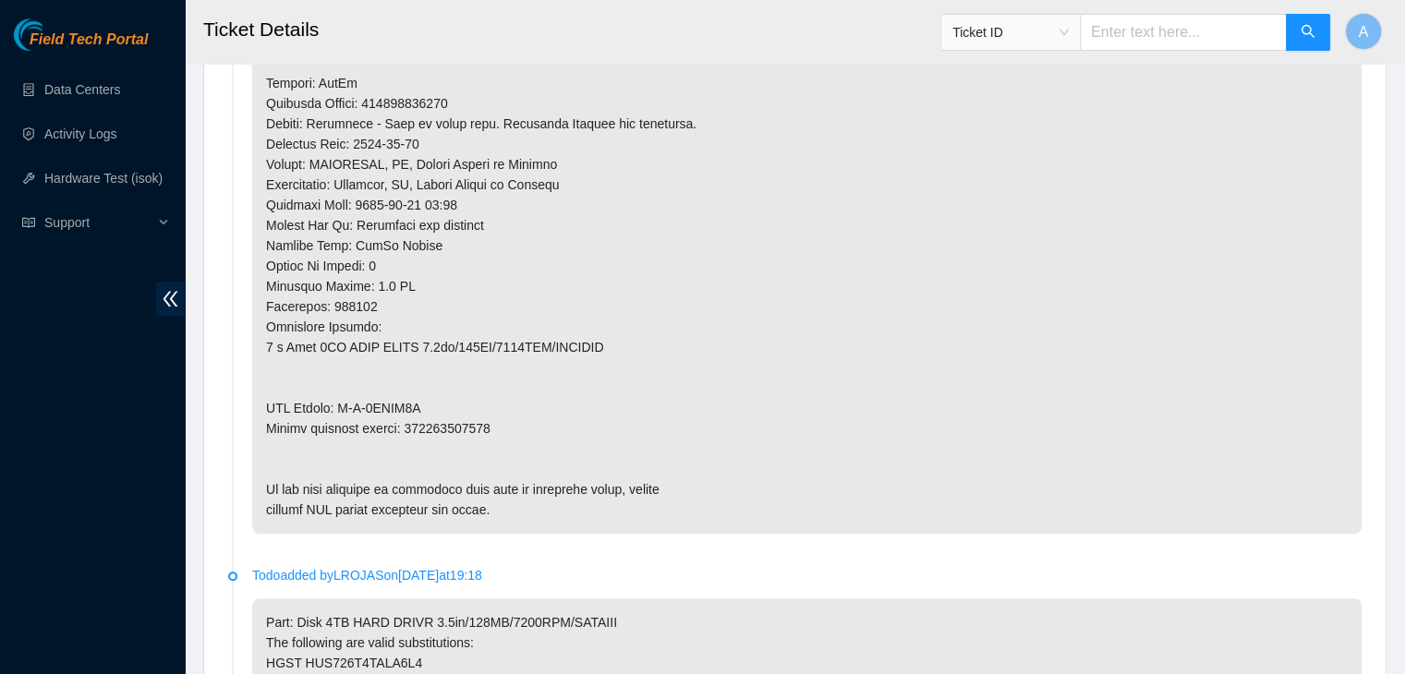
scroll to position [1648, 0]
click at [483, 422] on p at bounding box center [806, 1] width 1109 height 1064
copy p "450826224011"
click at [483, 422] on p at bounding box center [806, 1] width 1109 height 1064
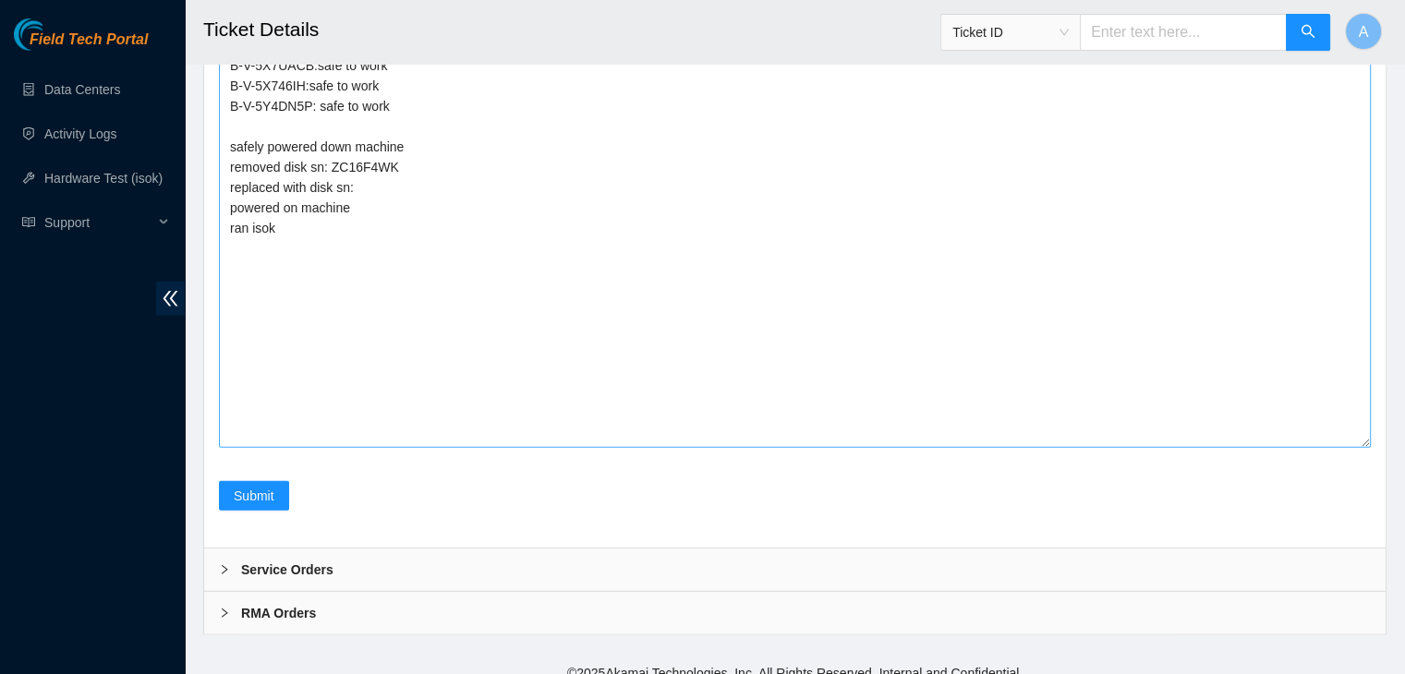
scroll to position [4800, 0]
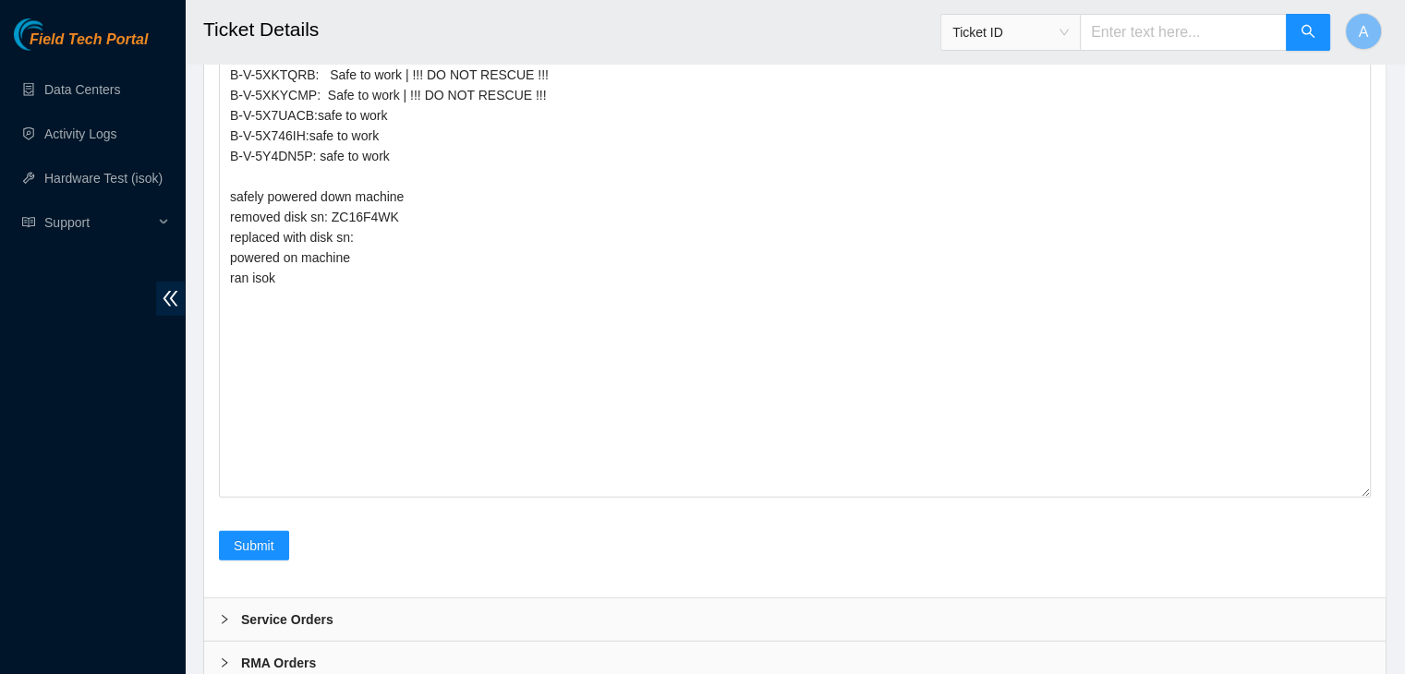
paste Tracking "450826224011"
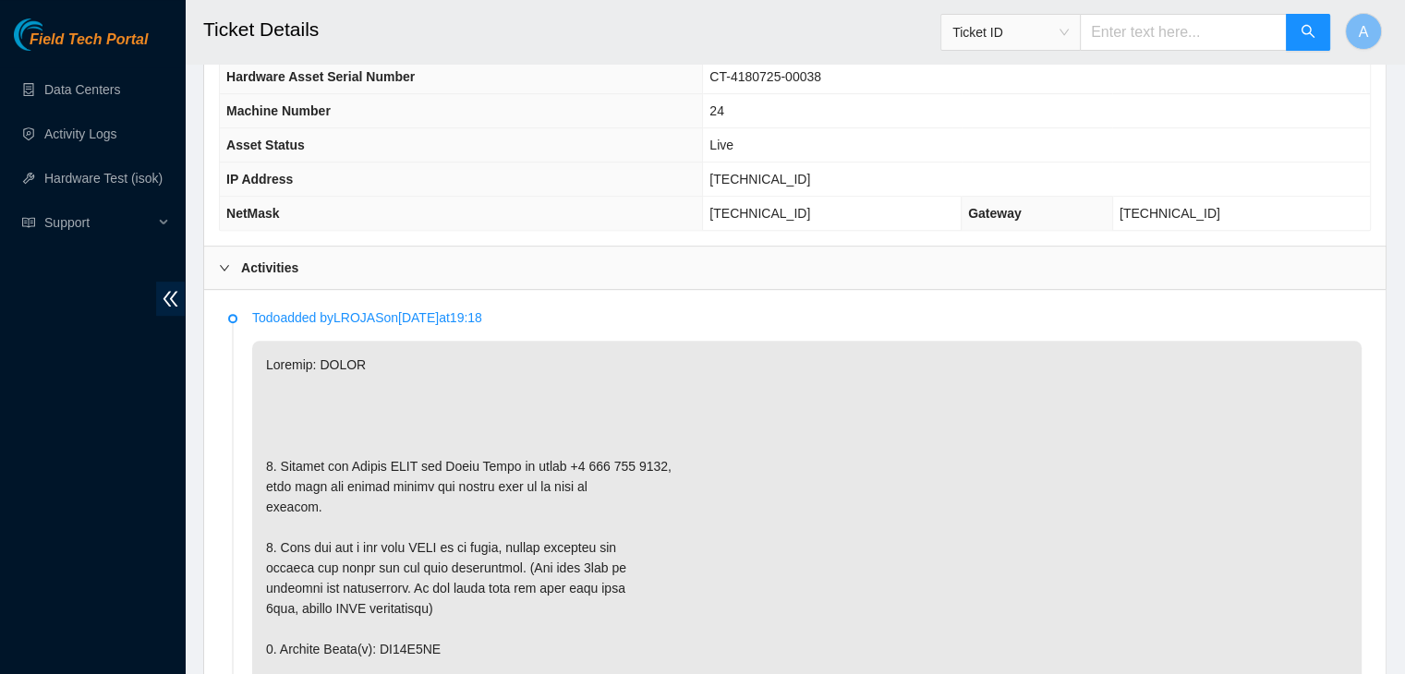
scroll to position [773, 0]
type Tracking "450826224011"
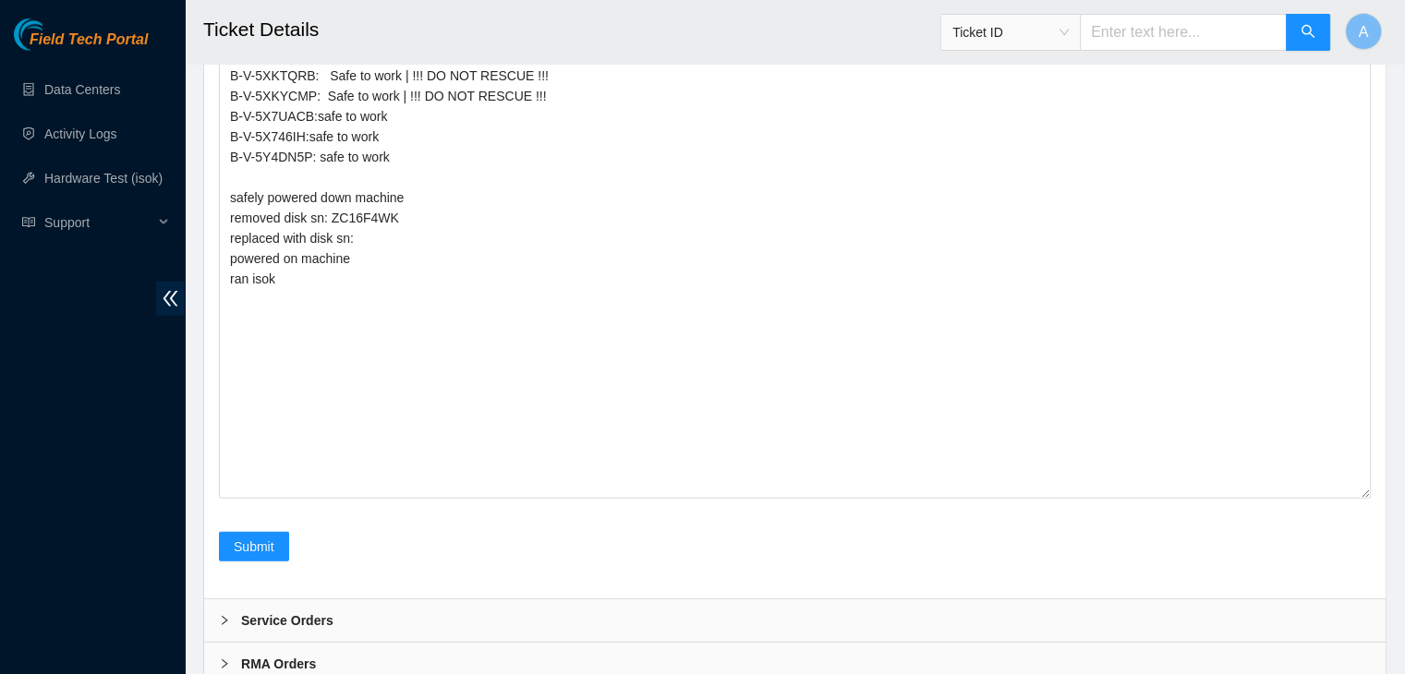
scroll to position [4784, 0]
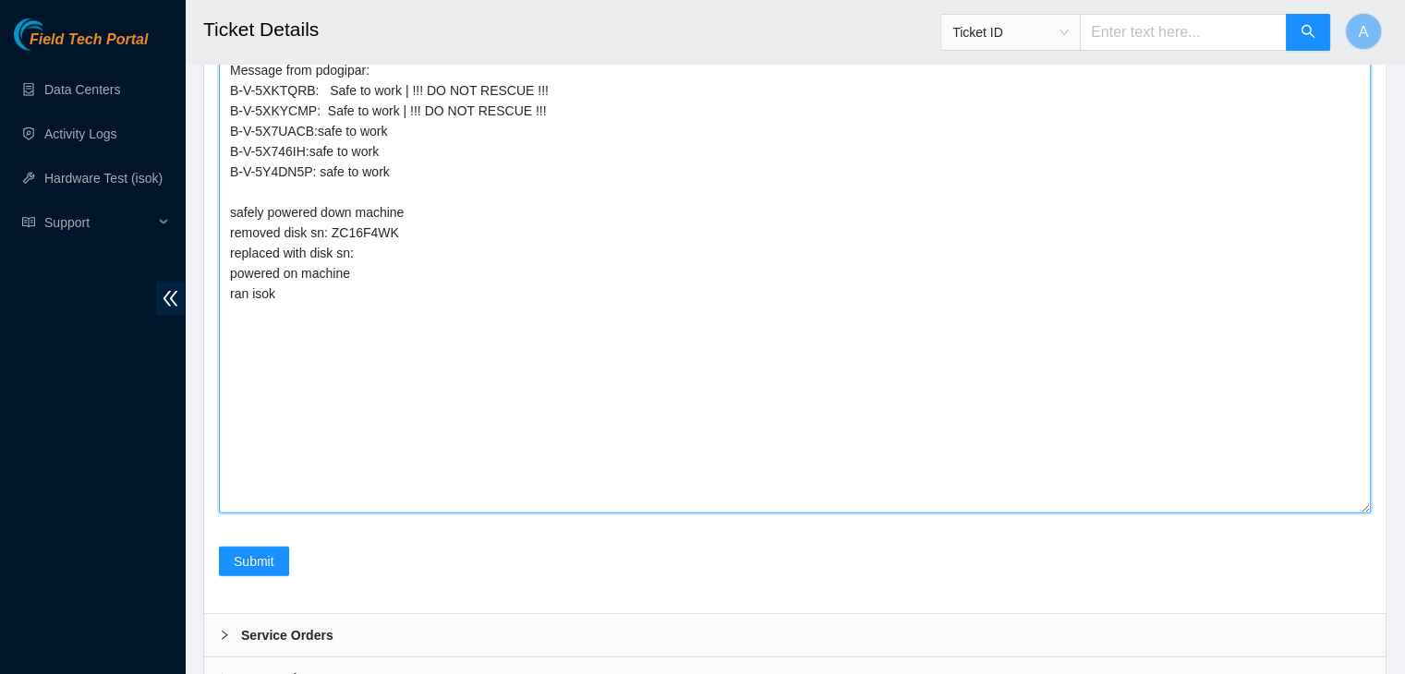
click at [703, 514] on textarea "verified machine sn dhindsa.arya25@gmail.com - pdogipar has completed your requ…" at bounding box center [795, 243] width 1152 height 539
click at [742, 488] on textarea "verified machine sn dhindsa.arya25@gmail.com - pdogipar has completed your requ…" at bounding box center [795, 243] width 1152 height 539
click at [357, 494] on textarea "verified machine sn dhindsa.arya25@gmail.com - pdogipar has completed your requ…" at bounding box center [795, 243] width 1152 height 539
paste textarea "Z1Z7MJP6"
type textarea "verified machine sn dhindsa.arya25@gmail.com - pdogipar has completed your requ…"
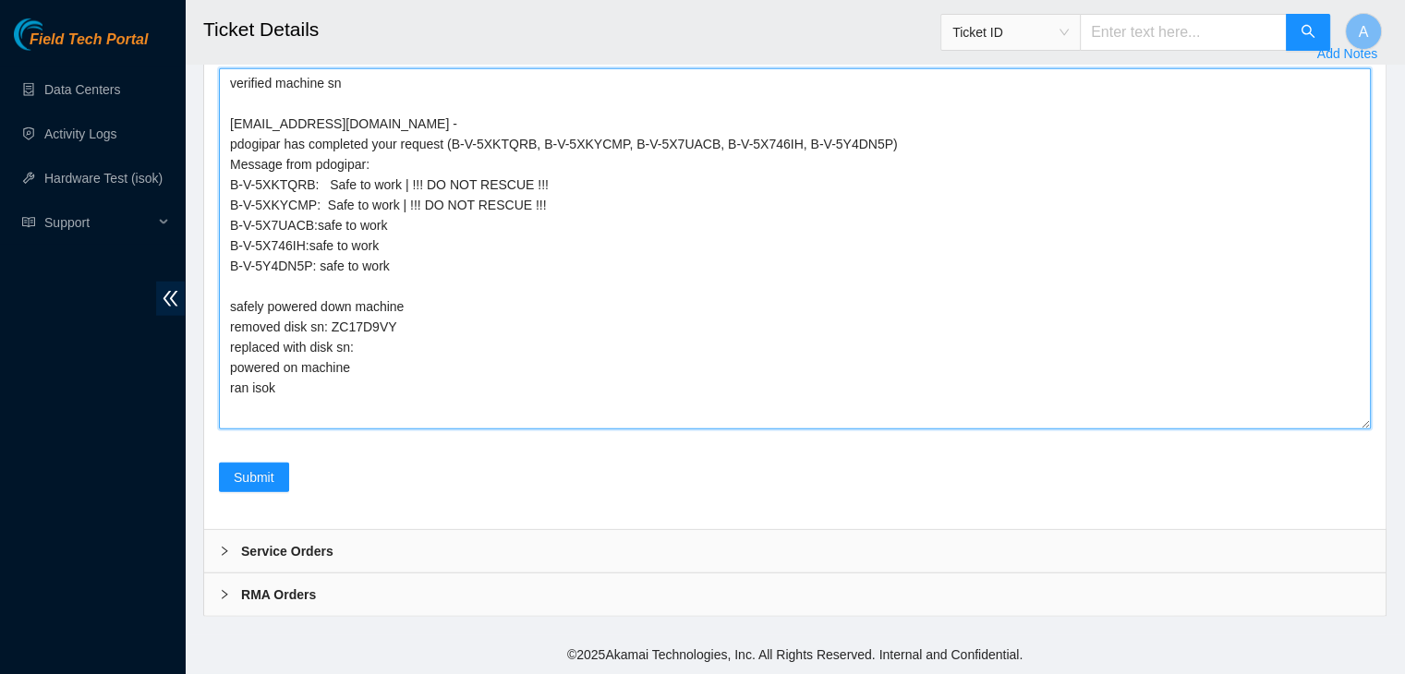
scroll to position [4827, 0]
click at [367, 429] on textarea "verified machine sn dhindsa.arya25@gmail.com - pdogipar has completed your requ…" at bounding box center [795, 248] width 1152 height 361
paste textarea "Z1Z7M7LE"
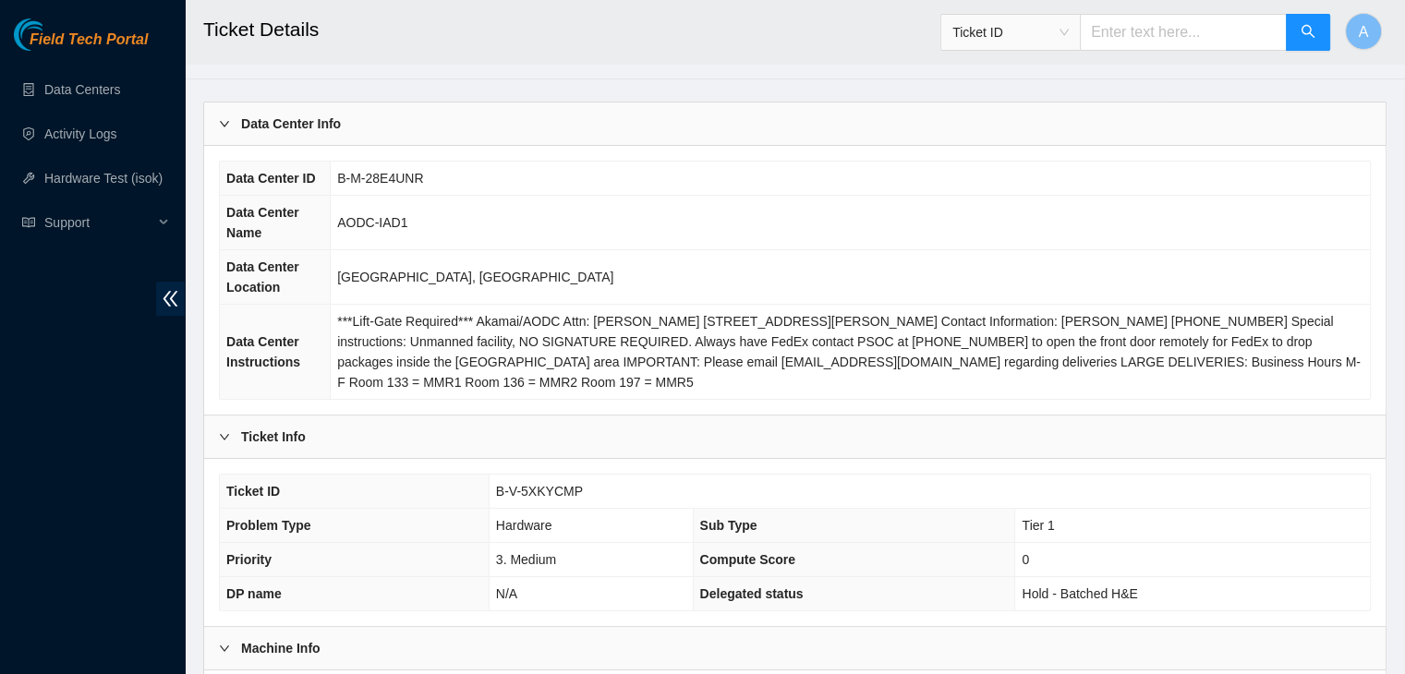
scroll to position [79, 0]
type textarea "verified machine sn dhindsa.arya25@gmail.com - pdogipar has completed your requ…"
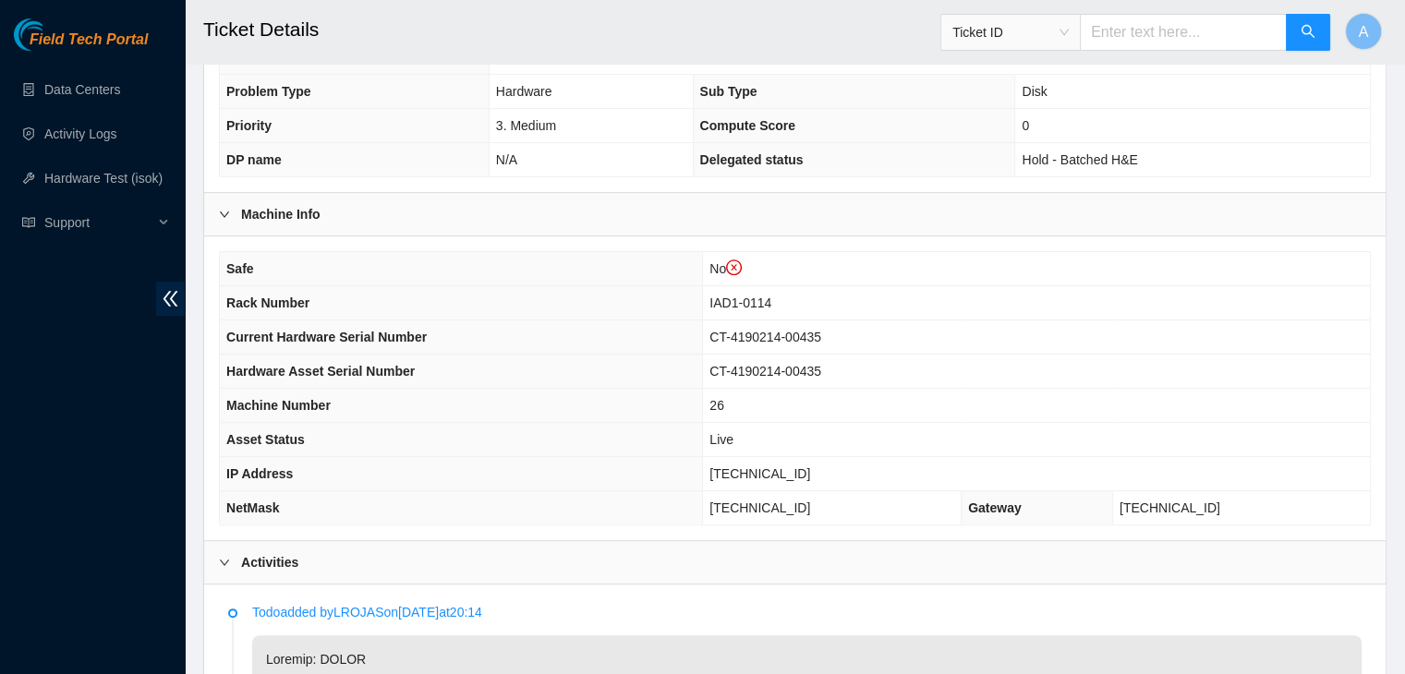
scroll to position [514, 0]
click at [776, 468] on span "104.84.228.173" at bounding box center [759, 475] width 101 height 15
copy span "104.84.228.173"
click at [776, 468] on span "104.84.228.173" at bounding box center [759, 475] width 101 height 15
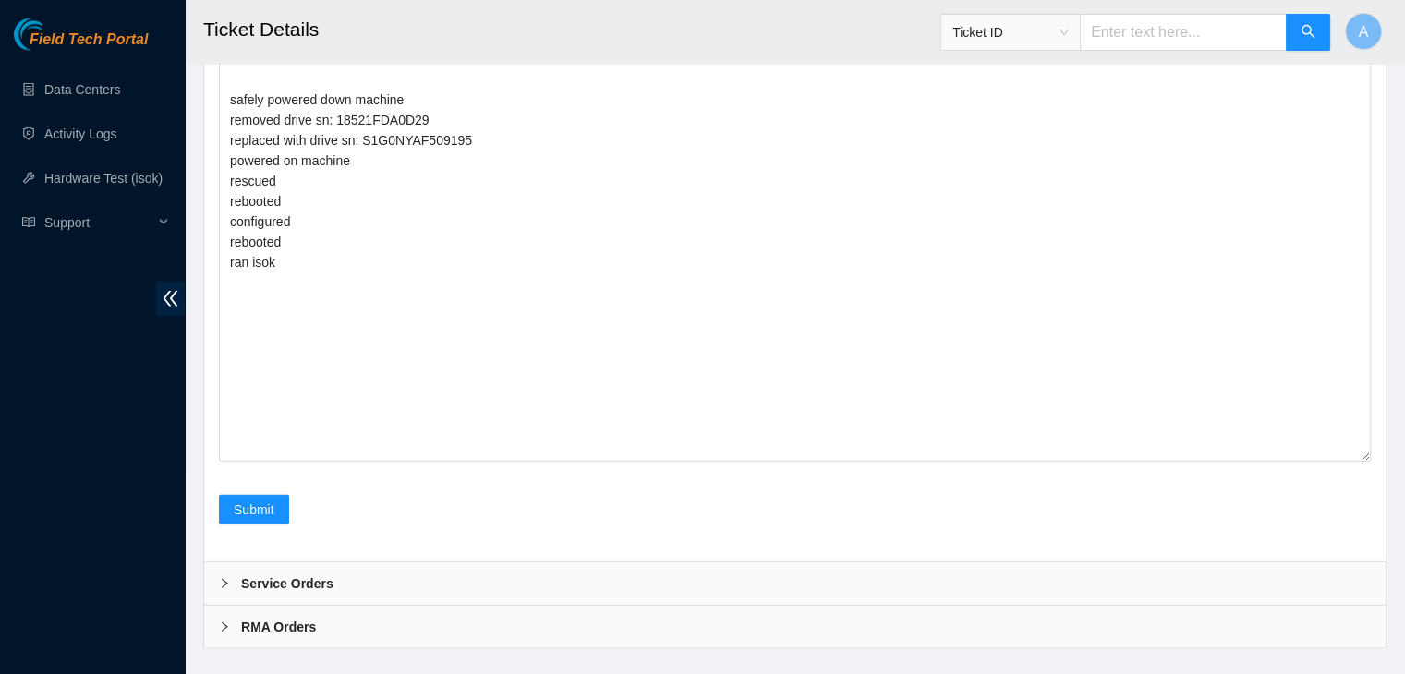
scroll to position [4359, 0]
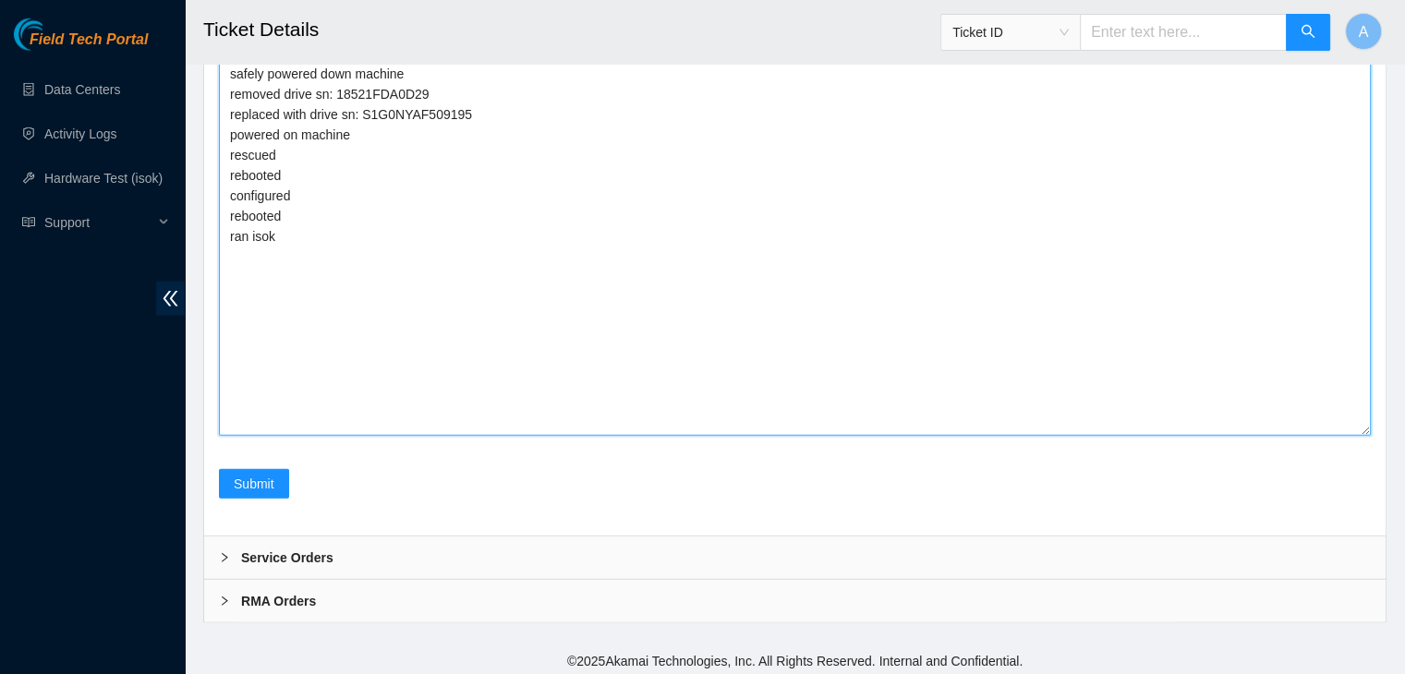
click at [580, 381] on textarea "verified machine sn dhindsa.arya25@gmail.com - pdogipar has completed your requ…" at bounding box center [795, 136] width 1152 height 600
paste textarea "350963 15-10-2025 11:36:31 104.84.228.173 COMPLETE Result Detail Message Ticket…"
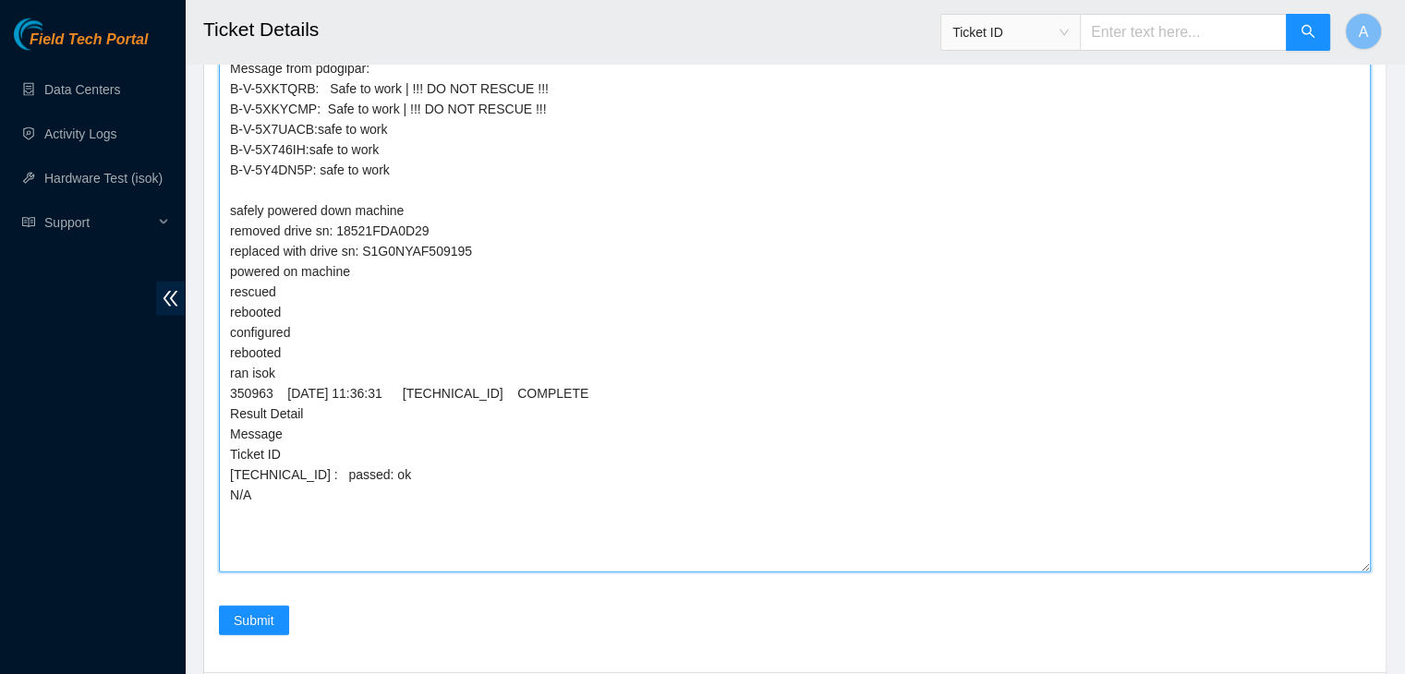
scroll to position [4223, 0]
type textarea "verified machine sn dhindsa.arya25@gmail.com - pdogipar has completed your requ…"
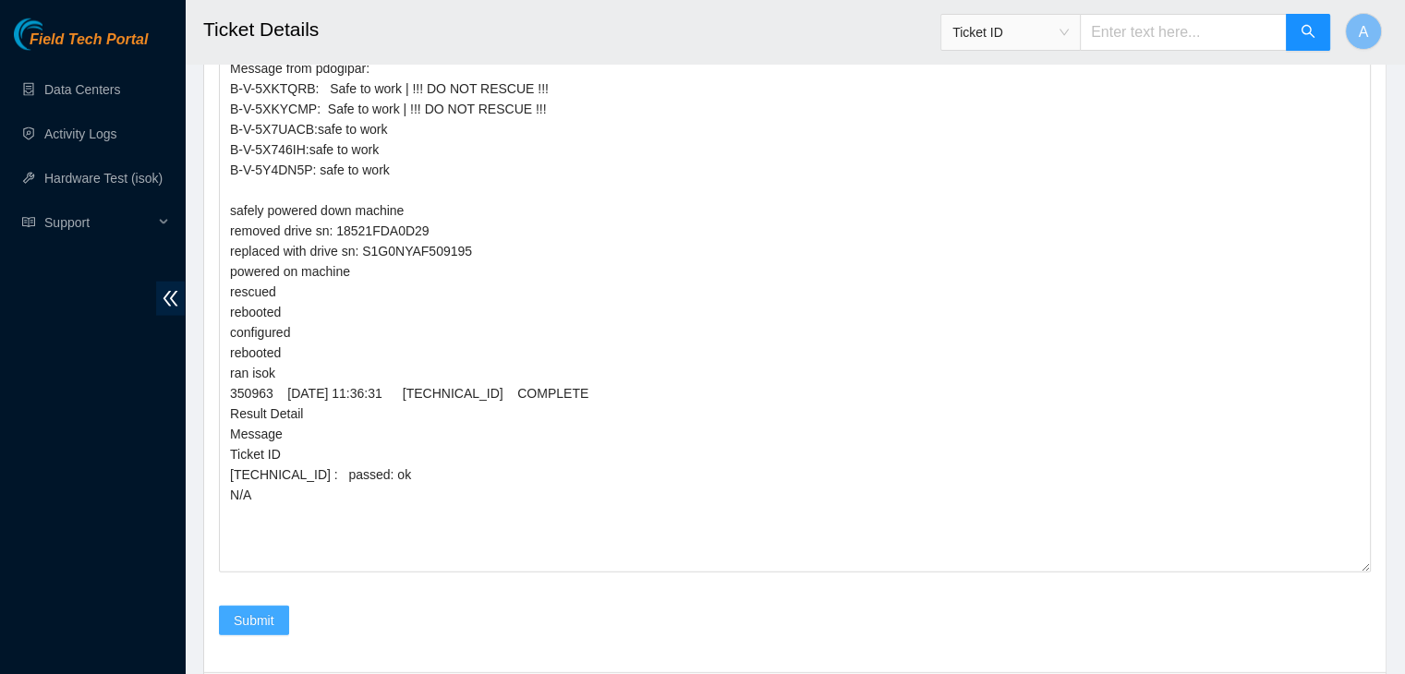
click at [260, 611] on span "Submit" at bounding box center [254, 621] width 41 height 20
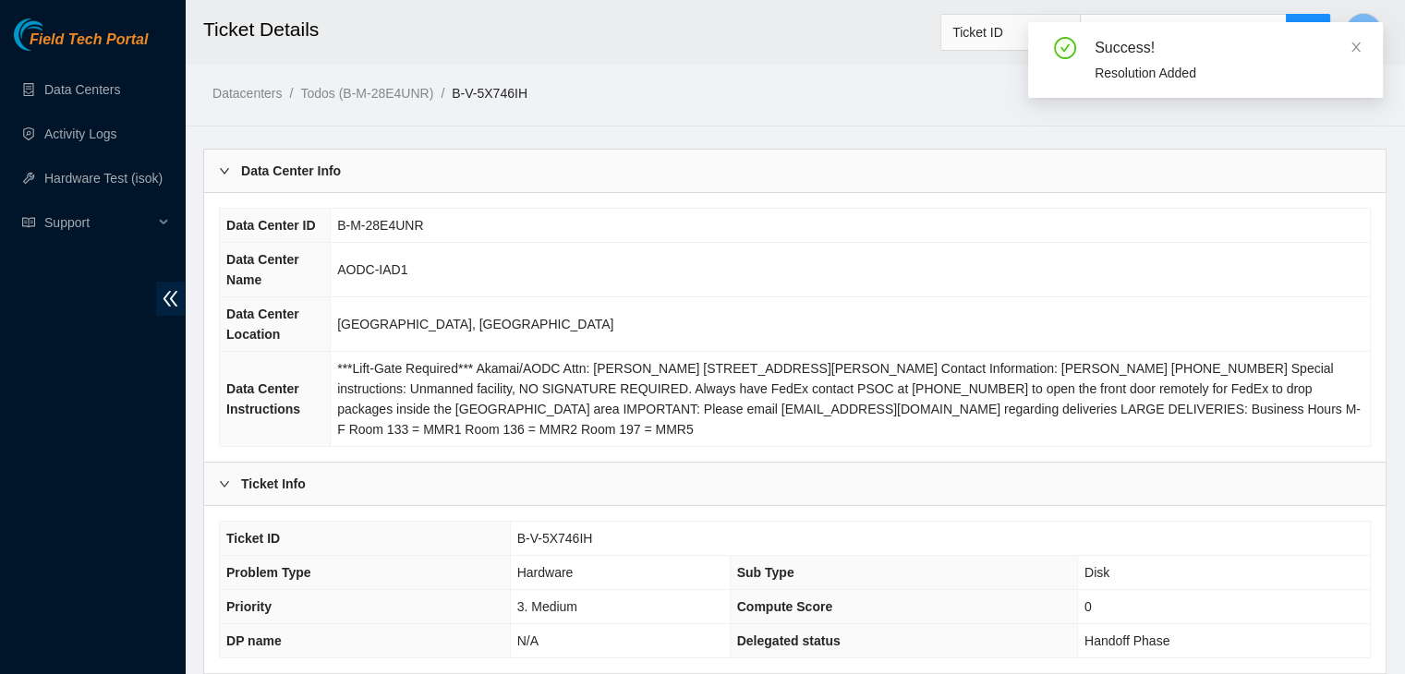
scroll to position [574, 0]
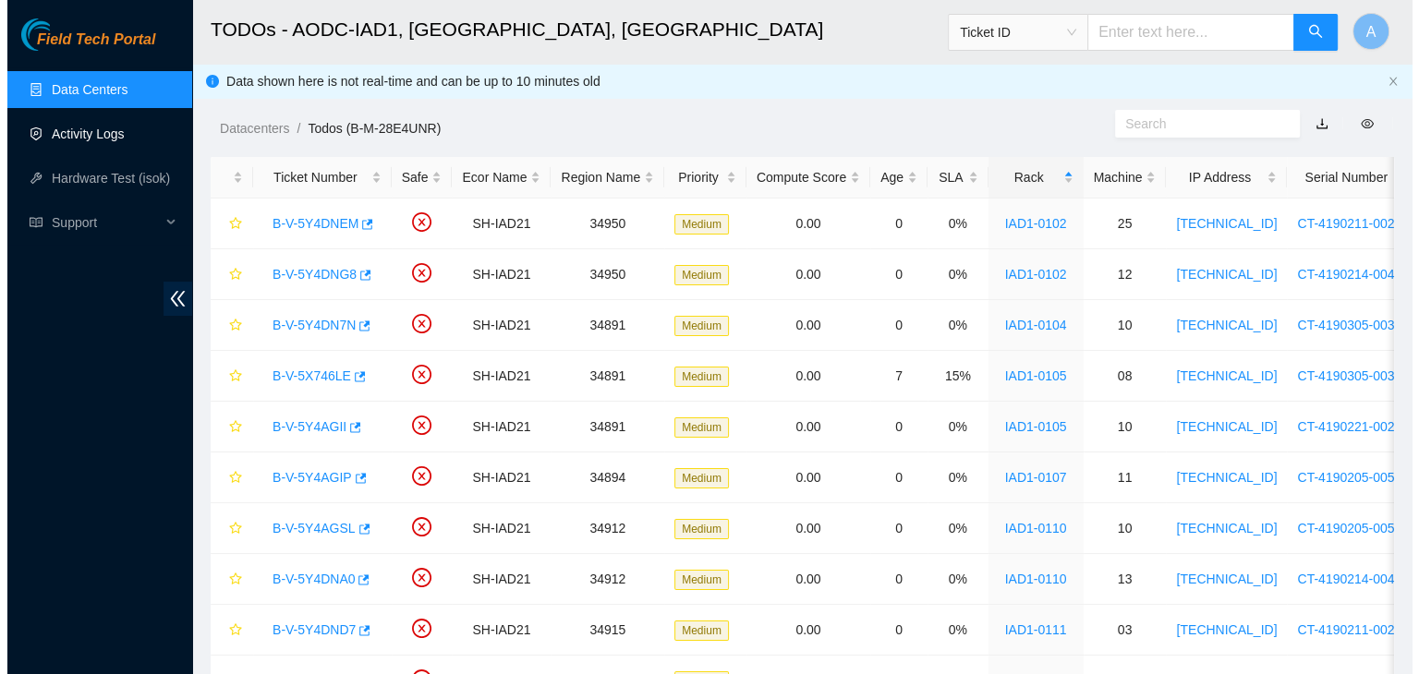
scroll to position [306, 0]
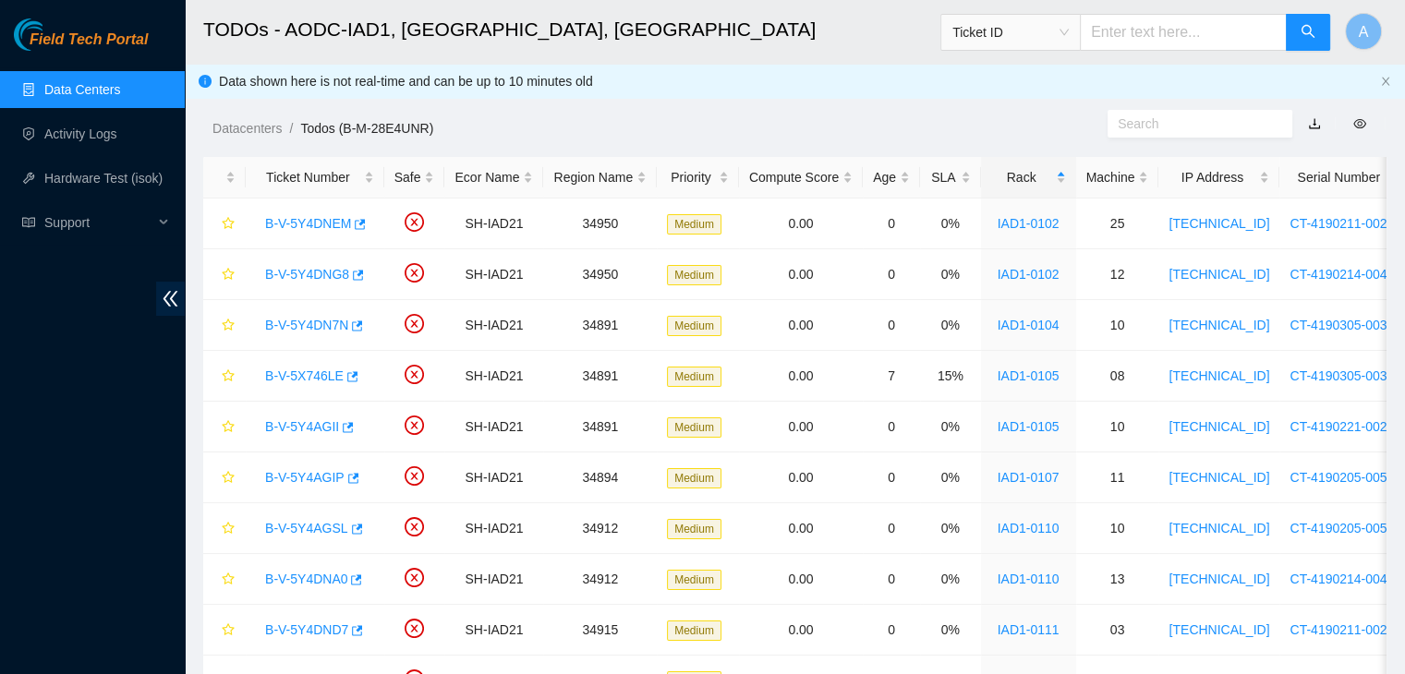
click at [137, 159] on ul "Data Centers Activity Logs Hardware Test (isok) Support" at bounding box center [92, 155] width 185 height 177
click at [133, 178] on link "Hardware Test (isok)" at bounding box center [103, 178] width 118 height 15
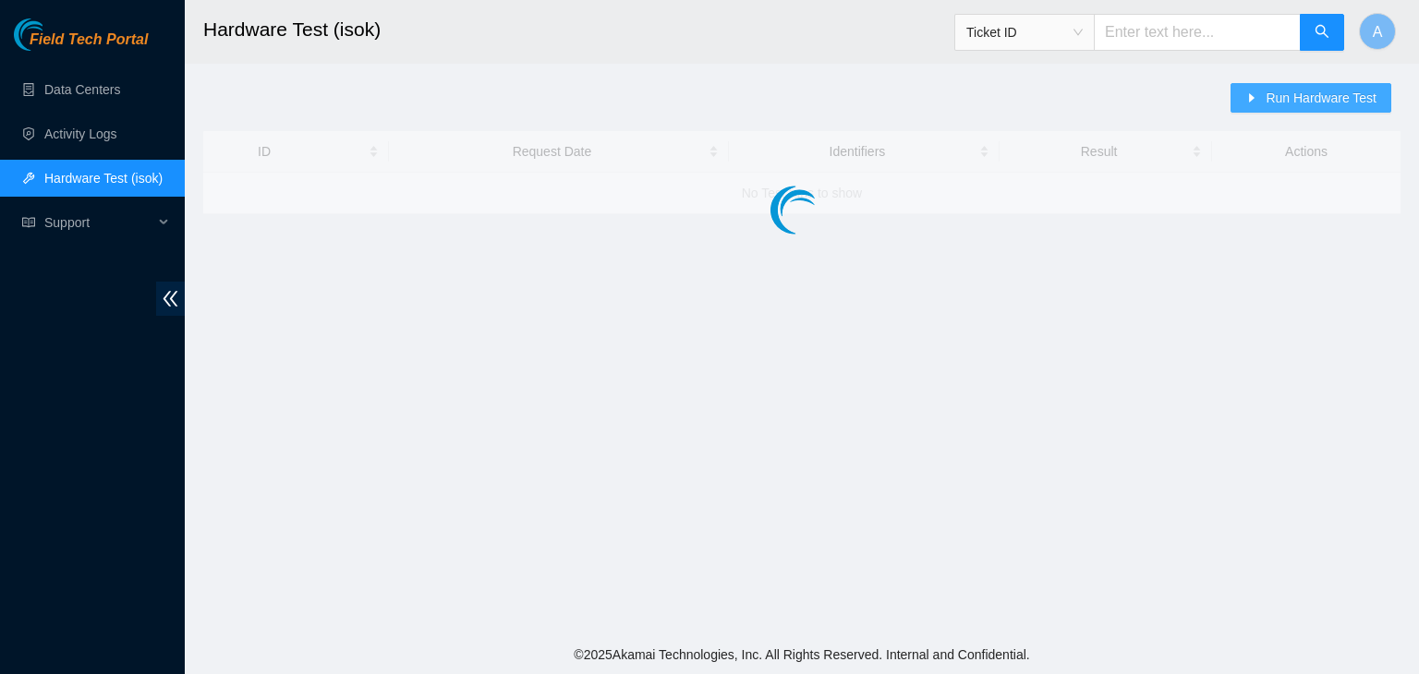
click at [1279, 97] on span "Run Hardware Test" at bounding box center [1320, 98] width 111 height 20
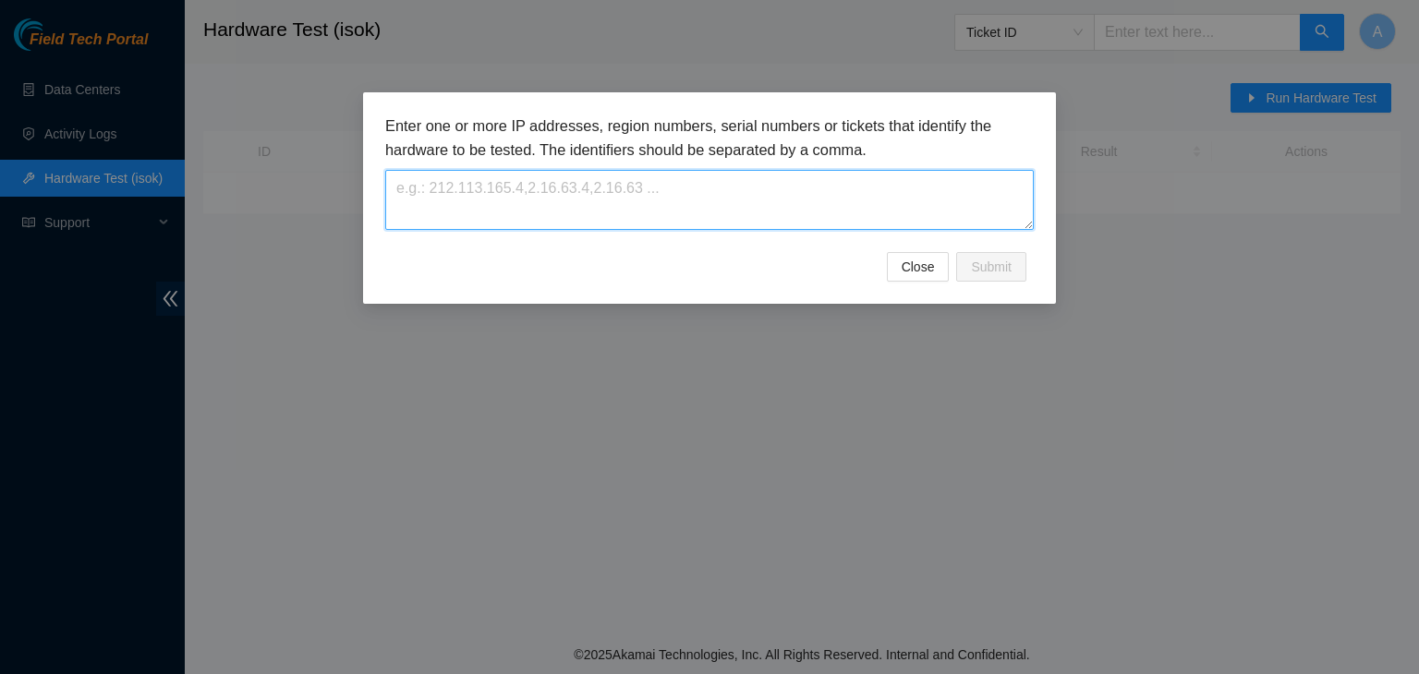
click at [893, 199] on textarea at bounding box center [709, 200] width 648 height 60
paste textarea "104.84.228.168"
type textarea "104.84.228.168"
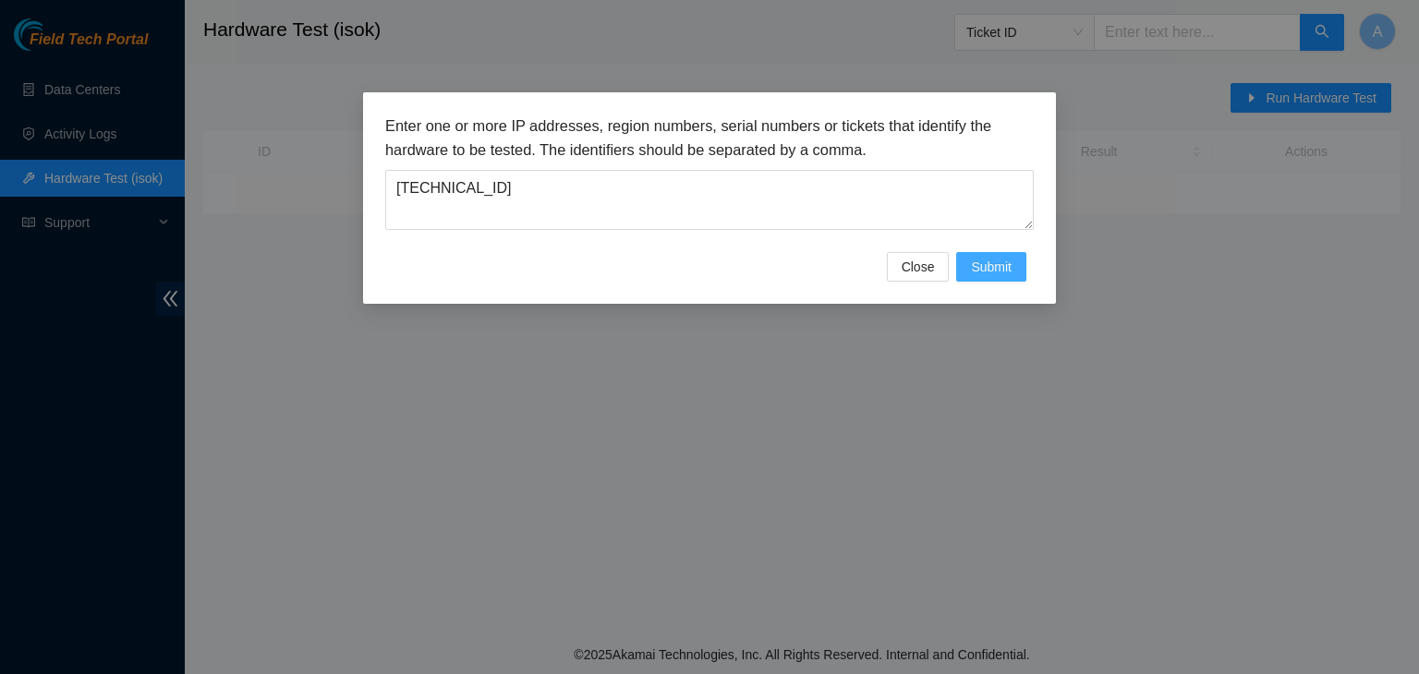
click at [973, 272] on span "Submit" at bounding box center [991, 267] width 41 height 20
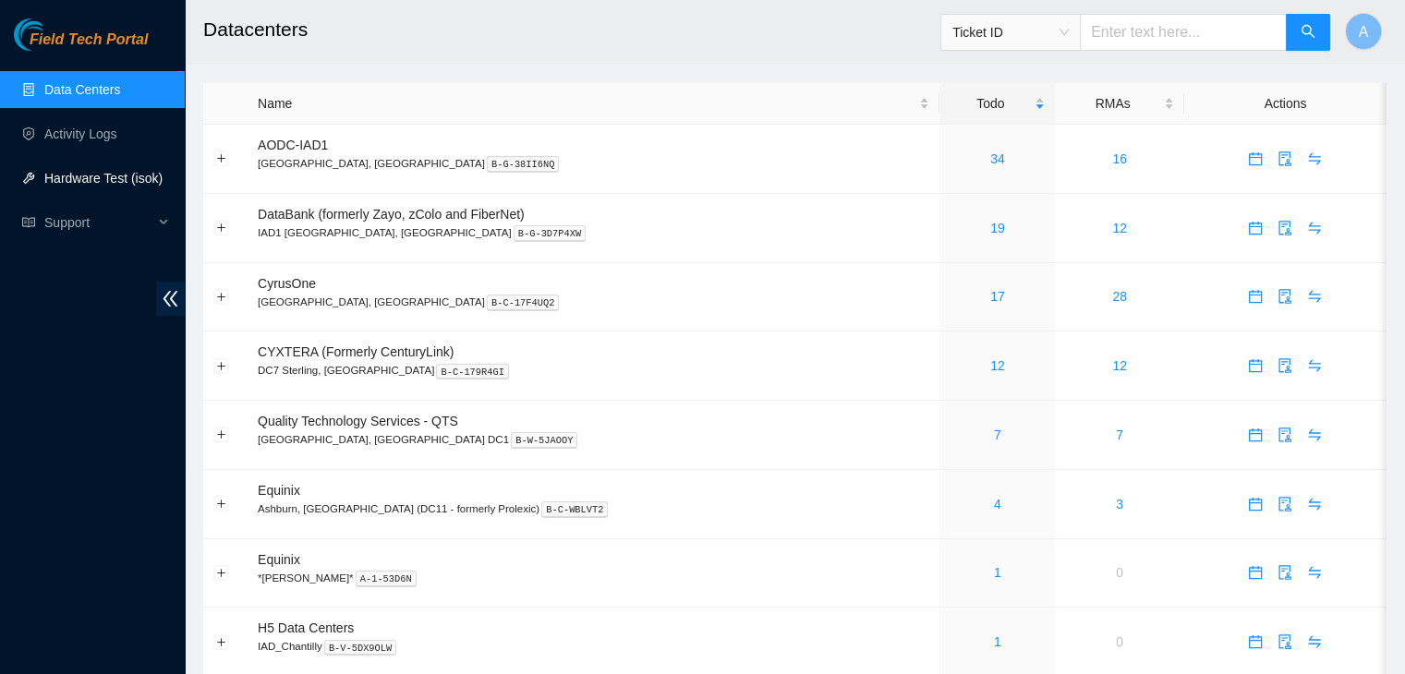
click at [151, 186] on link "Hardware Test (isok)" at bounding box center [103, 178] width 118 height 15
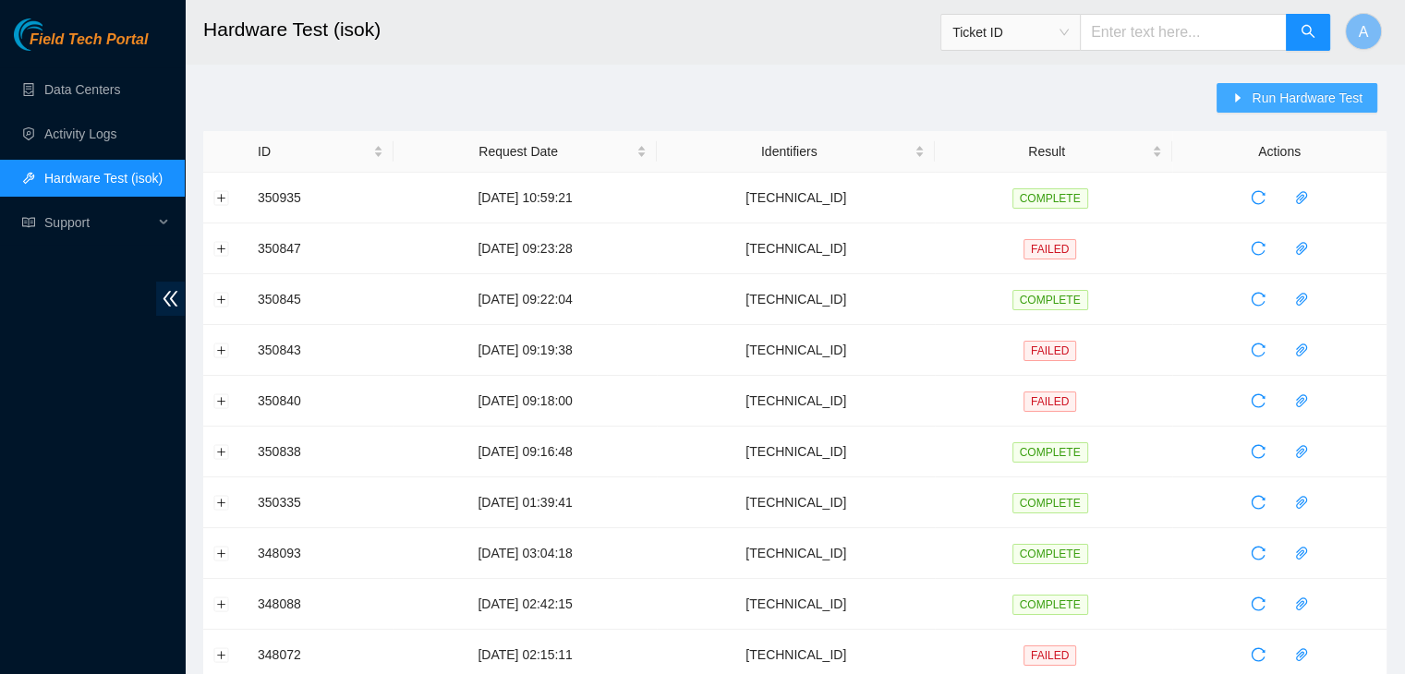
click at [1296, 99] on span "Run Hardware Test" at bounding box center [1306, 98] width 111 height 20
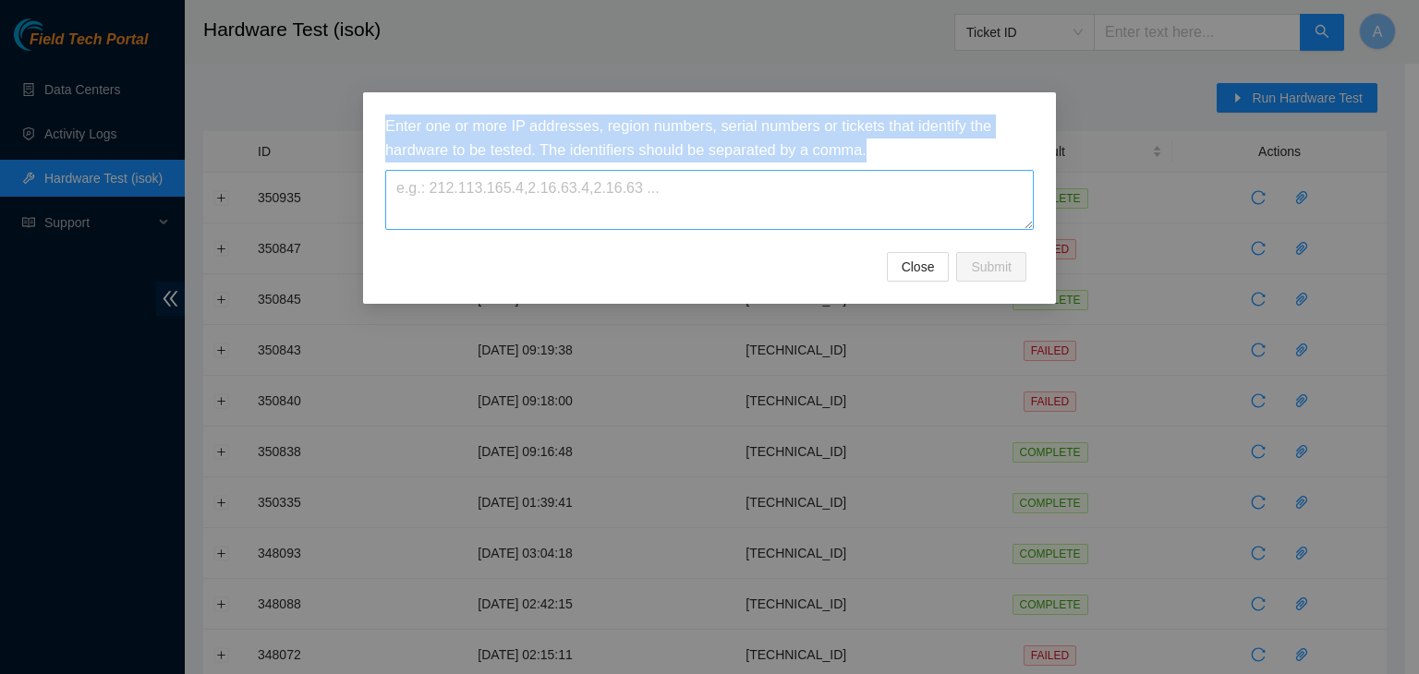
drag, startPoint x: 793, startPoint y: 234, endPoint x: 807, endPoint y: 215, distance: 23.1
click at [807, 215] on div "Enter one or more IP addresses, region numbers, serial numbers or tickets that …" at bounding box center [709, 184] width 648 height 138
click at [807, 215] on textarea at bounding box center [709, 200] width 648 height 60
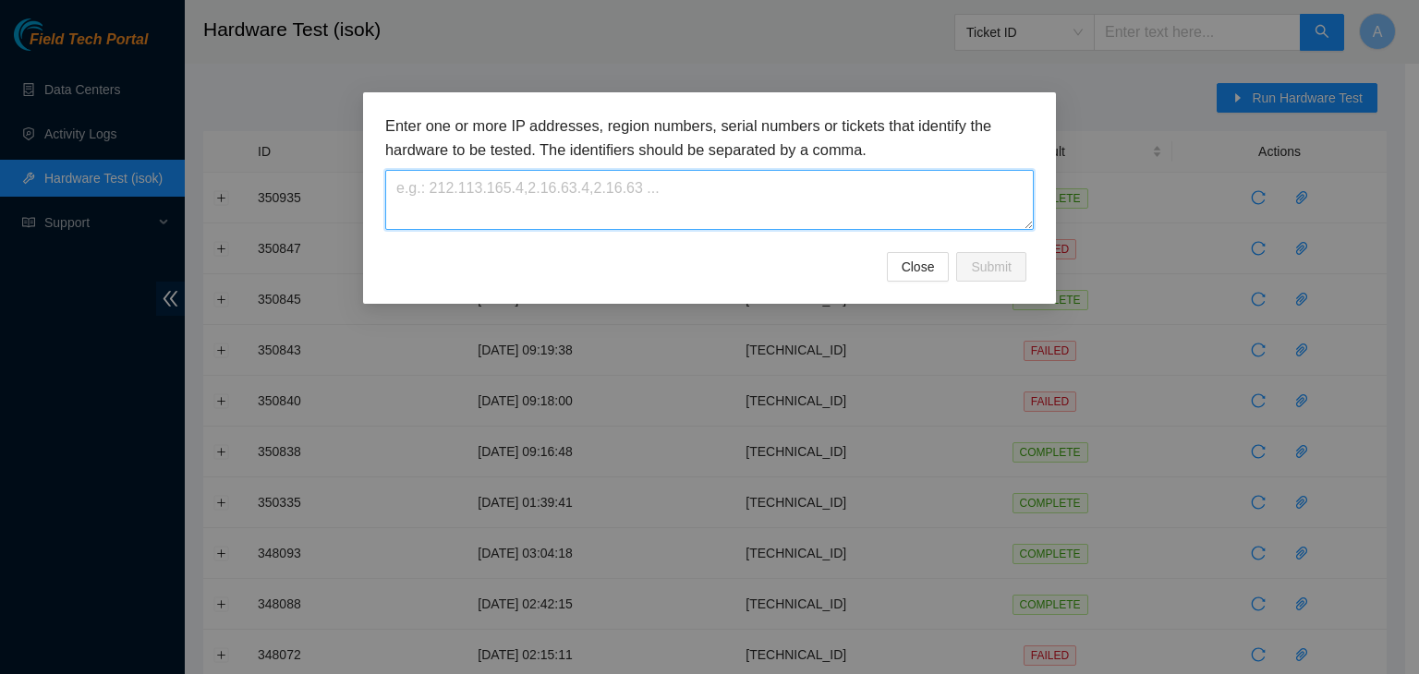
paste textarea "104.84.228.168"
type textarea "104.84.228.168"
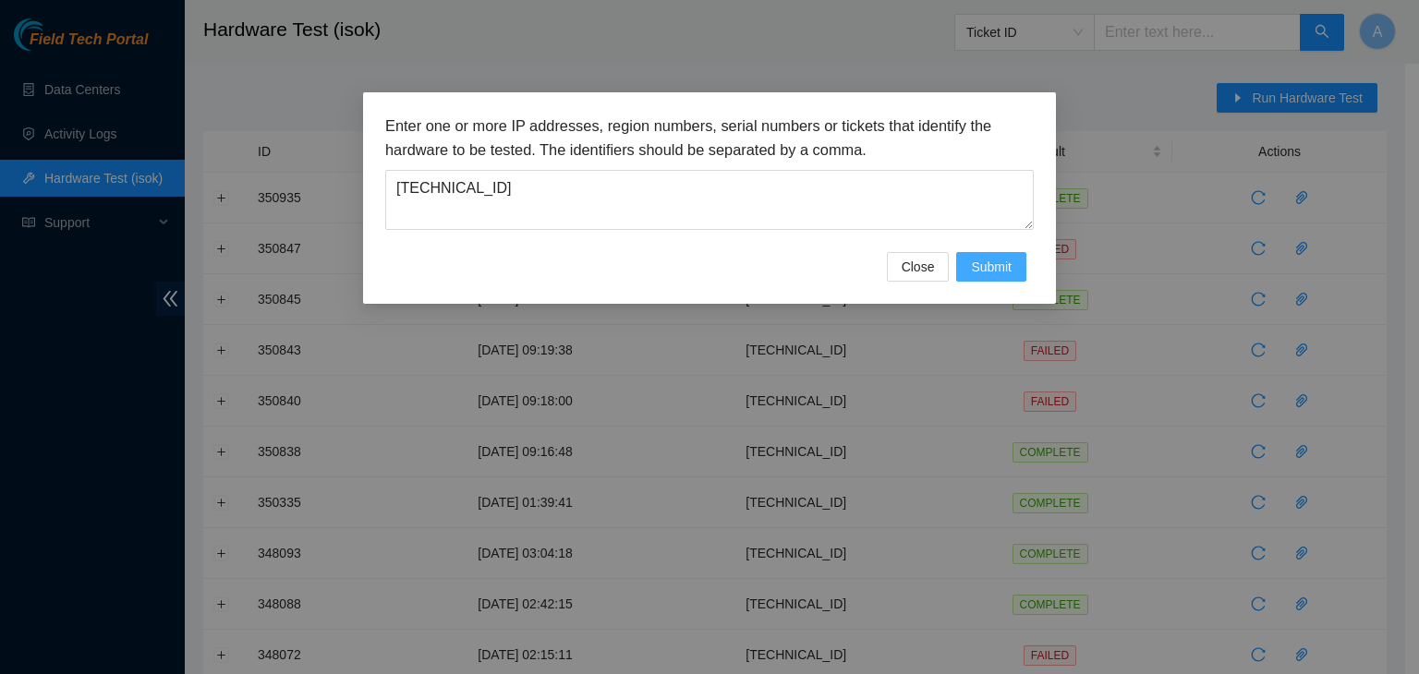
click at [967, 264] on button "Submit" at bounding box center [991, 267] width 70 height 30
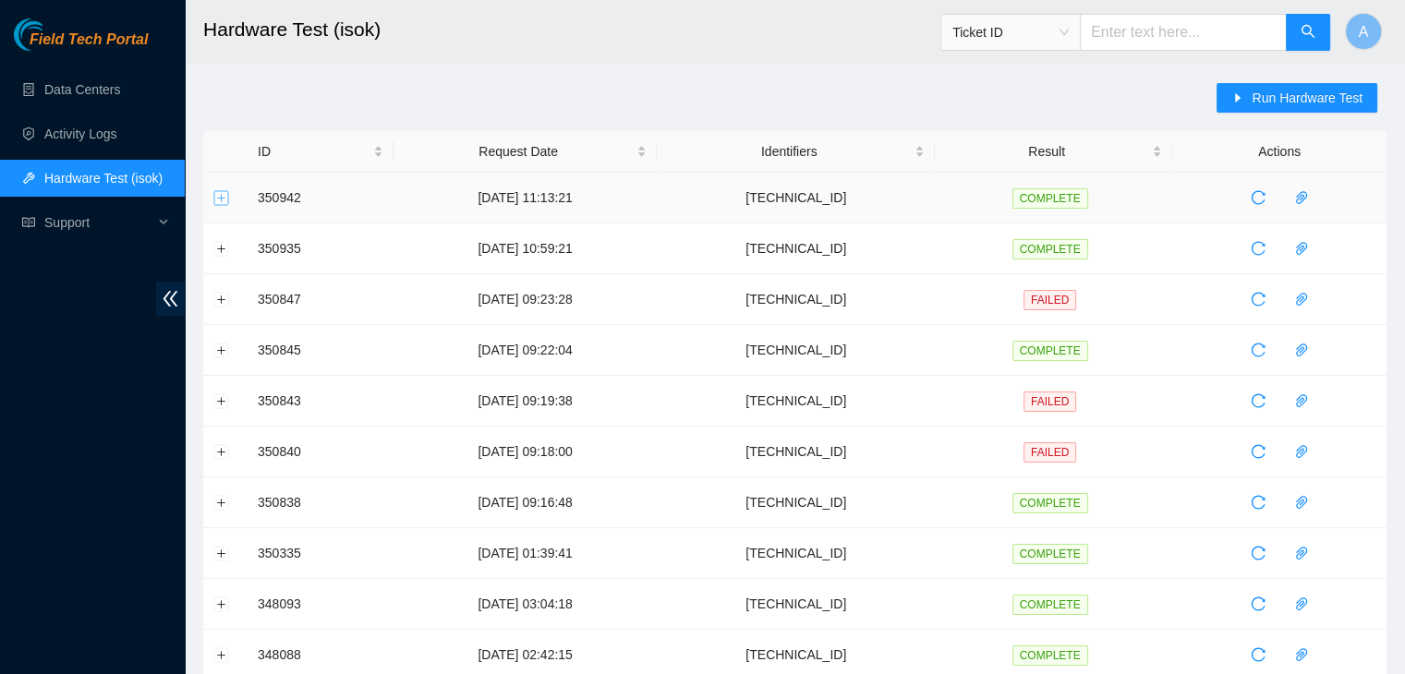
click at [226, 200] on button "Expand row" at bounding box center [221, 197] width 15 height 15
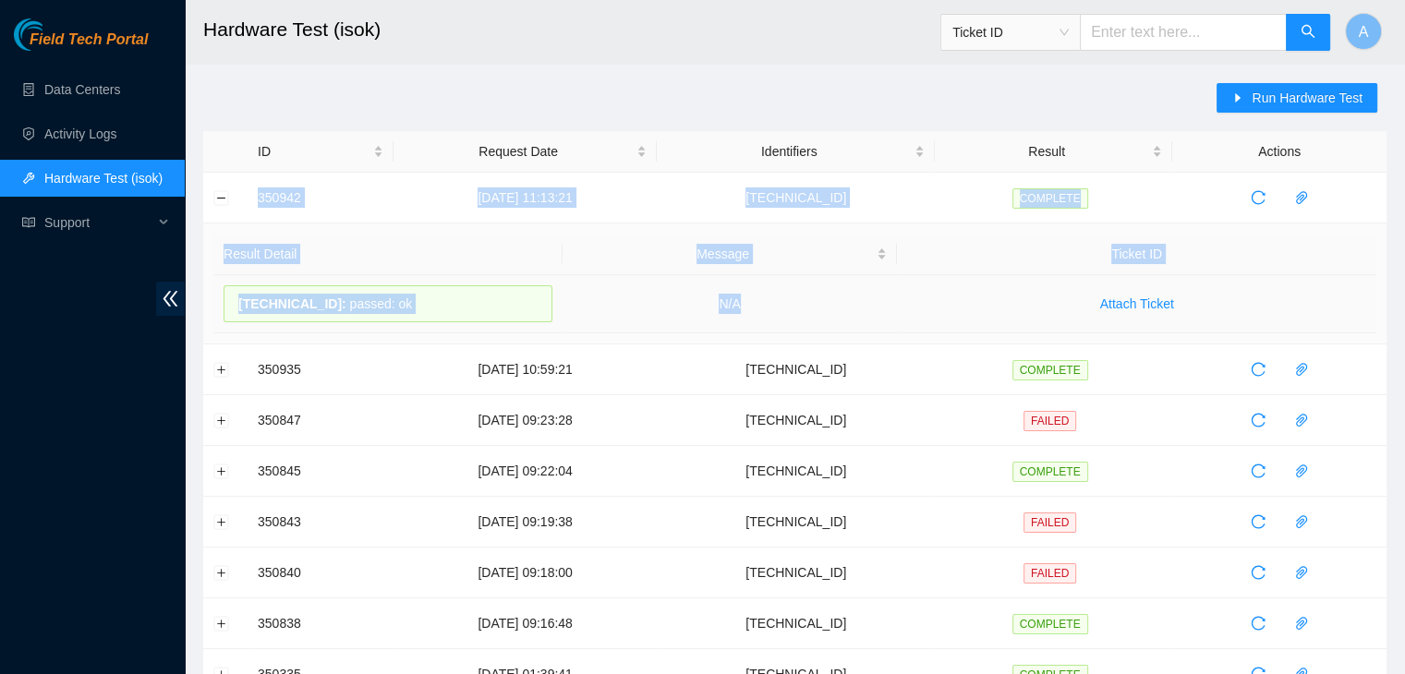
drag, startPoint x: 238, startPoint y: 197, endPoint x: 852, endPoint y: 308, distance: 624.3
copy tbody "350942 15-10-2025 11:13:21 104.84.228.168 COMPLETE Result Detail Message Ticket…"
click at [852, 308] on td "N/A" at bounding box center [729, 304] width 335 height 58
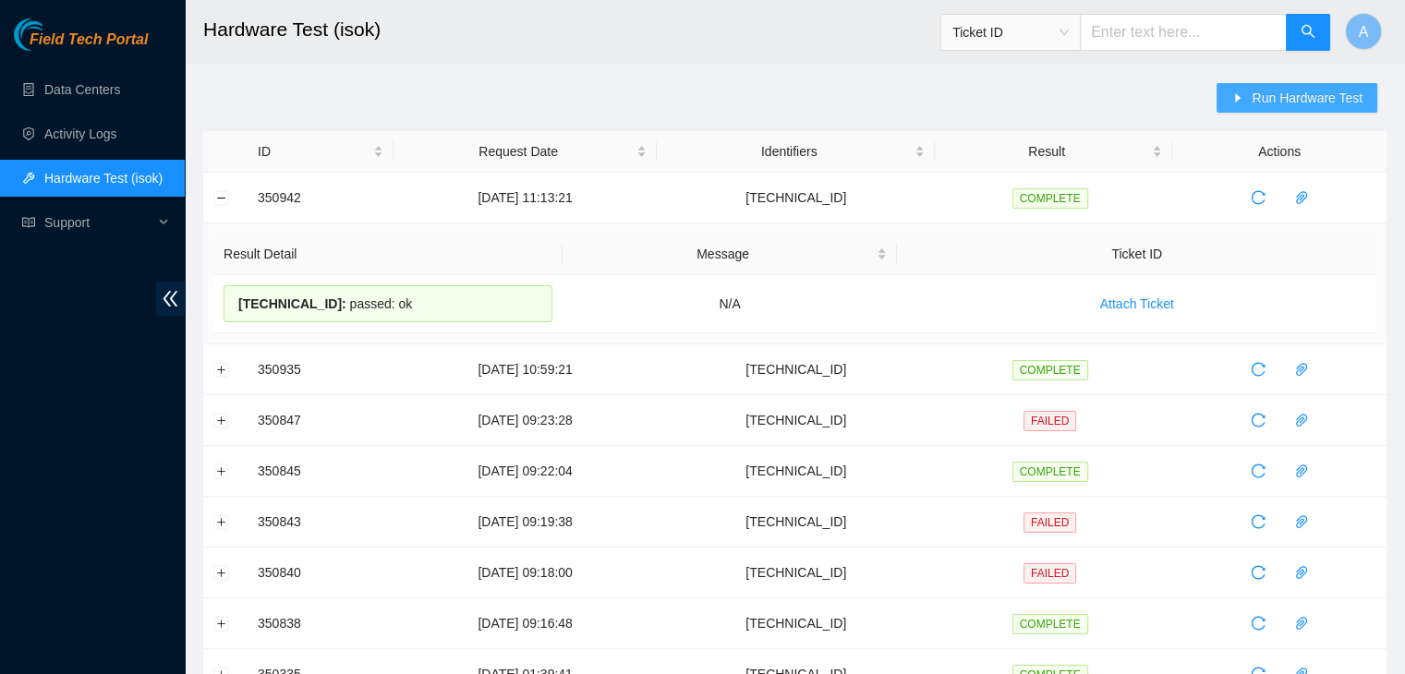
click at [1341, 101] on span "Run Hardware Test" at bounding box center [1306, 98] width 111 height 20
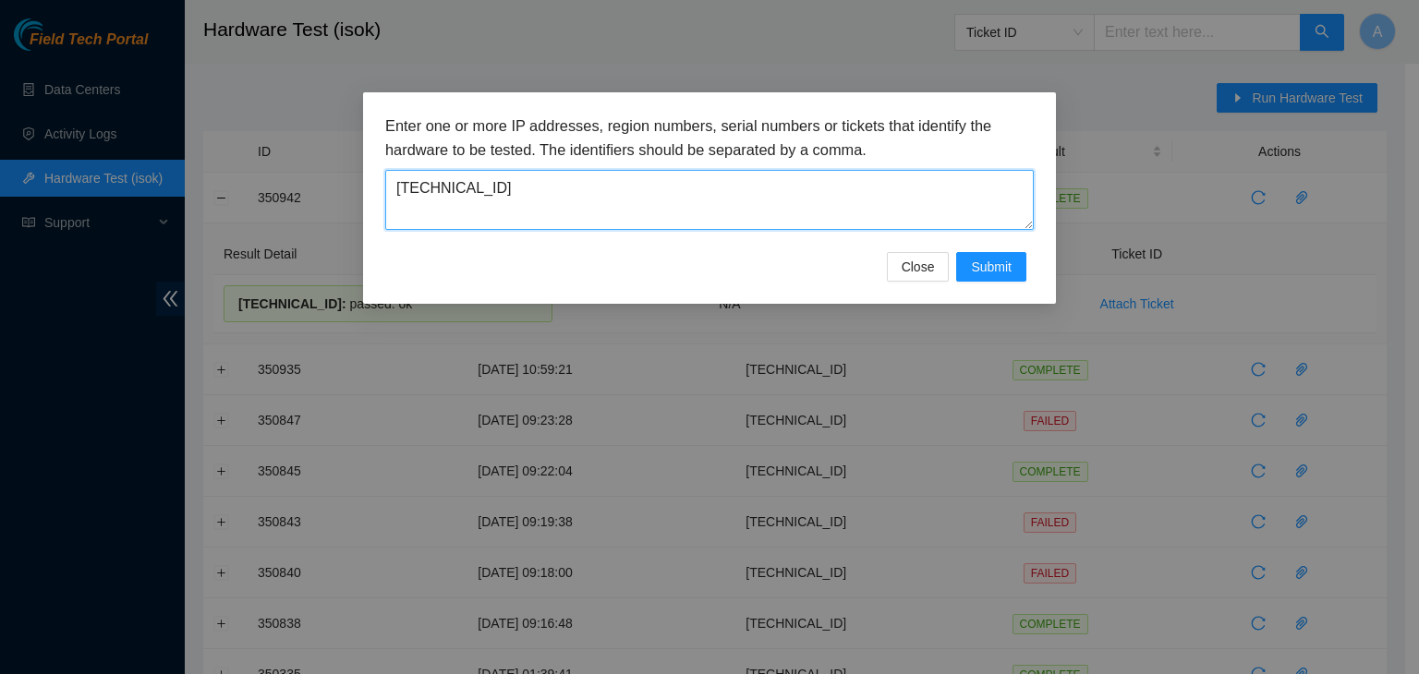
click at [726, 202] on textarea "104.84.228.168" at bounding box center [709, 200] width 648 height 60
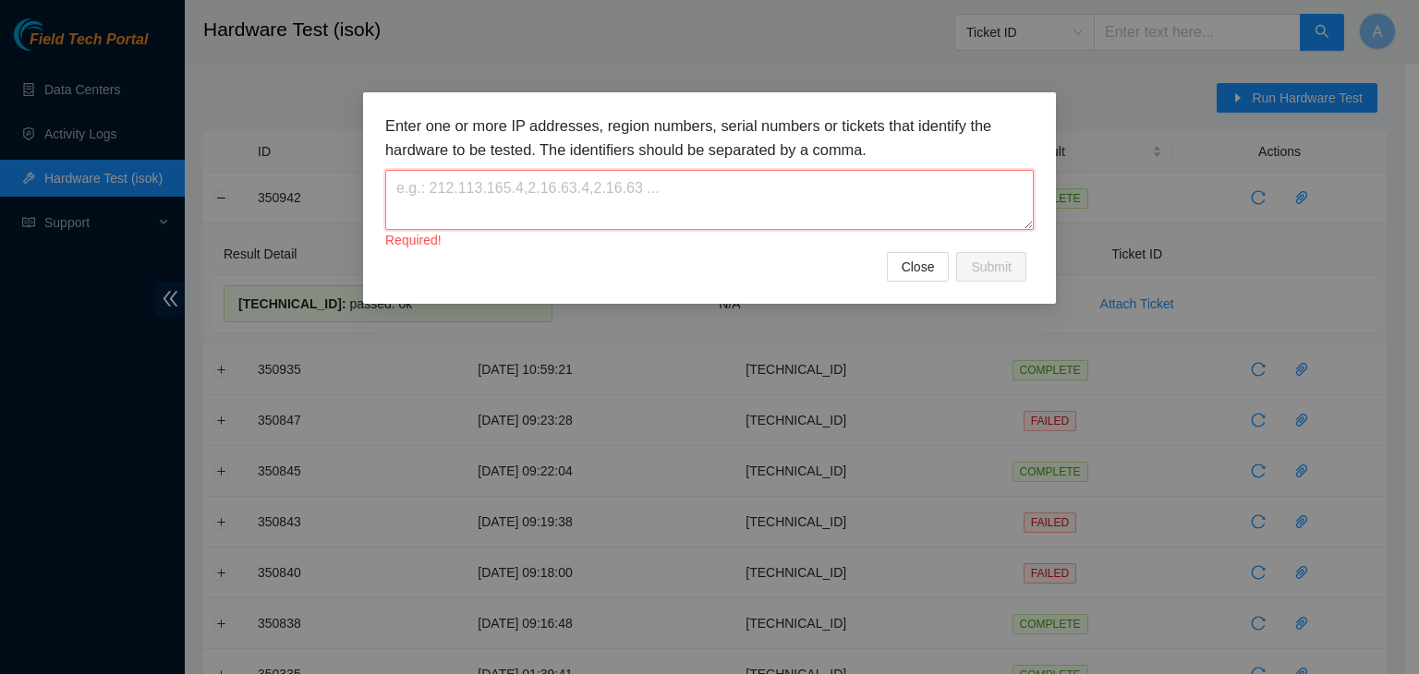
paste textarea "104.84.228.170"
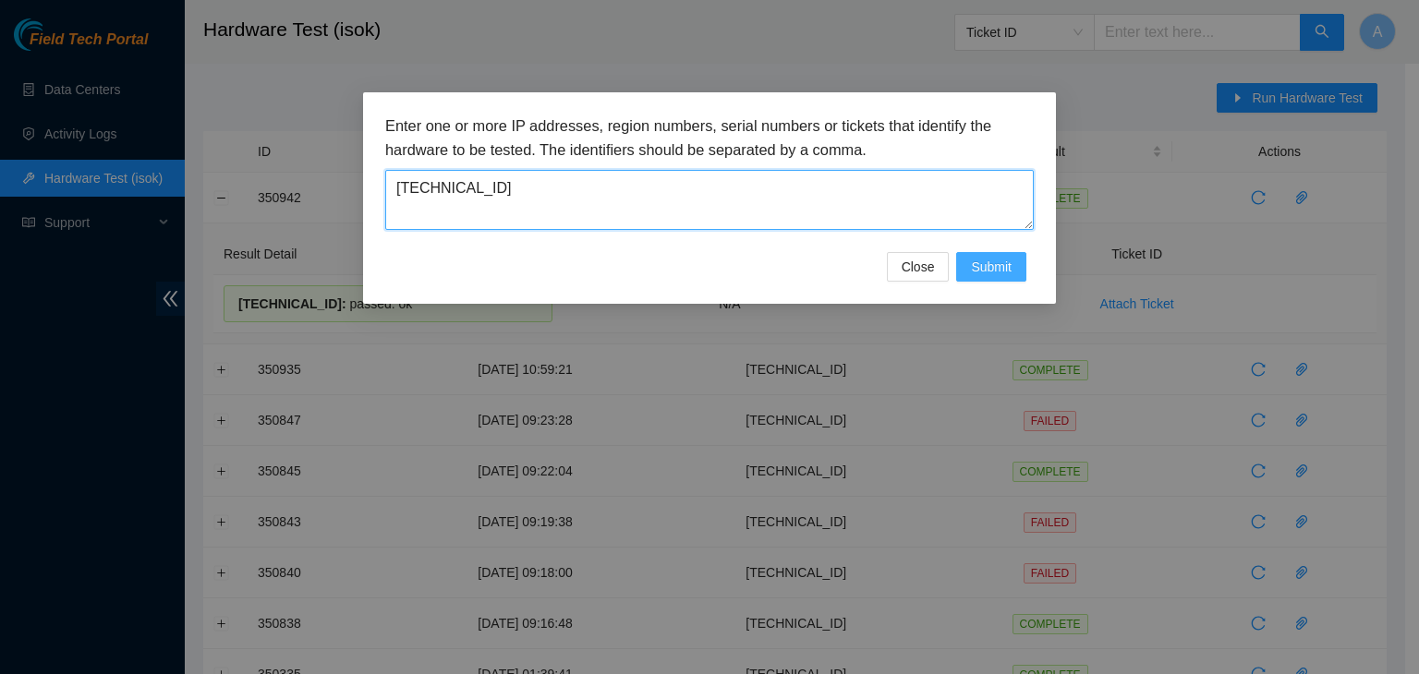
type textarea "104.84.228.170"
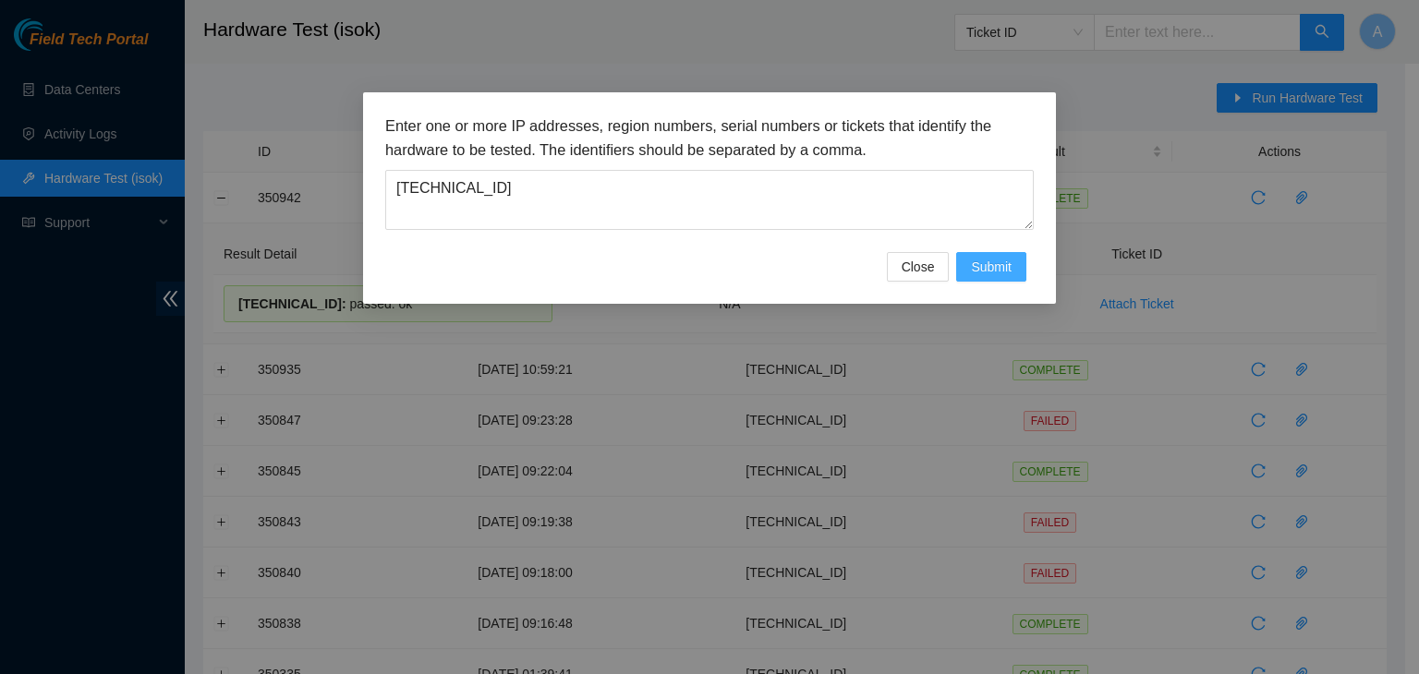
click at [1003, 267] on span "Submit" at bounding box center [991, 267] width 41 height 20
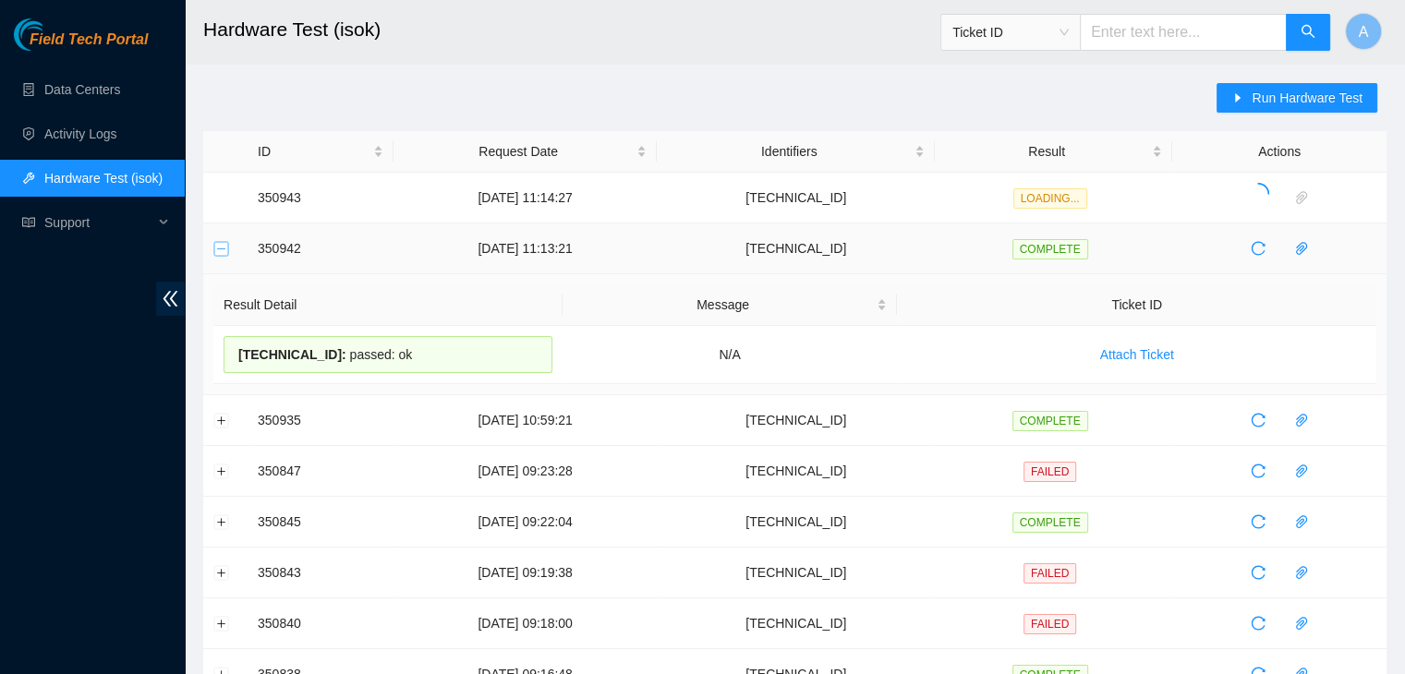
click at [227, 244] on button "Collapse row" at bounding box center [221, 248] width 15 height 15
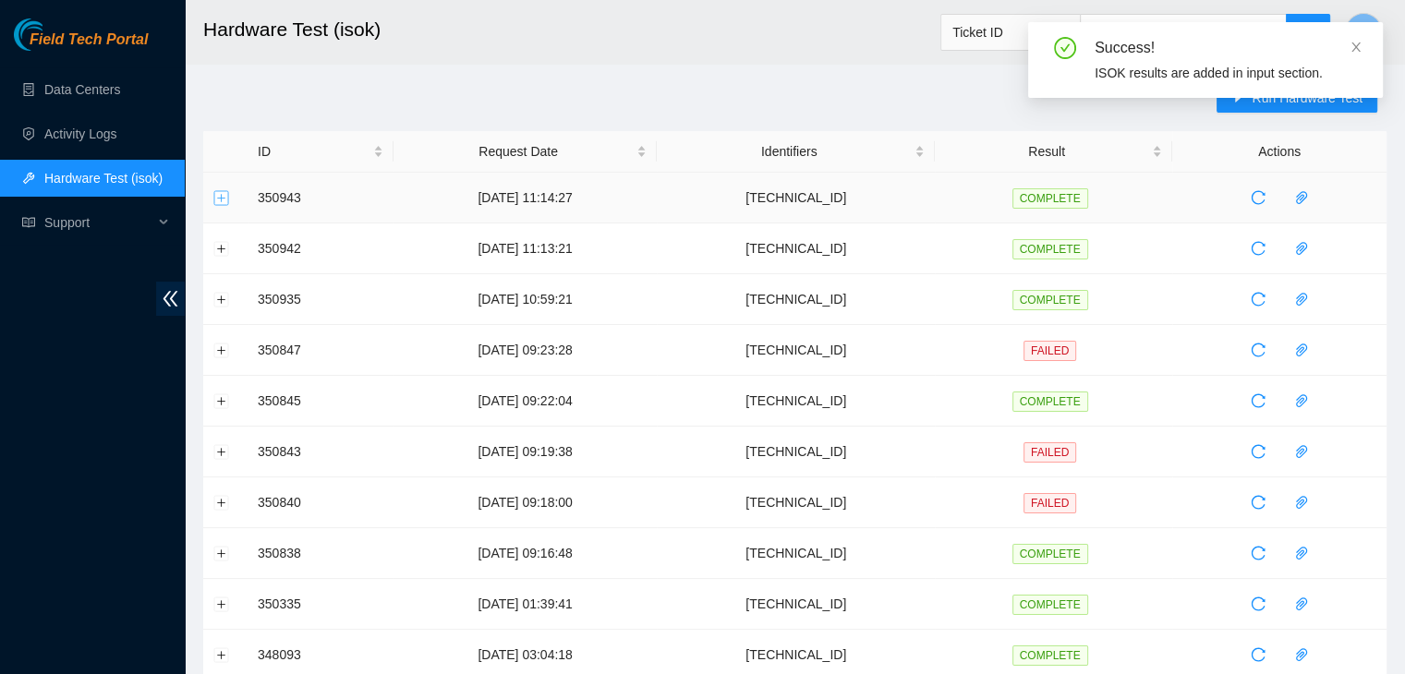
click at [218, 198] on button "Expand row" at bounding box center [221, 197] width 15 height 15
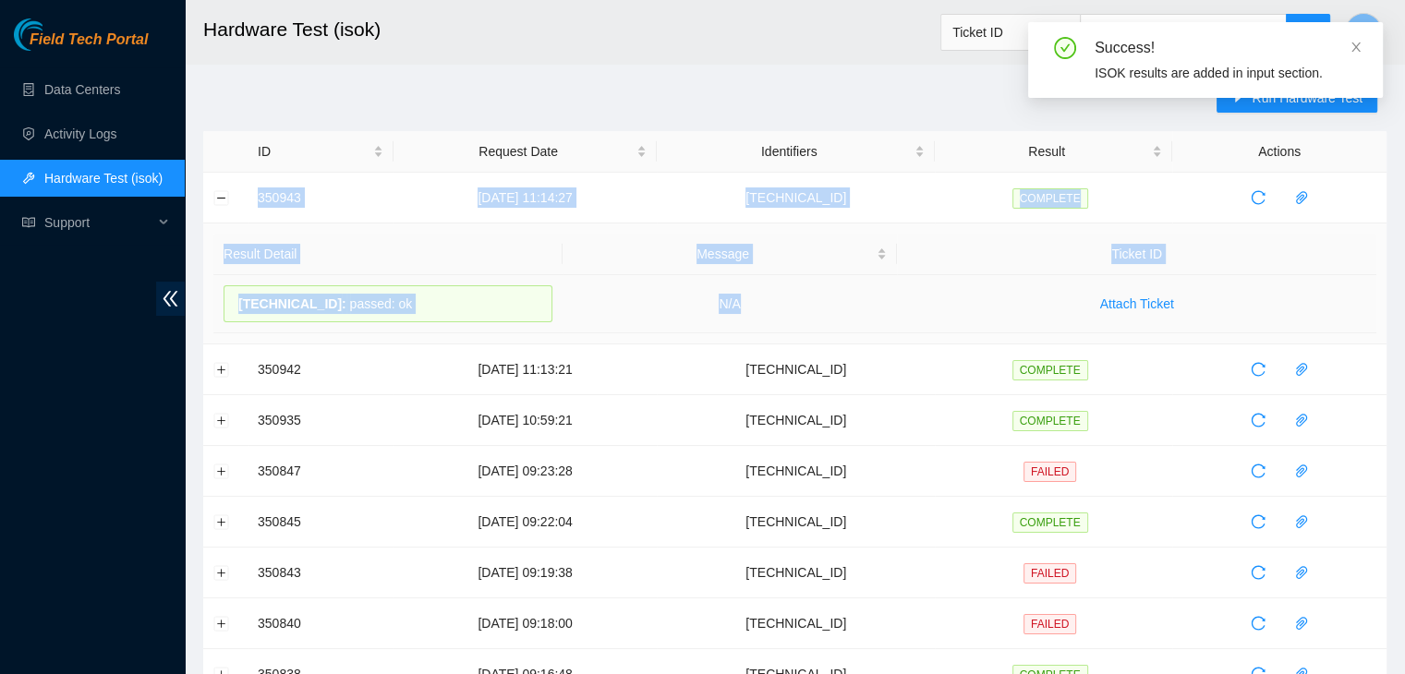
drag, startPoint x: 259, startPoint y: 197, endPoint x: 804, endPoint y: 317, distance: 558.9
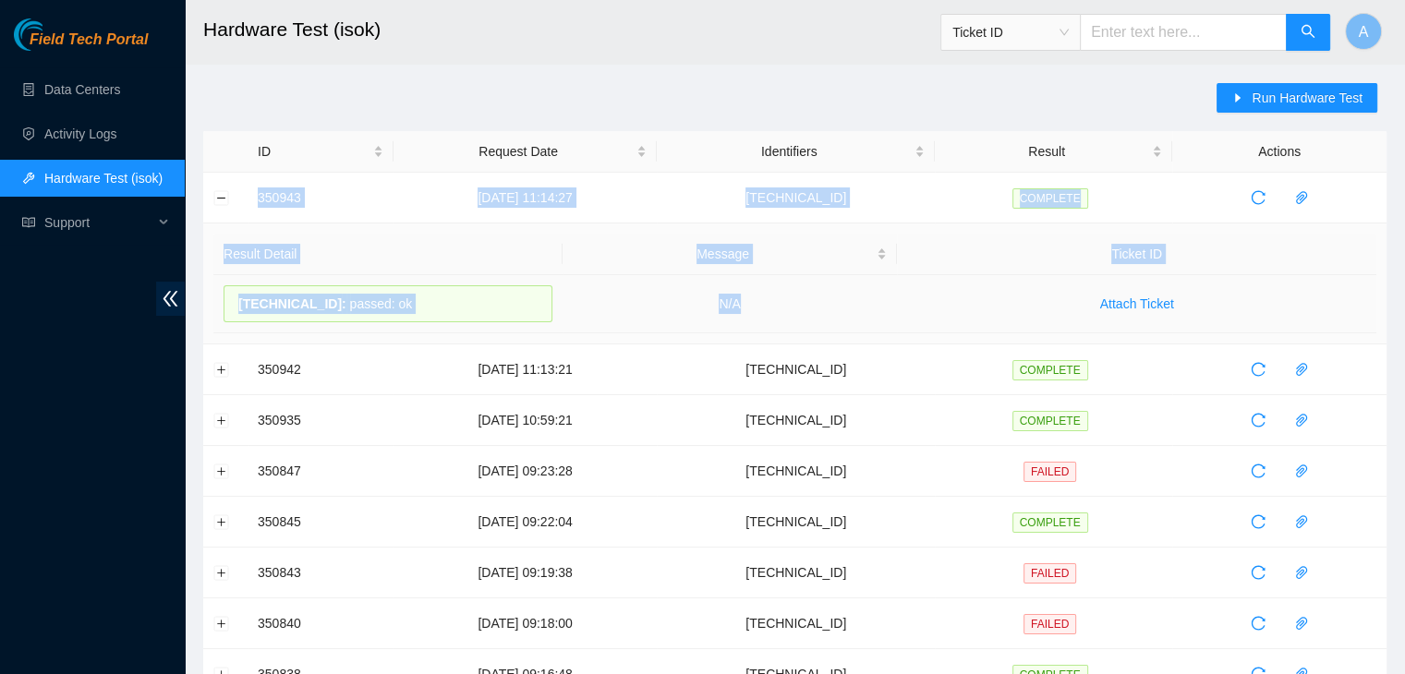
copy tbody "350943 15-10-2025 11:14:27 104.84.228.170 COMPLETE Result Detail Message Ticket…"
click at [225, 193] on button "Collapse row" at bounding box center [221, 197] width 15 height 15
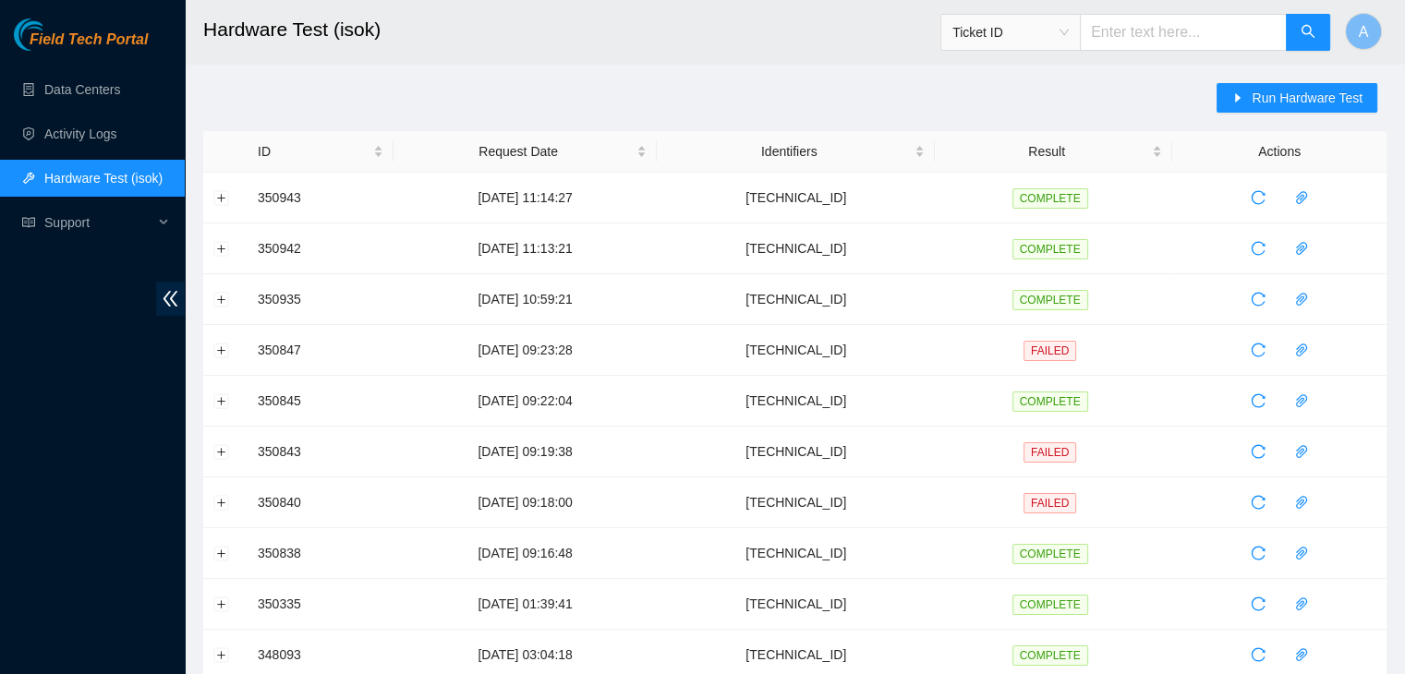
click at [357, 111] on div "Run Hardware Test ID Request Date Identifiers Result Actions 350943 15-10-2025 …" at bounding box center [794, 665] width 1183 height 1165
click at [1280, 104] on span "Run Hardware Test" at bounding box center [1306, 98] width 111 height 20
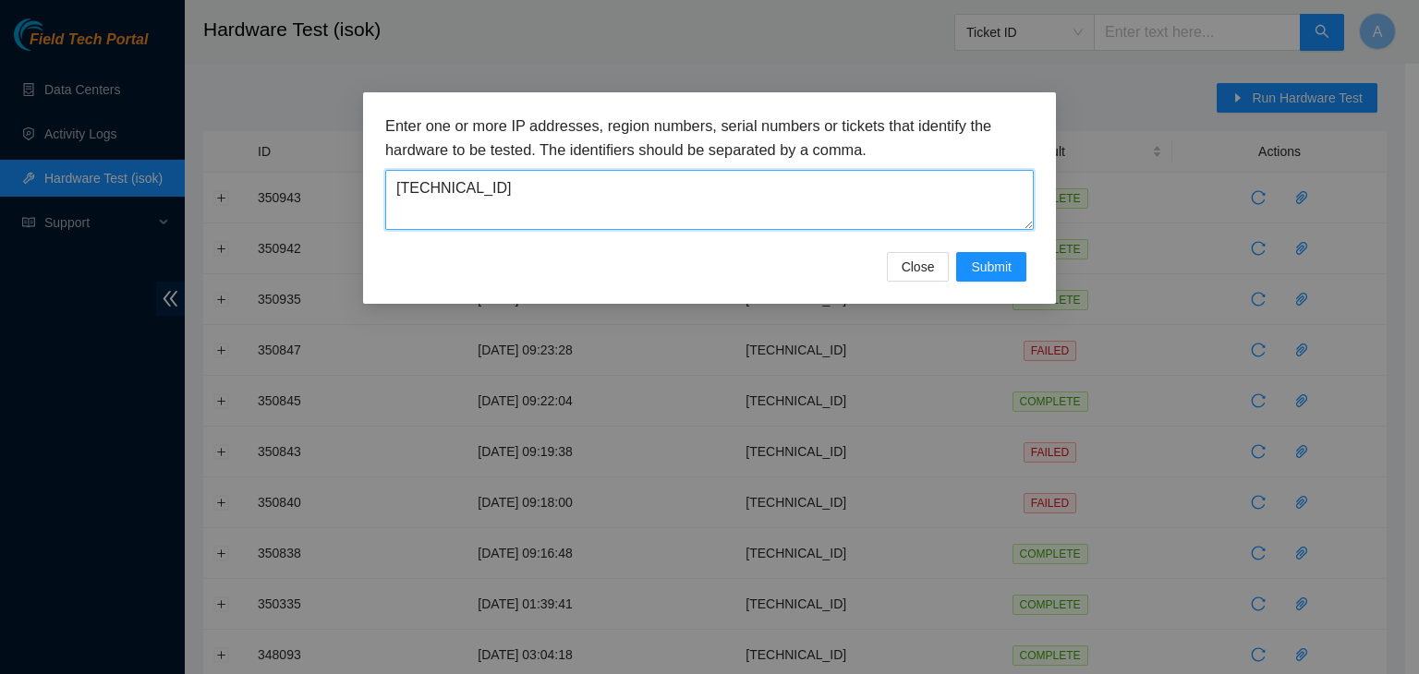
click at [848, 211] on textarea "104.84.228.170" at bounding box center [709, 200] width 648 height 60
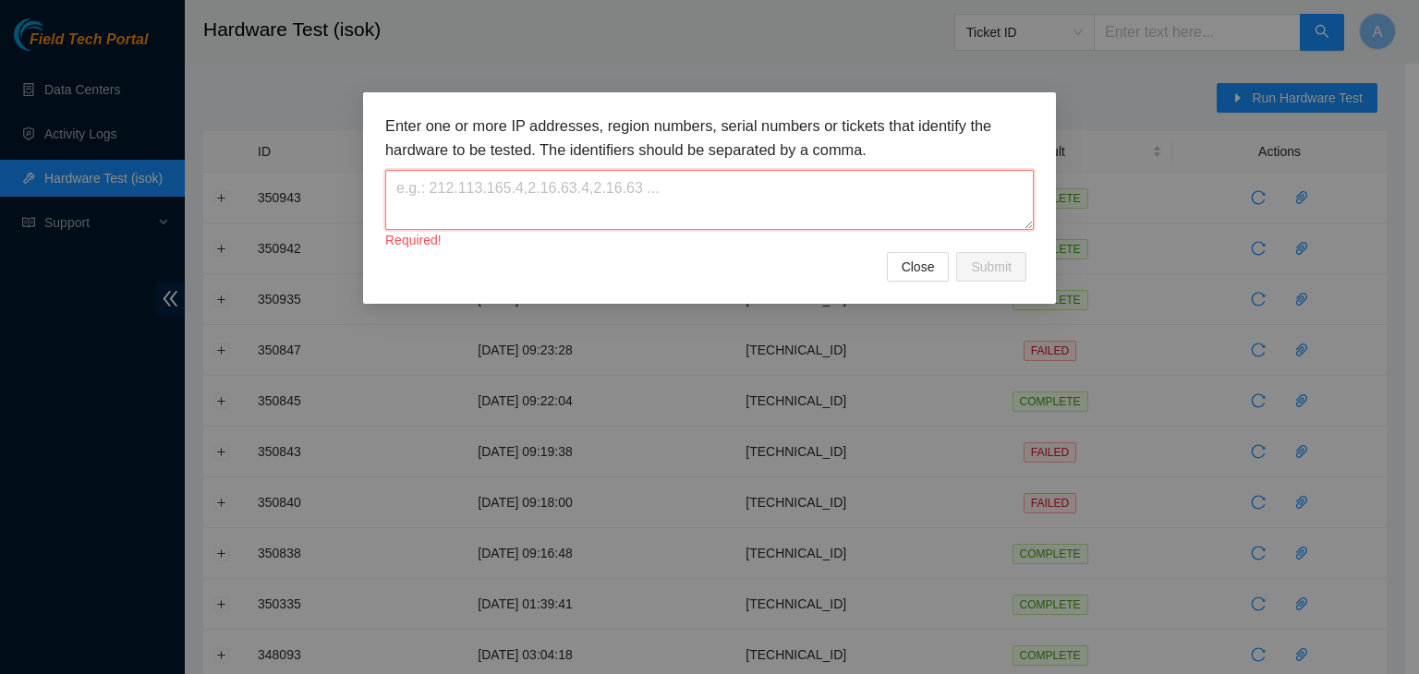
paste textarea "23.60.99.50"
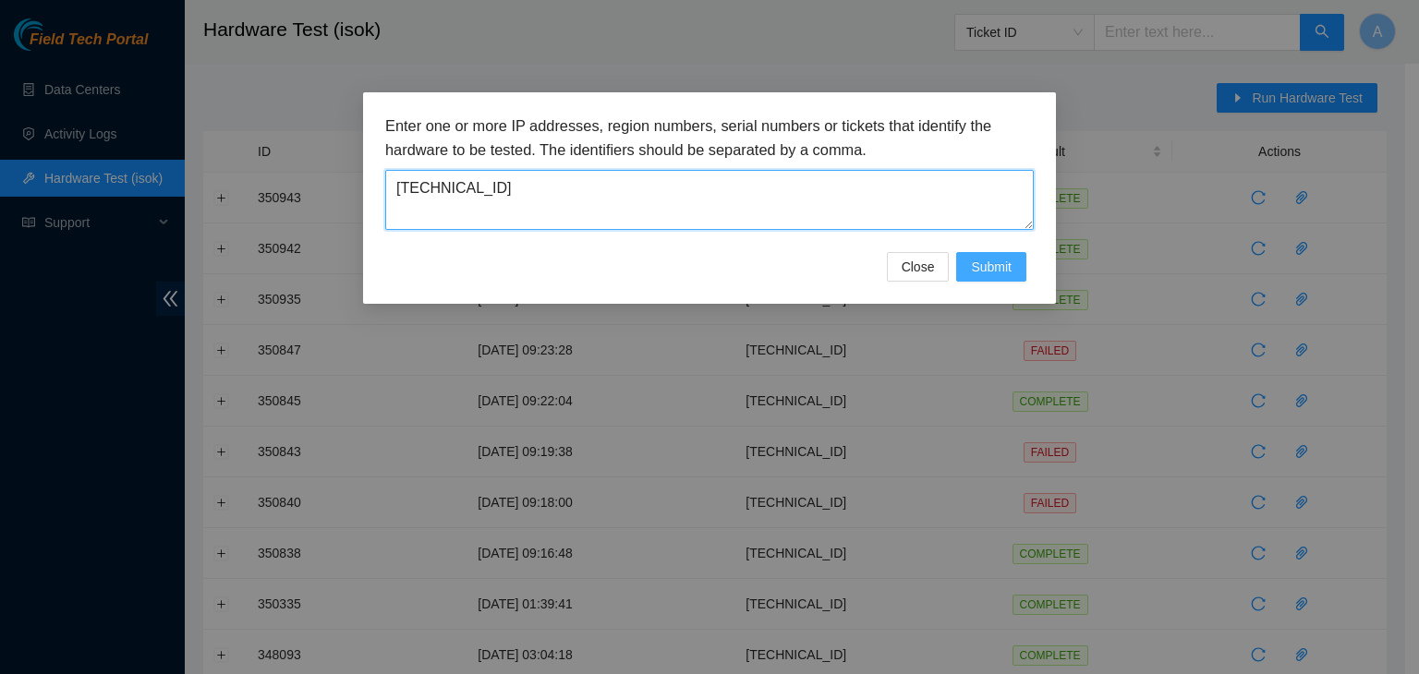
type textarea "23.60.99.50"
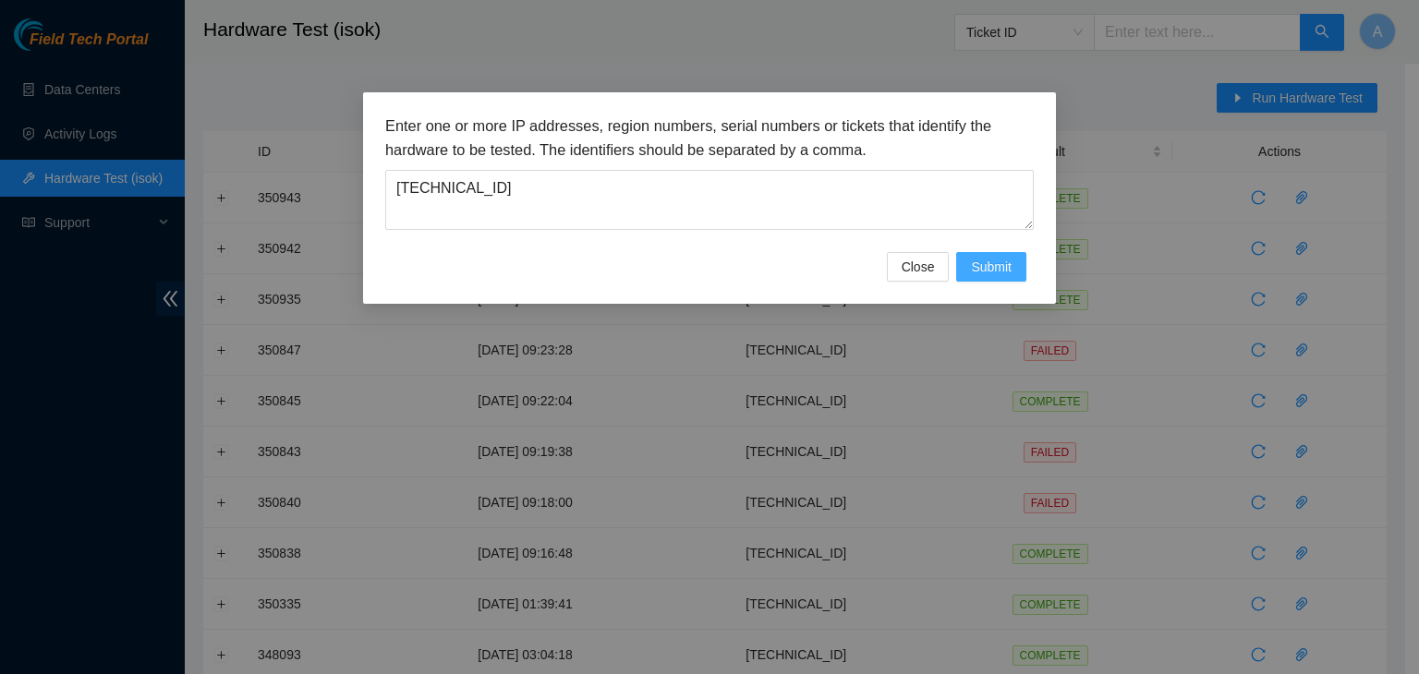
click at [973, 265] on span "Submit" at bounding box center [991, 267] width 41 height 20
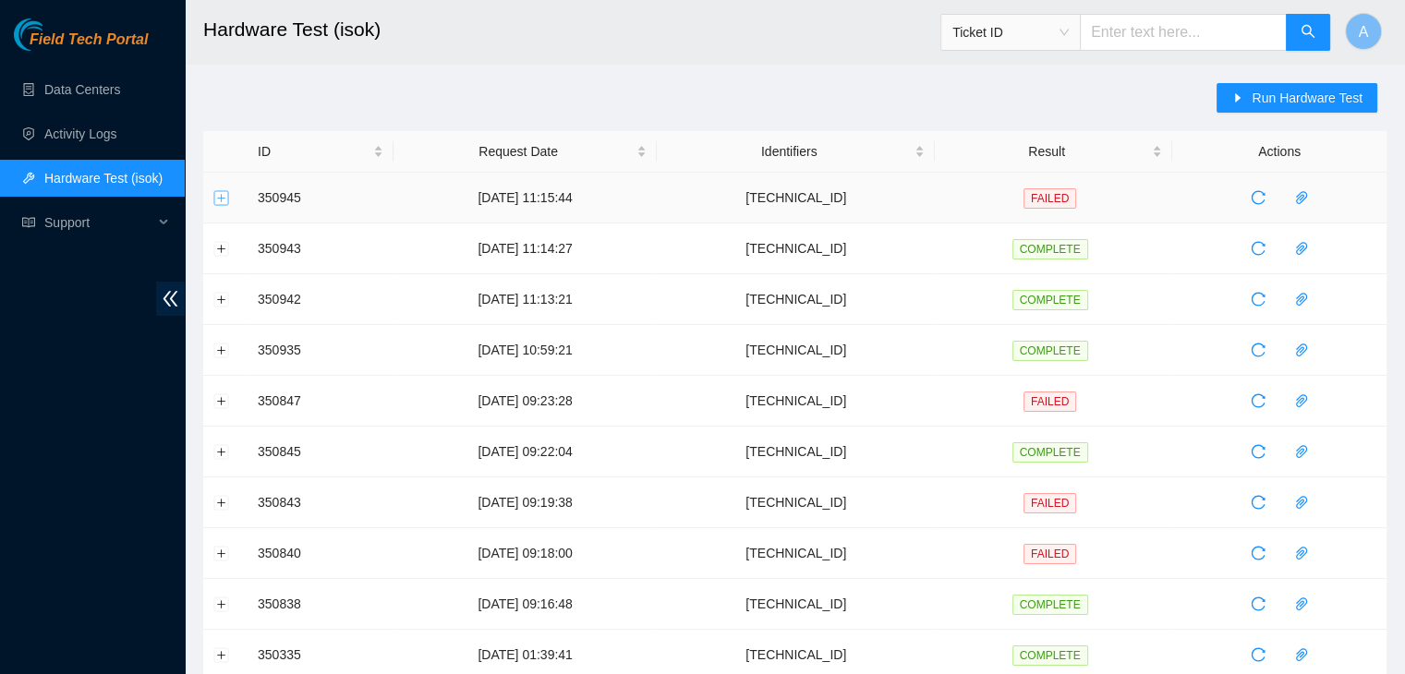
click at [223, 197] on button "Expand row" at bounding box center [221, 197] width 15 height 15
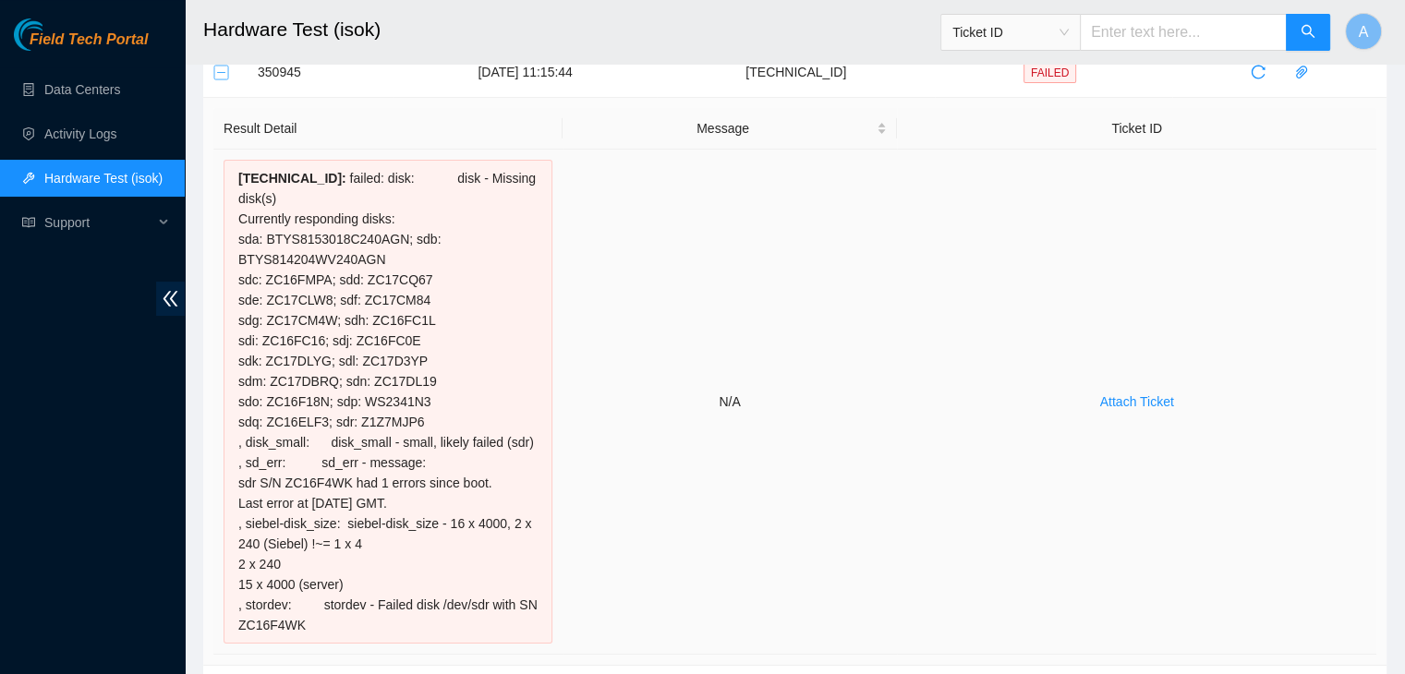
scroll to position [126, 0]
drag, startPoint x: 417, startPoint y: 428, endPoint x: 352, endPoint y: 420, distance: 65.1
click at [352, 420] on div "23.60.99.50 : failed: disk: disk - Missing disk(s) Currently responding disks: …" at bounding box center [388, 402] width 329 height 484
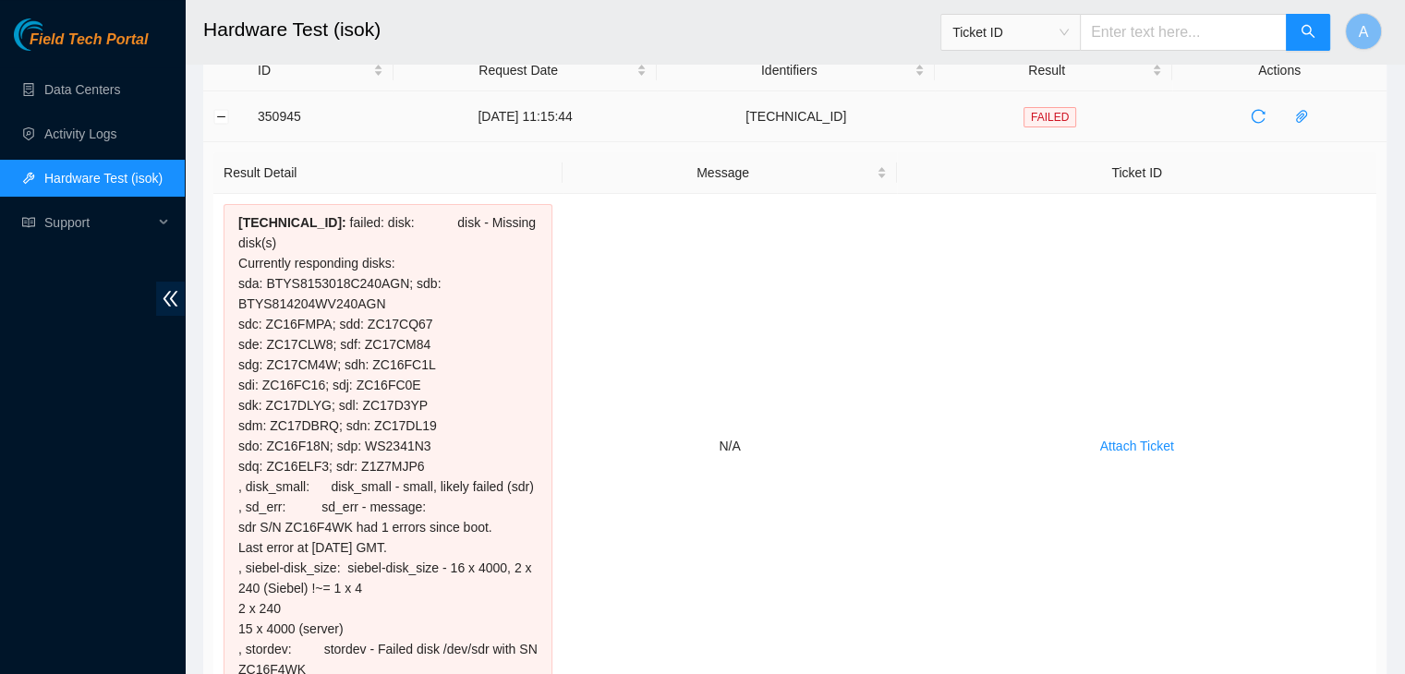
scroll to position [0, 0]
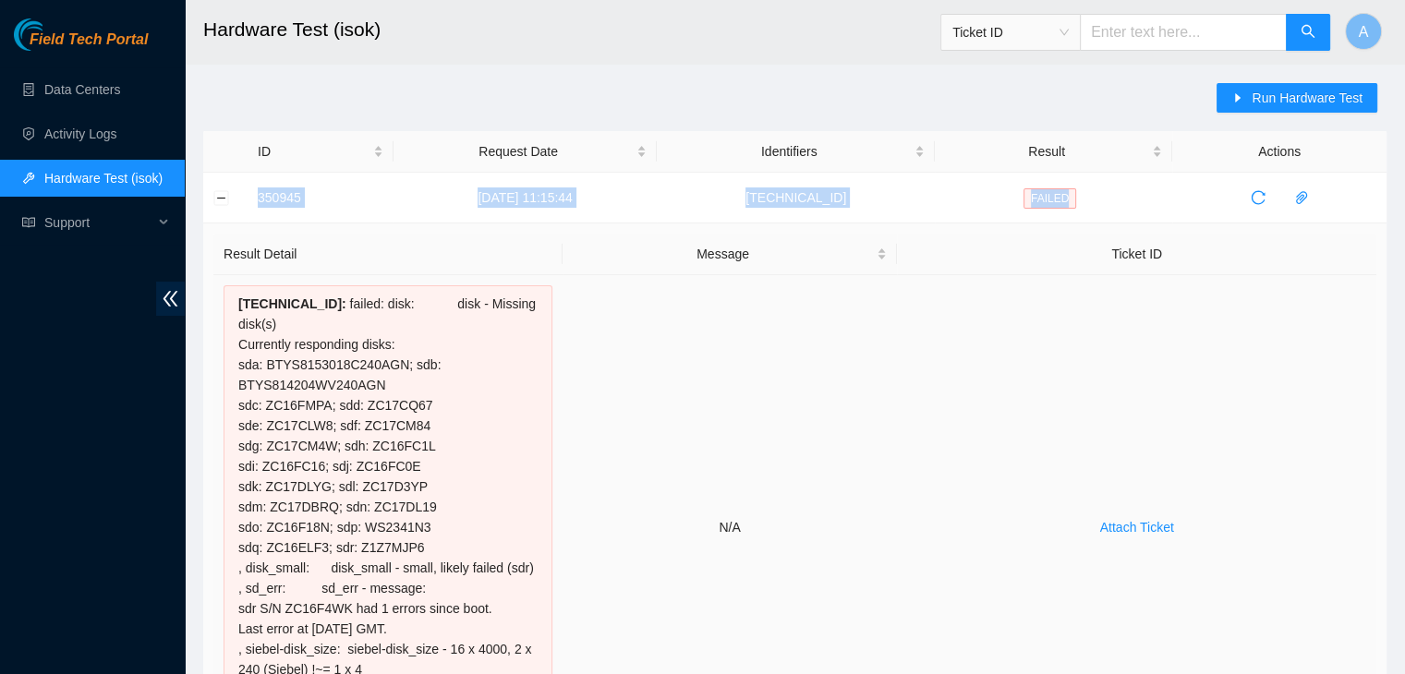
drag, startPoint x: 253, startPoint y: 208, endPoint x: 1005, endPoint y: 568, distance: 833.7
copy tr "350945 15-10-2025 11:15:44 23.60.99.50 FAILED"
click at [1005, 568] on td "Attach Ticket" at bounding box center [1136, 527] width 479 height 505
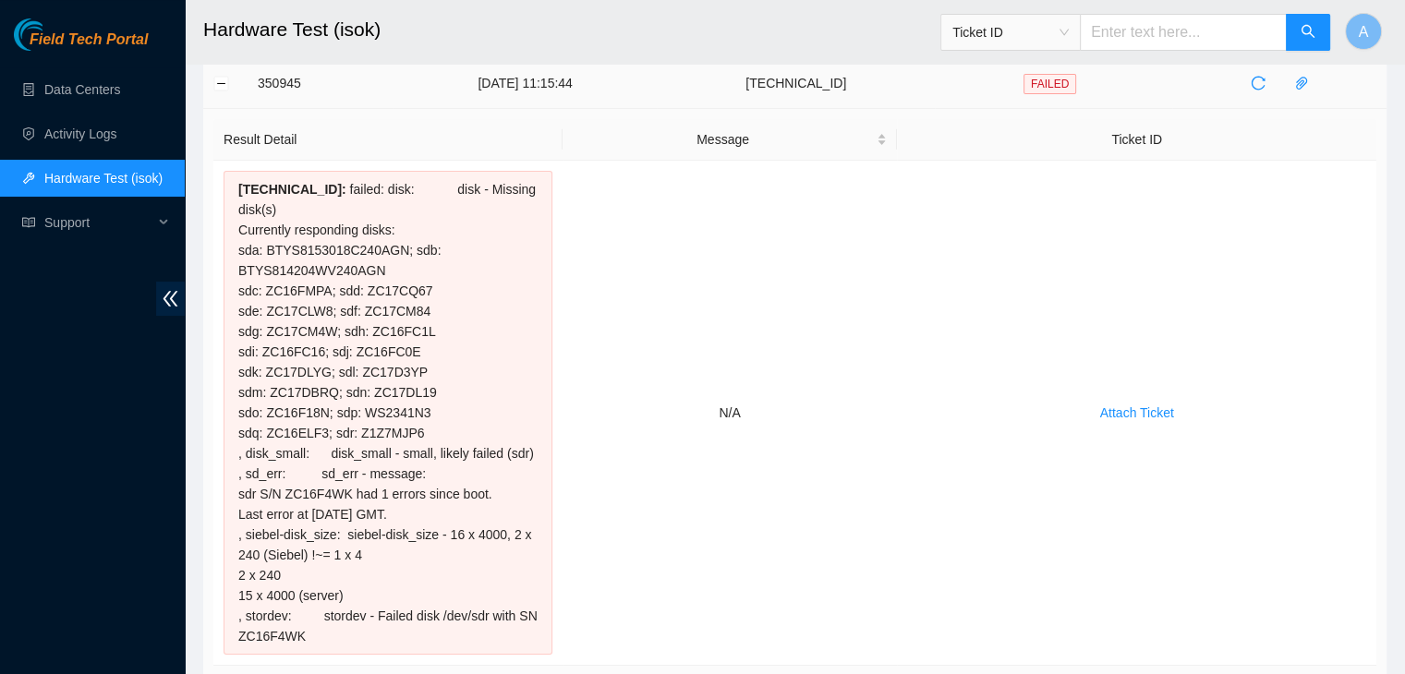
click at [230, 79] on td at bounding box center [225, 83] width 44 height 51
click at [225, 80] on button "Collapse row" at bounding box center [221, 83] width 15 height 15
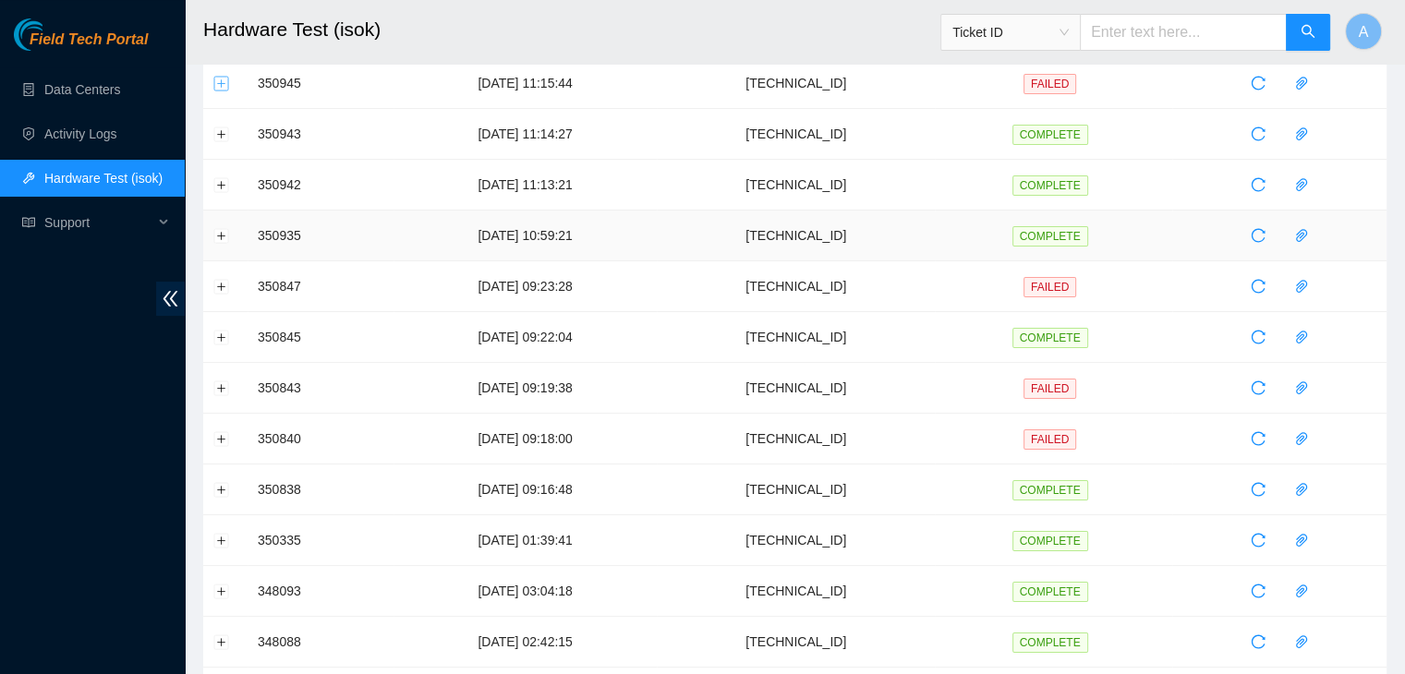
scroll to position [0, 0]
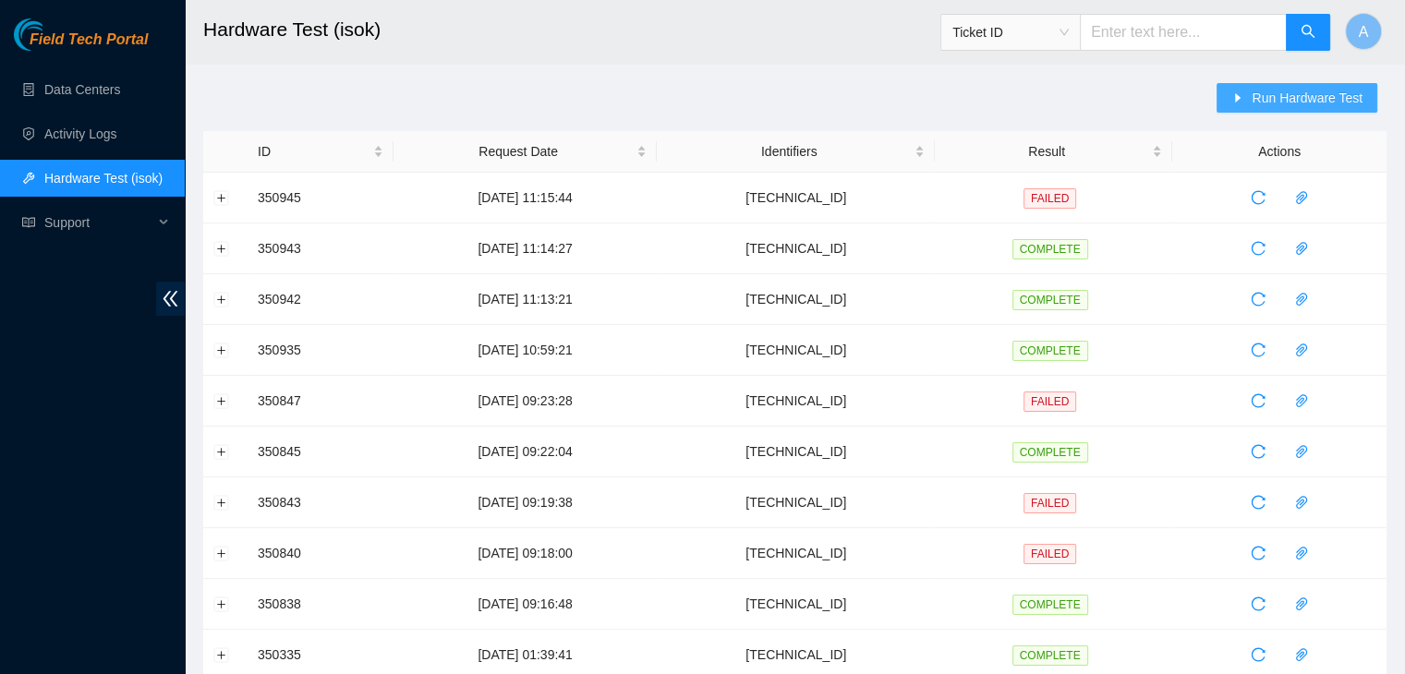
click at [1241, 98] on icon "caret-right" at bounding box center [1239, 97] width 6 height 9
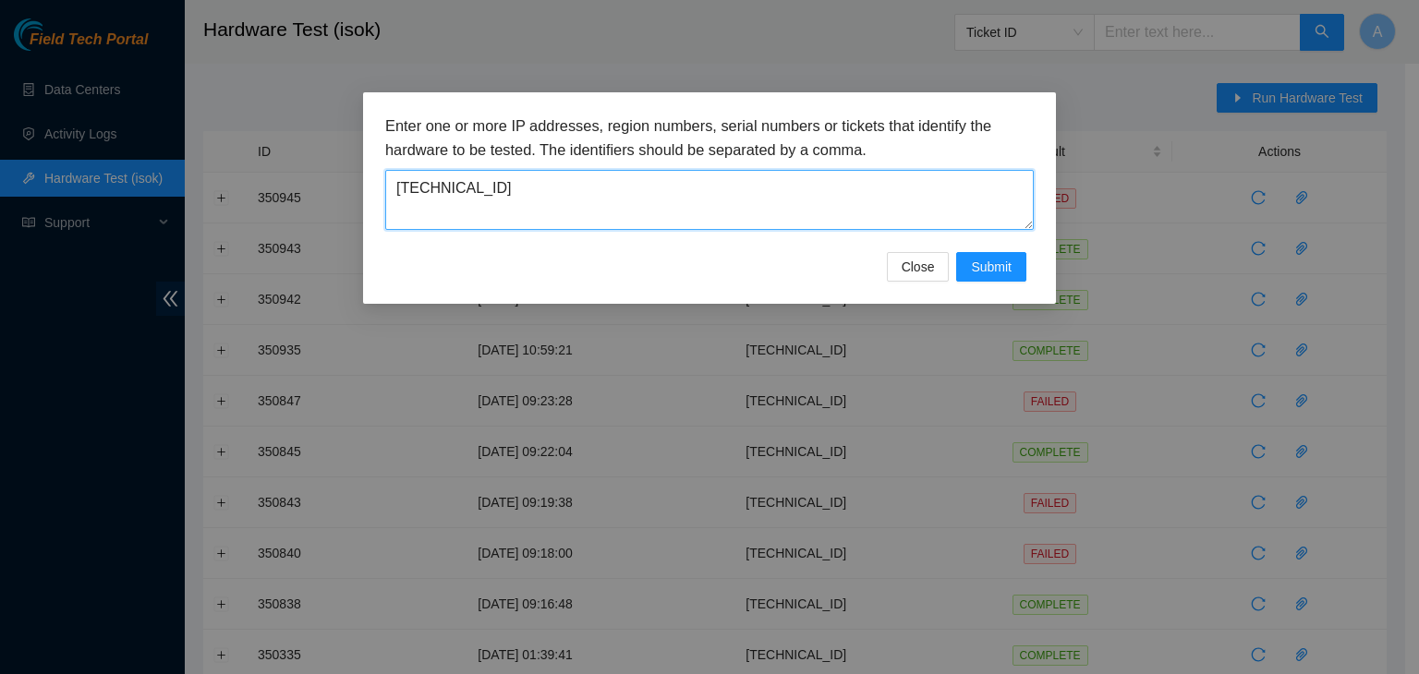
click at [891, 186] on textarea "23.60.99.50" at bounding box center [709, 200] width 648 height 60
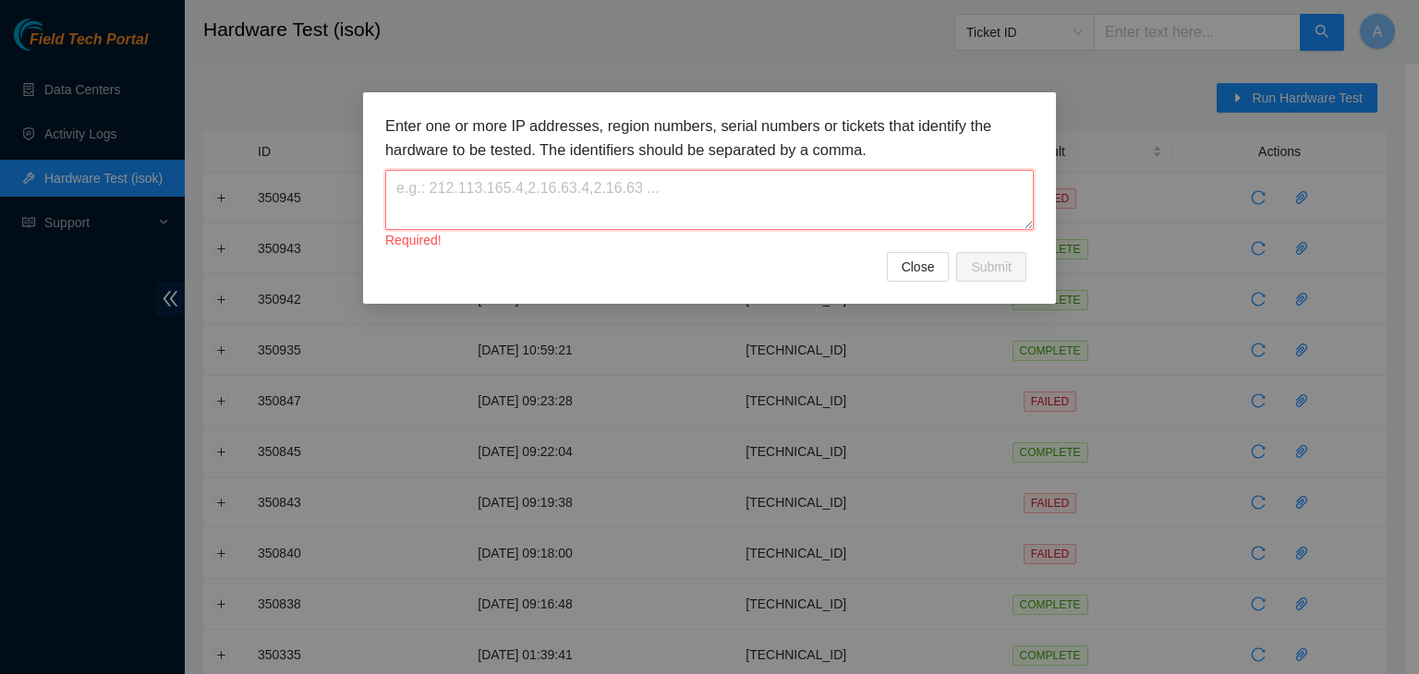
paste textarea "23.60.99.62"
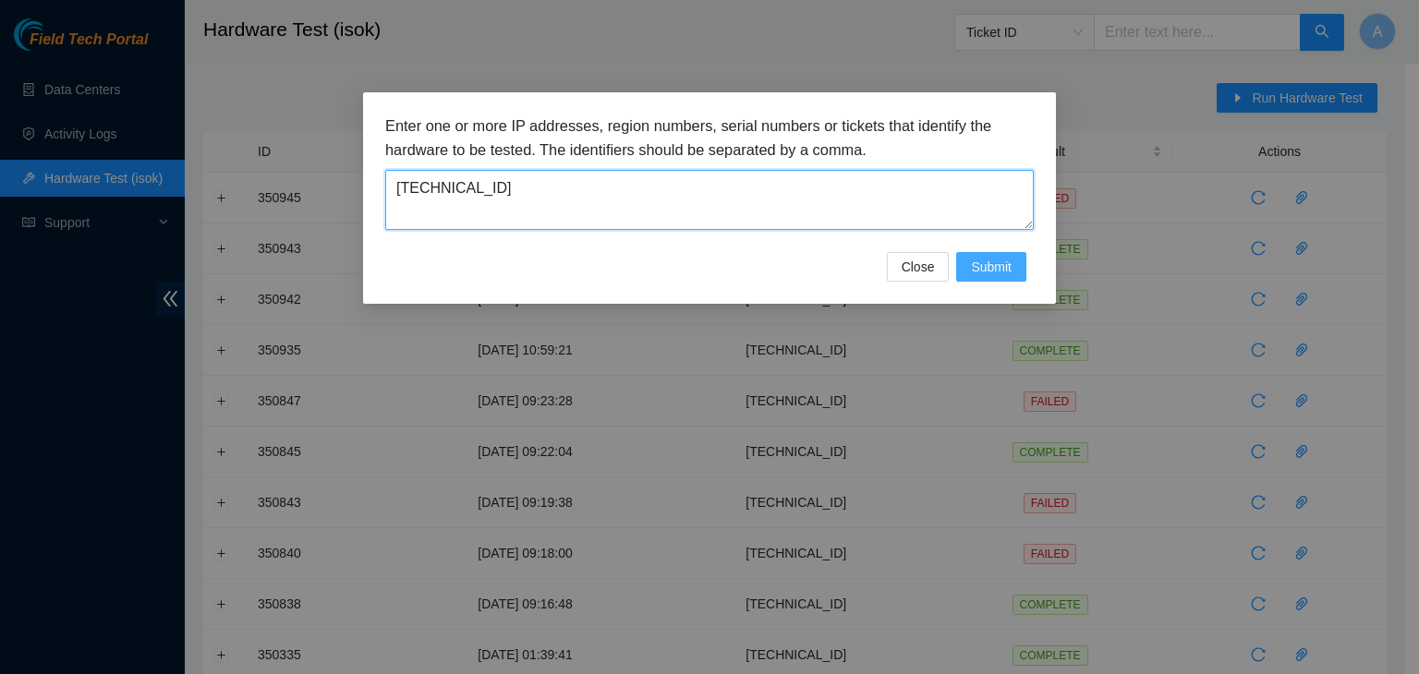
type textarea "23.60.99.62"
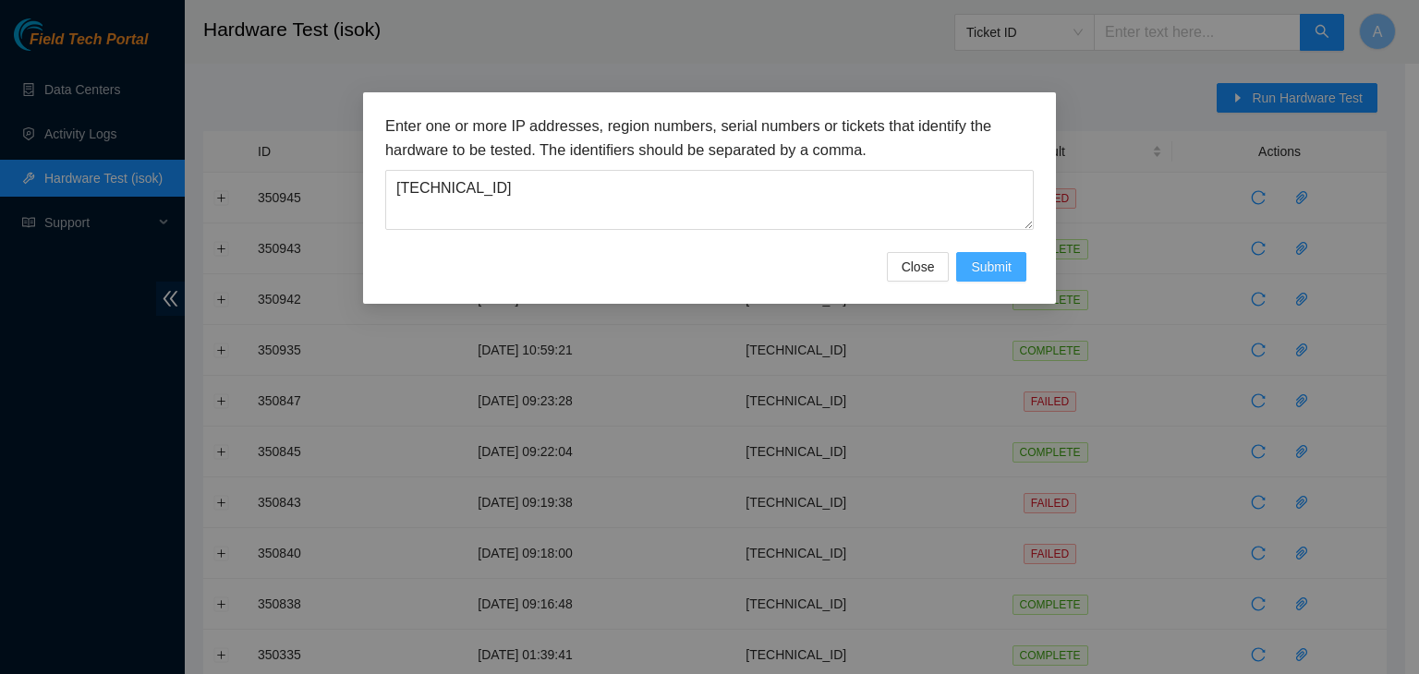
click at [1013, 263] on button "Submit" at bounding box center [991, 267] width 70 height 30
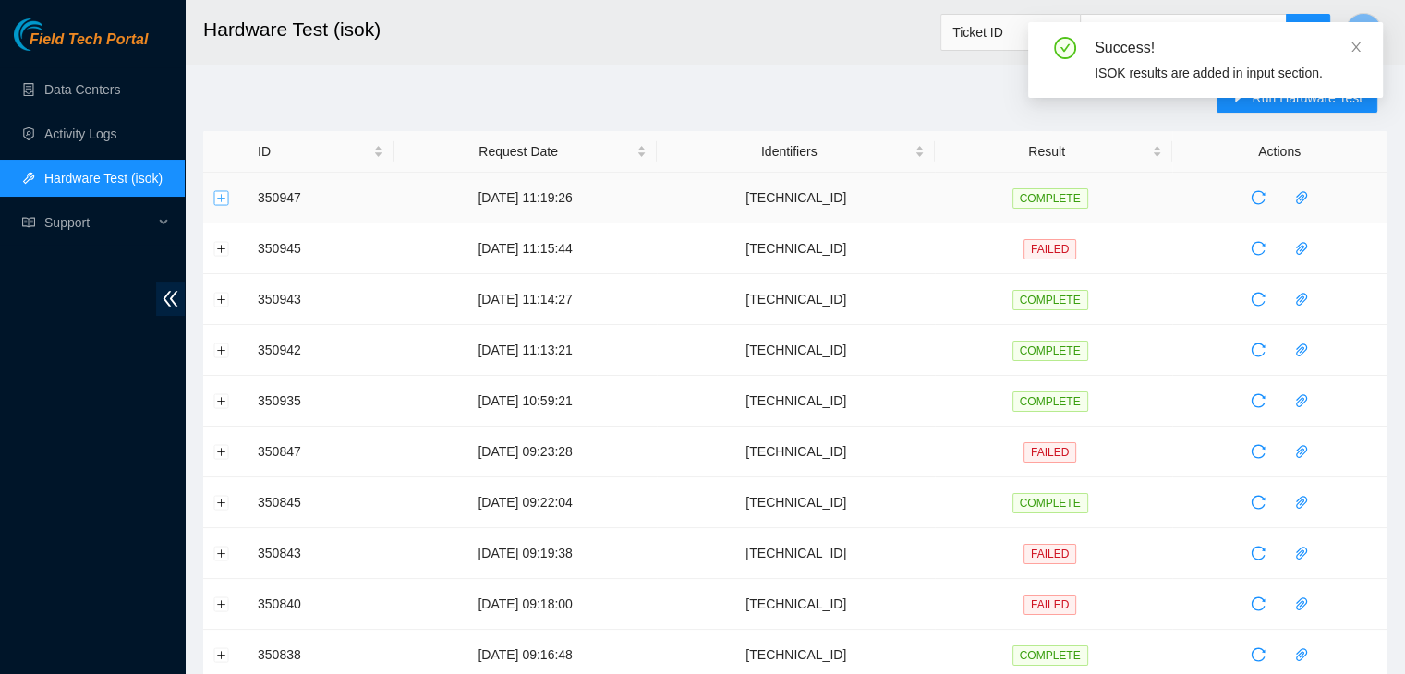
click at [222, 197] on button "Expand row" at bounding box center [221, 197] width 15 height 15
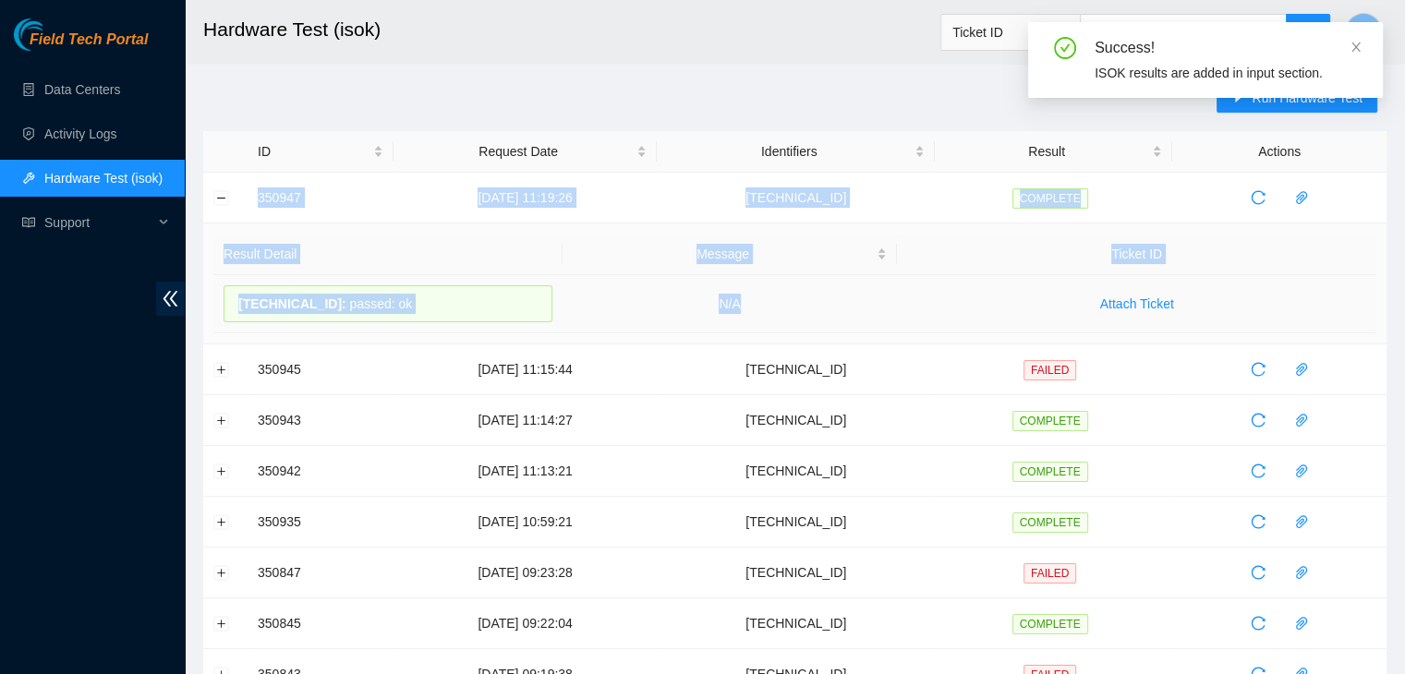
drag, startPoint x: 251, startPoint y: 188, endPoint x: 855, endPoint y: 296, distance: 613.5
copy tbody "350947 15-10-2025 11:19:26 23.60.99.62 COMPLETE Result Detail Message Ticket ID…"
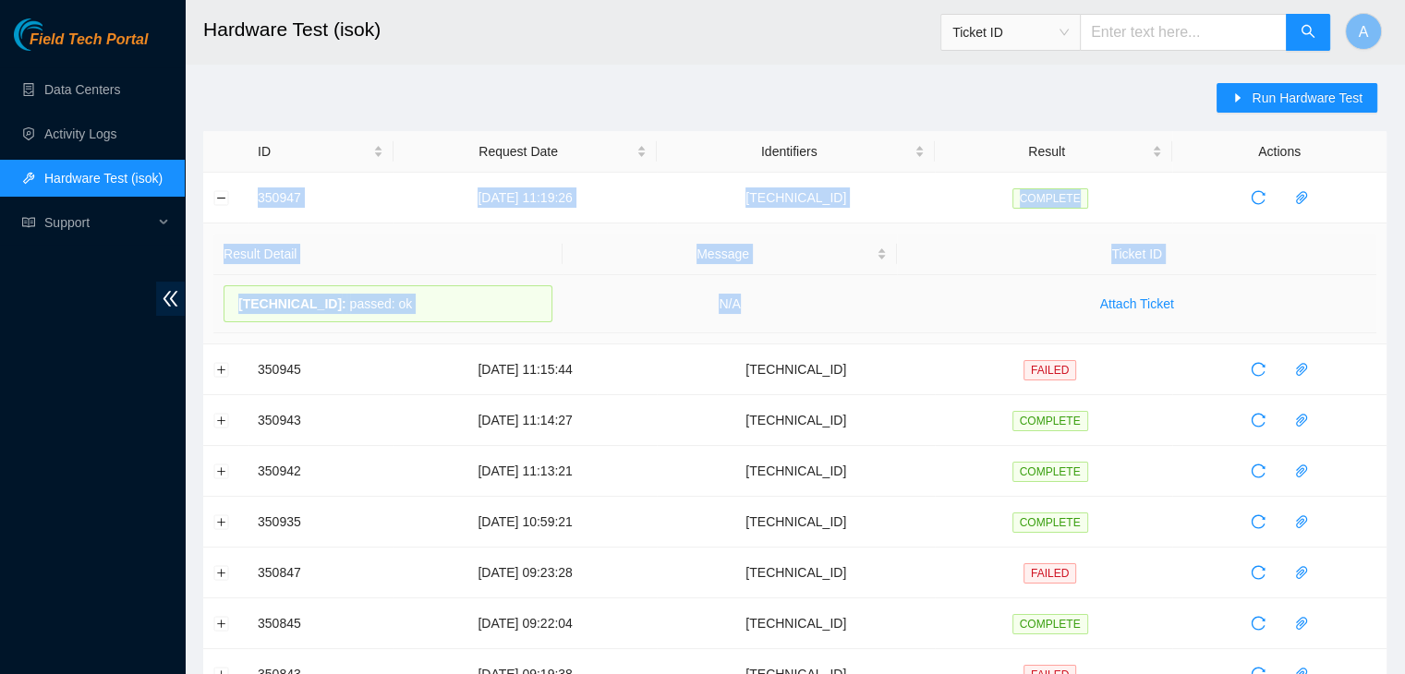
click at [855, 296] on td "N/A" at bounding box center [729, 304] width 335 height 58
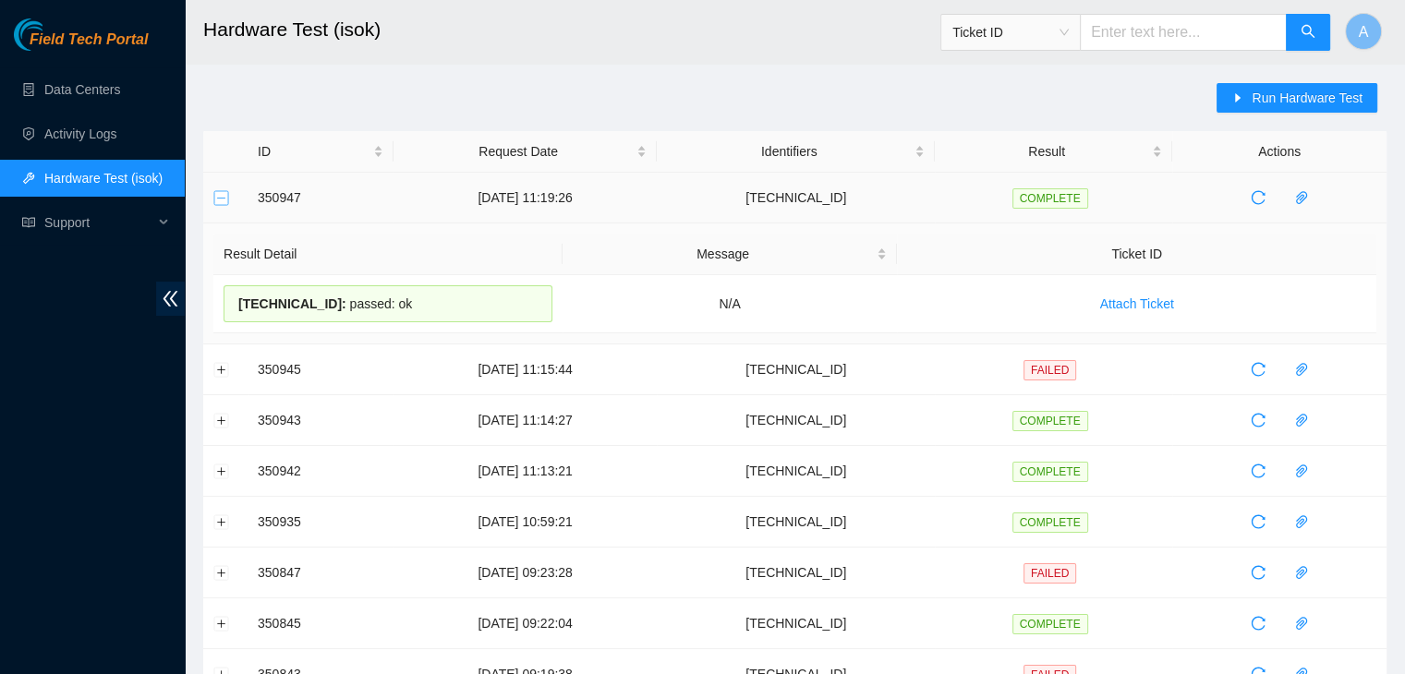
click at [225, 200] on button "Collapse row" at bounding box center [221, 197] width 15 height 15
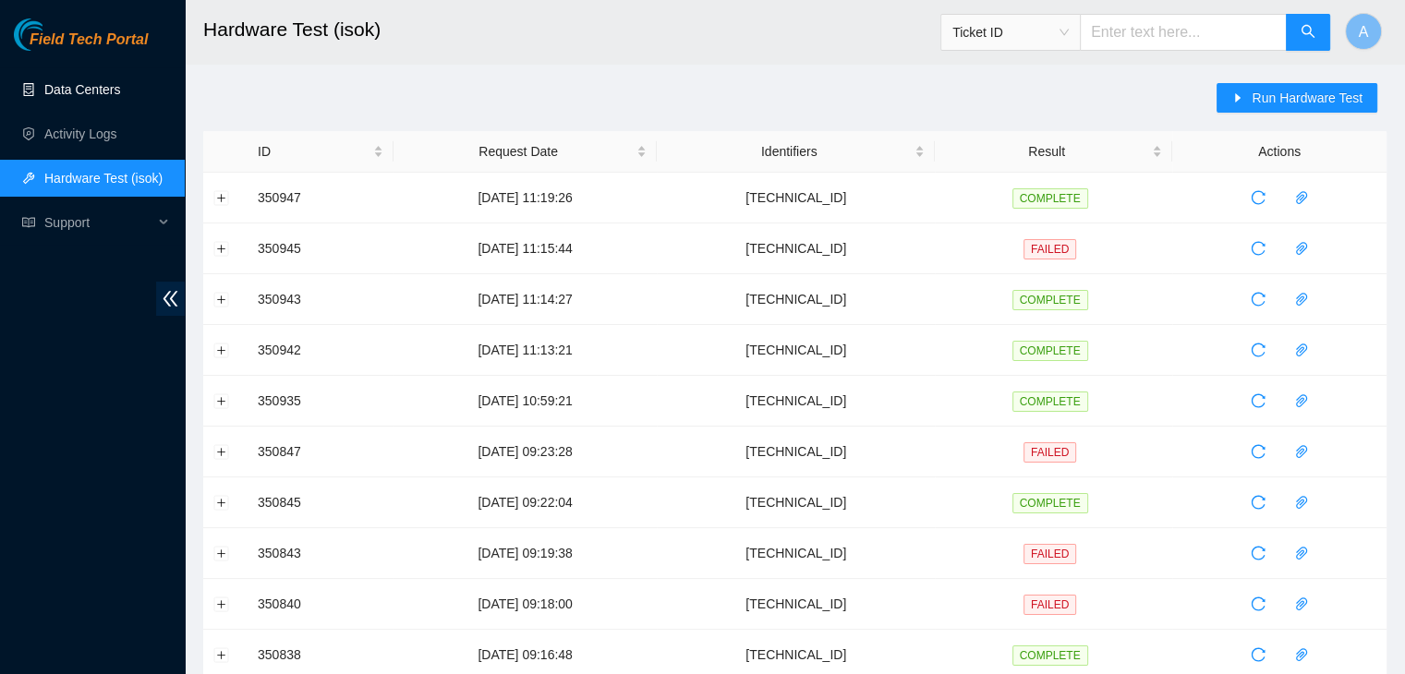
click at [120, 91] on link "Data Centers" at bounding box center [82, 89] width 76 height 15
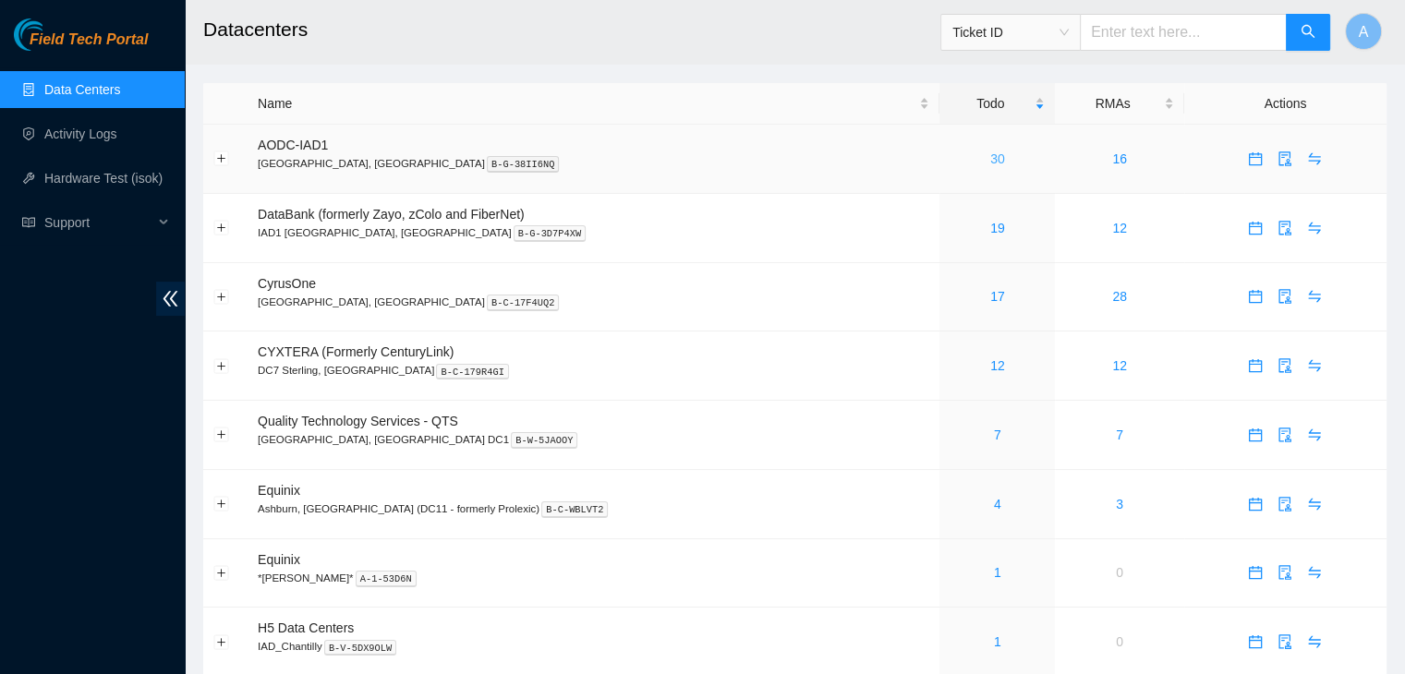
click at [990, 160] on link "30" at bounding box center [997, 158] width 15 height 15
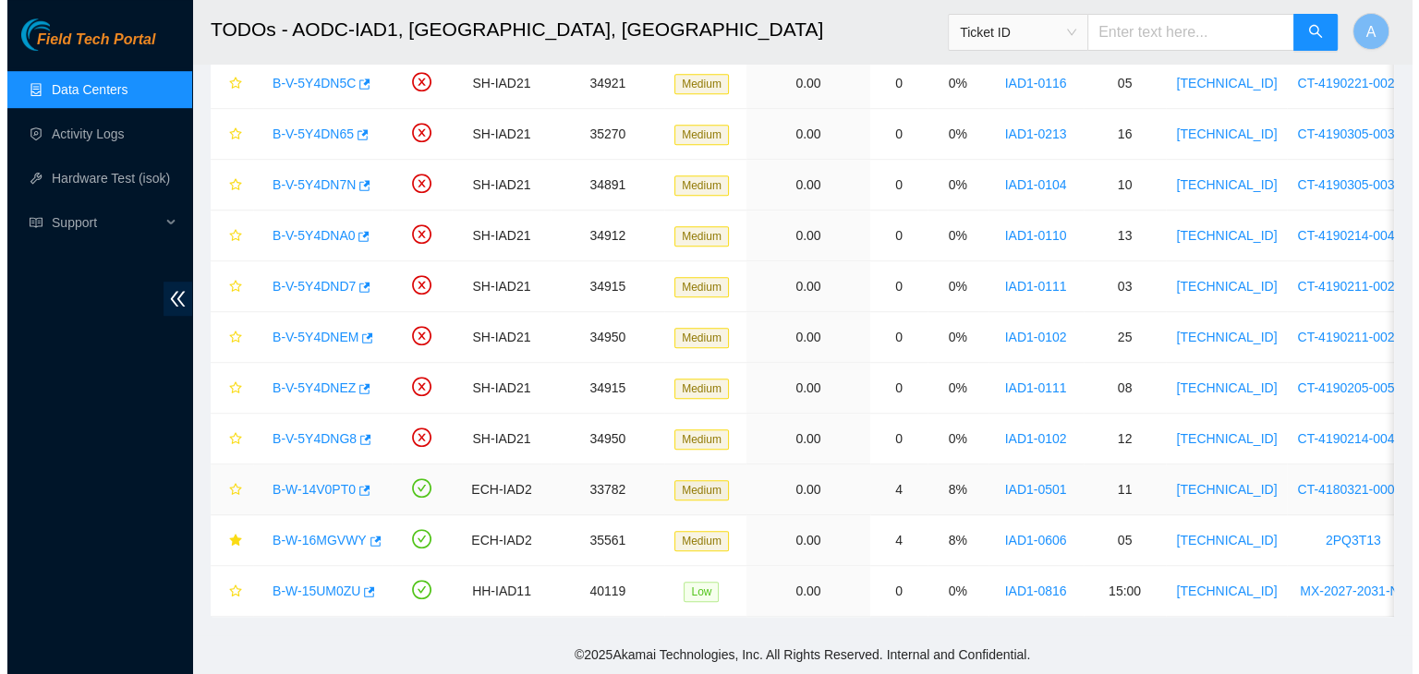
scroll to position [1112, 0]
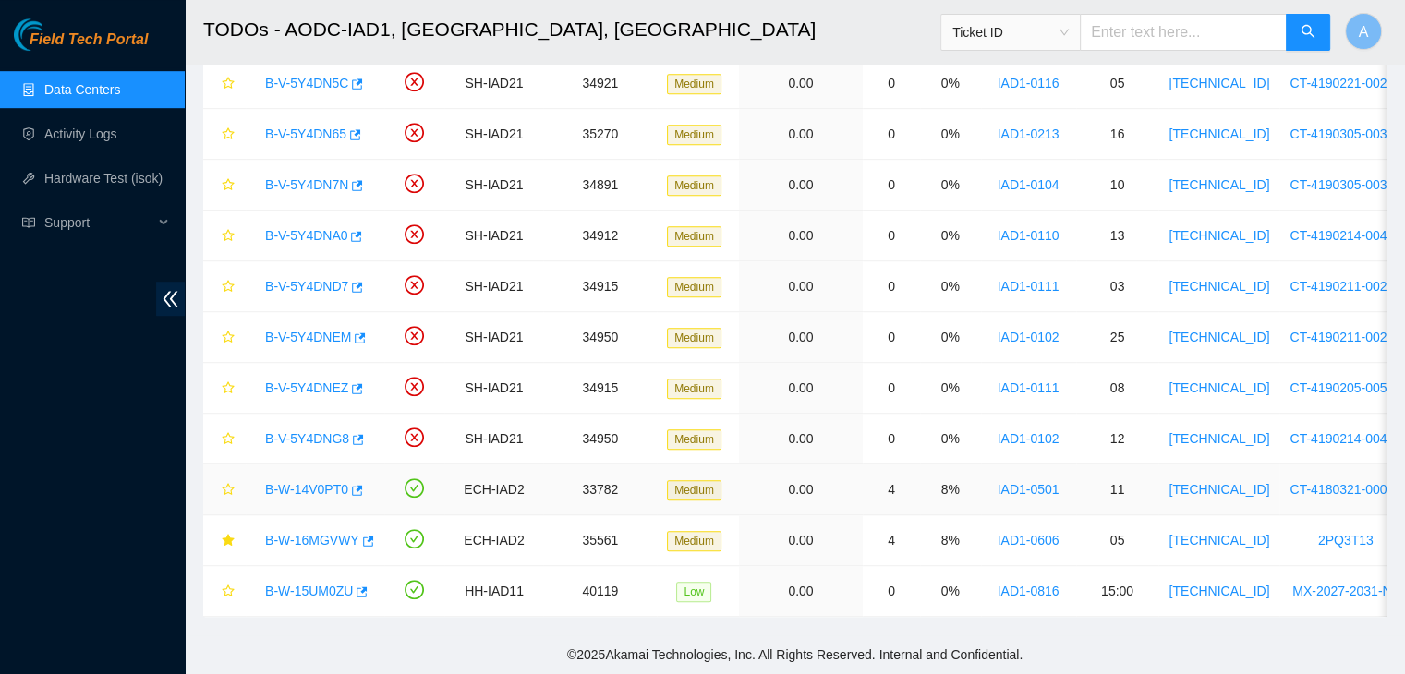
click at [296, 482] on link "B-W-14V0PT0" at bounding box center [306, 489] width 83 height 15
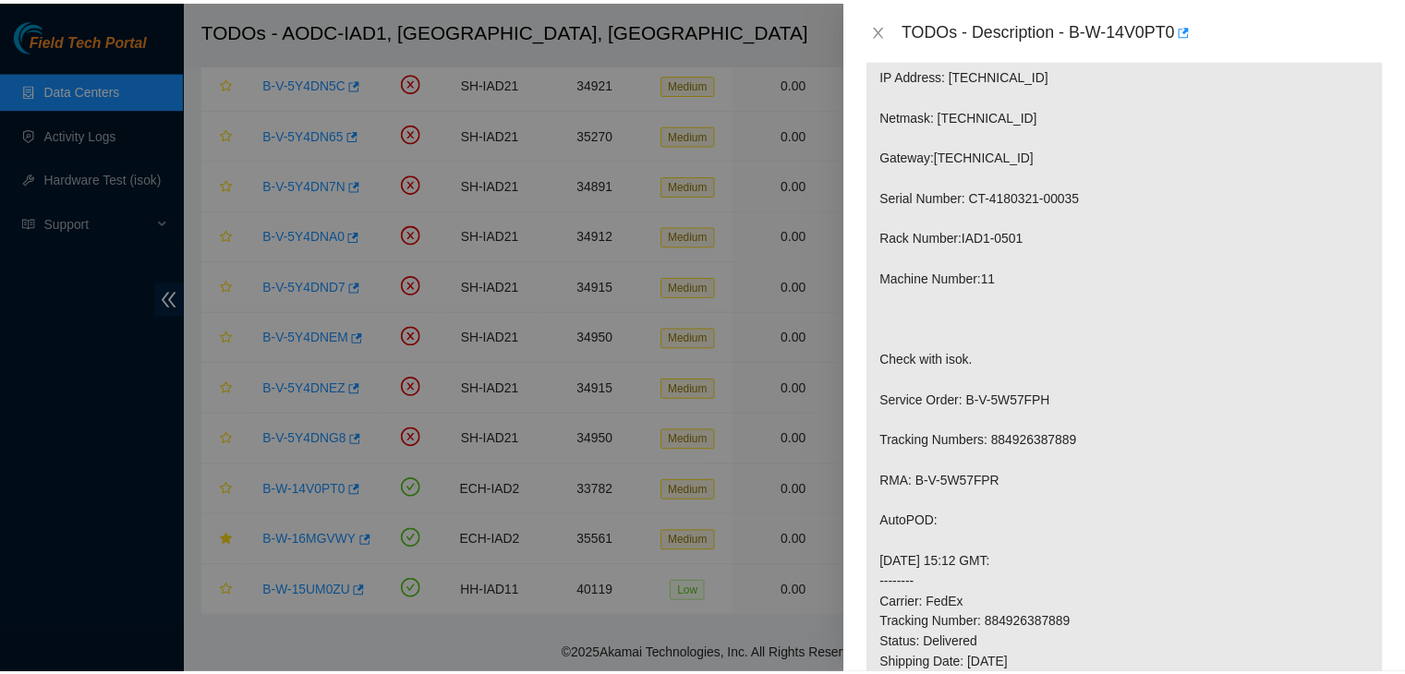
scroll to position [526, 0]
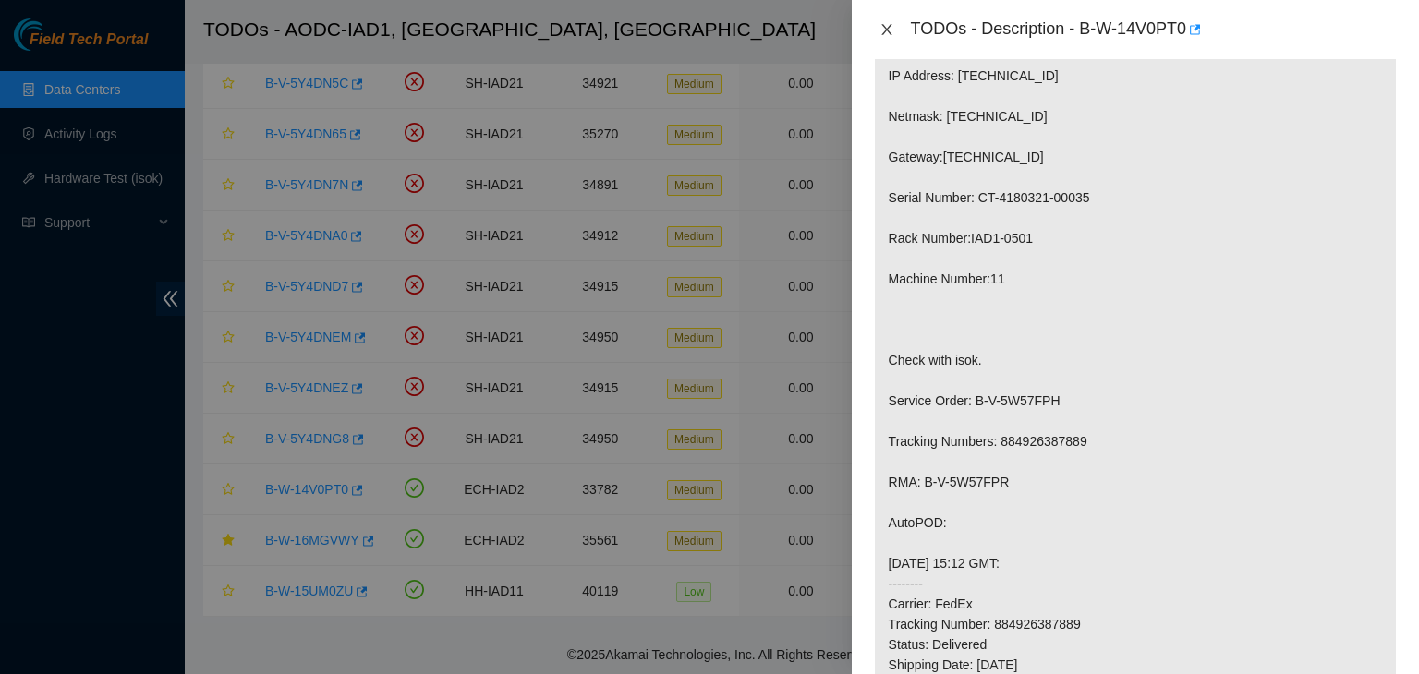
click at [881, 27] on icon "close" at bounding box center [886, 29] width 15 height 15
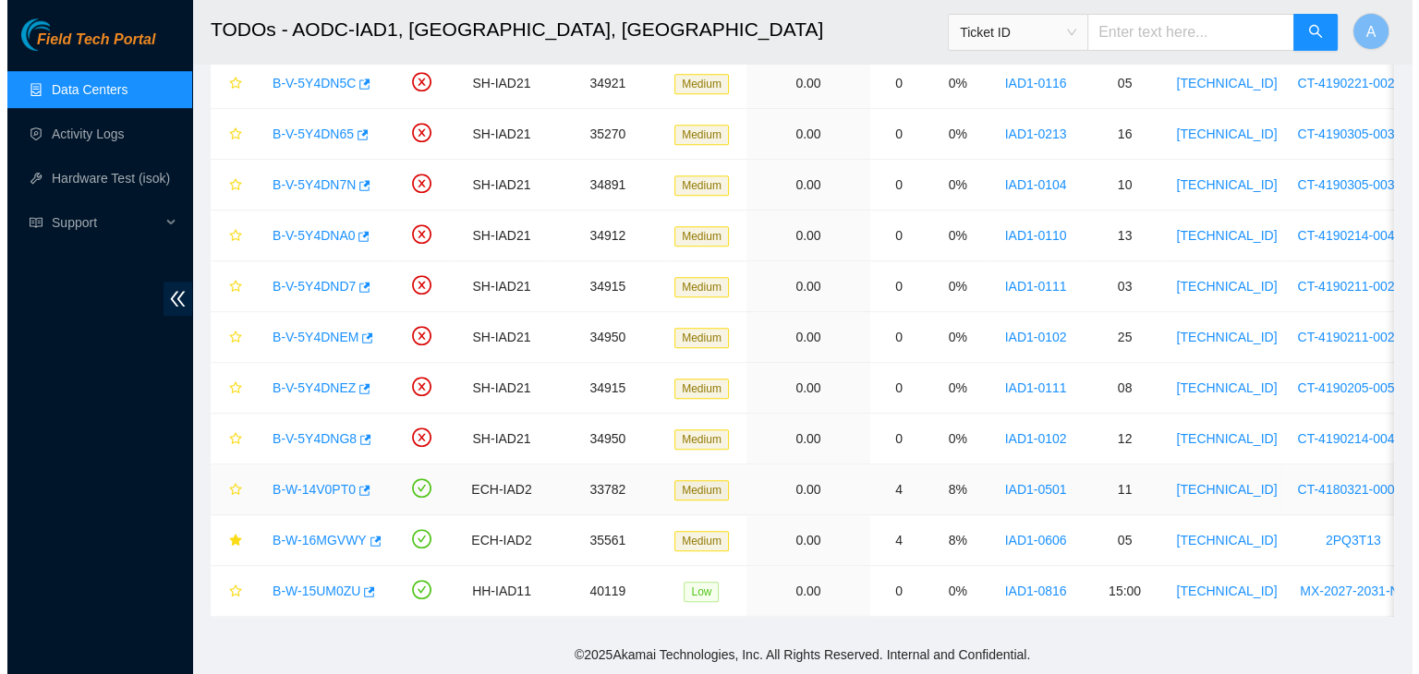
scroll to position [514, 0]
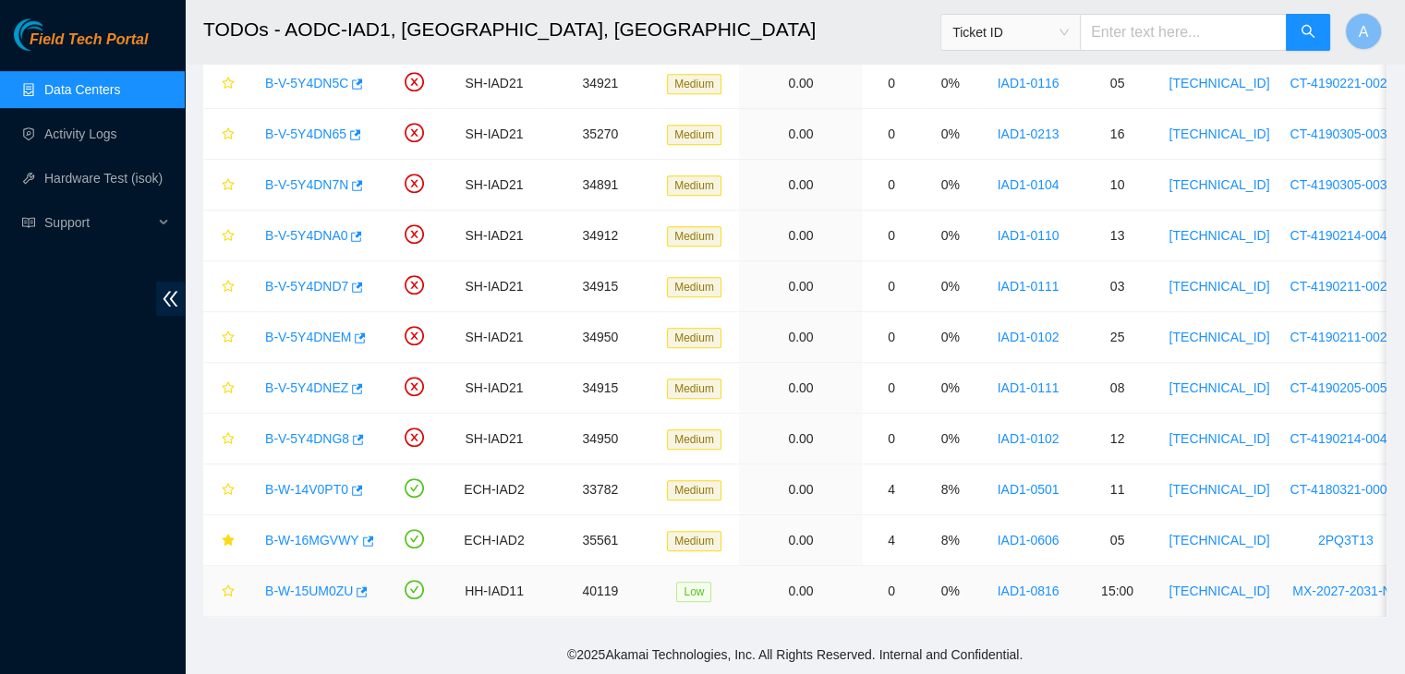
click at [329, 584] on link "B-W-15UM0ZU" at bounding box center [309, 591] width 88 height 15
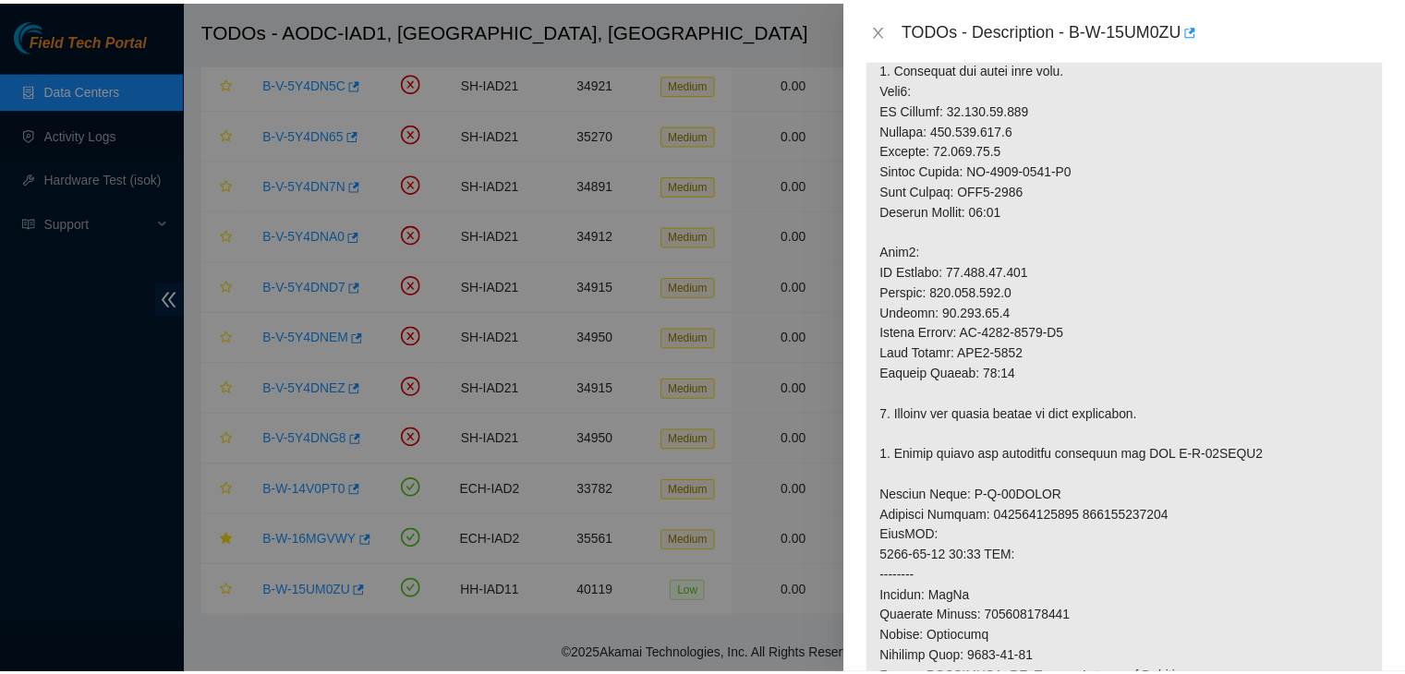
scroll to position [521, 0]
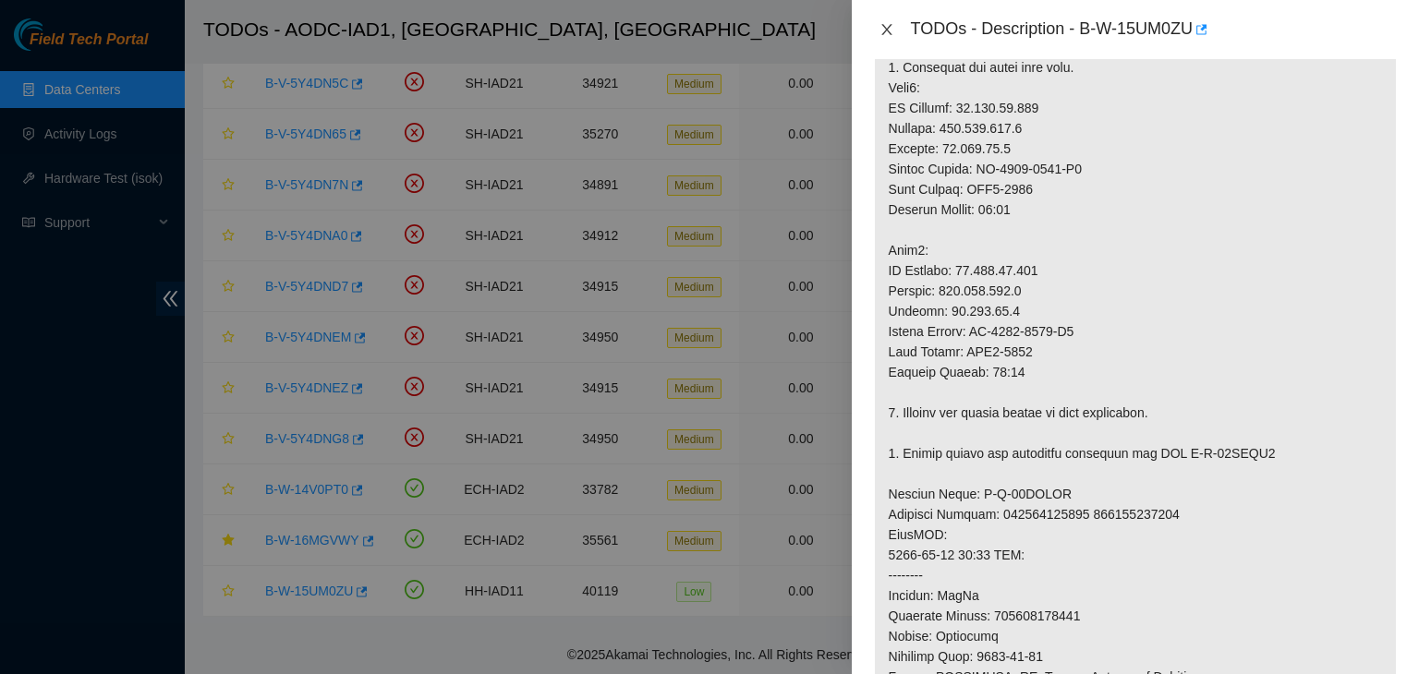
click at [892, 29] on icon "close" at bounding box center [886, 29] width 15 height 15
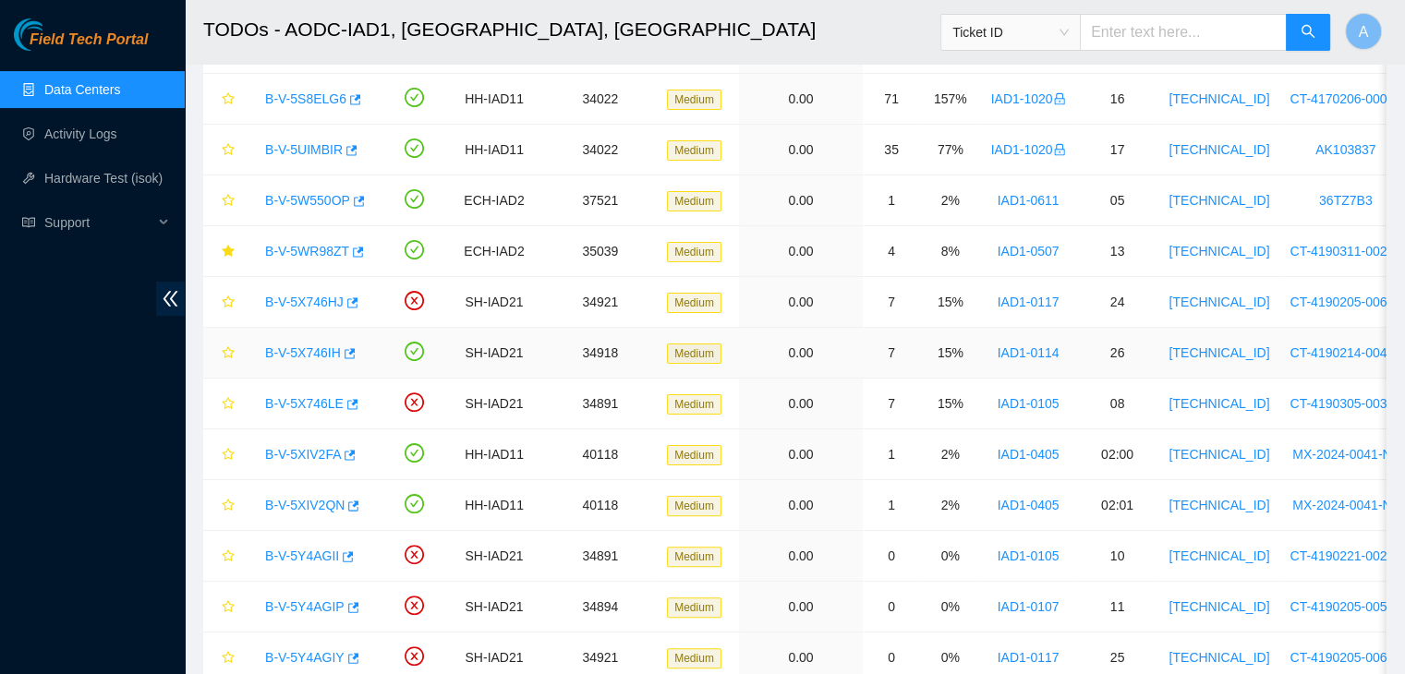
scroll to position [0, 0]
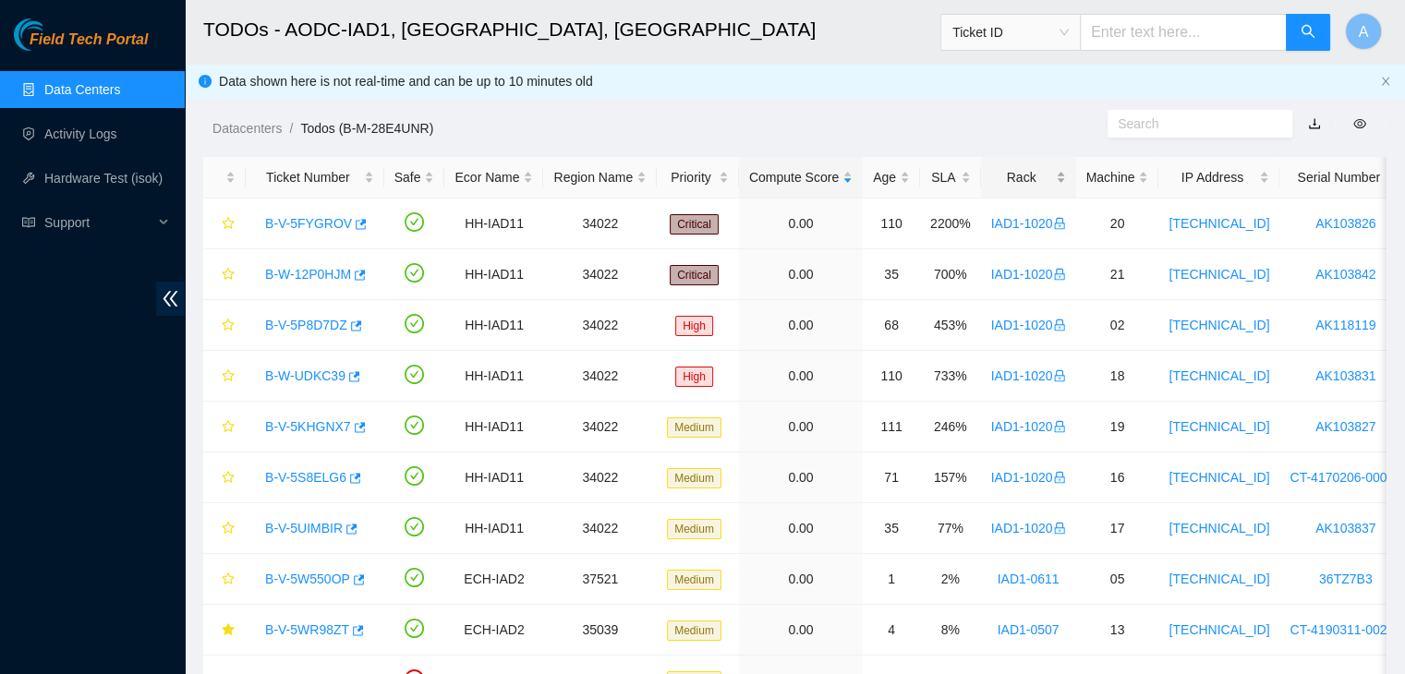
click at [1012, 171] on div "Rack" at bounding box center [1028, 177] width 75 height 20
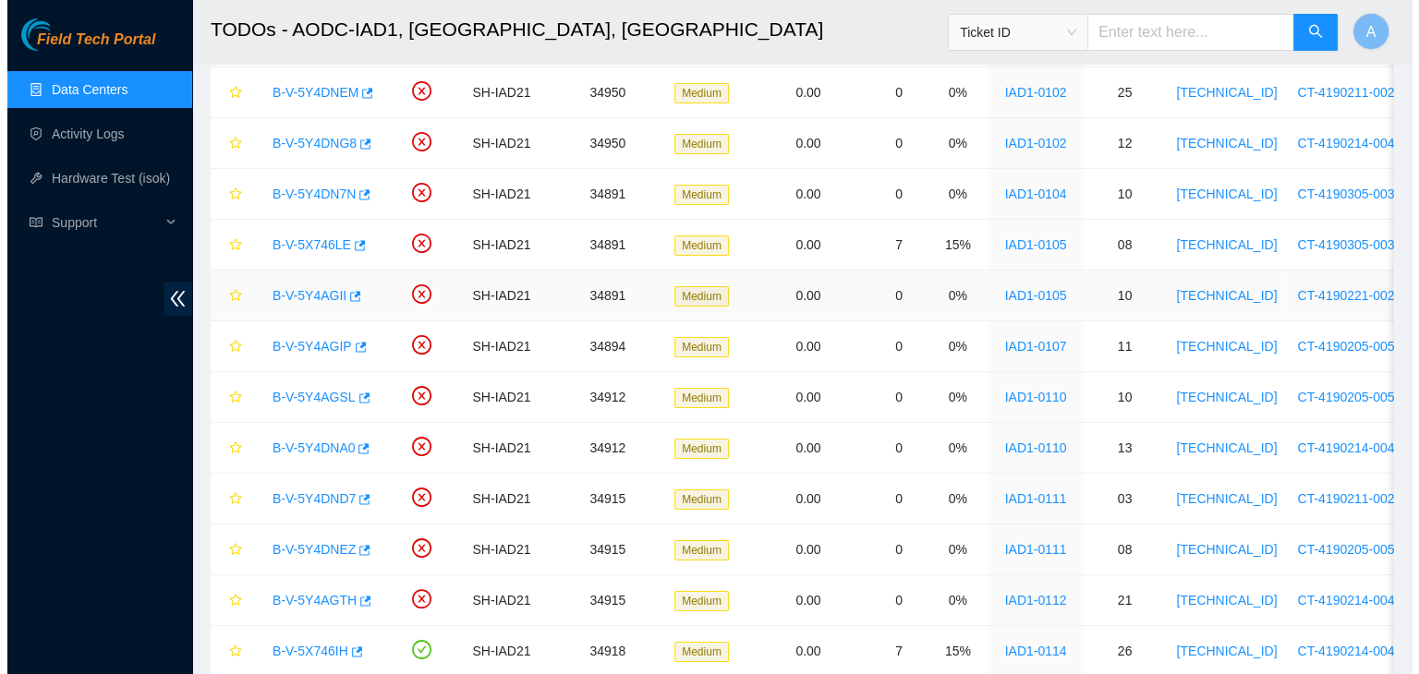
scroll to position [180, 0]
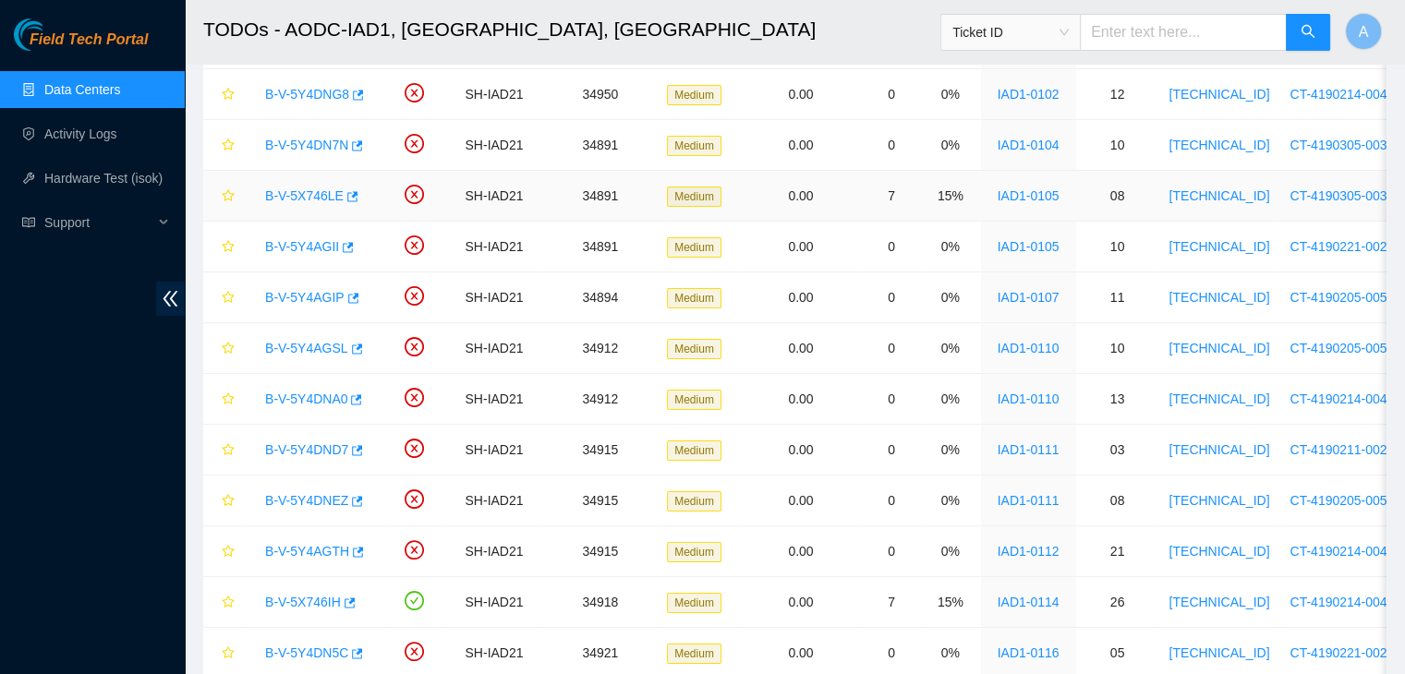
click at [303, 193] on link "B-V-5X746LE" at bounding box center [304, 195] width 79 height 15
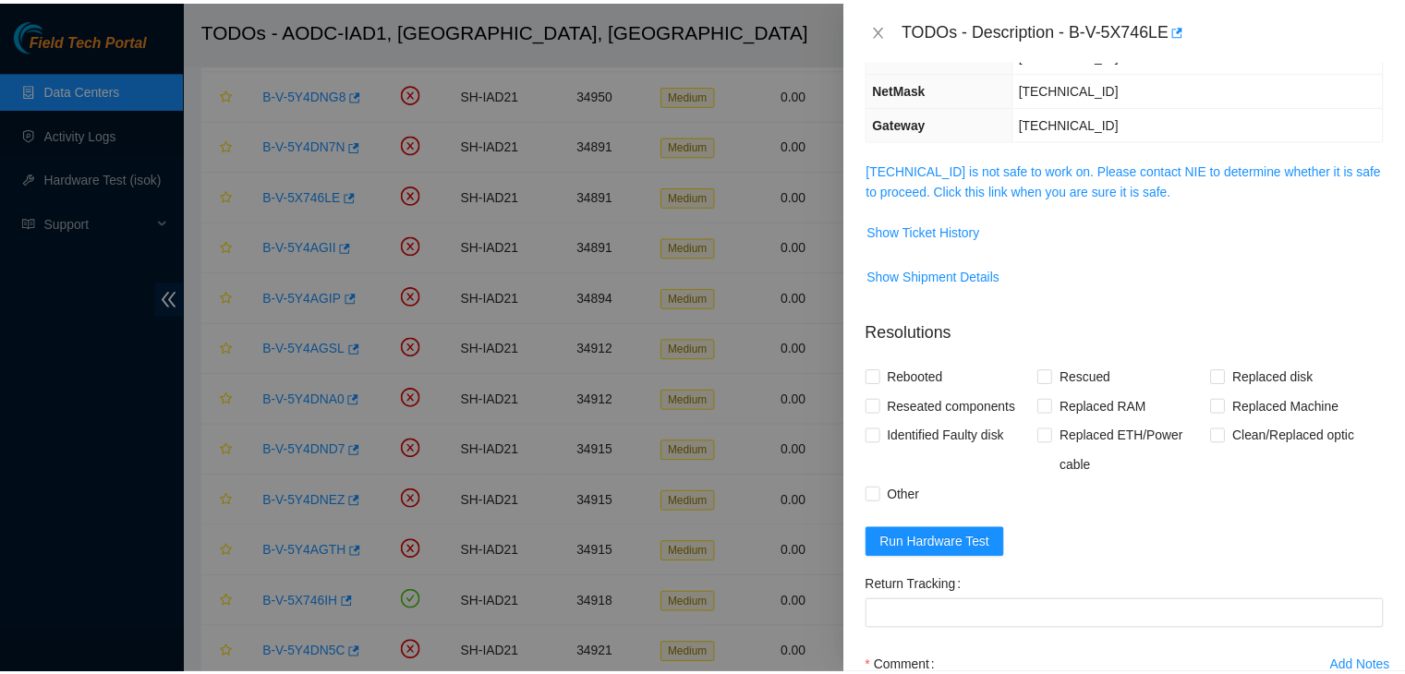
scroll to position [199, 0]
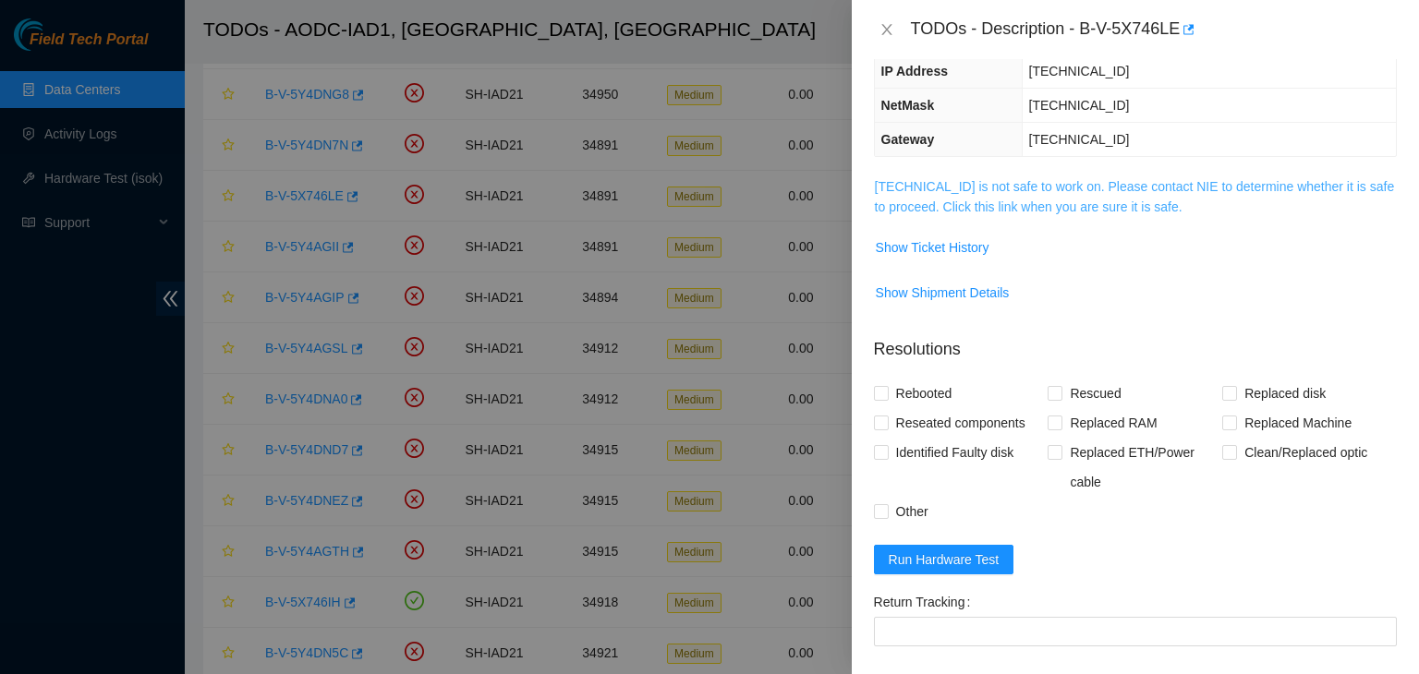
click at [964, 187] on link "104.84.154.181 is not safe to work on. Please contact NIE to determine whether …" at bounding box center [1135, 196] width 520 height 35
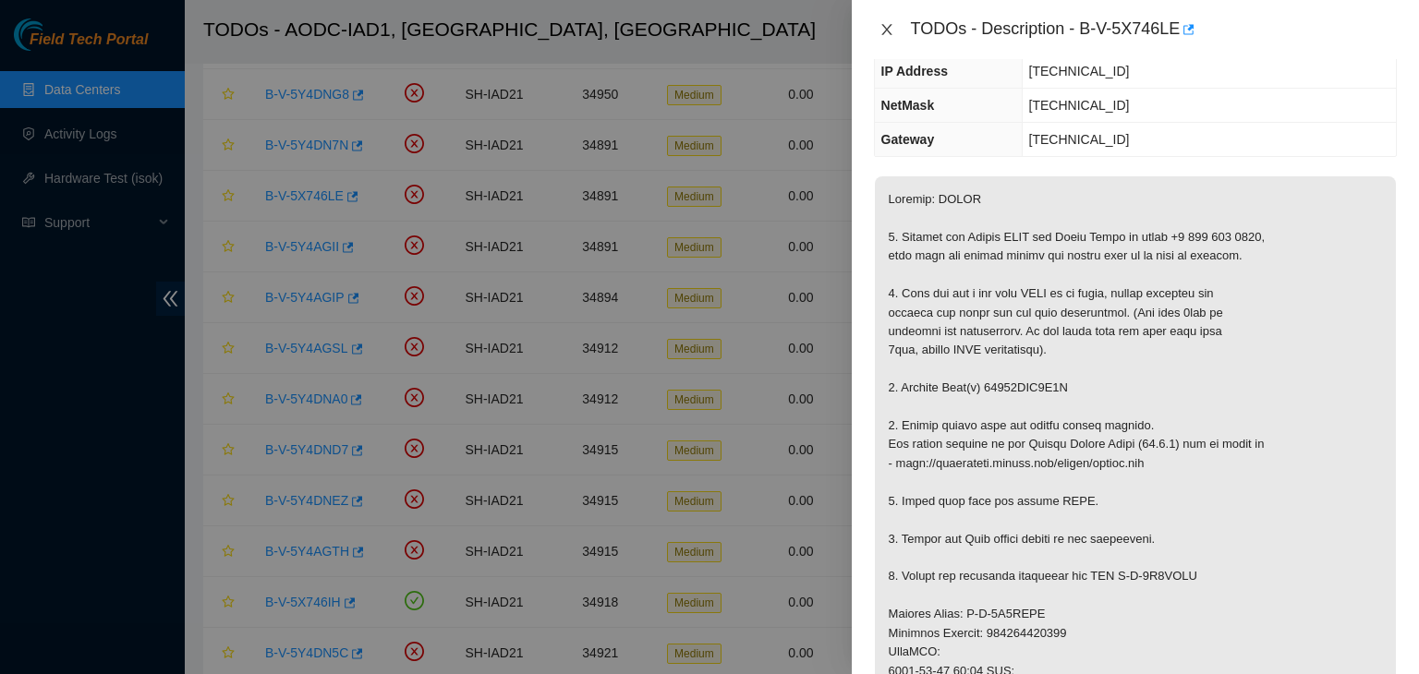
click at [889, 30] on icon "close" at bounding box center [886, 29] width 15 height 15
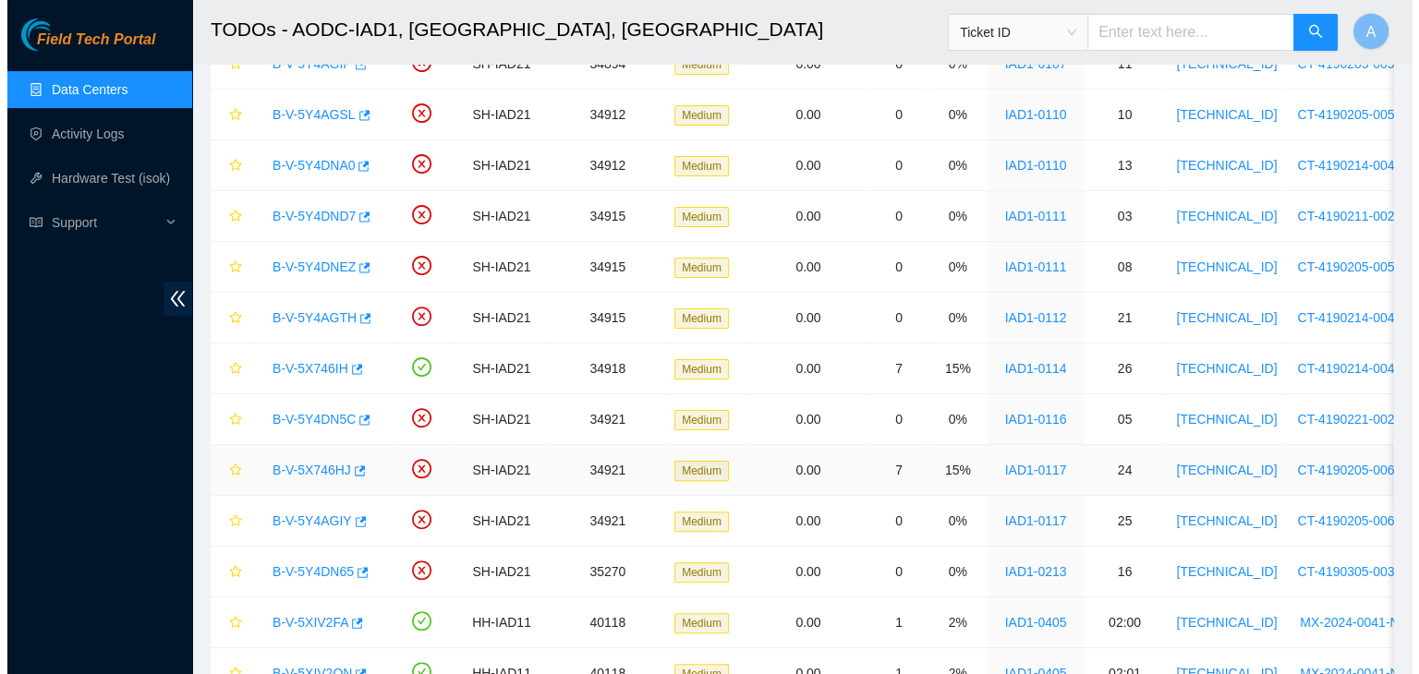
scroll to position [571, 0]
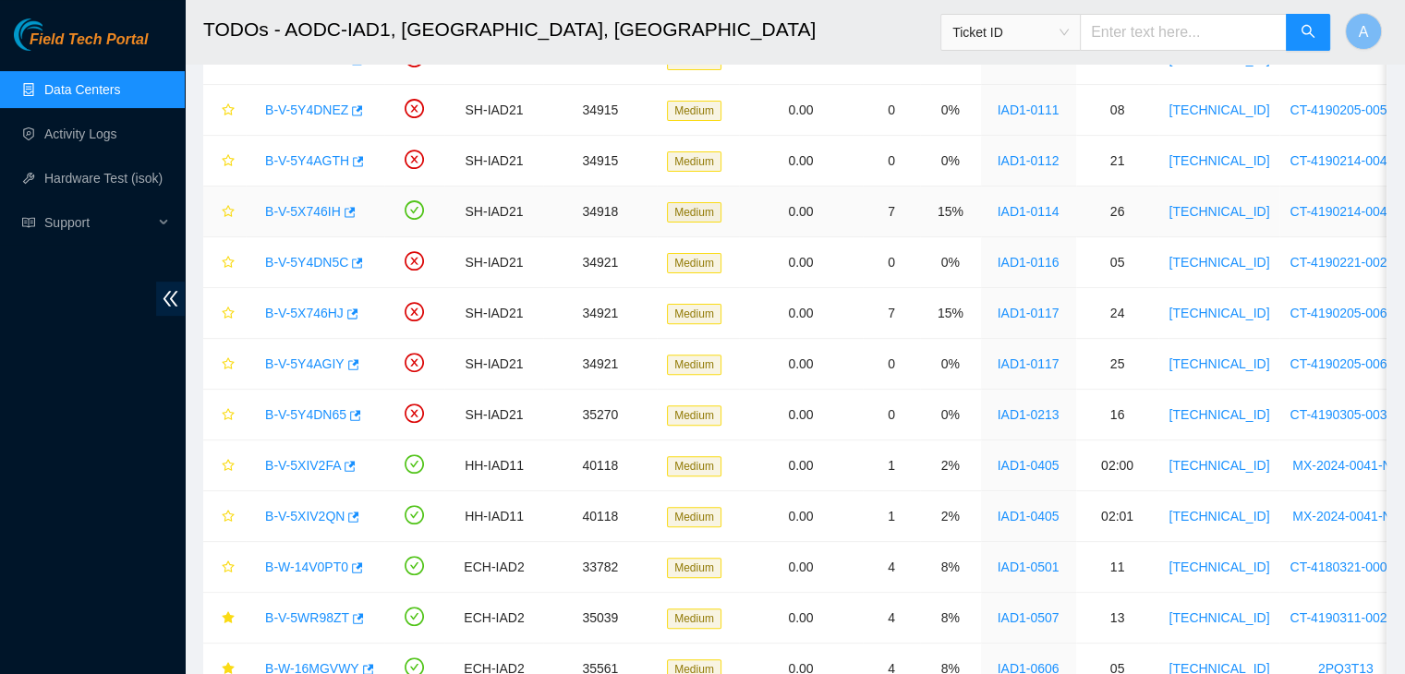
click at [310, 209] on link "B-V-5X746IH" at bounding box center [303, 211] width 76 height 15
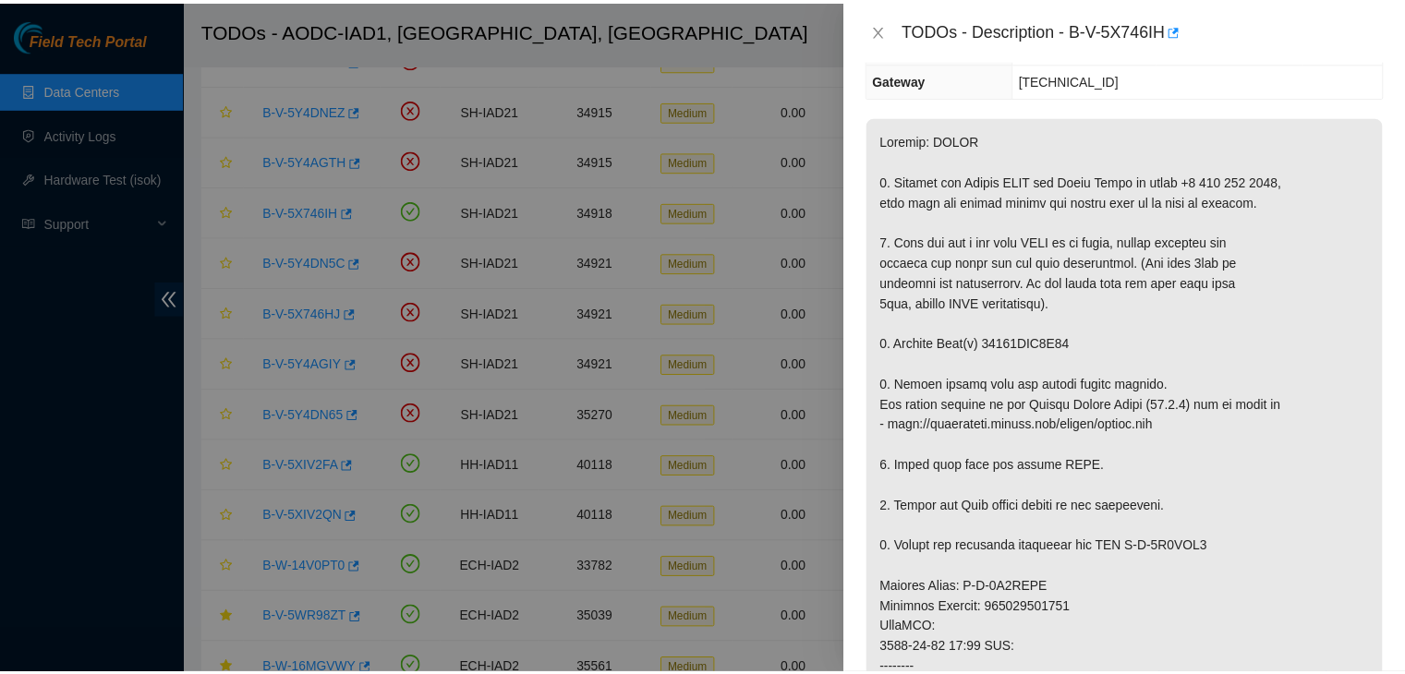
scroll to position [199, 0]
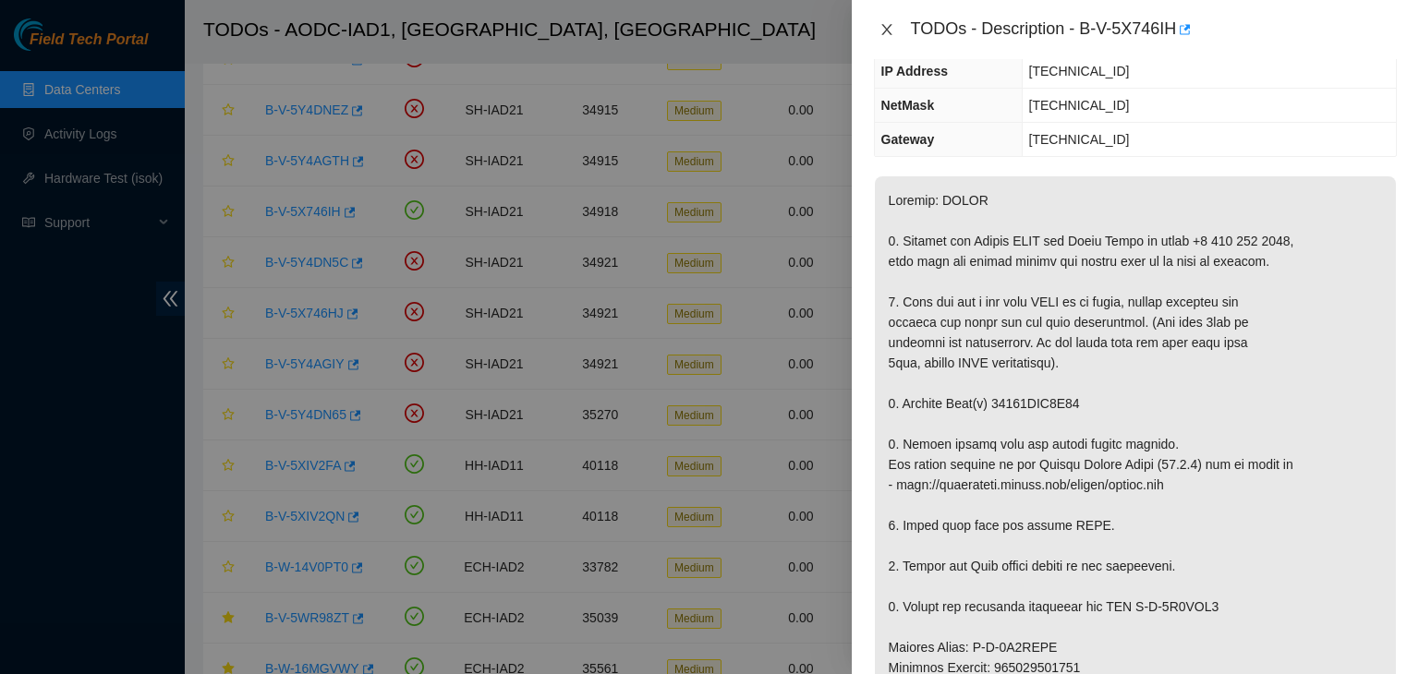
click at [879, 30] on icon "close" at bounding box center [886, 29] width 15 height 15
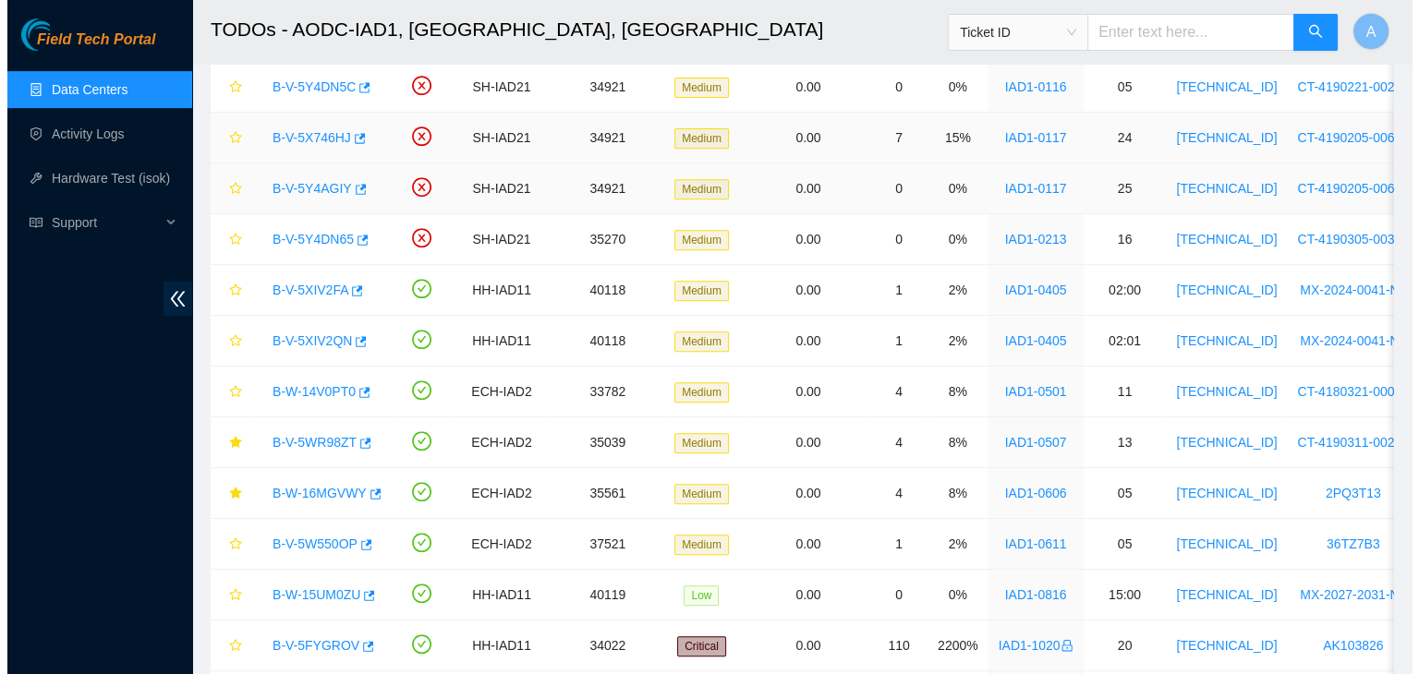
scroll to position [792, 0]
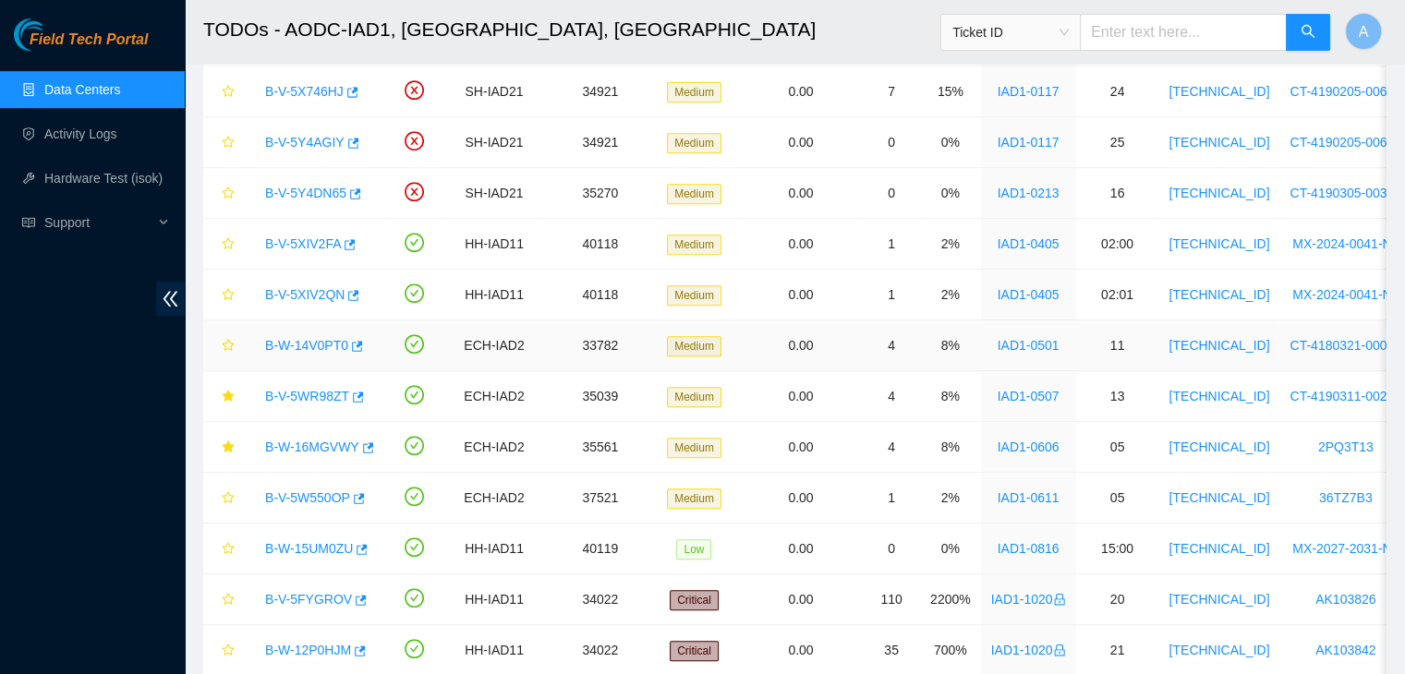
click at [325, 343] on link "B-W-14V0PT0" at bounding box center [306, 345] width 83 height 15
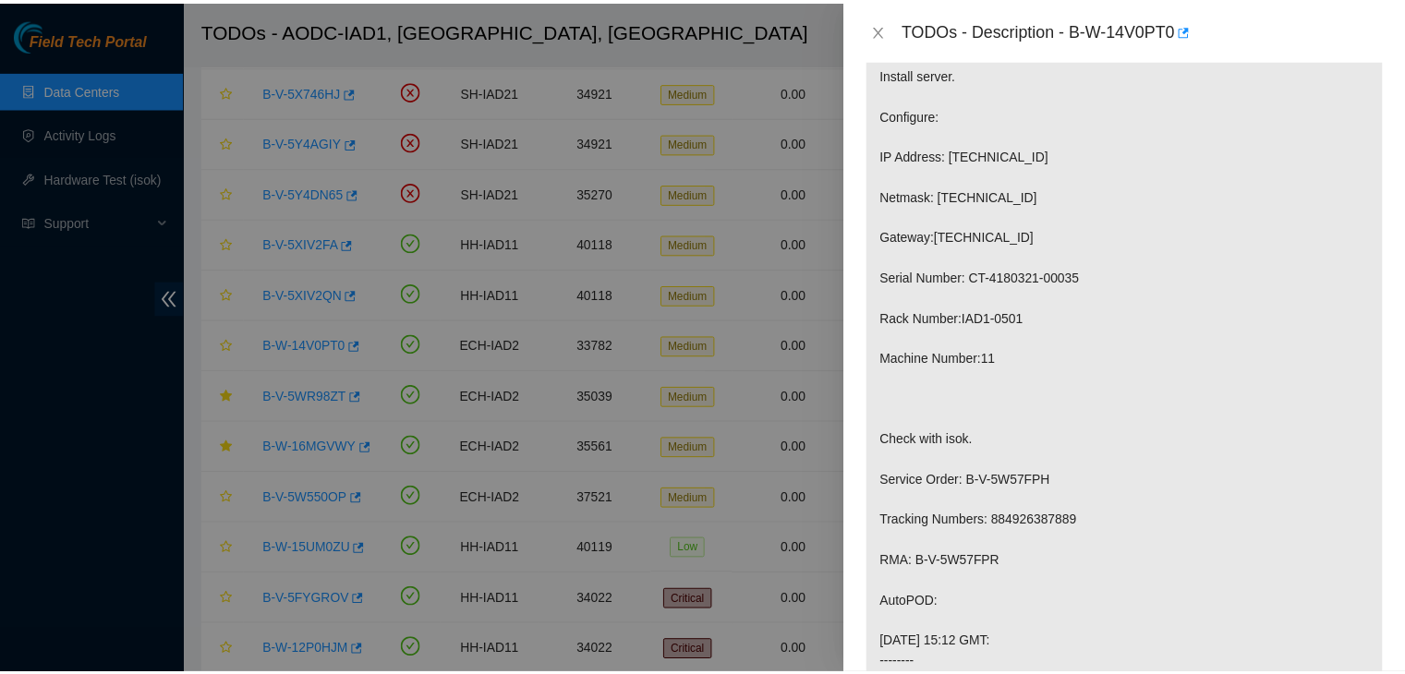
scroll to position [465, 0]
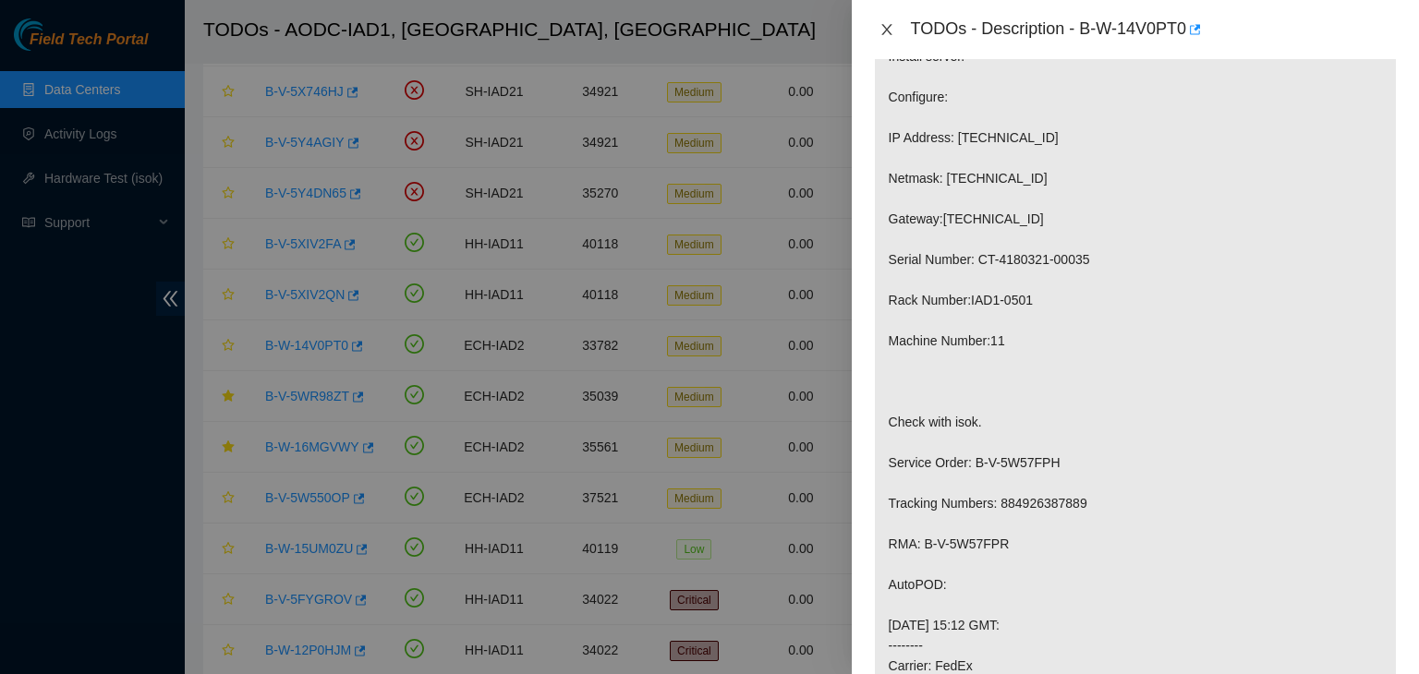
click at [894, 35] on button "Close" at bounding box center [887, 30] width 26 height 18
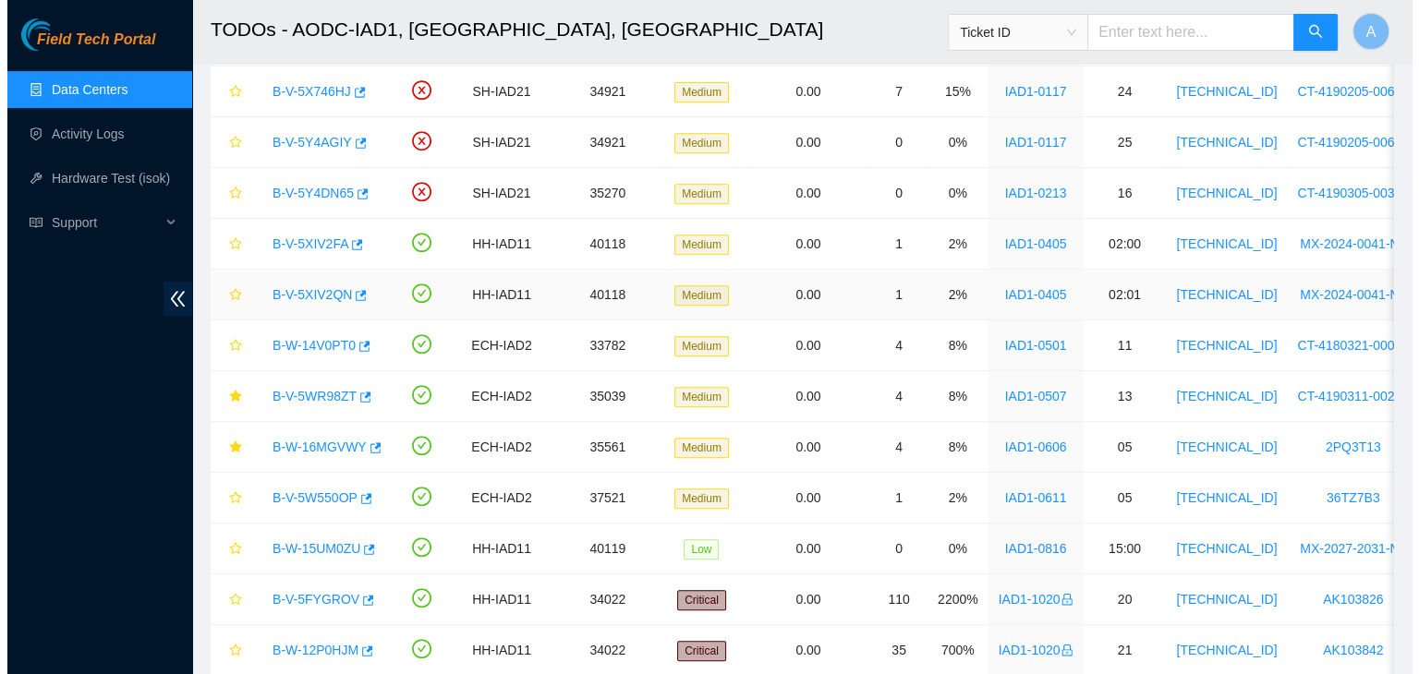
scroll to position [451, 0]
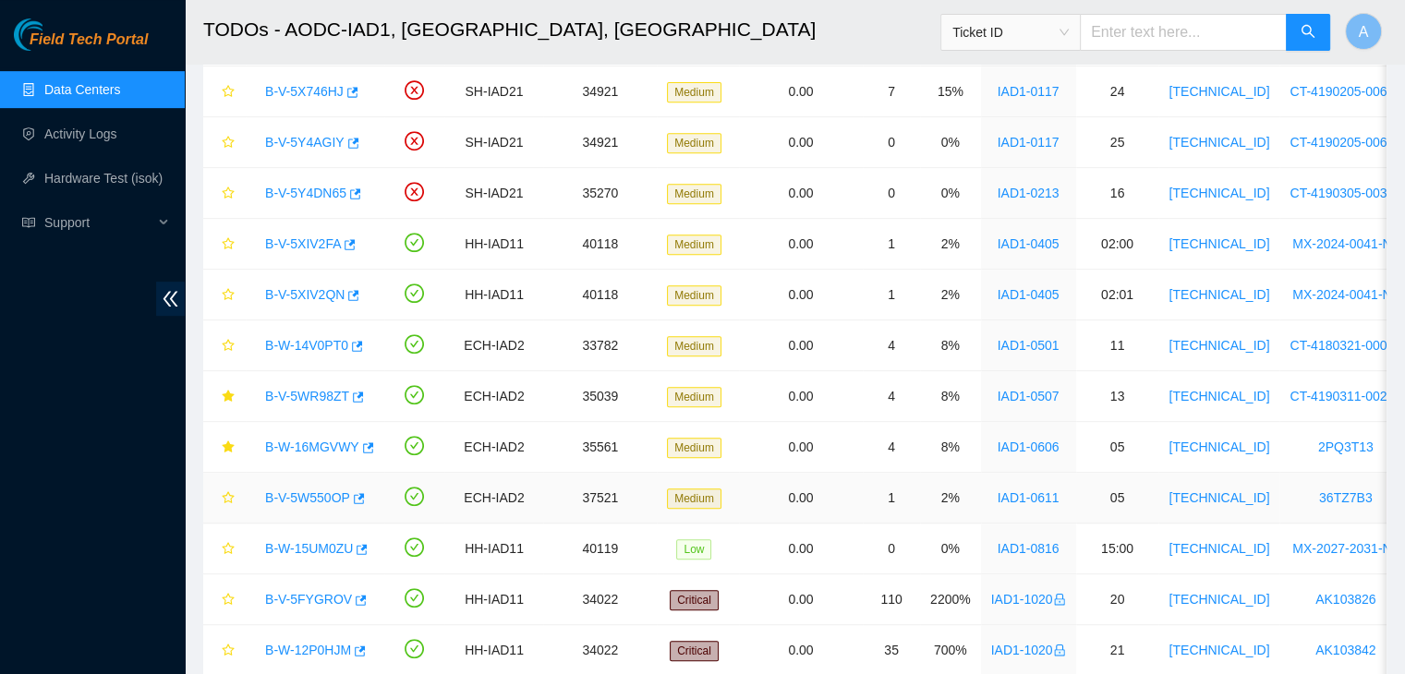
click at [308, 492] on link "B-V-5W550OP" at bounding box center [307, 497] width 85 height 15
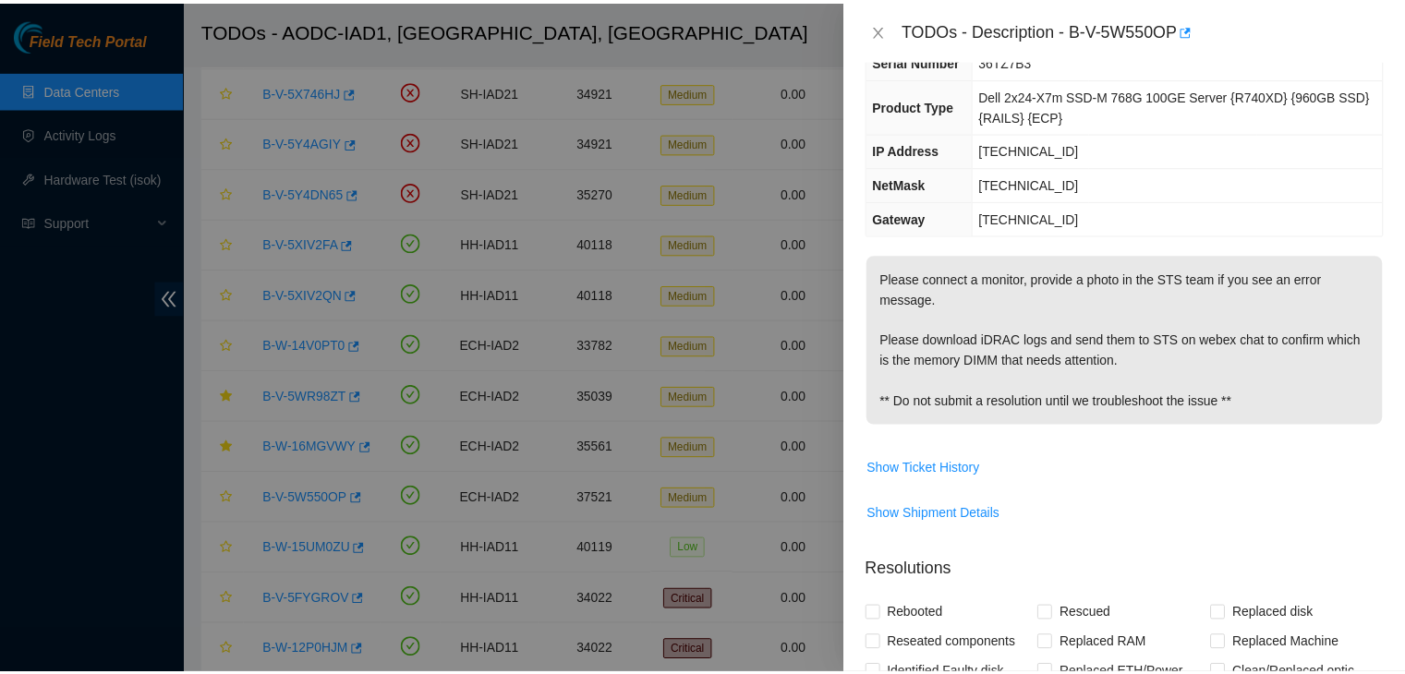
scroll to position [107, 0]
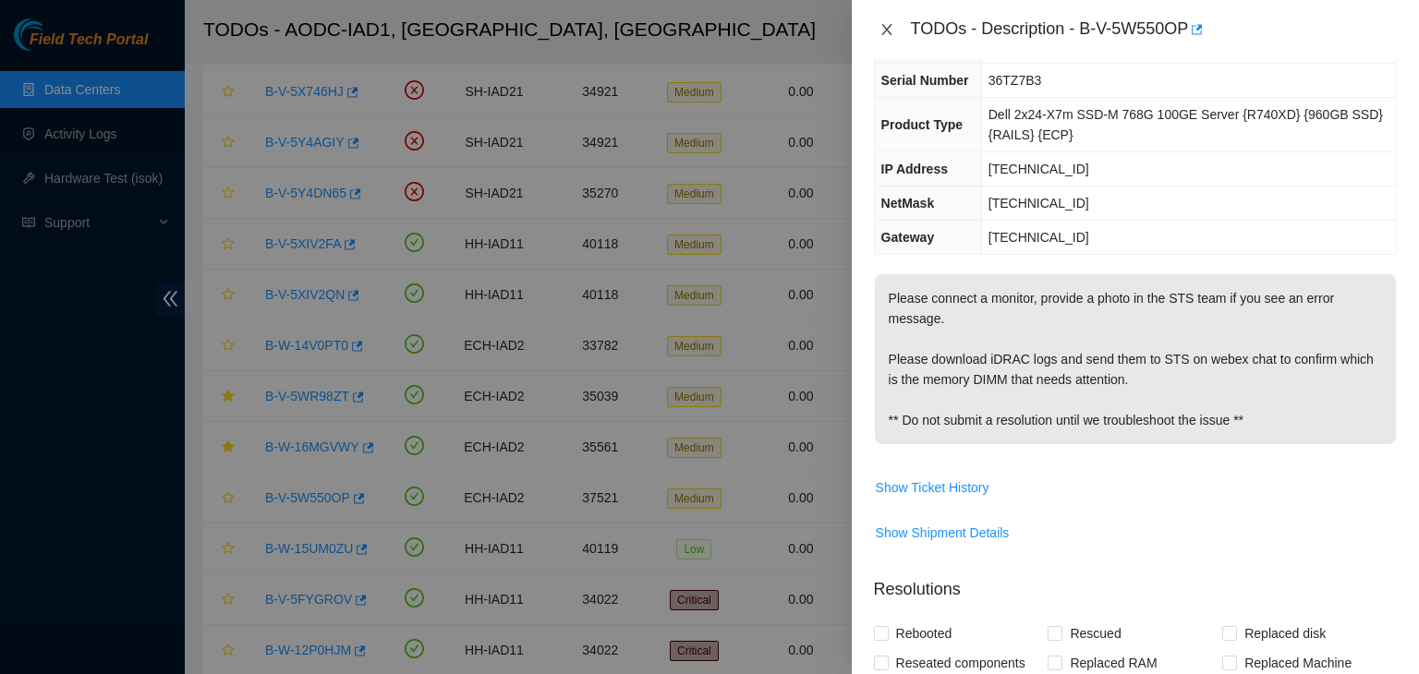
click at [890, 34] on icon "close" at bounding box center [886, 29] width 10 height 11
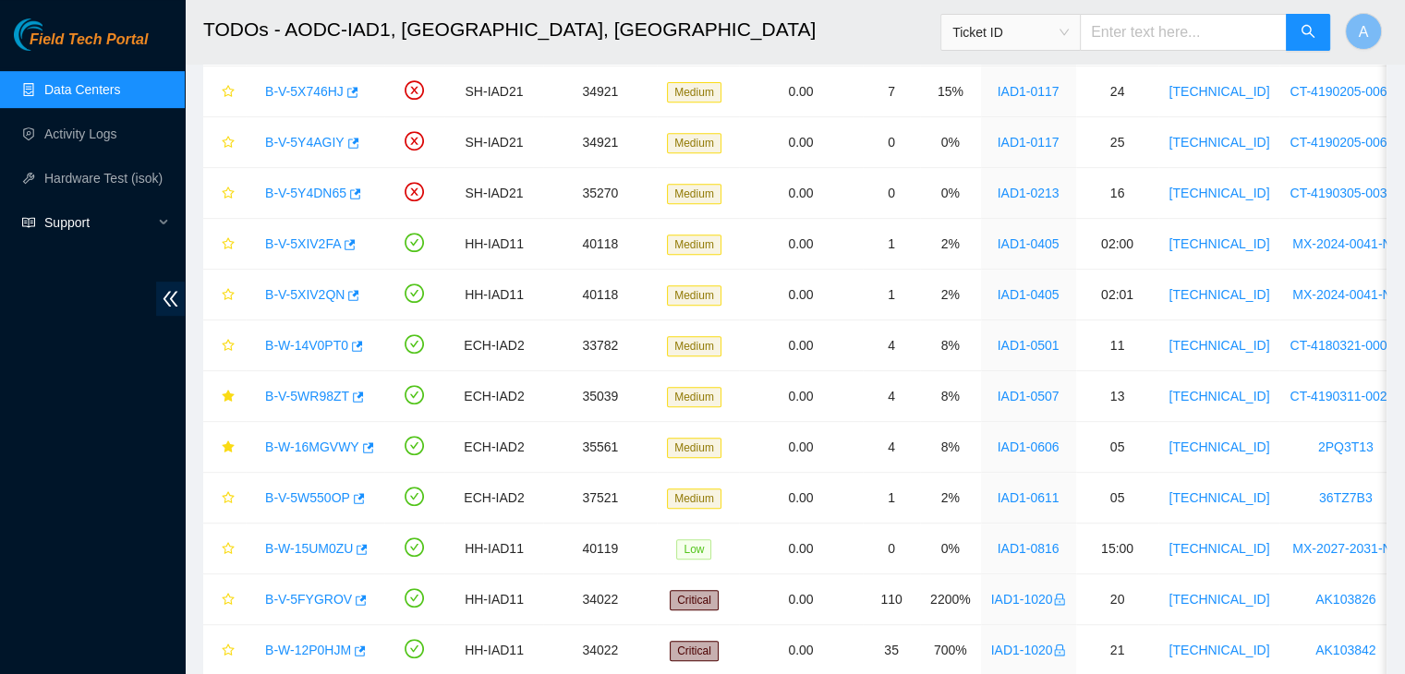
scroll to position [127, 0]
click at [96, 179] on link "Hardware Test (isok)" at bounding box center [103, 178] width 118 height 15
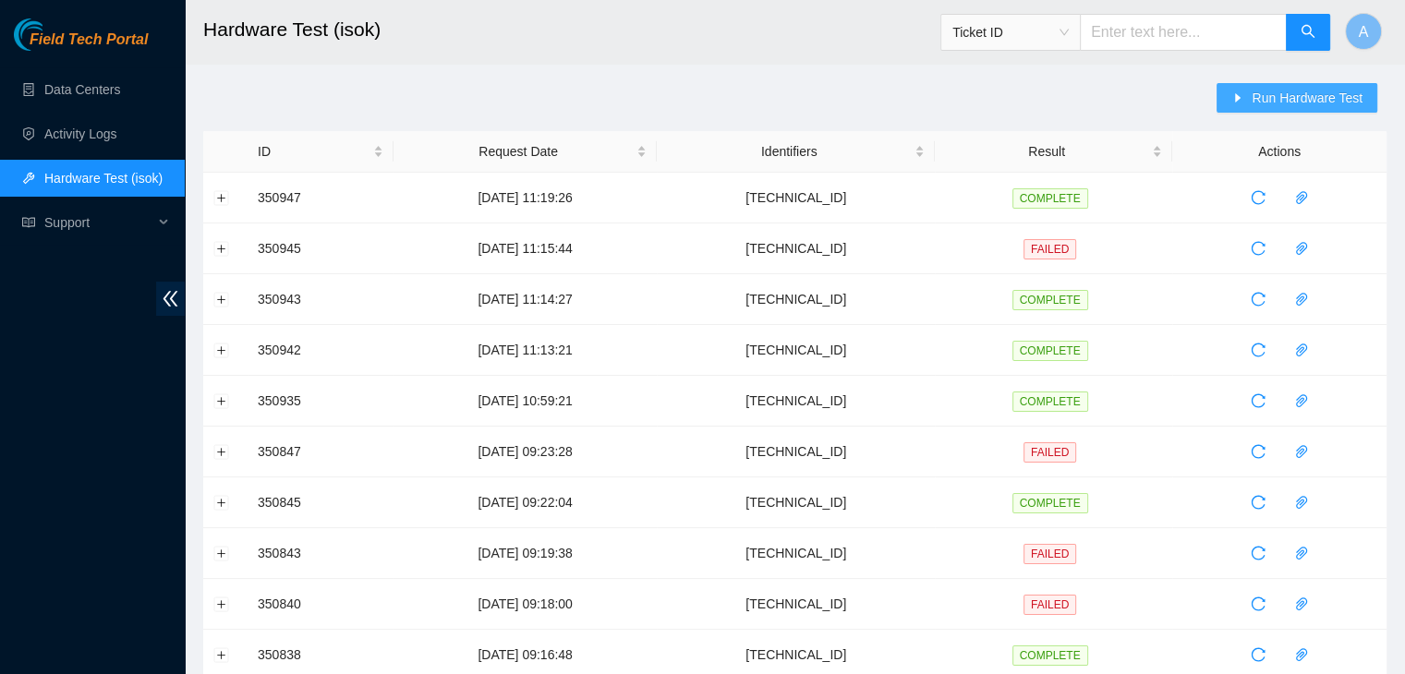
click at [1310, 85] on button "Run Hardware Test" at bounding box center [1296, 98] width 161 height 30
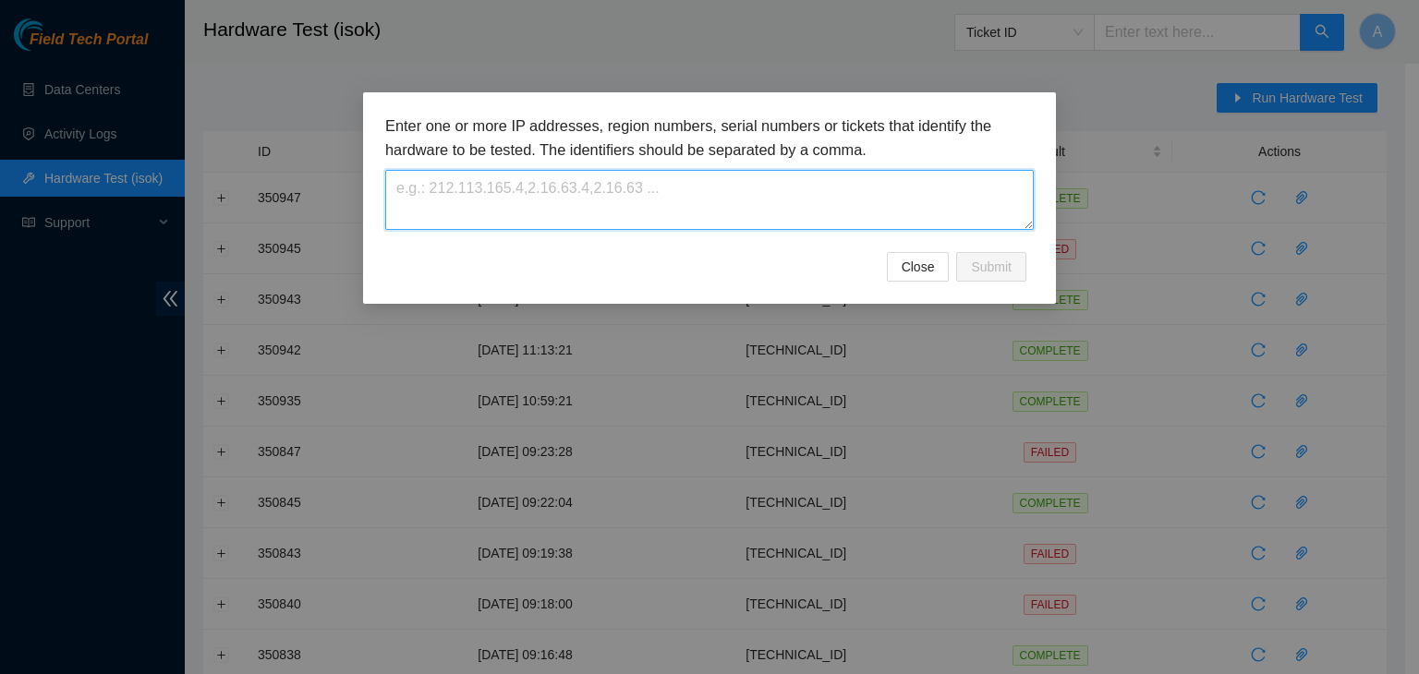
click at [867, 207] on textarea at bounding box center [709, 200] width 648 height 60
paste textarea "104.84.228.173"
type textarea "104.84.228.173"
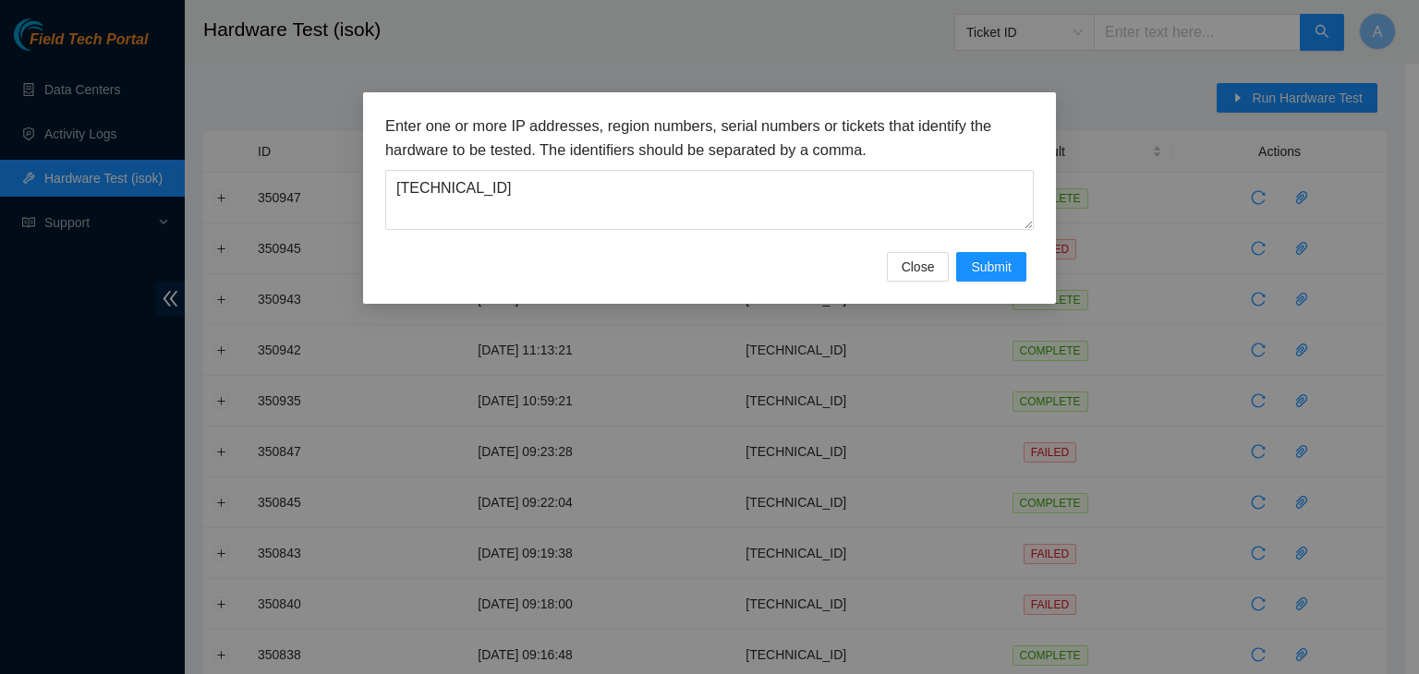
click at [1002, 283] on div "Enter one or more IP addresses, region numbers, serial numbers or tickets that …" at bounding box center [709, 198] width 693 height 212
click at [1002, 279] on button "Submit" at bounding box center [991, 267] width 70 height 30
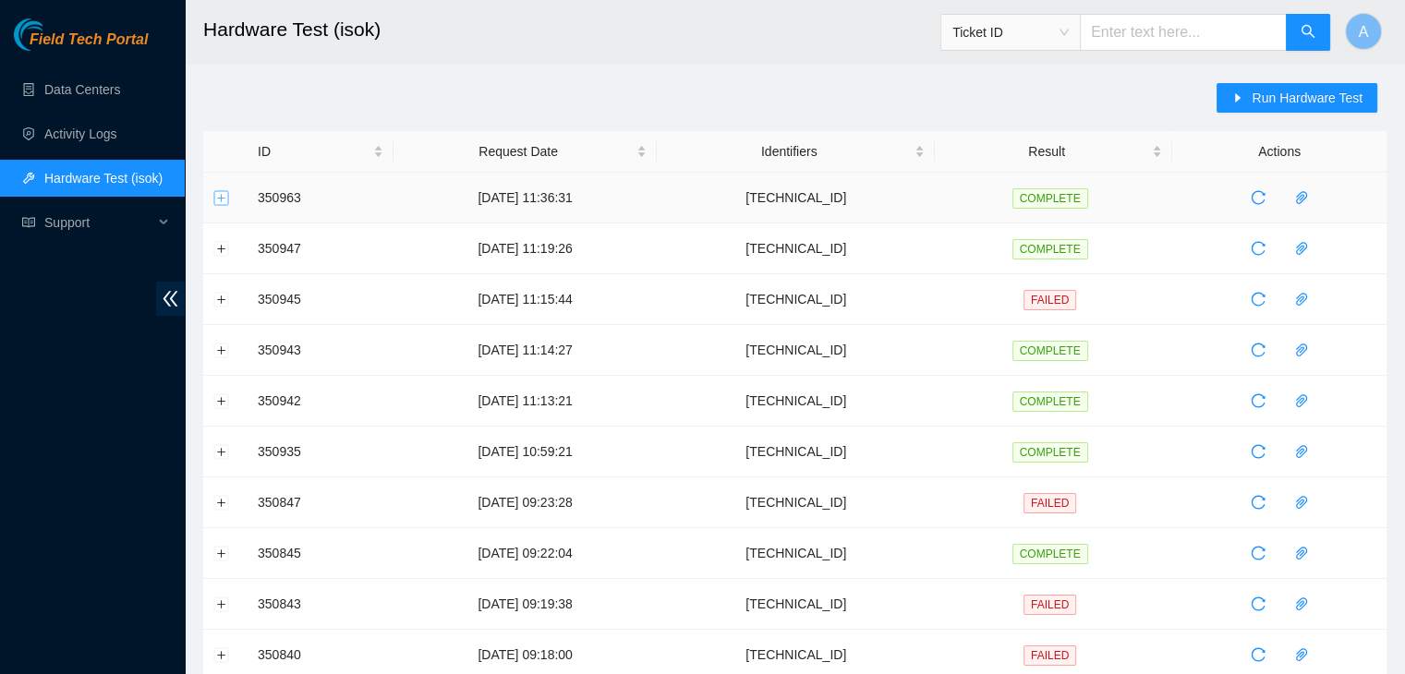
click at [224, 203] on button "Expand row" at bounding box center [221, 197] width 15 height 15
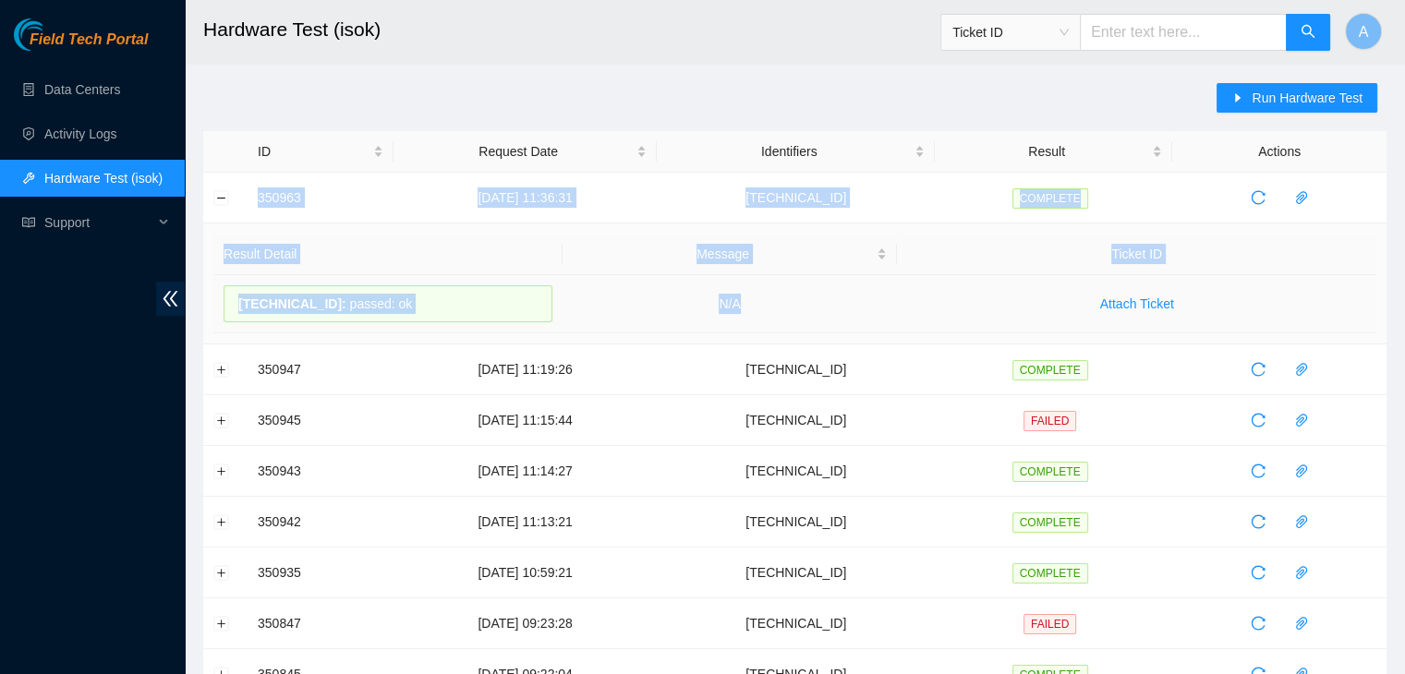
drag, startPoint x: 239, startPoint y: 193, endPoint x: 830, endPoint y: 313, distance: 603.2
copy tbody "350963 15-10-2025 11:36:31 104.84.228.173 COMPLETE Result Detail Message Ticket…"
click at [830, 313] on td "N/A" at bounding box center [729, 304] width 335 height 58
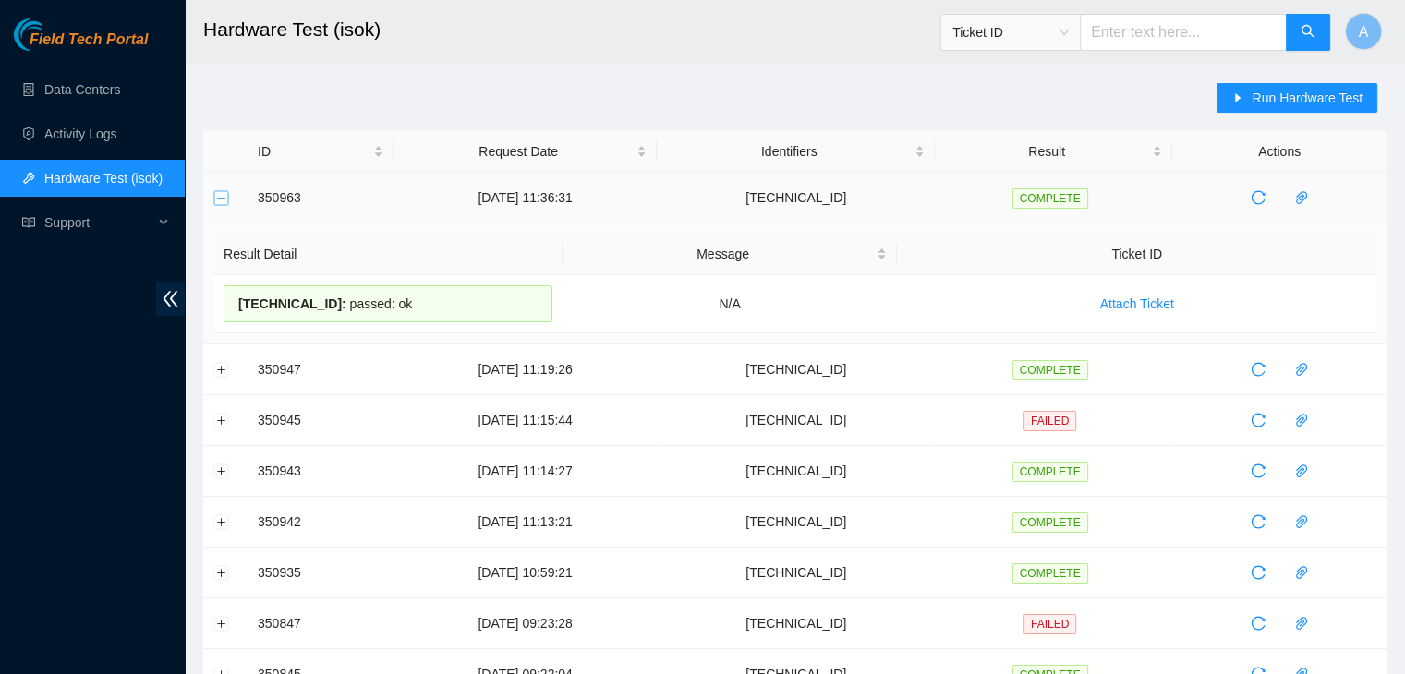
click at [224, 198] on button "Collapse row" at bounding box center [221, 197] width 15 height 15
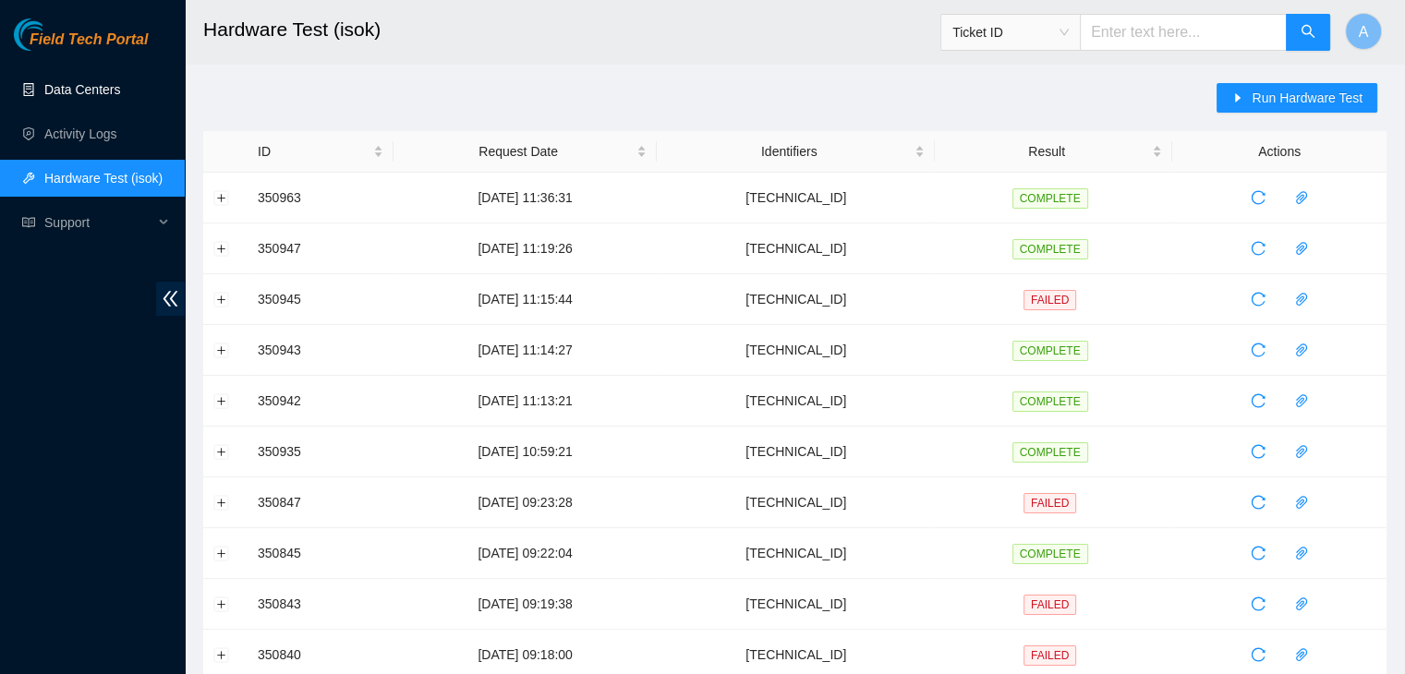
click at [120, 93] on link "Data Centers" at bounding box center [82, 89] width 76 height 15
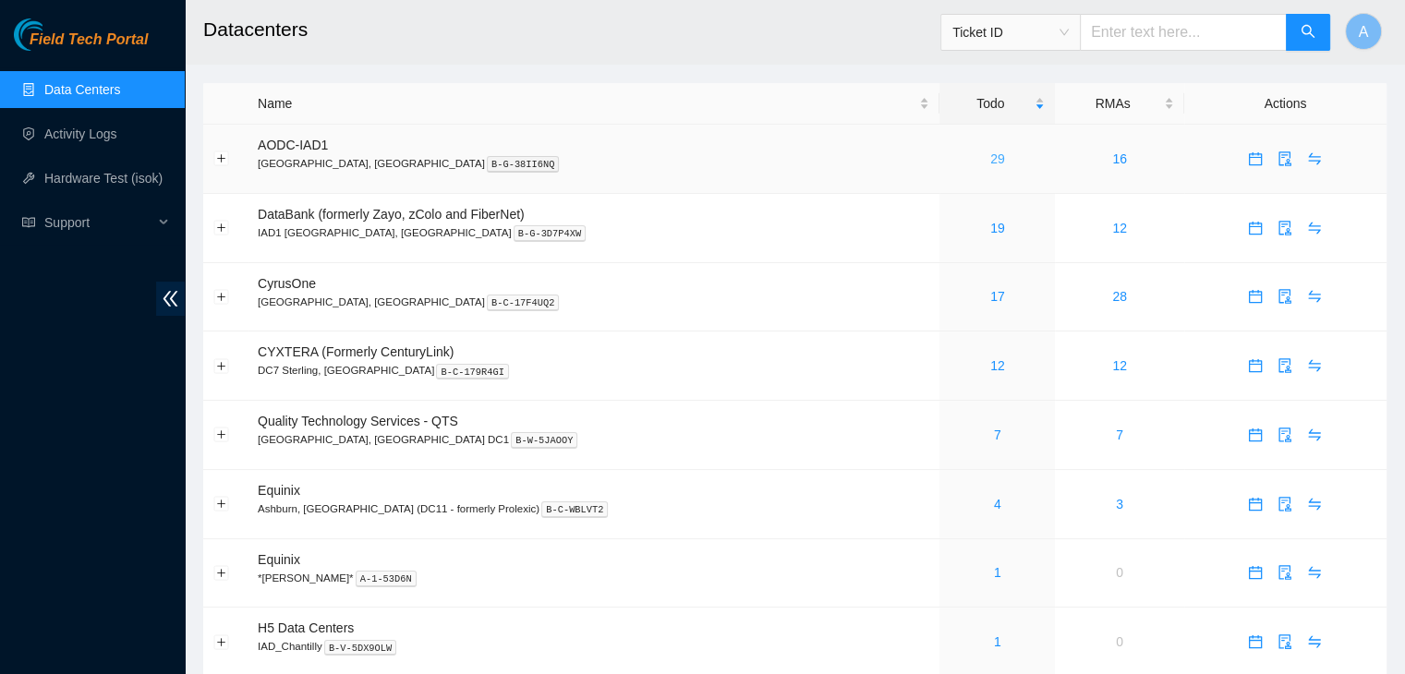
click at [990, 158] on link "29" at bounding box center [997, 158] width 15 height 15
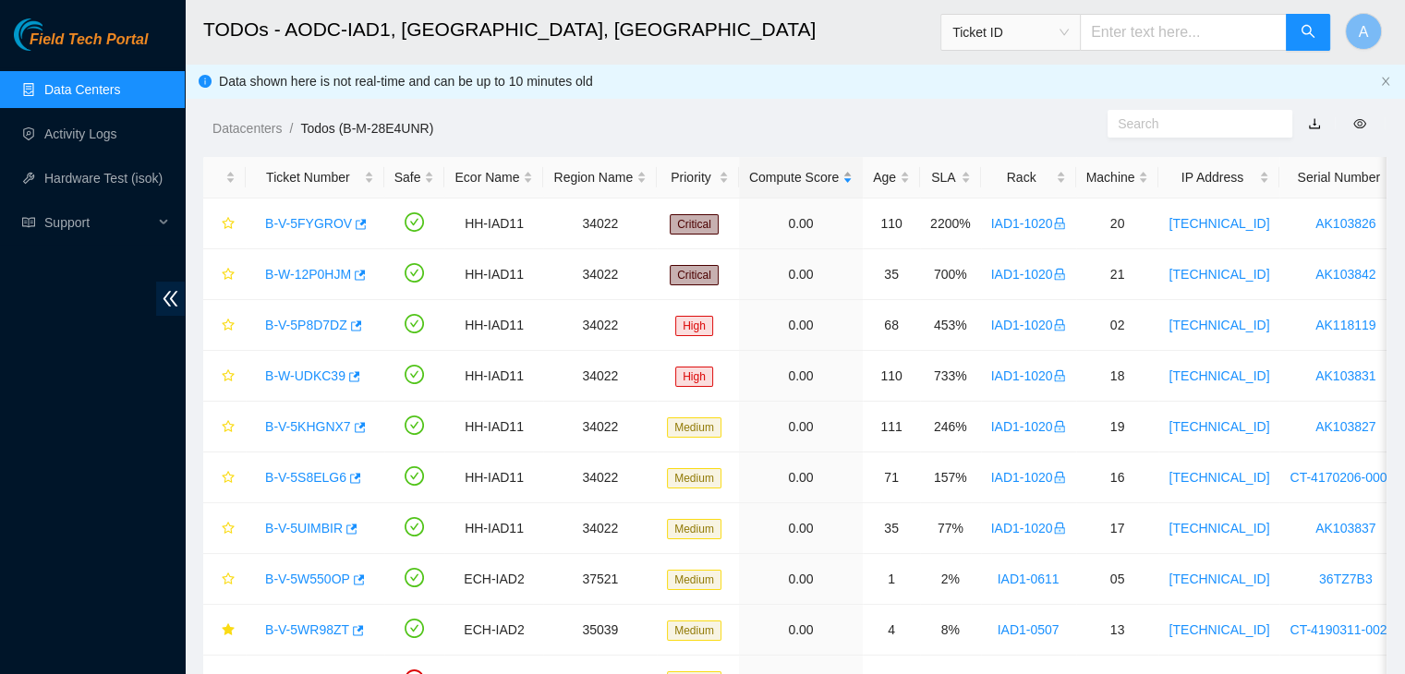
click at [809, 173] on div "Compute Score" at bounding box center [800, 177] width 103 height 20
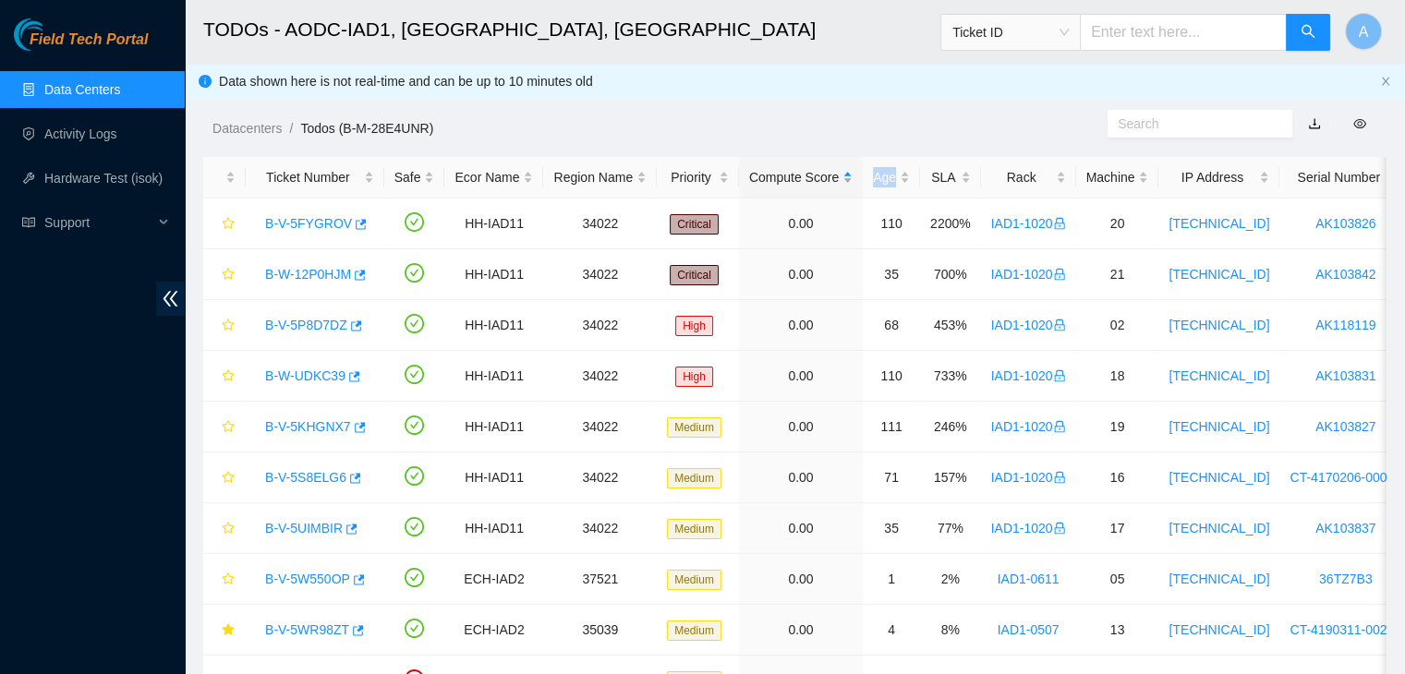
click at [809, 173] on div "Compute Score" at bounding box center [800, 177] width 103 height 20
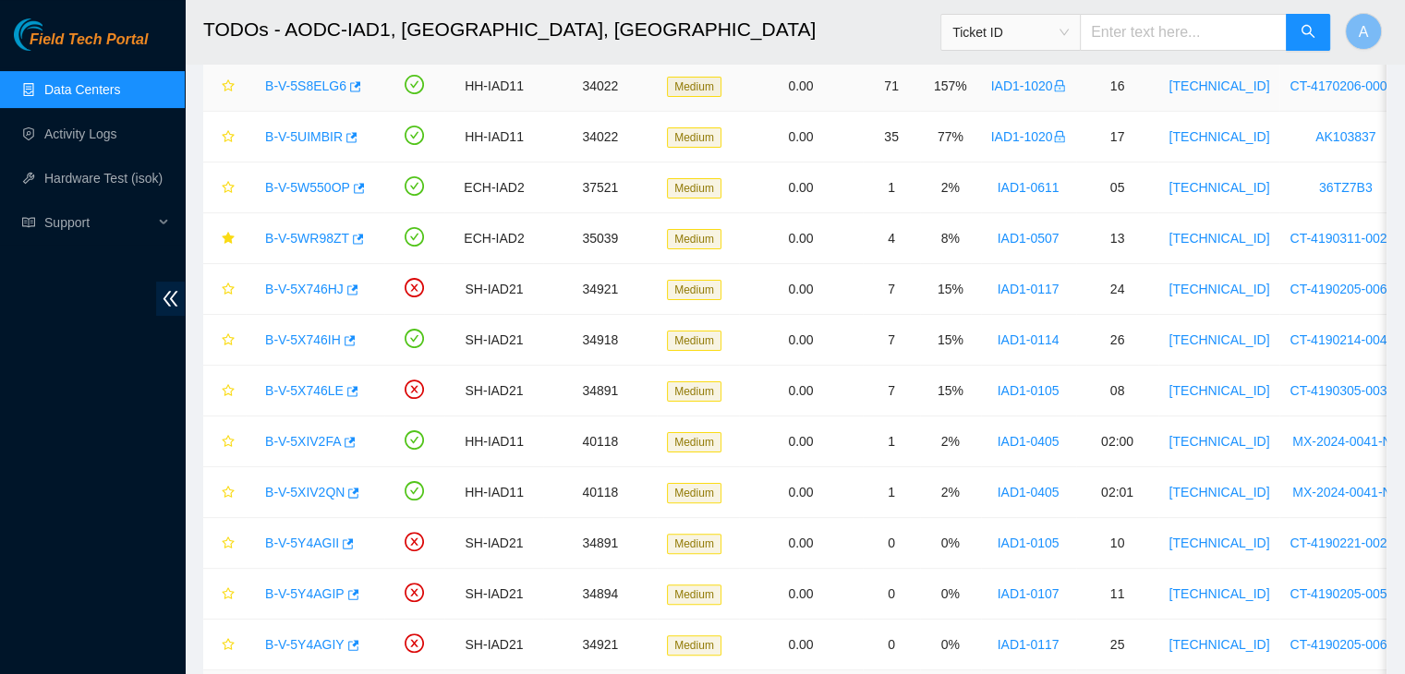
scroll to position [391, 0]
click at [310, 348] on div "B-V-5X746IH" at bounding box center [315, 341] width 118 height 30
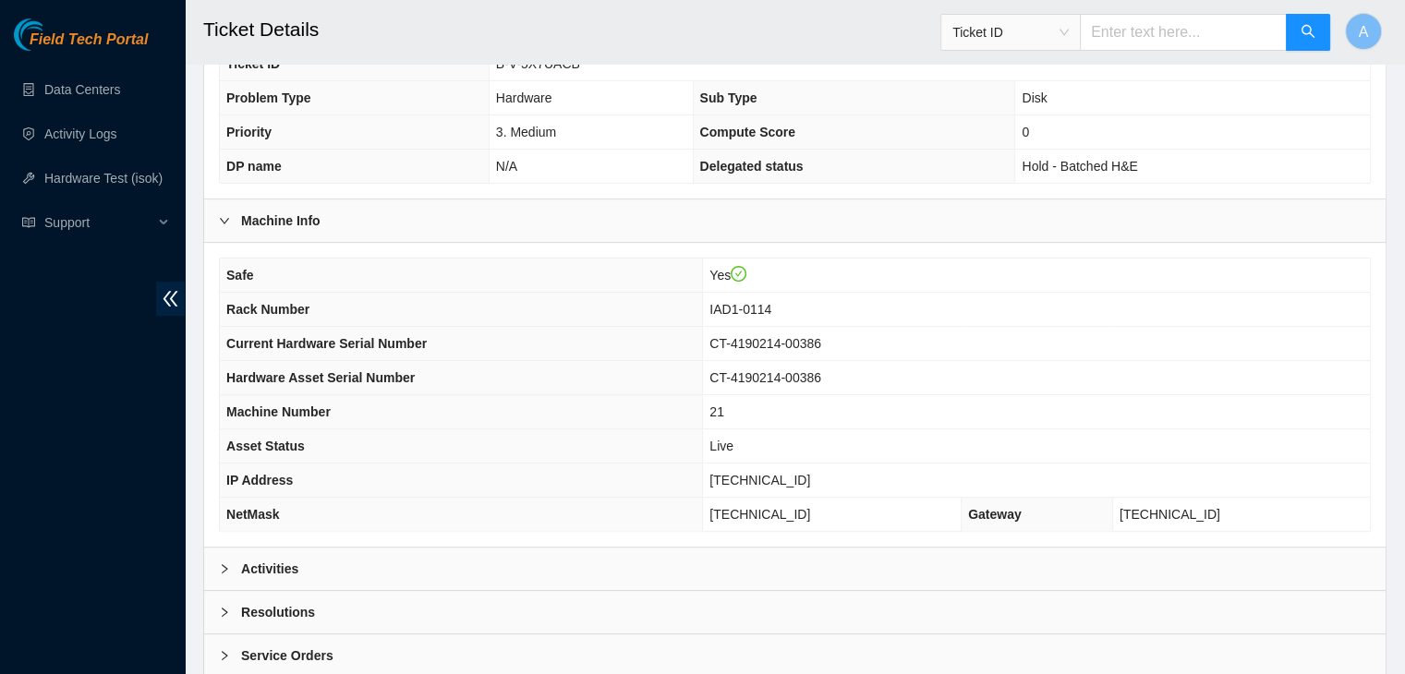
scroll to position [480, 0]
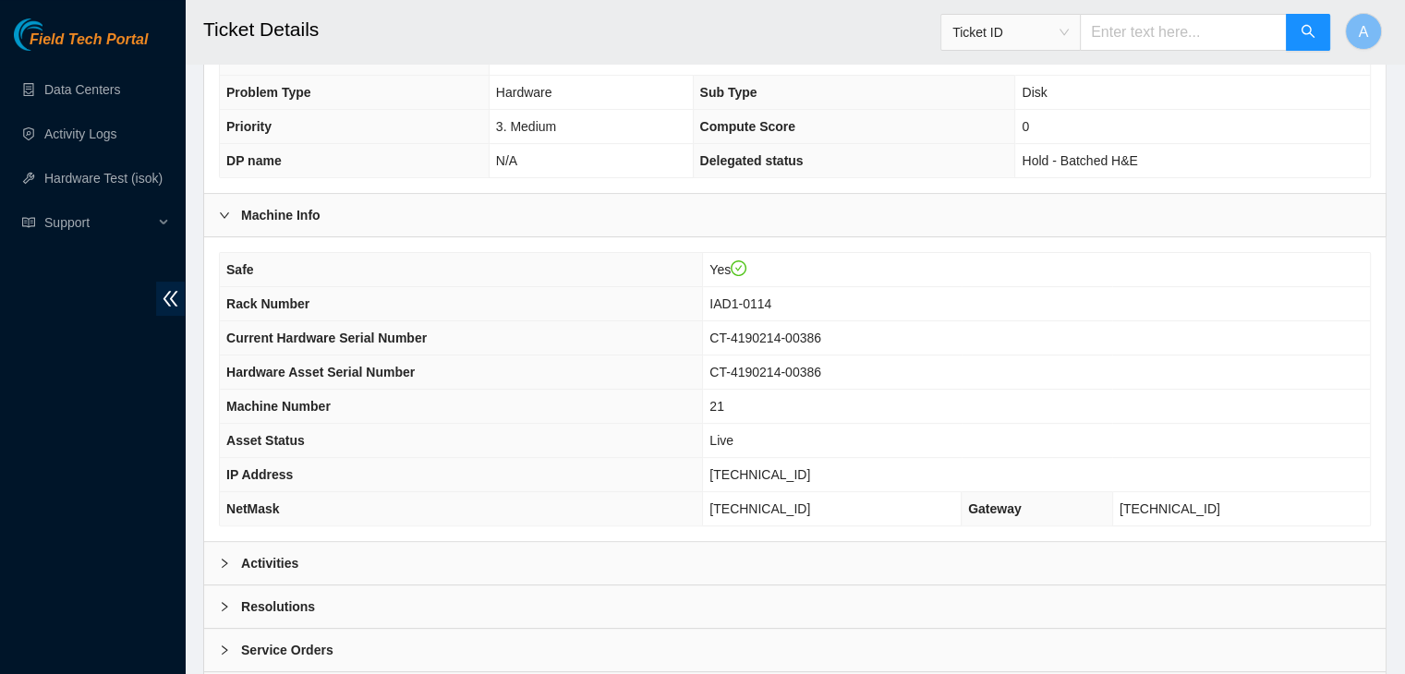
click at [548, 551] on div "Activities" at bounding box center [794, 563] width 1181 height 42
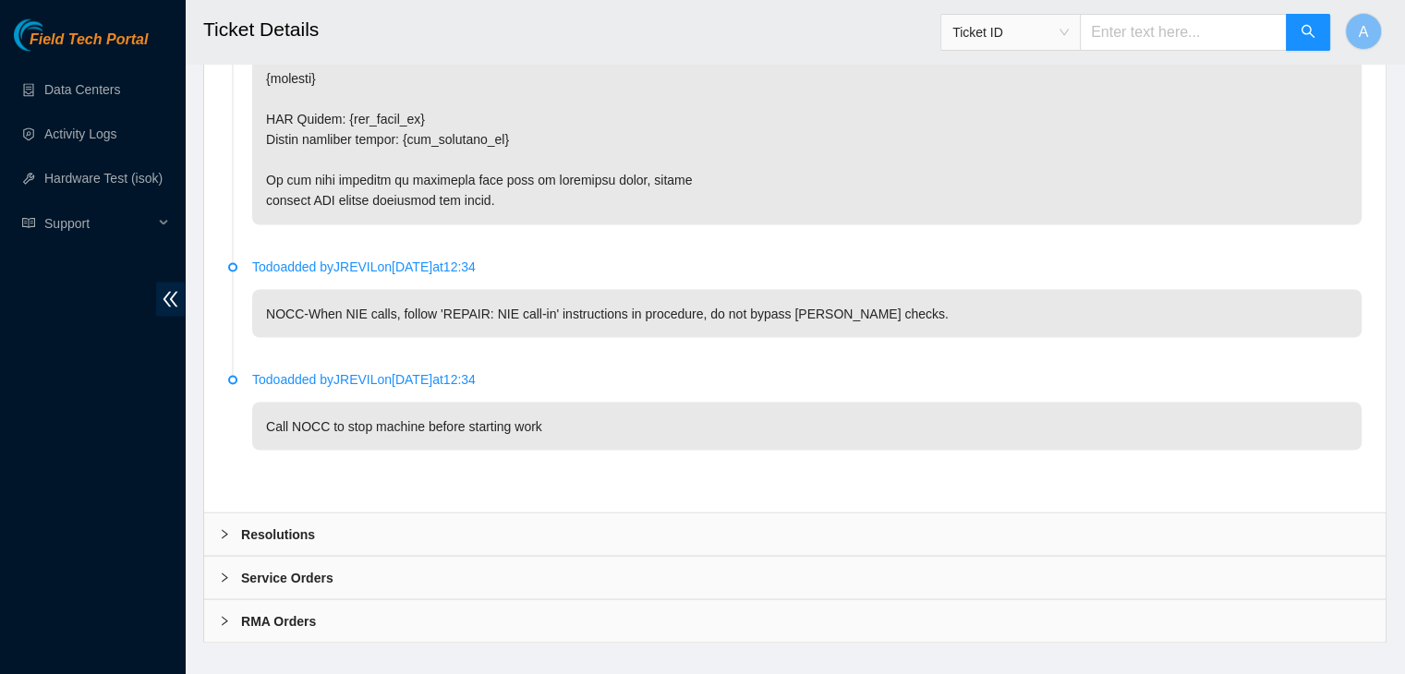
scroll to position [3319, 0]
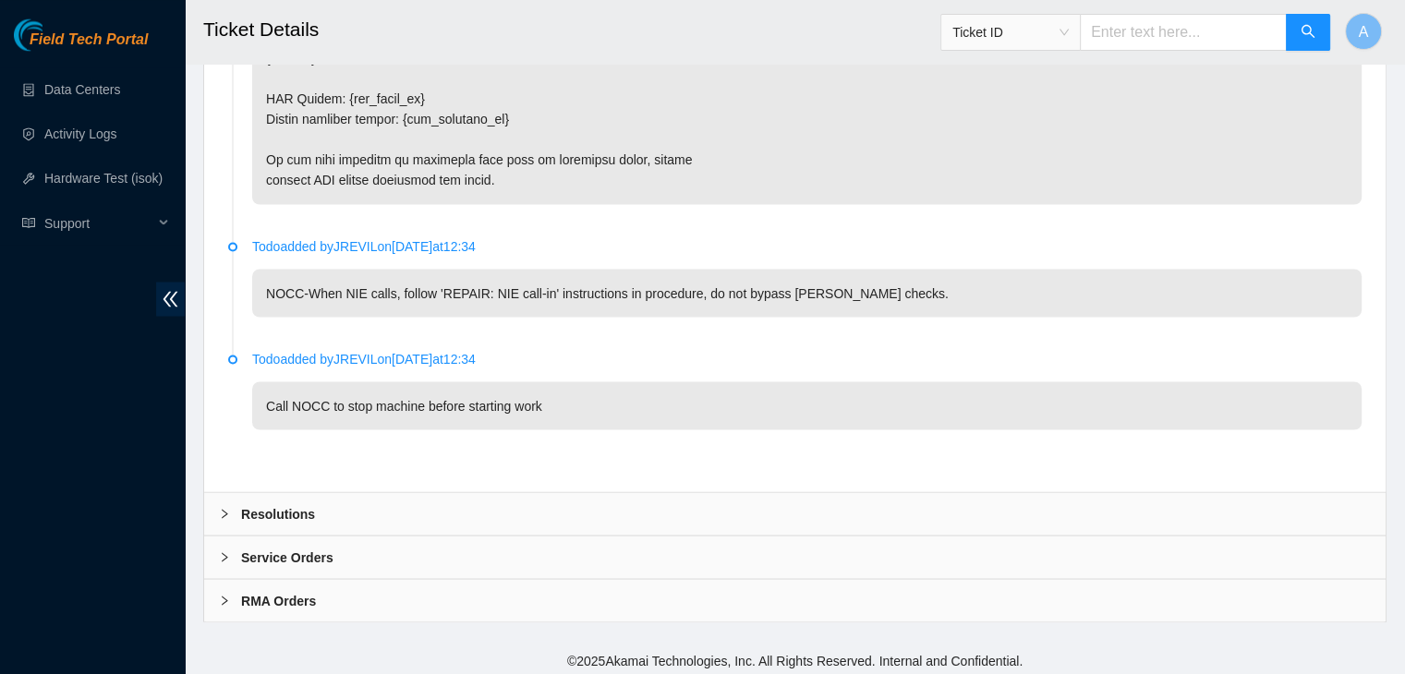
click at [621, 499] on div "Resolutions" at bounding box center [794, 513] width 1181 height 42
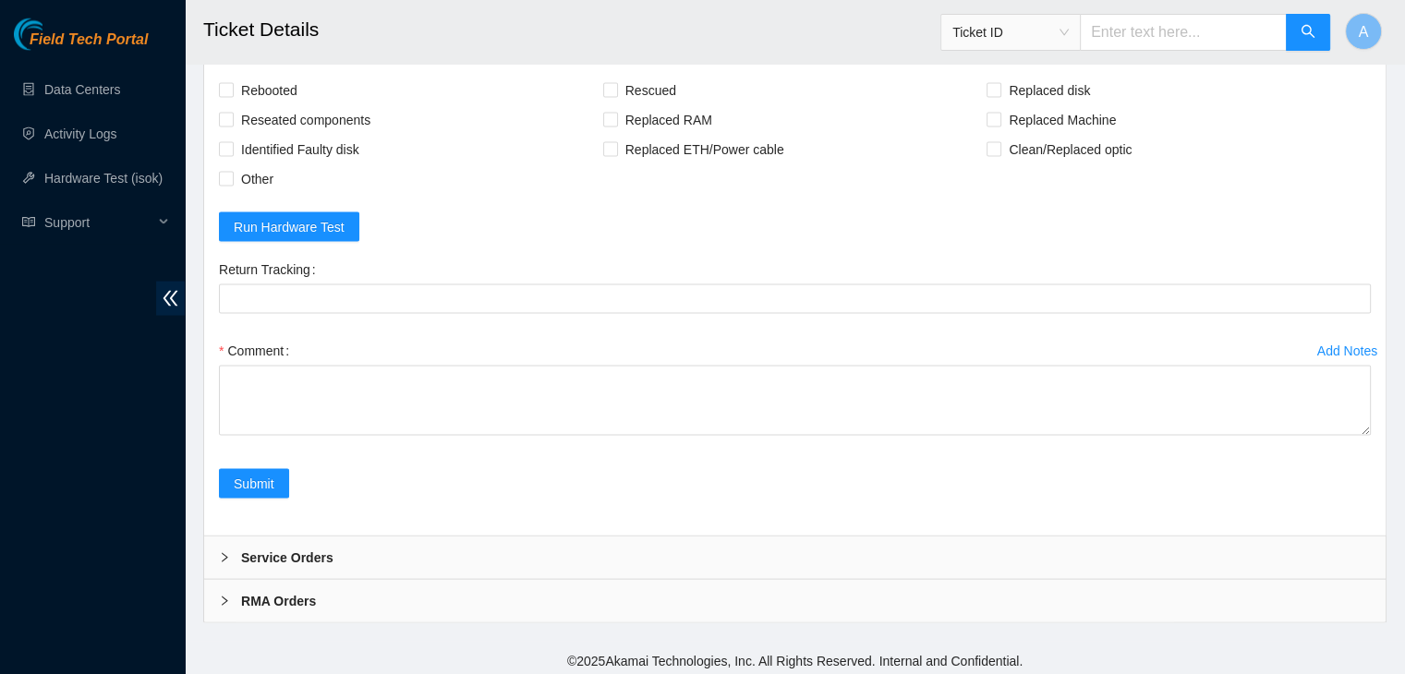
scroll to position [3794, 0]
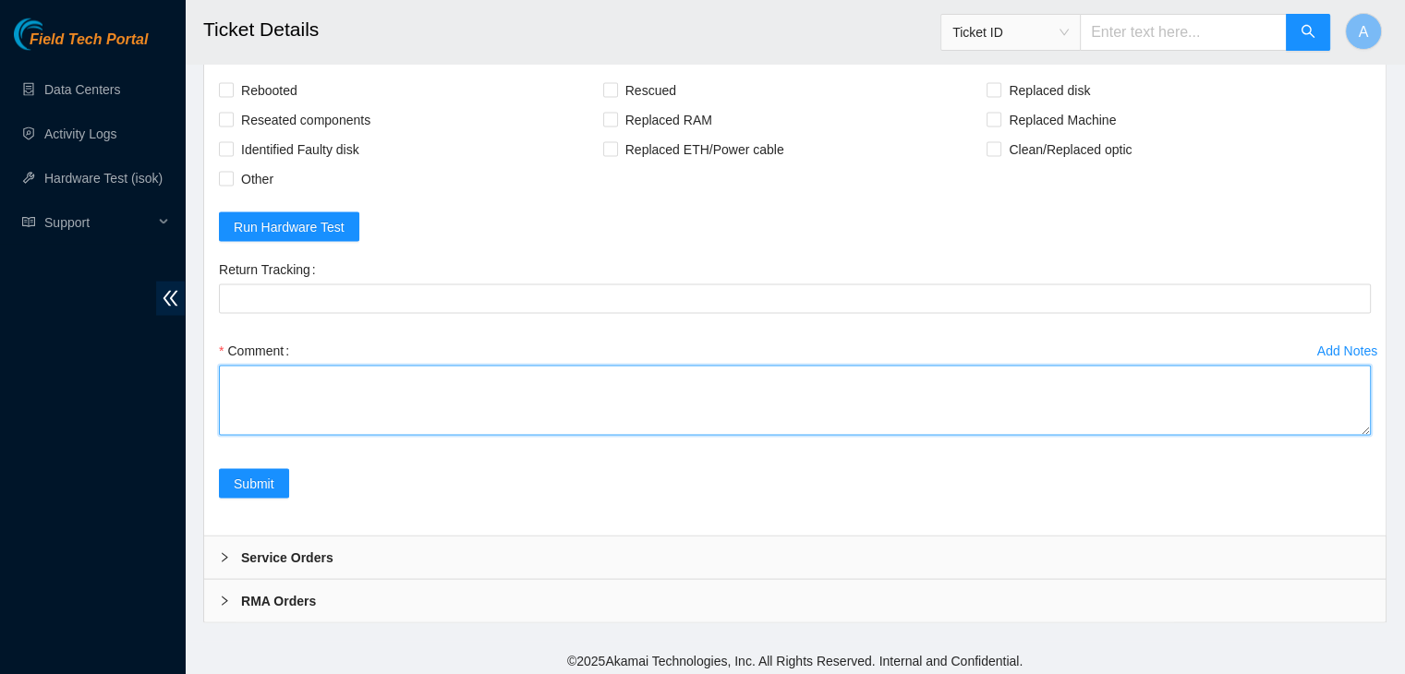
drag, startPoint x: 1370, startPoint y: 422, endPoint x: 1360, endPoint y: 429, distance: 11.8
click at [1360, 429] on div "Comment" at bounding box center [795, 391] width 1152 height 111
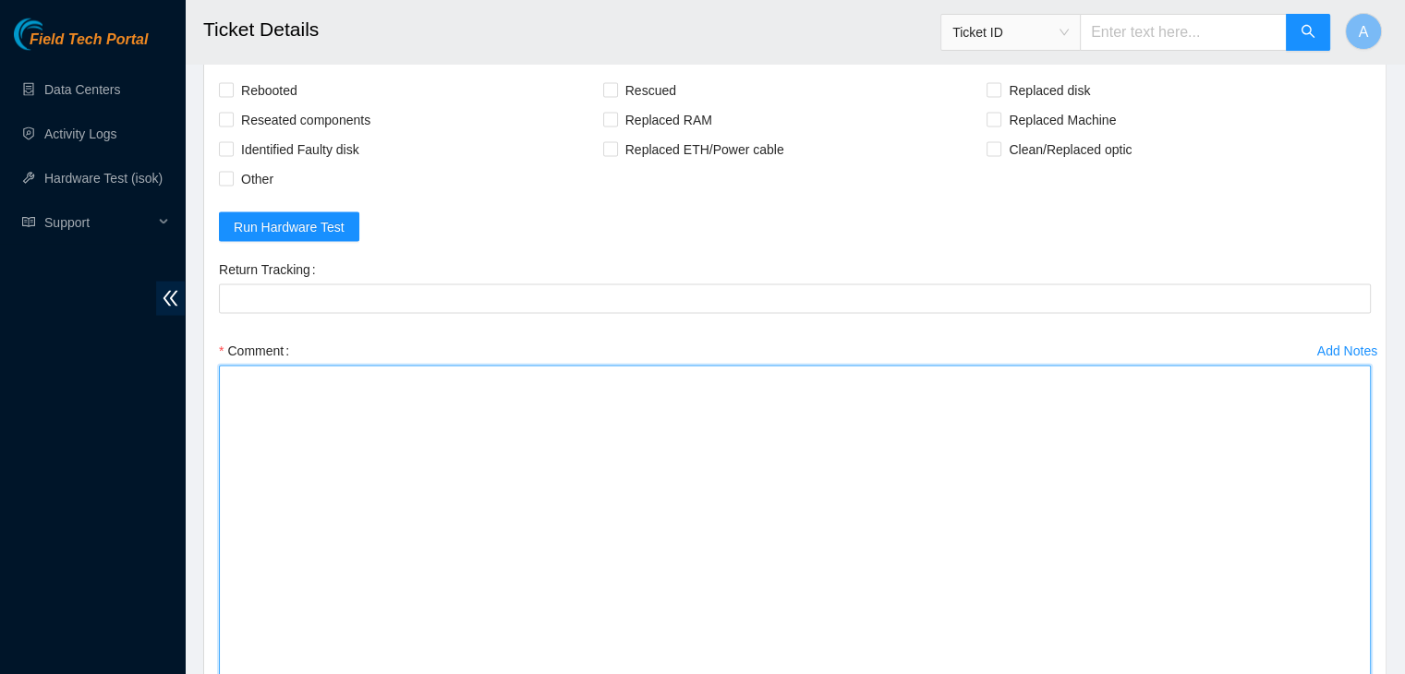
drag, startPoint x: 1363, startPoint y: 424, endPoint x: 1050, endPoint y: 459, distance: 315.1
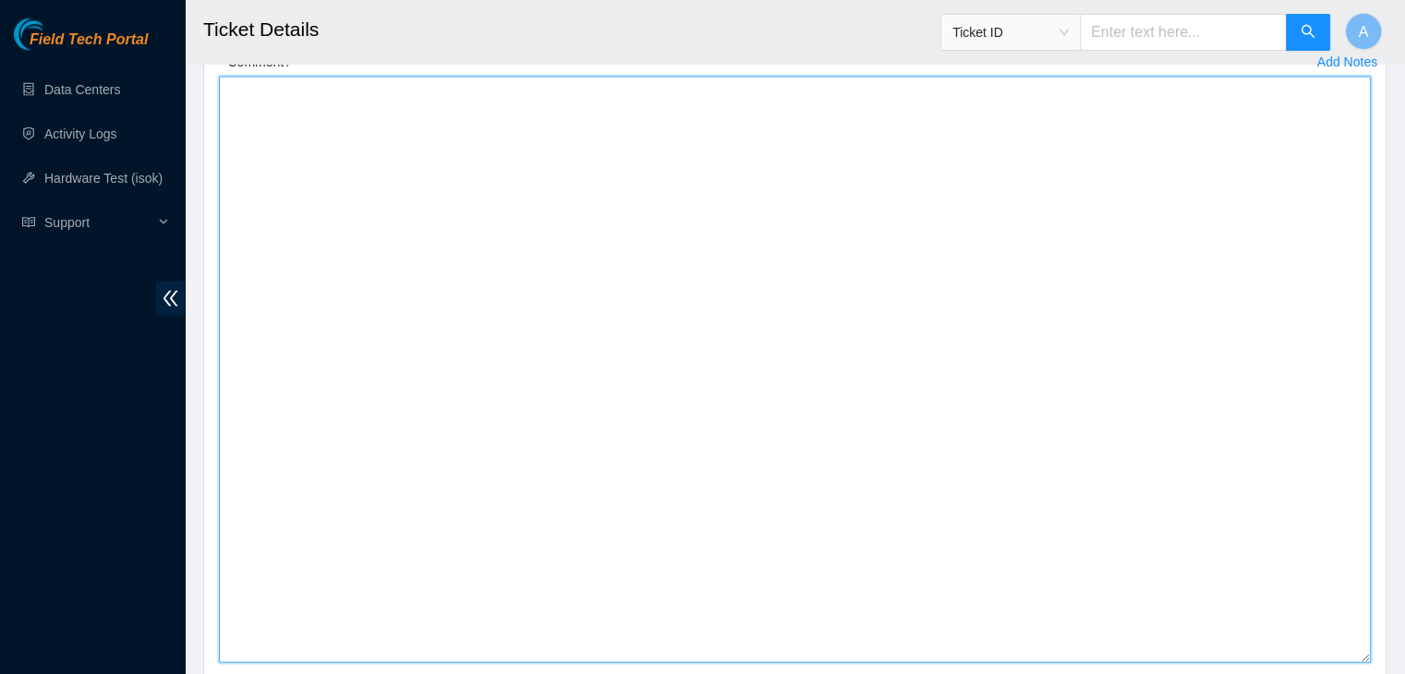
drag, startPoint x: 1367, startPoint y: 420, endPoint x: 1080, endPoint y: 387, distance: 289.2
click at [1334, 627] on textarea "Comment" at bounding box center [795, 370] width 1152 height 586
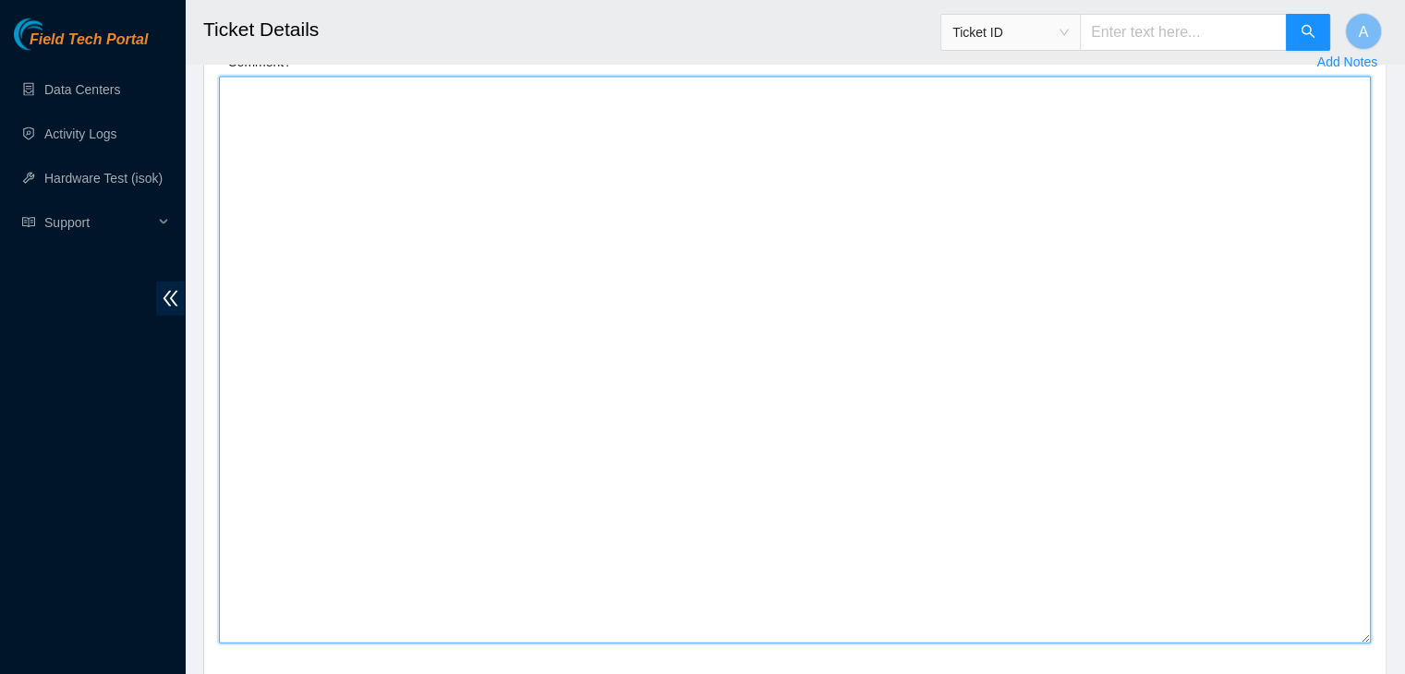
paste textarea "verified machine sn dhindsa.arya25@gmail.com - pdogipar has completed your requ…"
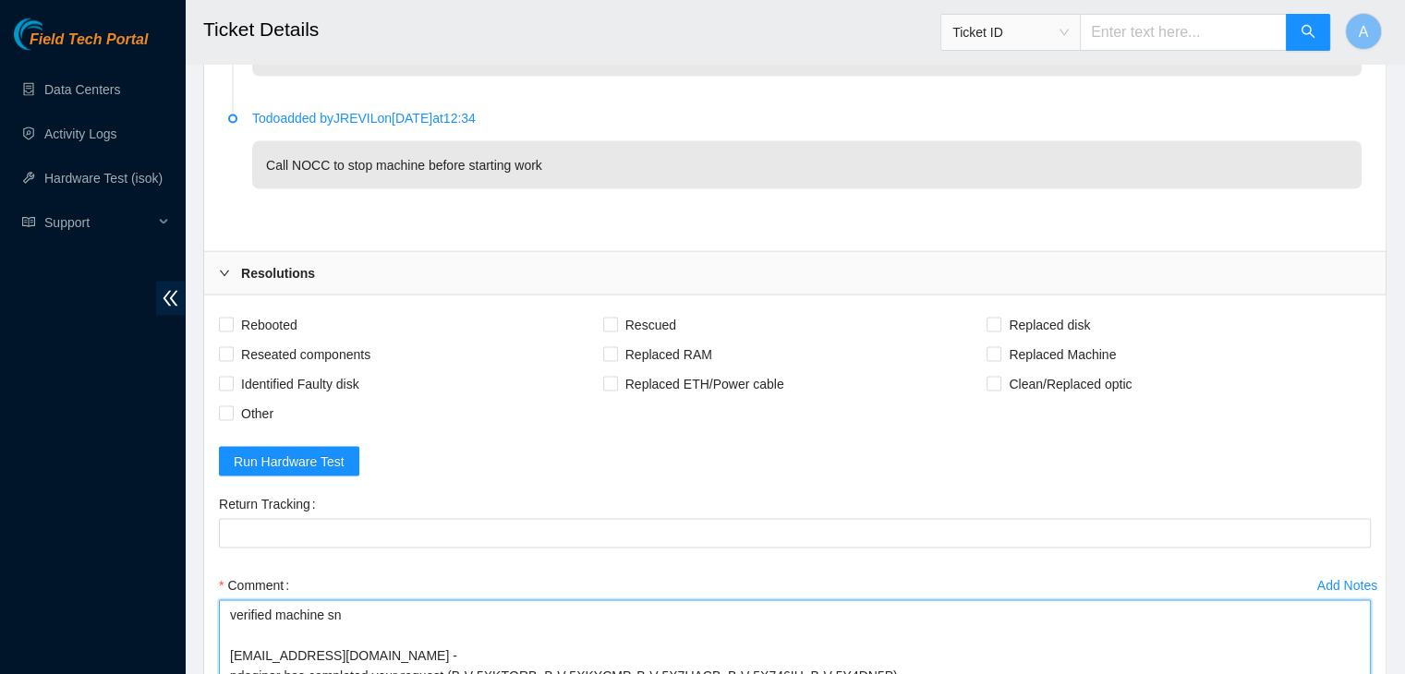
scroll to position [3503, 0]
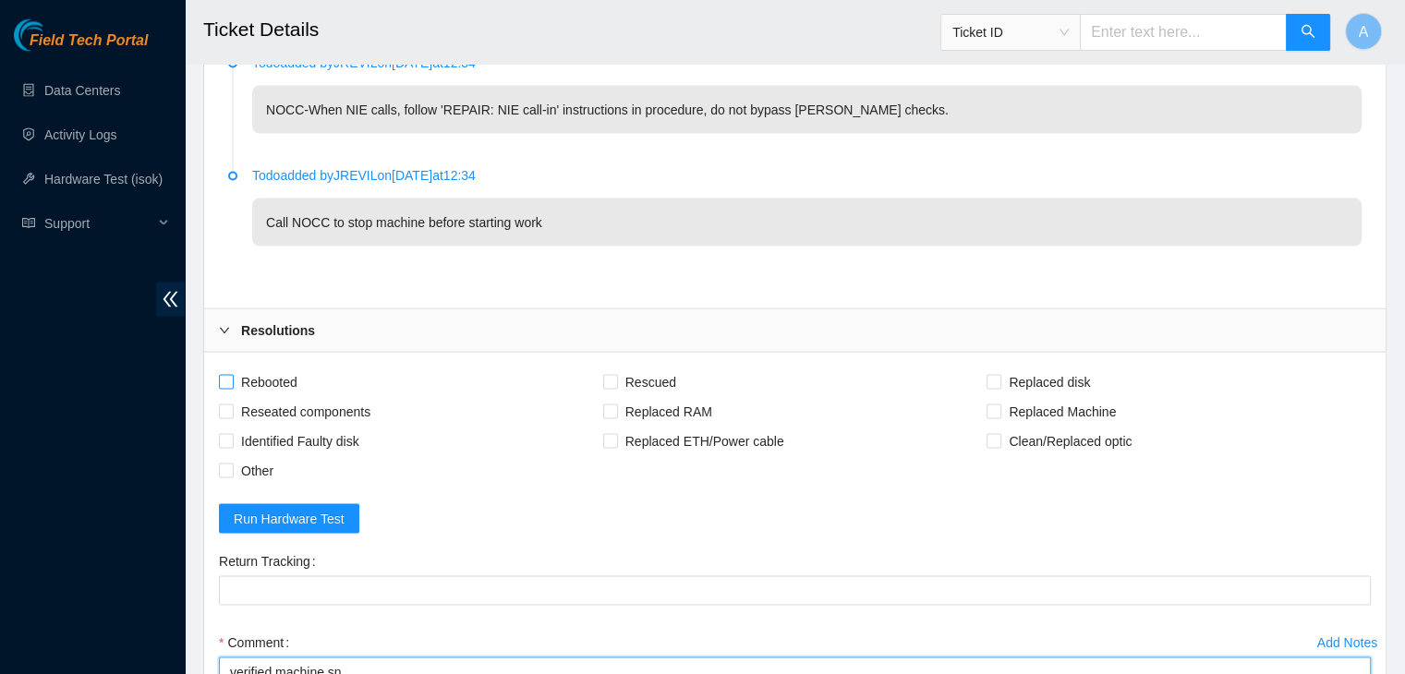
type textarea "verified machine sn dhindsa.arya25@gmail.com - pdogipar has completed your requ…"
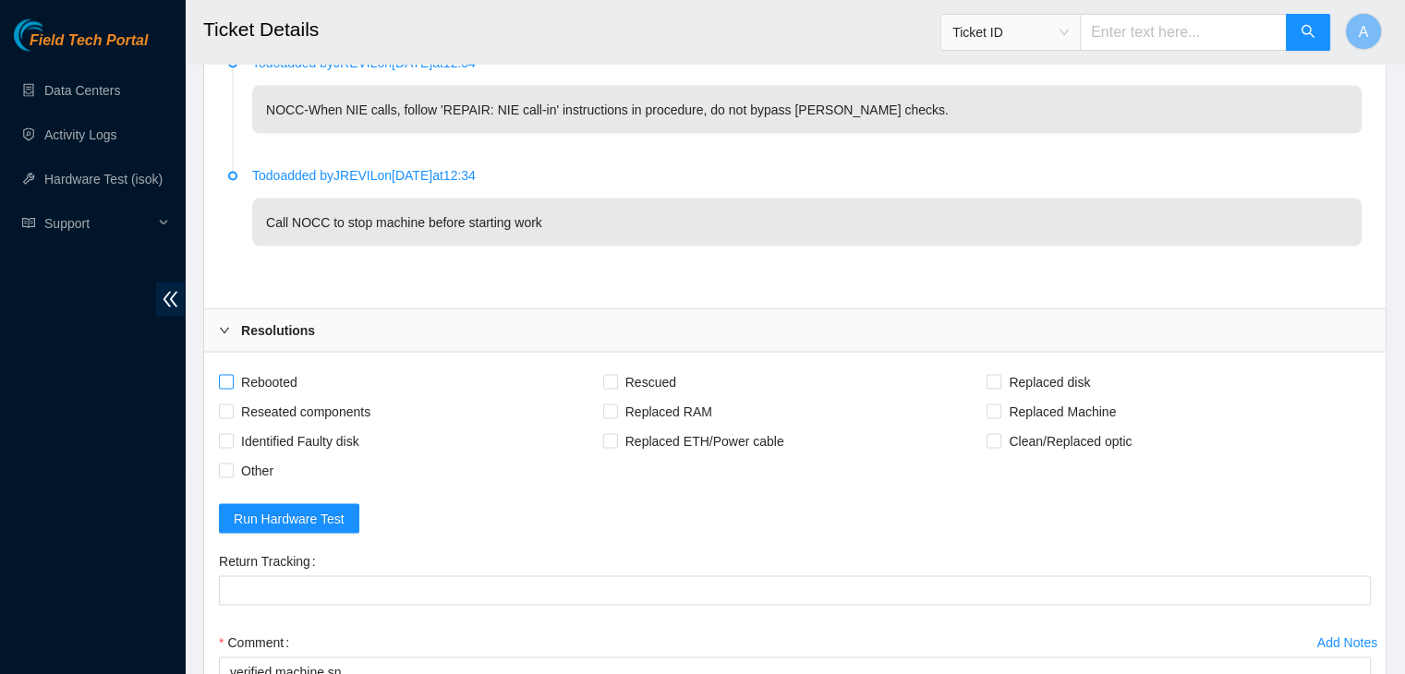
click at [302, 367] on span "Rebooted" at bounding box center [269, 382] width 71 height 30
click at [232, 374] on input "Rebooted" at bounding box center [225, 380] width 13 height 13
checkbox input "true"
click at [333, 406] on span "Reseated components" at bounding box center [306, 411] width 144 height 30
click at [232, 406] on input "Reseated components" at bounding box center [225, 410] width 13 height 13
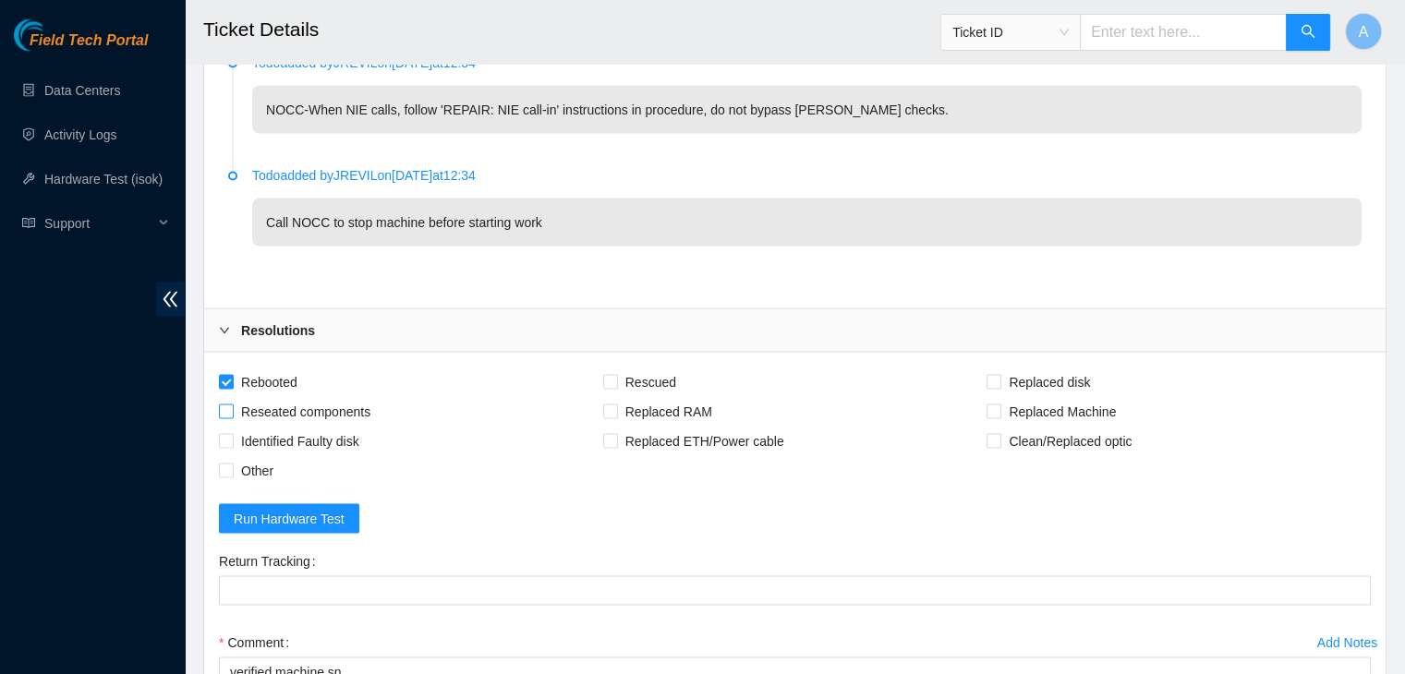
checkbox input "true"
click at [640, 377] on span "Rescued" at bounding box center [651, 382] width 66 height 30
click at [616, 377] on input "Rescued" at bounding box center [609, 380] width 13 height 13
checkbox input "true"
click at [990, 381] on span at bounding box center [993, 381] width 15 height 15
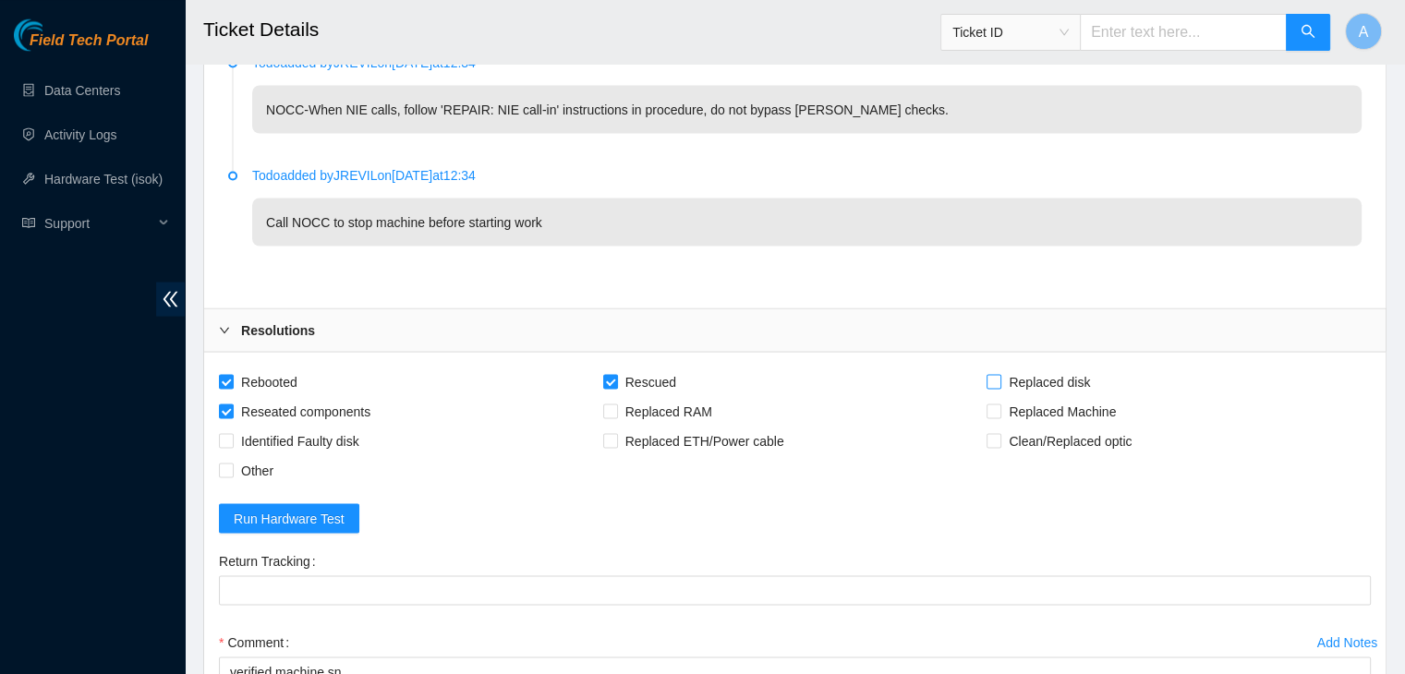
click at [990, 381] on input "Replaced disk" at bounding box center [992, 380] width 13 height 13
checkbox input "true"
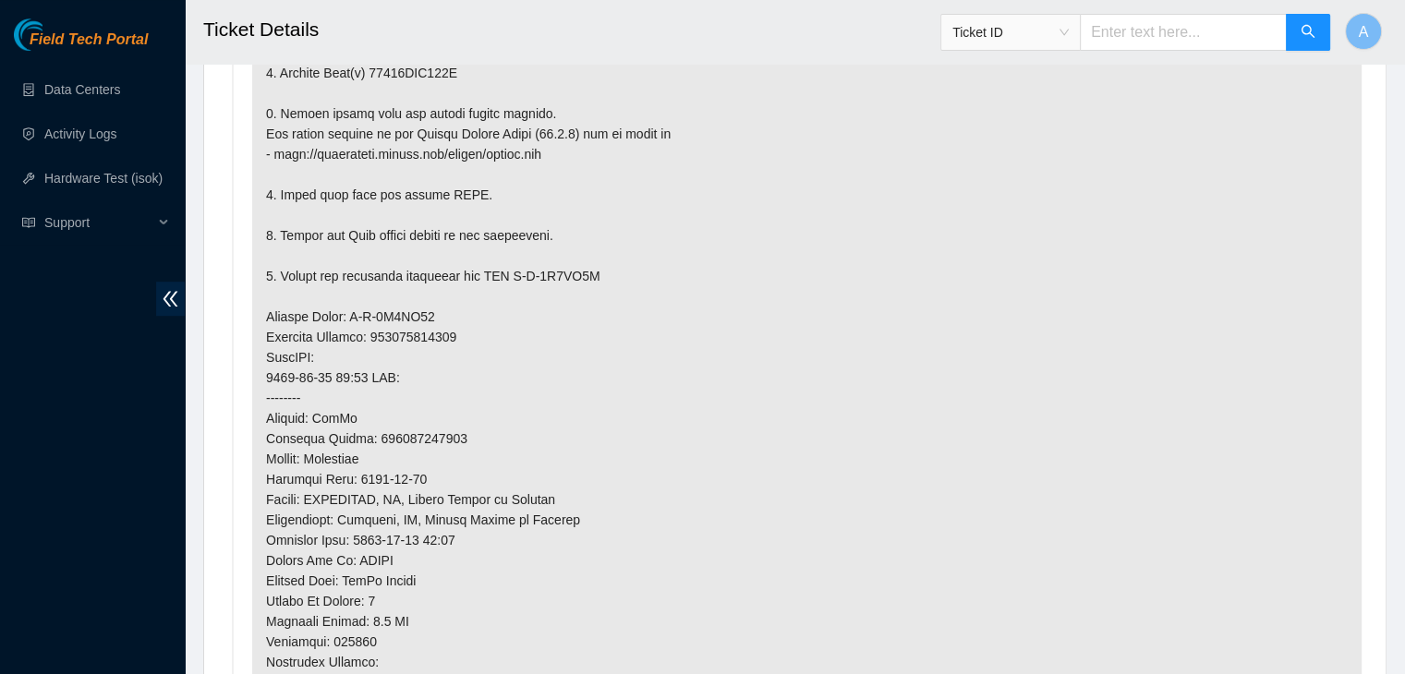
scroll to position [1681, 0]
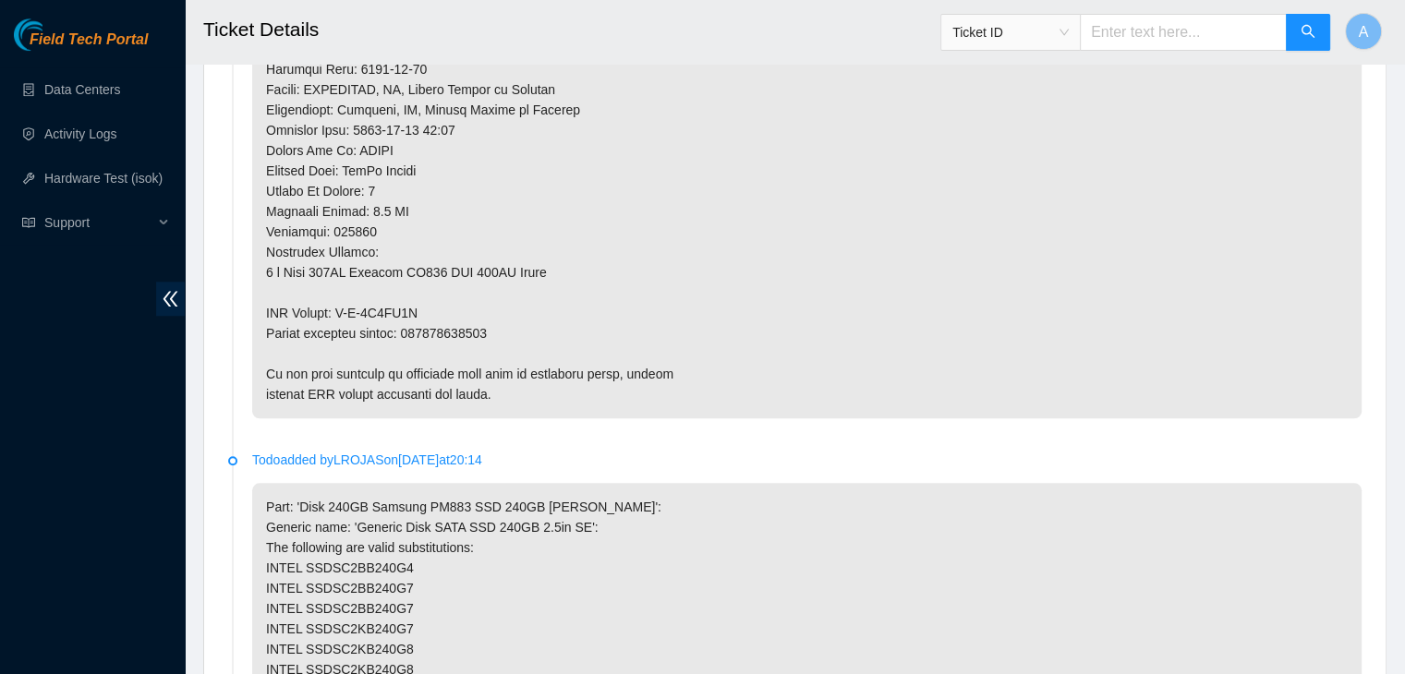
copy p "463470062994"
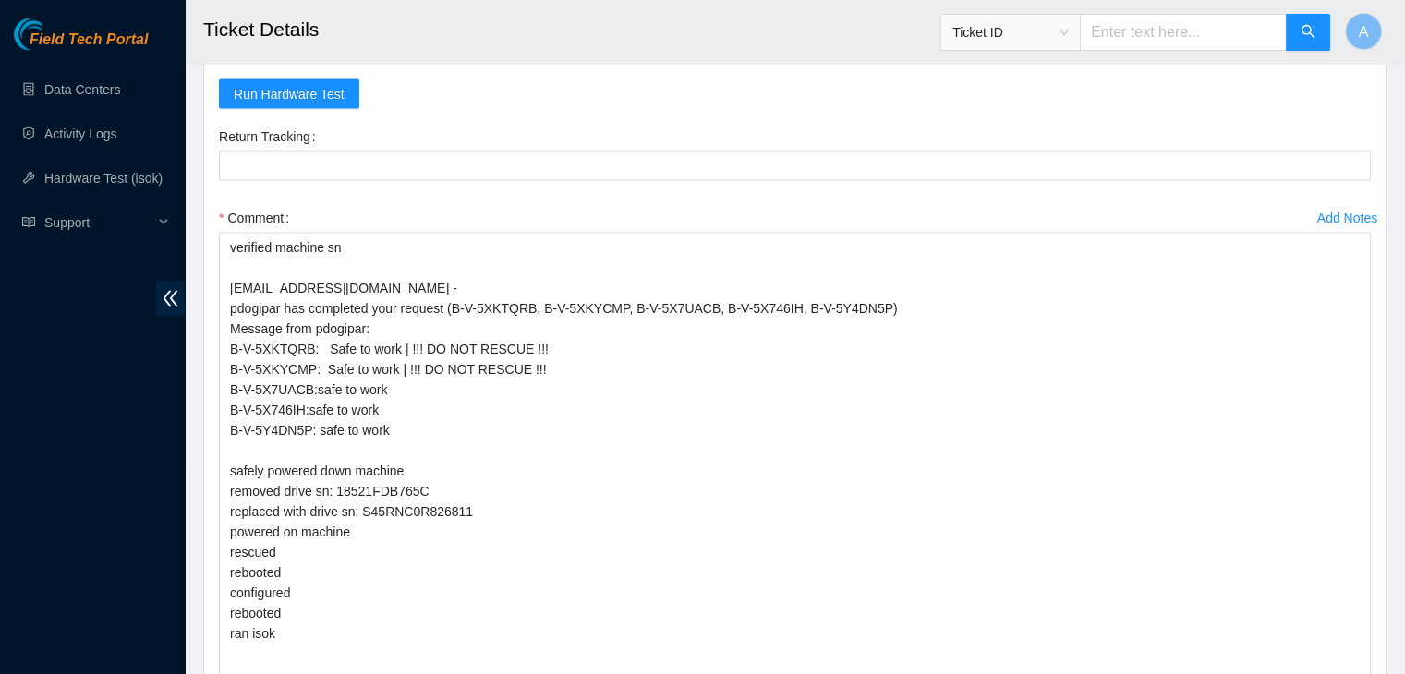
scroll to position [3927, 0]
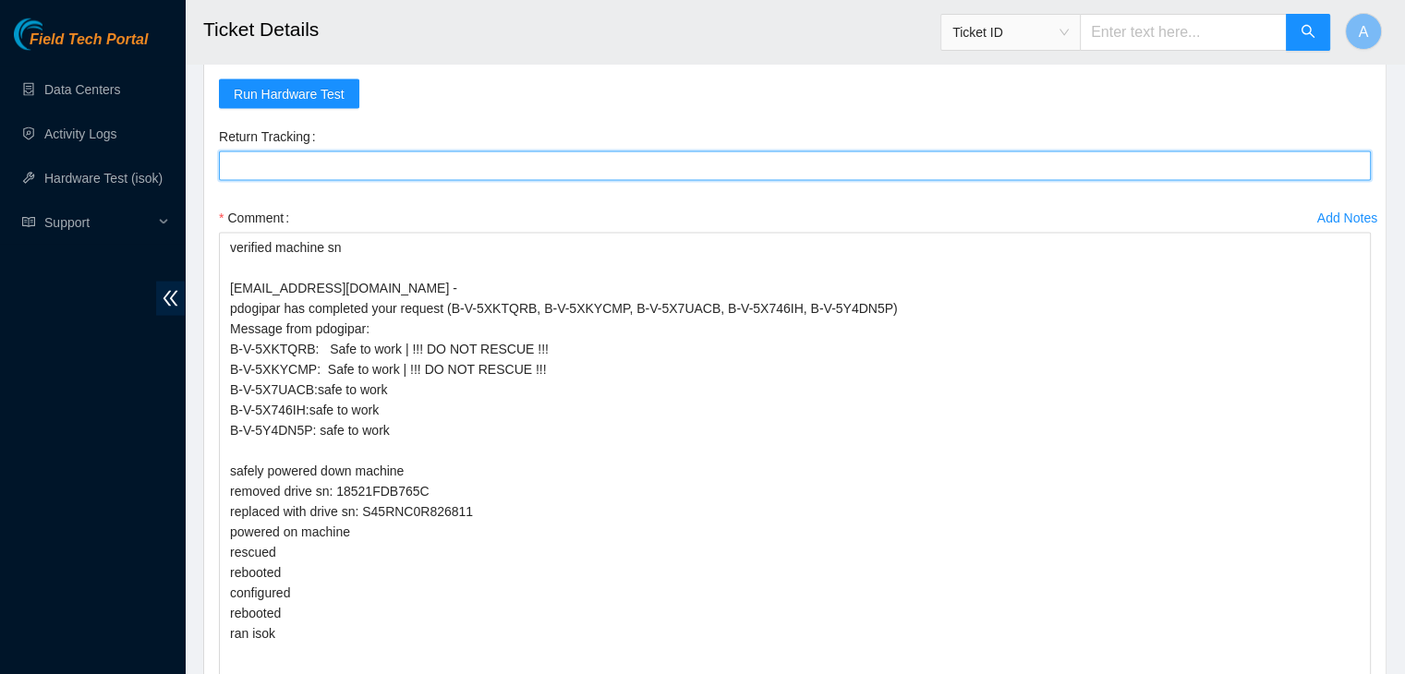
click at [523, 164] on Tracking "Return Tracking" at bounding box center [795, 166] width 1152 height 30
paste Tracking "463470062994"
type Tracking "463470062994"
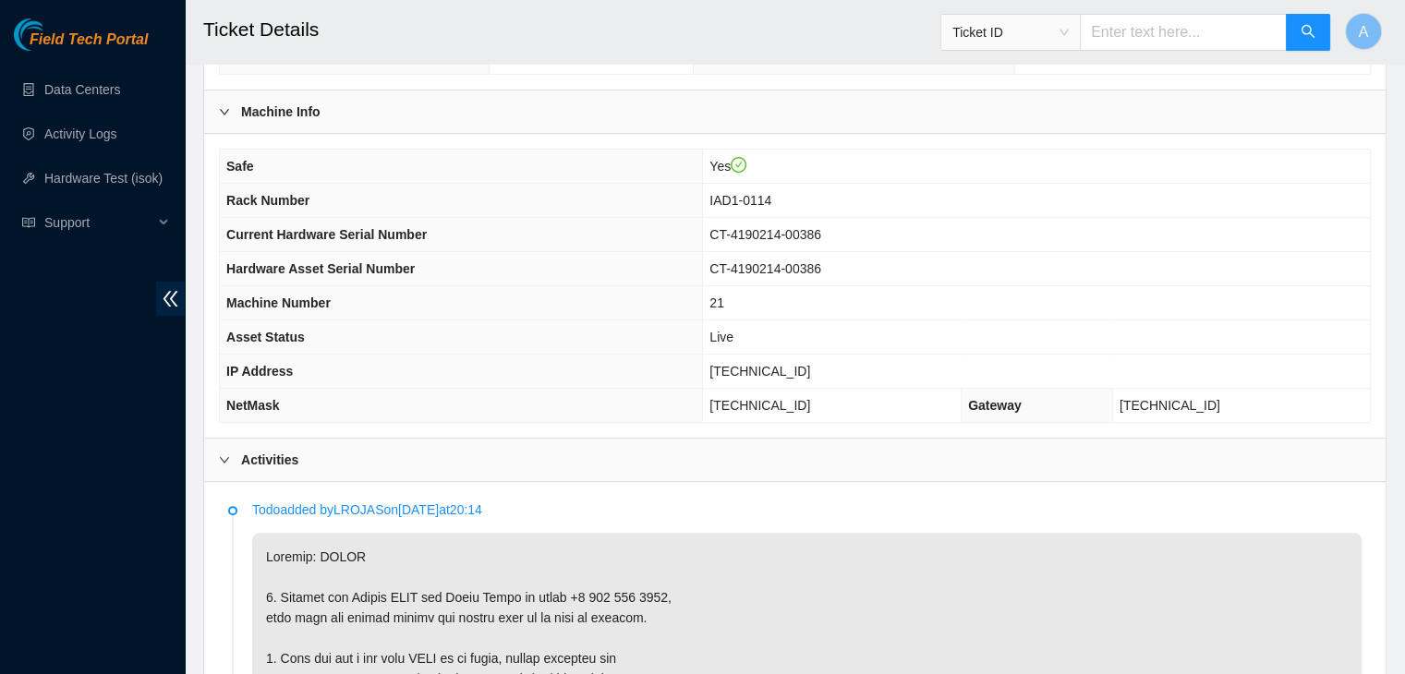
scroll to position [586, 0]
click at [754, 362] on span "[TECHNICAL_ID]" at bounding box center [759, 369] width 101 height 15
copy span "[TECHNICAL_ID]"
click at [754, 362] on span "[TECHNICAL_ID]" at bounding box center [759, 369] width 101 height 15
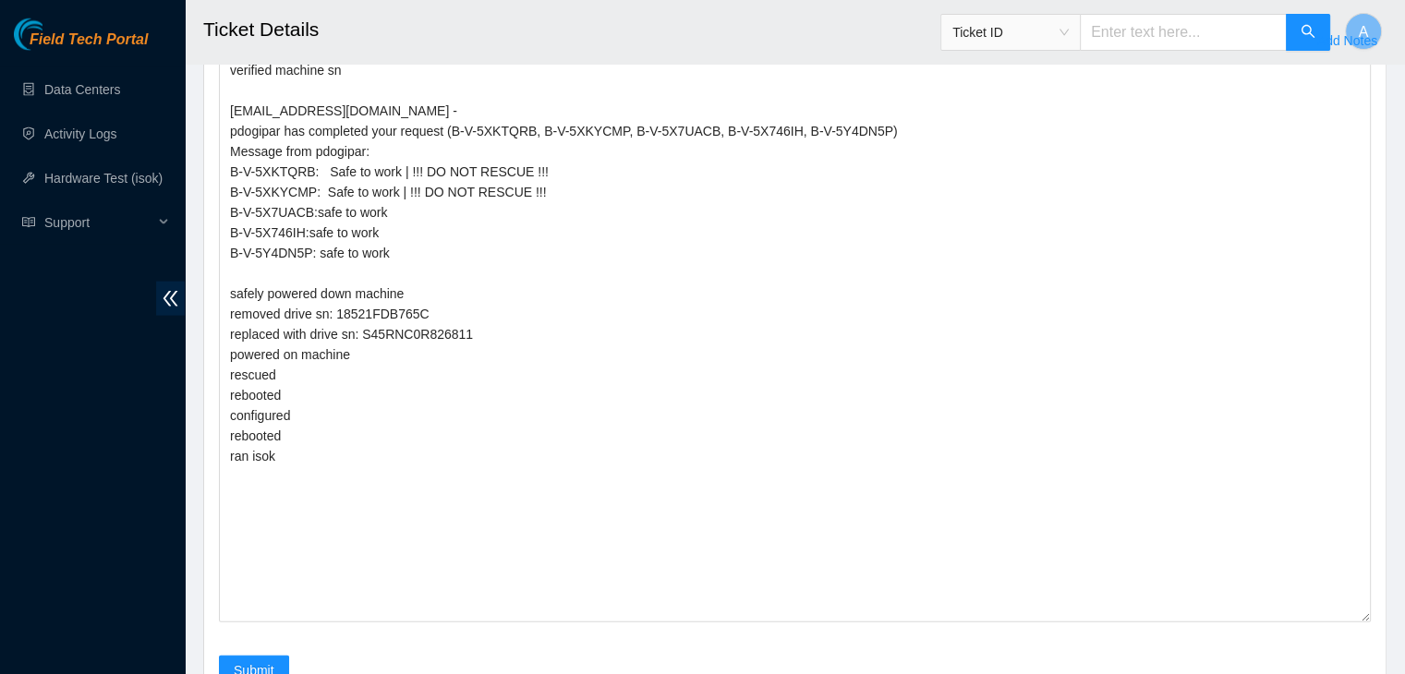
scroll to position [4292, 0]
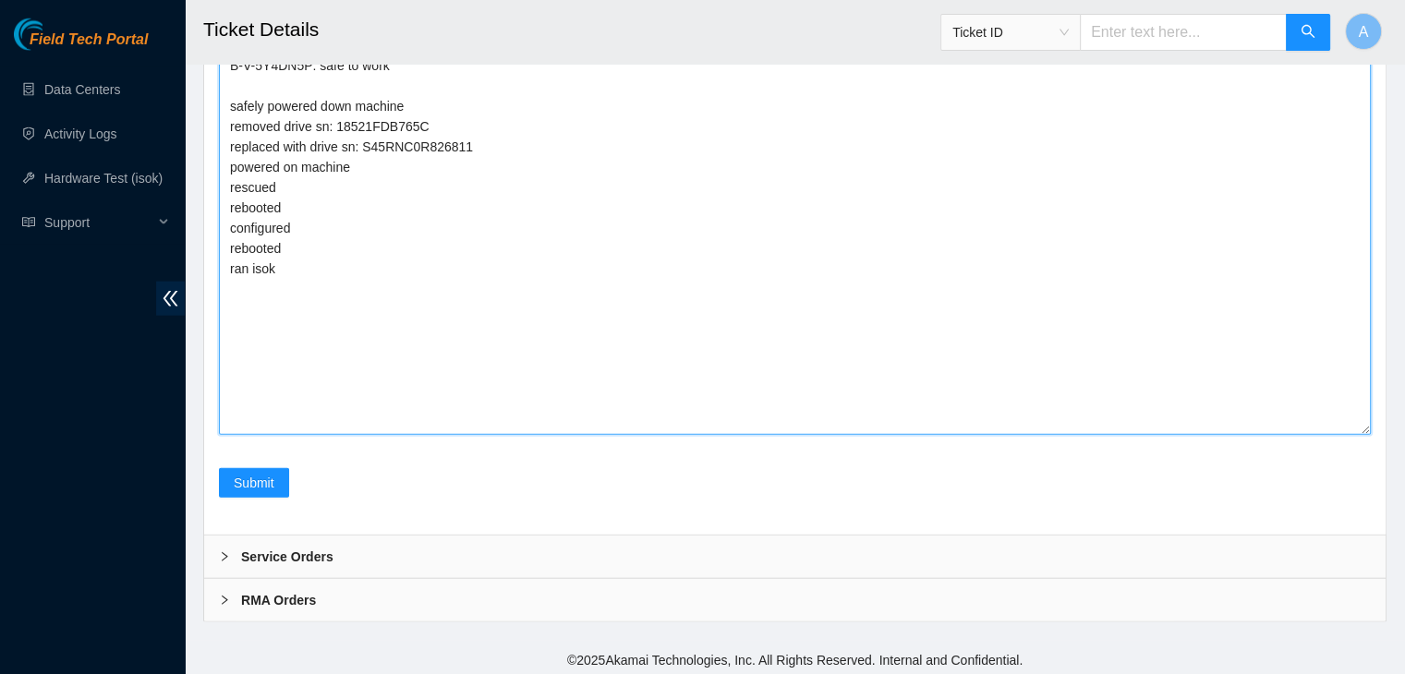
click at [574, 382] on textarea "verified machine sn dhindsa.arya25@gmail.com - pdogipar has completed your requ…" at bounding box center [795, 151] width 1152 height 567
paste textarea "350942 15-10-2025 11:13:21 104.84.228.168 COMPLETE Result Detail Message Ticket…"
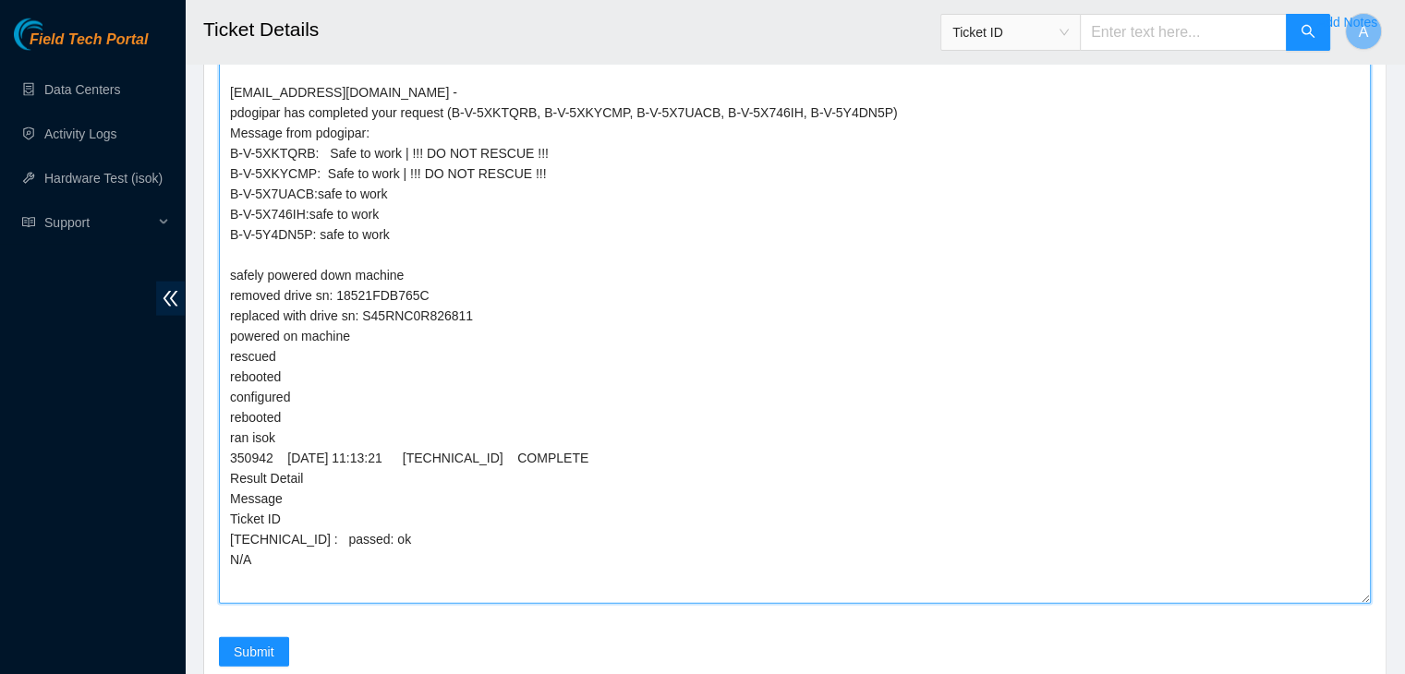
scroll to position [4132, 0]
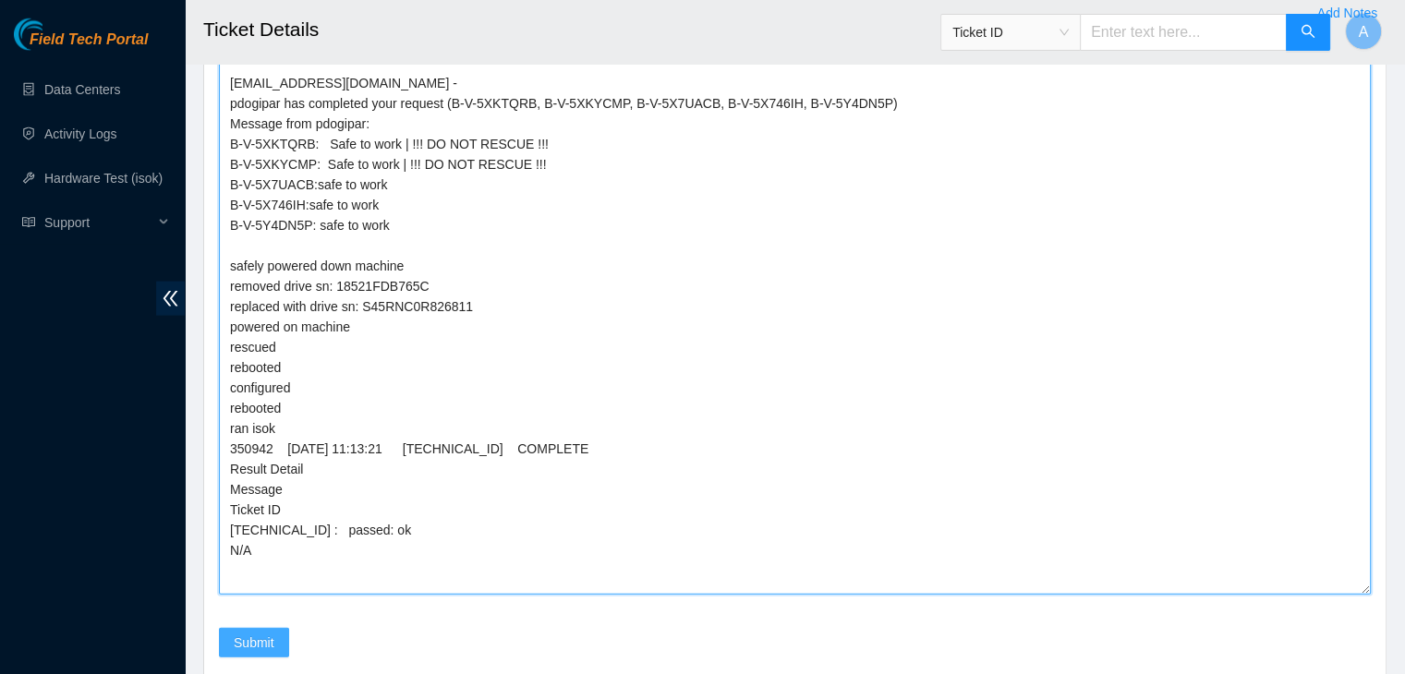
type textarea "verified machine sn dhindsa.arya25@gmail.com - pdogipar has completed your requ…"
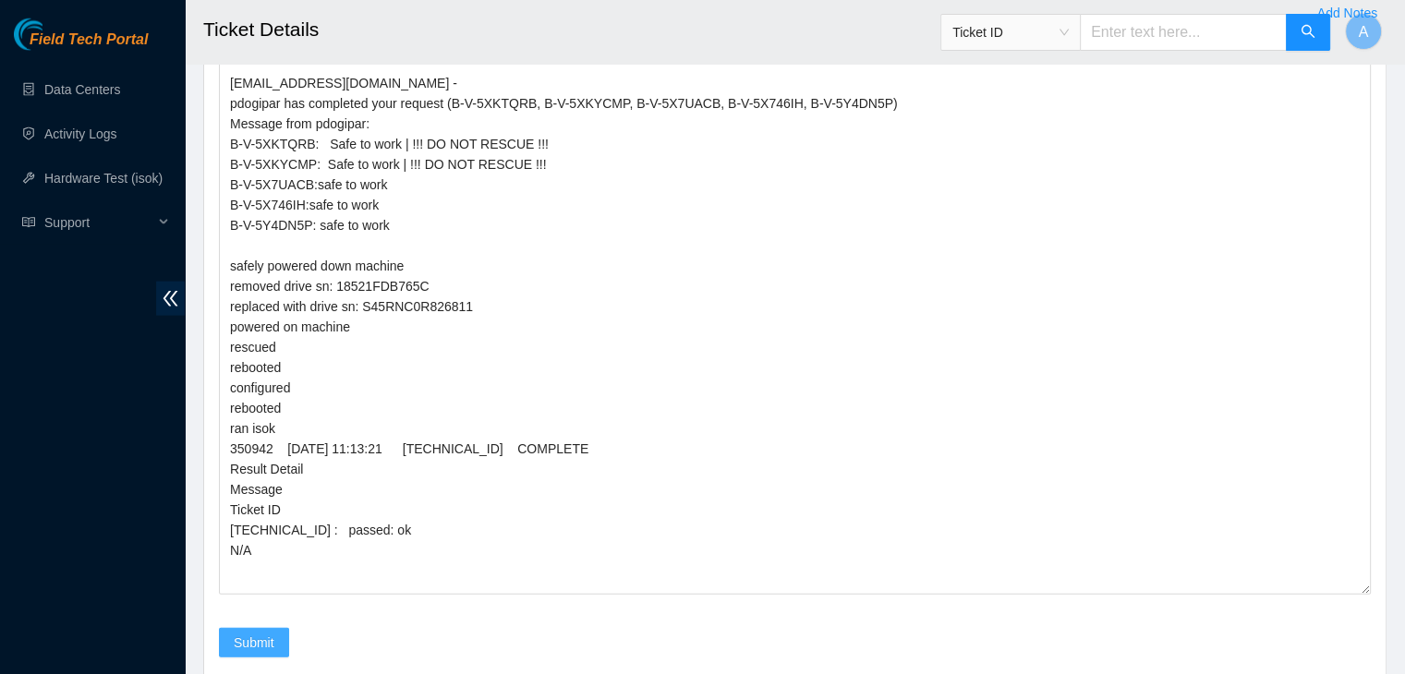
click at [270, 640] on span "Submit" at bounding box center [254, 643] width 41 height 20
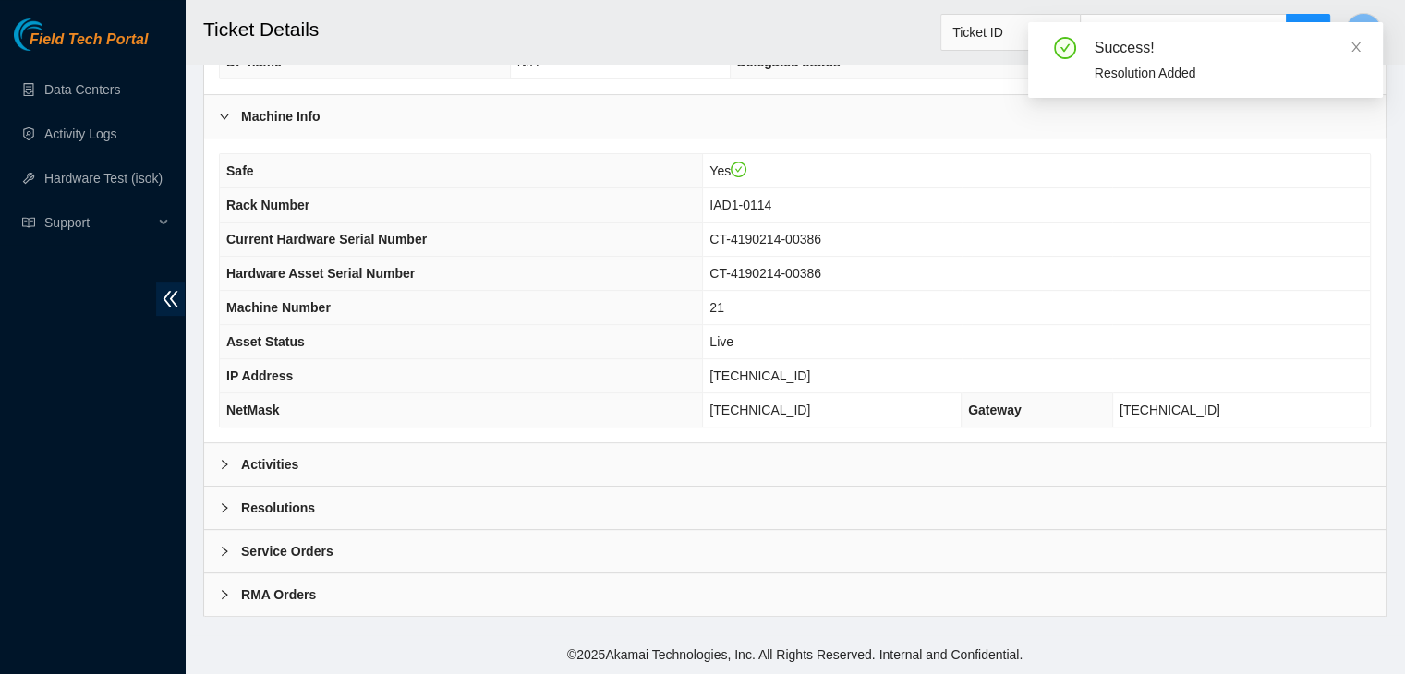
scroll to position [574, 0]
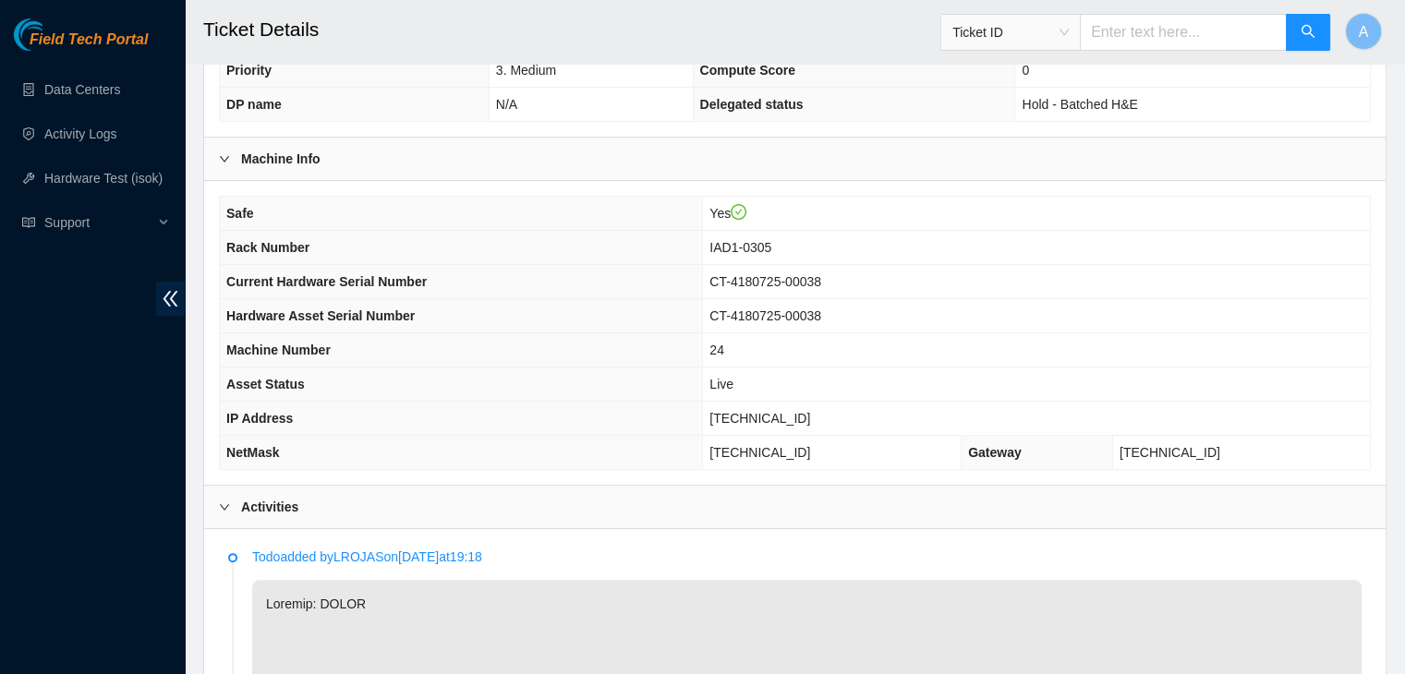
scroll to position [538, 0]
click at [793, 415] on span "[TECHNICAL_ID]" at bounding box center [759, 416] width 101 height 15
copy span "[TECHNICAL_ID]"
click at [793, 415] on span "[TECHNICAL_ID]" at bounding box center [759, 416] width 101 height 15
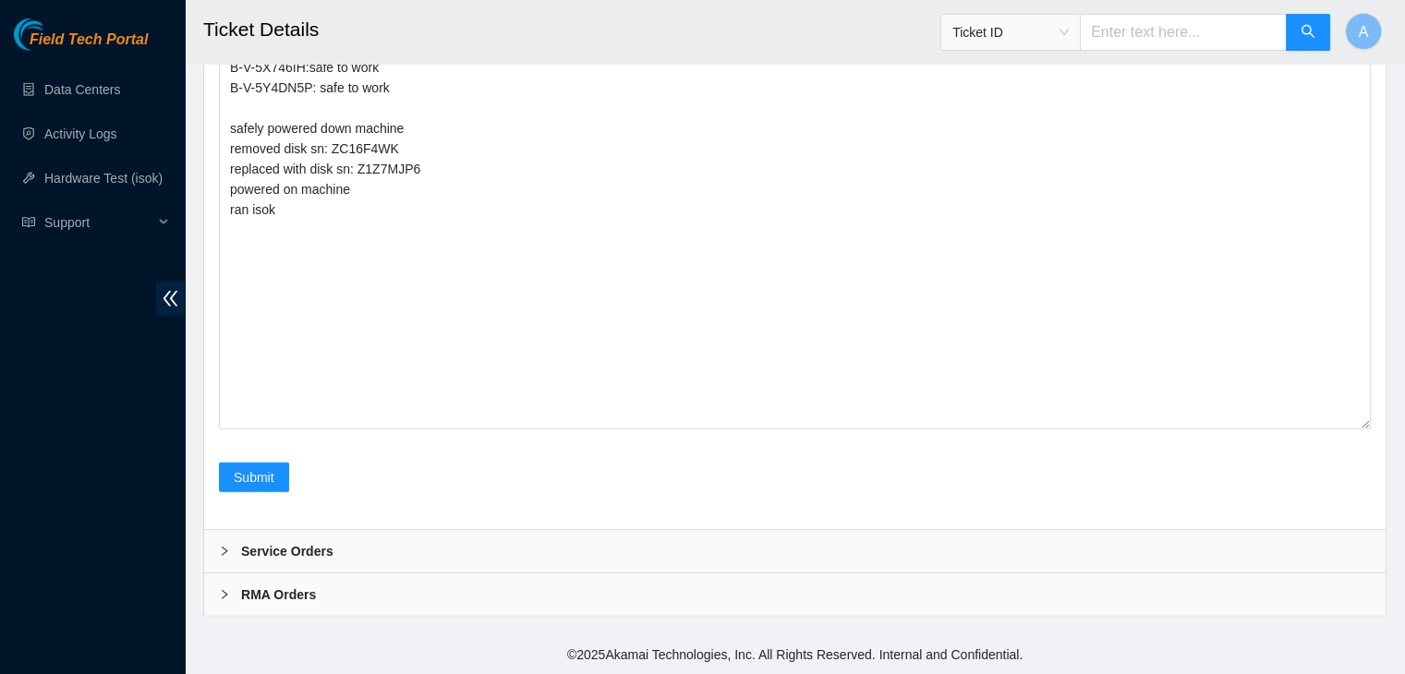
scroll to position [5106, 0]
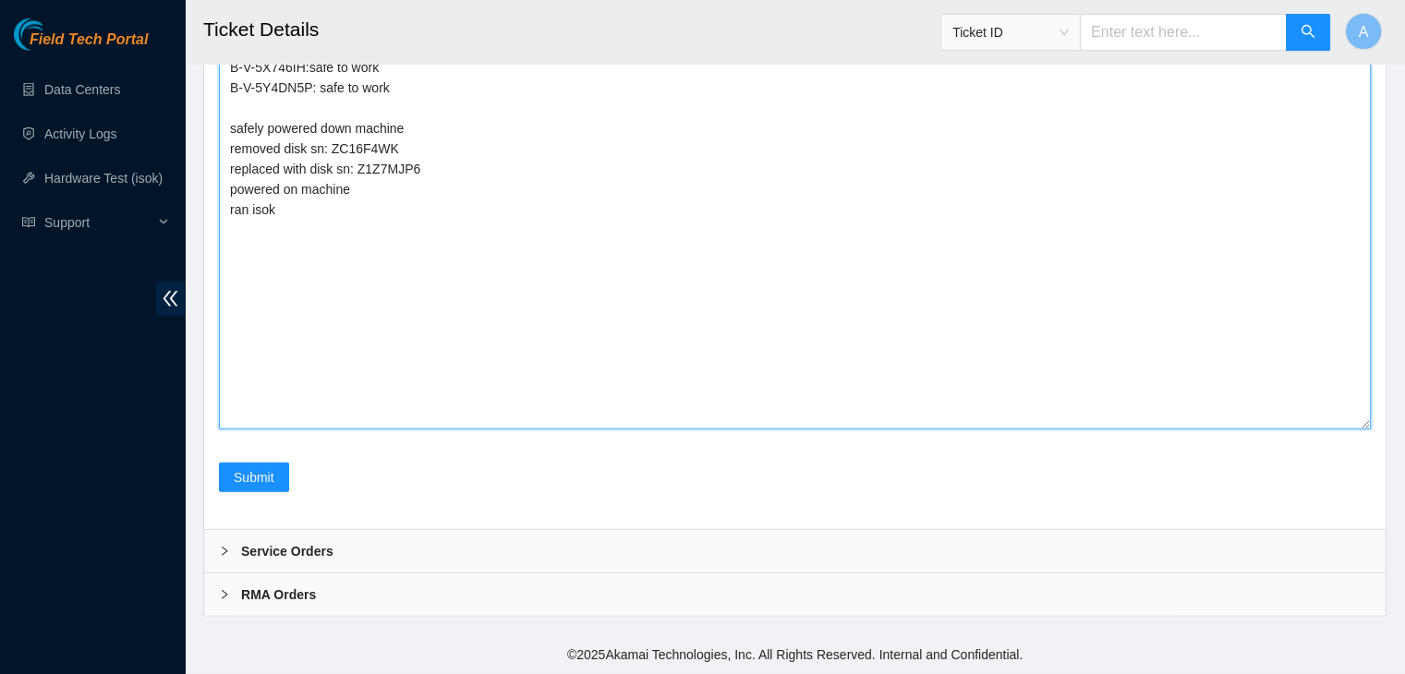
click at [476, 345] on textarea "verified machine sn dhindsa.arya25@gmail.com - pdogipar has completed your requ…" at bounding box center [795, 159] width 1152 height 539
paste textarea "350945 15-10-2025 11:15:44 23.60.99.50 FAILED Result Detail Message Ticket ID 2…"
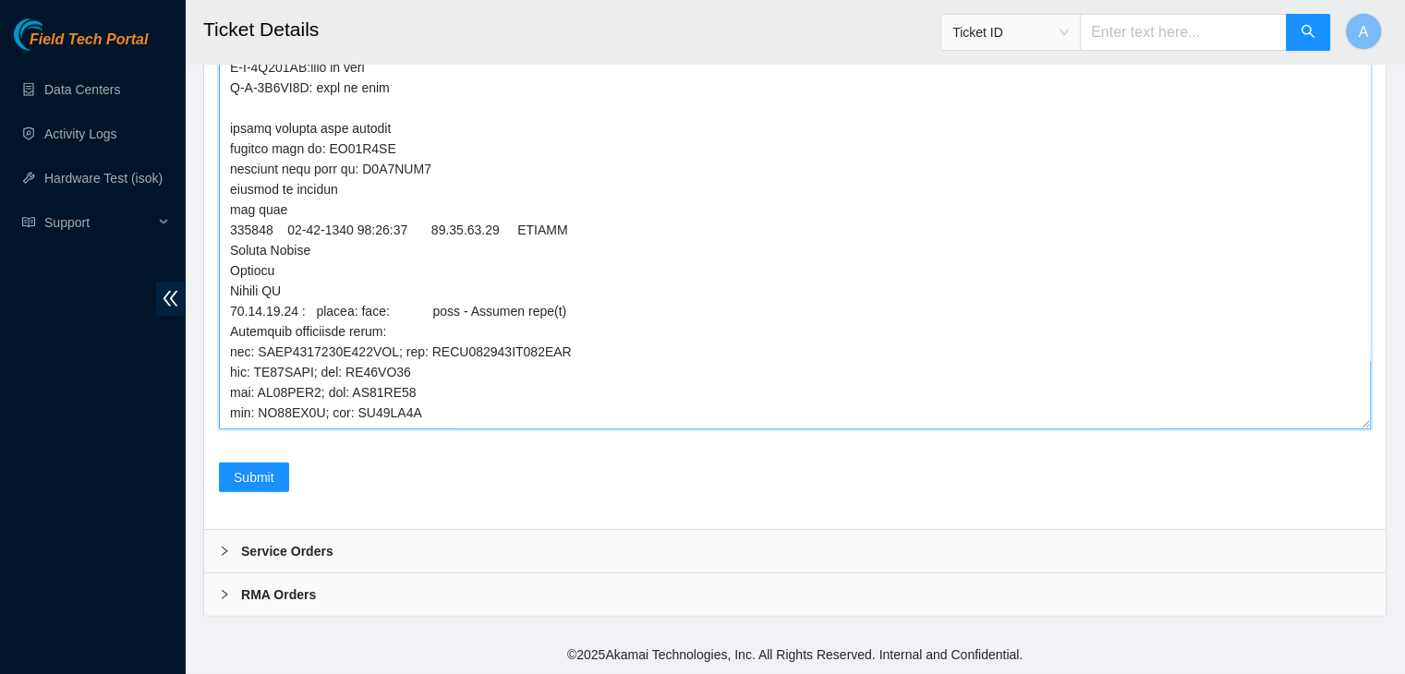
scroll to position [297, 0]
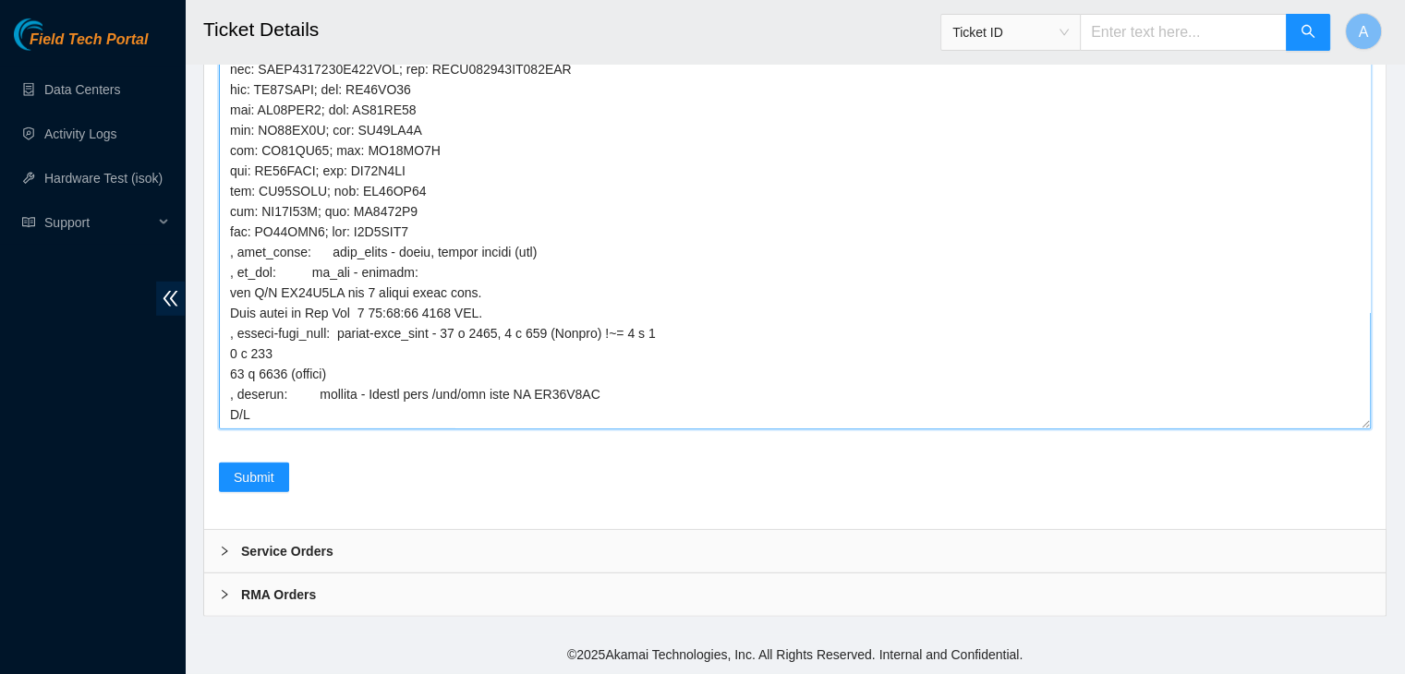
drag, startPoint x: 1367, startPoint y: 425, endPoint x: 1347, endPoint y: 637, distance: 213.4
click at [1347, 429] on textarea "Comment" at bounding box center [795, 55] width 1152 height 750
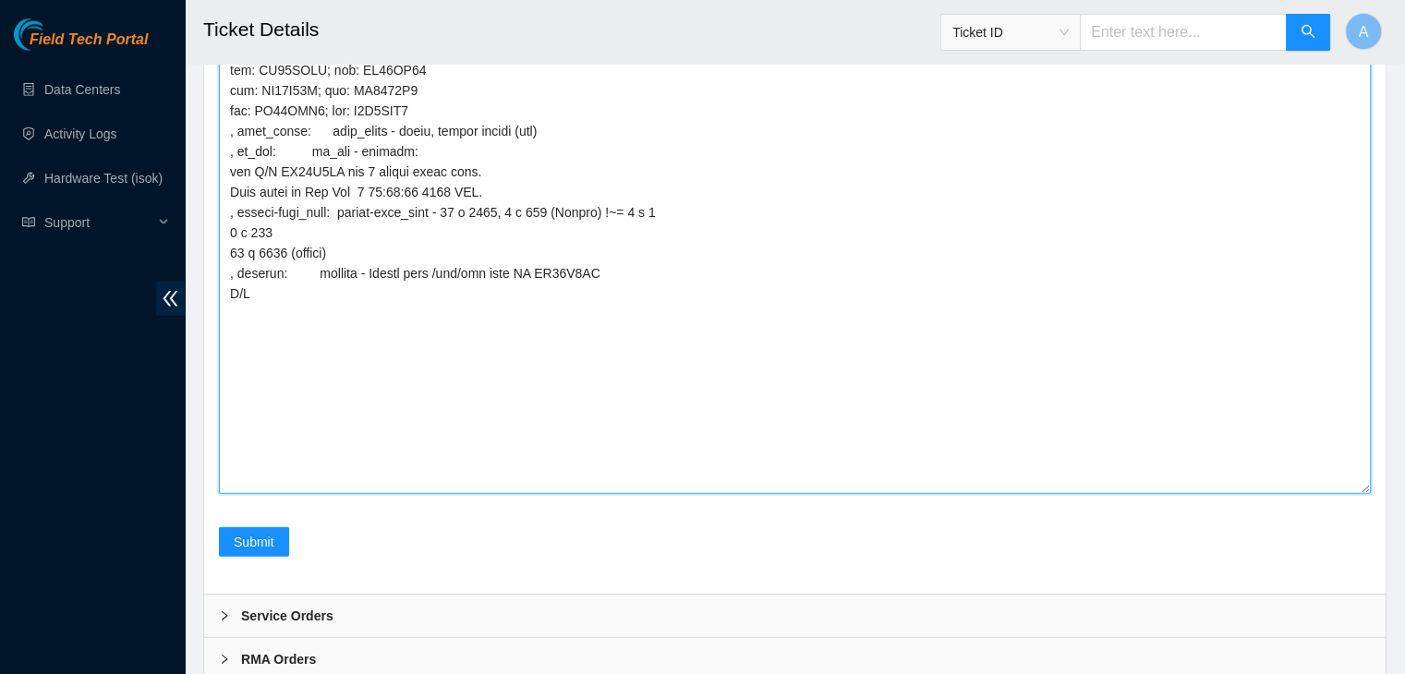
drag, startPoint x: 1362, startPoint y: 463, endPoint x: 1293, endPoint y: 717, distance: 263.3
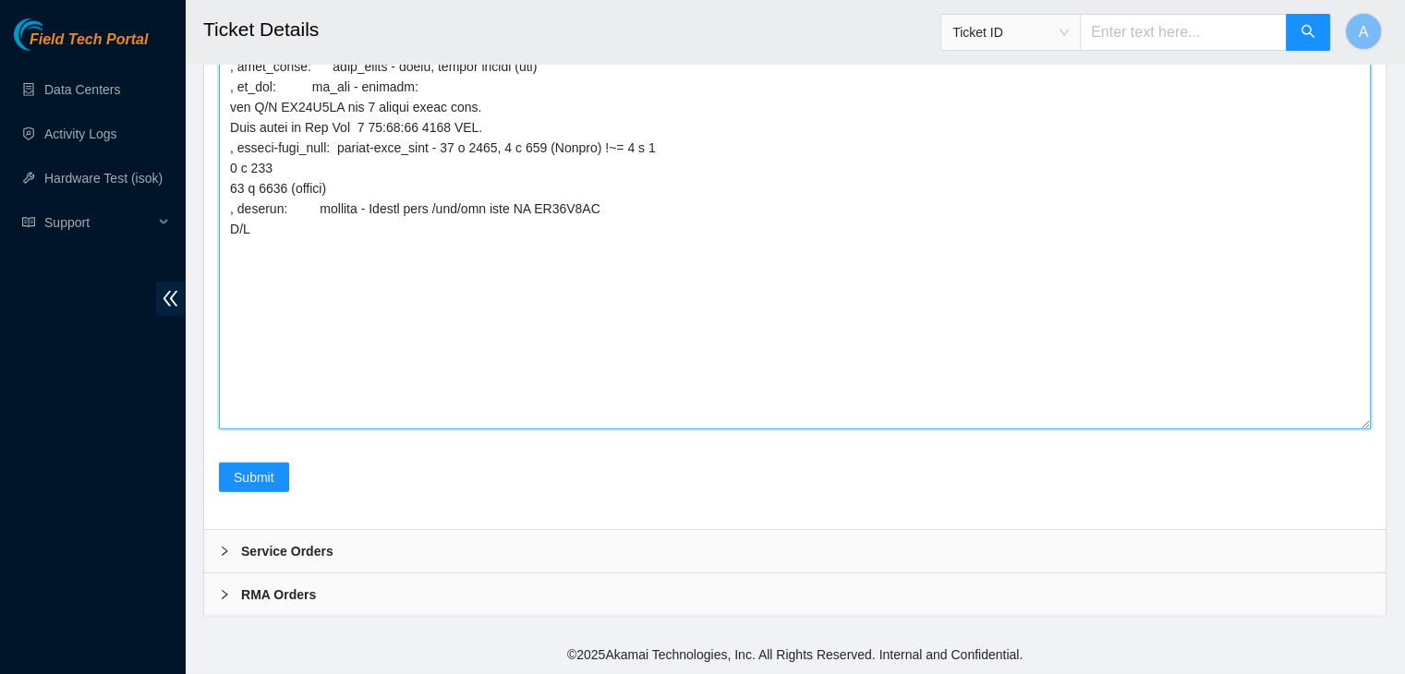
scroll to position [5349, 0]
paste textarea "Z1Z7MJP6"
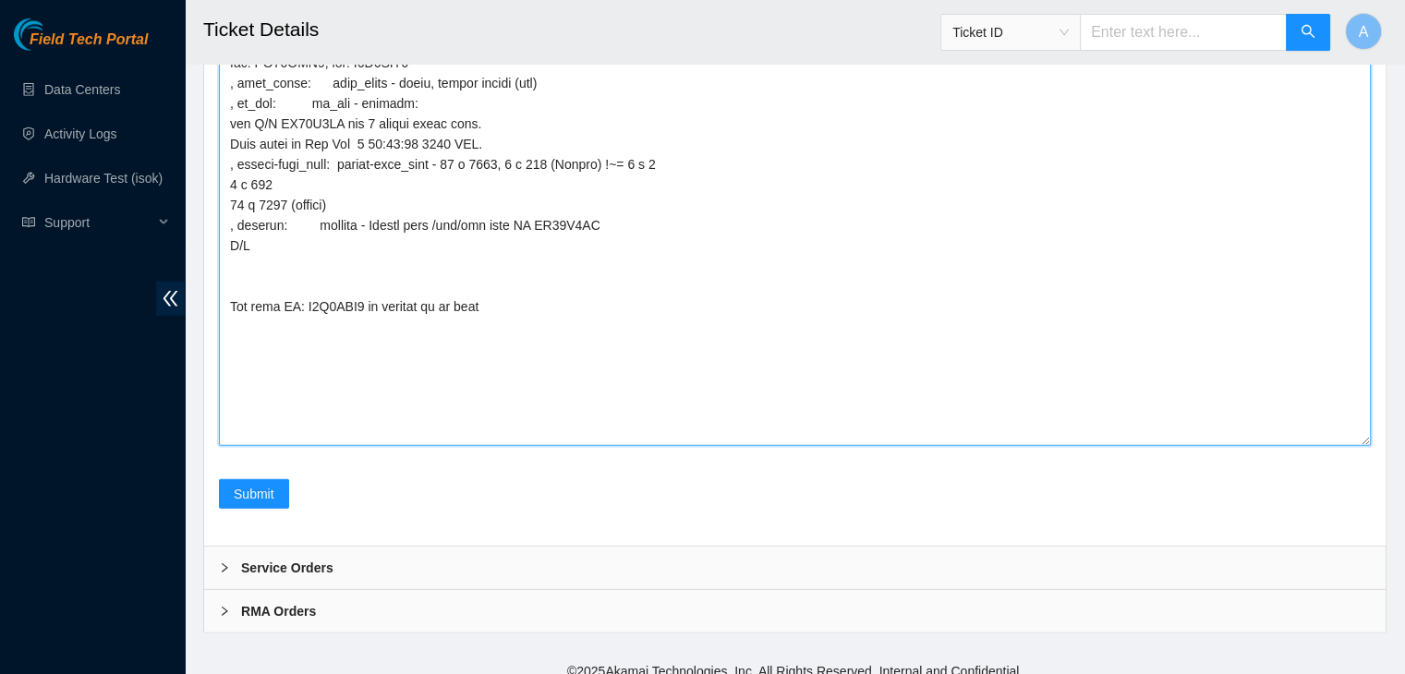
scroll to position [5575, 0]
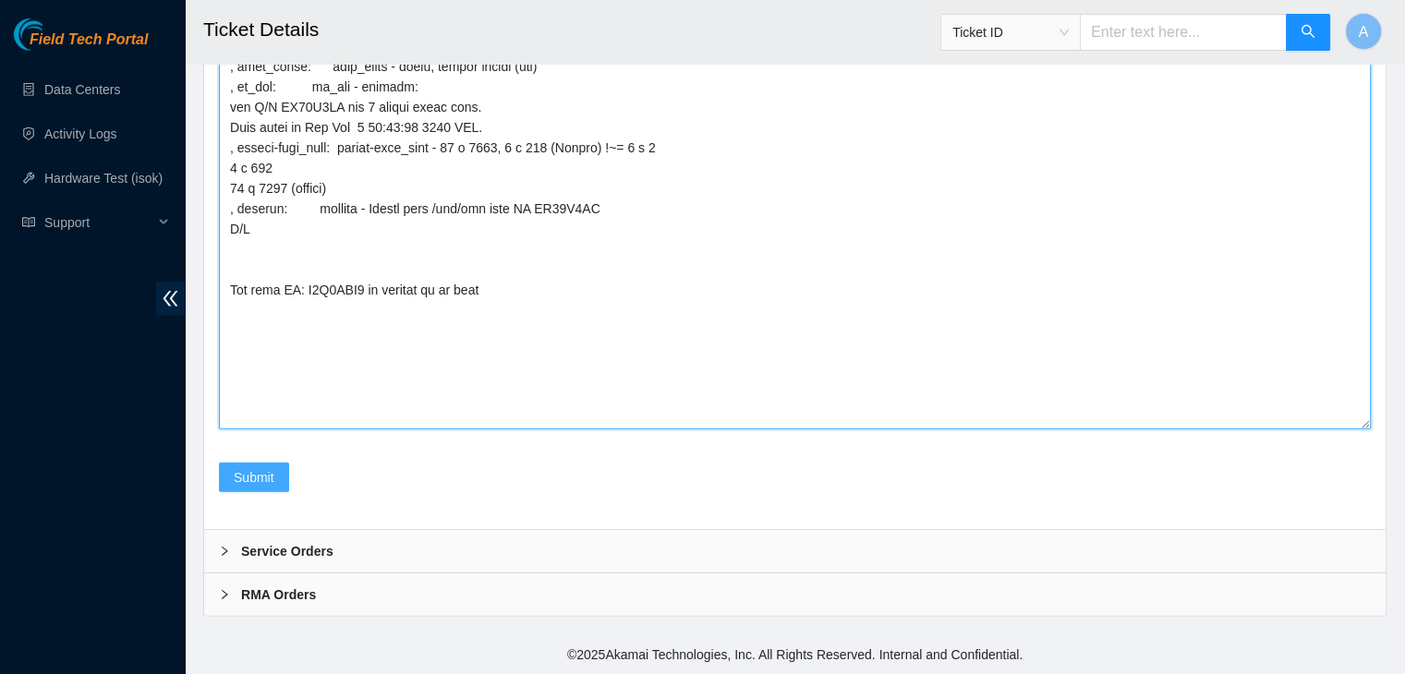
type textarea "verified machine sn dhindsa.arya25@gmail.com - pdogipar has completed your requ…"
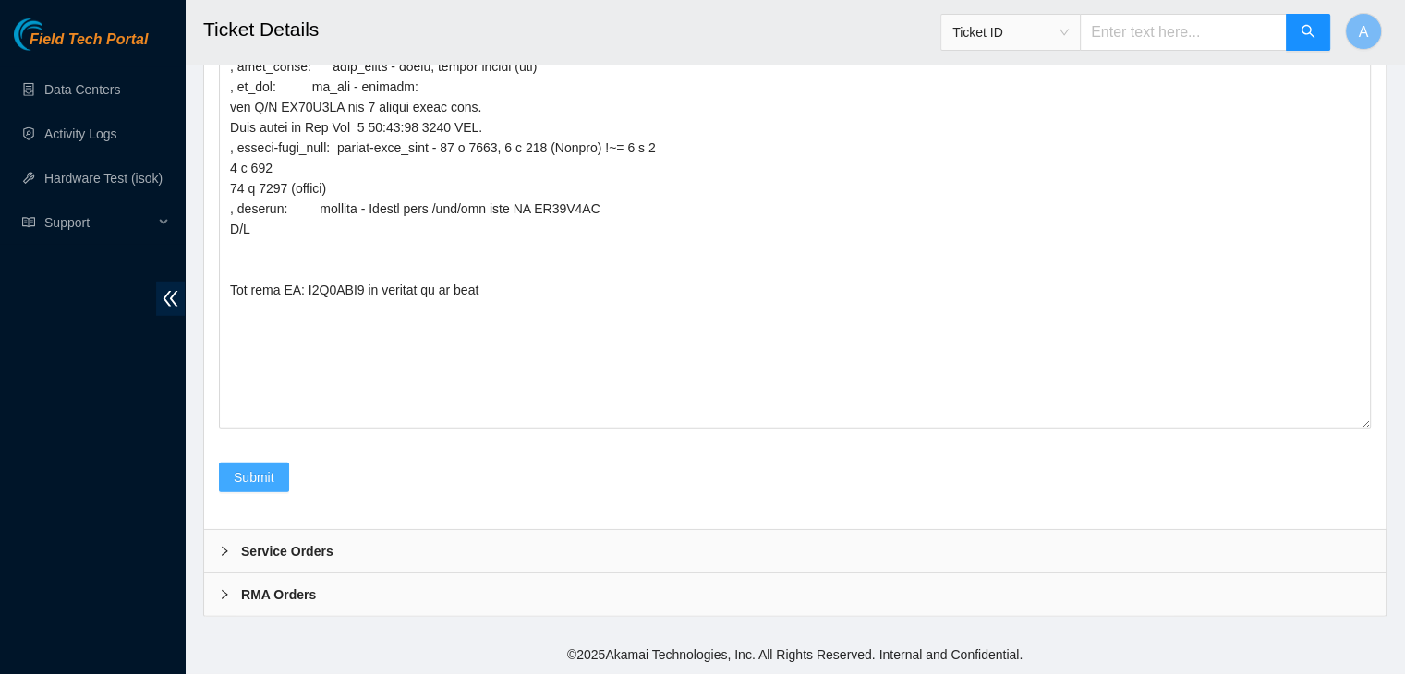
click at [261, 474] on span "Submit" at bounding box center [254, 477] width 41 height 20
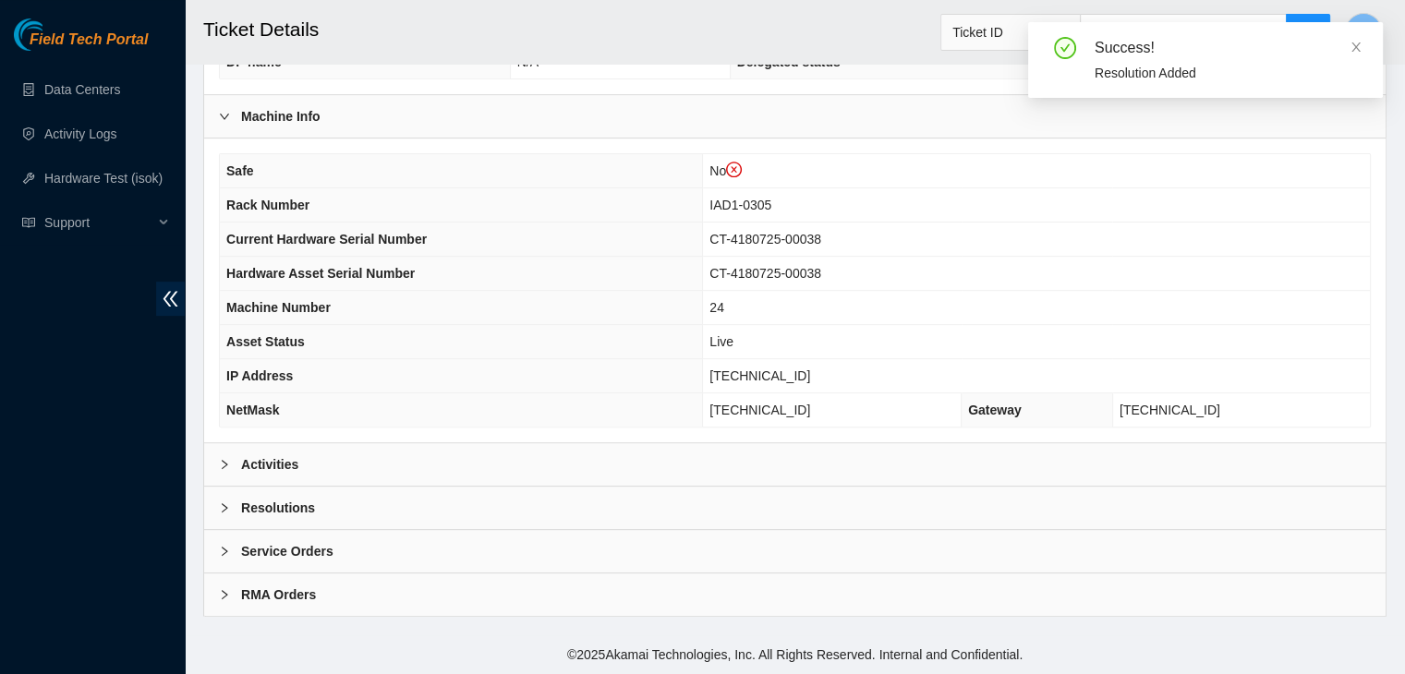
scroll to position [609, 0]
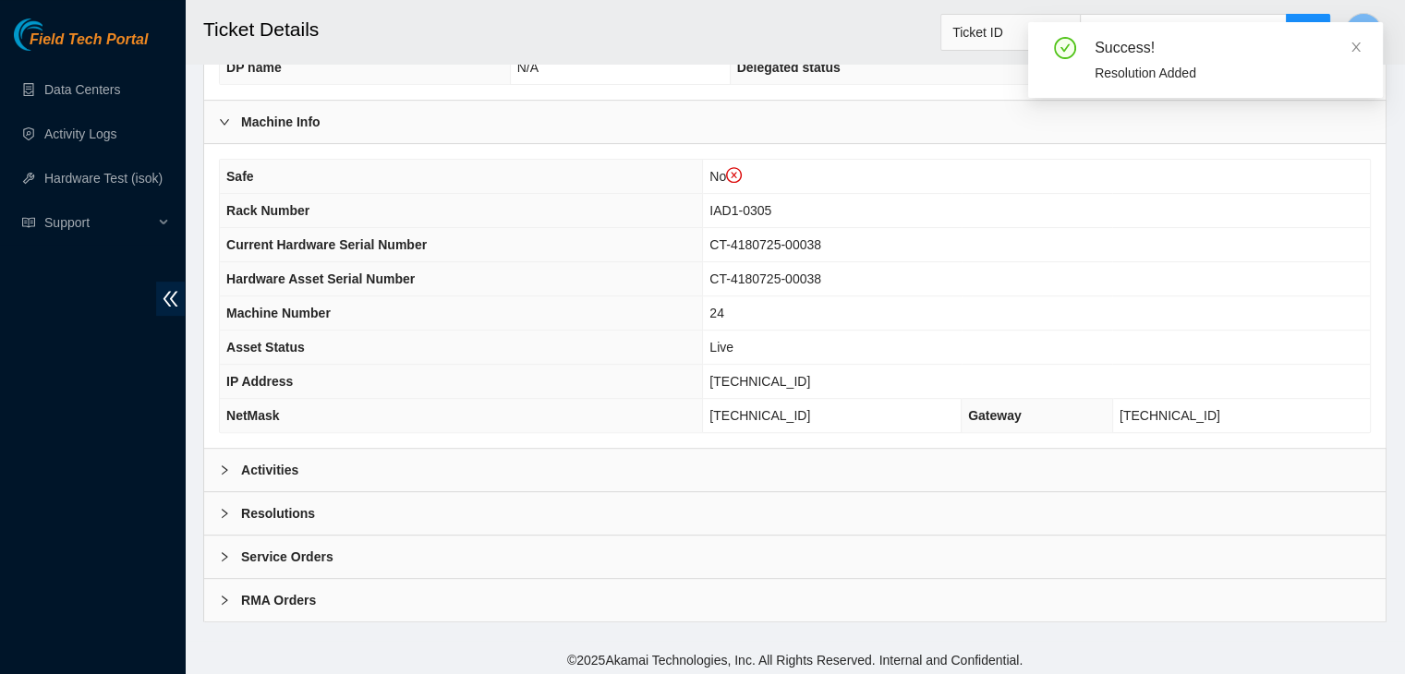
click at [460, 449] on div "Activities" at bounding box center [794, 470] width 1181 height 42
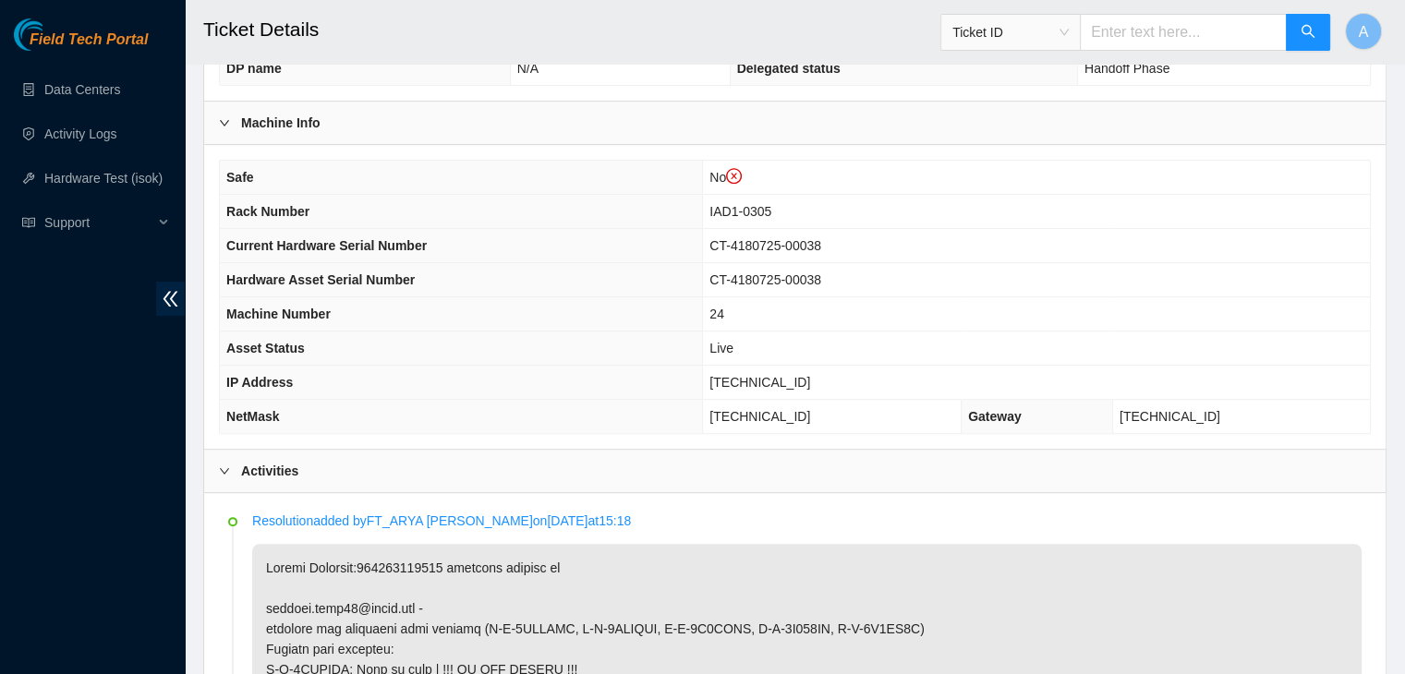
scroll to position [590, 0]
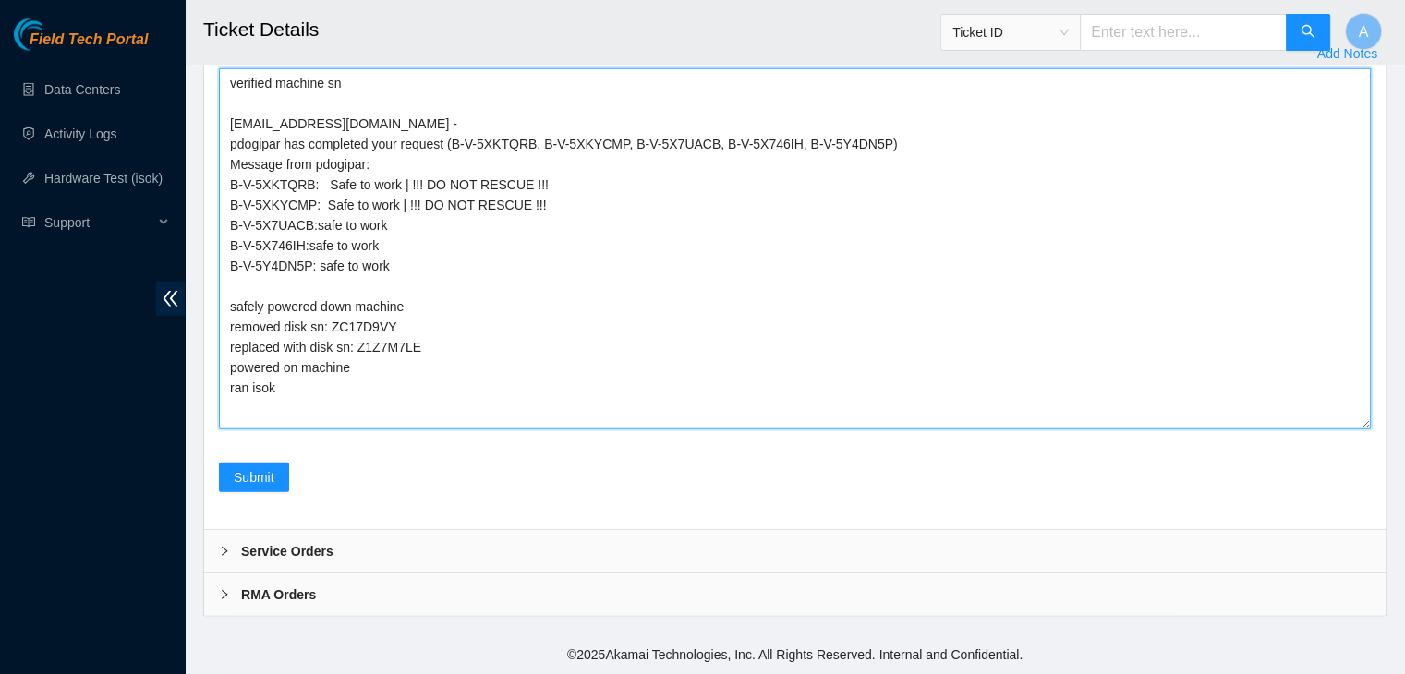
scroll to position [4963, 0]
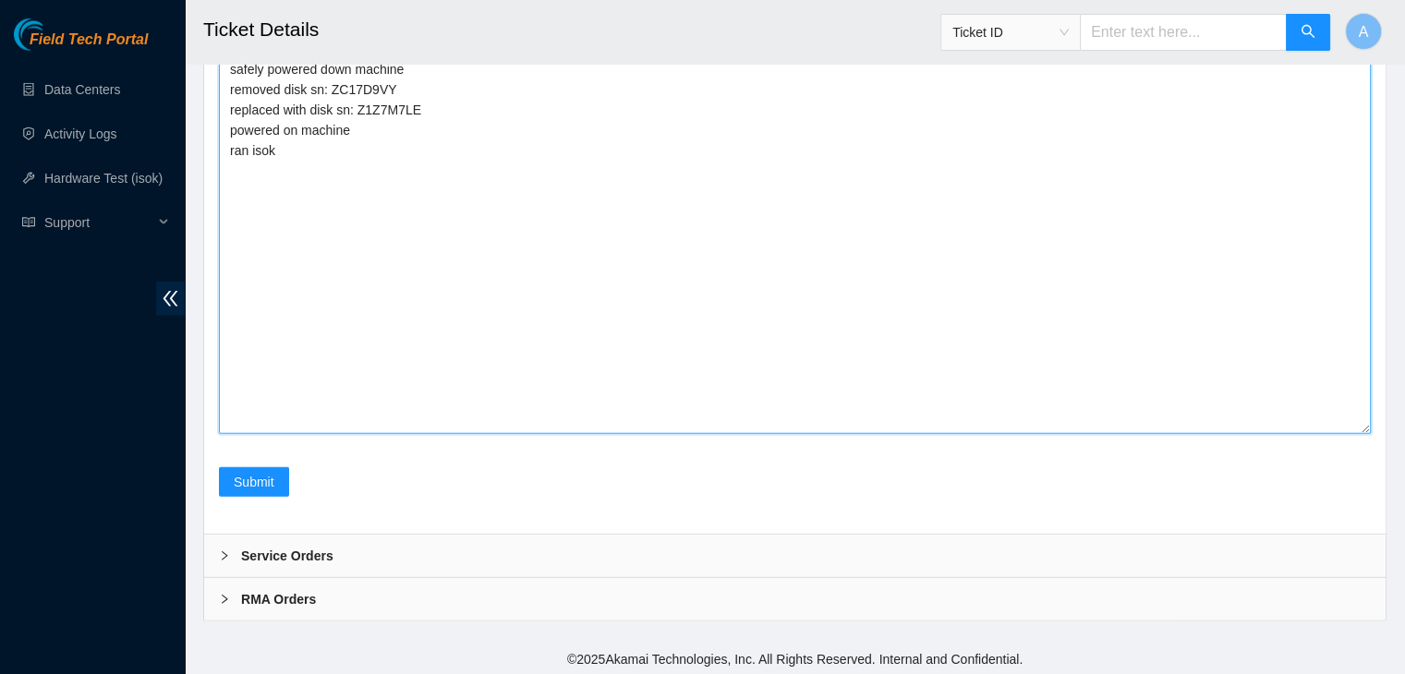
drag, startPoint x: 1367, startPoint y: 423, endPoint x: 1311, endPoint y: 717, distance: 299.1
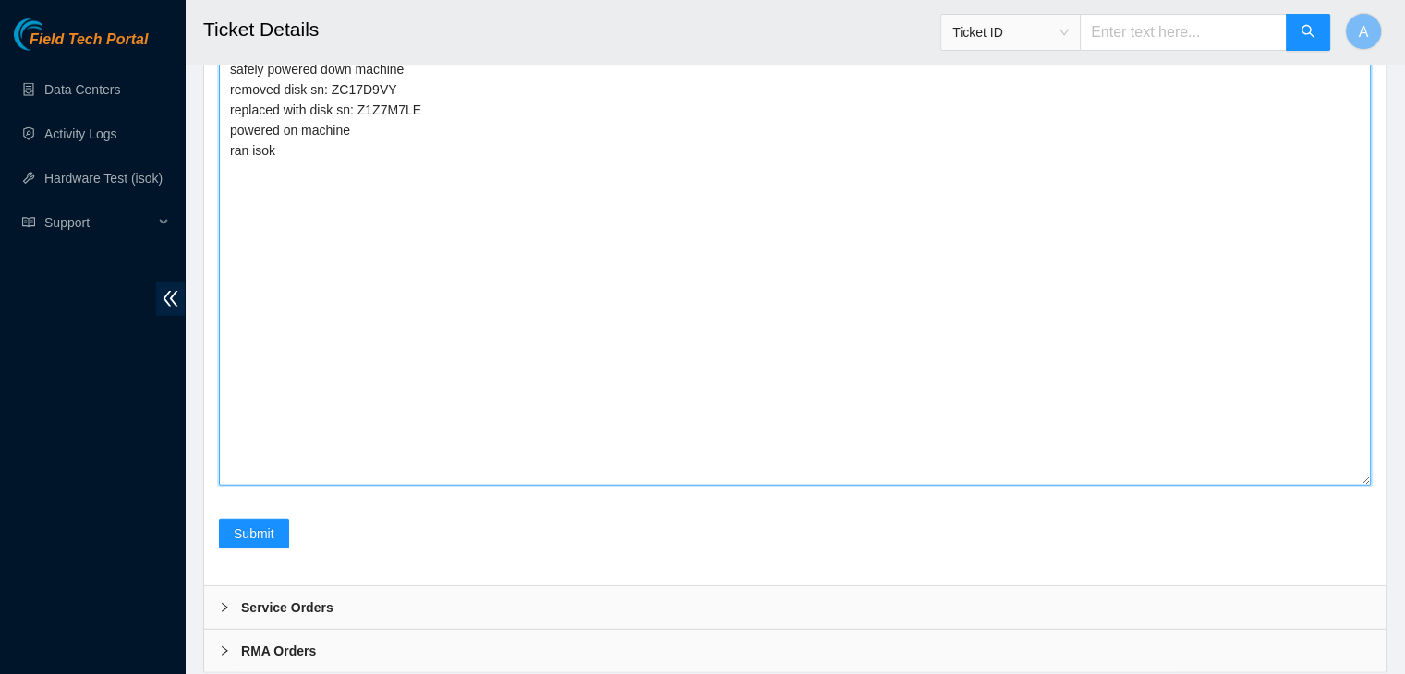
click at [1101, 486] on textarea "verified machine sn [EMAIL_ADDRESS][DOMAIN_NAME] - pdogipar has completed your …" at bounding box center [795, 158] width 1152 height 655
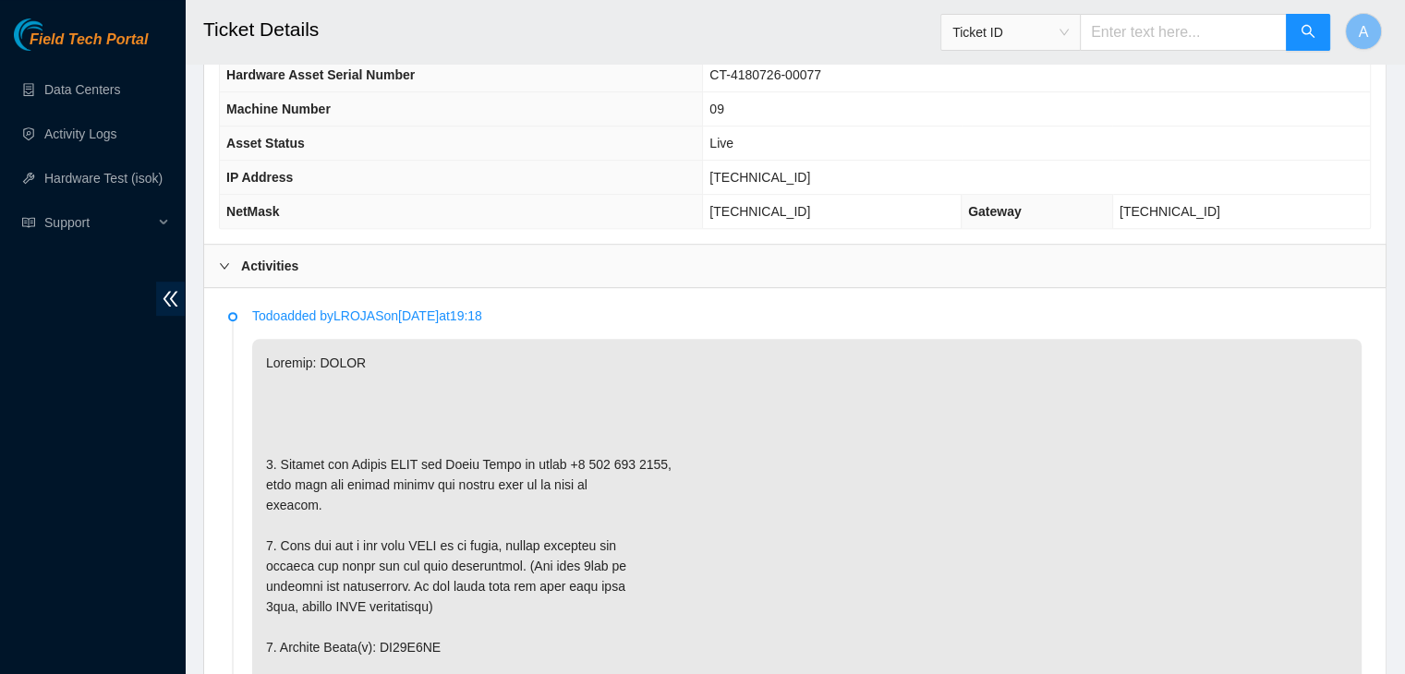
scroll to position [514, 0]
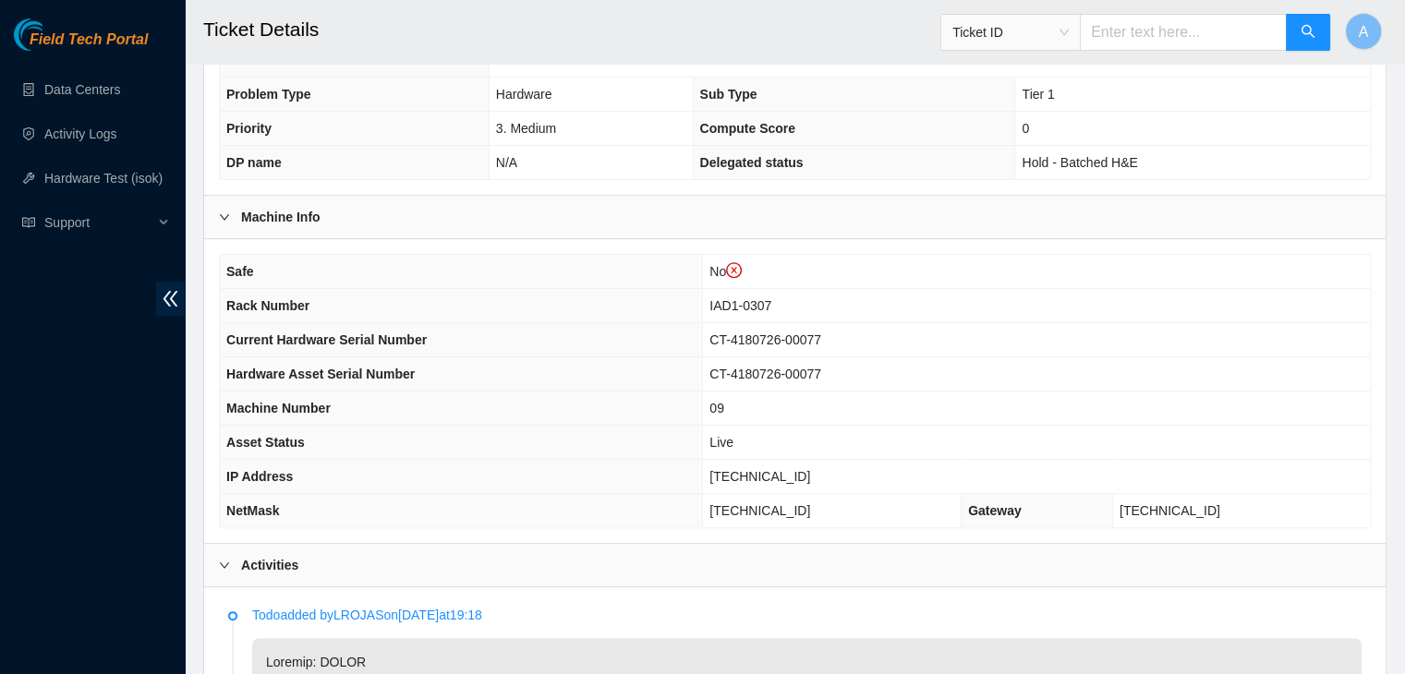
click at [810, 473] on span "[TECHNICAL_ID]" at bounding box center [759, 476] width 101 height 15
copy span "[TECHNICAL_ID]"
click at [810, 473] on span "[TECHNICAL_ID]" at bounding box center [759, 476] width 101 height 15
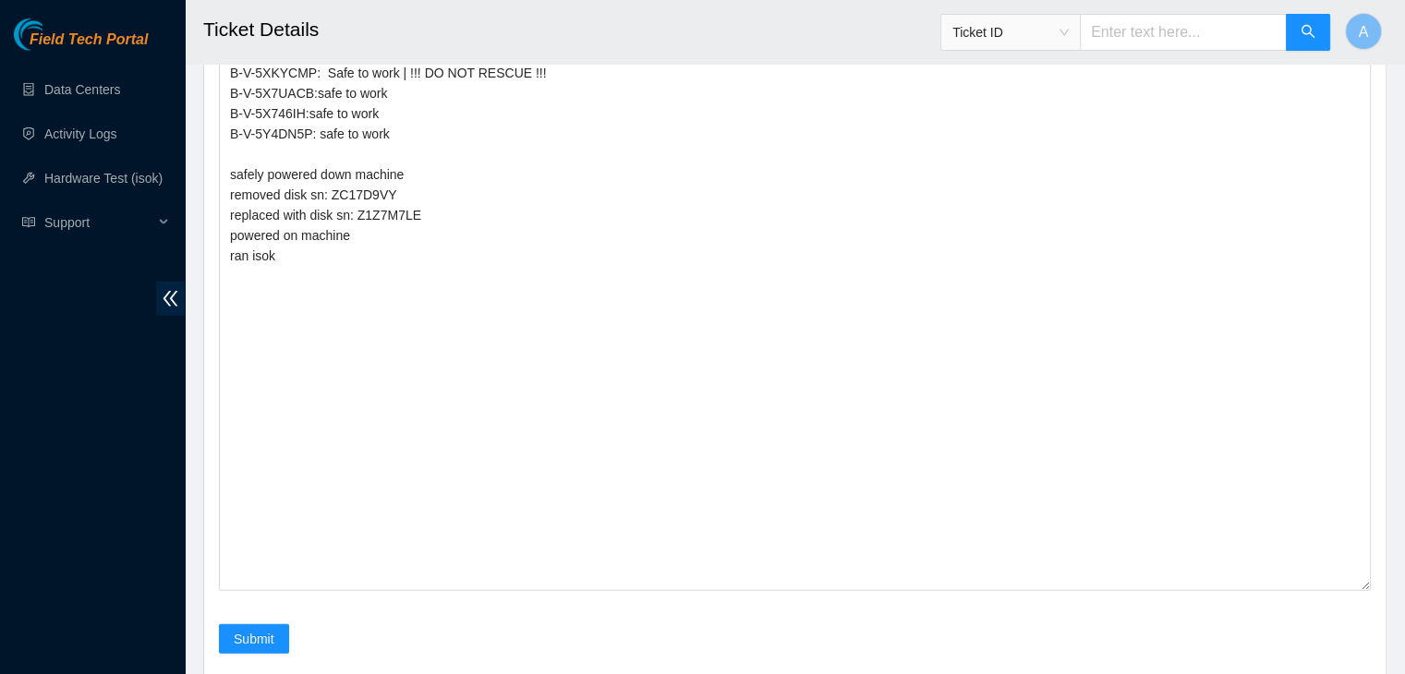
scroll to position [4855, 0]
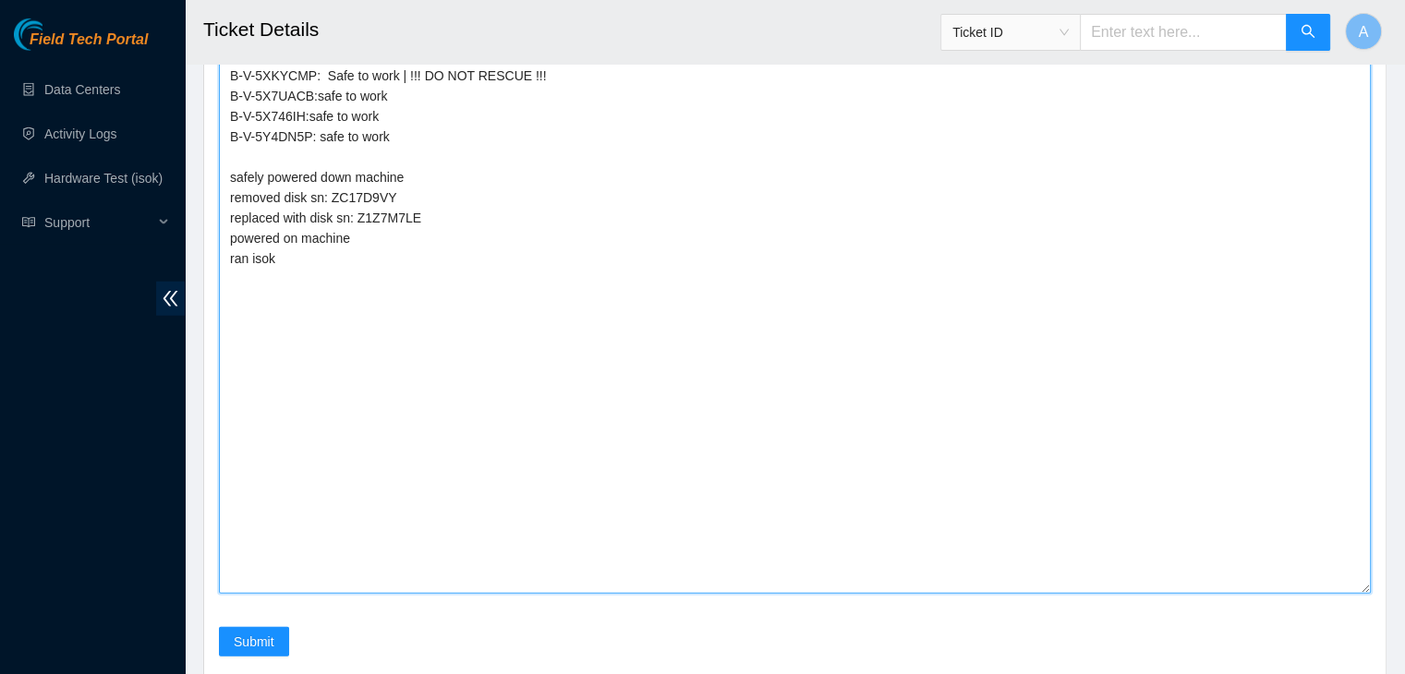
click at [355, 594] on textarea "verified machine sn [EMAIL_ADDRESS][DOMAIN_NAME] - pdogipar has completed your …" at bounding box center [795, 266] width 1152 height 655
paste textarea "350947 [DATE] 11:19:26 [TECHNICAL_ID] COMPLETE Result Detail Message Ticket ID …"
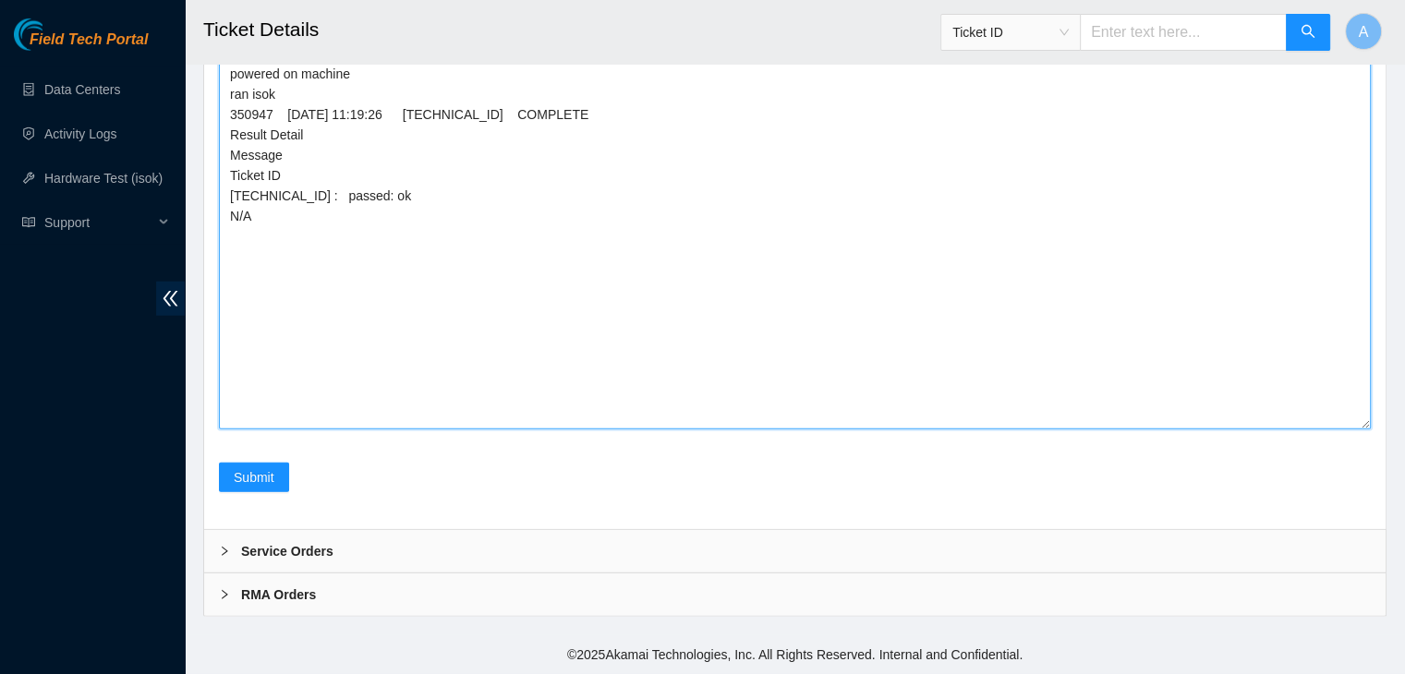
scroll to position [5111, 0]
type textarea "verified machine sn [EMAIL_ADDRESS][DOMAIN_NAME] - pdogipar has completed your …"
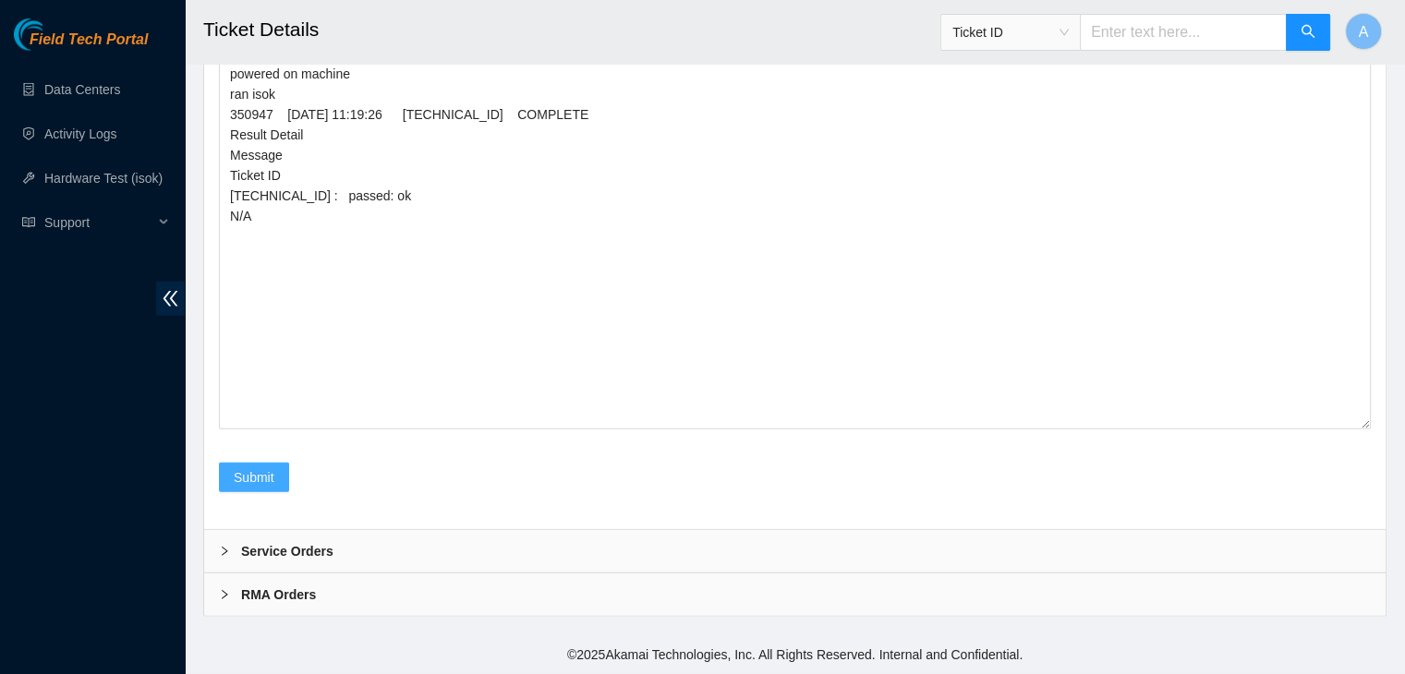
click at [255, 488] on span "Submit" at bounding box center [254, 477] width 41 height 20
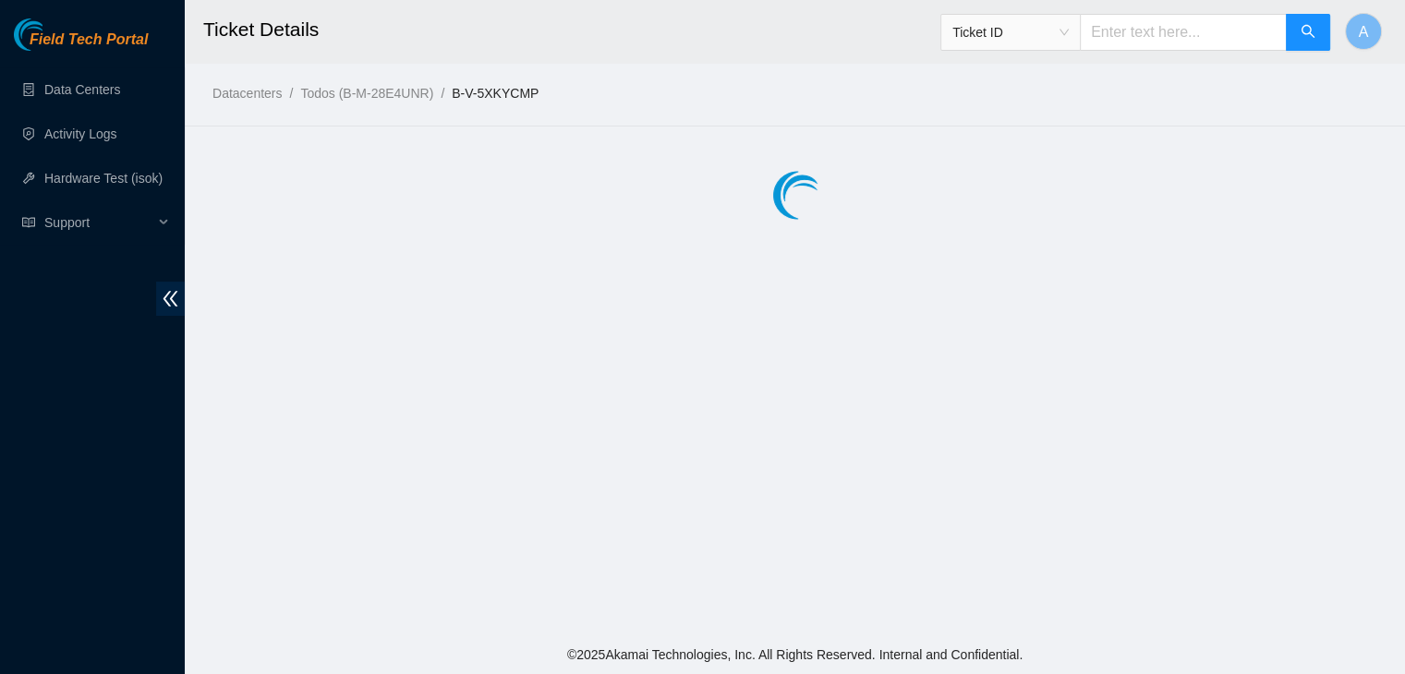
scroll to position [0, 0]
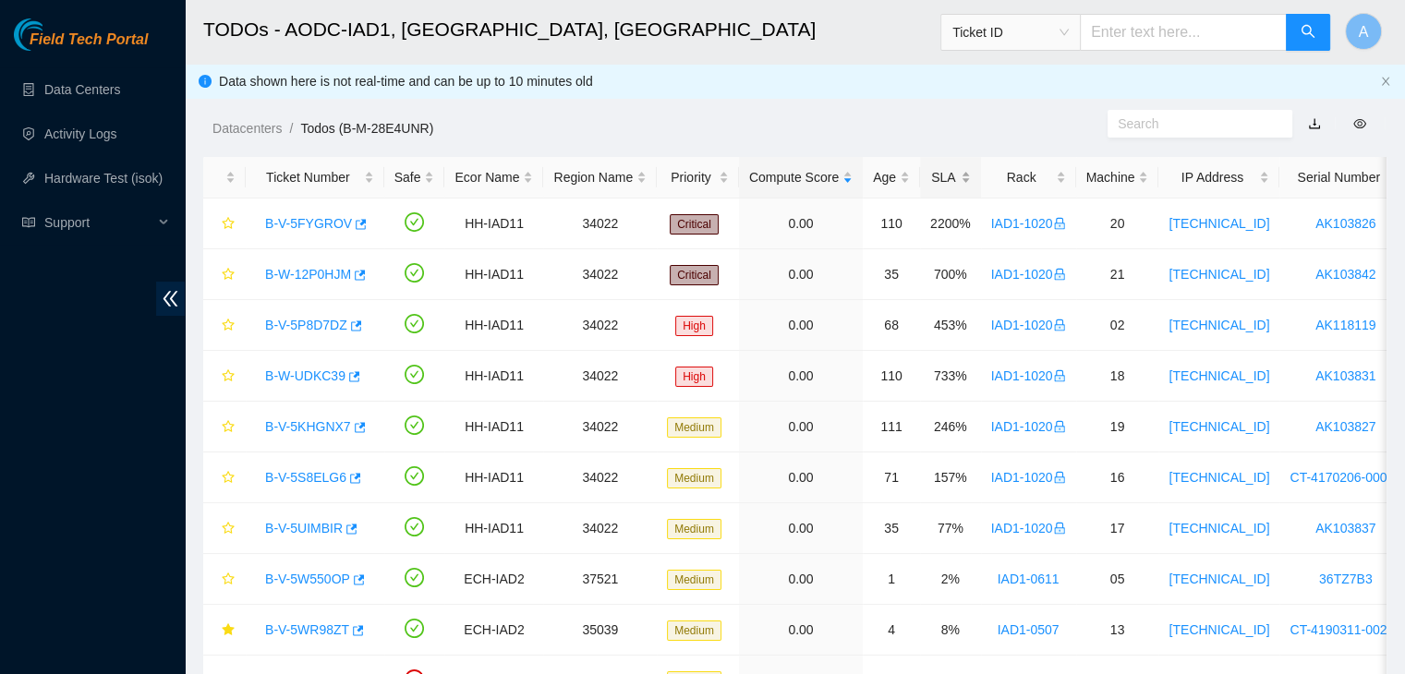
click at [961, 174] on div "SLA" at bounding box center [950, 177] width 41 height 20
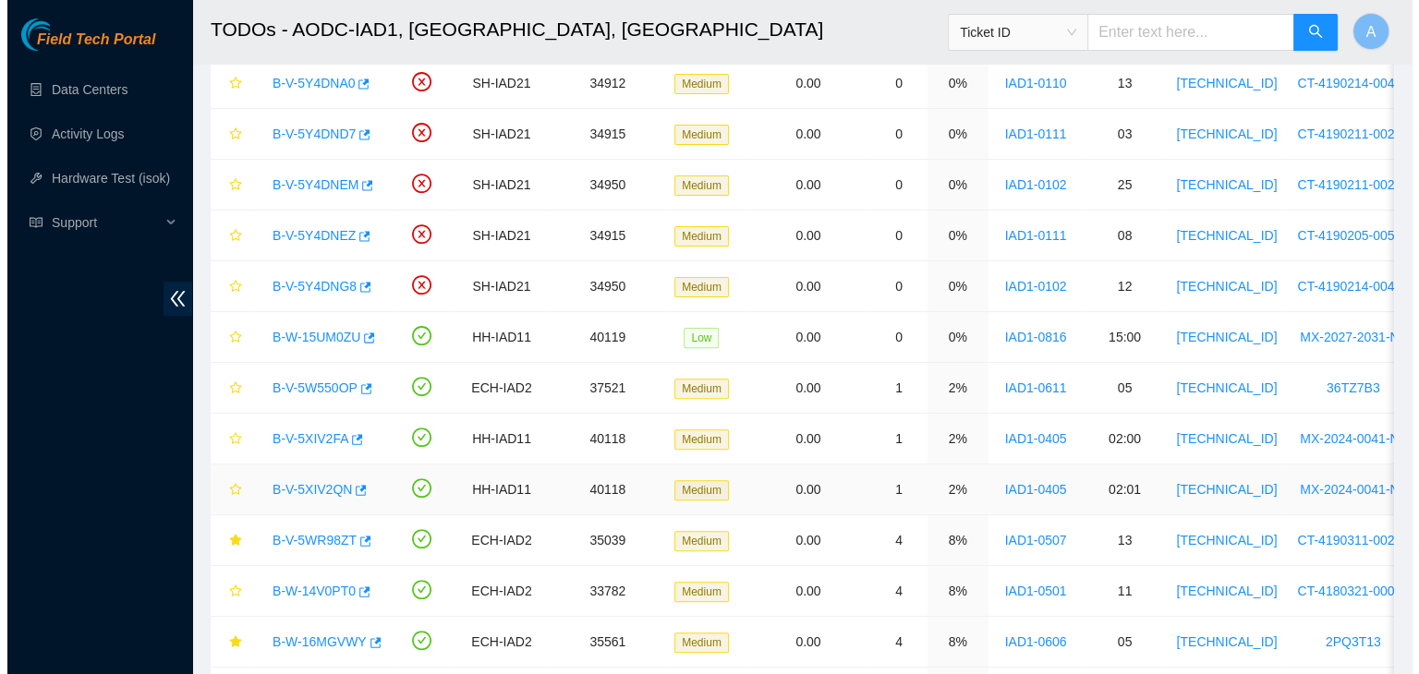
scroll to position [546, 0]
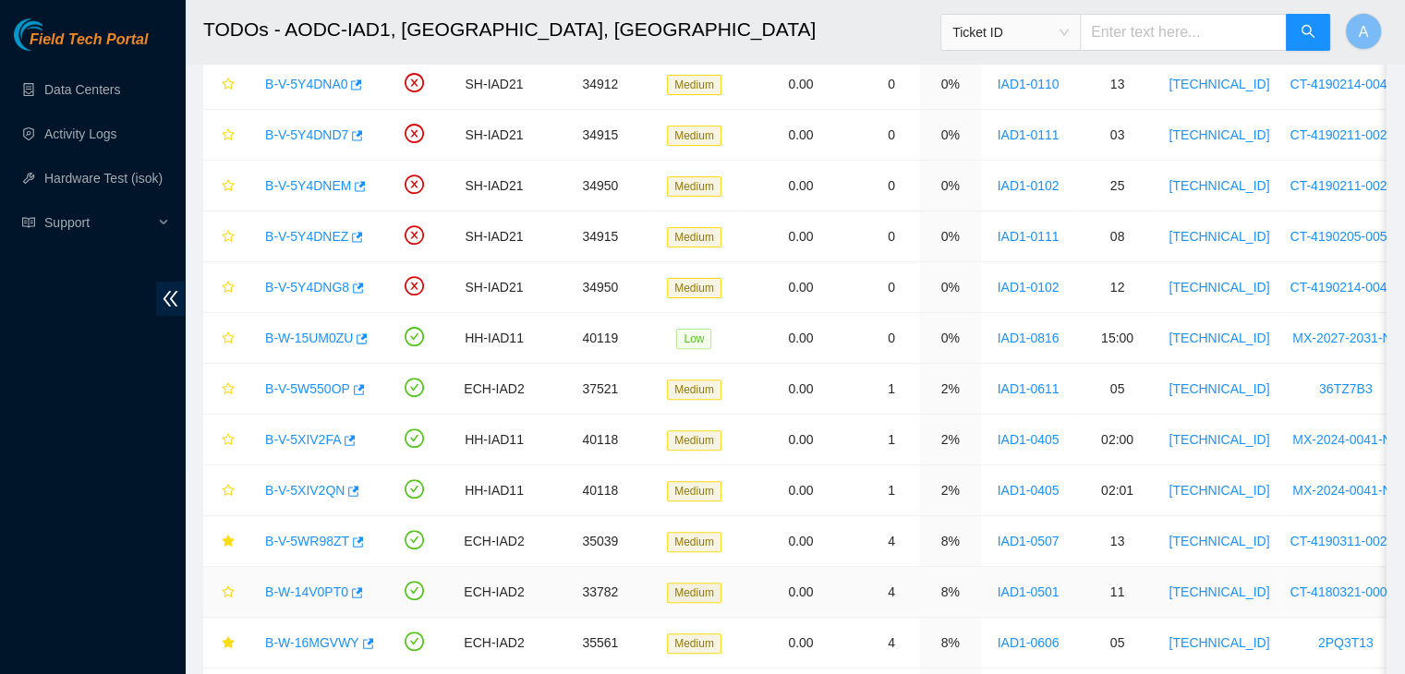
click at [328, 588] on link "B-W-14V0PT0" at bounding box center [306, 592] width 83 height 15
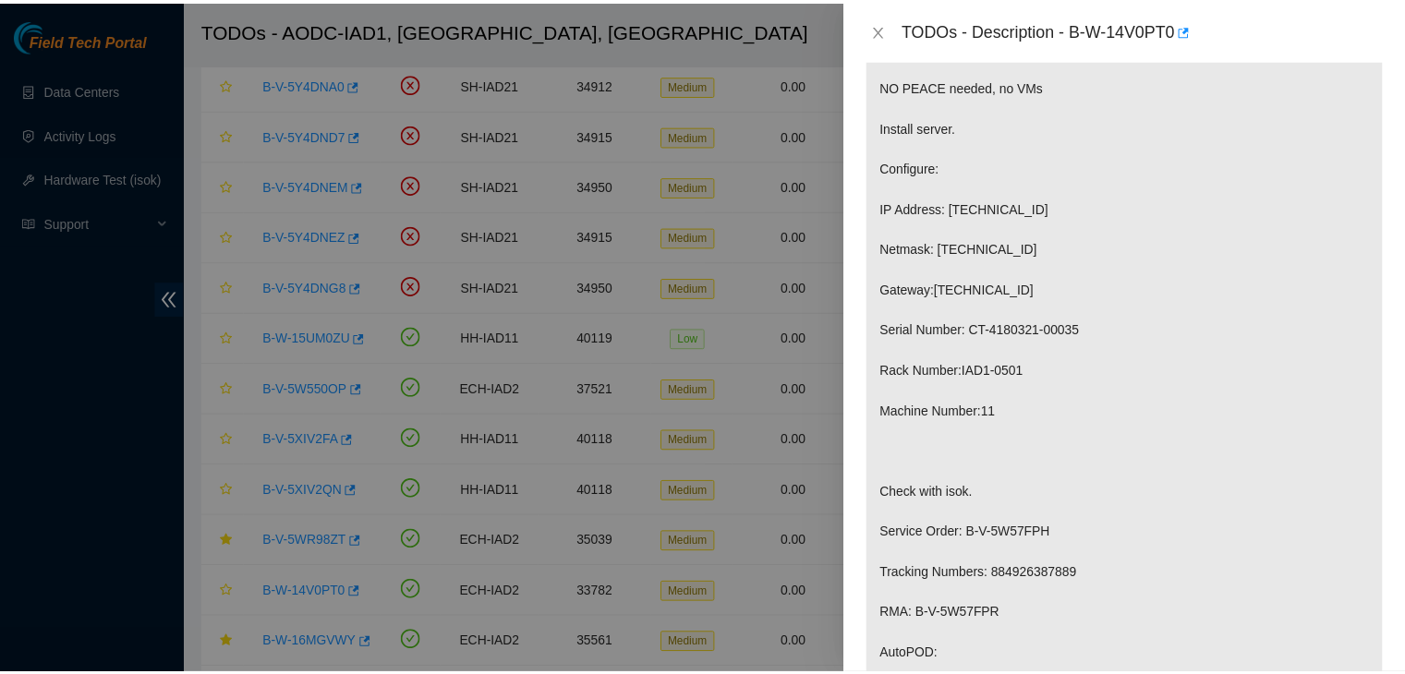
scroll to position [392, 0]
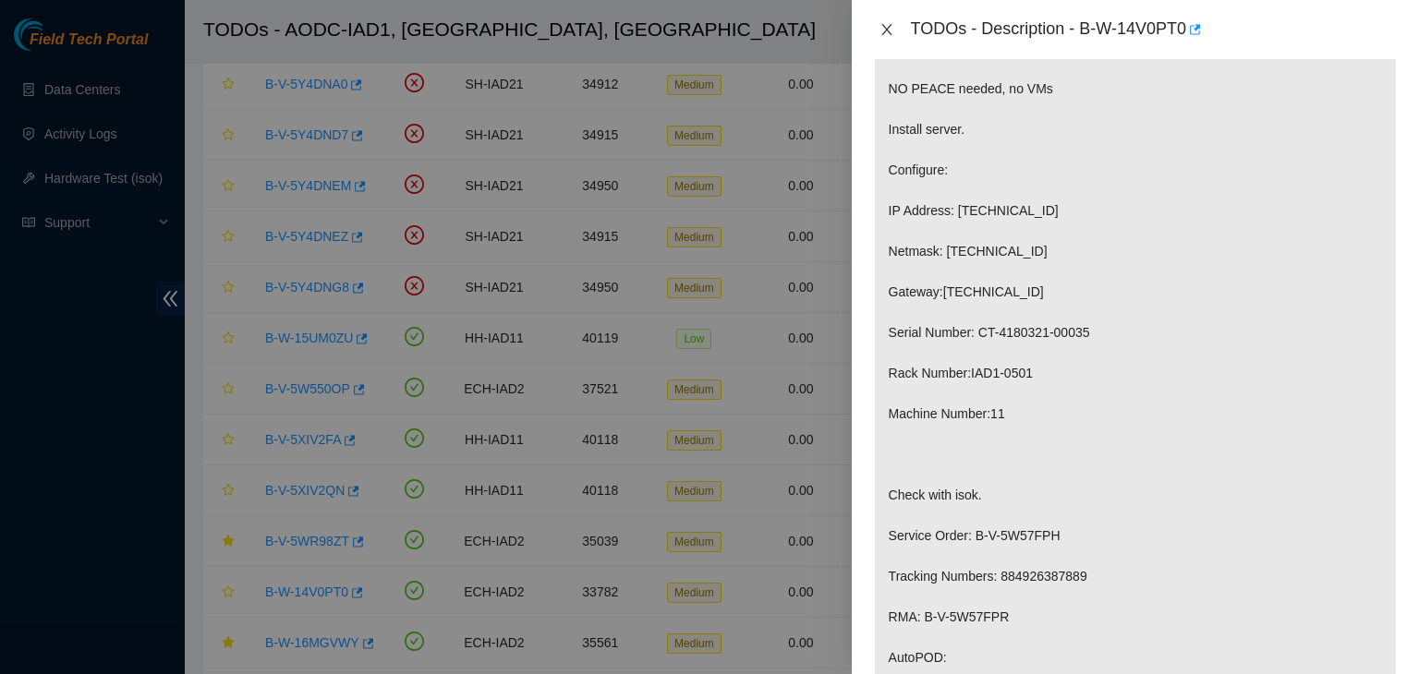
click at [892, 30] on icon "close" at bounding box center [886, 29] width 15 height 15
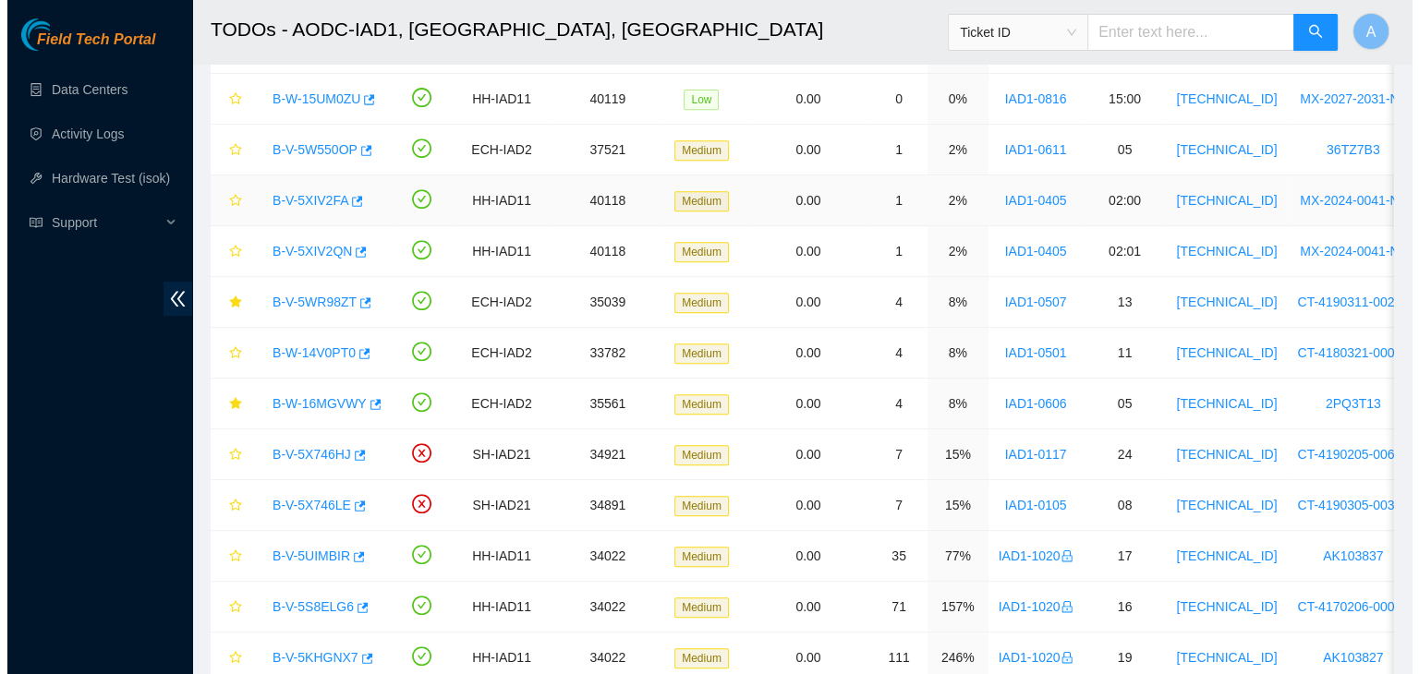
scroll to position [786, 0]
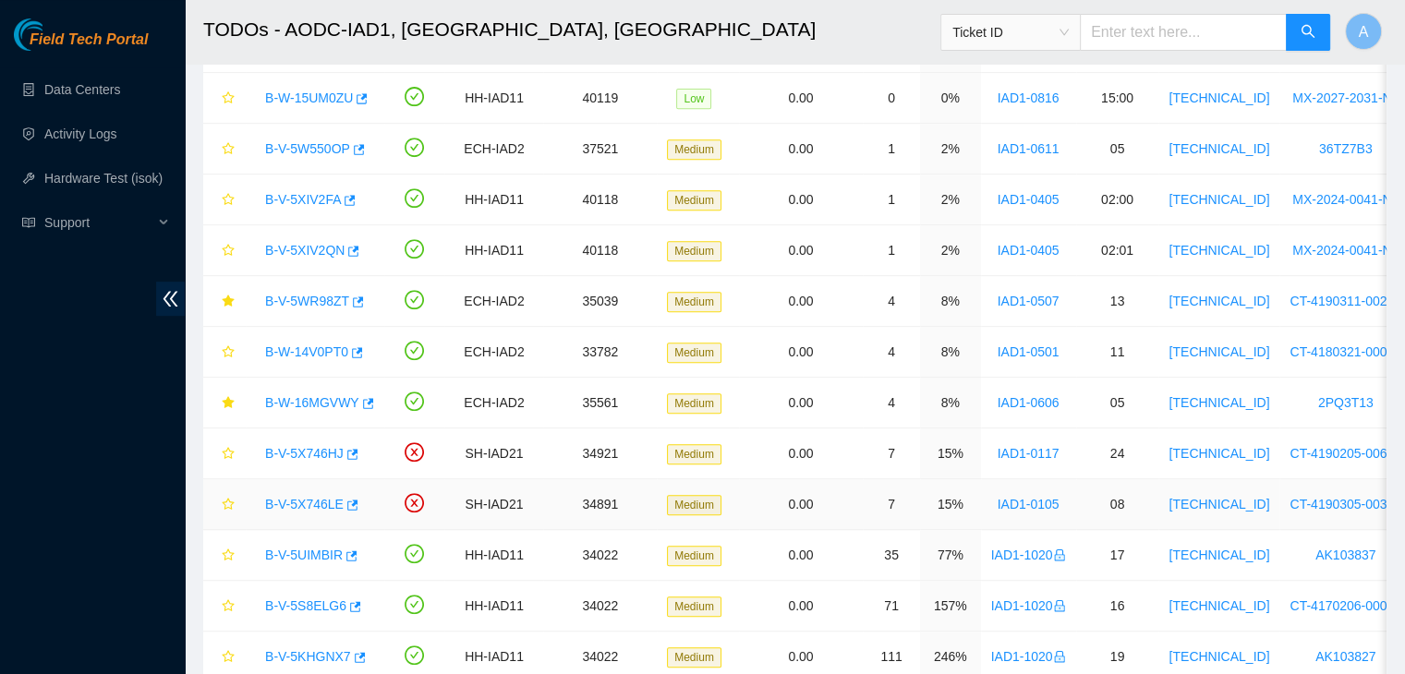
click at [314, 497] on link "B-V-5X746LE" at bounding box center [304, 504] width 79 height 15
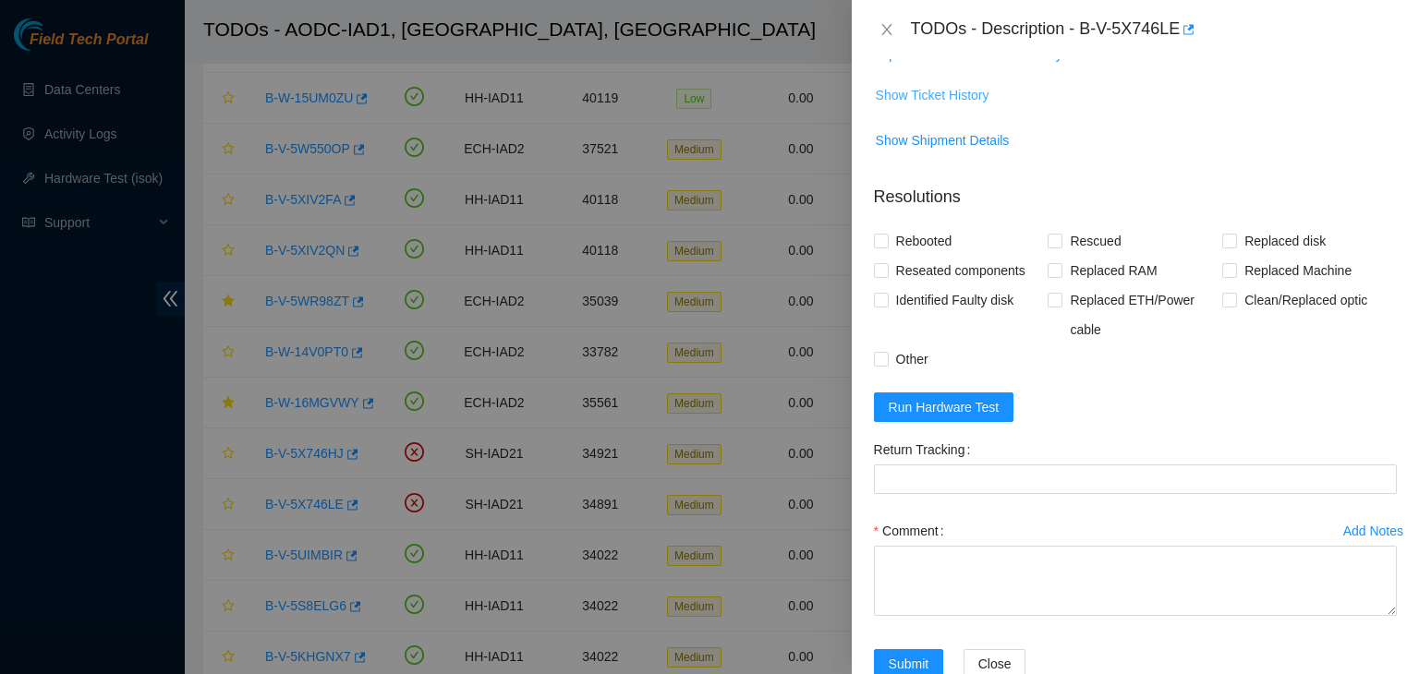
scroll to position [85, 0]
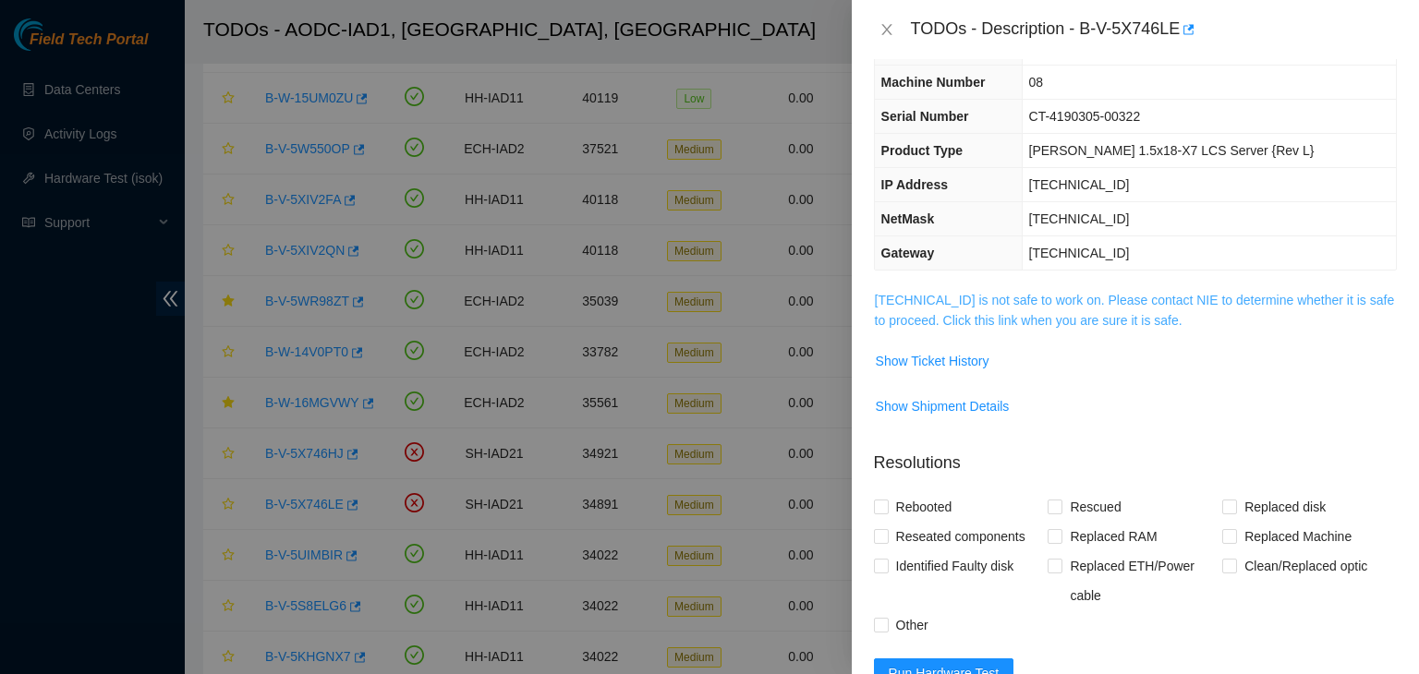
click at [981, 321] on link "104.84.154.181 is not safe to work on. Please contact NIE to determine whether …" at bounding box center [1135, 310] width 520 height 35
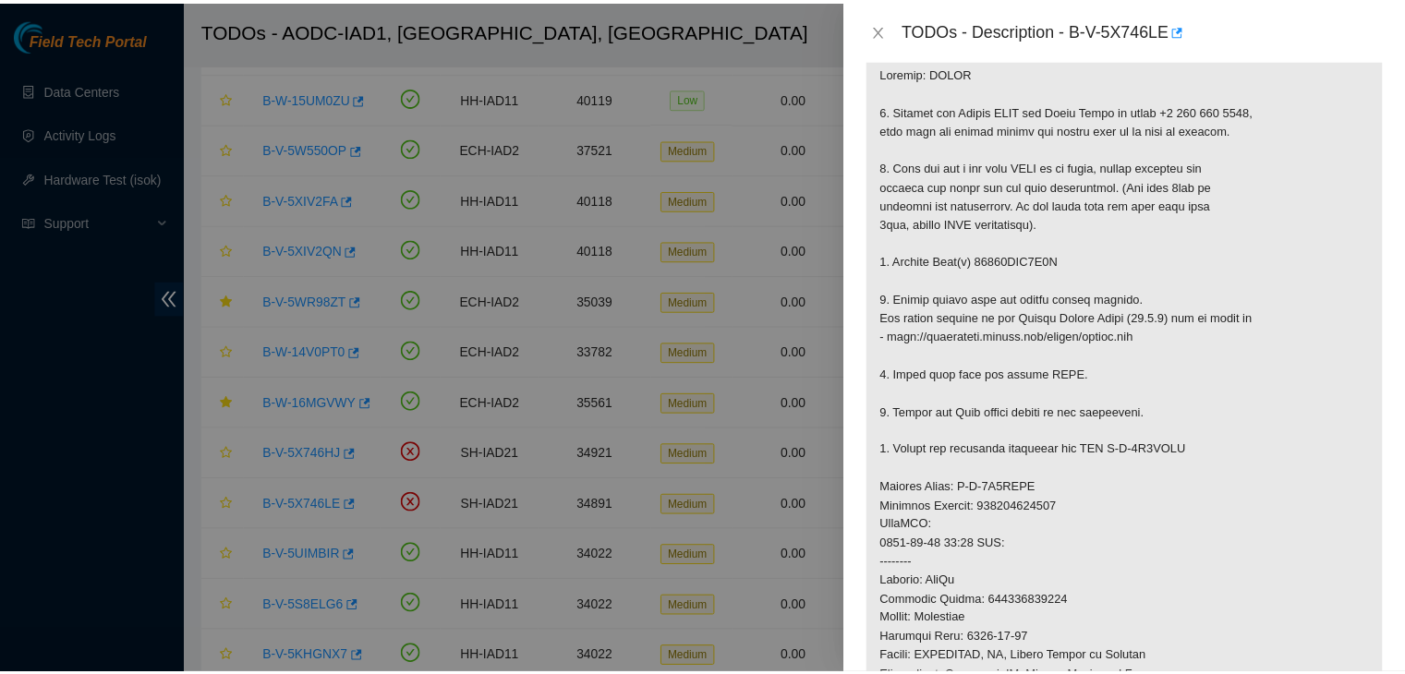
scroll to position [349, 0]
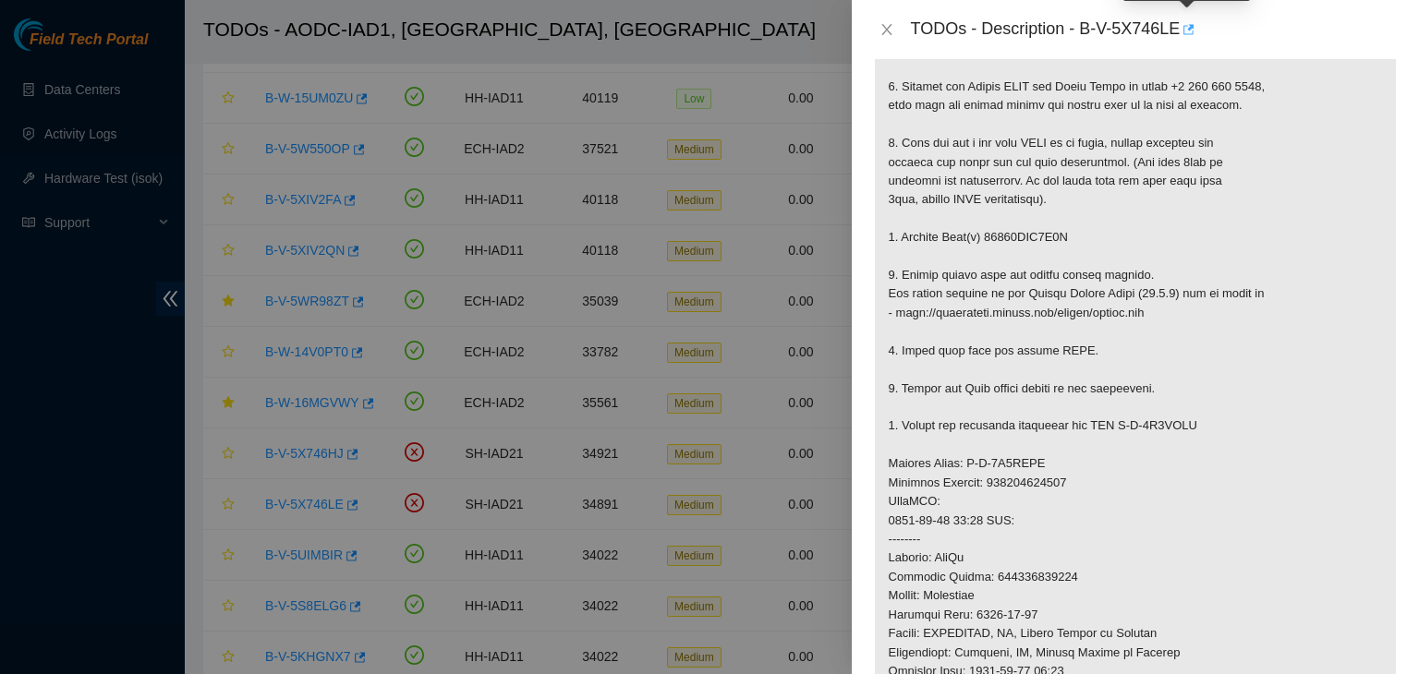
click at [1186, 34] on icon "button" at bounding box center [1186, 29] width 13 height 13
click at [883, 18] on div "TODOs - Description - B-V-5X746LE" at bounding box center [1135, 30] width 523 height 30
click at [883, 25] on icon "close" at bounding box center [886, 29] width 15 height 15
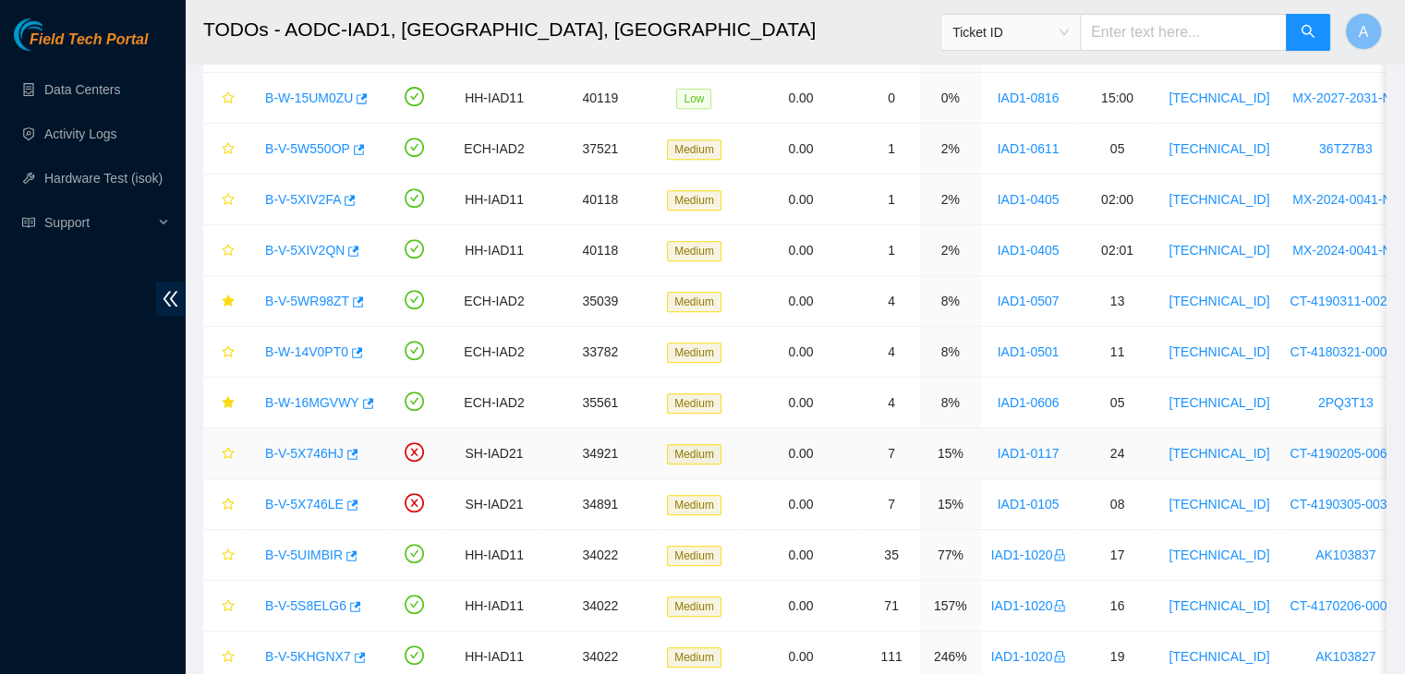
click at [314, 446] on link "B-V-5X746HJ" at bounding box center [304, 453] width 79 height 15
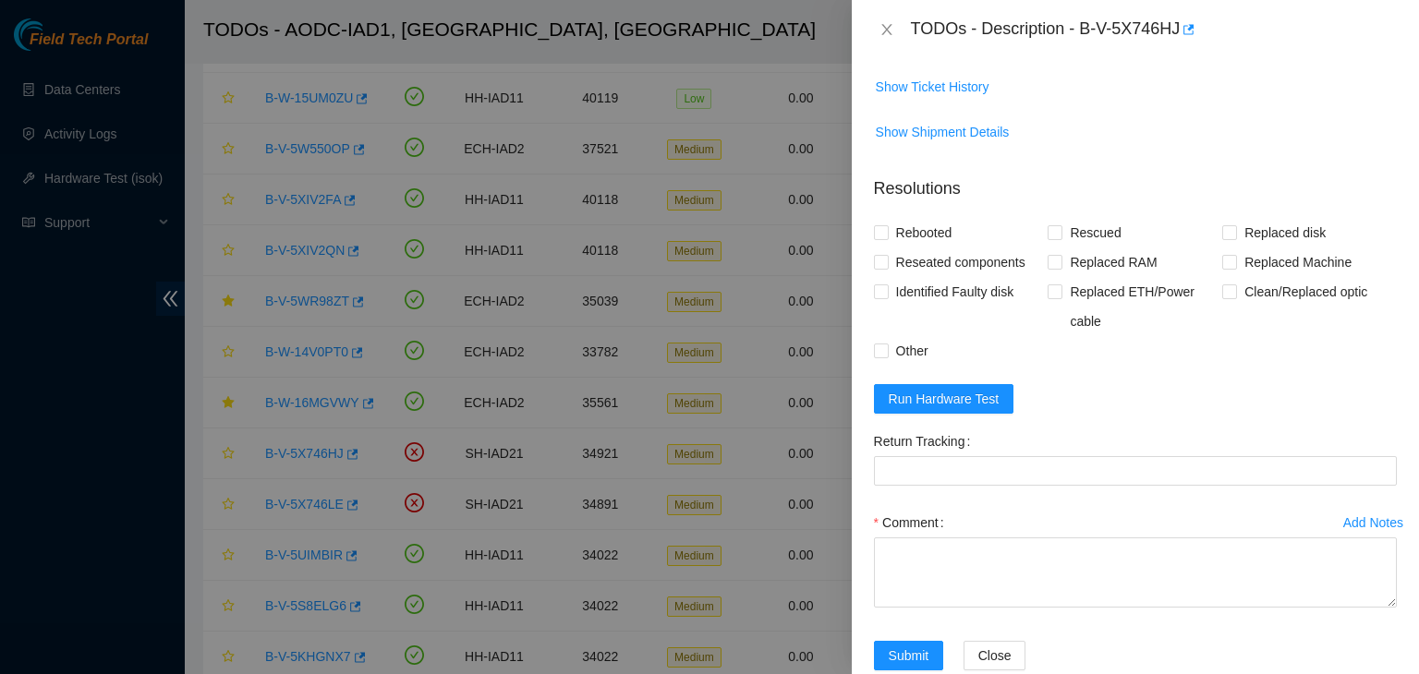
scroll to position [241, 0]
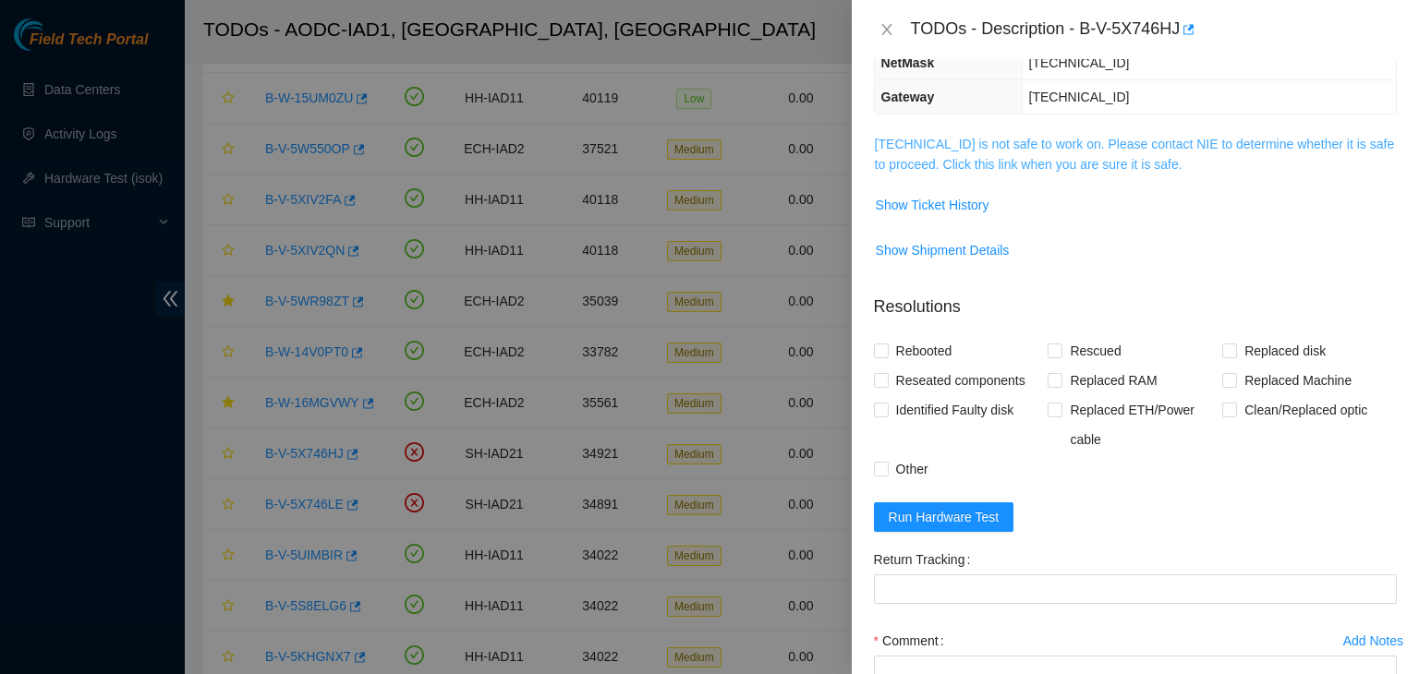
click at [1041, 137] on link "104.84.229.63 is not safe to work on. Please contact NIE to determine whether i…" at bounding box center [1135, 154] width 520 height 35
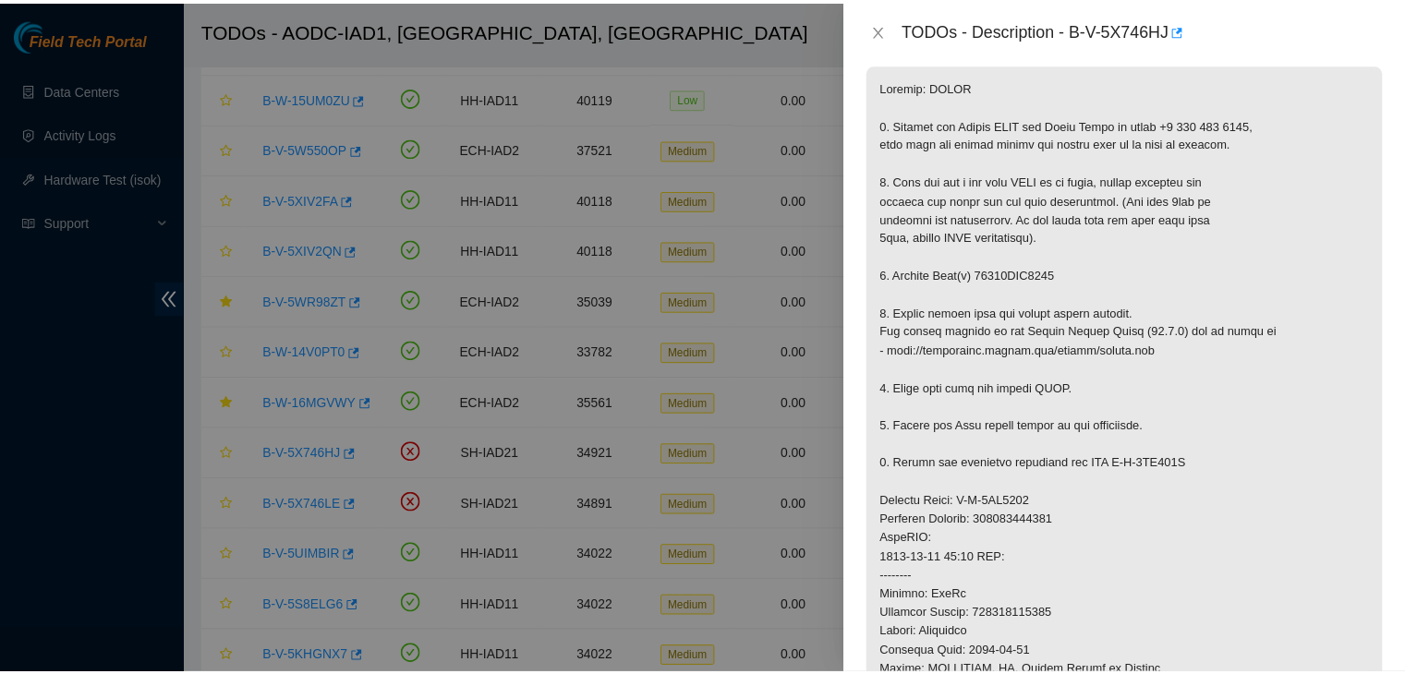
scroll to position [311, 0]
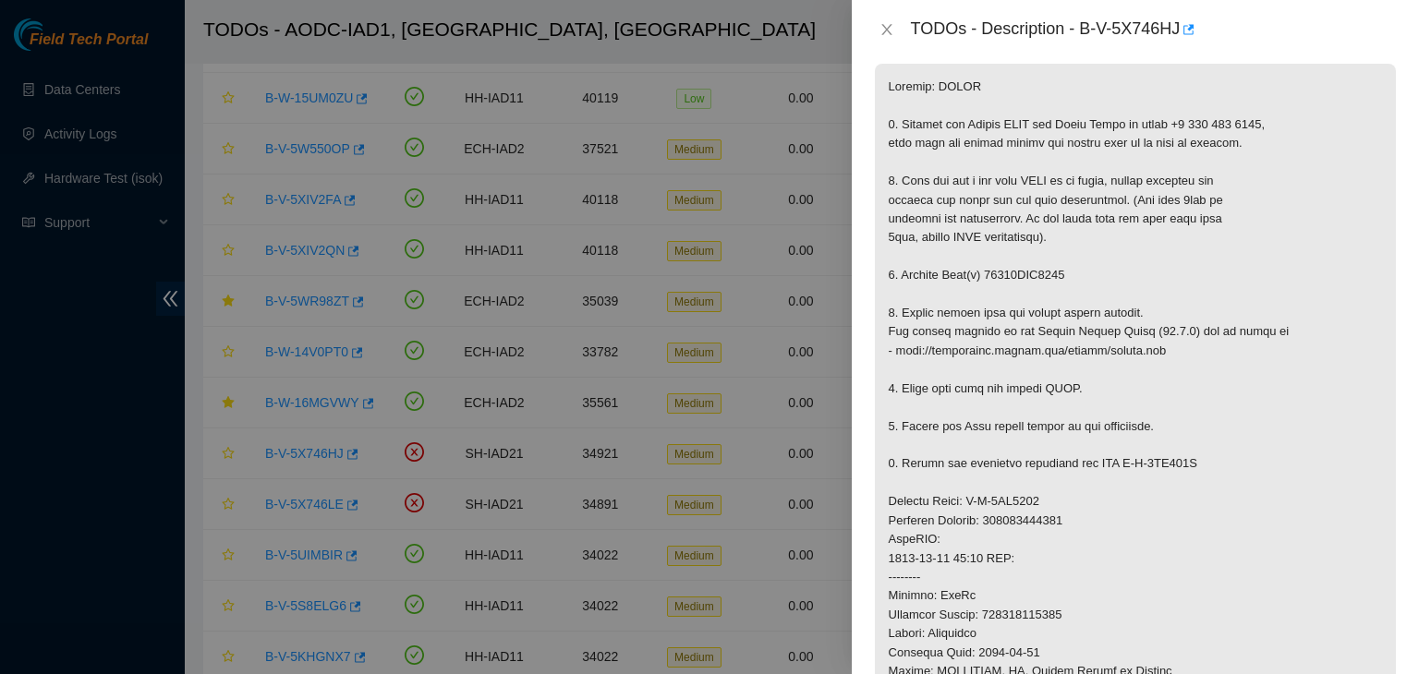
click at [892, 40] on div "TODOs - Description - B-V-5X746HJ" at bounding box center [1135, 30] width 523 height 30
click at [889, 34] on icon "close" at bounding box center [886, 29] width 15 height 15
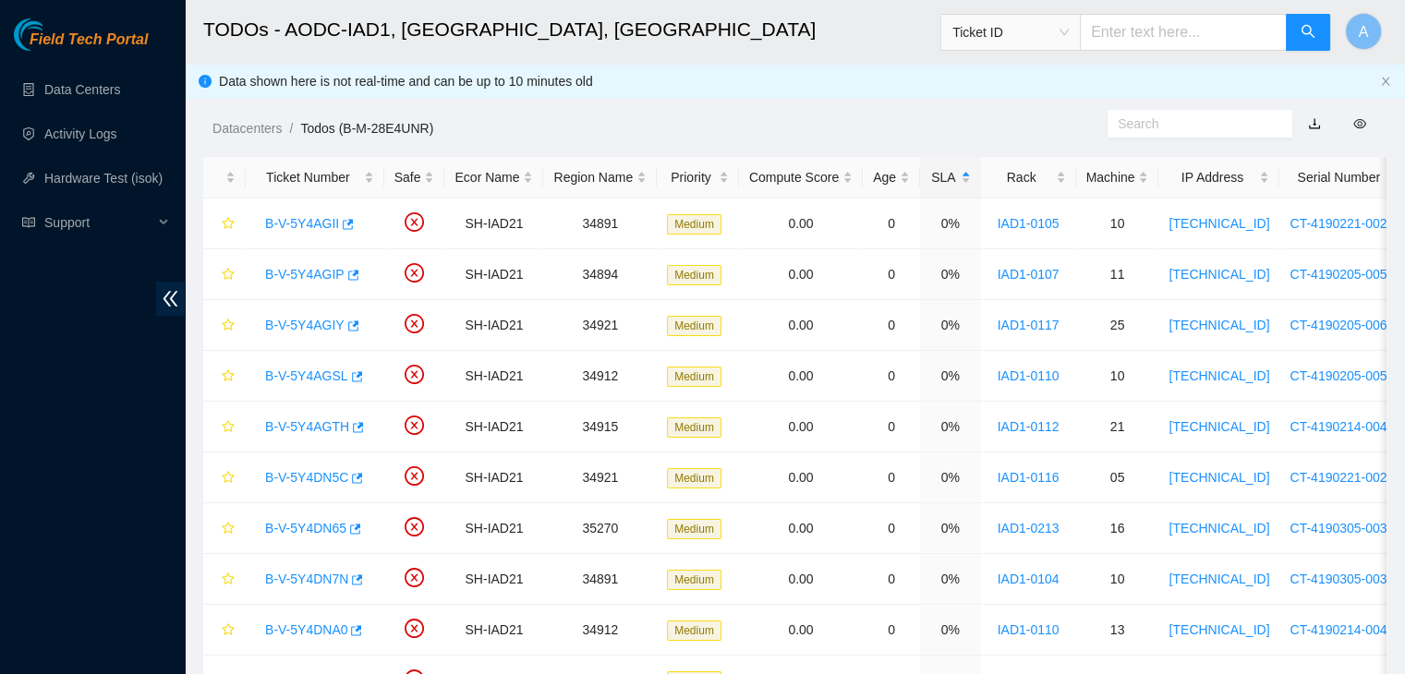
scroll to position [0, 0]
click at [1015, 187] on div "Rack" at bounding box center [1028, 177] width 75 height 20
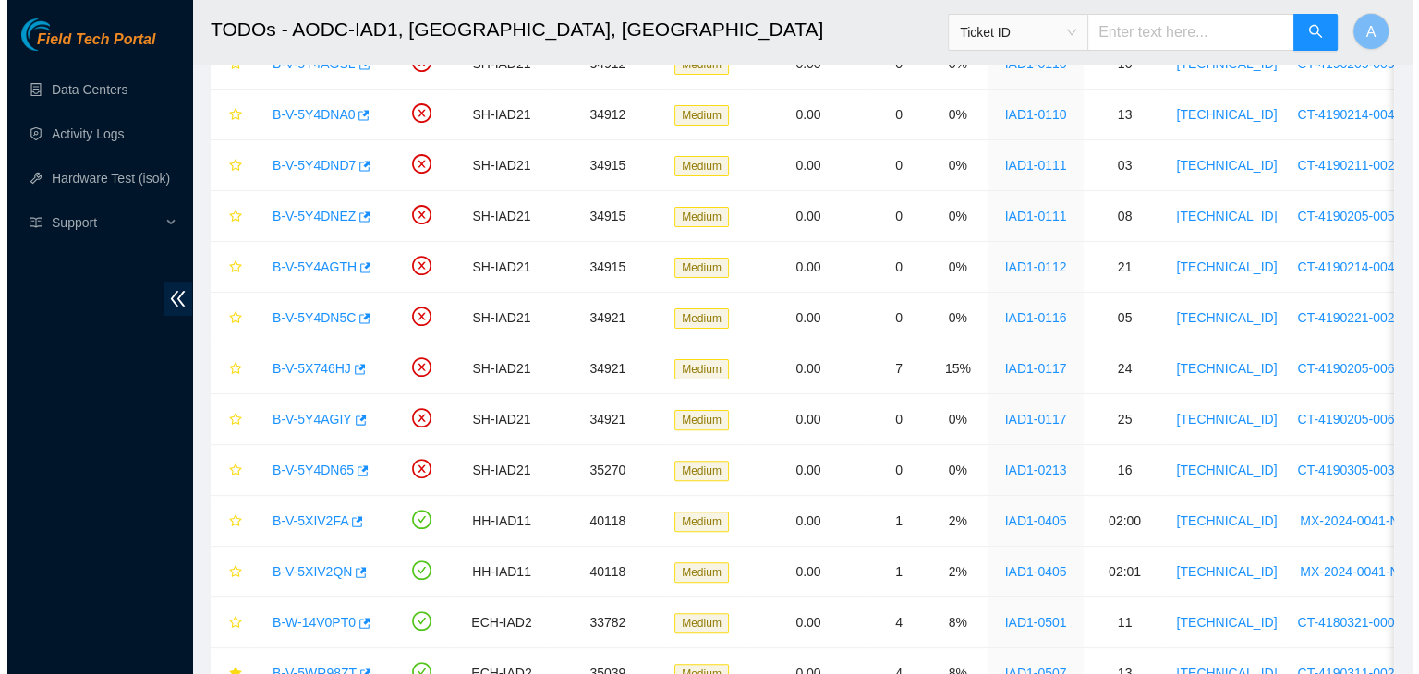
scroll to position [541, 0]
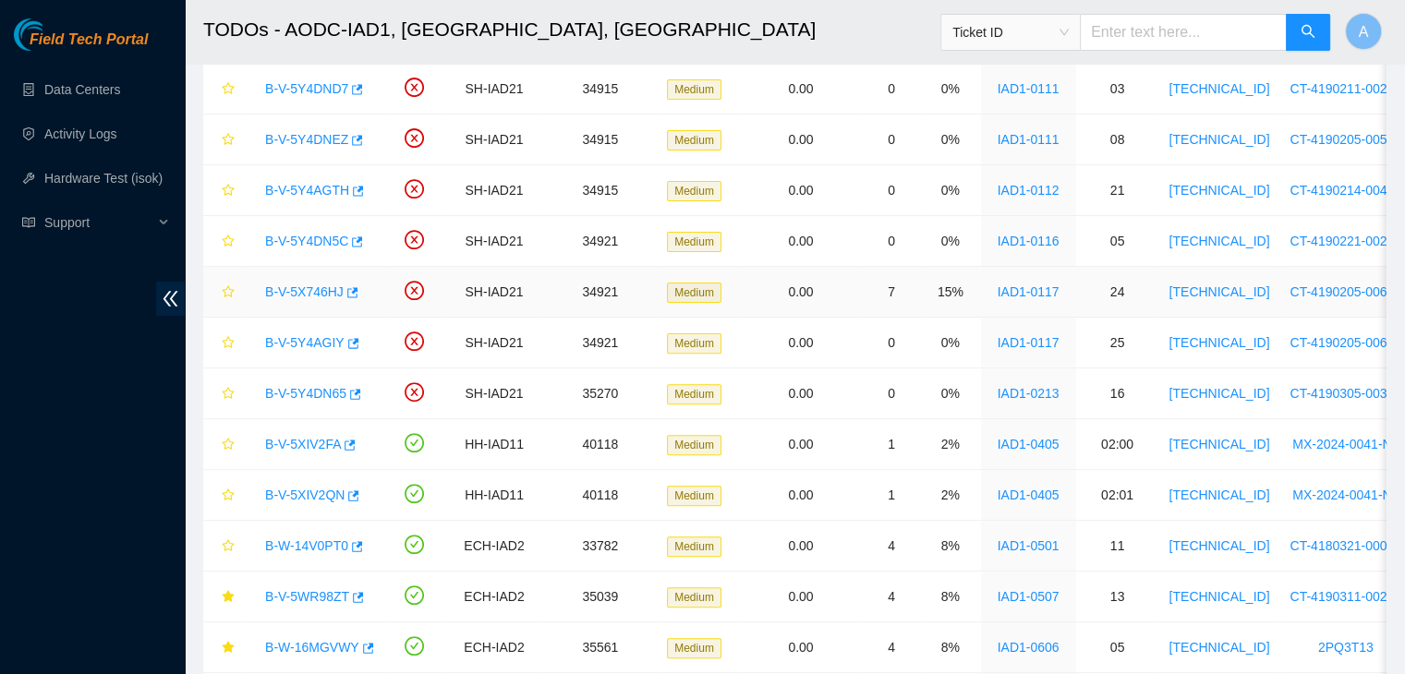
click at [315, 289] on link "B-V-5X746HJ" at bounding box center [304, 291] width 79 height 15
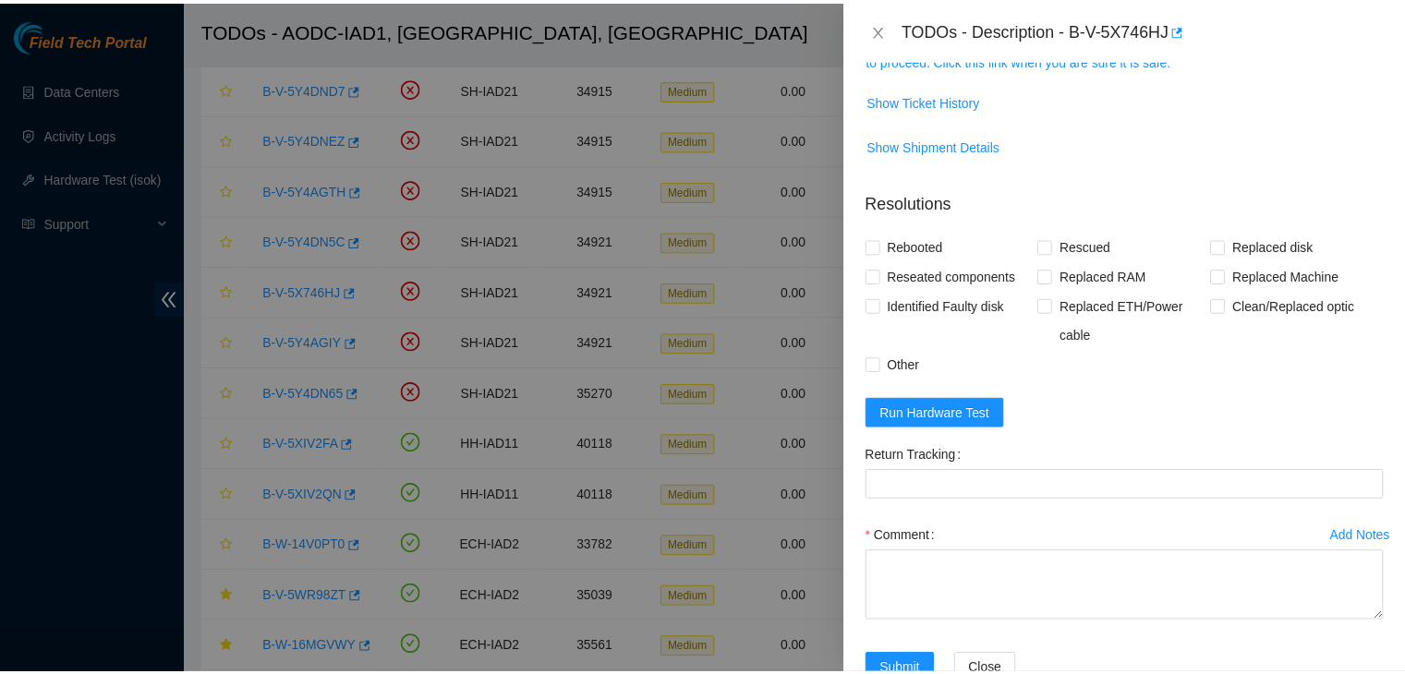
scroll to position [173, 0]
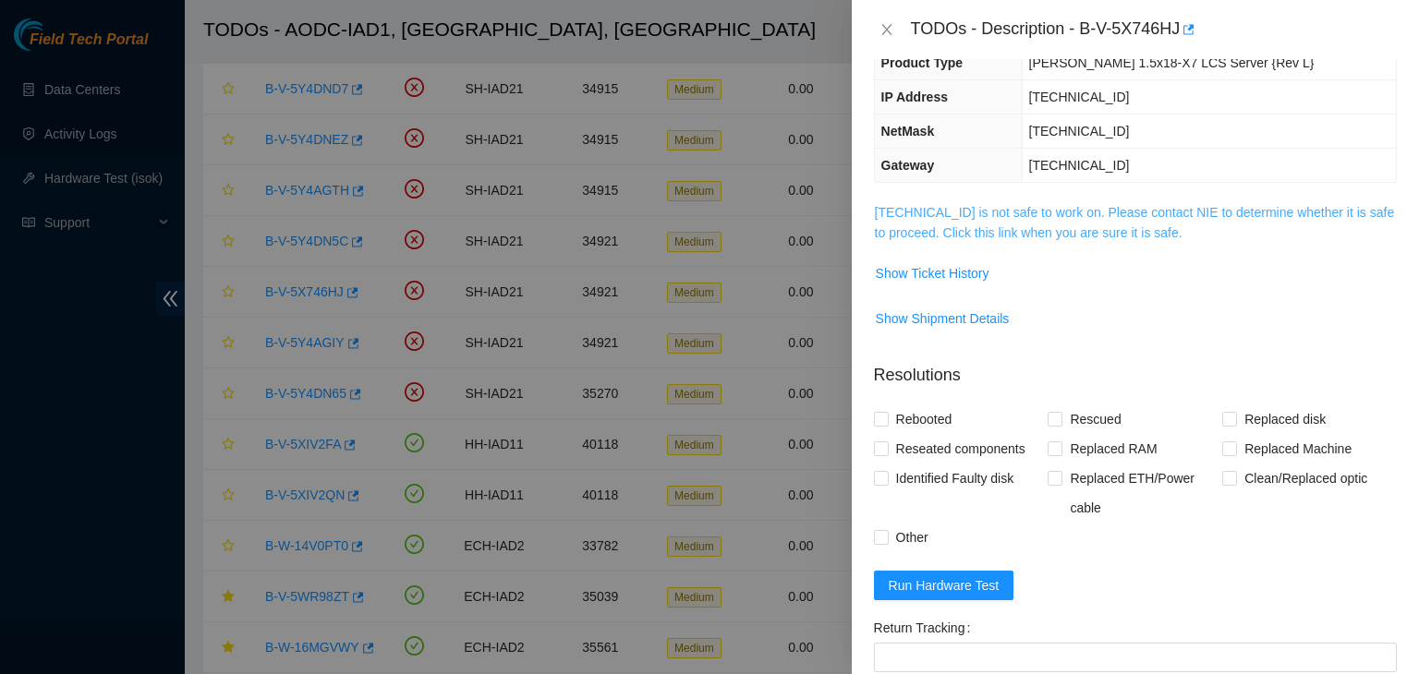
click at [1094, 225] on link "104.84.229.63 is not safe to work on. Please contact NIE to determine whether i…" at bounding box center [1135, 222] width 520 height 35
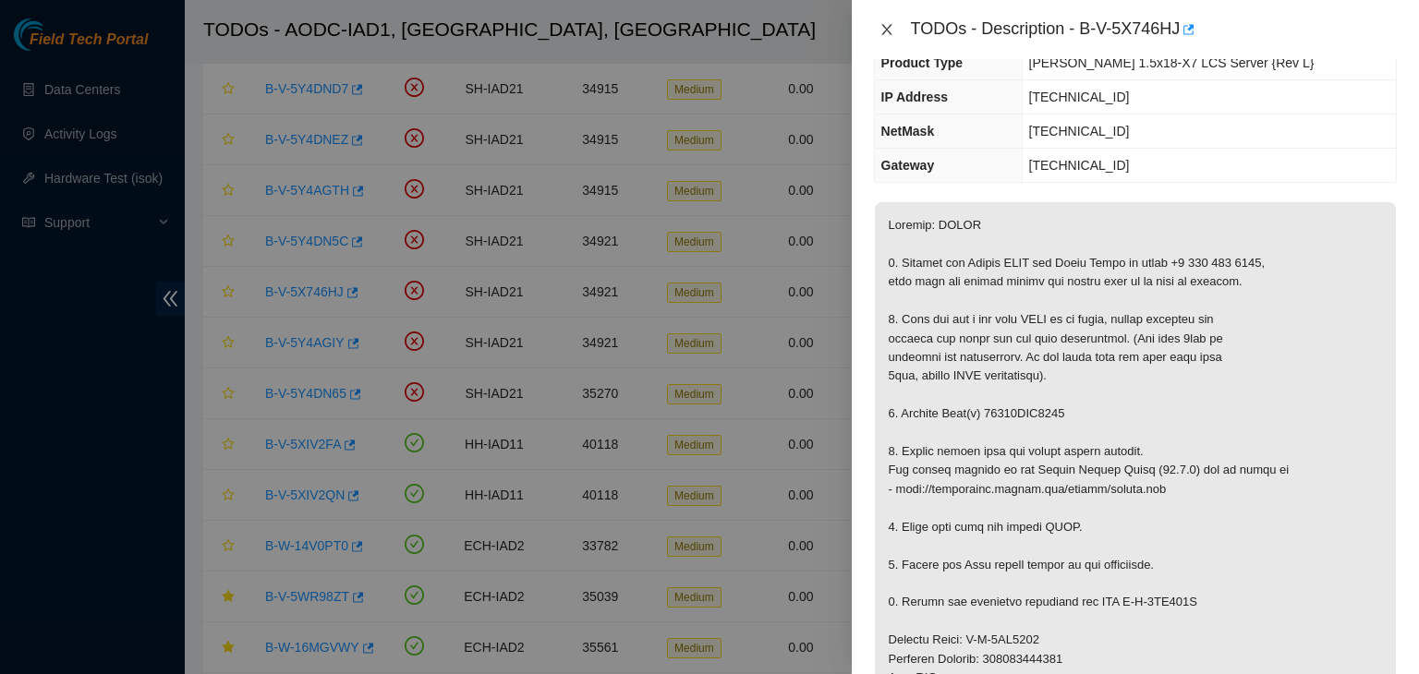
click at [875, 30] on button "Close" at bounding box center [887, 30] width 26 height 18
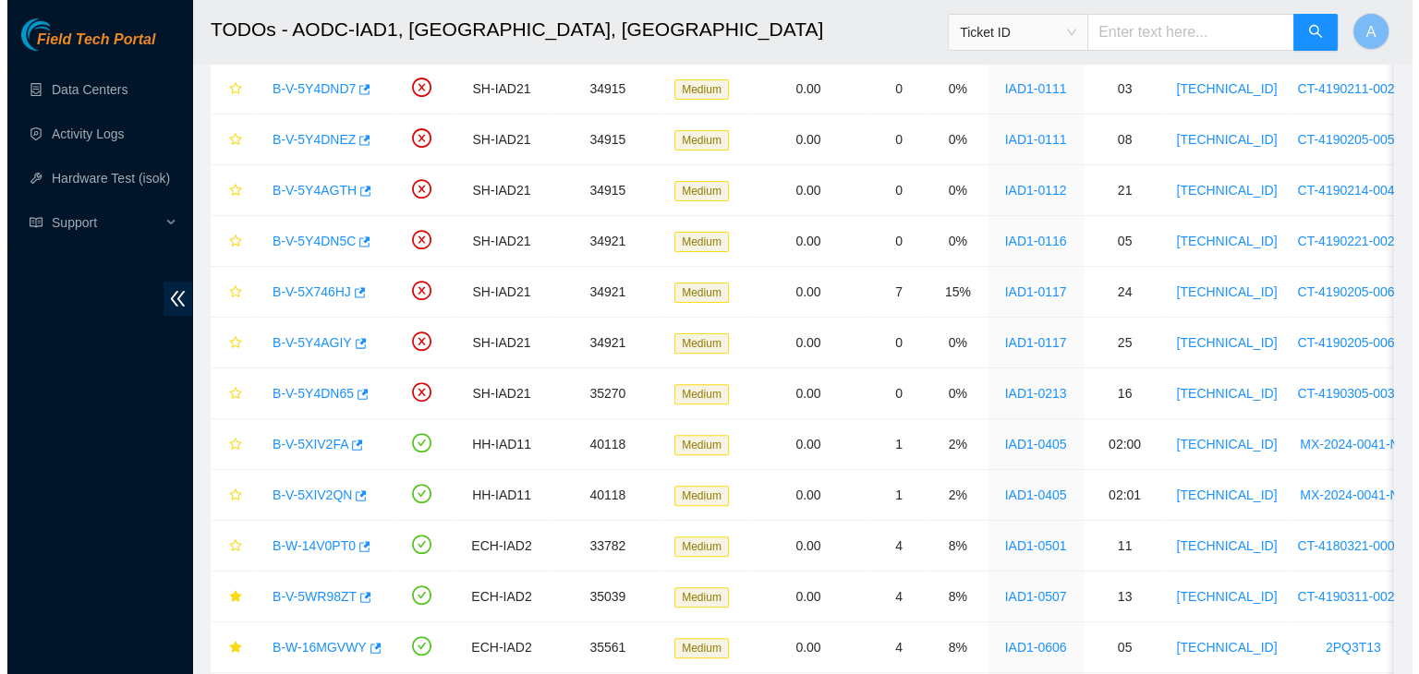
scroll to position [233, 0]
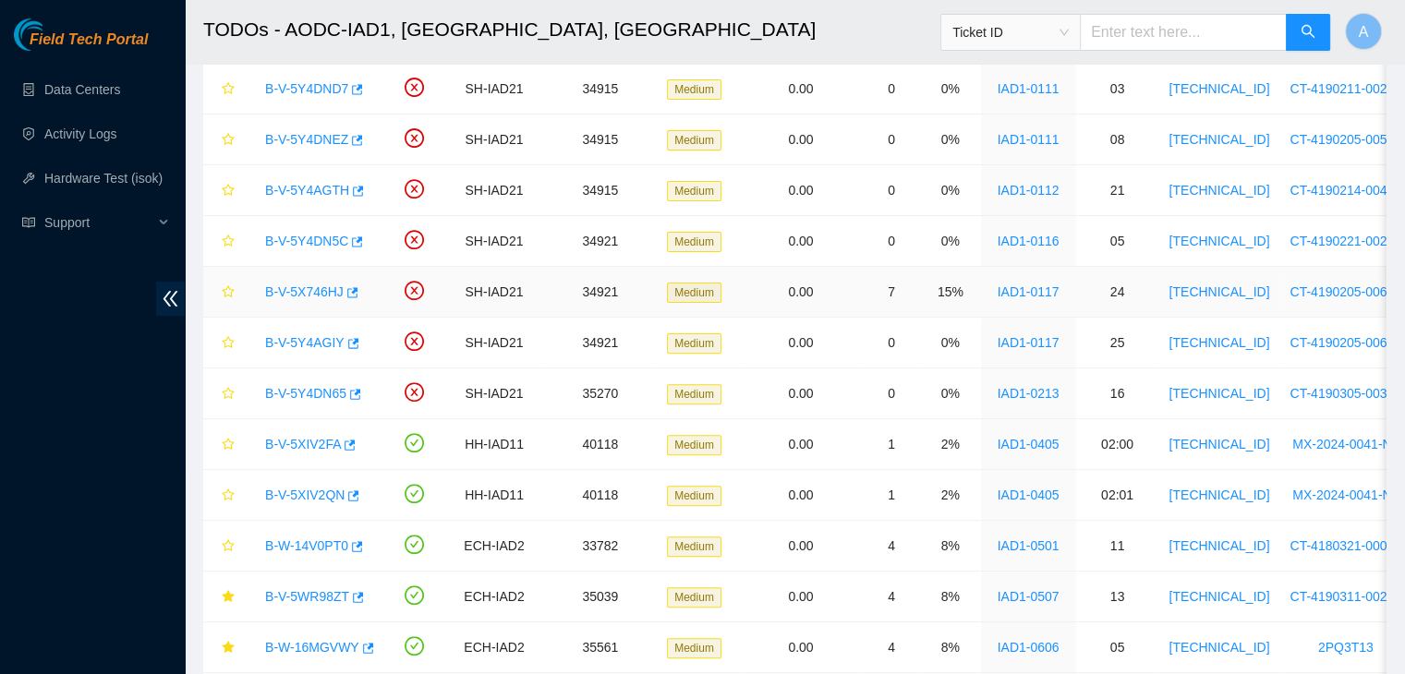
click at [326, 293] on link "B-V-5X746HJ" at bounding box center [304, 291] width 79 height 15
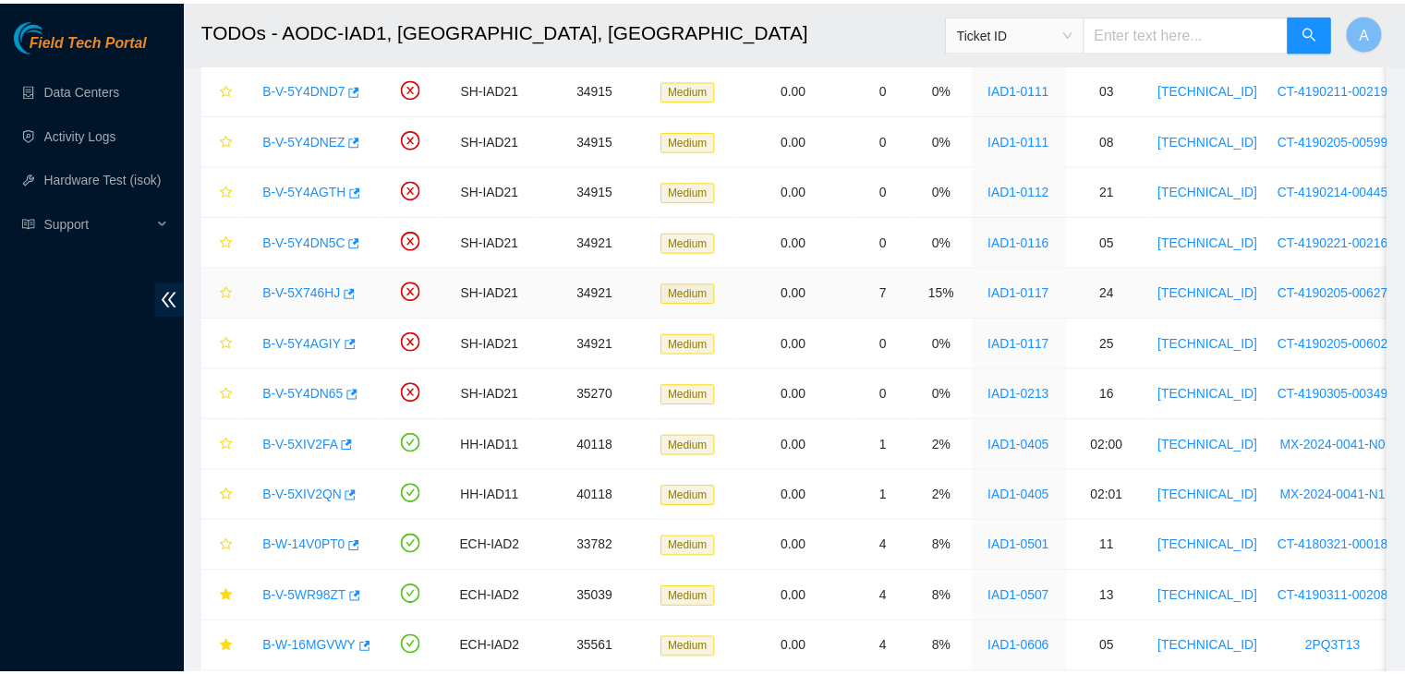
scroll to position [173, 0]
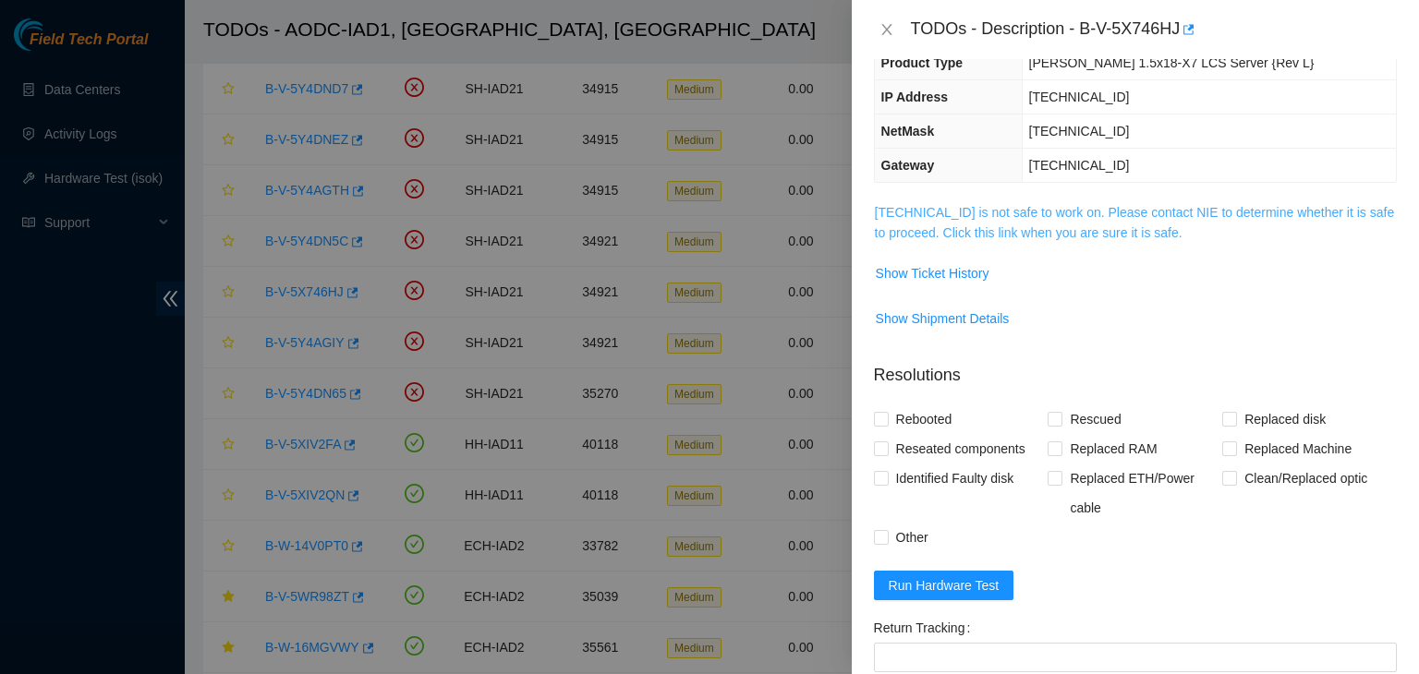
click at [1151, 229] on link "104.84.229.63 is not safe to work on. Please contact NIE to determine whether i…" at bounding box center [1135, 222] width 520 height 35
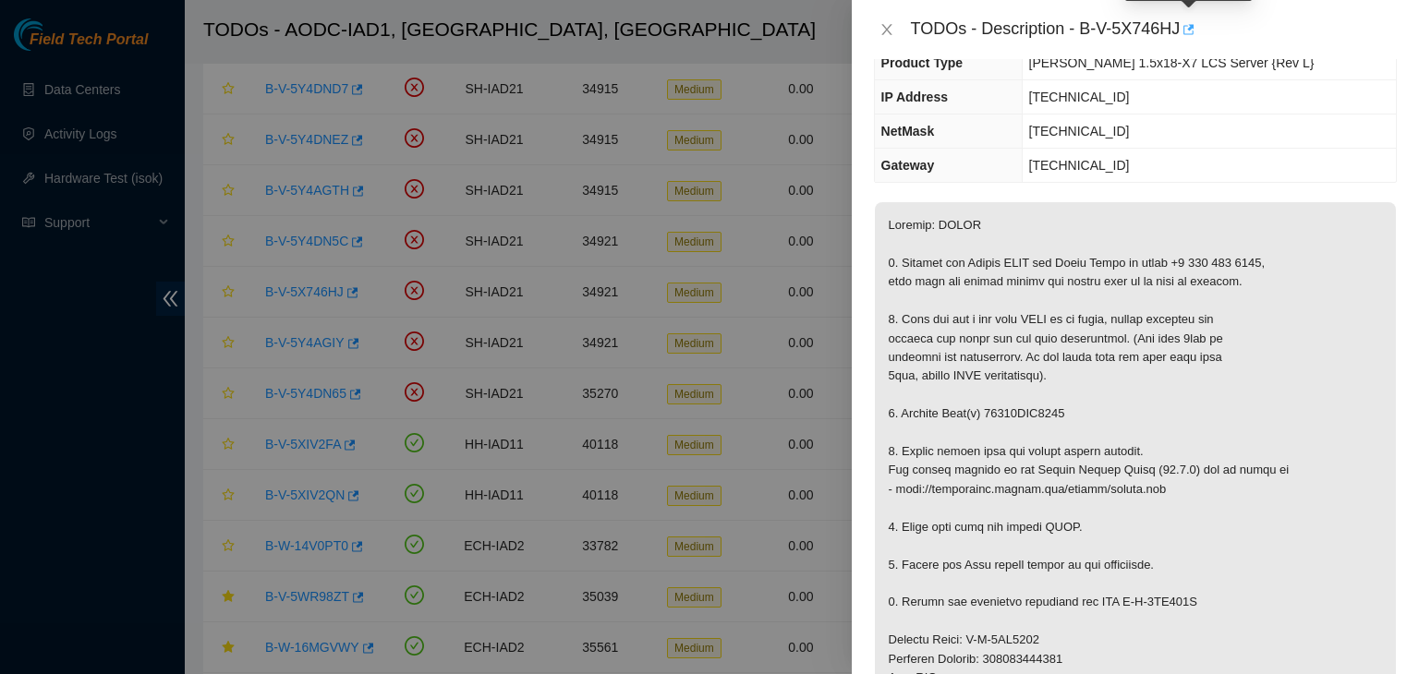
click at [1190, 28] on icon "button" at bounding box center [1188, 29] width 11 height 10
click at [881, 30] on icon "close" at bounding box center [886, 29] width 15 height 15
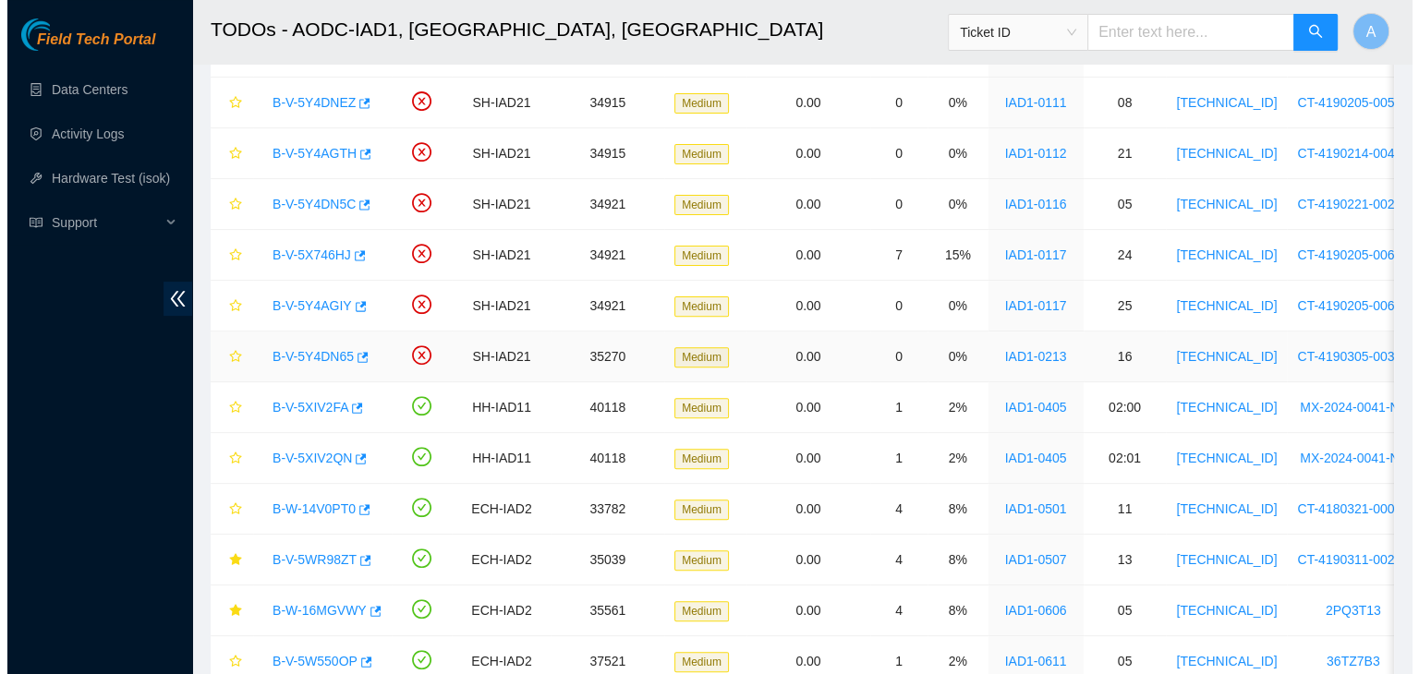
scroll to position [734, 0]
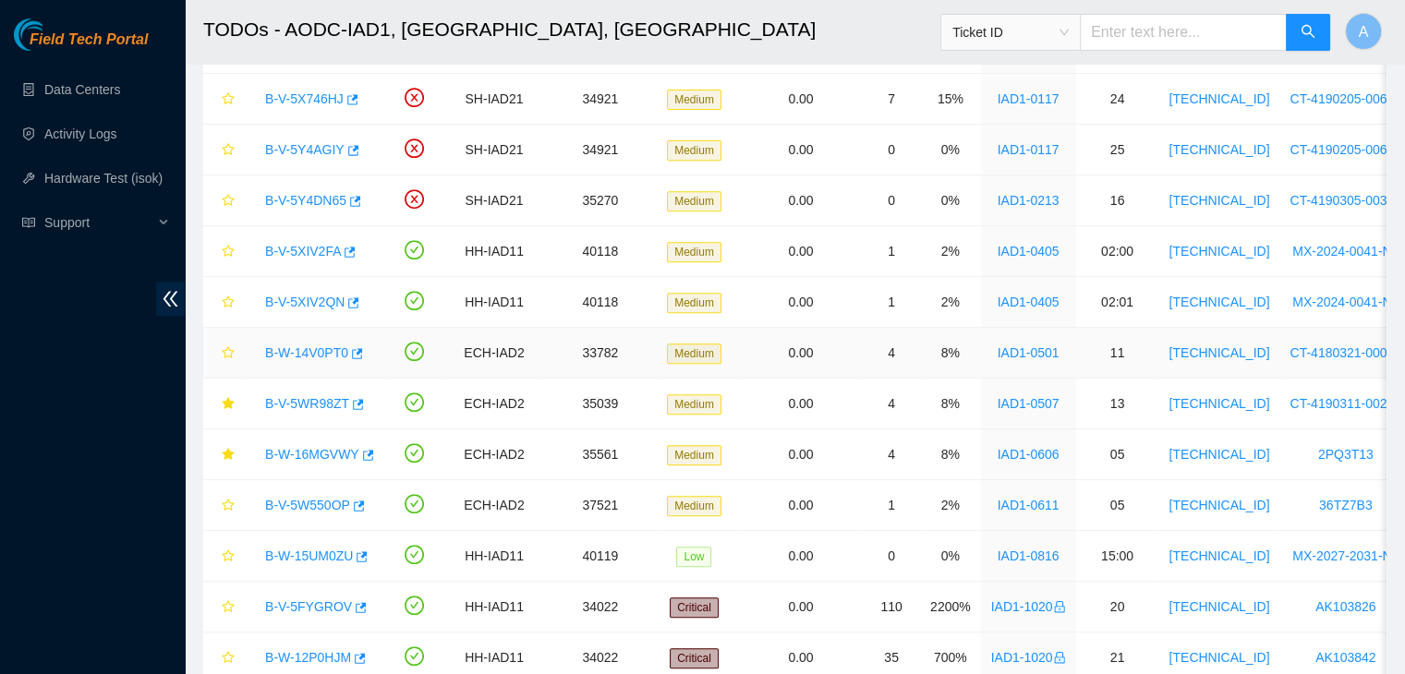
click at [292, 345] on link "B-W-14V0PT0" at bounding box center [306, 352] width 83 height 15
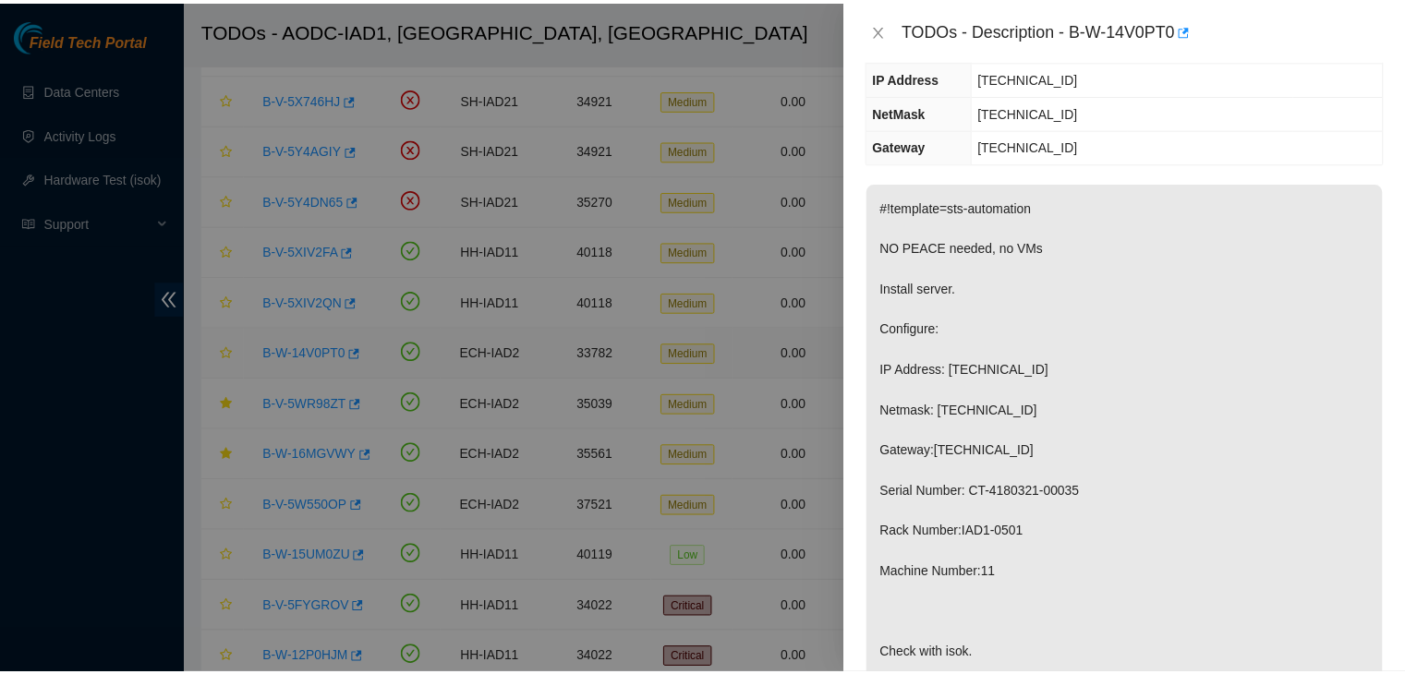
scroll to position [203, 0]
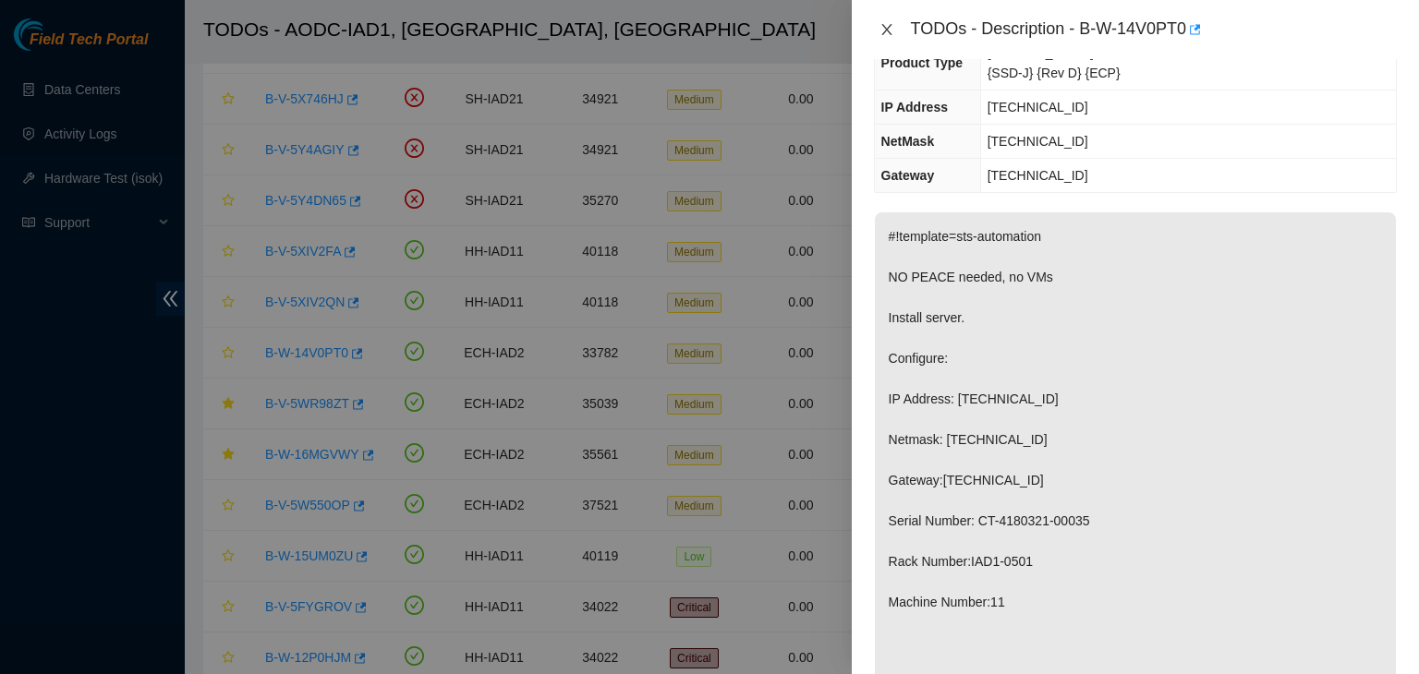
click at [895, 30] on button "Close" at bounding box center [887, 30] width 26 height 18
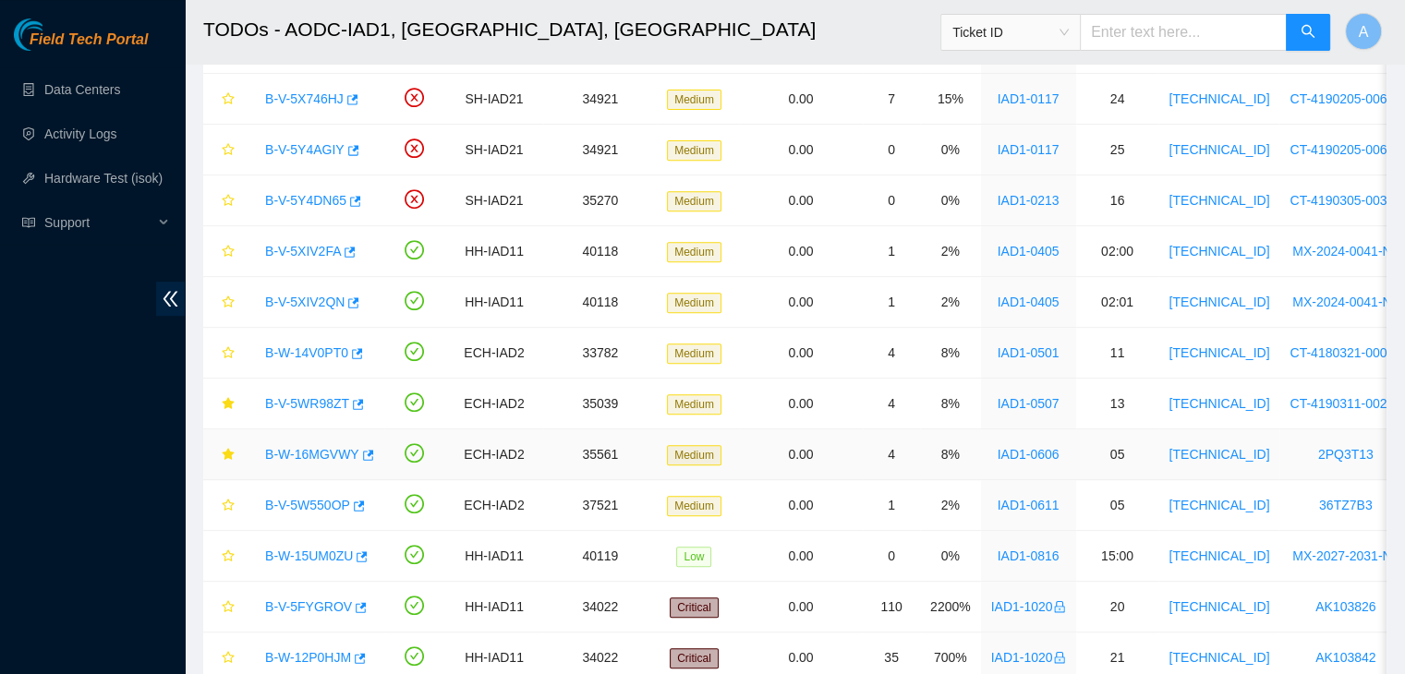
scroll to position [233, 0]
click at [351, 503] on icon "button" at bounding box center [357, 506] width 13 height 13
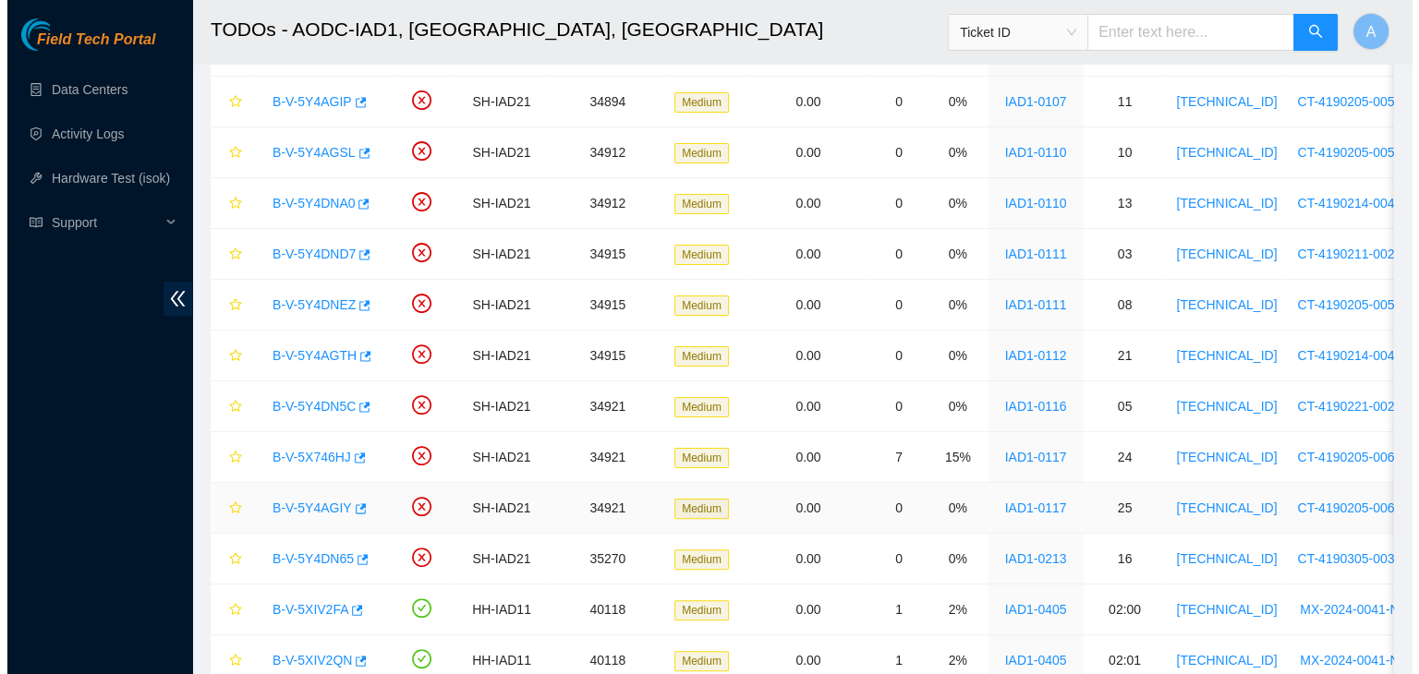
scroll to position [362, 0]
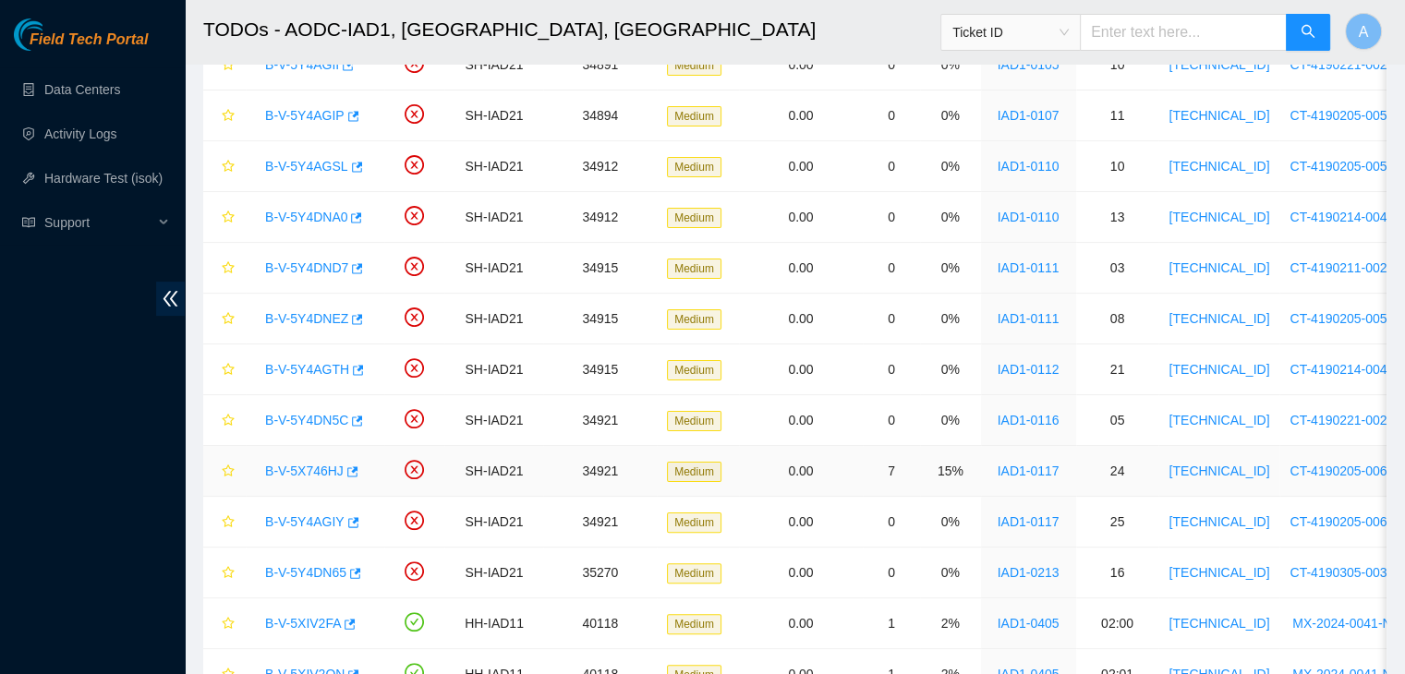
click at [308, 470] on link "B-V-5X746HJ" at bounding box center [304, 471] width 79 height 15
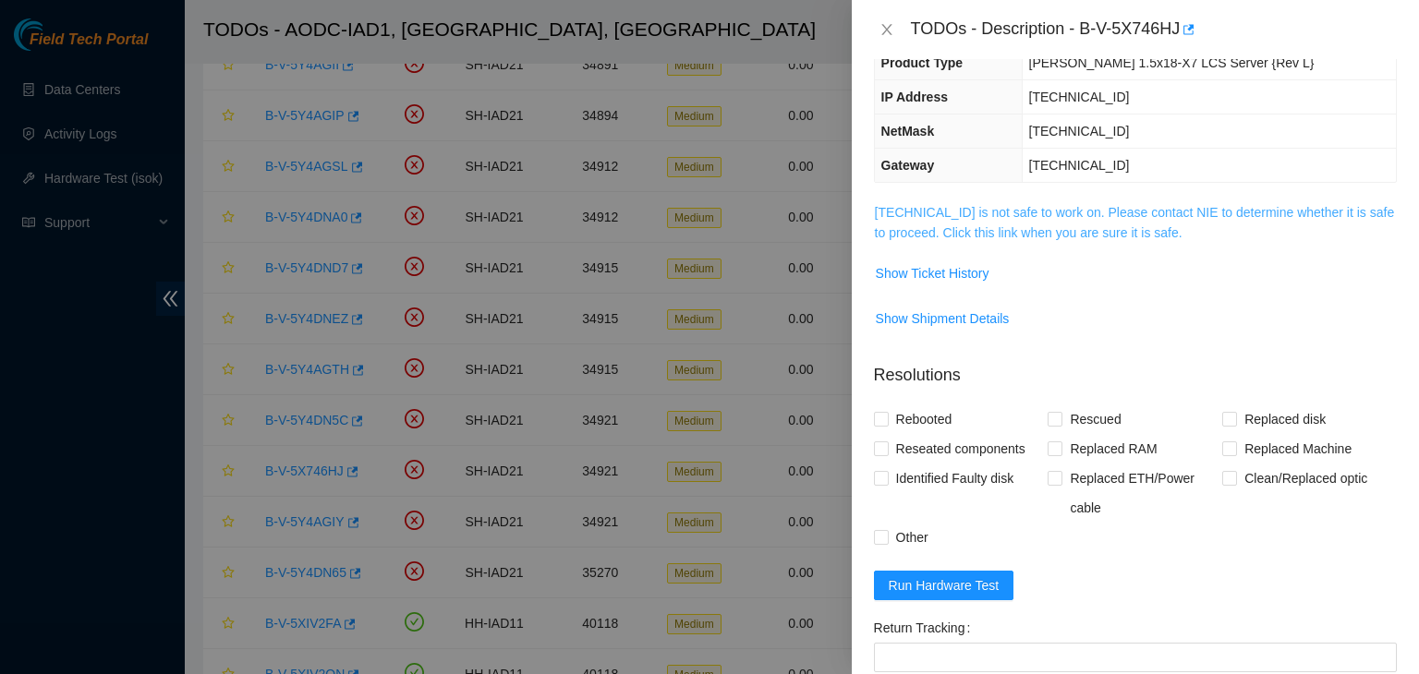
click at [964, 236] on link "104.84.229.63 is not safe to work on. Please contact NIE to determine whether i…" at bounding box center [1135, 222] width 520 height 35
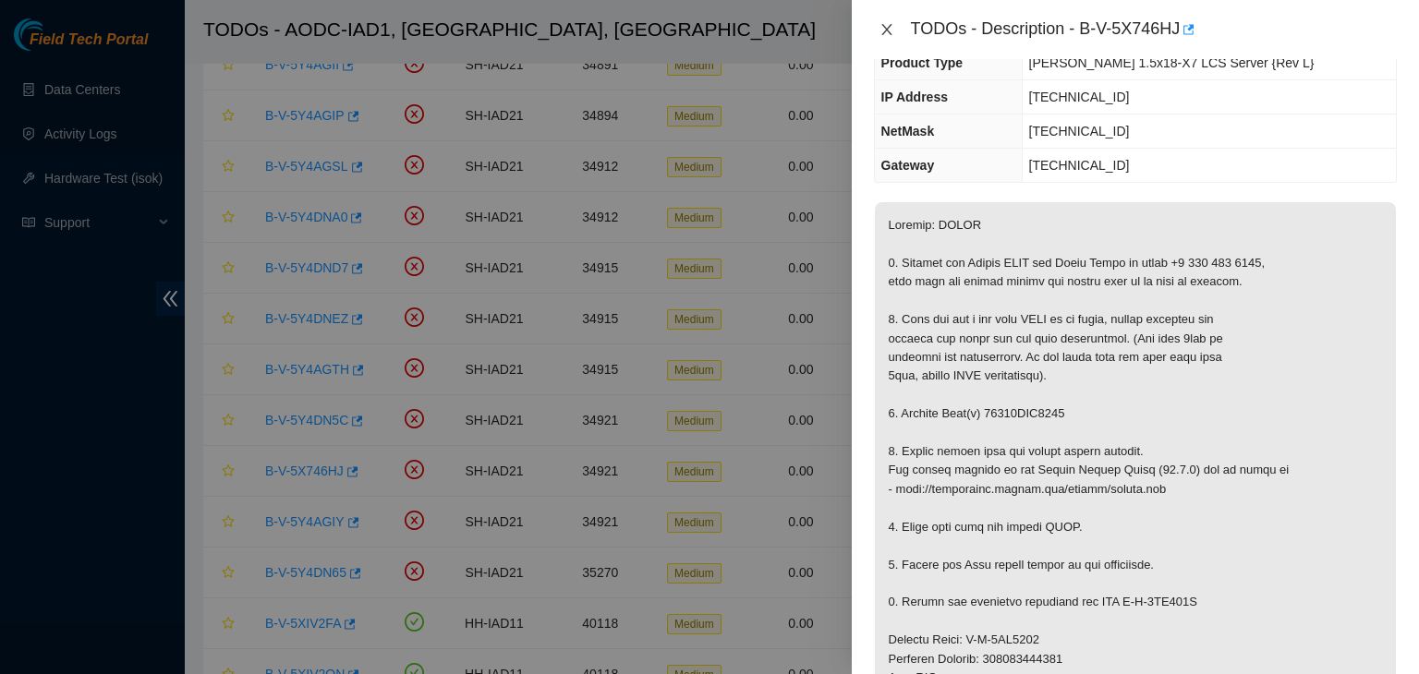
click at [890, 29] on icon "close" at bounding box center [886, 29] width 15 height 15
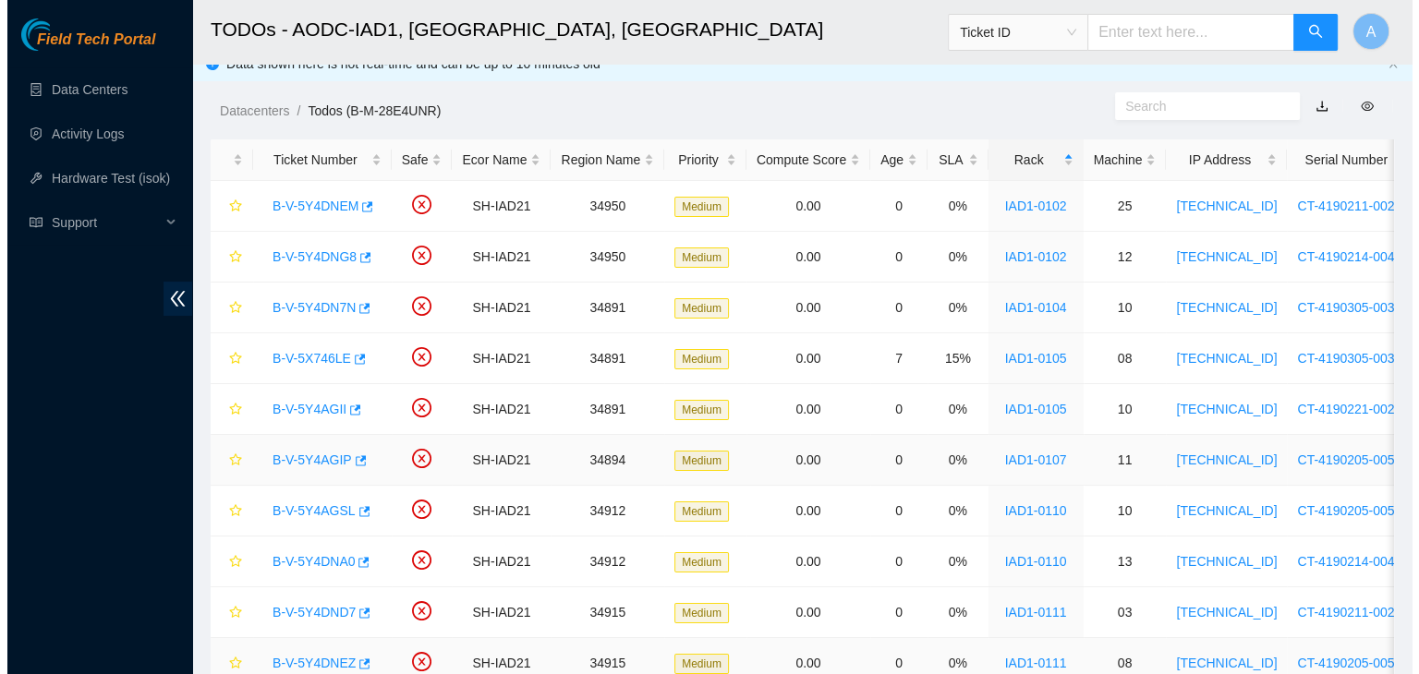
scroll to position [0, 0]
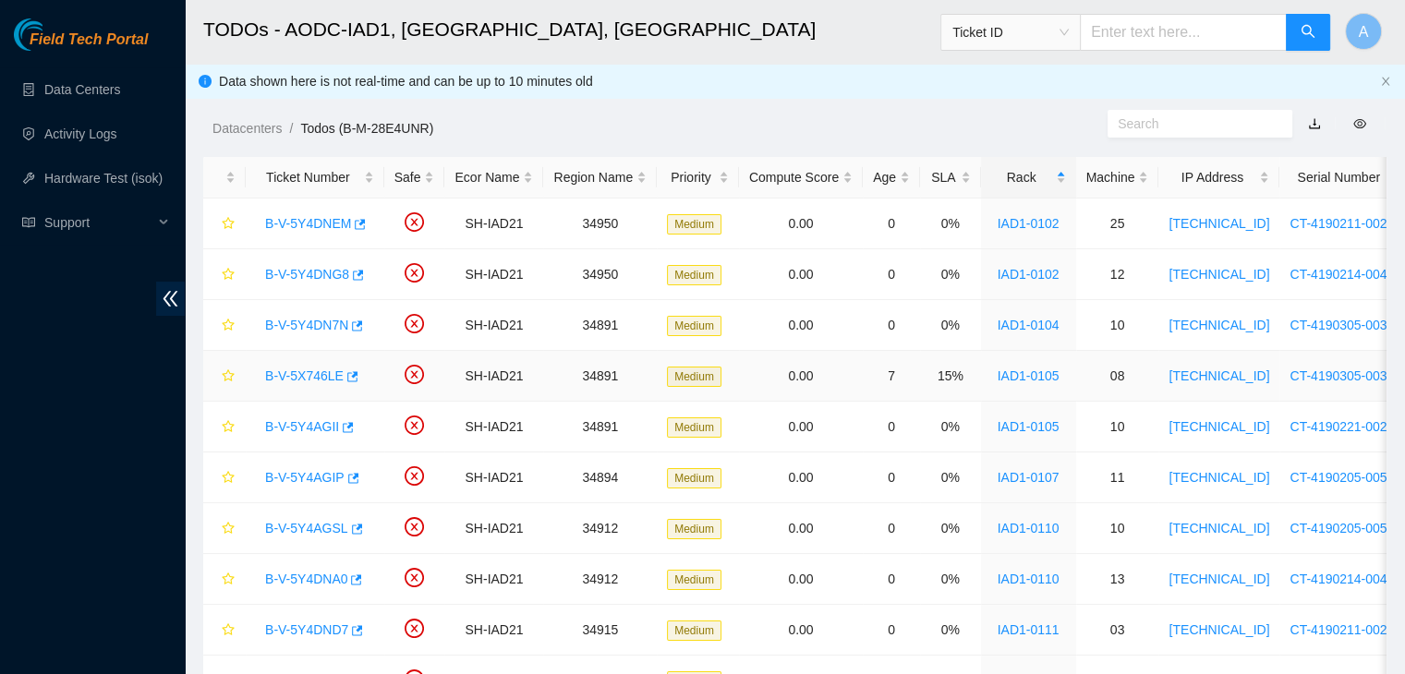
click at [317, 380] on link "B-V-5X746LE" at bounding box center [304, 376] width 79 height 15
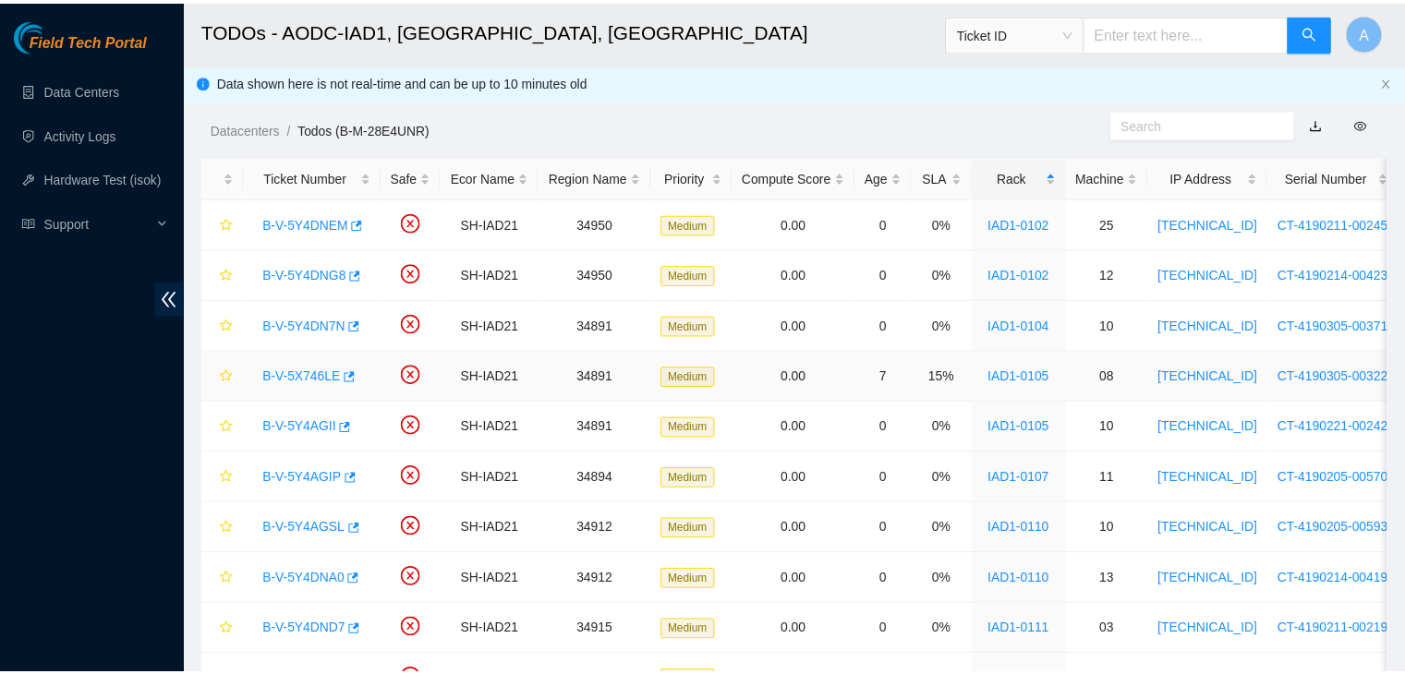
scroll to position [173, 0]
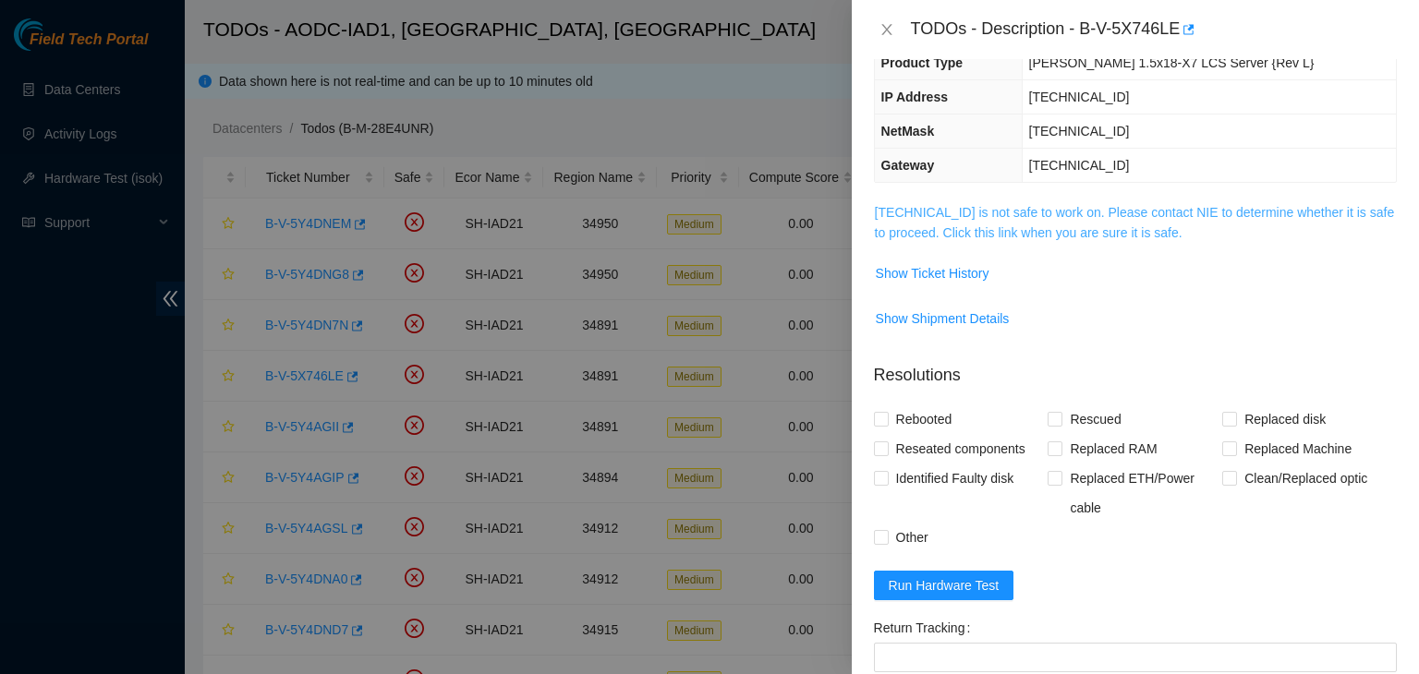
click at [1005, 224] on link "104.84.154.181 is not safe to work on. Please contact NIE to determine whether …" at bounding box center [1135, 222] width 520 height 35
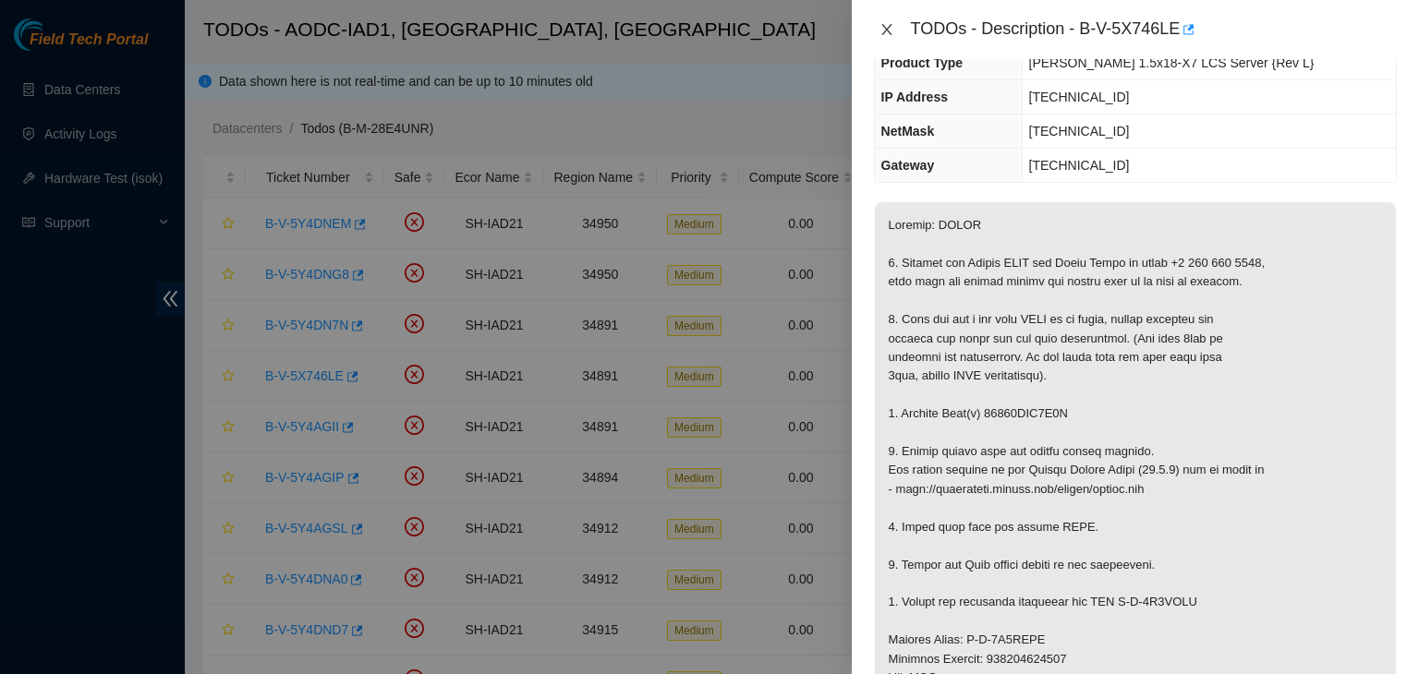
click at [889, 35] on icon "close" at bounding box center [886, 29] width 15 height 15
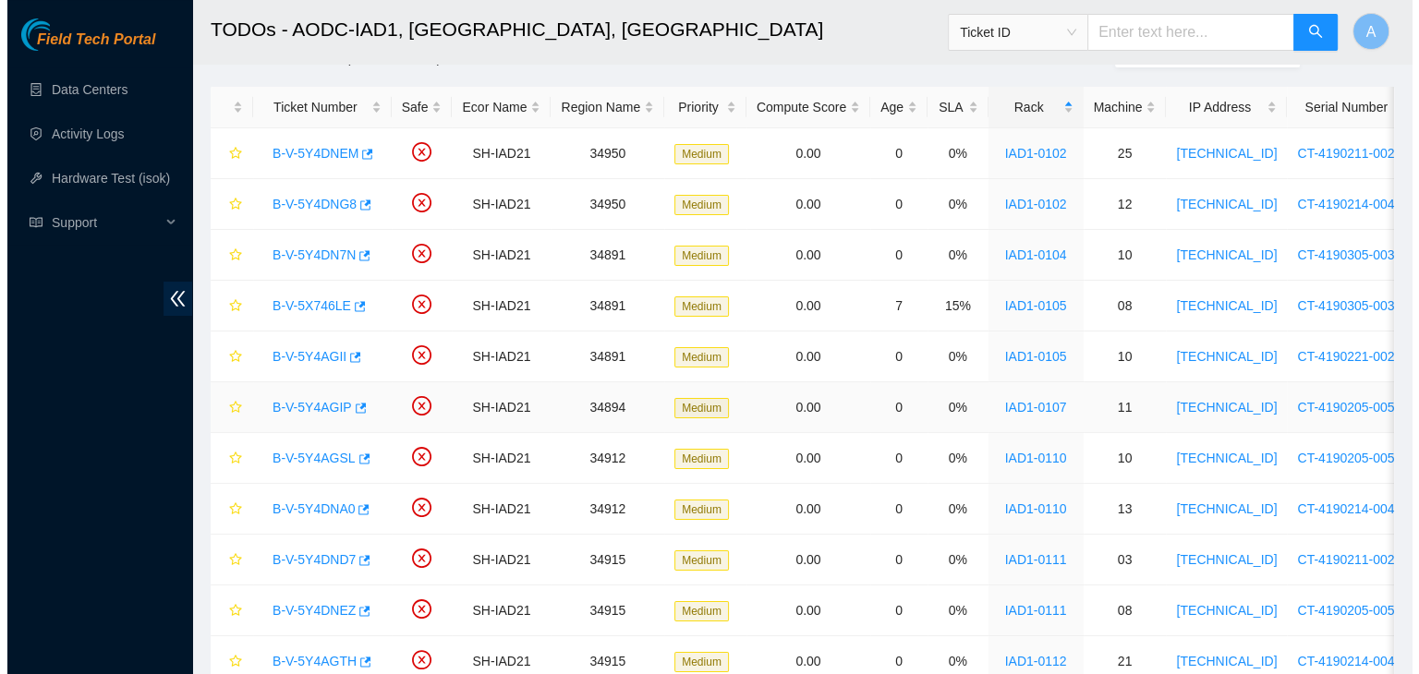
scroll to position [61, 0]
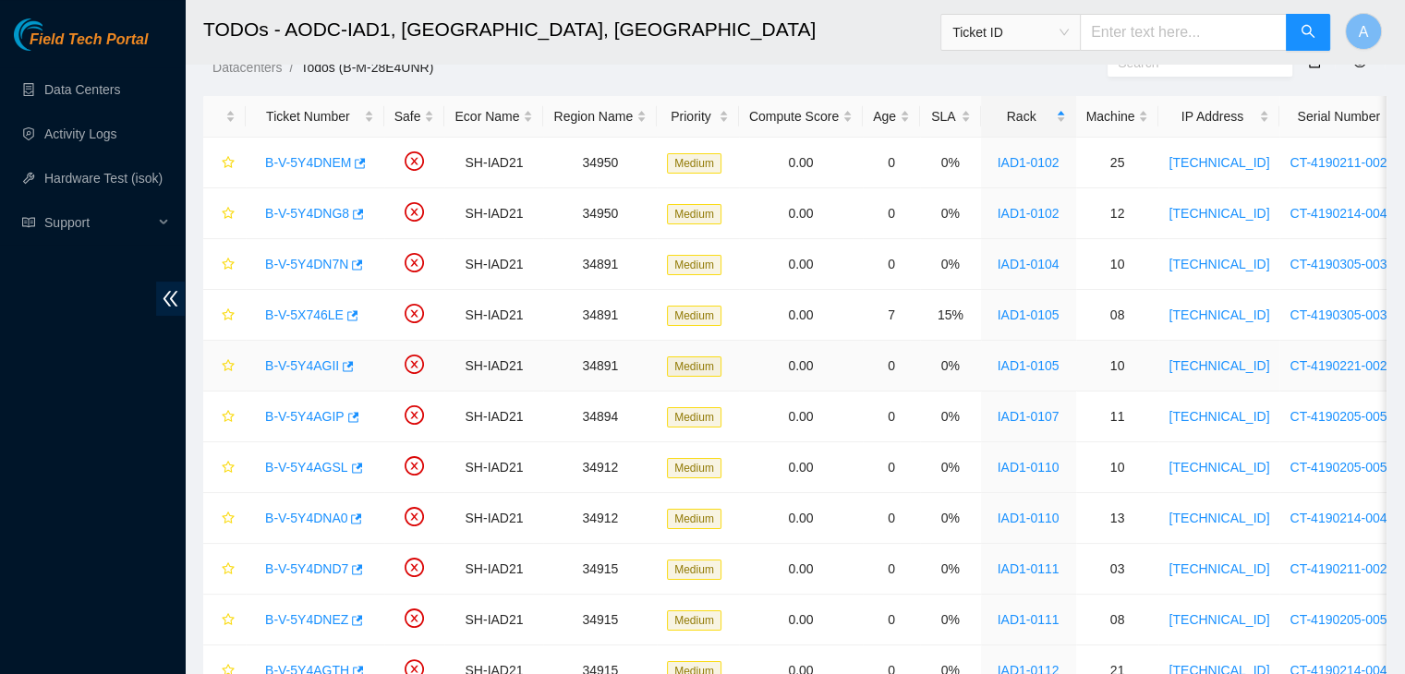
click at [321, 367] on link "B-V-5Y4AGII" at bounding box center [302, 365] width 74 height 15
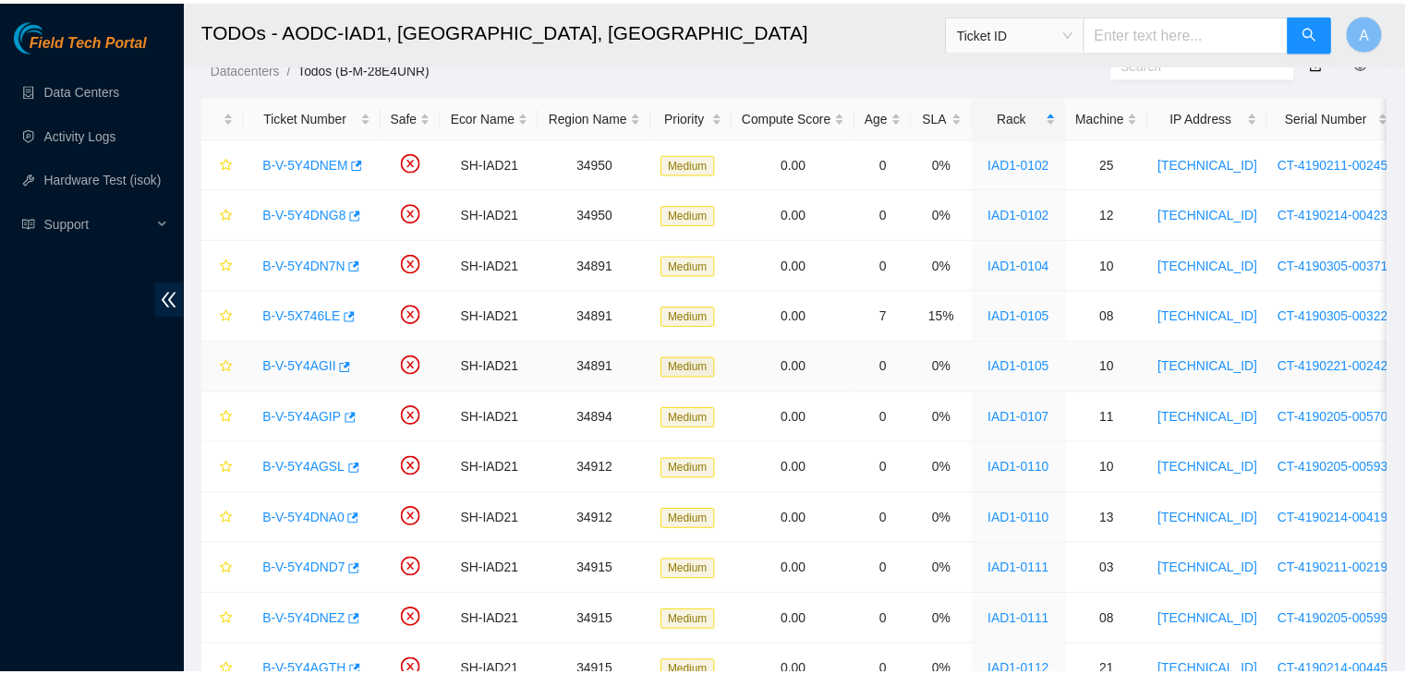
scroll to position [173, 0]
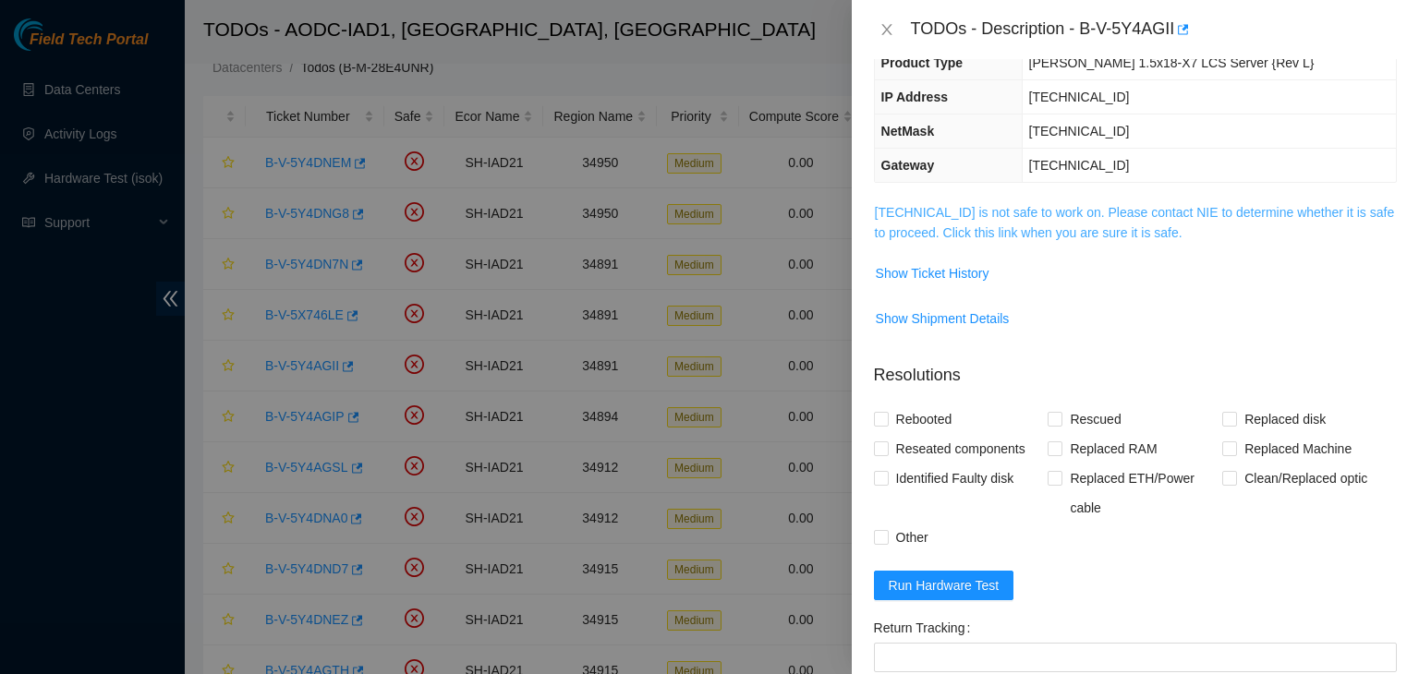
click at [938, 212] on link "104.84.154.183 is not safe to work on. Please contact NIE to determine whether …" at bounding box center [1135, 222] width 520 height 35
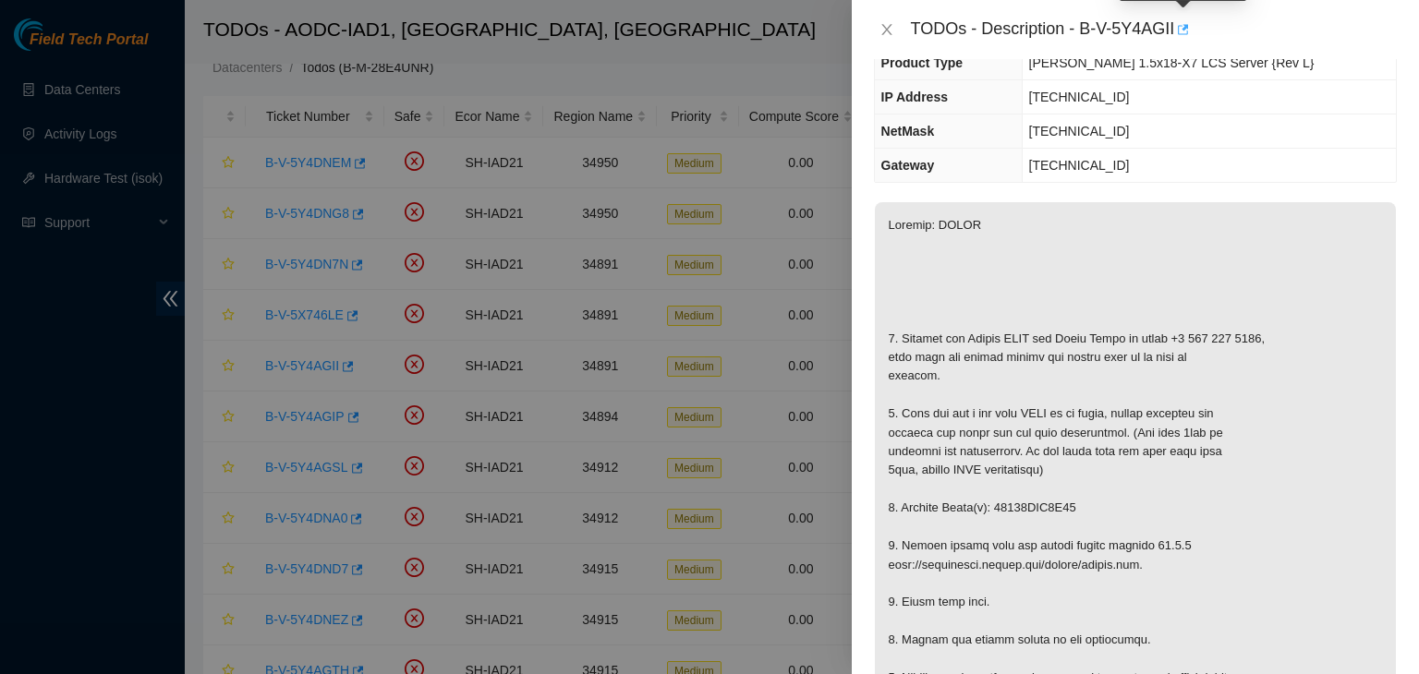
click at [1183, 30] on icon "button" at bounding box center [1181, 29] width 13 height 13
click at [886, 23] on icon "close" at bounding box center [886, 29] width 15 height 15
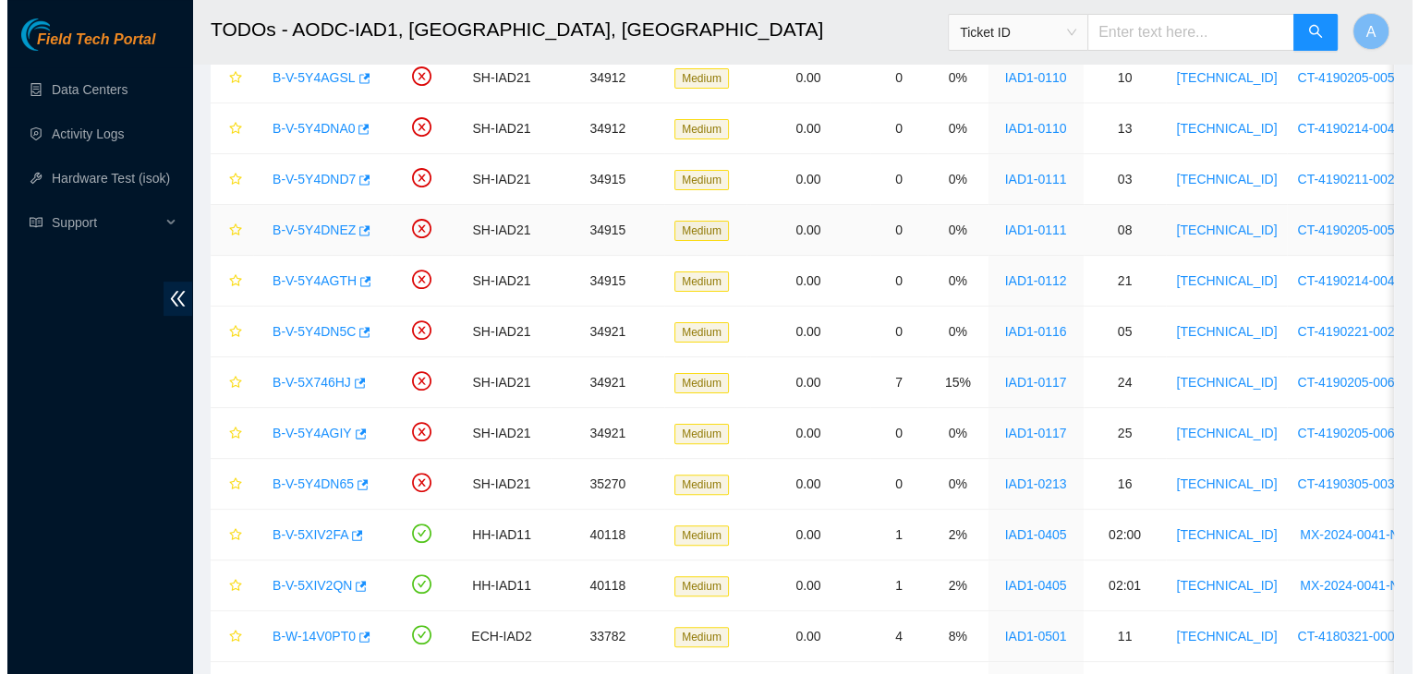
scroll to position [453, 0]
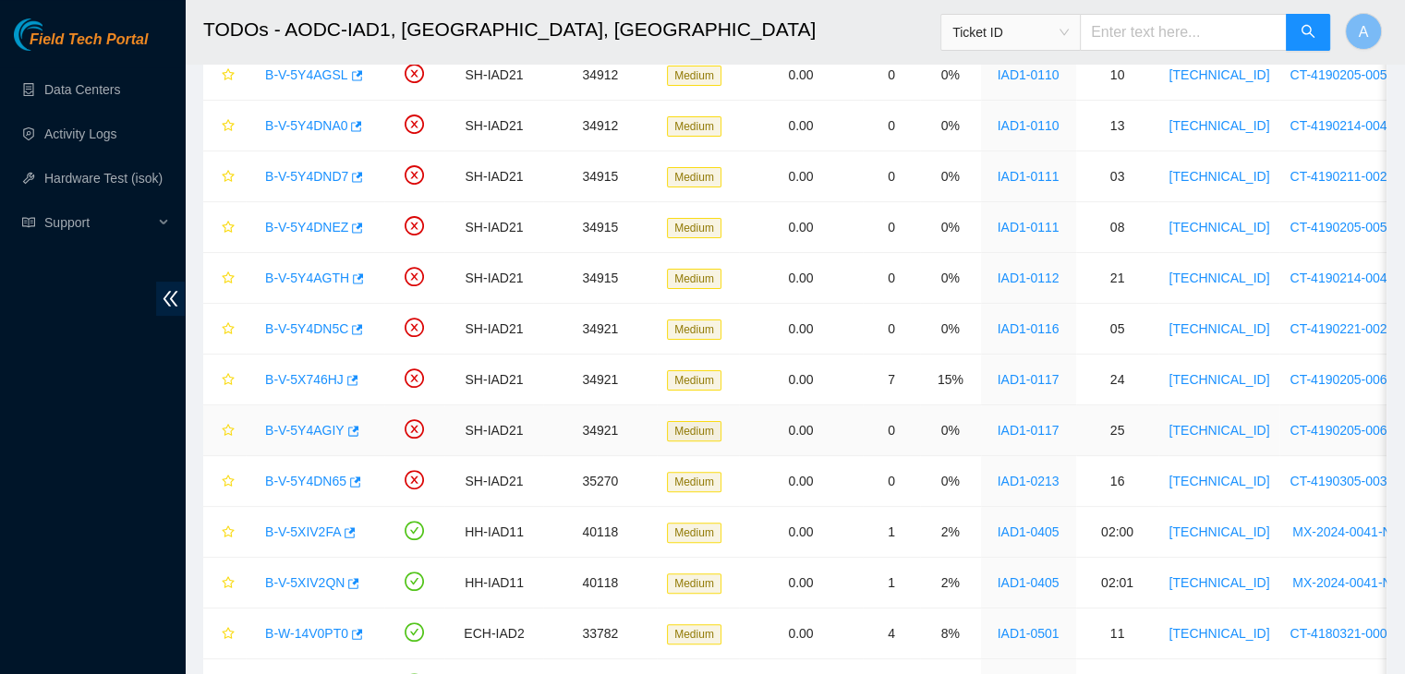
click at [312, 423] on link "B-V-5Y4AGIY" at bounding box center [304, 430] width 79 height 15
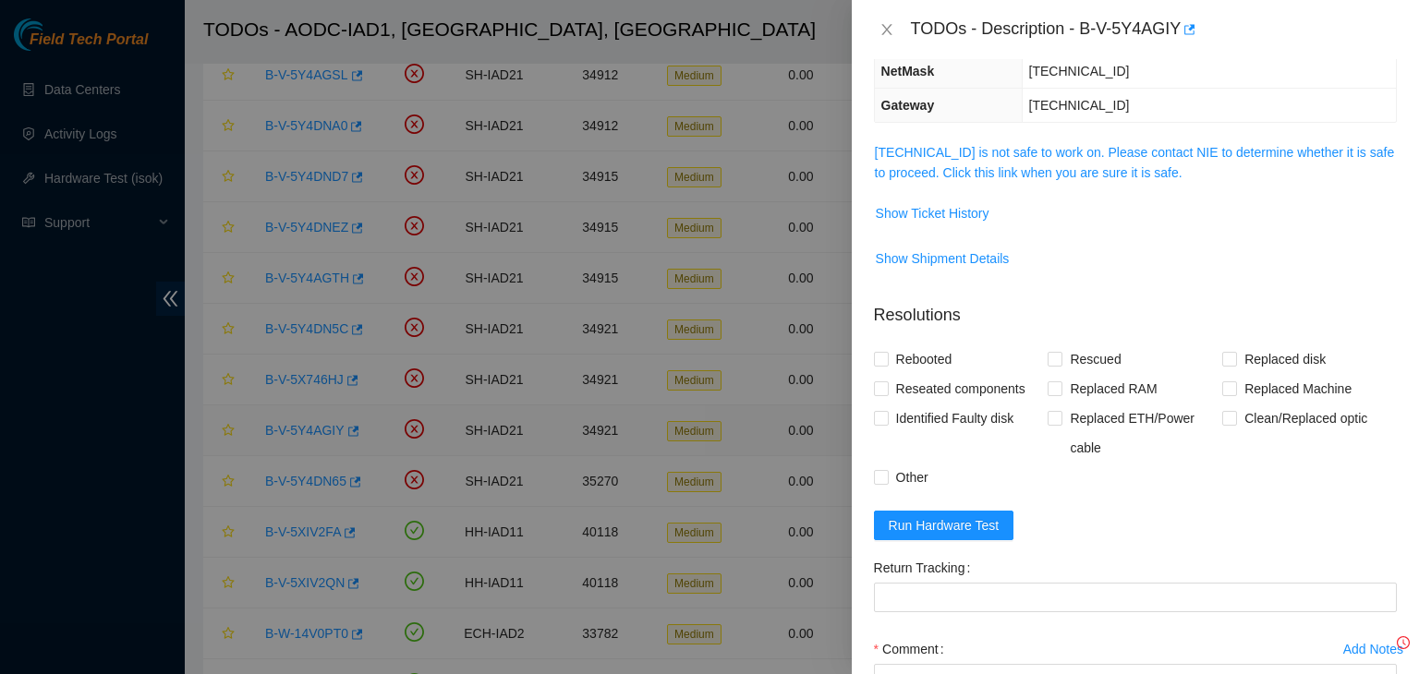
scroll to position [173, 0]
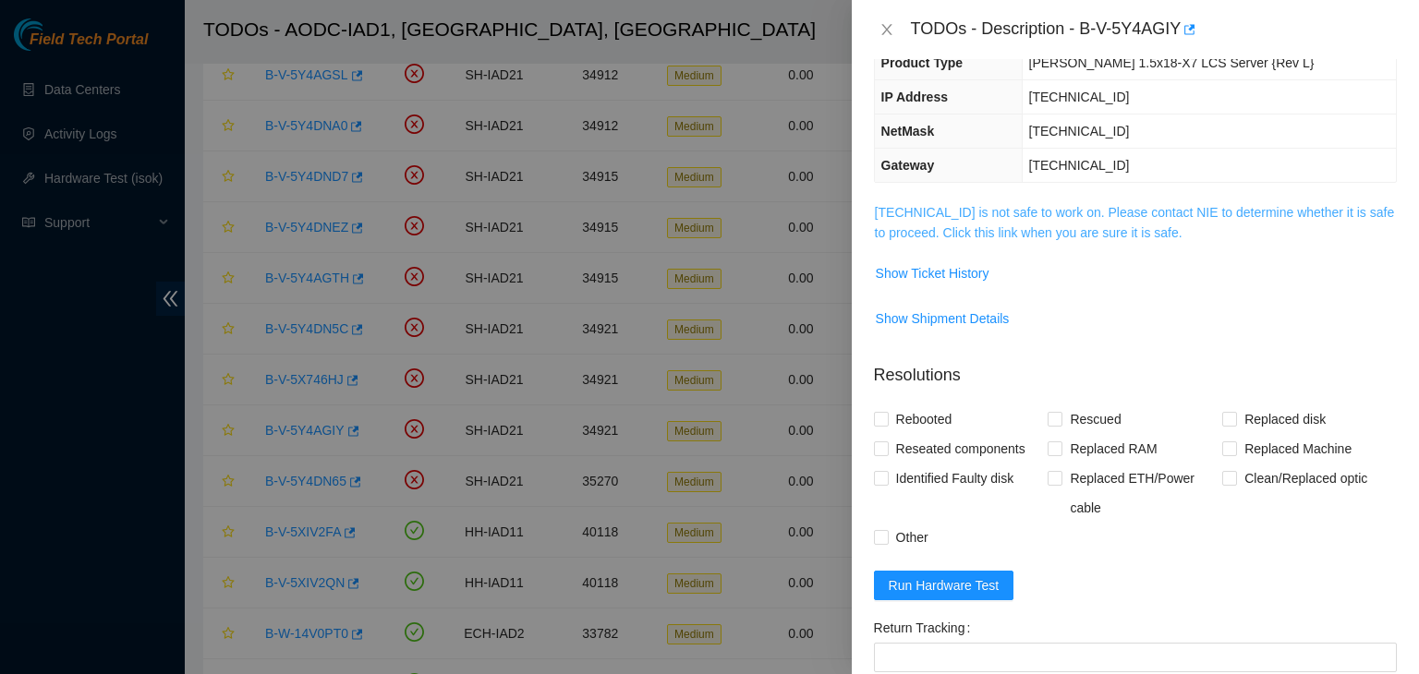
click at [994, 205] on link "104.84.229.64 is not safe to work on. Please contact NIE to determine whether i…" at bounding box center [1135, 222] width 520 height 35
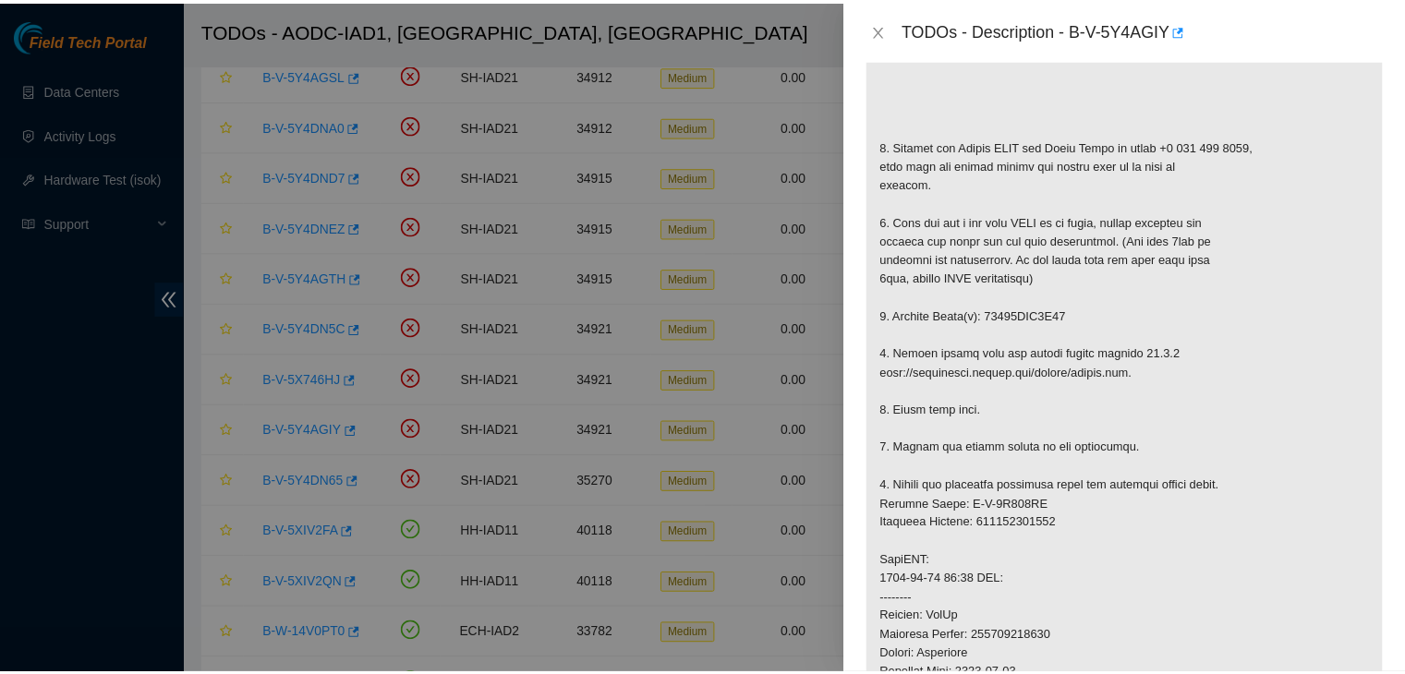
scroll to position [398, 0]
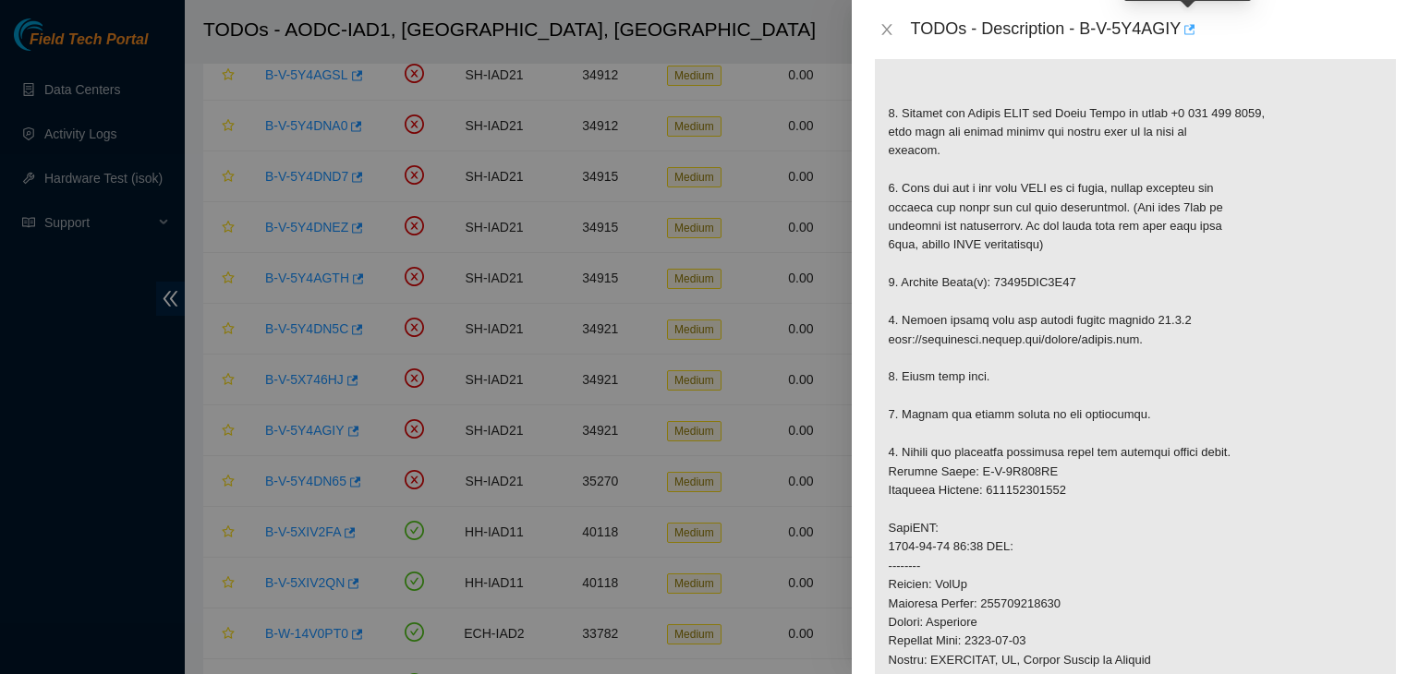
click at [1188, 36] on icon "button" at bounding box center [1187, 29] width 13 height 13
click at [890, 29] on icon "close" at bounding box center [886, 29] width 15 height 15
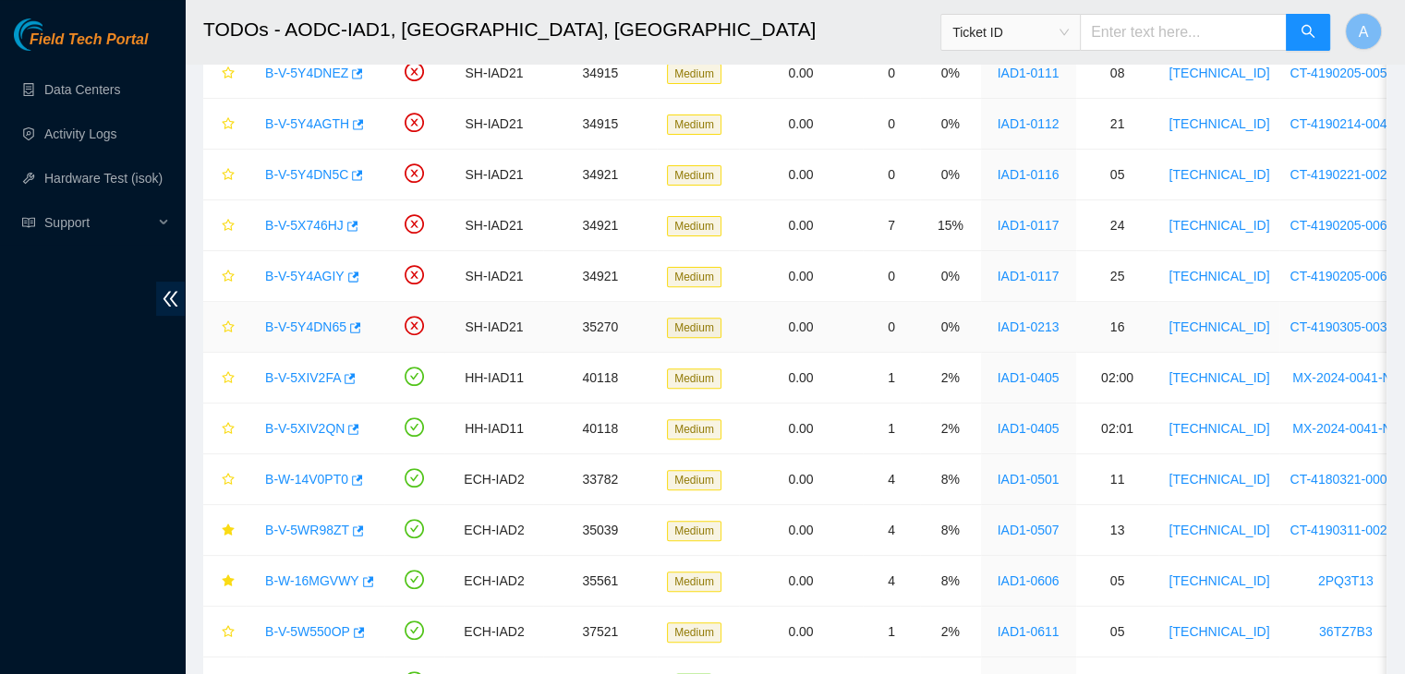
scroll to position [609, 0]
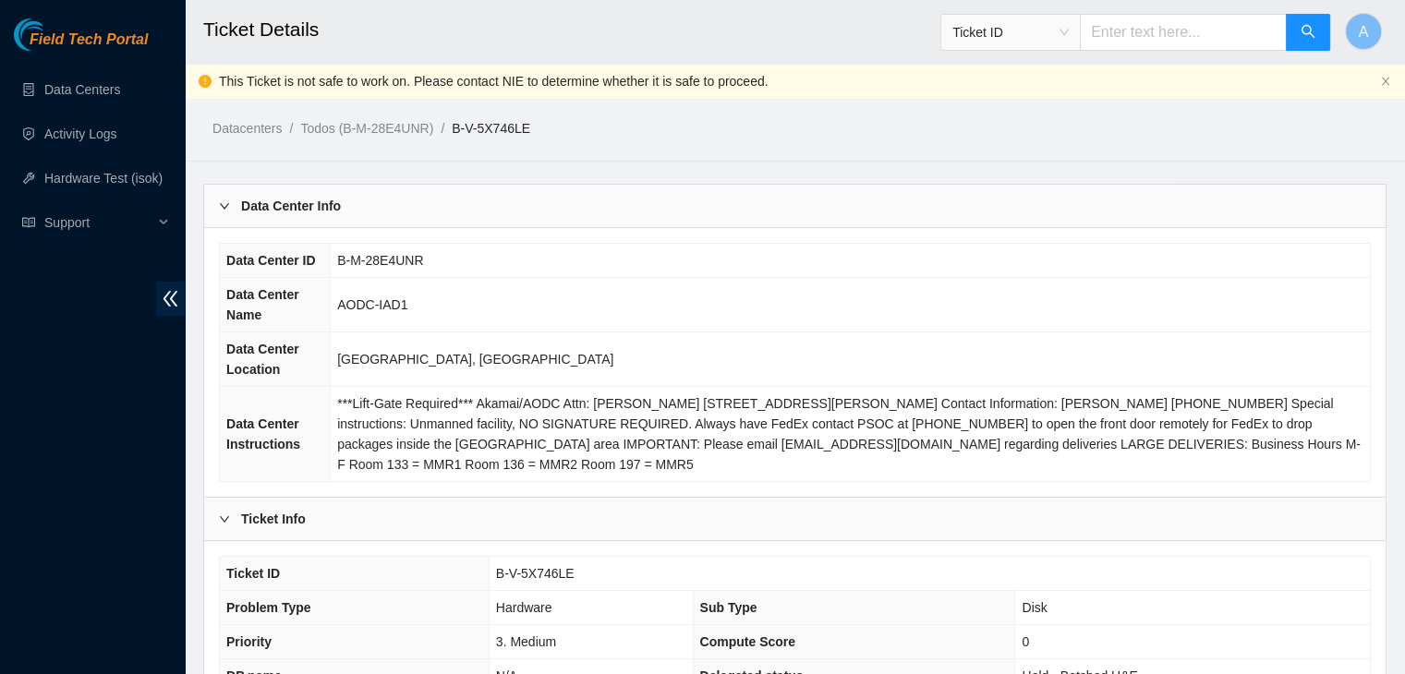
scroll to position [609, 0]
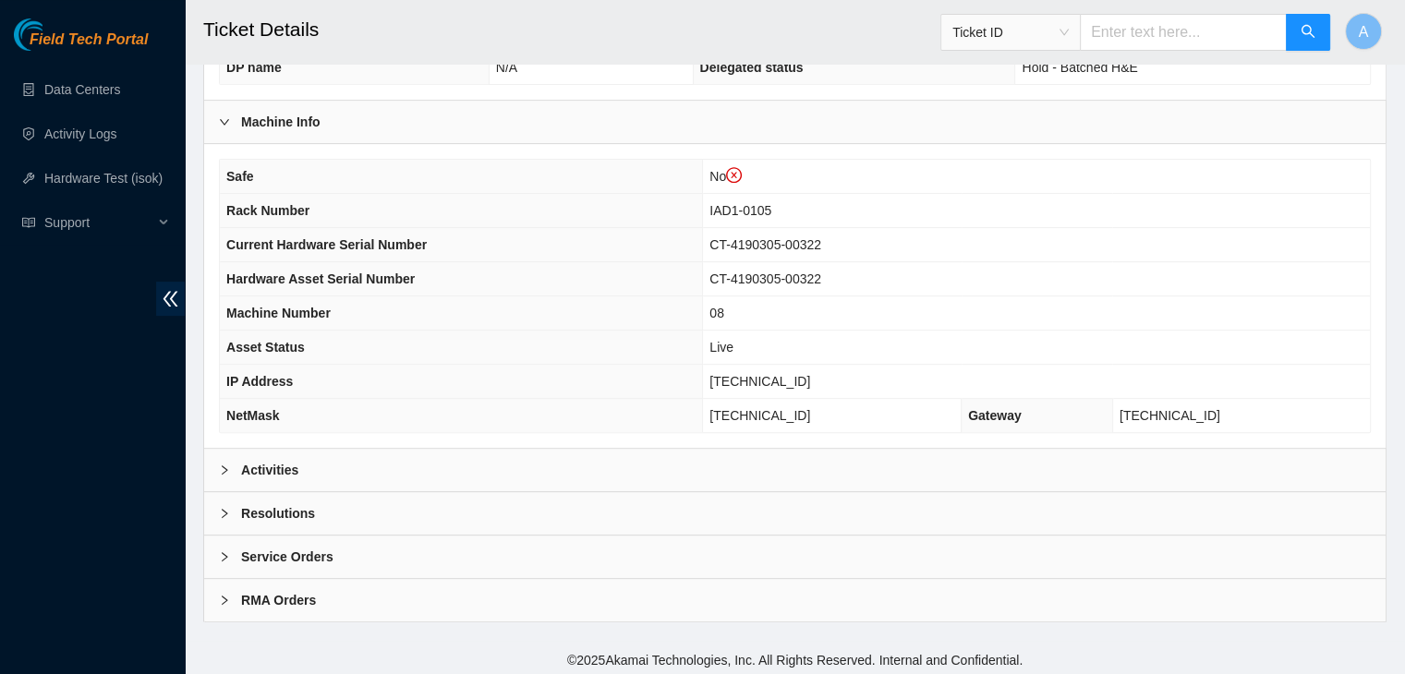
click at [653, 456] on div "Activities" at bounding box center [794, 470] width 1181 height 42
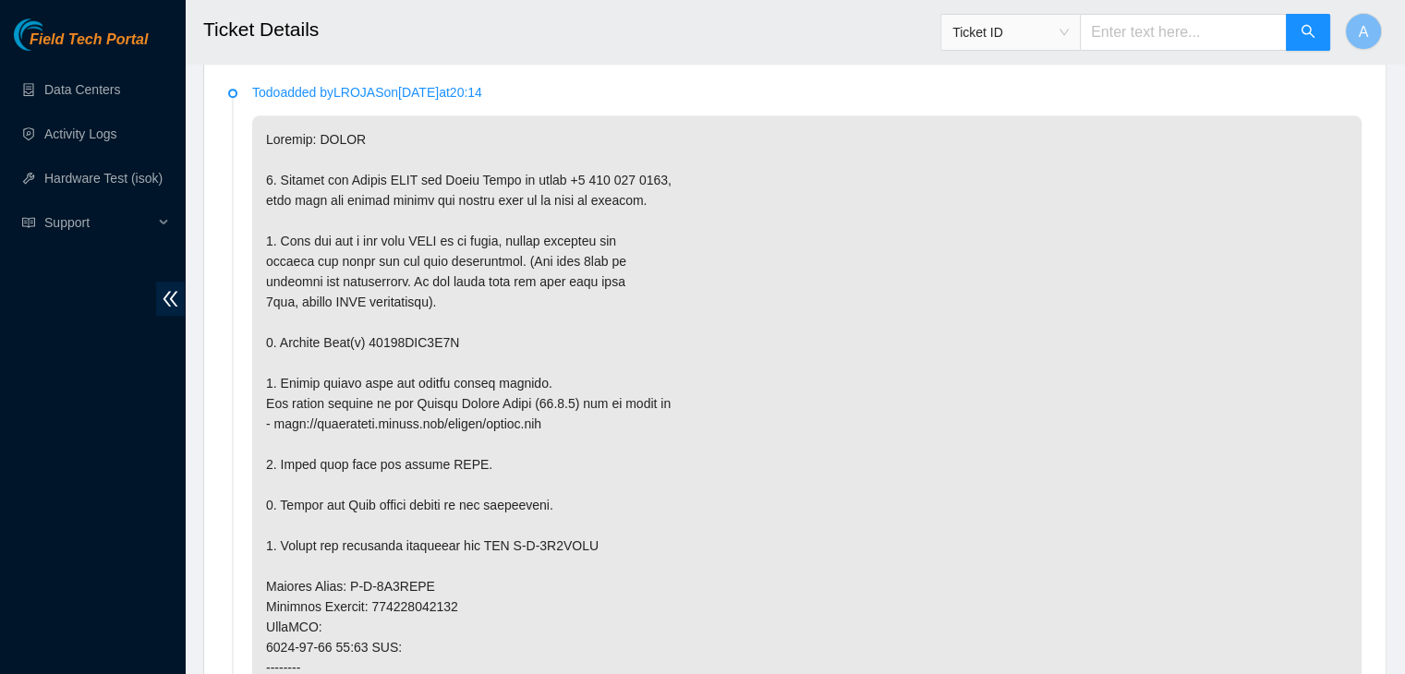
scroll to position [1037, 0]
click at [700, 384] on p at bounding box center [806, 606] width 1109 height 983
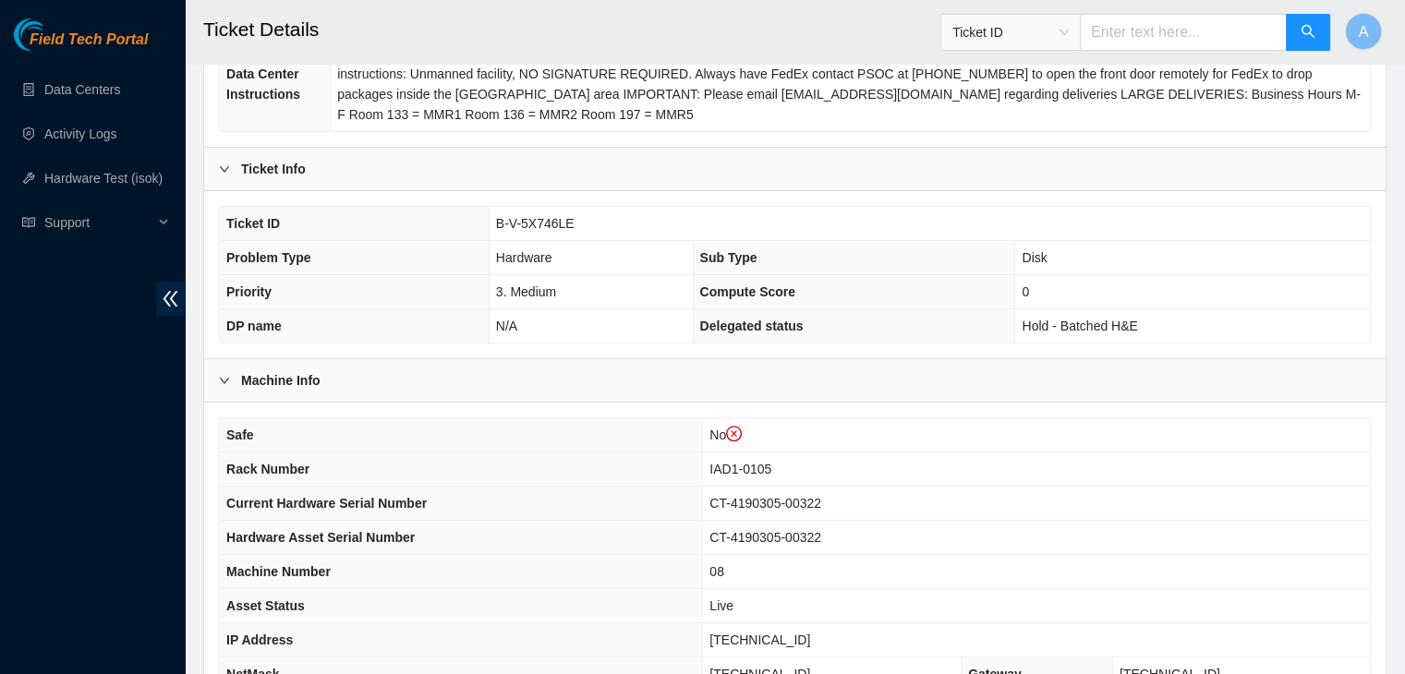
scroll to position [347, 0]
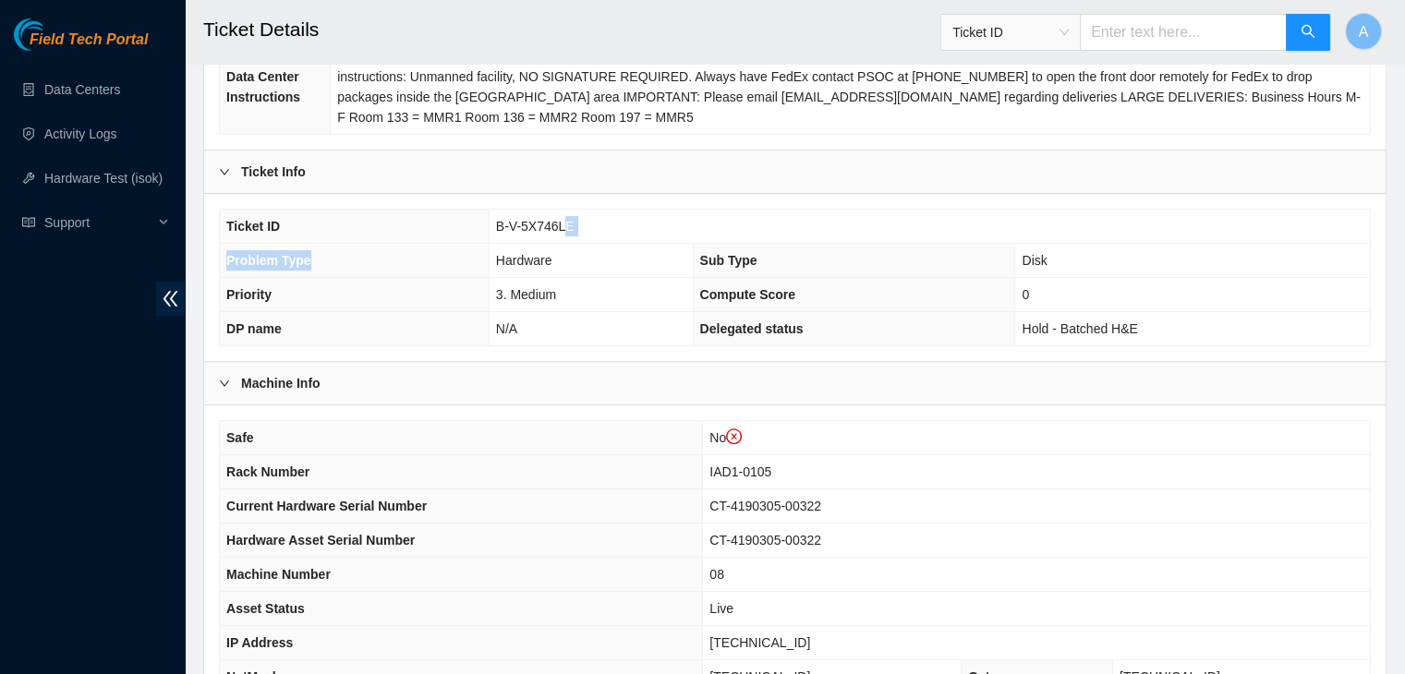
drag, startPoint x: 550, startPoint y: 224, endPoint x: 458, endPoint y: 250, distance: 96.2
click at [458, 250] on tbody "Ticket ID B-V-5X746LE Problem Type Hardware Sub Type Disk Priority 3. Medium Co…" at bounding box center [795, 278] width 1150 height 136
click at [563, 234] on td "B-V-5X746LE" at bounding box center [929, 227] width 881 height 34
drag, startPoint x: 569, startPoint y: 222, endPoint x: 480, endPoint y: 221, distance: 88.7
click at [480, 221] on tr "Ticket ID B-V-5X746LE" at bounding box center [795, 227] width 1150 height 34
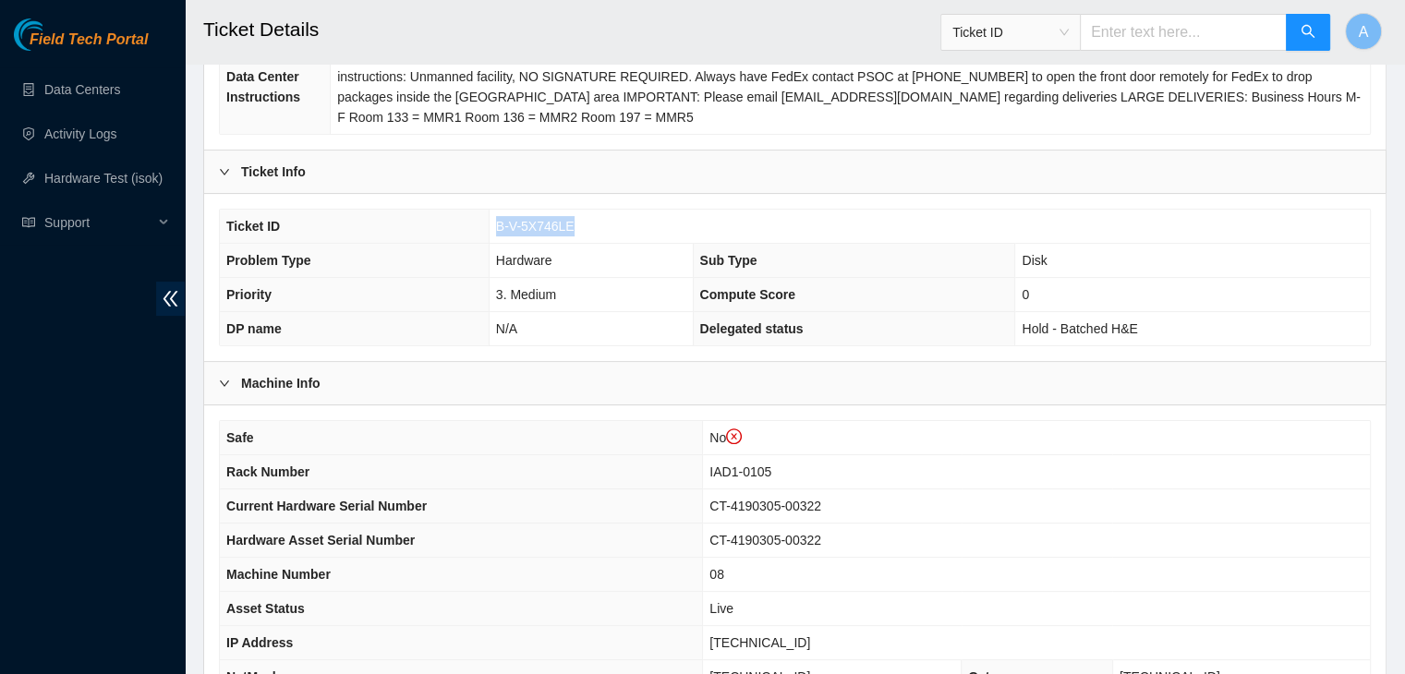
copy tr "B-V-5X746LE"
click at [480, 221] on th "Ticket ID" at bounding box center [354, 227] width 269 height 34
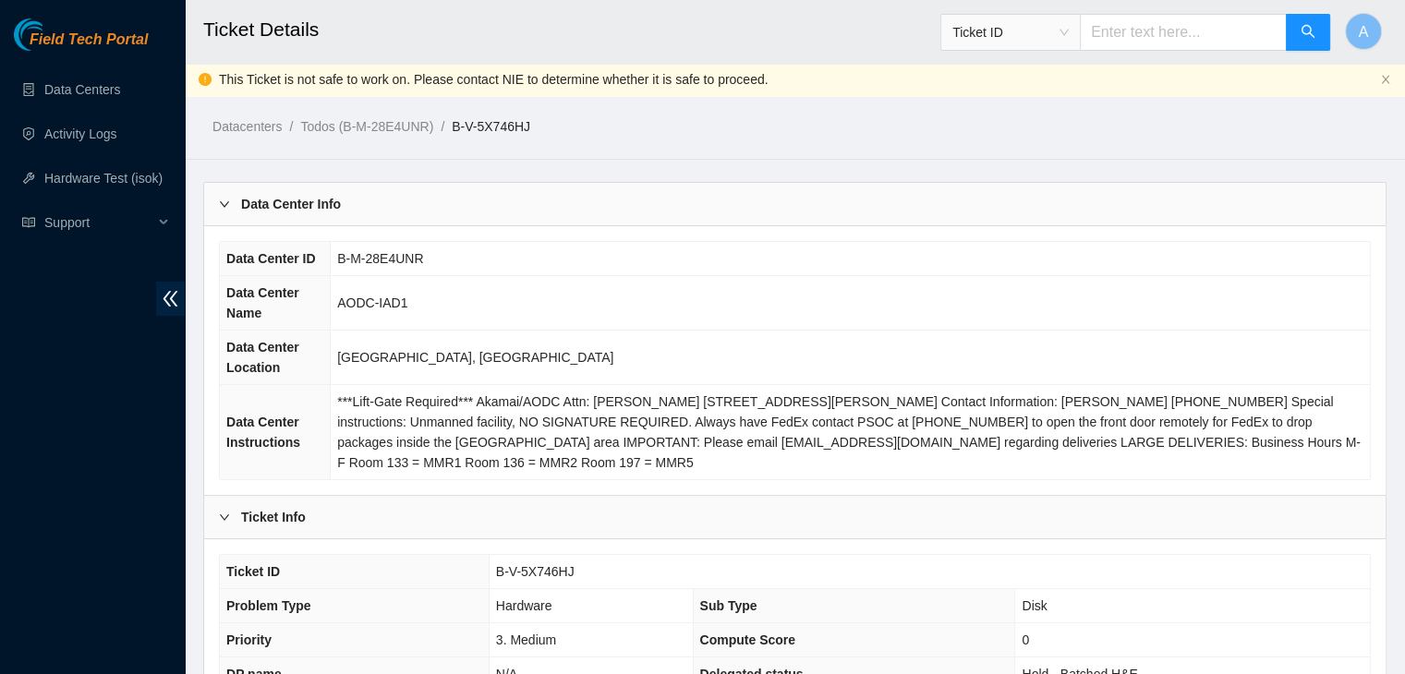
scroll to position [609, 0]
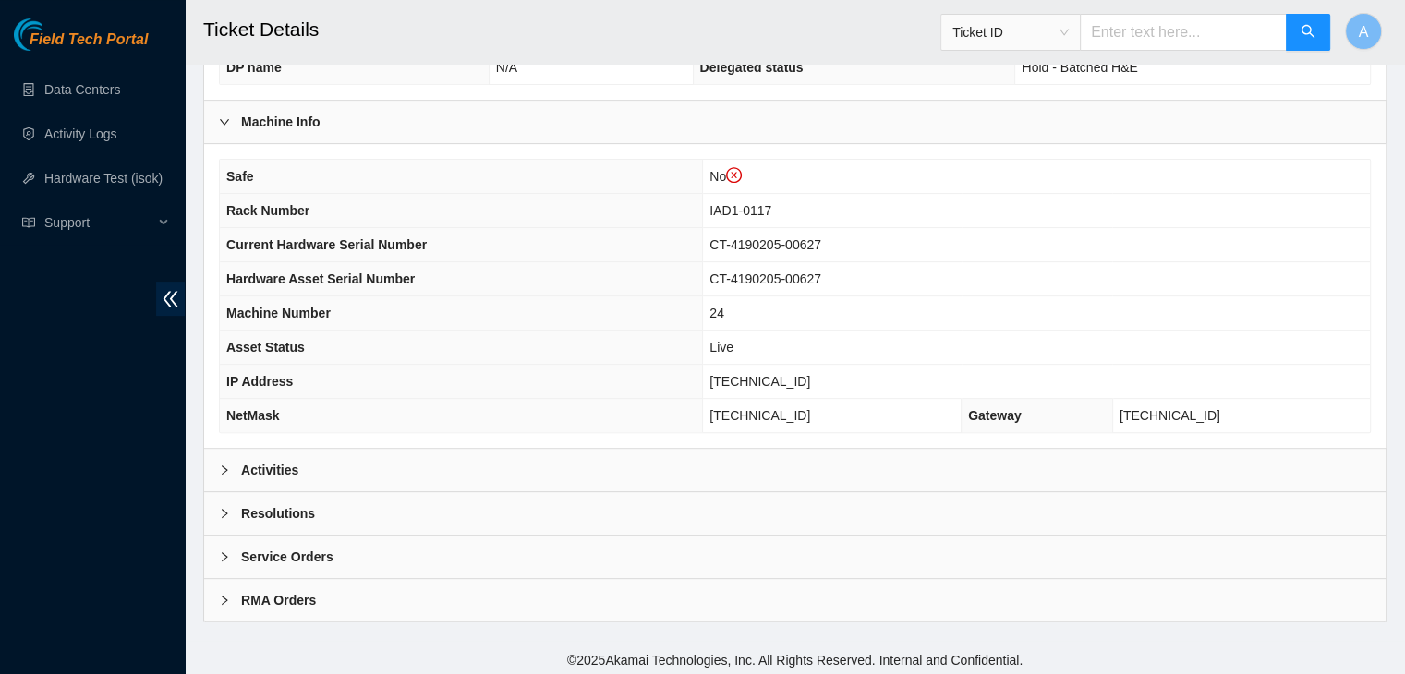
click at [663, 470] on div "Activities" at bounding box center [794, 470] width 1181 height 42
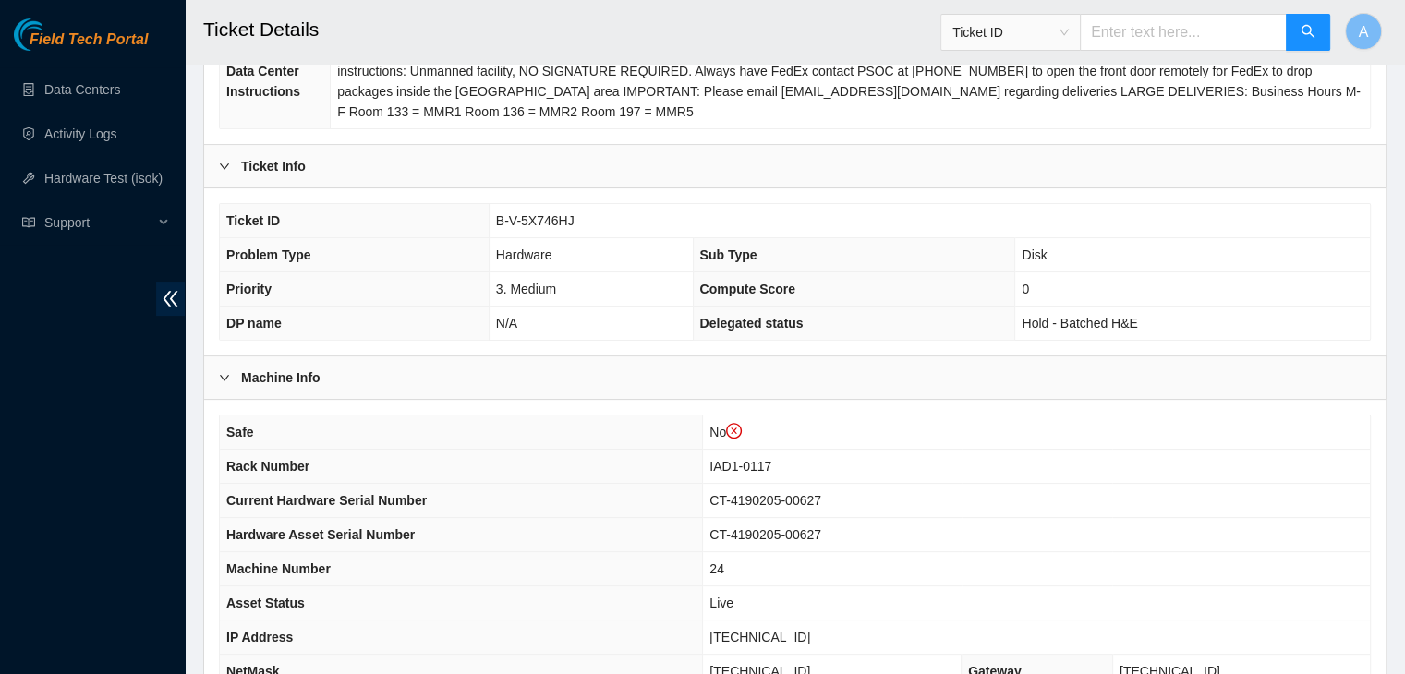
scroll to position [351, 0]
drag, startPoint x: 578, startPoint y: 212, endPoint x: 489, endPoint y: 230, distance: 91.3
click at [489, 230] on td "B-V-5X746HJ" at bounding box center [929, 223] width 881 height 34
copy span "B-V-5X746HJ"
click at [489, 230] on td "B-V-5X746HJ" at bounding box center [929, 223] width 881 height 34
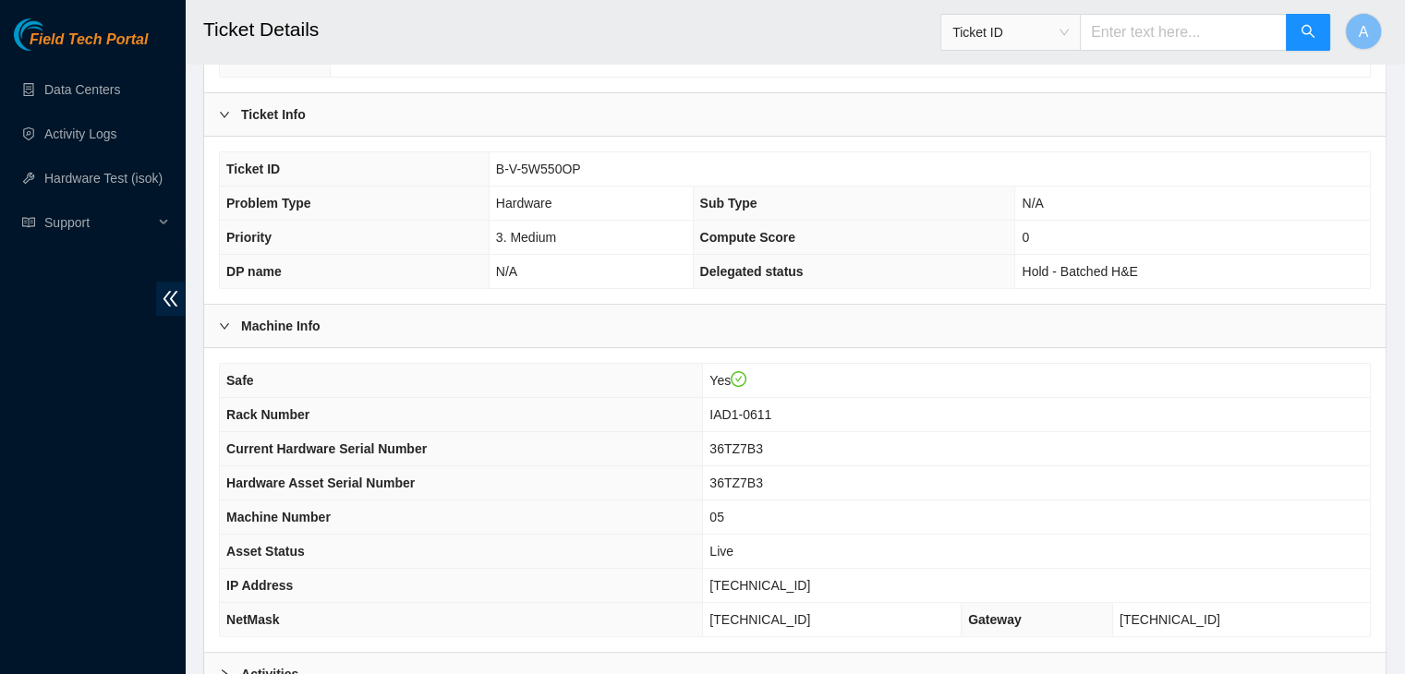
scroll to position [574, 0]
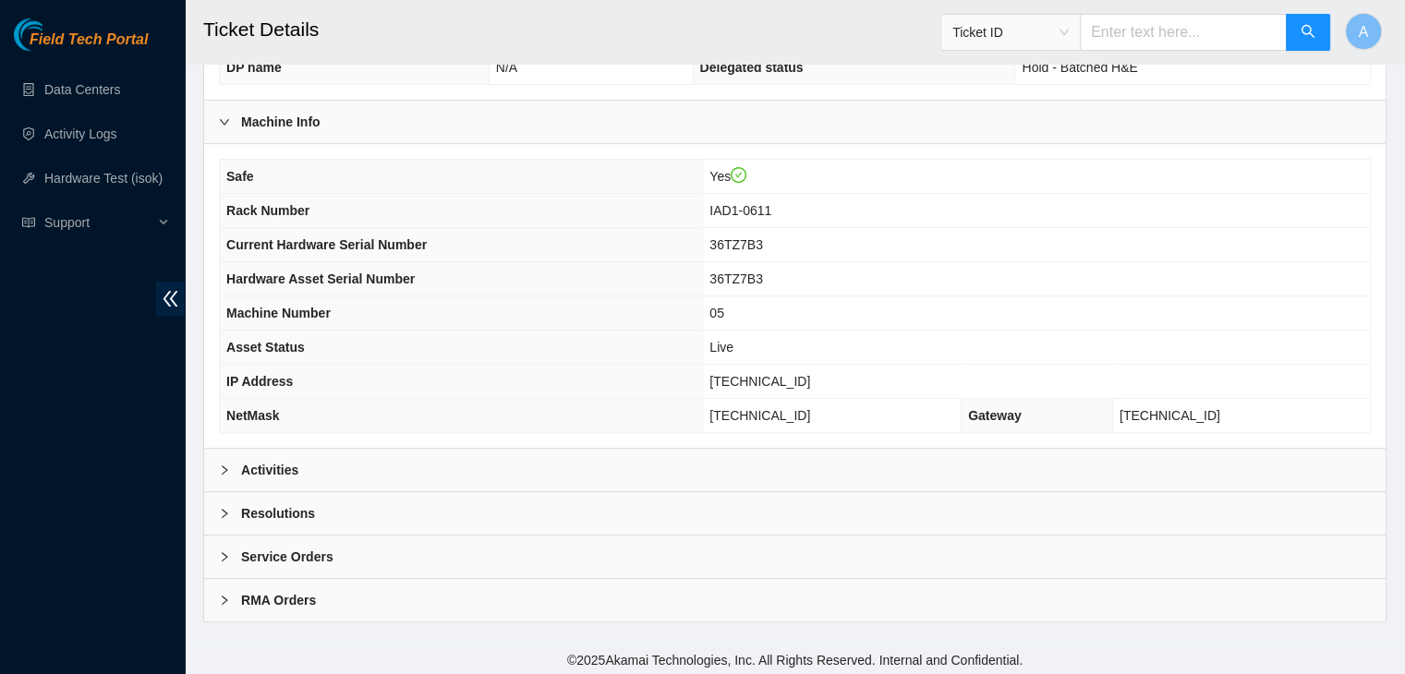
click at [750, 469] on div "Activities" at bounding box center [794, 470] width 1181 height 42
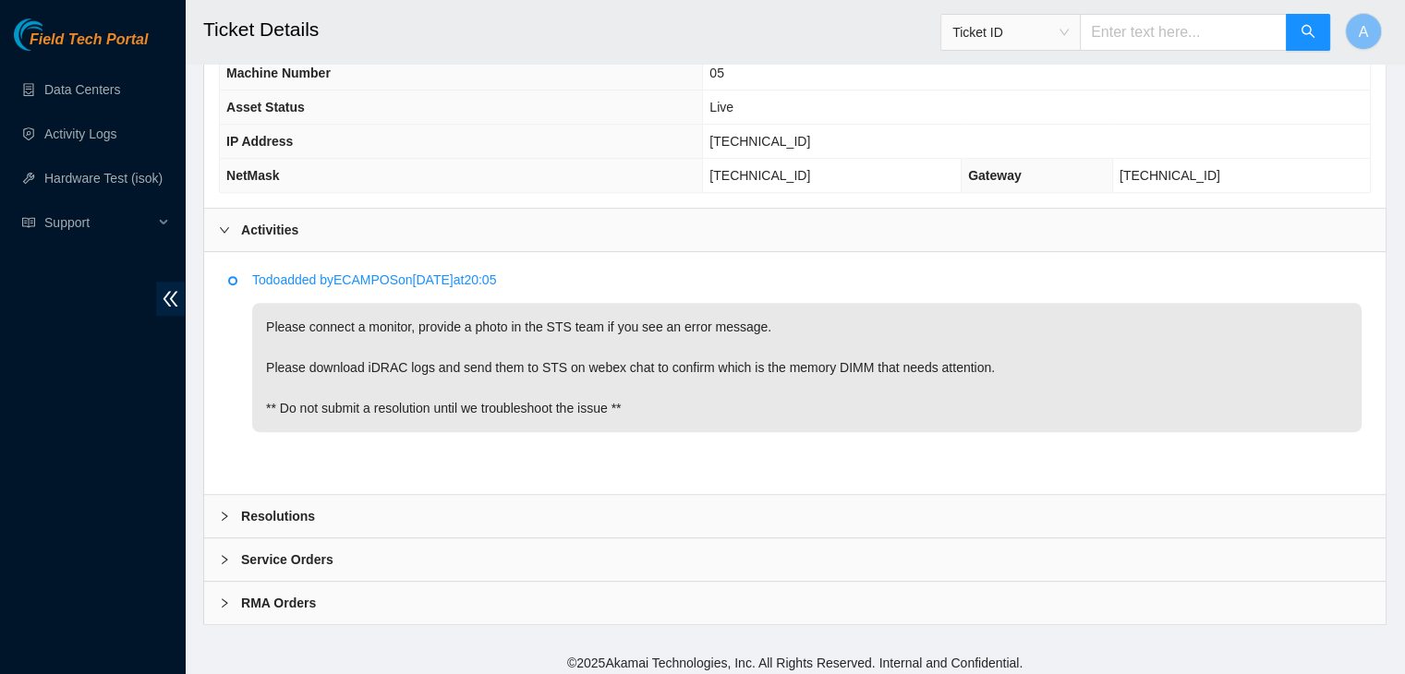
scroll to position [816, 0]
click at [657, 492] on div "Resolutions" at bounding box center [794, 513] width 1181 height 42
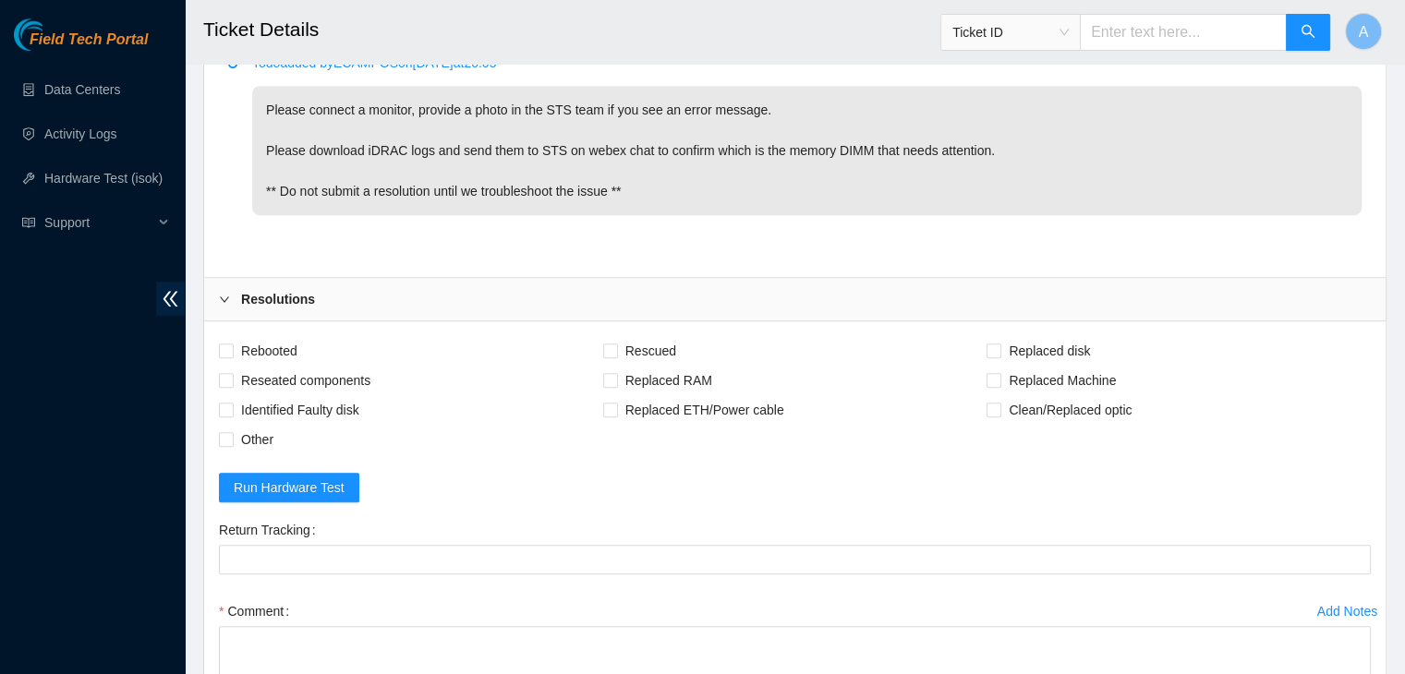
scroll to position [1291, 0]
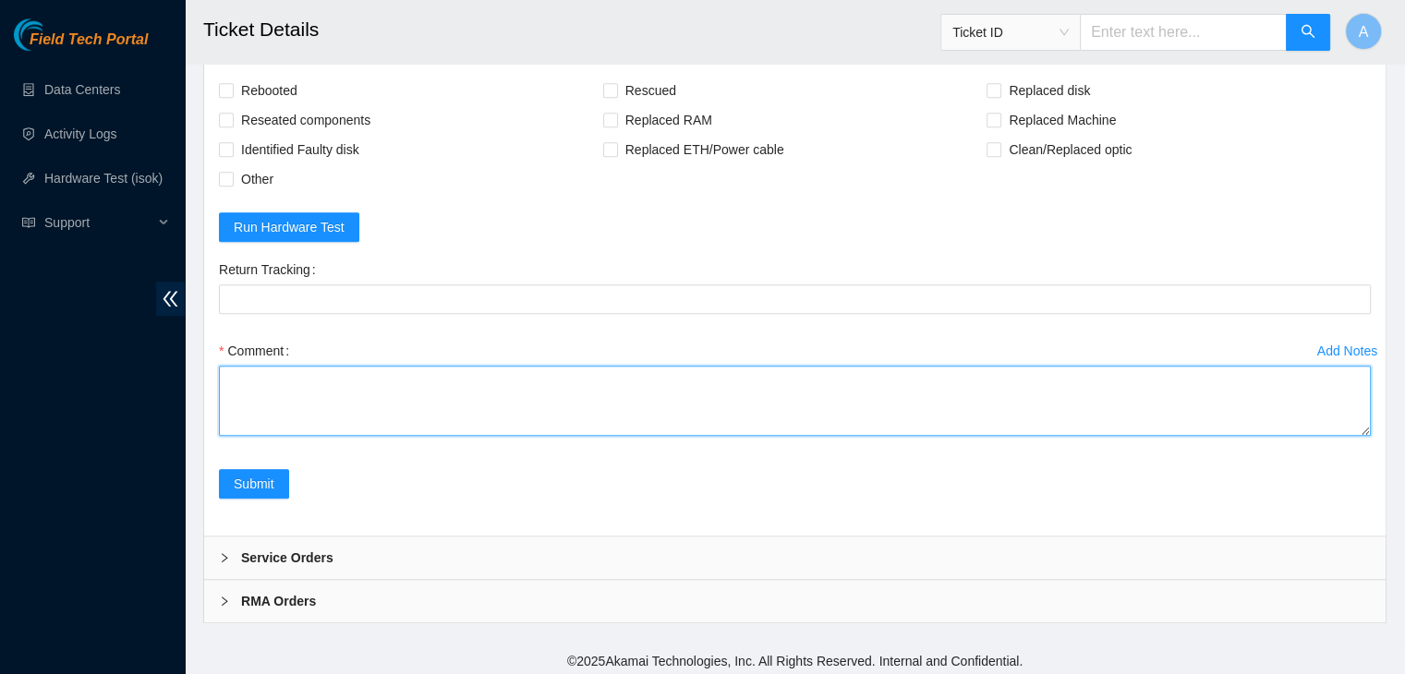
click at [1366, 428] on textarea "Comment" at bounding box center [795, 401] width 1152 height 70
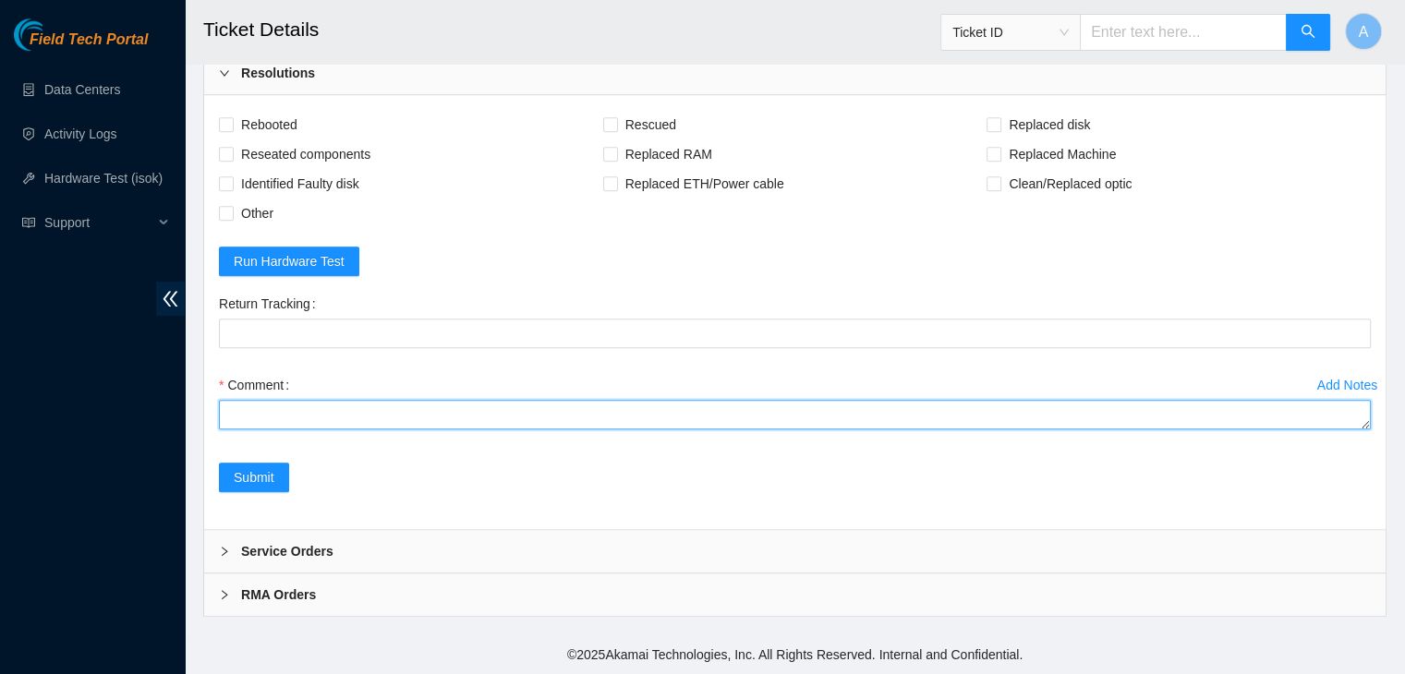
drag, startPoint x: 1366, startPoint y: 428, endPoint x: 842, endPoint y: 277, distance: 544.9
click at [842, 277] on form "Rebooted Rescued Replaced disk Reseated components Replaced RAM Replaced Machin…" at bounding box center [795, 312] width 1152 height 405
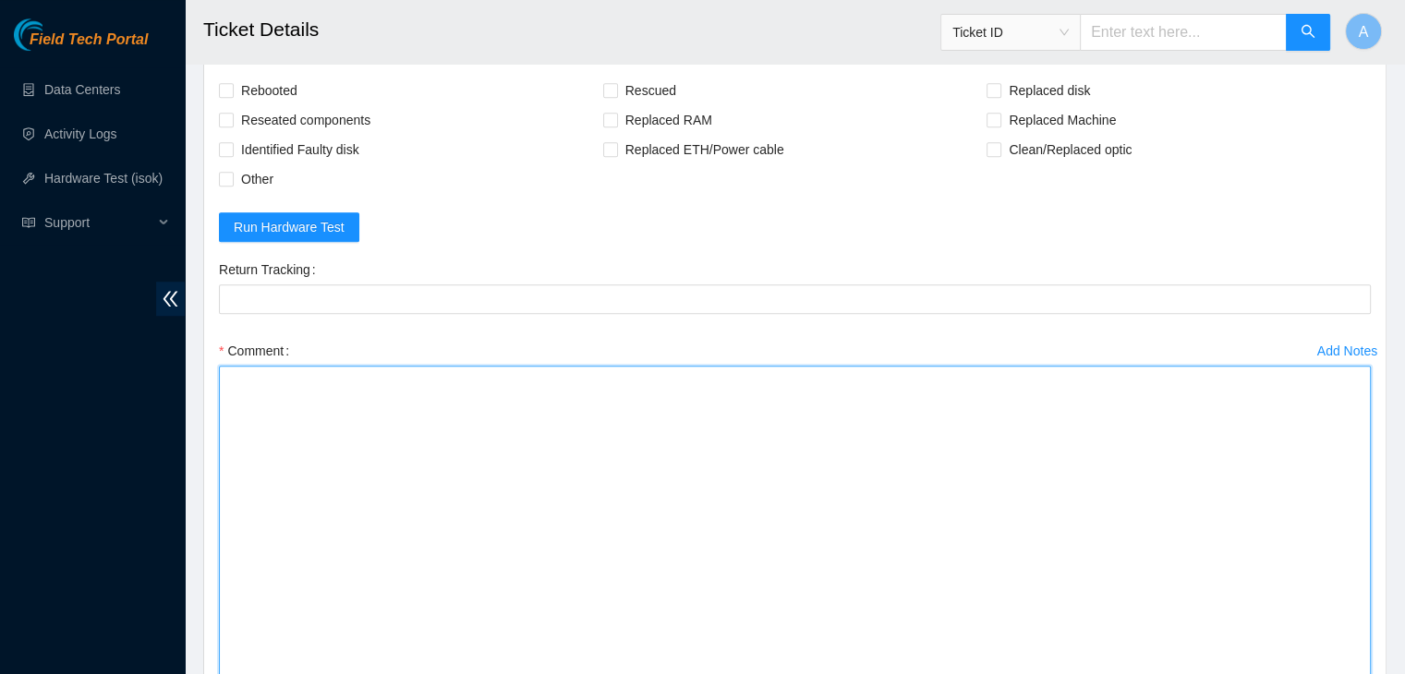
drag, startPoint x: 1362, startPoint y: 423, endPoint x: 1336, endPoint y: 699, distance: 277.5
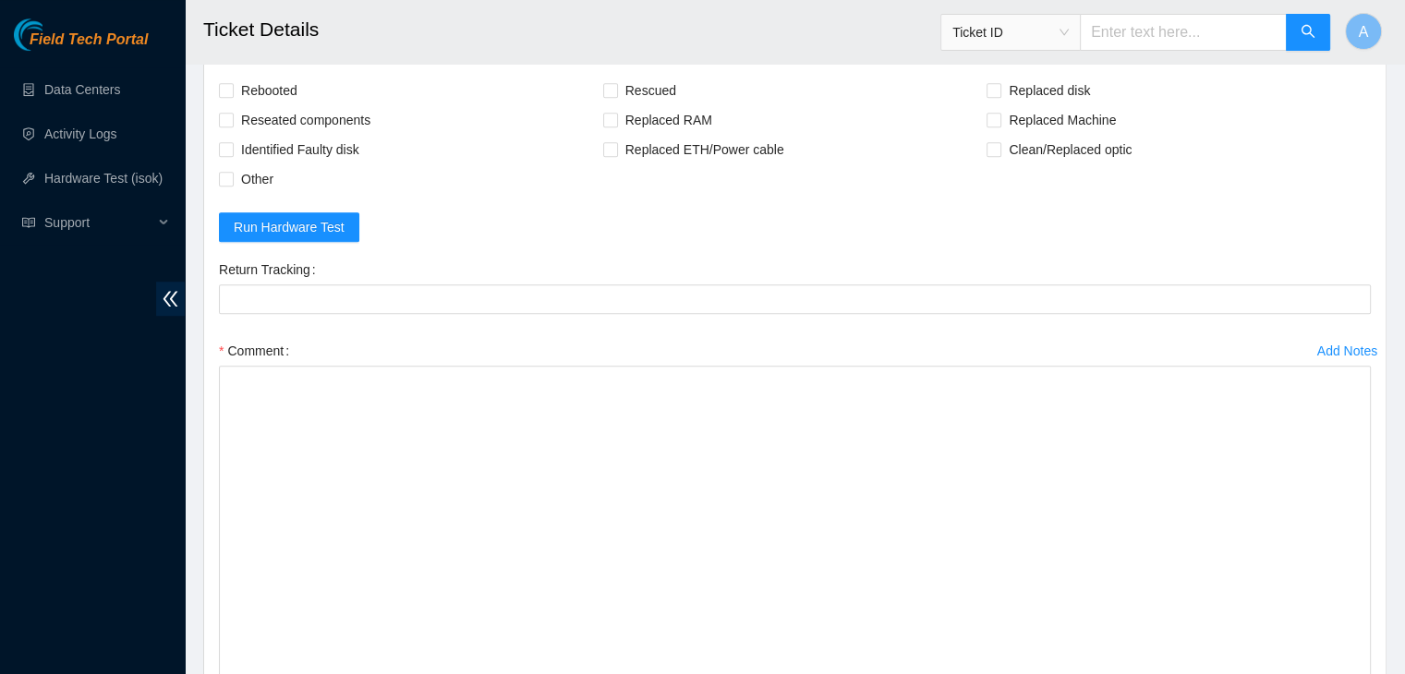
click at [1320, 355] on button "Add Notes" at bounding box center [1347, 351] width 62 height 30
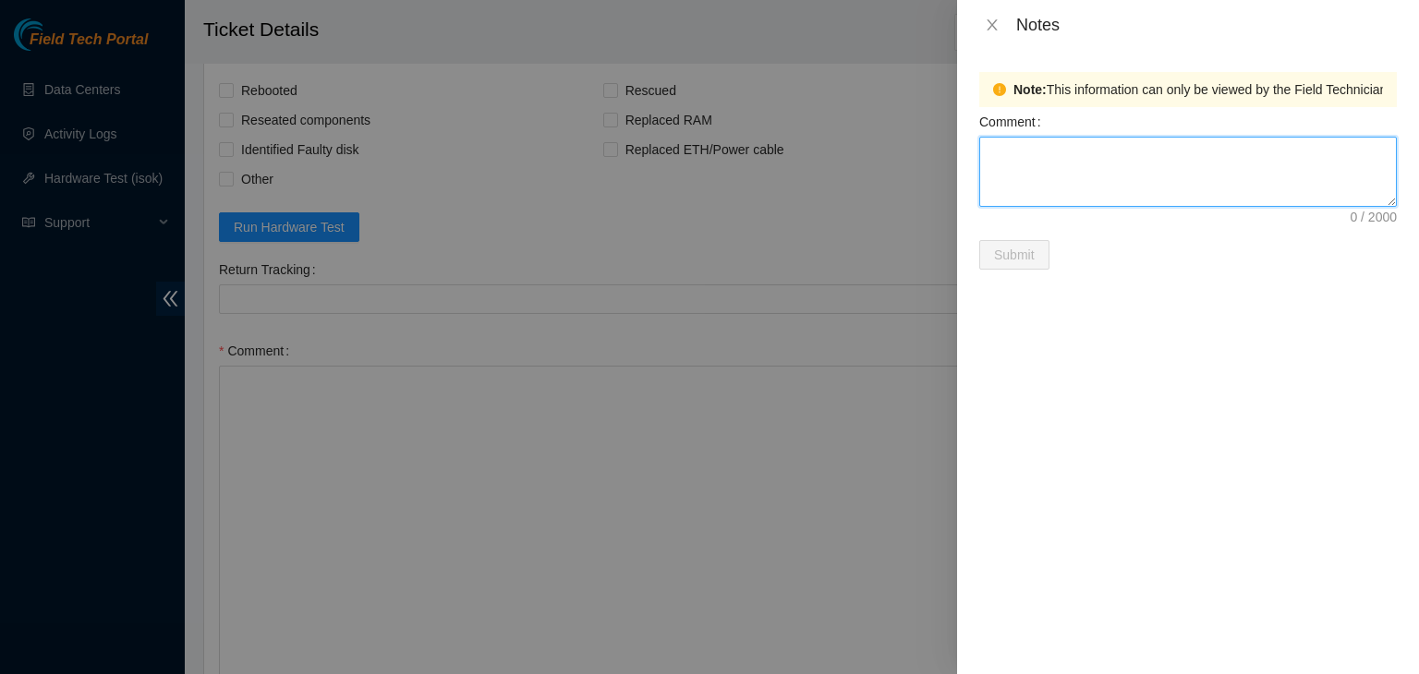
click at [1047, 169] on textarea "Comment" at bounding box center [1187, 172] width 417 height 70
click at [996, 23] on icon "close" at bounding box center [992, 25] width 15 height 15
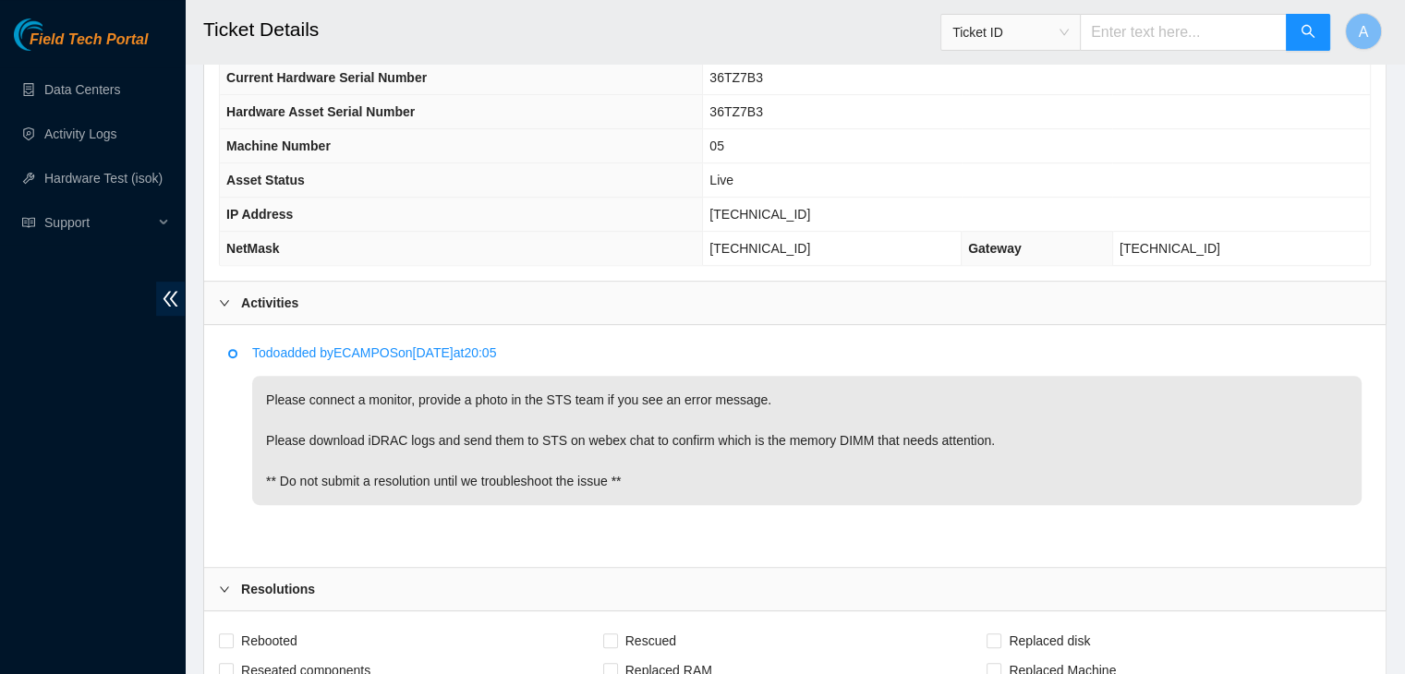
scroll to position [740, 0]
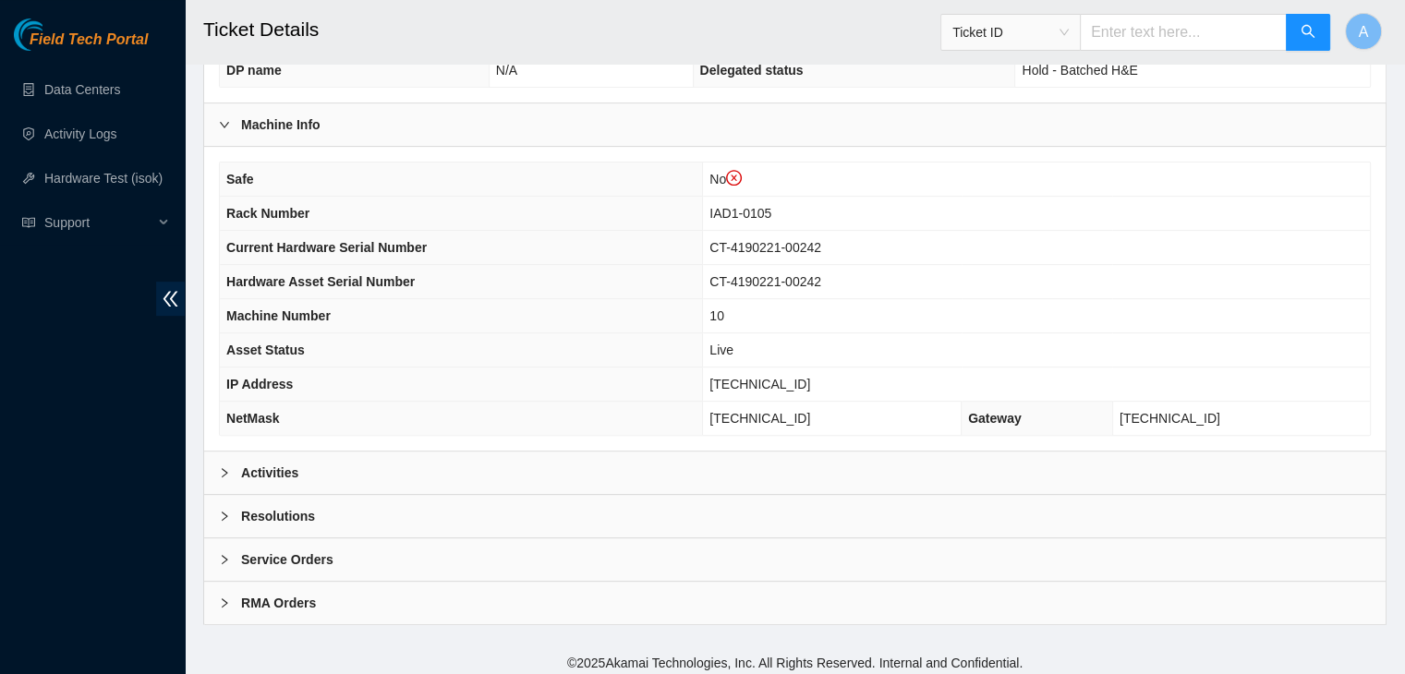
scroll to position [609, 0]
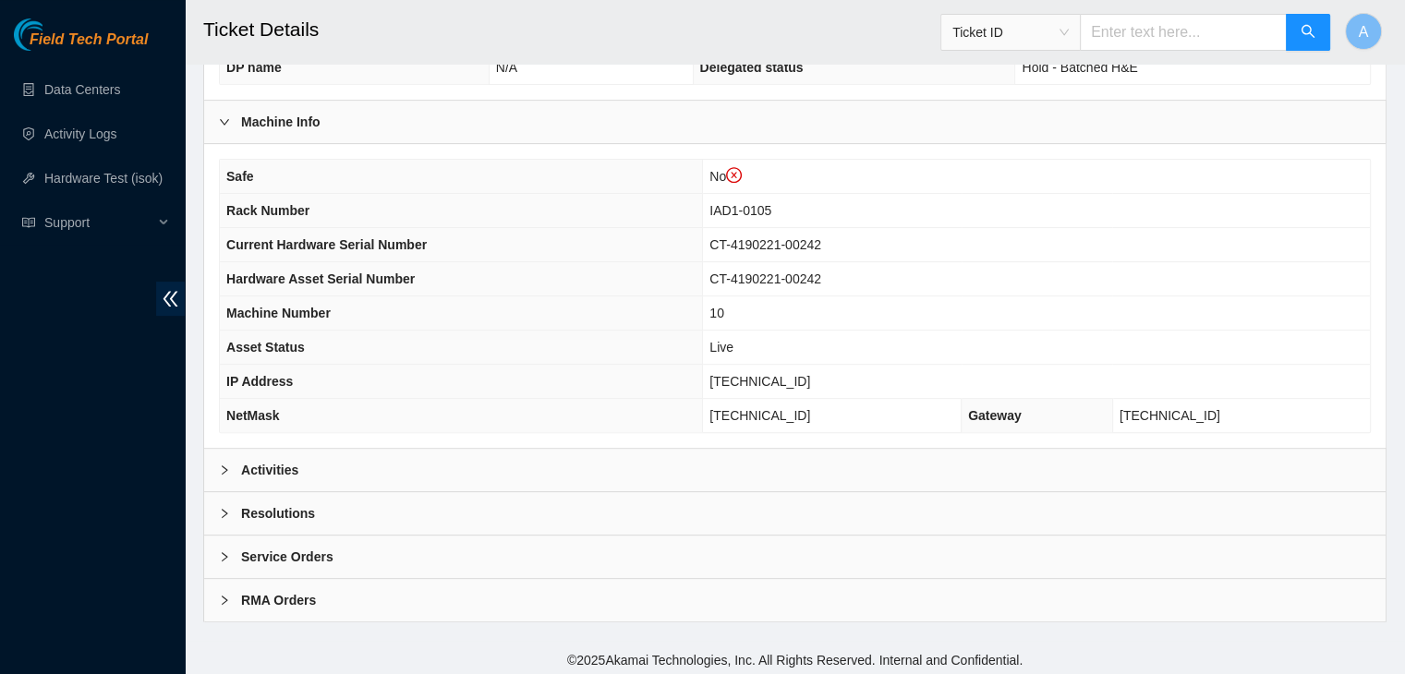
click at [562, 464] on div "Activities" at bounding box center [794, 470] width 1181 height 42
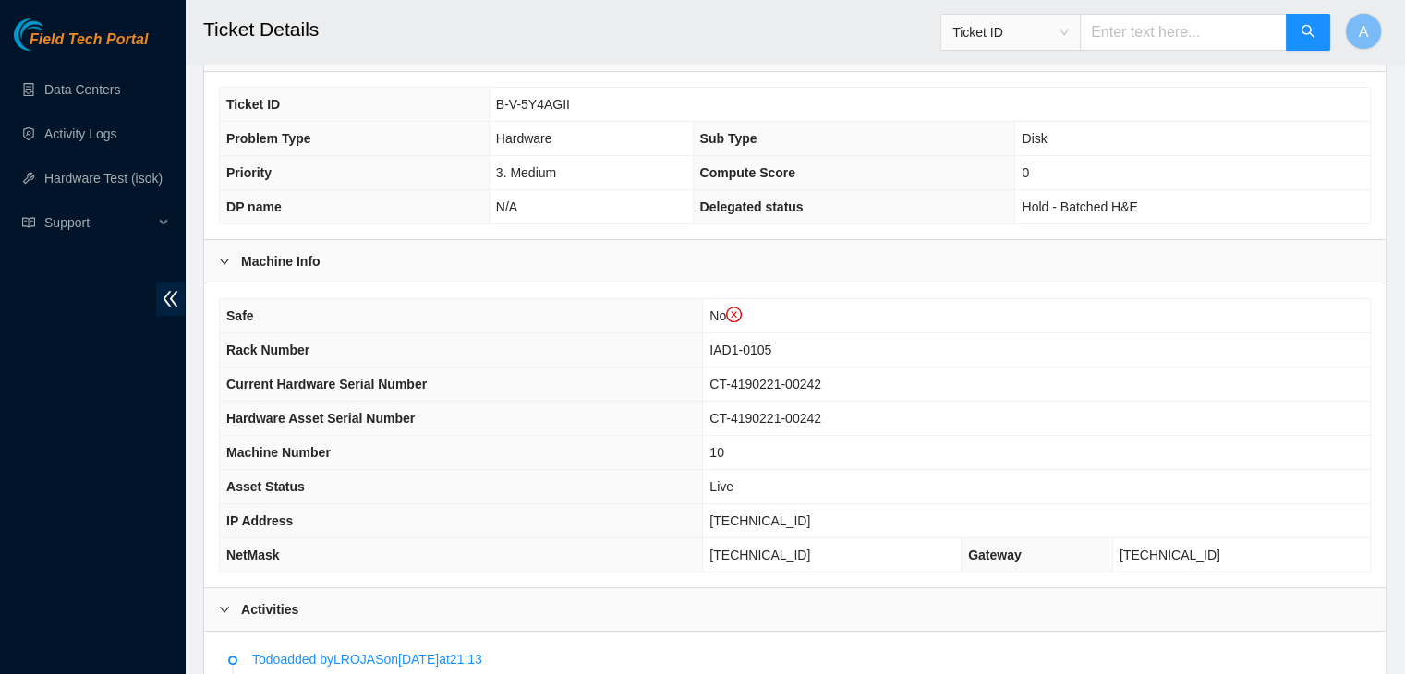
scroll to position [468, 0]
drag, startPoint x: 571, startPoint y: 103, endPoint x: 493, endPoint y: 103, distance: 77.6
click at [493, 103] on td "B-V-5Y4AGII" at bounding box center [929, 106] width 881 height 34
copy span "B-V-5Y4AGII"
click at [493, 103] on td "B-V-5Y4AGII" at bounding box center [929, 106] width 881 height 34
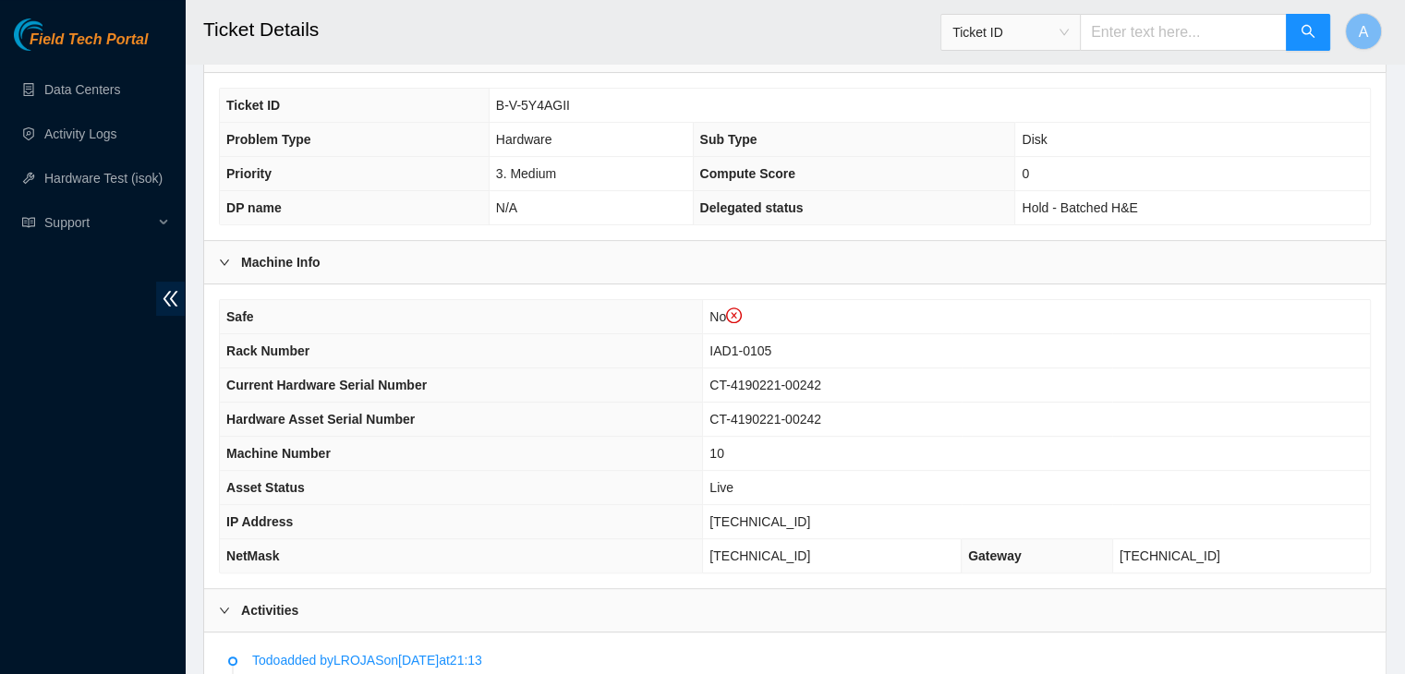
click at [121, 465] on div "Field Tech Portal Data Centers Activity Logs Hardware Test (isok) Support" at bounding box center [92, 346] width 185 height 656
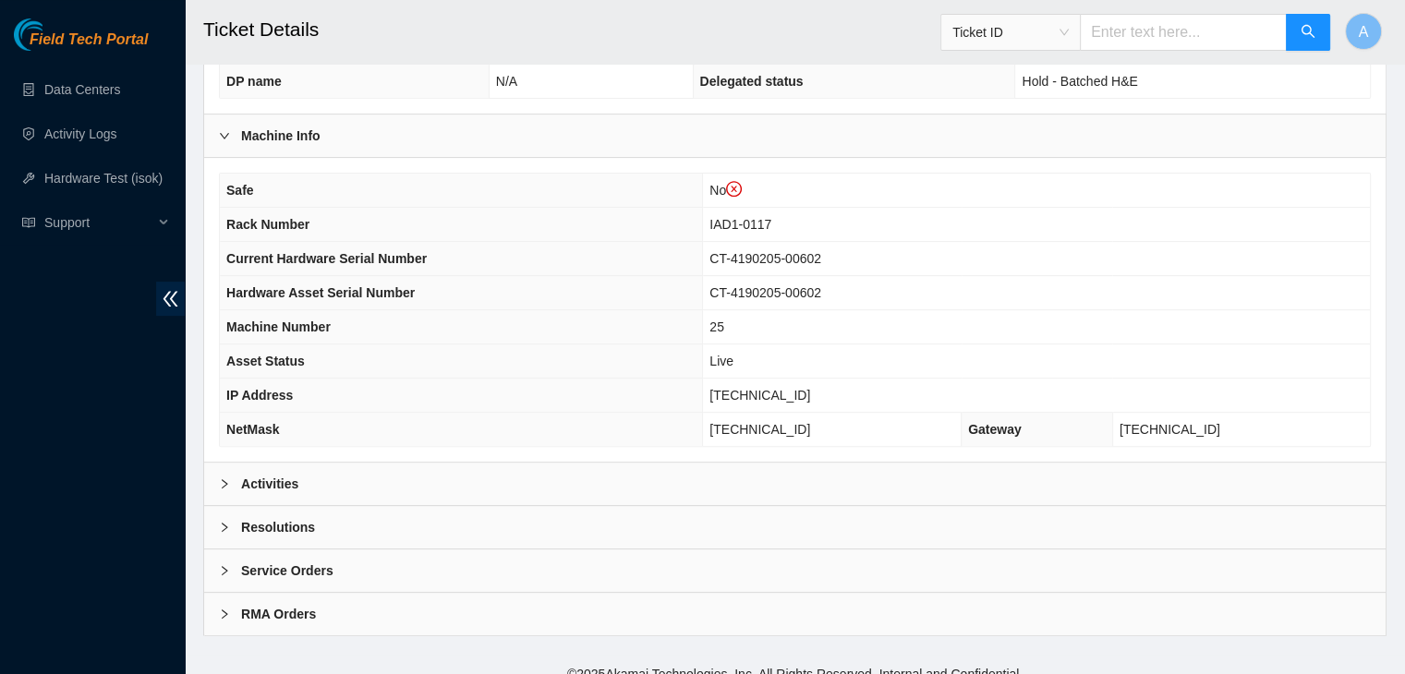
scroll to position [609, 0]
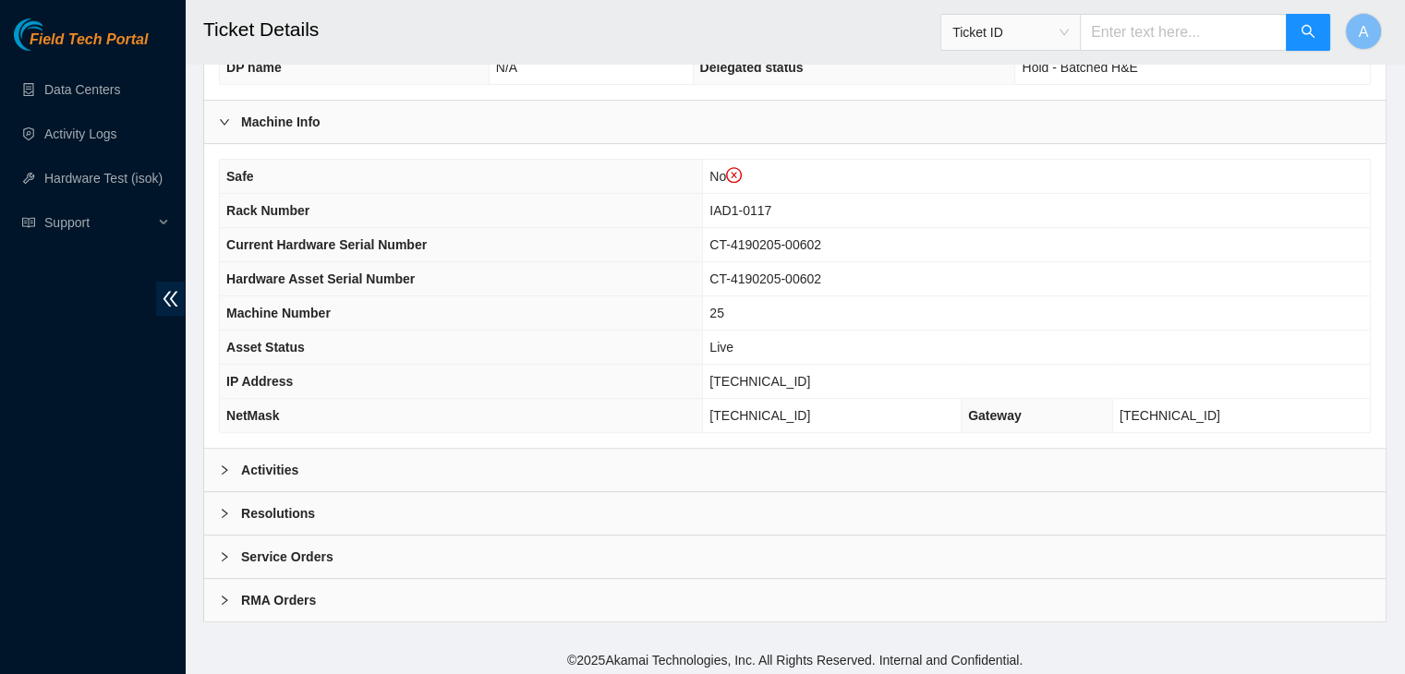
click at [771, 449] on div "Activities" at bounding box center [794, 470] width 1181 height 42
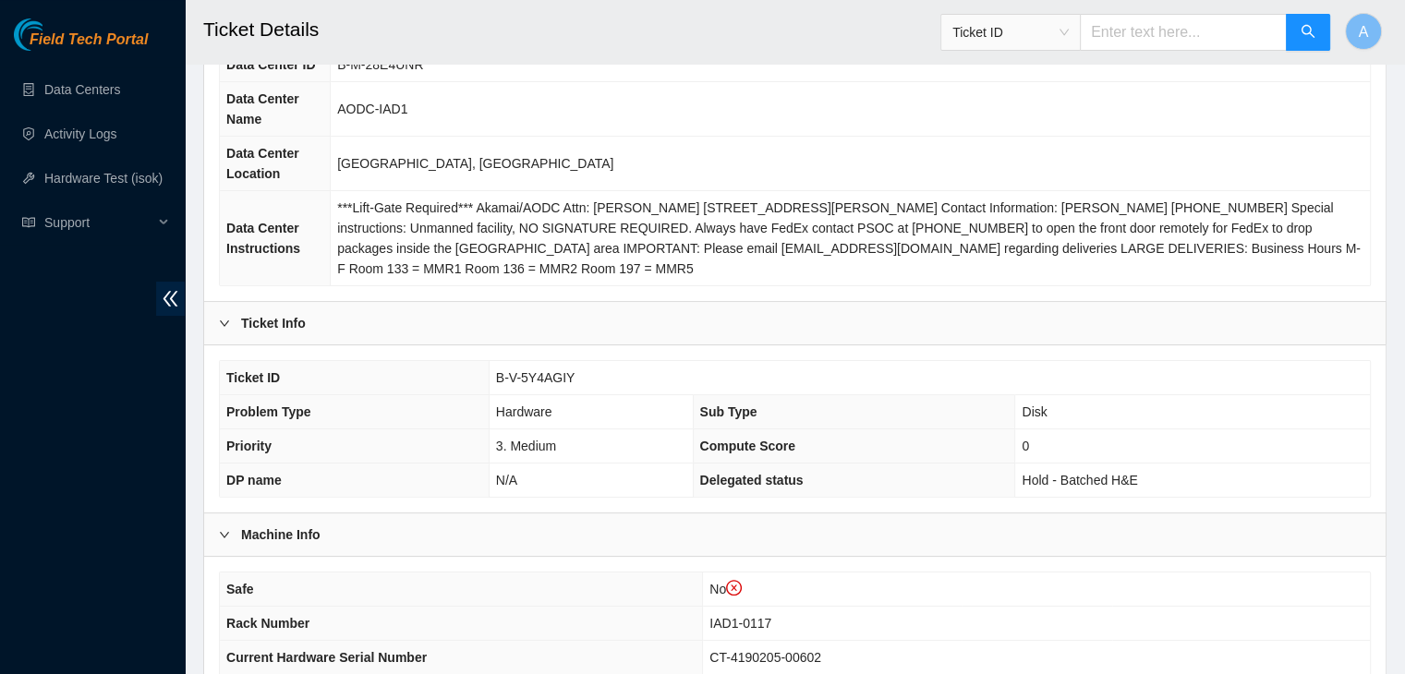
scroll to position [192, 0]
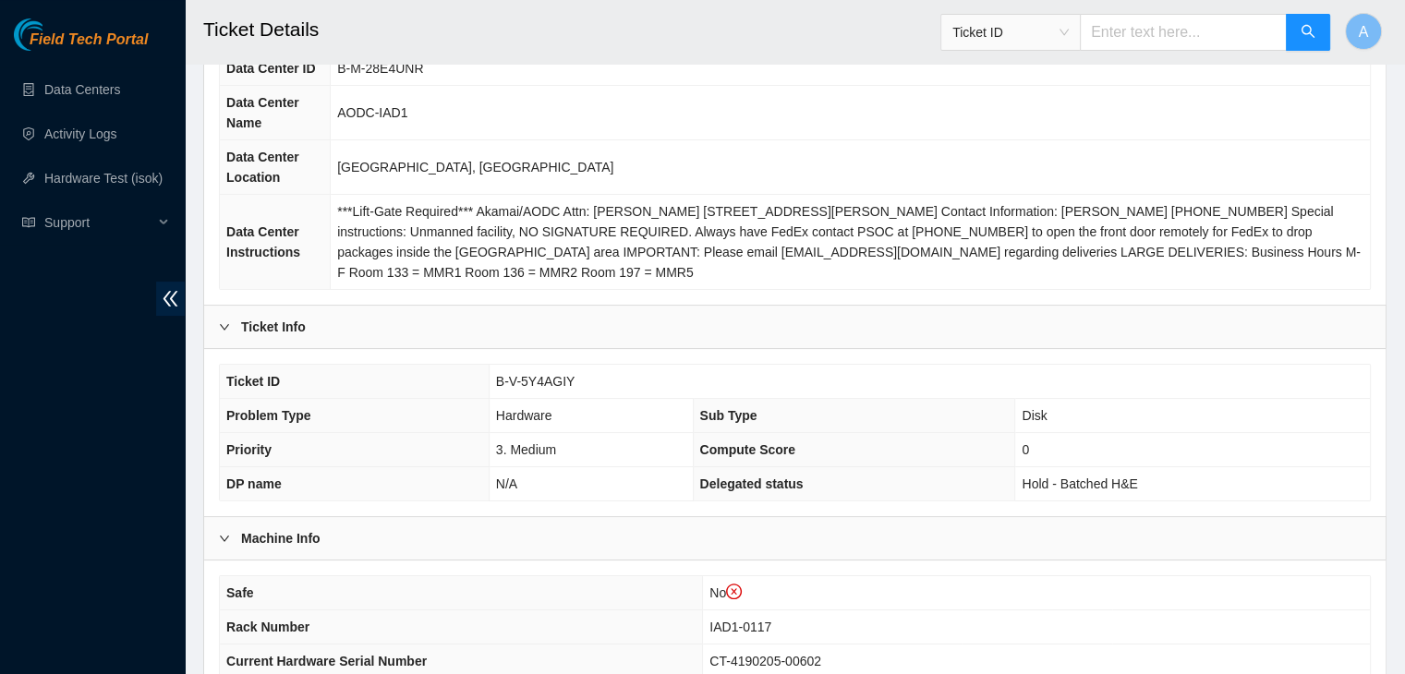
click at [550, 381] on span "B-V-5Y4AGIY" at bounding box center [535, 381] width 79 height 15
drag, startPoint x: 570, startPoint y: 379, endPoint x: 491, endPoint y: 375, distance: 78.6
click at [491, 375] on td "B-V-5Y4AGIY" at bounding box center [929, 382] width 881 height 34
copy span "B-V-5Y4AGIY"
click at [491, 375] on td "B-V-5Y4AGIY" at bounding box center [929, 382] width 881 height 34
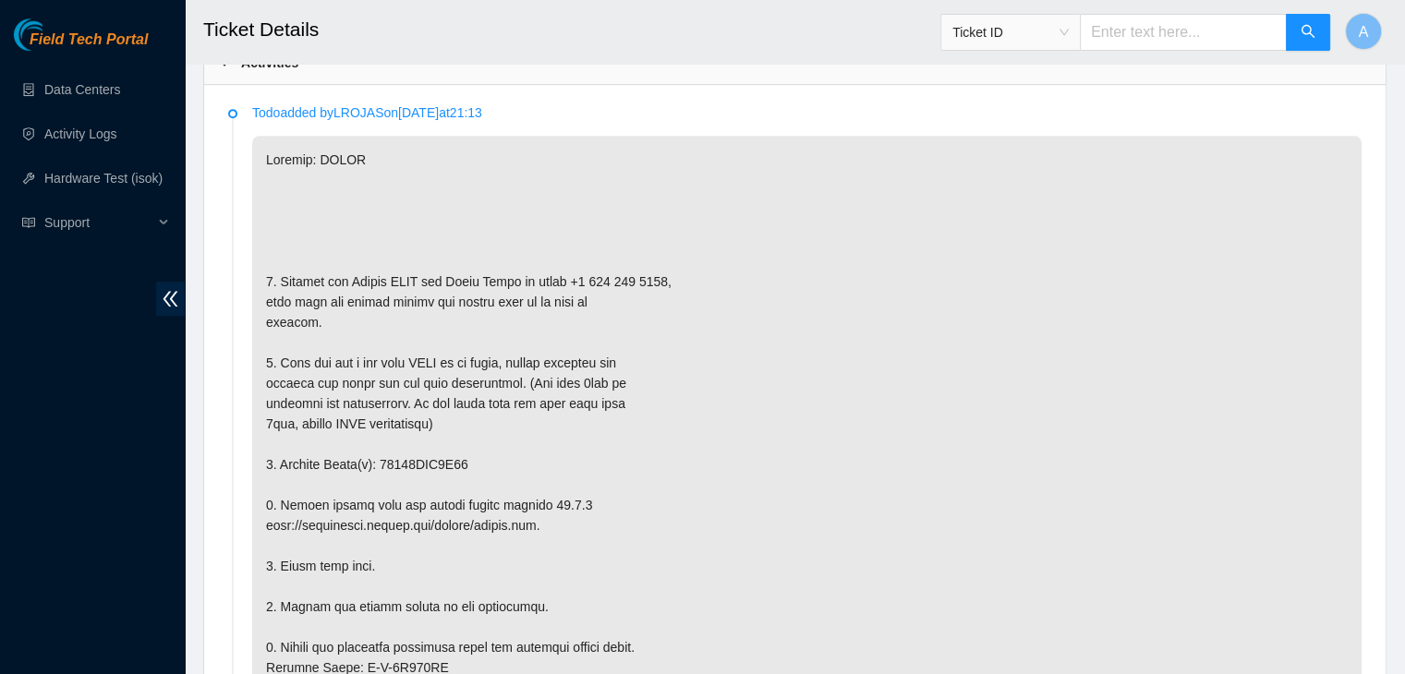
scroll to position [1019, 0]
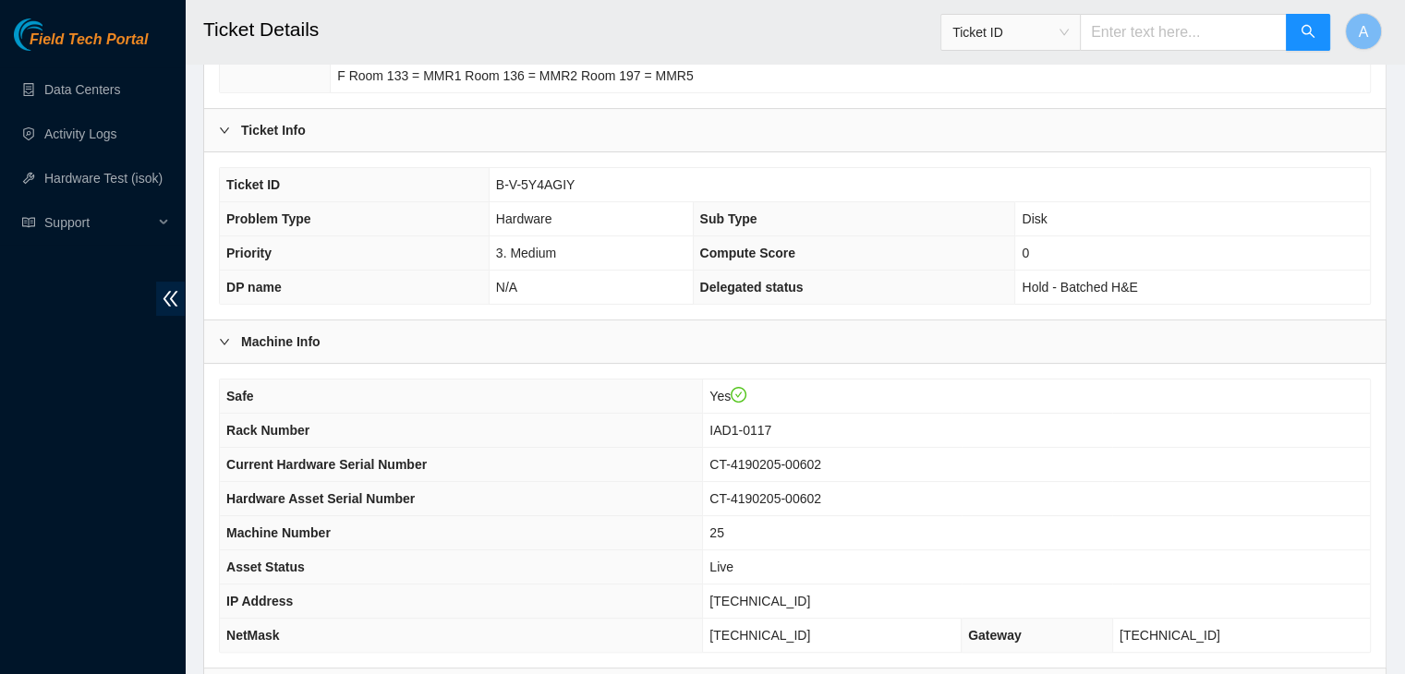
scroll to position [550, 0]
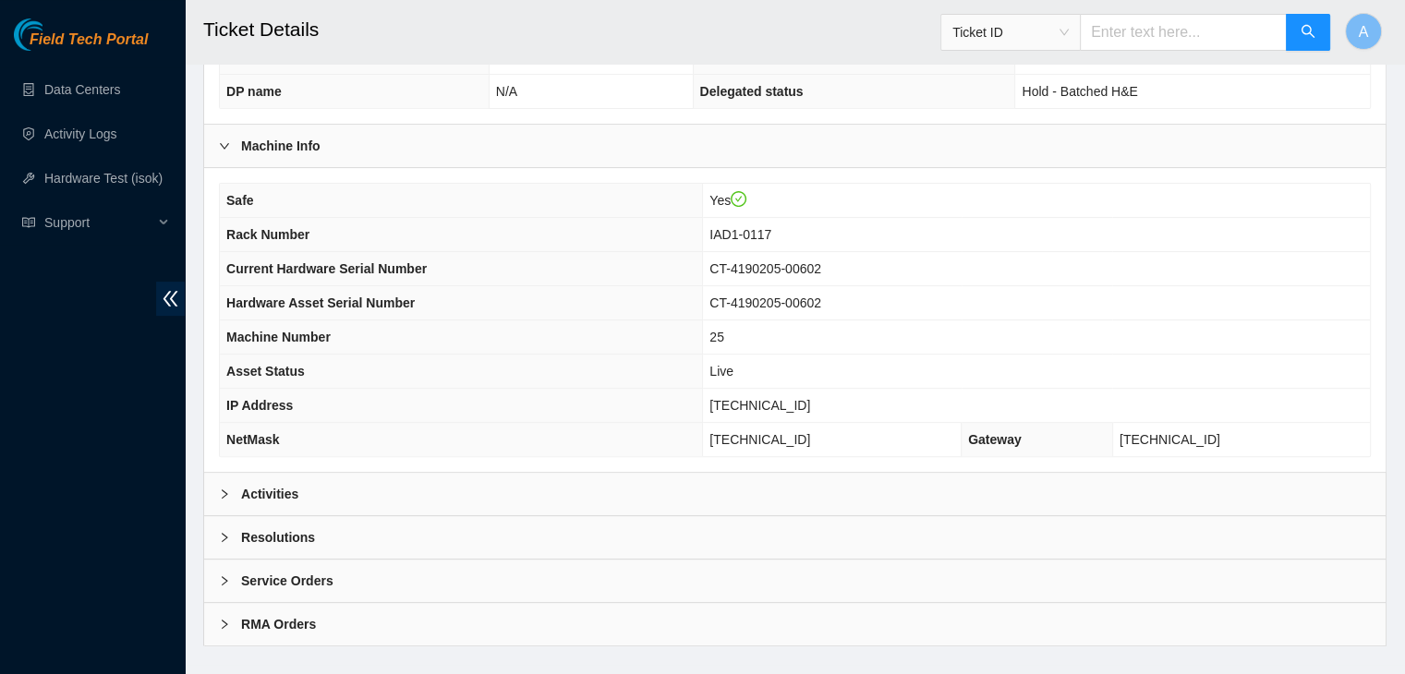
click at [649, 502] on div "Activities" at bounding box center [794, 494] width 1181 height 42
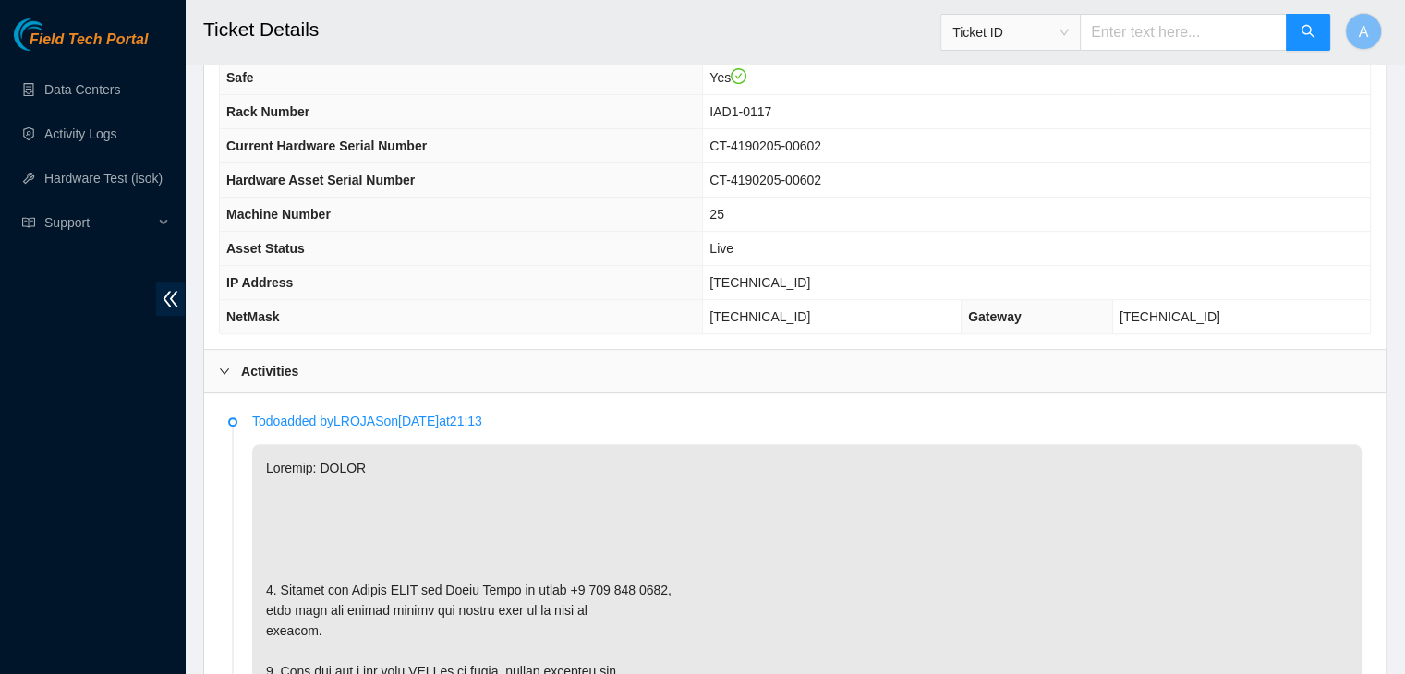
scroll to position [628, 0]
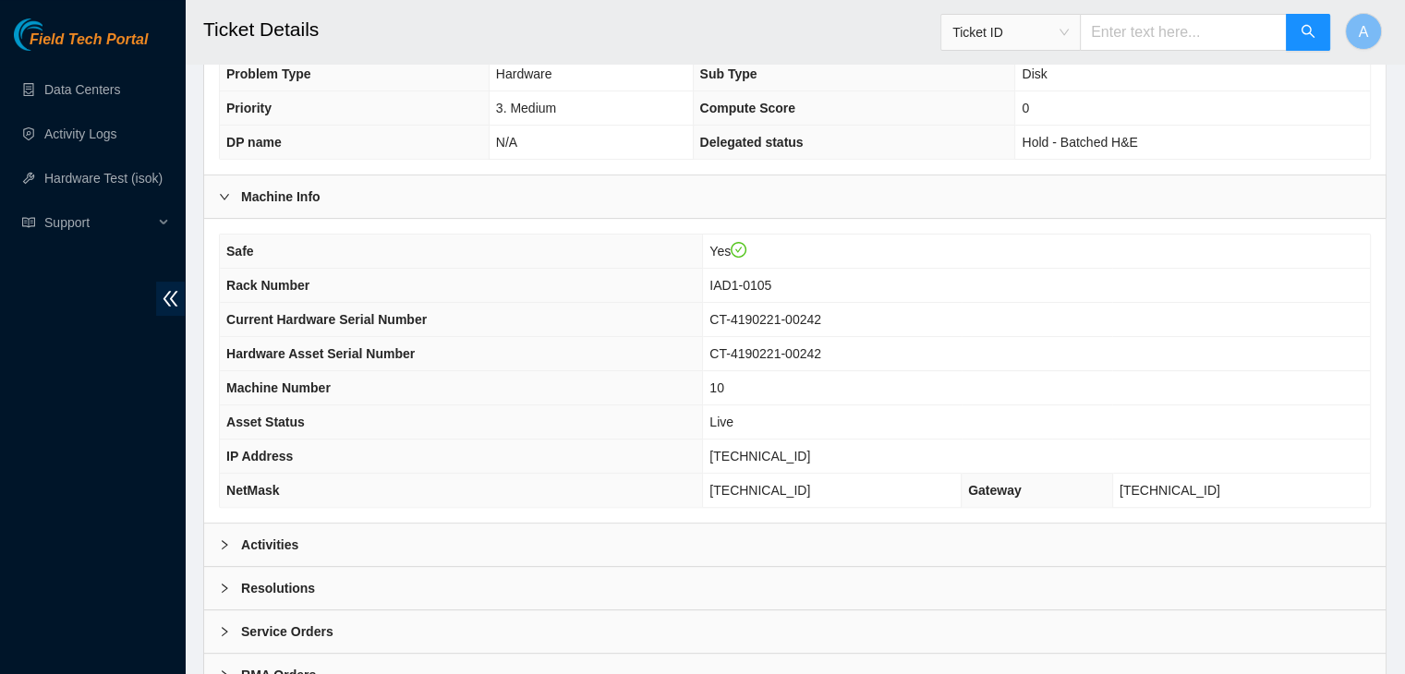
scroll to position [501, 0]
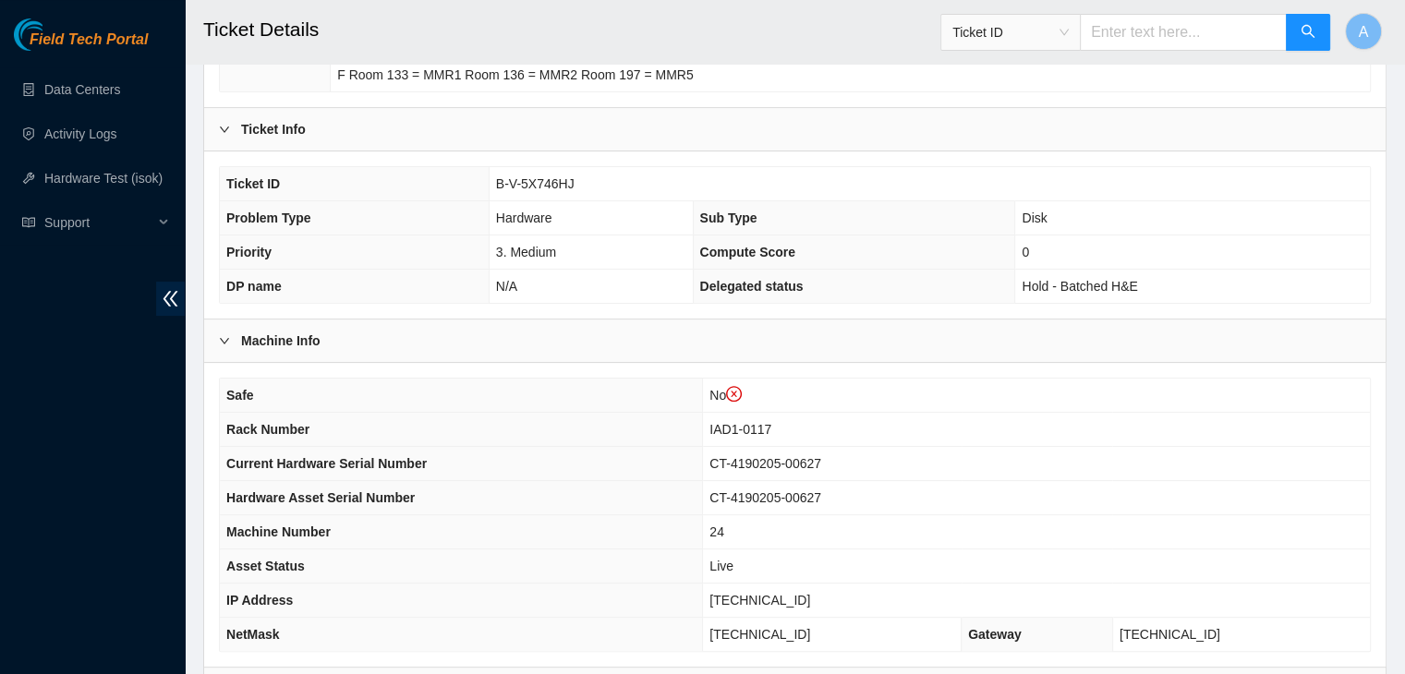
scroll to position [583, 0]
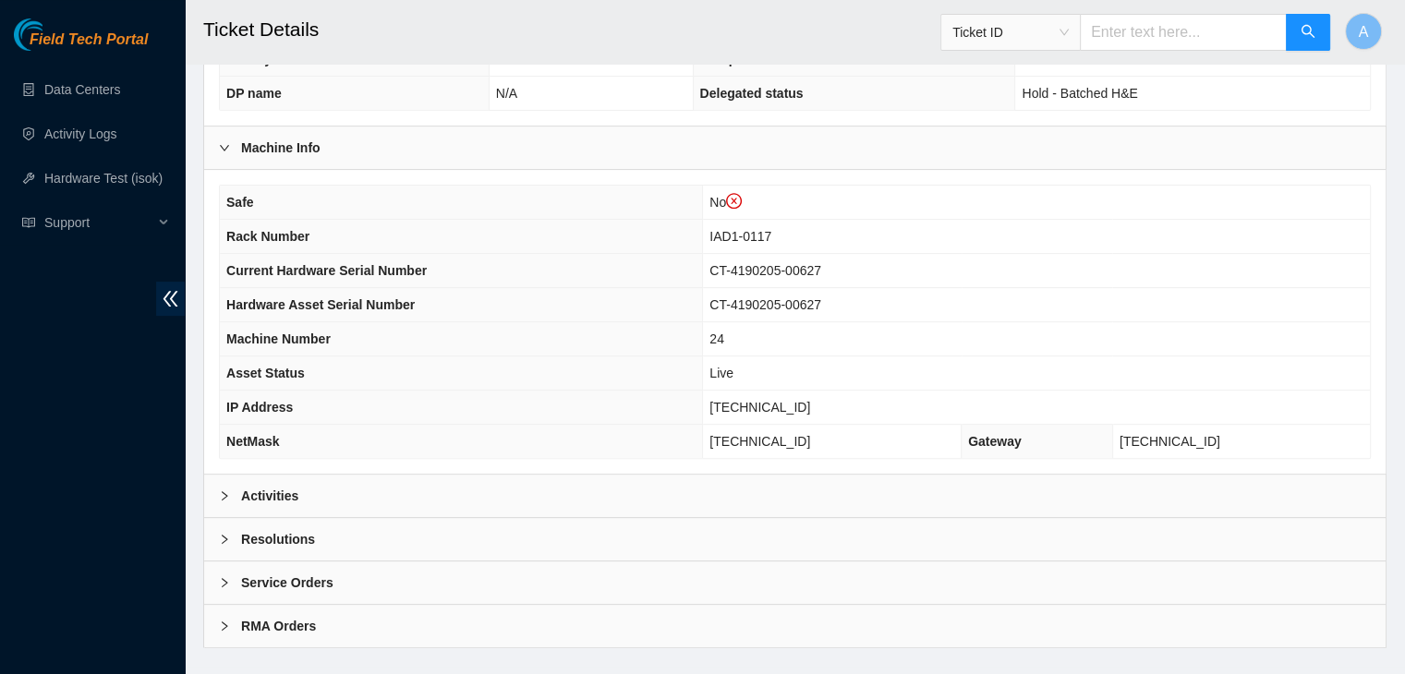
click at [595, 491] on div "Activities" at bounding box center [794, 496] width 1181 height 42
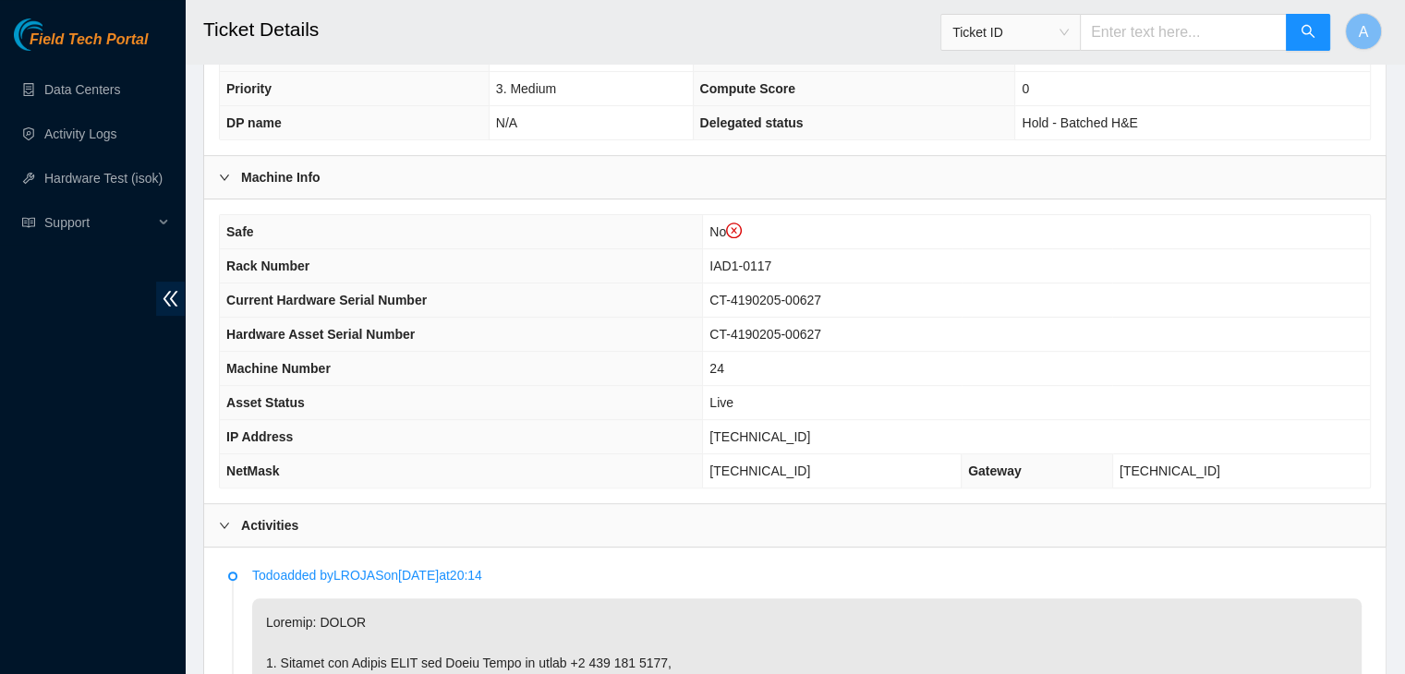
scroll to position [556, 0]
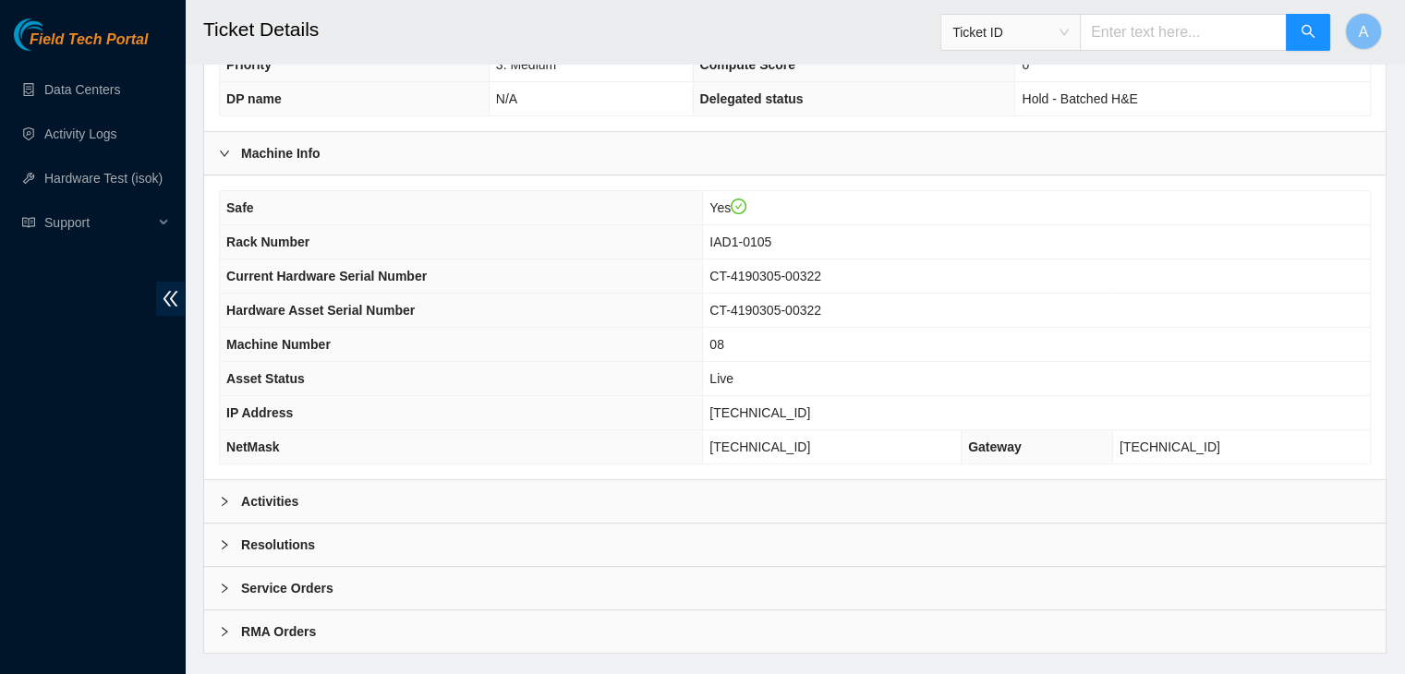
scroll to position [543, 0]
click at [558, 479] on div "Activities" at bounding box center [794, 500] width 1181 height 42
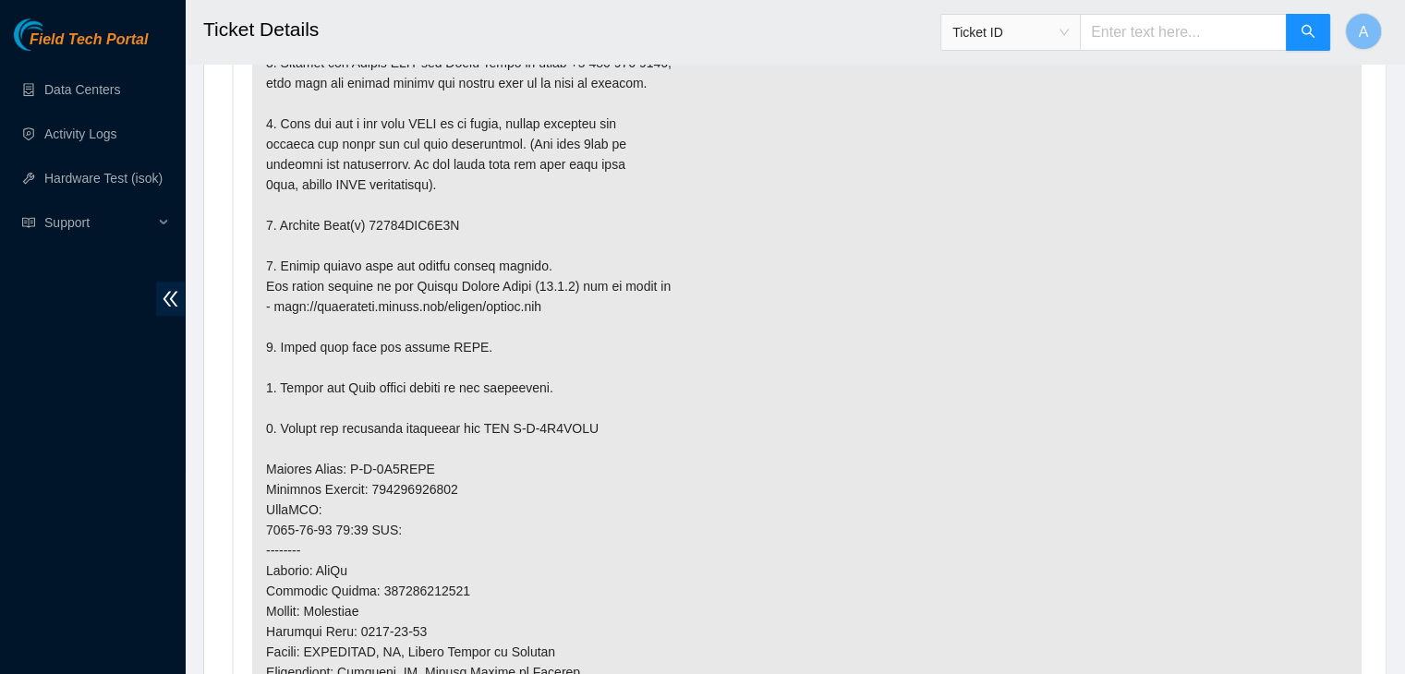
scroll to position [1119, 0]
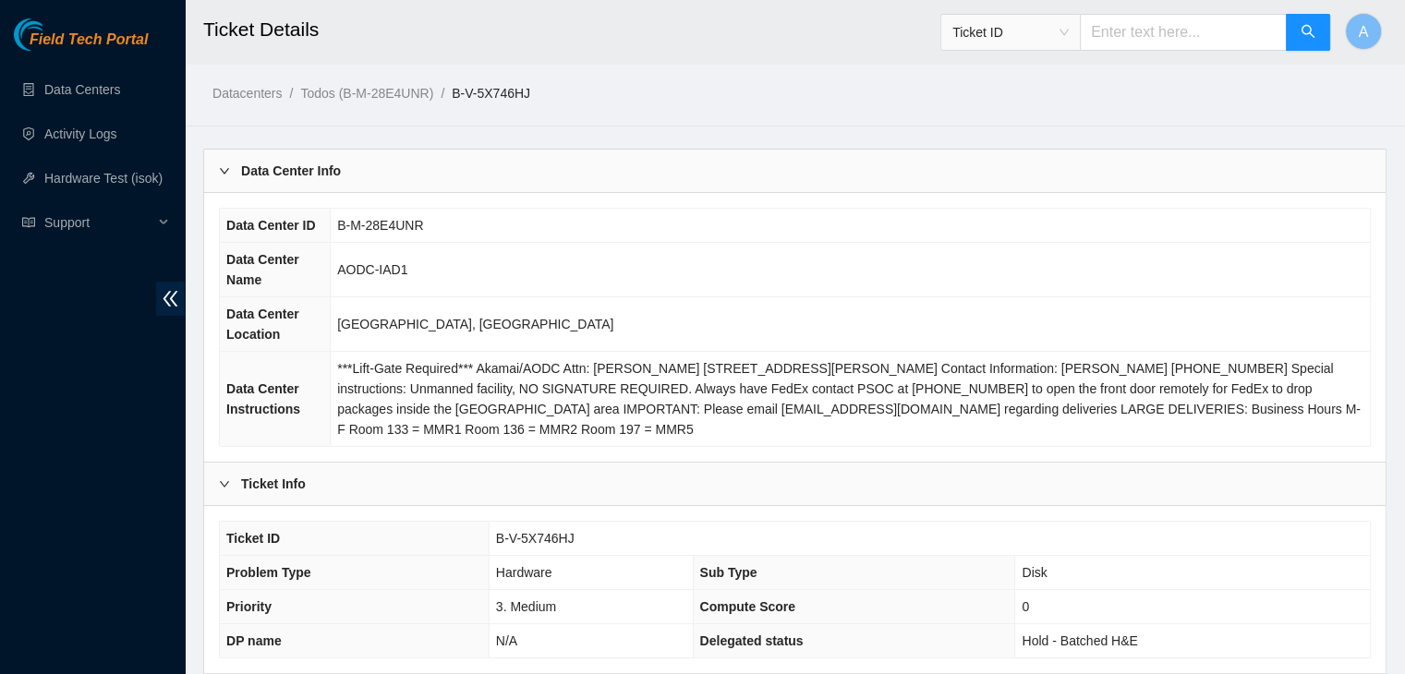
scroll to position [574, 0]
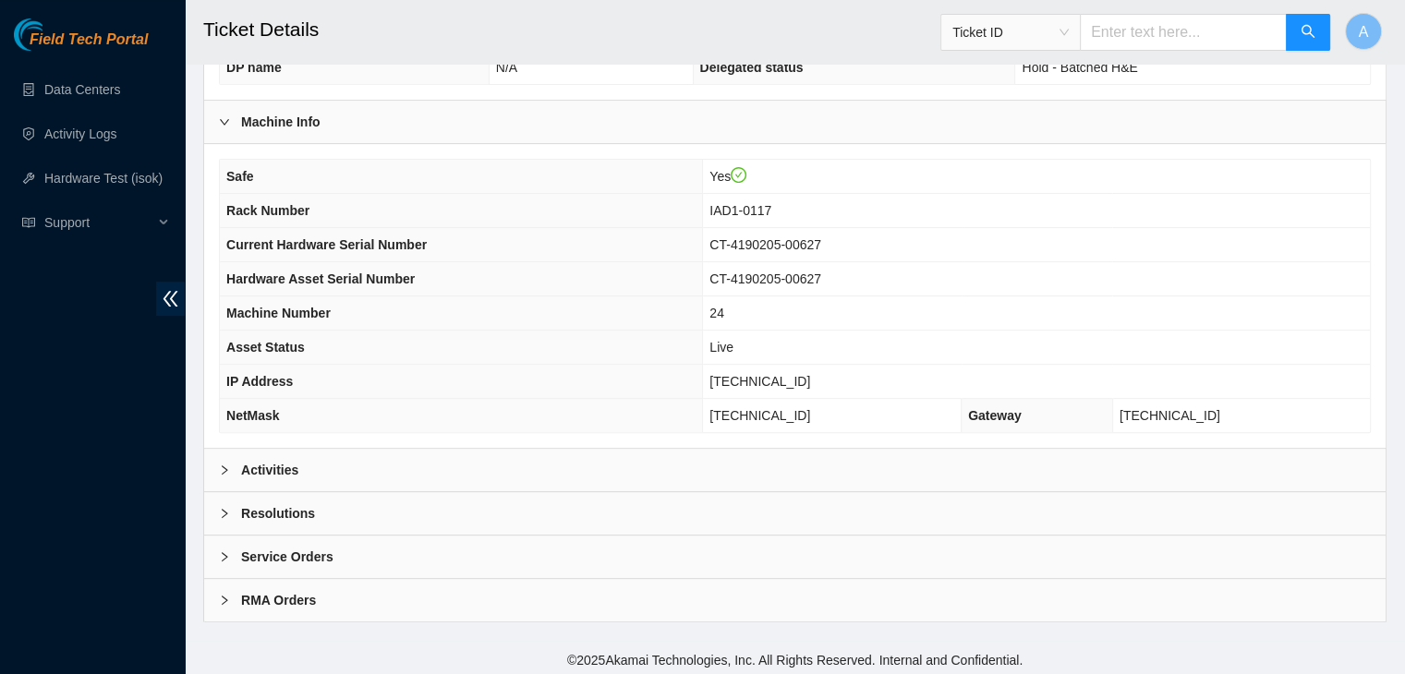
click at [723, 461] on div "Activities" at bounding box center [794, 470] width 1181 height 42
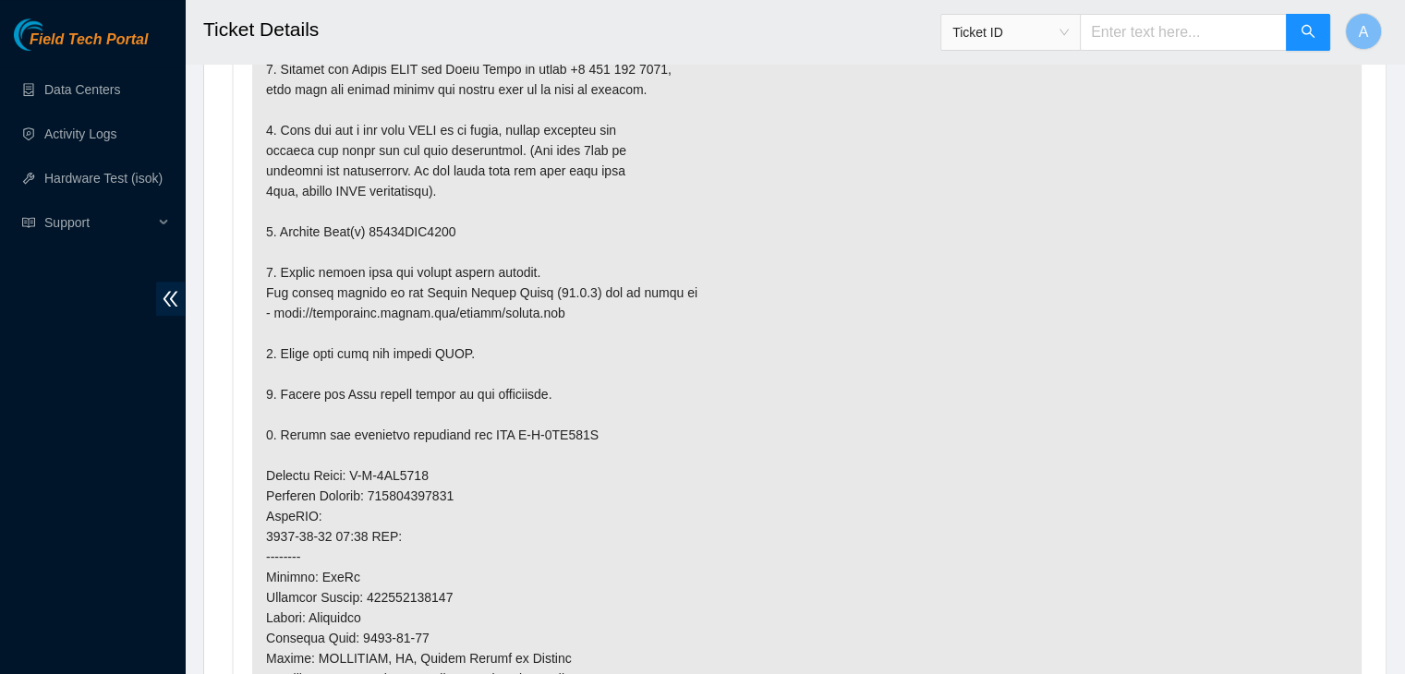
scroll to position [1113, 0]
